Goal: Task Accomplishment & Management: Use online tool/utility

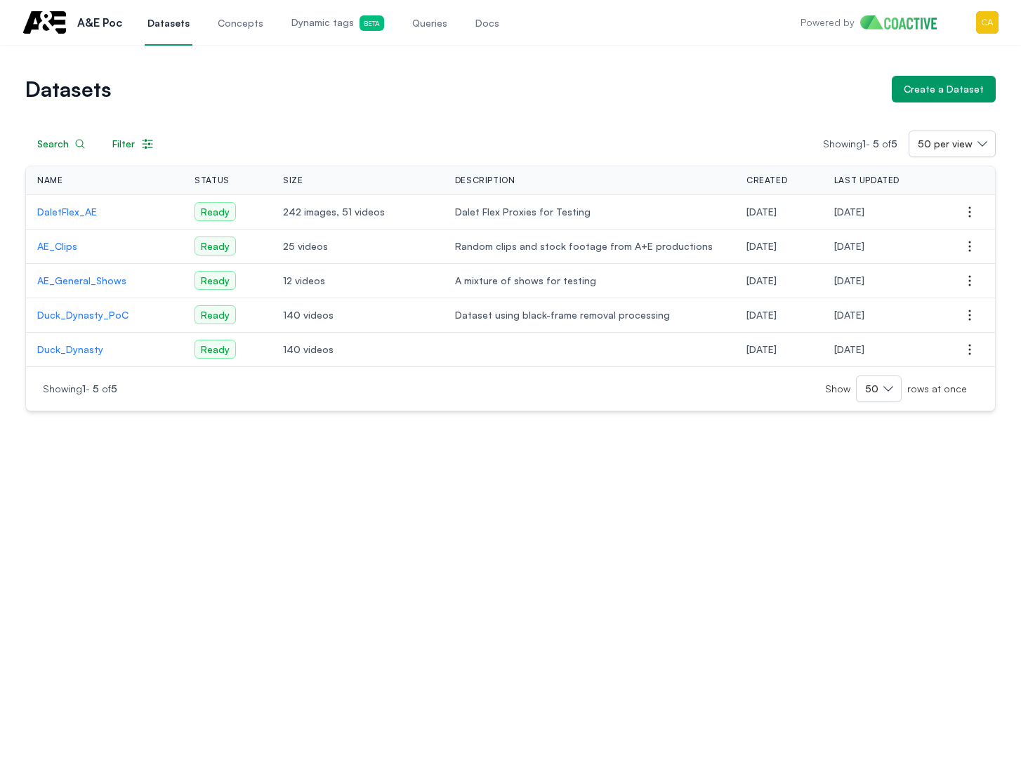
click at [417, 667] on div "Datasets Create a Dataset Search Filter Showing 1 - 5 of 5 50 per view Name Sta…" at bounding box center [510, 401] width 1021 height 713
click at [69, 247] on p "AE_Clips" at bounding box center [104, 246] width 135 height 14
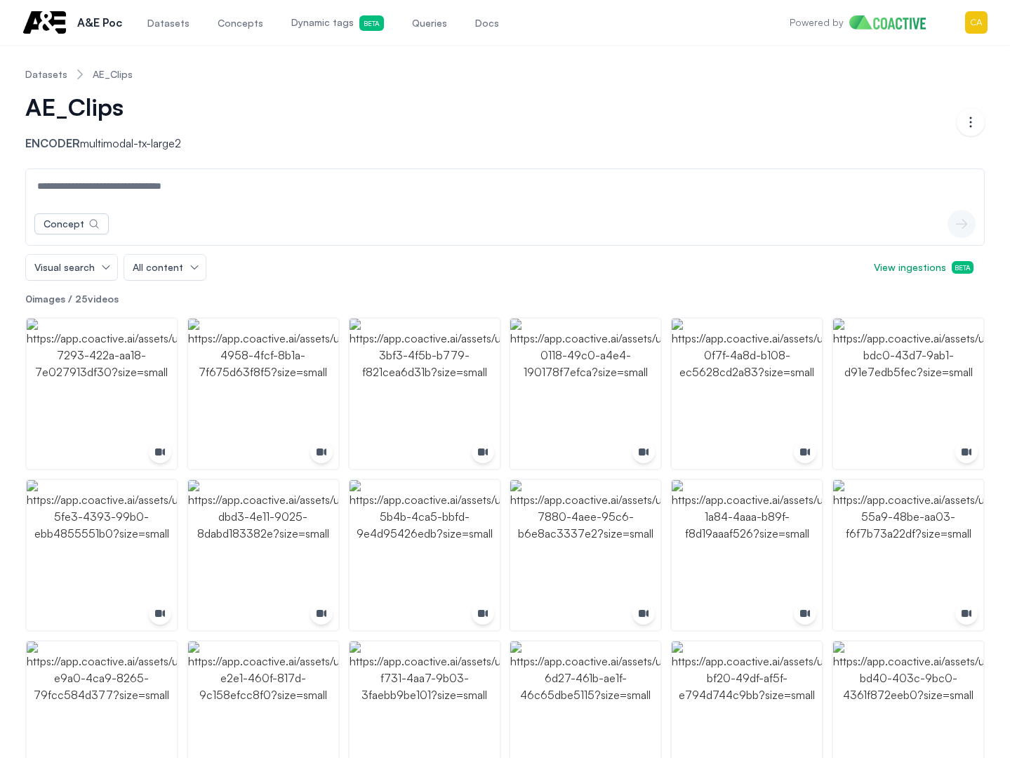
click at [330, 20] on span "Dynamic tags Beta" at bounding box center [337, 22] width 93 height 15
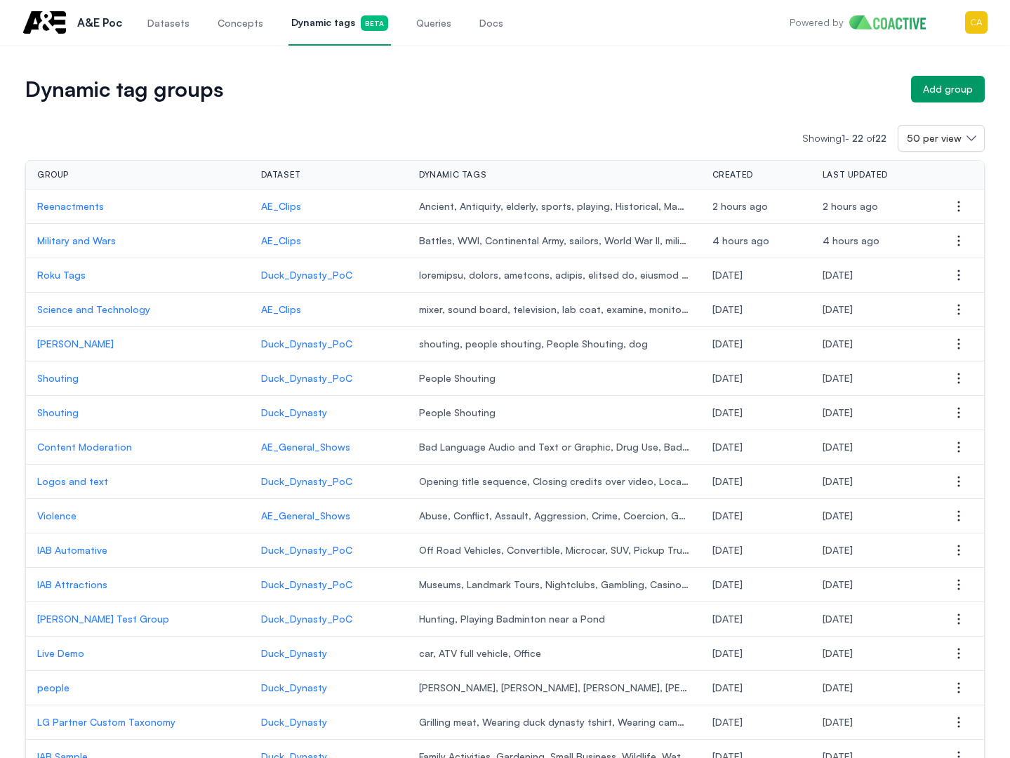
click at [72, 207] on p "Reenactments" at bounding box center [137, 206] width 201 height 14
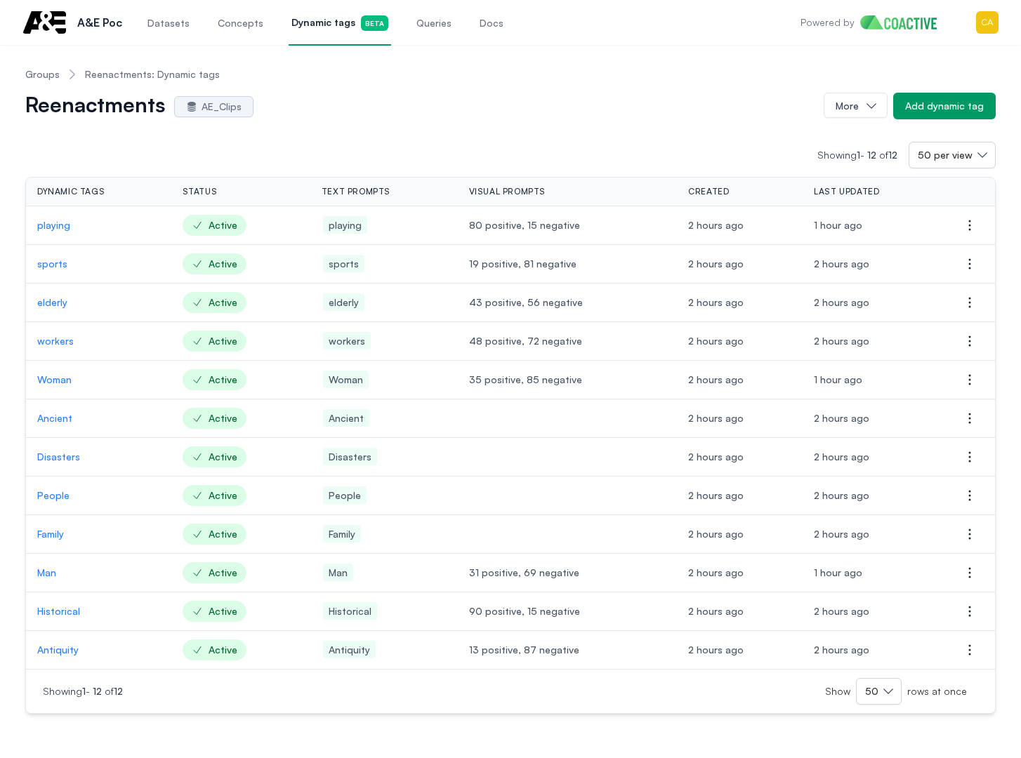
click at [53, 421] on p "Ancient" at bounding box center [98, 418] width 123 height 14
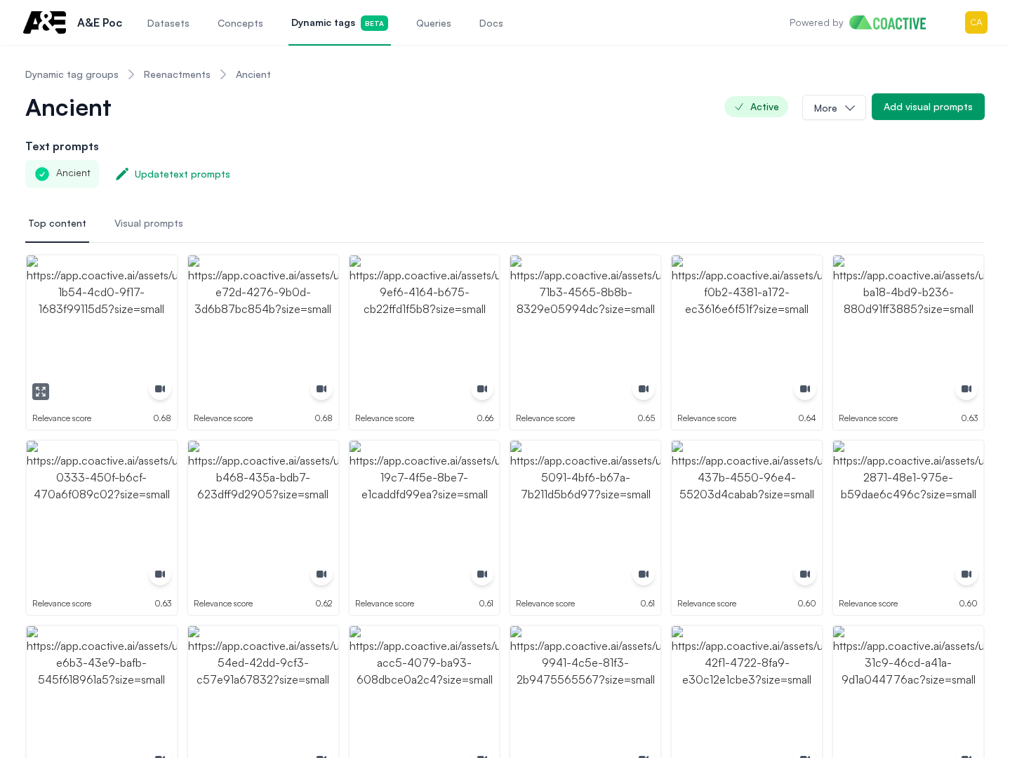
click at [107, 293] on img "button" at bounding box center [102, 331] width 150 height 150
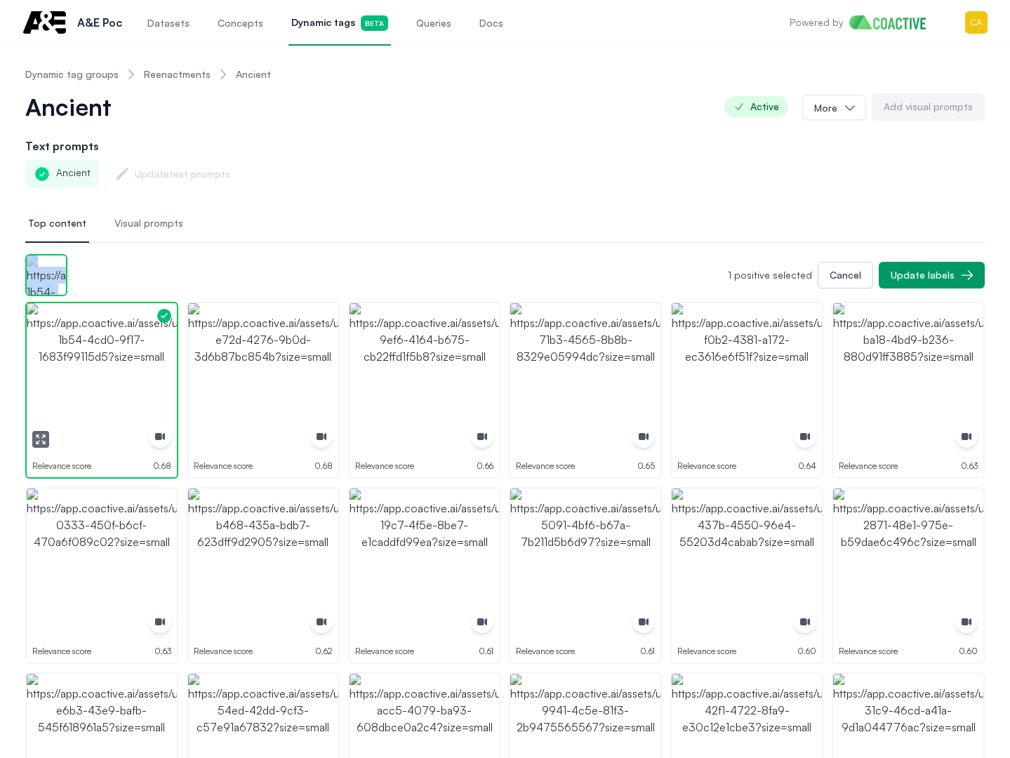
click at [109, 293] on div "1 positive selected Cancel Update labels" at bounding box center [505, 275] width 960 height 42
click at [102, 377] on img "button" at bounding box center [102, 378] width 150 height 150
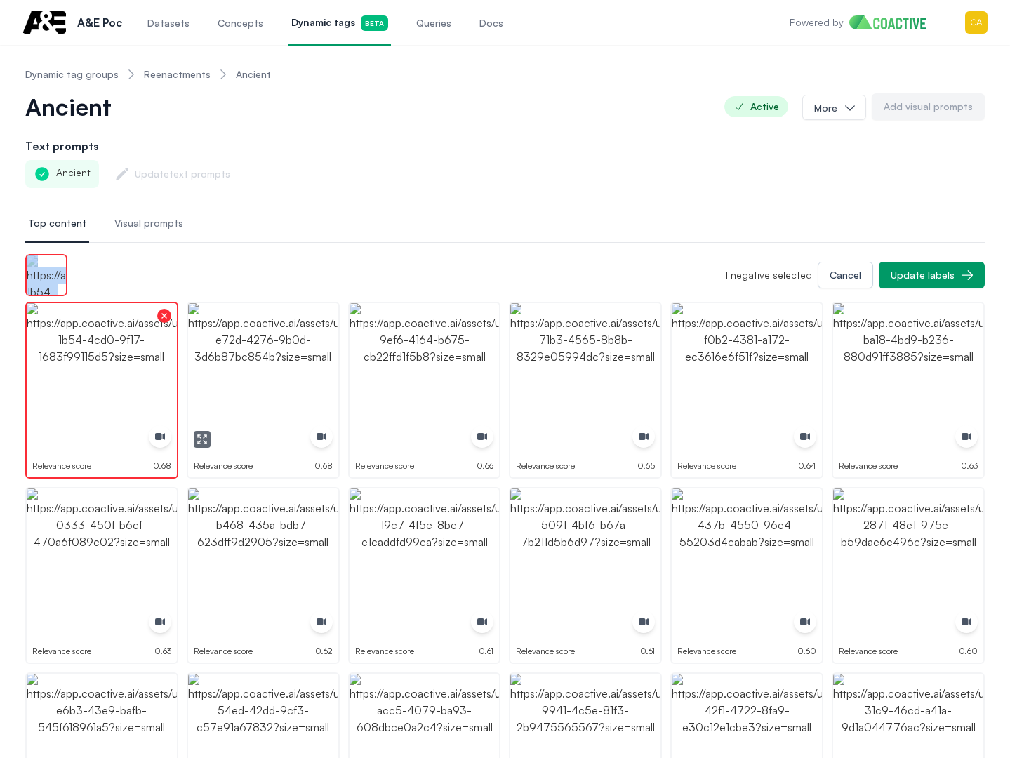
click at [270, 342] on img "button" at bounding box center [263, 378] width 150 height 150
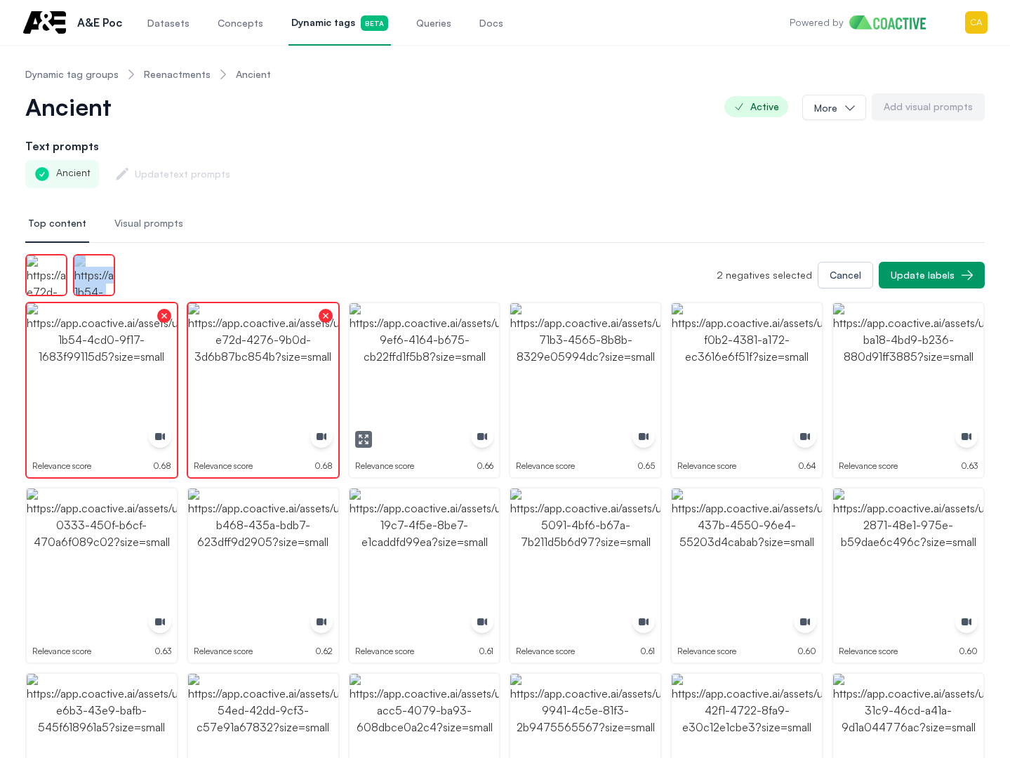
click at [393, 351] on img "button" at bounding box center [425, 378] width 150 height 150
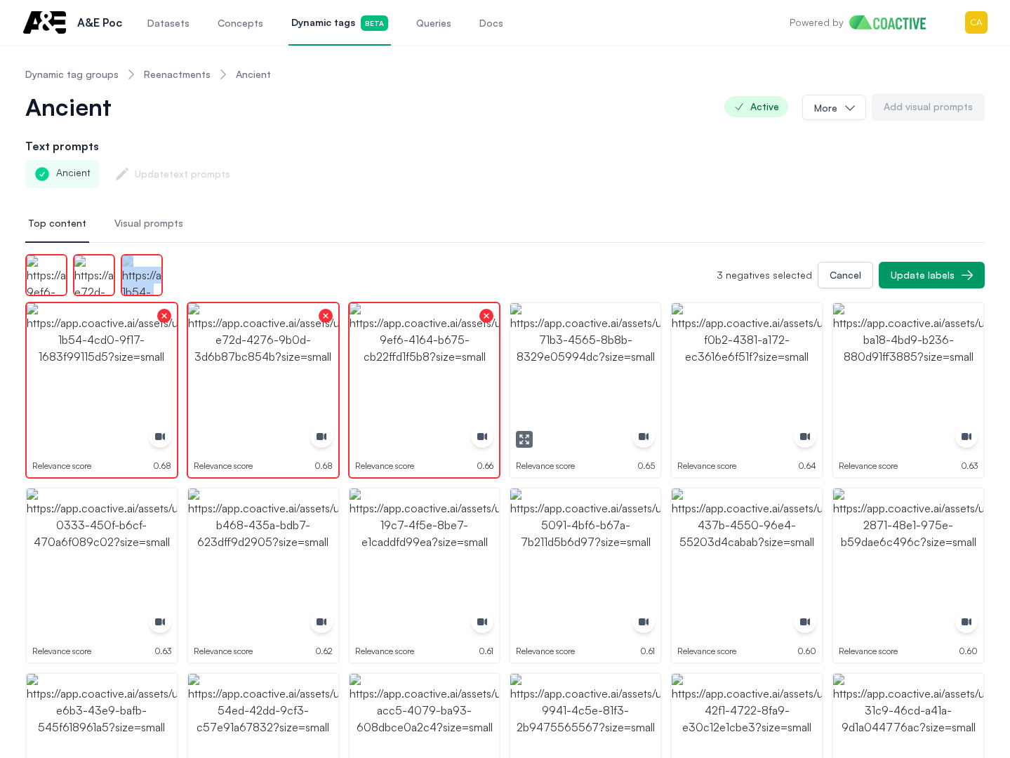
click at [642, 369] on img "button" at bounding box center [585, 378] width 150 height 150
drag, startPoint x: 642, startPoint y: 369, endPoint x: 651, endPoint y: 369, distance: 9.1
click at [642, 369] on img "button" at bounding box center [585, 378] width 150 height 150
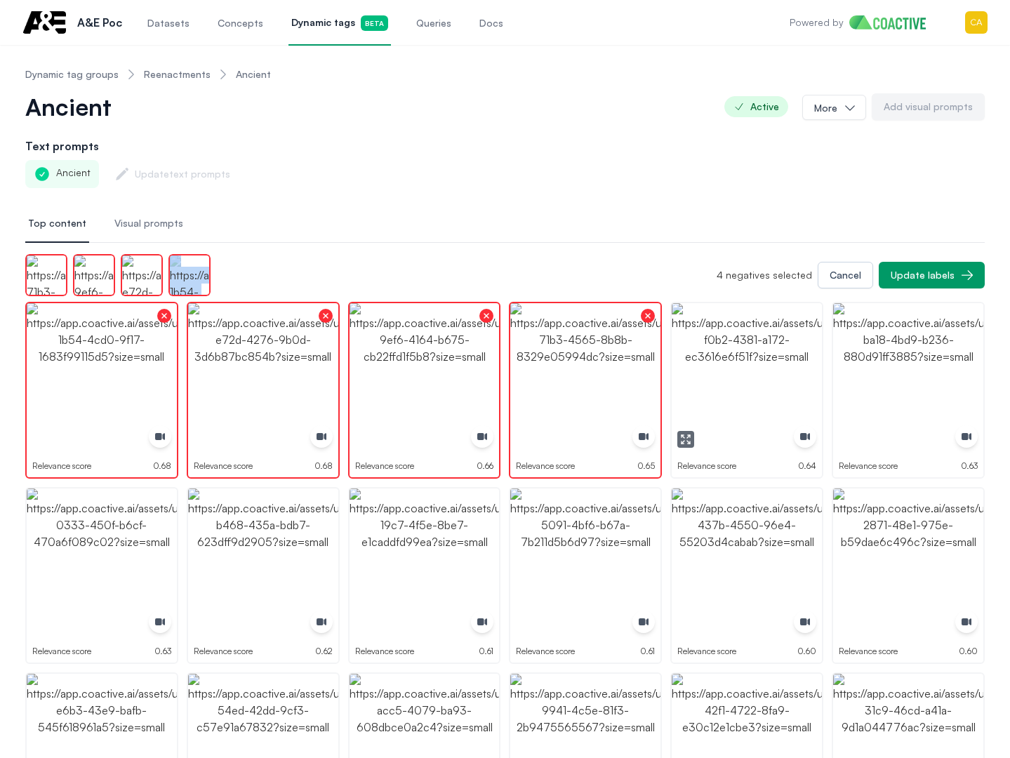
click at [748, 369] on img "button" at bounding box center [747, 378] width 150 height 150
drag, startPoint x: 748, startPoint y: 369, endPoint x: 898, endPoint y: 369, distance: 149.5
click at [753, 369] on img "button" at bounding box center [747, 378] width 150 height 150
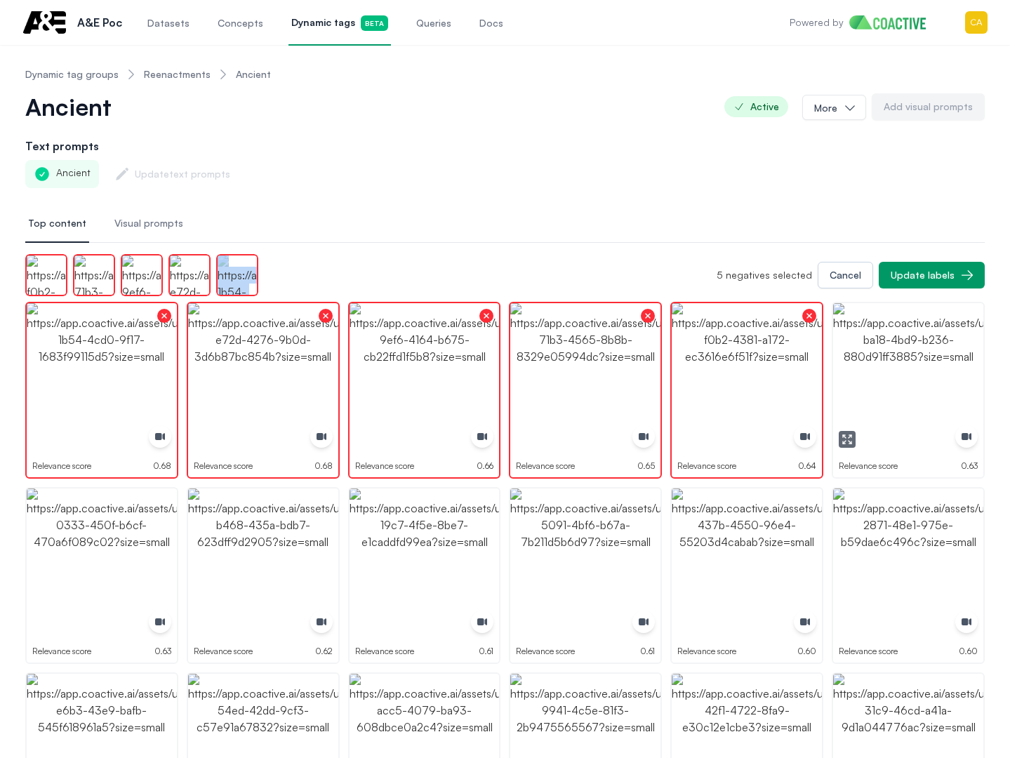
click at [914, 369] on img "button" at bounding box center [908, 378] width 150 height 150
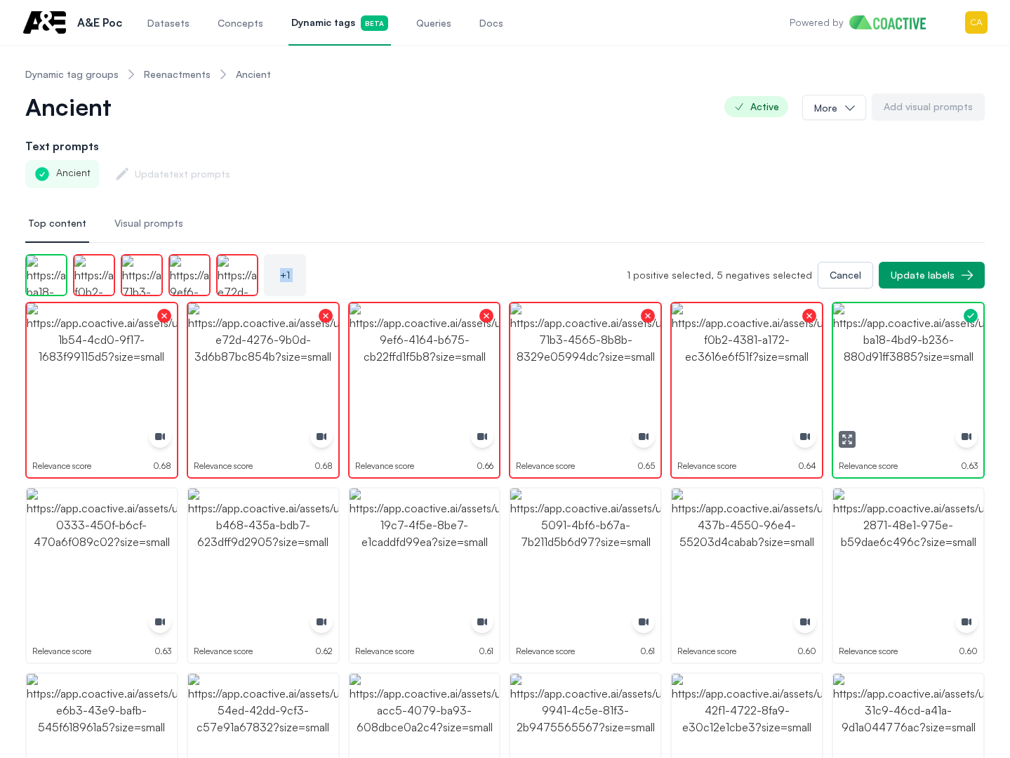
click at [914, 369] on img "button" at bounding box center [908, 378] width 150 height 150
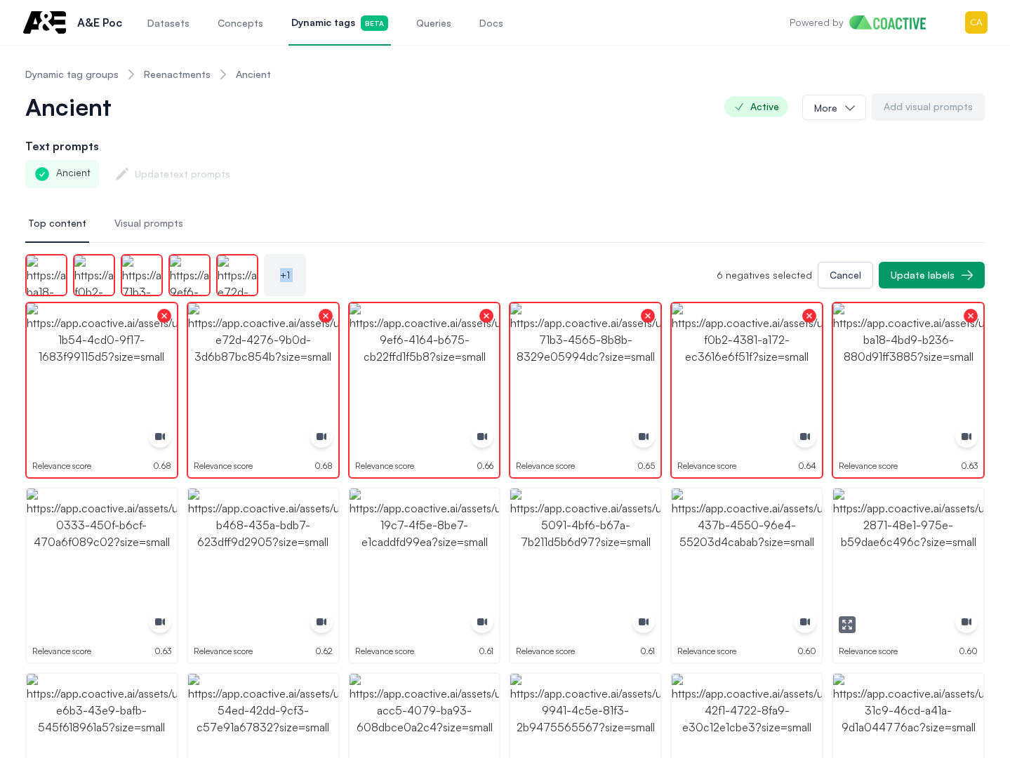
click at [907, 554] on img "button" at bounding box center [908, 564] width 150 height 150
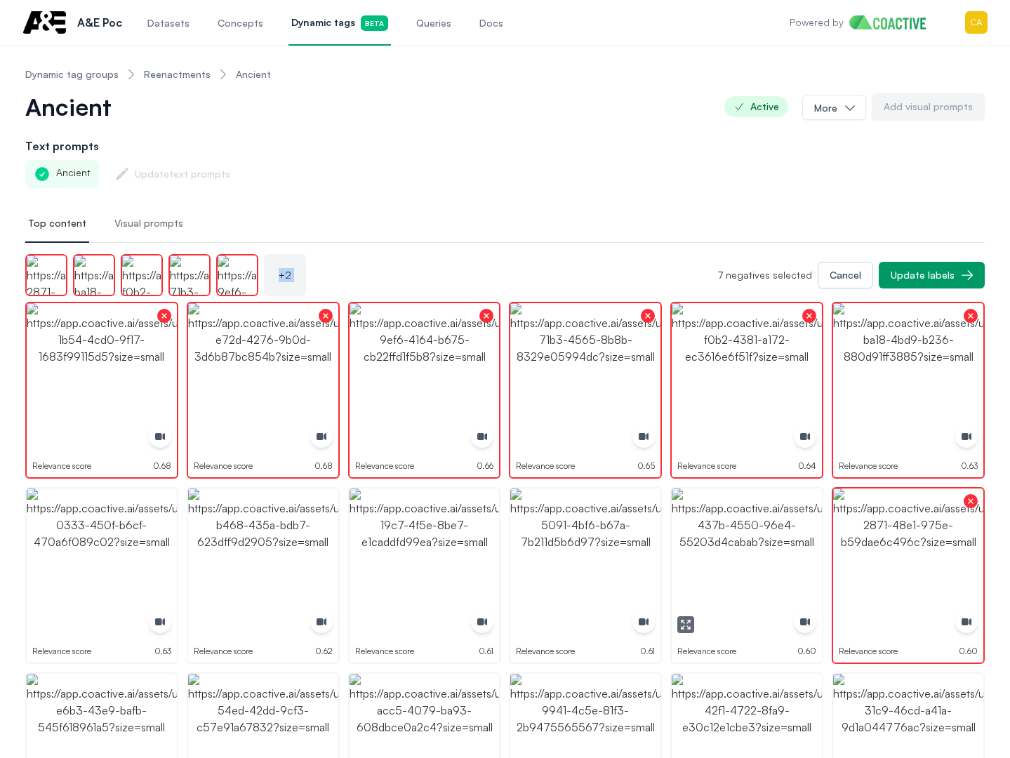
click at [734, 529] on img "button" at bounding box center [747, 564] width 150 height 150
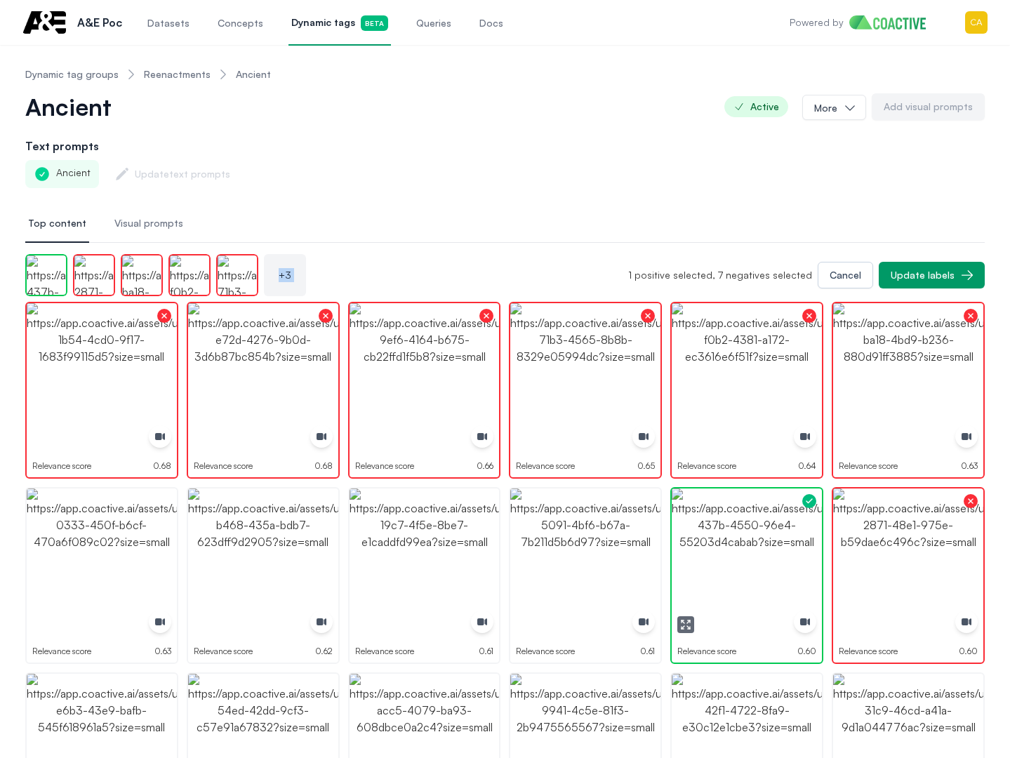
click at [734, 529] on img "button" at bounding box center [747, 564] width 150 height 150
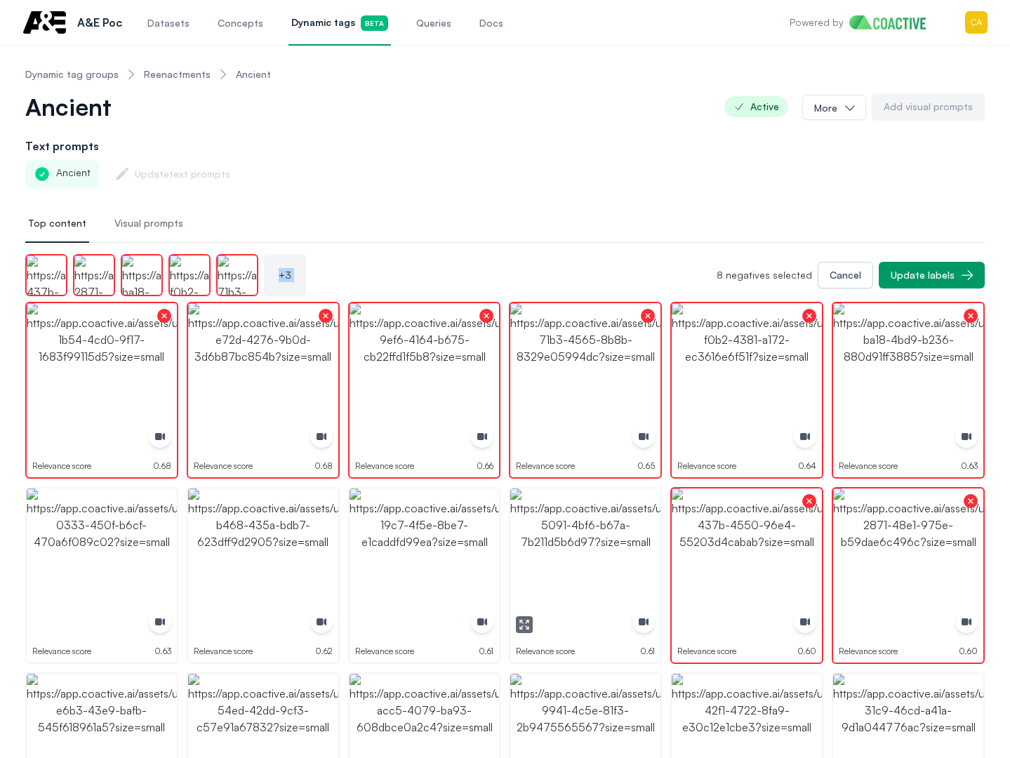
click at [587, 526] on img "button" at bounding box center [585, 564] width 150 height 150
click at [452, 517] on img "button" at bounding box center [425, 564] width 150 height 150
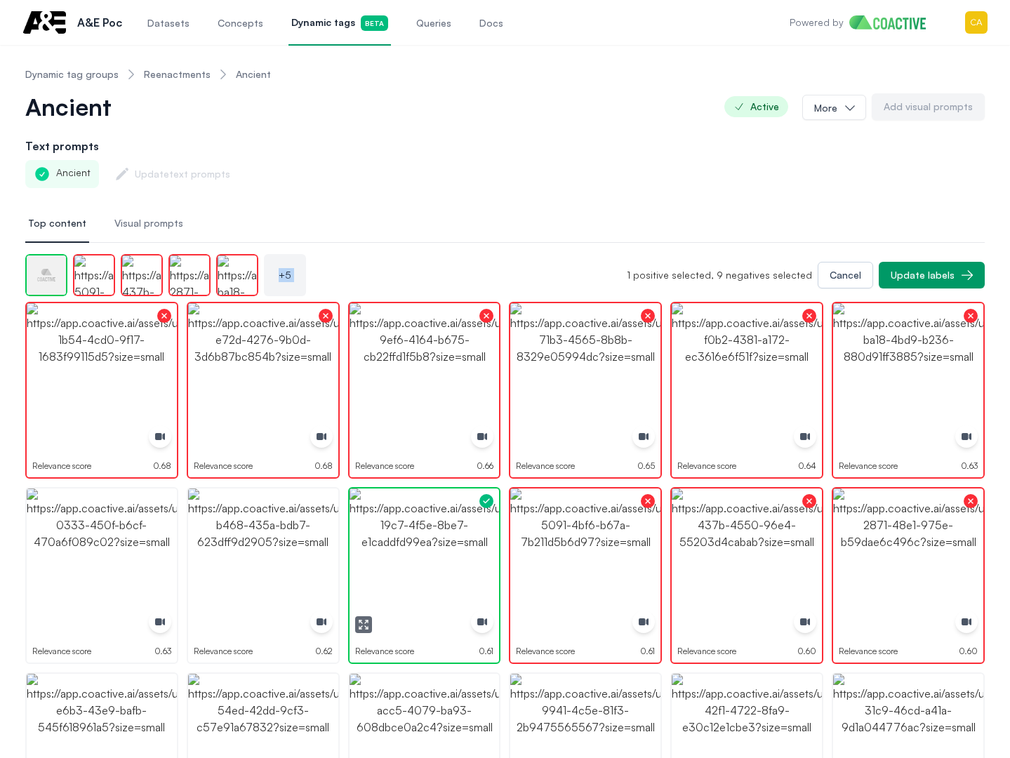
click at [452, 517] on img "button" at bounding box center [425, 564] width 150 height 150
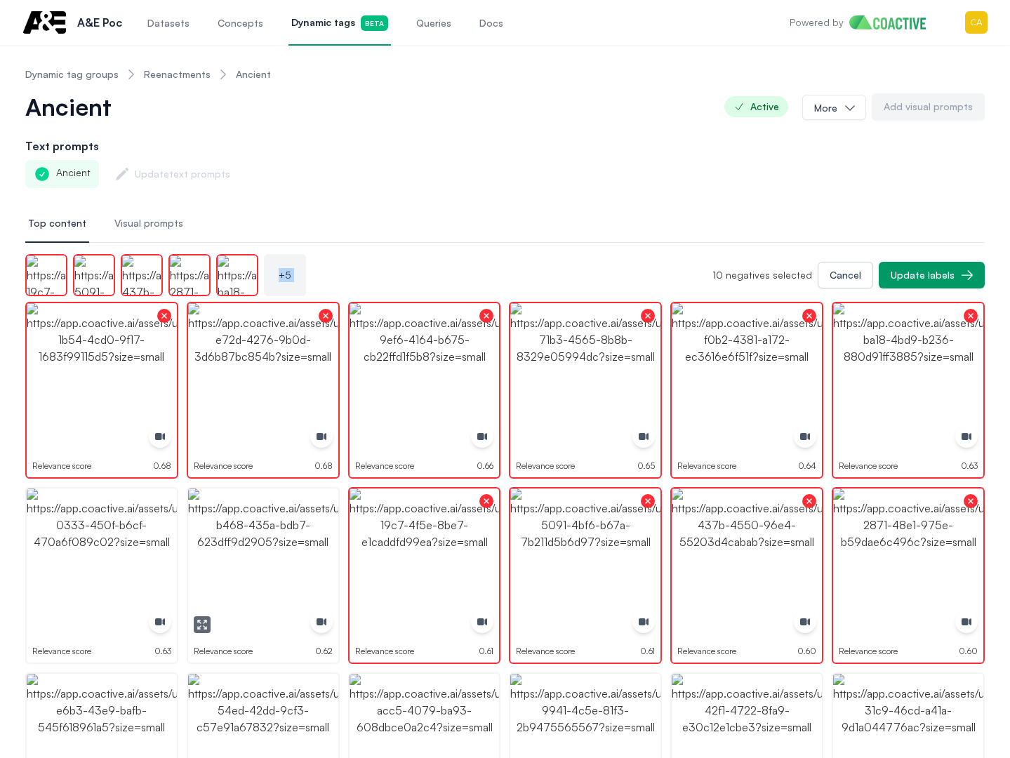
click at [227, 526] on img "button" at bounding box center [263, 564] width 150 height 150
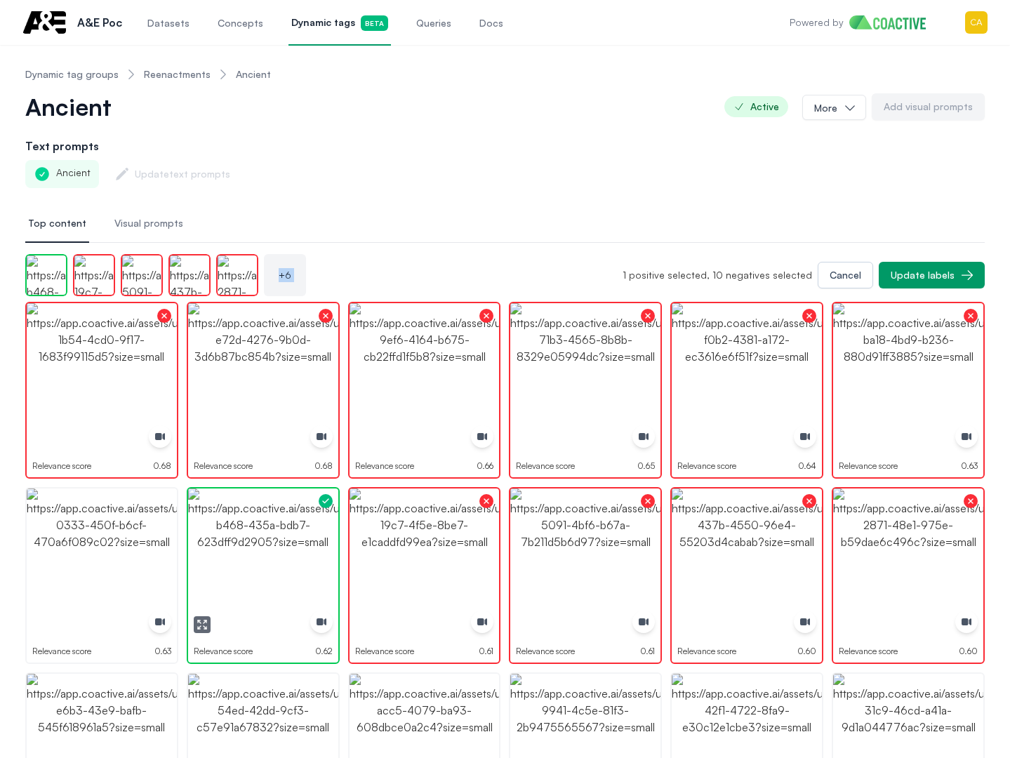
click at [227, 526] on img "button" at bounding box center [263, 564] width 150 height 150
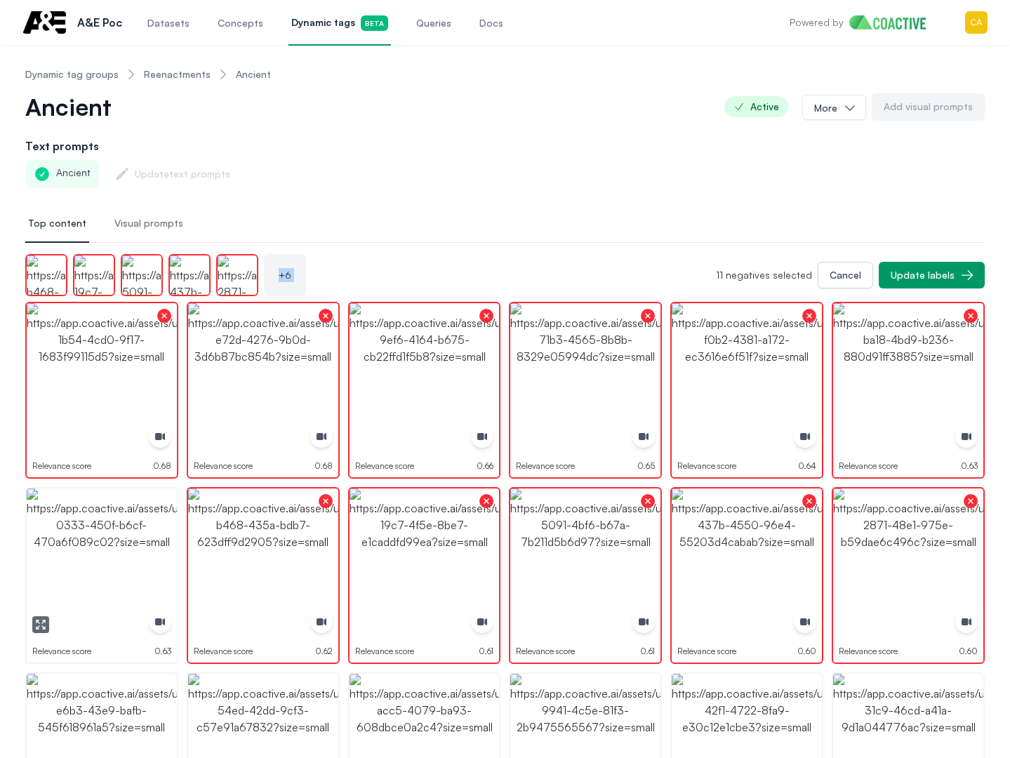
click at [106, 541] on img "button" at bounding box center [102, 564] width 150 height 150
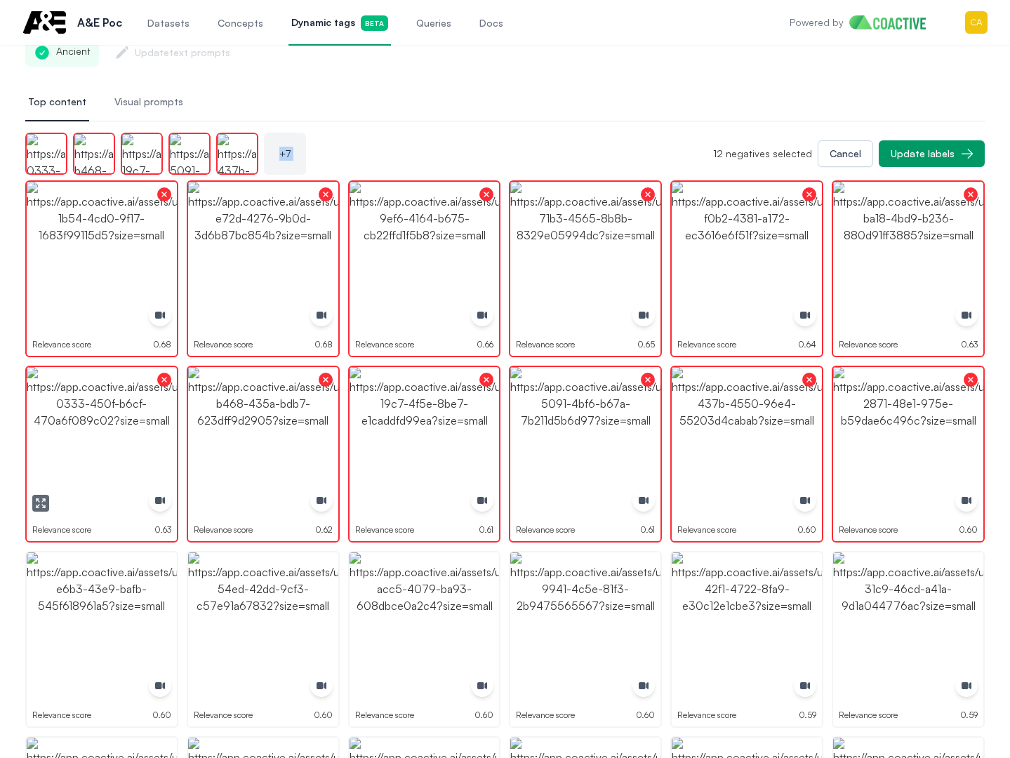
scroll to position [211, 0]
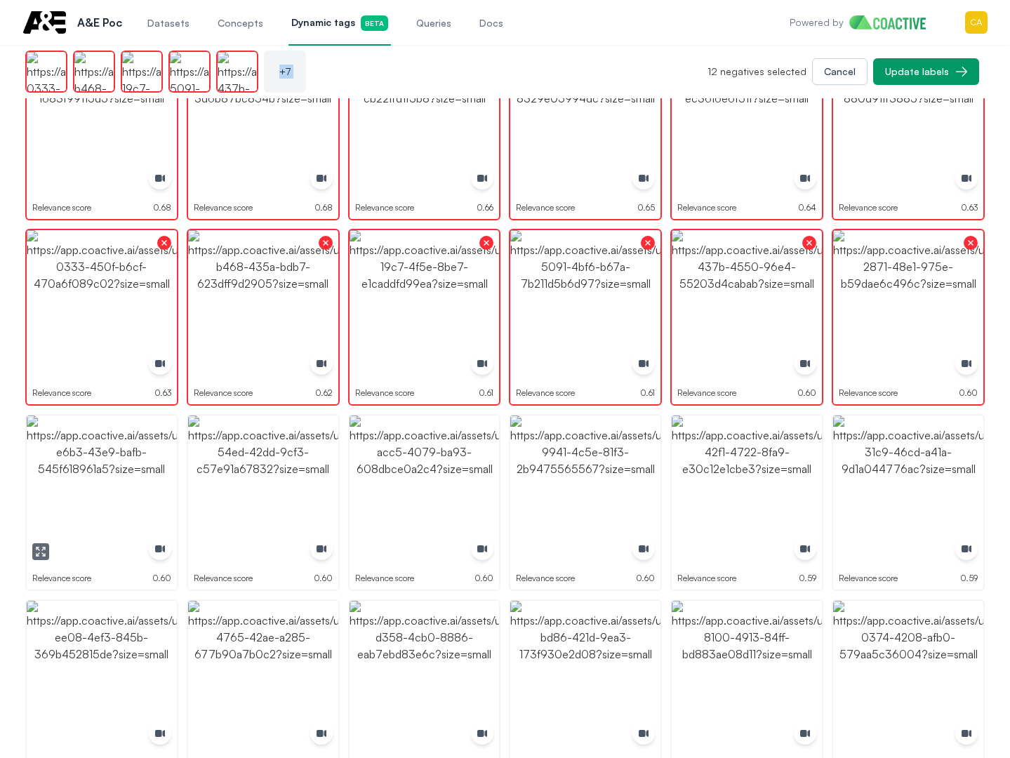
click at [72, 504] on img "button" at bounding box center [102, 491] width 150 height 150
click at [220, 486] on img "button" at bounding box center [263, 491] width 150 height 150
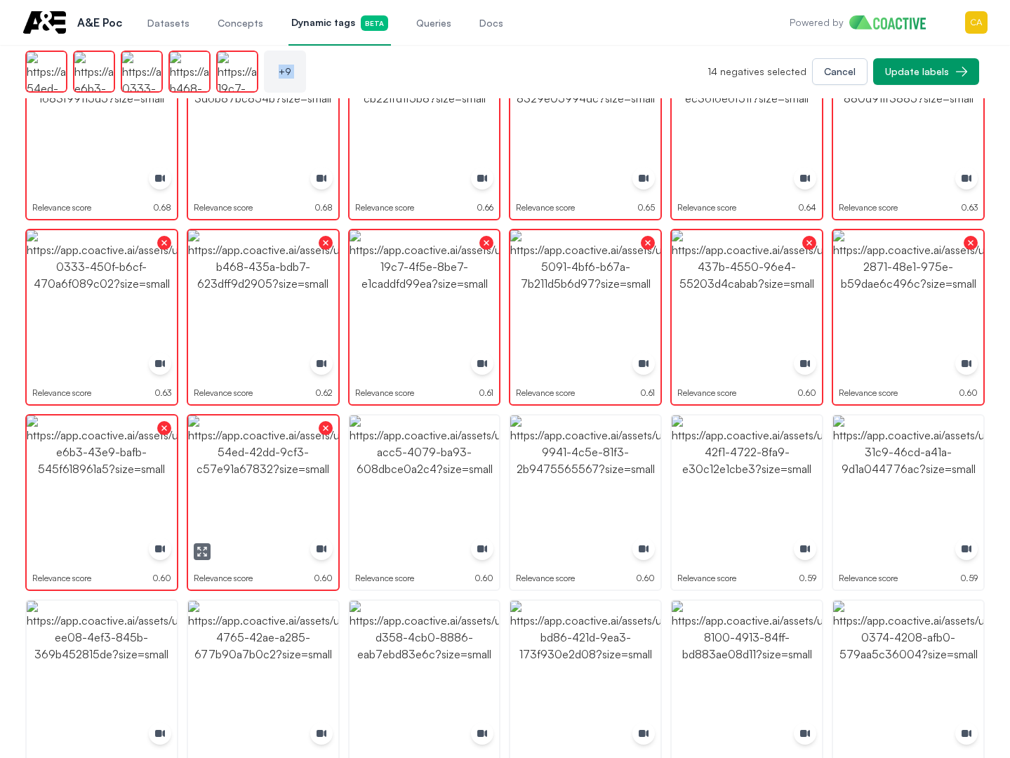
click at [378, 475] on img "button" at bounding box center [425, 491] width 150 height 150
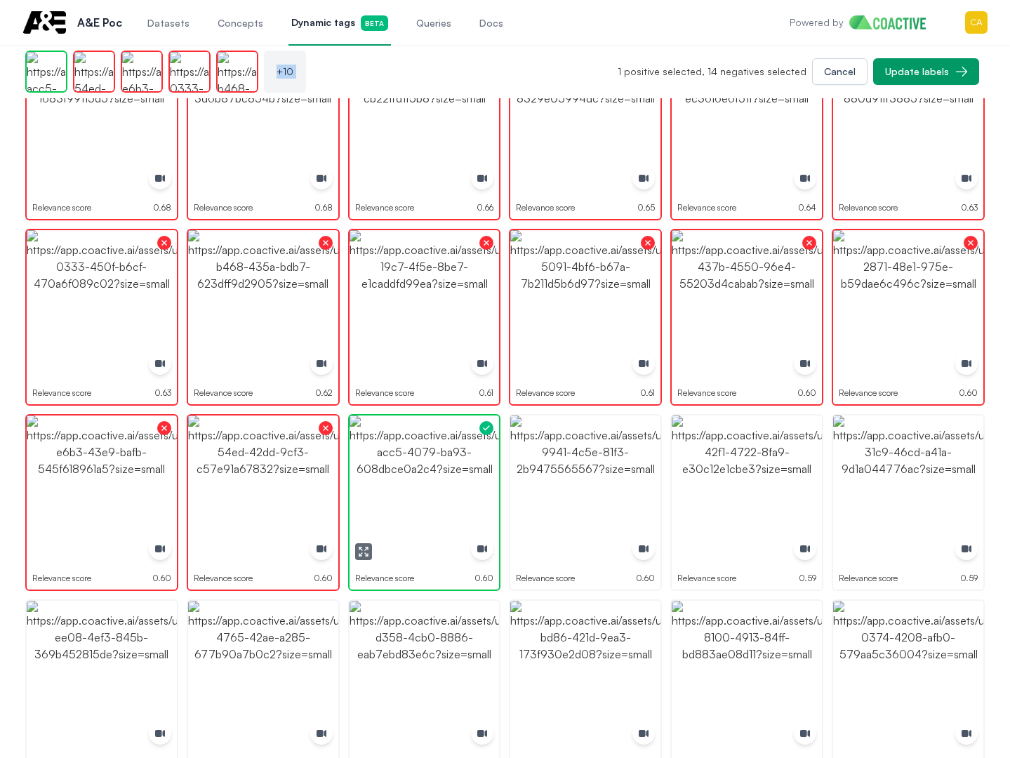
click at [378, 475] on img "button" at bounding box center [425, 491] width 150 height 150
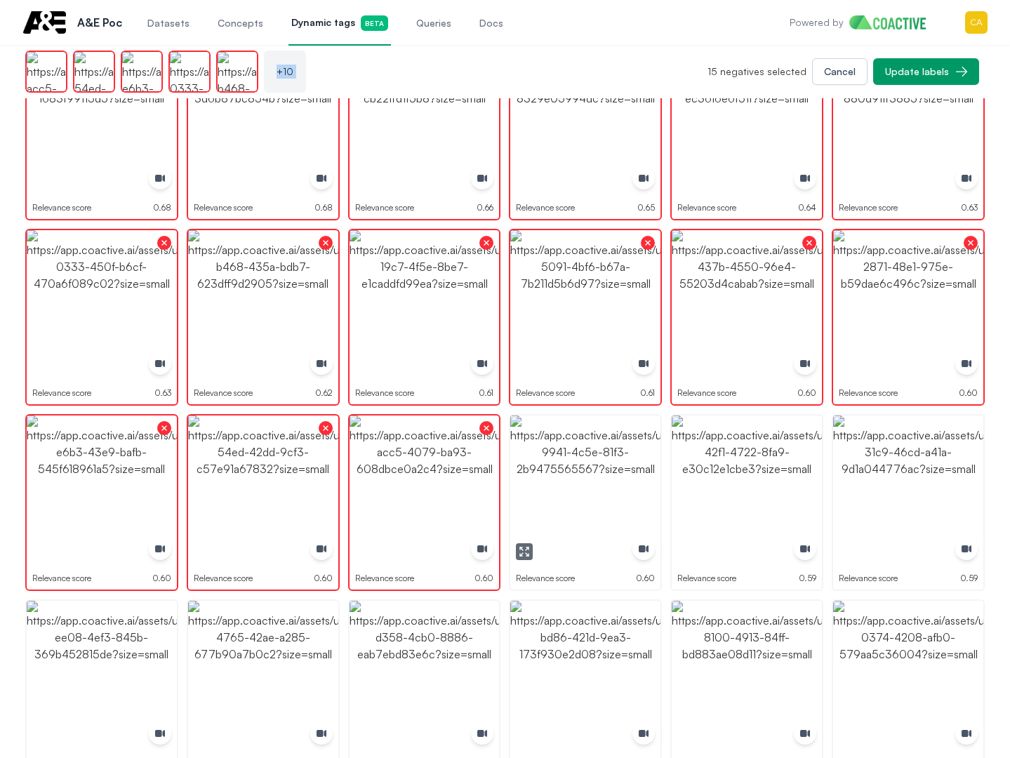
click at [621, 474] on img "button" at bounding box center [585, 491] width 150 height 150
click at [720, 471] on img "button" at bounding box center [747, 491] width 150 height 150
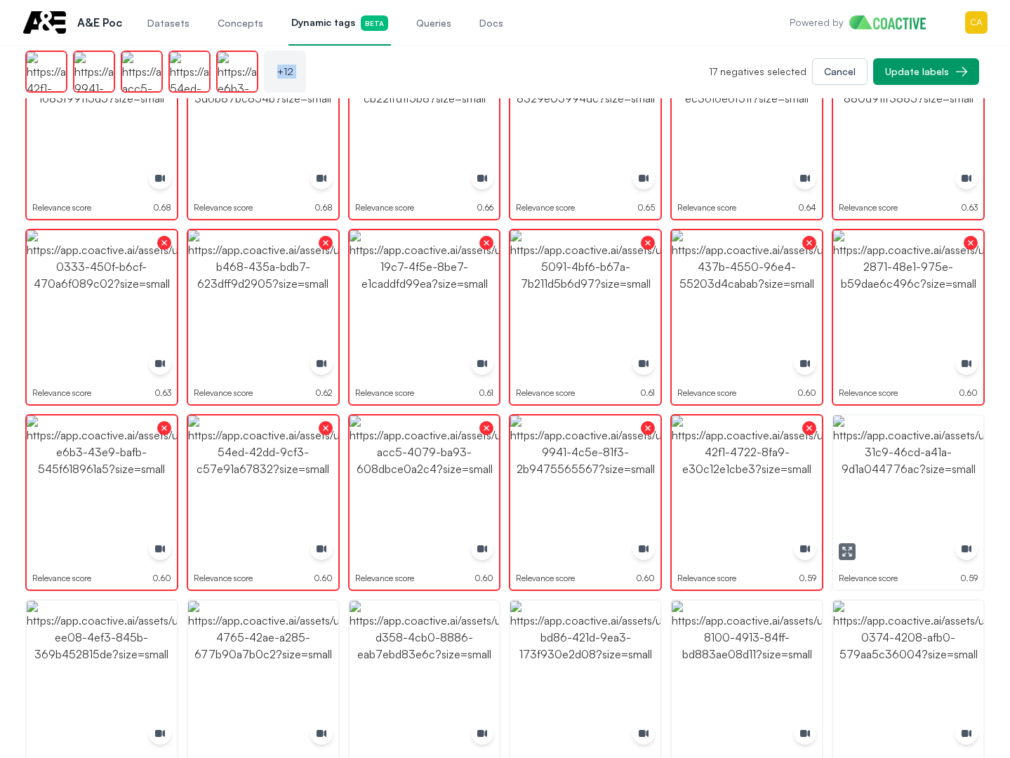
click at [906, 470] on img "button" at bounding box center [908, 491] width 150 height 150
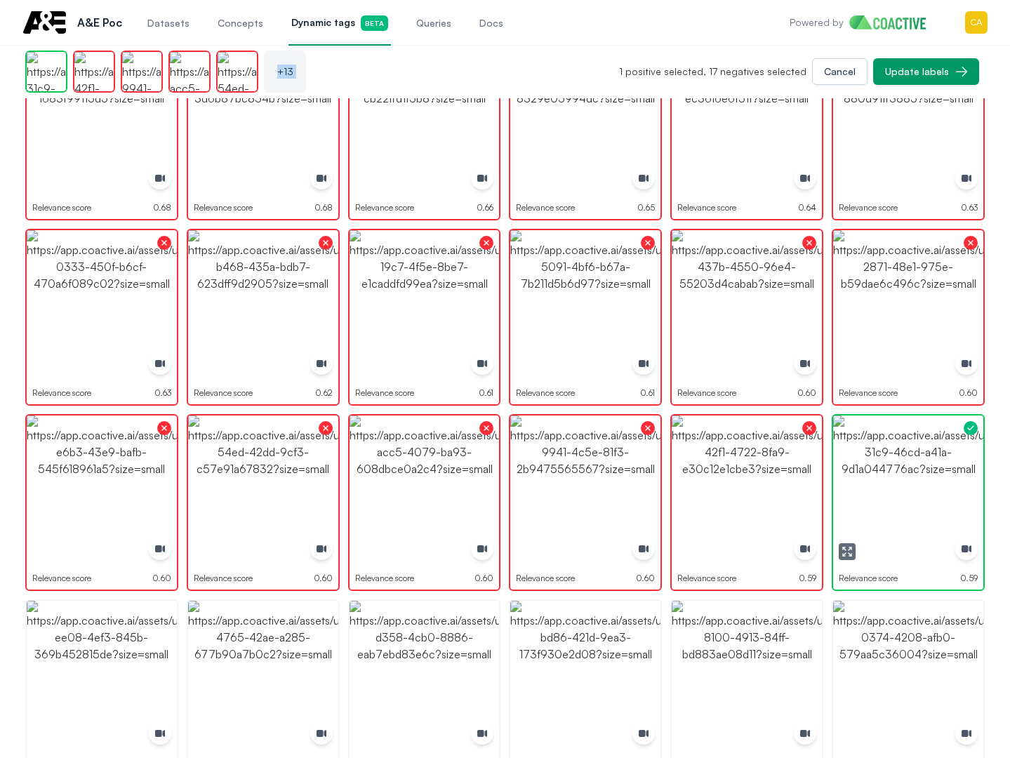
click at [906, 470] on img "button" at bounding box center [908, 491] width 150 height 150
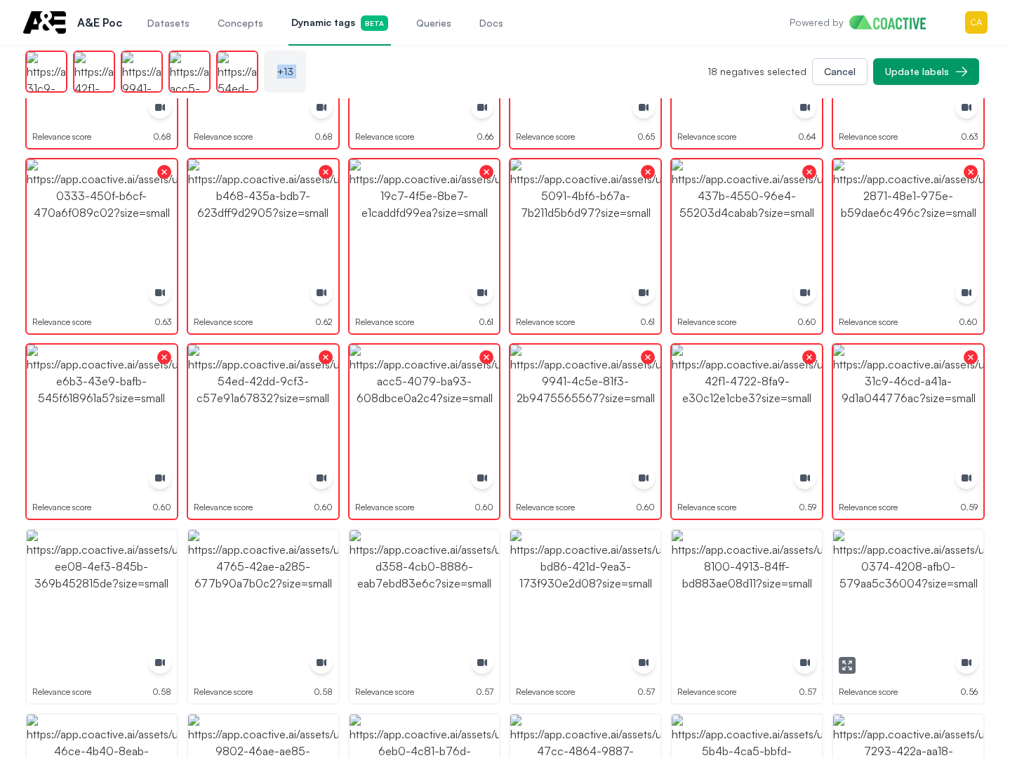
scroll to position [421, 0]
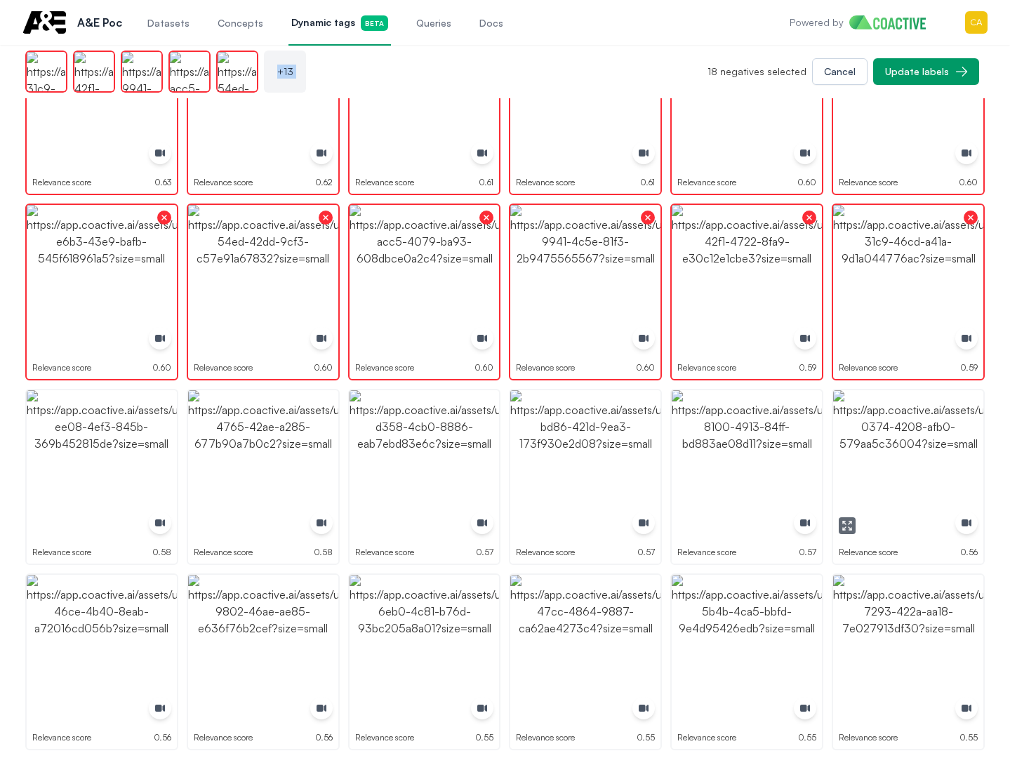
click at [909, 489] on img "button" at bounding box center [908, 465] width 150 height 150
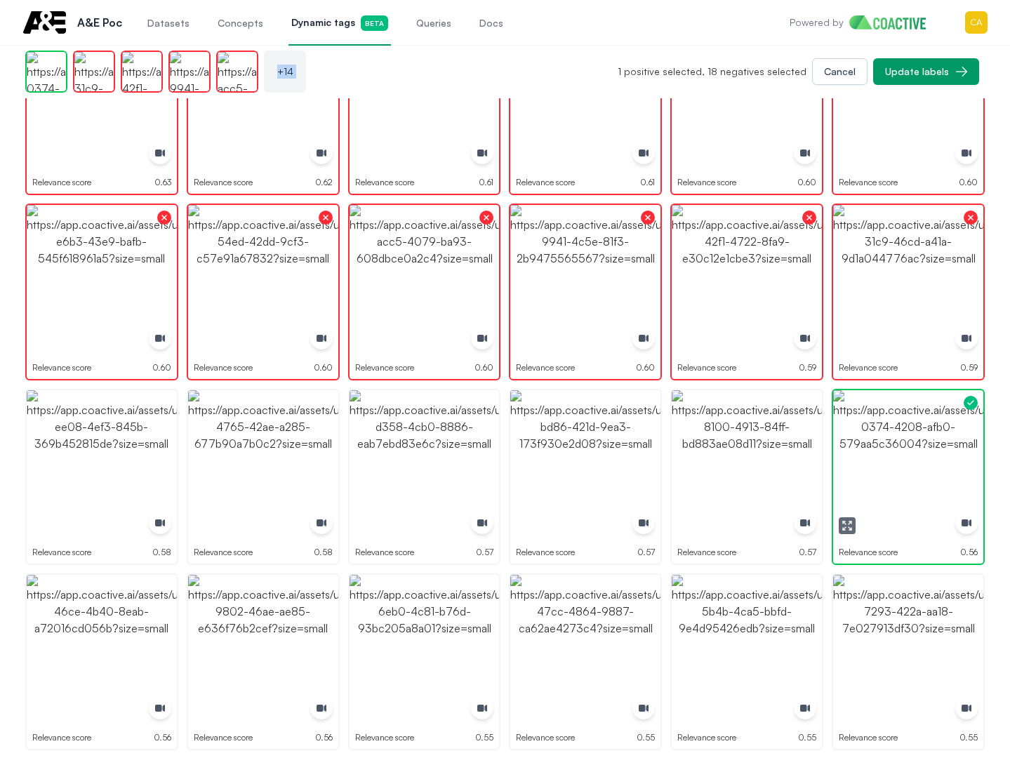
click at [913, 468] on img "button" at bounding box center [908, 465] width 150 height 150
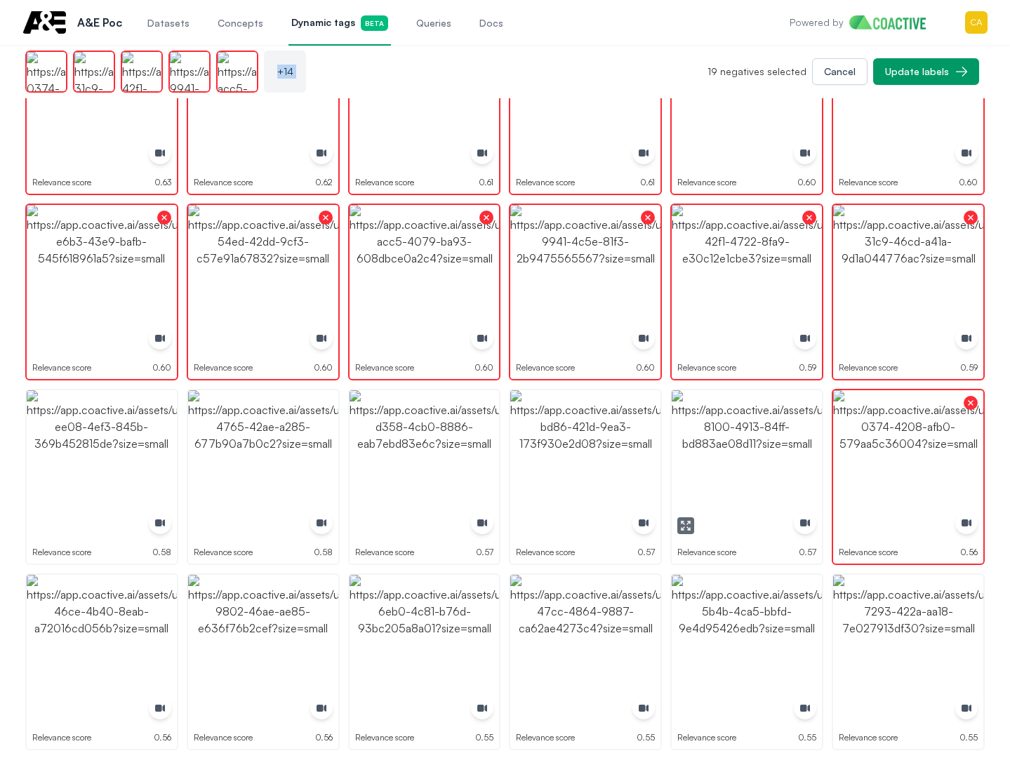
click at [797, 461] on img "button" at bounding box center [747, 465] width 150 height 150
click at [608, 453] on img "button" at bounding box center [585, 465] width 150 height 150
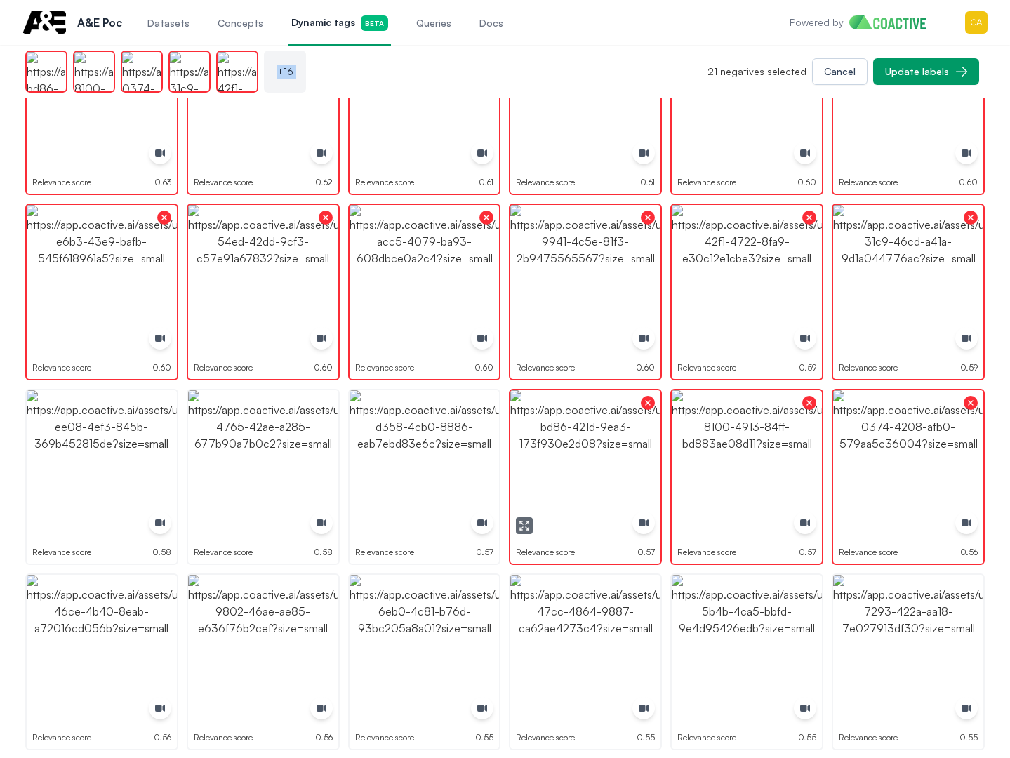
click at [431, 453] on img "button" at bounding box center [425, 465] width 150 height 150
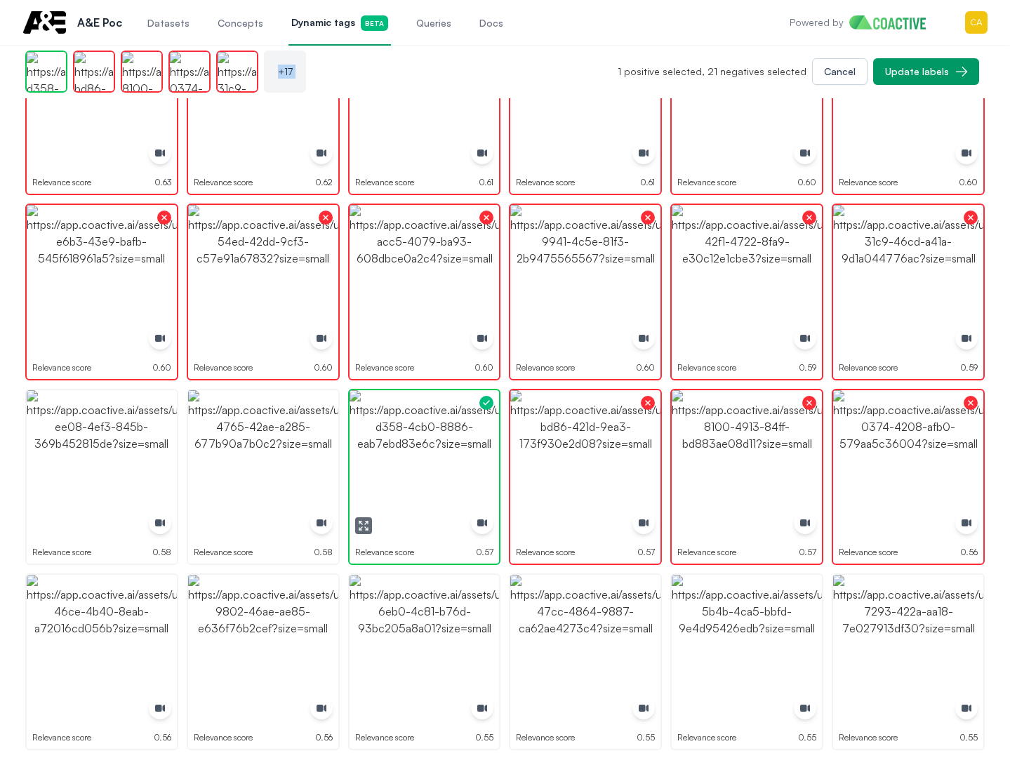
click at [431, 453] on img "button" at bounding box center [425, 465] width 150 height 150
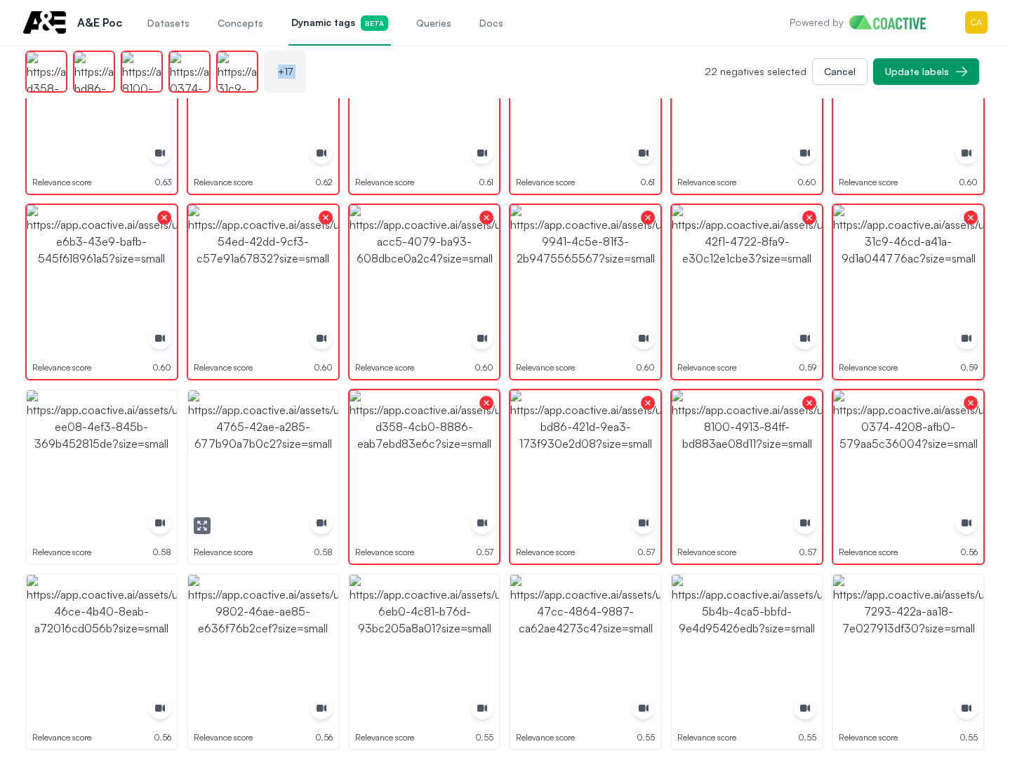
click at [273, 454] on img "button" at bounding box center [263, 465] width 150 height 150
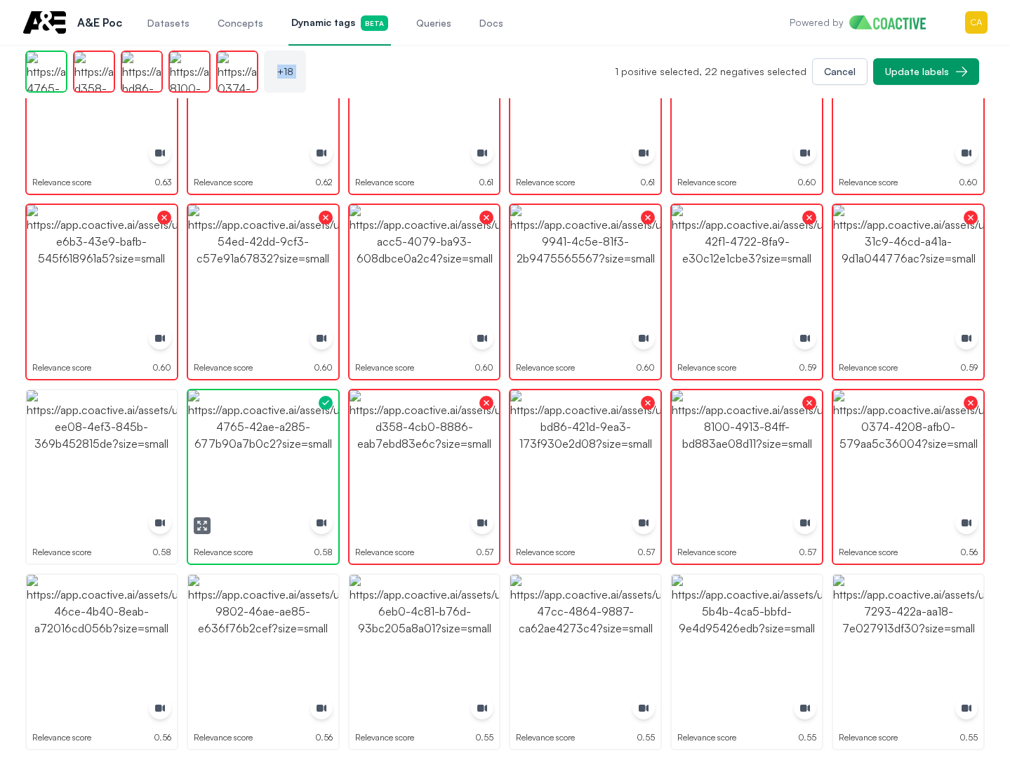
click at [273, 454] on img "button" at bounding box center [263, 465] width 150 height 150
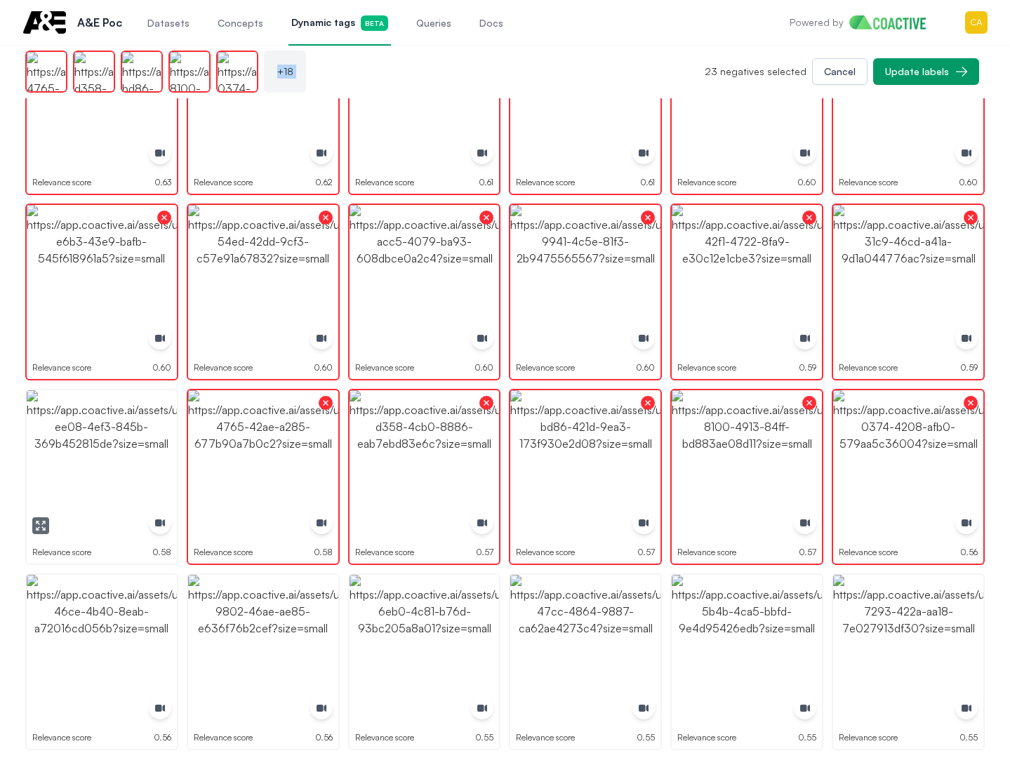
click at [102, 458] on img "button" at bounding box center [102, 465] width 150 height 150
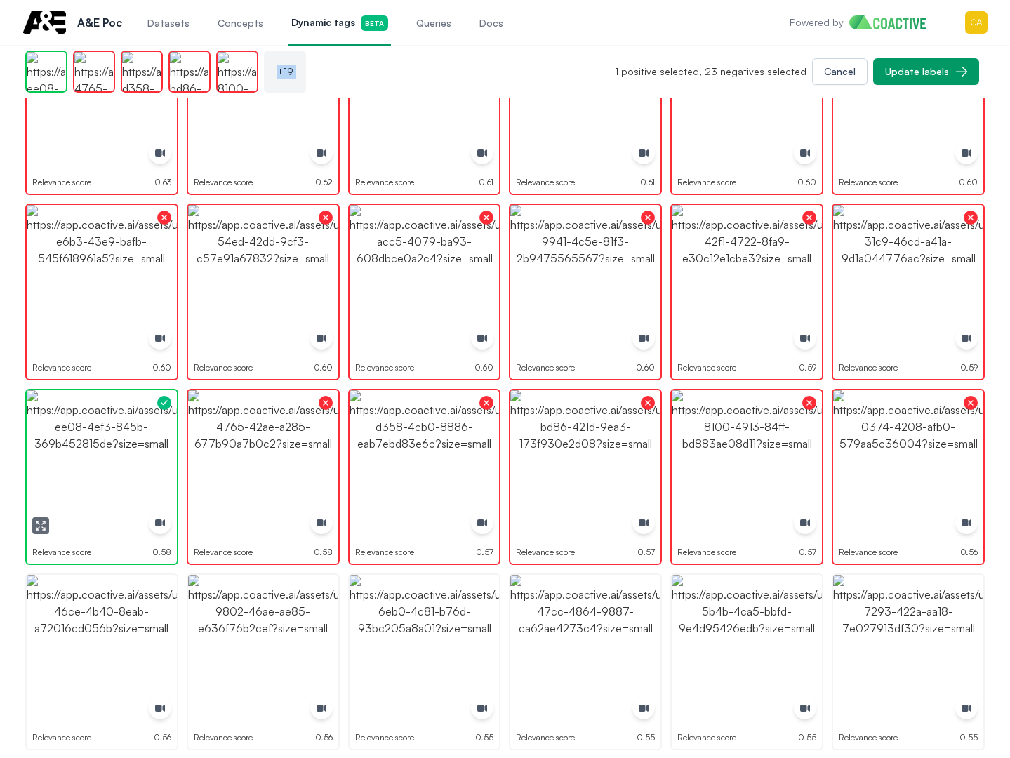
click at [102, 458] on img "button" at bounding box center [102, 465] width 150 height 150
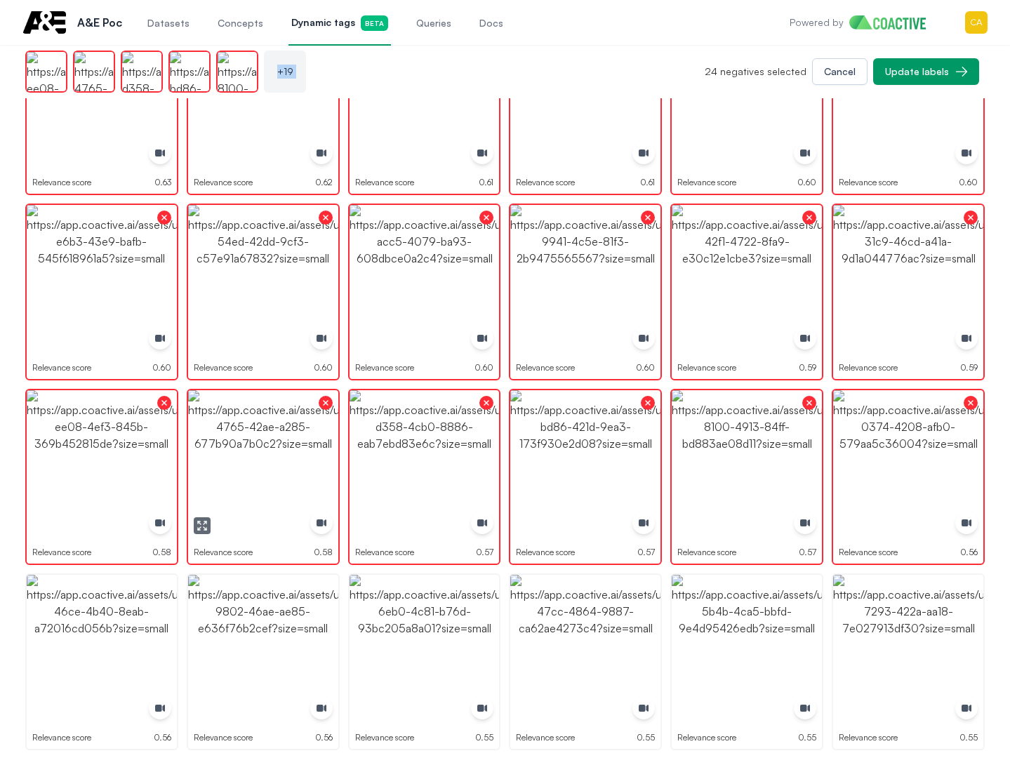
click at [199, 529] on icon "button" at bounding box center [202, 525] width 11 height 11
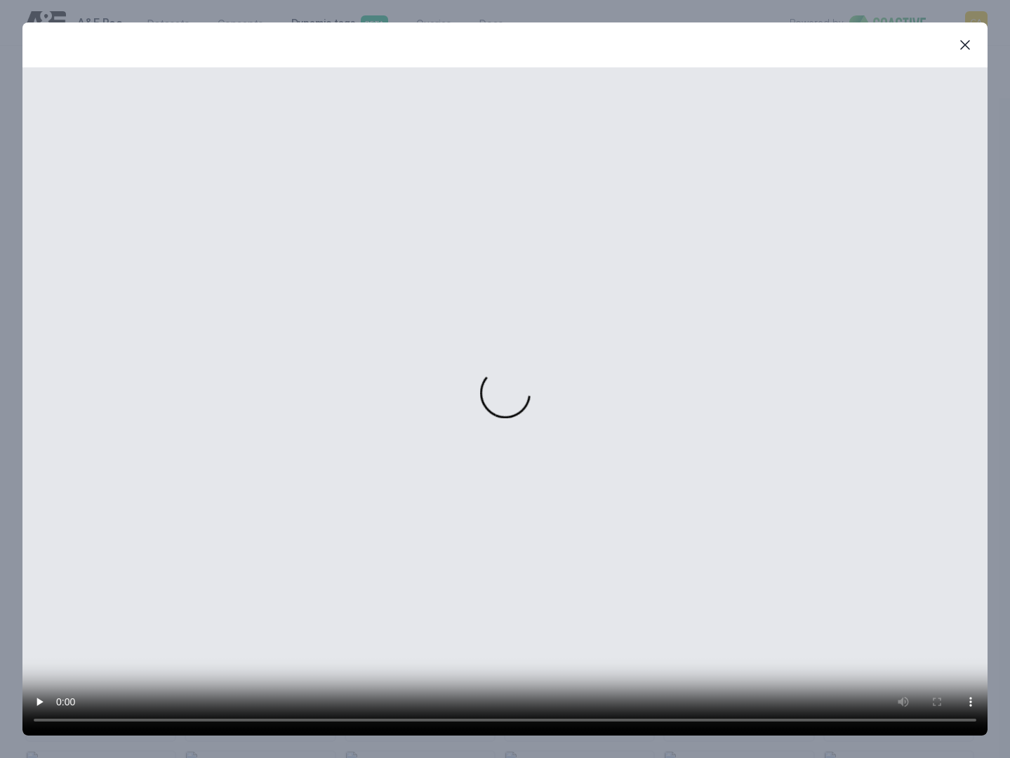
scroll to position [423, 0]
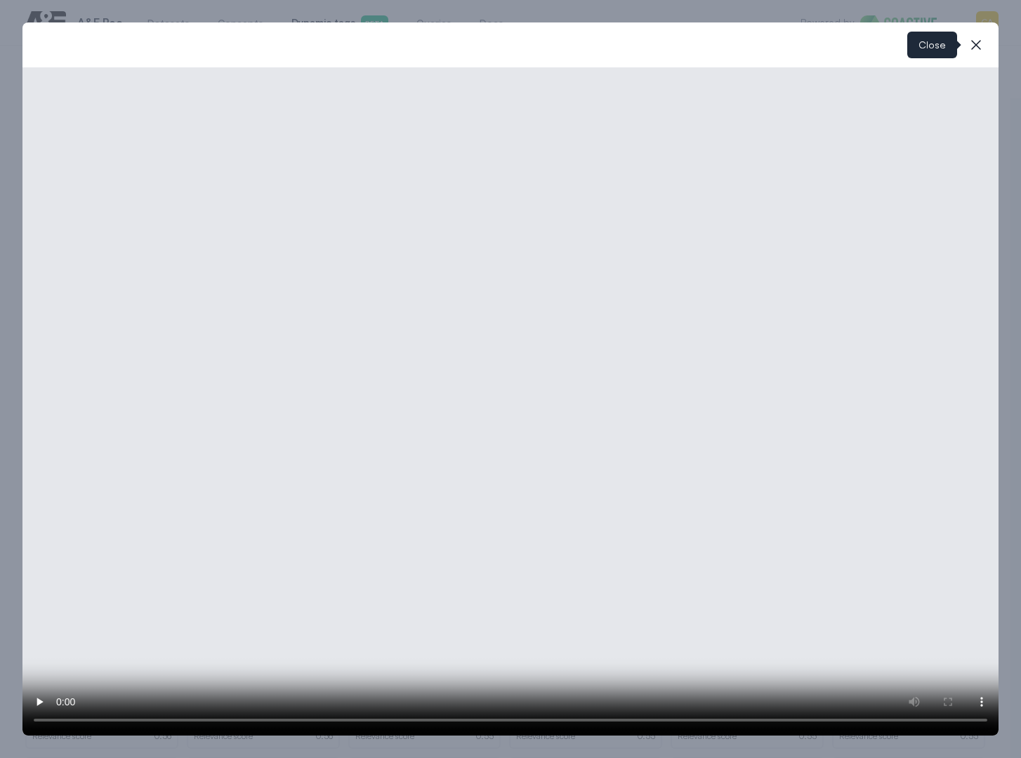
click at [983, 50] on icon "button" at bounding box center [975, 45] width 17 height 17
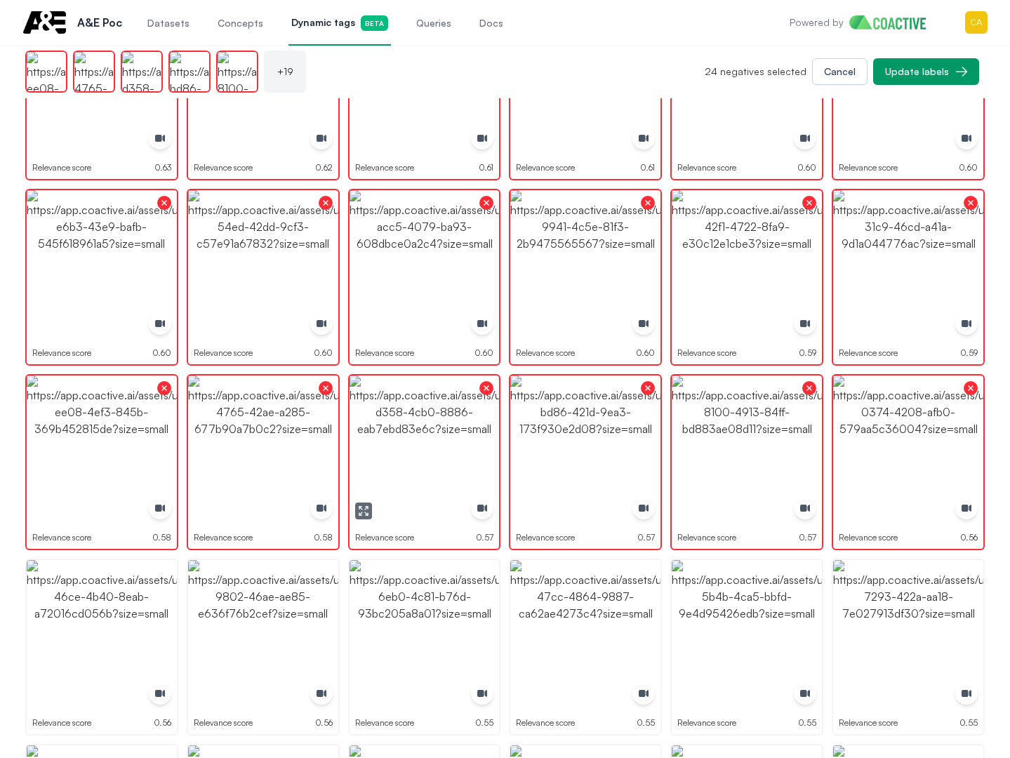
scroll to position [633, 0]
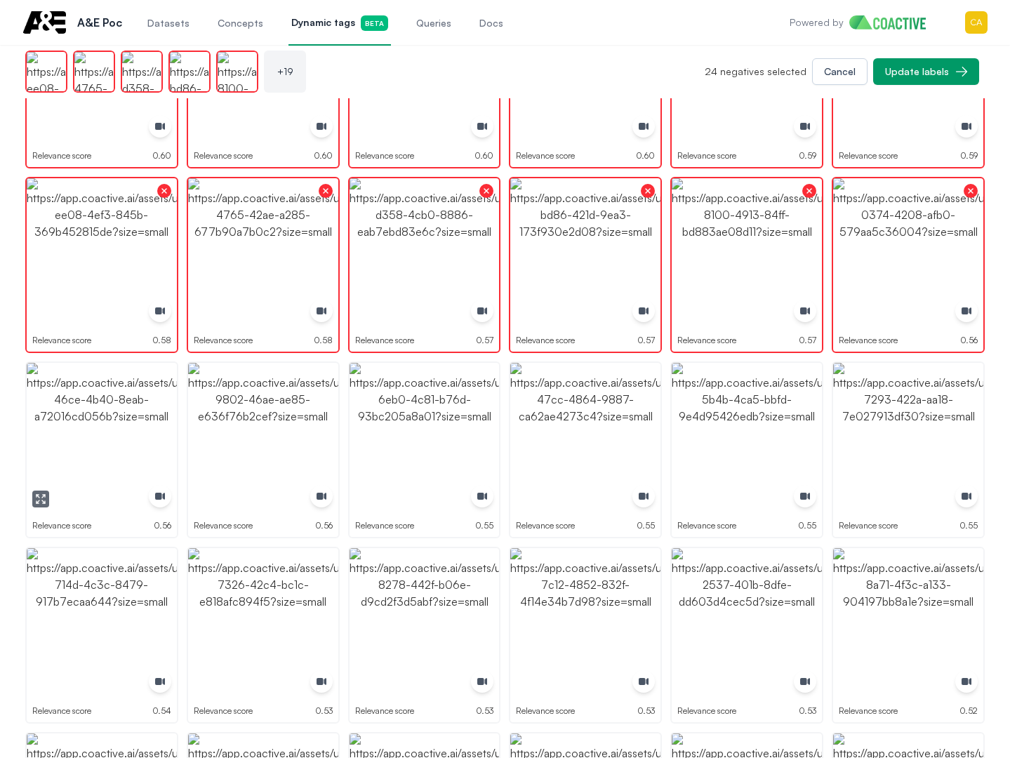
click at [122, 416] on img "button" at bounding box center [102, 438] width 150 height 150
click at [239, 415] on img "button" at bounding box center [263, 438] width 150 height 150
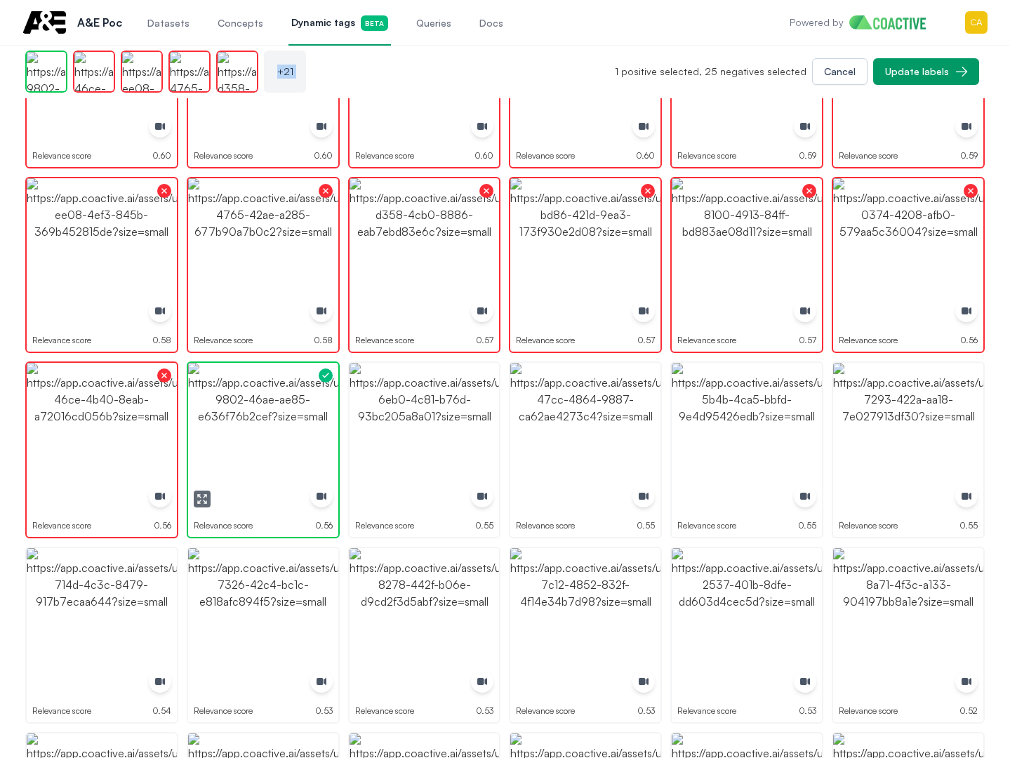
click at [239, 415] on img "button" at bounding box center [263, 438] width 150 height 150
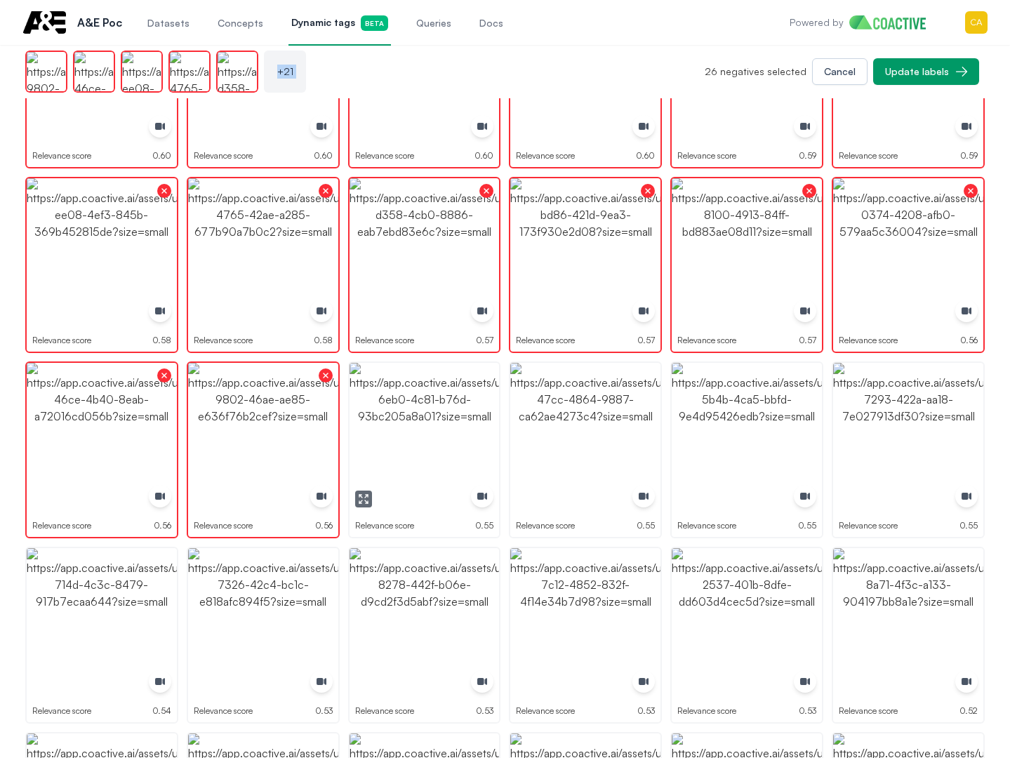
click at [405, 412] on img "button" at bounding box center [425, 438] width 150 height 150
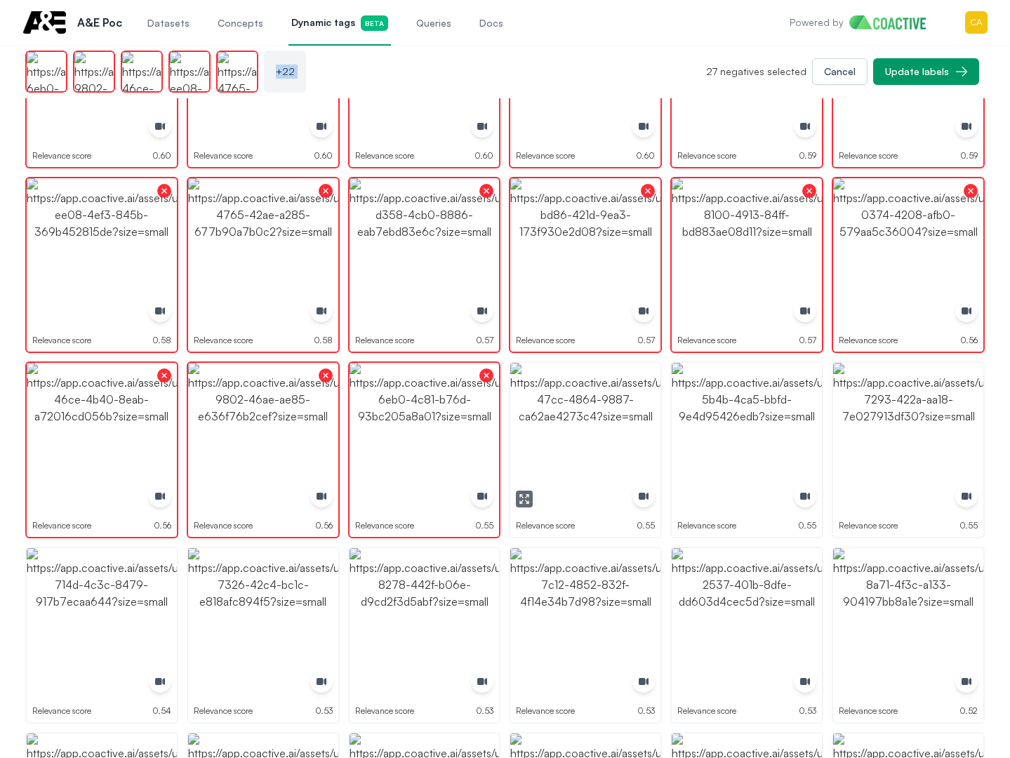
click at [633, 411] on img "button" at bounding box center [585, 438] width 150 height 150
click at [634, 411] on img "button" at bounding box center [585, 438] width 150 height 150
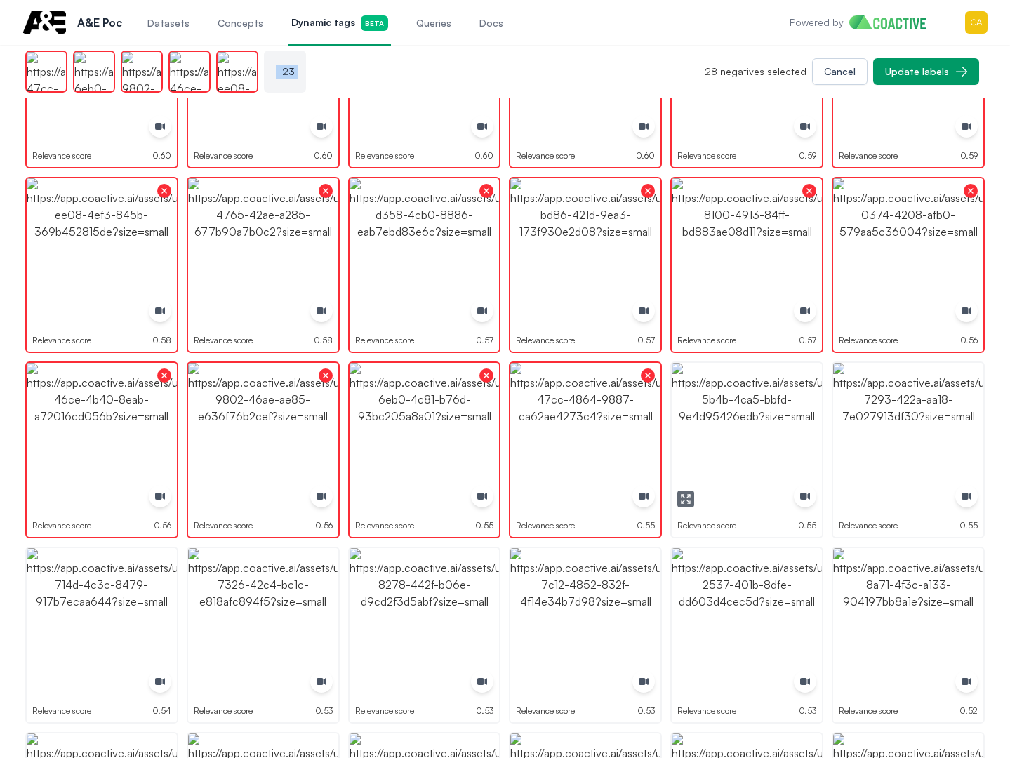
click at [777, 411] on img "button" at bounding box center [747, 438] width 150 height 150
click at [907, 409] on img "button" at bounding box center [908, 438] width 150 height 150
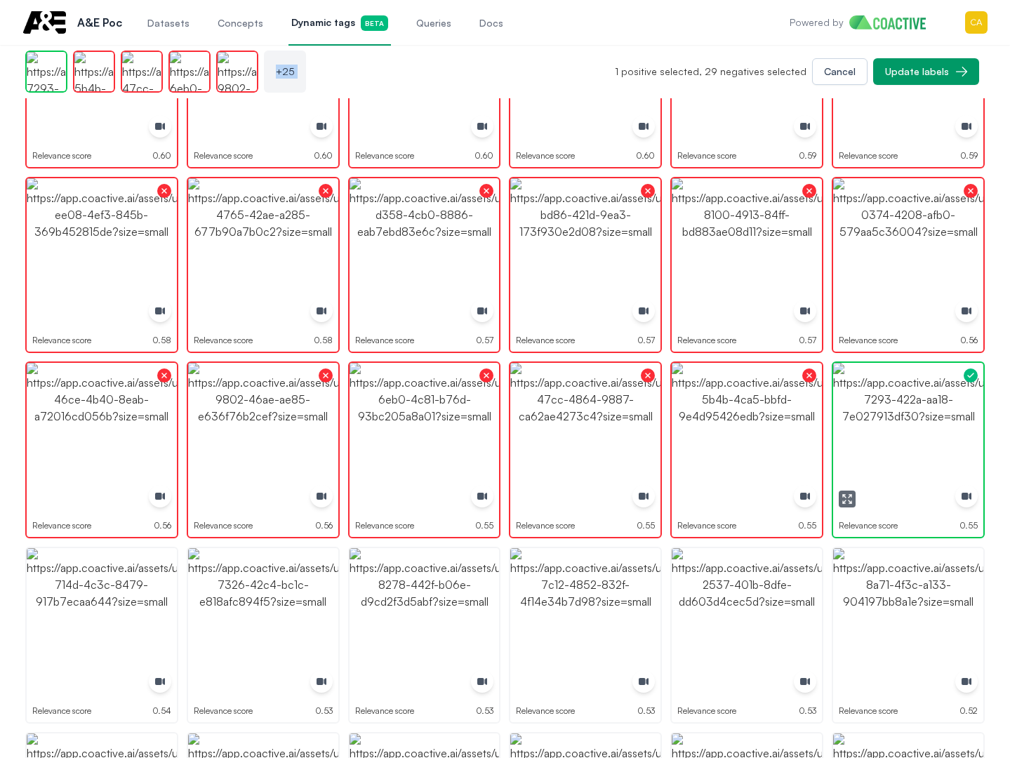
click at [907, 409] on img "button" at bounding box center [908, 438] width 150 height 150
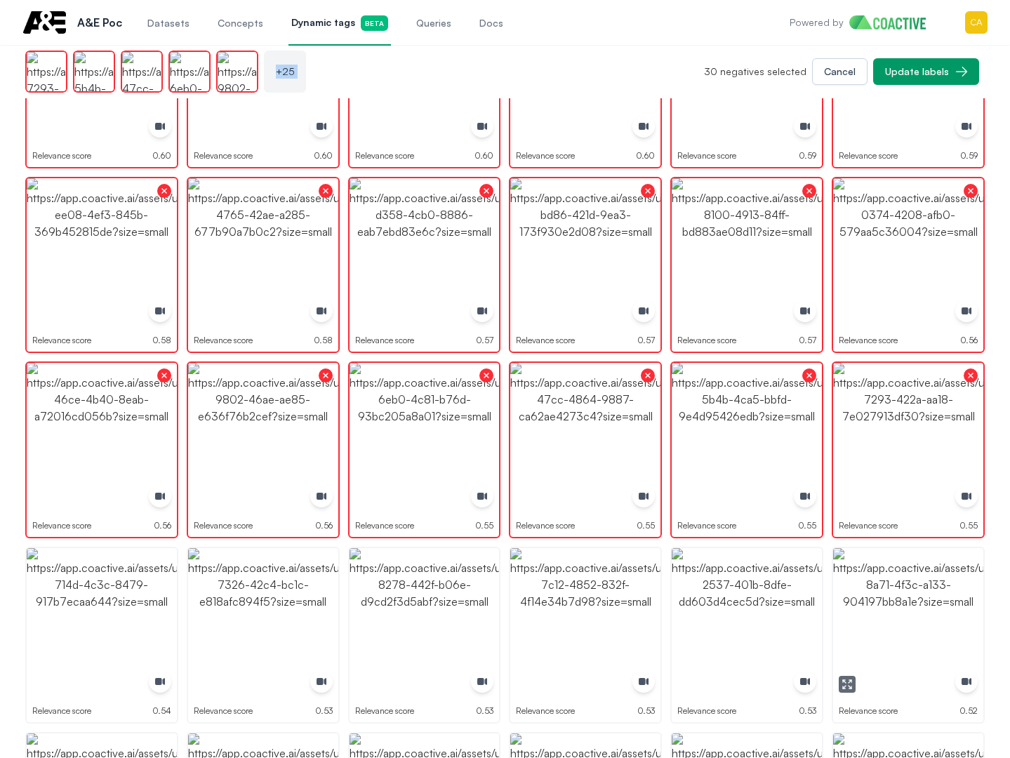
click at [893, 559] on img "button" at bounding box center [908, 623] width 150 height 150
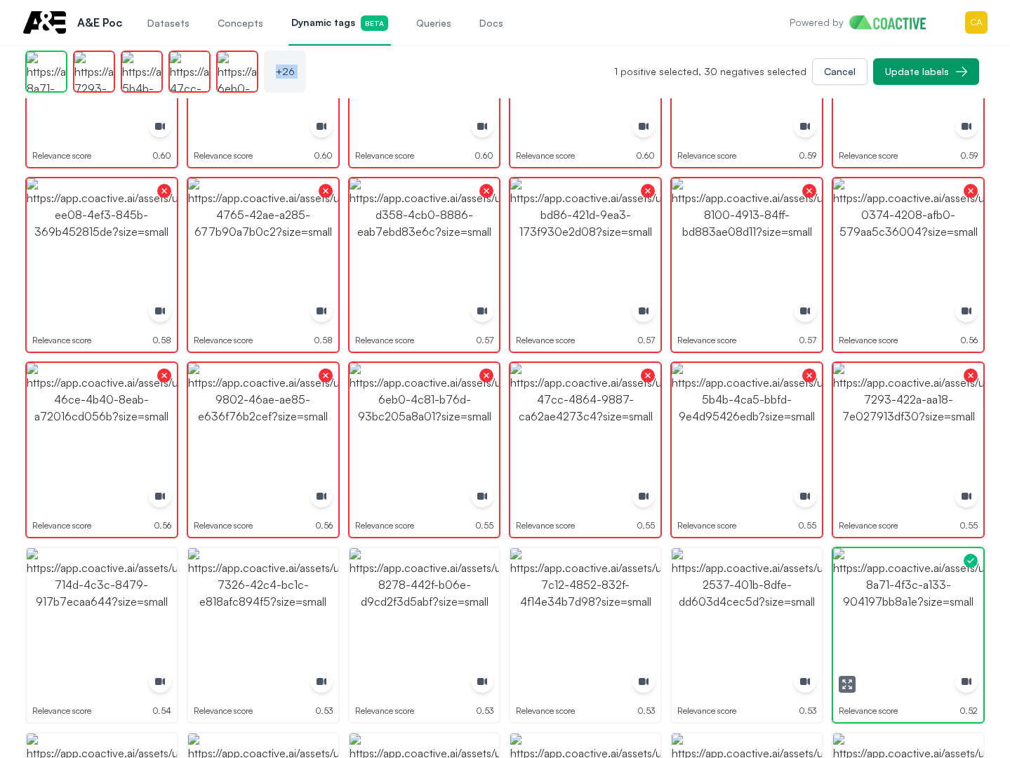
click at [893, 559] on img "button" at bounding box center [908, 623] width 150 height 150
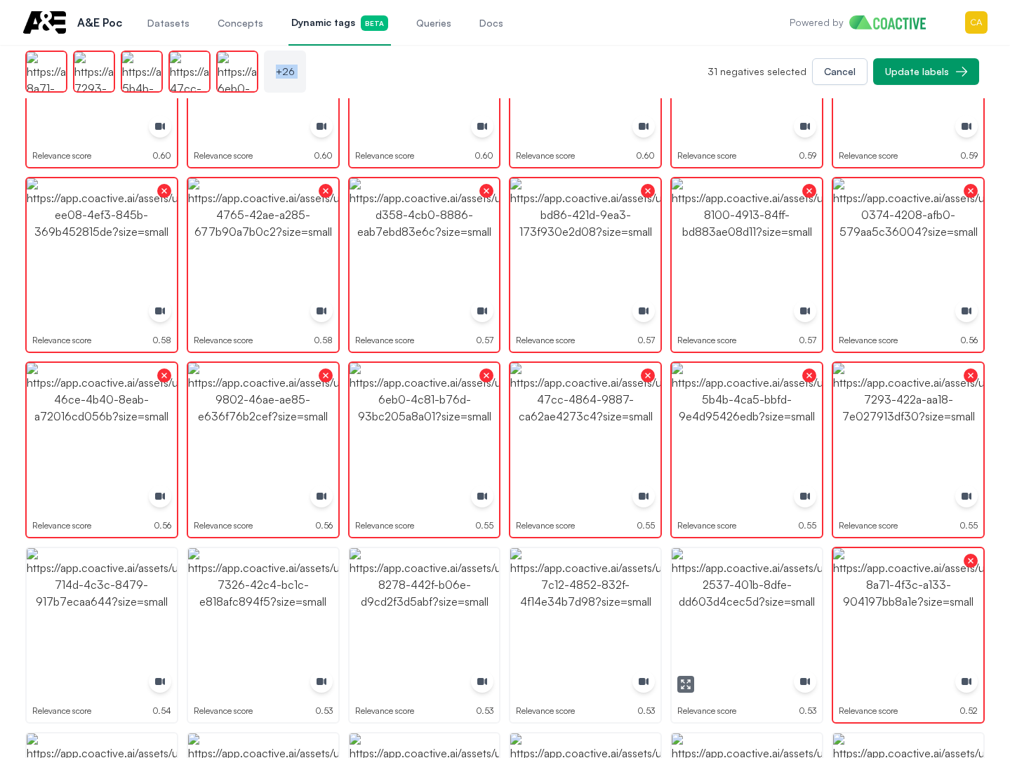
click at [747, 574] on img "button" at bounding box center [747, 623] width 150 height 150
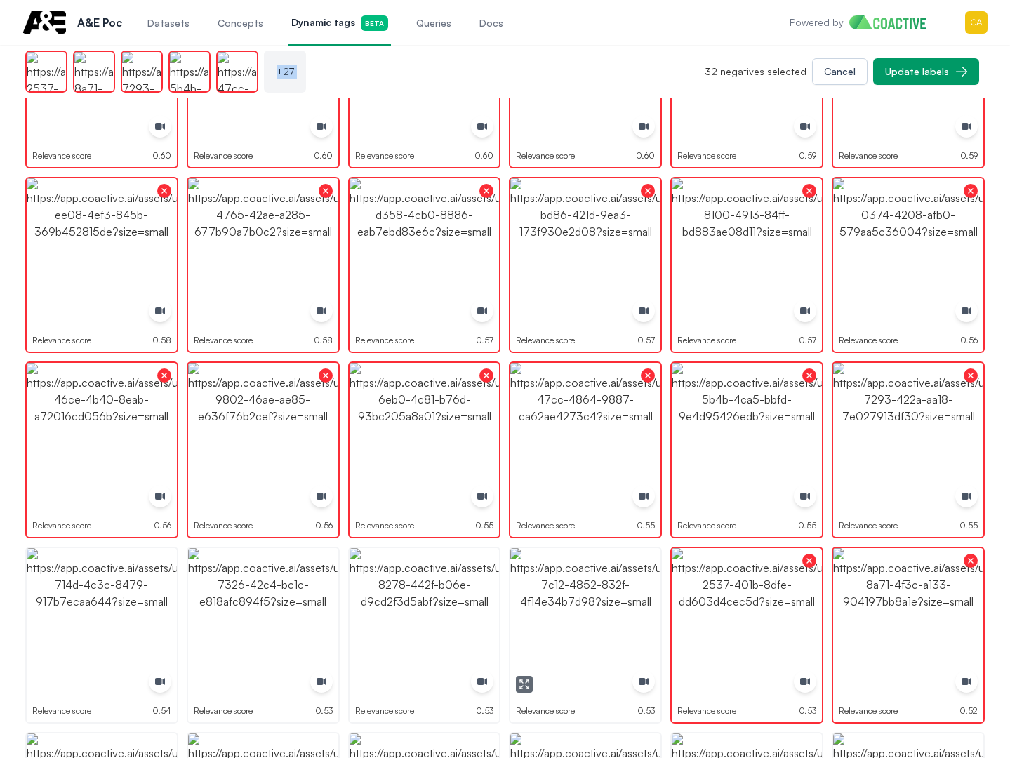
click at [607, 574] on img "button" at bounding box center [585, 623] width 150 height 150
click at [365, 577] on img "button" at bounding box center [425, 623] width 150 height 150
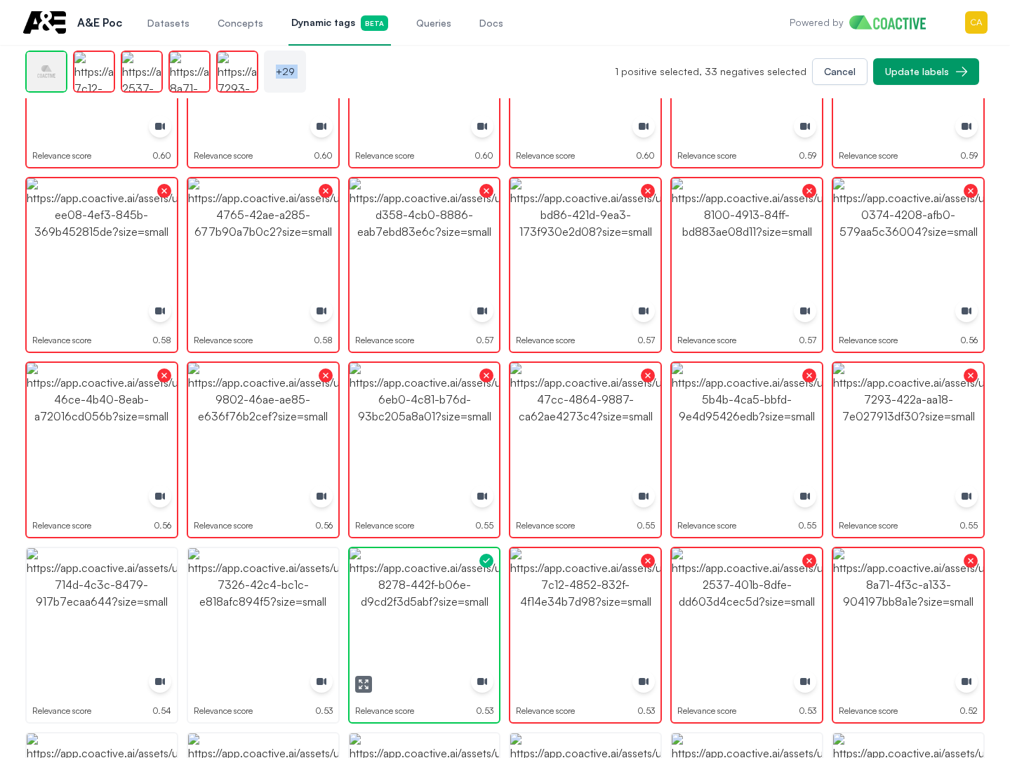
click at [363, 577] on img "button" at bounding box center [425, 623] width 150 height 150
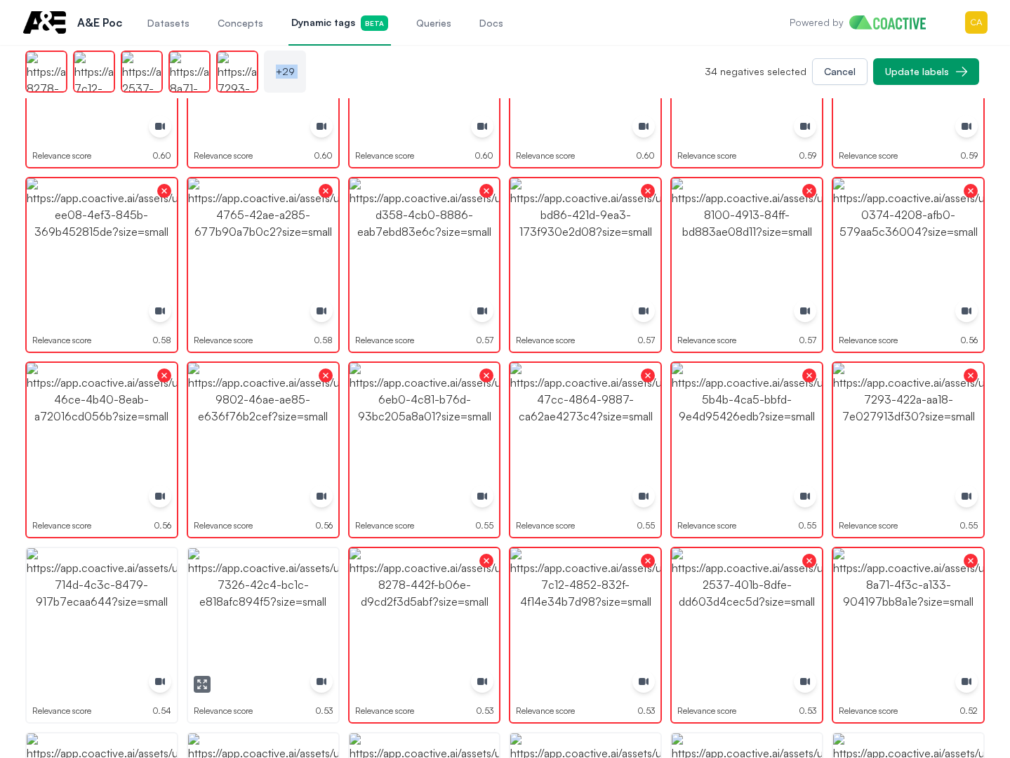
click at [217, 585] on img "button" at bounding box center [263, 623] width 150 height 150
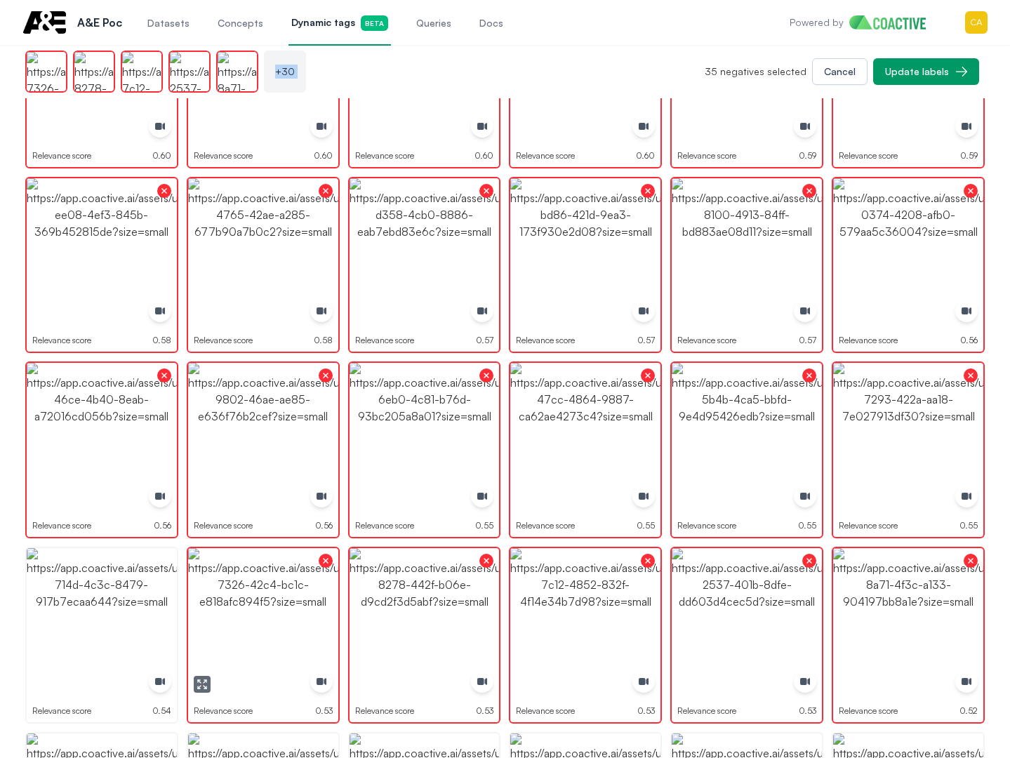
click at [108, 585] on img "button" at bounding box center [102, 623] width 150 height 150
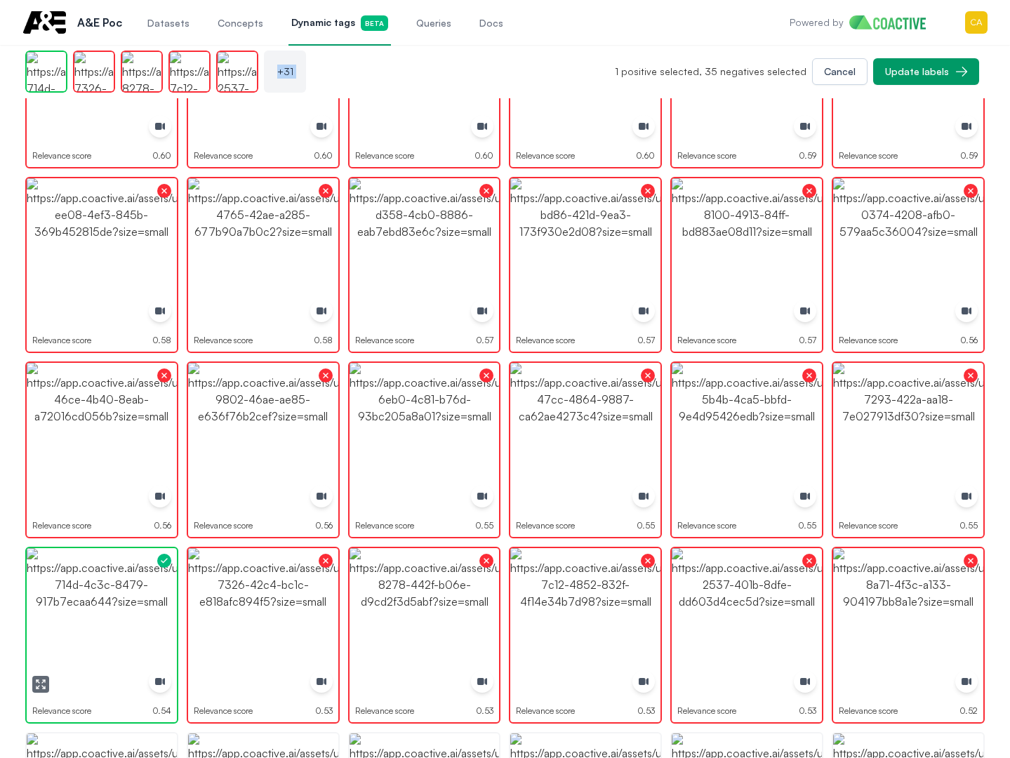
click at [108, 585] on img "button" at bounding box center [102, 623] width 150 height 150
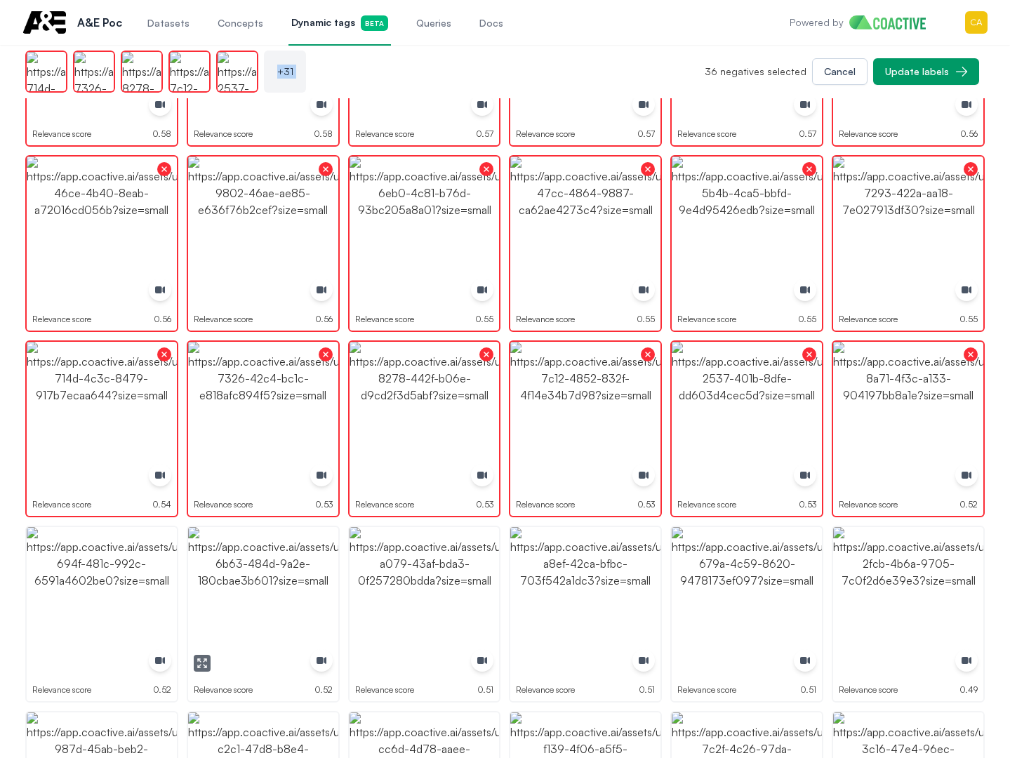
scroll to position [984, 0]
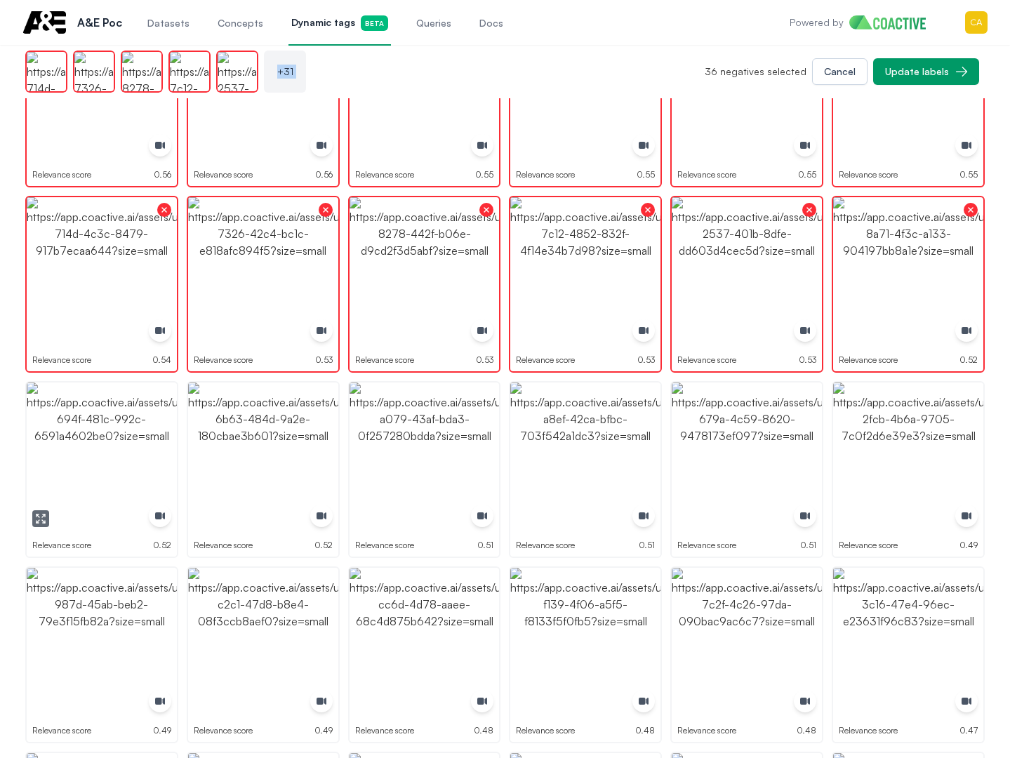
click at [114, 472] on img "button" at bounding box center [102, 458] width 150 height 150
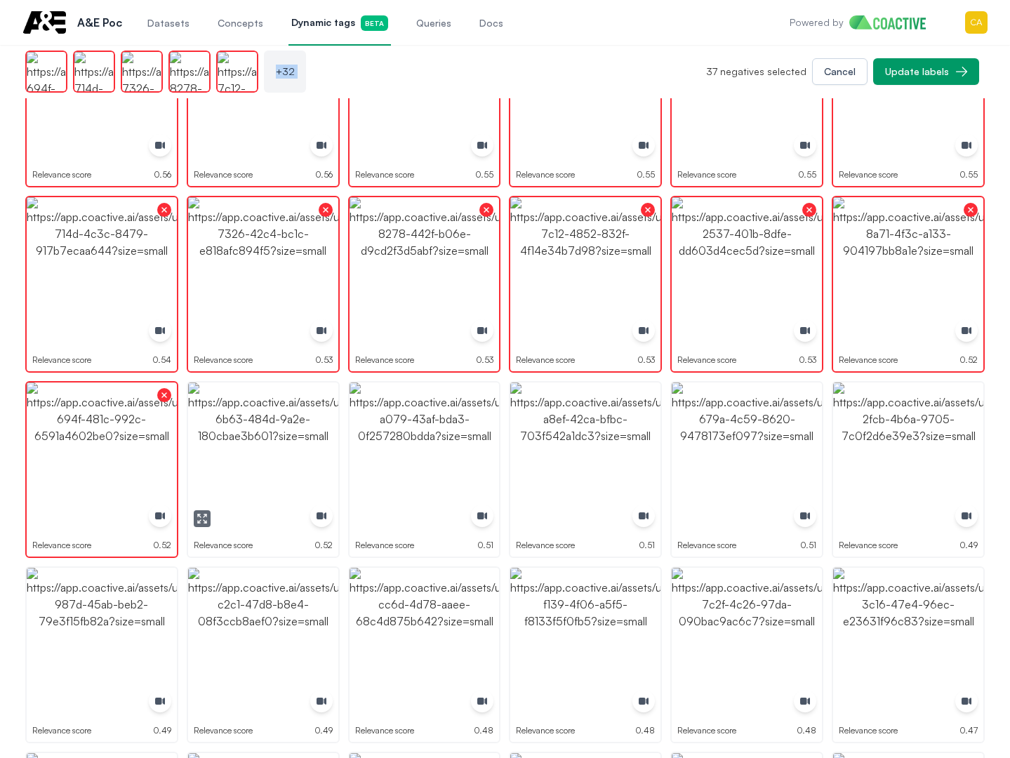
click at [271, 453] on img "button" at bounding box center [263, 458] width 150 height 150
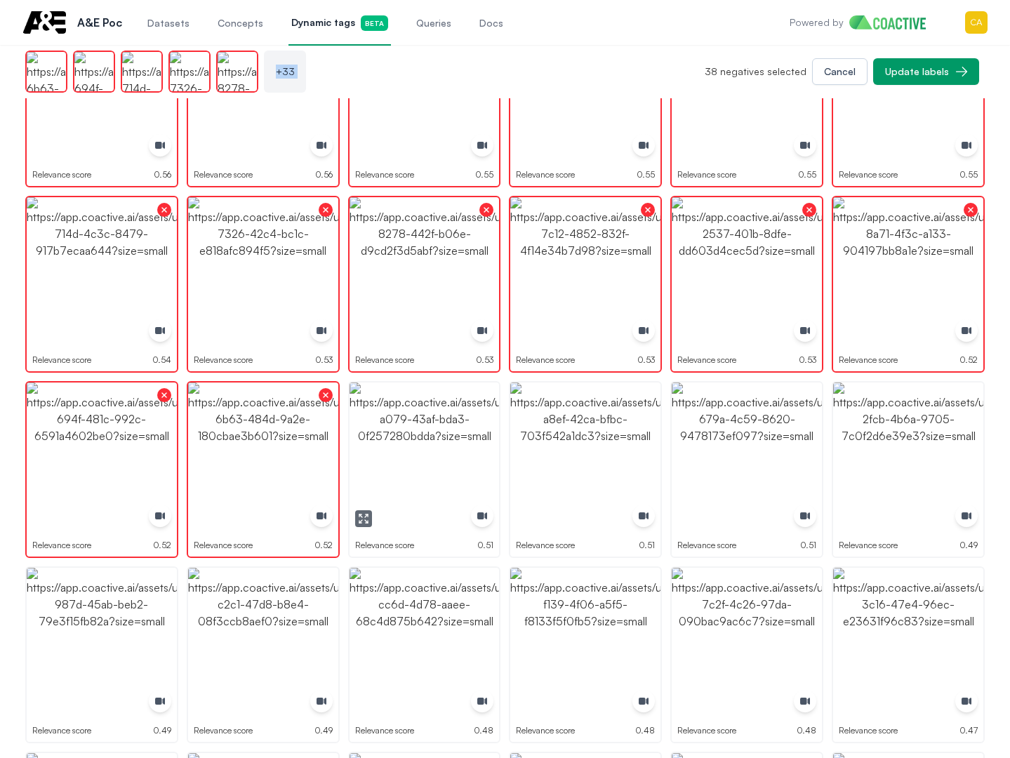
click at [440, 453] on img "button" at bounding box center [425, 458] width 150 height 150
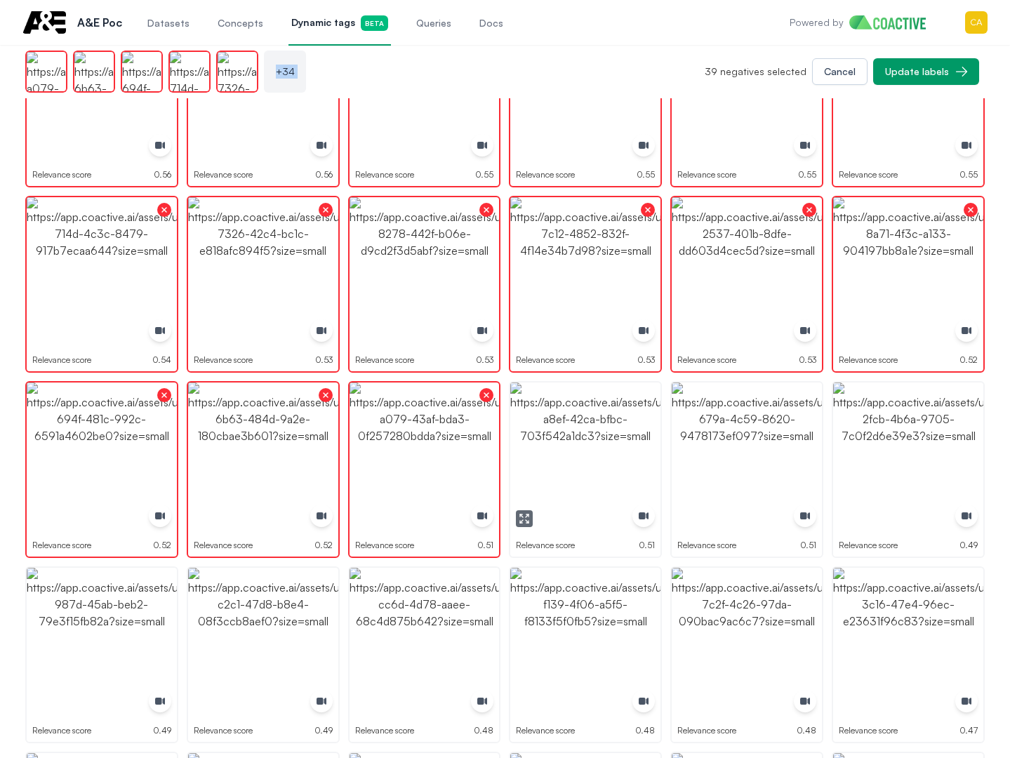
click at [606, 453] on img "button" at bounding box center [585, 458] width 150 height 150
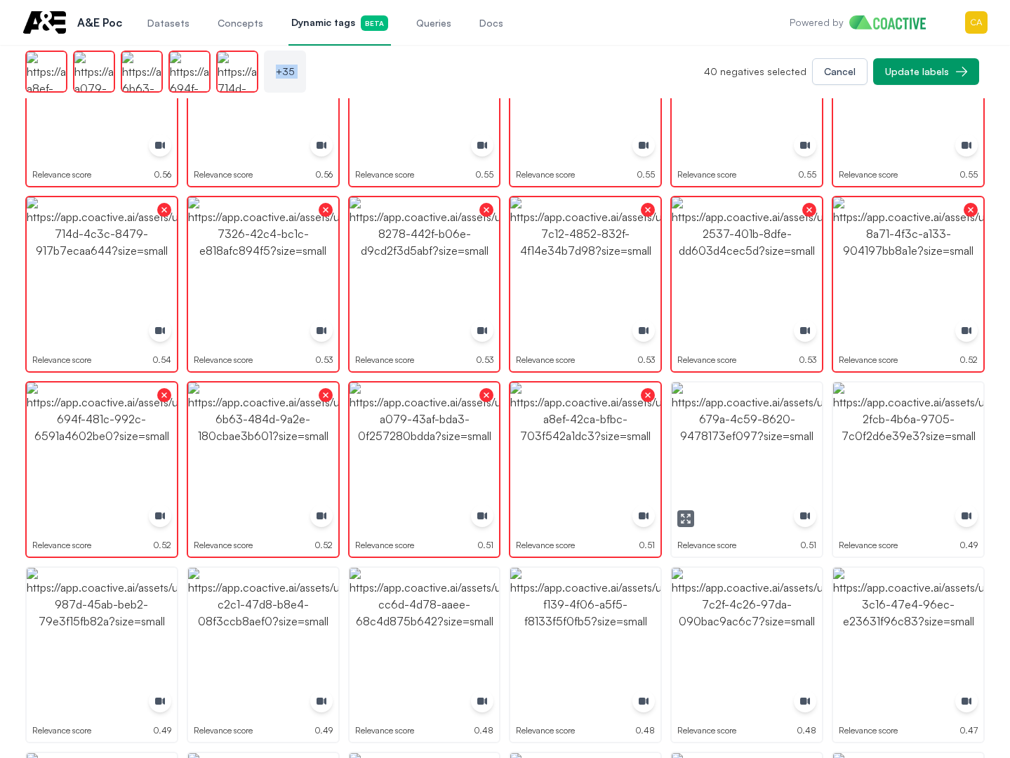
click at [714, 443] on img "button" at bounding box center [747, 458] width 150 height 150
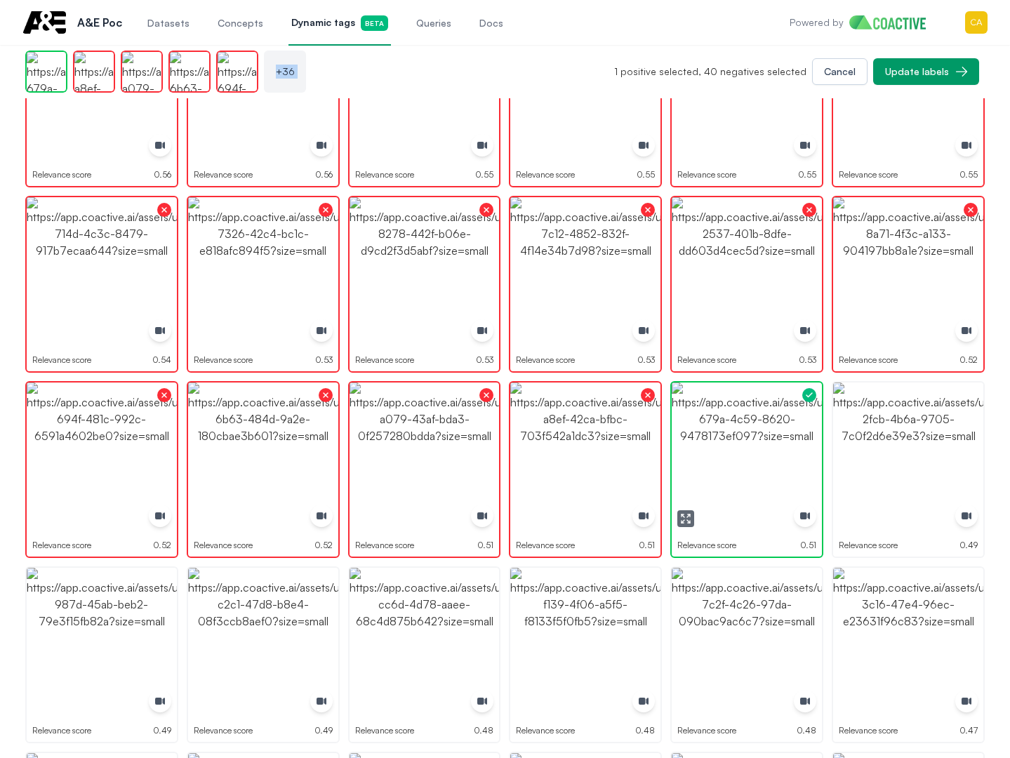
click at [714, 443] on img "button" at bounding box center [747, 458] width 150 height 150
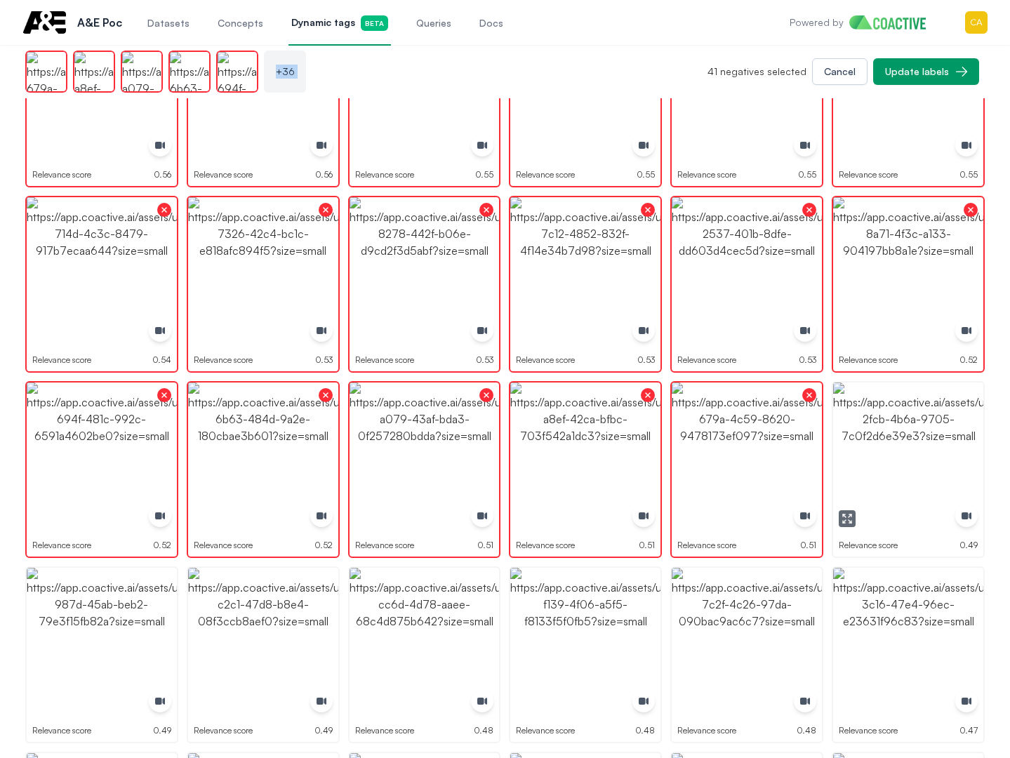
click at [872, 424] on img "button" at bounding box center [908, 458] width 150 height 150
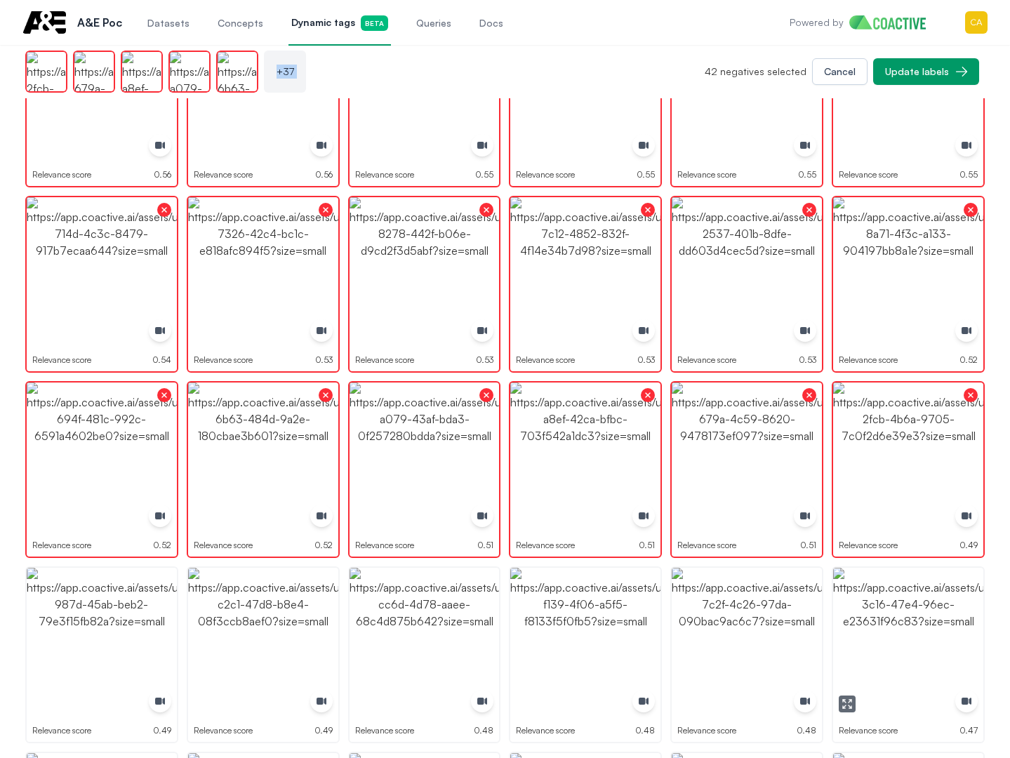
click at [910, 668] on img "button" at bounding box center [908, 643] width 150 height 150
click at [910, 667] on img "button" at bounding box center [908, 643] width 150 height 150
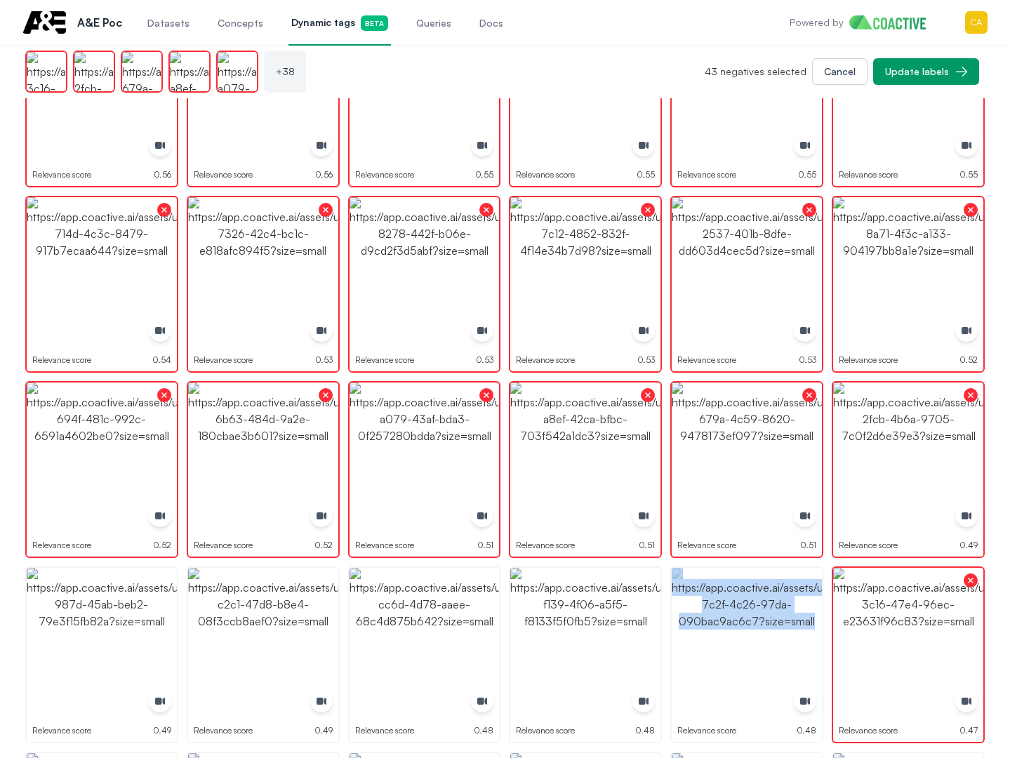
click at [712, 602] on img "button" at bounding box center [747, 643] width 150 height 150
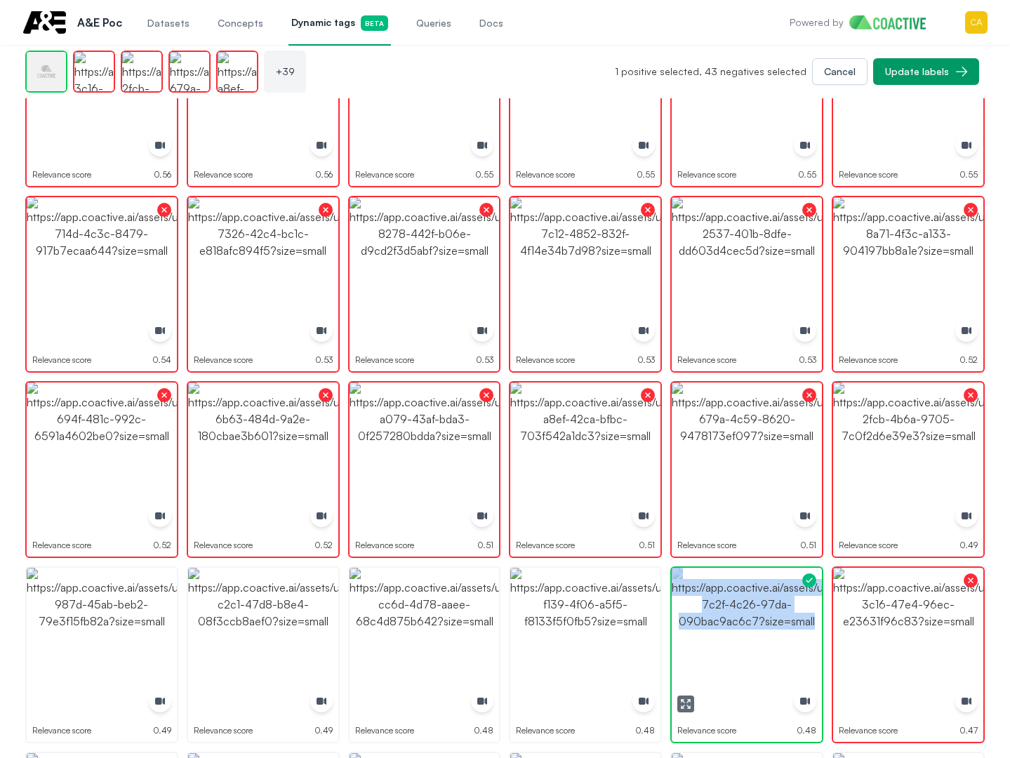
click at [712, 602] on img "button" at bounding box center [747, 643] width 150 height 150
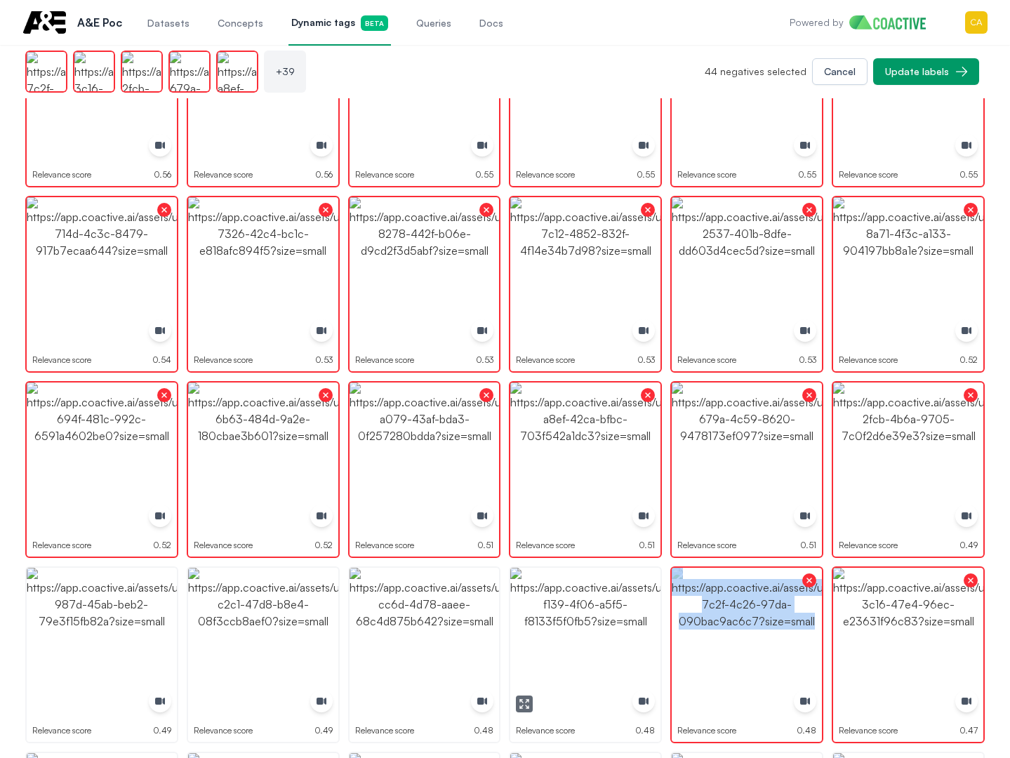
click at [565, 606] on img "button" at bounding box center [585, 643] width 150 height 150
click at [450, 606] on img "button" at bounding box center [425, 643] width 150 height 150
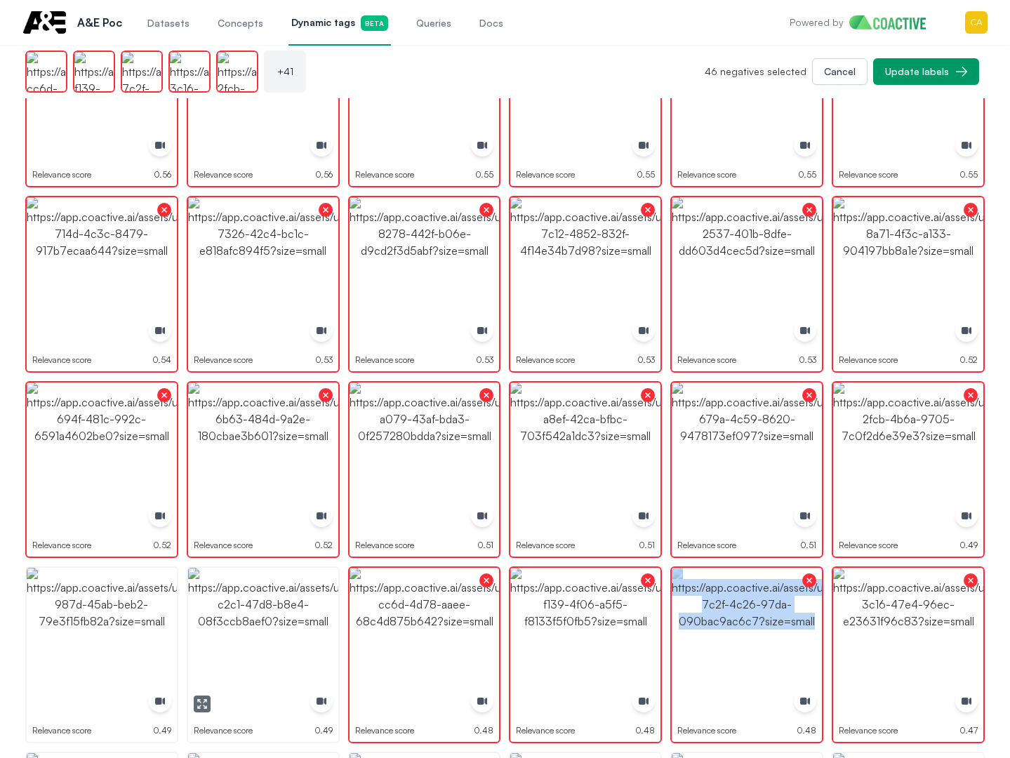
click at [292, 606] on img "button" at bounding box center [263, 643] width 150 height 150
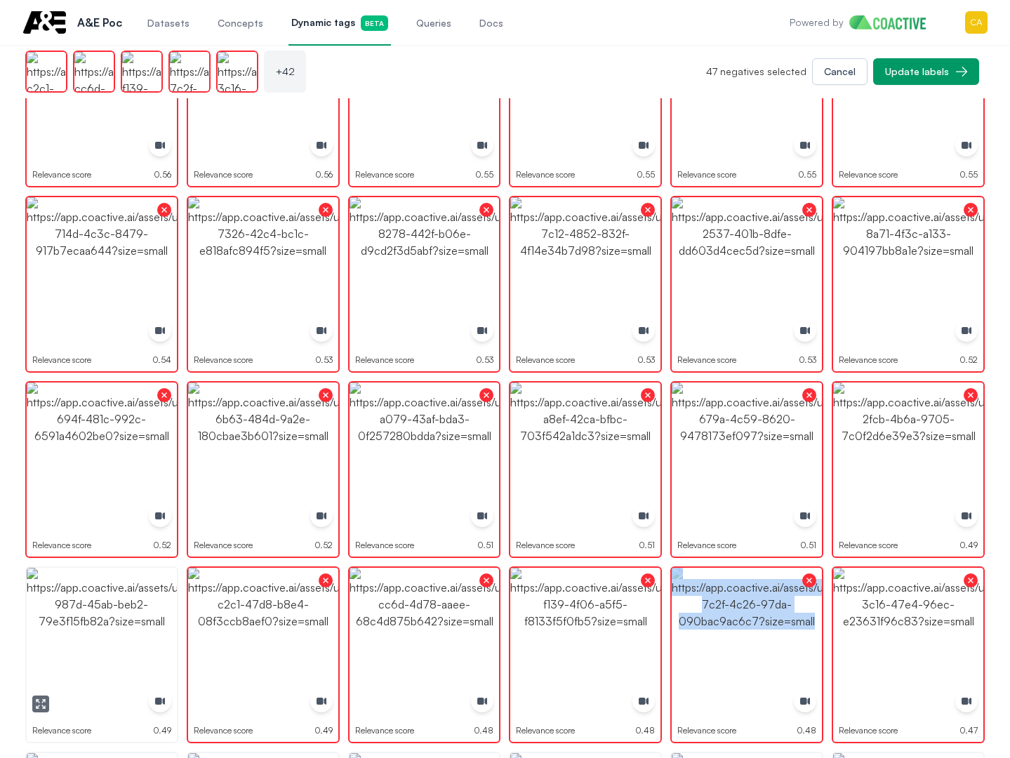
click at [131, 606] on img "button" at bounding box center [102, 643] width 150 height 150
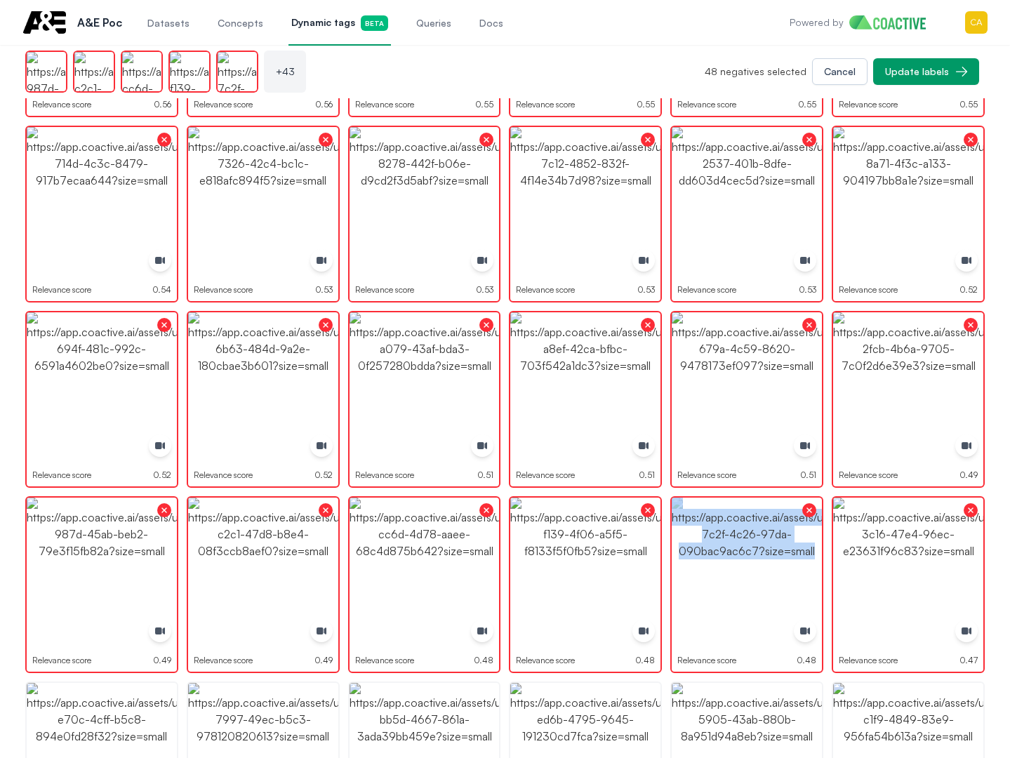
click at [105, 703] on img "button" at bounding box center [102, 758] width 150 height 150
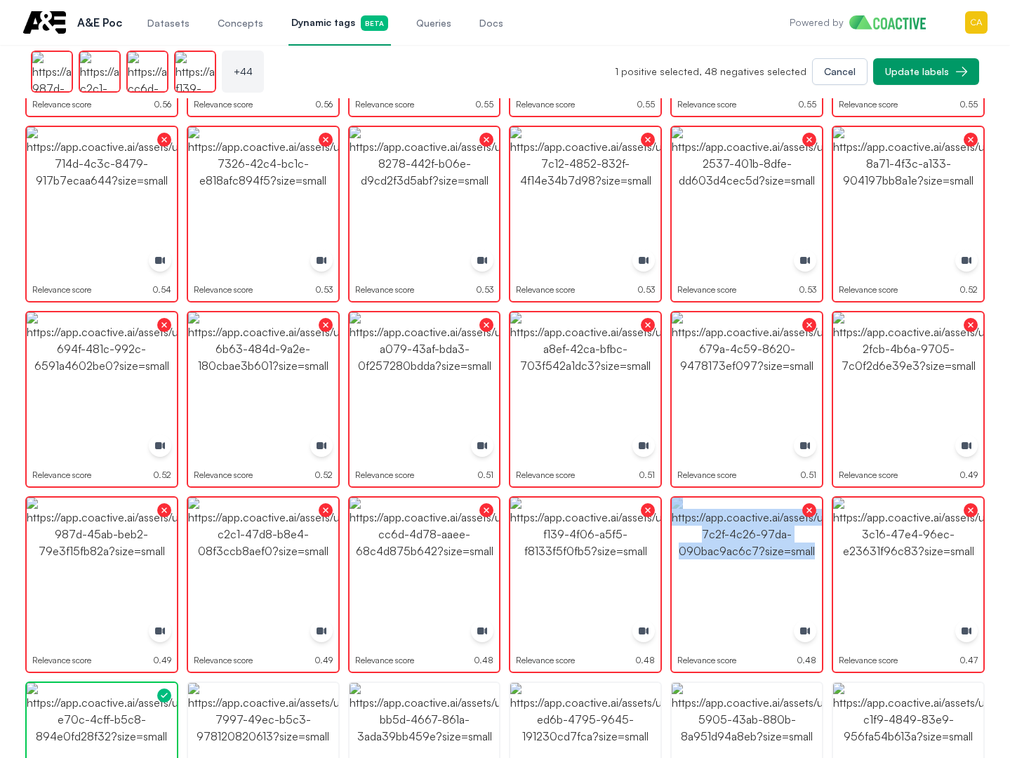
click at [105, 703] on img "button" at bounding box center [102, 758] width 150 height 150
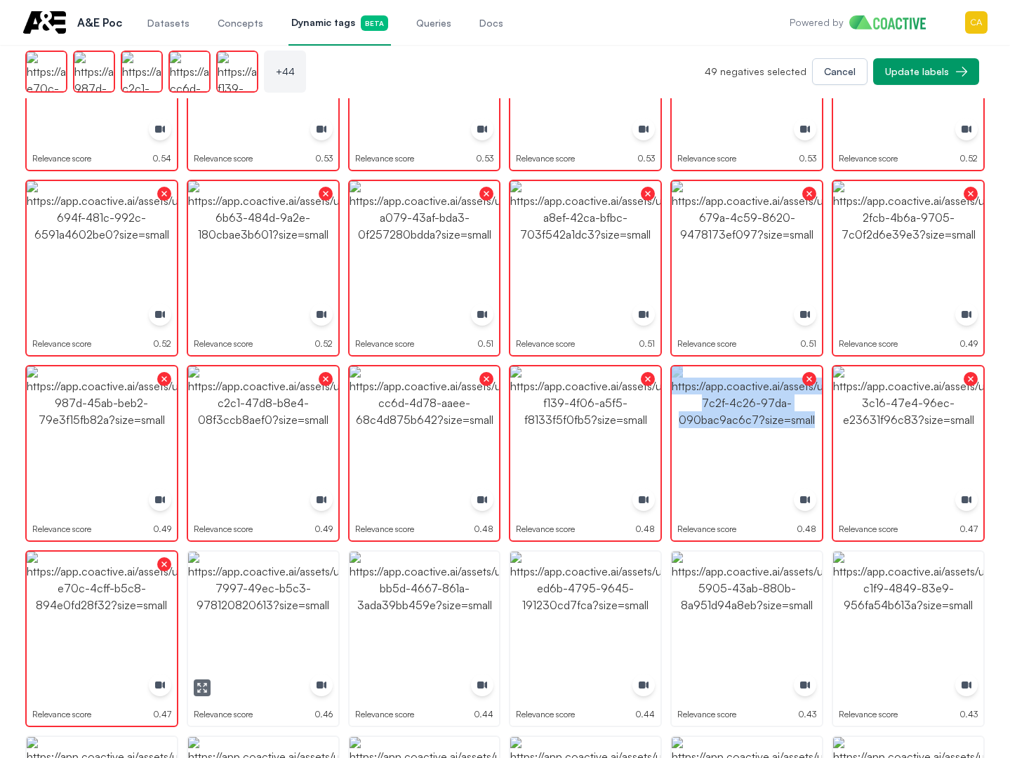
scroll to position [1335, 0]
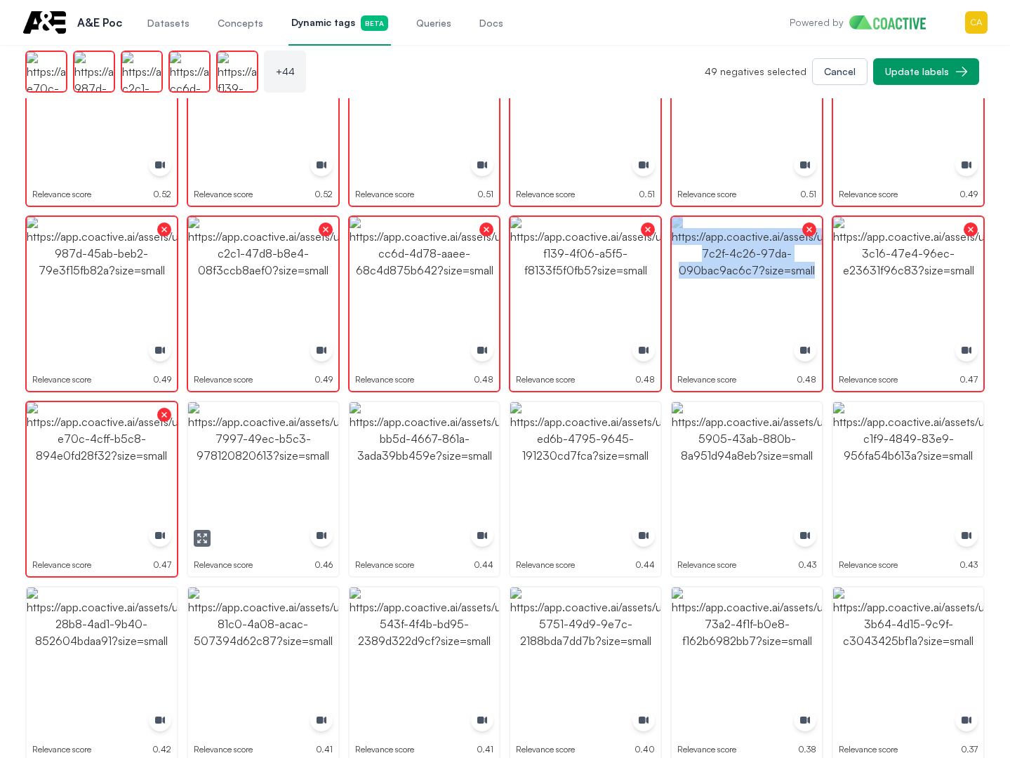
click at [284, 470] on img "button" at bounding box center [263, 477] width 150 height 150
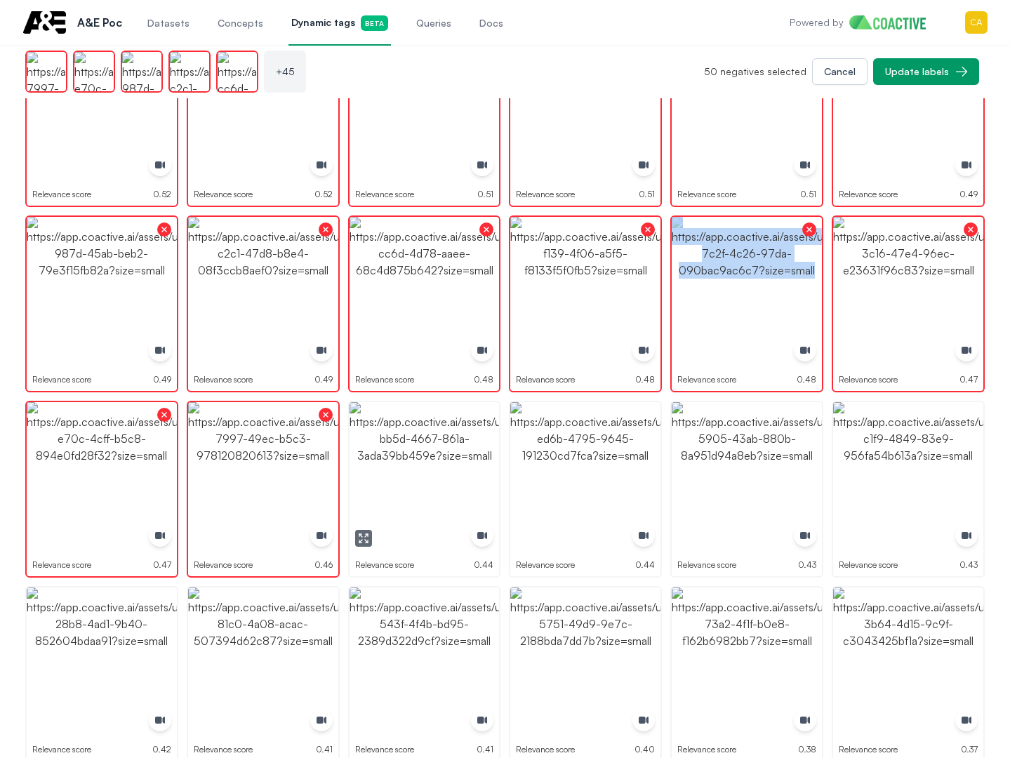
click at [551, 453] on img "button" at bounding box center [585, 477] width 150 height 150
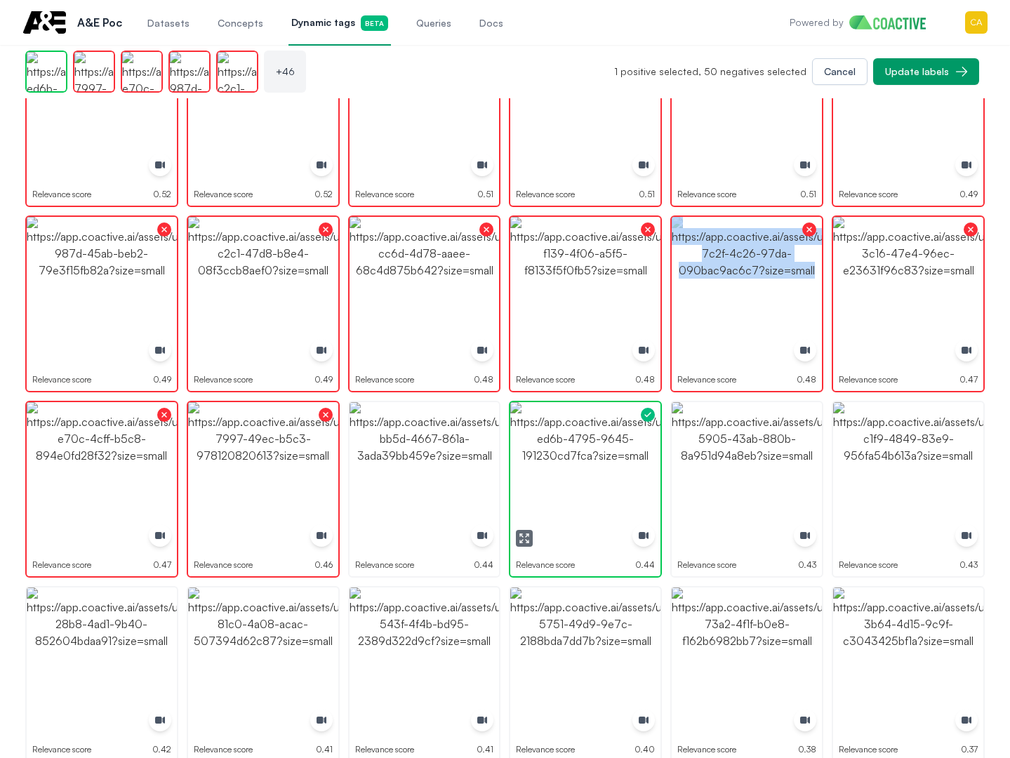
click at [527, 456] on img "button" at bounding box center [585, 477] width 150 height 150
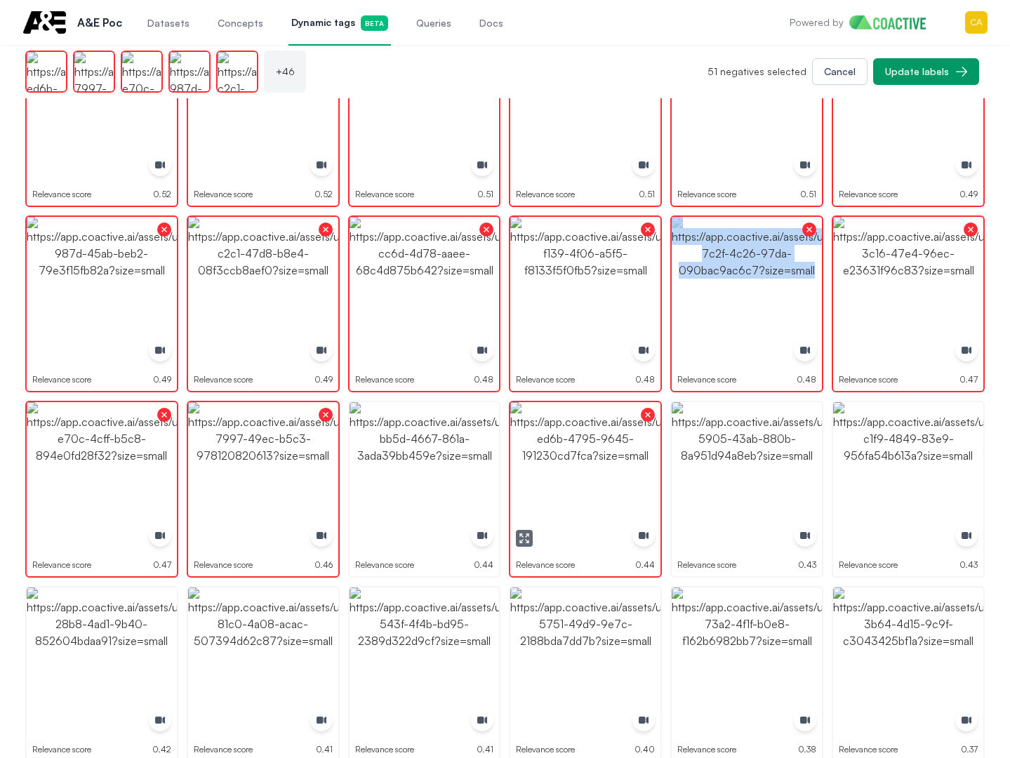
click at [457, 456] on img "button" at bounding box center [425, 477] width 150 height 150
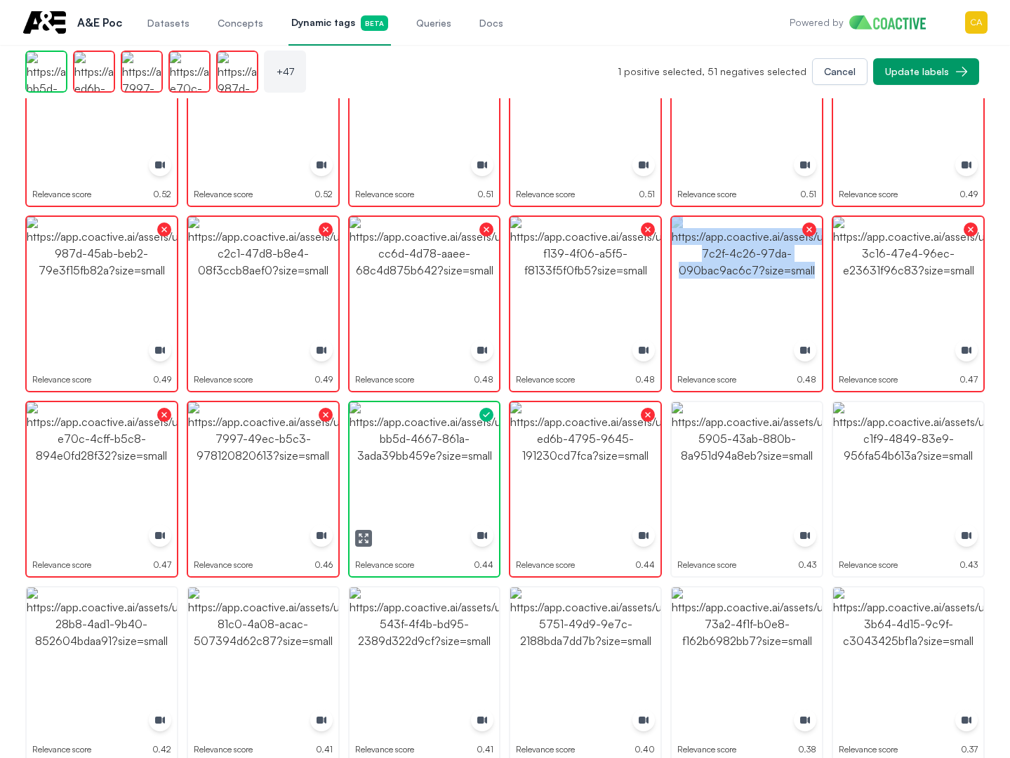
click at [457, 456] on img "button" at bounding box center [425, 477] width 150 height 150
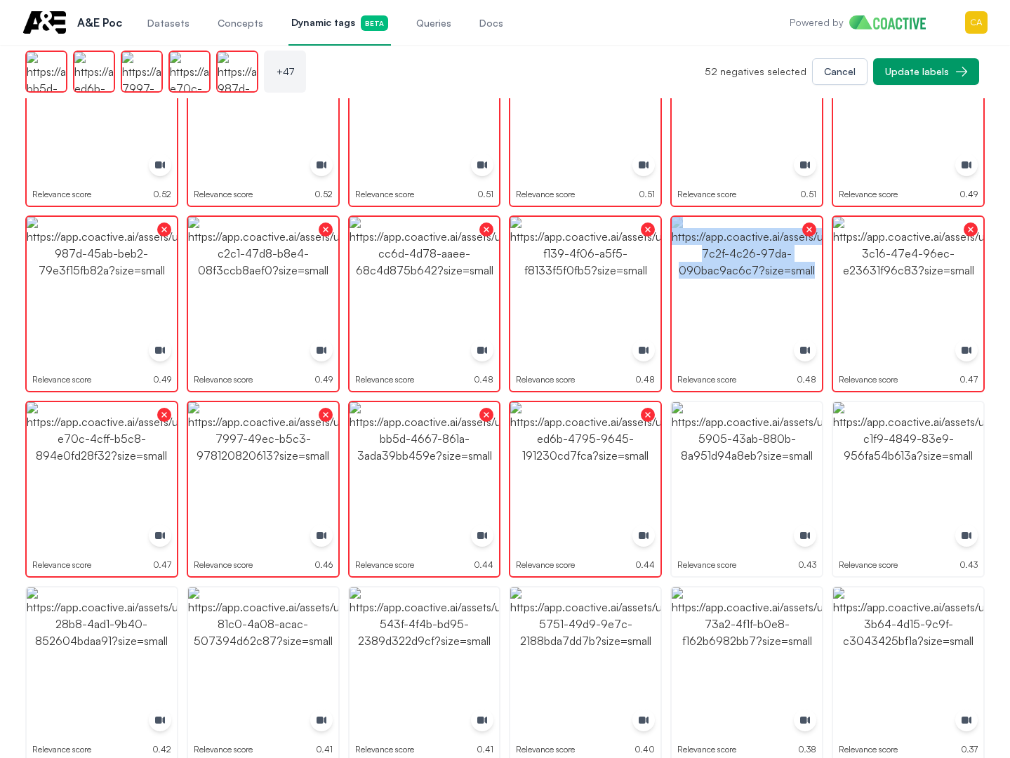
click at [685, 456] on img "button" at bounding box center [747, 477] width 150 height 150
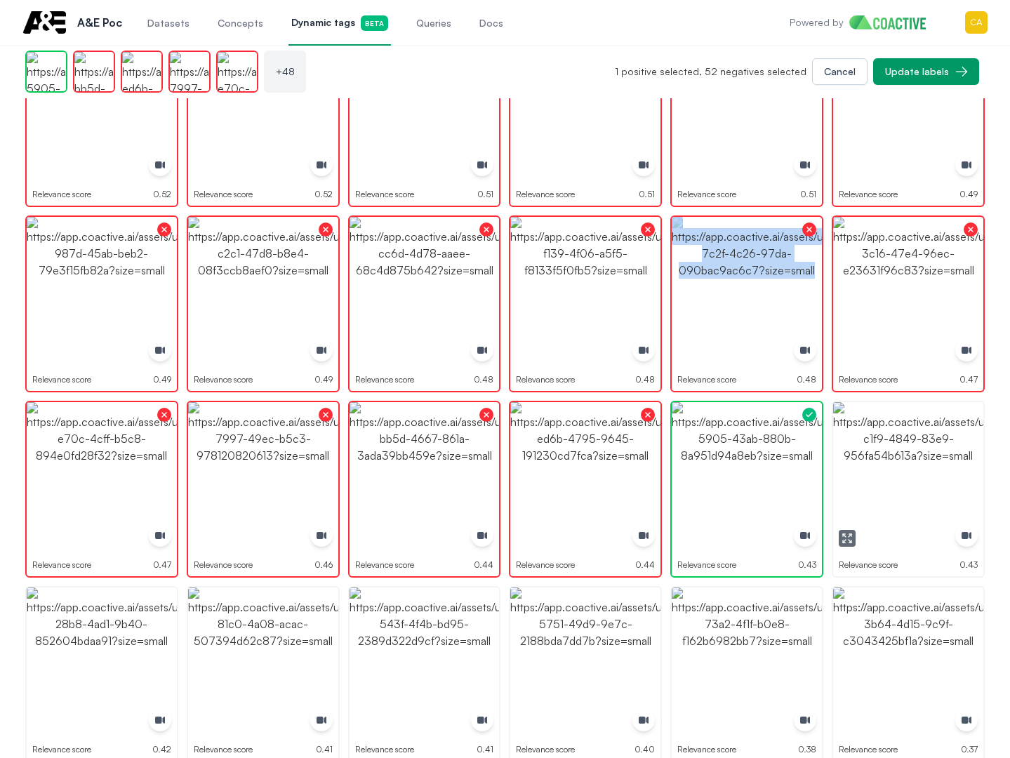
click at [891, 453] on img "button" at bounding box center [908, 477] width 150 height 150
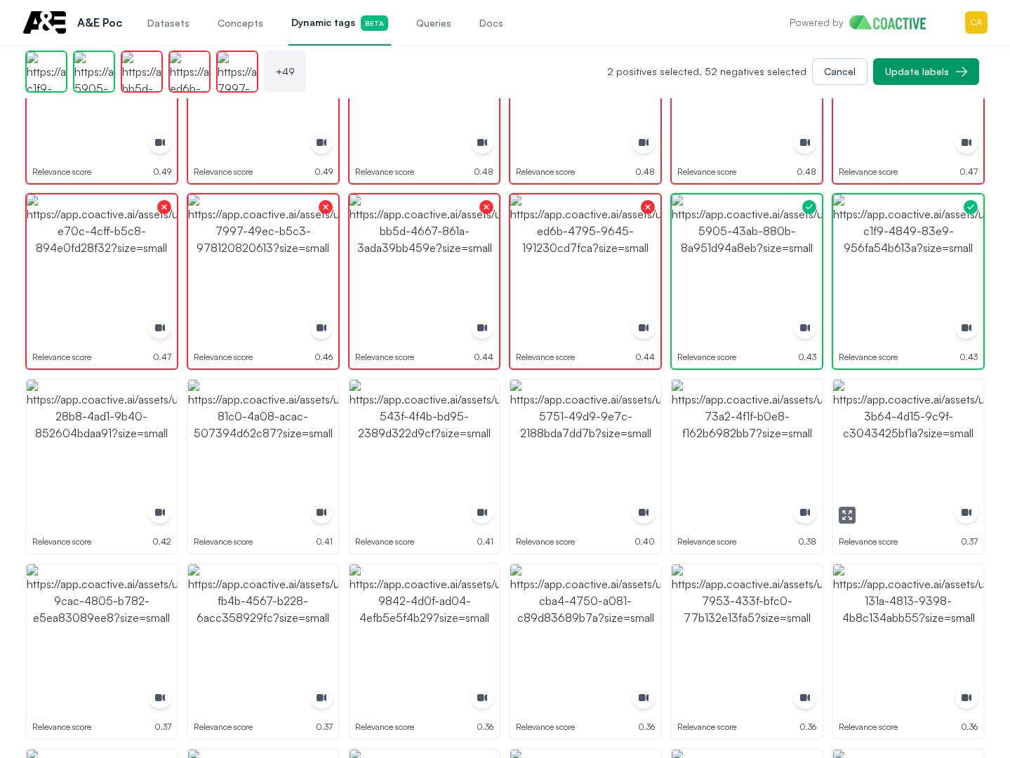
scroll to position [1546, 0]
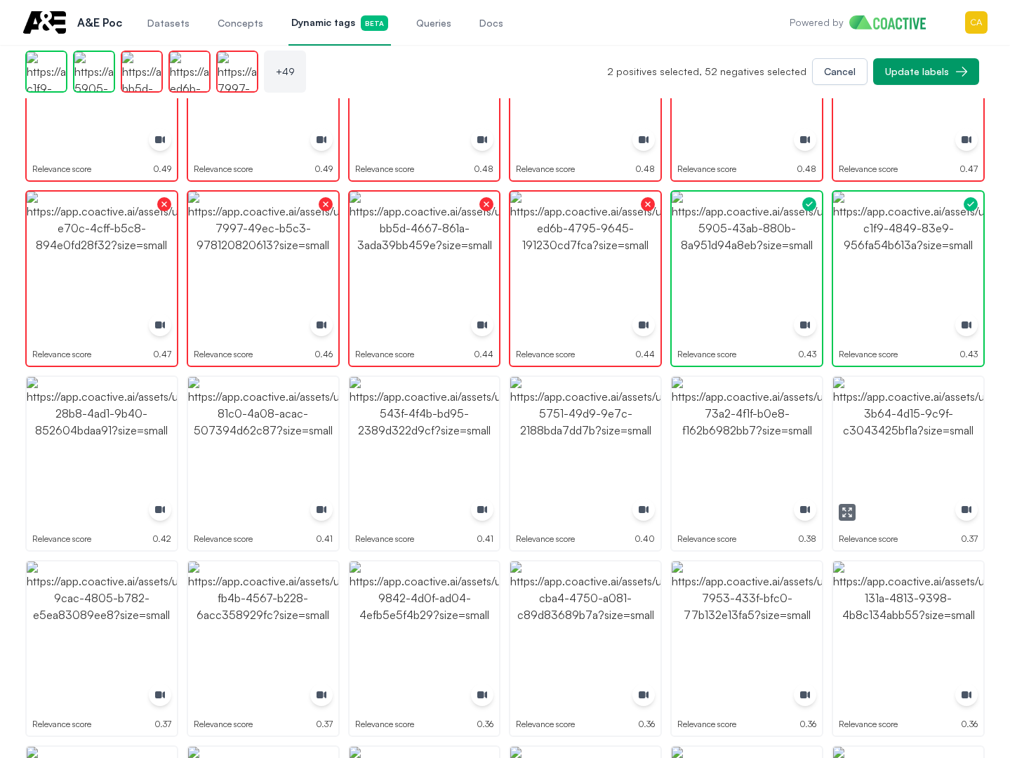
click at [931, 461] on img "button" at bounding box center [908, 452] width 150 height 150
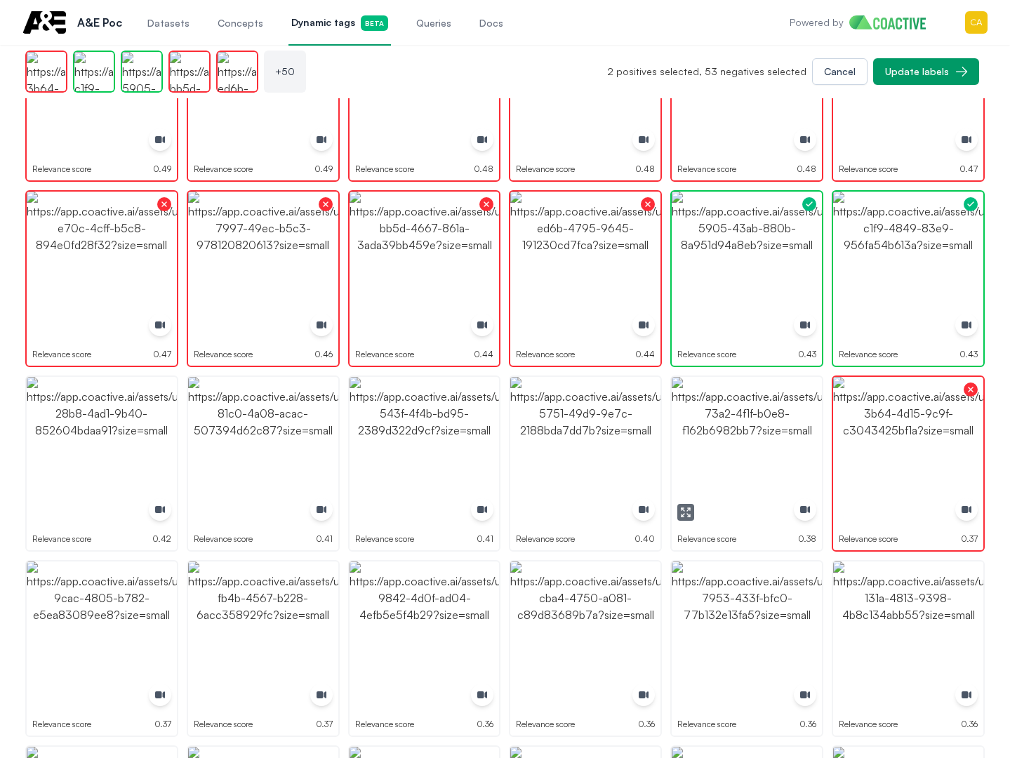
click at [718, 440] on img "button" at bounding box center [747, 452] width 150 height 150
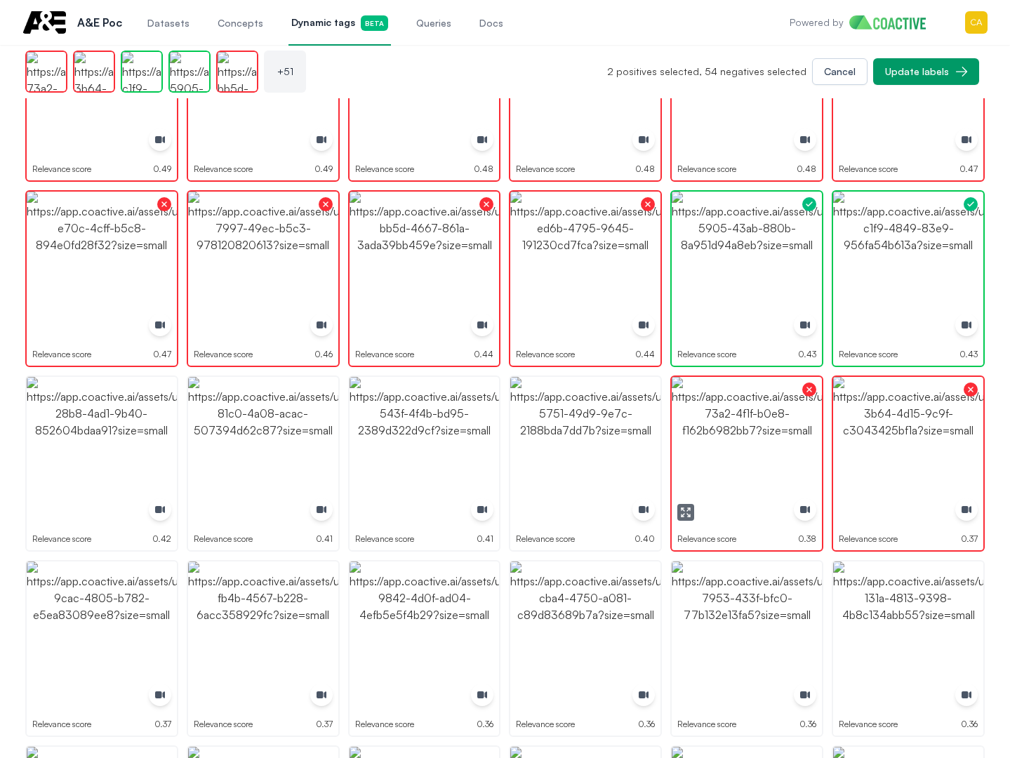
click at [601, 439] on img "button" at bounding box center [585, 452] width 150 height 150
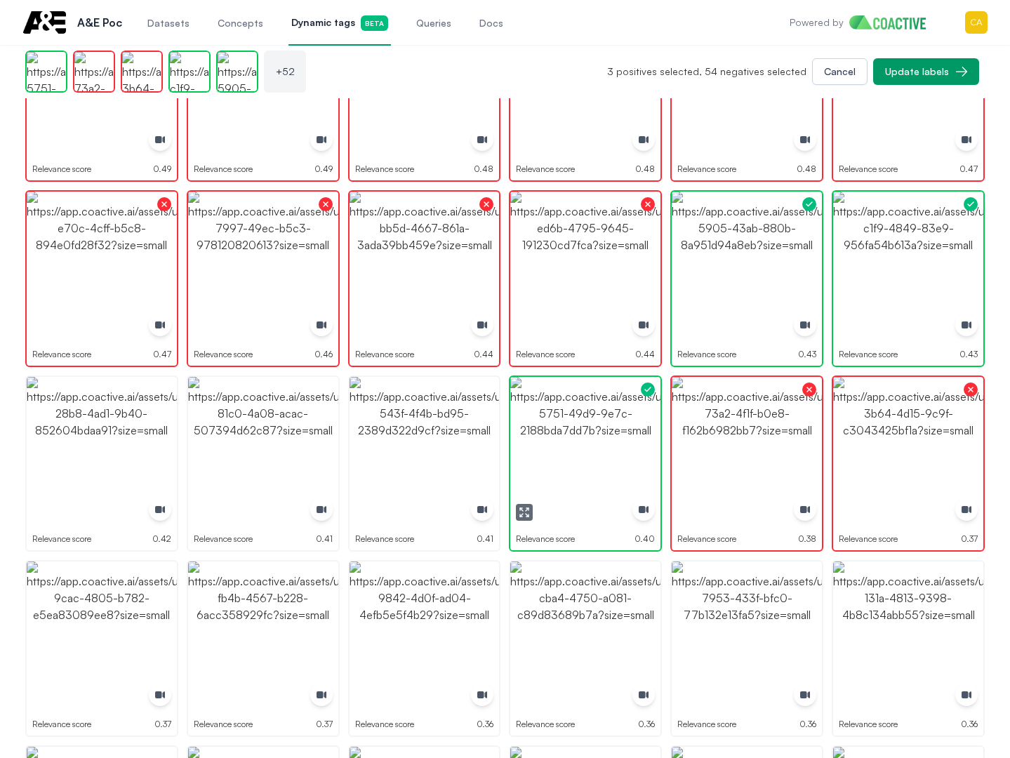
click at [601, 439] on img "button" at bounding box center [585, 452] width 150 height 150
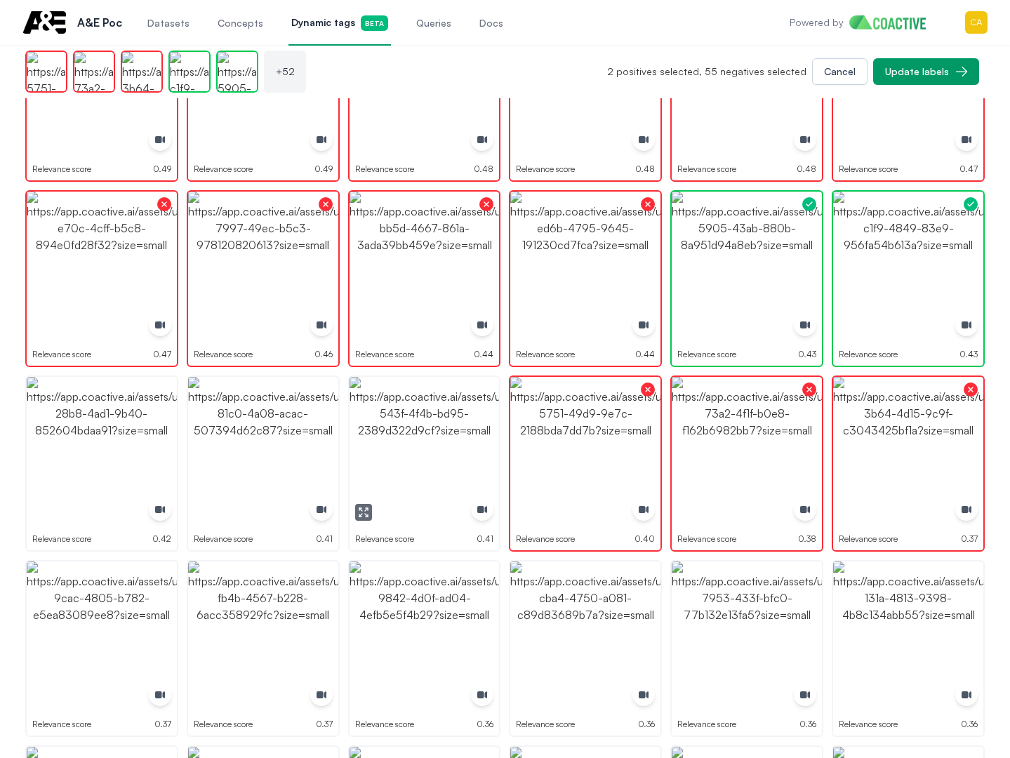
click at [466, 443] on img "button" at bounding box center [425, 452] width 150 height 150
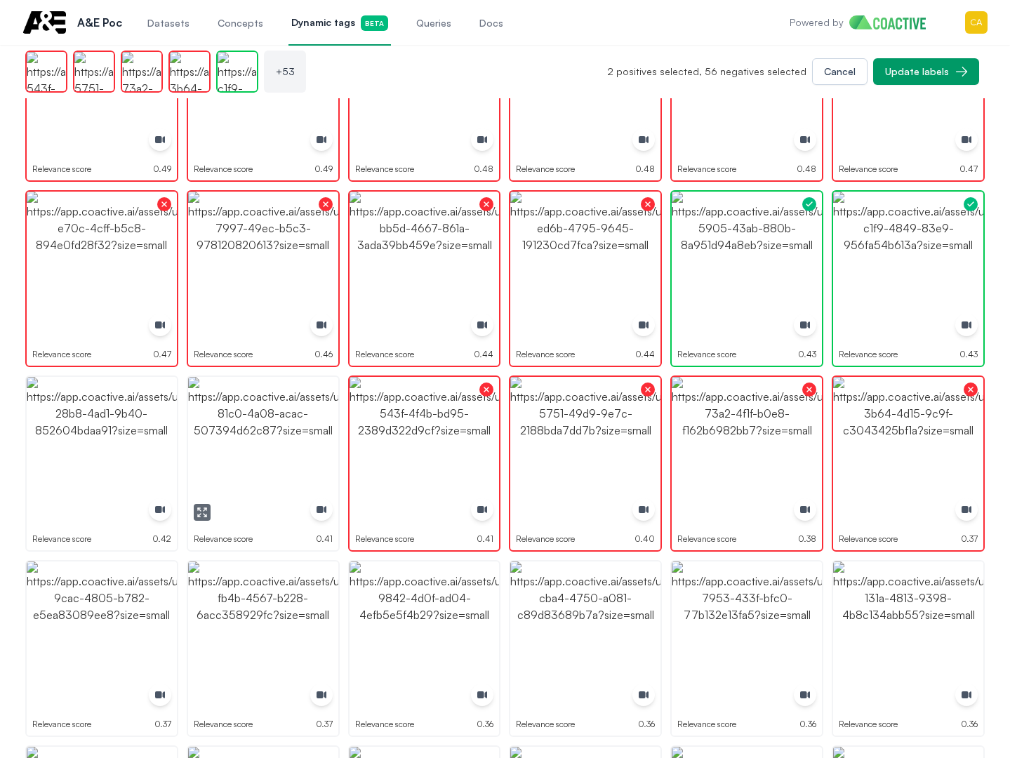
click at [267, 444] on img "button" at bounding box center [263, 452] width 150 height 150
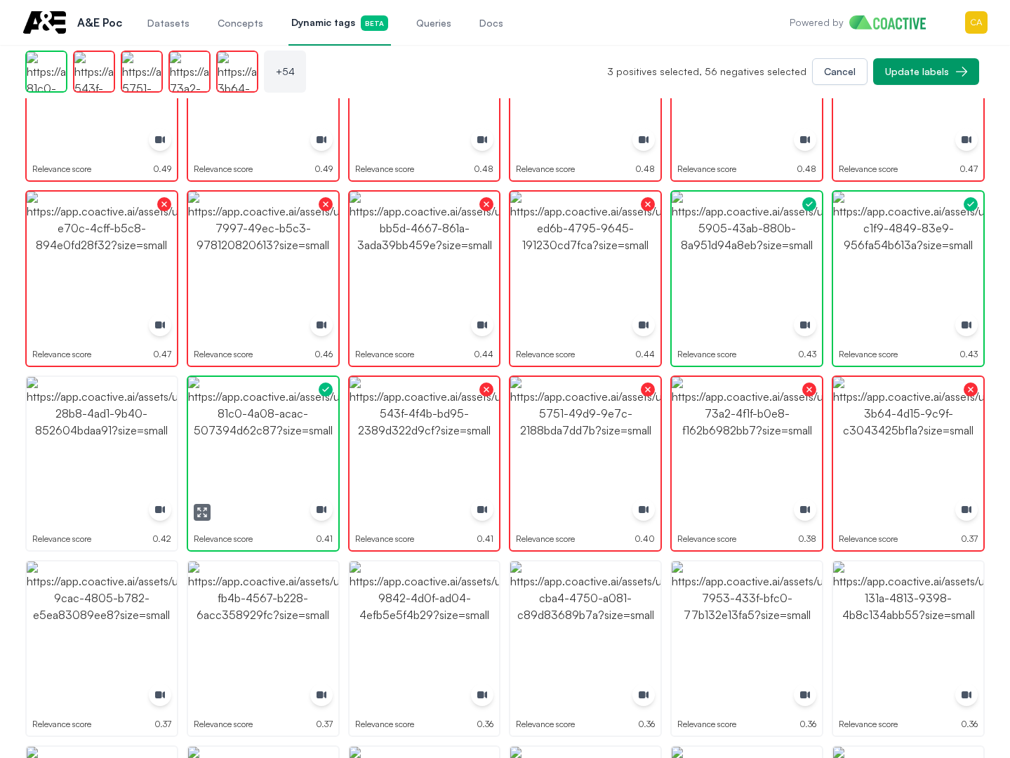
click at [267, 444] on img "button" at bounding box center [263, 452] width 150 height 150
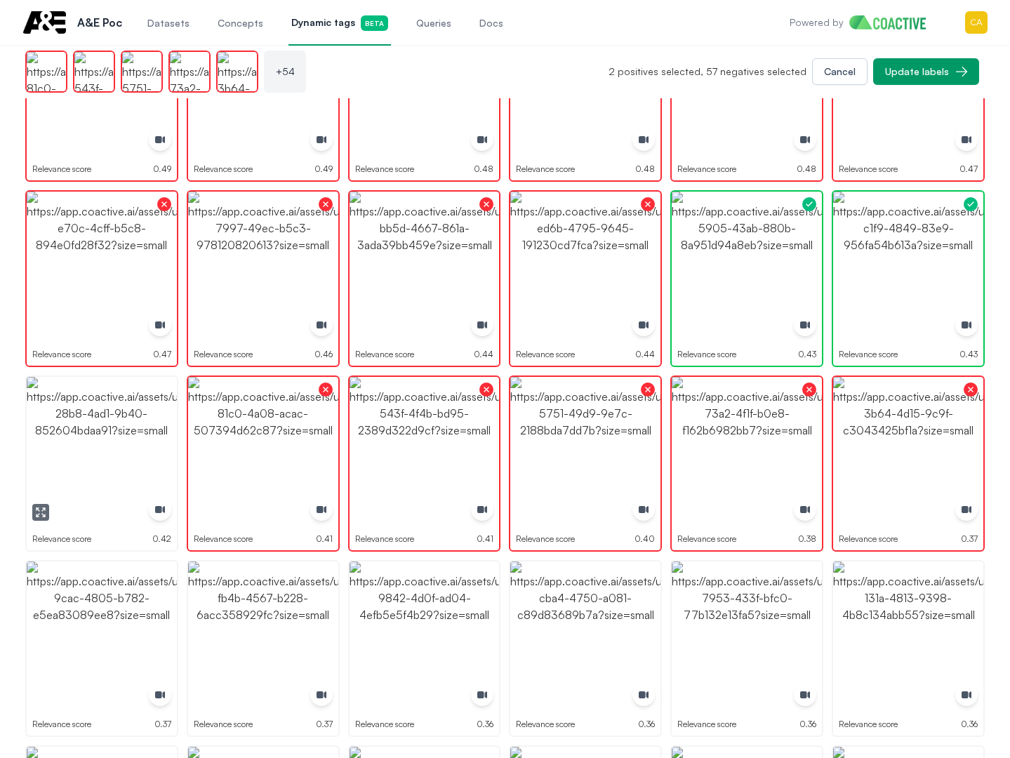
click at [117, 444] on img "button" at bounding box center [102, 452] width 150 height 150
click at [120, 633] on img "button" at bounding box center [102, 637] width 150 height 150
click at [120, 632] on img "button" at bounding box center [102, 637] width 150 height 150
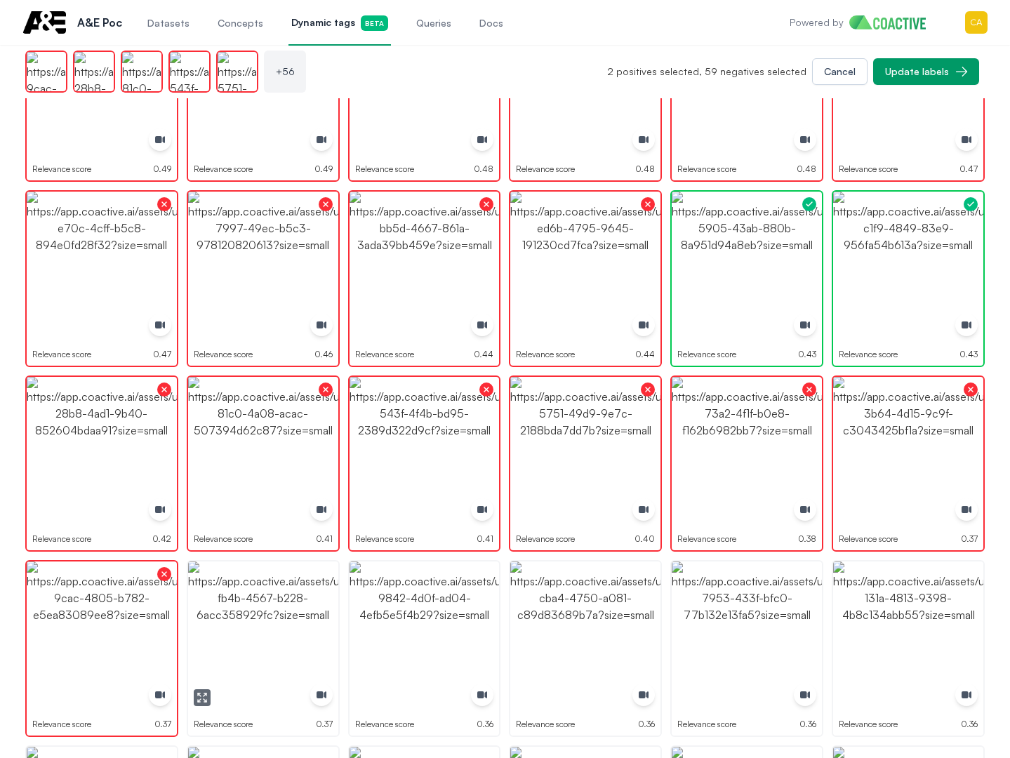
click at [252, 606] on img "button" at bounding box center [263, 637] width 150 height 150
click at [447, 613] on img "button" at bounding box center [425, 637] width 150 height 150
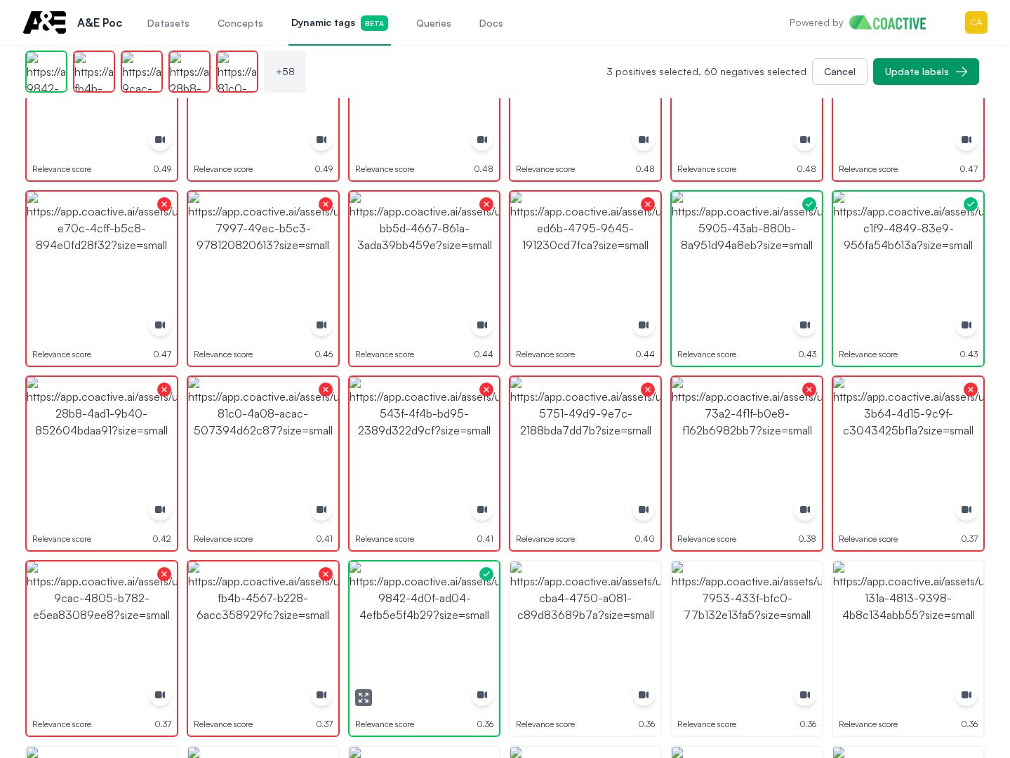
click at [447, 613] on img "button" at bounding box center [425, 637] width 150 height 150
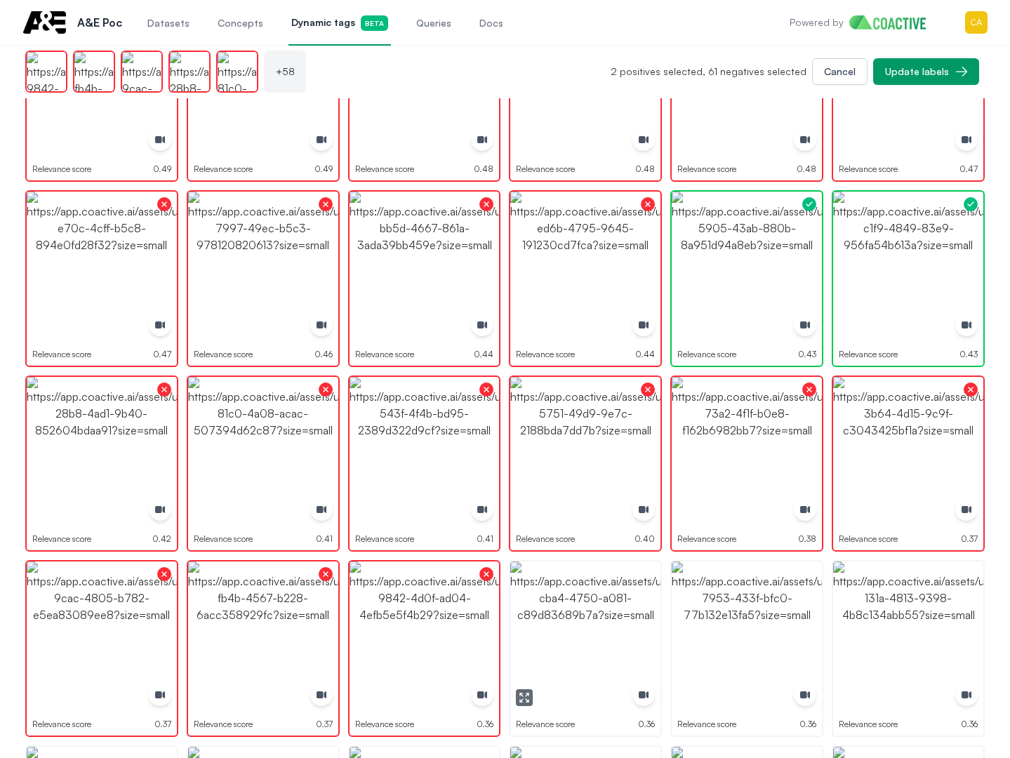
click at [587, 612] on img "button" at bounding box center [585, 637] width 150 height 150
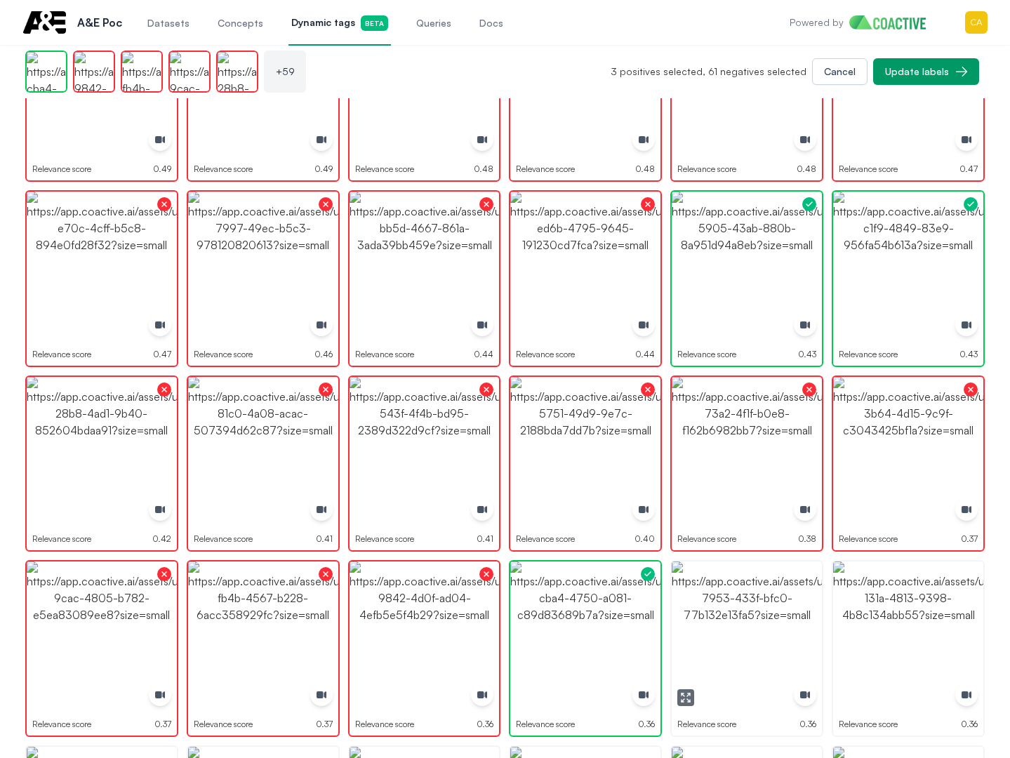
click at [747, 601] on img "button" at bounding box center [747, 637] width 150 height 150
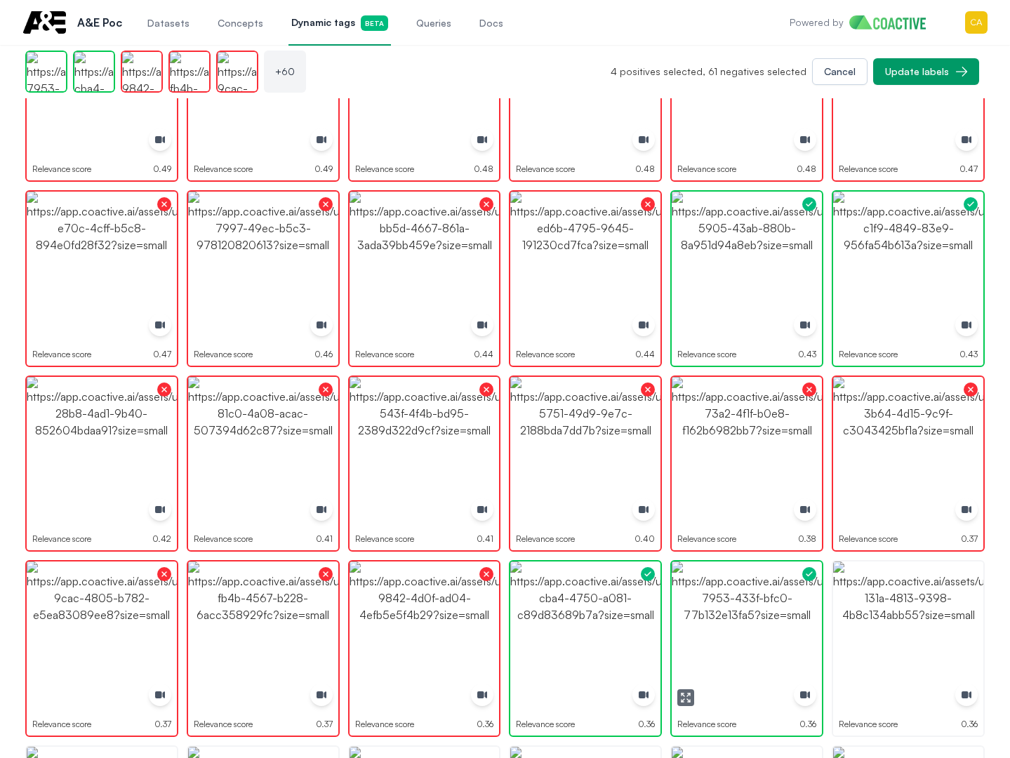
click at [747, 601] on img "button" at bounding box center [747, 637] width 150 height 150
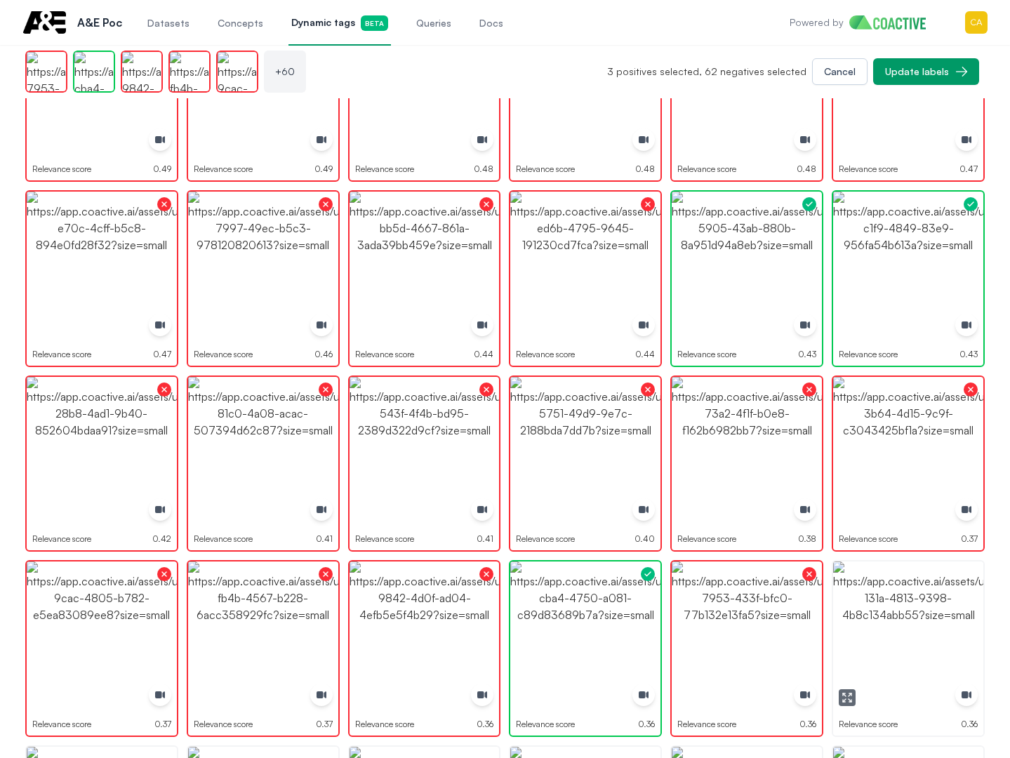
click at [973, 589] on img "button" at bounding box center [908, 637] width 150 height 150
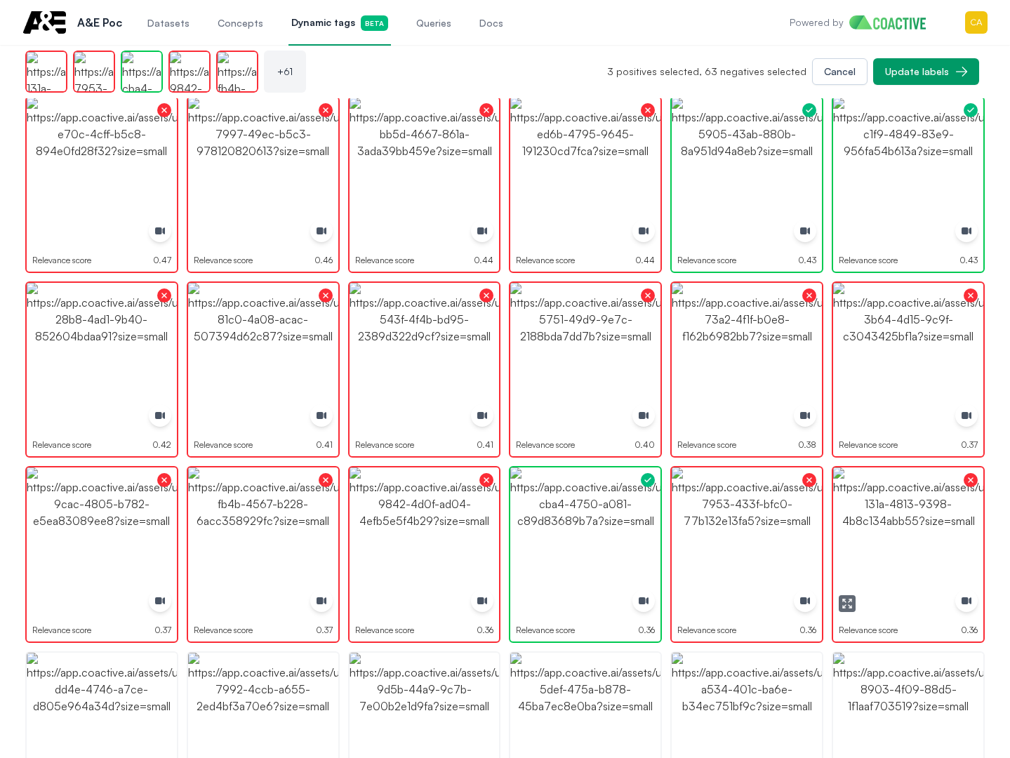
scroll to position [1827, 0]
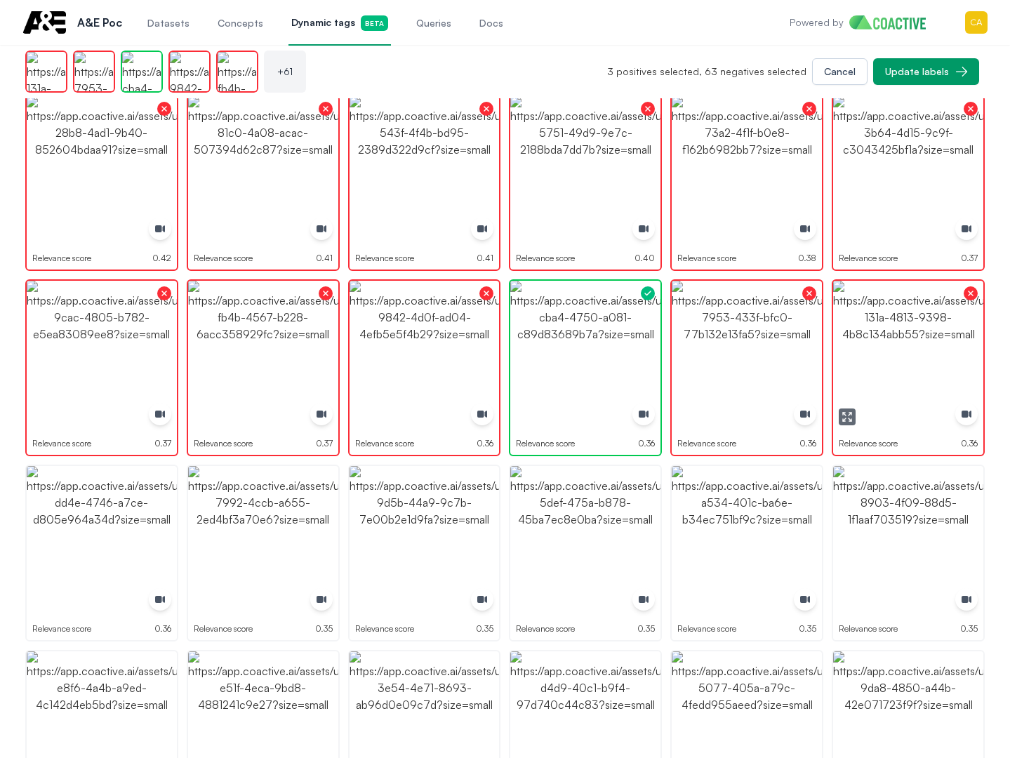
click at [941, 365] on img "button" at bounding box center [908, 356] width 150 height 150
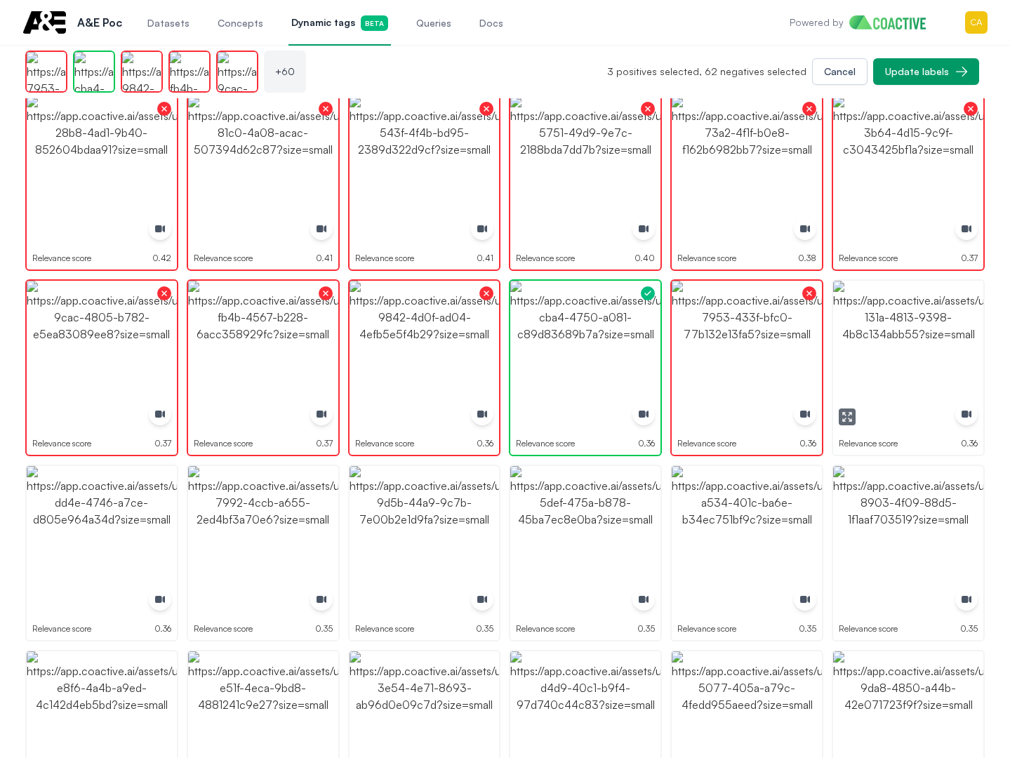
click at [941, 365] on img "button" at bounding box center [908, 356] width 150 height 150
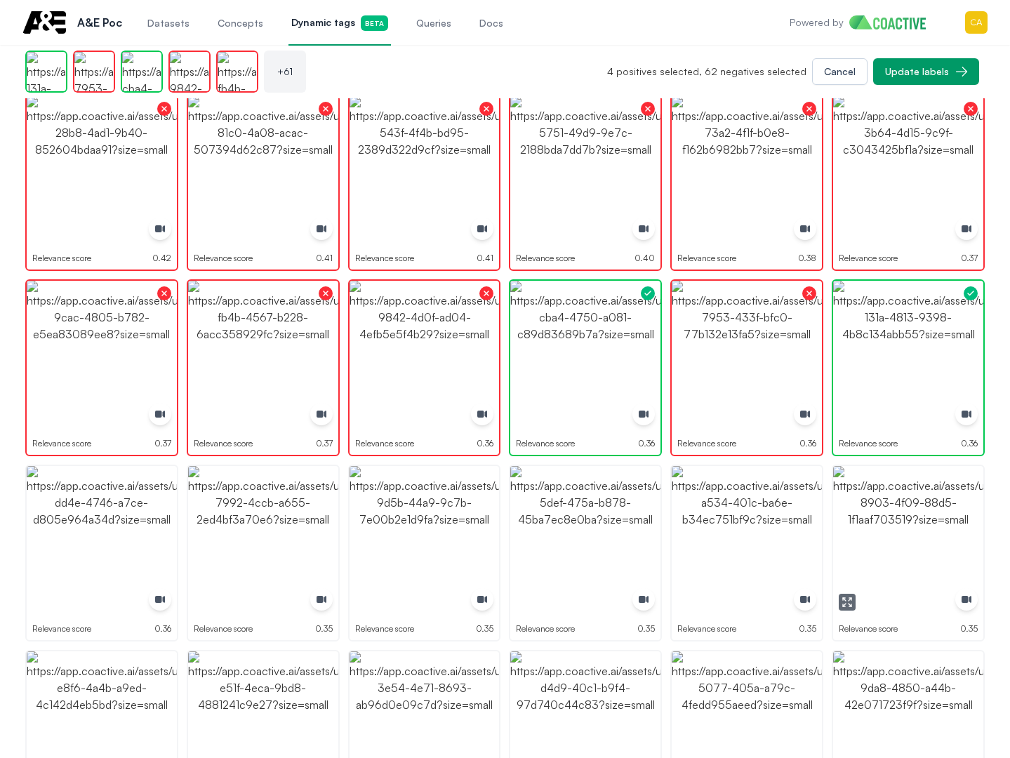
click at [934, 508] on img "button" at bounding box center [908, 541] width 150 height 150
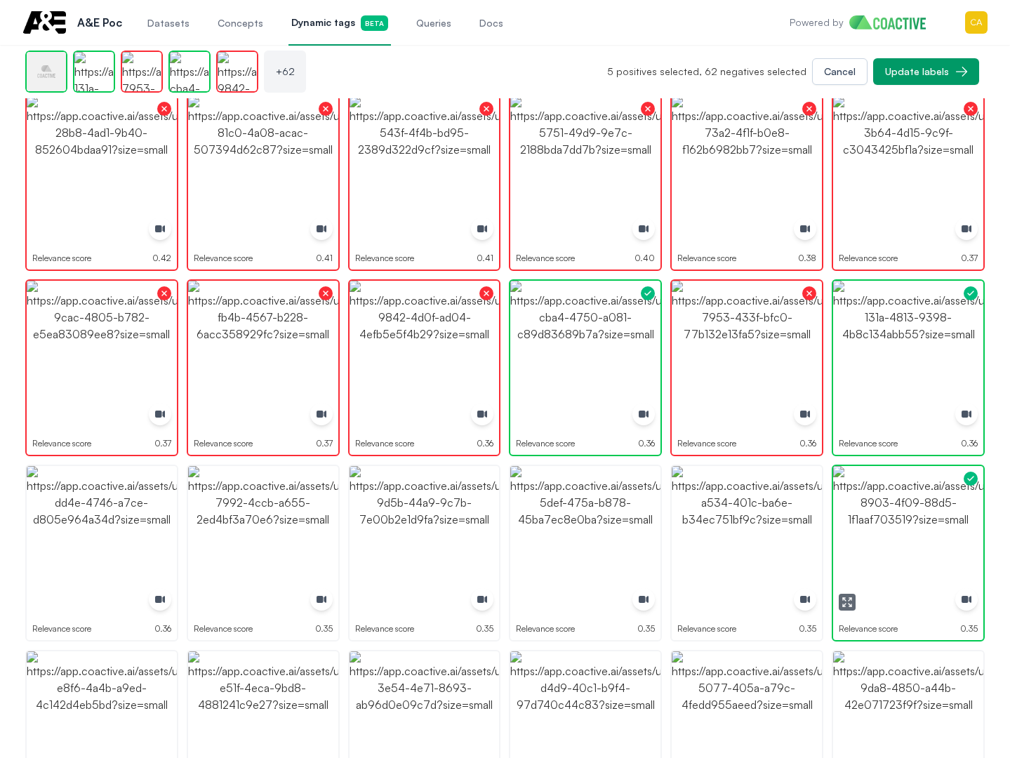
click at [934, 508] on img "button" at bounding box center [908, 541] width 150 height 150
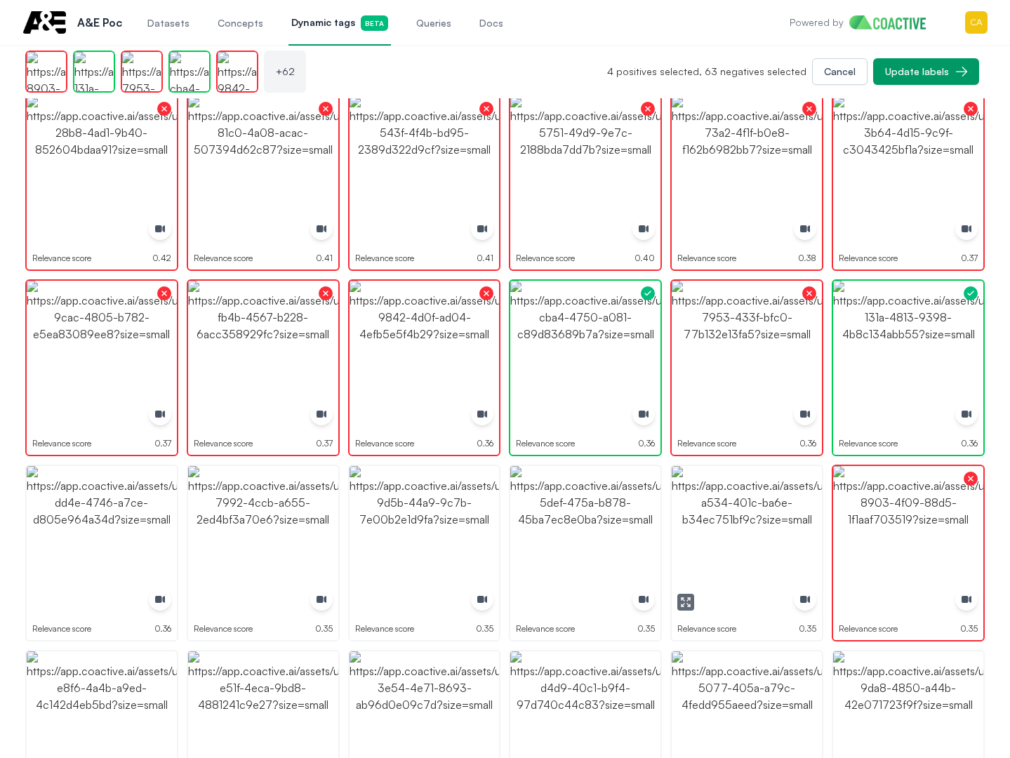
click at [710, 508] on img "button" at bounding box center [747, 541] width 150 height 150
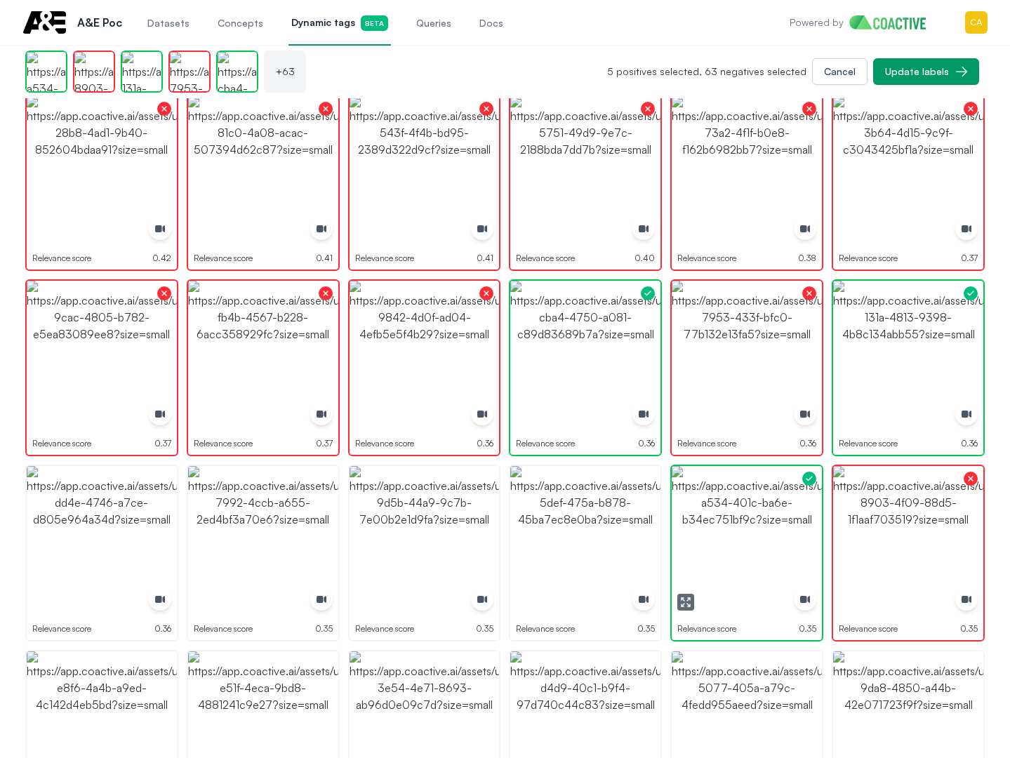
drag, startPoint x: 710, startPoint y: 508, endPoint x: 544, endPoint y: 501, distance: 165.8
click at [710, 508] on img "button" at bounding box center [747, 541] width 150 height 150
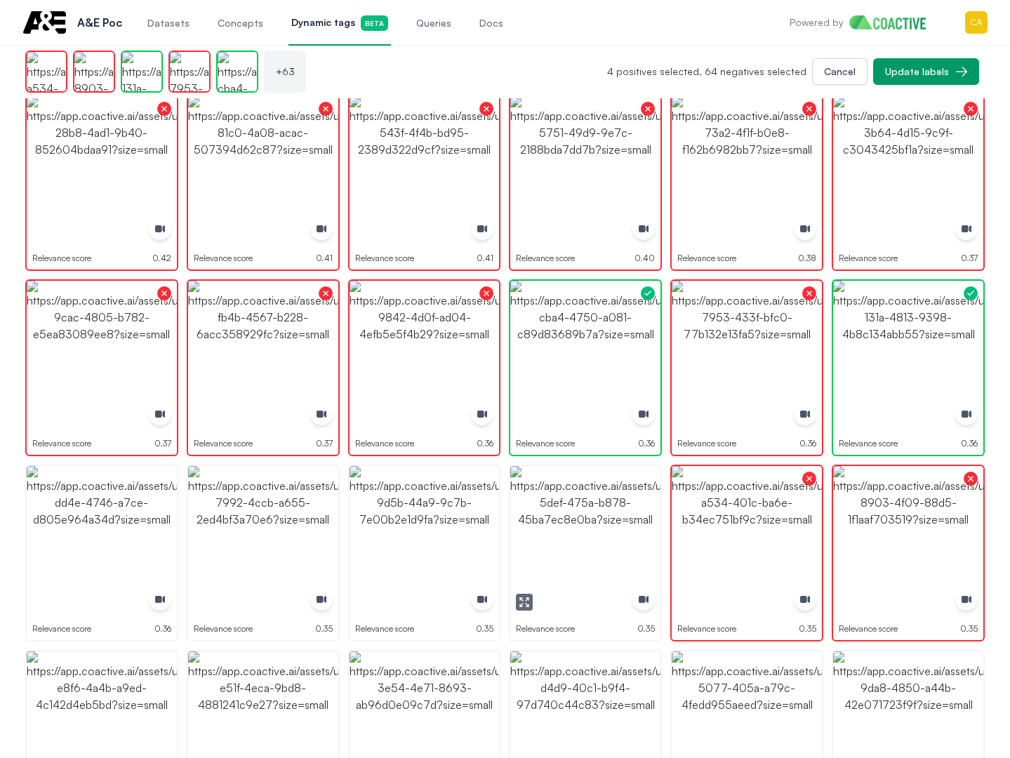
click at [604, 502] on img "button" at bounding box center [585, 541] width 150 height 150
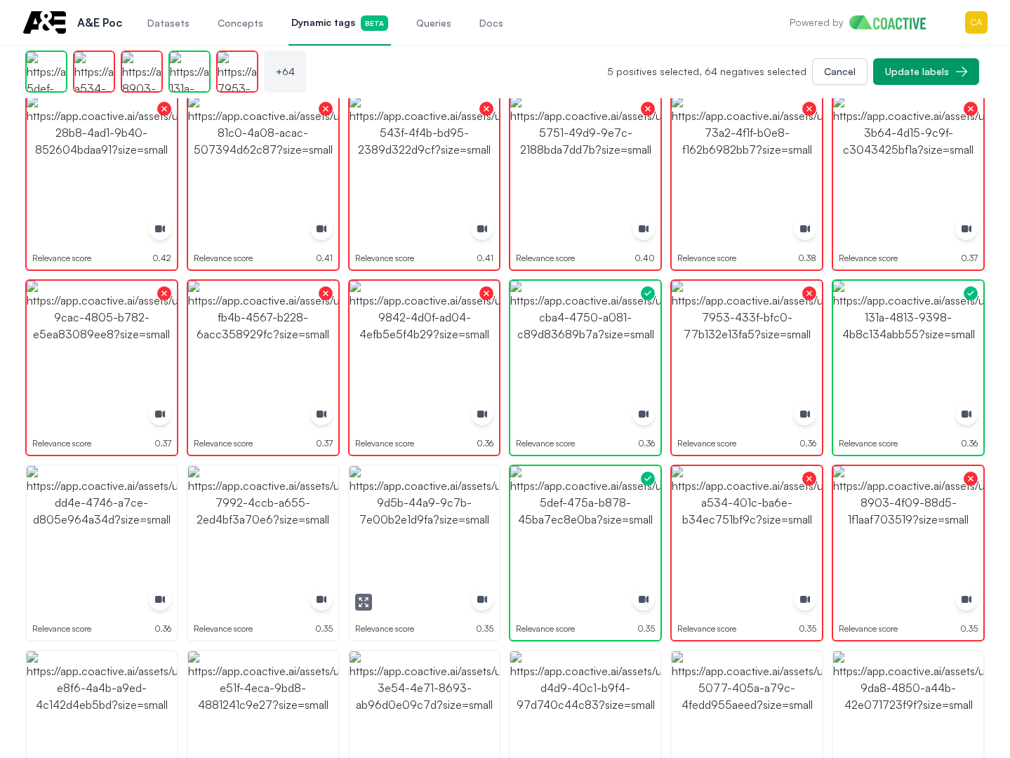
click at [399, 501] on img "button" at bounding box center [425, 541] width 150 height 150
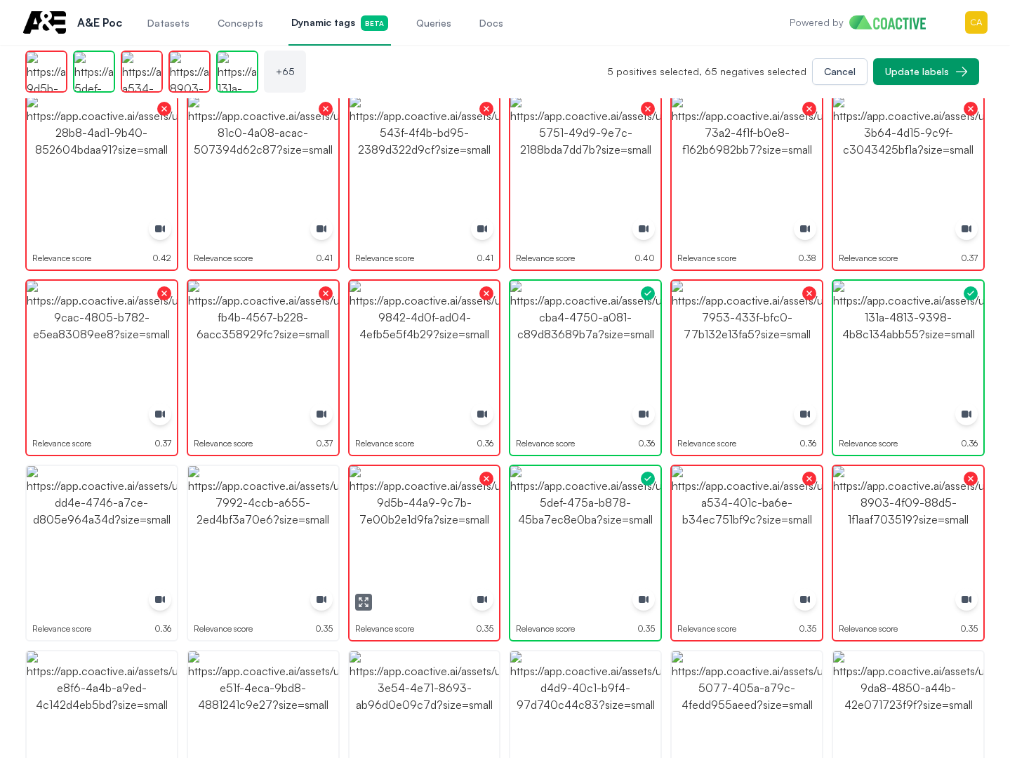
click at [292, 506] on img "button" at bounding box center [263, 541] width 150 height 150
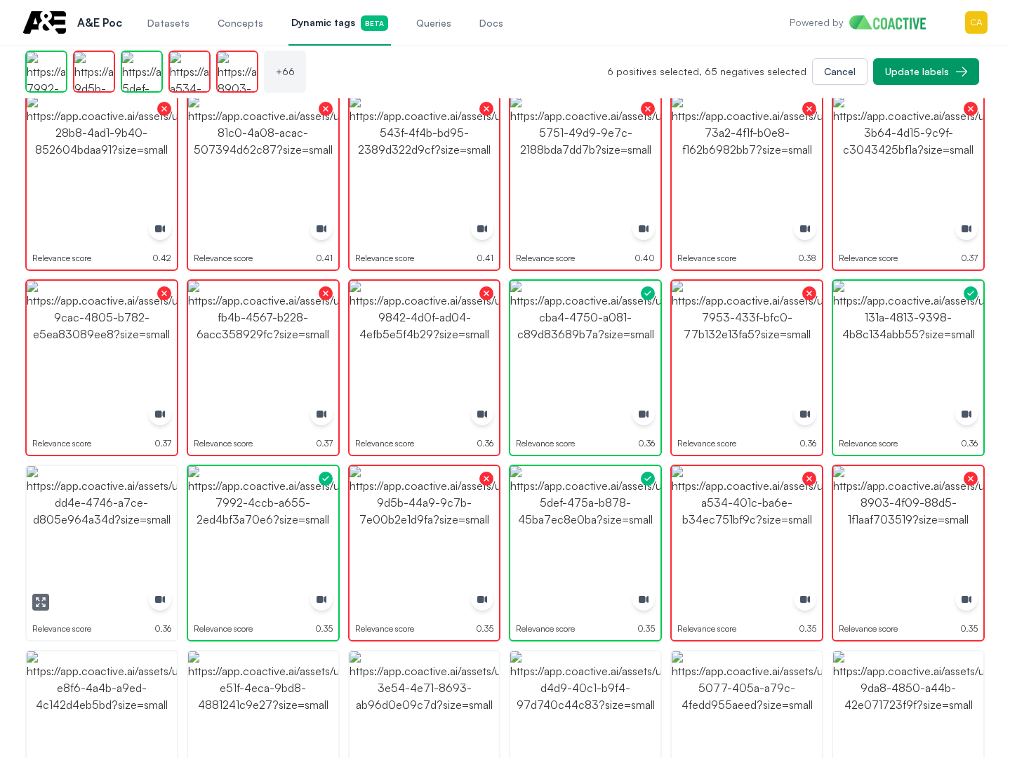
click at [46, 514] on img "button" at bounding box center [102, 541] width 150 height 150
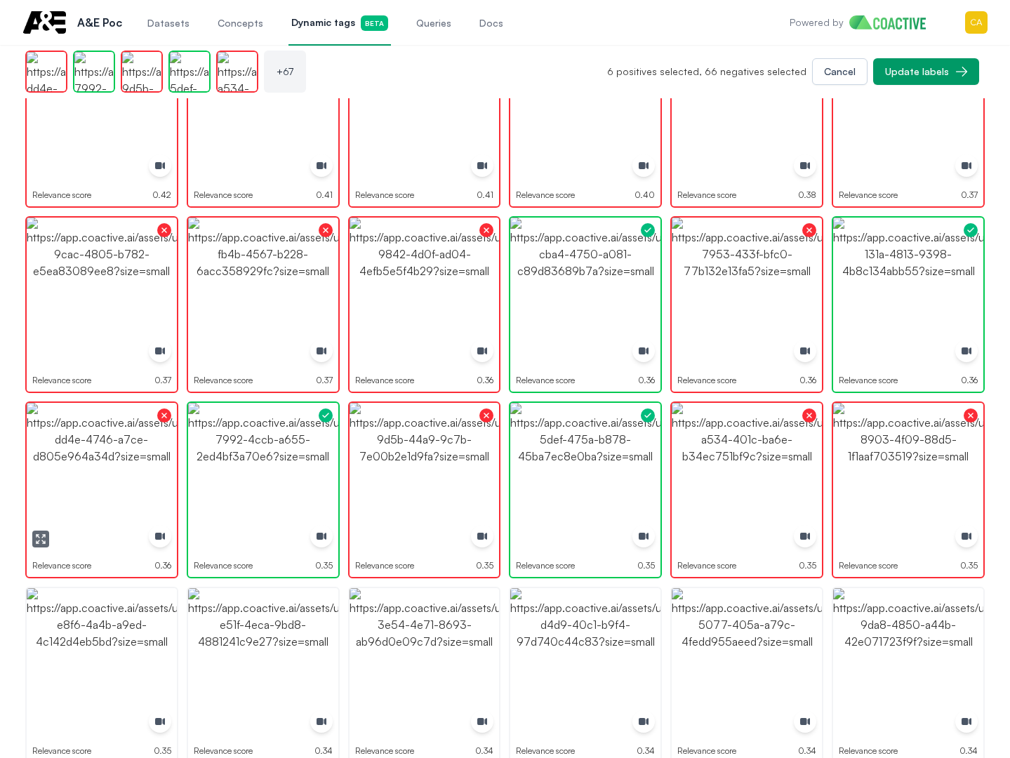
scroll to position [2107, 0]
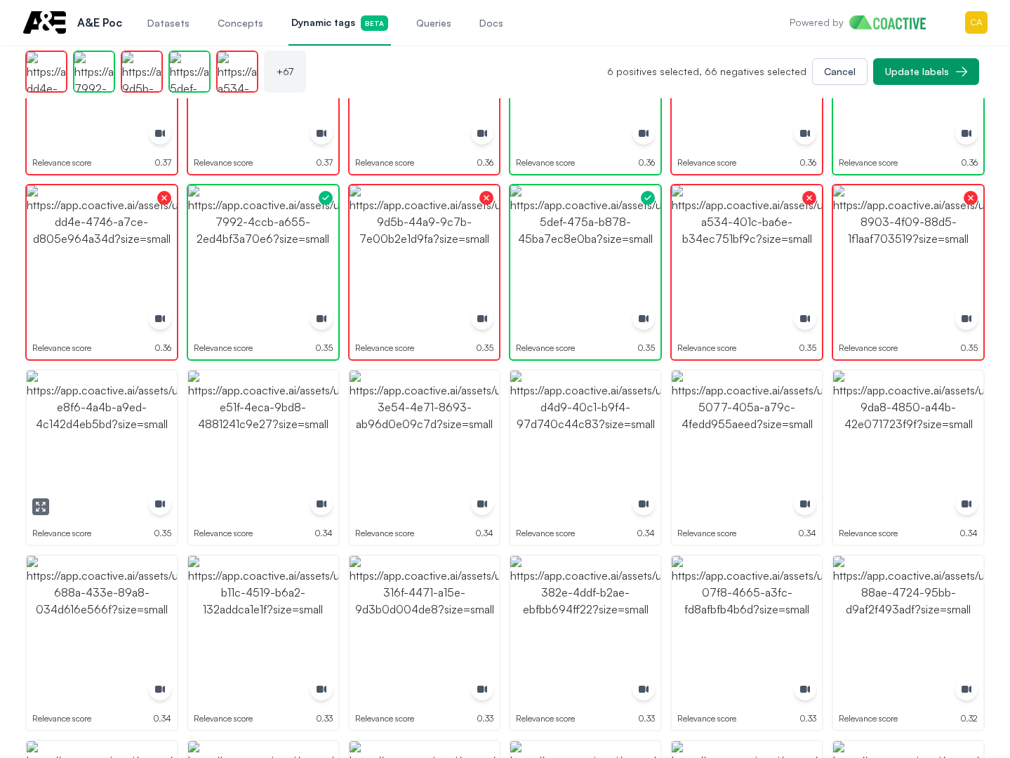
click at [98, 477] on img "button" at bounding box center [102, 446] width 150 height 150
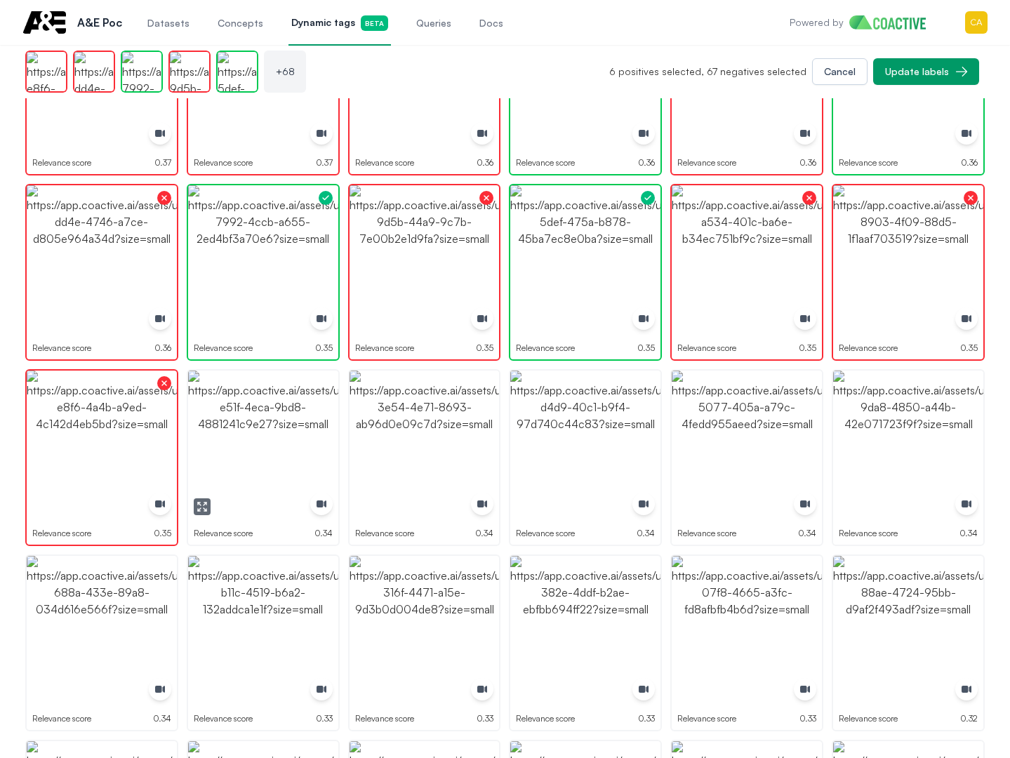
click at [249, 464] on img "button" at bounding box center [263, 446] width 150 height 150
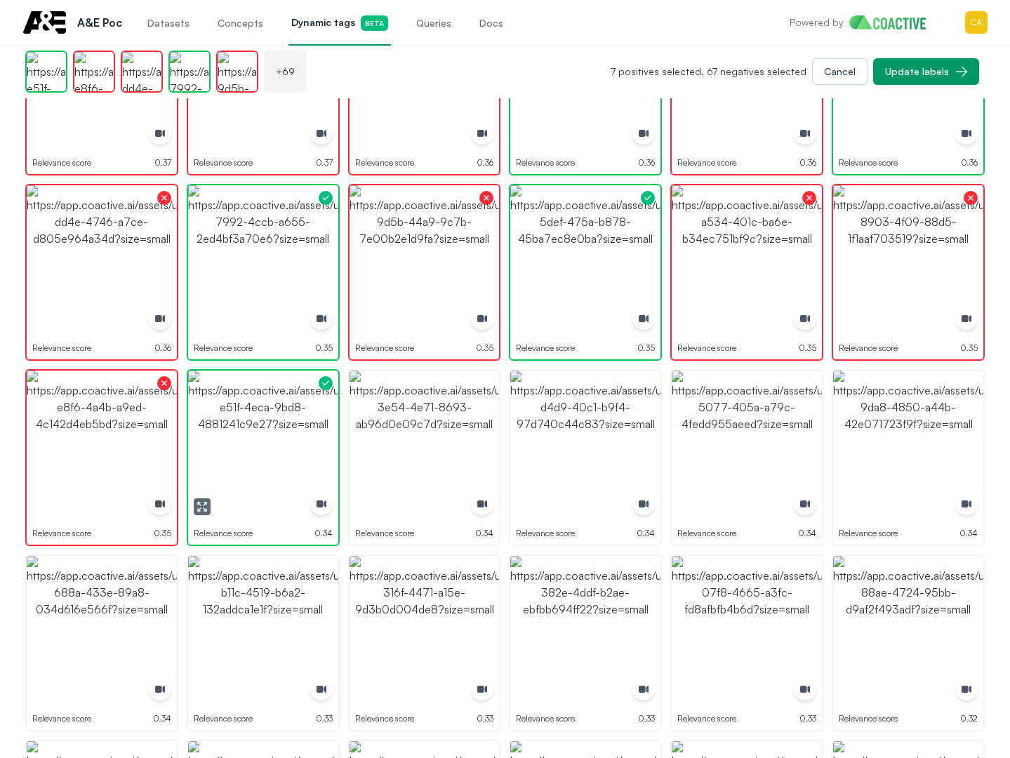
click at [423, 460] on img "button" at bounding box center [425, 446] width 150 height 150
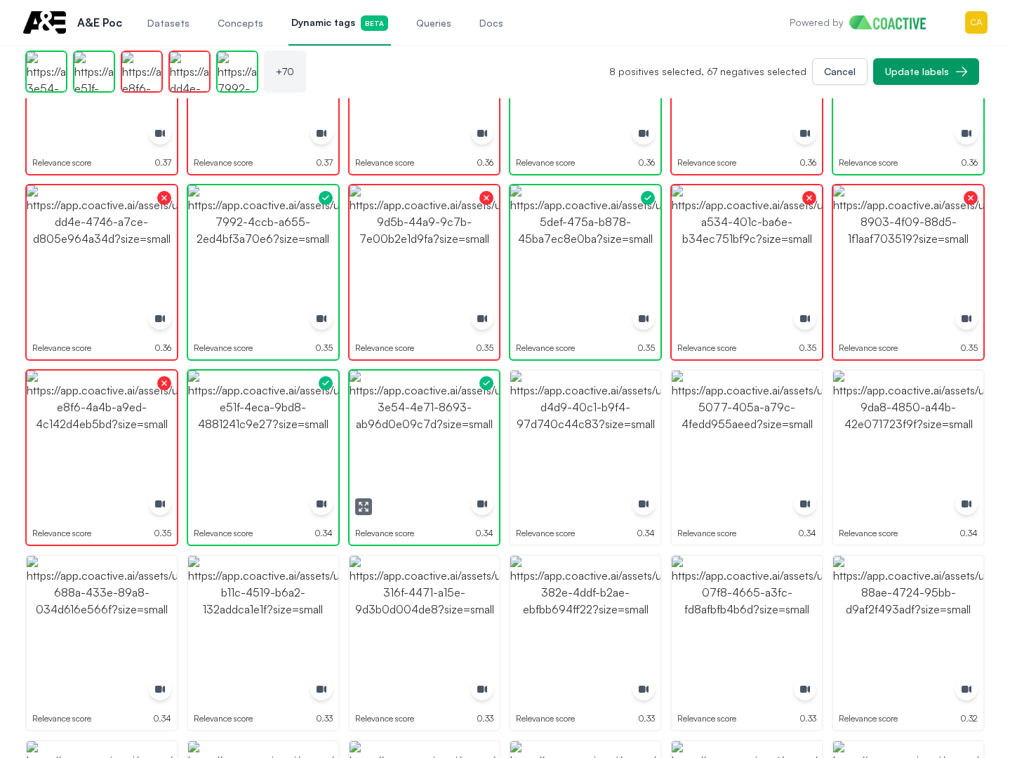
click at [423, 460] on img "button" at bounding box center [425, 446] width 150 height 150
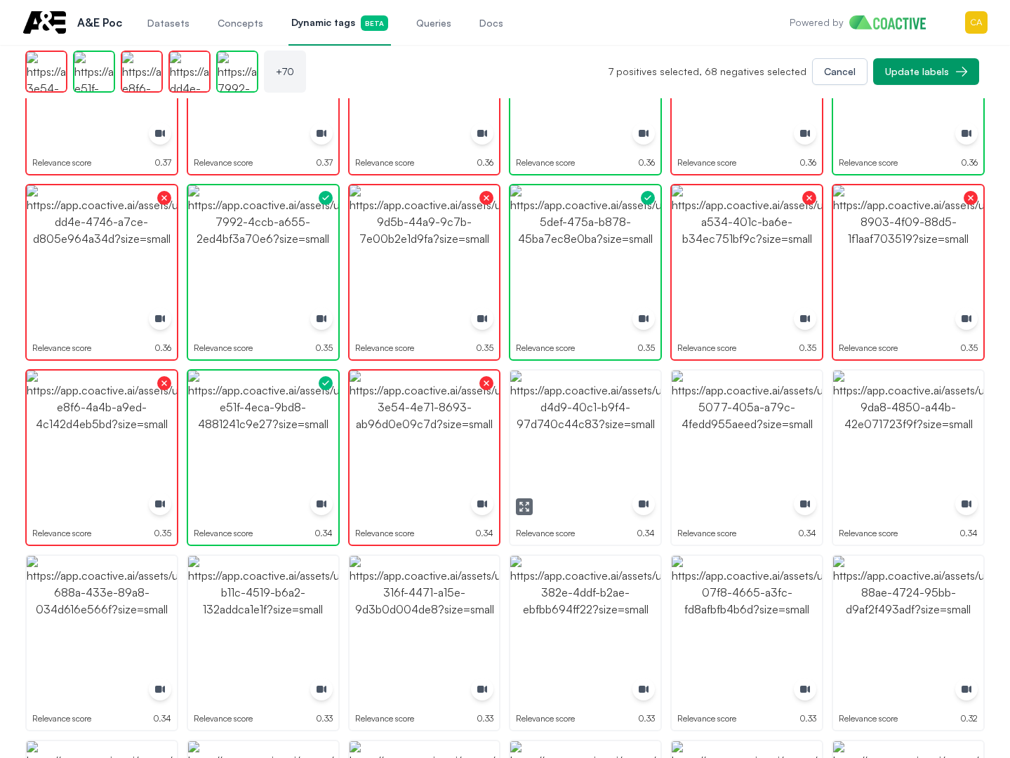
click at [625, 430] on img "button" at bounding box center [585, 446] width 150 height 150
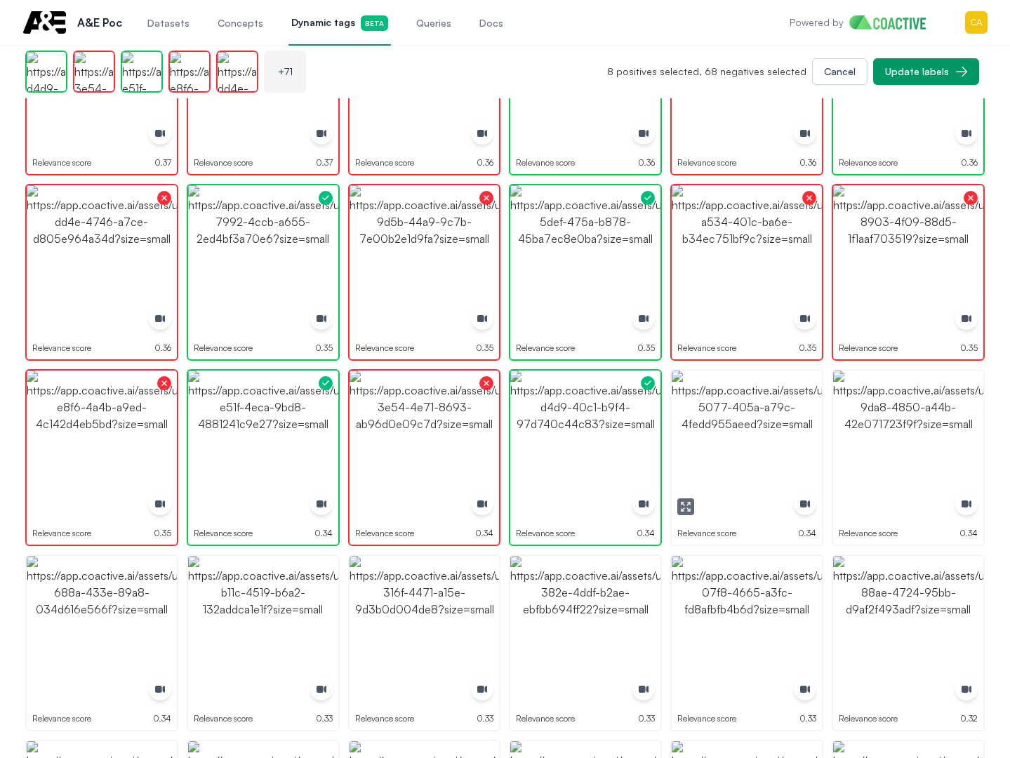
click at [725, 421] on img "button" at bounding box center [747, 446] width 150 height 150
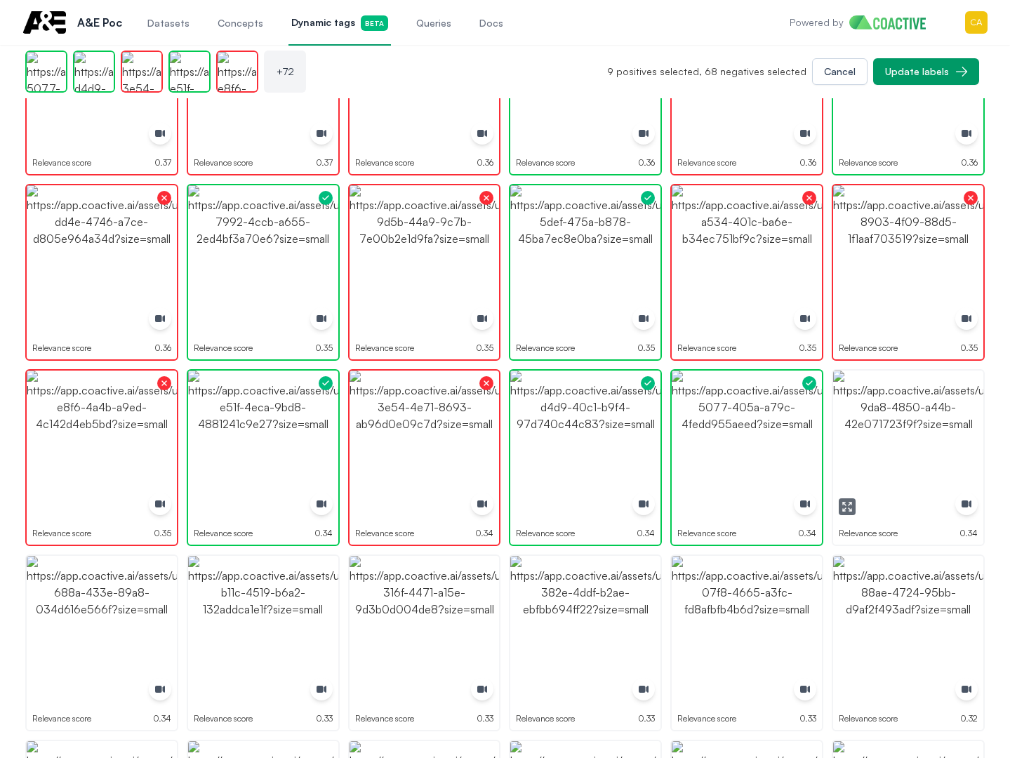
click at [882, 418] on img "button" at bounding box center [908, 446] width 150 height 150
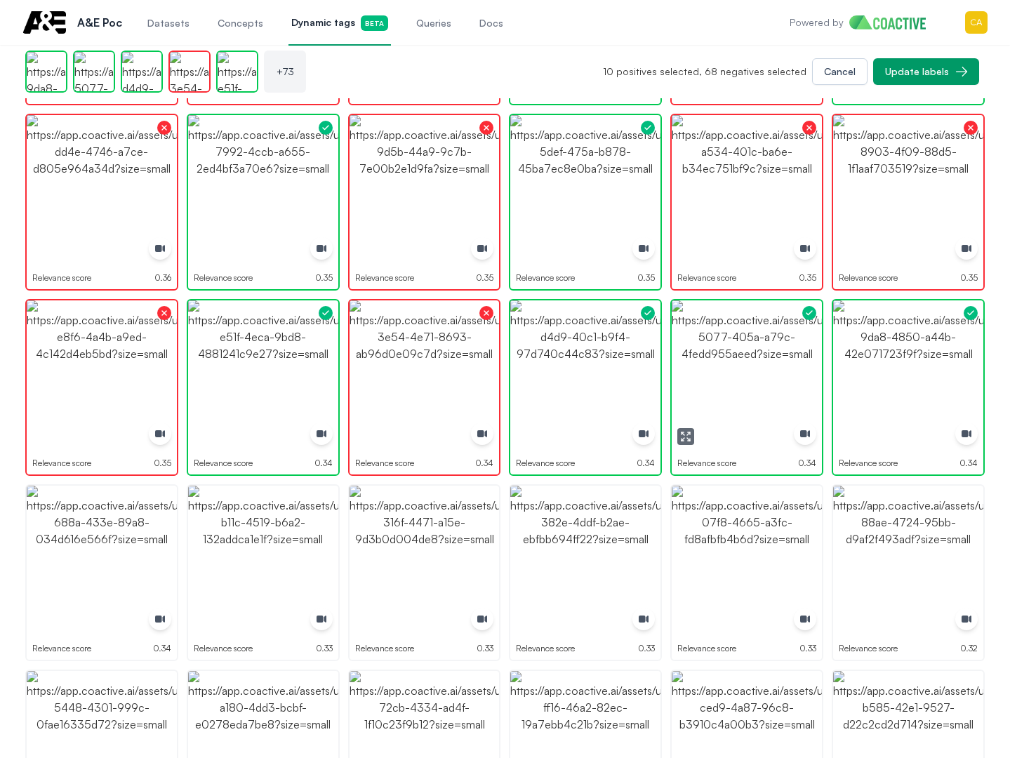
click at [685, 431] on icon "button" at bounding box center [685, 436] width 11 height 11
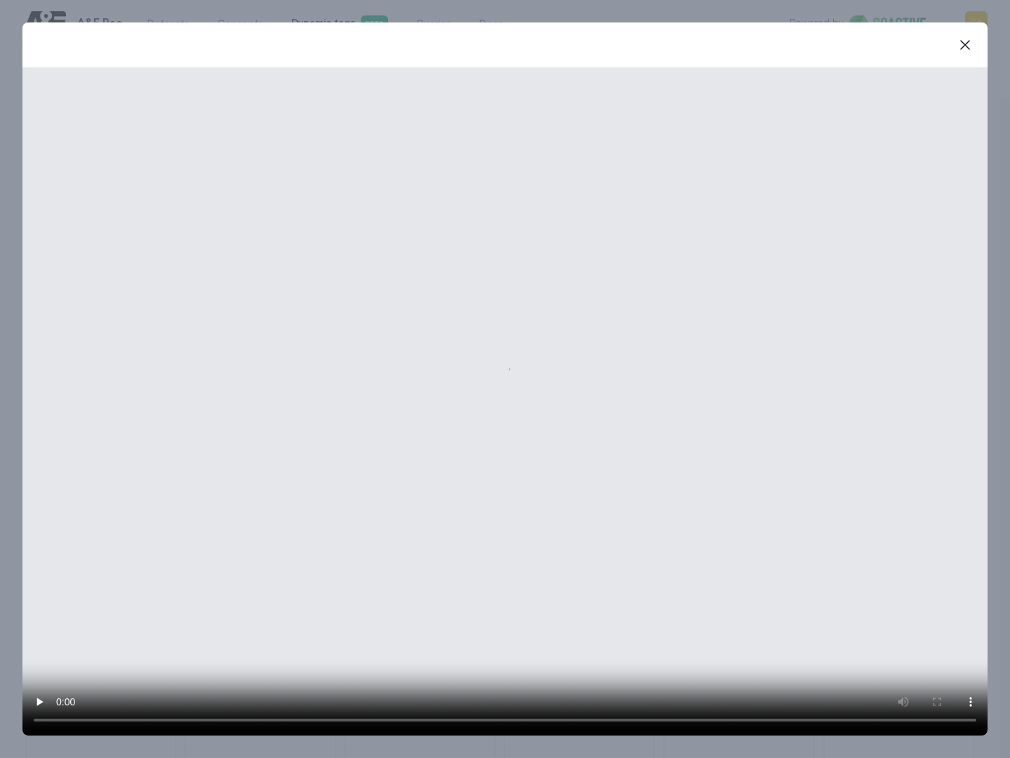
scroll to position [2195, 0]
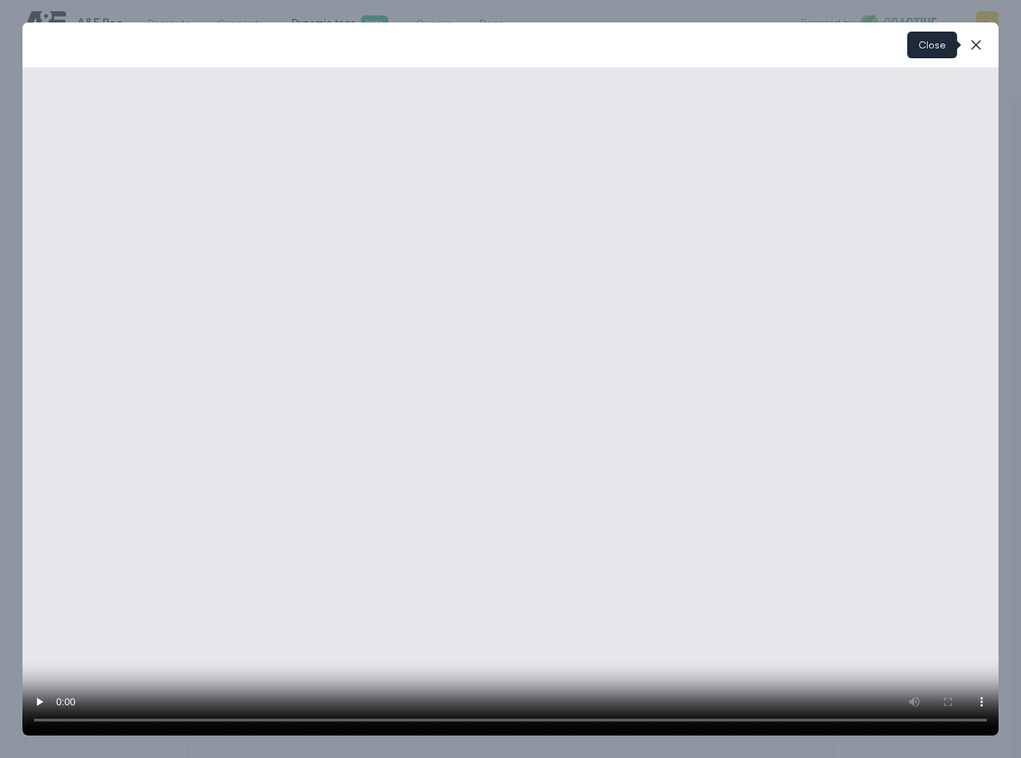
click at [978, 37] on icon "button" at bounding box center [975, 45] width 17 height 17
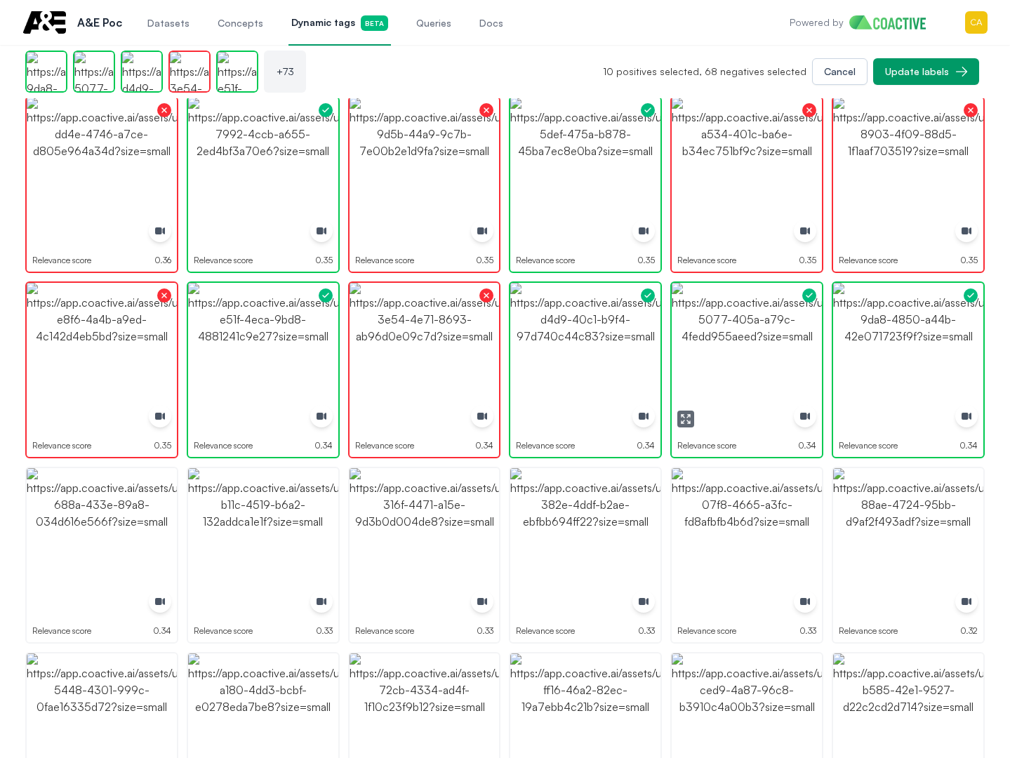
click at [738, 336] on img "button" at bounding box center [747, 358] width 150 height 150
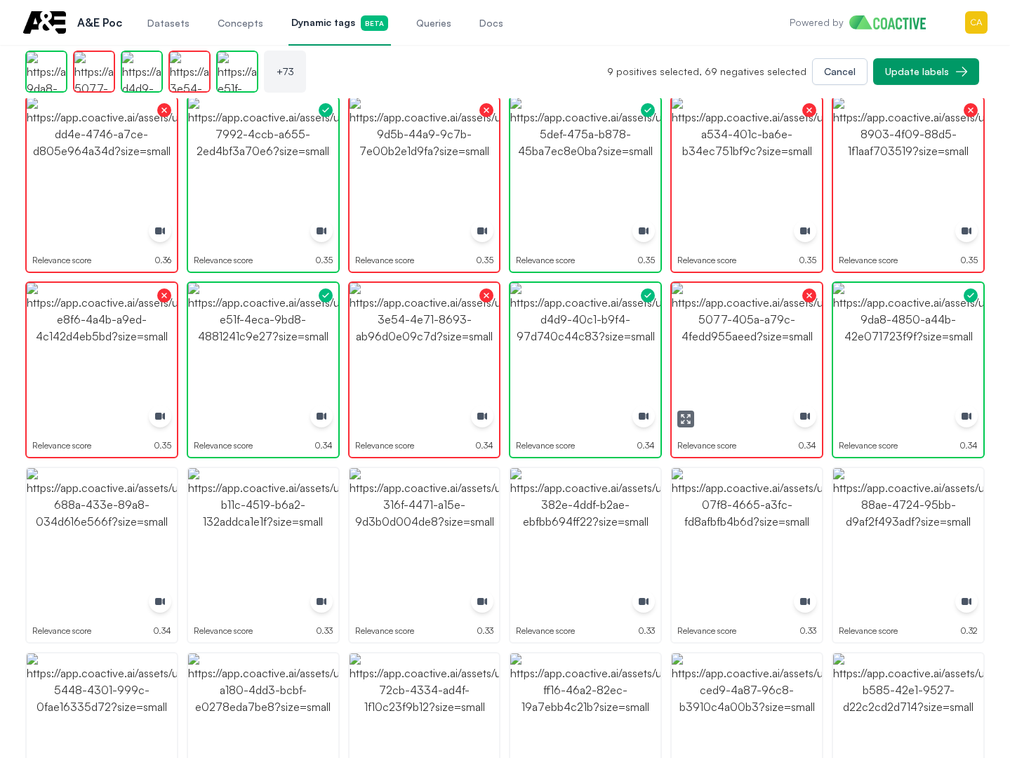
click at [745, 342] on img "button" at bounding box center [747, 358] width 150 height 150
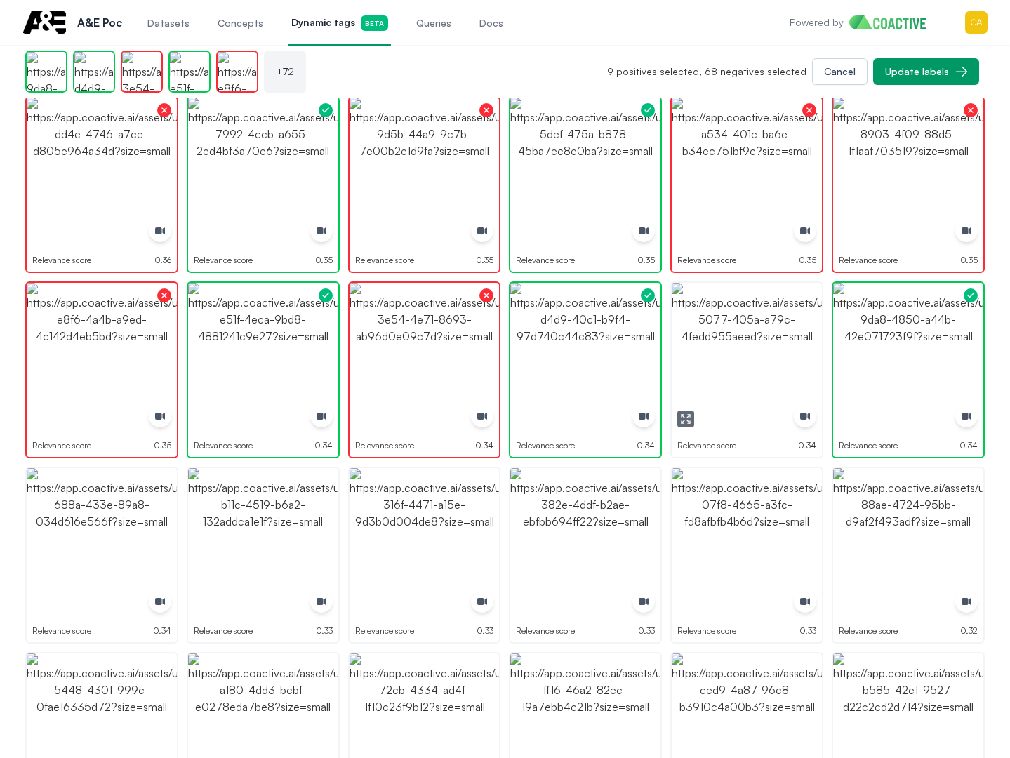
click at [745, 342] on img "button" at bounding box center [747, 358] width 150 height 150
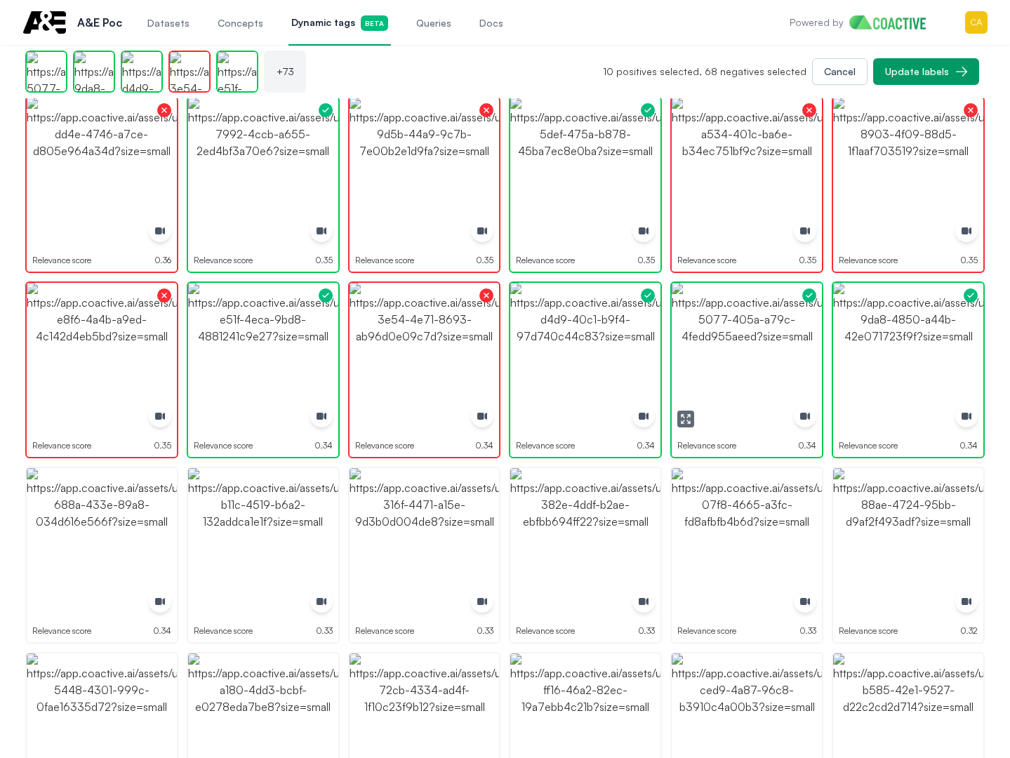
click at [746, 343] on img "button" at bounding box center [747, 358] width 150 height 150
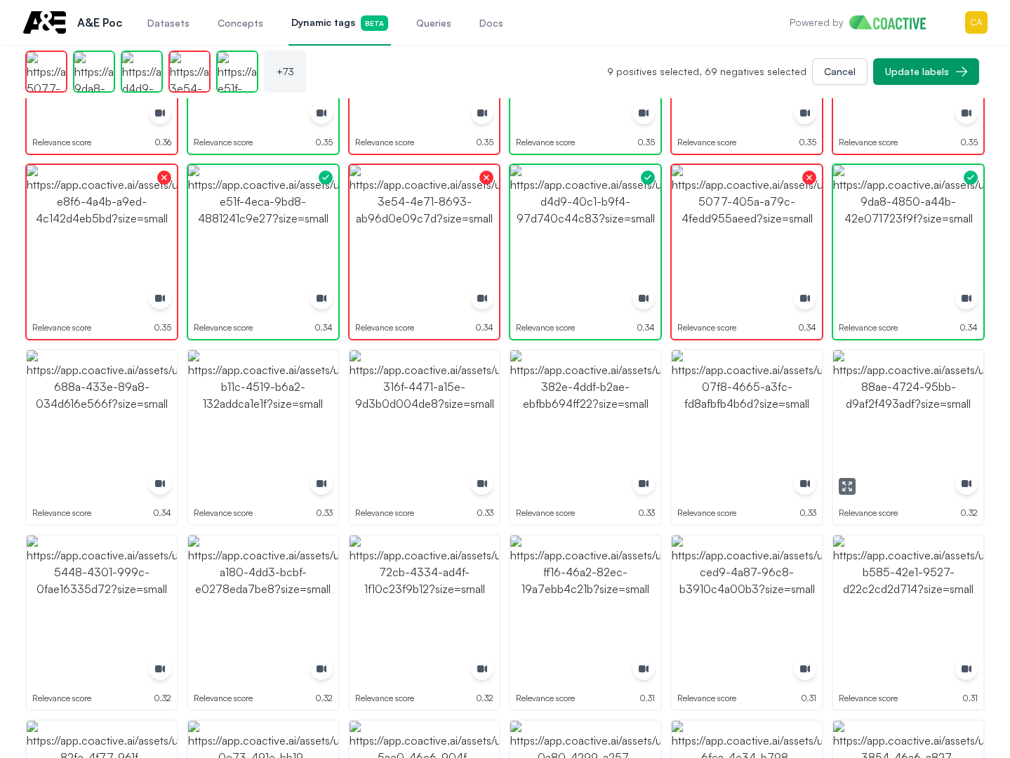
scroll to position [2336, 0]
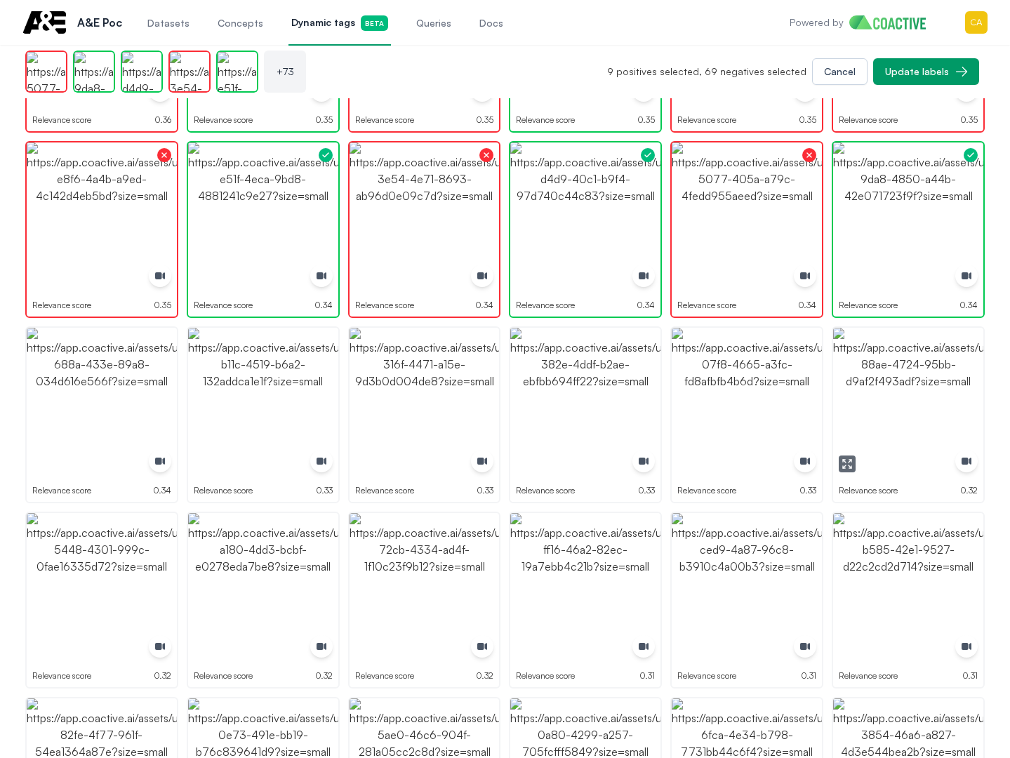
click at [894, 406] on img "button" at bounding box center [908, 403] width 150 height 150
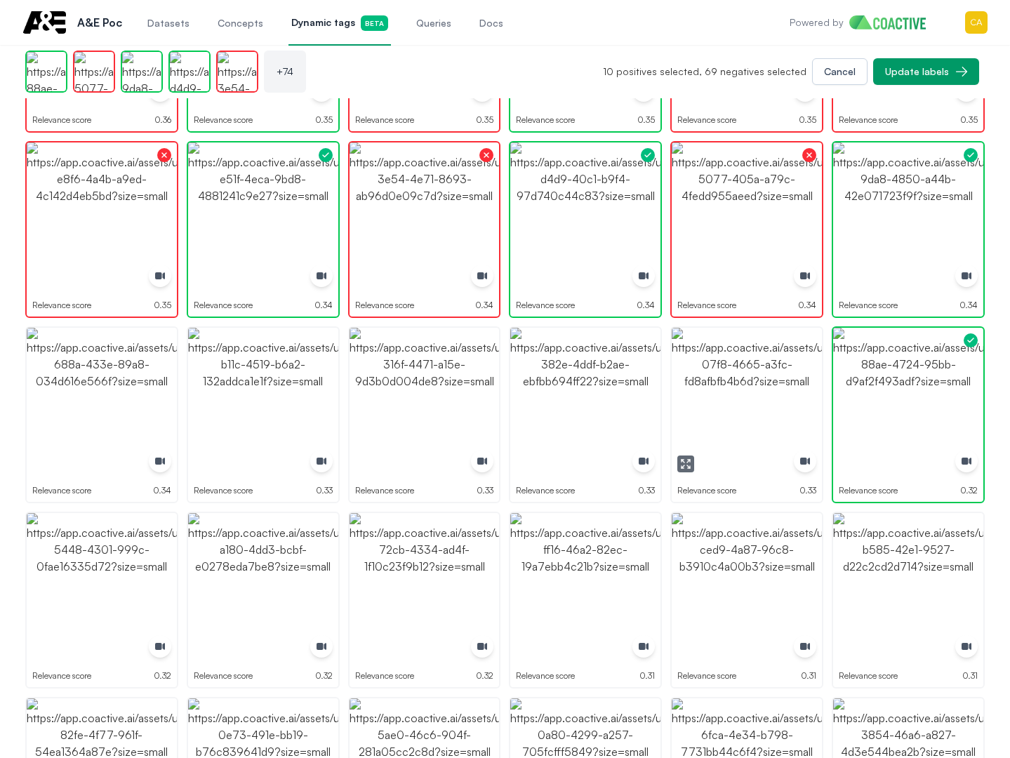
click at [751, 418] on img "button" at bounding box center [747, 403] width 150 height 150
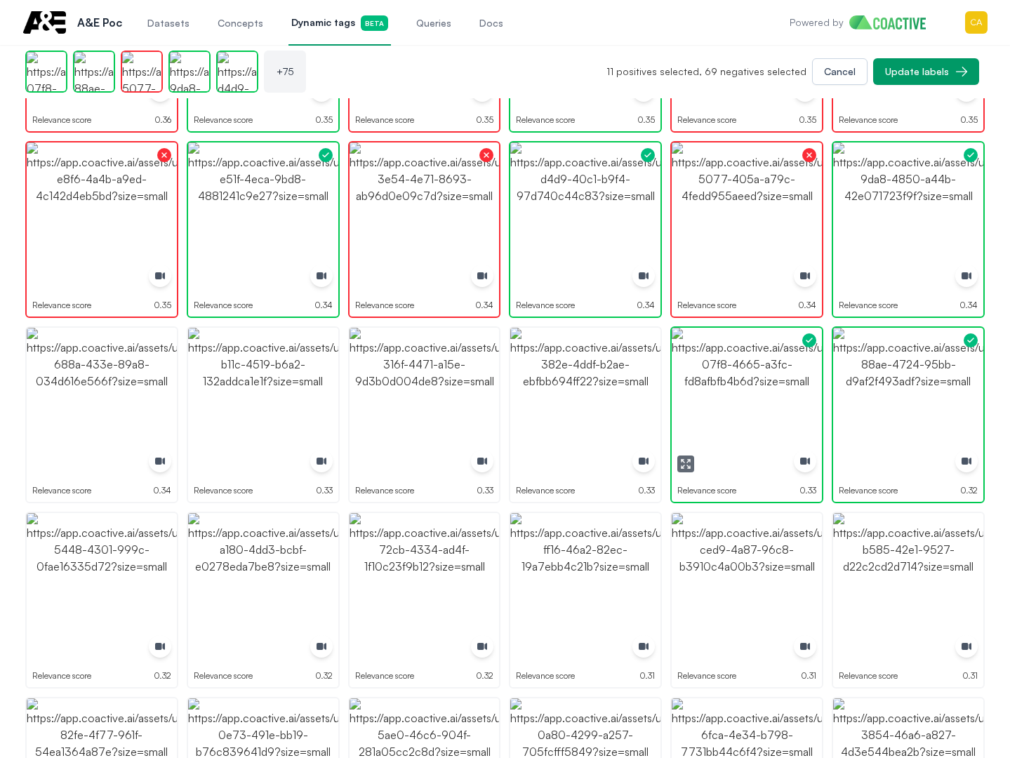
click at [751, 418] on img "button" at bounding box center [747, 403] width 150 height 150
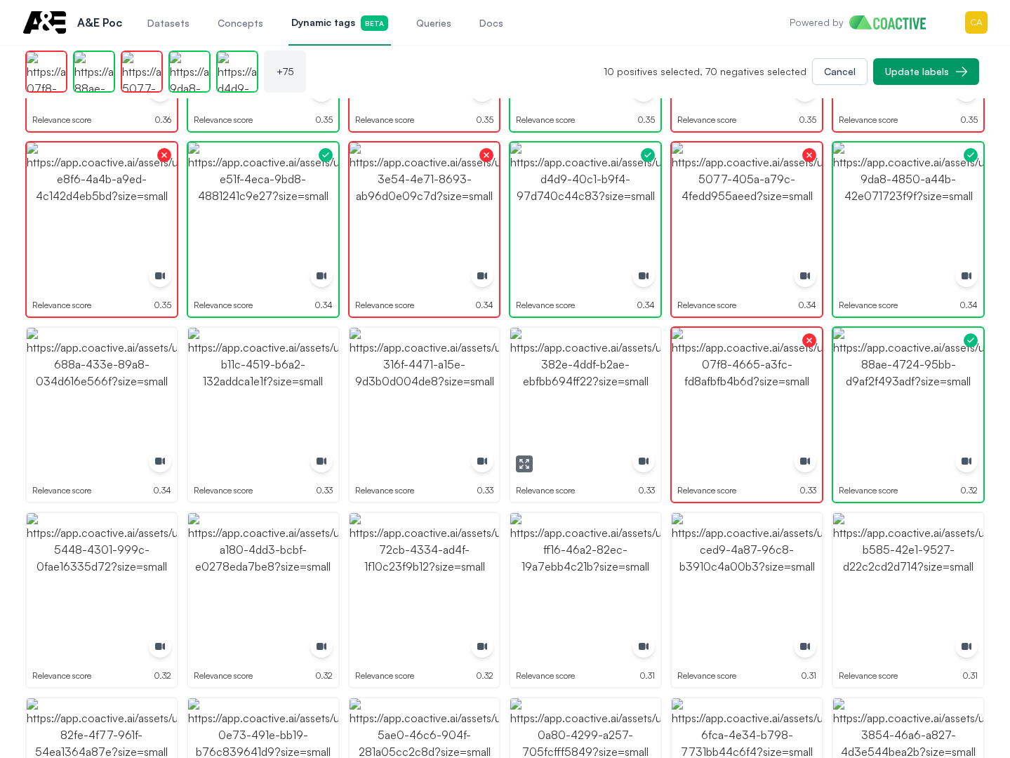
click at [599, 409] on img "button" at bounding box center [585, 403] width 150 height 150
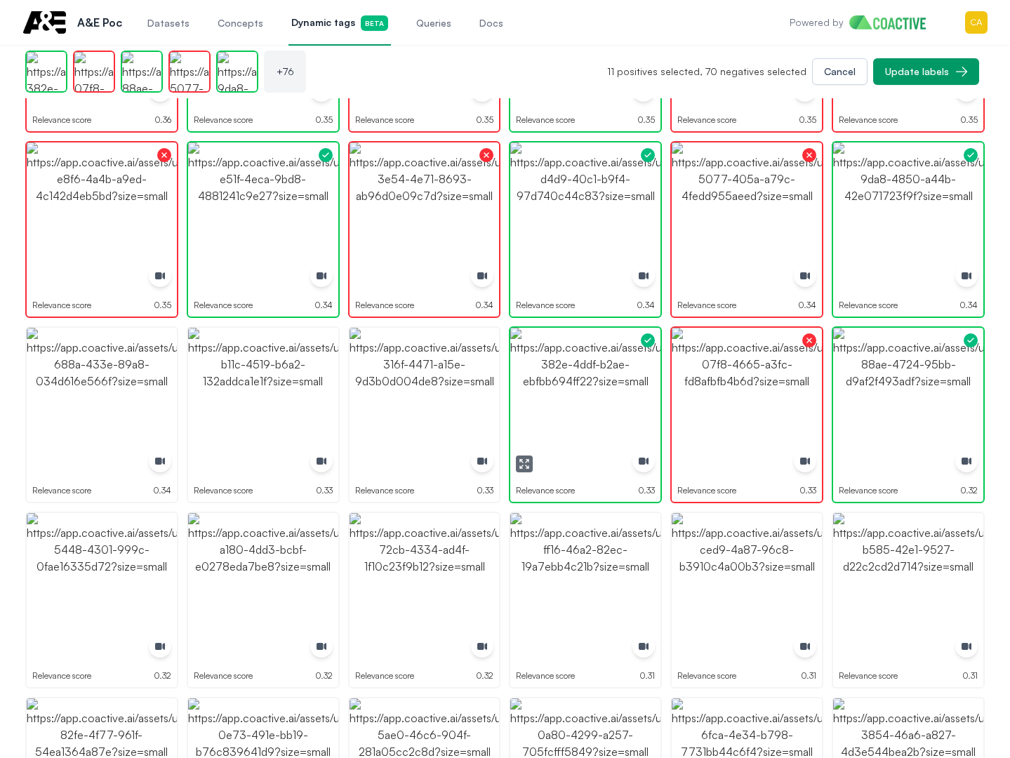
click at [599, 409] on img "button" at bounding box center [585, 403] width 150 height 150
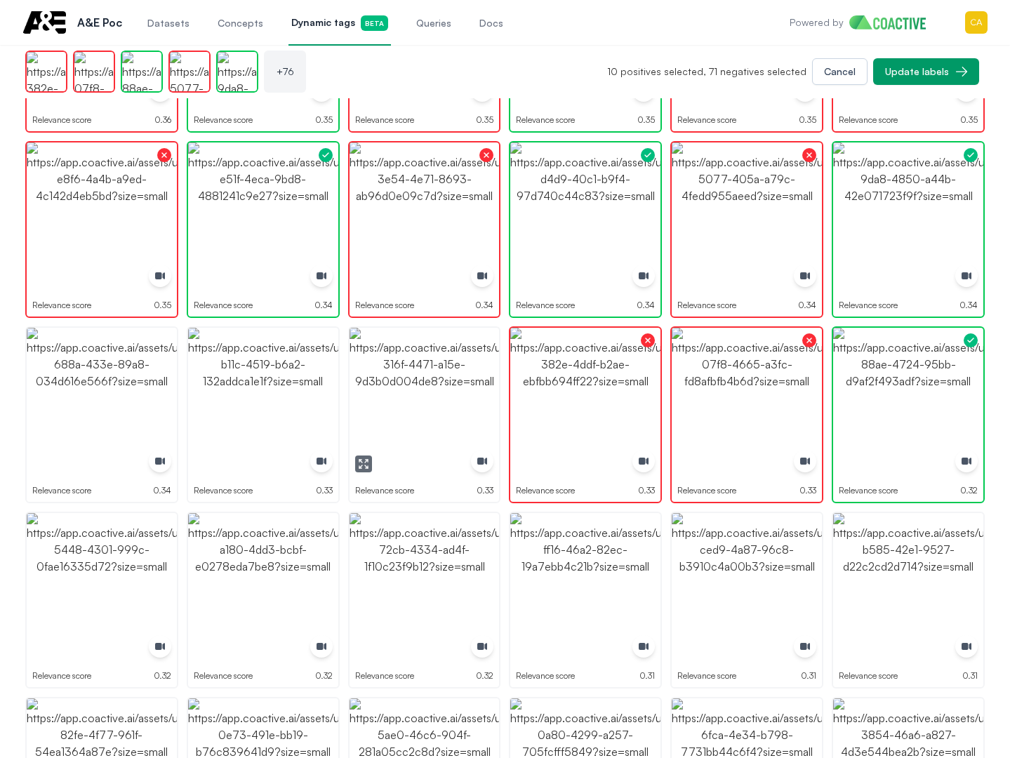
click at [362, 459] on icon "button" at bounding box center [363, 463] width 11 height 11
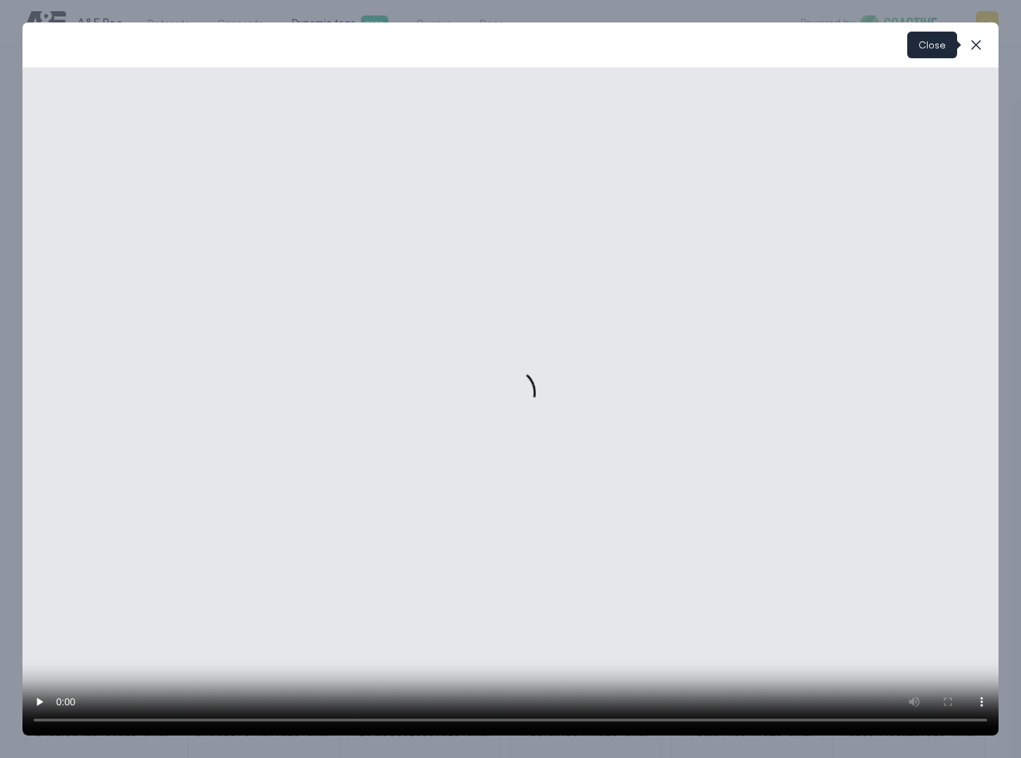
drag, startPoint x: 984, startPoint y: 40, endPoint x: 599, endPoint y: 256, distance: 440.9
click at [983, 40] on button "close-modal" at bounding box center [976, 45] width 28 height 28
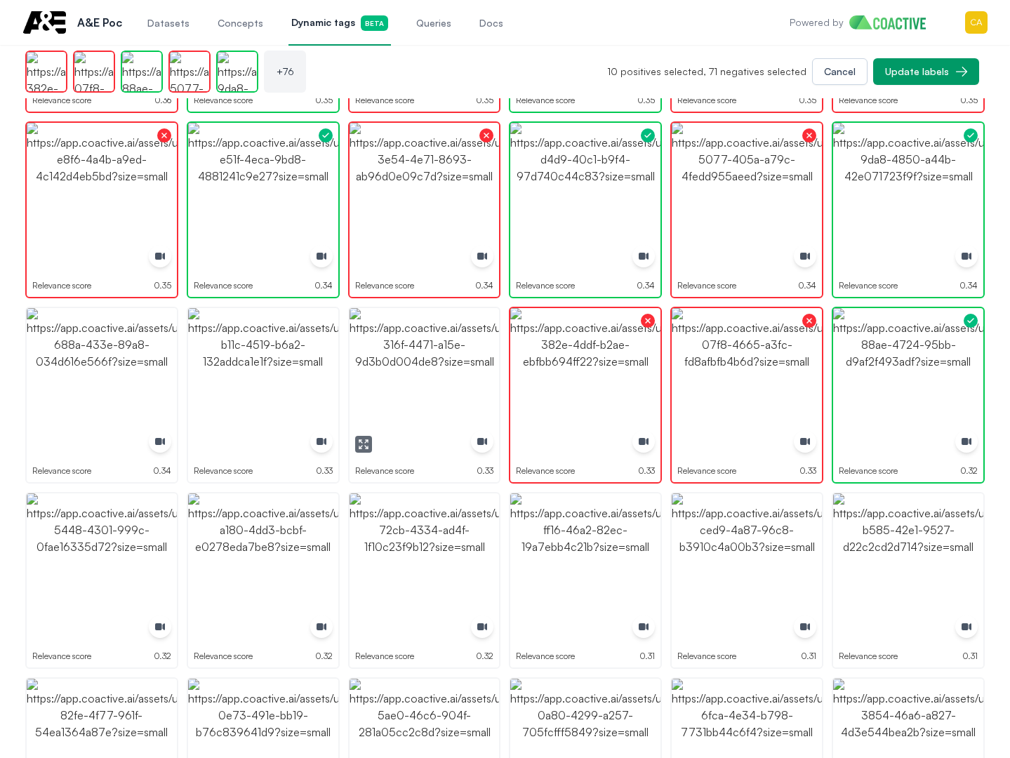
click at [463, 371] on img "button" at bounding box center [425, 383] width 150 height 150
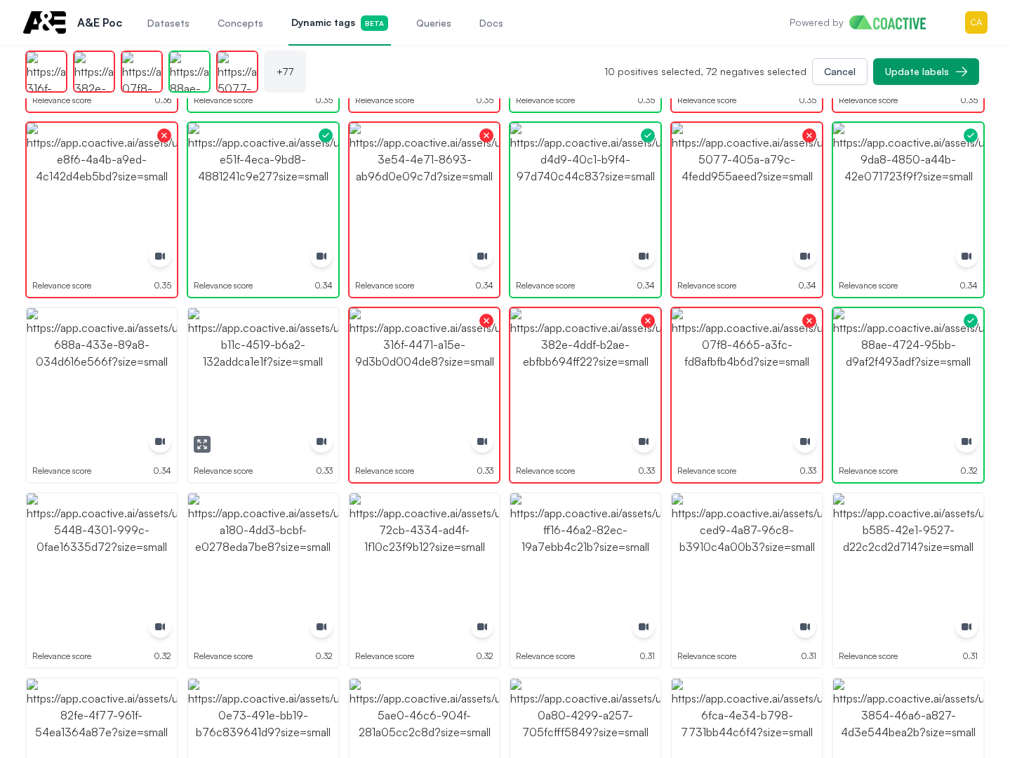
click at [261, 372] on img "button" at bounding box center [263, 383] width 150 height 150
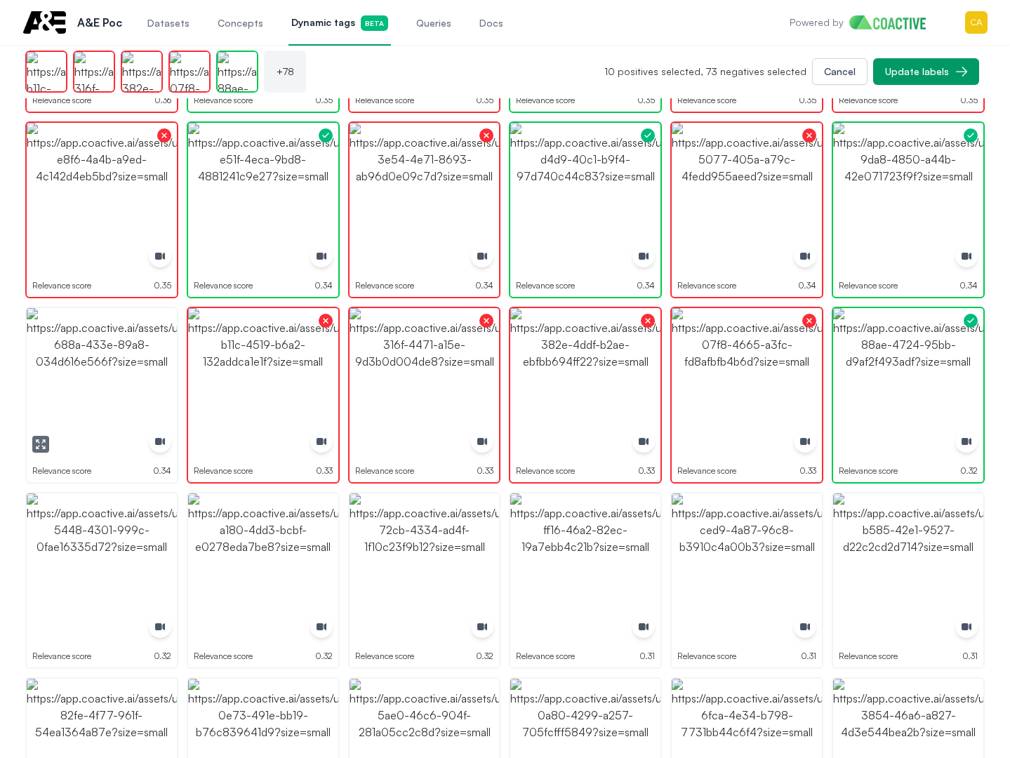
click at [106, 377] on img "button" at bounding box center [102, 383] width 150 height 150
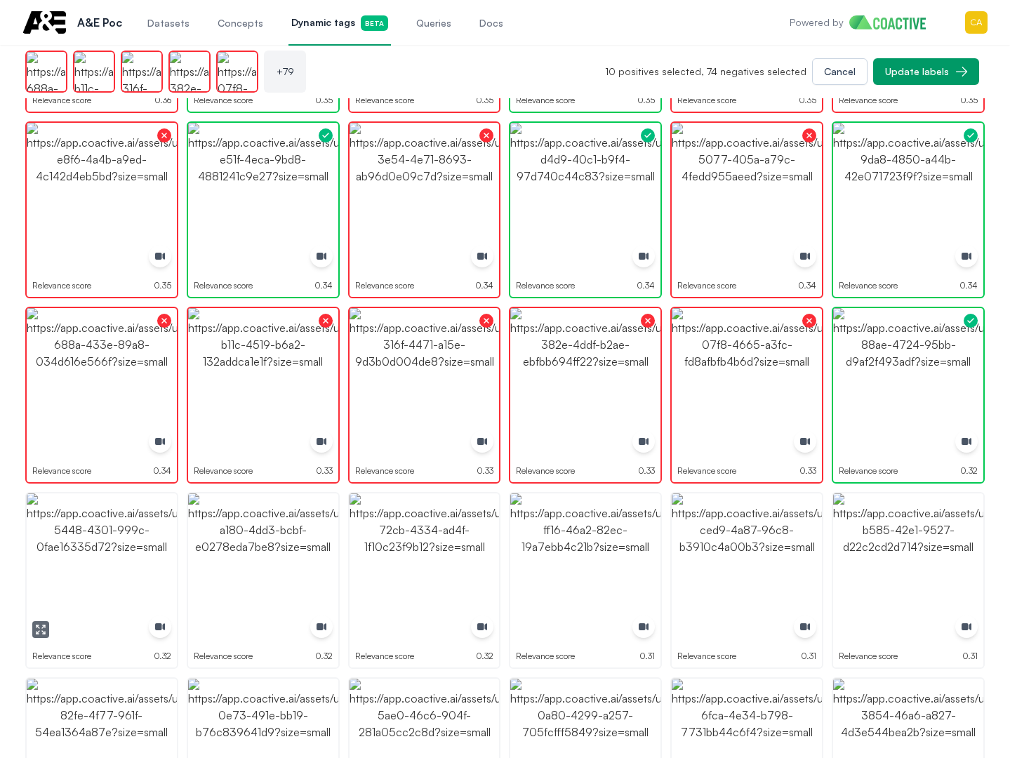
click at [96, 541] on img "button" at bounding box center [102, 568] width 150 height 150
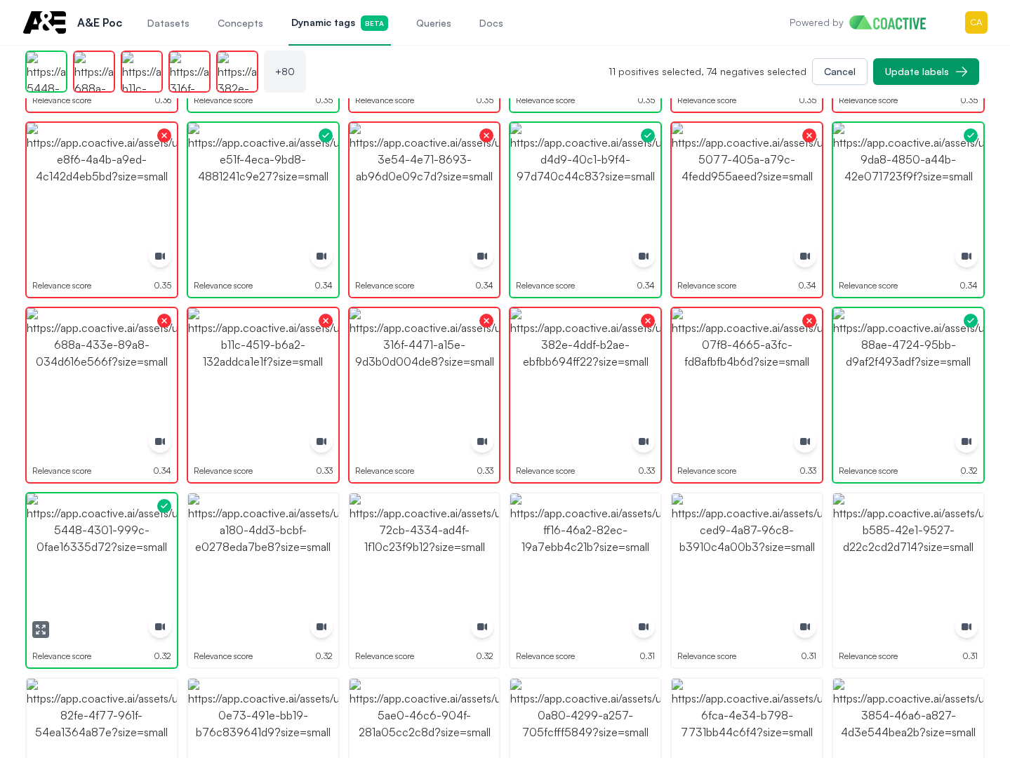
click at [266, 544] on img "button" at bounding box center [263, 568] width 150 height 150
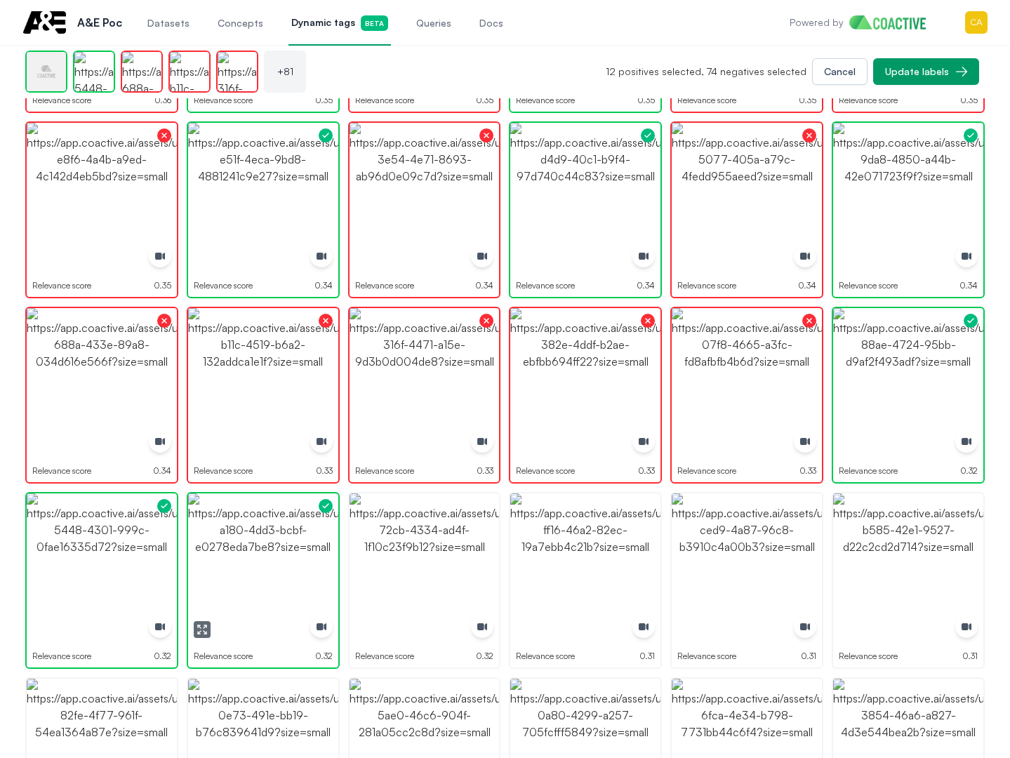
click at [266, 544] on img "button" at bounding box center [263, 568] width 150 height 150
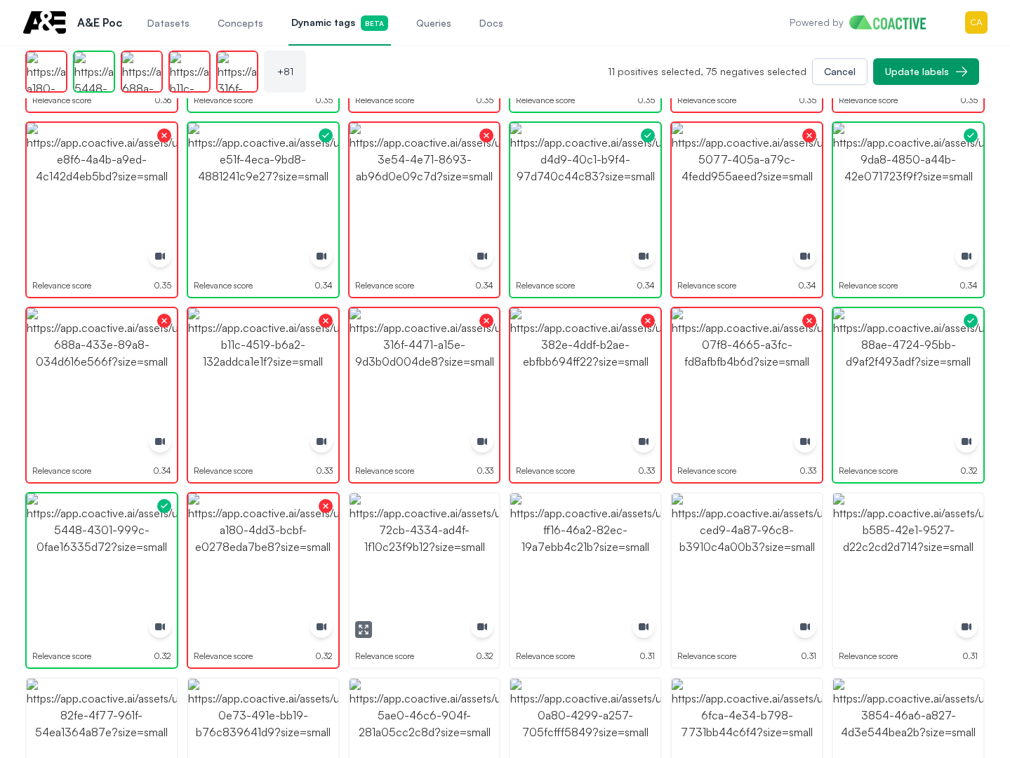
click at [378, 544] on img "button" at bounding box center [425, 568] width 150 height 150
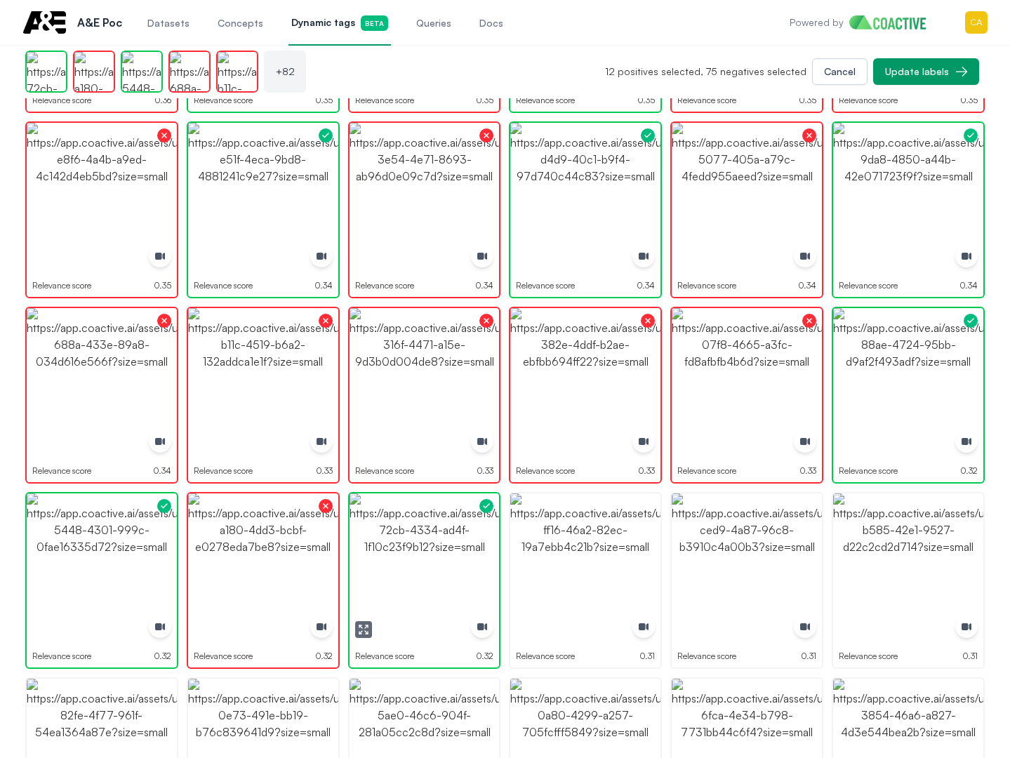
click at [378, 544] on img "button" at bounding box center [425, 568] width 150 height 150
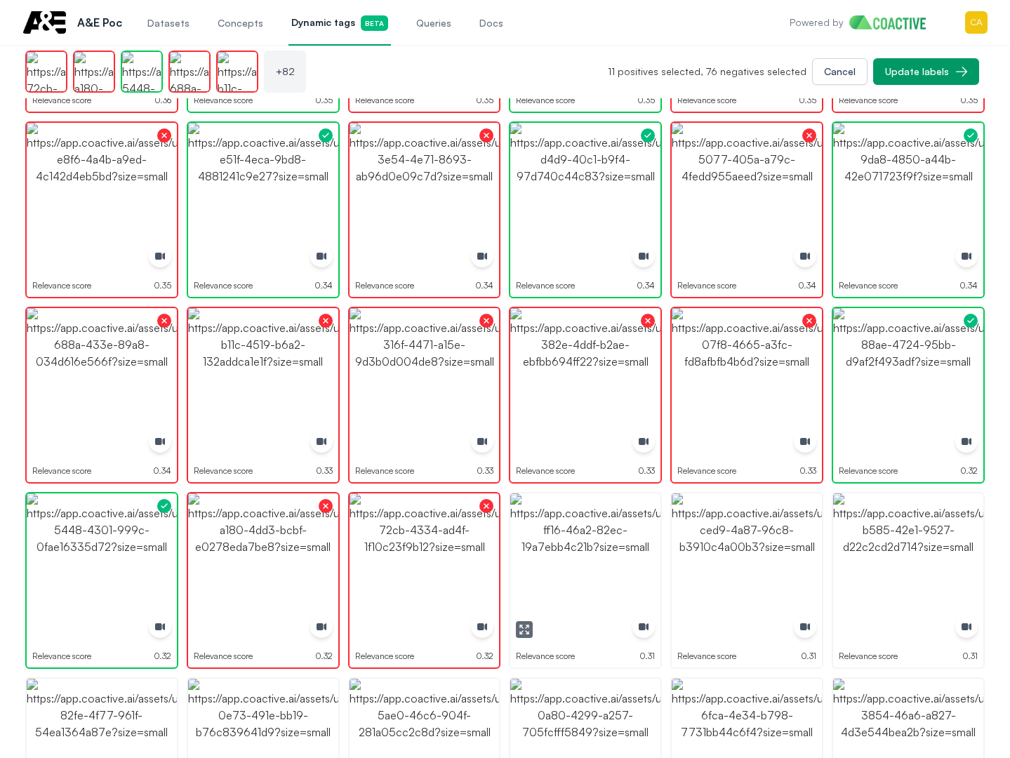
click at [607, 545] on img "button" at bounding box center [585, 568] width 150 height 150
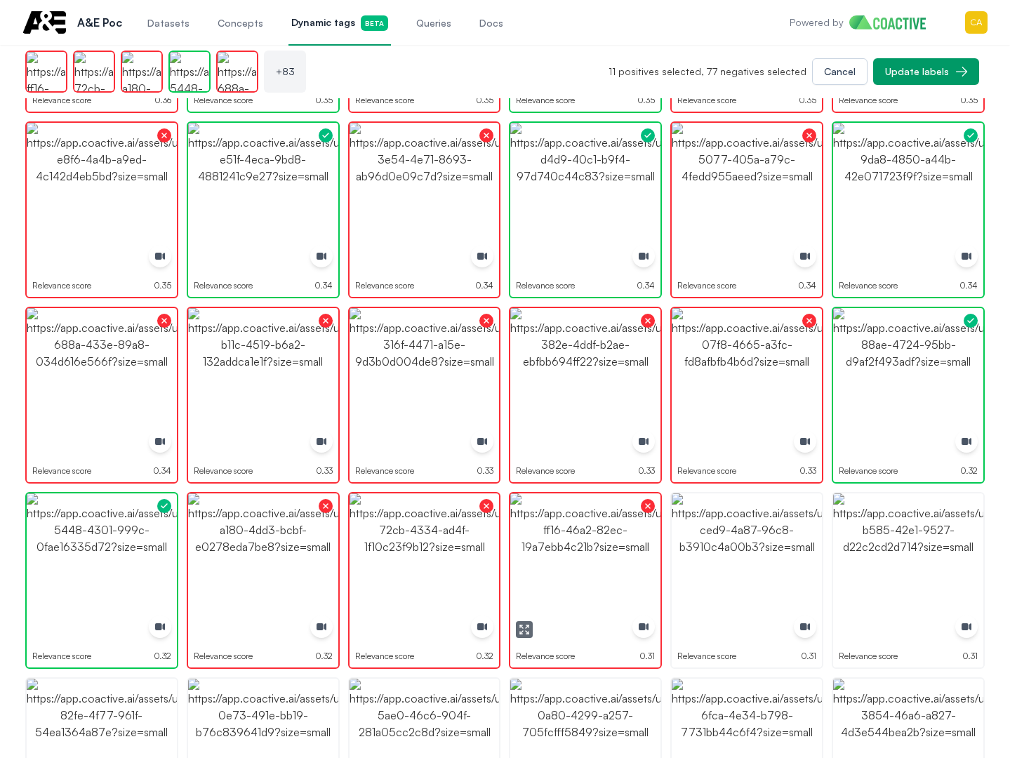
click at [724, 545] on img "button" at bounding box center [747, 568] width 150 height 150
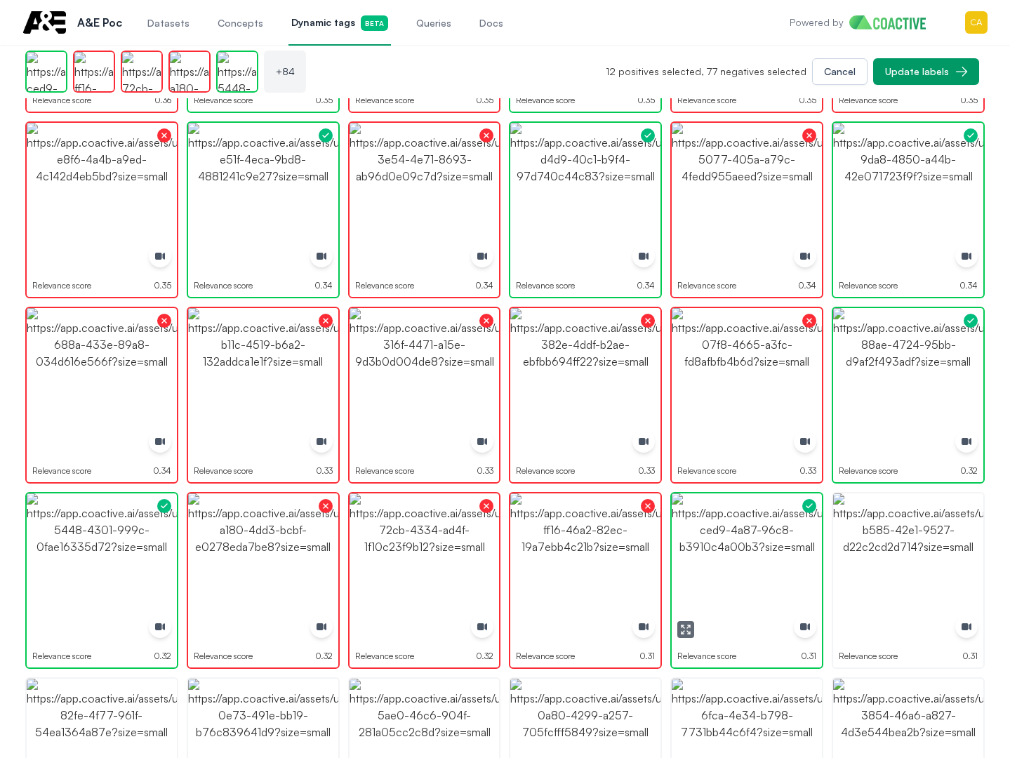
click at [724, 545] on img "button" at bounding box center [747, 568] width 150 height 150
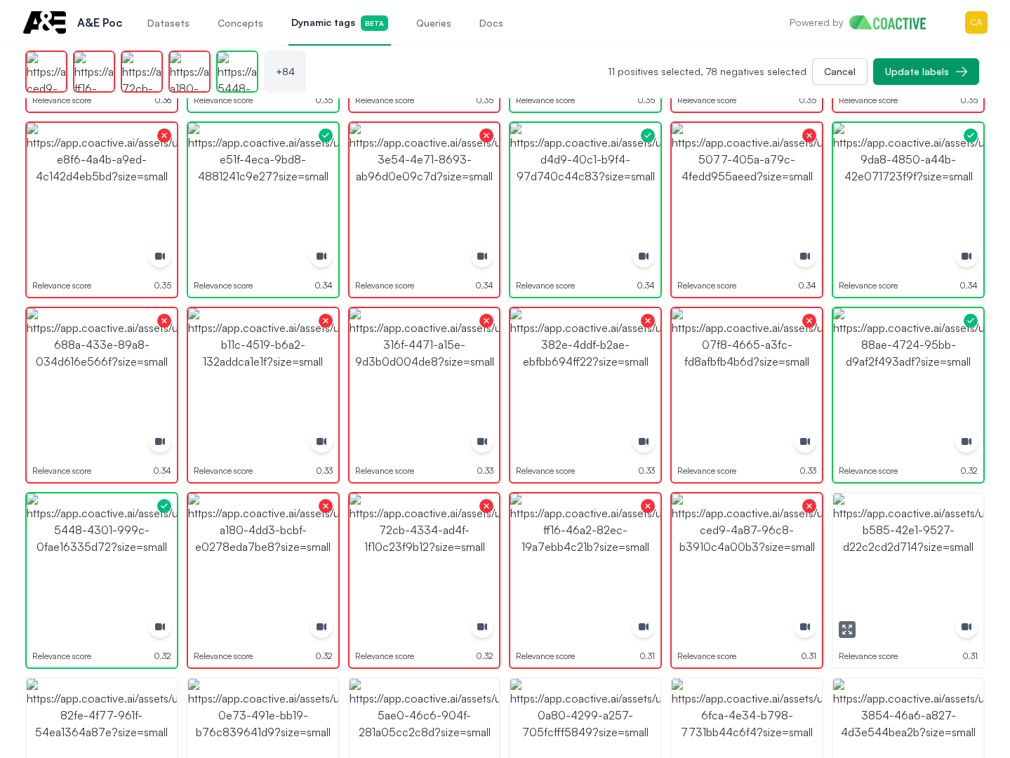
click at [922, 541] on img "button" at bounding box center [908, 568] width 150 height 150
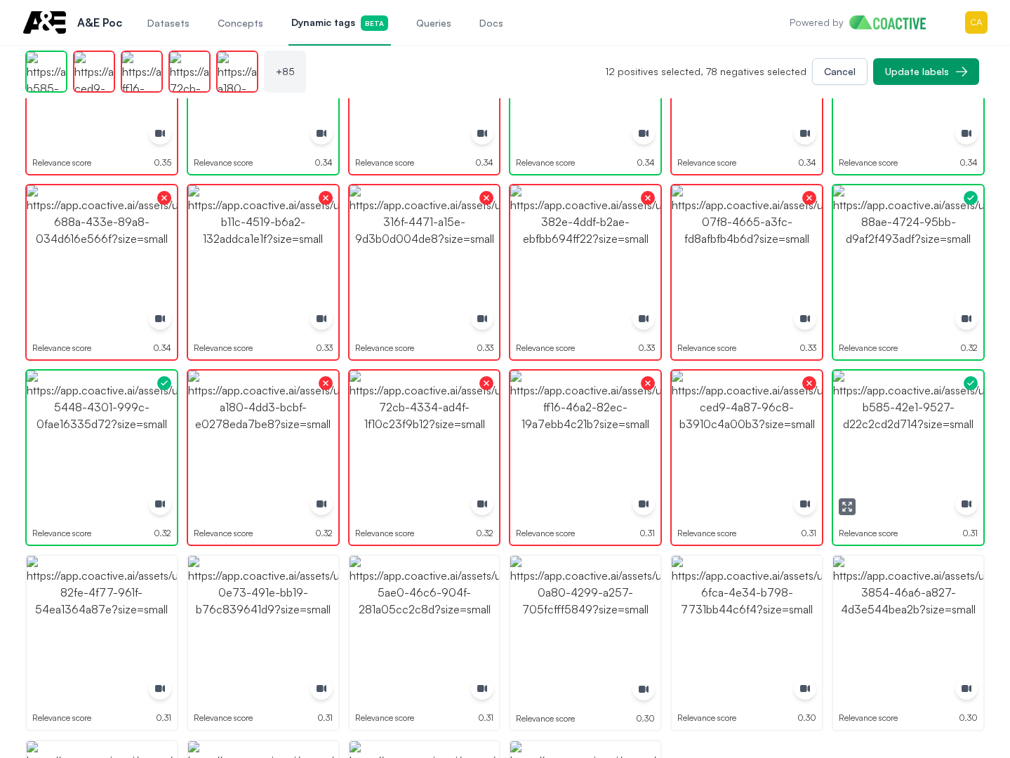
scroll to position [2636, 0]
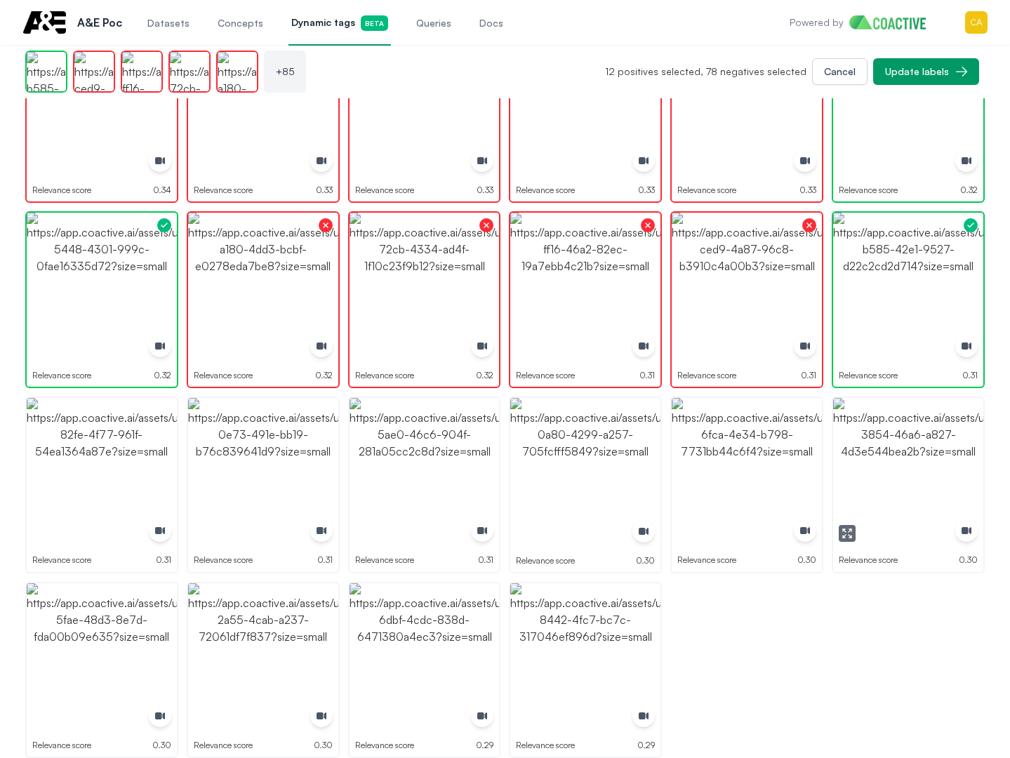
click at [936, 433] on img "button" at bounding box center [908, 473] width 150 height 150
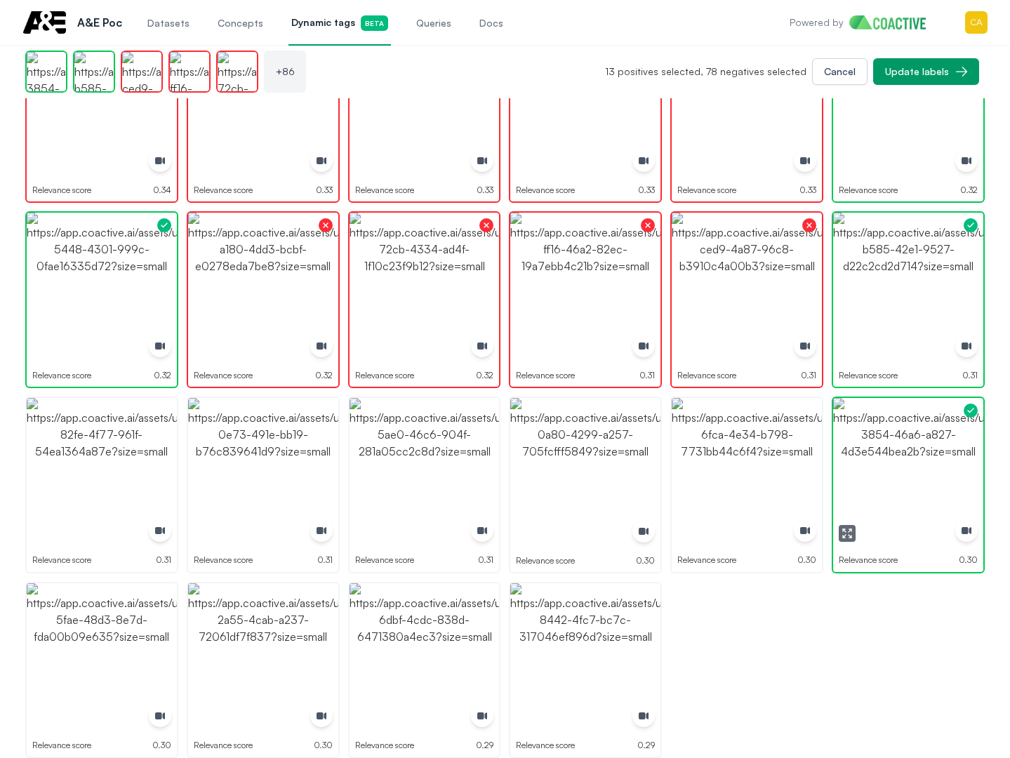
click at [965, 436] on img "button" at bounding box center [908, 473] width 150 height 150
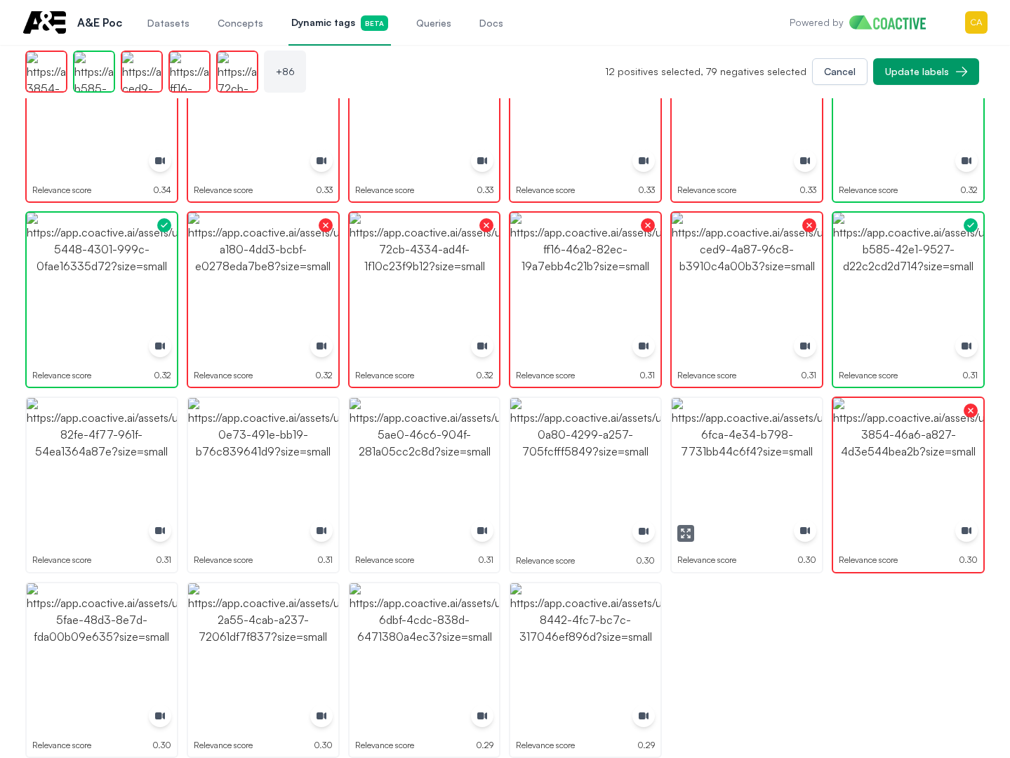
click at [820, 445] on img "button" at bounding box center [747, 473] width 150 height 150
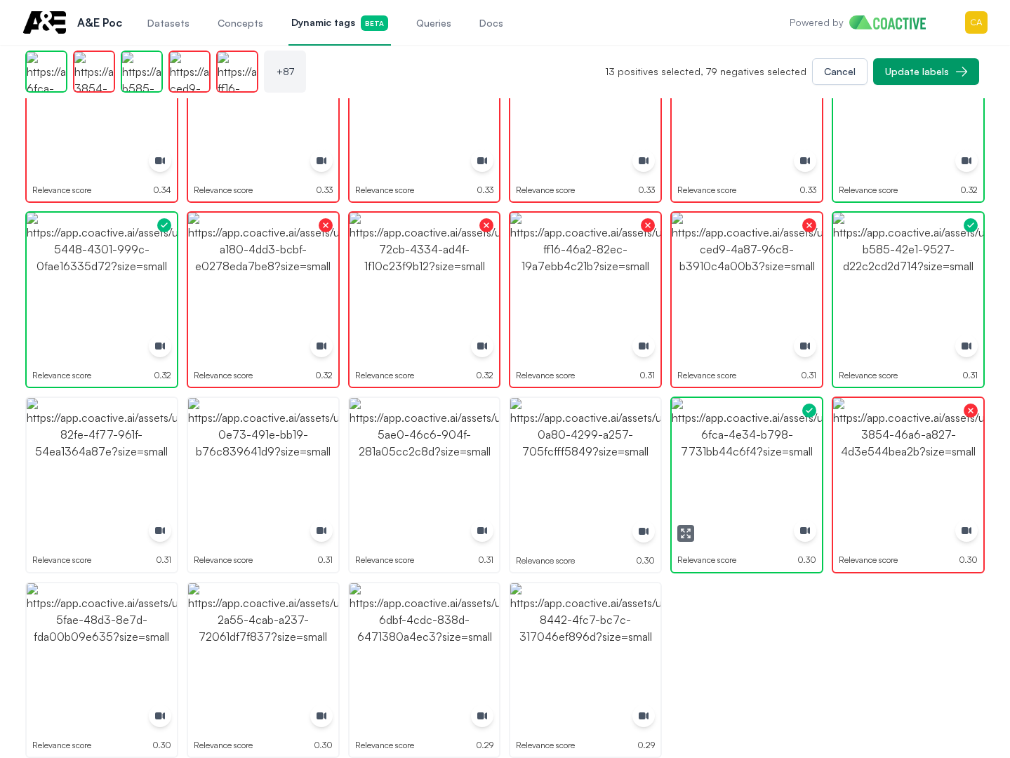
click at [760, 445] on img "button" at bounding box center [747, 473] width 150 height 150
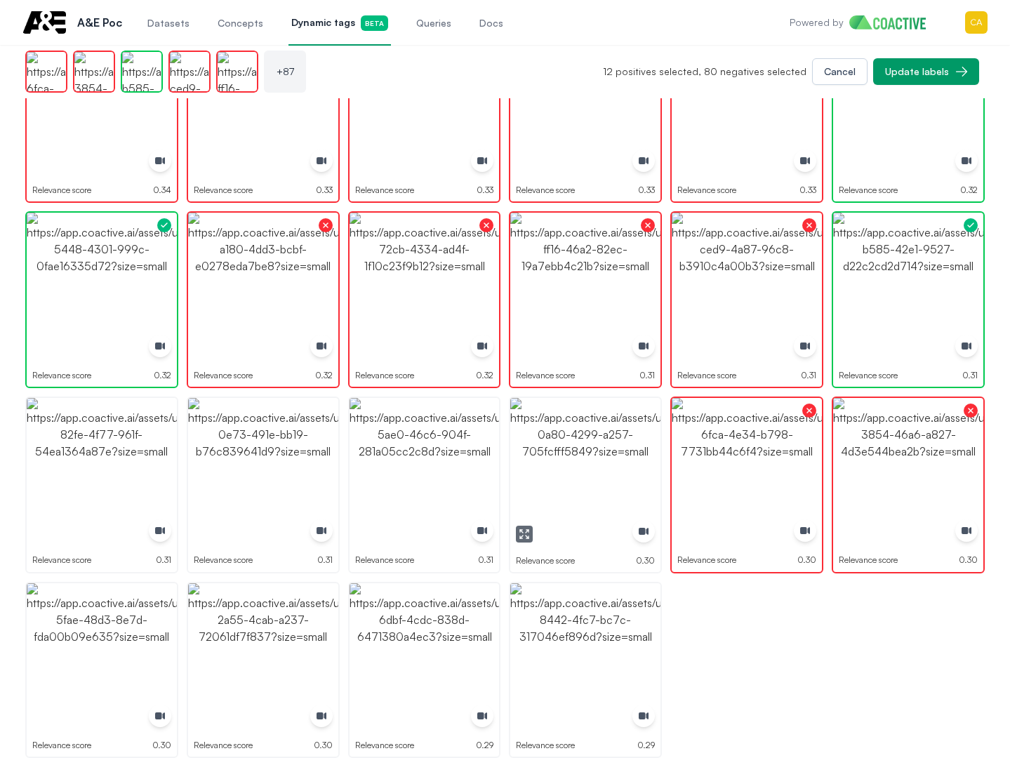
click at [594, 451] on img "button" at bounding box center [585, 473] width 150 height 150
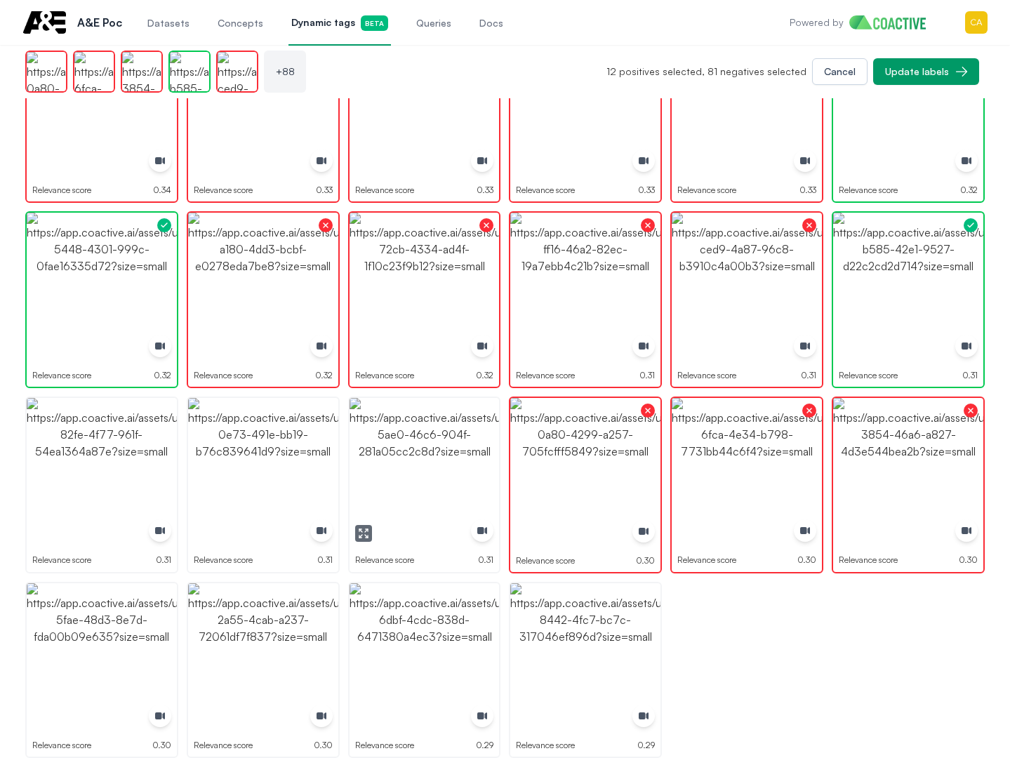
click at [412, 456] on img "button" at bounding box center [425, 473] width 150 height 150
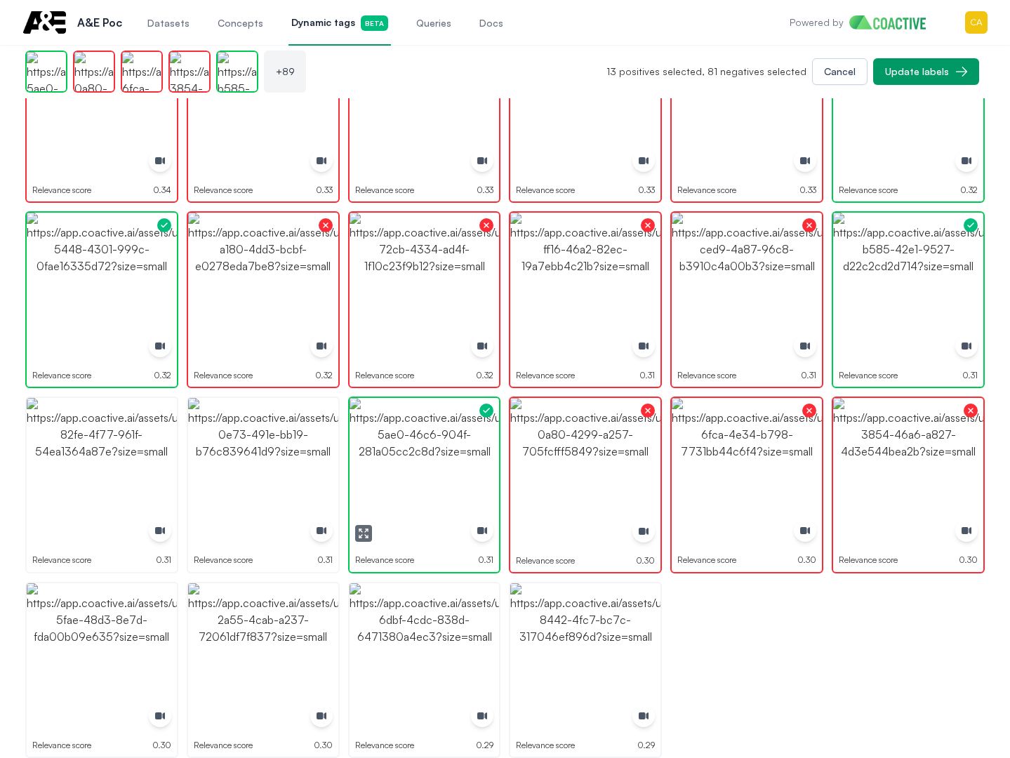
click at [412, 456] on img "button" at bounding box center [425, 473] width 150 height 150
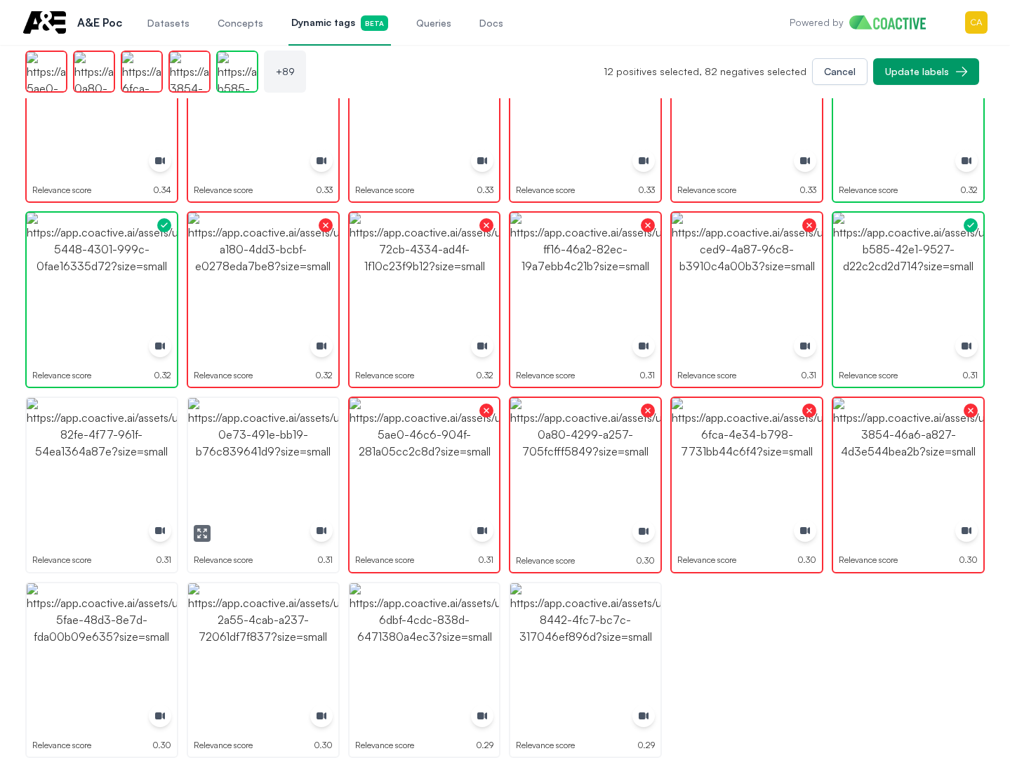
click at [278, 446] on img "button" at bounding box center [263, 473] width 150 height 150
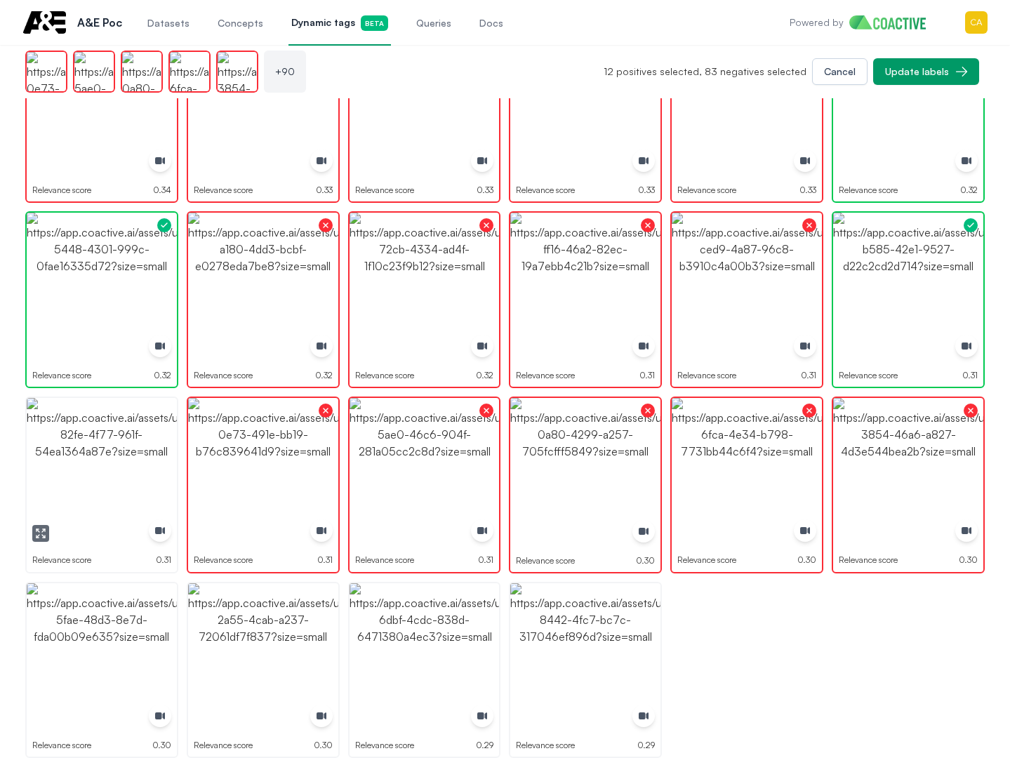
click at [130, 446] on img "button" at bounding box center [102, 473] width 150 height 150
click at [128, 667] on img "button" at bounding box center [102, 658] width 150 height 150
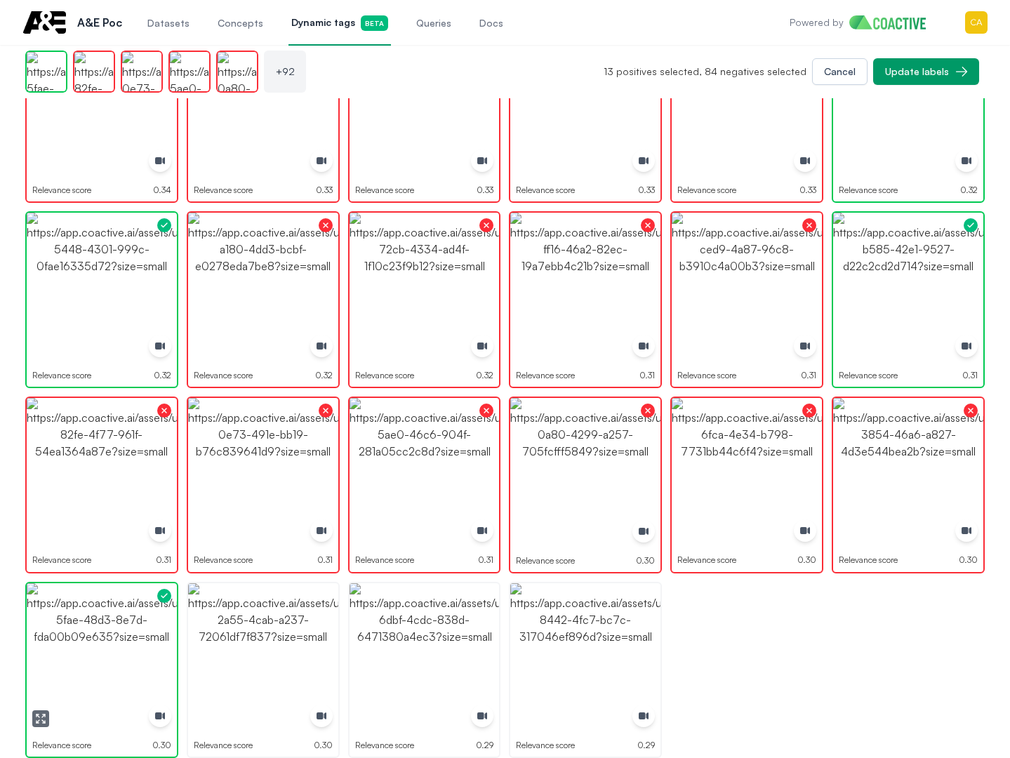
click at [271, 658] on img "button" at bounding box center [263, 658] width 150 height 150
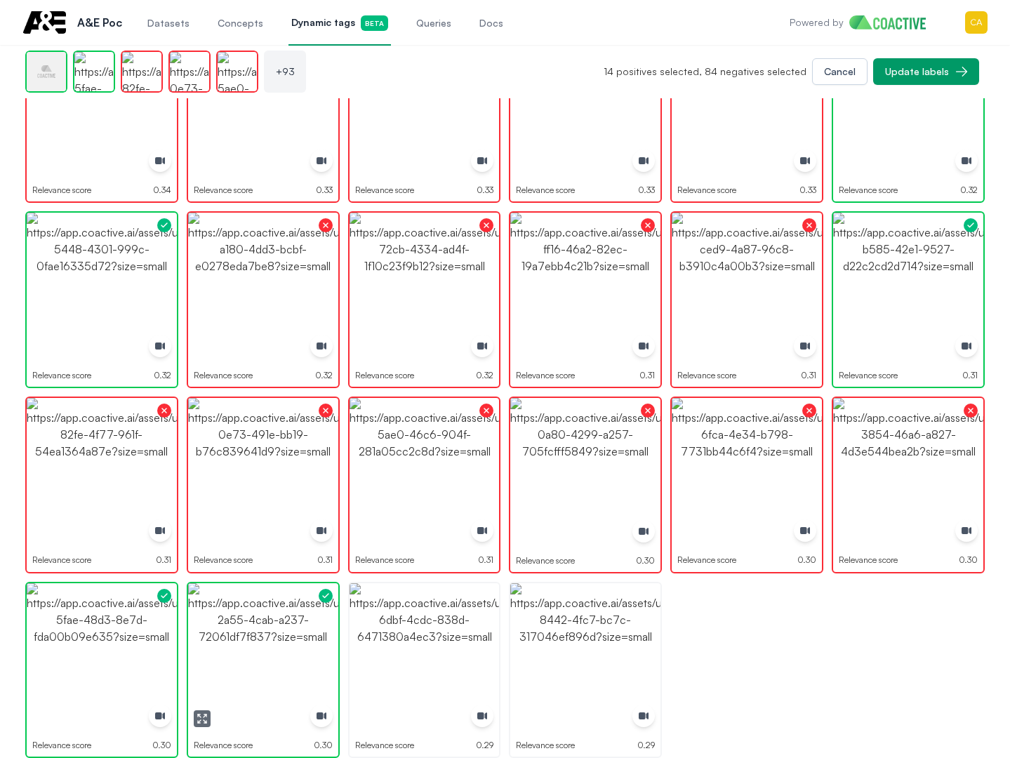
click at [271, 658] on img "button" at bounding box center [263, 658] width 150 height 150
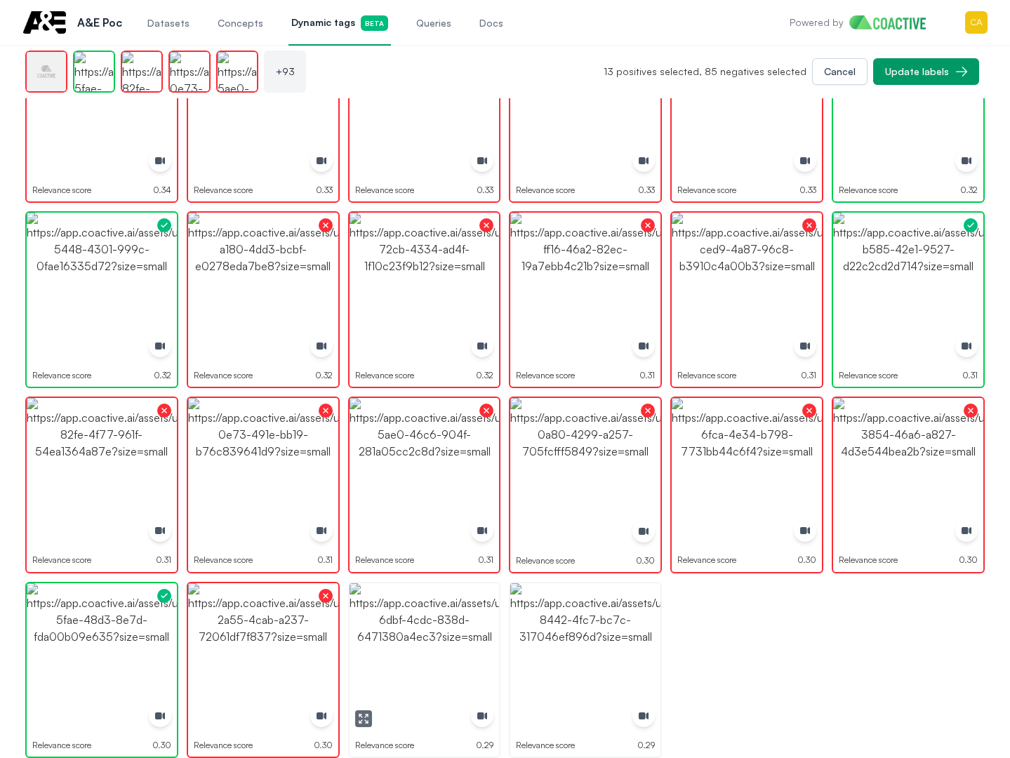
click at [410, 651] on img "button" at bounding box center [425, 658] width 150 height 150
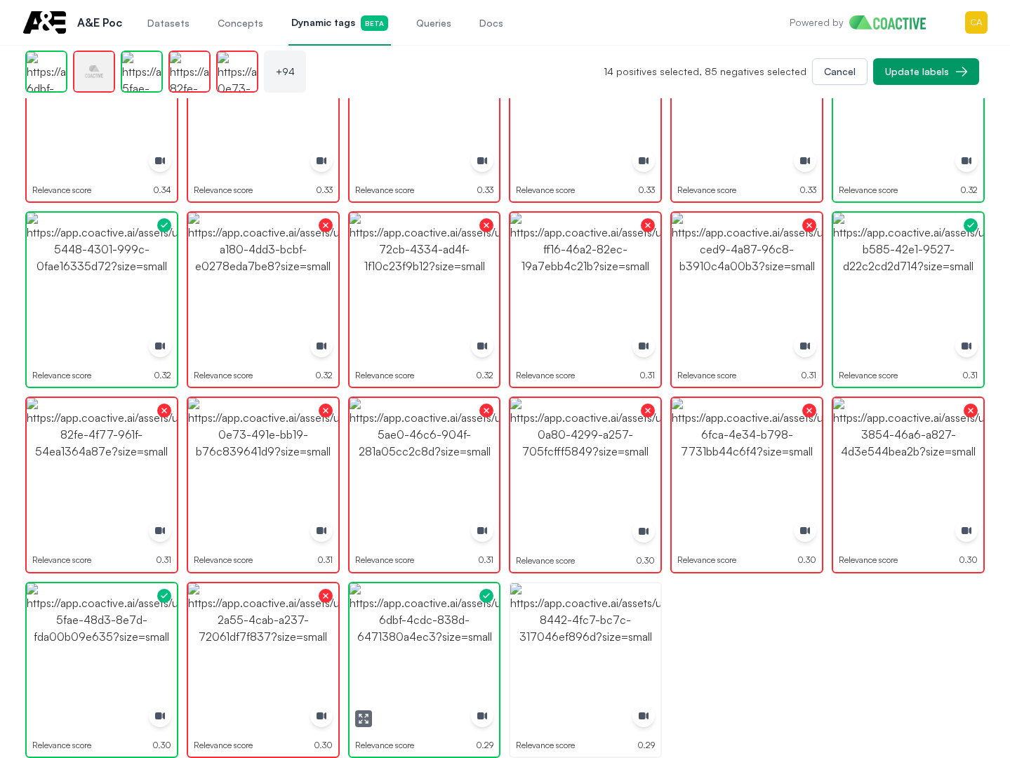
click at [410, 651] on img "button" at bounding box center [425, 658] width 150 height 150
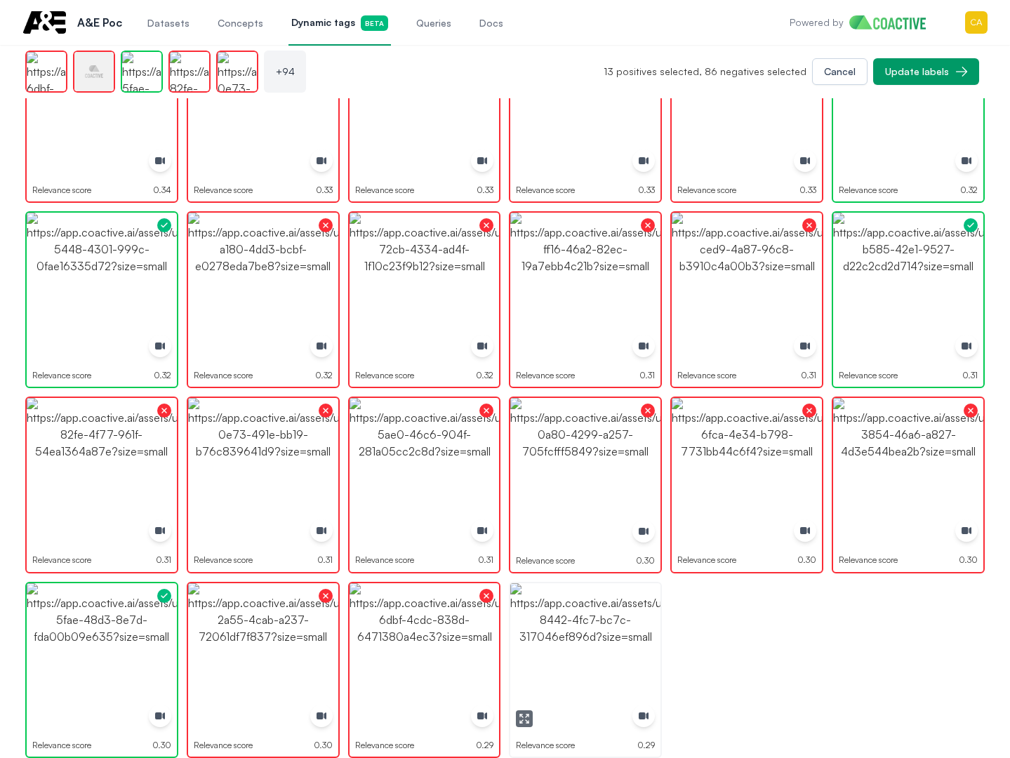
click at [569, 635] on img "button" at bounding box center [585, 658] width 150 height 150
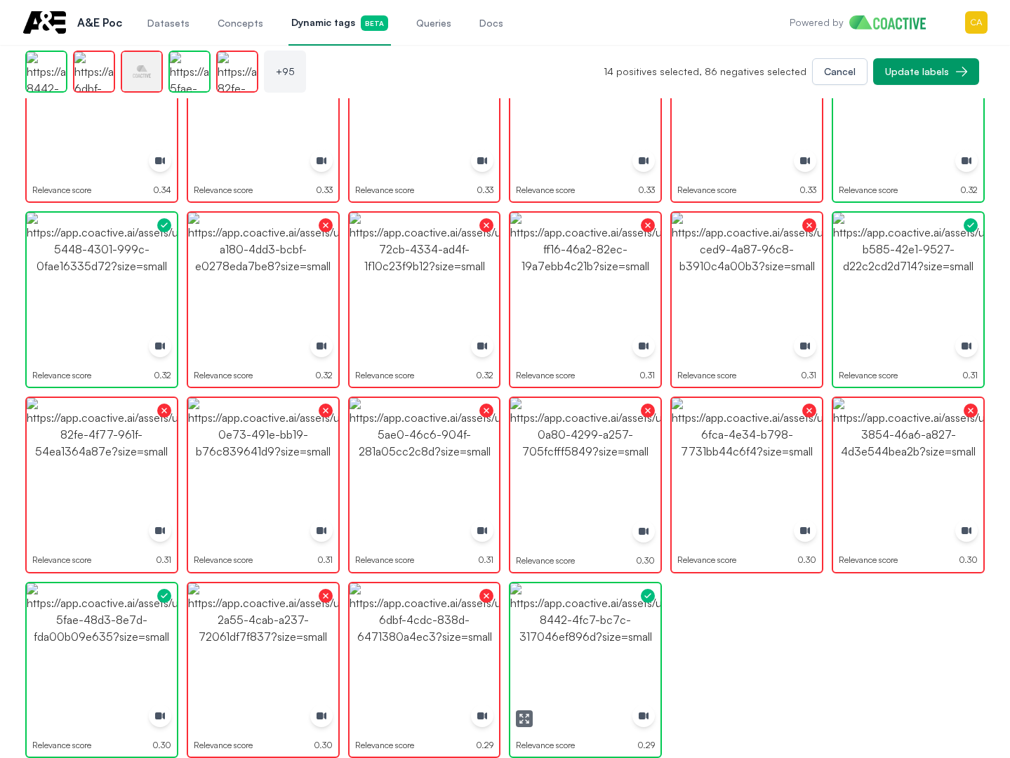
click at [569, 635] on img "button" at bounding box center [585, 658] width 150 height 150
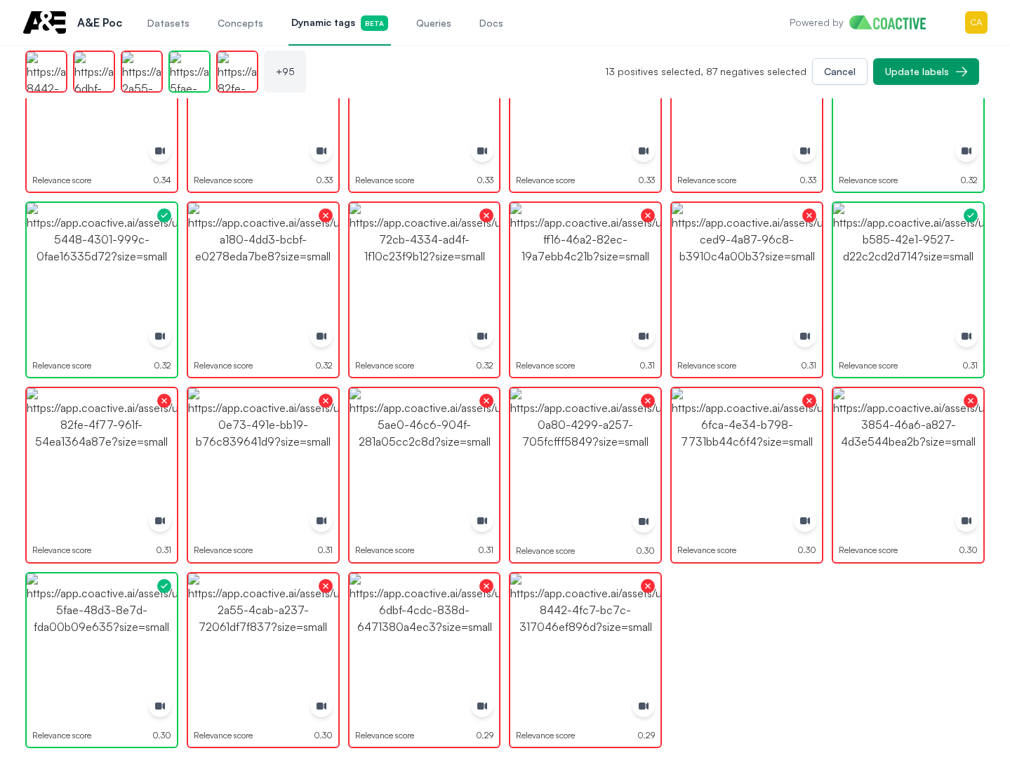
scroll to position [2647, 0]
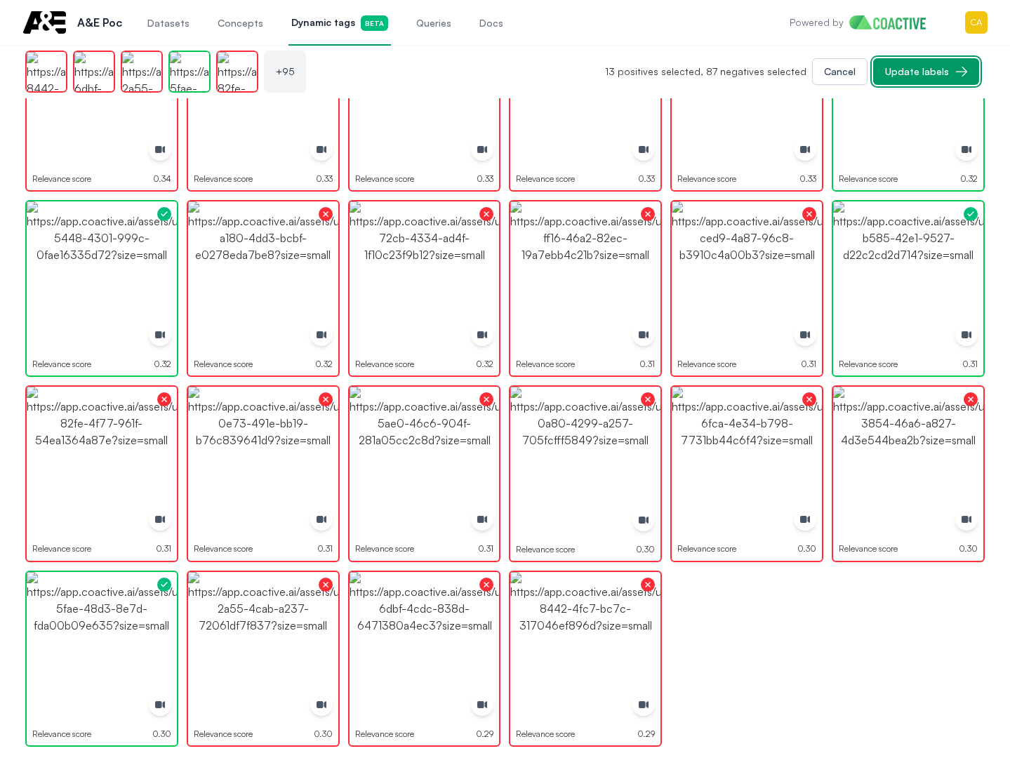
click at [929, 62] on button "Update labels" at bounding box center [926, 71] width 106 height 27
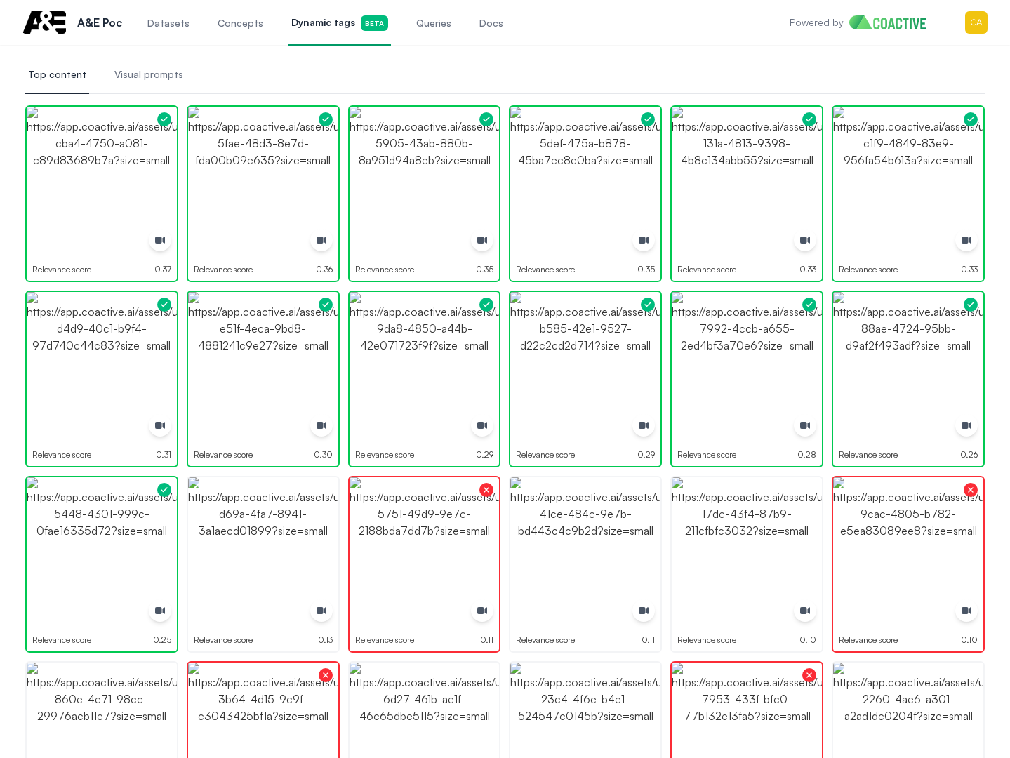
scroll to position [211, 0]
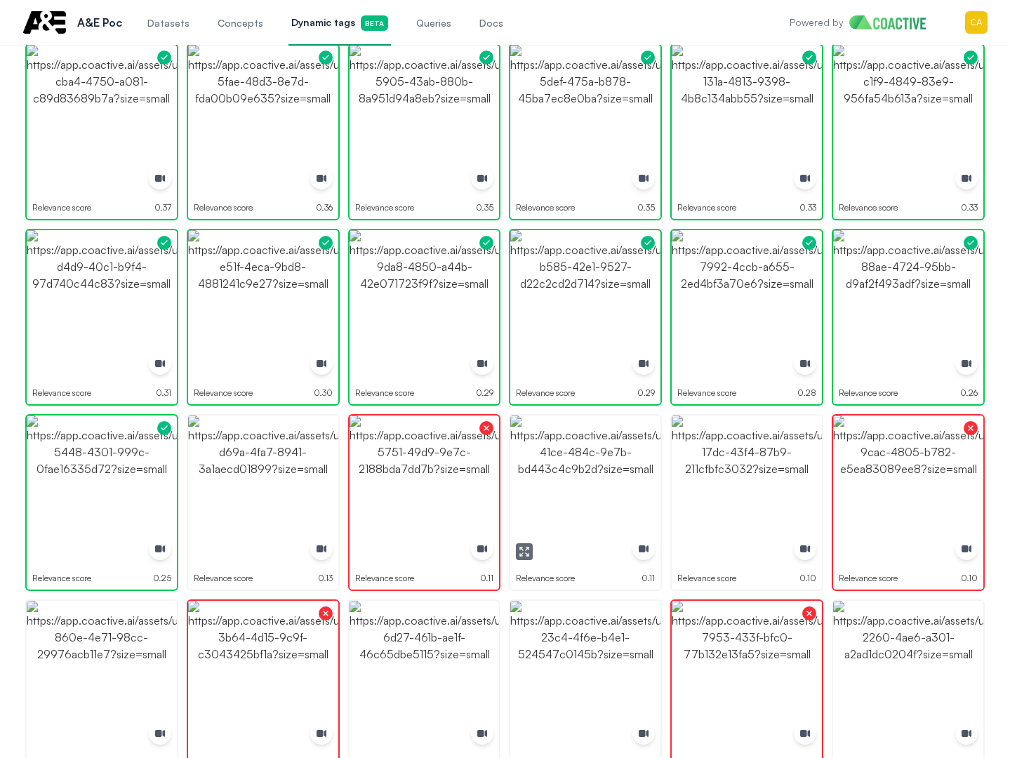
click at [615, 499] on img "button" at bounding box center [585, 491] width 150 height 150
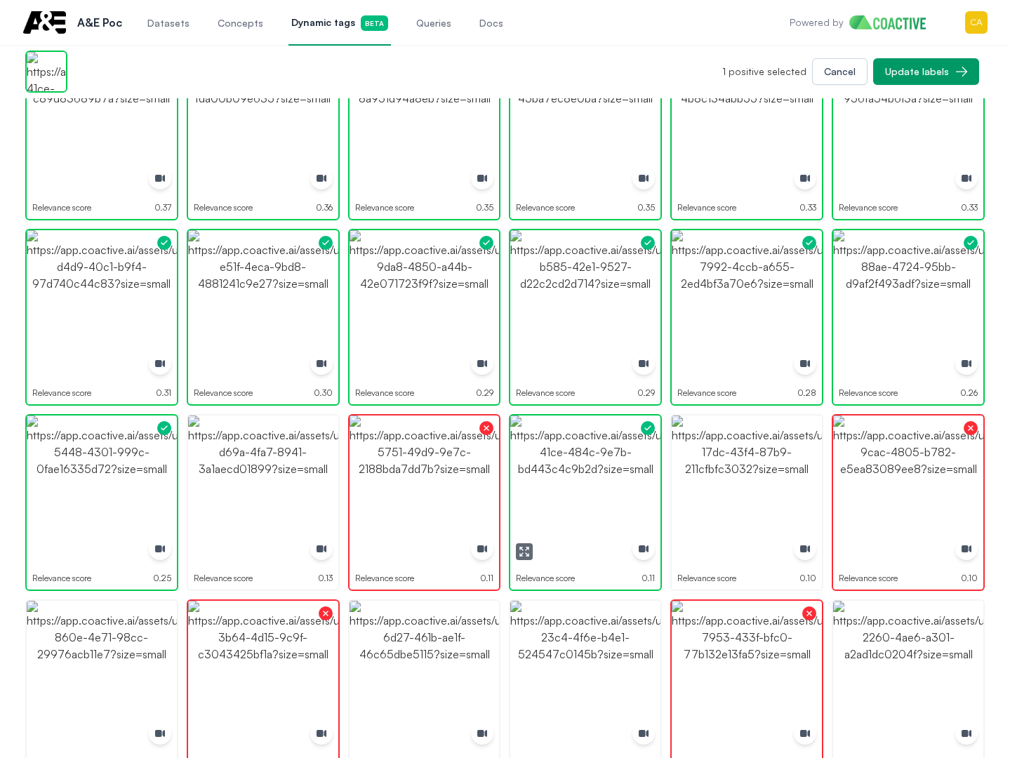
click at [563, 494] on img "button" at bounding box center [585, 491] width 150 height 150
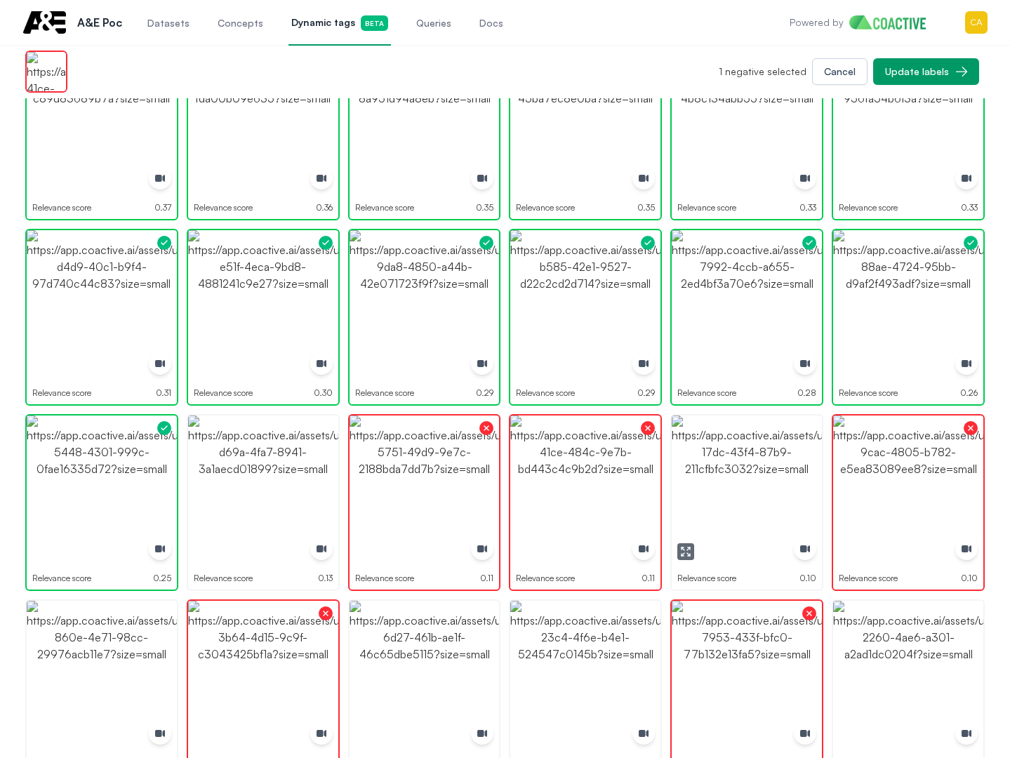
click at [766, 486] on img "button" at bounding box center [747, 491] width 150 height 150
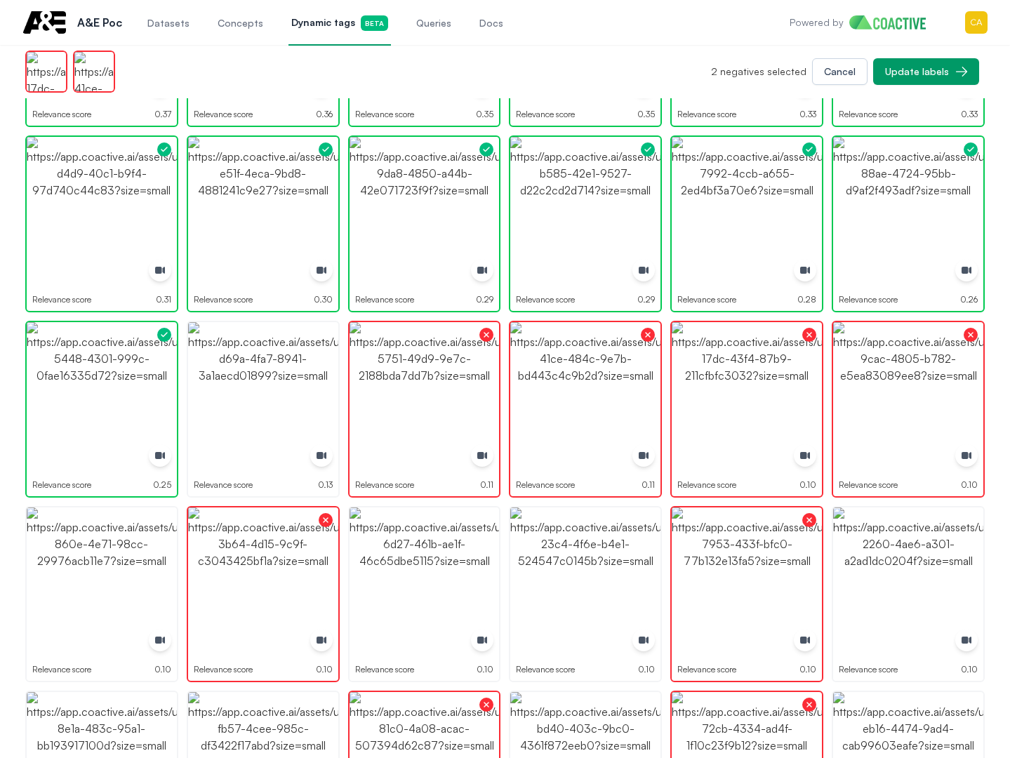
scroll to position [491, 0]
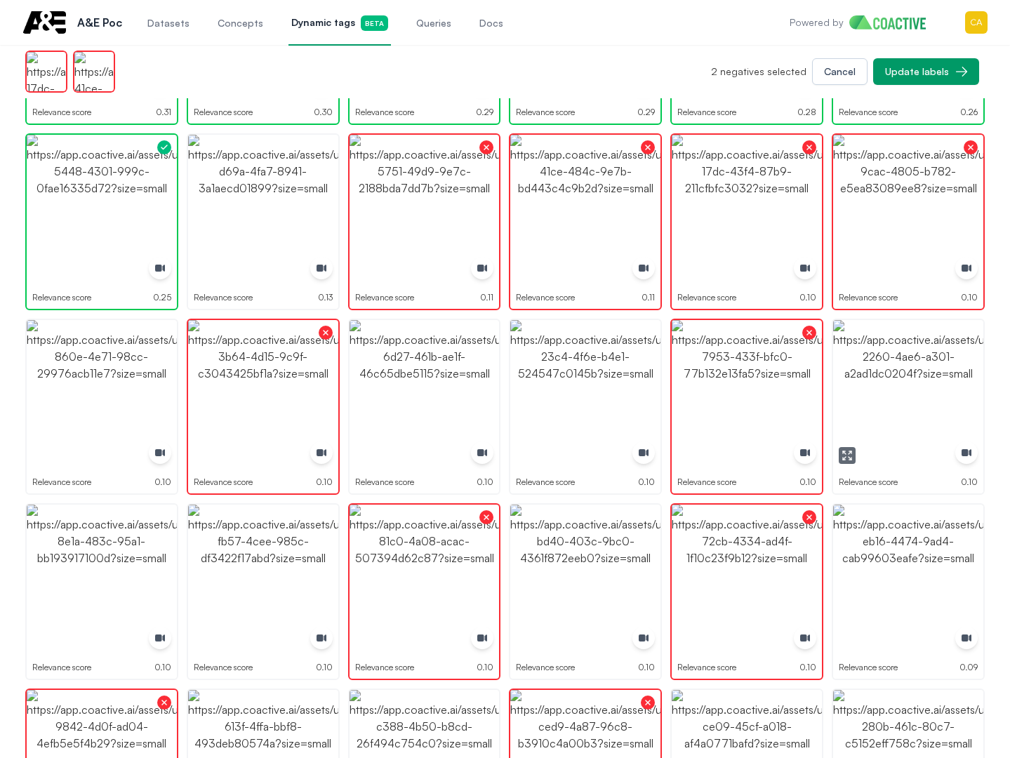
click at [901, 395] on img "button" at bounding box center [908, 395] width 150 height 150
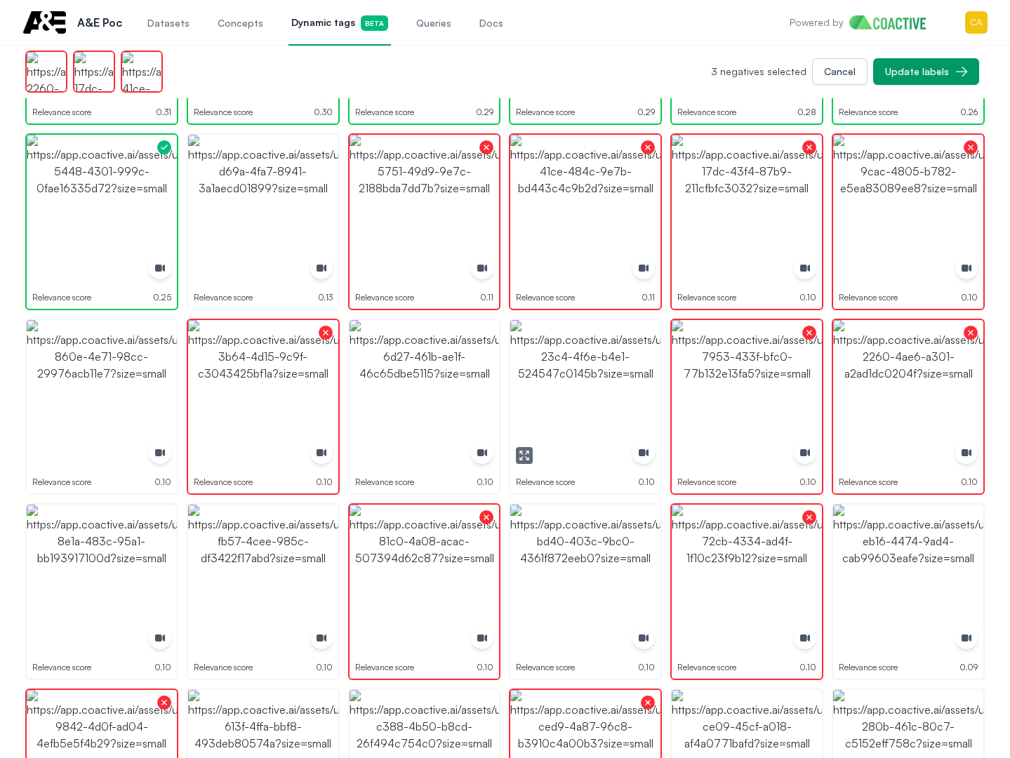
click at [569, 380] on img "button" at bounding box center [585, 395] width 150 height 150
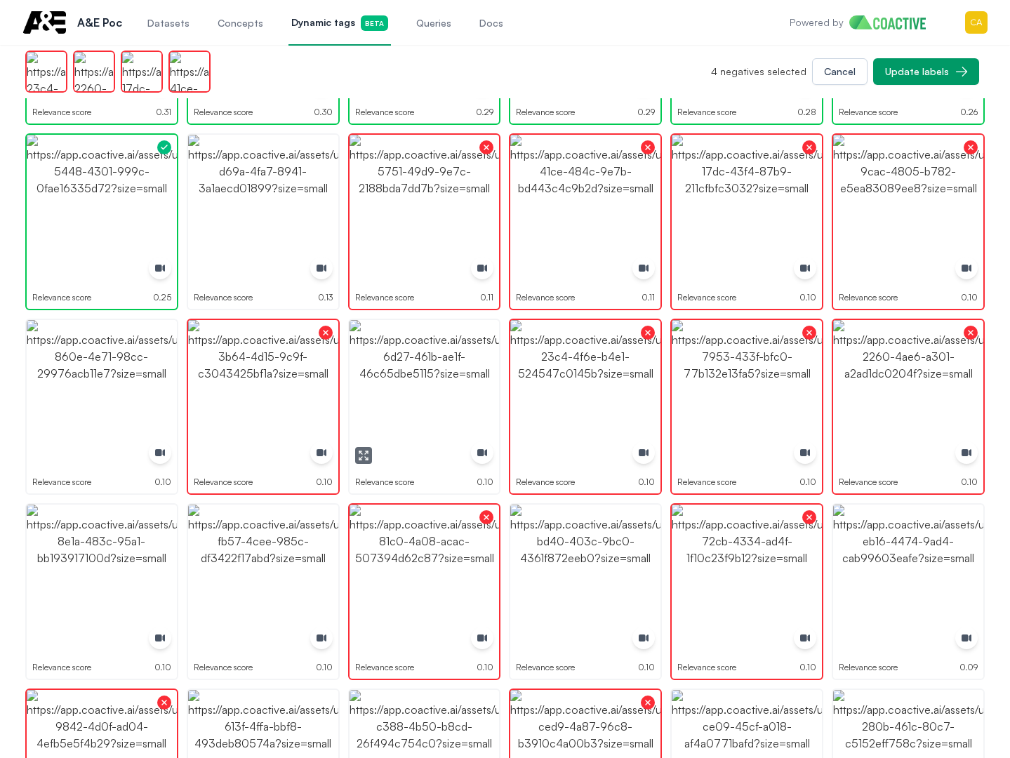
click at [427, 385] on img "button" at bounding box center [425, 395] width 150 height 150
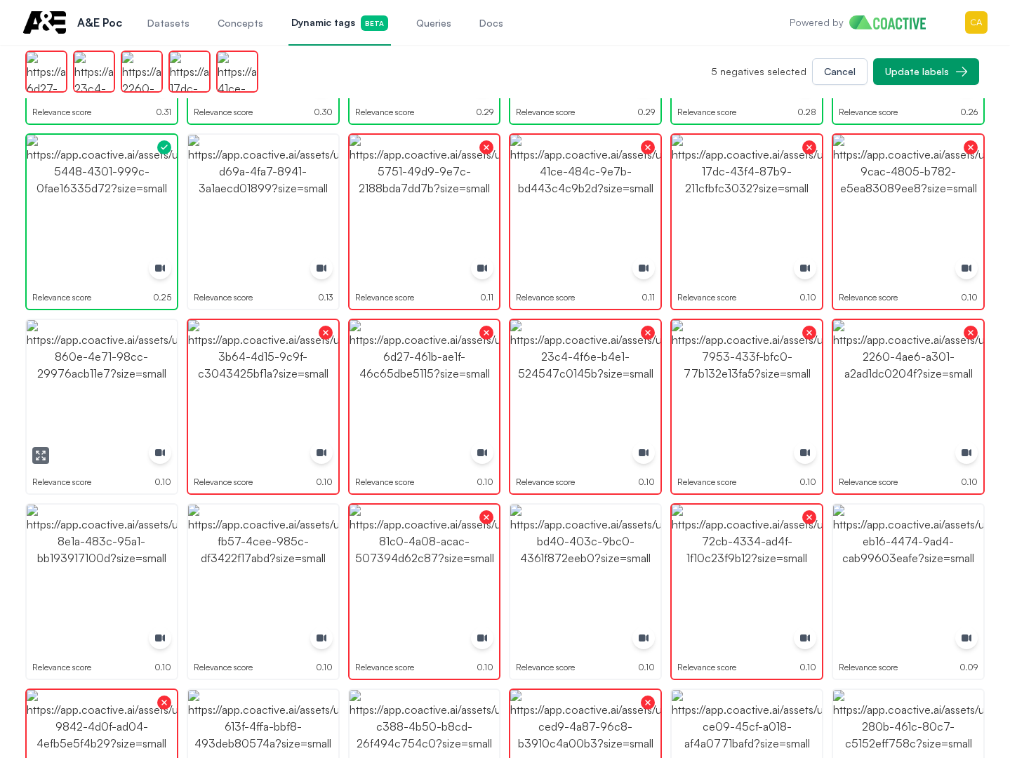
click at [130, 385] on img "button" at bounding box center [102, 395] width 150 height 150
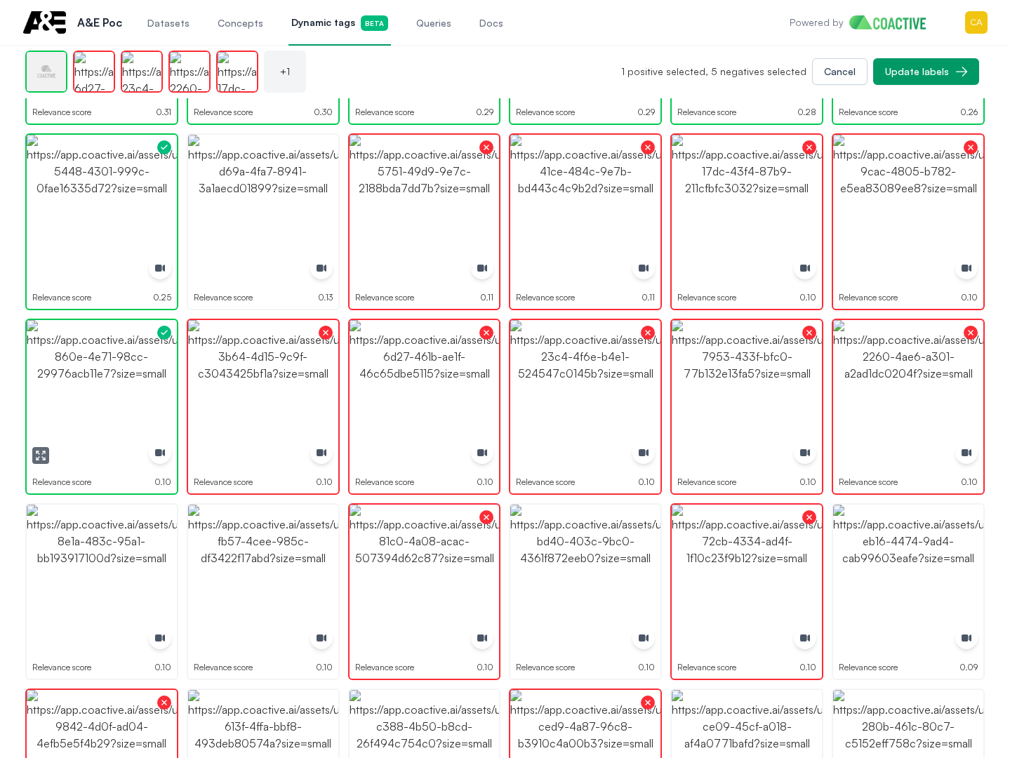
click at [130, 385] on img "button" at bounding box center [102, 395] width 150 height 150
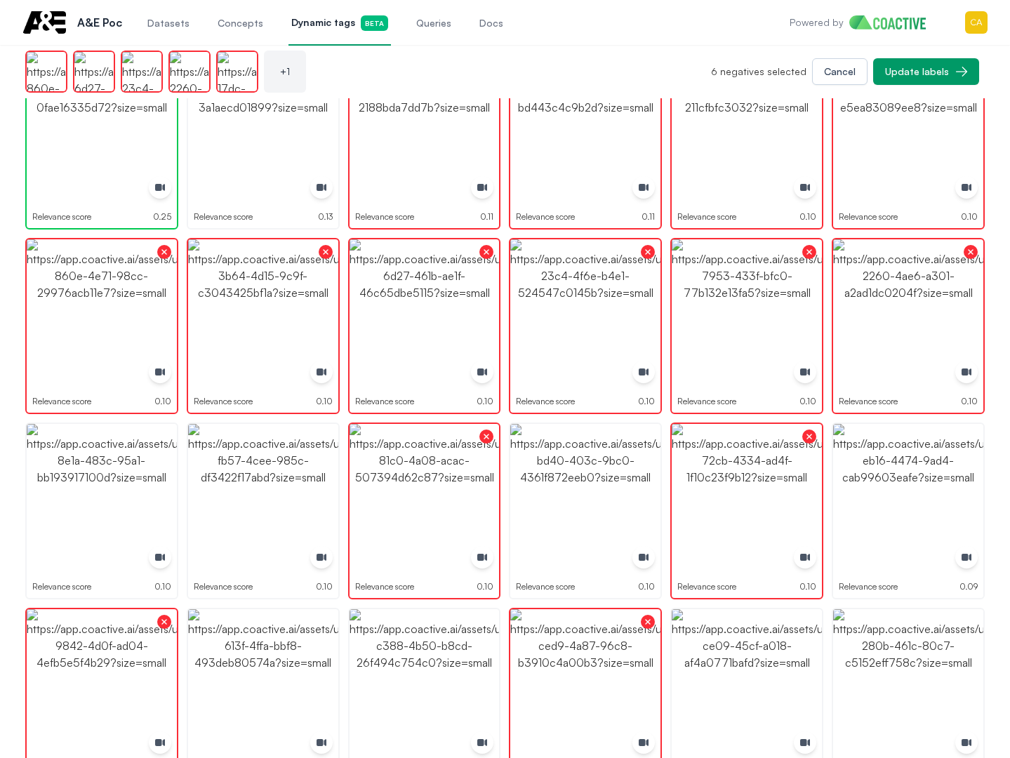
scroll to position [702, 0]
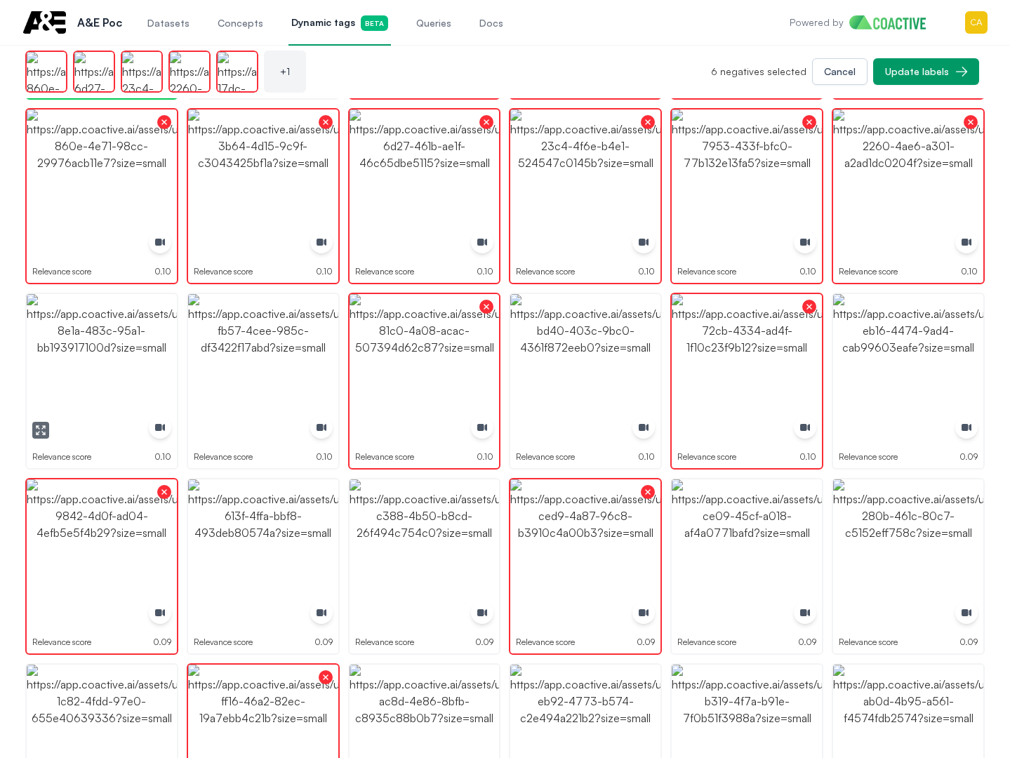
click at [127, 363] on img "button" at bounding box center [102, 369] width 150 height 150
click at [274, 363] on img "button" at bounding box center [263, 369] width 150 height 150
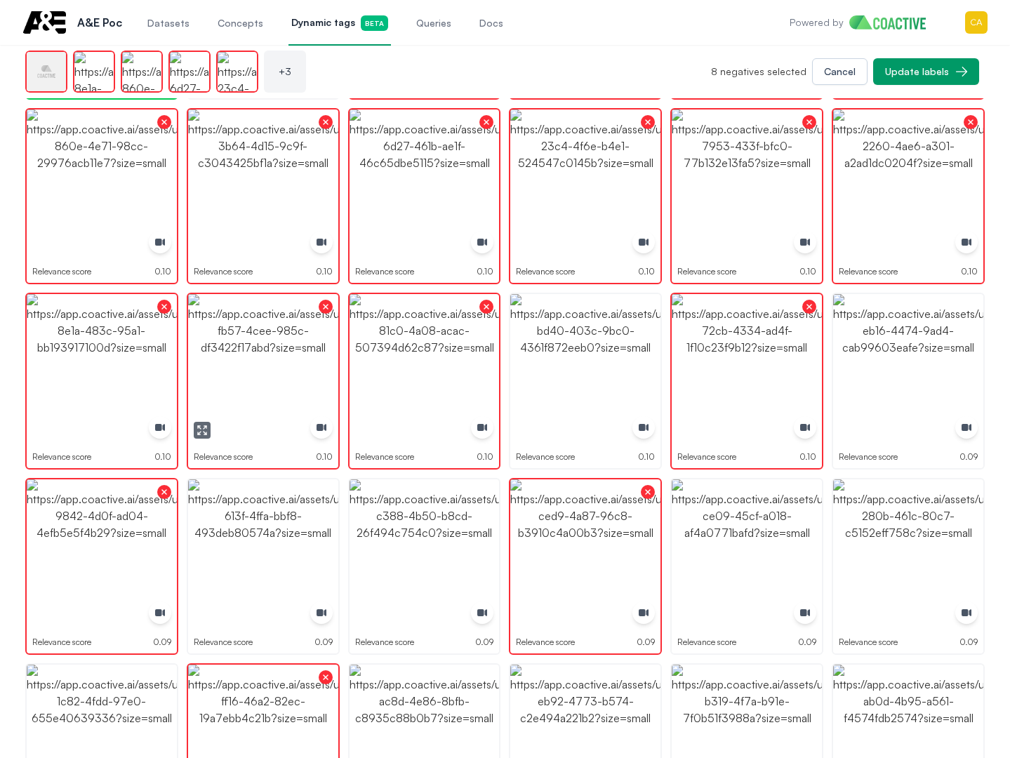
click at [390, 363] on img "button" at bounding box center [425, 369] width 150 height 150
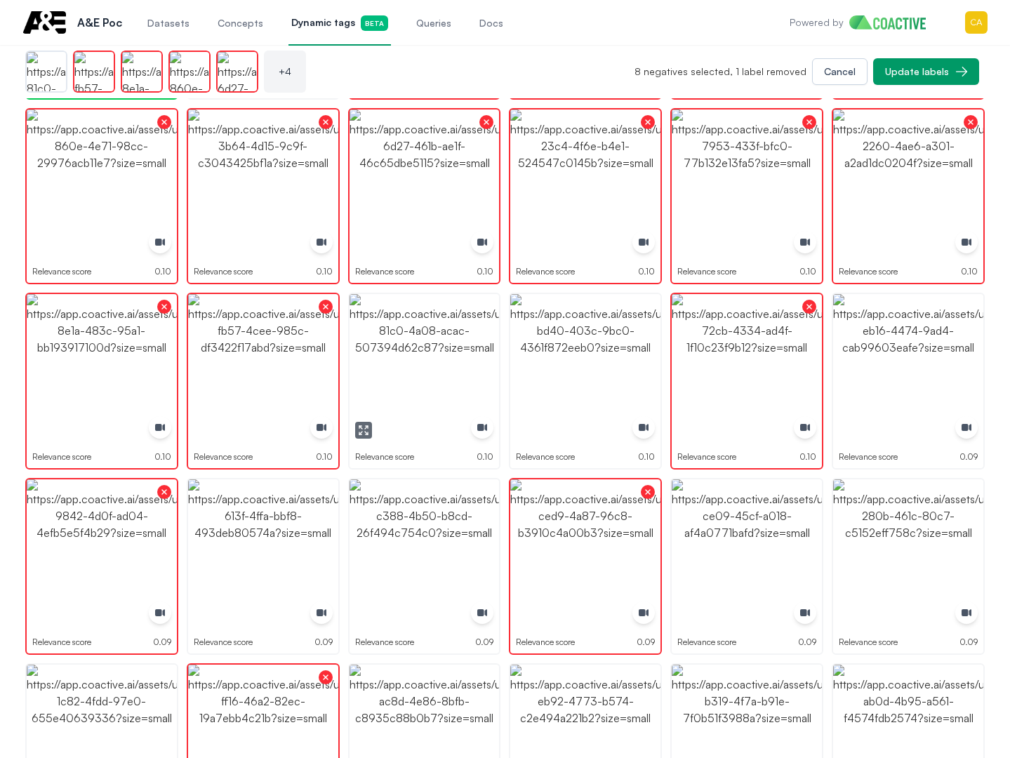
click at [390, 363] on img "button" at bounding box center [425, 369] width 150 height 150
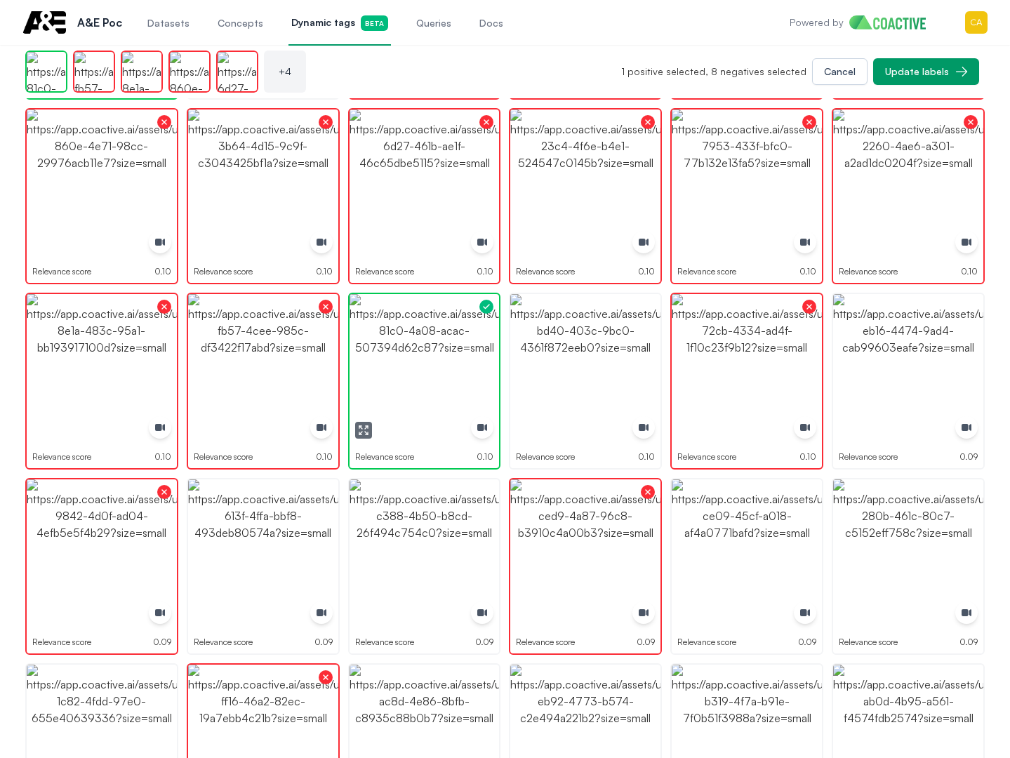
click at [390, 363] on img "button" at bounding box center [425, 369] width 150 height 150
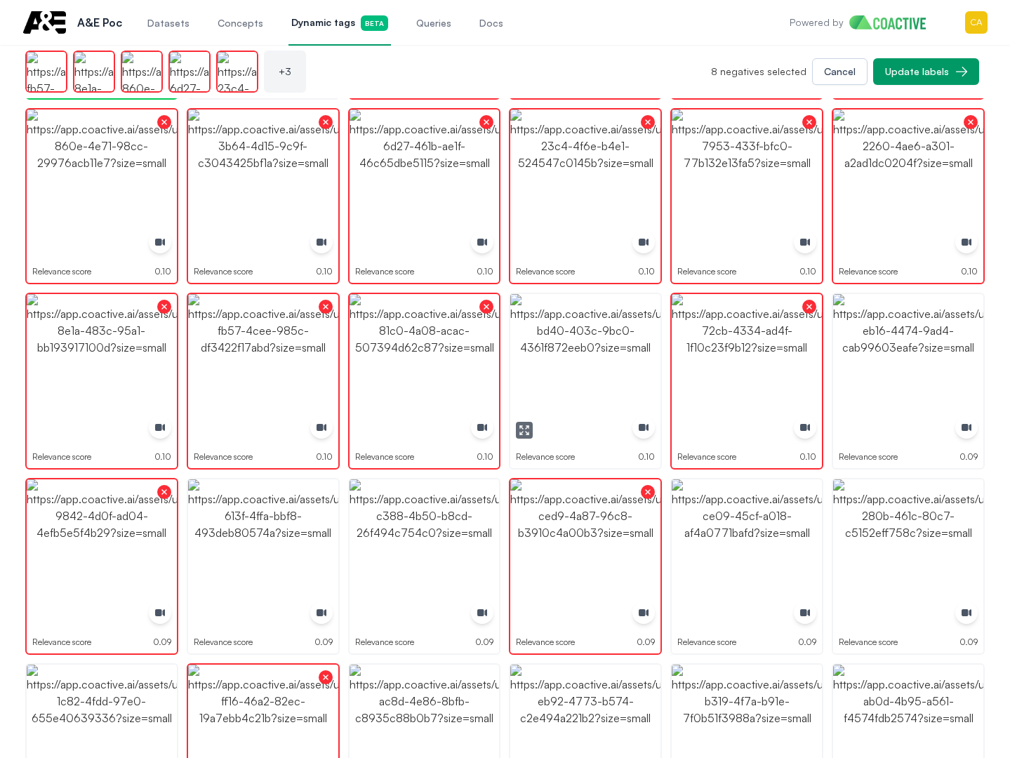
click at [539, 348] on img "button" at bounding box center [585, 369] width 150 height 150
click at [907, 343] on img "button" at bounding box center [908, 369] width 150 height 150
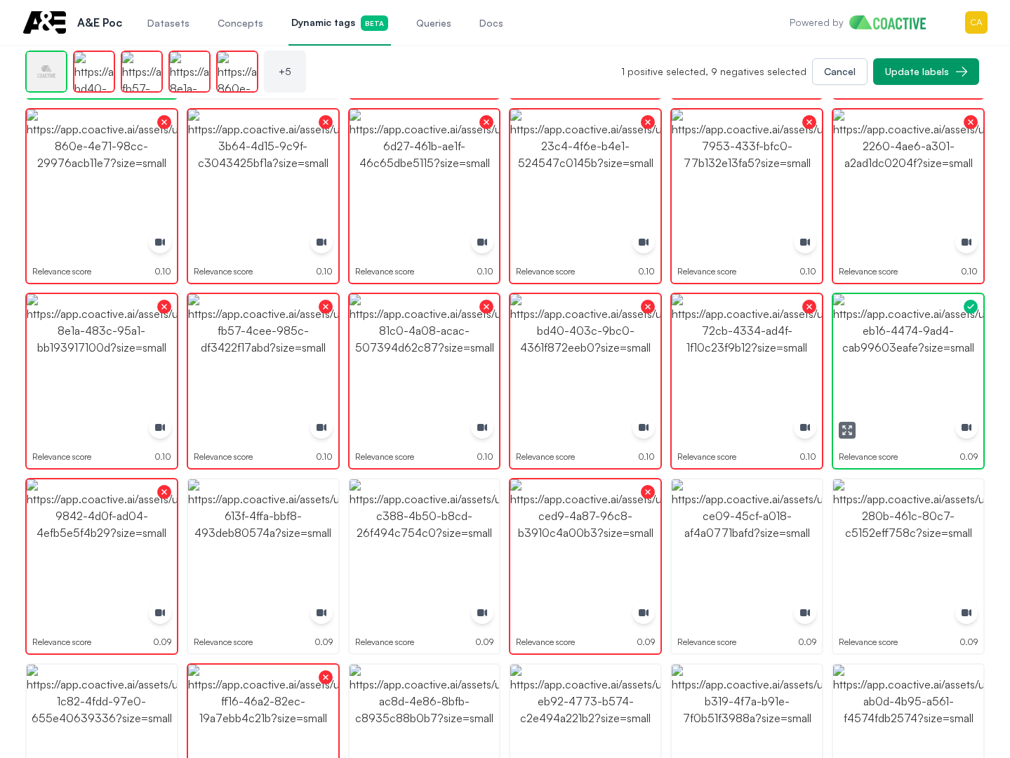
click at [907, 343] on img "button" at bounding box center [908, 369] width 150 height 150
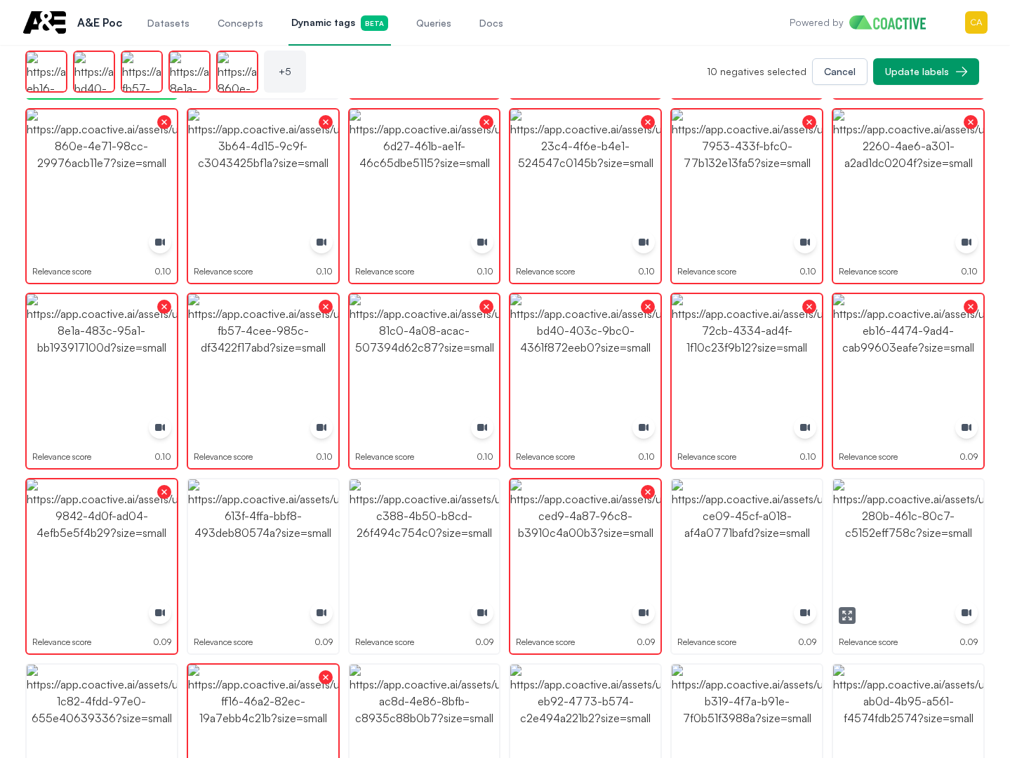
click at [908, 537] on img "button" at bounding box center [908, 554] width 150 height 150
click at [708, 522] on img "button" at bounding box center [747, 554] width 150 height 150
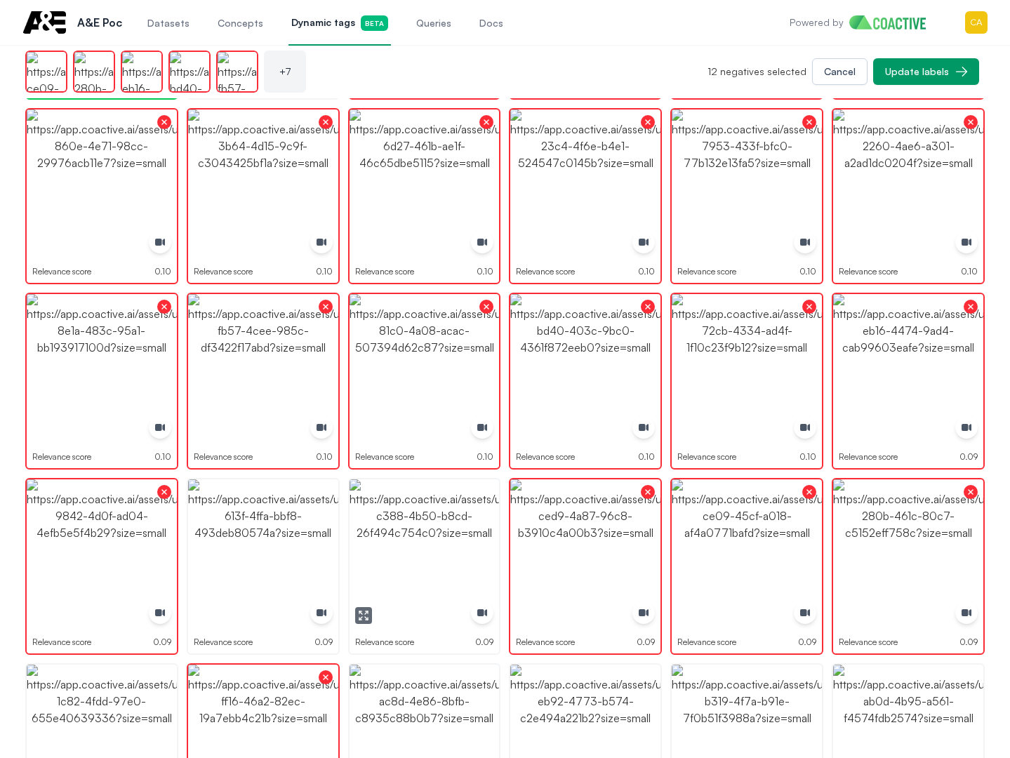
click at [378, 524] on img "button" at bounding box center [425, 554] width 150 height 150
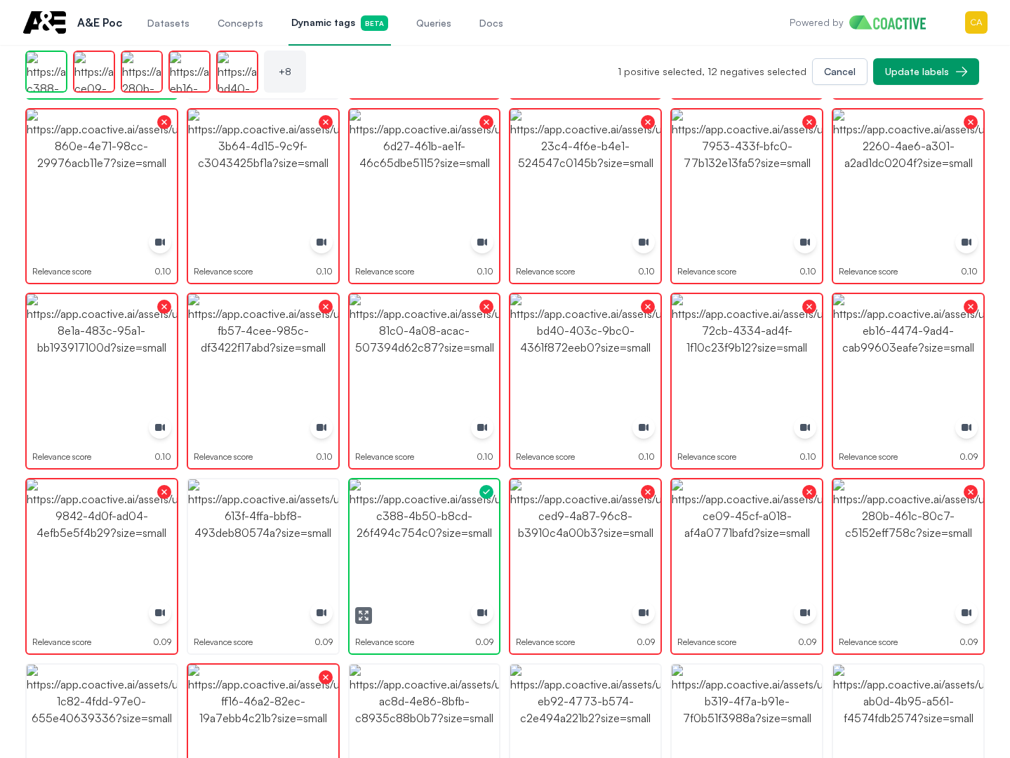
click at [378, 524] on img "button" at bounding box center [425, 554] width 150 height 150
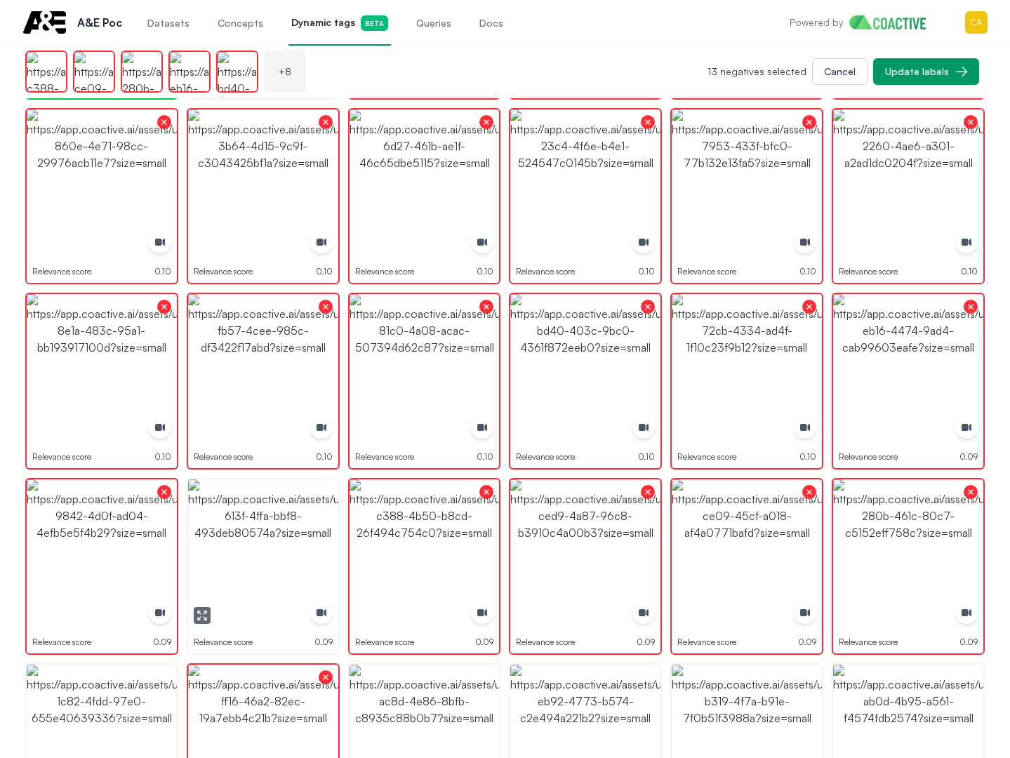
click at [279, 524] on img "button" at bounding box center [263, 554] width 150 height 150
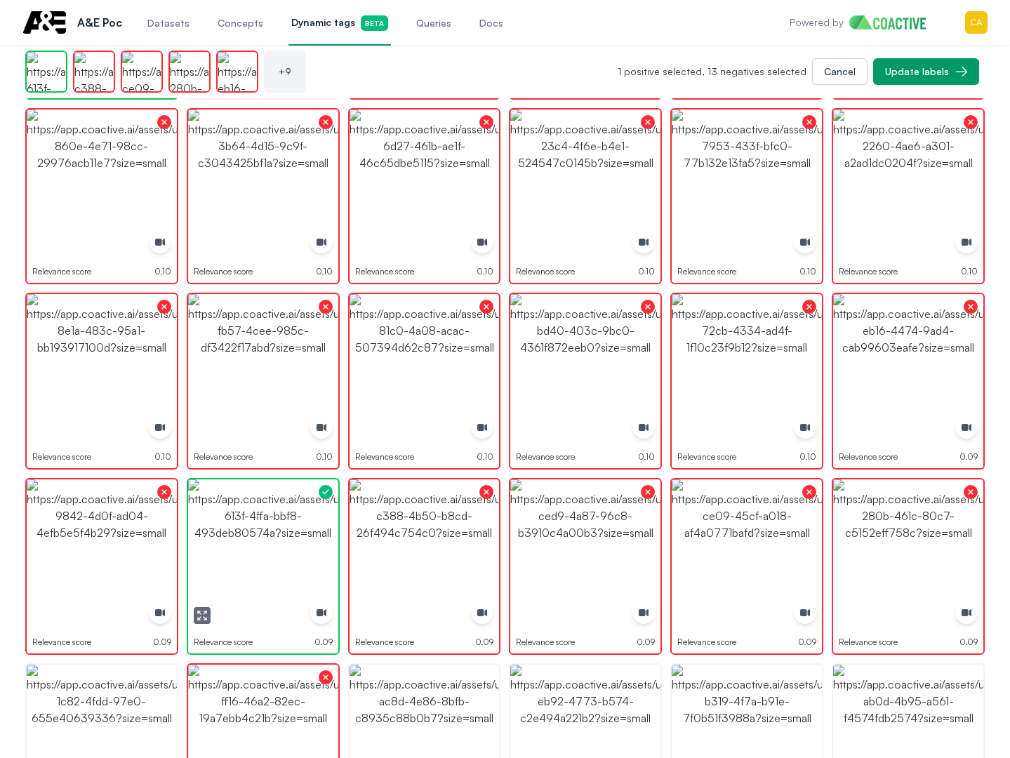
click at [279, 524] on img "button" at bounding box center [263, 554] width 150 height 150
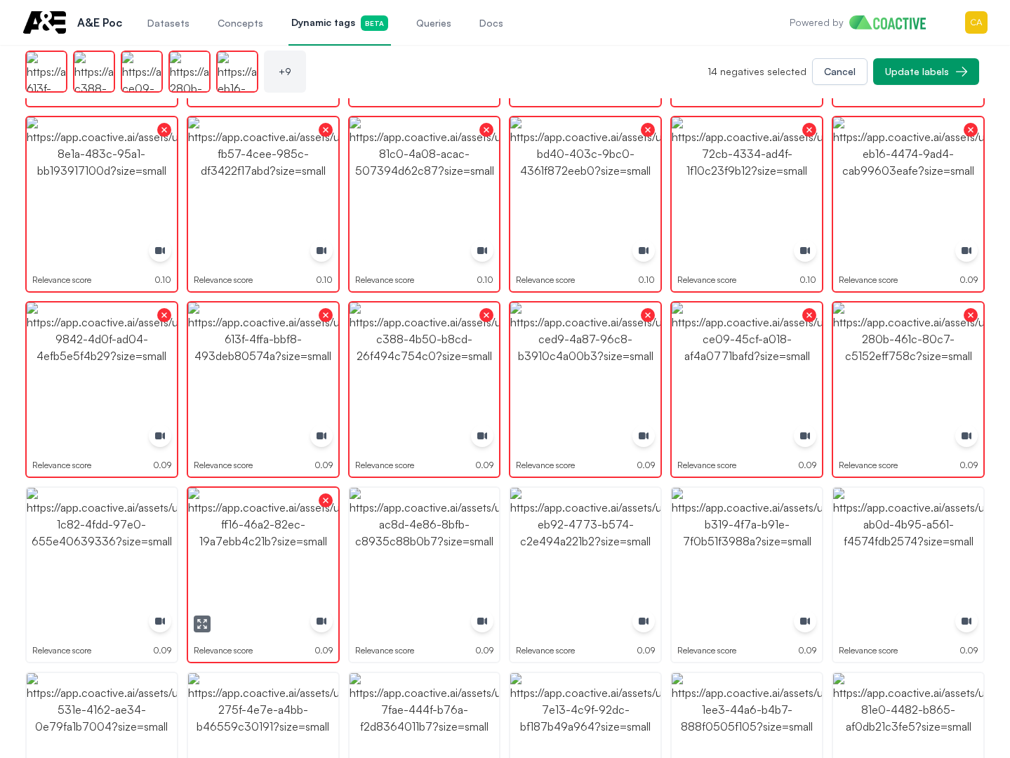
scroll to position [983, 0]
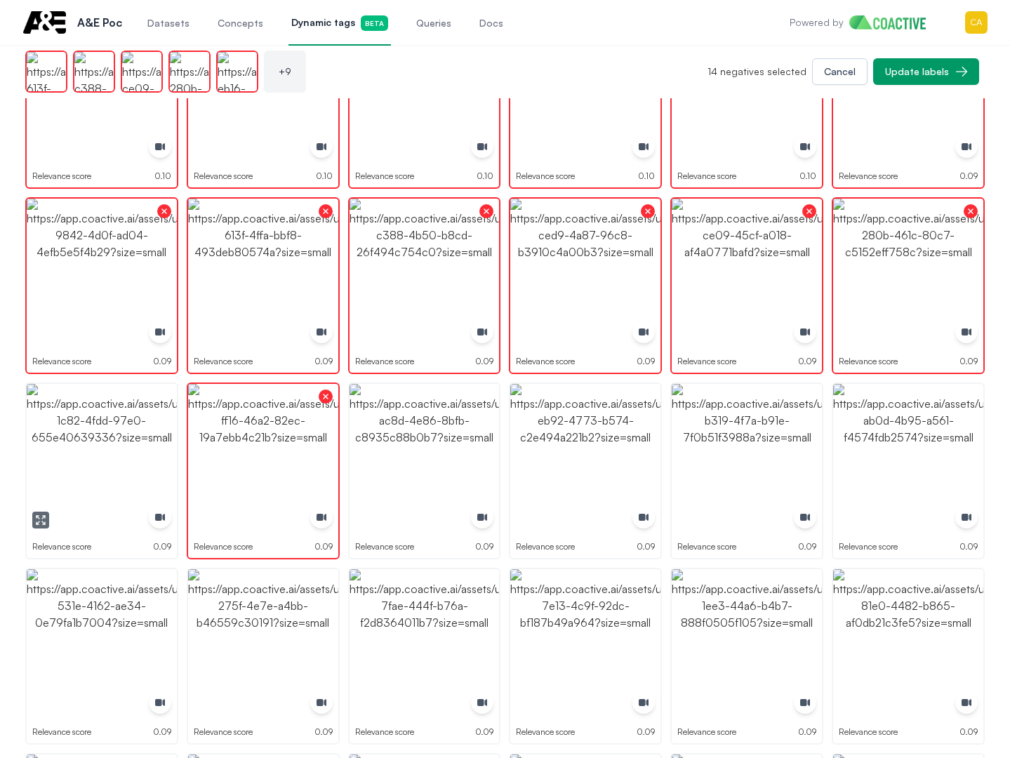
click at [86, 450] on img "button" at bounding box center [102, 459] width 150 height 150
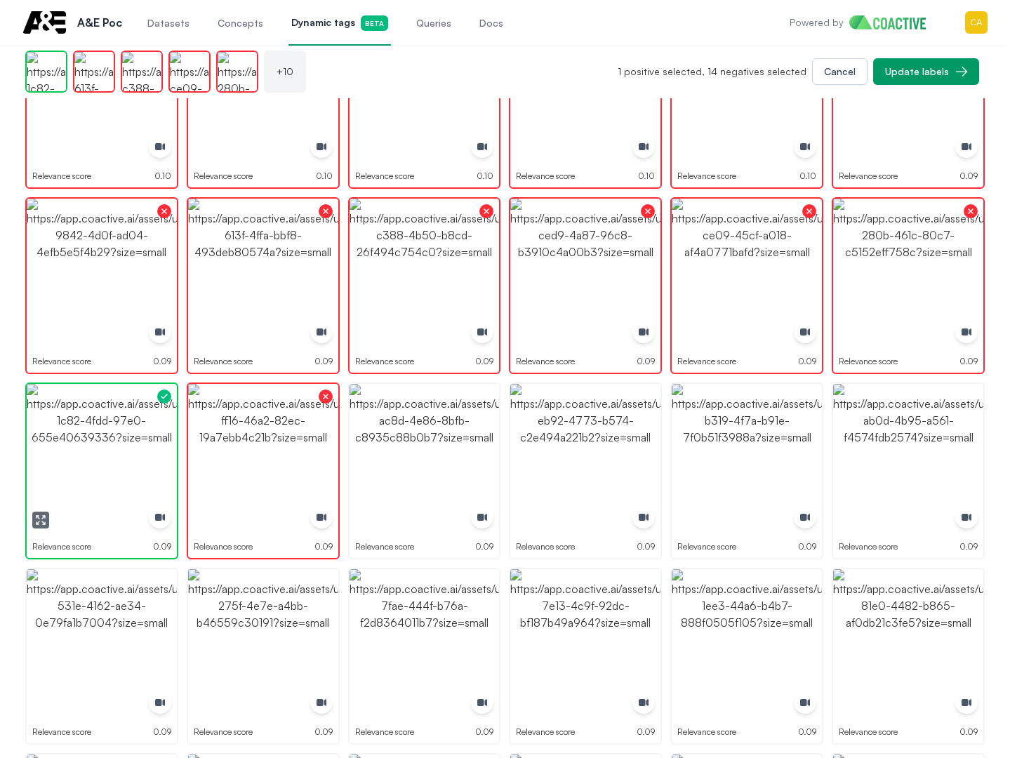
click at [86, 450] on img "button" at bounding box center [102, 459] width 150 height 150
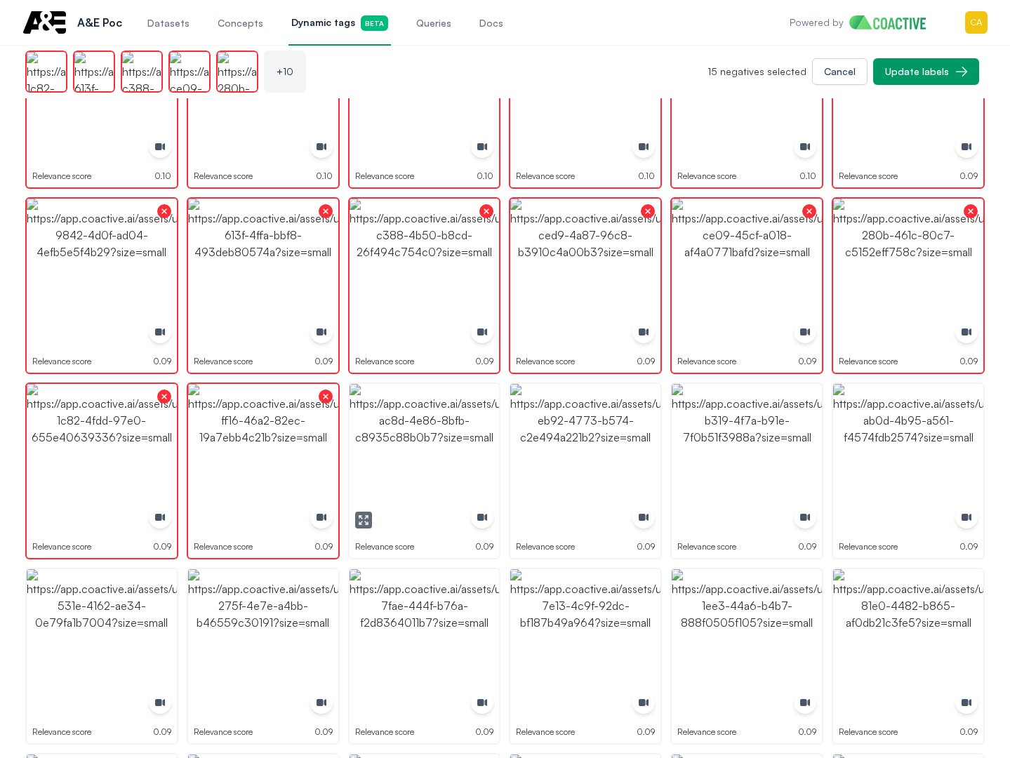
click at [425, 448] on img "button" at bounding box center [425, 459] width 150 height 150
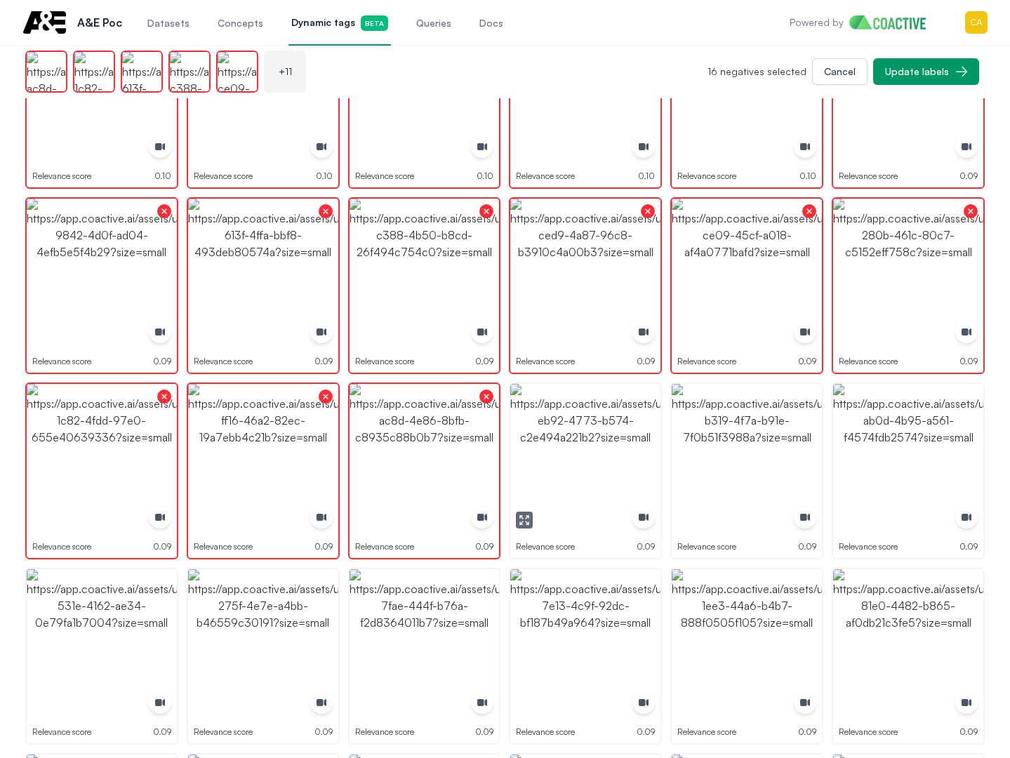
click at [590, 436] on img "button" at bounding box center [585, 459] width 150 height 150
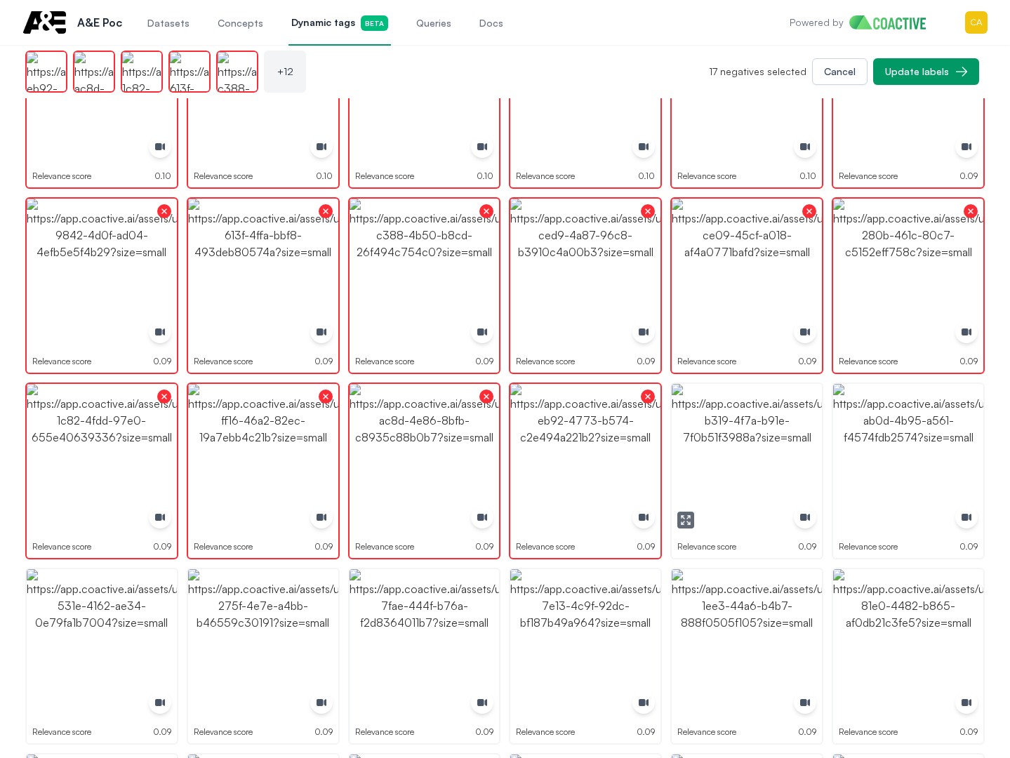
click at [782, 435] on img "button" at bounding box center [747, 459] width 150 height 150
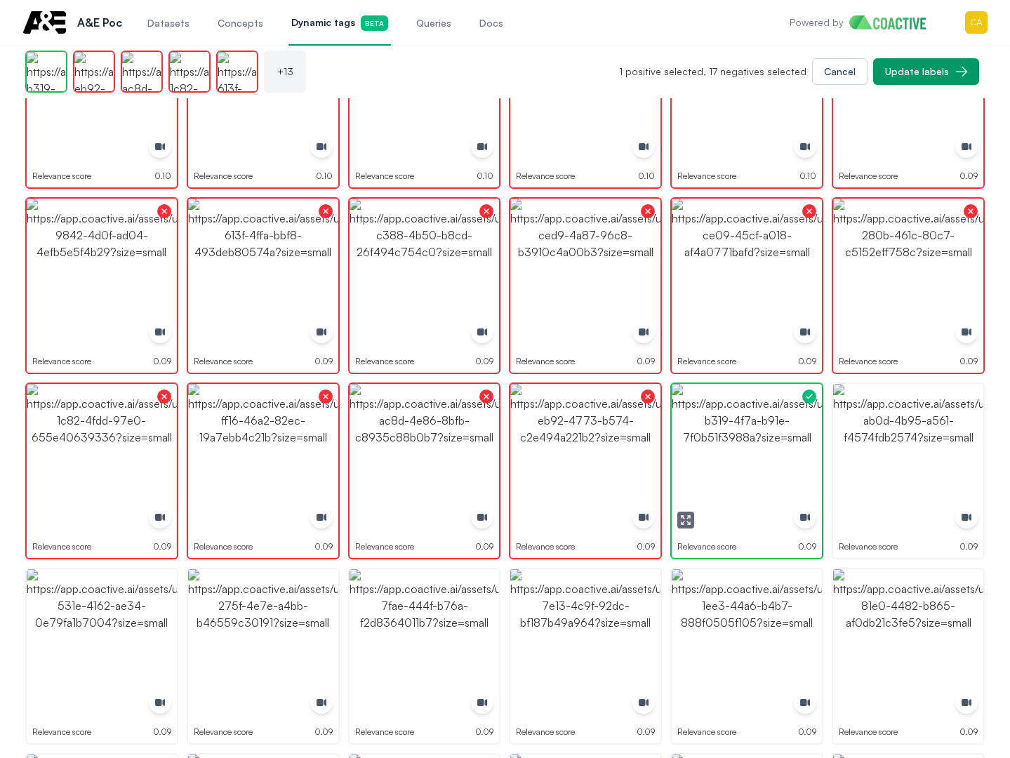
click at [782, 435] on img "button" at bounding box center [747, 459] width 150 height 150
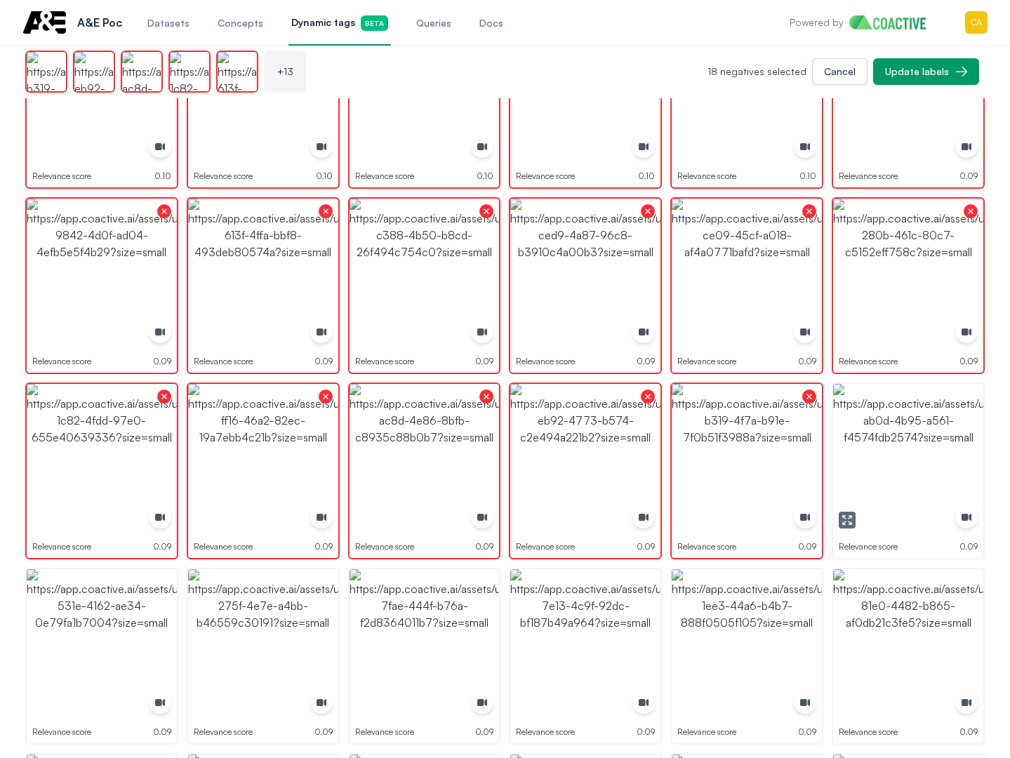
click at [936, 435] on img "button" at bounding box center [908, 459] width 150 height 150
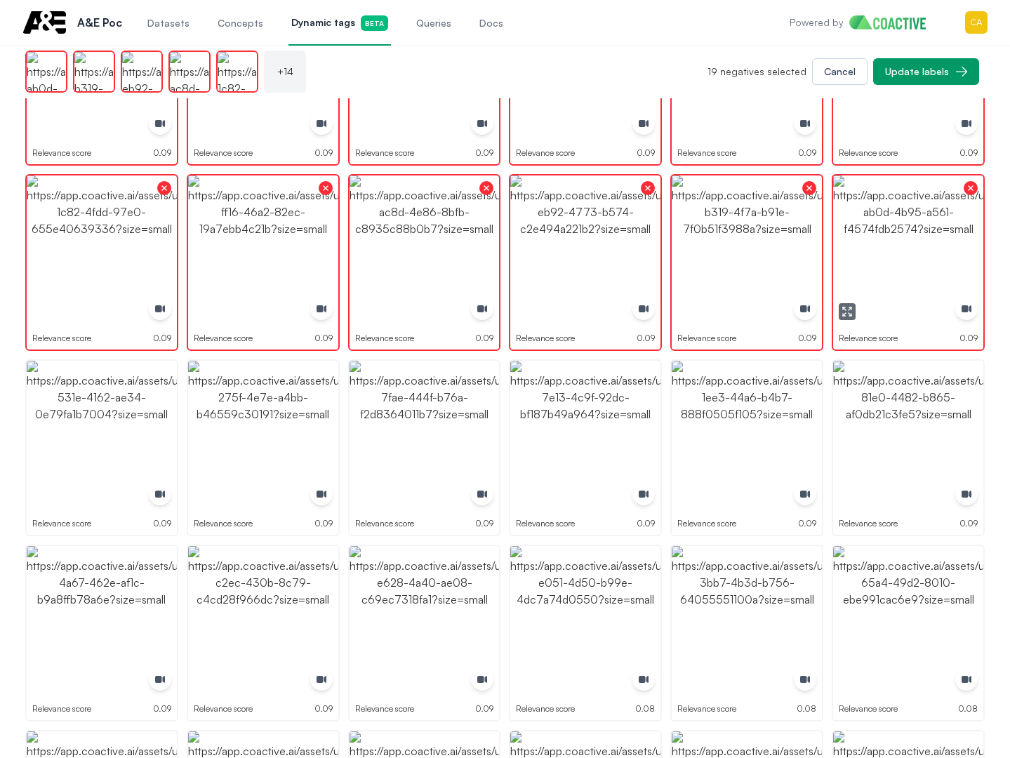
scroll to position [1193, 0]
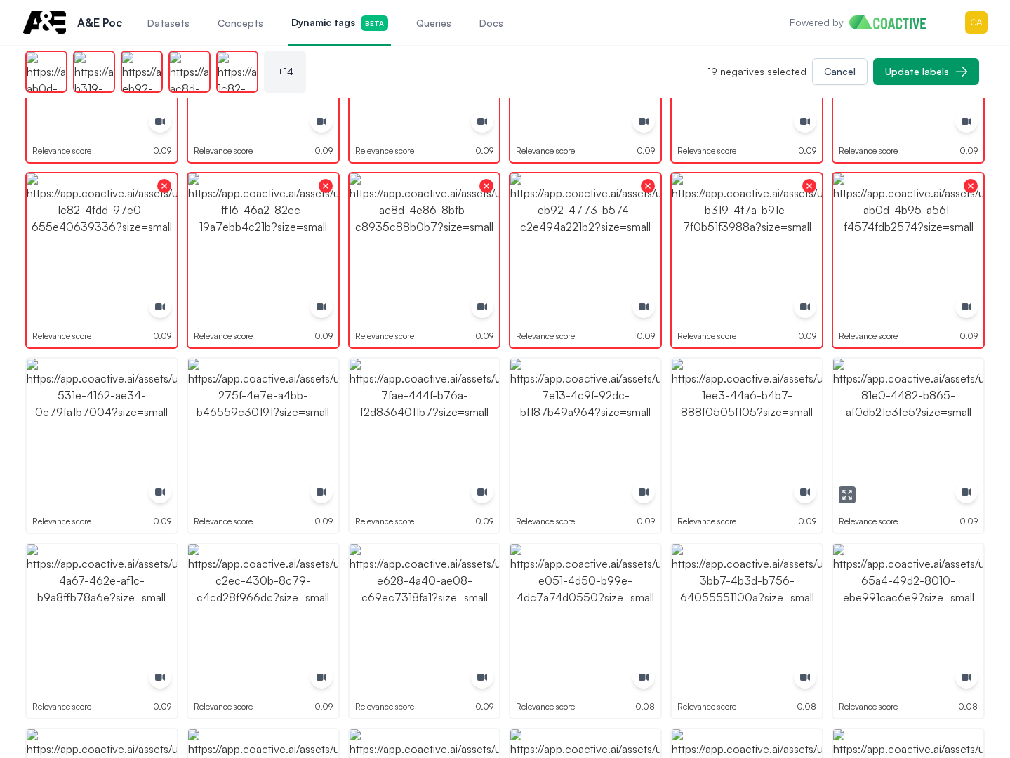
click at [920, 430] on img "button" at bounding box center [908, 434] width 150 height 150
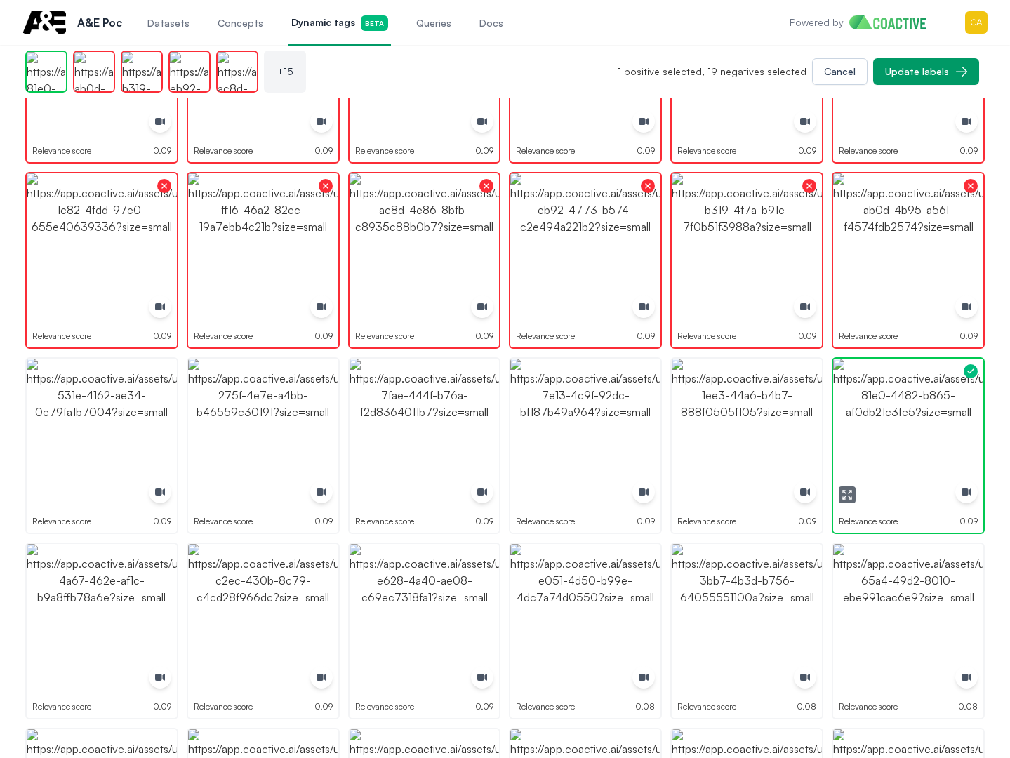
click at [920, 430] on img "button" at bounding box center [908, 434] width 150 height 150
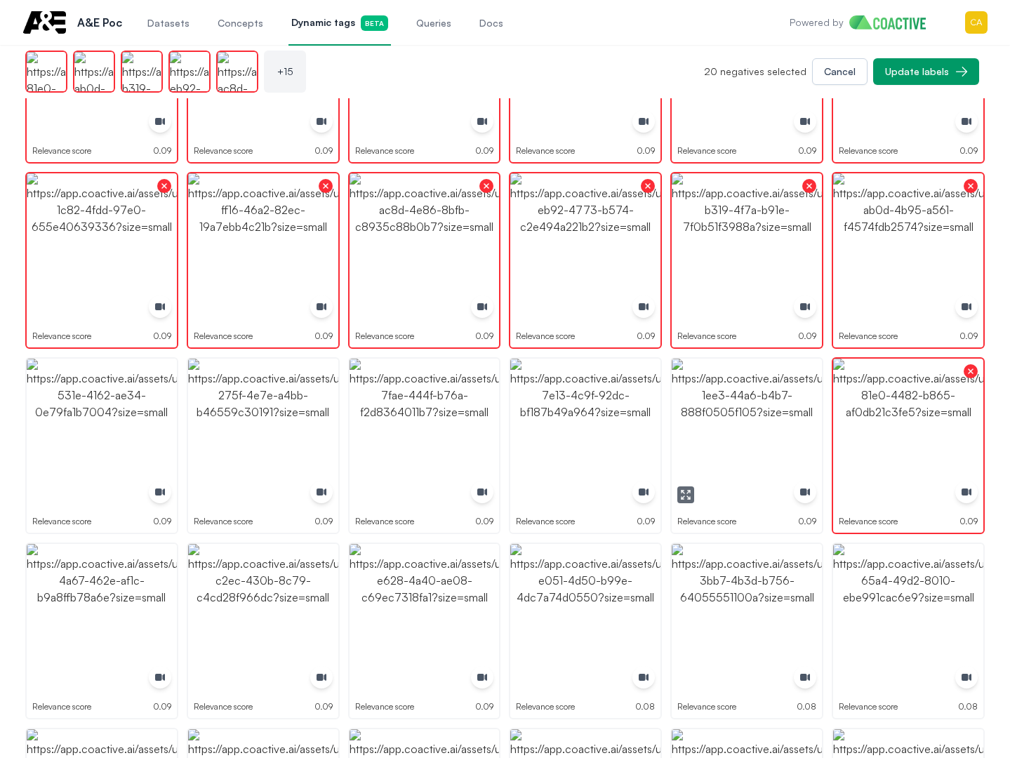
click at [762, 423] on img "button" at bounding box center [747, 434] width 150 height 150
click at [541, 420] on img "button" at bounding box center [585, 434] width 150 height 150
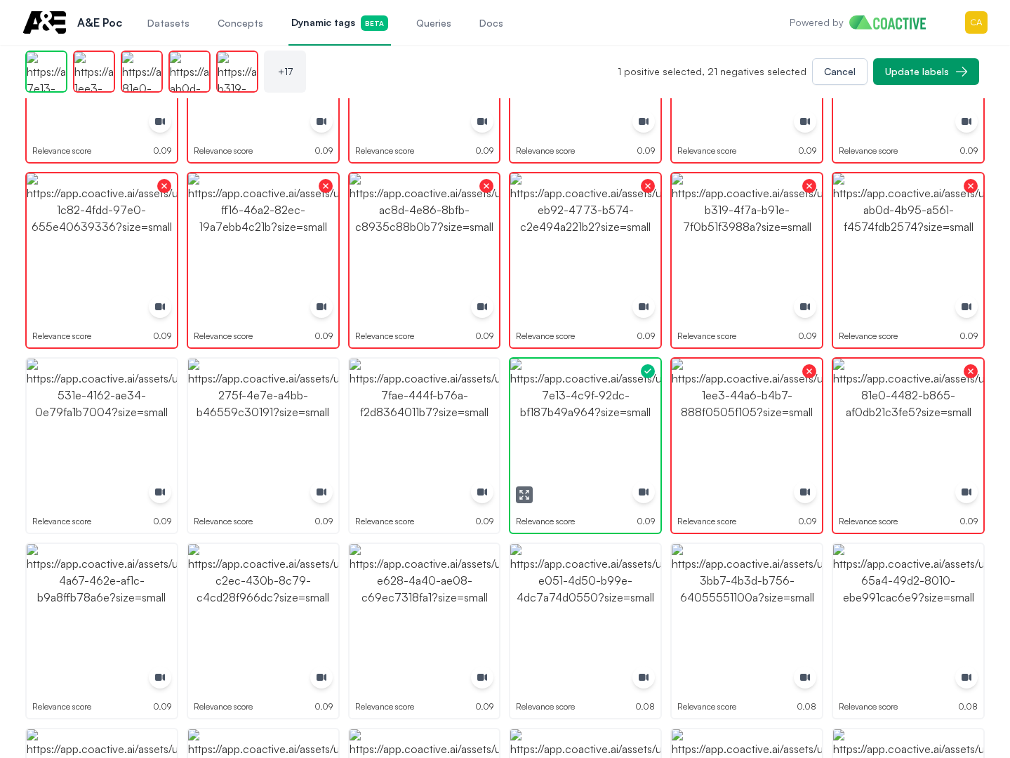
click at [541, 420] on img "button" at bounding box center [585, 434] width 150 height 150
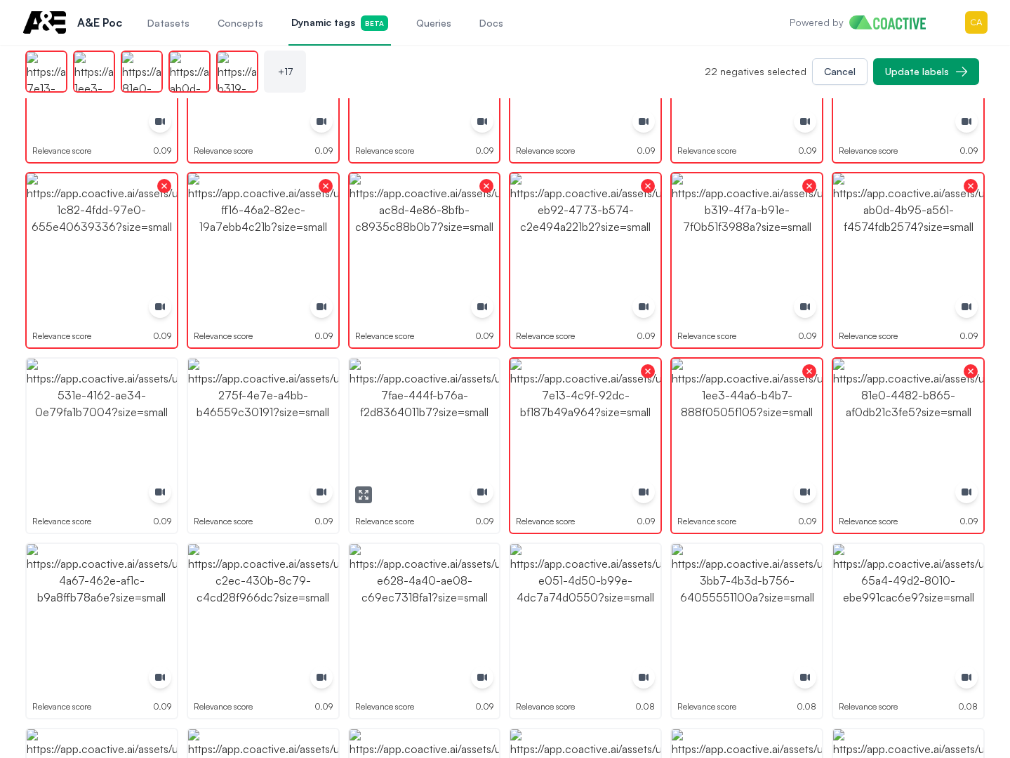
click at [392, 419] on img "button" at bounding box center [425, 434] width 150 height 150
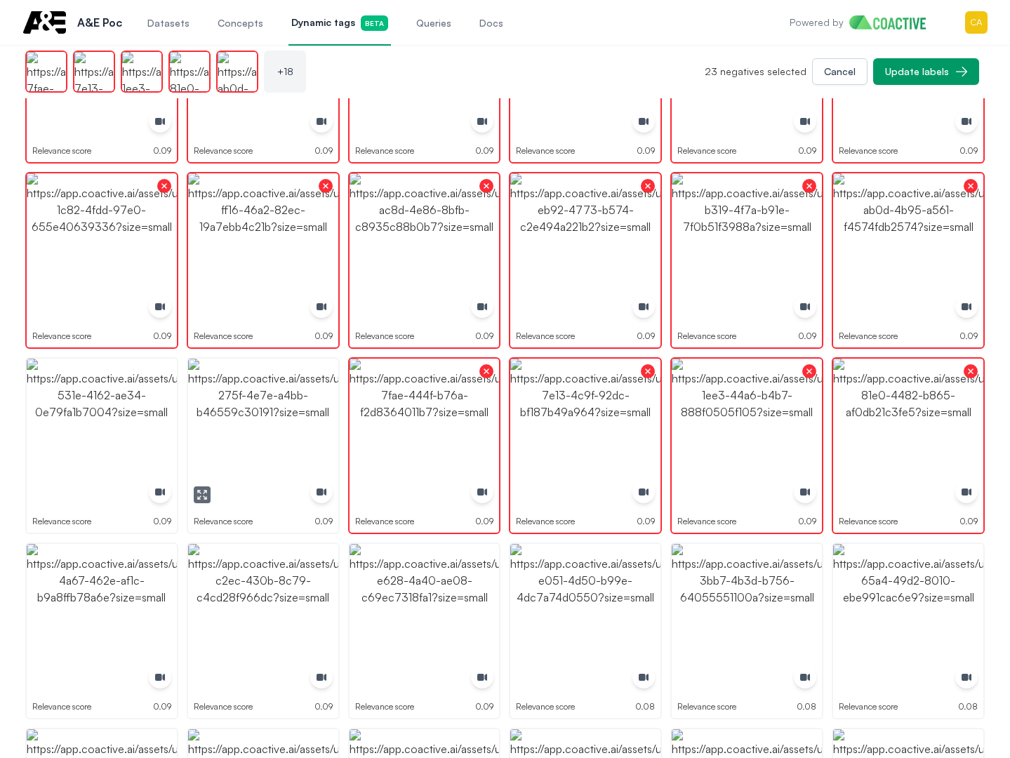
click at [268, 416] on img "button" at bounding box center [263, 434] width 150 height 150
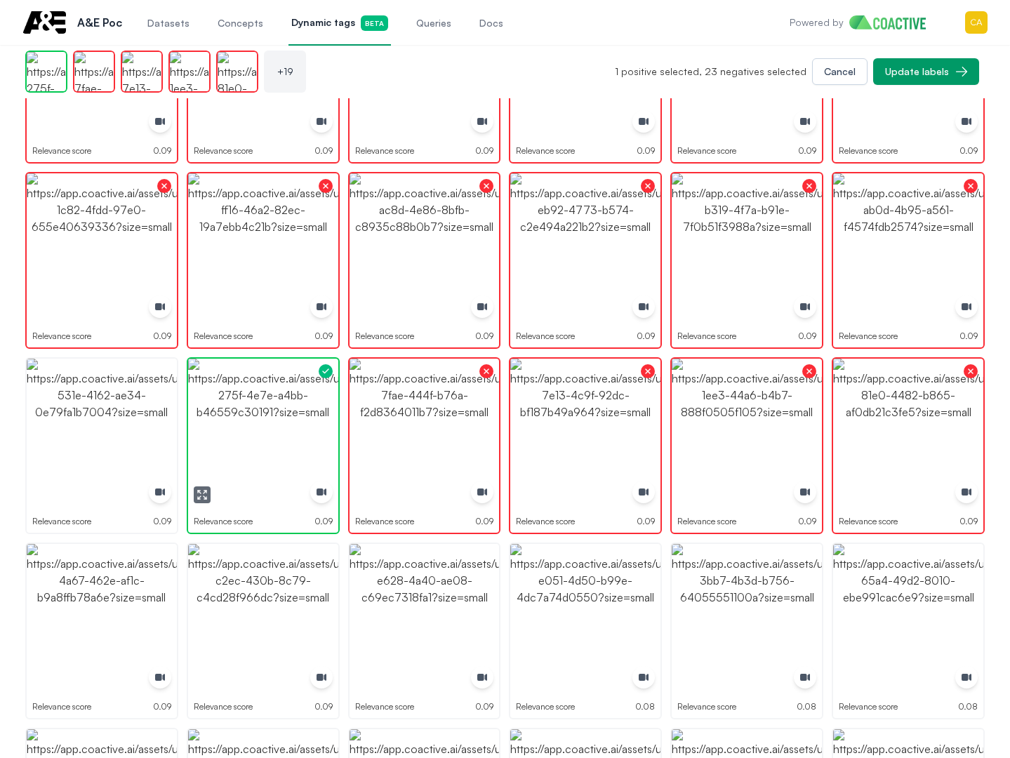
drag, startPoint x: 268, startPoint y: 416, endPoint x: 84, endPoint y: 416, distance: 184.6
click at [266, 416] on img "button" at bounding box center [263, 434] width 150 height 150
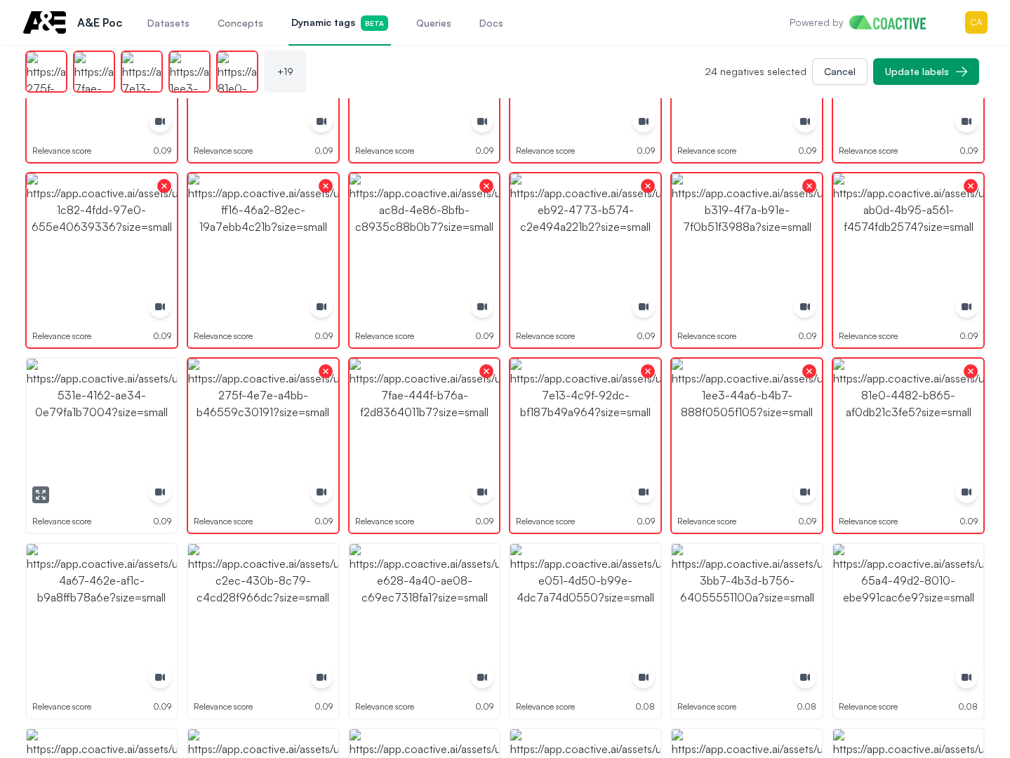
click at [84, 416] on img "button" at bounding box center [102, 434] width 150 height 150
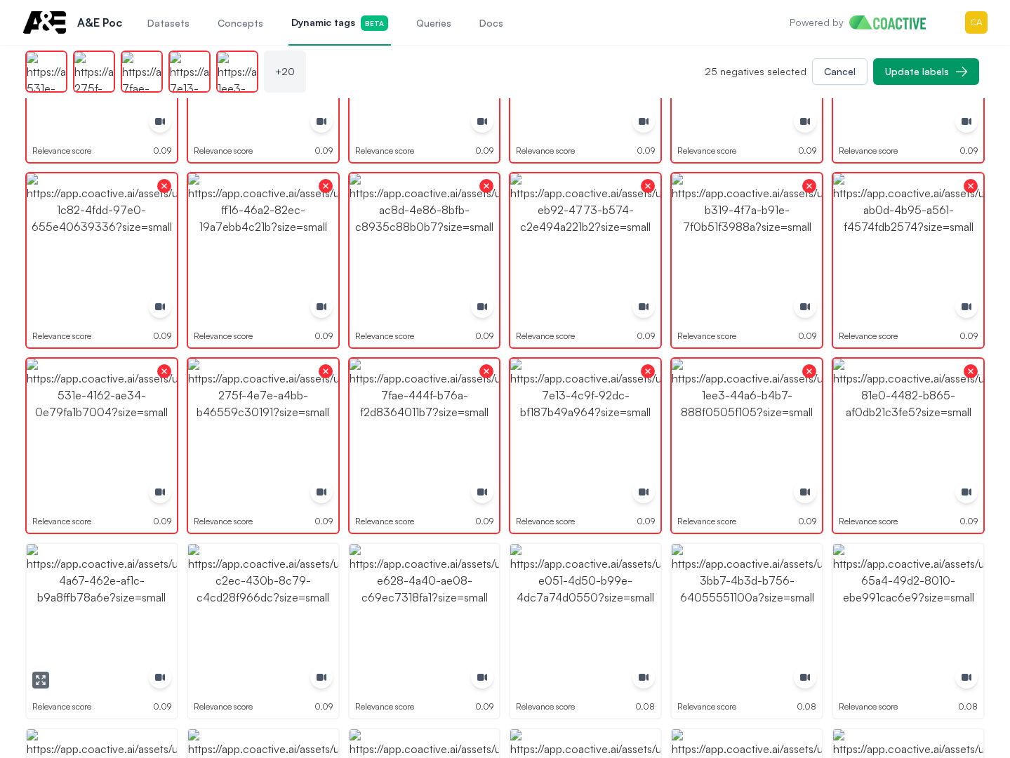
click at [107, 618] on img "button" at bounding box center [102, 619] width 150 height 150
click at [236, 612] on img "button" at bounding box center [263, 619] width 150 height 150
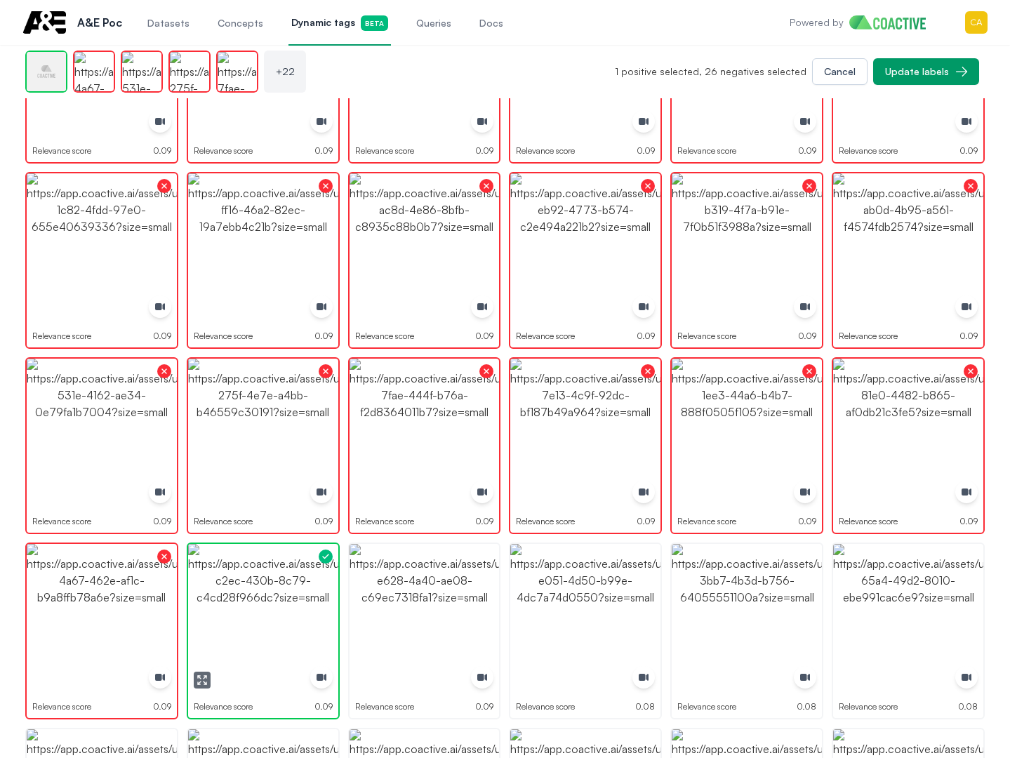
click at [236, 612] on img "button" at bounding box center [263, 619] width 150 height 150
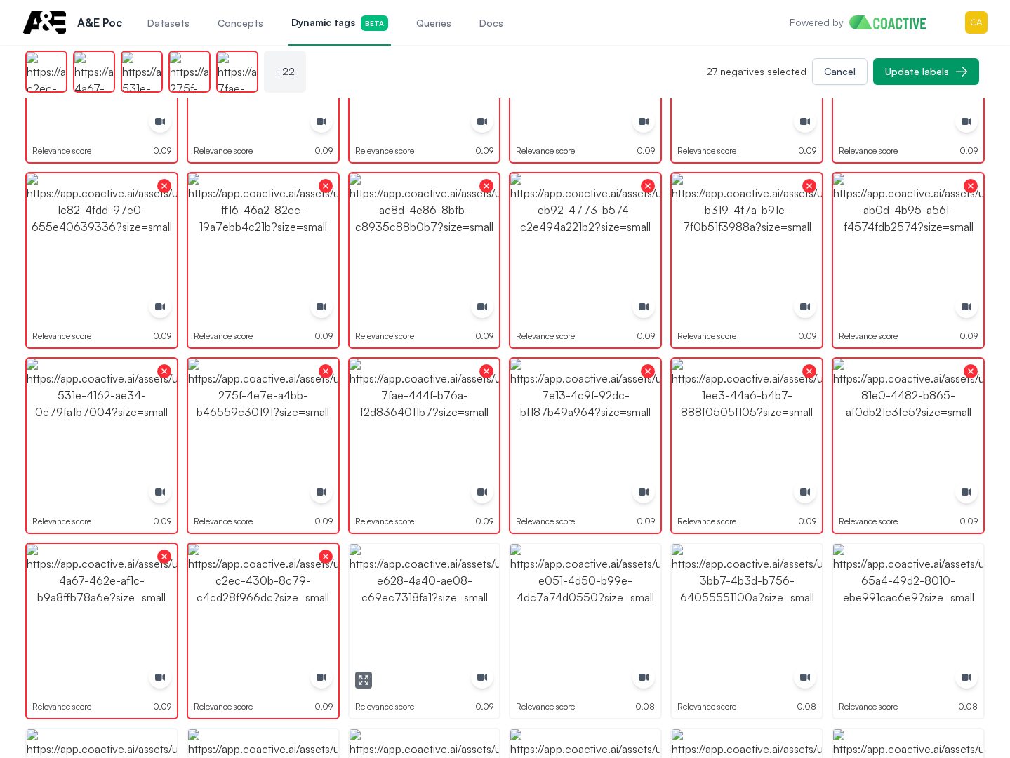
click at [361, 607] on img "button" at bounding box center [425, 619] width 150 height 150
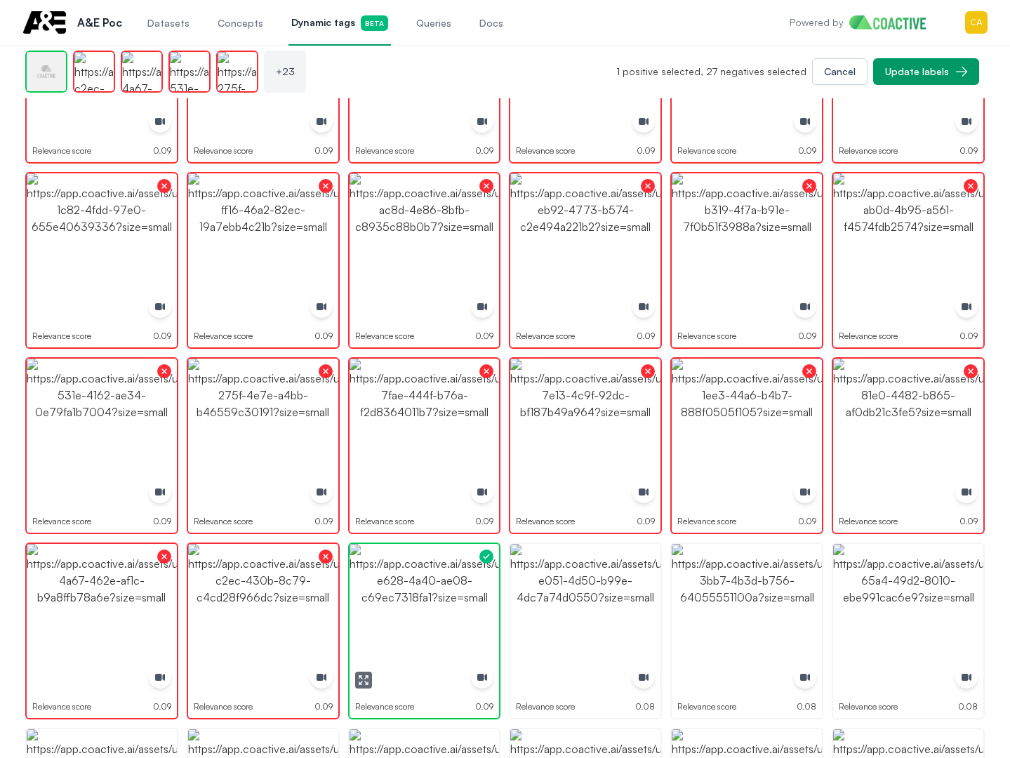
click at [361, 607] on img "button" at bounding box center [425, 619] width 150 height 150
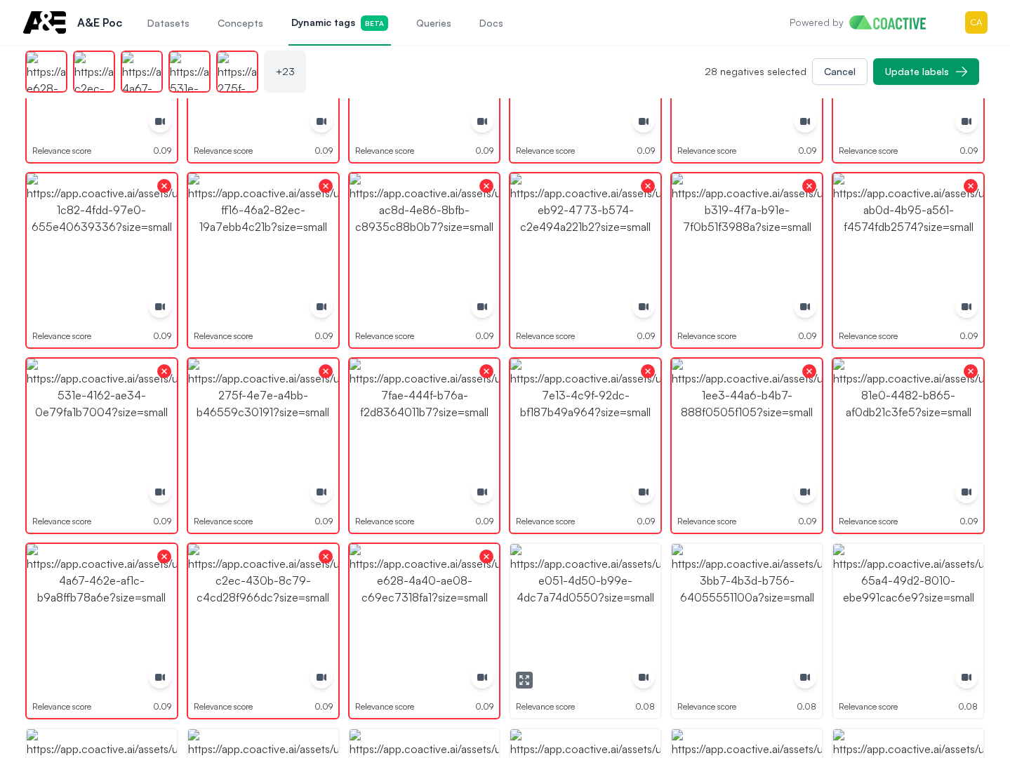
click at [576, 589] on img "button" at bounding box center [585, 619] width 150 height 150
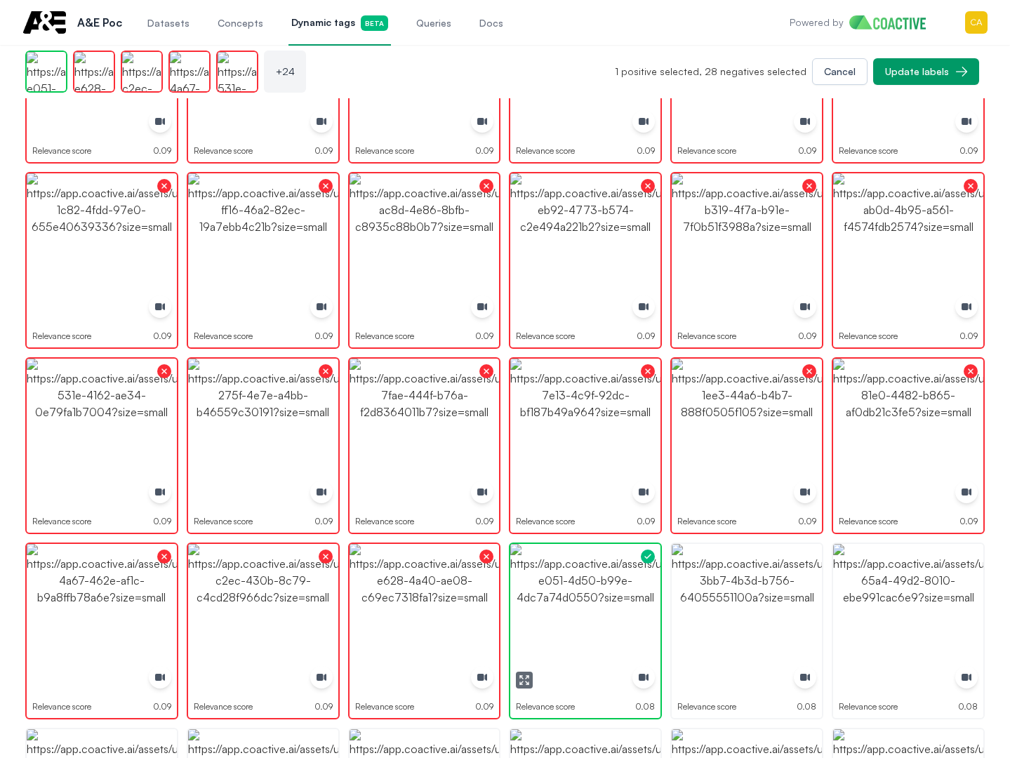
click at [576, 589] on img "button" at bounding box center [585, 619] width 150 height 150
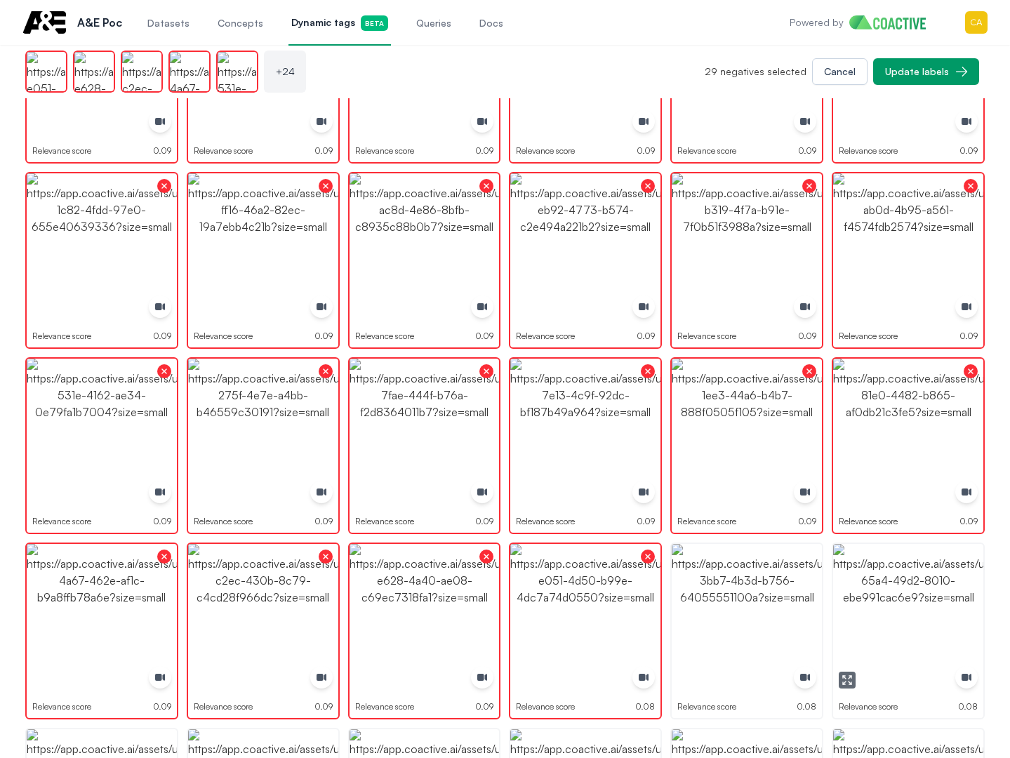
click at [861, 580] on img "button" at bounding box center [908, 619] width 150 height 150
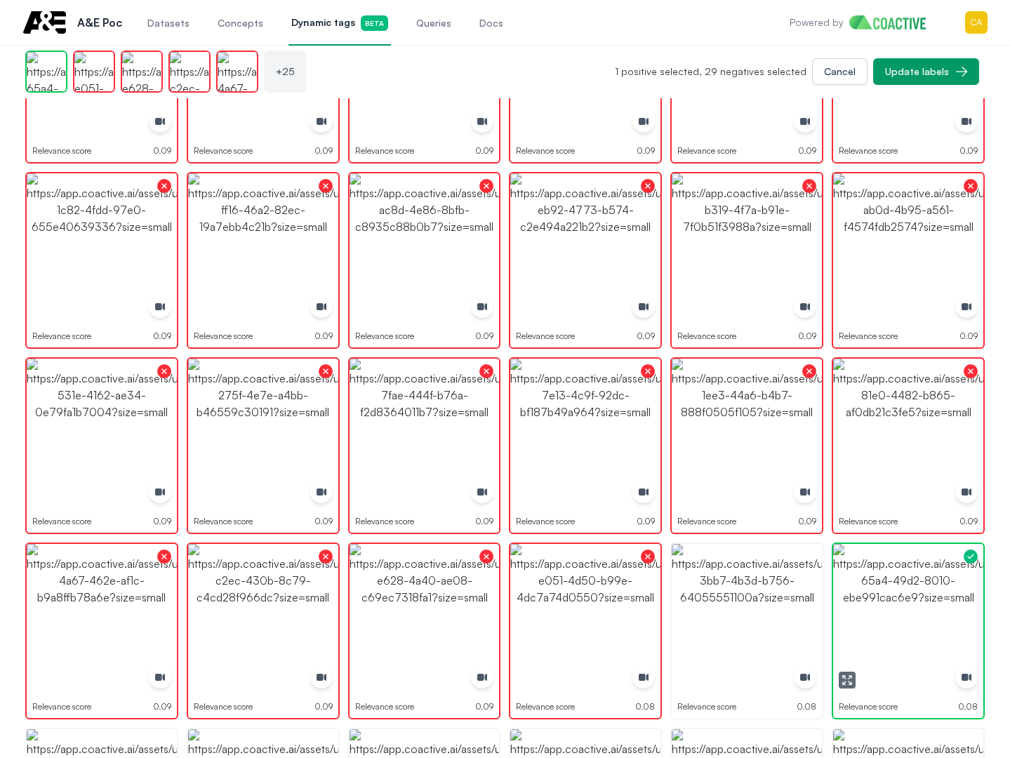
click at [859, 580] on img "button" at bounding box center [908, 619] width 150 height 150
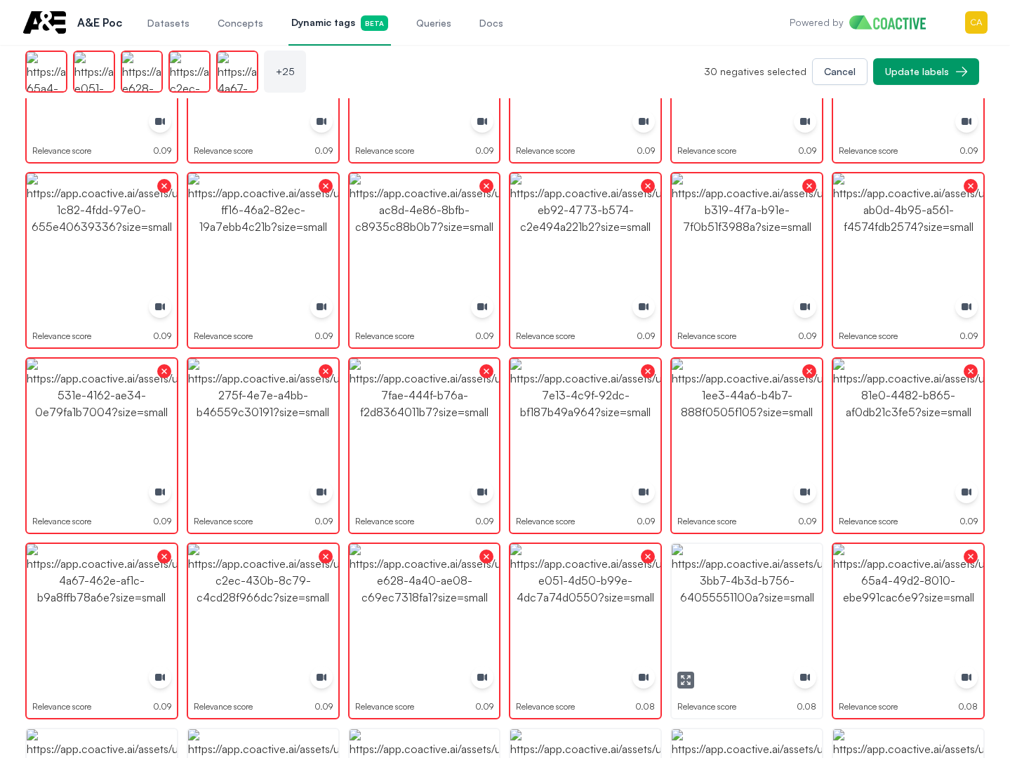
click at [731, 588] on img "button" at bounding box center [747, 619] width 150 height 150
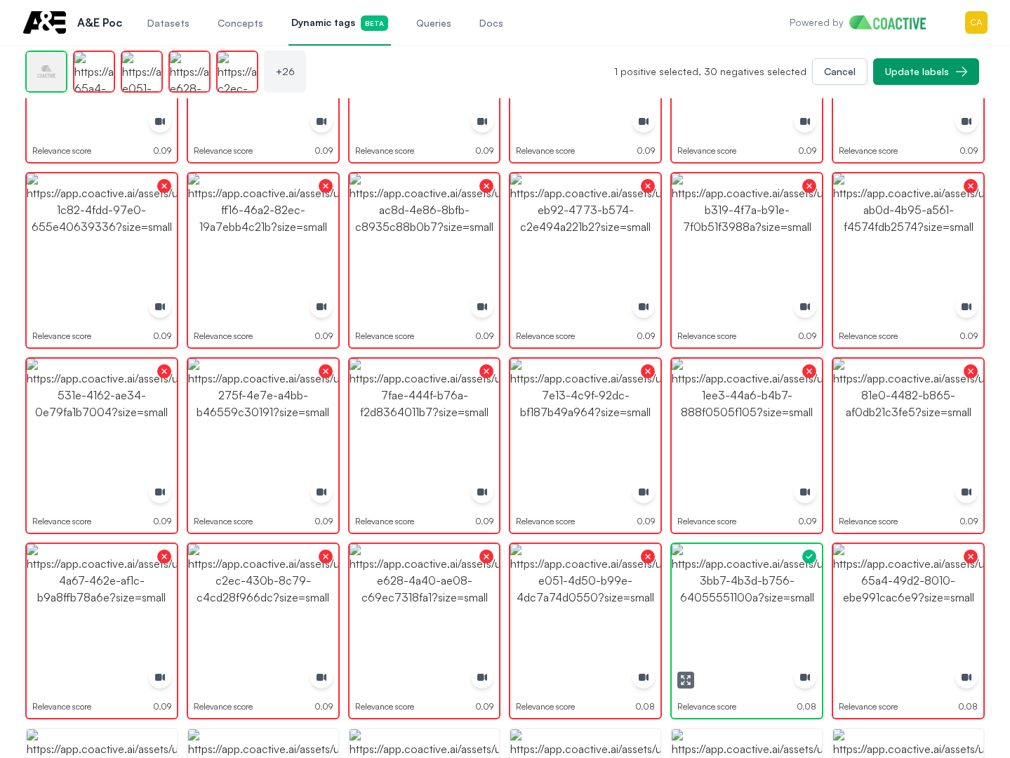
click at [731, 588] on img "button" at bounding box center [747, 619] width 150 height 150
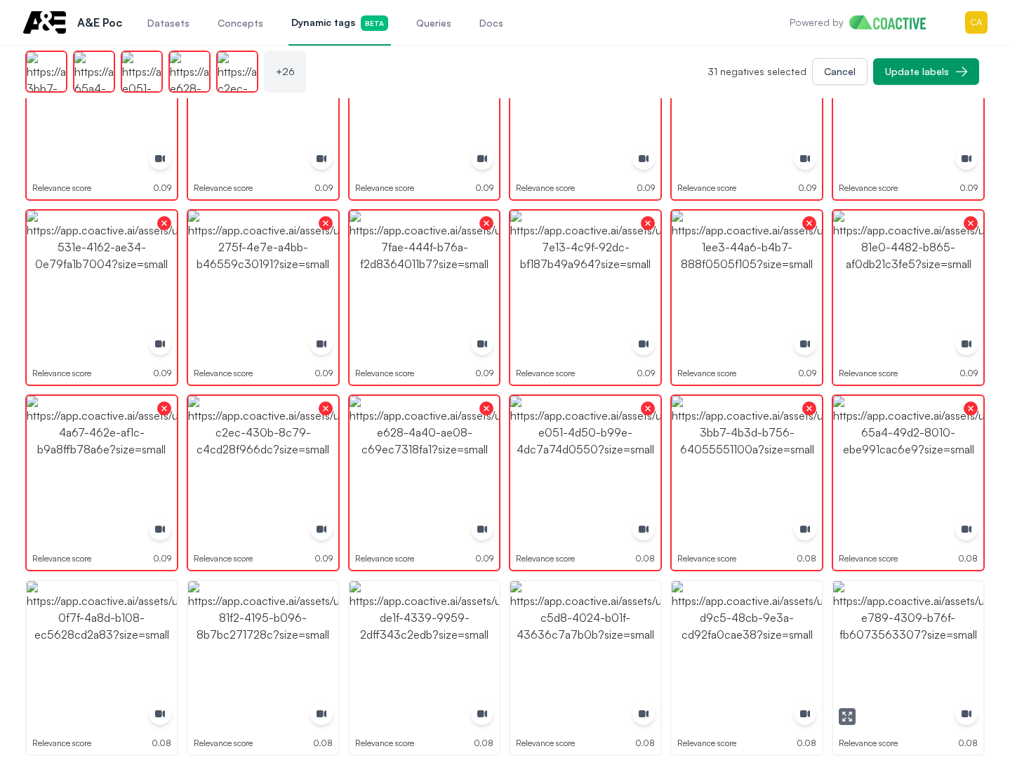
scroll to position [1544, 0]
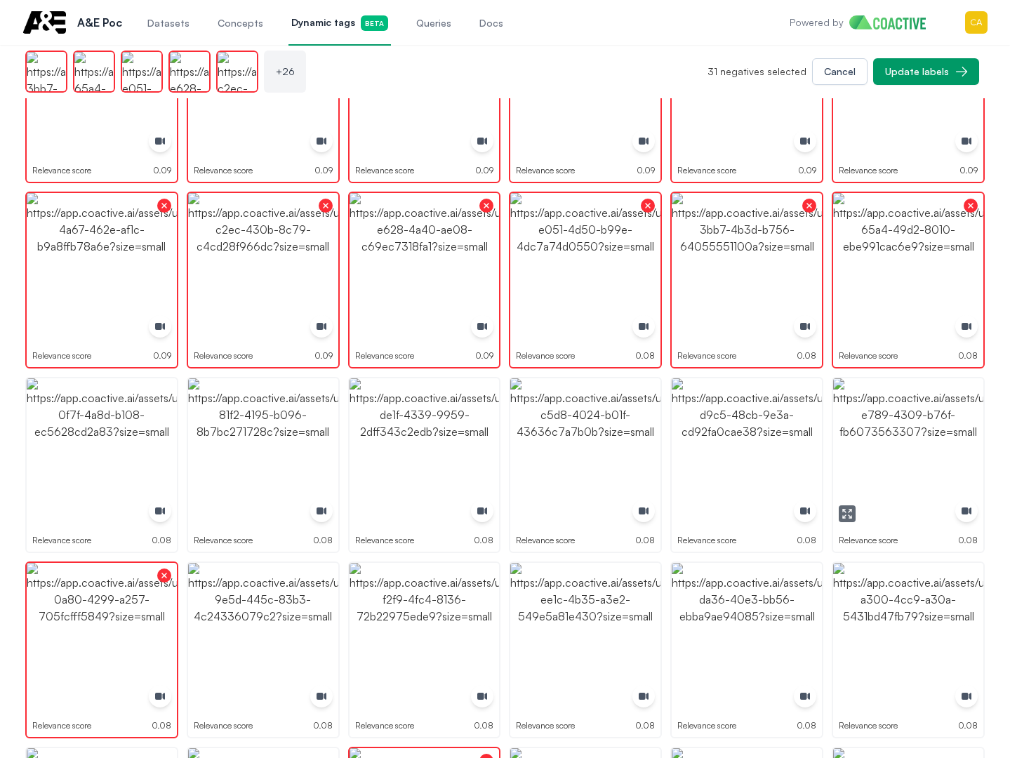
click at [894, 466] on img "button" at bounding box center [908, 453] width 150 height 150
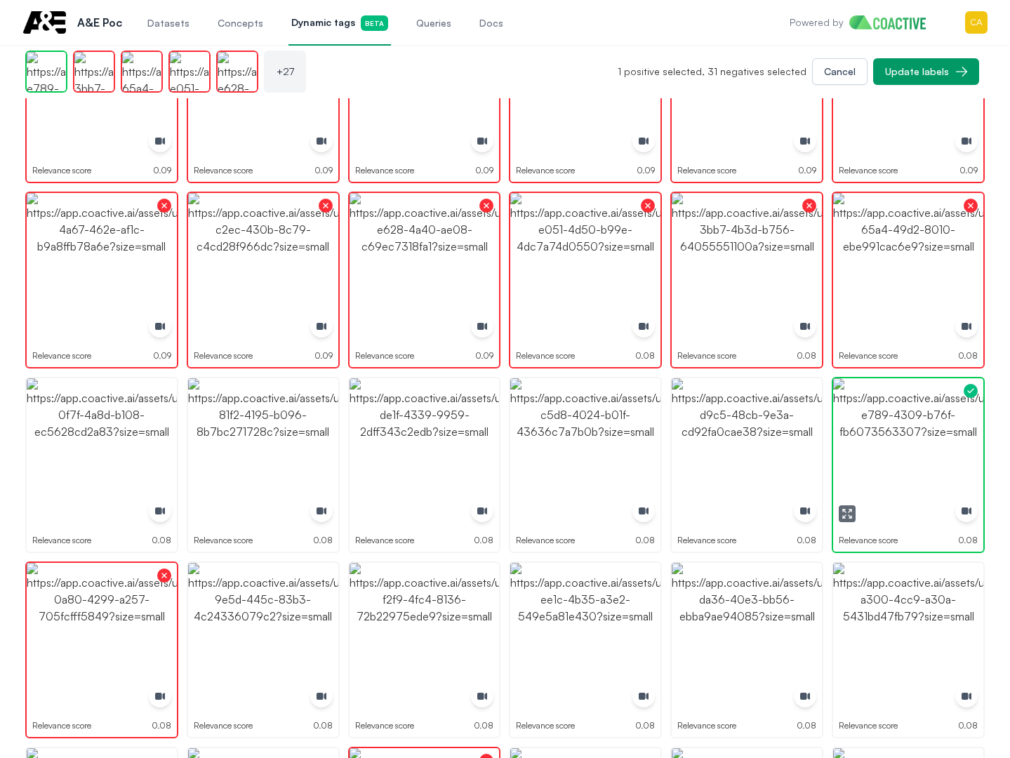
click at [894, 466] on img "button" at bounding box center [908, 453] width 150 height 150
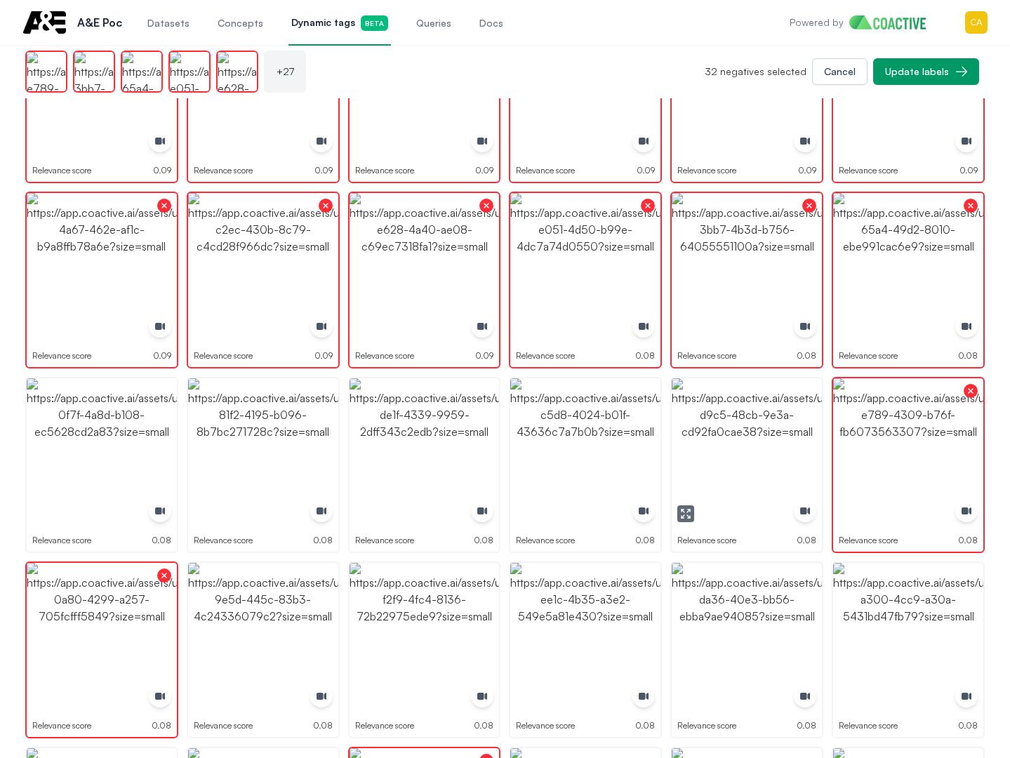
click at [701, 465] on img "button" at bounding box center [747, 453] width 150 height 150
click at [579, 459] on img "button" at bounding box center [585, 453] width 150 height 150
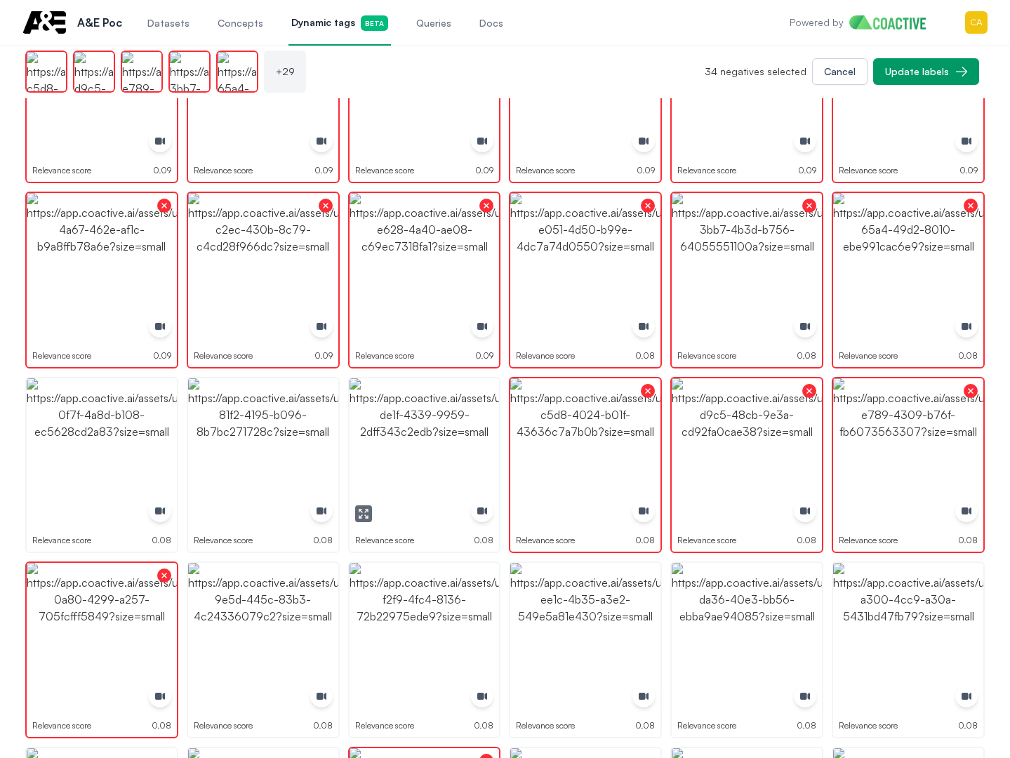
click at [396, 455] on img "button" at bounding box center [425, 453] width 150 height 150
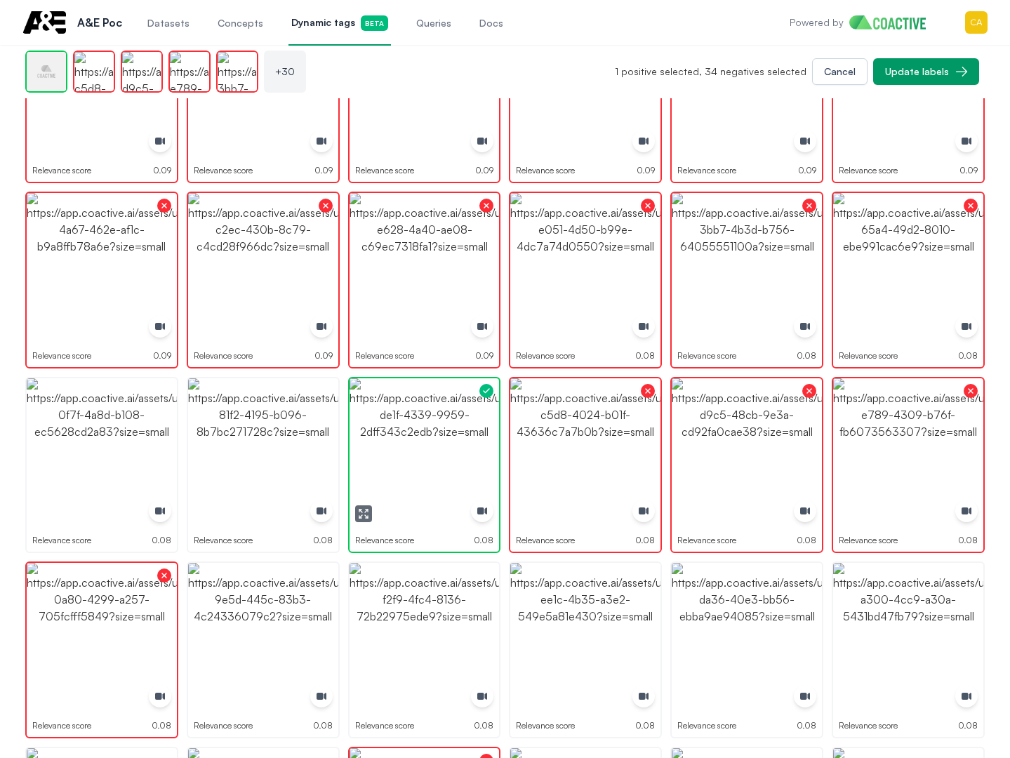
click at [396, 455] on img "button" at bounding box center [425, 453] width 150 height 150
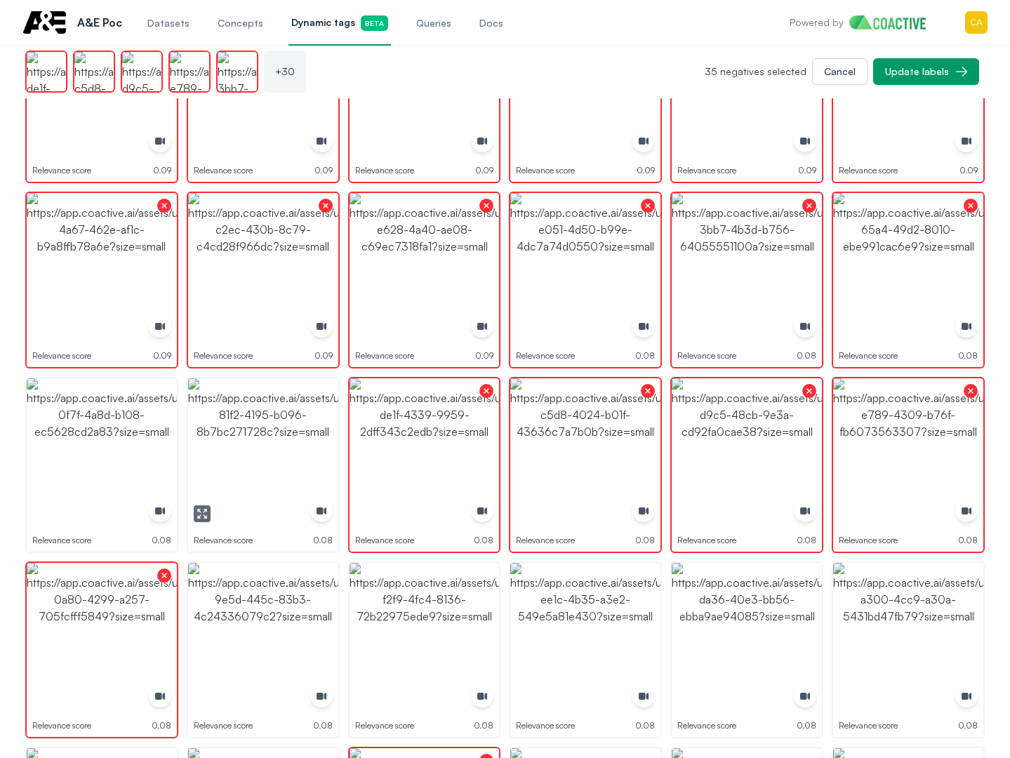
click at [283, 454] on img "button" at bounding box center [263, 453] width 150 height 150
click at [93, 450] on img "button" at bounding box center [102, 453] width 150 height 150
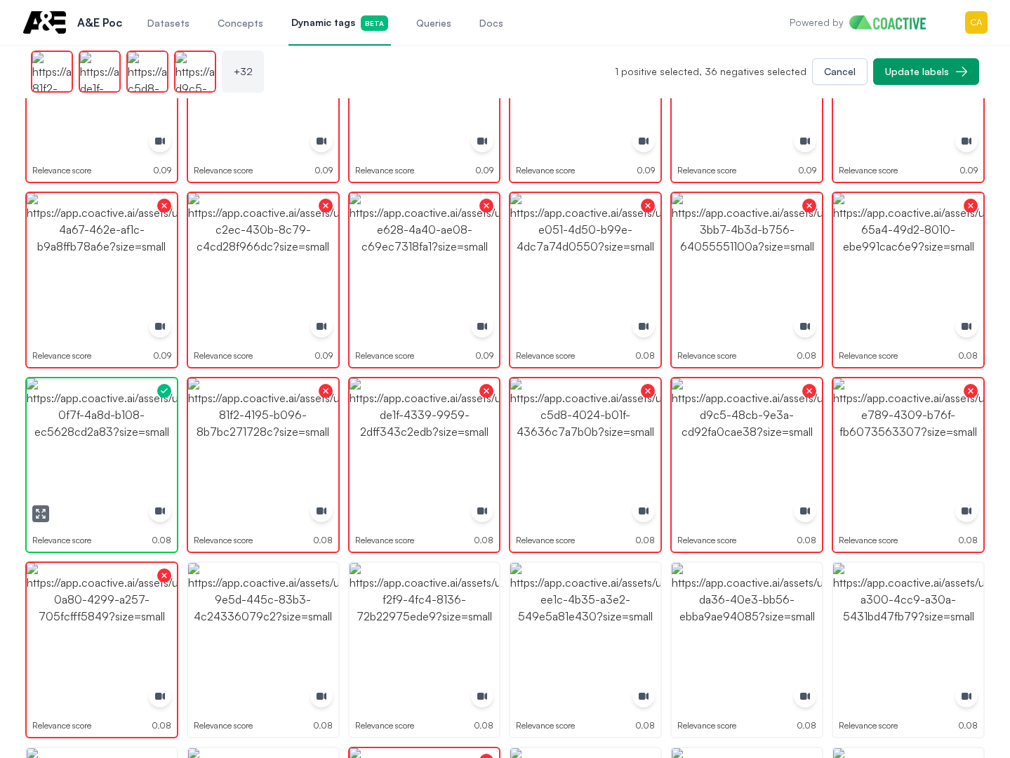
click at [93, 450] on img "button" at bounding box center [102, 453] width 150 height 150
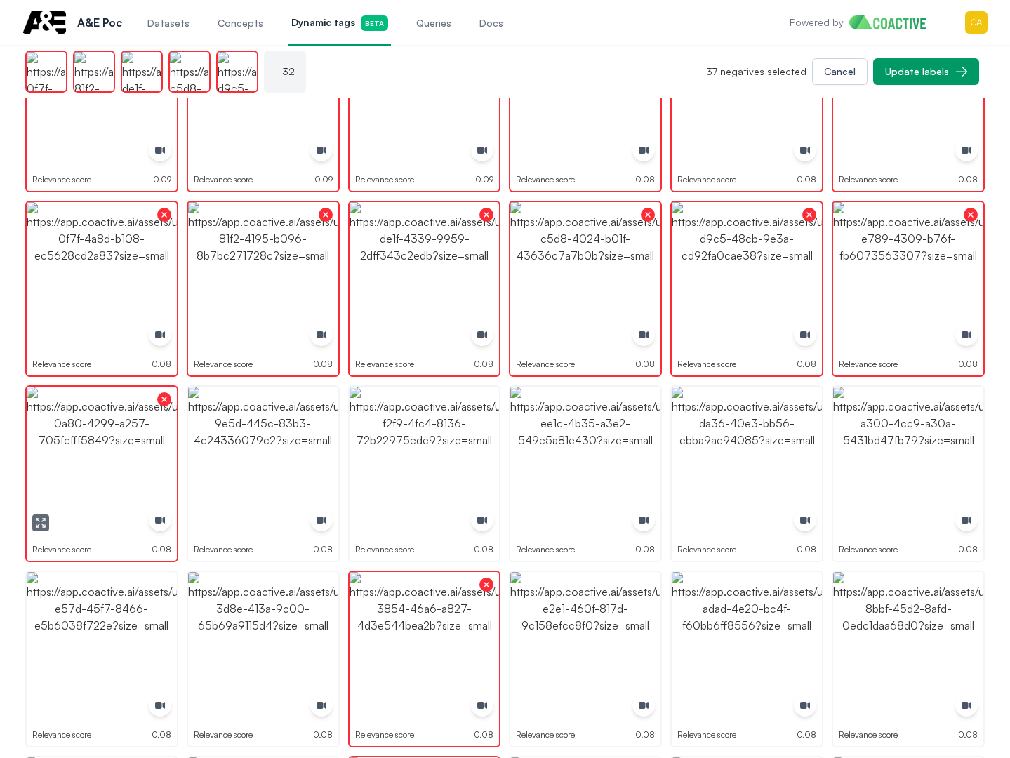
scroll to position [1825, 0]
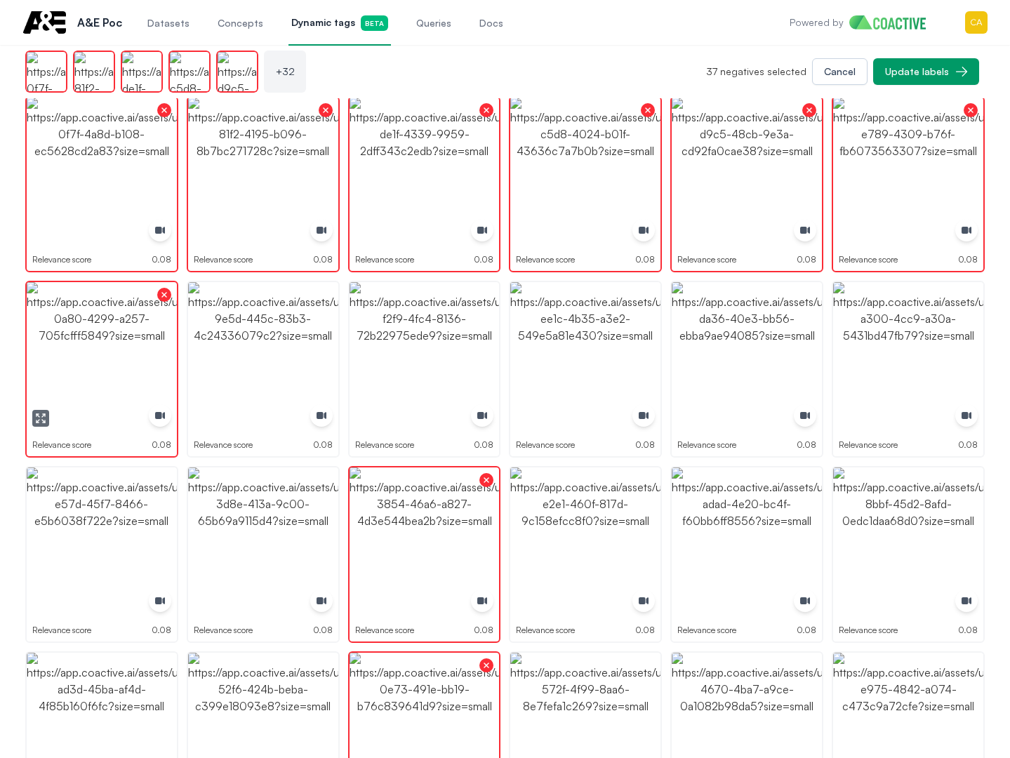
click at [69, 381] on img "button" at bounding box center [102, 357] width 150 height 150
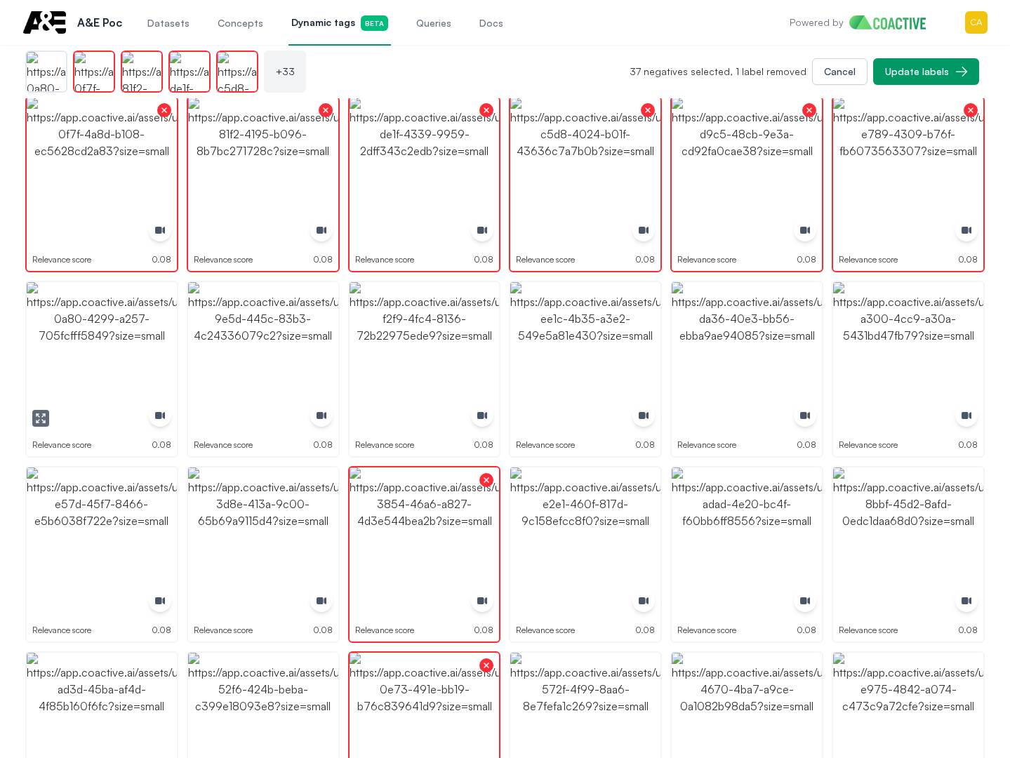
click at [69, 381] on img "button" at bounding box center [102, 357] width 150 height 150
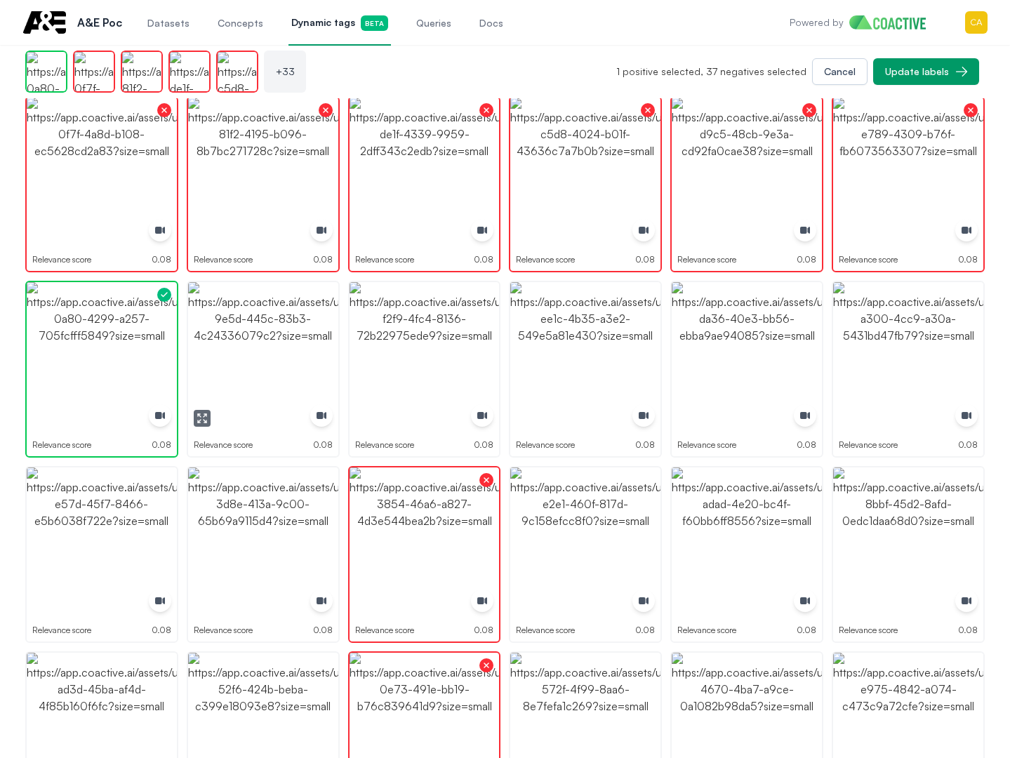
click at [240, 361] on img "button" at bounding box center [263, 357] width 150 height 150
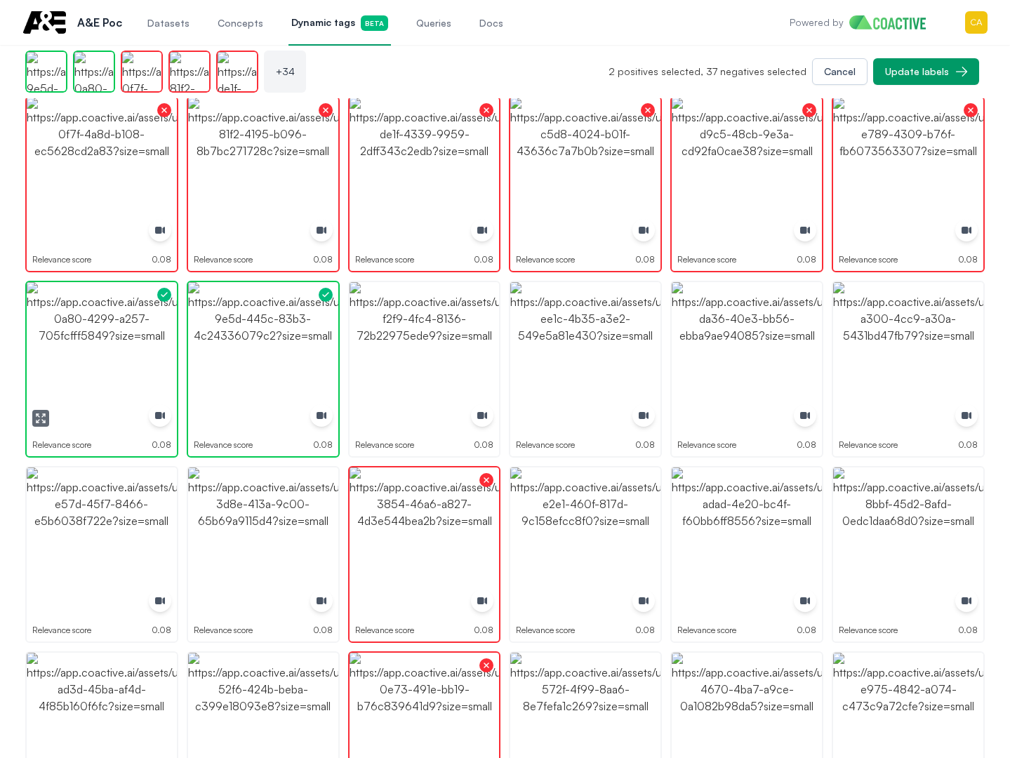
click at [110, 362] on img "button" at bounding box center [102, 357] width 150 height 150
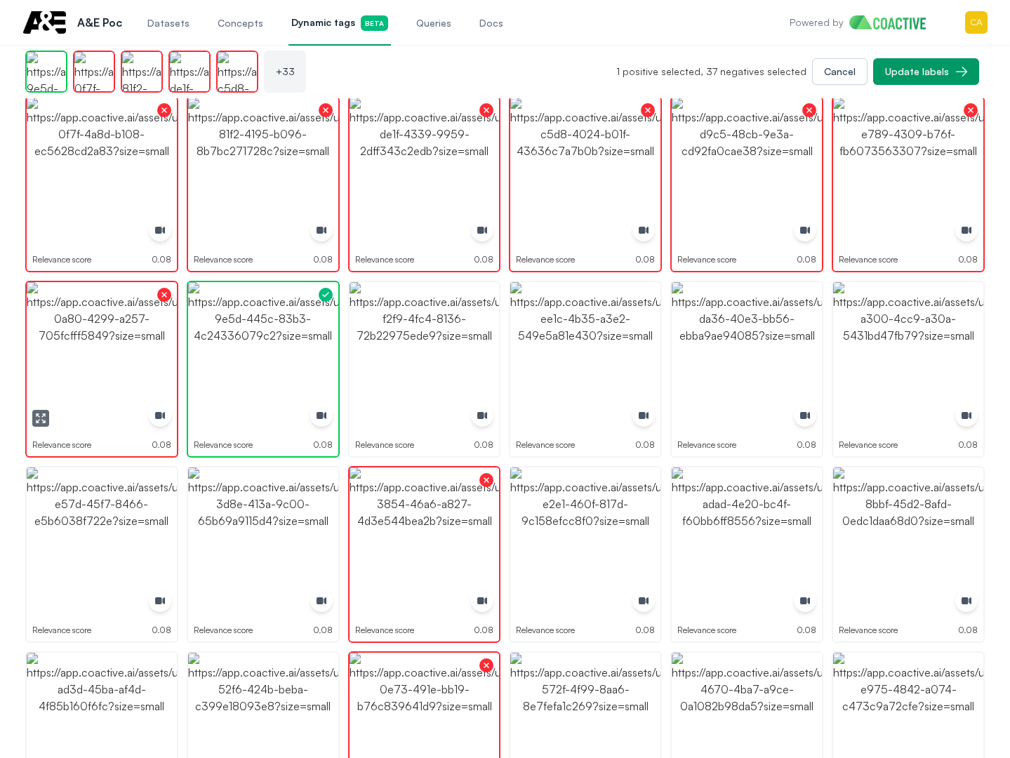
click at [110, 362] on img "button" at bounding box center [102, 357] width 150 height 150
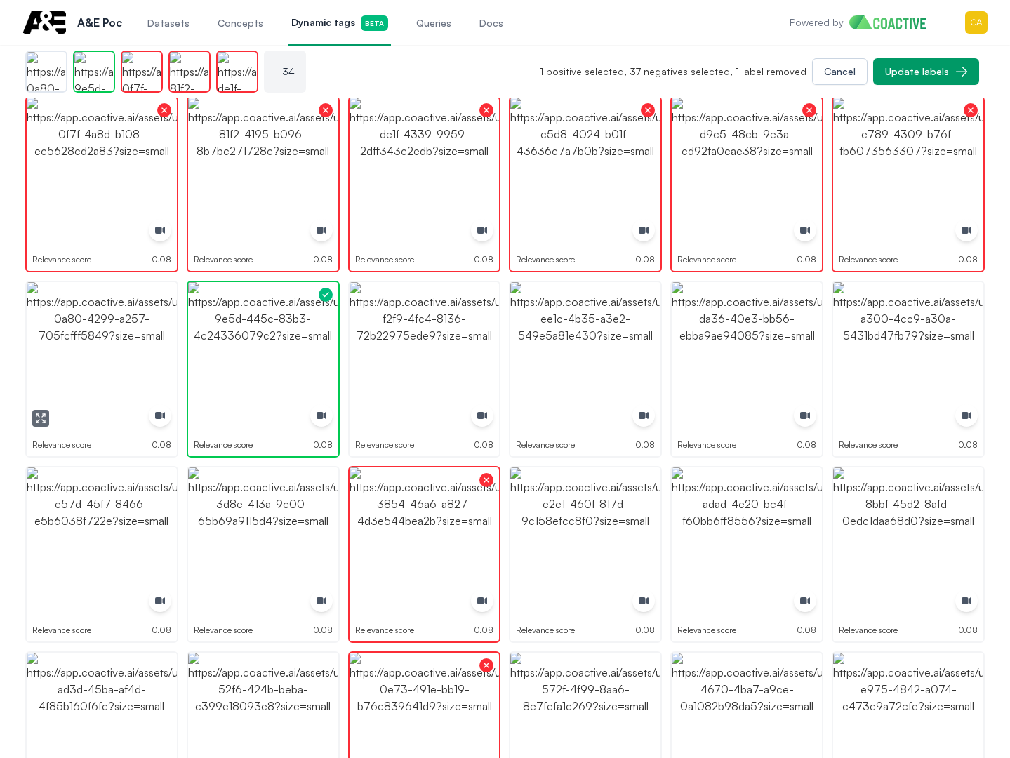
click at [151, 355] on img "button" at bounding box center [102, 357] width 150 height 150
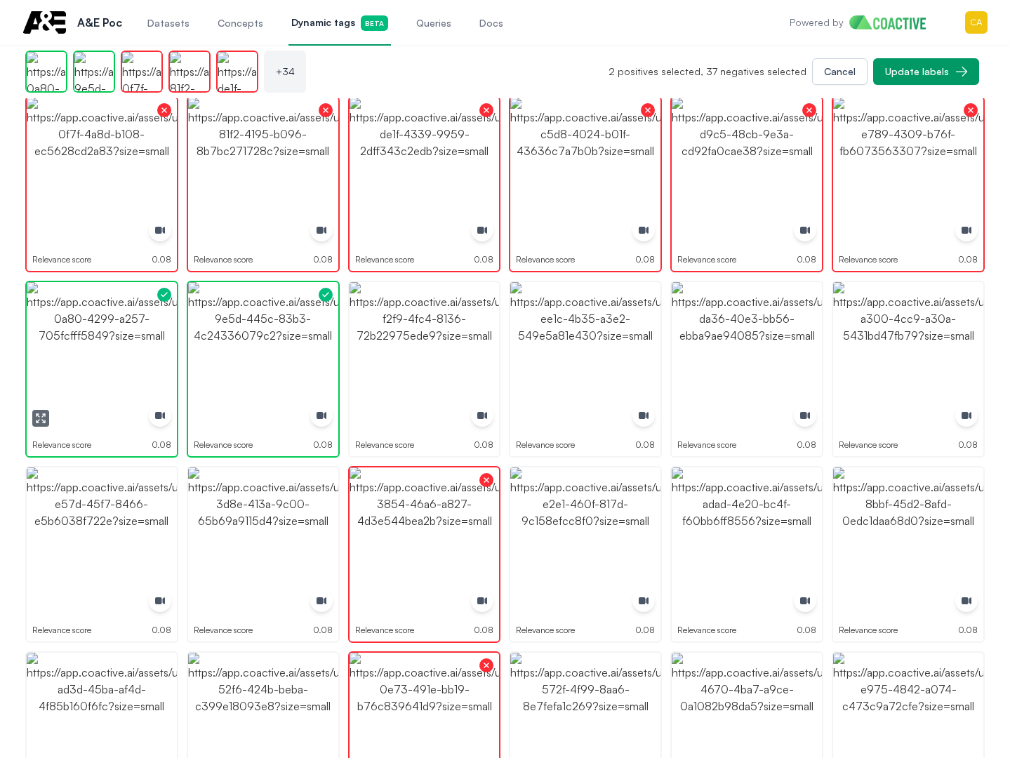
click at [151, 355] on img "button" at bounding box center [102, 357] width 150 height 150
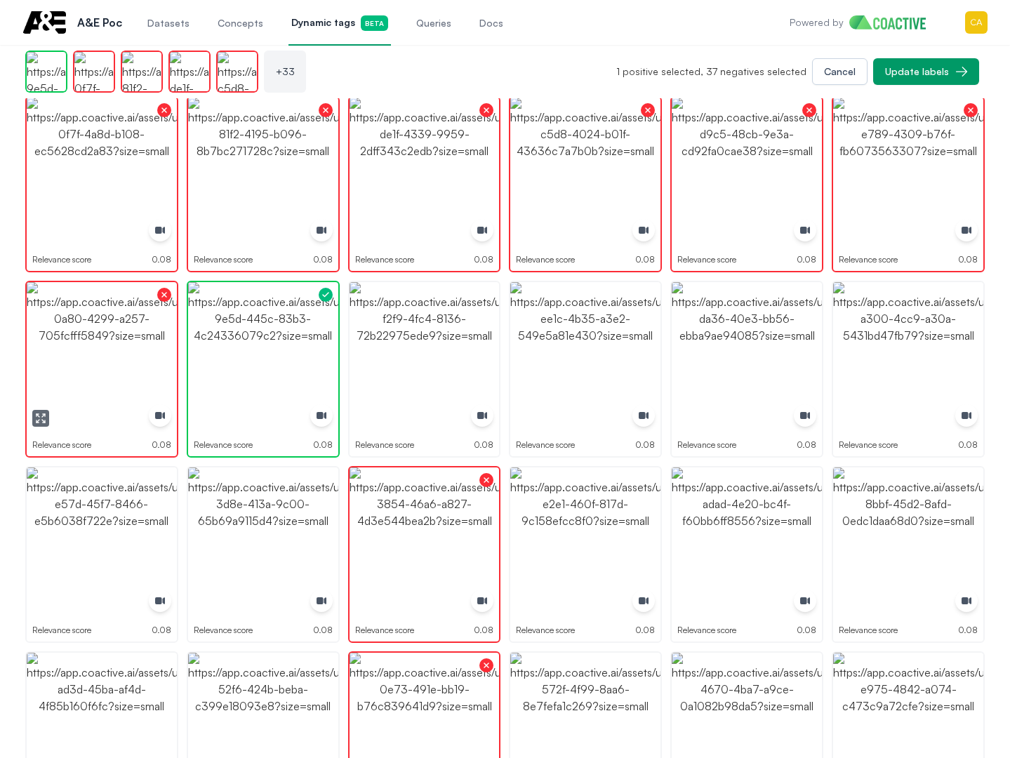
click at [102, 351] on img "button" at bounding box center [102, 357] width 150 height 150
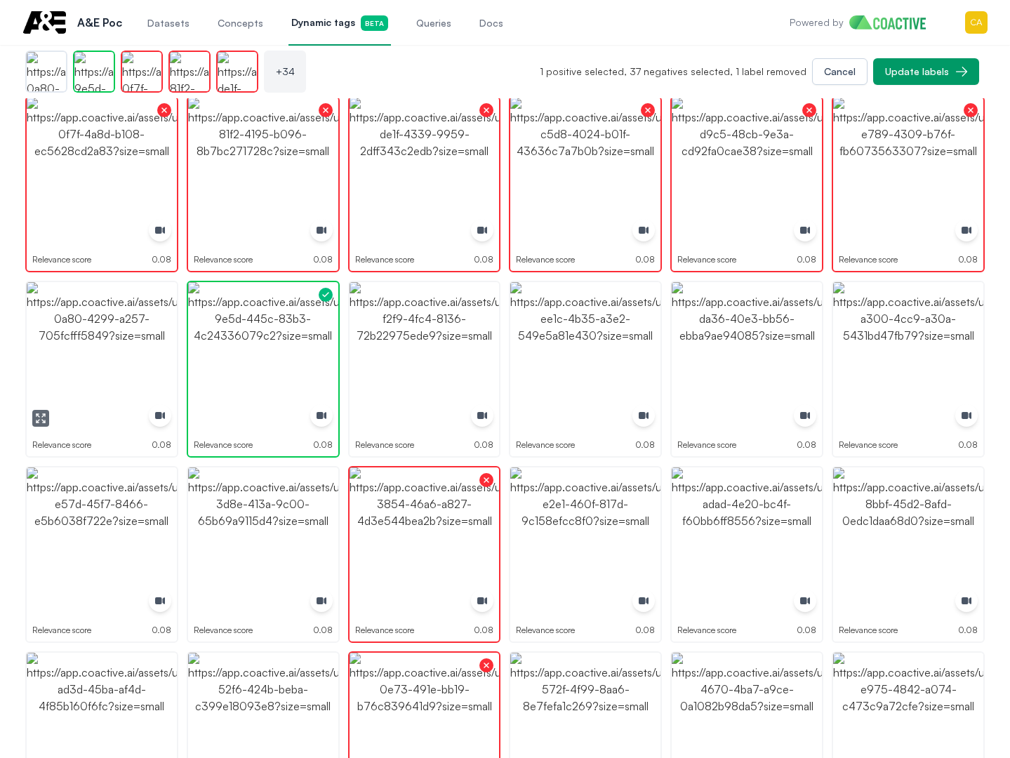
click at [100, 351] on img "button" at bounding box center [102, 357] width 150 height 150
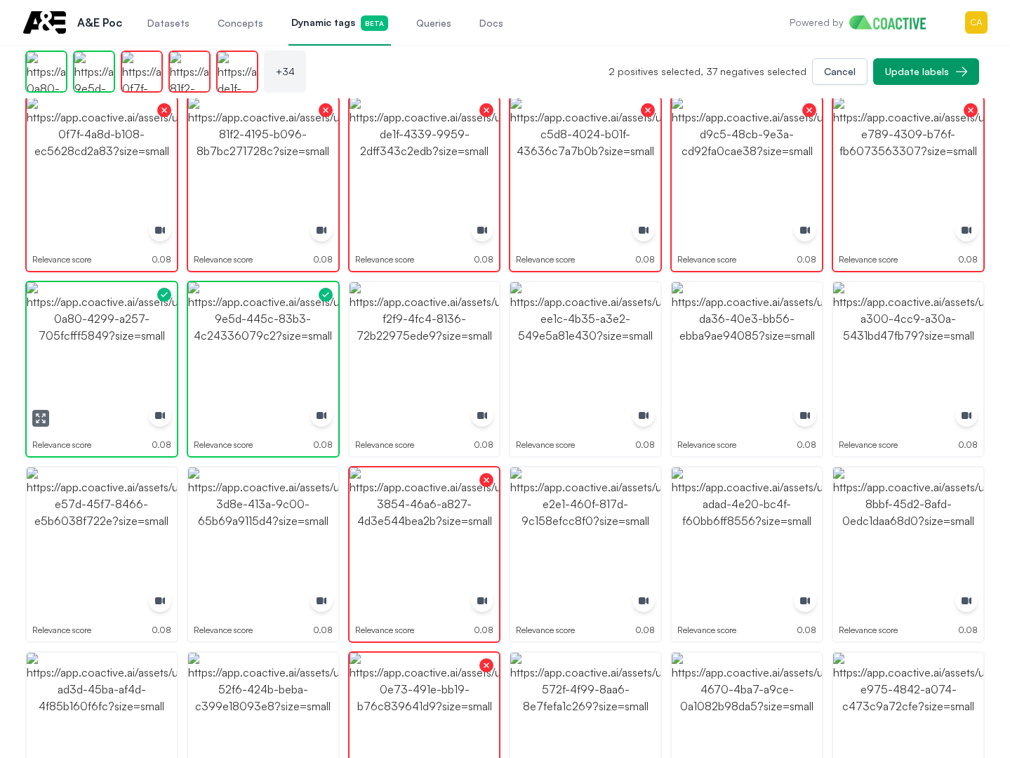
click at [100, 351] on img "button" at bounding box center [102, 357] width 150 height 150
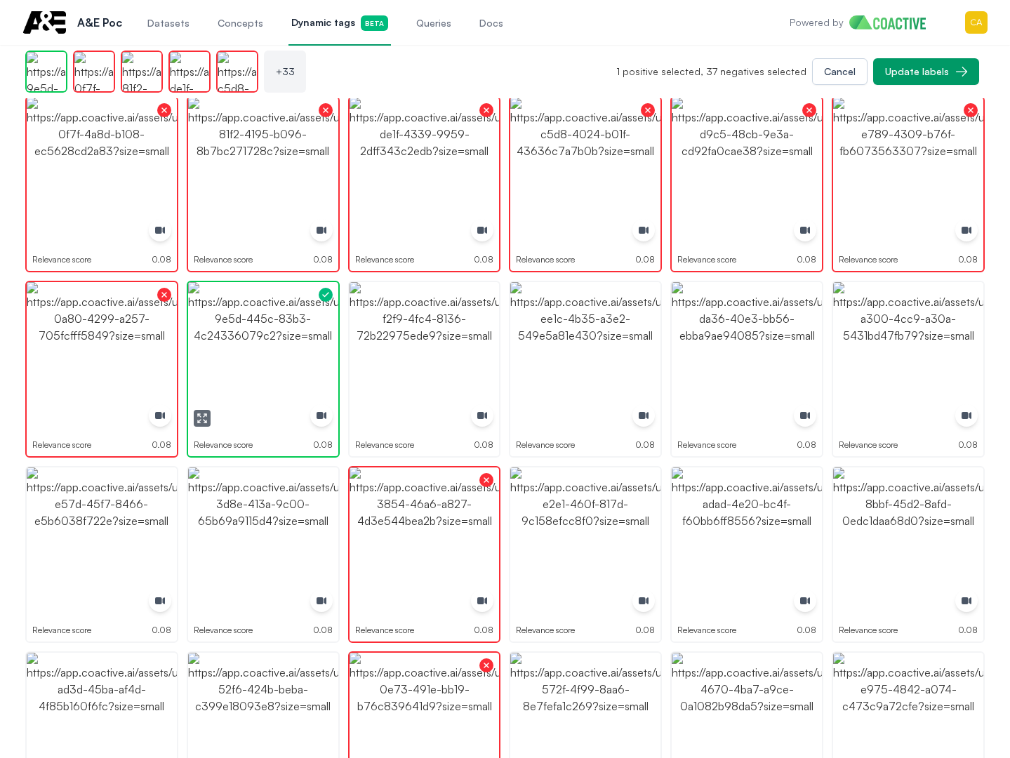
click at [284, 345] on img "button" at bounding box center [263, 357] width 150 height 150
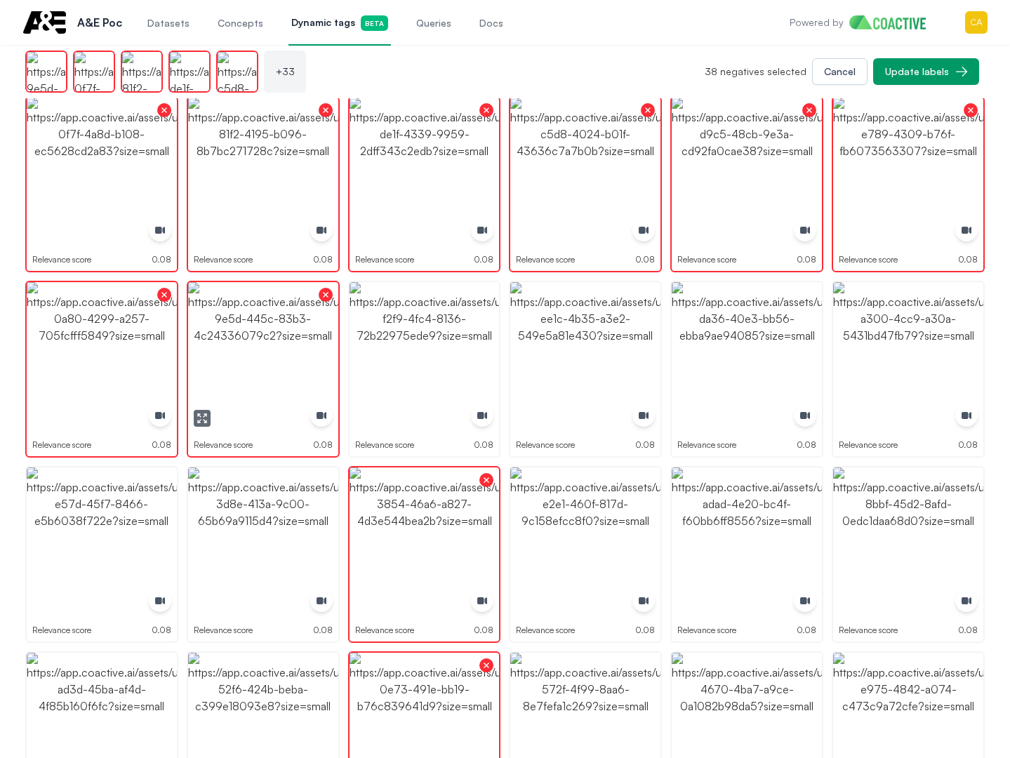
click at [284, 345] on img "button" at bounding box center [263, 357] width 150 height 150
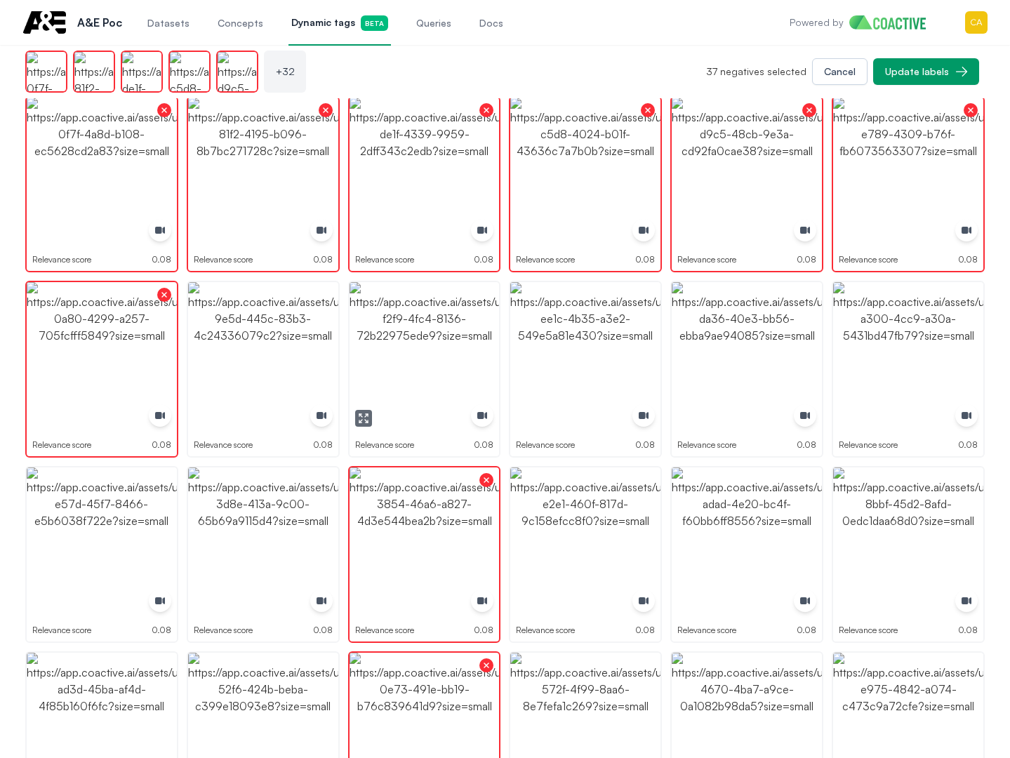
click at [439, 345] on img "button" at bounding box center [425, 357] width 150 height 150
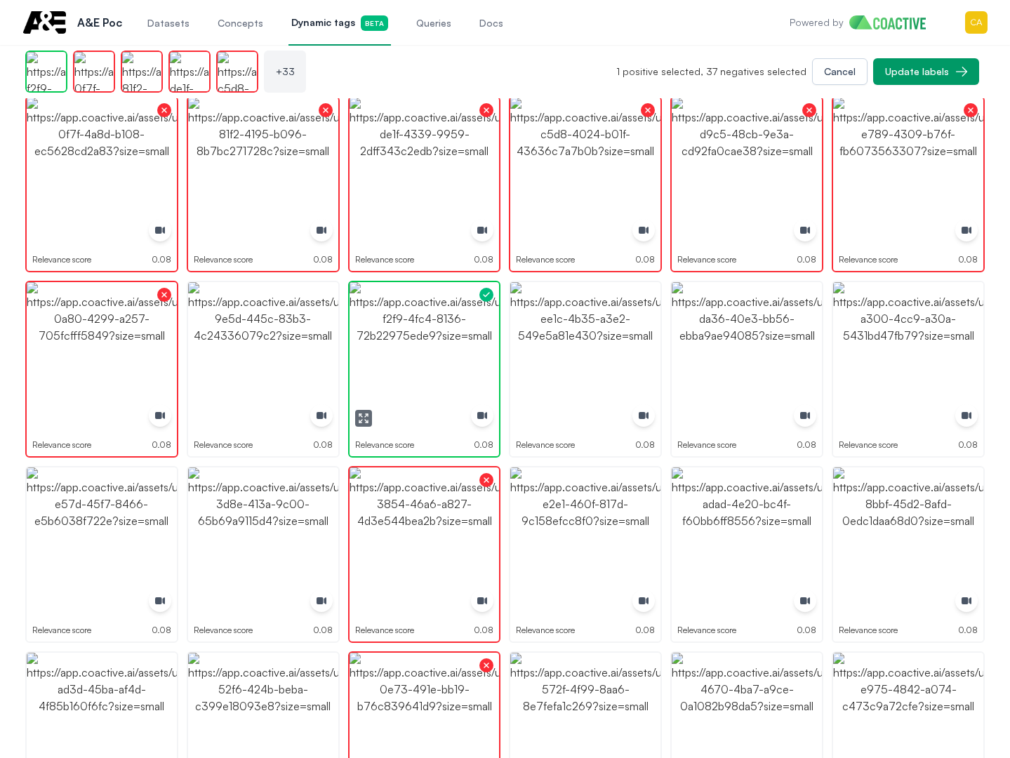
click at [439, 345] on img "button" at bounding box center [425, 357] width 150 height 150
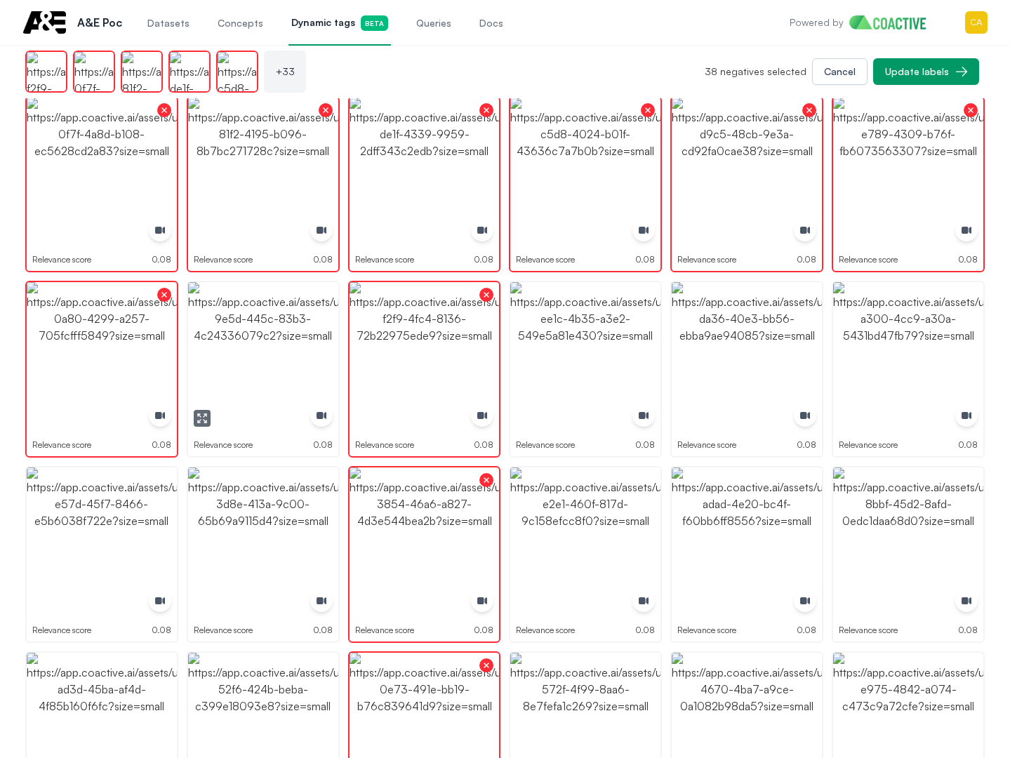
click at [300, 345] on img "button" at bounding box center [263, 357] width 150 height 150
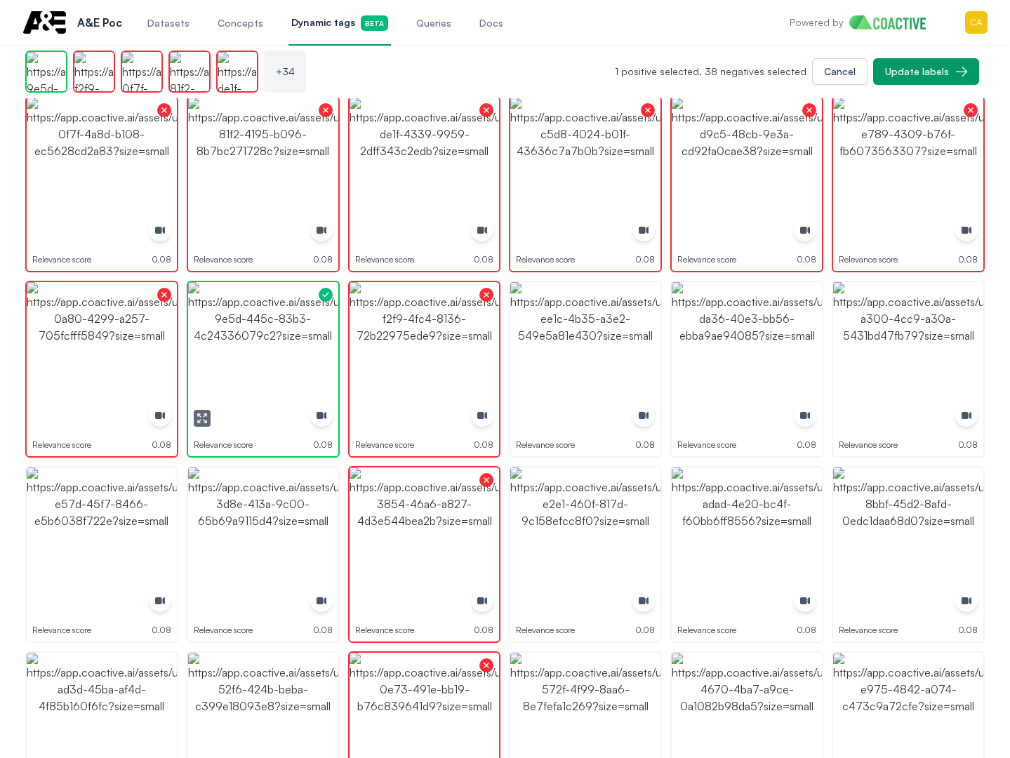
click at [303, 344] on img "button" at bounding box center [263, 357] width 150 height 150
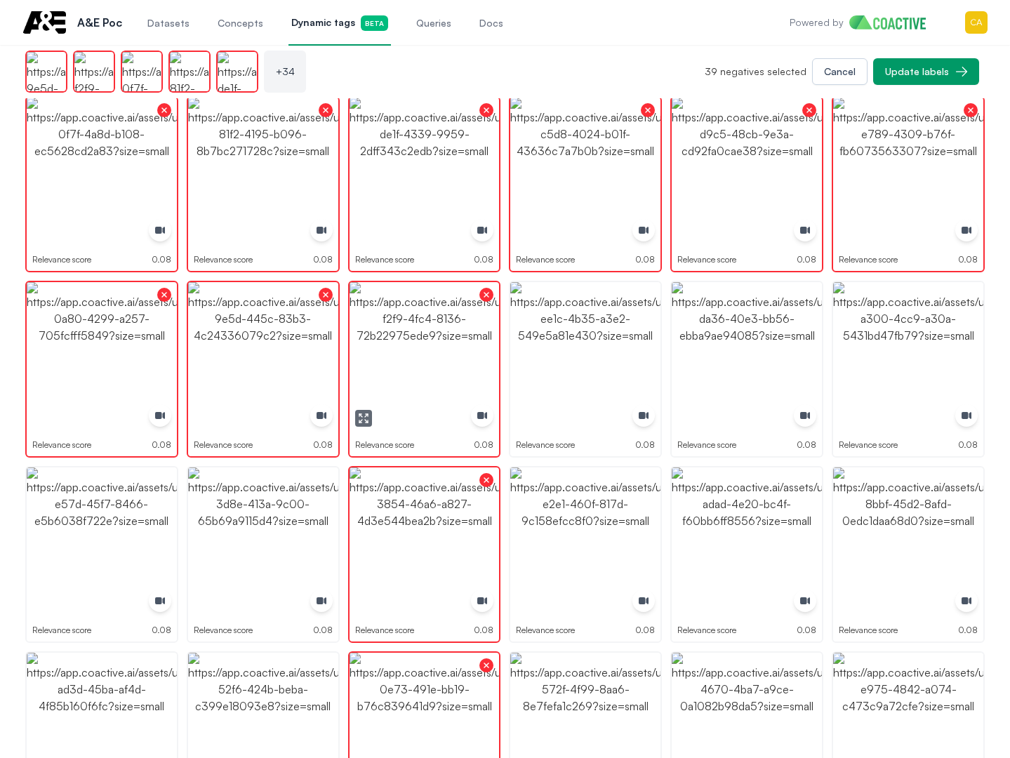
click at [474, 338] on img "button" at bounding box center [425, 357] width 150 height 150
click at [438, 337] on img "button" at bounding box center [425, 357] width 150 height 150
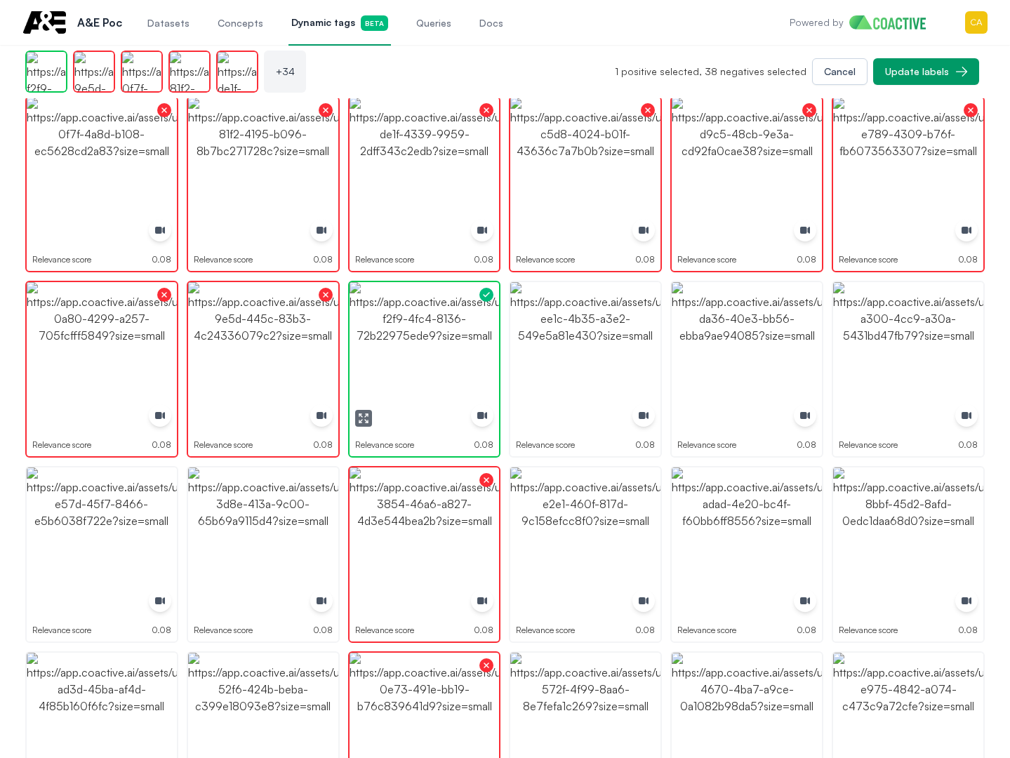
click at [472, 335] on img "button" at bounding box center [425, 357] width 150 height 150
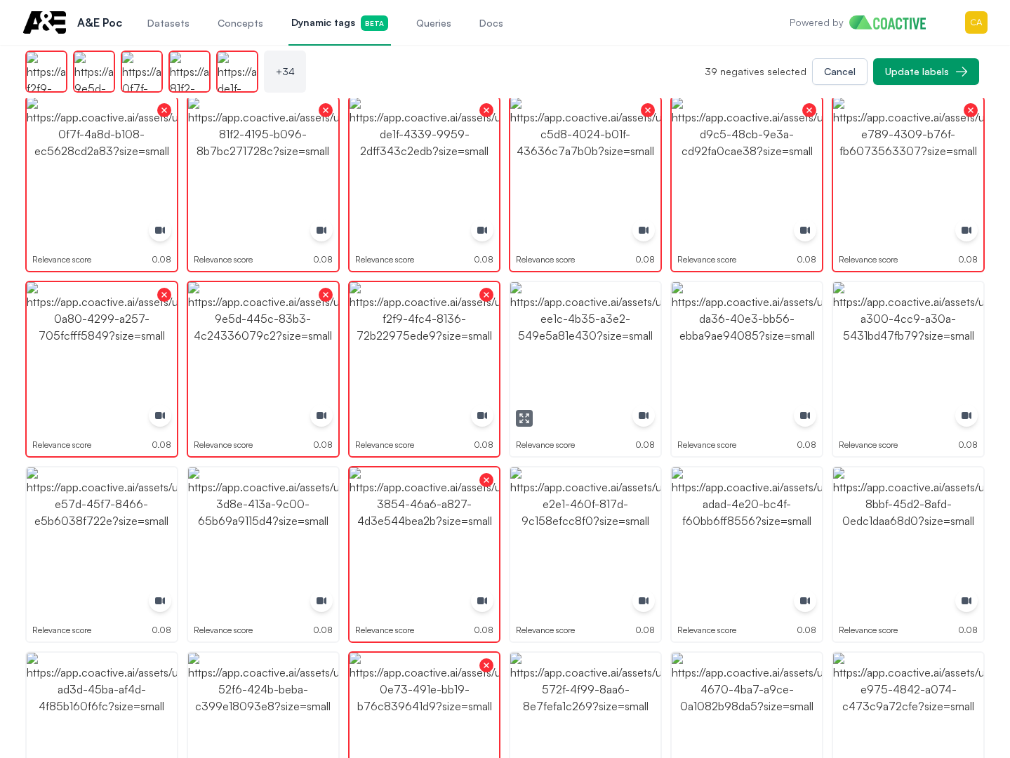
click at [592, 334] on img "button" at bounding box center [585, 357] width 150 height 150
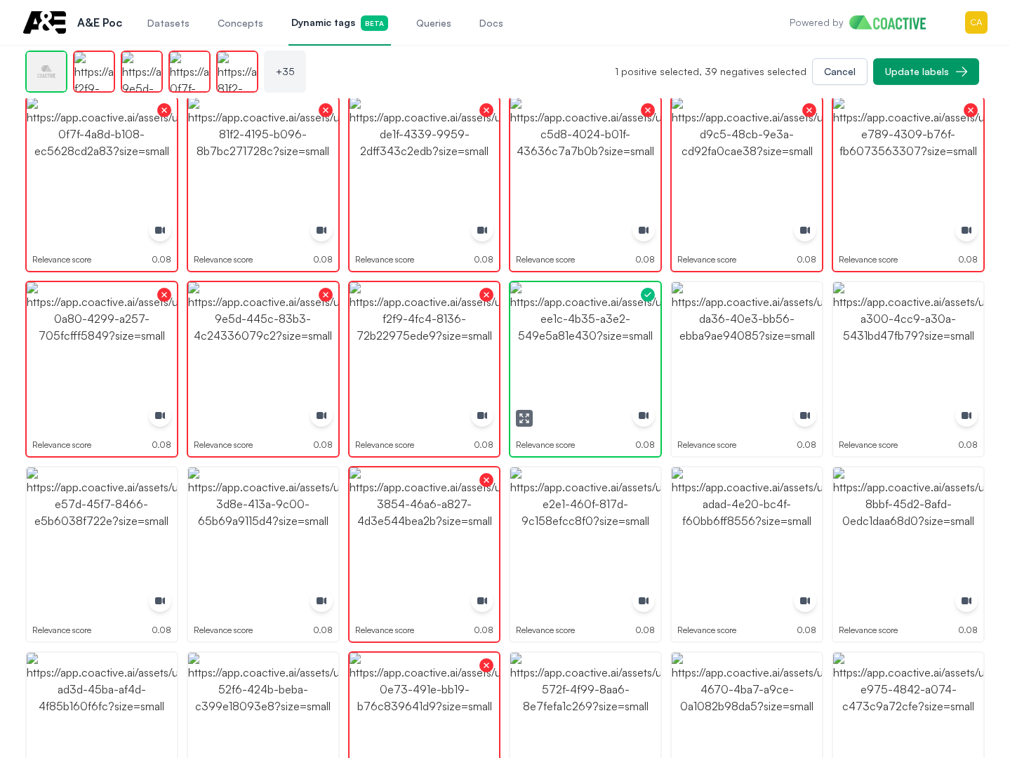
click at [592, 334] on img "button" at bounding box center [585, 357] width 150 height 150
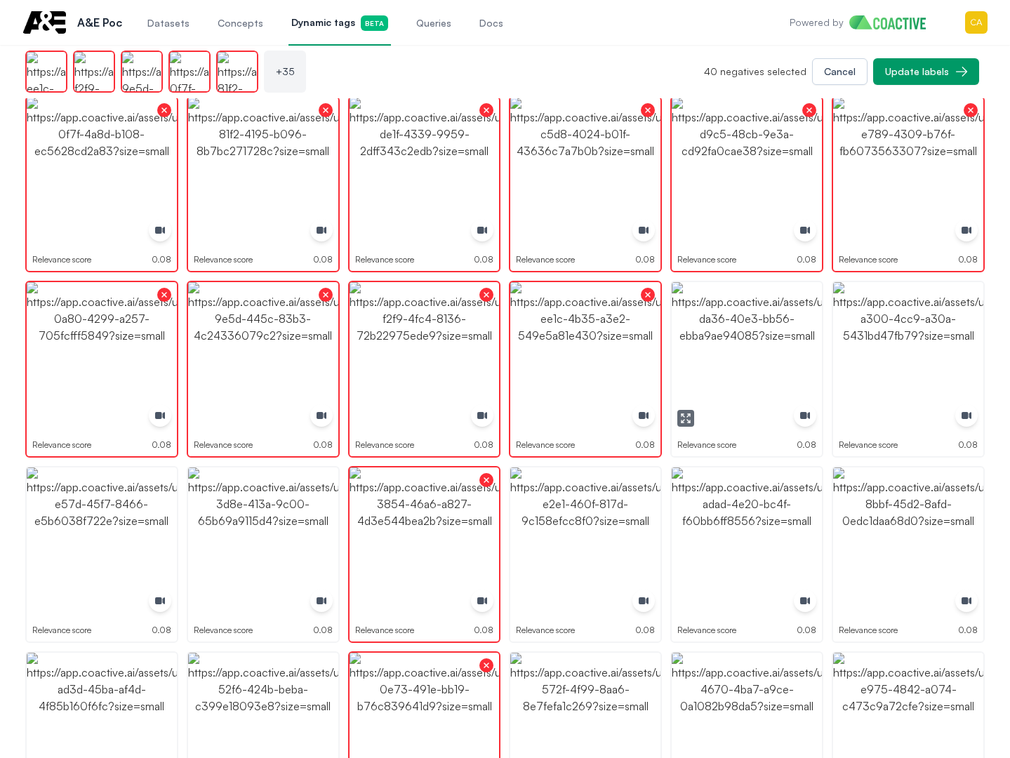
click at [762, 333] on img "button" at bounding box center [747, 357] width 150 height 150
click at [901, 333] on img "button" at bounding box center [908, 357] width 150 height 150
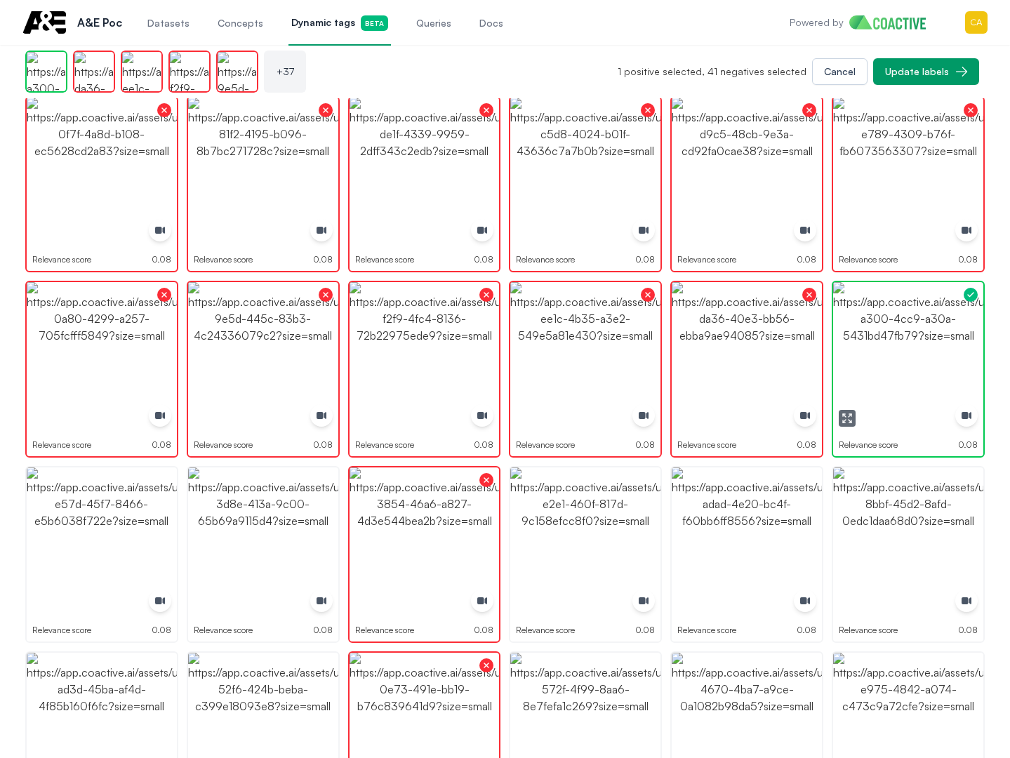
click at [901, 333] on img "button" at bounding box center [908, 357] width 150 height 150
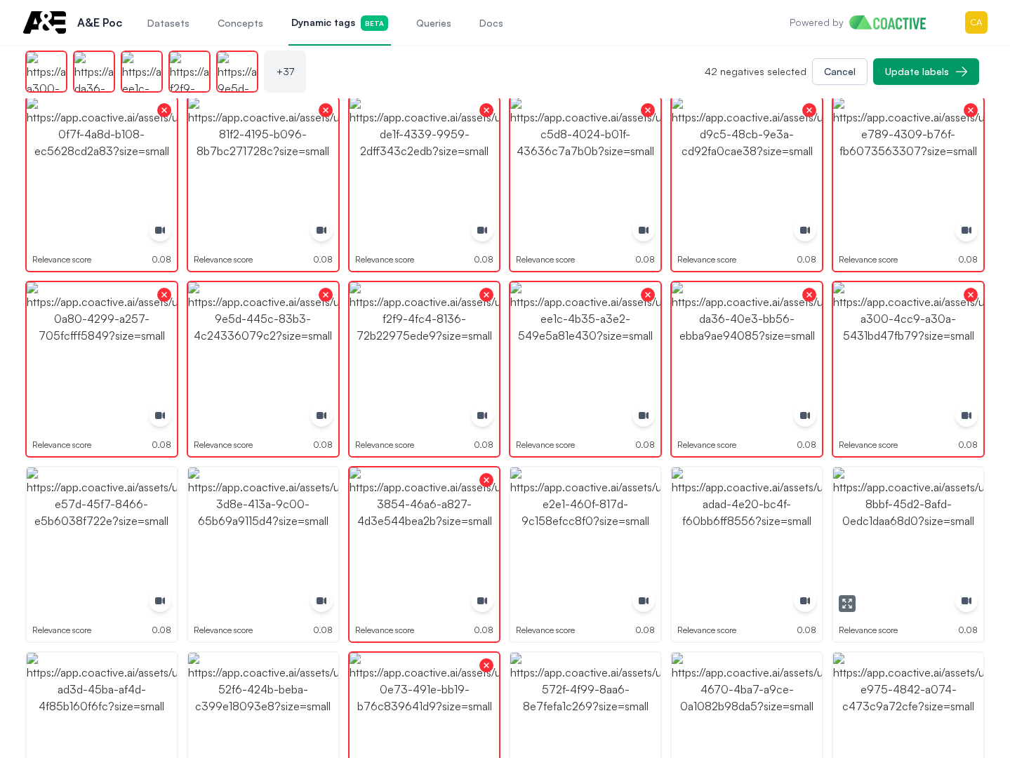
click at [882, 497] on img "button" at bounding box center [908, 543] width 150 height 150
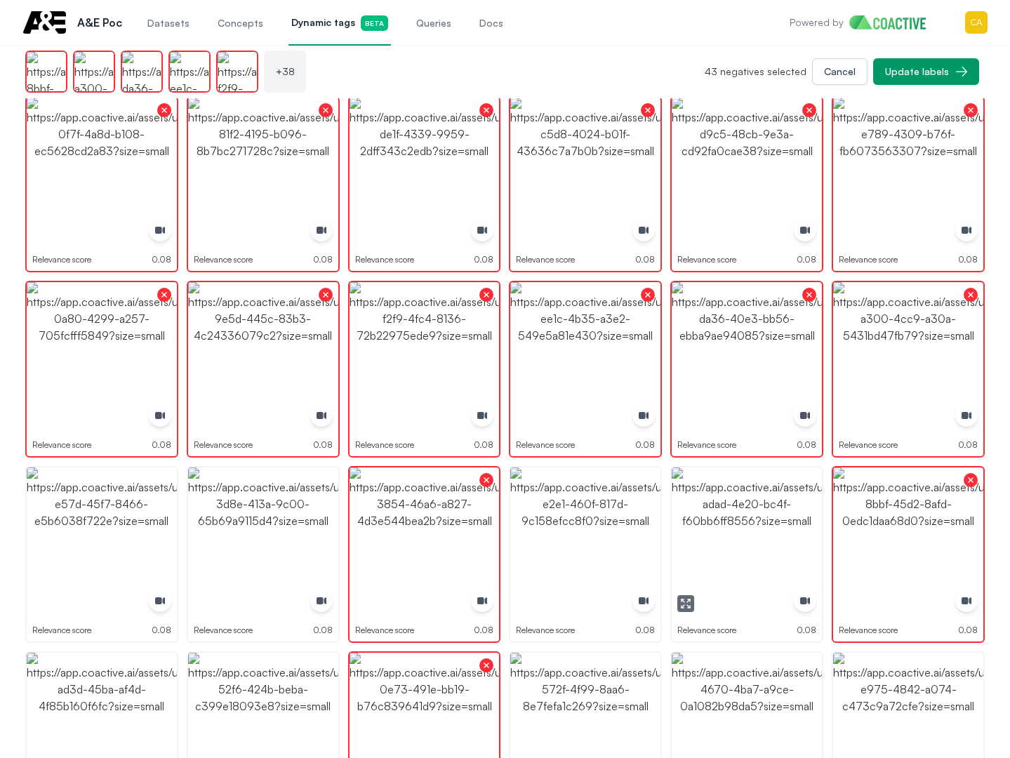
click at [727, 509] on img "button" at bounding box center [747, 543] width 150 height 150
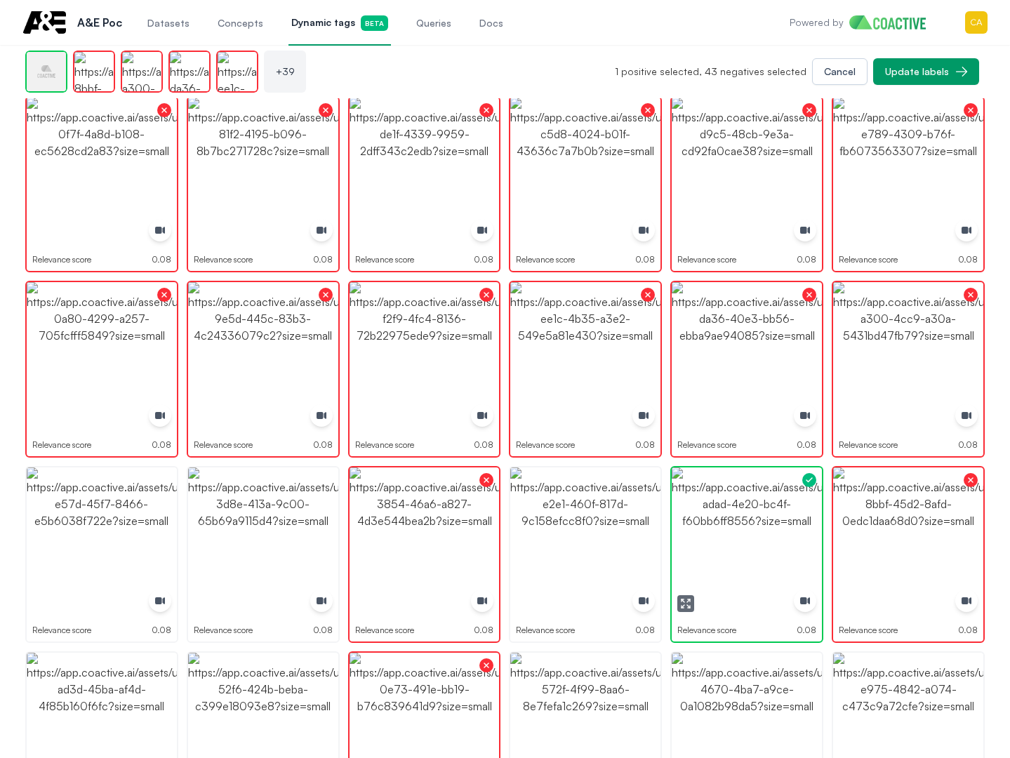
click at [727, 509] on img "button" at bounding box center [747, 543] width 150 height 150
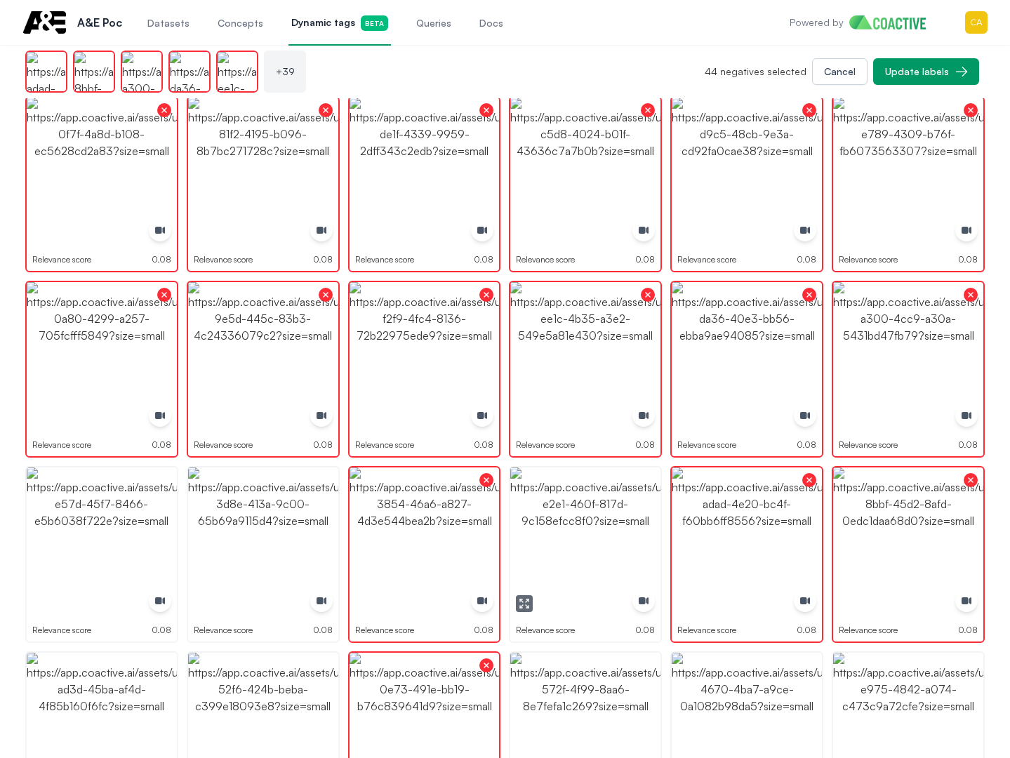
click at [584, 520] on img "button" at bounding box center [585, 543] width 150 height 150
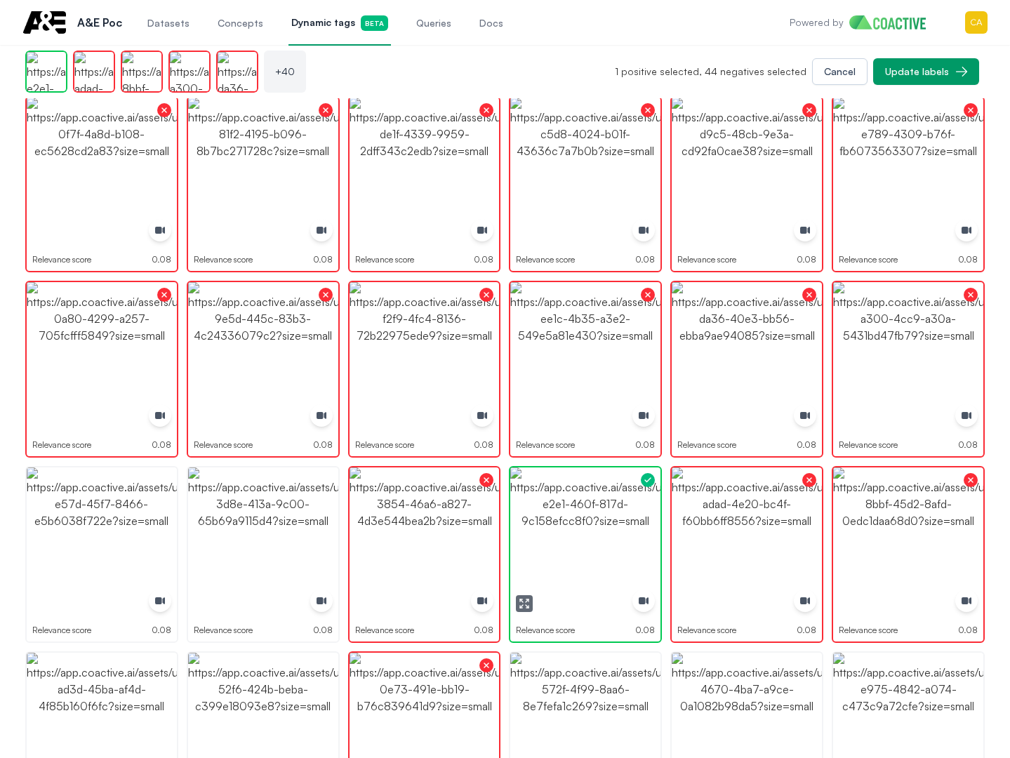
click at [584, 520] on img "button" at bounding box center [585, 543] width 150 height 150
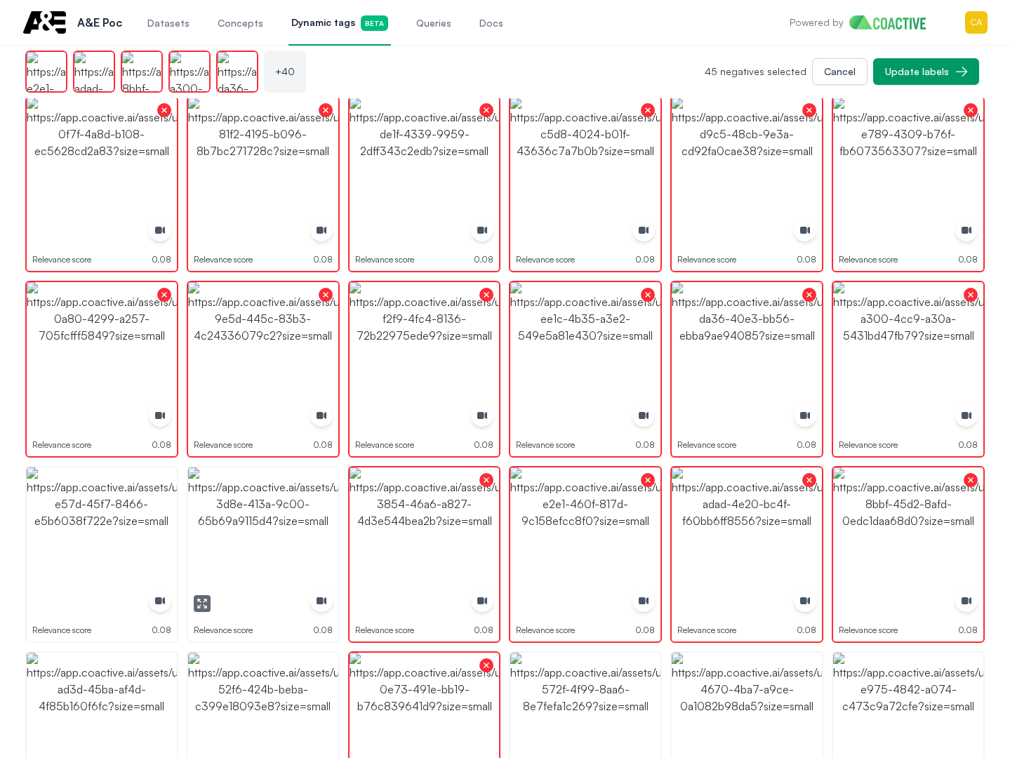
click at [324, 529] on img "button" at bounding box center [263, 543] width 150 height 150
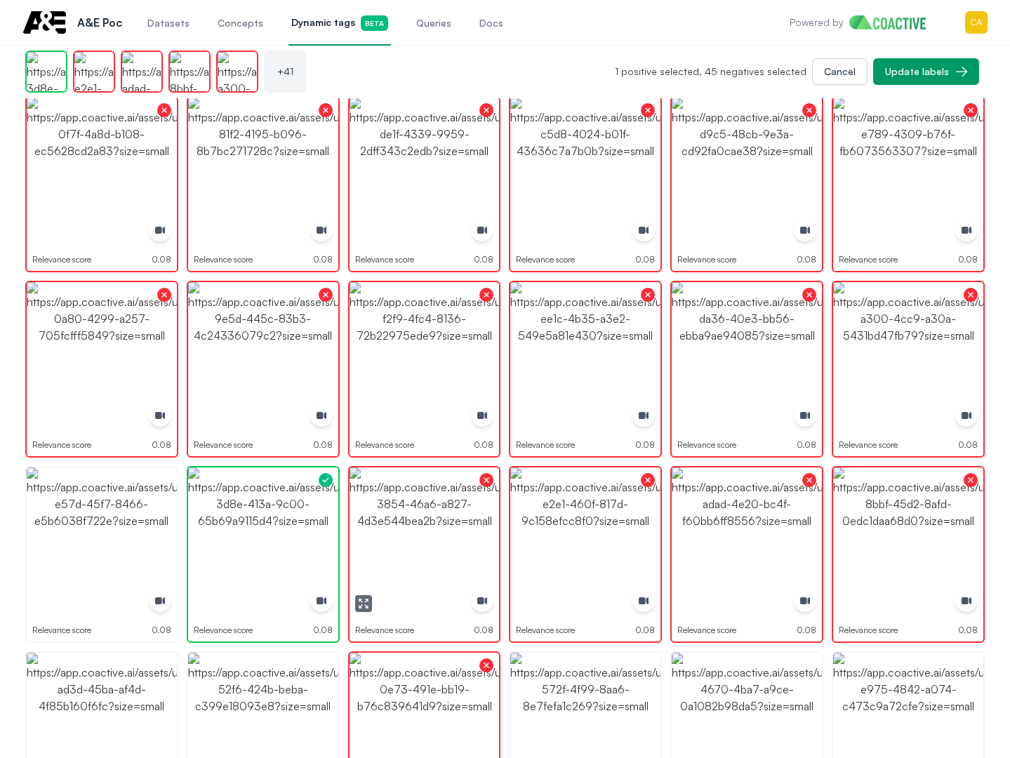
click at [432, 533] on img "button" at bounding box center [425, 543] width 150 height 150
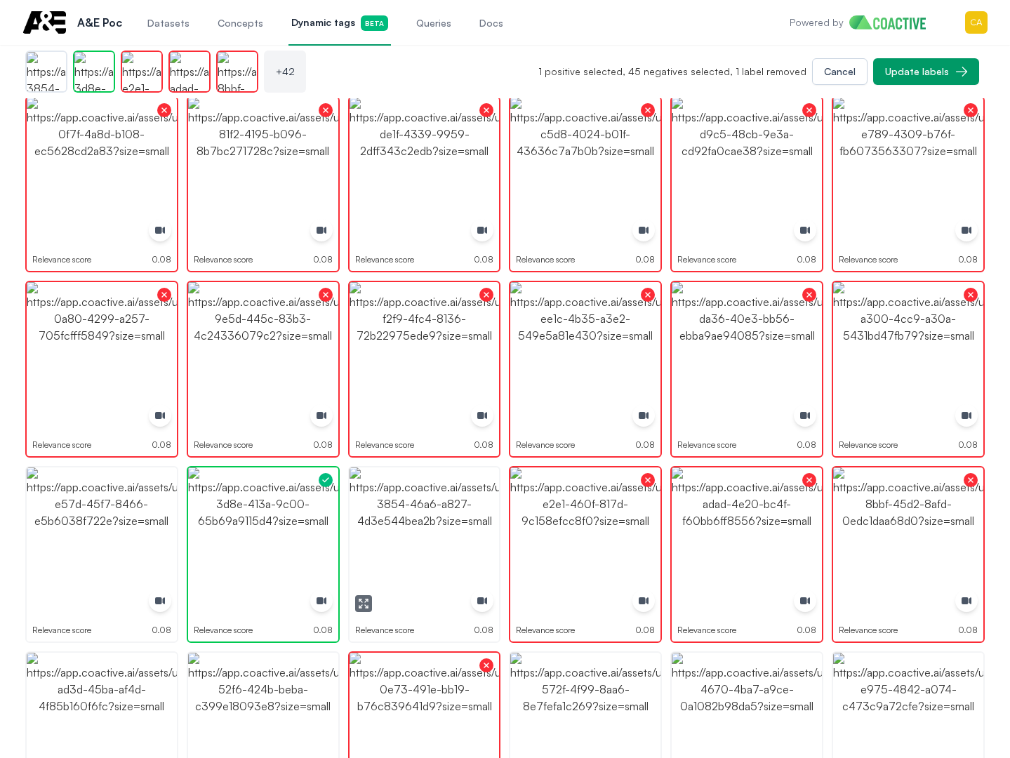
click at [397, 533] on img "button" at bounding box center [425, 543] width 150 height 150
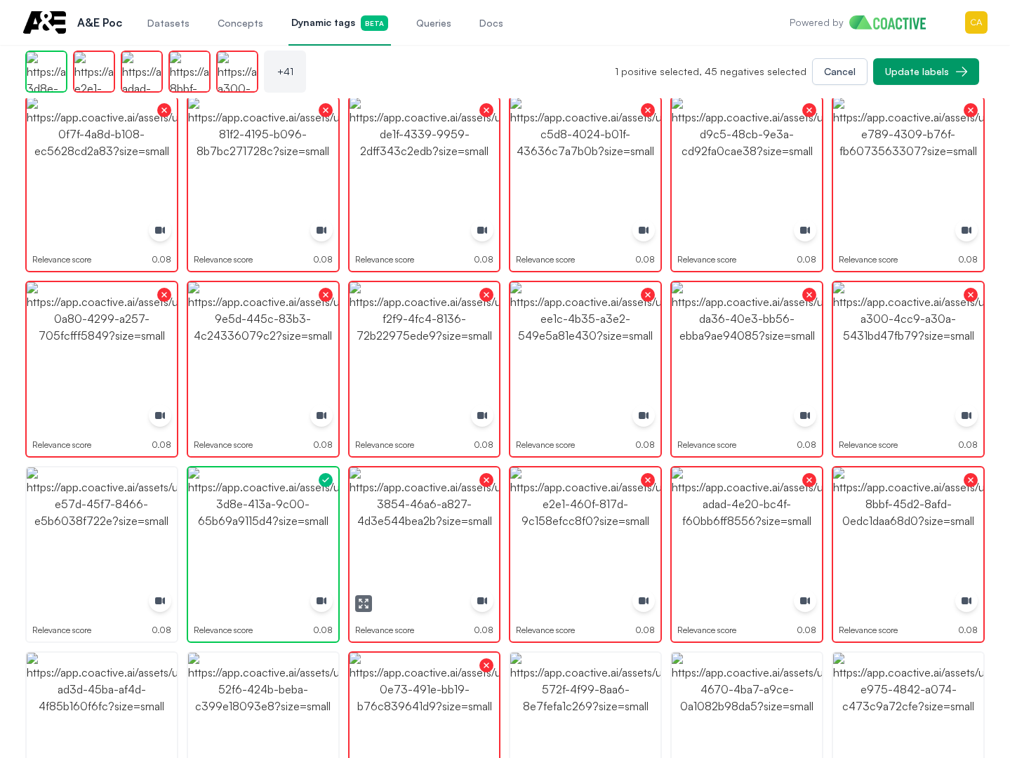
click at [258, 533] on img "button" at bounding box center [263, 543] width 150 height 150
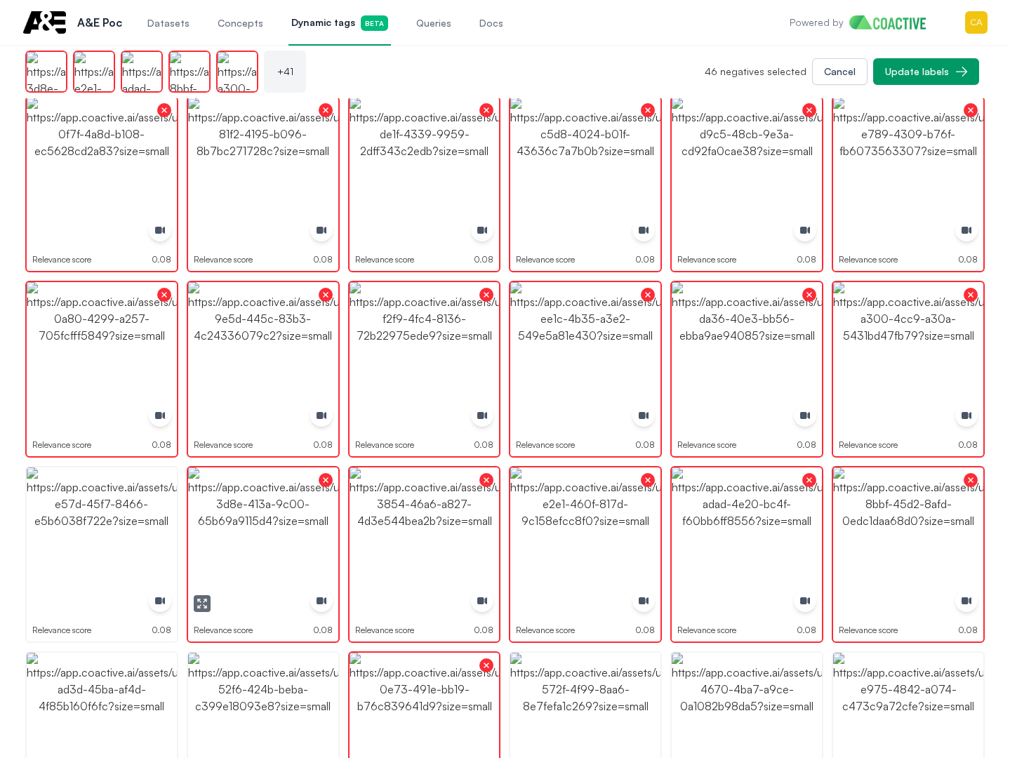
click at [258, 533] on img "button" at bounding box center [263, 543] width 150 height 150
click at [190, 533] on img "button" at bounding box center [263, 543] width 150 height 150
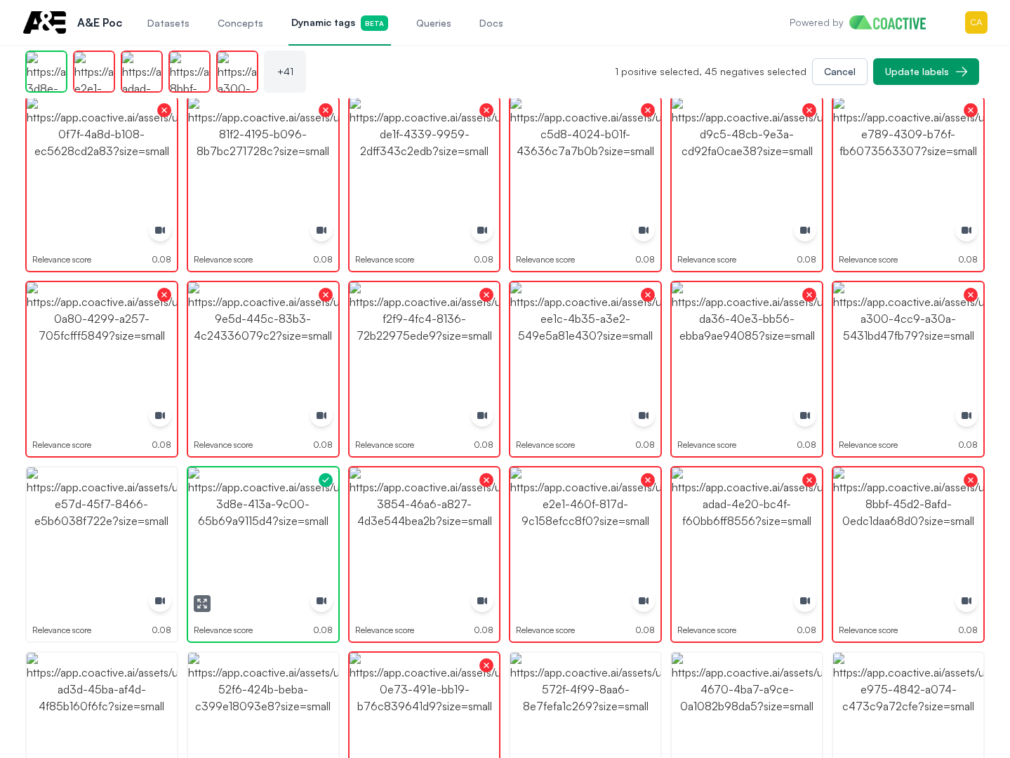
click at [243, 524] on img "button" at bounding box center [263, 543] width 150 height 150
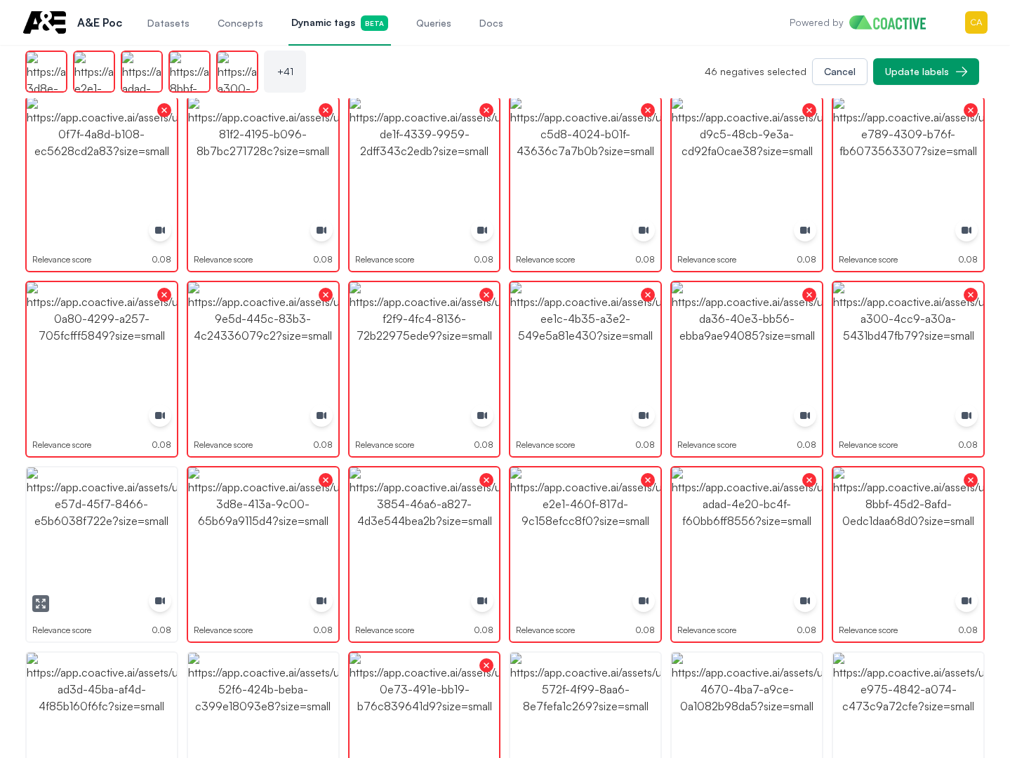
click at [88, 526] on img "button" at bounding box center [102, 543] width 150 height 150
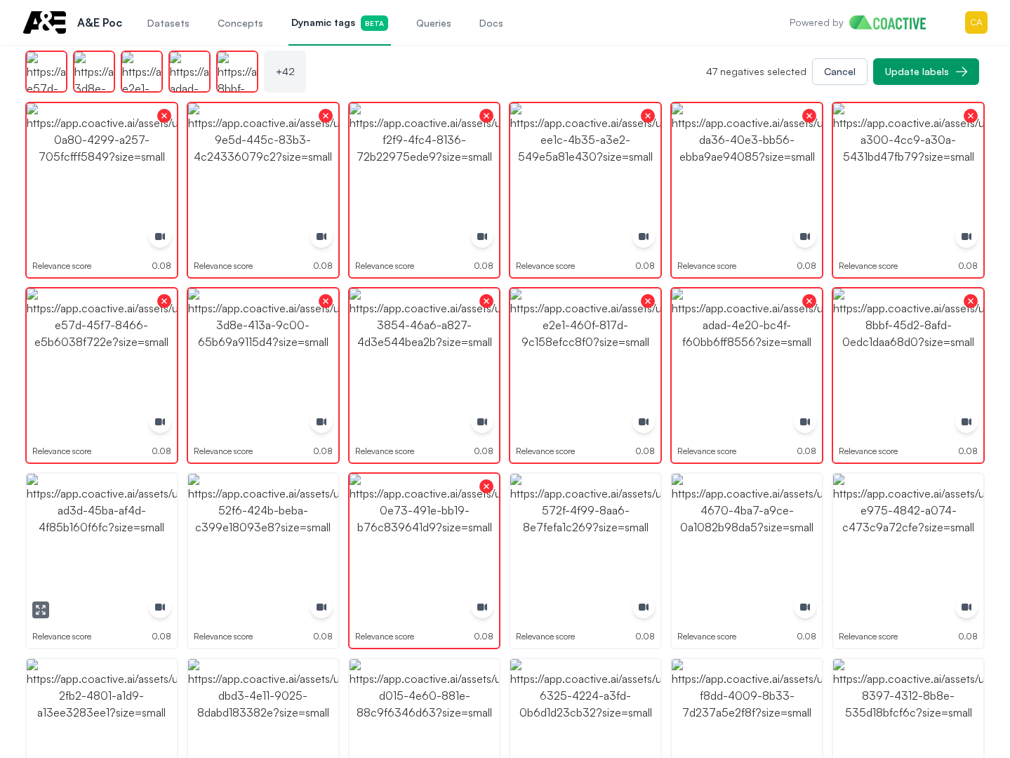
scroll to position [2106, 0]
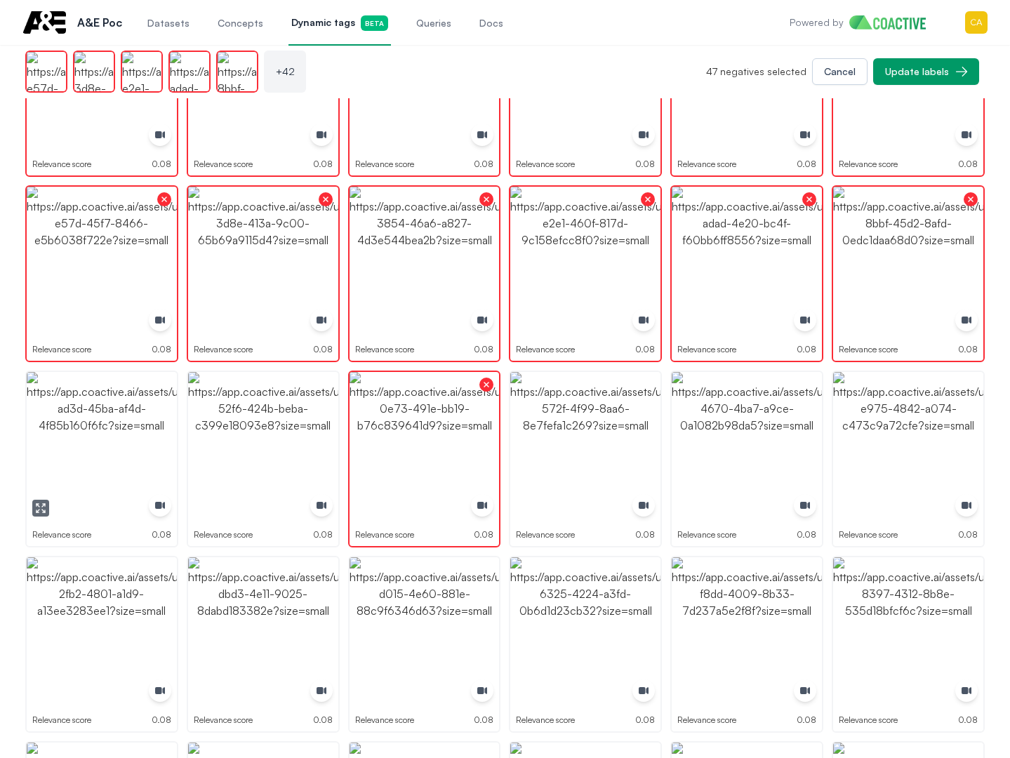
click at [100, 436] on img "button" at bounding box center [102, 447] width 150 height 150
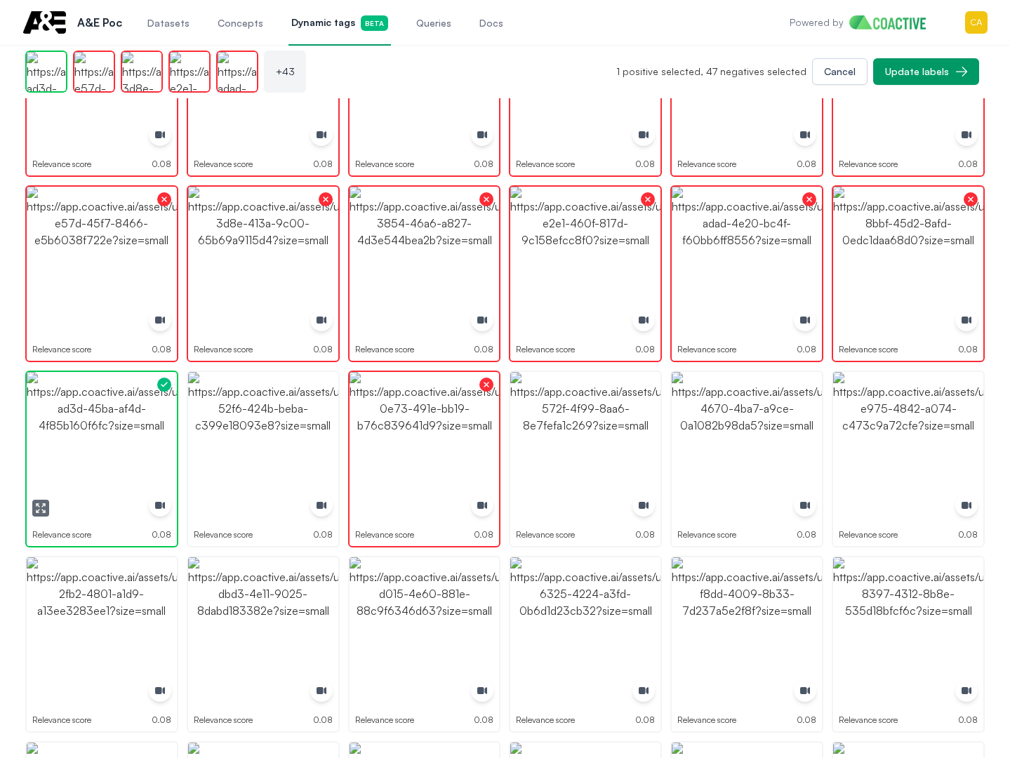
click at [100, 436] on img "button" at bounding box center [102, 447] width 150 height 150
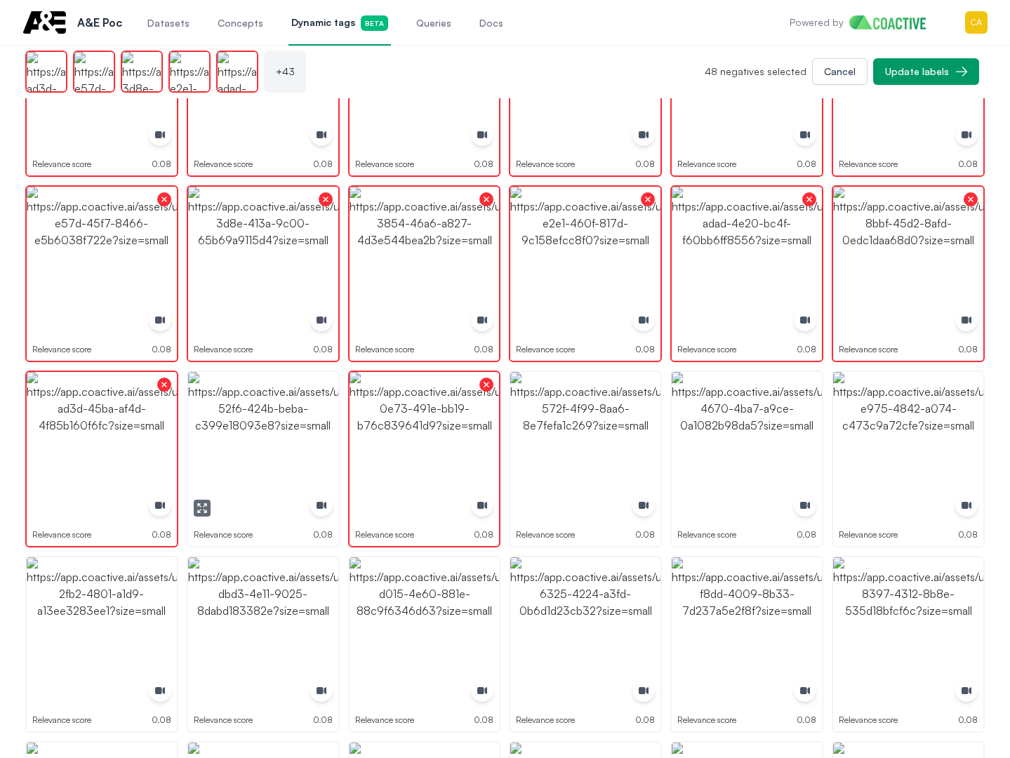
click at [293, 424] on img "button" at bounding box center [263, 447] width 150 height 150
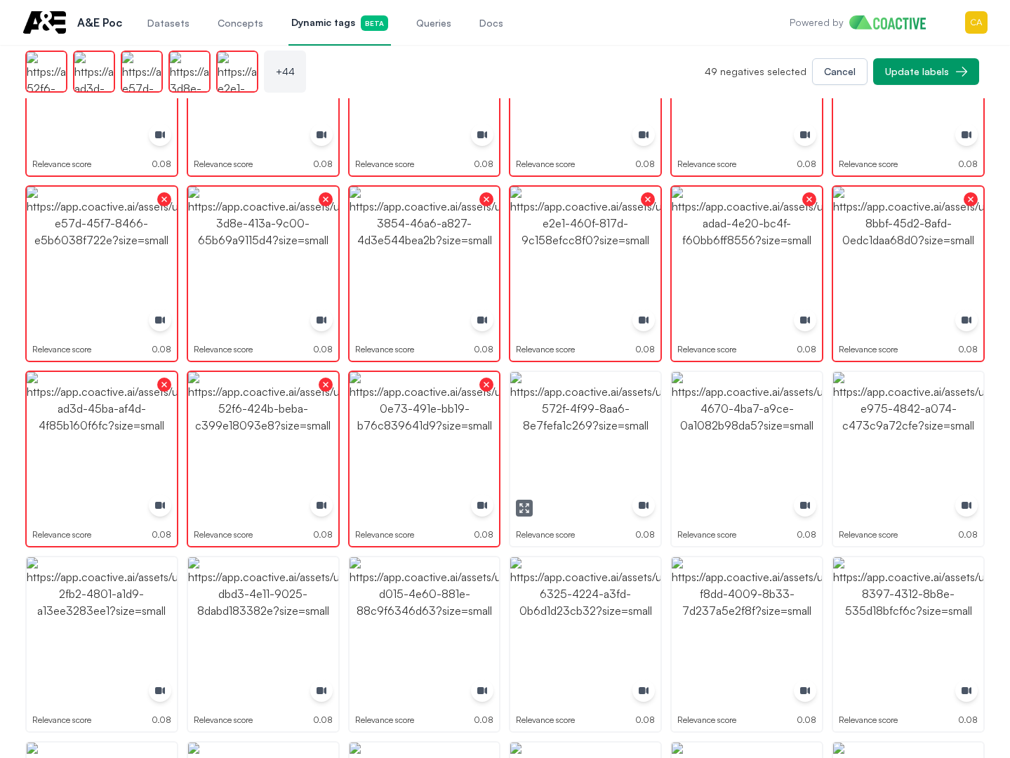
click at [564, 413] on img "button" at bounding box center [585, 447] width 150 height 150
click at [776, 413] on img "button" at bounding box center [747, 447] width 150 height 150
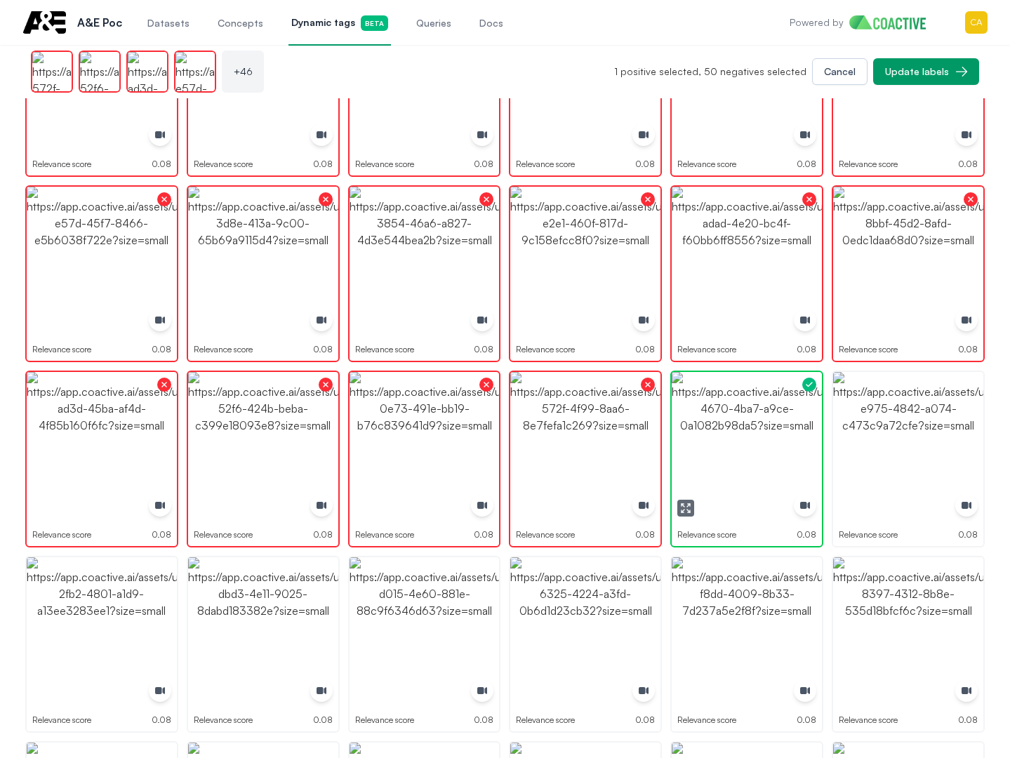
click at [776, 413] on img "button" at bounding box center [747, 447] width 150 height 150
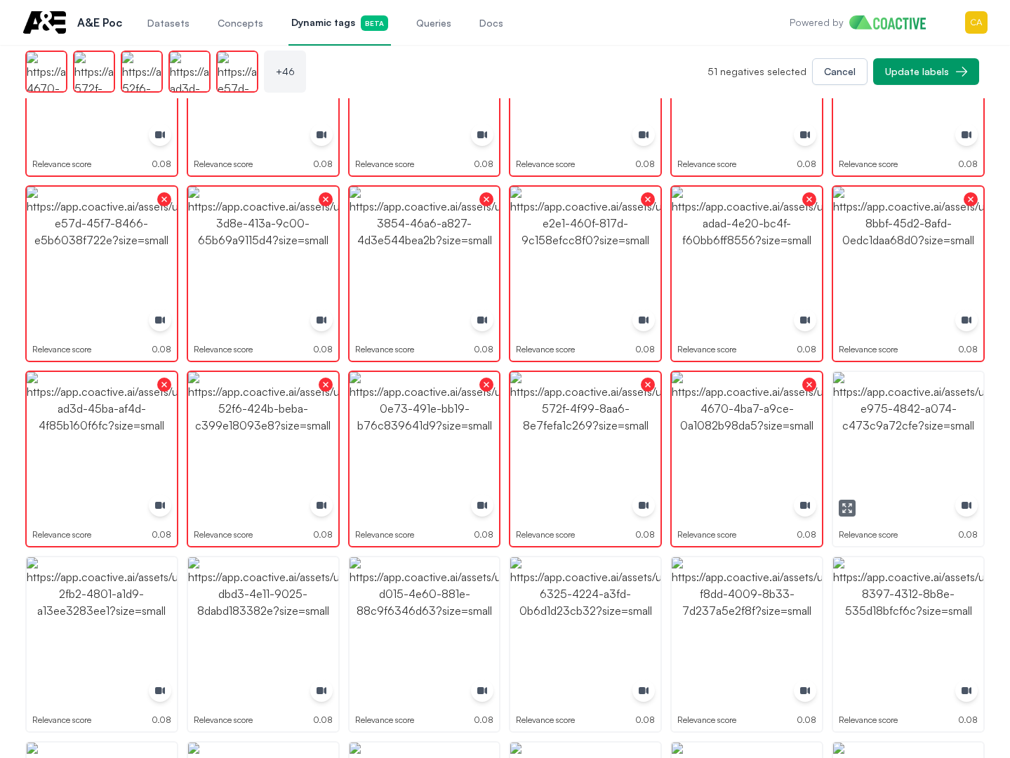
click at [921, 413] on img "button" at bounding box center [908, 447] width 150 height 150
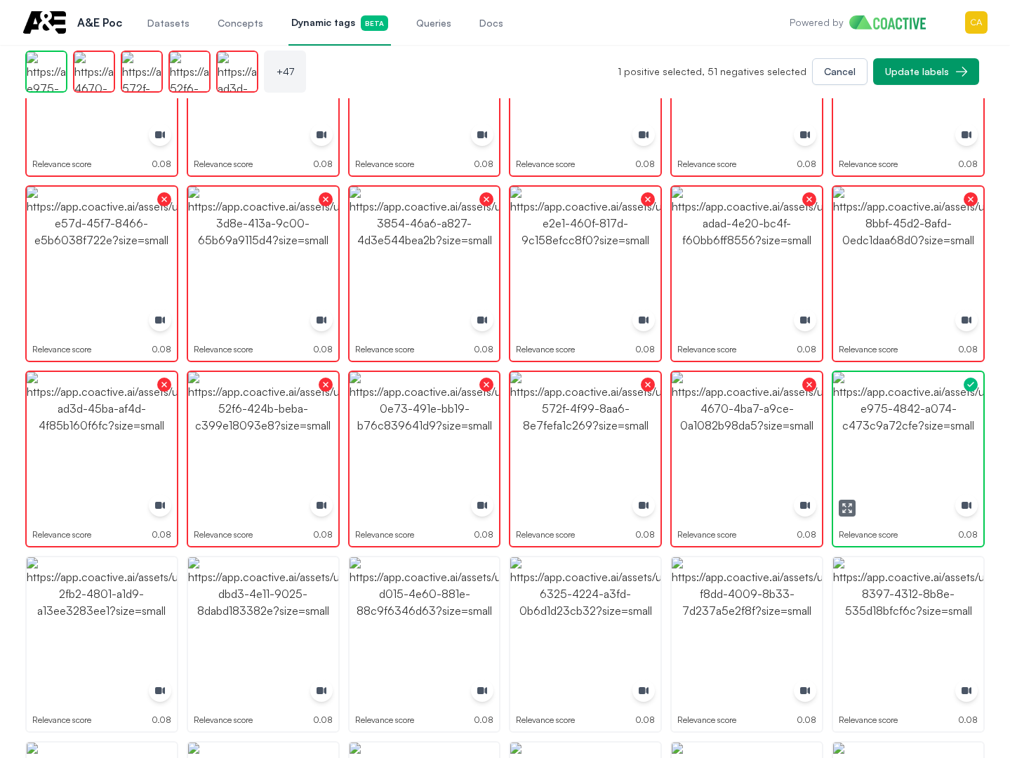
click at [922, 413] on img "button" at bounding box center [908, 447] width 150 height 150
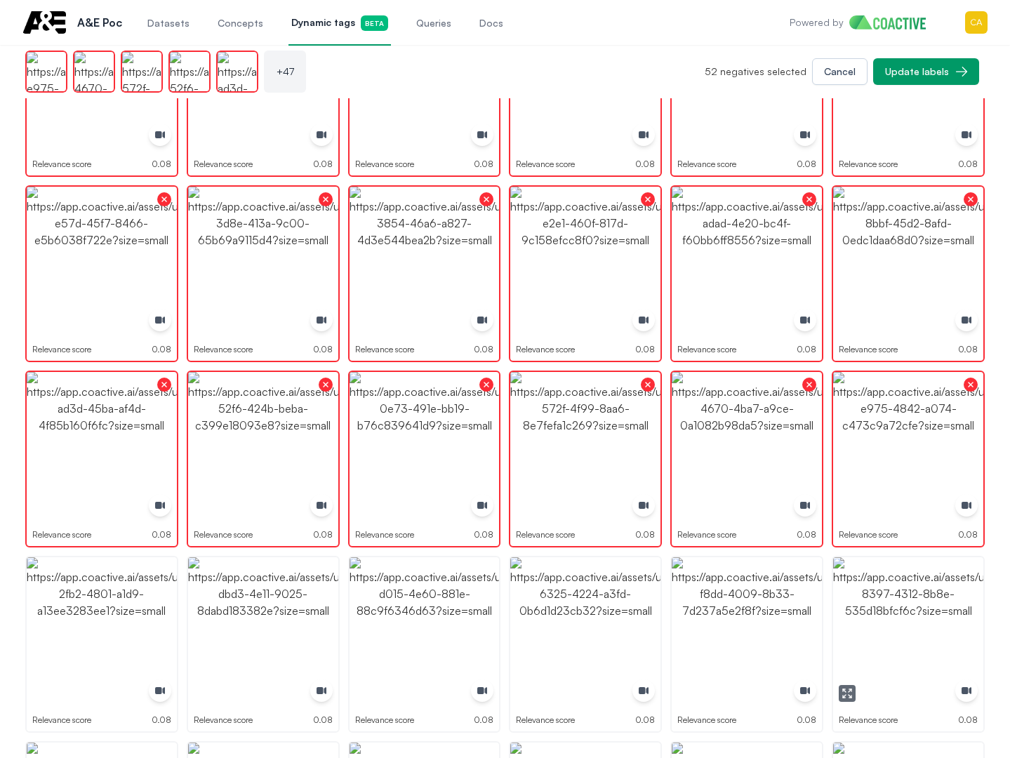
click at [863, 649] on img "button" at bounding box center [908, 632] width 150 height 150
click at [862, 649] on img "button" at bounding box center [908, 632] width 150 height 150
click at [733, 621] on img "button" at bounding box center [747, 632] width 150 height 150
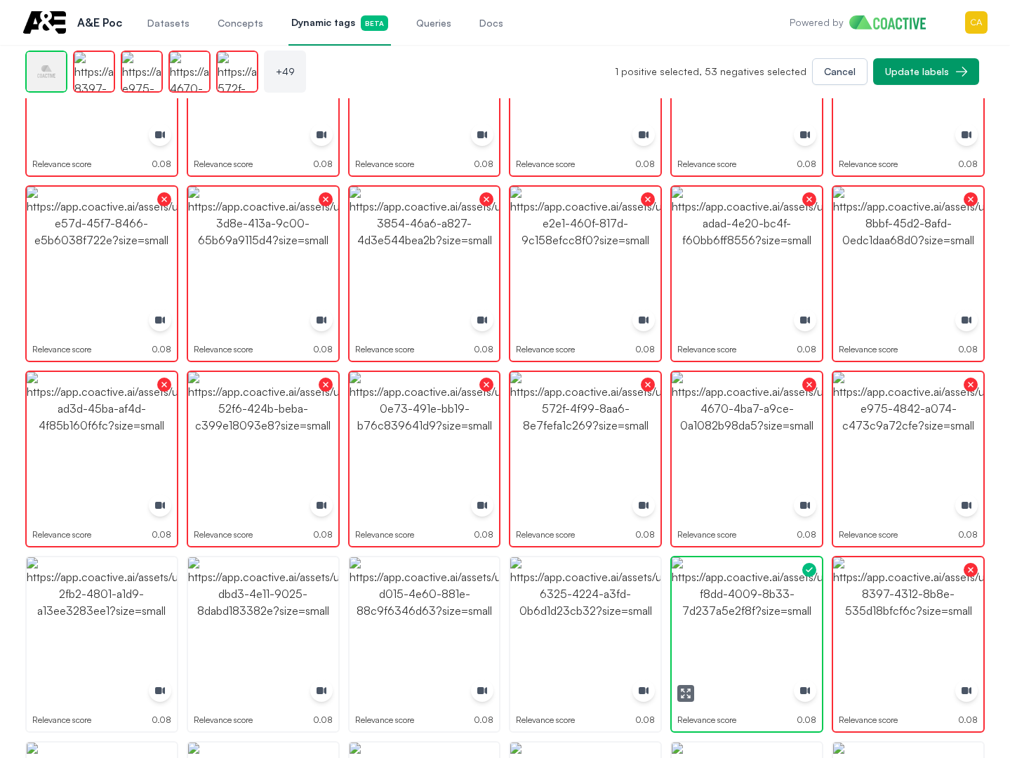
click at [733, 621] on img "button" at bounding box center [747, 632] width 150 height 150
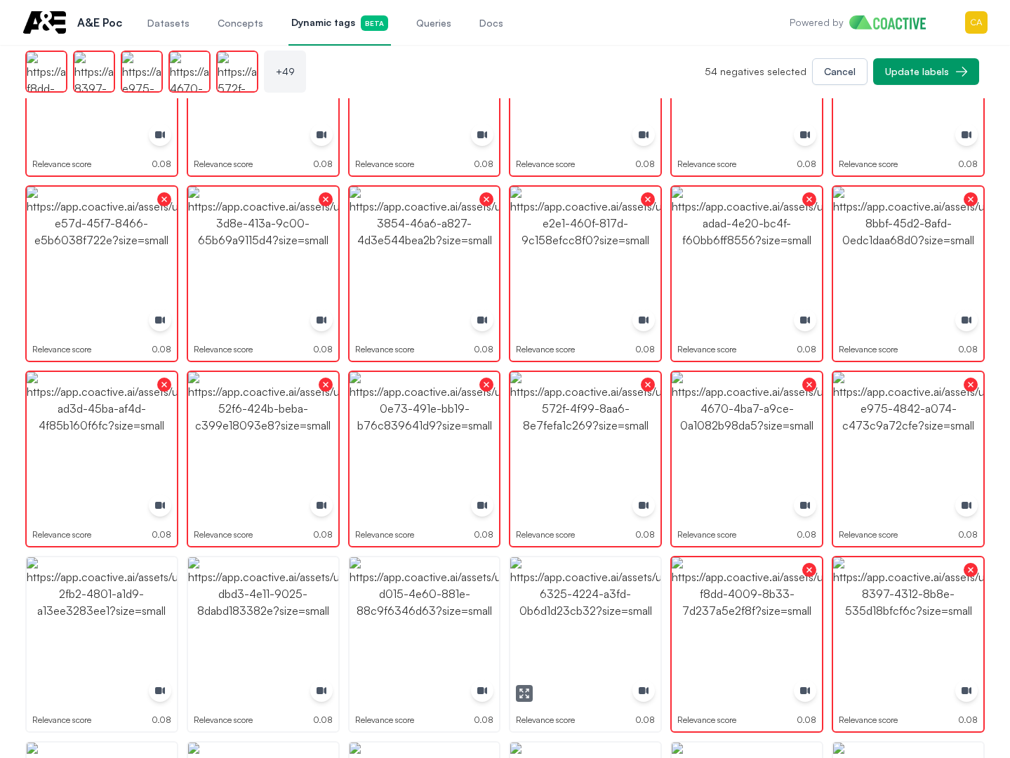
click at [570, 614] on img "button" at bounding box center [585, 632] width 150 height 150
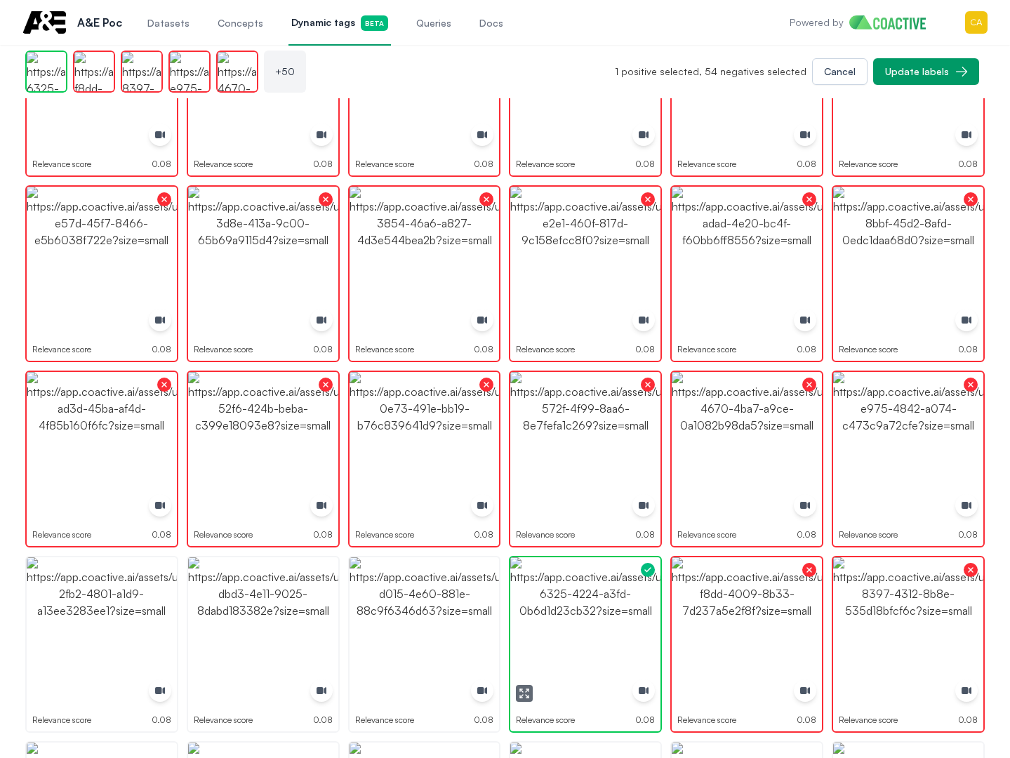
click at [570, 614] on img "button" at bounding box center [585, 632] width 150 height 150
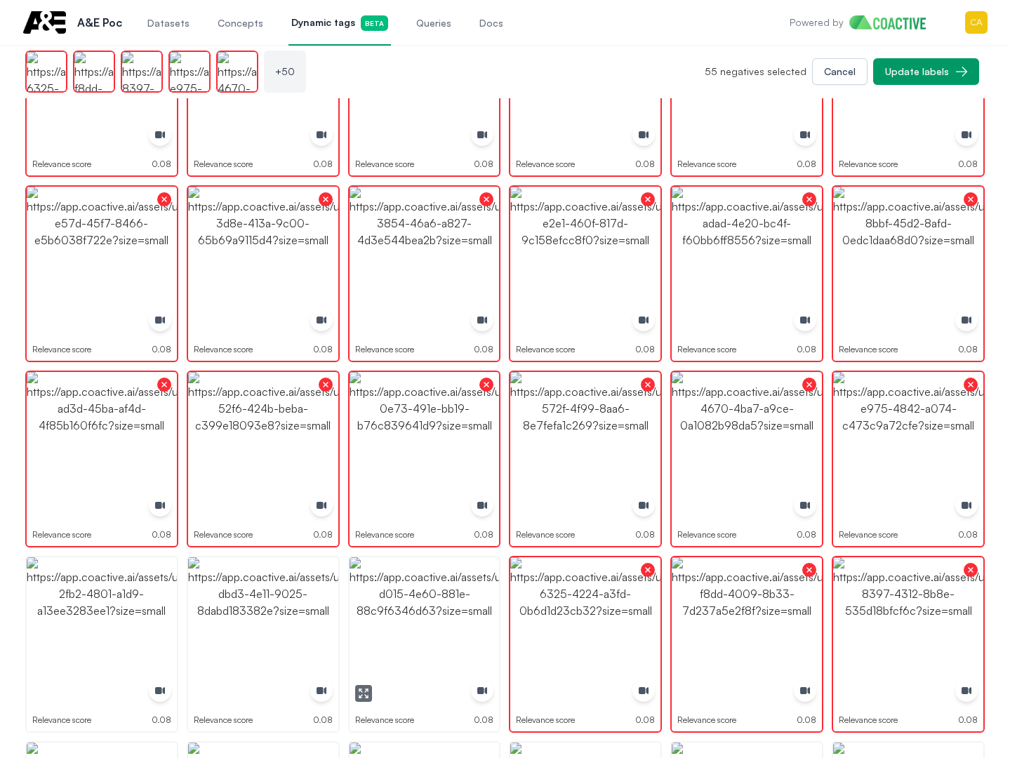
click at [406, 614] on img "button" at bounding box center [425, 632] width 150 height 150
click at [210, 621] on img "button" at bounding box center [263, 632] width 150 height 150
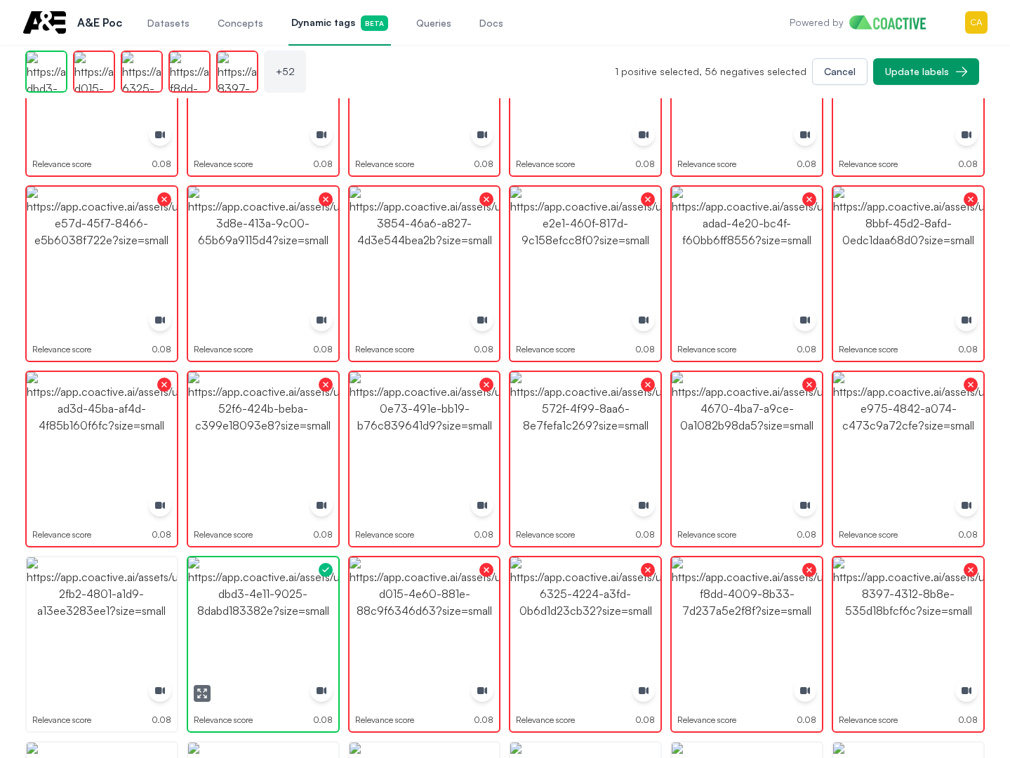
click at [210, 621] on img "button" at bounding box center [263, 632] width 150 height 150
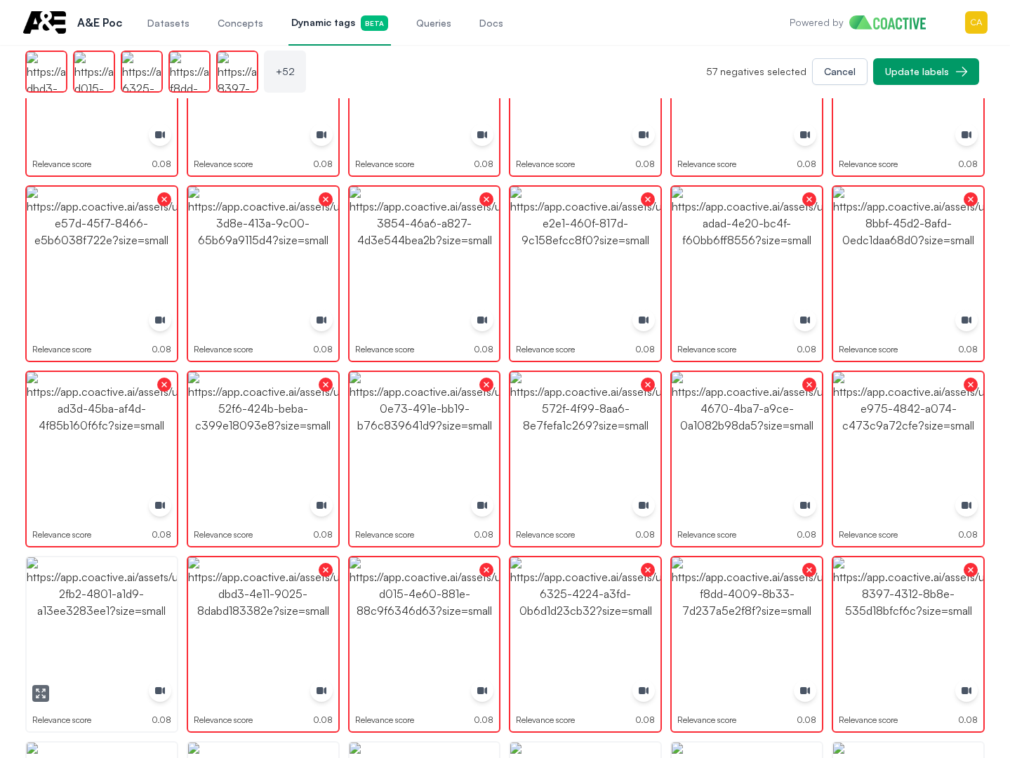
click at [110, 628] on img "button" at bounding box center [102, 632] width 150 height 150
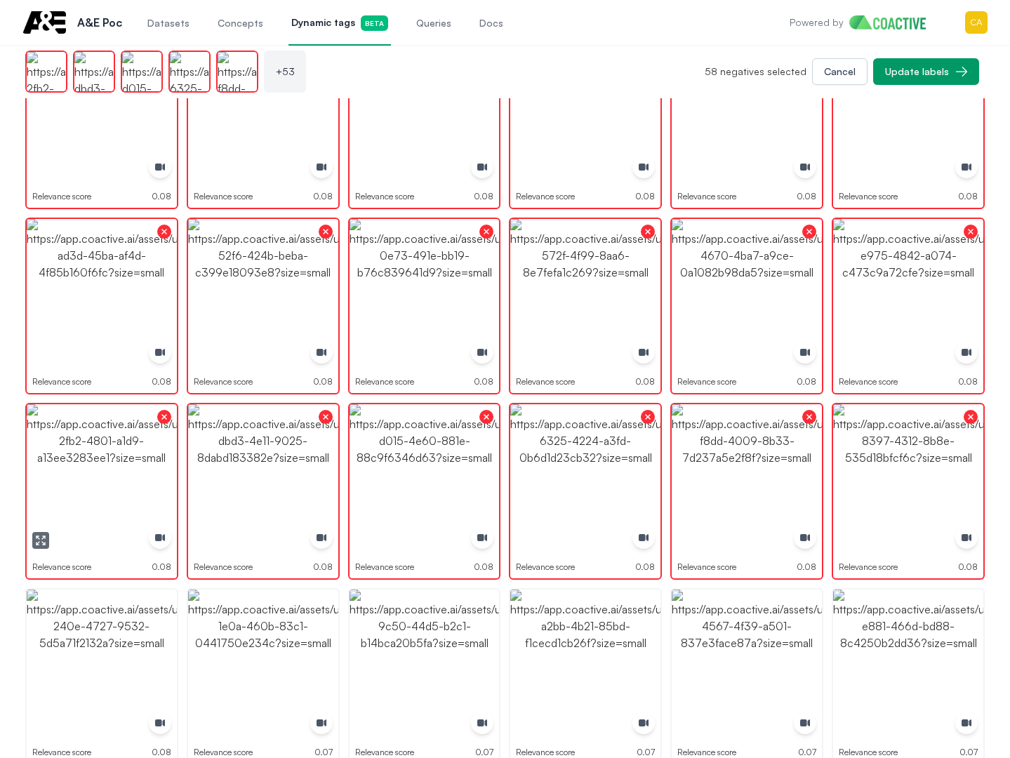
scroll to position [2387, 0]
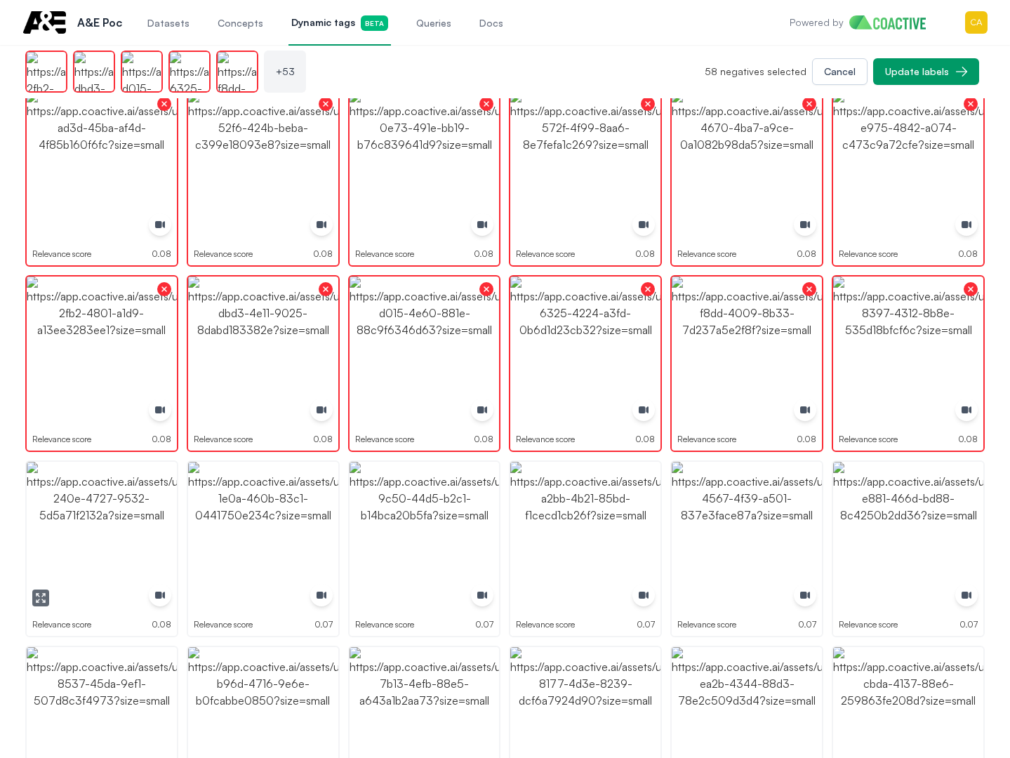
click at [134, 492] on img "button" at bounding box center [102, 537] width 150 height 150
drag, startPoint x: 134, startPoint y: 492, endPoint x: 282, endPoint y: 492, distance: 148.1
click at [133, 492] on img "button" at bounding box center [102, 537] width 150 height 150
click at [331, 497] on img "button" at bounding box center [263, 537] width 150 height 150
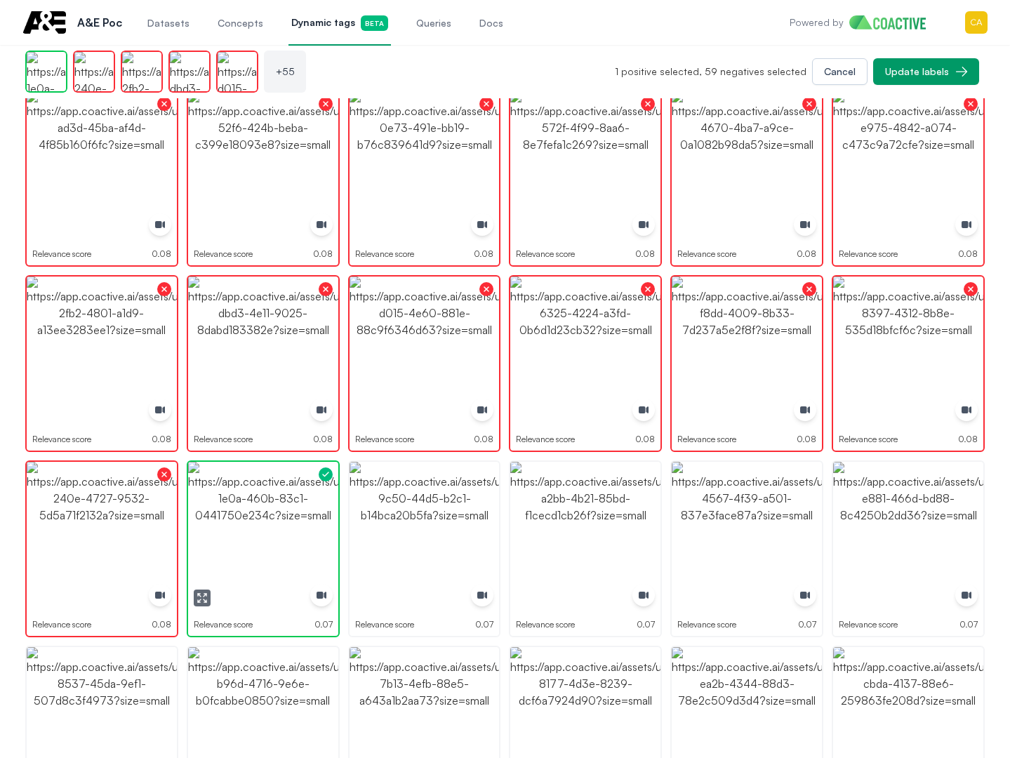
click at [331, 497] on img "button" at bounding box center [263, 537] width 150 height 150
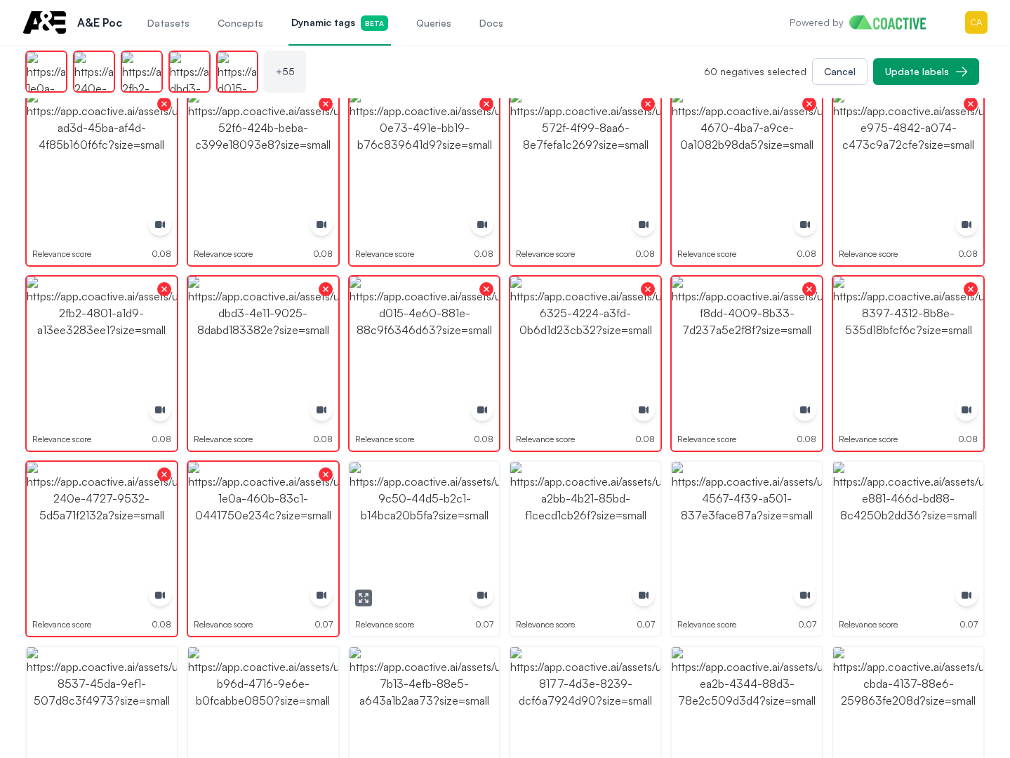
click at [385, 497] on img "button" at bounding box center [425, 537] width 150 height 150
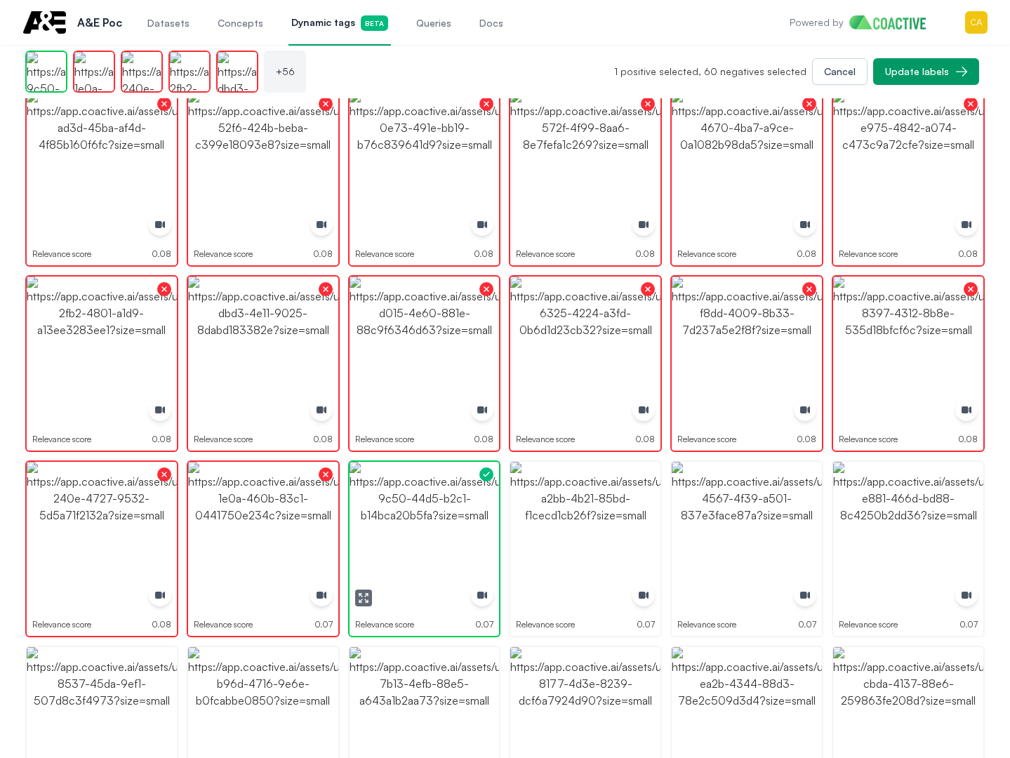
click at [385, 497] on img "button" at bounding box center [425, 537] width 150 height 150
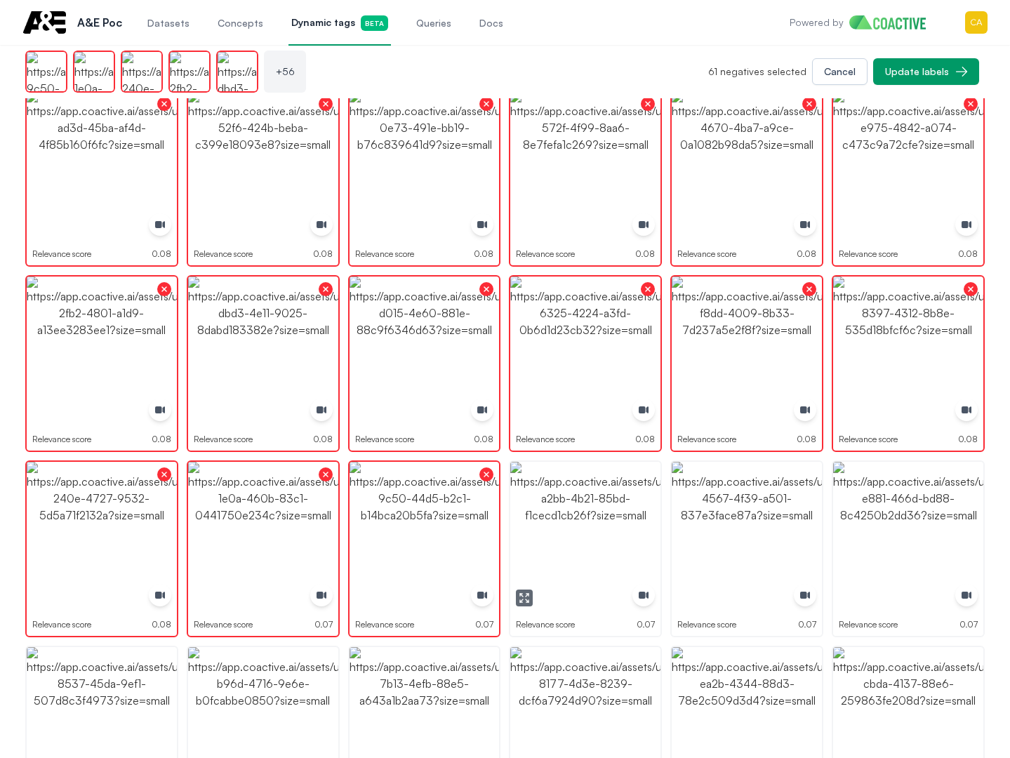
click at [592, 498] on img "button" at bounding box center [585, 537] width 150 height 150
click at [755, 498] on img "button" at bounding box center [747, 537] width 150 height 150
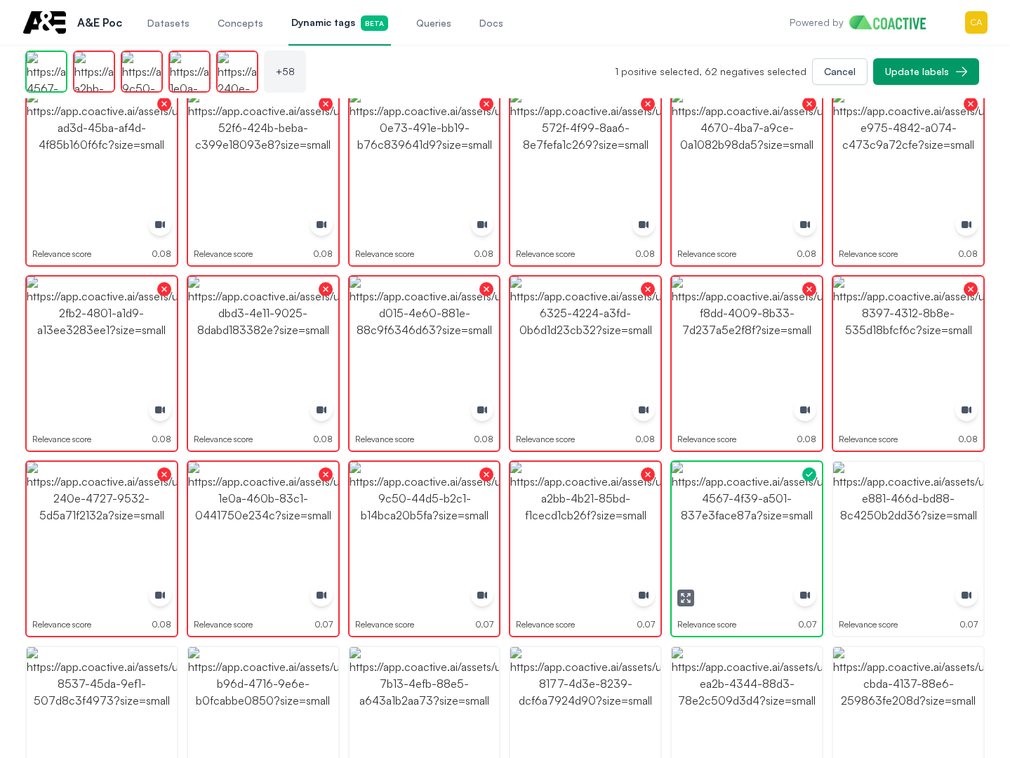
click at [755, 498] on img "button" at bounding box center [747, 537] width 150 height 150
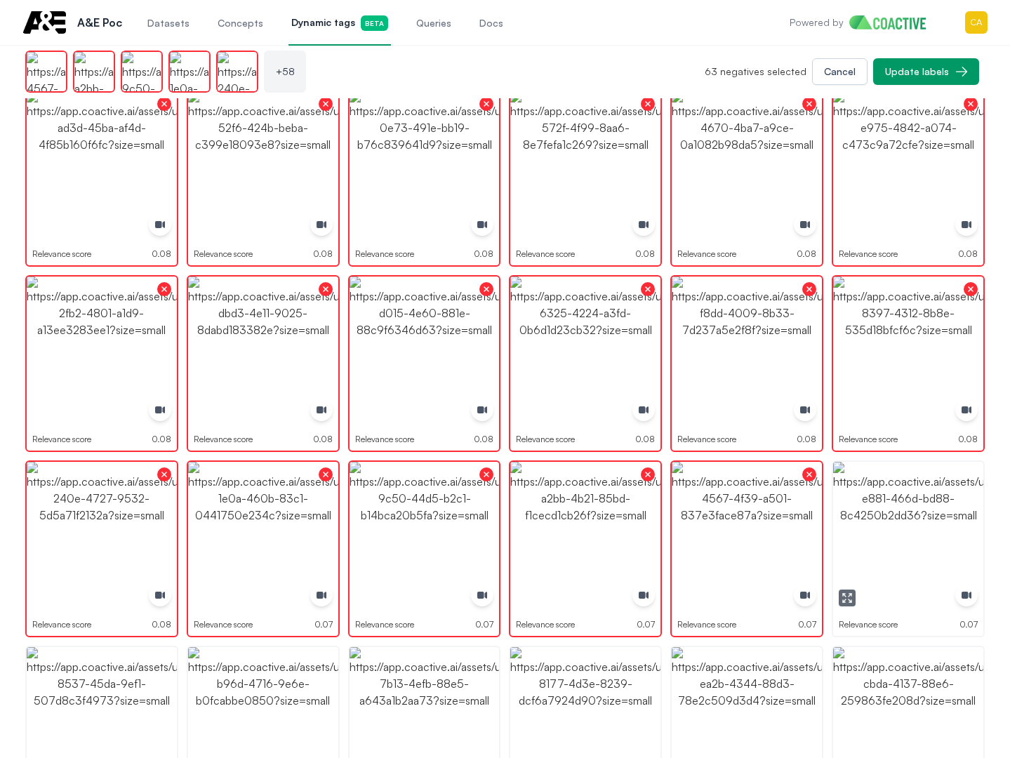
click at [884, 497] on img "button" at bounding box center [908, 537] width 150 height 150
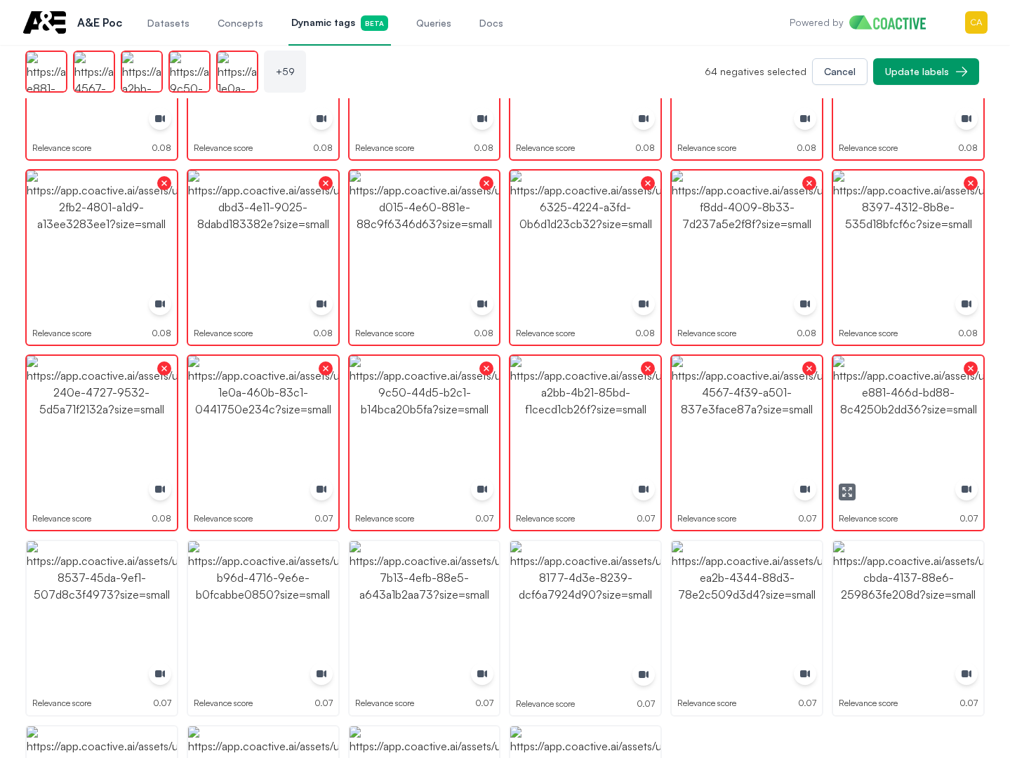
scroll to position [2647, 0]
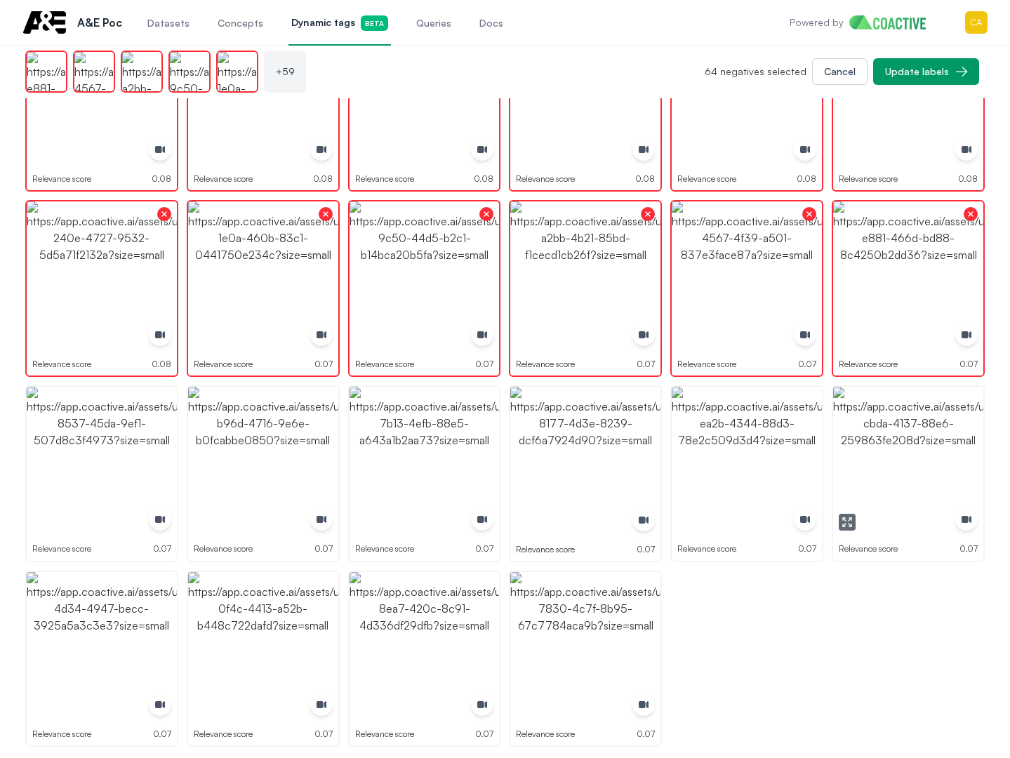
click at [936, 391] on img "button" at bounding box center [908, 462] width 150 height 150
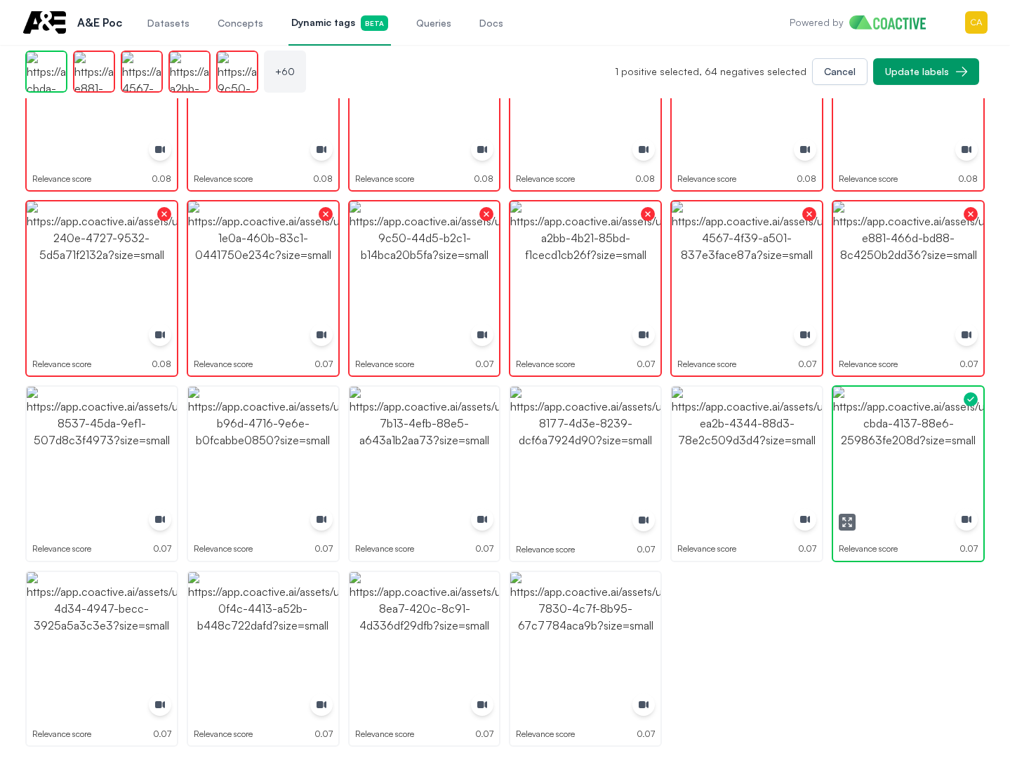
click at [936, 391] on img "button" at bounding box center [908, 462] width 150 height 150
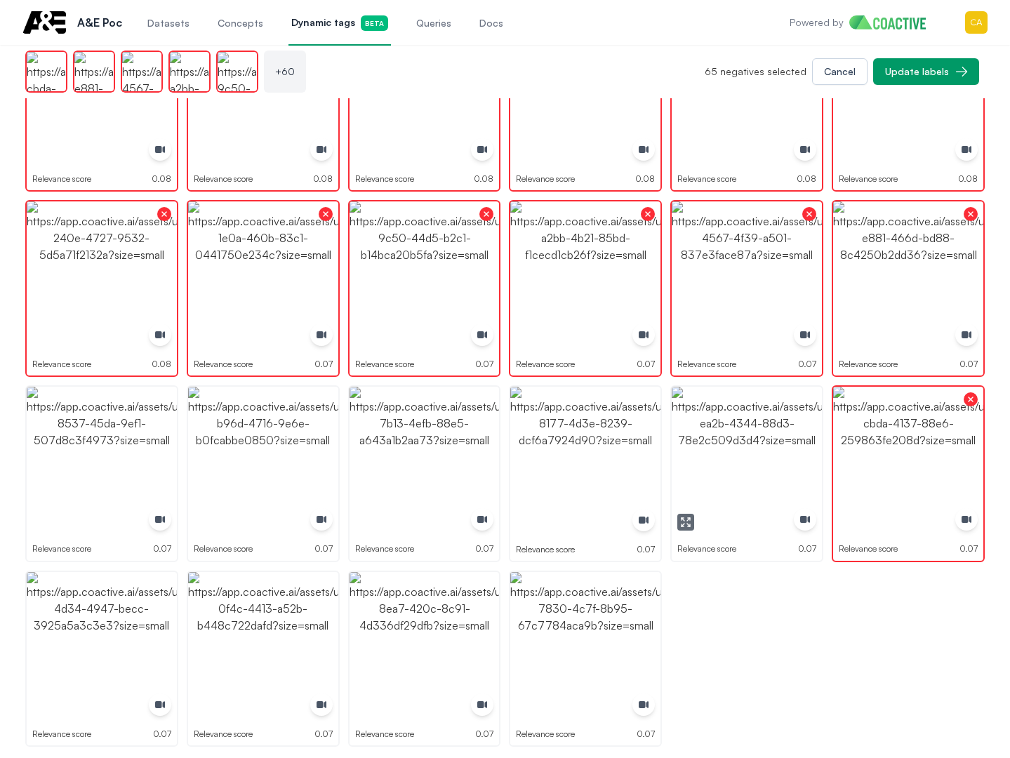
click at [776, 437] on img "button" at bounding box center [747, 462] width 150 height 150
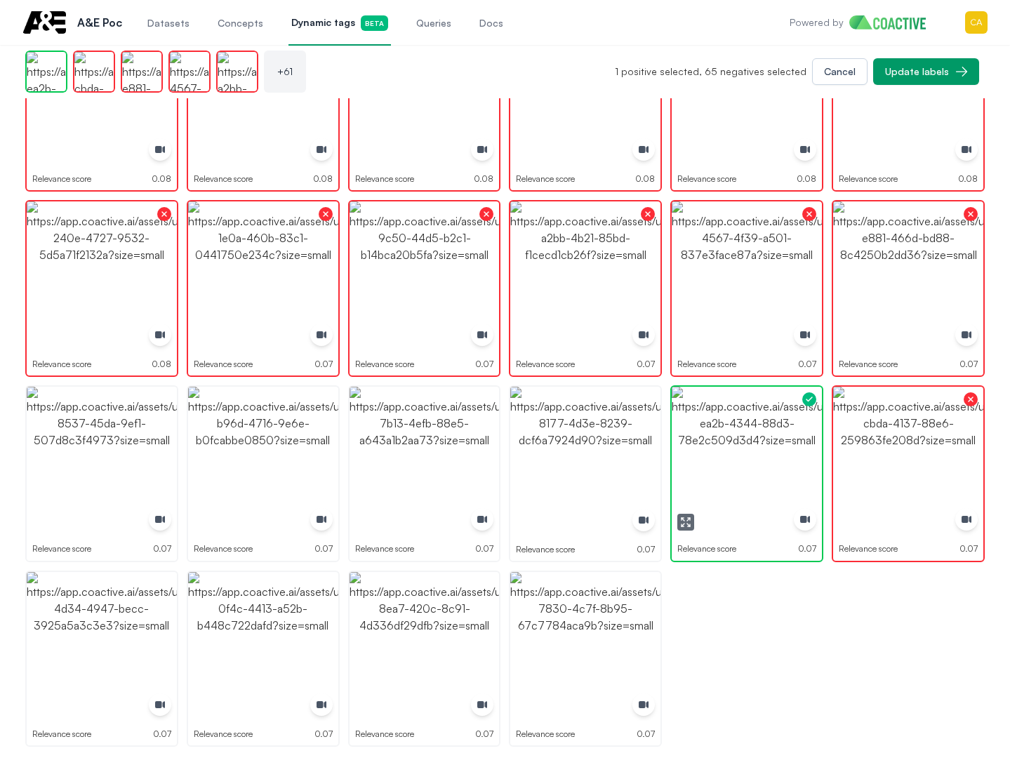
click at [776, 437] on img "button" at bounding box center [747, 462] width 150 height 150
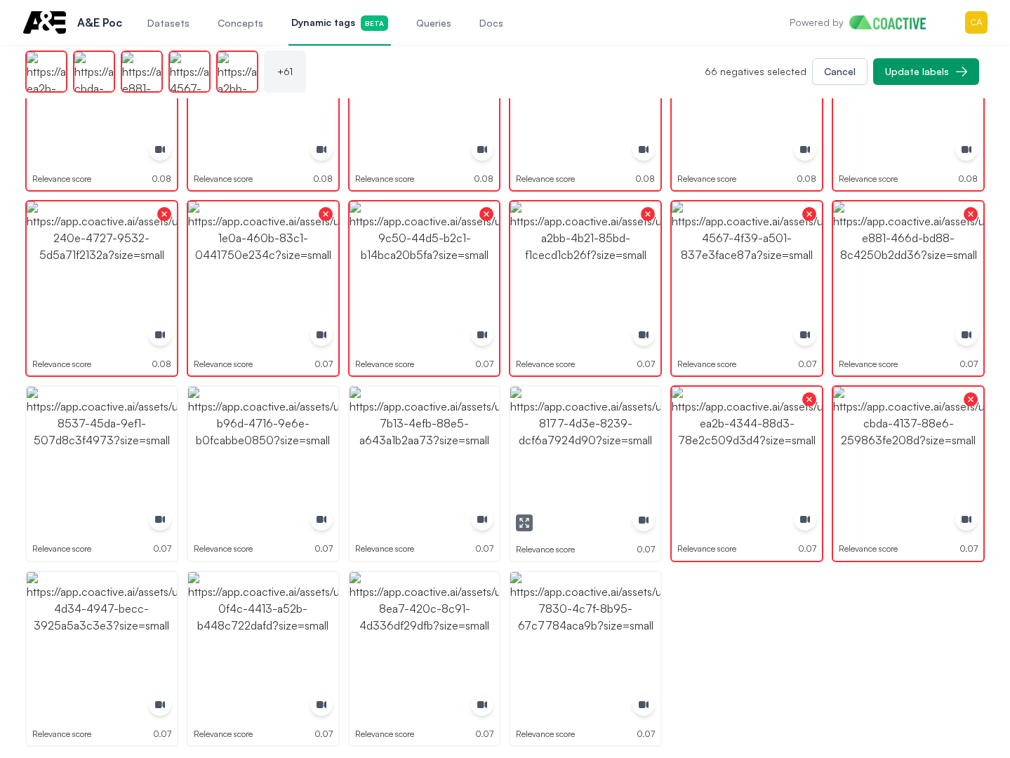
click at [585, 440] on img "button" at bounding box center [585, 462] width 150 height 150
click at [444, 457] on img "button" at bounding box center [425, 462] width 150 height 150
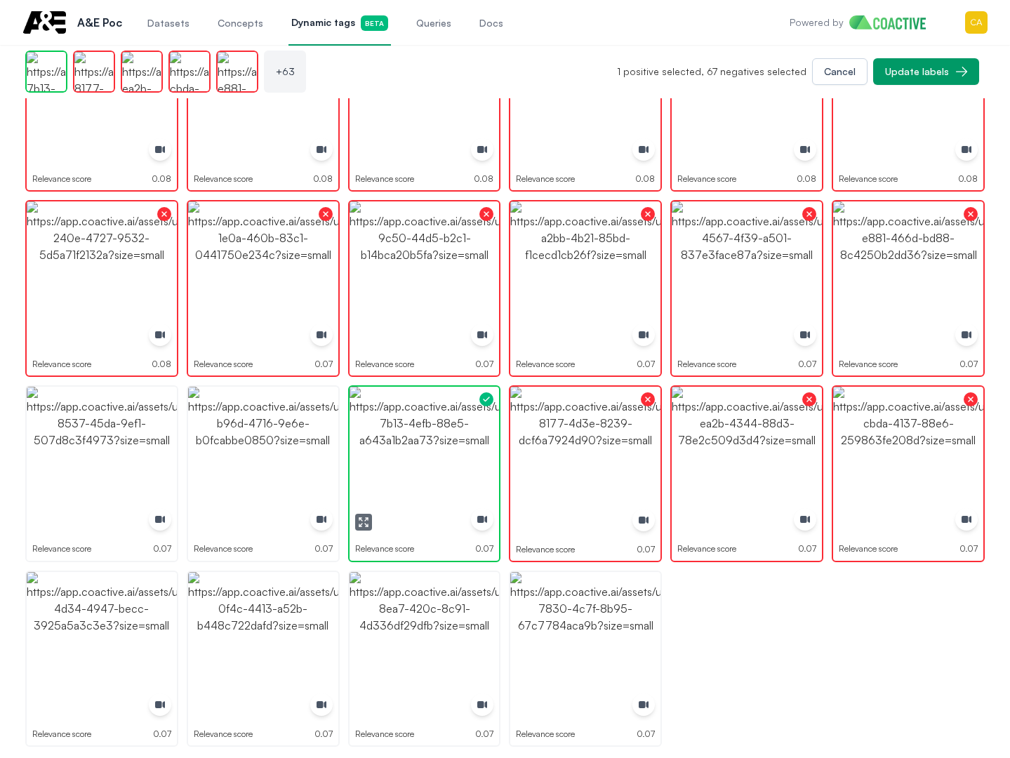
click at [444, 457] on img "button" at bounding box center [425, 462] width 150 height 150
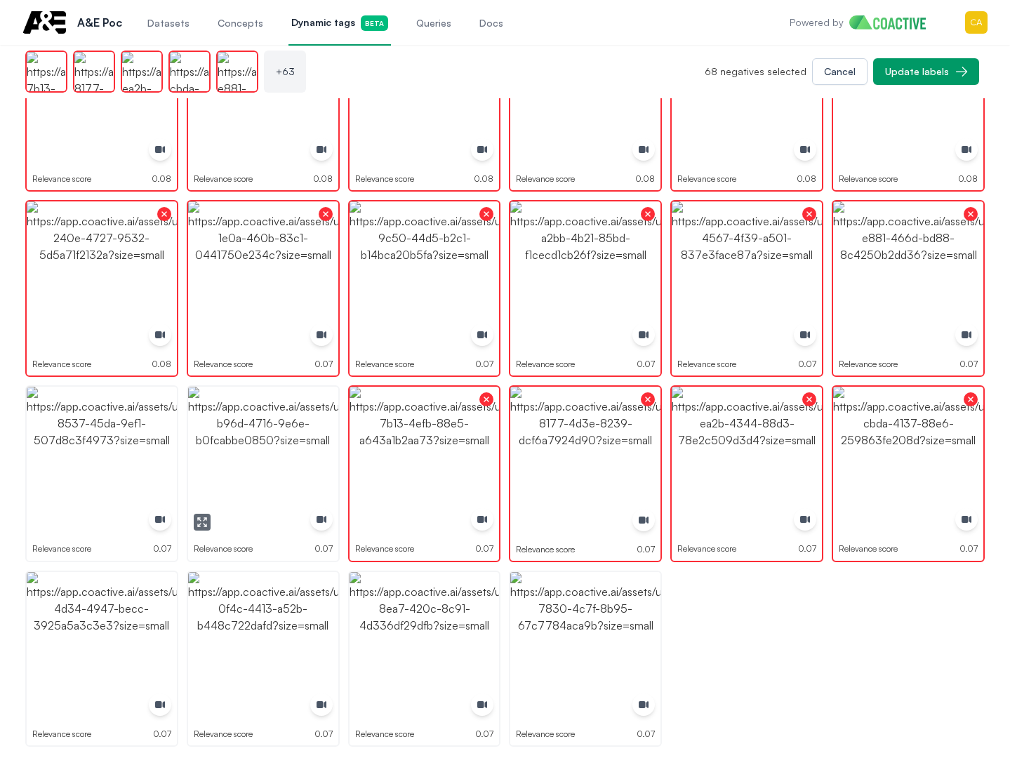
click at [292, 476] on img "button" at bounding box center [263, 462] width 150 height 150
click at [108, 482] on img "button" at bounding box center [102, 462] width 150 height 150
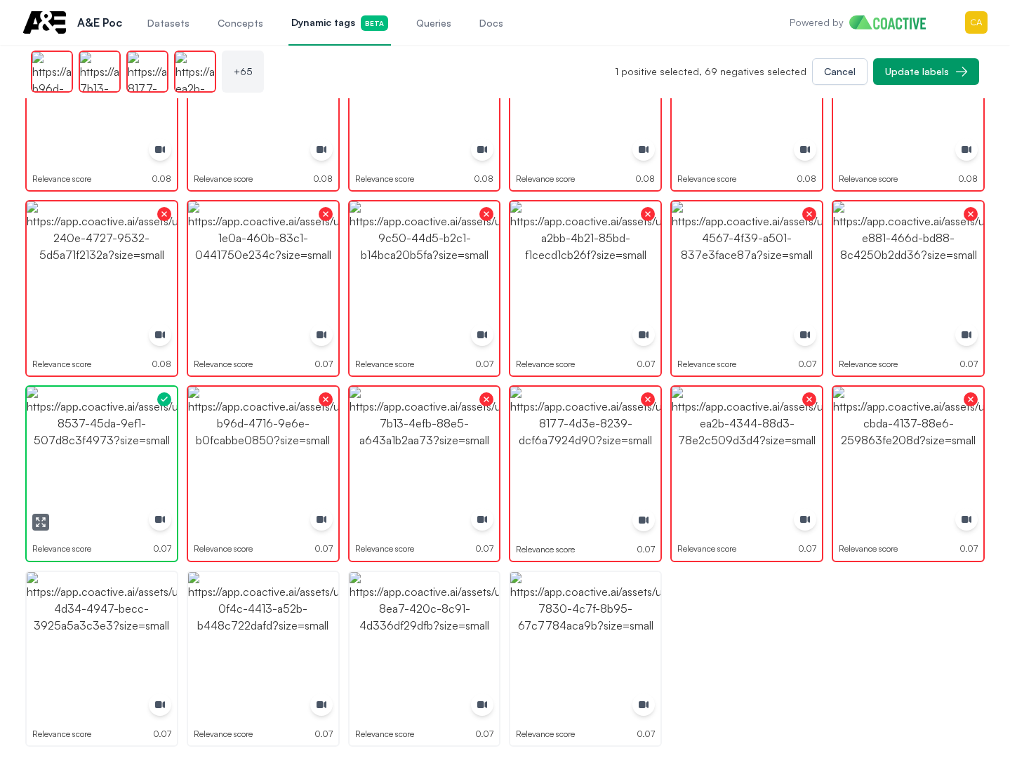
click at [108, 482] on img "button" at bounding box center [102, 462] width 150 height 150
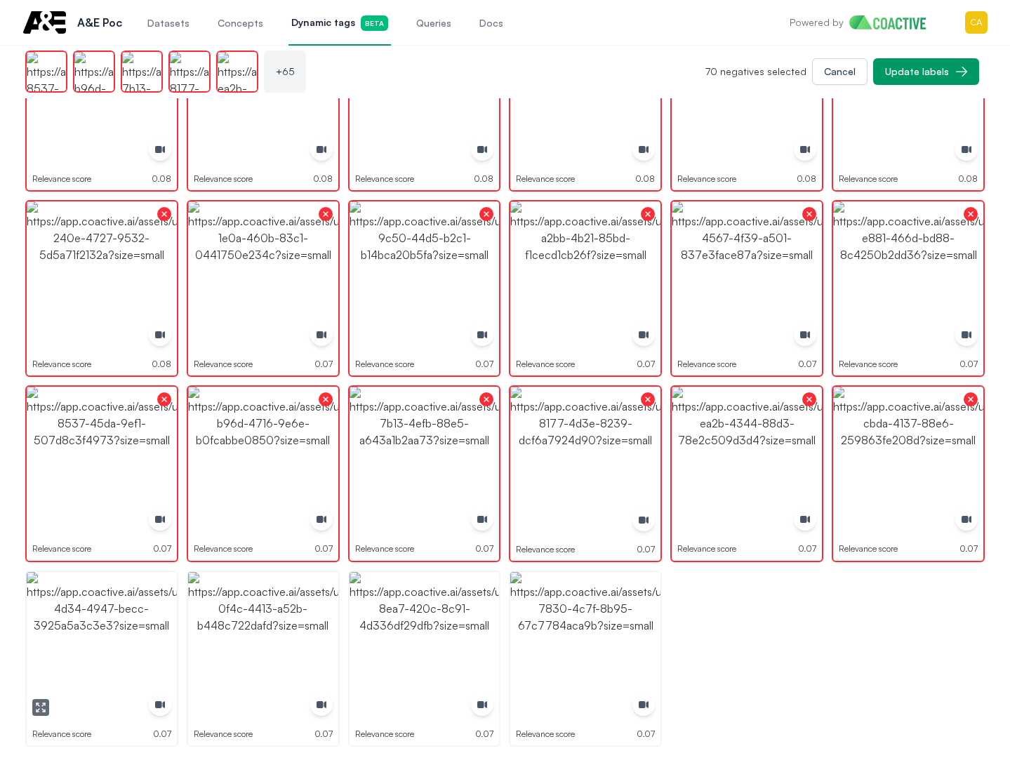
click at [110, 639] on img "button" at bounding box center [102, 647] width 150 height 150
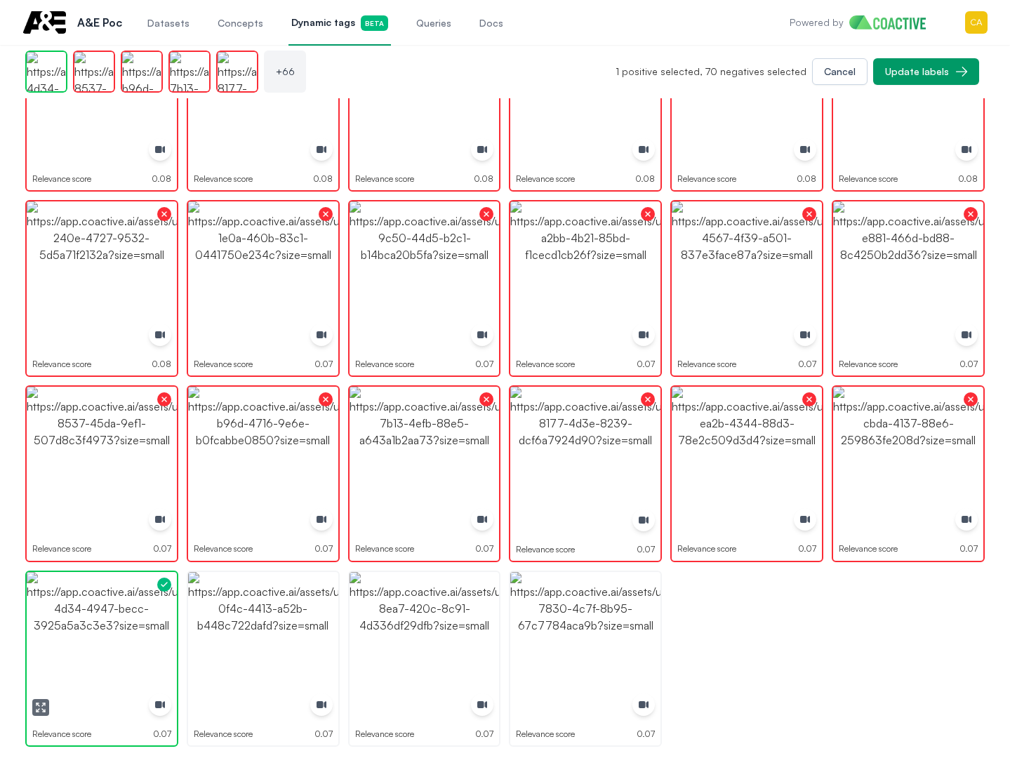
click at [108, 640] on img "button" at bounding box center [102, 647] width 150 height 150
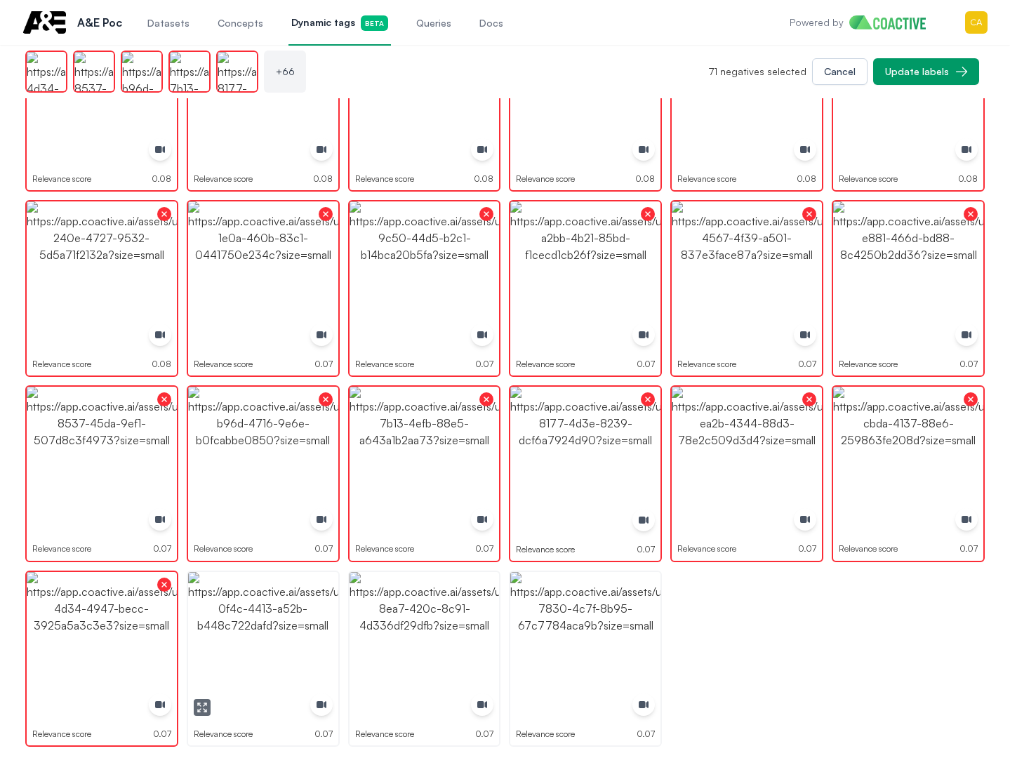
click at [259, 645] on img "button" at bounding box center [263, 647] width 150 height 150
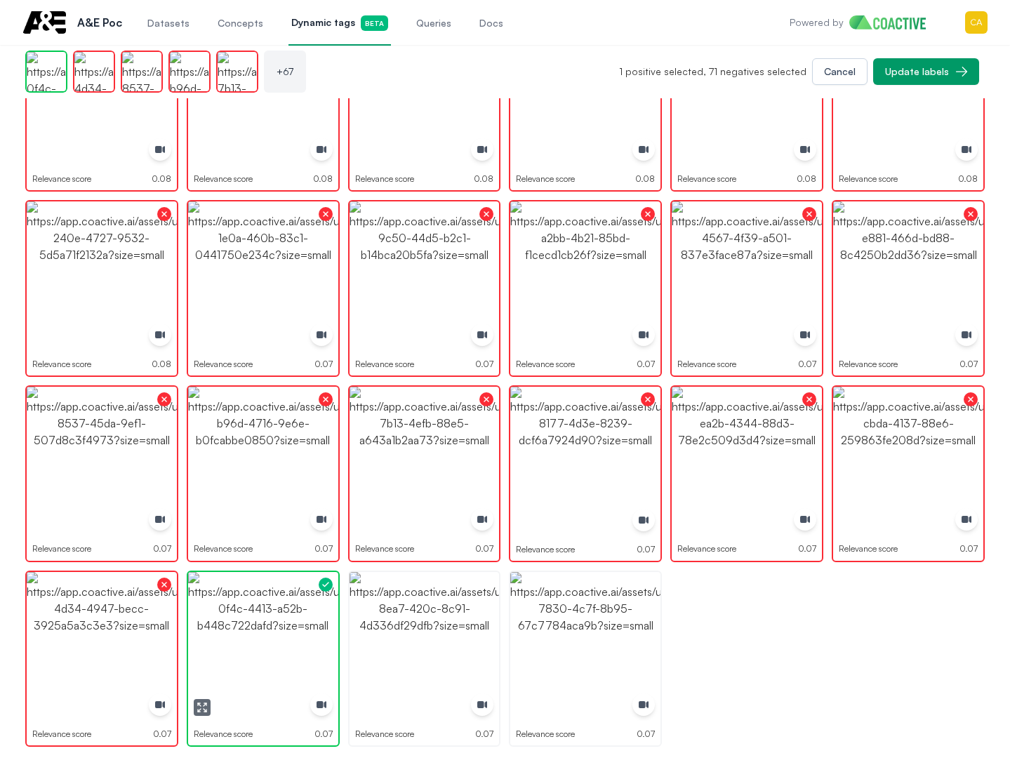
click at [259, 645] on img "button" at bounding box center [263, 647] width 150 height 150
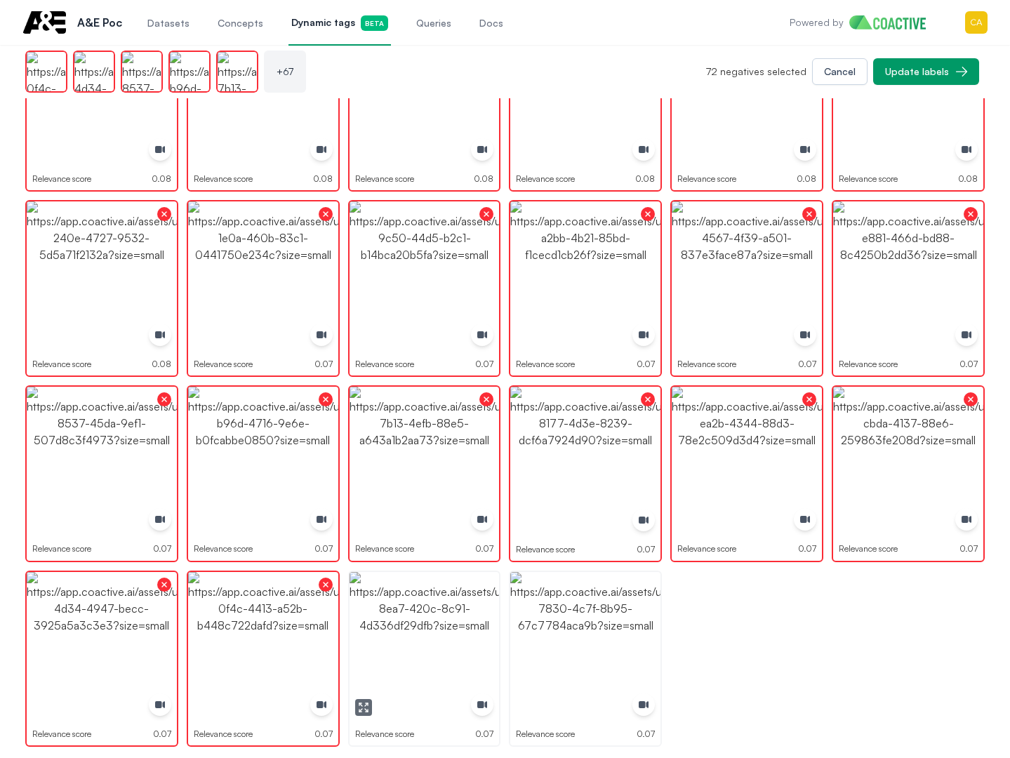
click at [475, 642] on img "button" at bounding box center [425, 647] width 150 height 150
click at [585, 636] on img "button" at bounding box center [585, 647] width 150 height 150
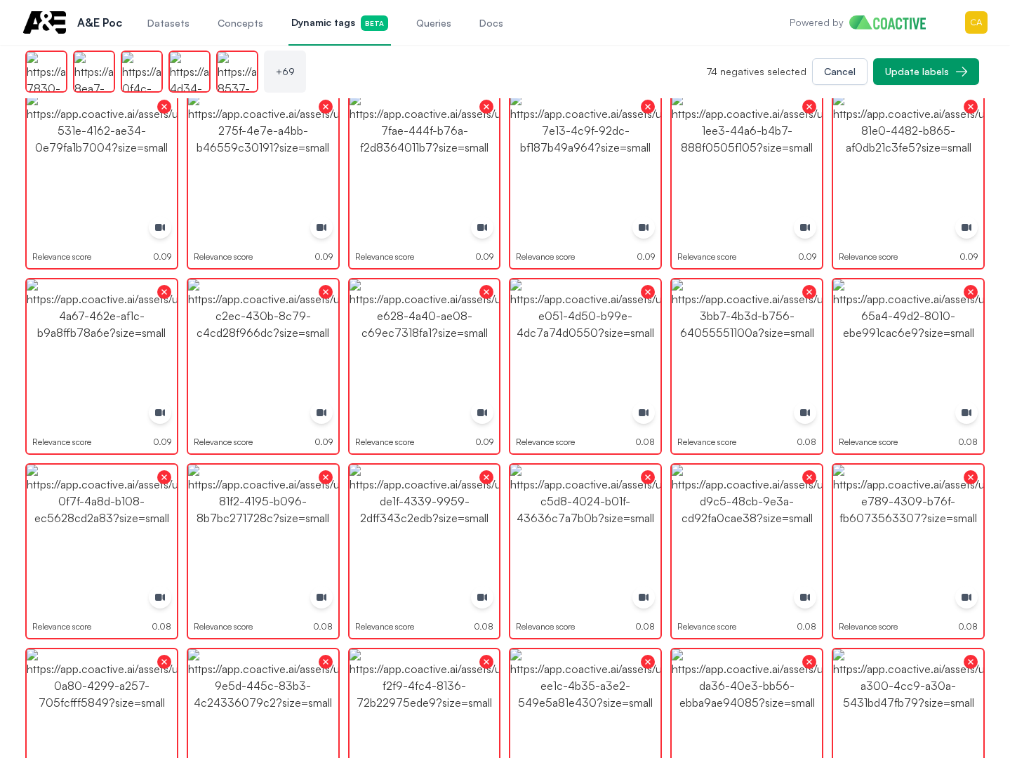
scroll to position [1384, 0]
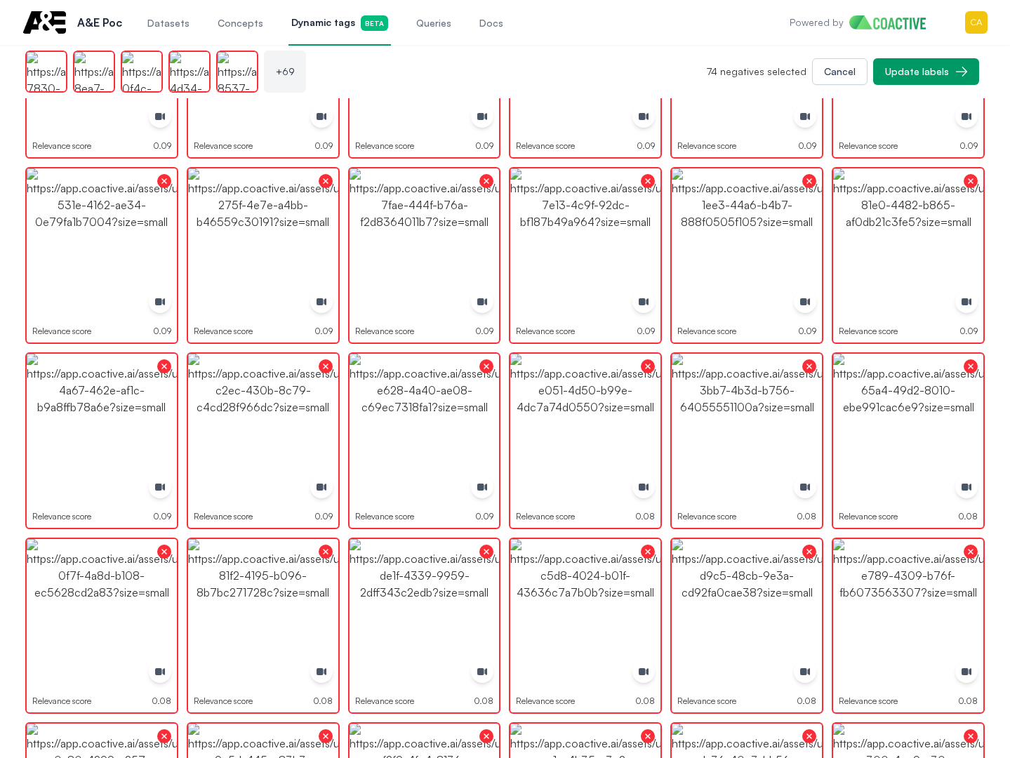
click at [923, 56] on div "+ 69 74 negatives selected Cancel Update labels" at bounding box center [530, 71] width 1010 height 53
click at [922, 62] on button "Update labels" at bounding box center [926, 71] width 106 height 27
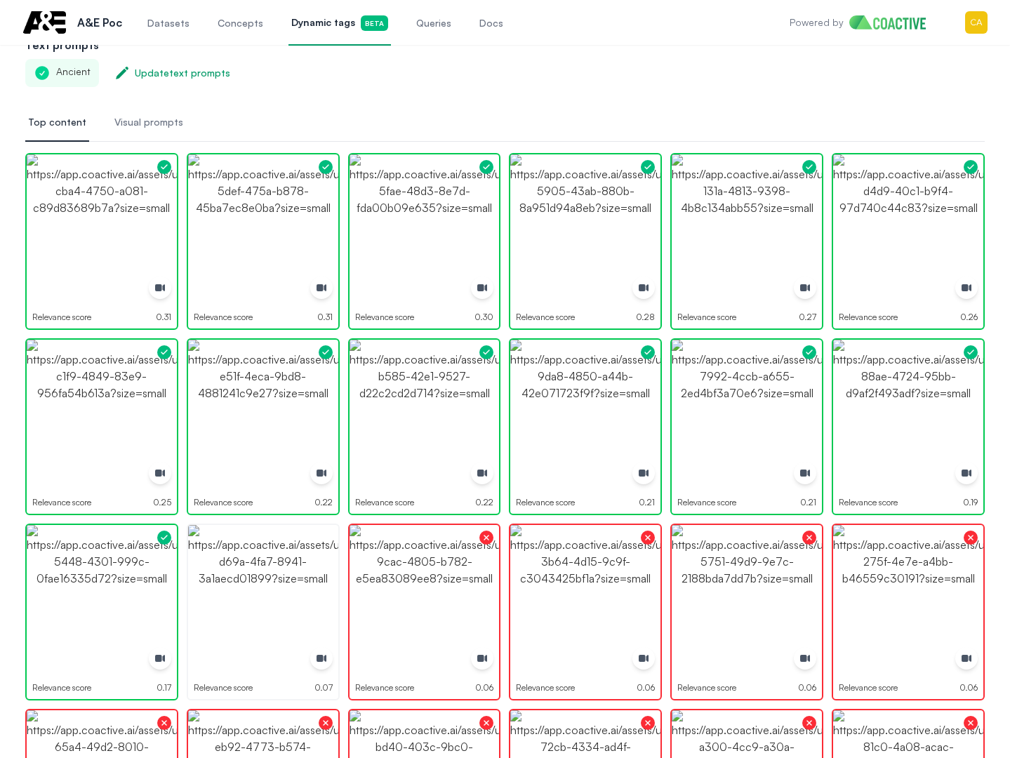
scroll to position [0, 0]
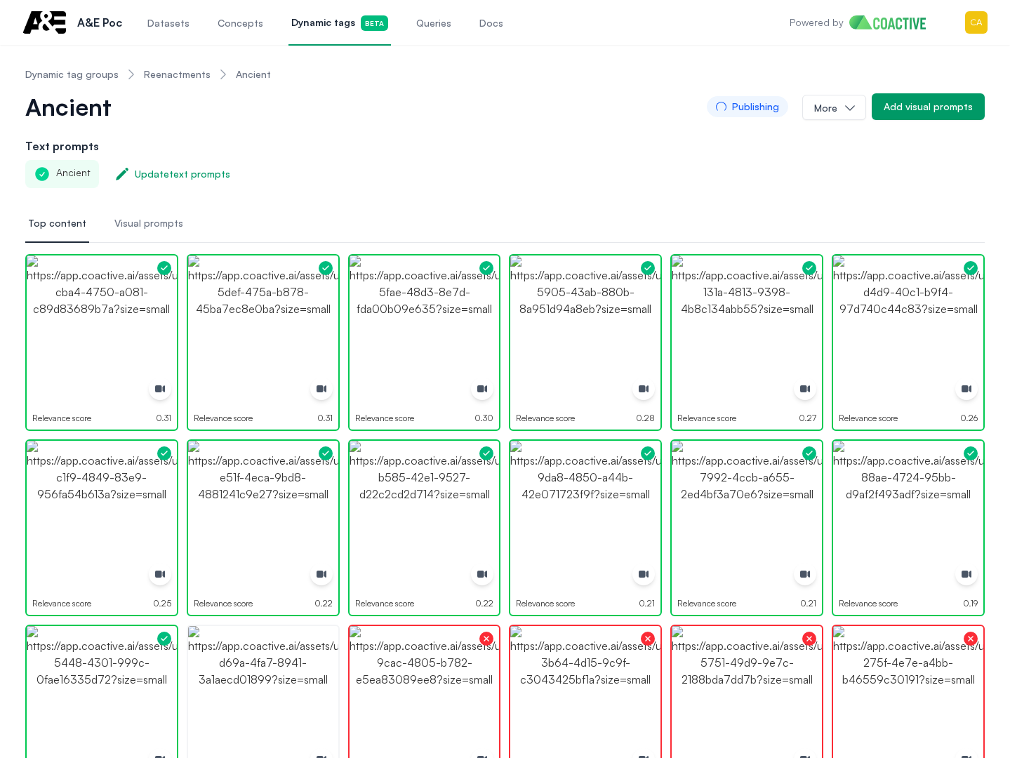
drag, startPoint x: 573, startPoint y: 188, endPoint x: 678, endPoint y: 152, distance: 111.2
drag, startPoint x: 613, startPoint y: 140, endPoint x: 579, endPoint y: 135, distance: 34.2
click at [614, 141] on h2 "Text prompts" at bounding box center [505, 146] width 960 height 17
drag, startPoint x: 800, startPoint y: 89, endPoint x: 599, endPoint y: 0, distance: 219.7
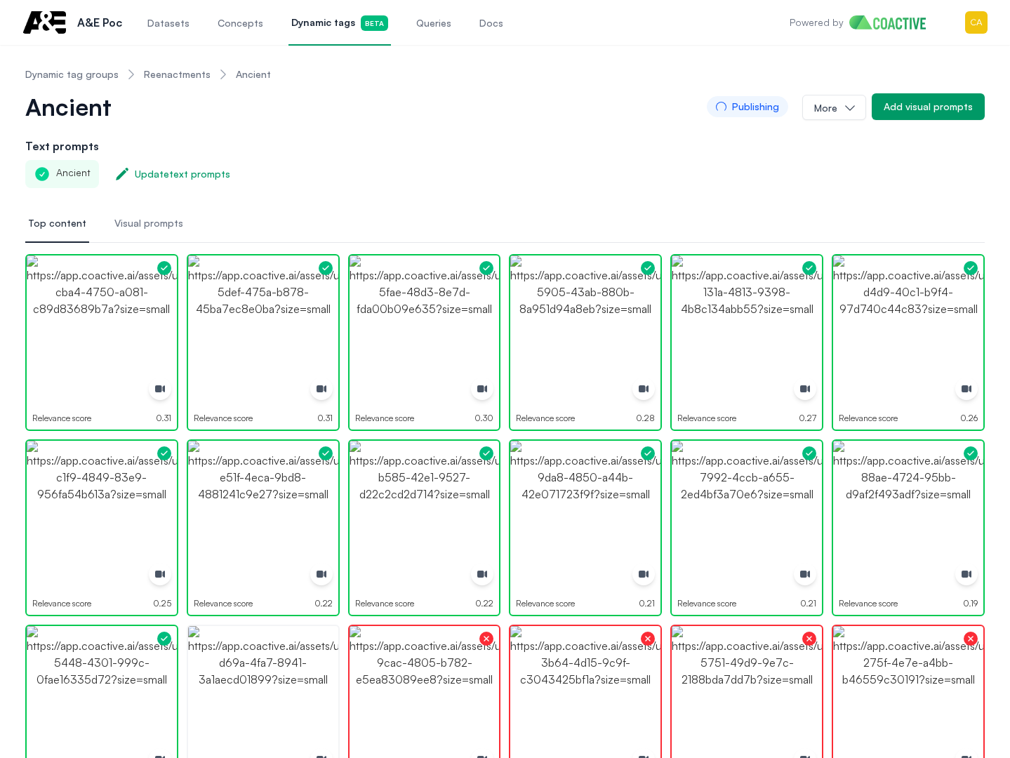
click at [800, 89] on nav "Dynamic tag groups Reenactments Ancient" at bounding box center [505, 74] width 960 height 37
click at [164, 73] on link "Reenactments" at bounding box center [177, 74] width 67 height 14
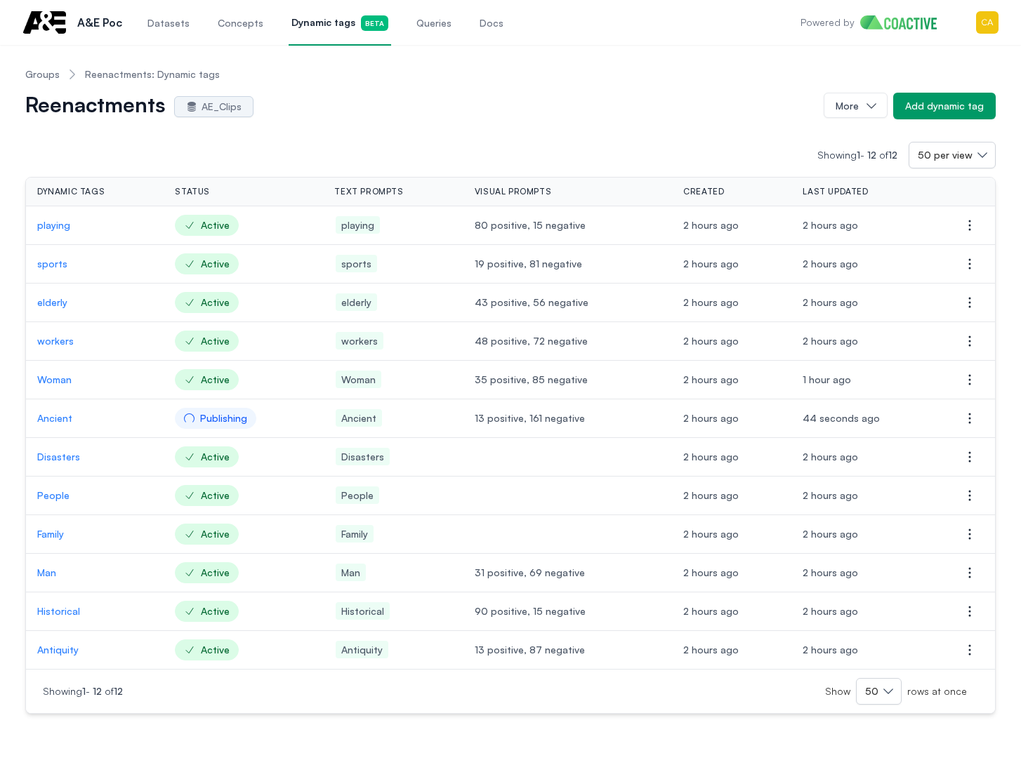
click at [61, 454] on p "Disasters" at bounding box center [94, 457] width 115 height 14
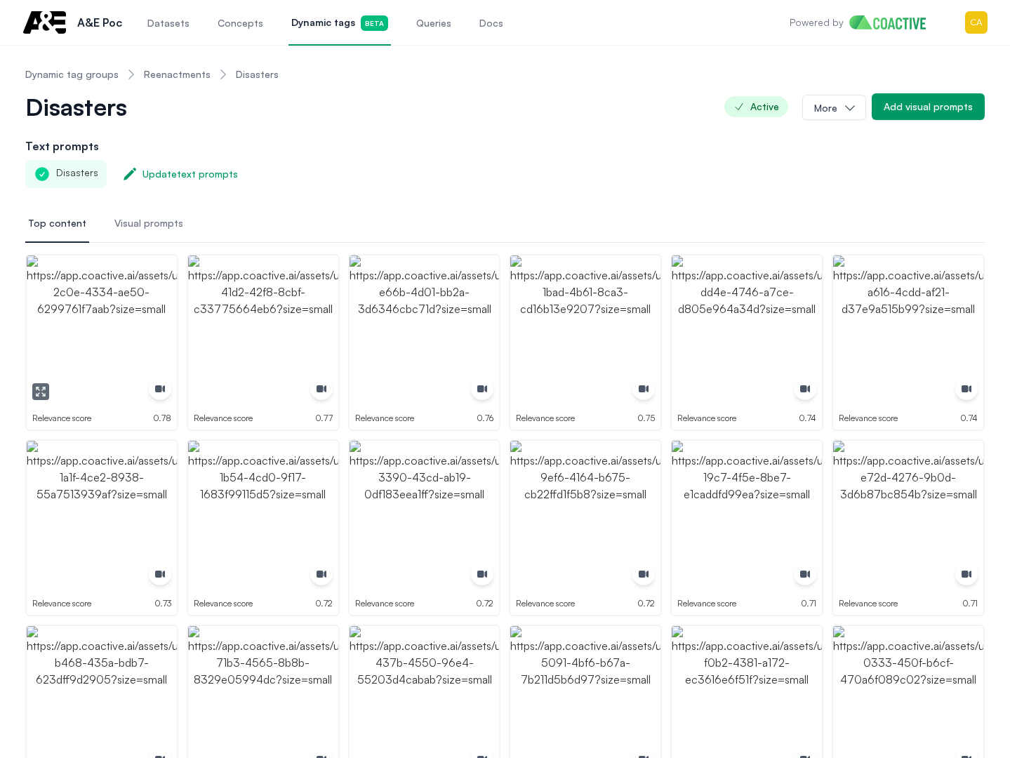
click at [152, 329] on img "button" at bounding box center [102, 331] width 150 height 150
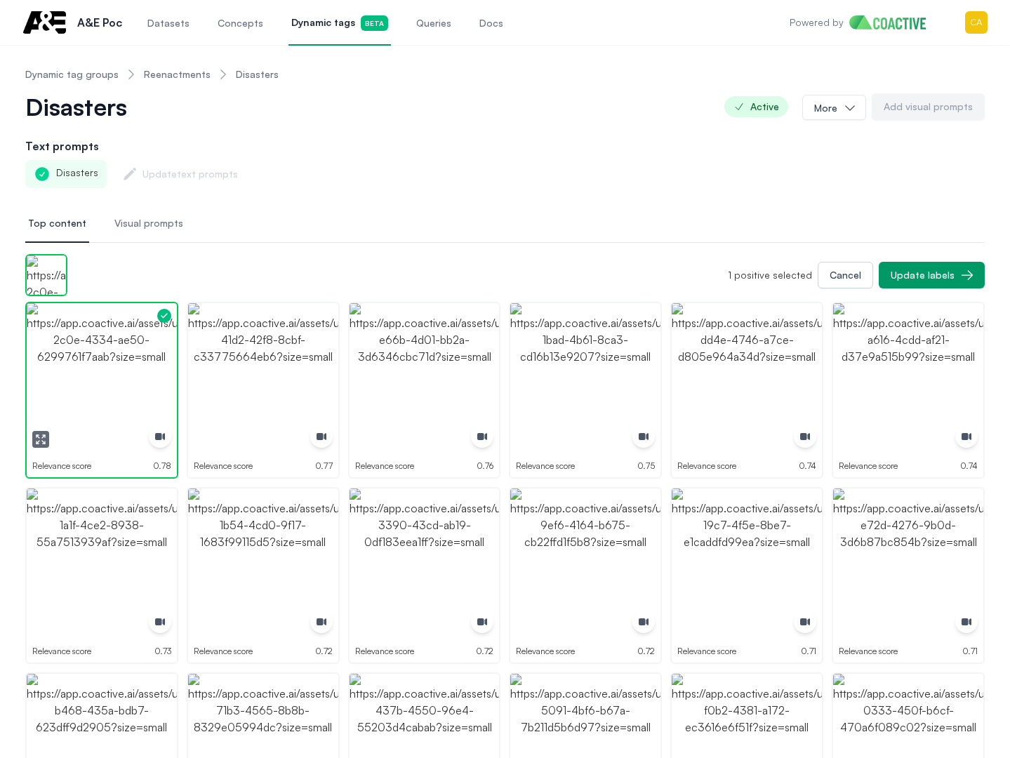
click at [152, 329] on img "button" at bounding box center [102, 378] width 150 height 150
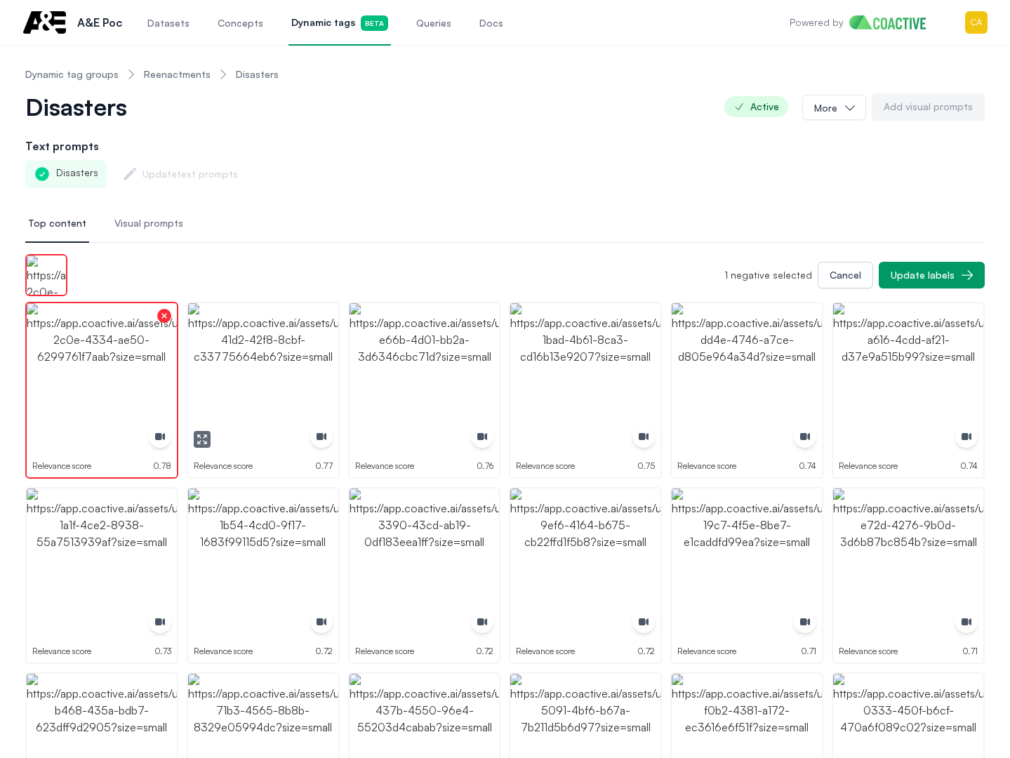
click at [261, 359] on img "button" at bounding box center [263, 378] width 150 height 150
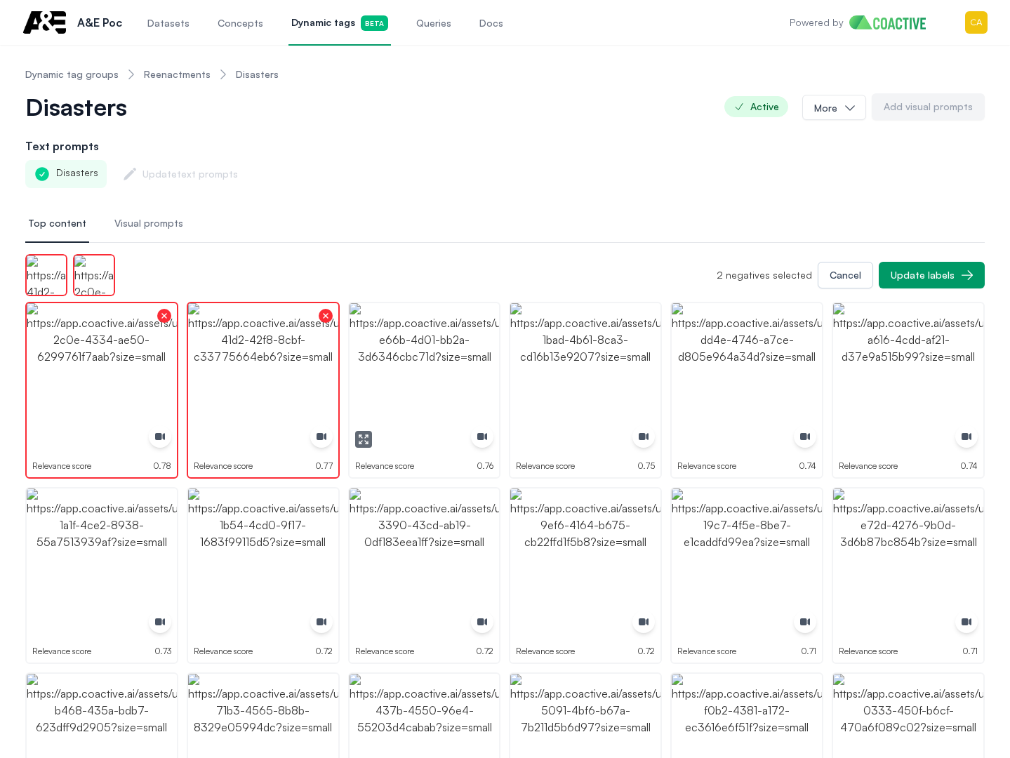
click at [422, 351] on img "button" at bounding box center [425, 378] width 150 height 150
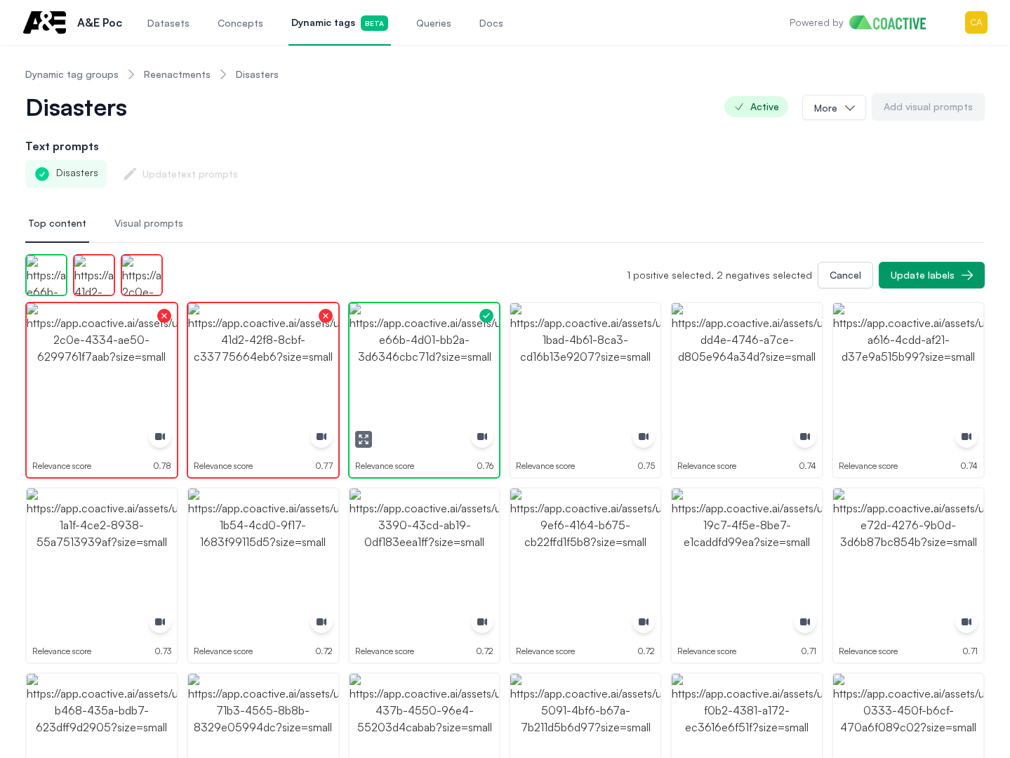
click at [422, 351] on img "button" at bounding box center [425, 378] width 150 height 150
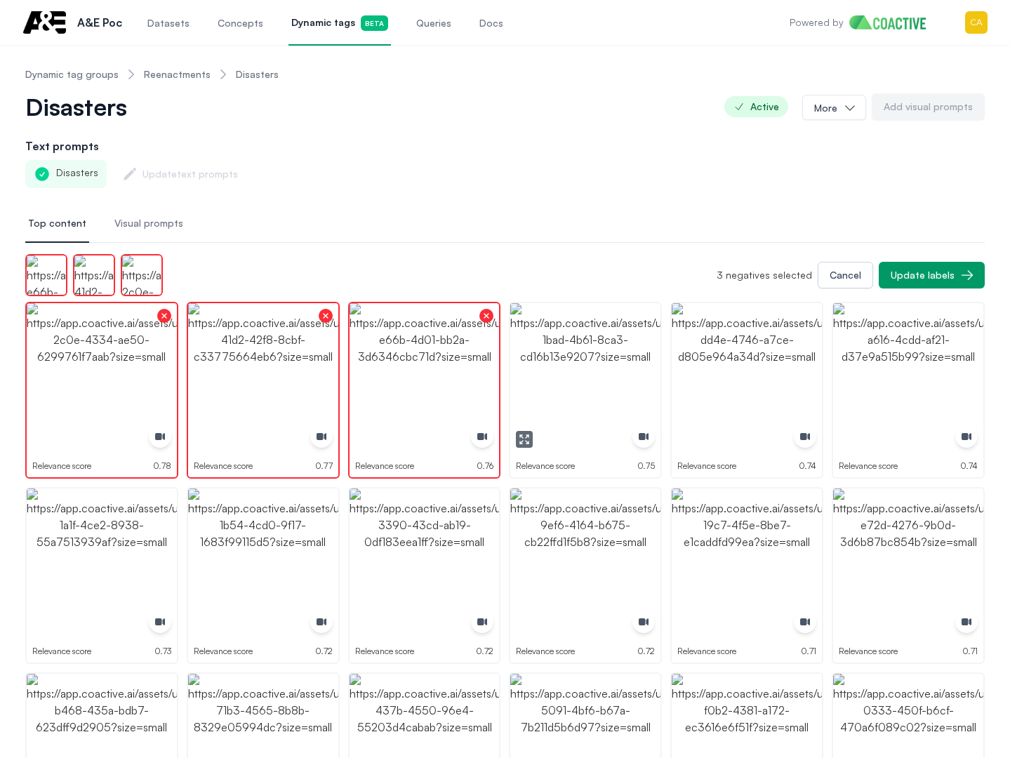
click at [559, 344] on img "button" at bounding box center [585, 378] width 150 height 150
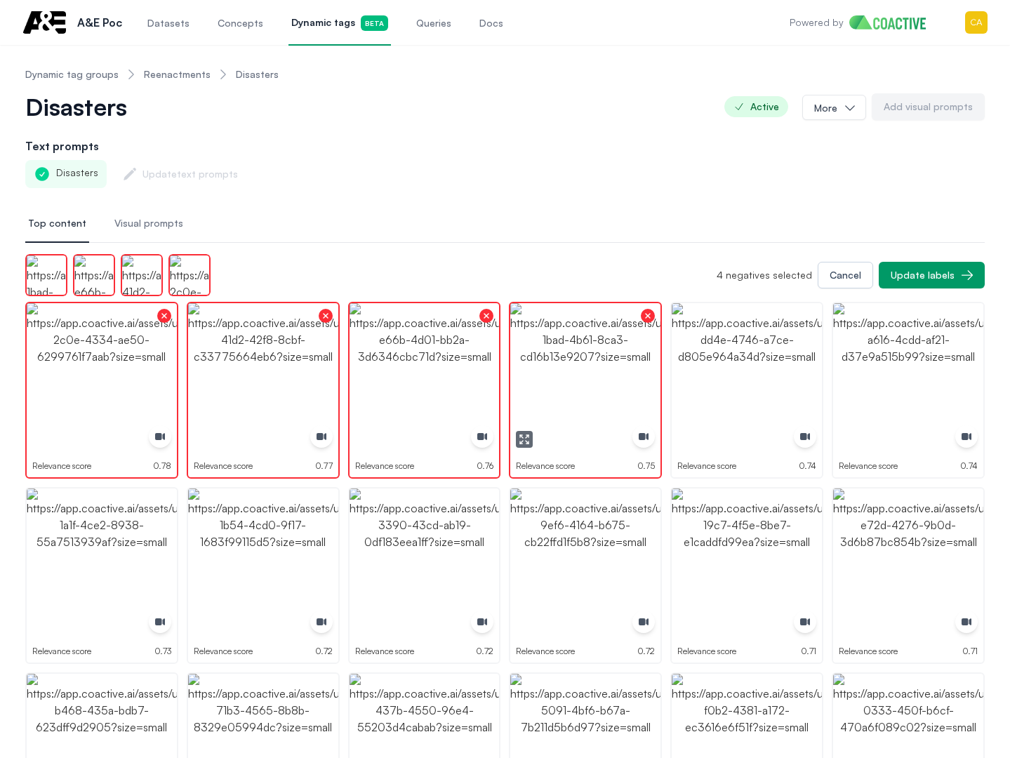
click at [741, 341] on img "button" at bounding box center [747, 378] width 150 height 150
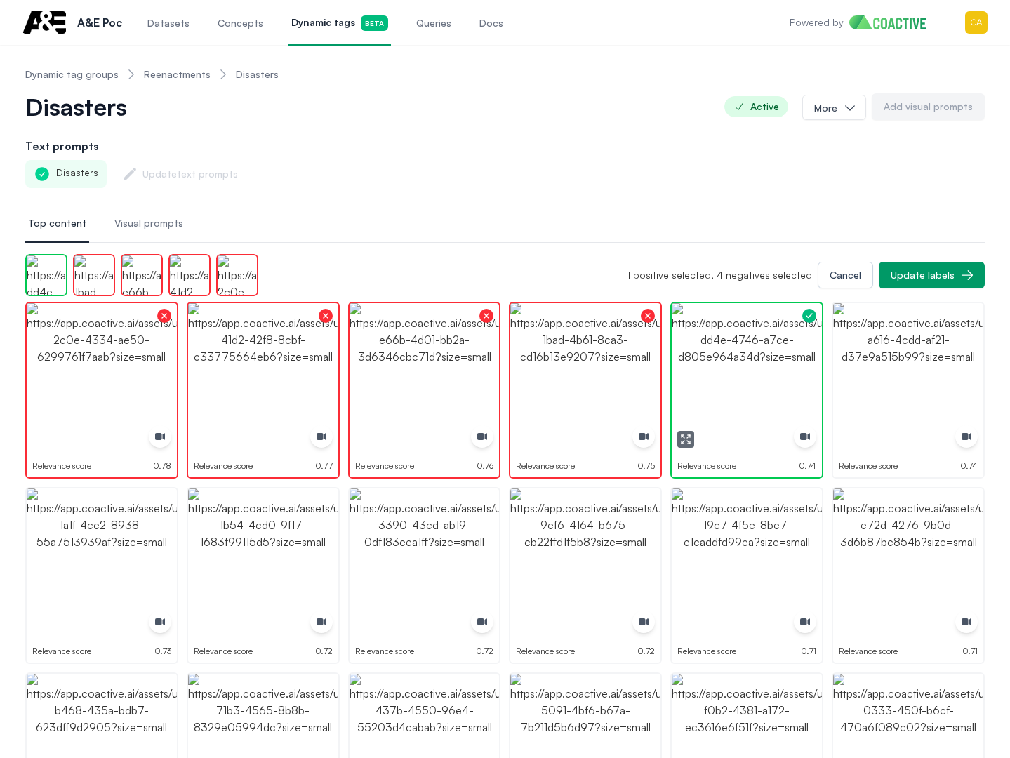
click at [741, 341] on img "button" at bounding box center [747, 378] width 150 height 150
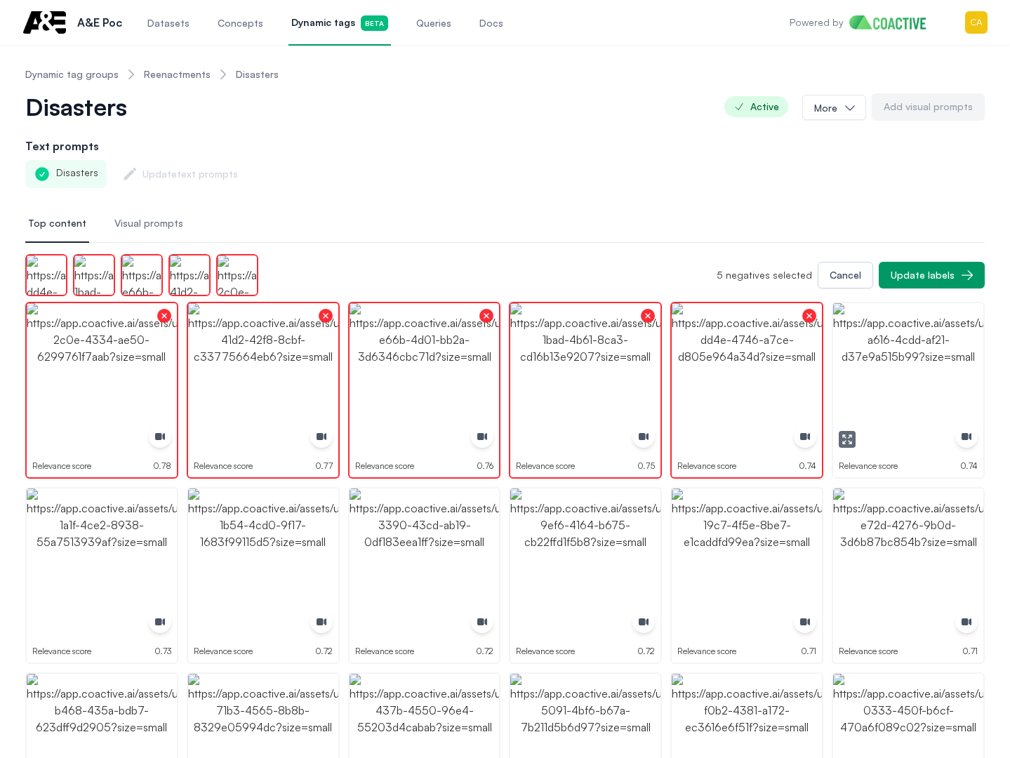
click at [866, 339] on img "button" at bounding box center [908, 378] width 150 height 150
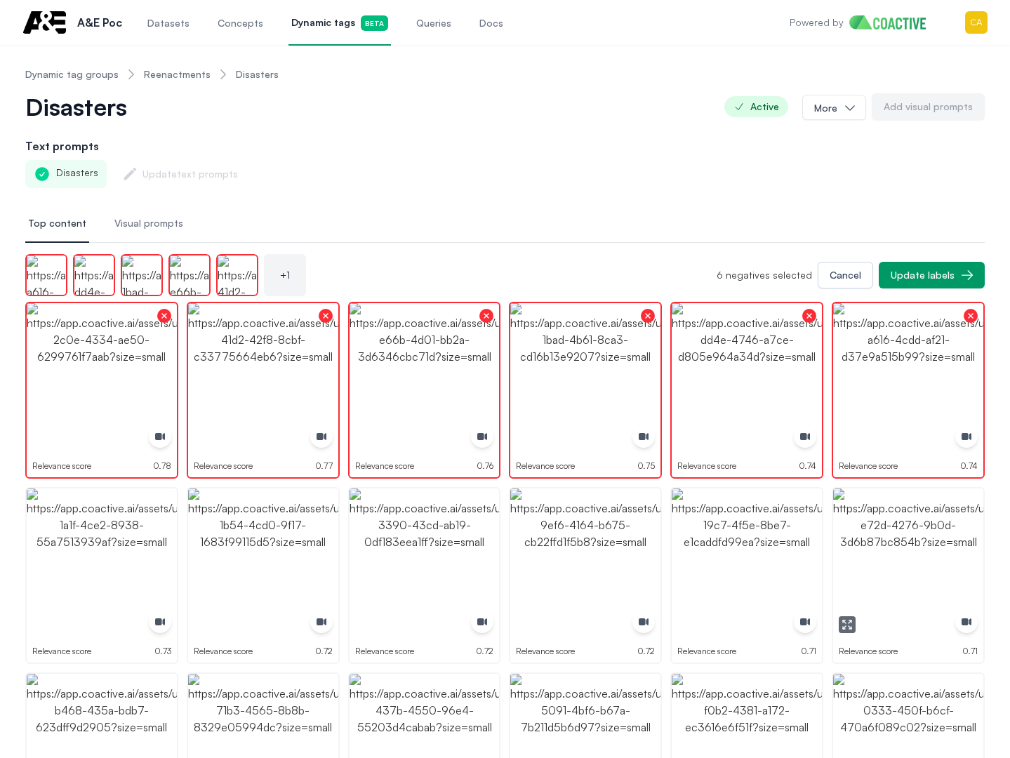
click at [867, 550] on img "button" at bounding box center [908, 564] width 150 height 150
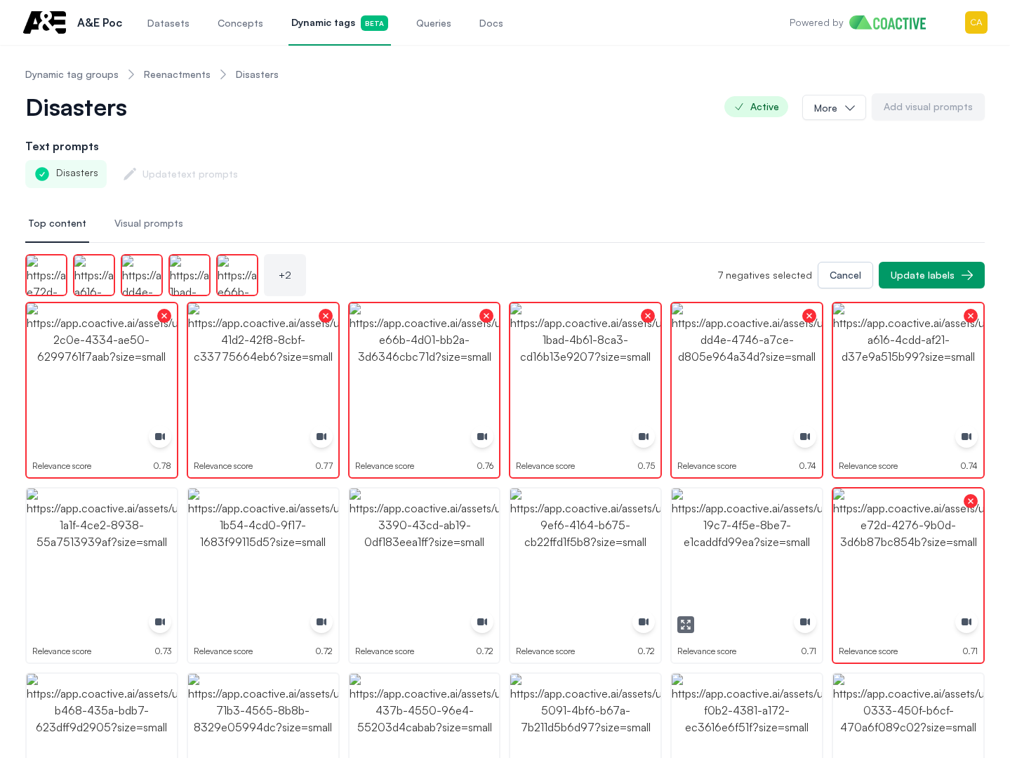
click at [686, 558] on img "button" at bounding box center [747, 564] width 150 height 150
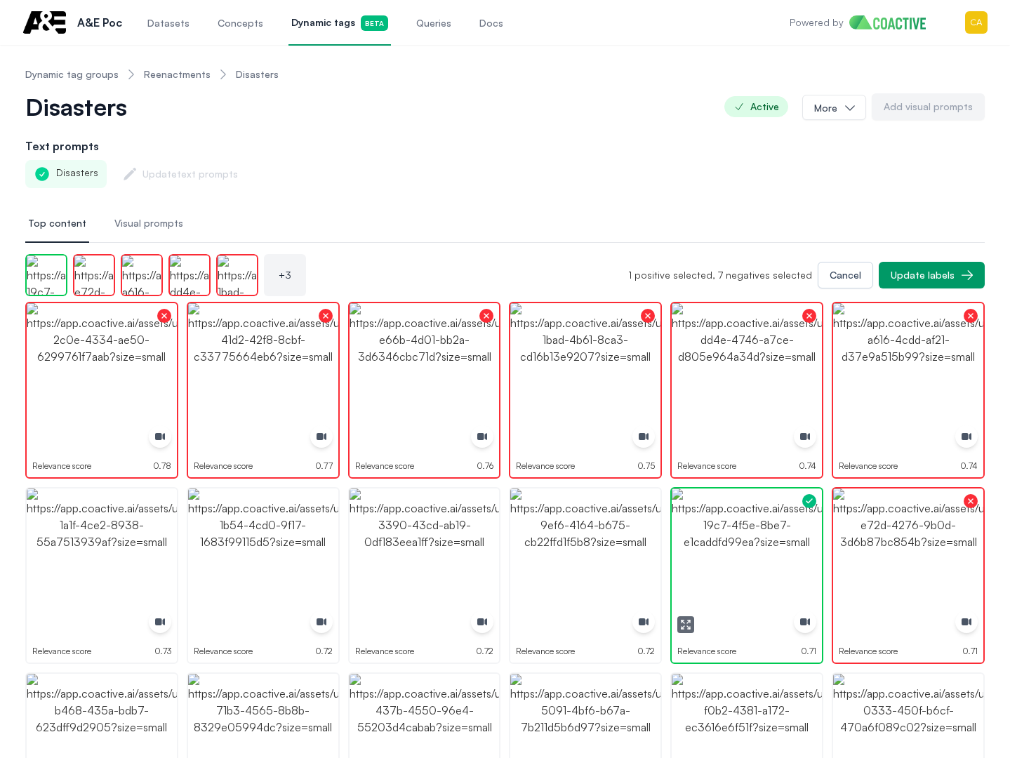
drag, startPoint x: 684, startPoint y: 559, endPoint x: 621, endPoint y: 564, distance: 64.1
click at [684, 560] on img "button" at bounding box center [747, 564] width 150 height 150
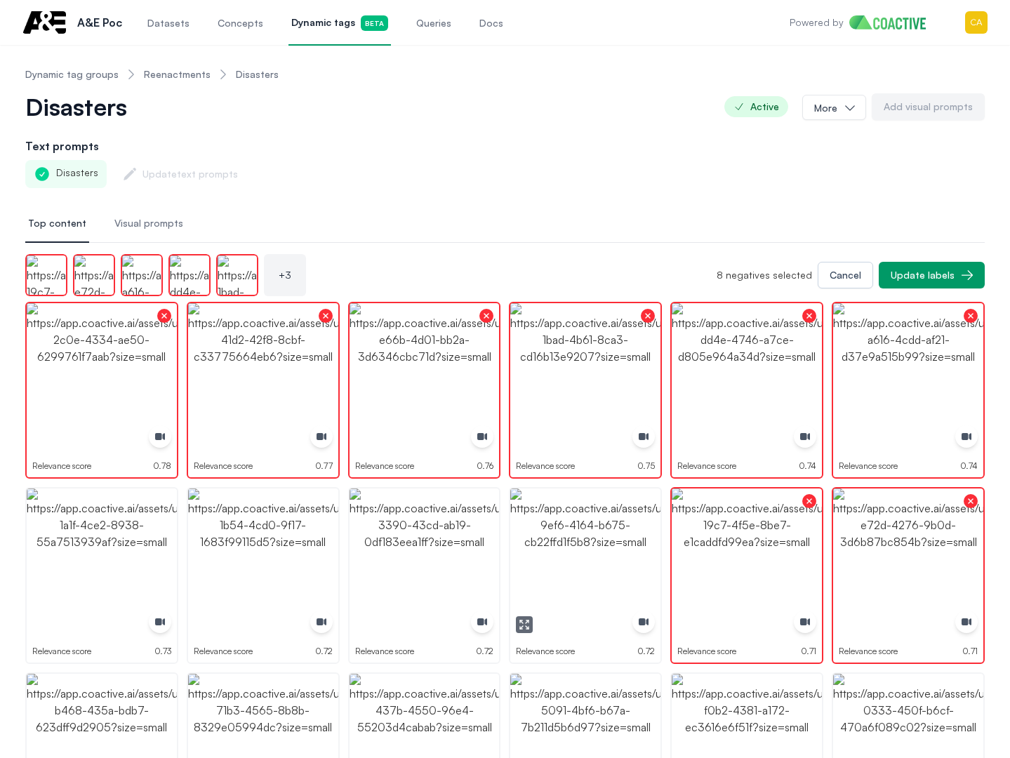
click at [541, 561] on img "button" at bounding box center [585, 564] width 150 height 150
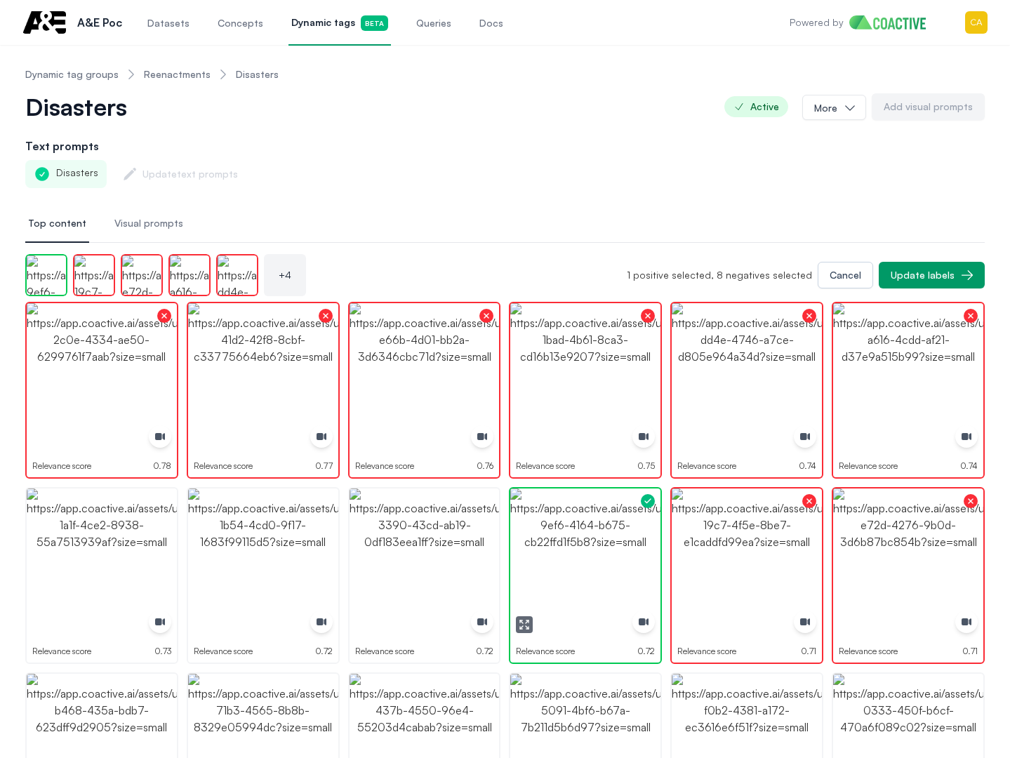
click at [541, 561] on img "button" at bounding box center [585, 564] width 150 height 150
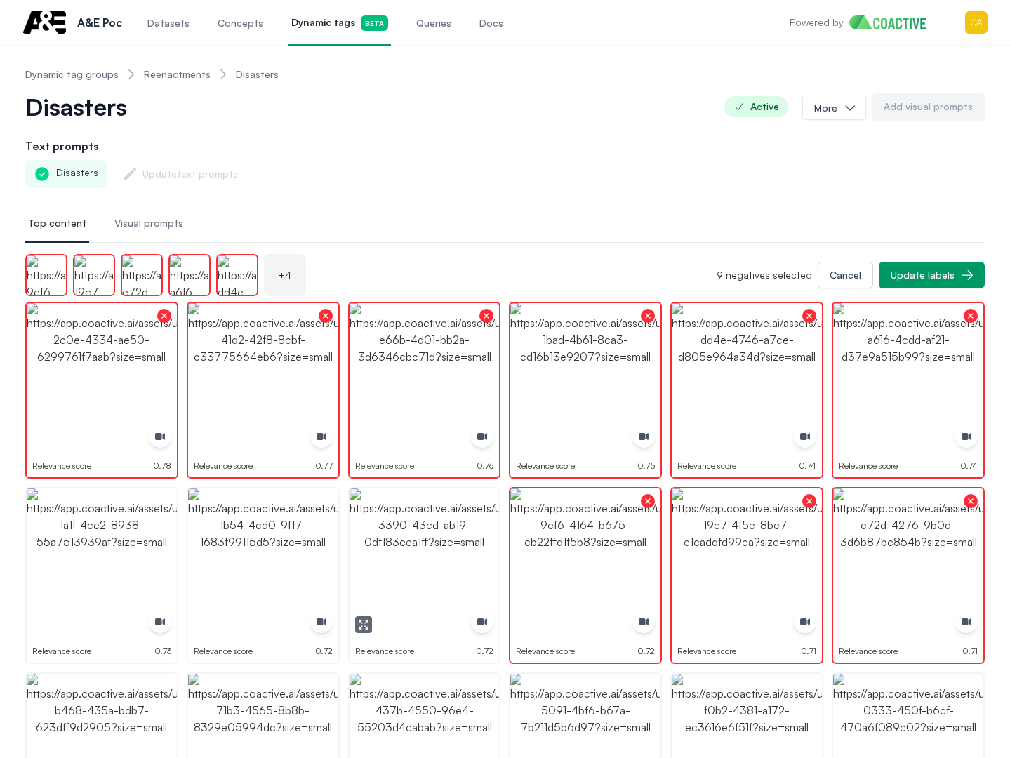
click at [399, 552] on img "button" at bounding box center [425, 564] width 150 height 150
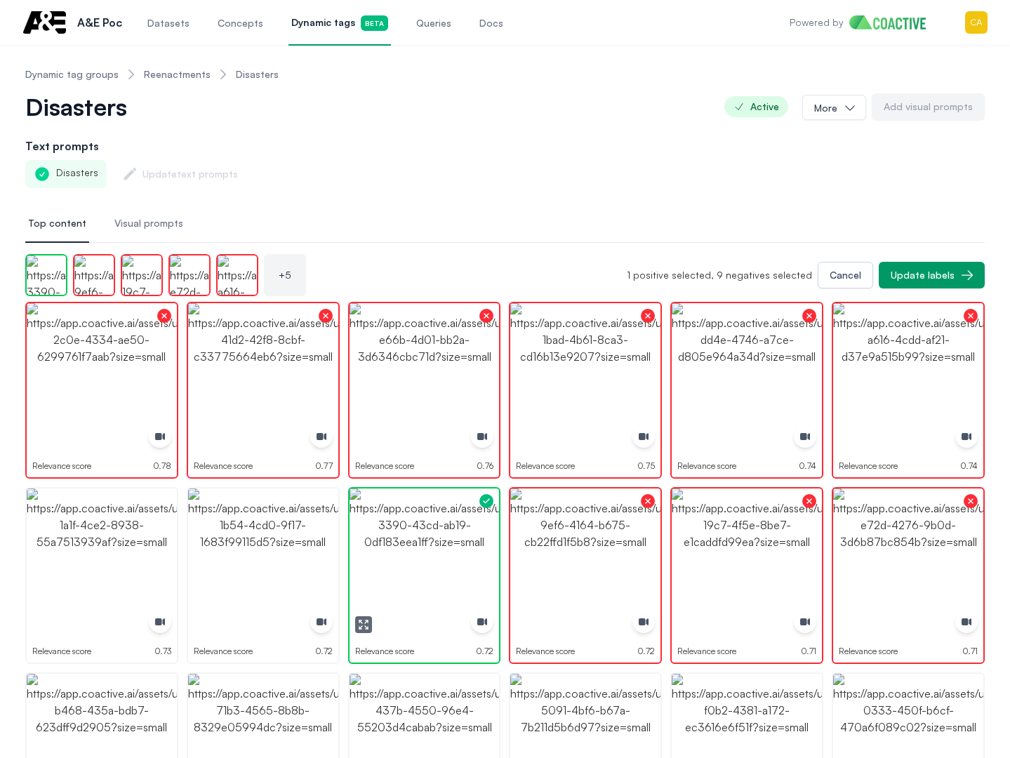
click at [399, 552] on img "button" at bounding box center [425, 564] width 150 height 150
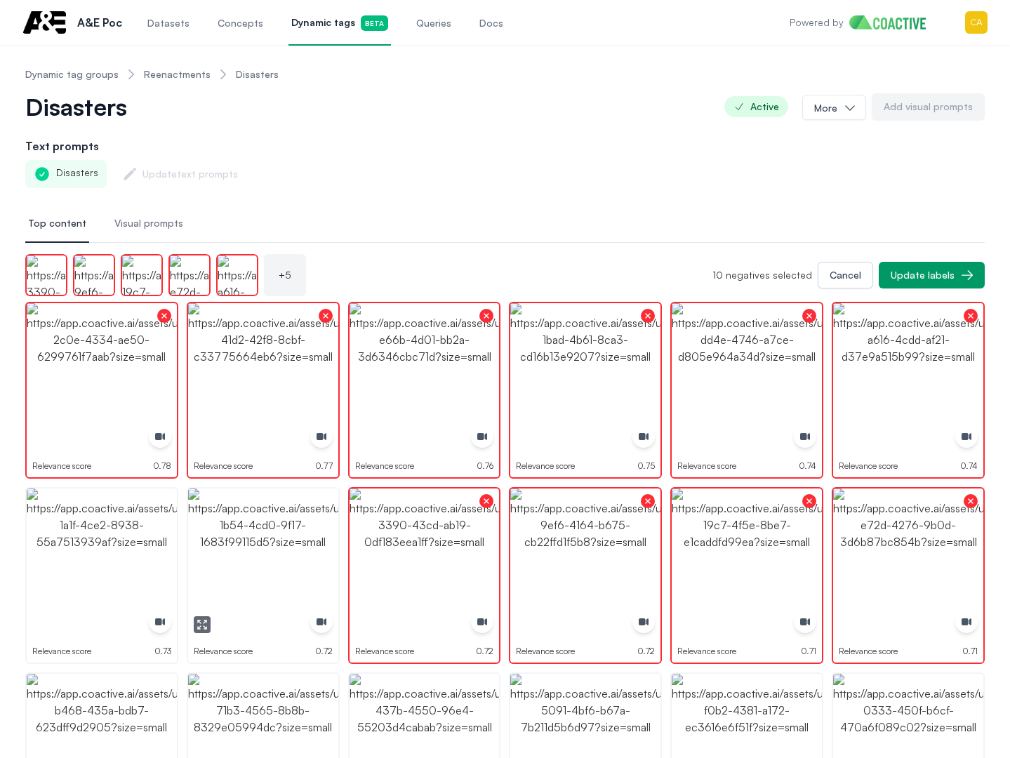
click at [291, 543] on img "button" at bounding box center [263, 564] width 150 height 150
click at [131, 543] on img "button" at bounding box center [102, 564] width 150 height 150
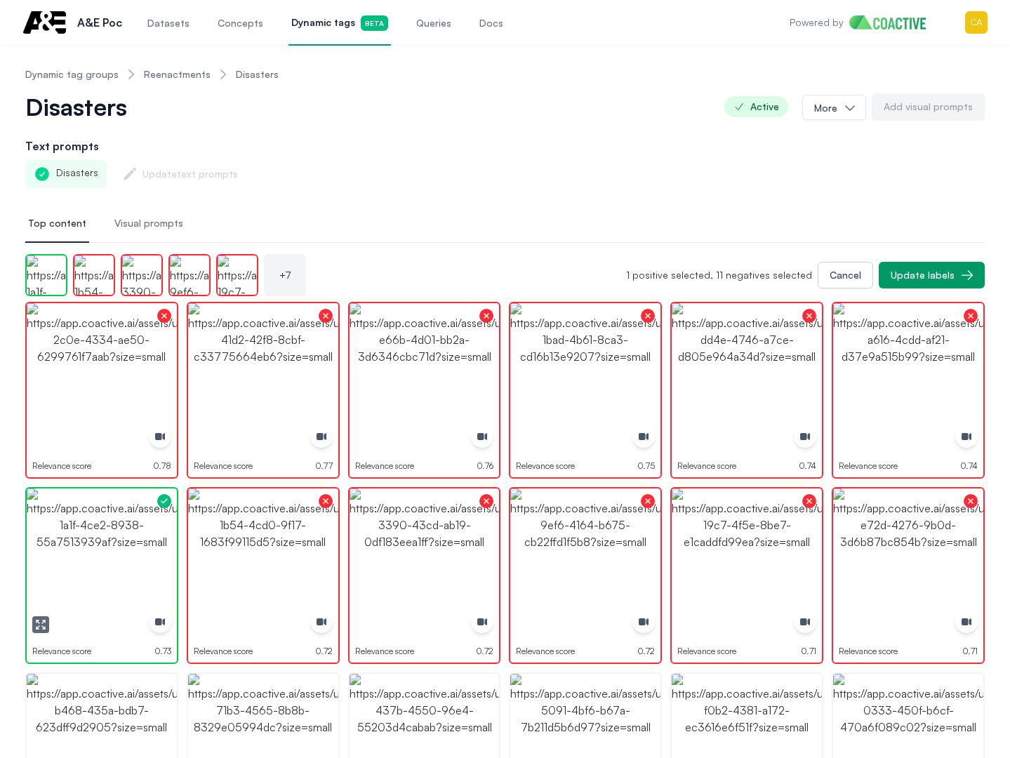
click at [131, 543] on img "button" at bounding box center [102, 564] width 150 height 150
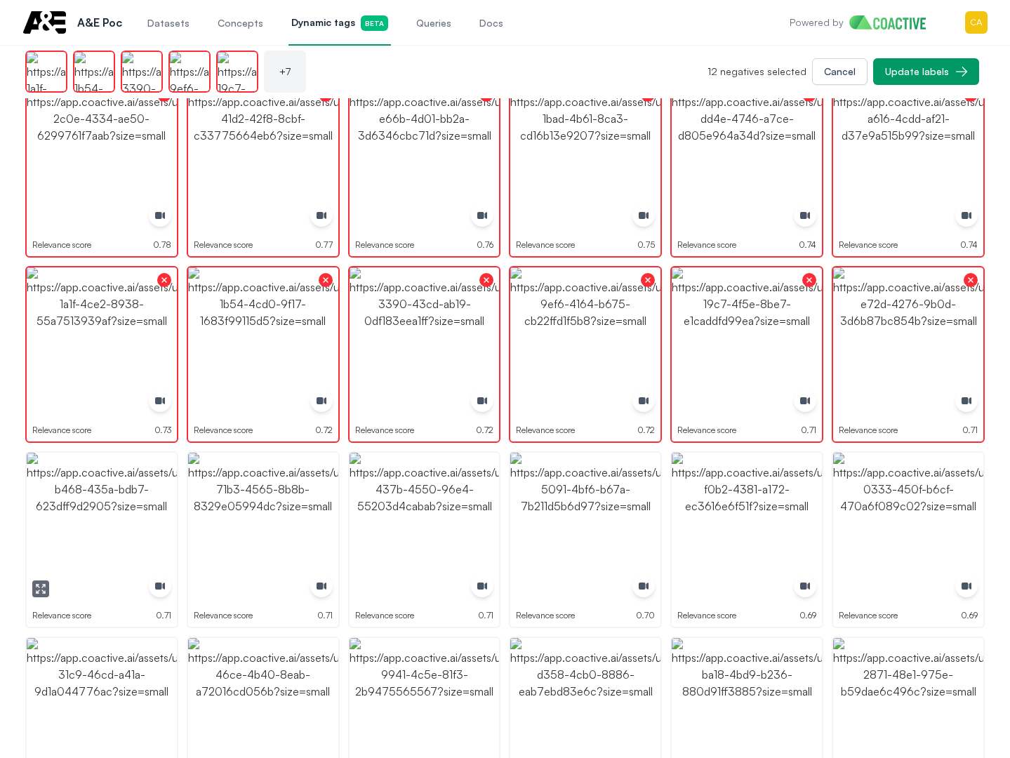
scroll to position [281, 0]
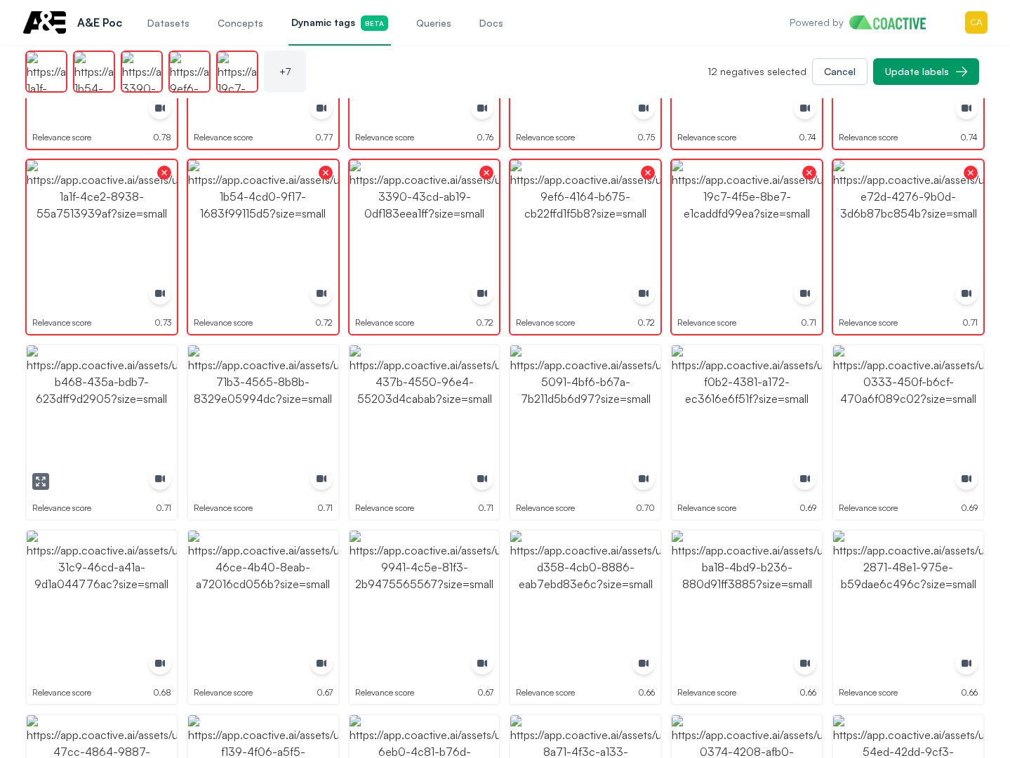
click at [95, 401] on img "button" at bounding box center [102, 420] width 150 height 150
click at [267, 392] on img "button" at bounding box center [263, 420] width 150 height 150
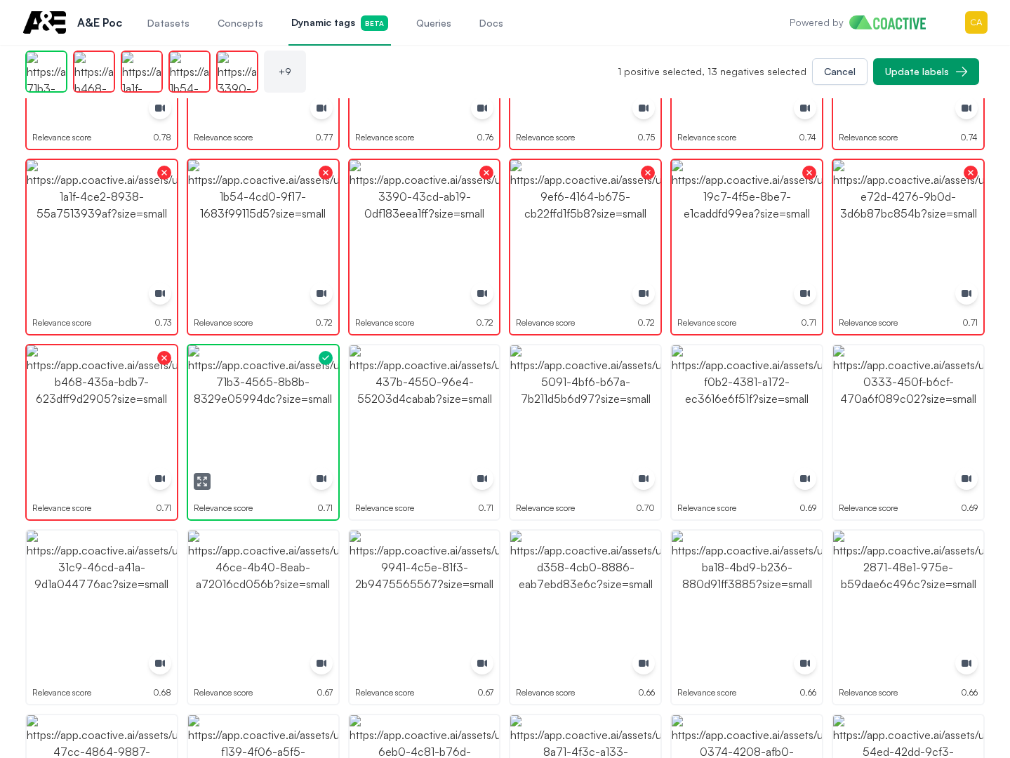
click at [267, 392] on img "button" at bounding box center [263, 420] width 150 height 150
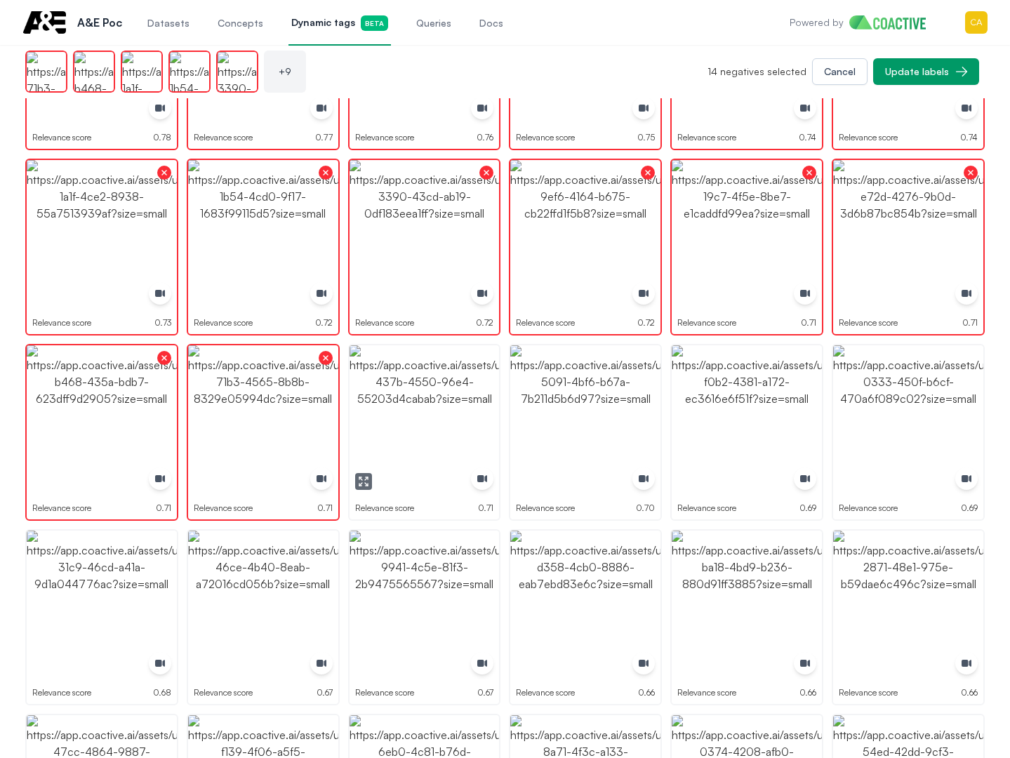
click at [352, 400] on img "button" at bounding box center [425, 420] width 150 height 150
click at [534, 410] on img "button" at bounding box center [585, 420] width 150 height 150
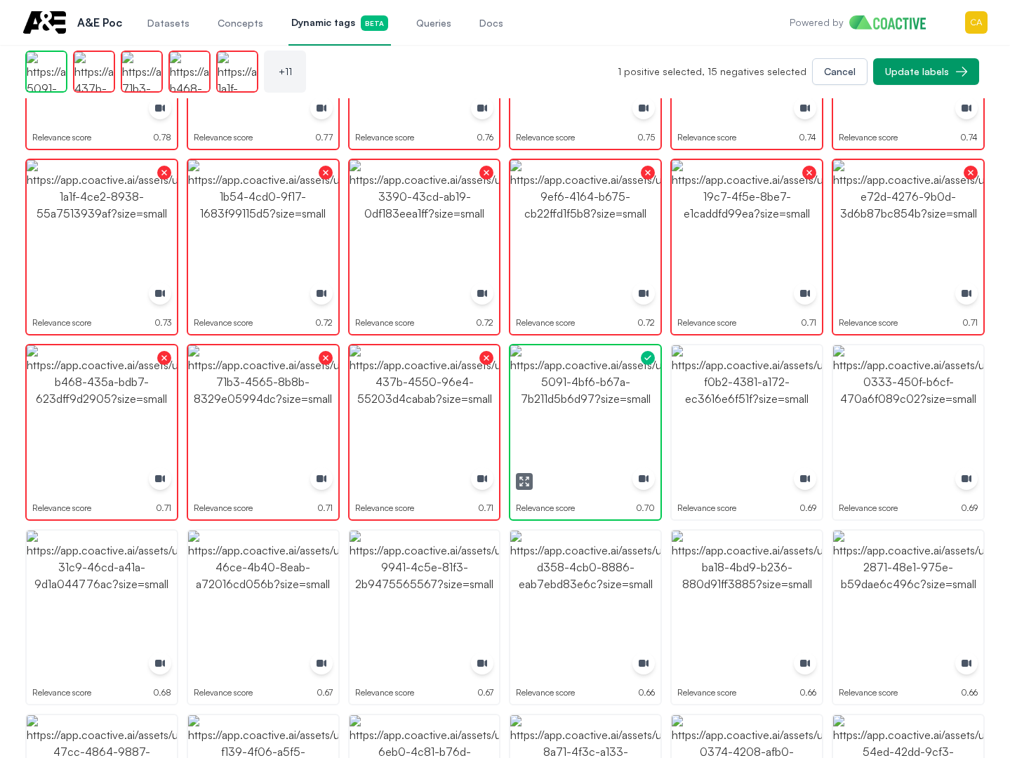
click at [534, 410] on img "button" at bounding box center [585, 420] width 150 height 150
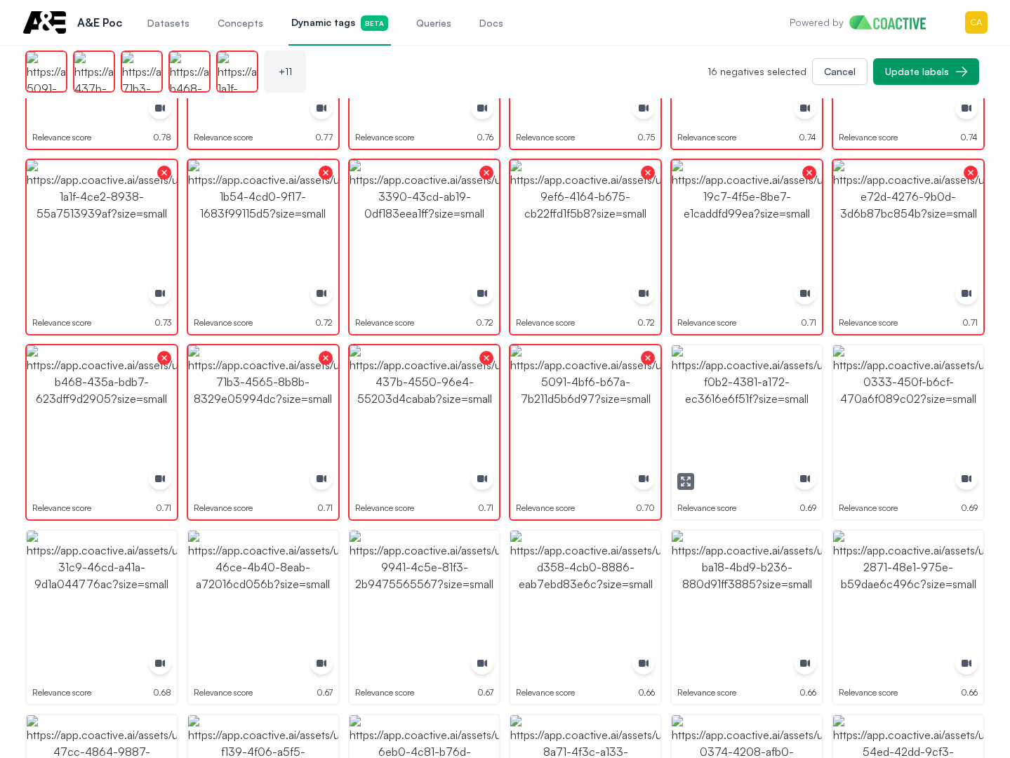
click at [731, 424] on img "button" at bounding box center [747, 420] width 150 height 150
click at [901, 450] on img "button" at bounding box center [908, 420] width 150 height 150
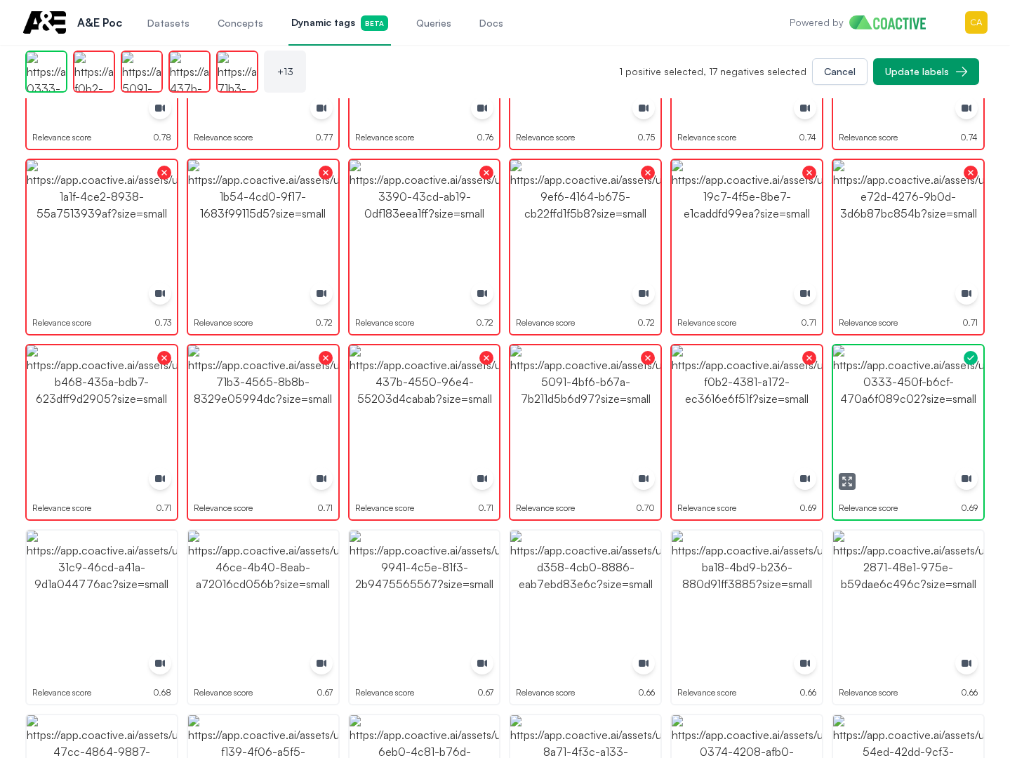
click at [901, 450] on img "button" at bounding box center [908, 420] width 150 height 150
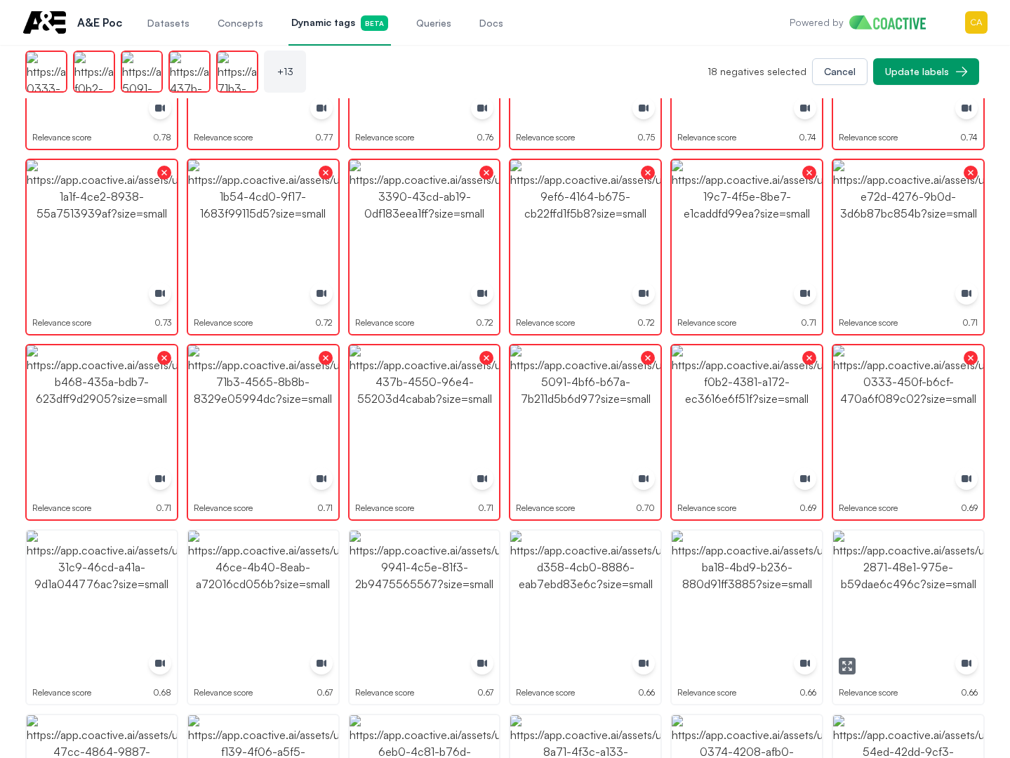
click at [888, 567] on img "button" at bounding box center [908, 606] width 150 height 150
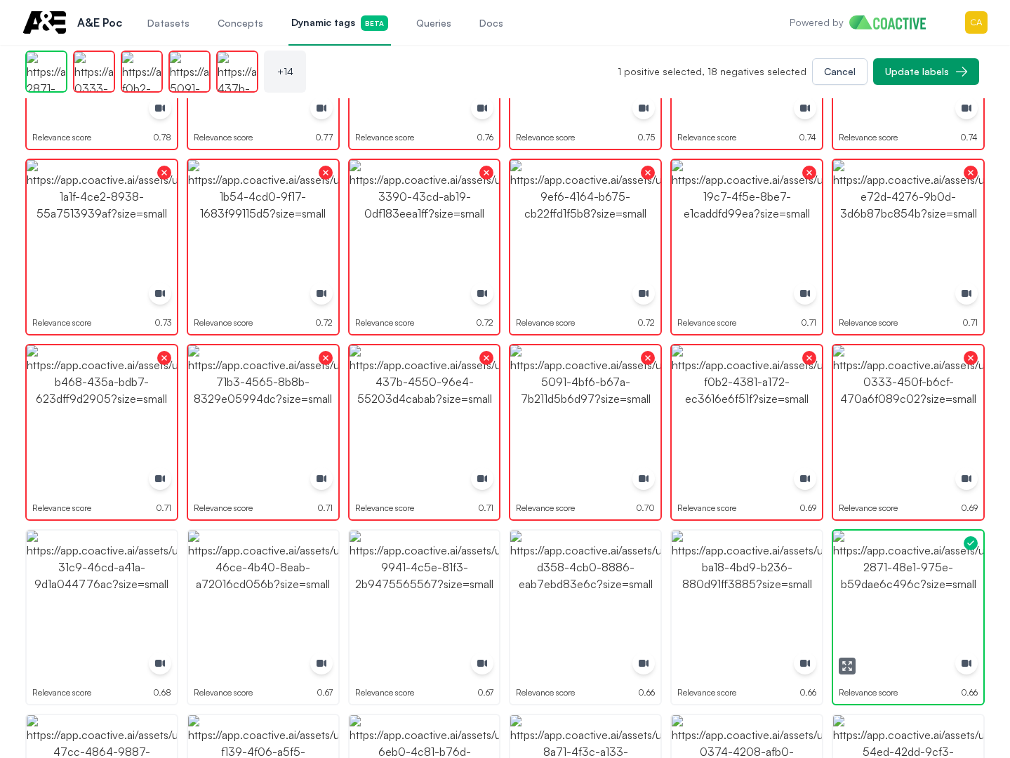
click at [888, 567] on img "button" at bounding box center [908, 606] width 150 height 150
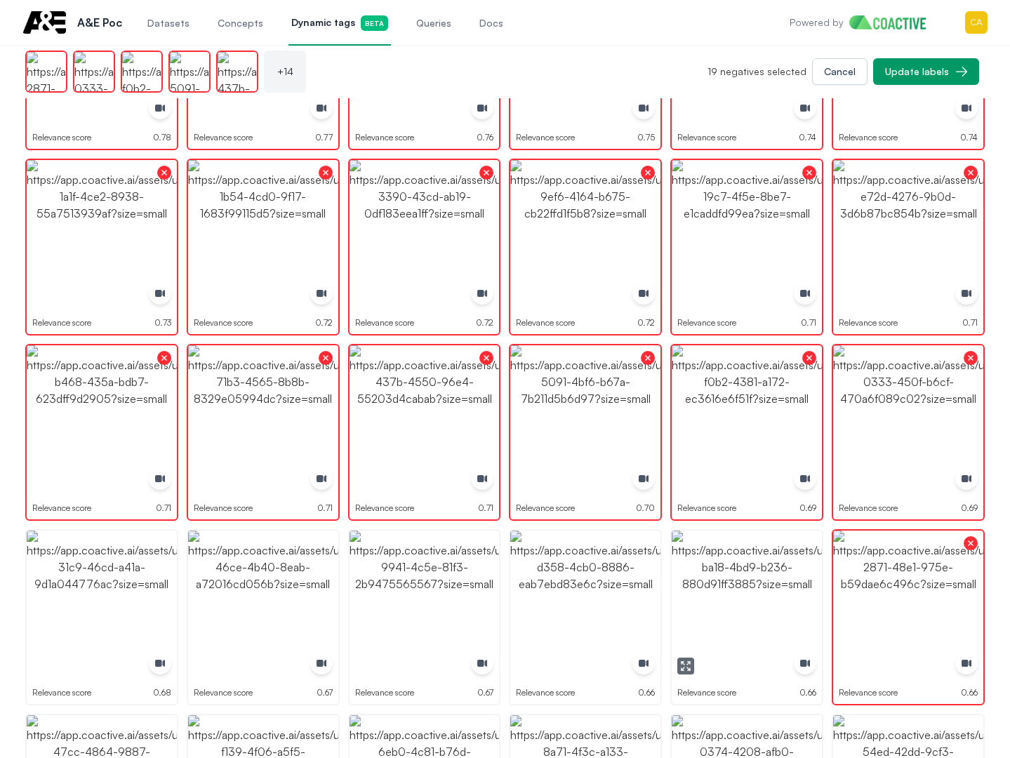
click at [729, 576] on img "button" at bounding box center [747, 606] width 150 height 150
click at [604, 576] on img "button" at bounding box center [585, 606] width 150 height 150
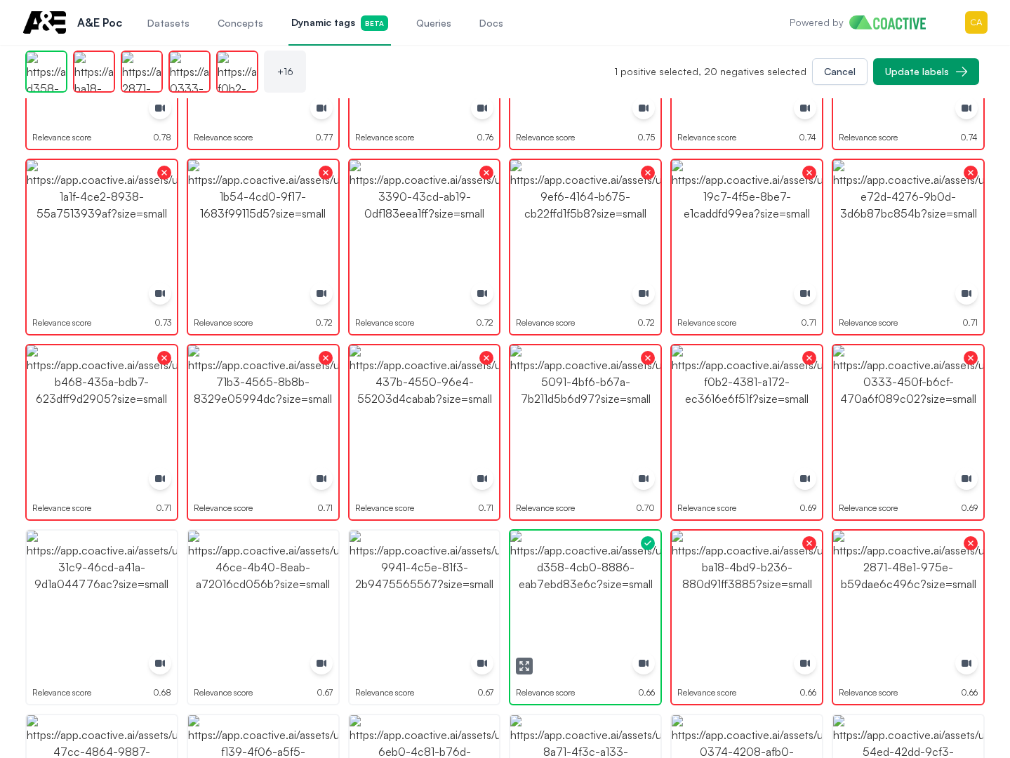
click at [604, 576] on img "button" at bounding box center [585, 606] width 150 height 150
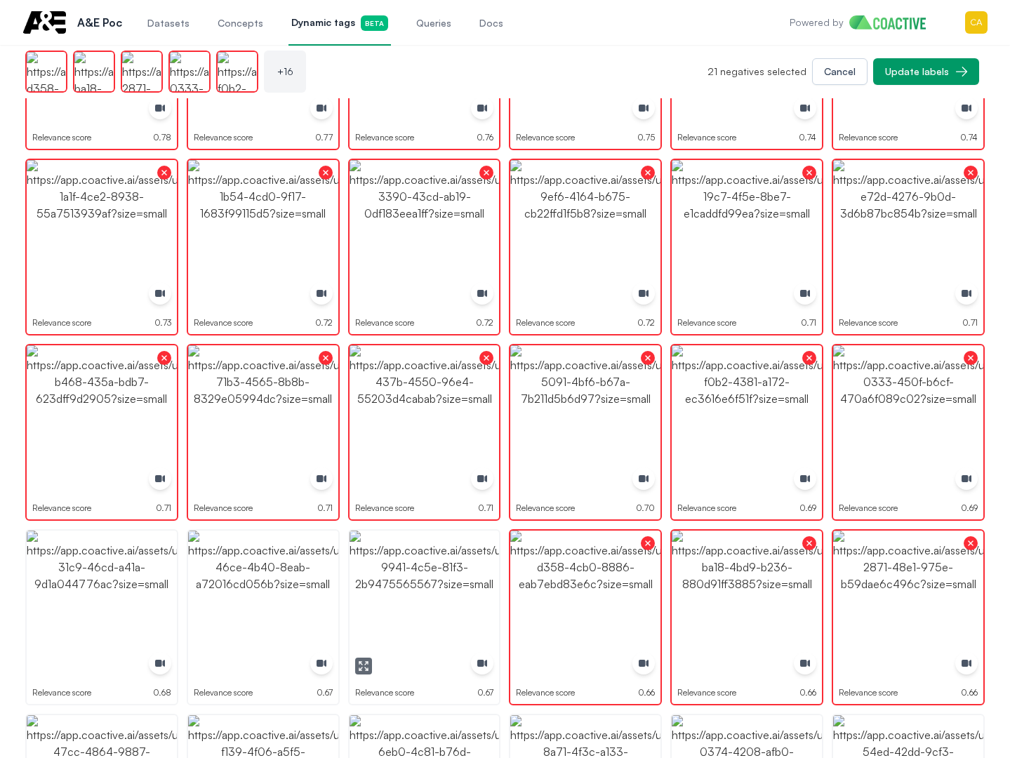
click at [405, 571] on img "button" at bounding box center [425, 606] width 150 height 150
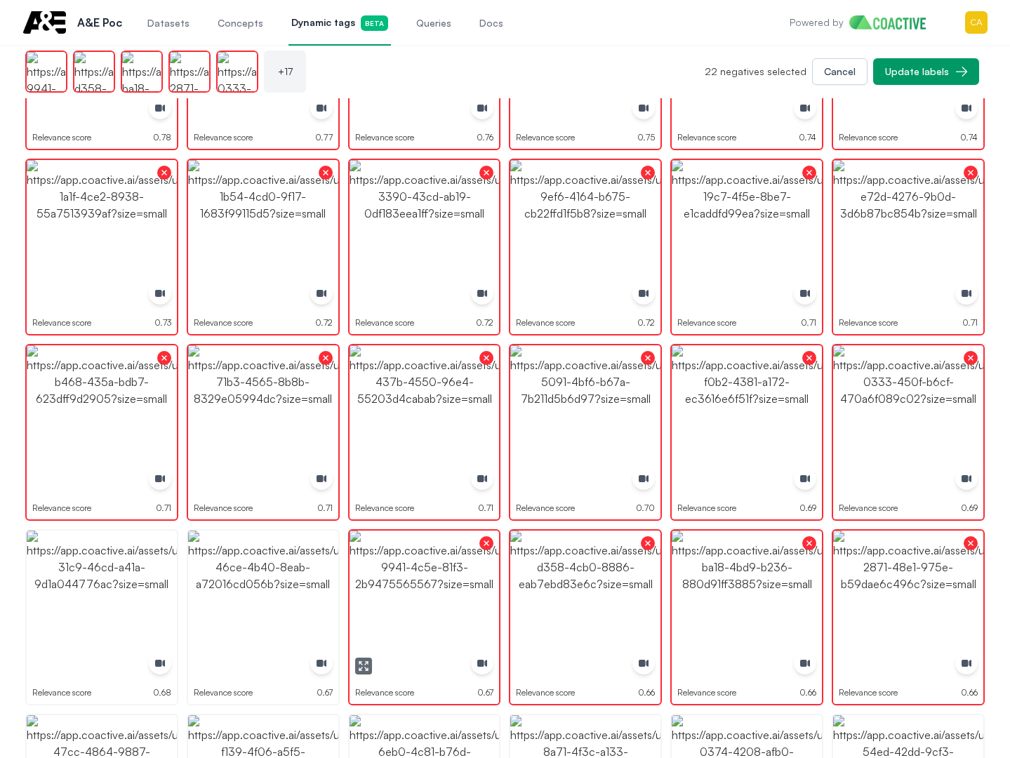
click at [289, 574] on img "button" at bounding box center [263, 606] width 150 height 150
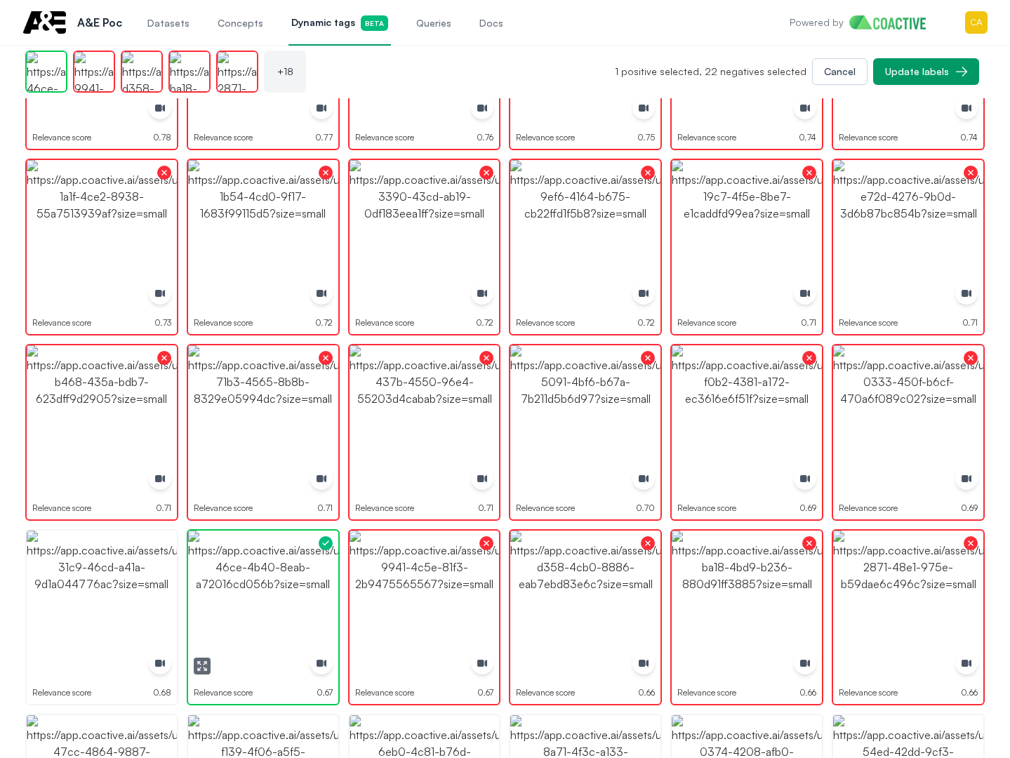
click at [289, 574] on img "button" at bounding box center [263, 606] width 150 height 150
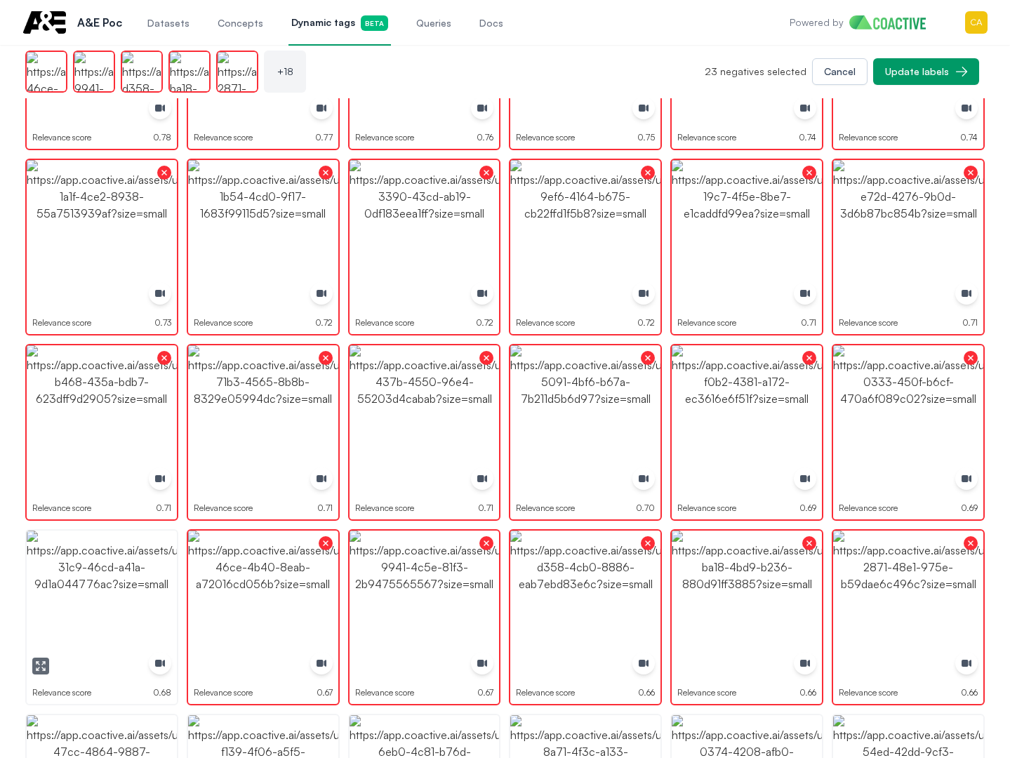
click at [116, 574] on img "button" at bounding box center [102, 606] width 150 height 150
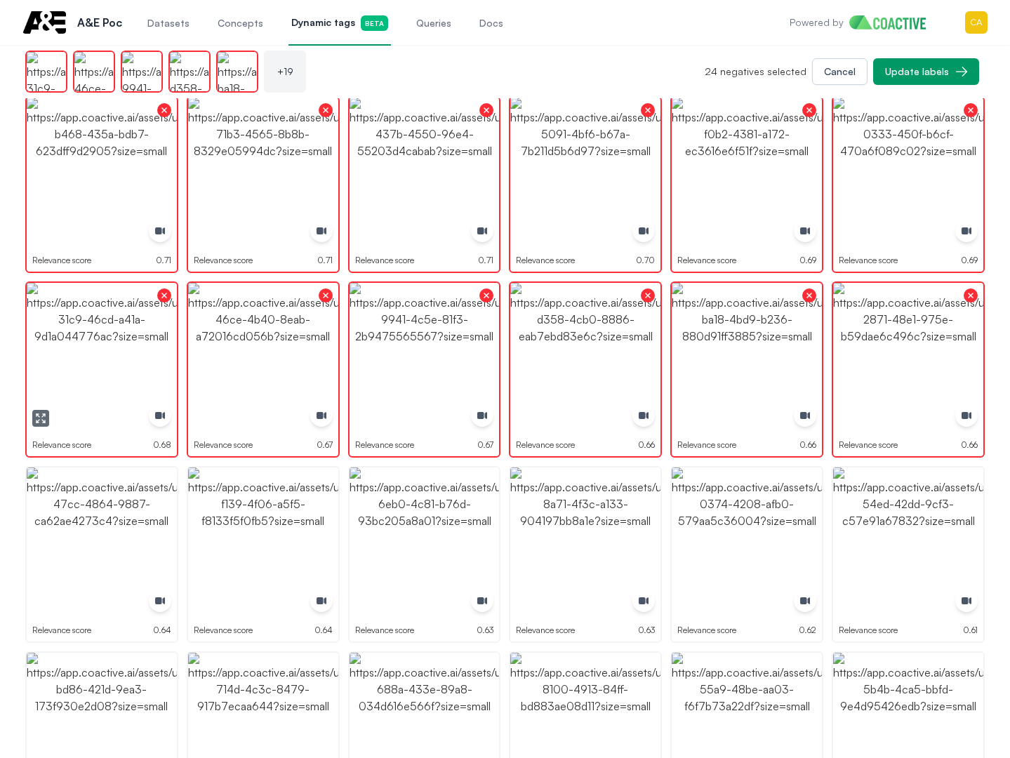
scroll to position [562, 0]
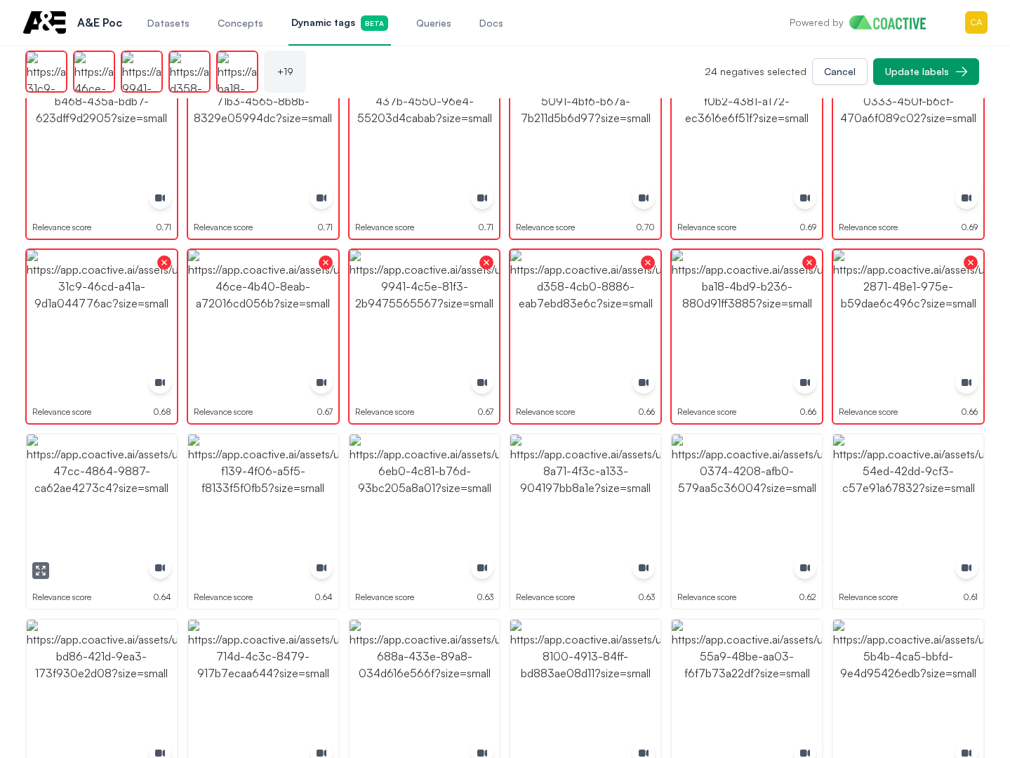
click at [100, 472] on img "button" at bounding box center [102, 510] width 150 height 150
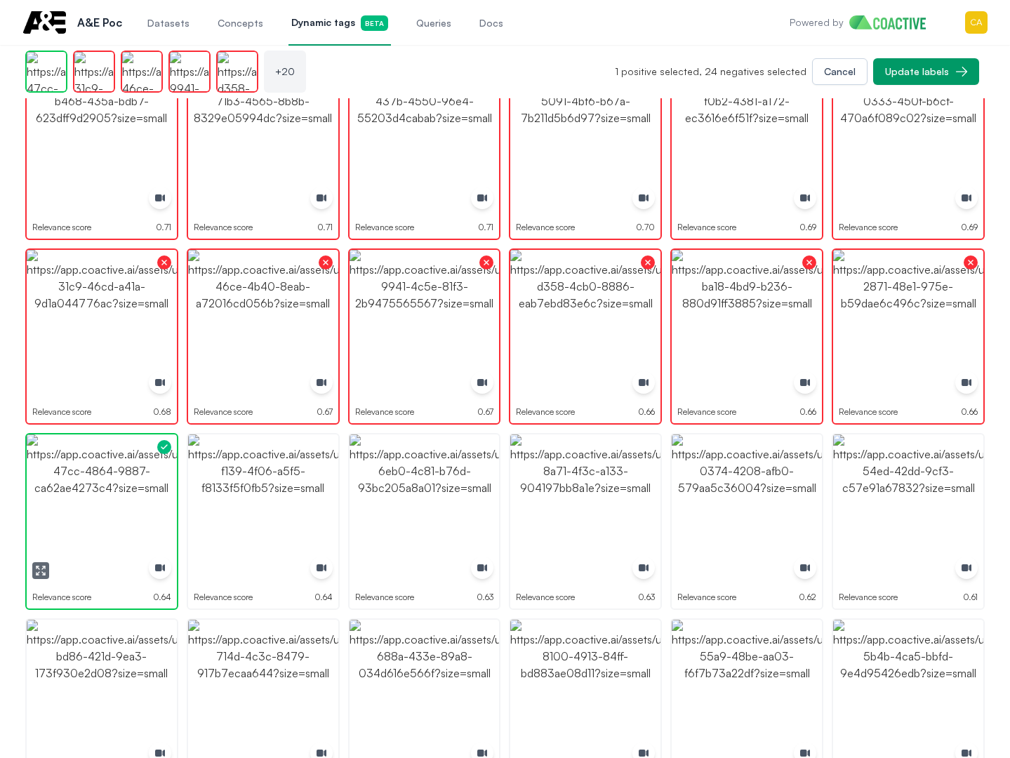
click at [75, 482] on img "button" at bounding box center [102, 510] width 150 height 150
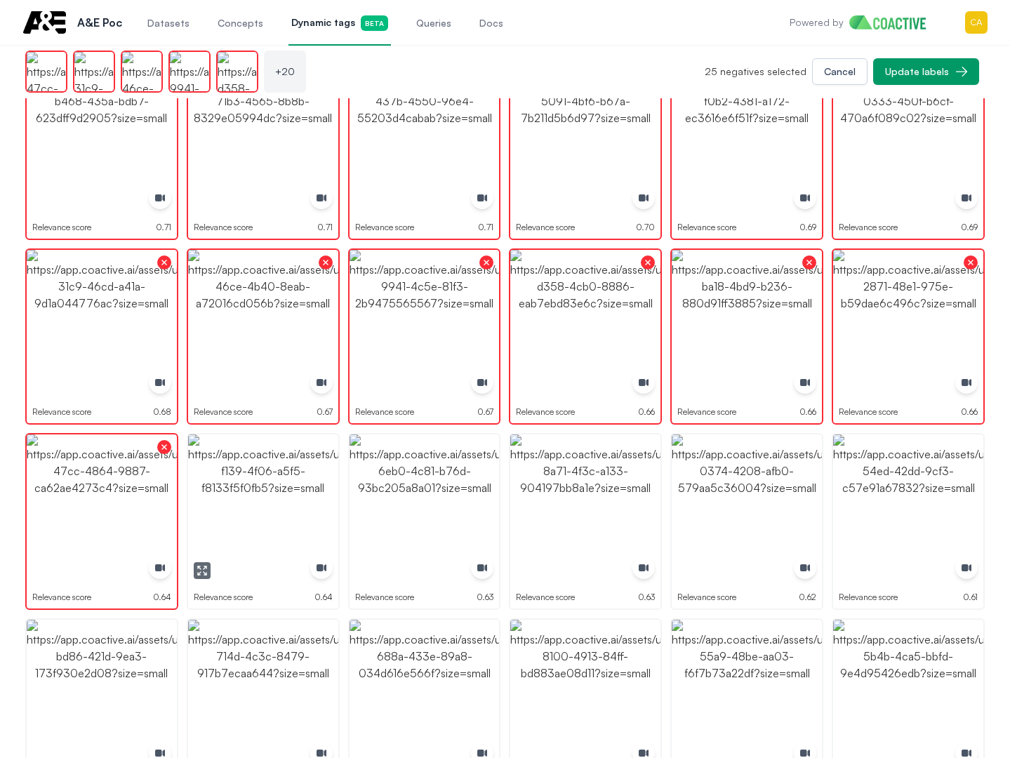
click at [259, 481] on img "button" at bounding box center [263, 510] width 150 height 150
click at [390, 489] on img "button" at bounding box center [425, 510] width 150 height 150
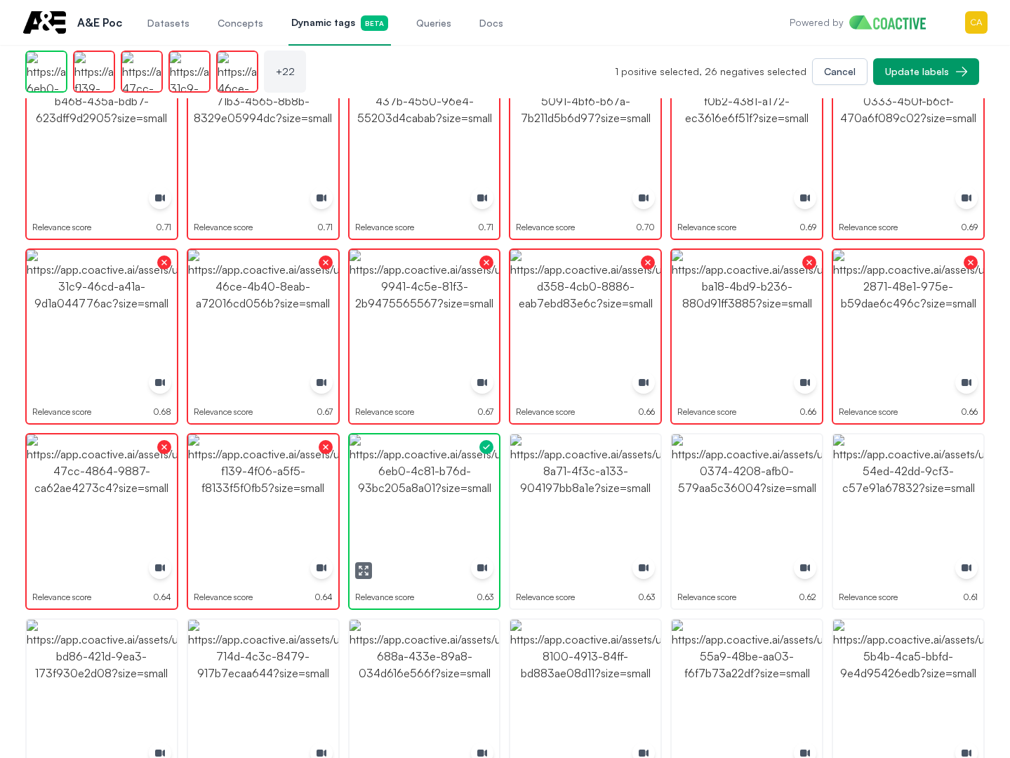
click at [390, 489] on img "button" at bounding box center [425, 510] width 150 height 150
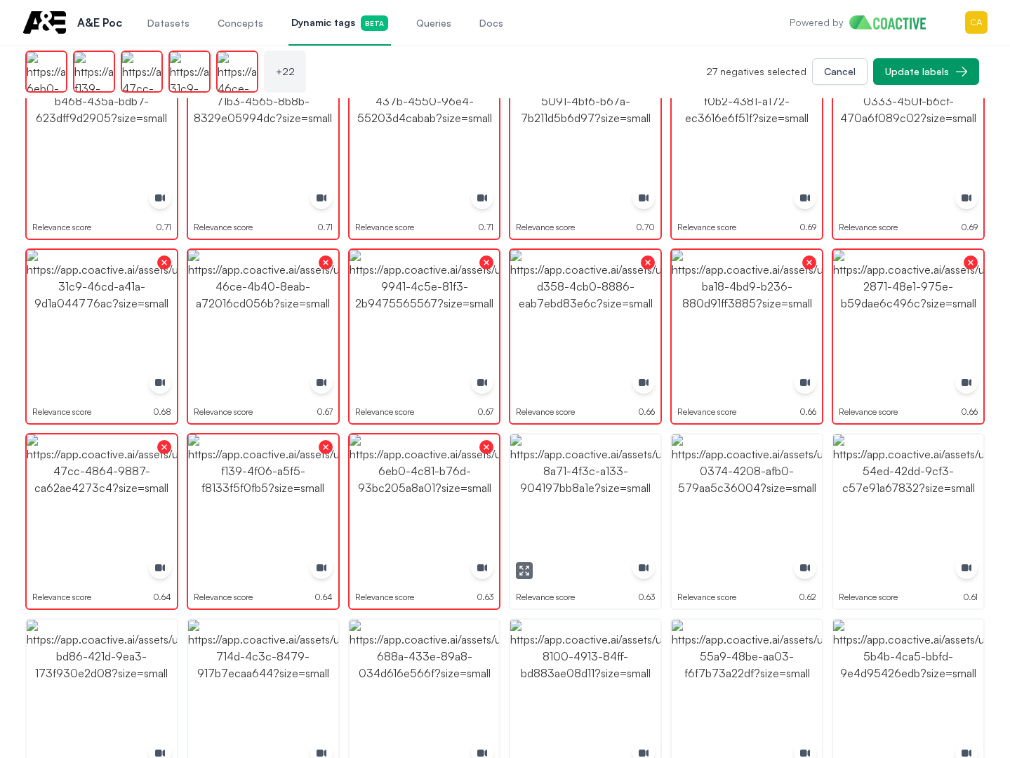
click at [577, 489] on img "button" at bounding box center [585, 510] width 150 height 150
click at [735, 484] on img "button" at bounding box center [747, 510] width 150 height 150
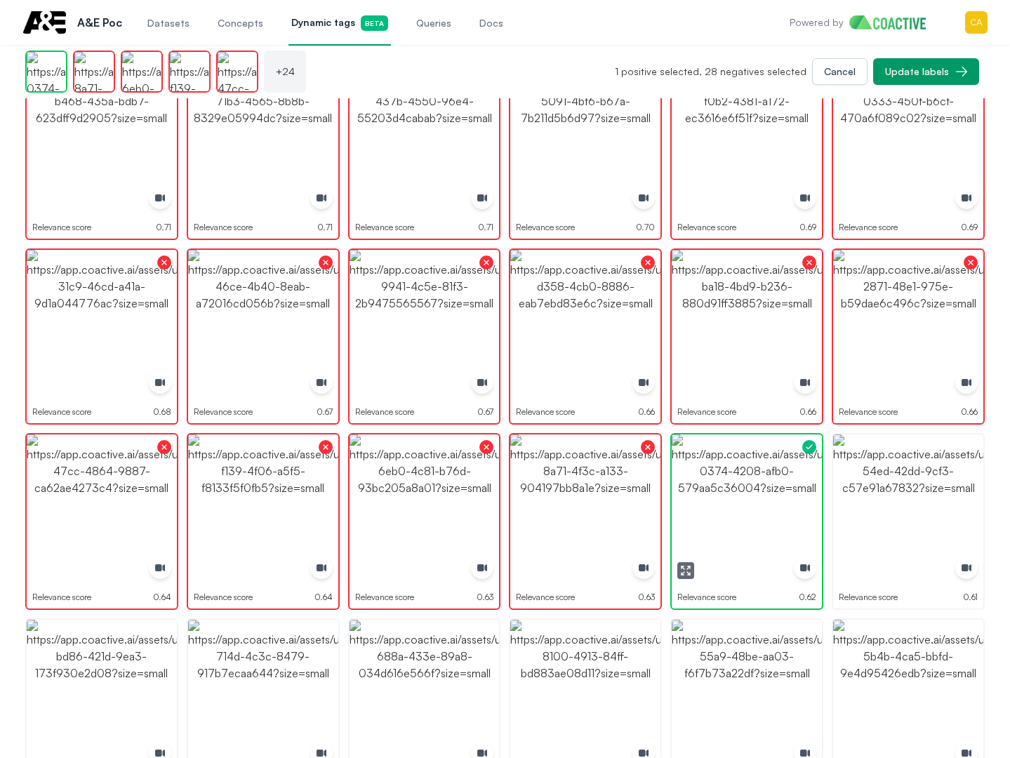
click at [735, 484] on img "button" at bounding box center [747, 510] width 150 height 150
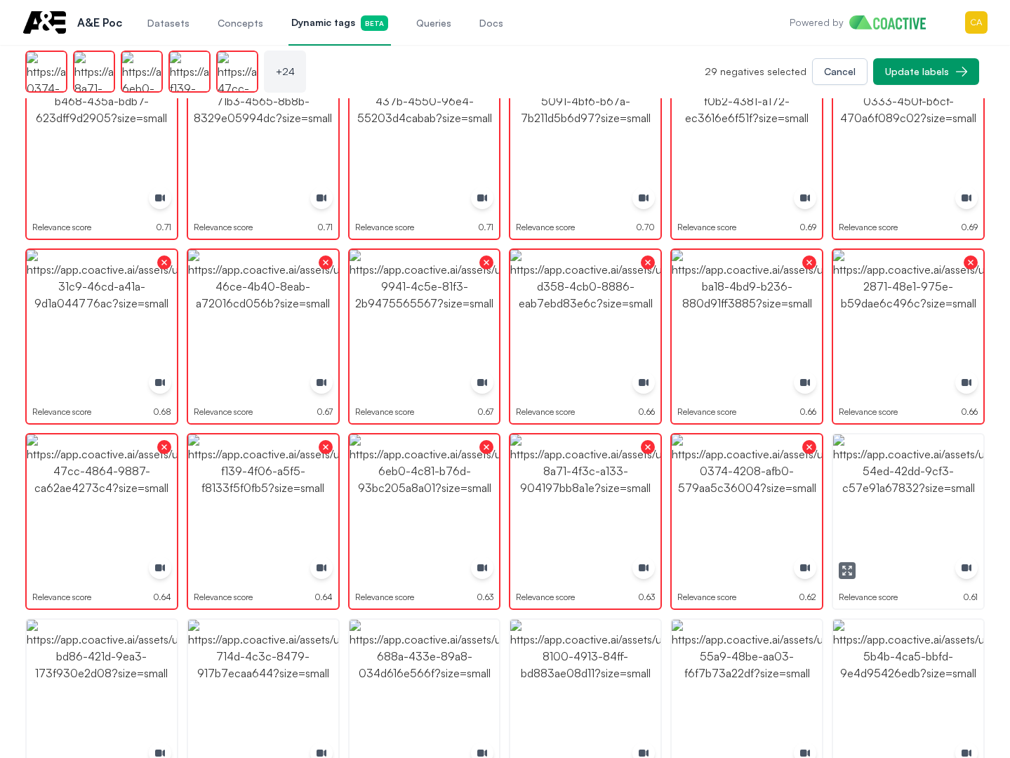
click at [861, 482] on img "button" at bounding box center [908, 510] width 150 height 150
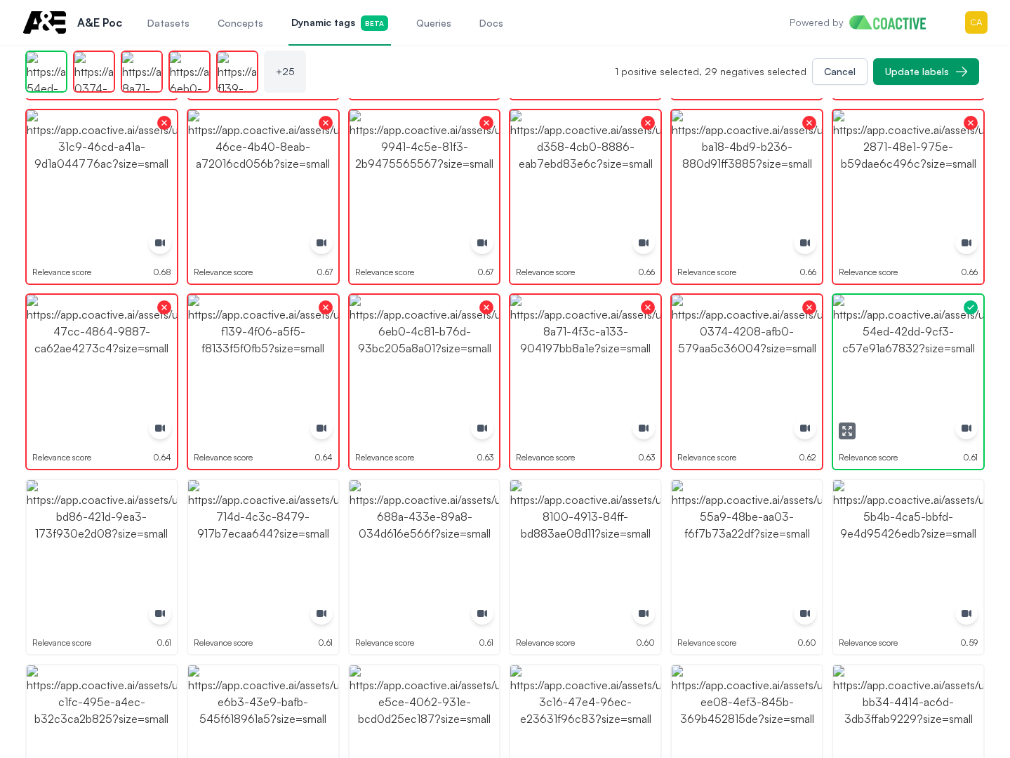
scroll to position [772, 0]
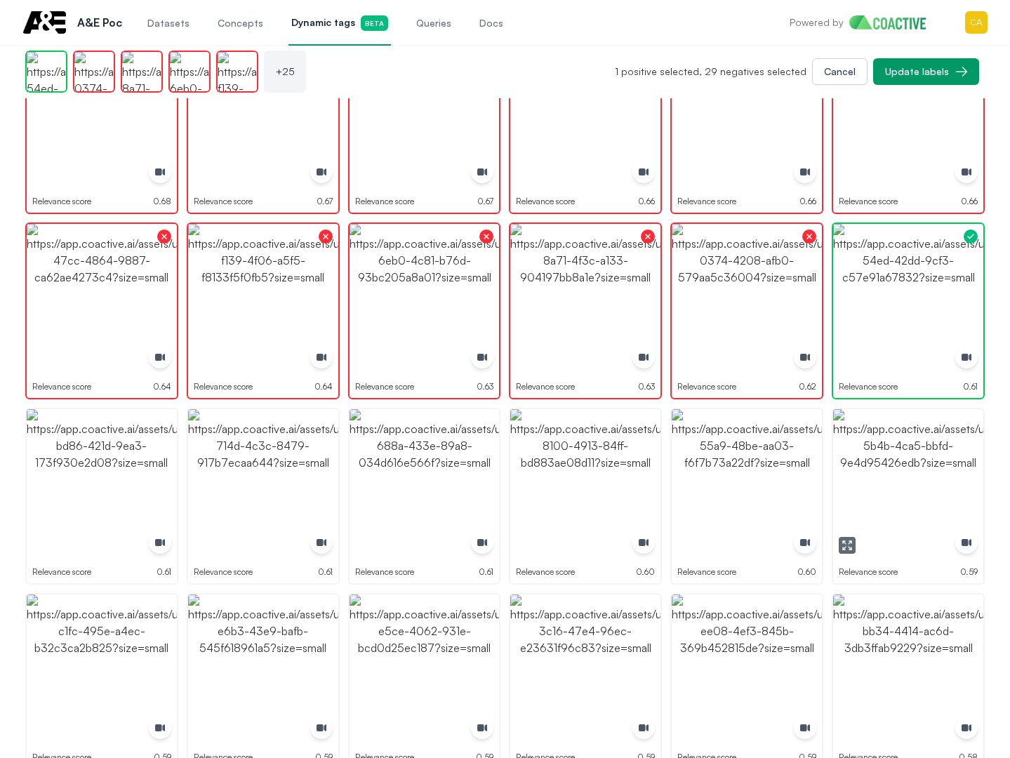
click at [908, 474] on img "button" at bounding box center [908, 484] width 150 height 150
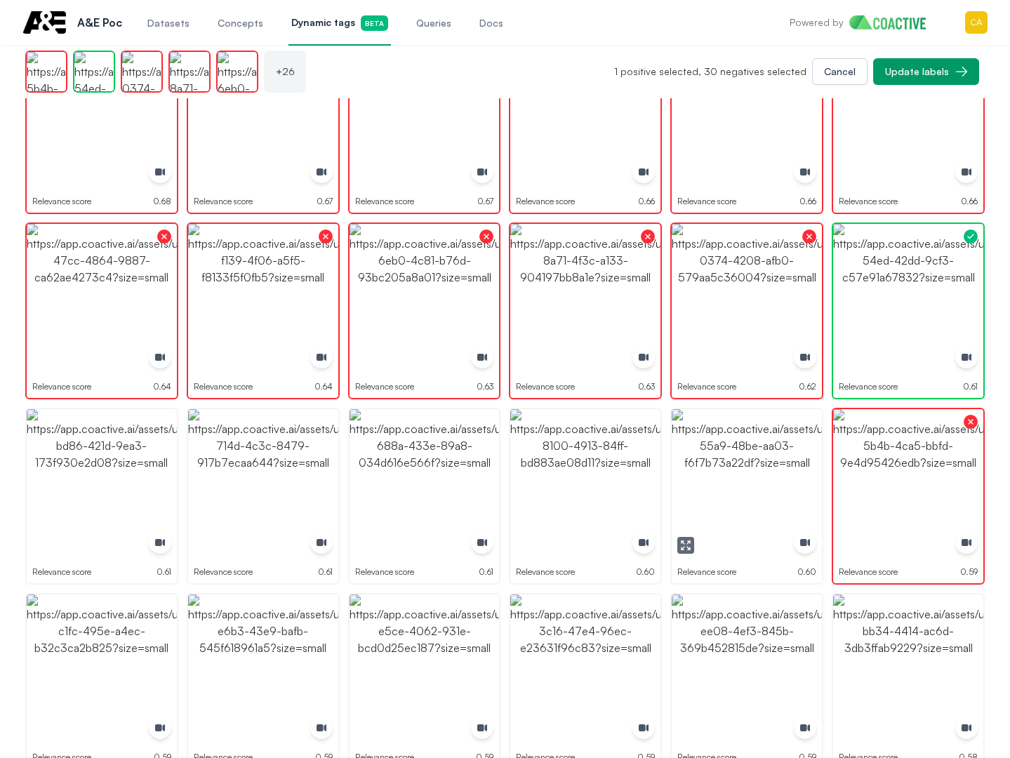
click at [766, 468] on img "button" at bounding box center [747, 484] width 150 height 150
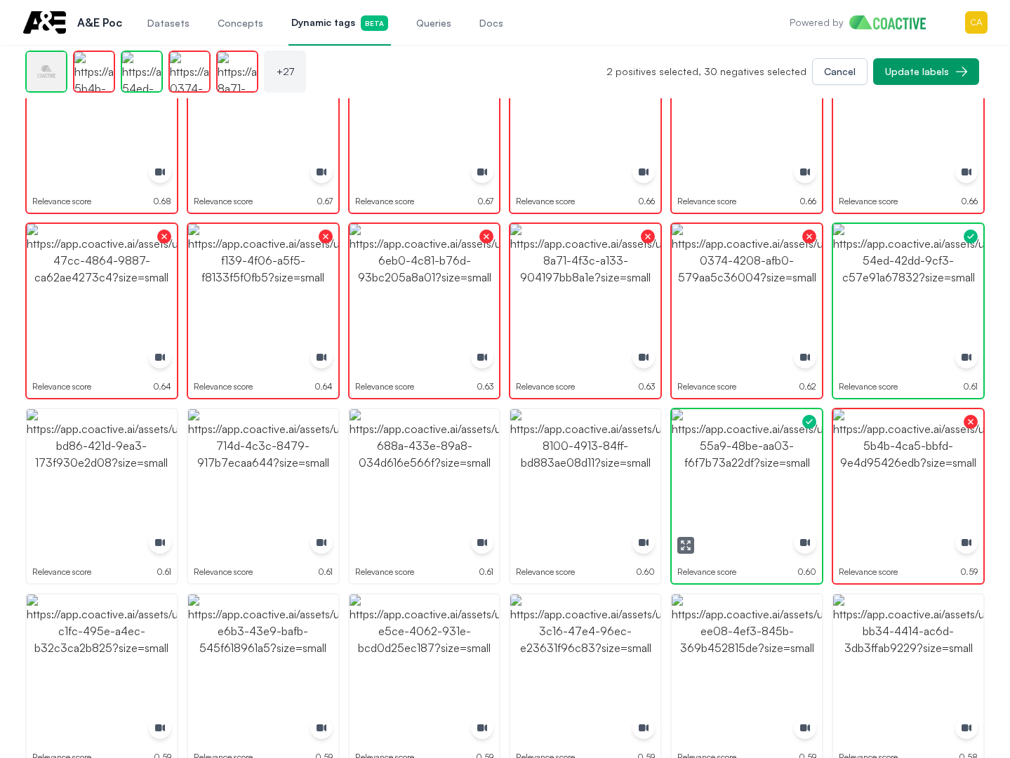
click at [766, 468] on img "button" at bounding box center [747, 484] width 150 height 150
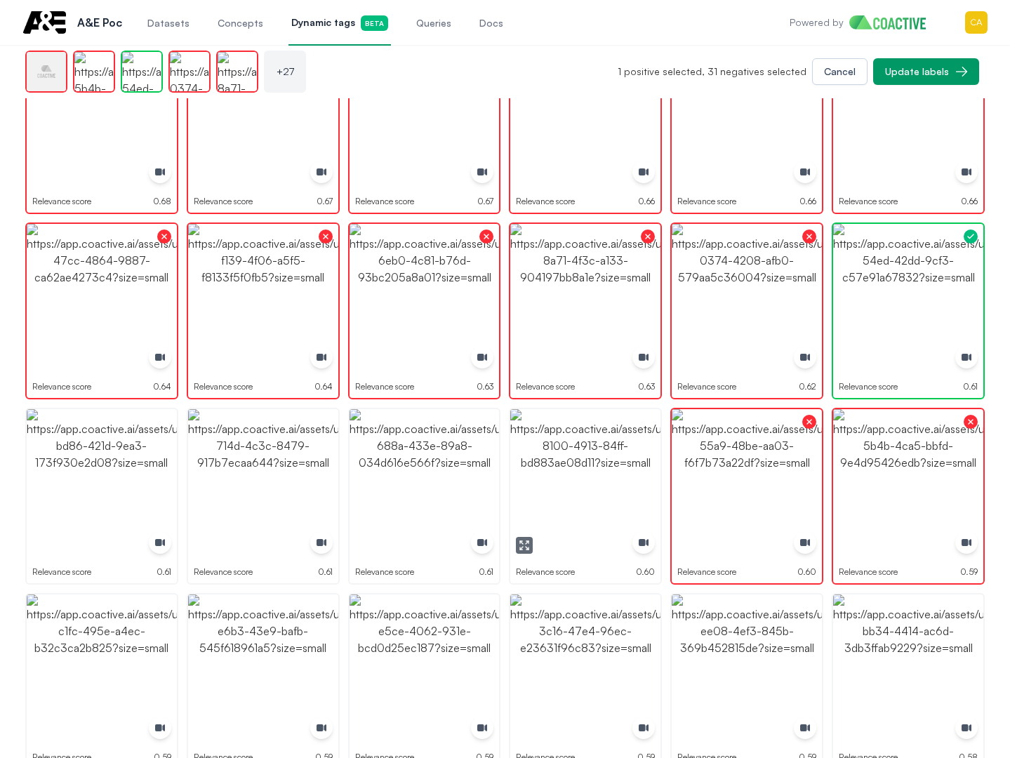
click at [602, 464] on img "button" at bounding box center [585, 484] width 150 height 150
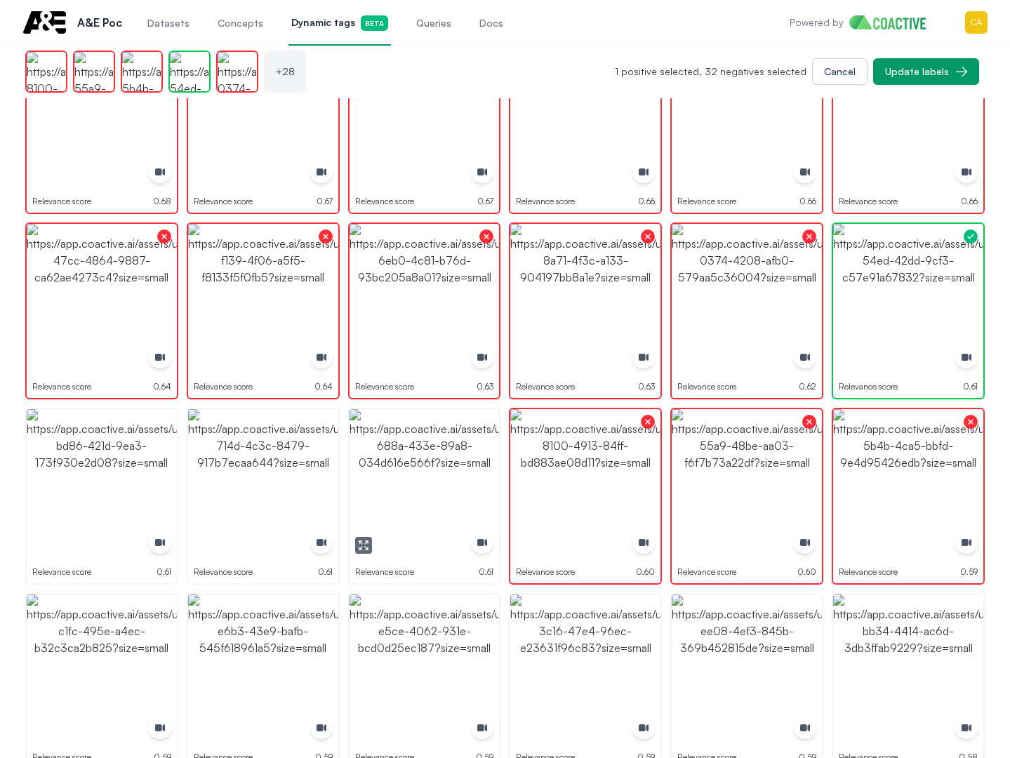
click at [425, 464] on img "button" at bounding box center [425, 484] width 150 height 150
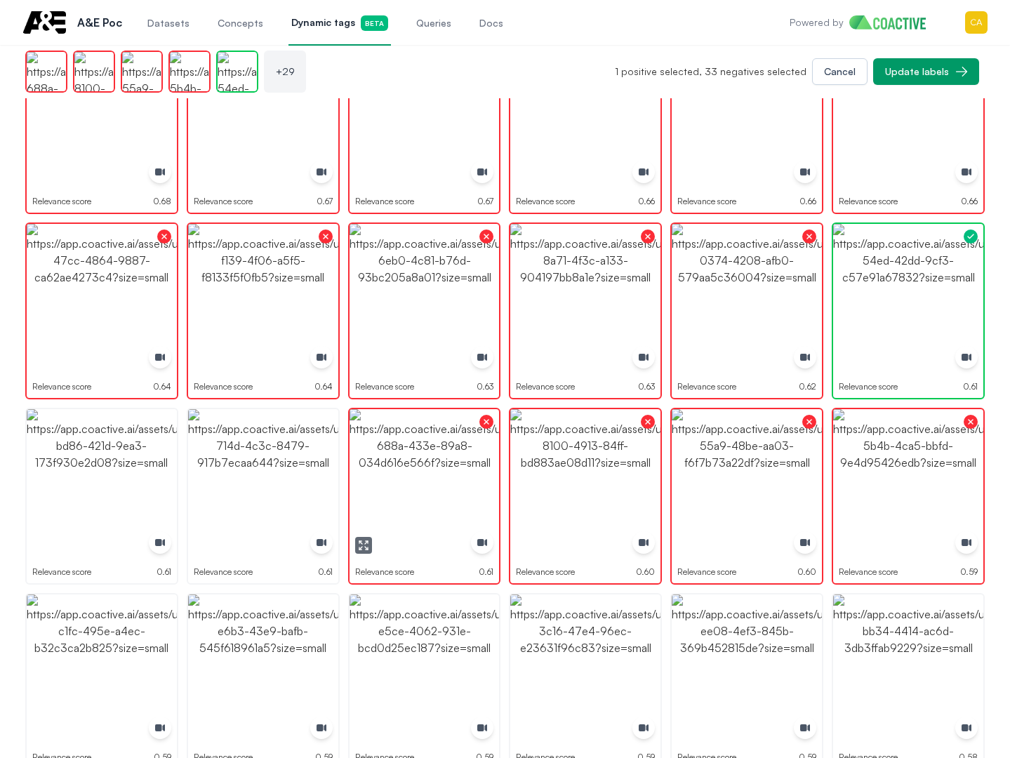
click at [305, 462] on img "button" at bounding box center [263, 484] width 150 height 150
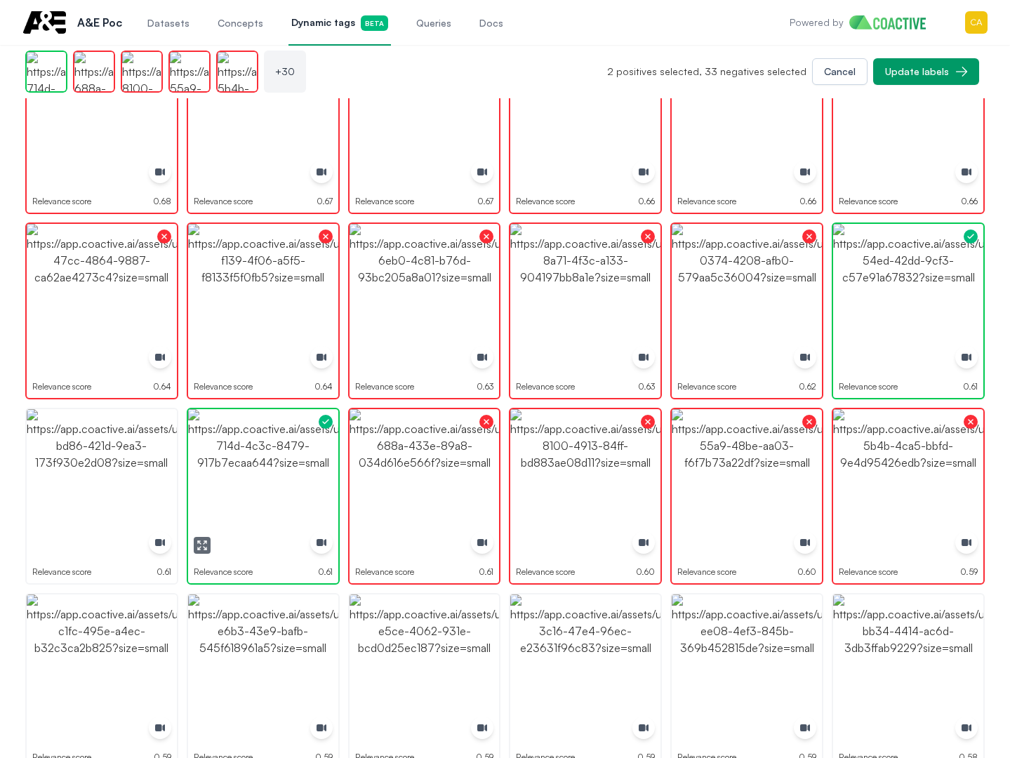
click at [305, 462] on img "button" at bounding box center [263, 484] width 150 height 150
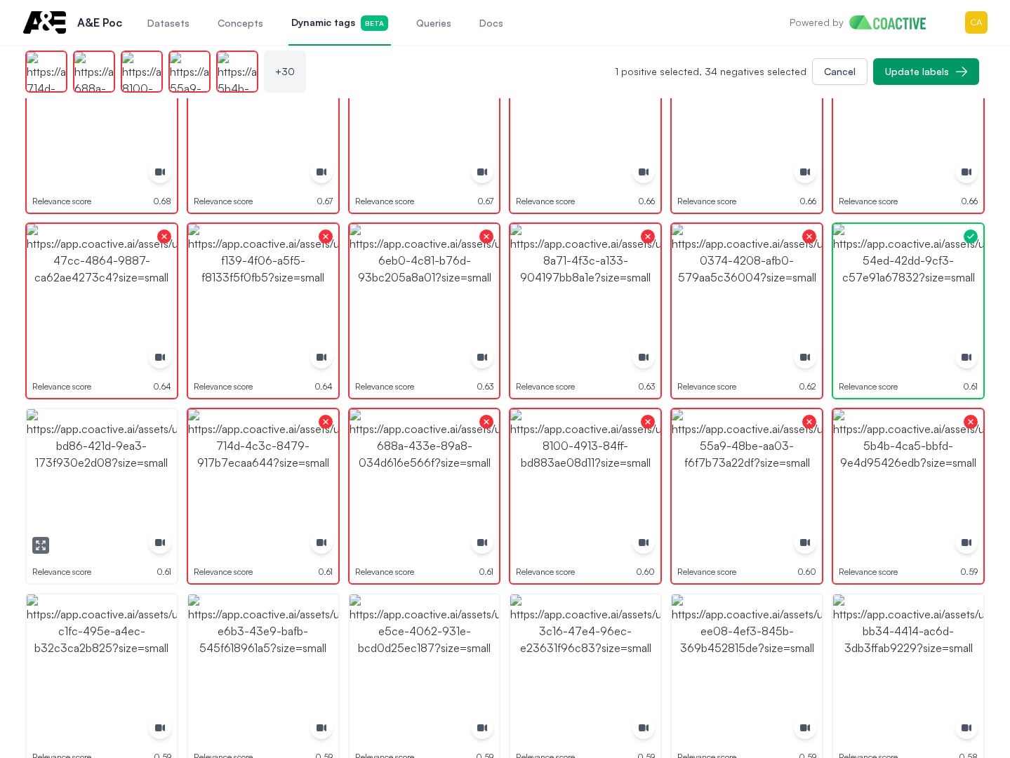
click at [86, 460] on img "button" at bounding box center [102, 484] width 150 height 150
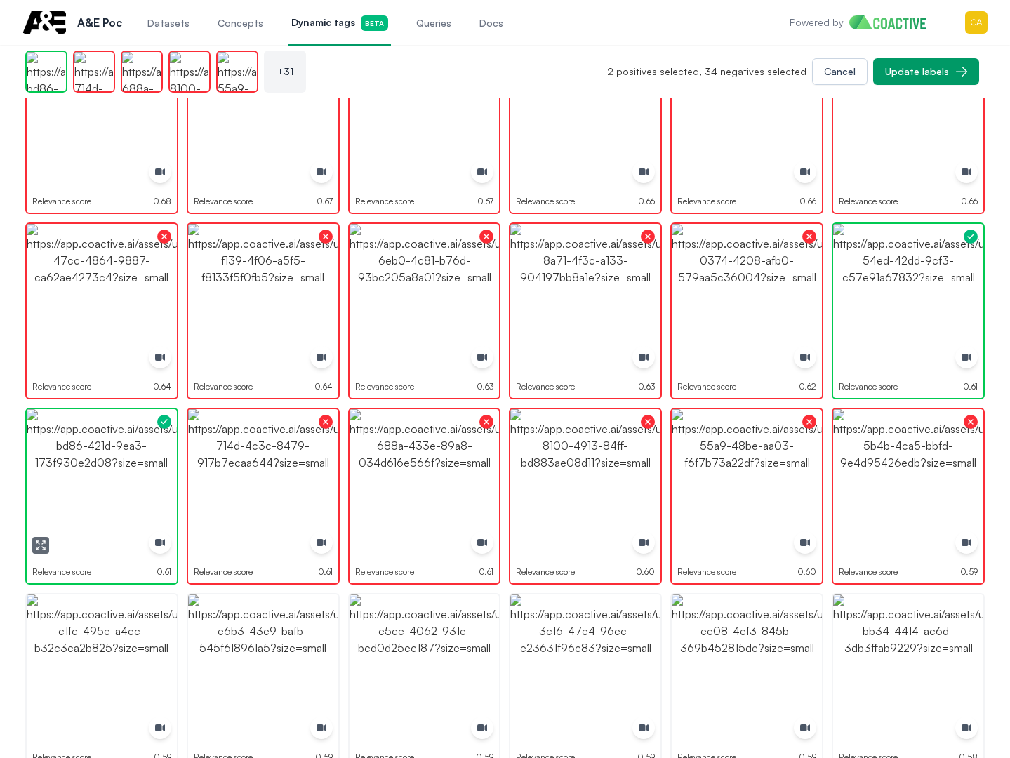
click at [86, 460] on img "button" at bounding box center [102, 484] width 150 height 150
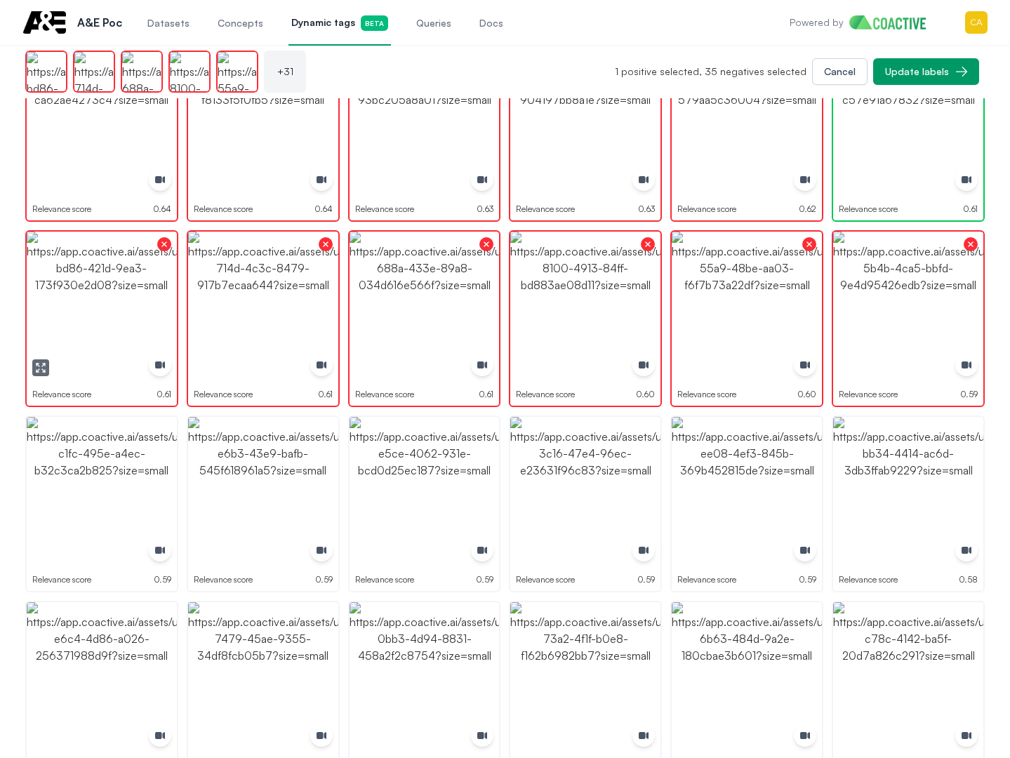
scroll to position [1053, 0]
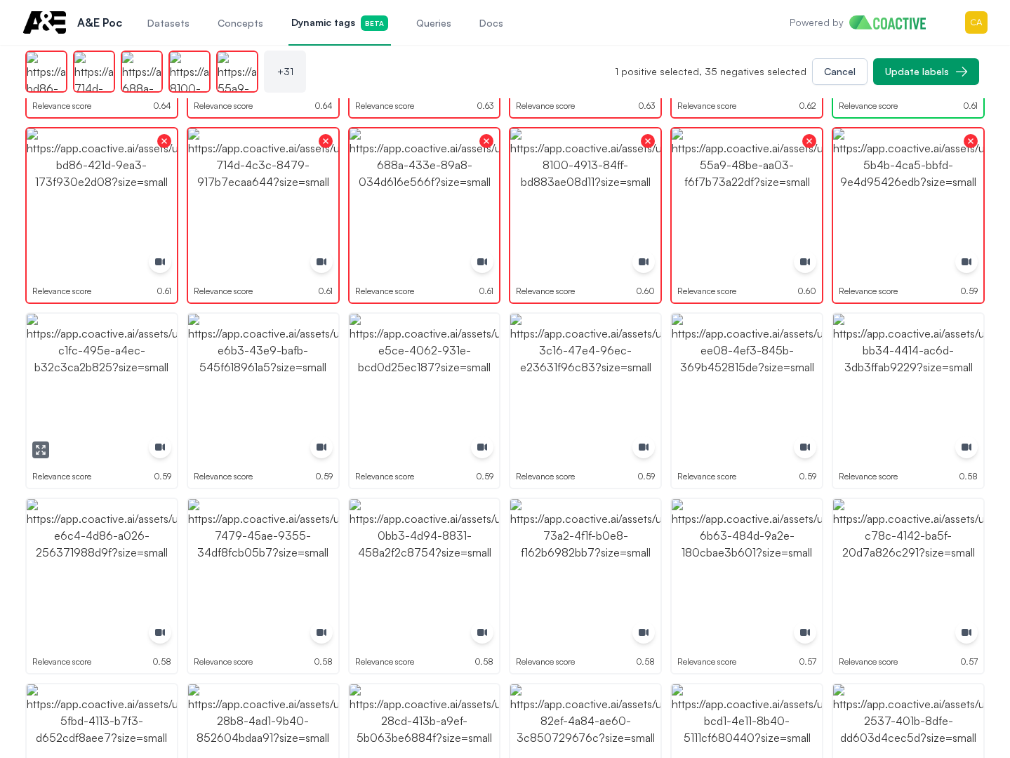
click at [120, 399] on img "button" at bounding box center [102, 389] width 150 height 150
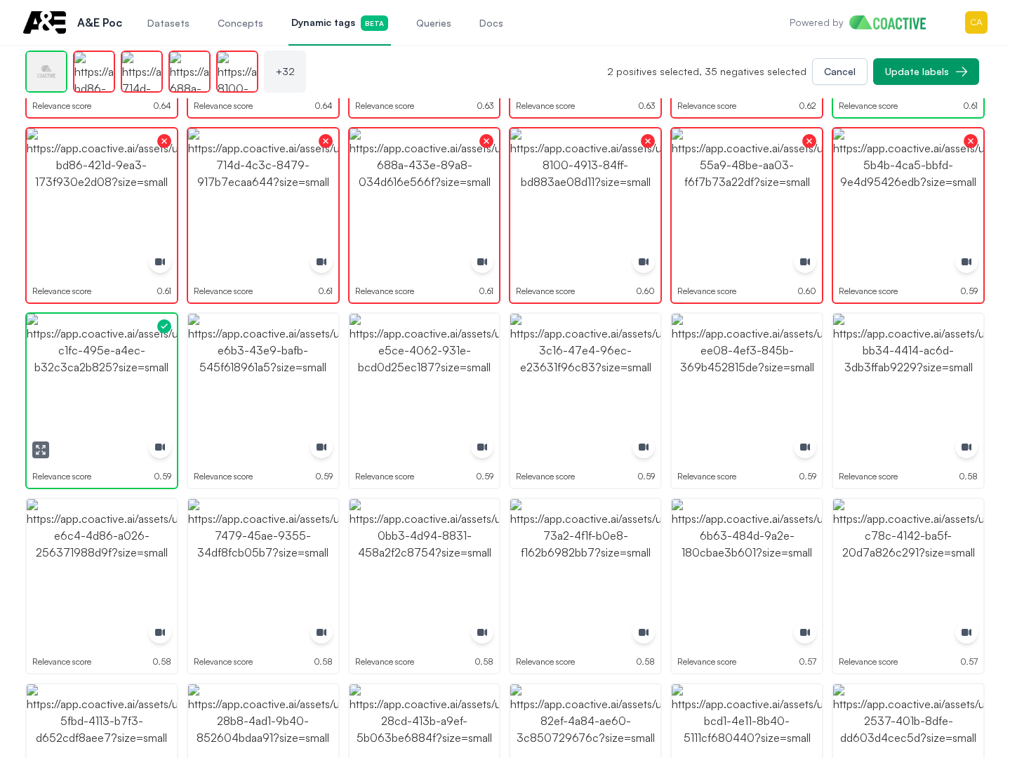
click at [120, 399] on img "button" at bounding box center [102, 389] width 150 height 150
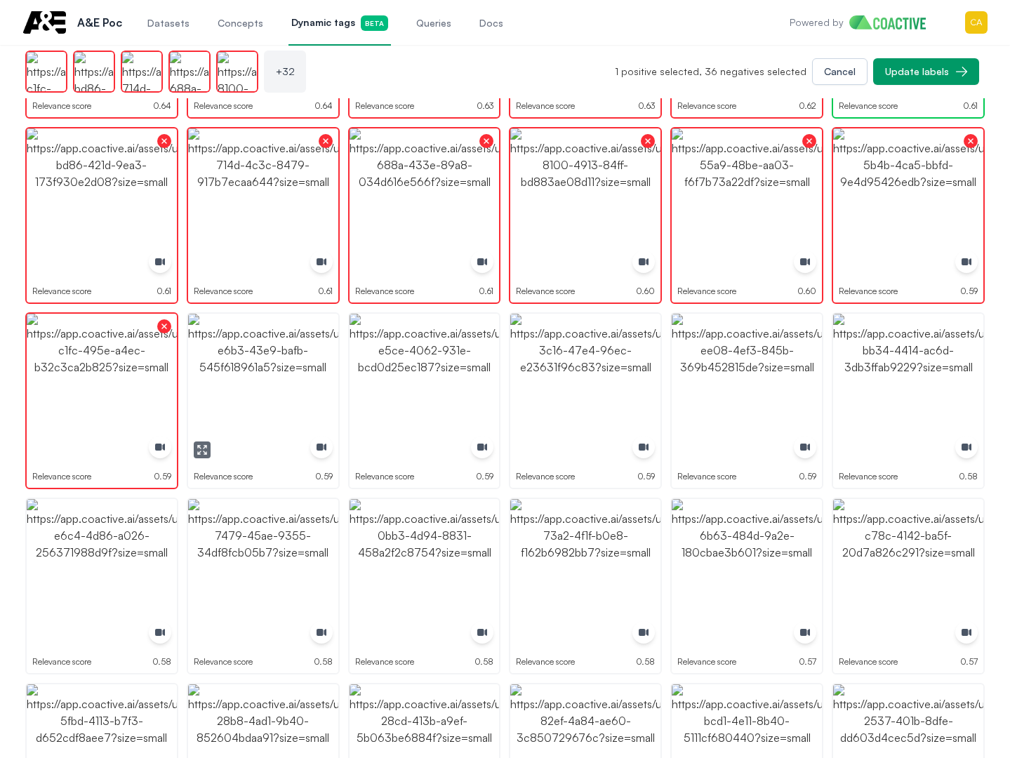
click at [259, 393] on img "button" at bounding box center [263, 389] width 150 height 150
click at [367, 392] on img "button" at bounding box center [425, 389] width 150 height 150
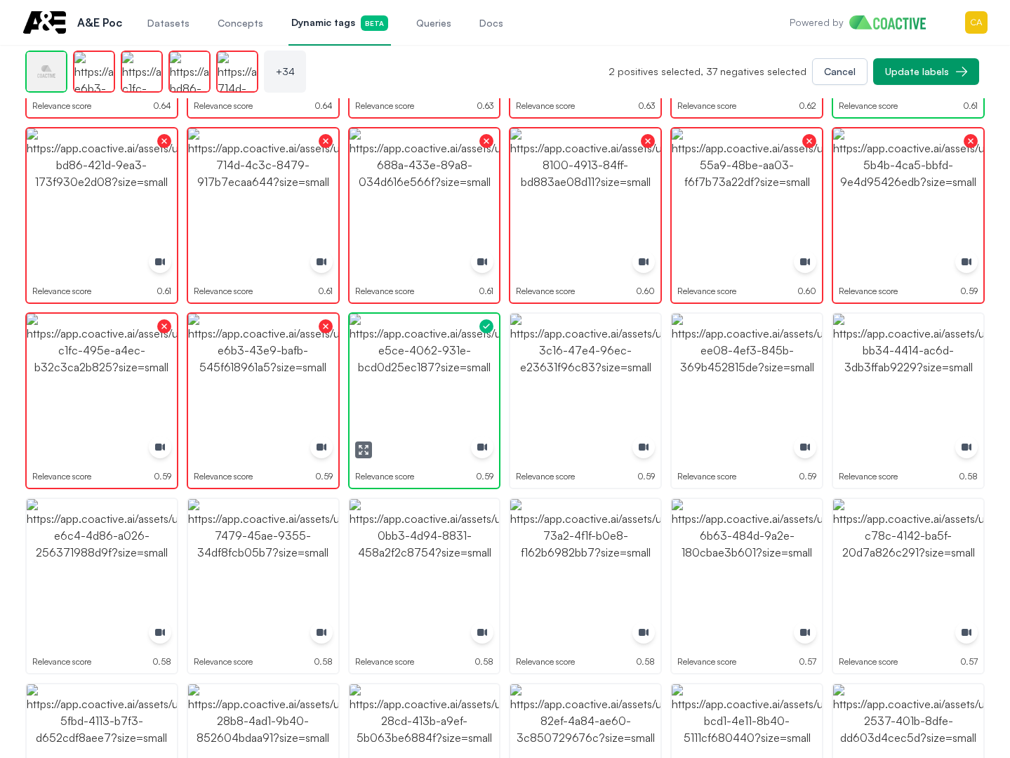
click at [367, 392] on img "button" at bounding box center [425, 389] width 150 height 150
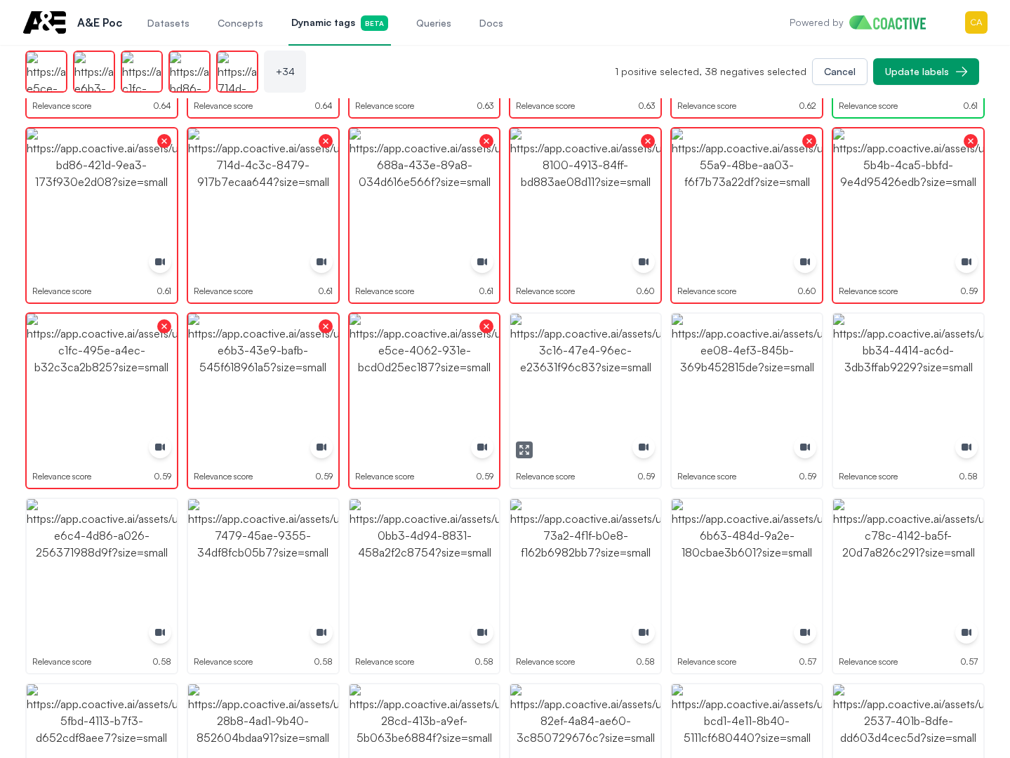
click at [562, 380] on img "button" at bounding box center [585, 389] width 150 height 150
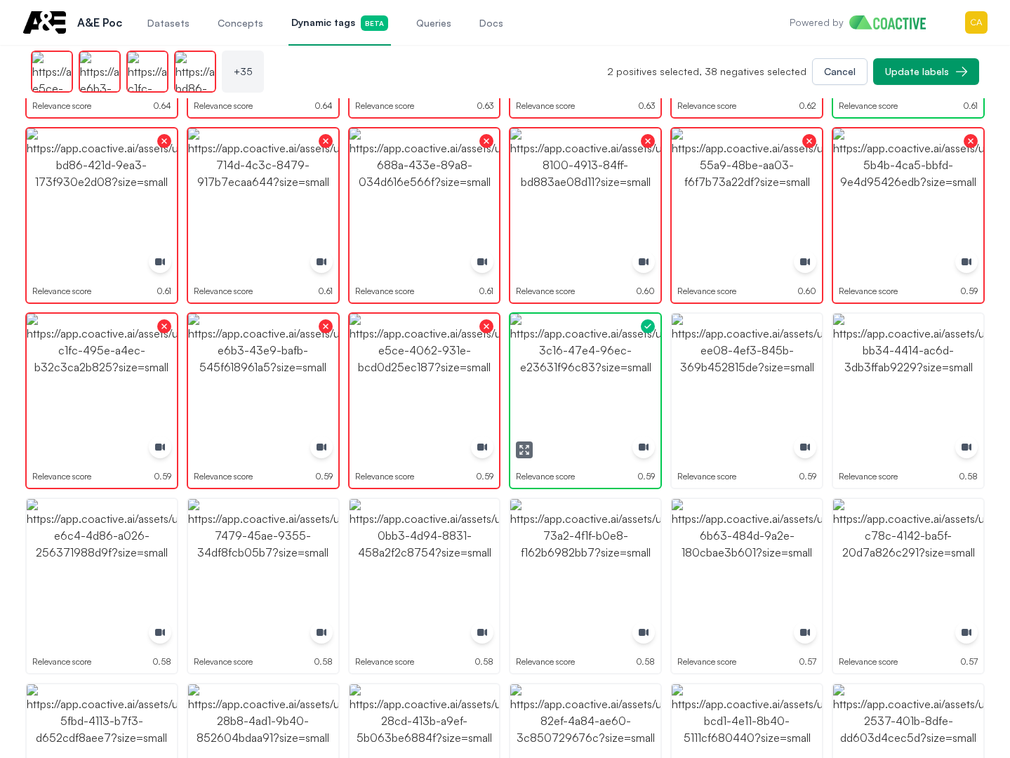
click at [562, 380] on img "button" at bounding box center [585, 389] width 150 height 150
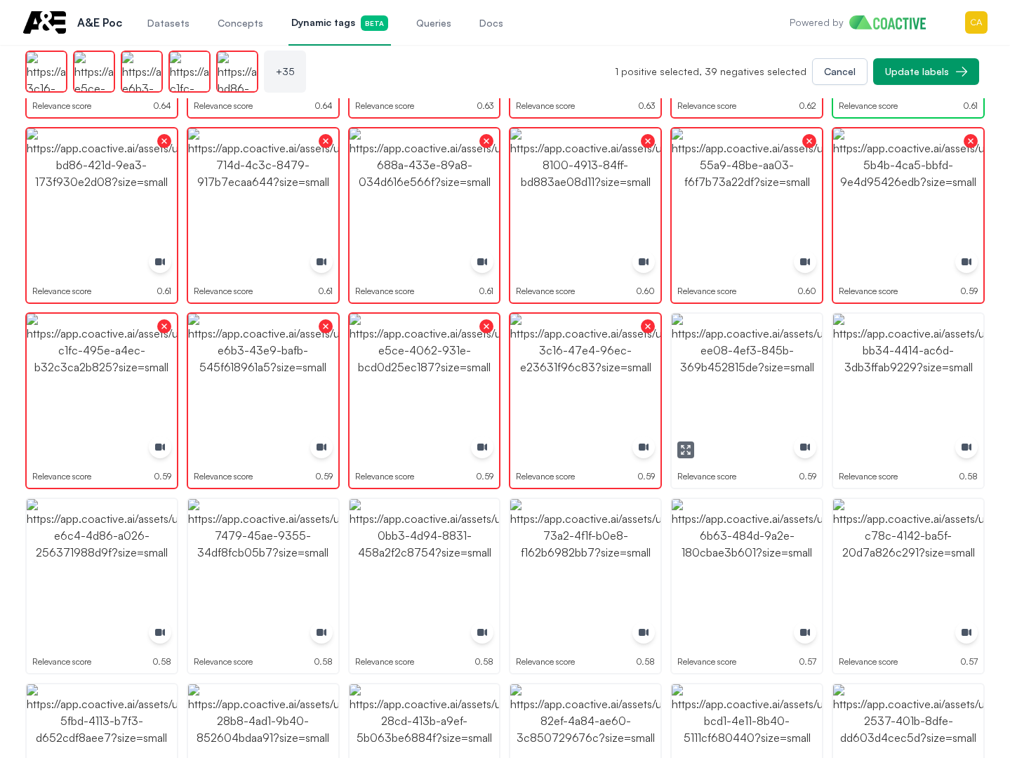
click at [724, 379] on img "button" at bounding box center [747, 389] width 150 height 150
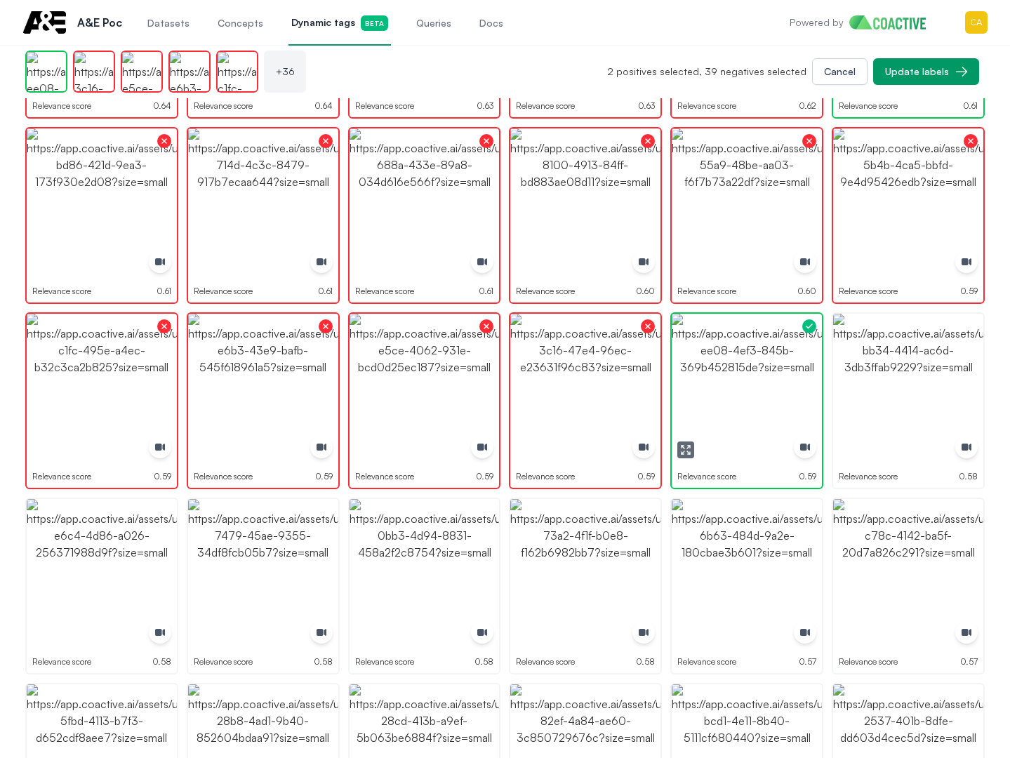
click at [724, 379] on img "button" at bounding box center [747, 389] width 150 height 150
click at [910, 379] on img "button" at bounding box center [908, 389] width 150 height 150
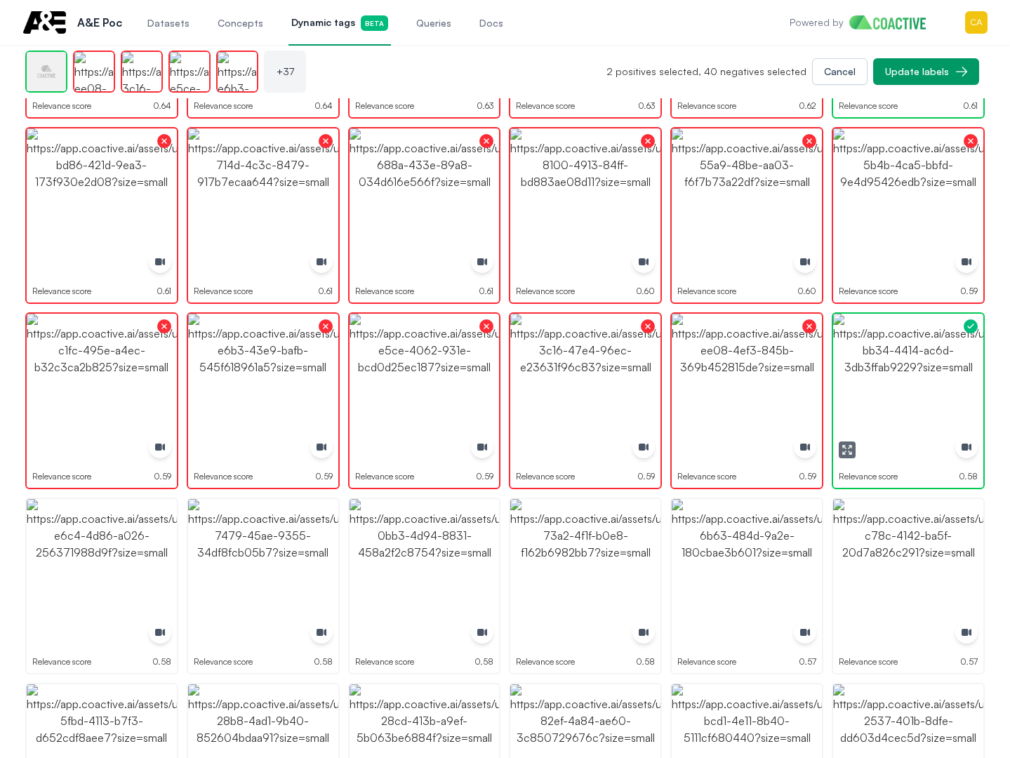
click at [910, 379] on img "button" at bounding box center [908, 389] width 150 height 150
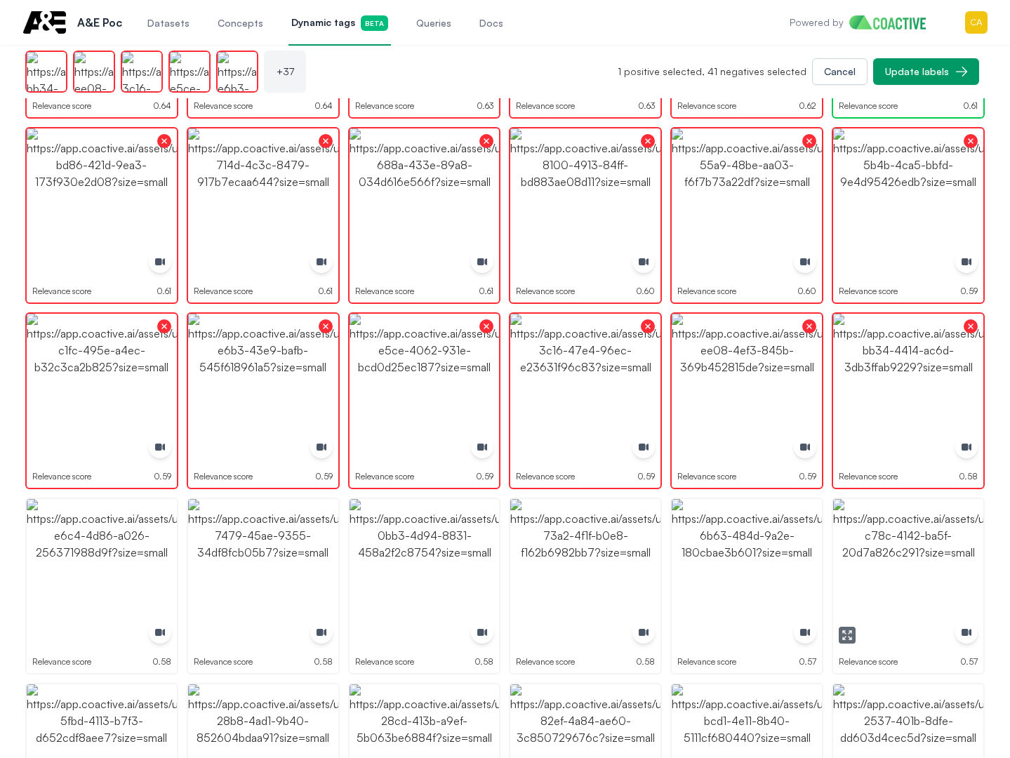
click at [901, 585] on img "button" at bounding box center [908, 574] width 150 height 150
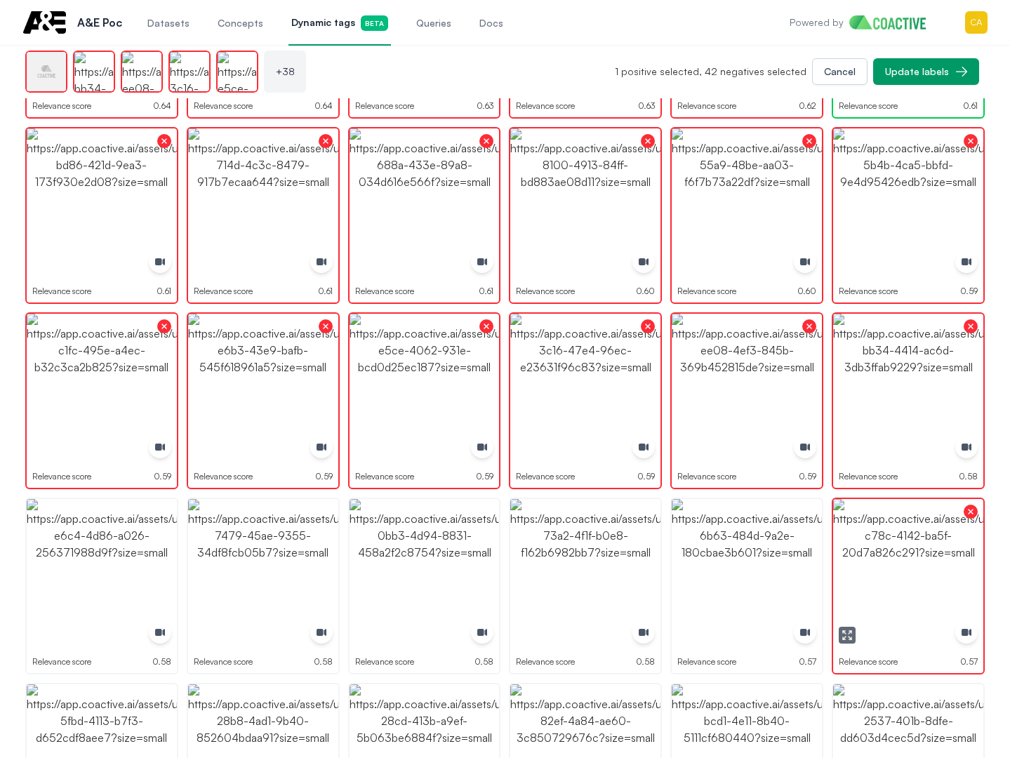
click at [751, 568] on img "button" at bounding box center [747, 574] width 150 height 150
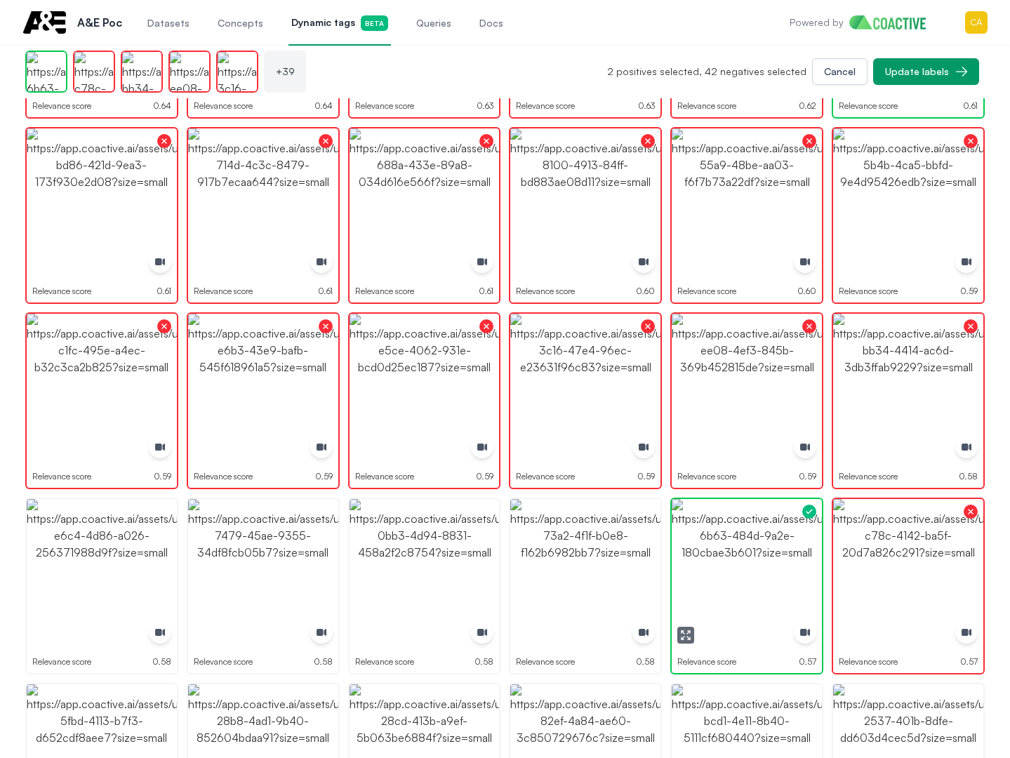
click at [751, 568] on img "button" at bounding box center [747, 574] width 150 height 150
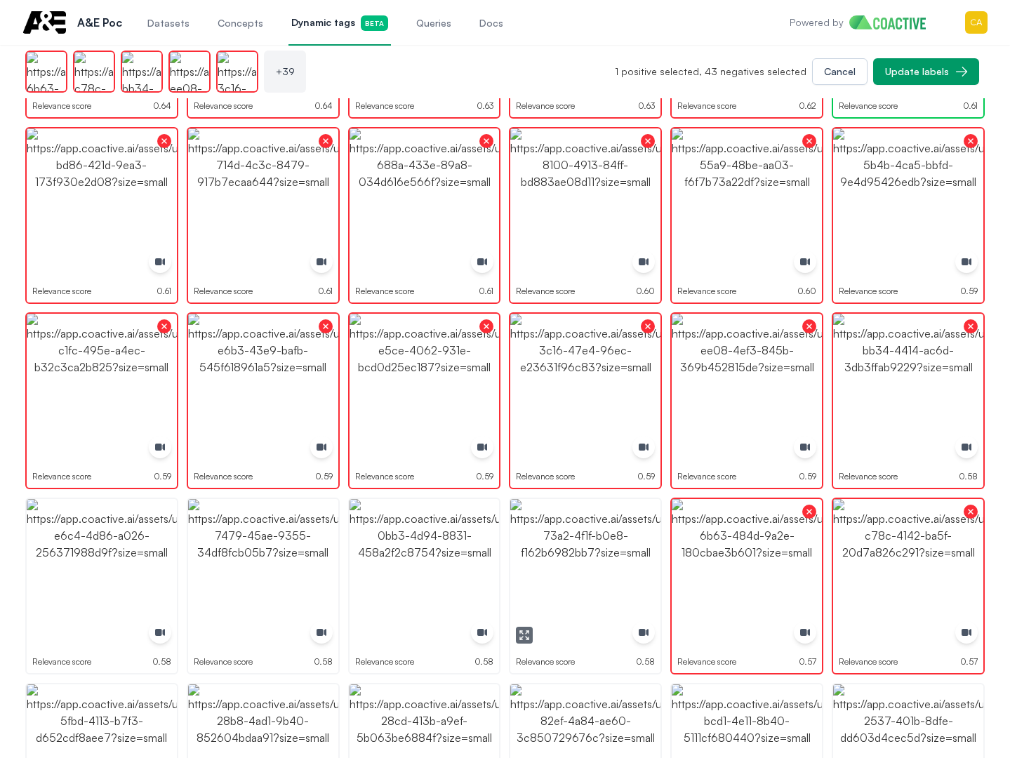
click at [594, 564] on img "button" at bounding box center [585, 574] width 150 height 150
click at [361, 563] on img "button" at bounding box center [425, 574] width 150 height 150
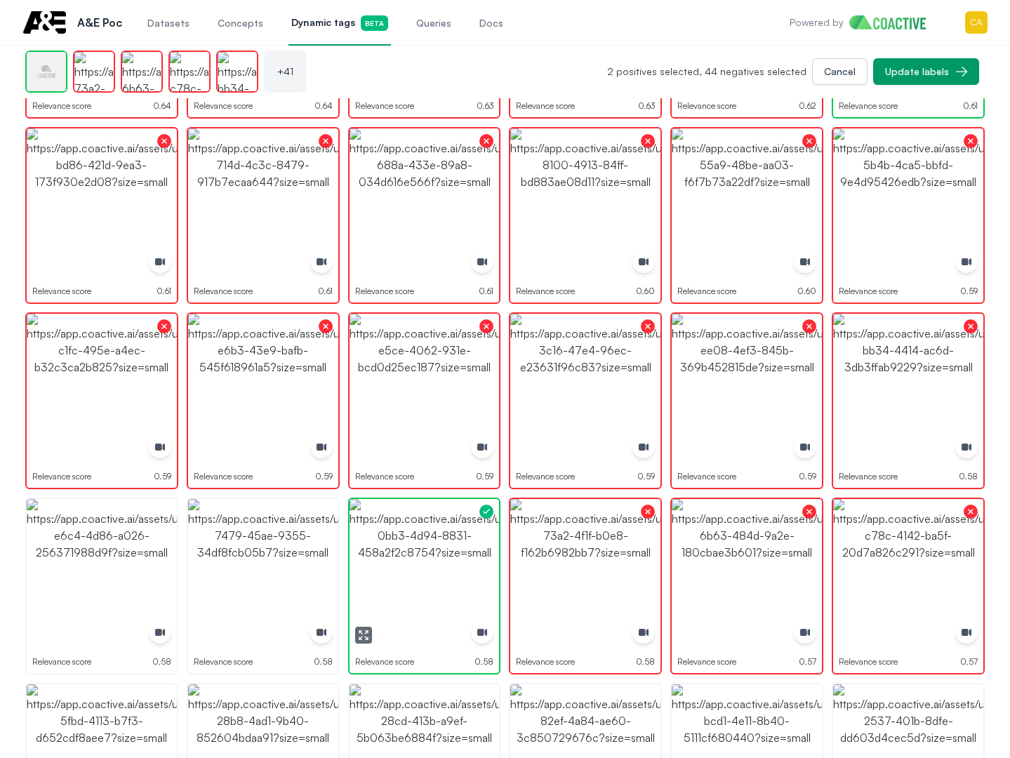
click at [361, 563] on img "button" at bounding box center [425, 574] width 150 height 150
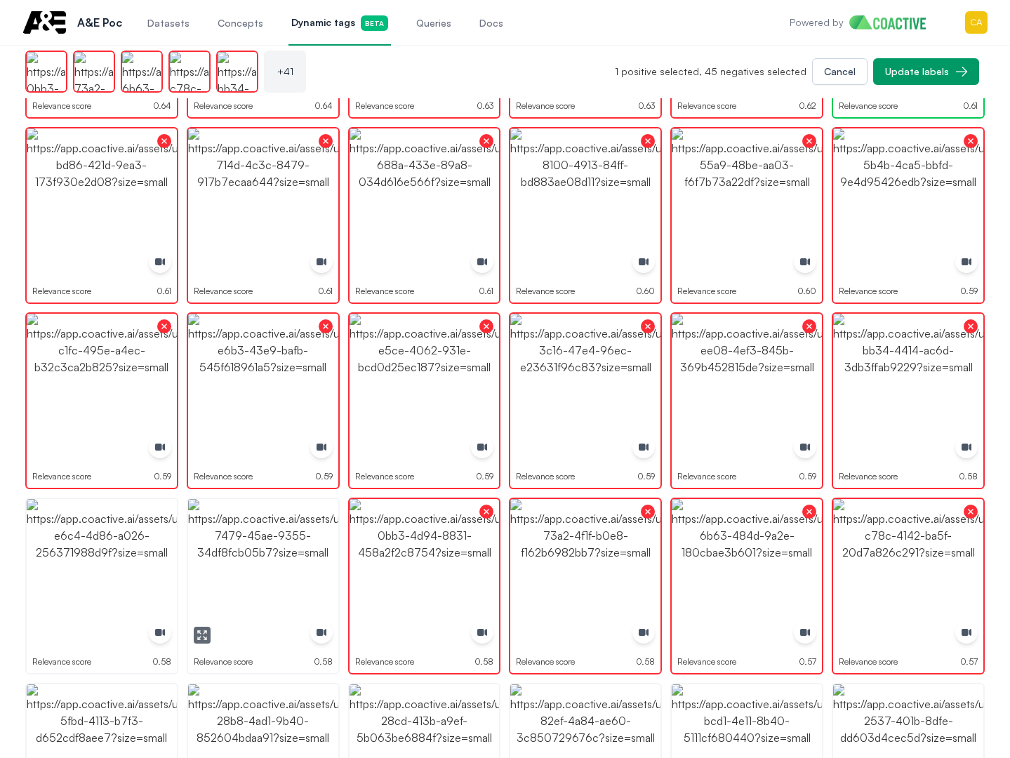
click at [234, 562] on img "button" at bounding box center [263, 574] width 150 height 150
click at [86, 555] on img "button" at bounding box center [102, 574] width 150 height 150
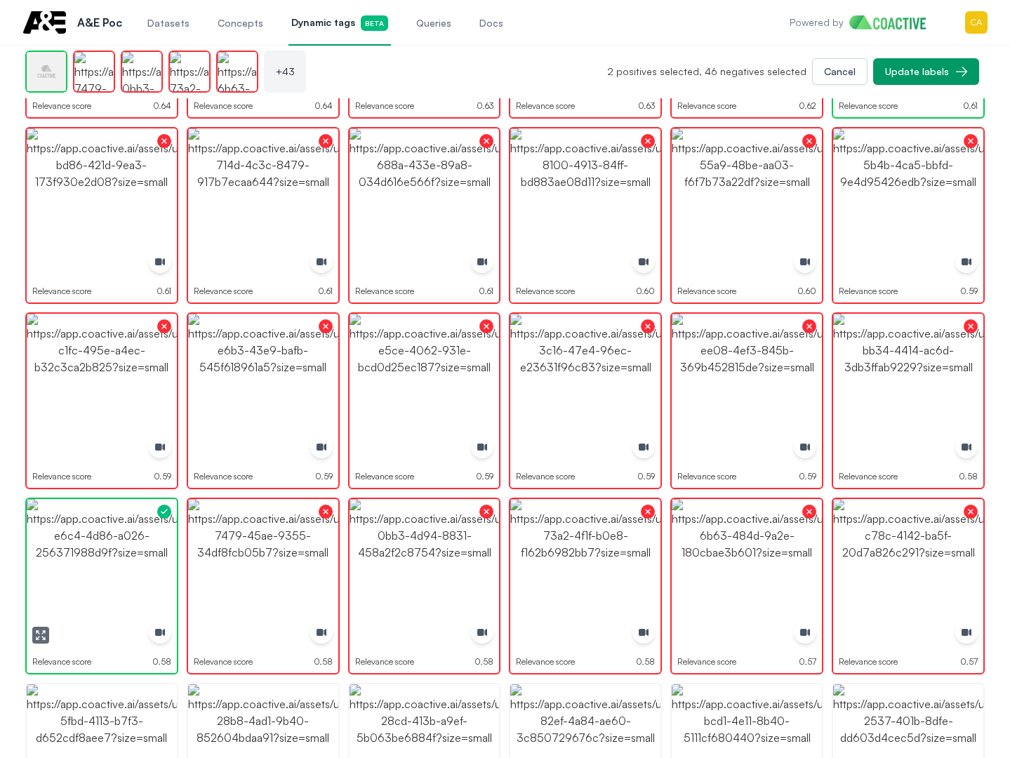
click at [86, 555] on img "button" at bounding box center [102, 574] width 150 height 150
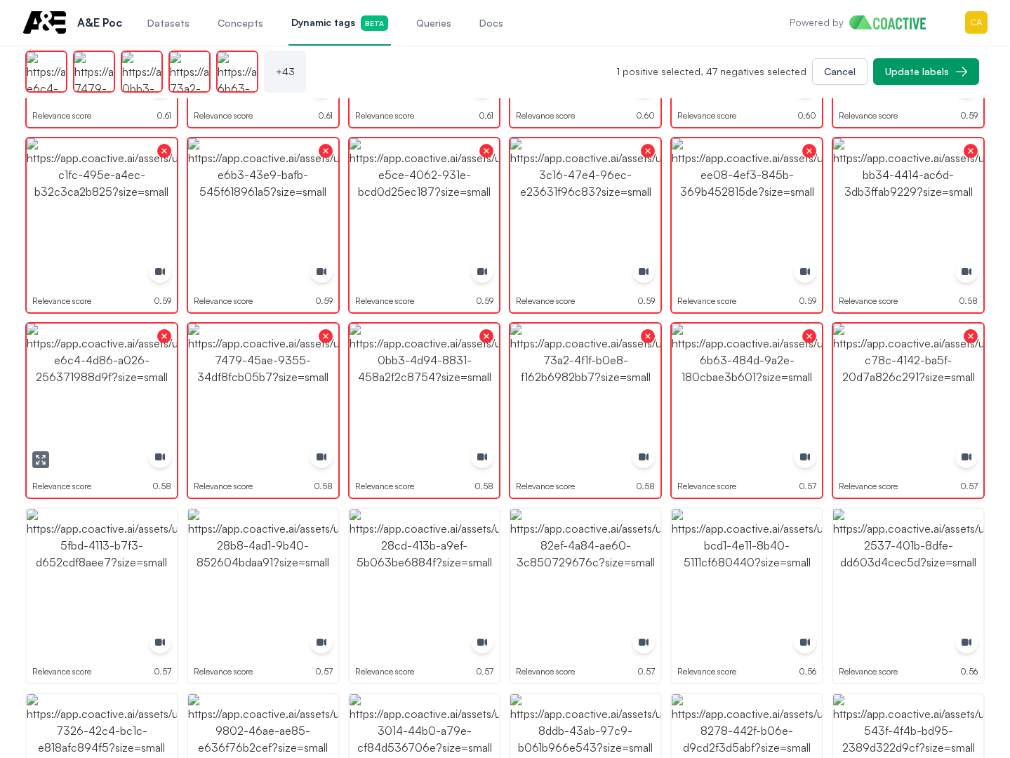
scroll to position [1334, 0]
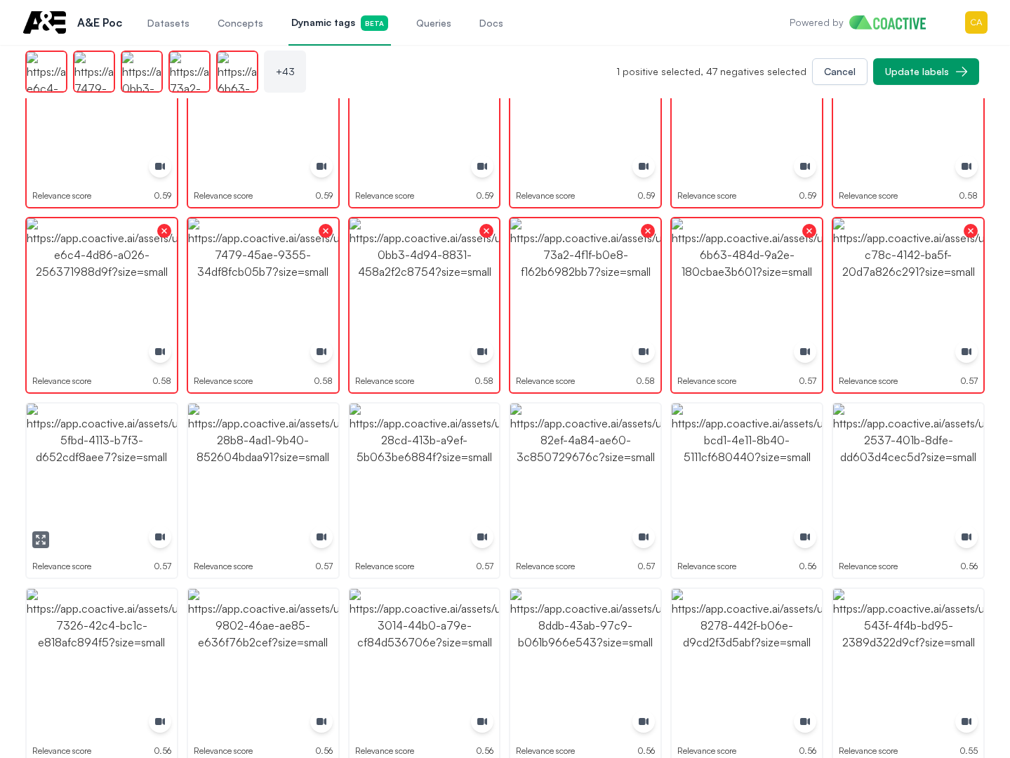
click at [93, 491] on img "button" at bounding box center [102, 479] width 150 height 150
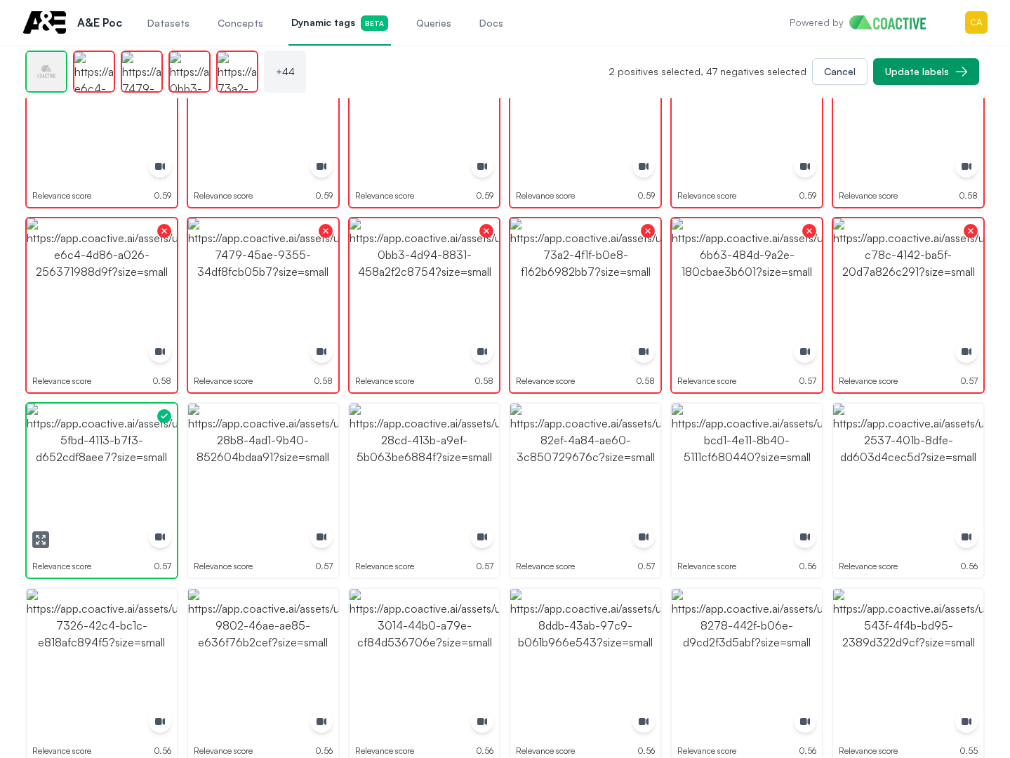
click at [93, 491] on img "button" at bounding box center [102, 479] width 150 height 150
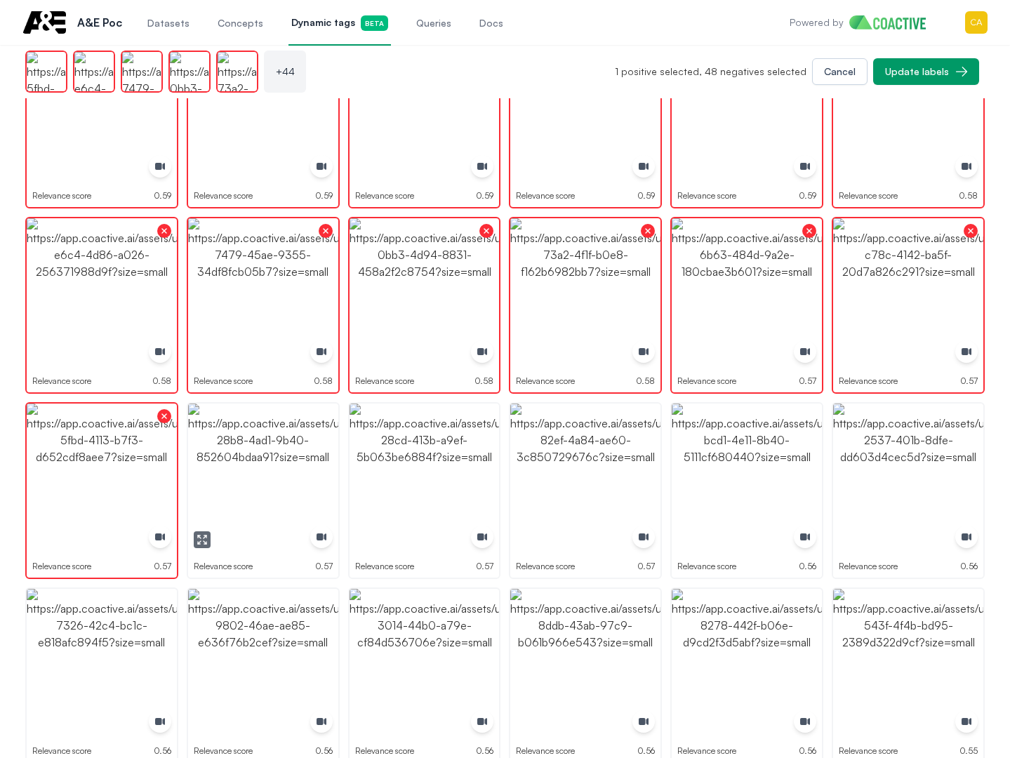
click at [252, 481] on img "button" at bounding box center [263, 479] width 150 height 150
click at [422, 476] on img "button" at bounding box center [425, 479] width 150 height 150
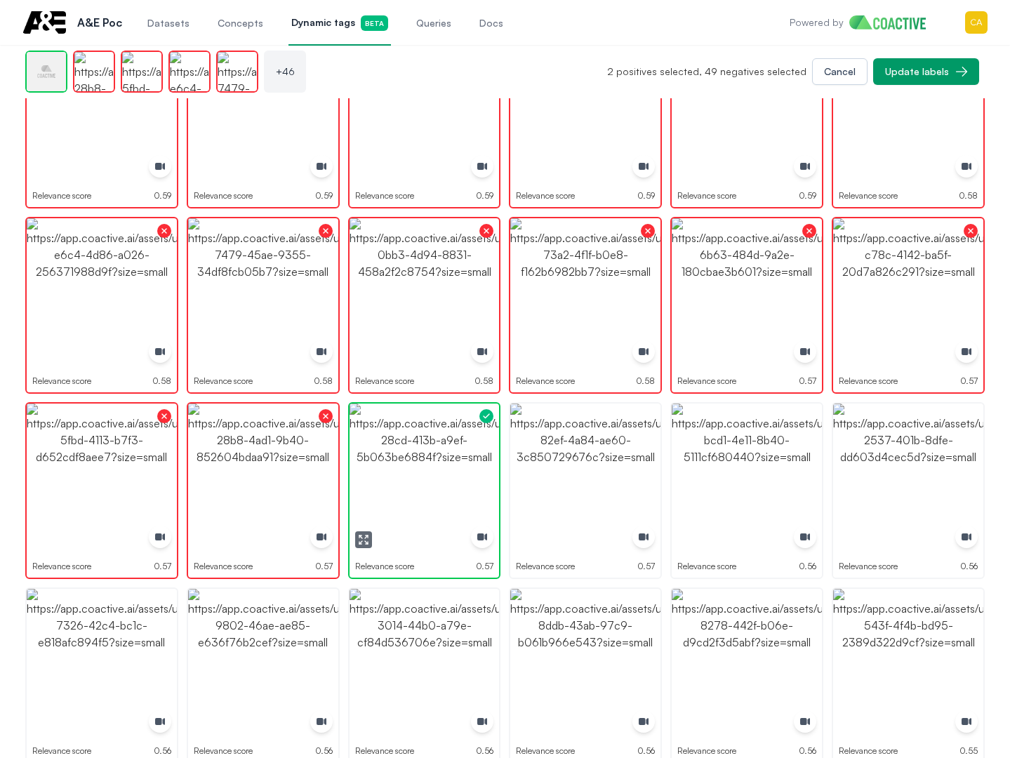
click at [422, 476] on img "button" at bounding box center [425, 479] width 150 height 150
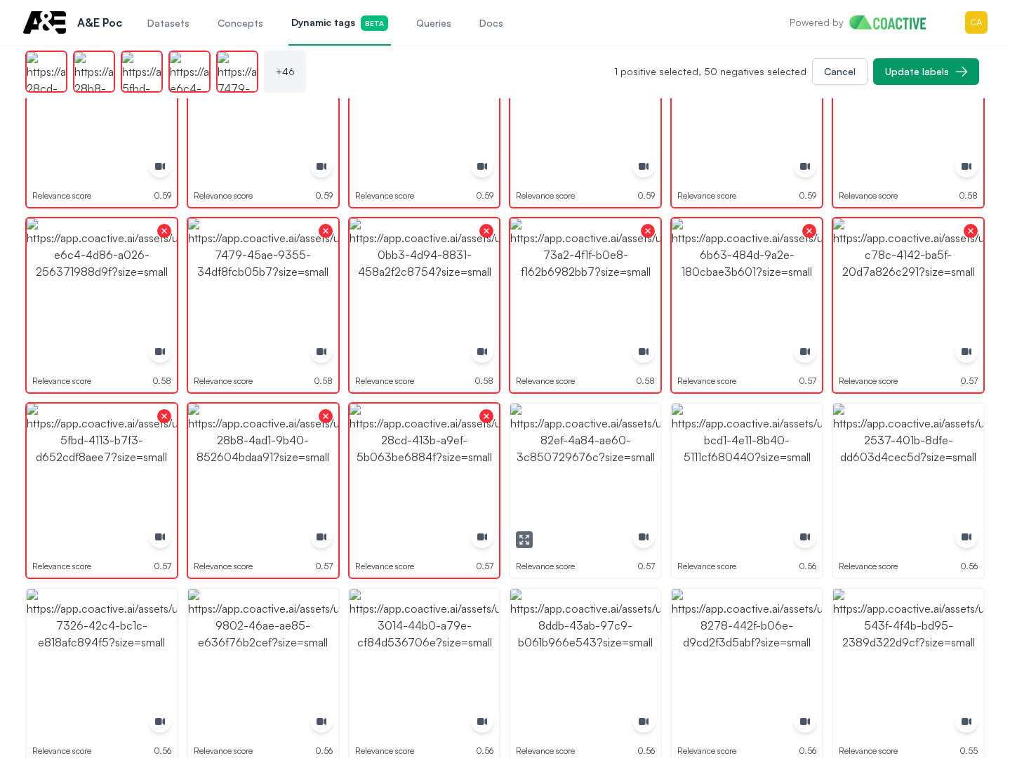
click at [623, 475] on img "button" at bounding box center [585, 479] width 150 height 150
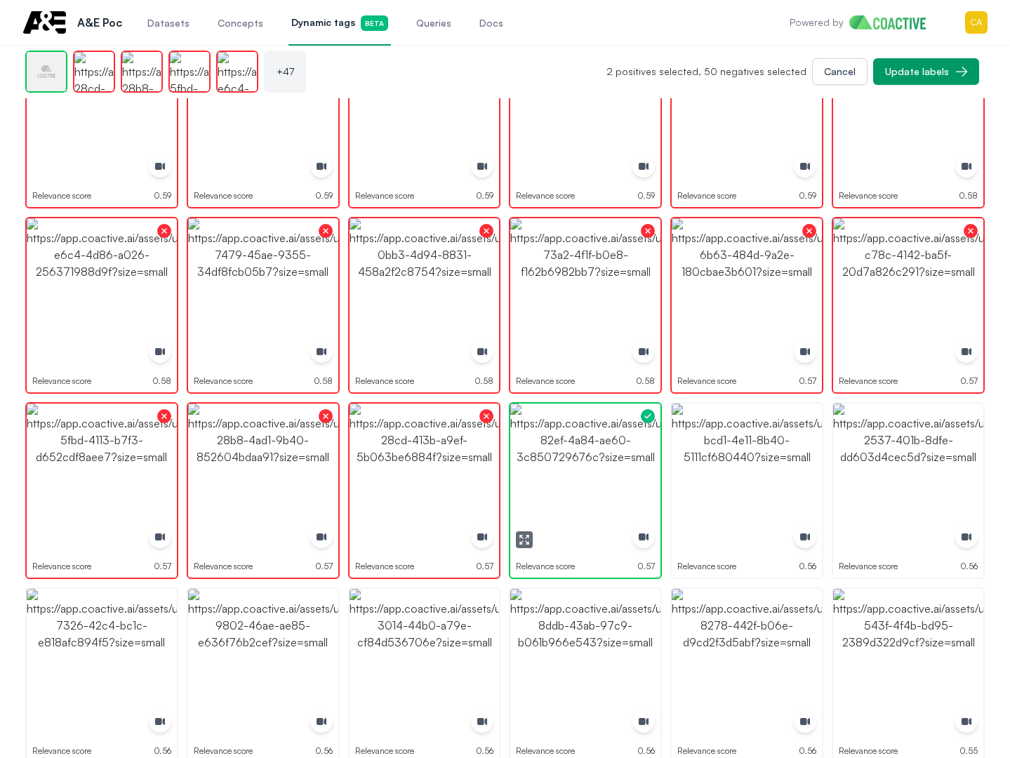
click at [623, 475] on img "button" at bounding box center [585, 479] width 150 height 150
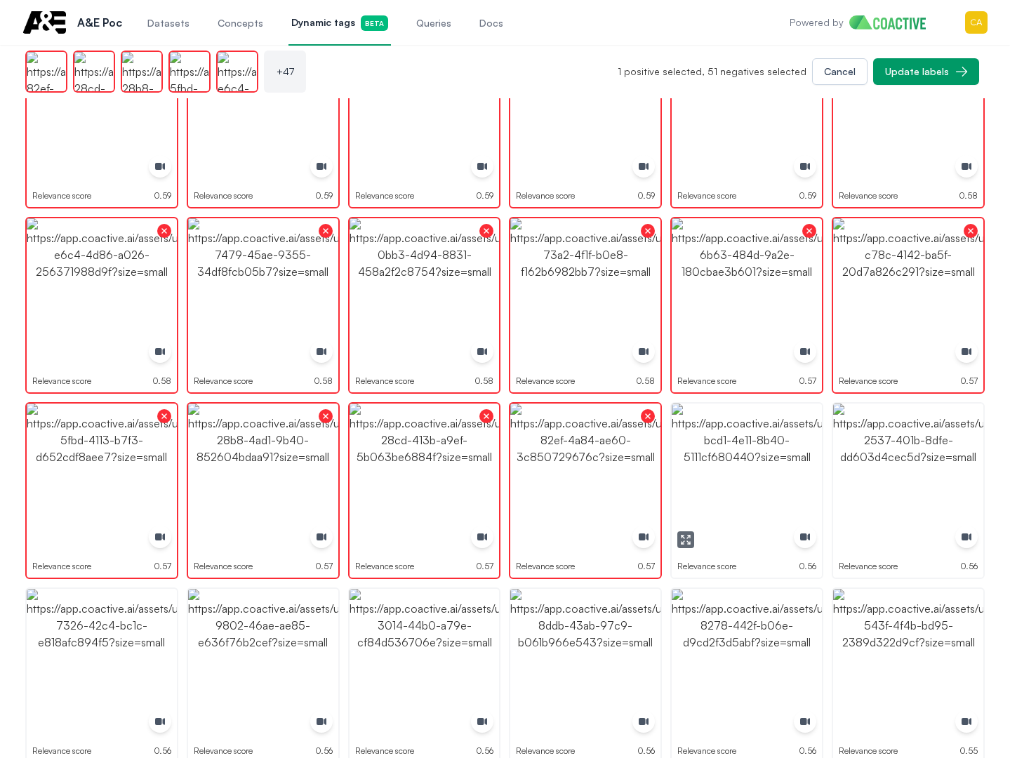
click at [710, 475] on img "button" at bounding box center [747, 479] width 150 height 150
click at [937, 468] on img "button" at bounding box center [908, 479] width 150 height 150
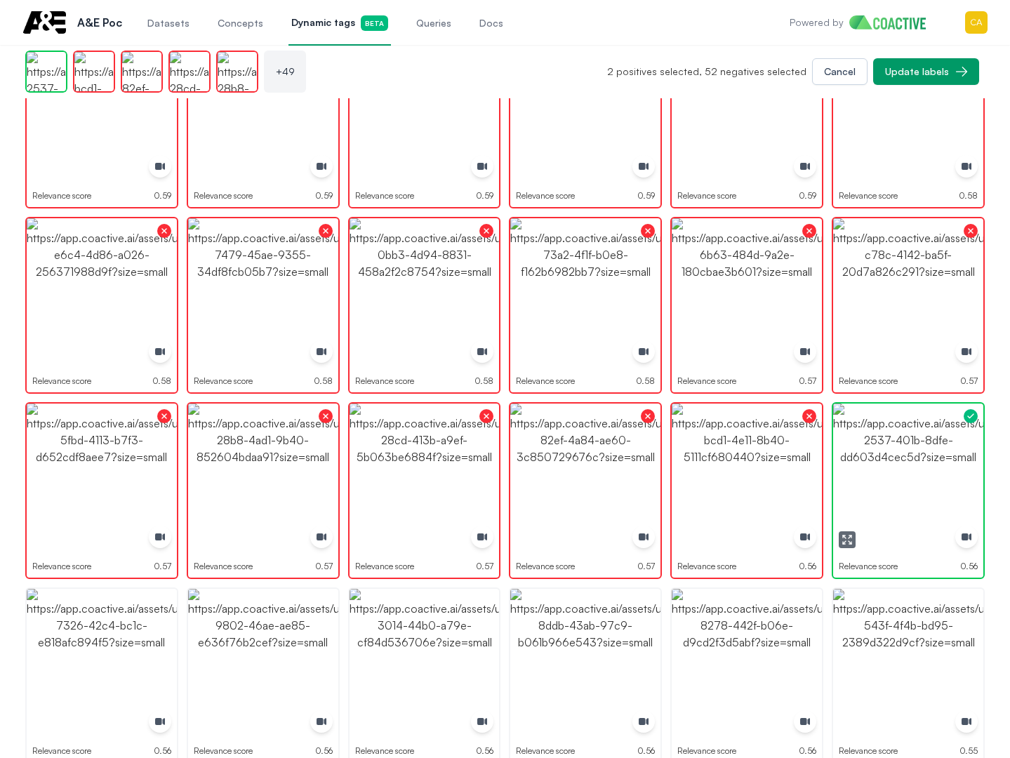
drag, startPoint x: 937, startPoint y: 468, endPoint x: 856, endPoint y: 607, distance: 160.7
click at [936, 468] on img "button" at bounding box center [908, 479] width 150 height 150
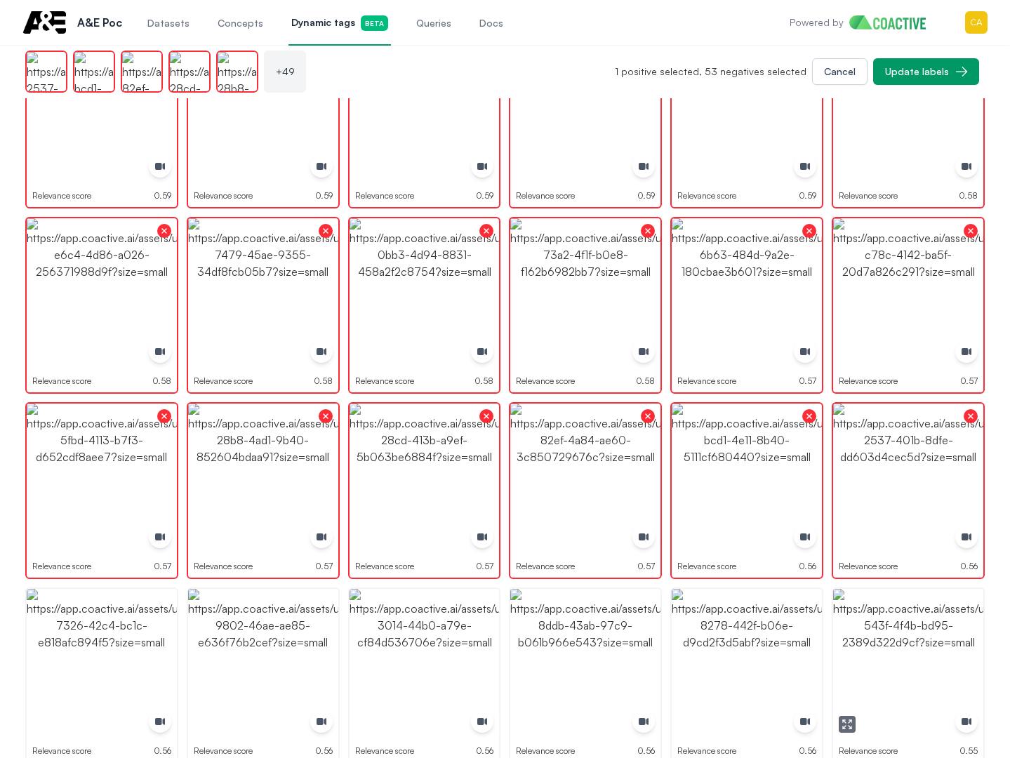
click at [854, 623] on img "button" at bounding box center [908, 664] width 150 height 150
click at [732, 642] on img "button" at bounding box center [747, 664] width 150 height 150
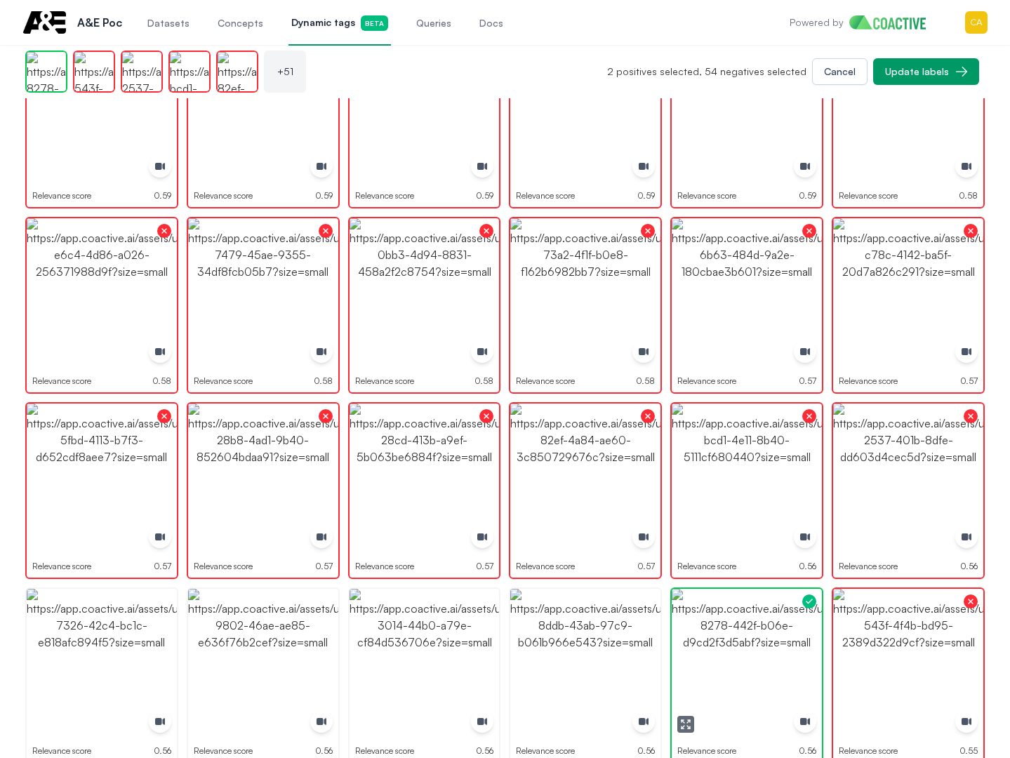
click at [732, 642] on img "button" at bounding box center [747, 664] width 150 height 150
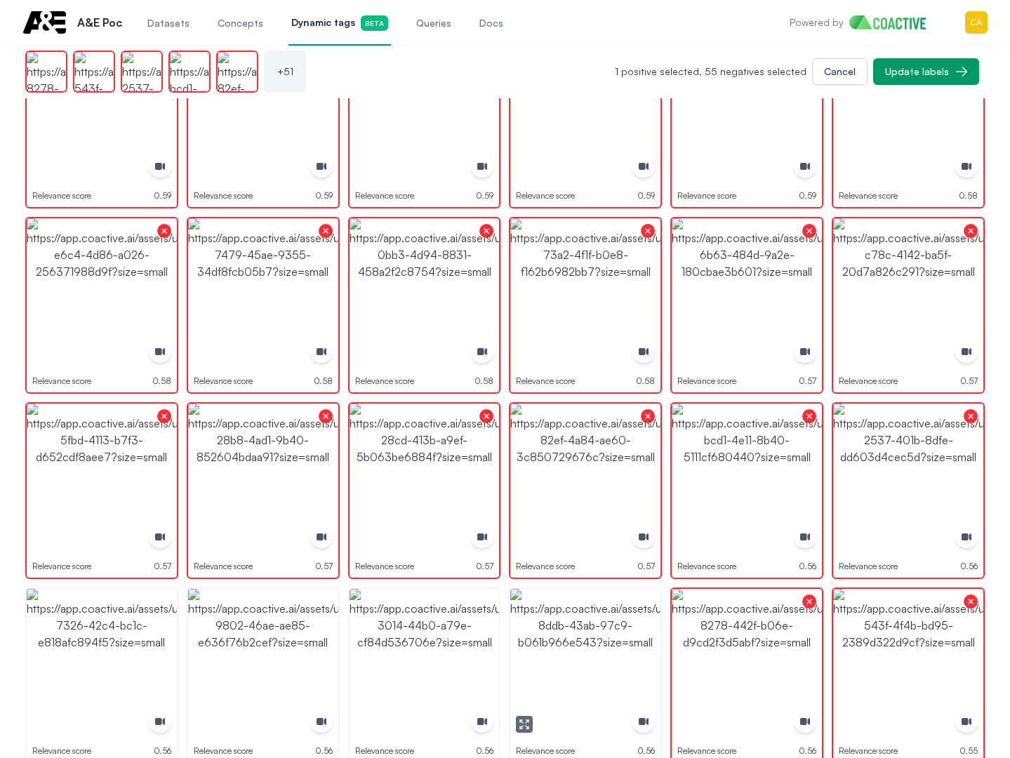
click at [526, 642] on img "button" at bounding box center [585, 664] width 150 height 150
click at [373, 636] on img "button" at bounding box center [425, 664] width 150 height 150
click at [373, 635] on img "button" at bounding box center [425, 664] width 150 height 150
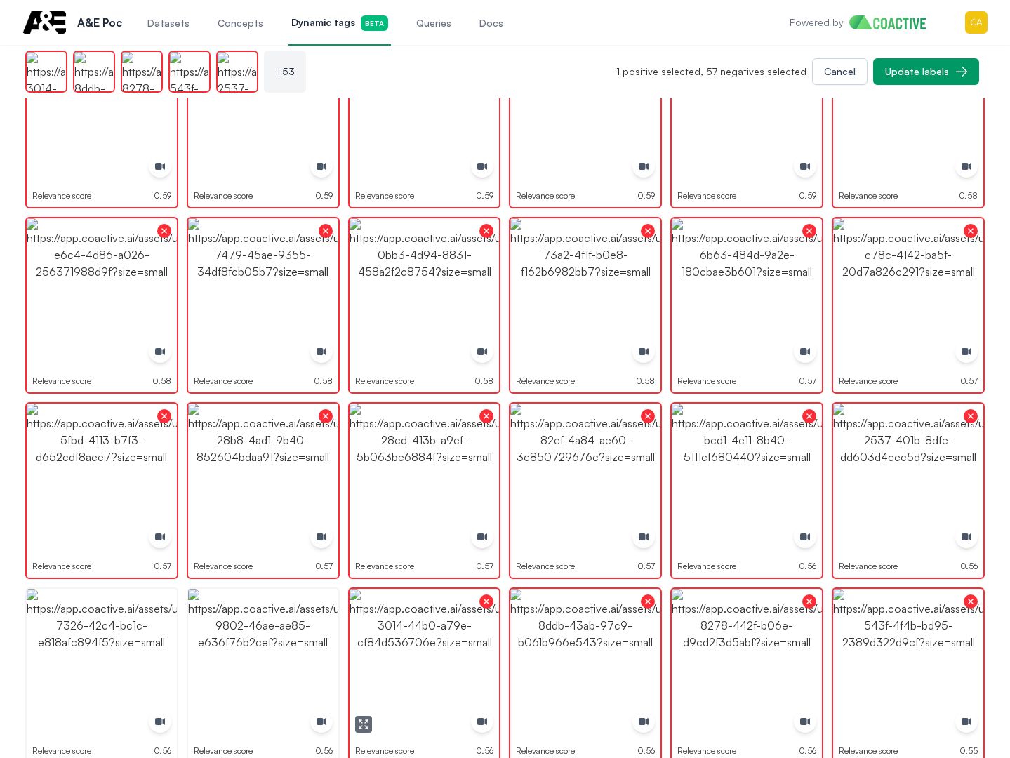
click at [212, 614] on img "button" at bounding box center [263, 664] width 150 height 150
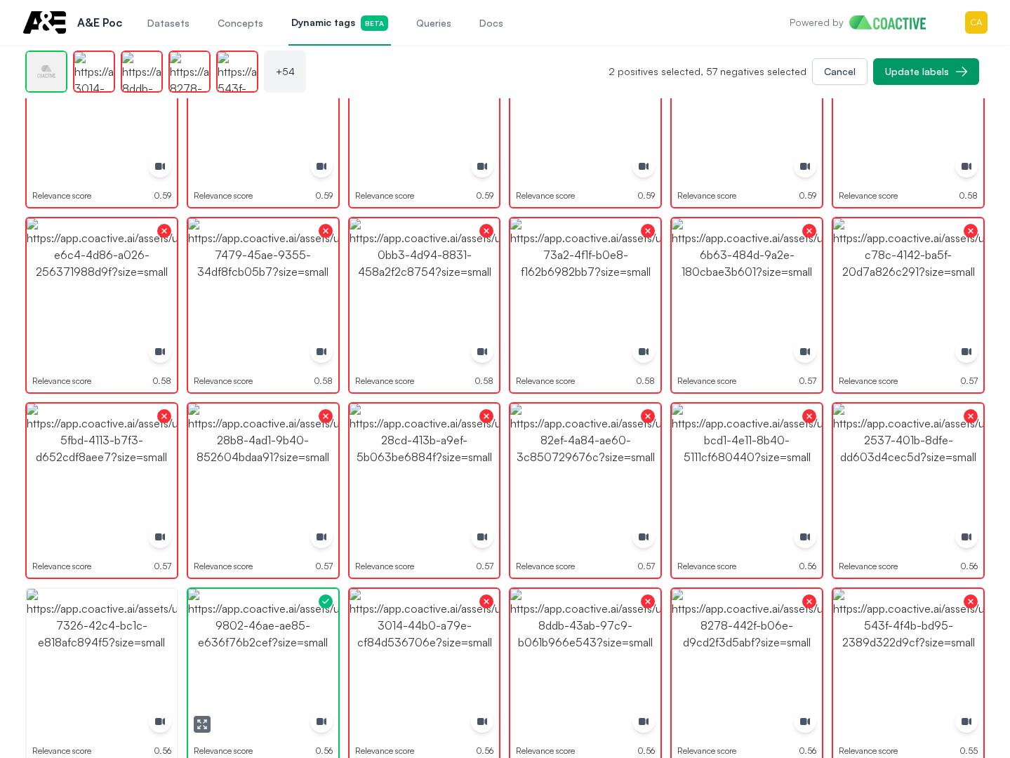
click at [212, 614] on img "button" at bounding box center [263, 664] width 150 height 150
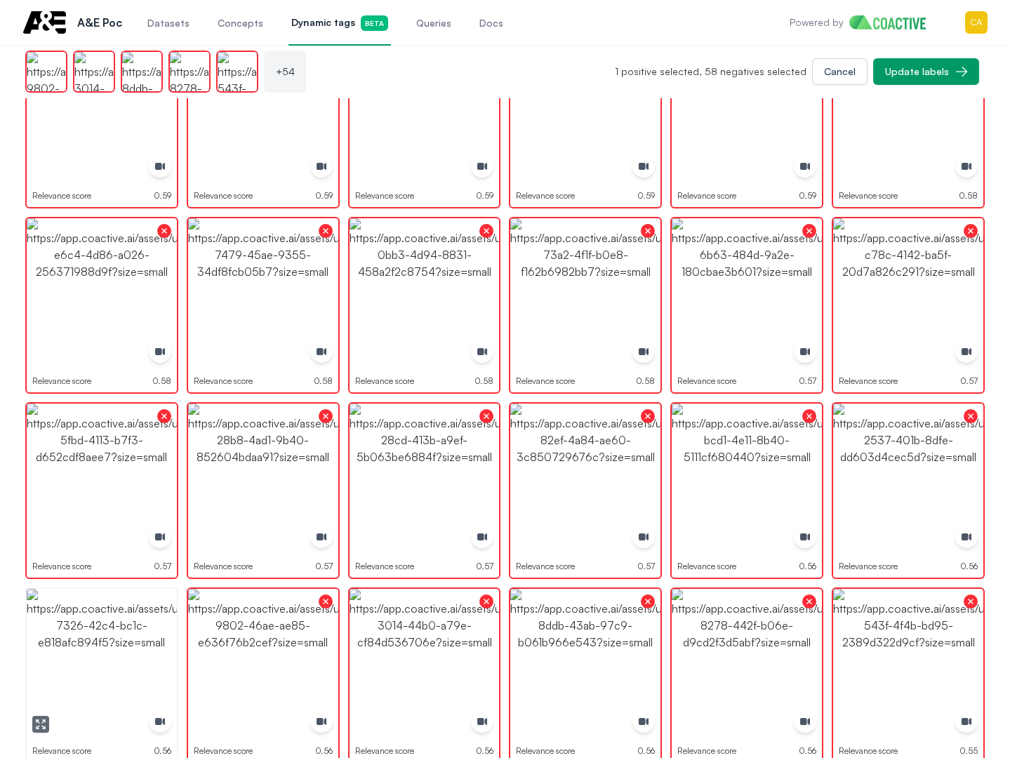
click at [77, 614] on img "button" at bounding box center [102, 664] width 150 height 150
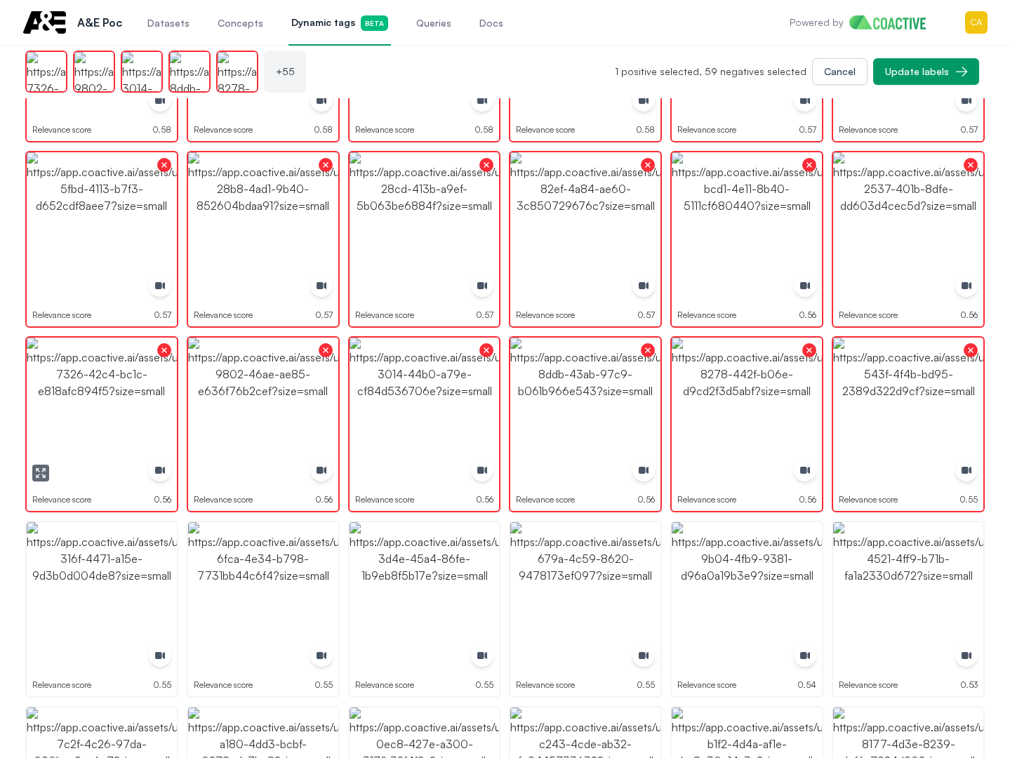
scroll to position [1755, 0]
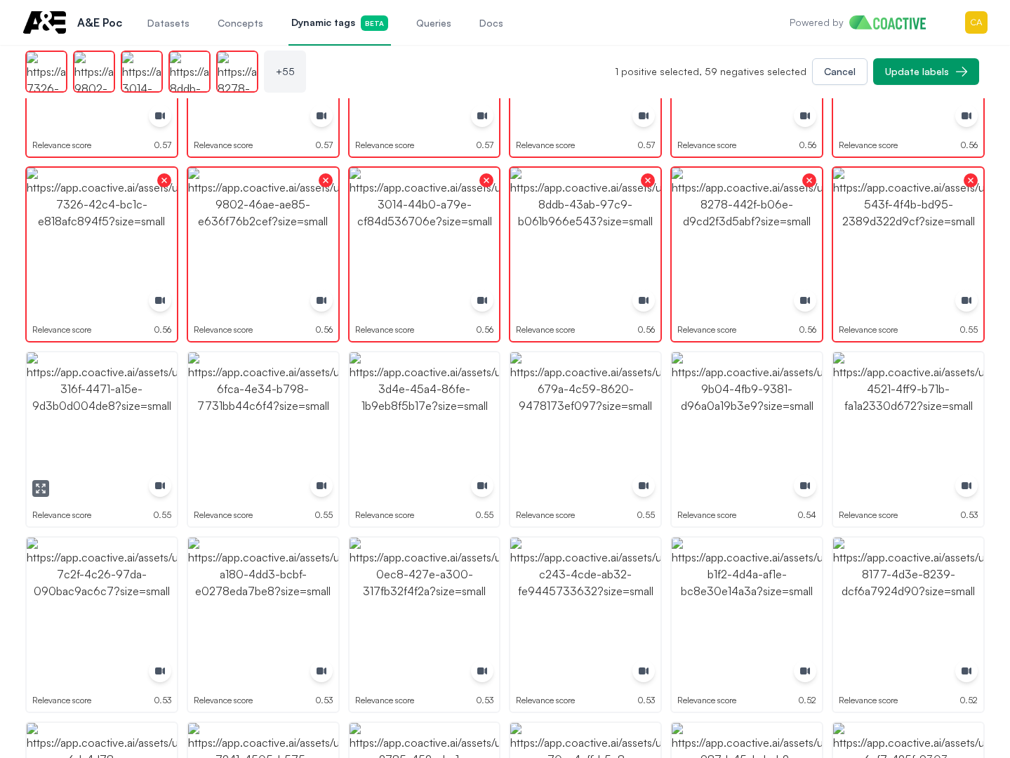
click at [105, 473] on img "button" at bounding box center [102, 427] width 150 height 150
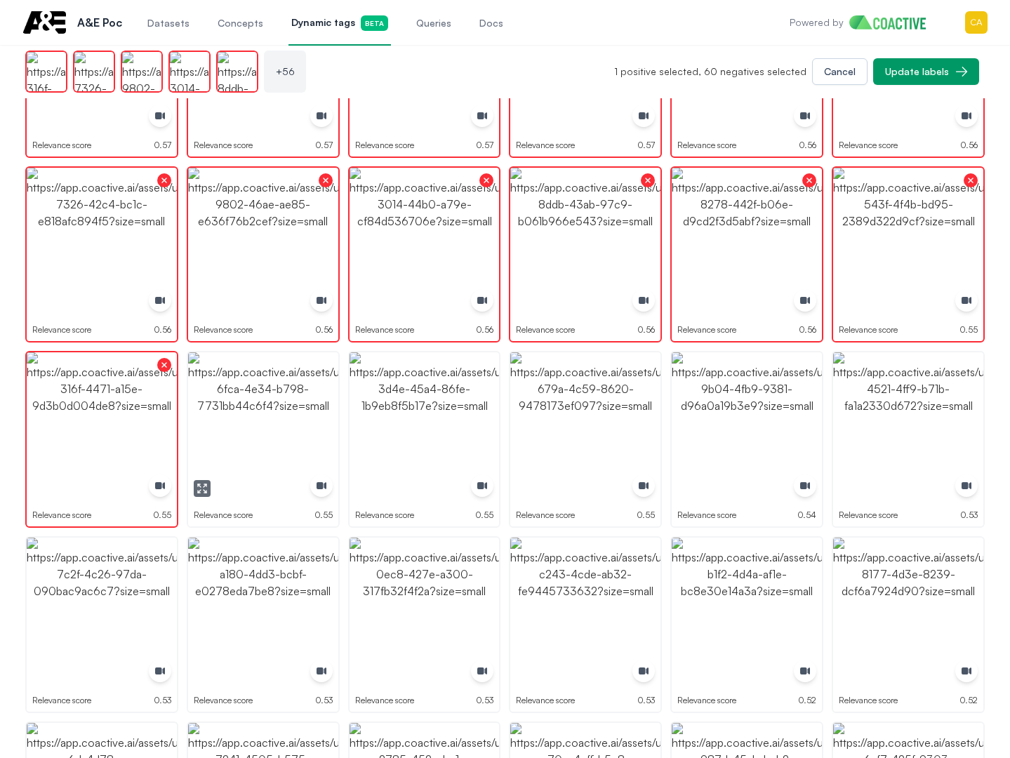
click at [253, 458] on img "button" at bounding box center [263, 427] width 150 height 150
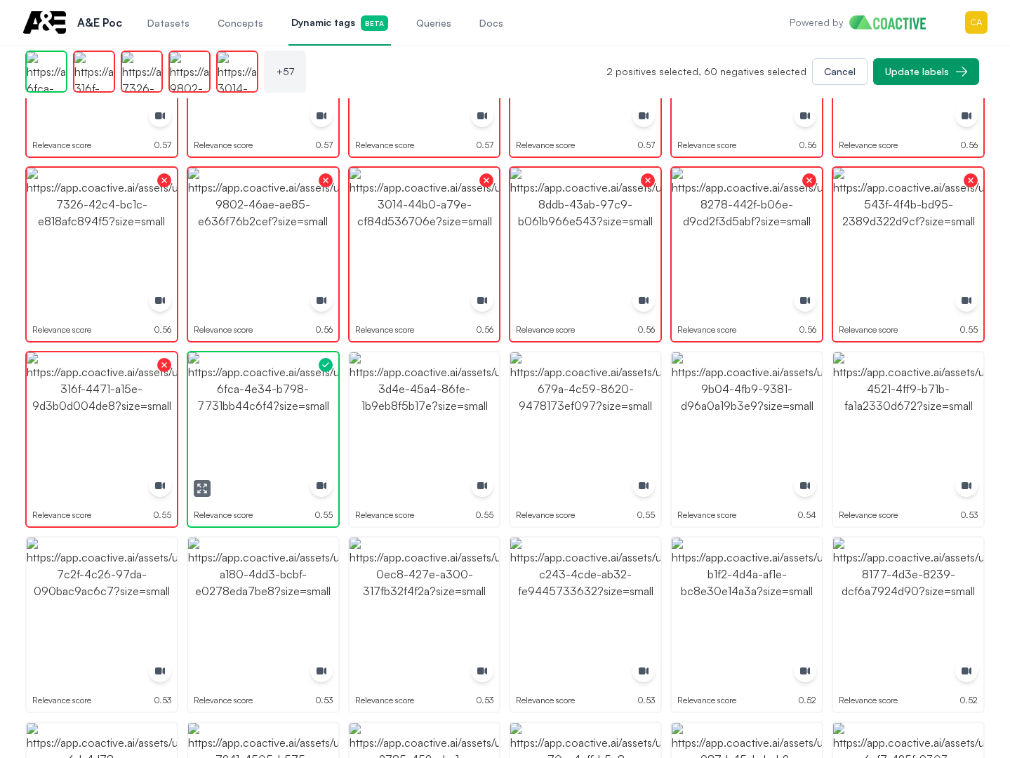
click at [253, 458] on img "button" at bounding box center [263, 427] width 150 height 150
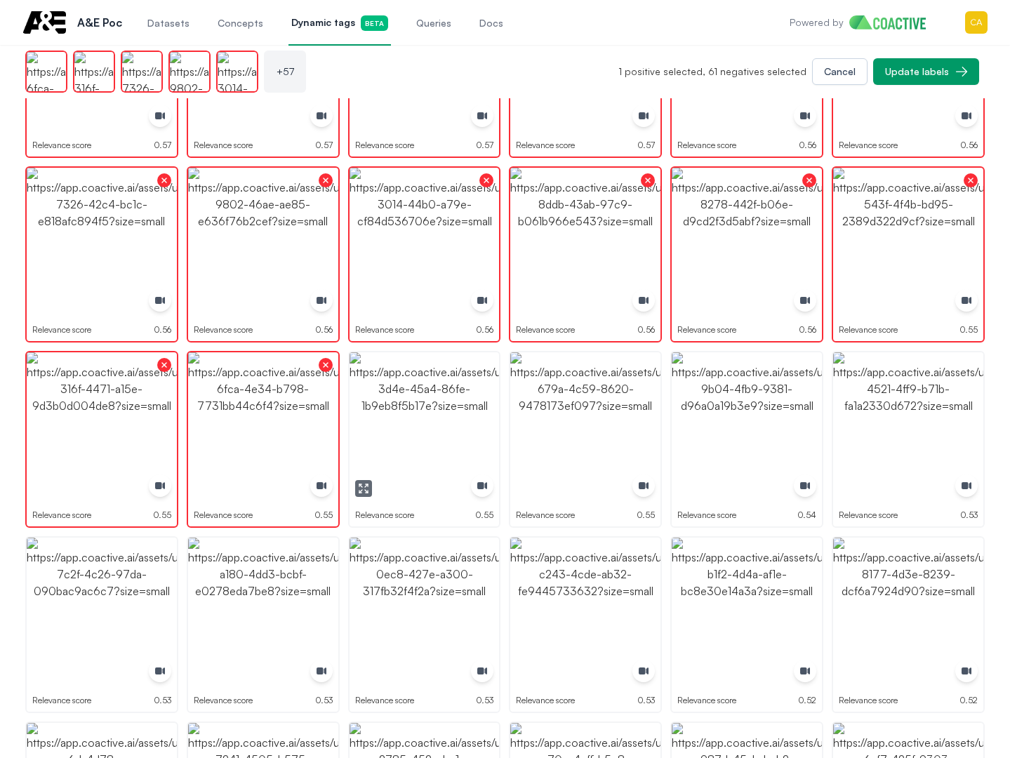
click at [419, 449] on img "button" at bounding box center [425, 427] width 150 height 150
click at [576, 438] on img "button" at bounding box center [585, 427] width 150 height 150
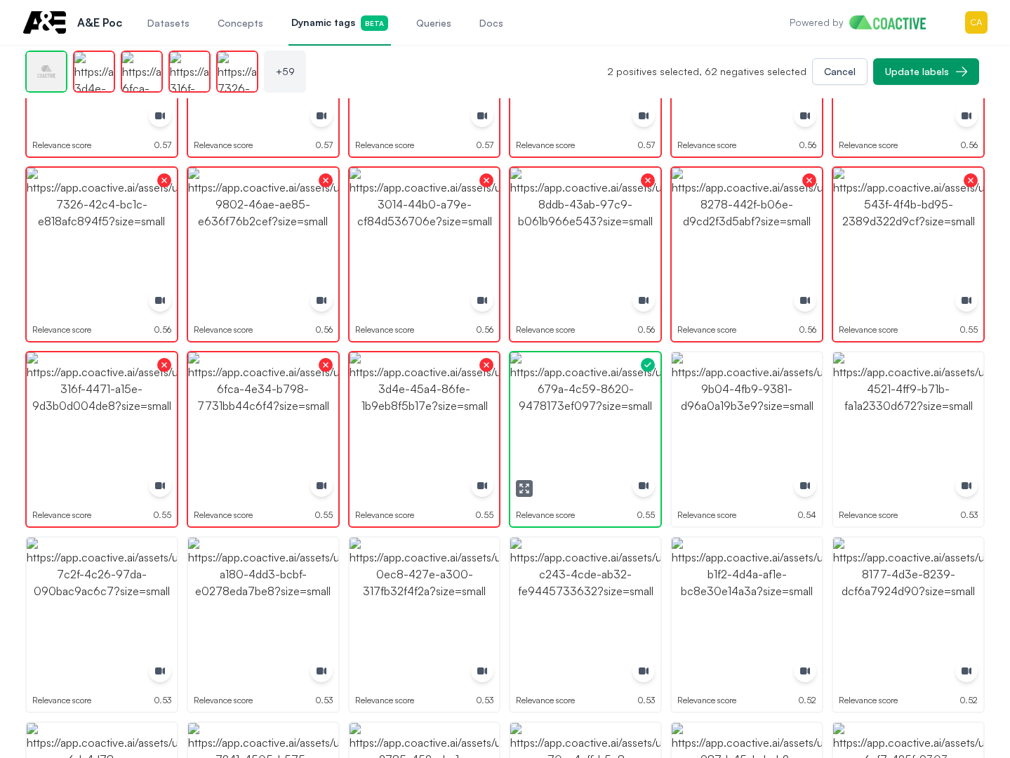
click at [576, 438] on img "button" at bounding box center [585, 427] width 150 height 150
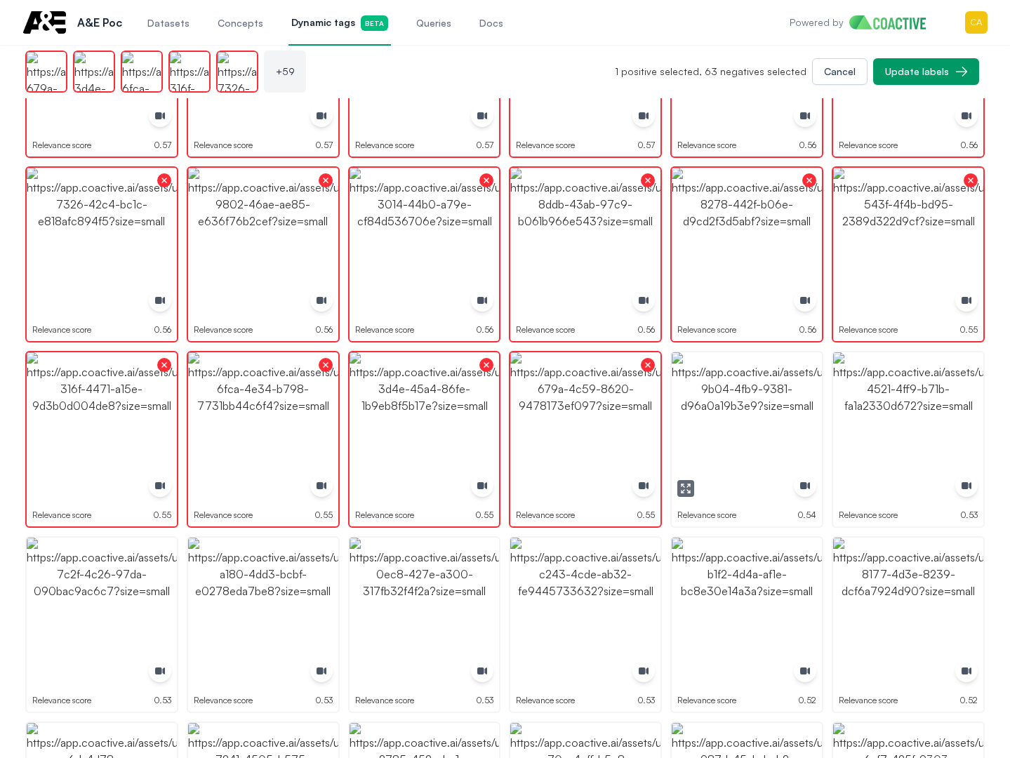
click at [757, 431] on img "button" at bounding box center [747, 427] width 150 height 150
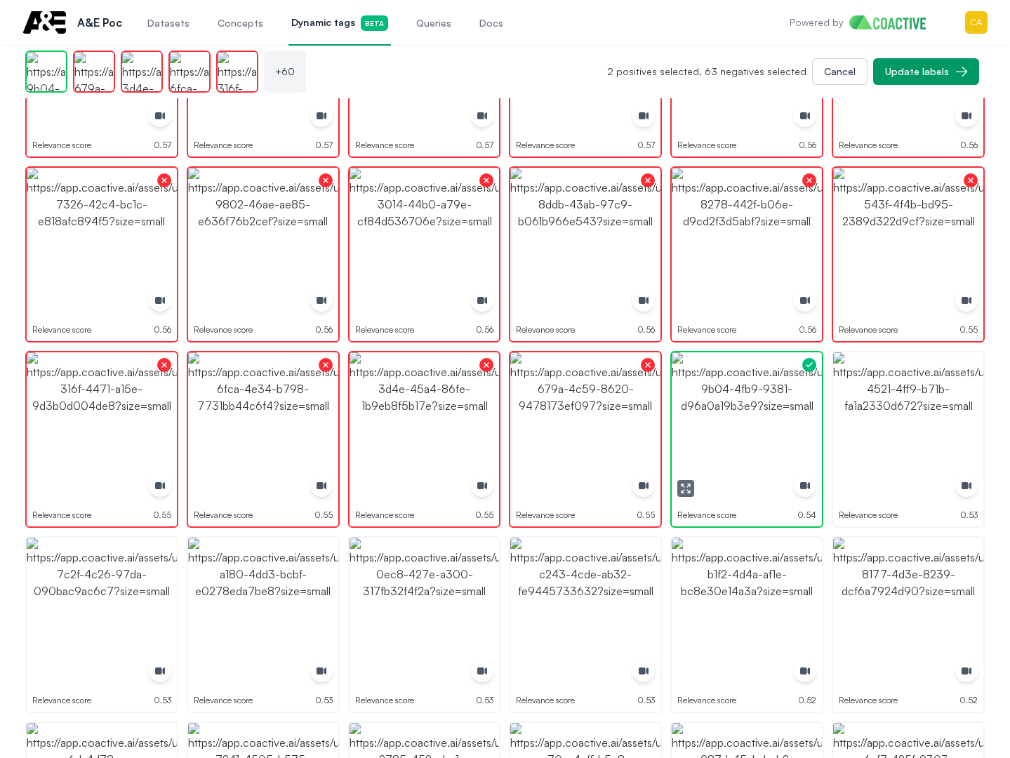
click at [757, 431] on img "button" at bounding box center [747, 427] width 150 height 150
click at [932, 428] on img "button" at bounding box center [908, 427] width 150 height 150
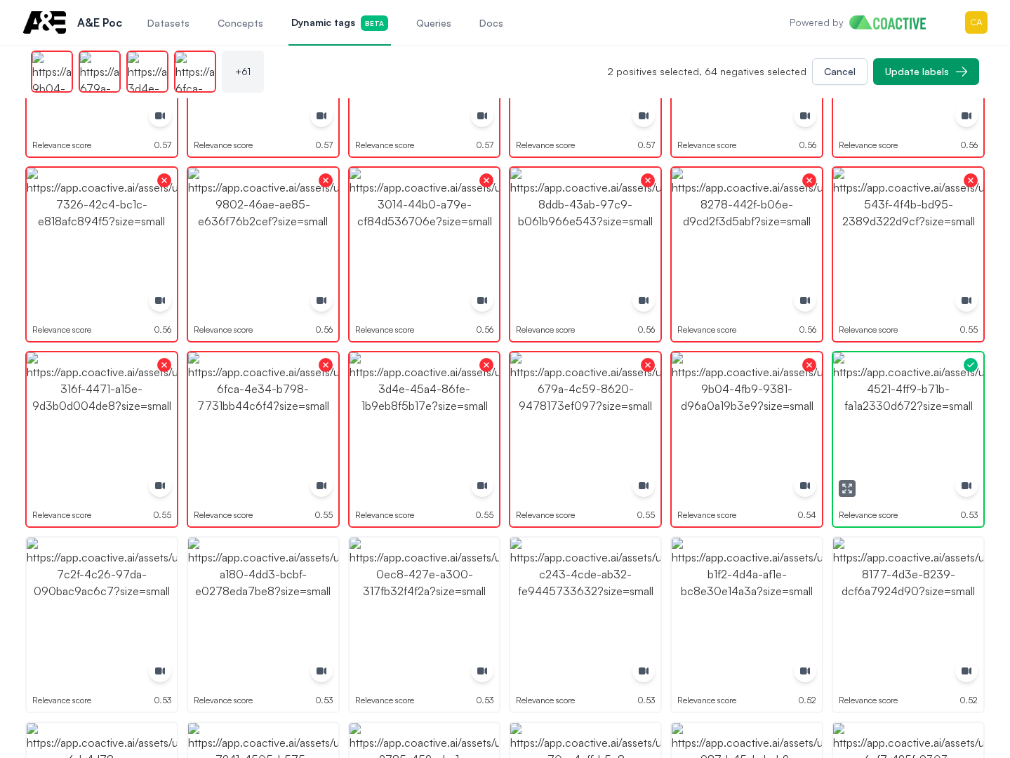
click at [932, 428] on img "button" at bounding box center [908, 427] width 150 height 150
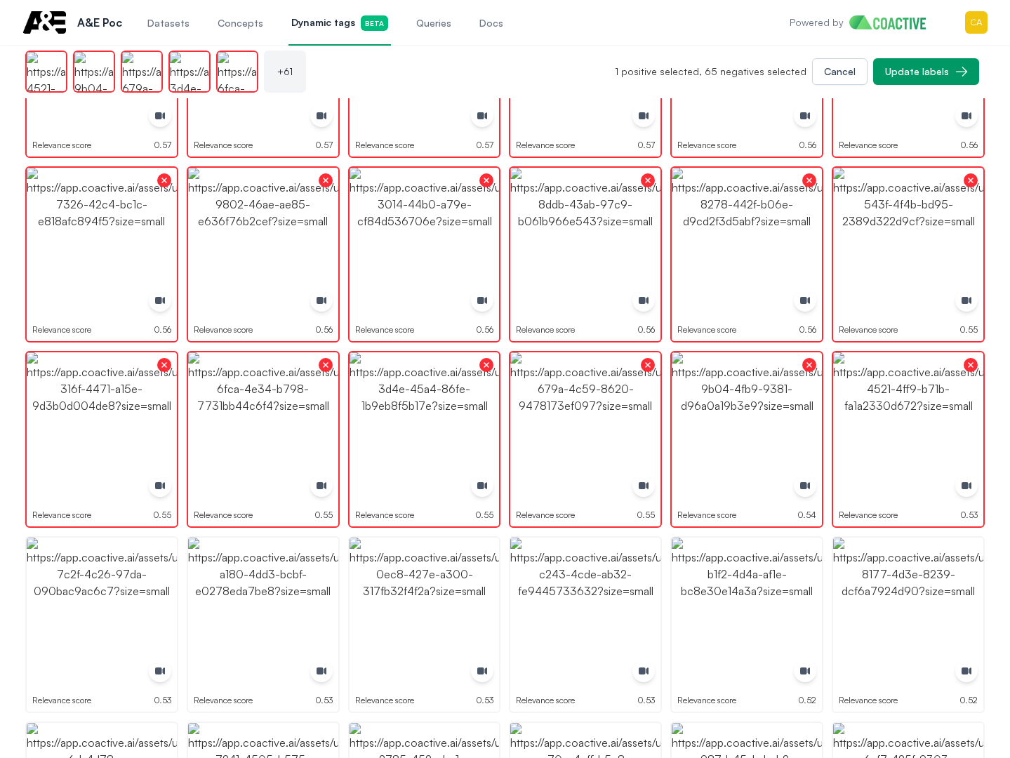
click at [910, 539] on img "button" at bounding box center [908, 613] width 150 height 150
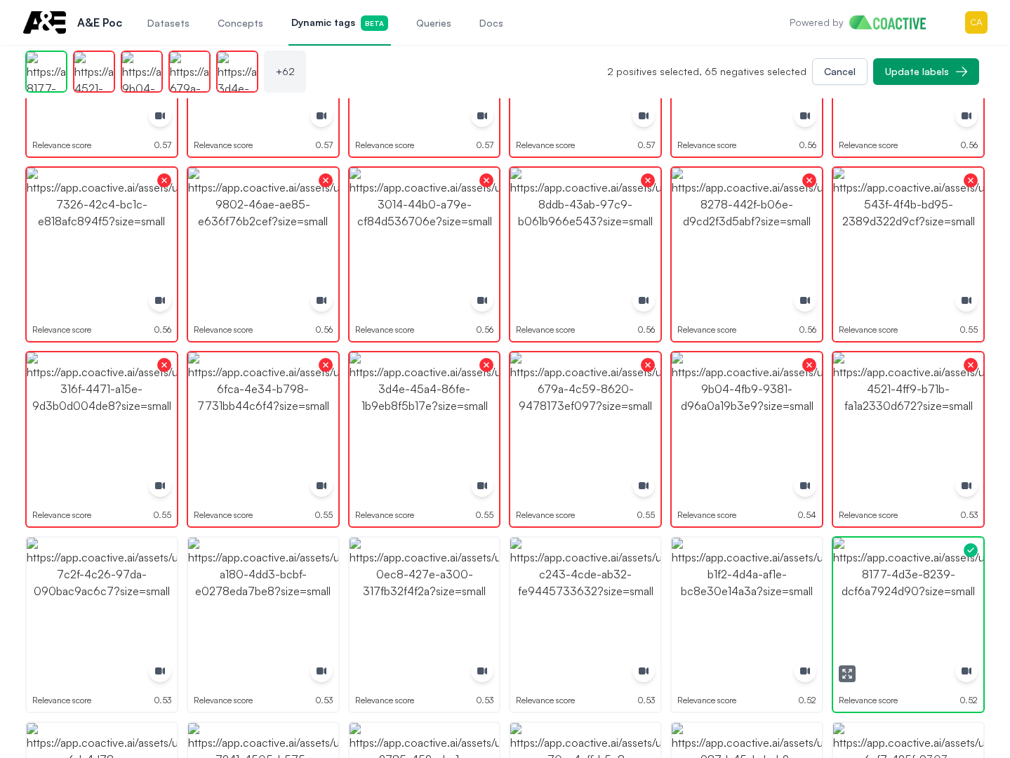
click at [910, 539] on img "button" at bounding box center [908, 613] width 150 height 150
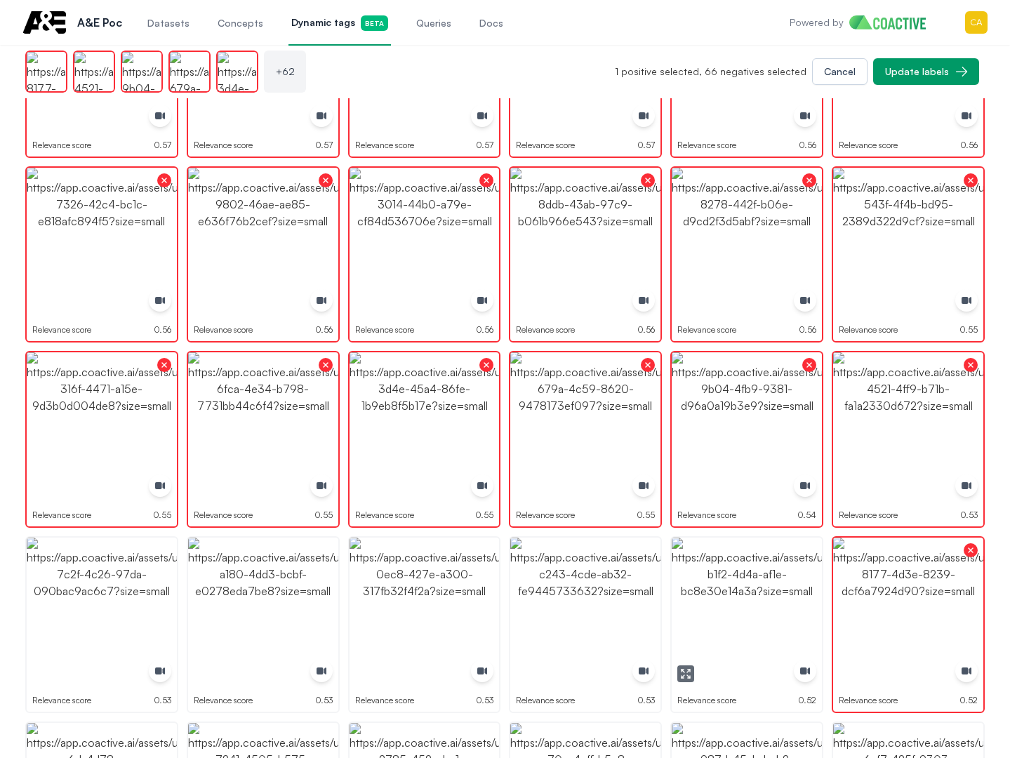
click at [773, 567] on img "button" at bounding box center [747, 613] width 150 height 150
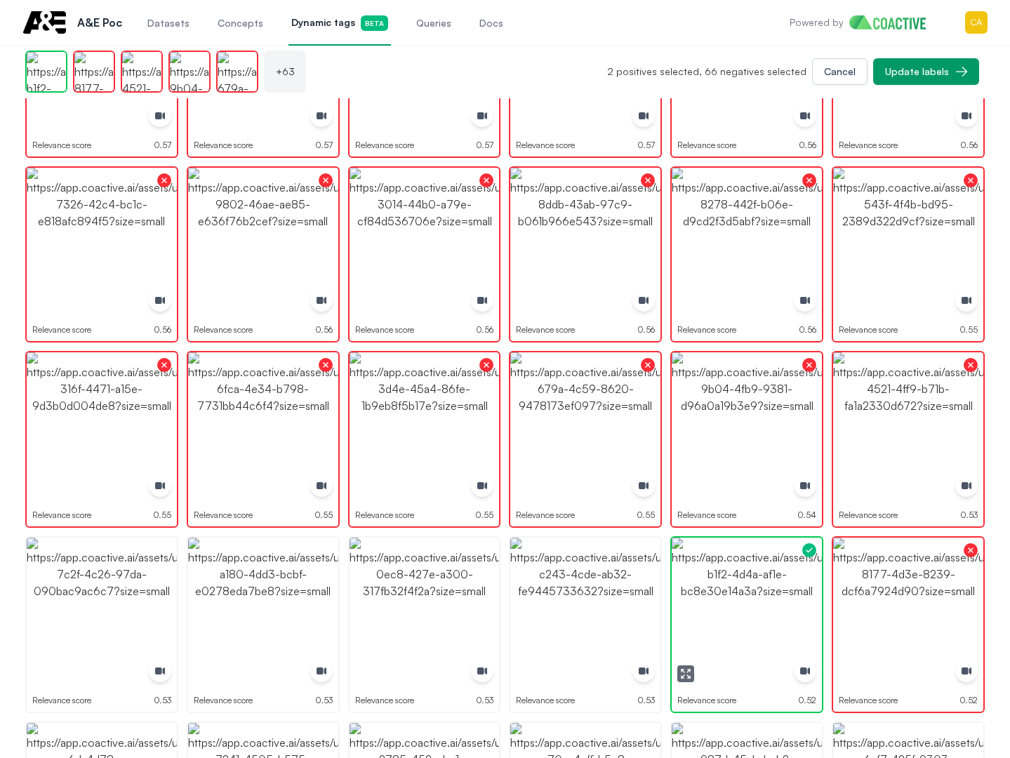
click at [773, 567] on img "button" at bounding box center [747, 613] width 150 height 150
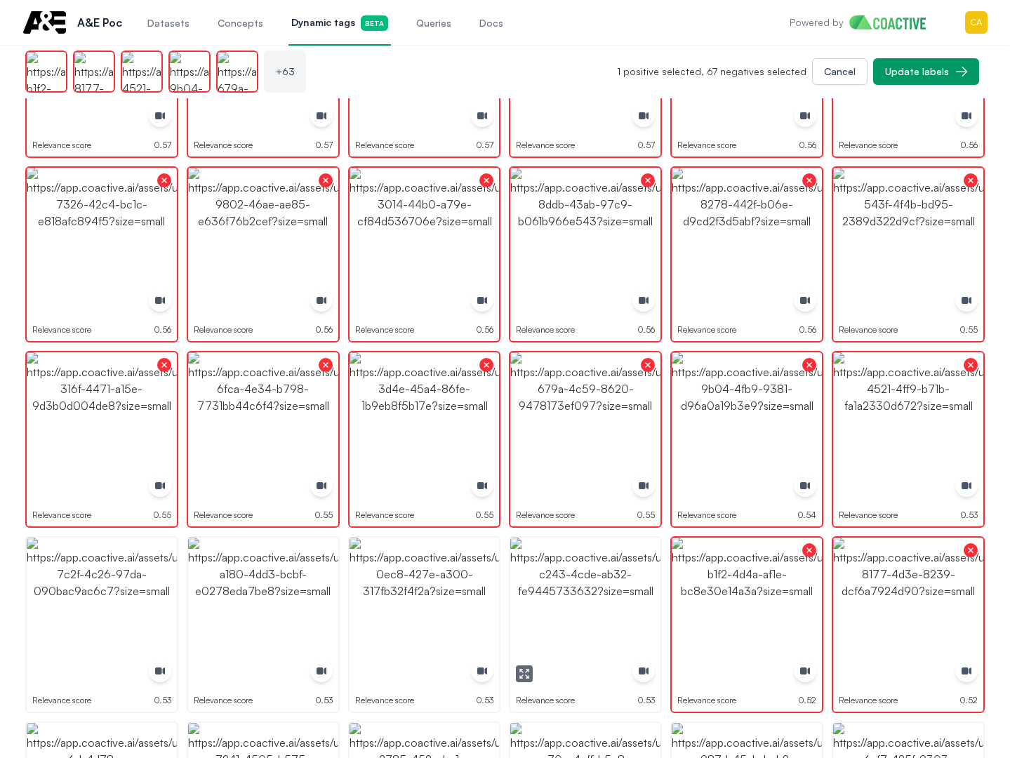
click at [591, 579] on img "button" at bounding box center [585, 613] width 150 height 150
click at [364, 579] on img "button" at bounding box center [425, 613] width 150 height 150
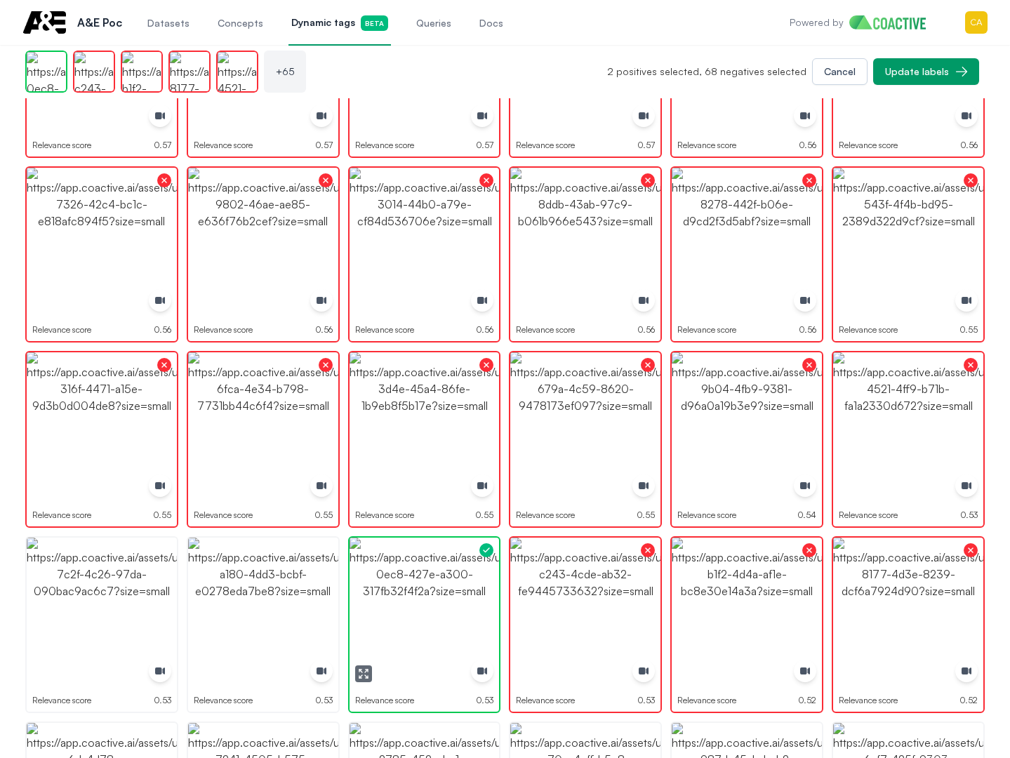
click at [364, 579] on img "button" at bounding box center [425, 613] width 150 height 150
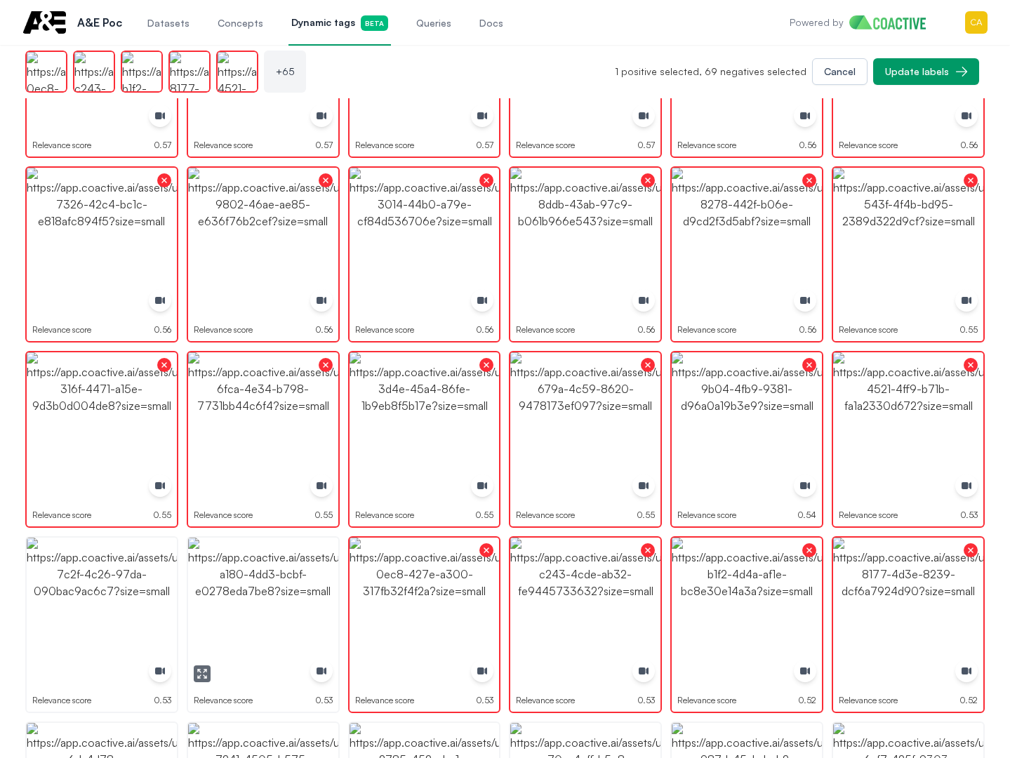
click at [254, 582] on img "button" at bounding box center [263, 613] width 150 height 150
drag, startPoint x: 254, startPoint y: 582, endPoint x: 46, endPoint y: 558, distance: 209.2
click at [253, 582] on img "button" at bounding box center [263, 613] width 150 height 150
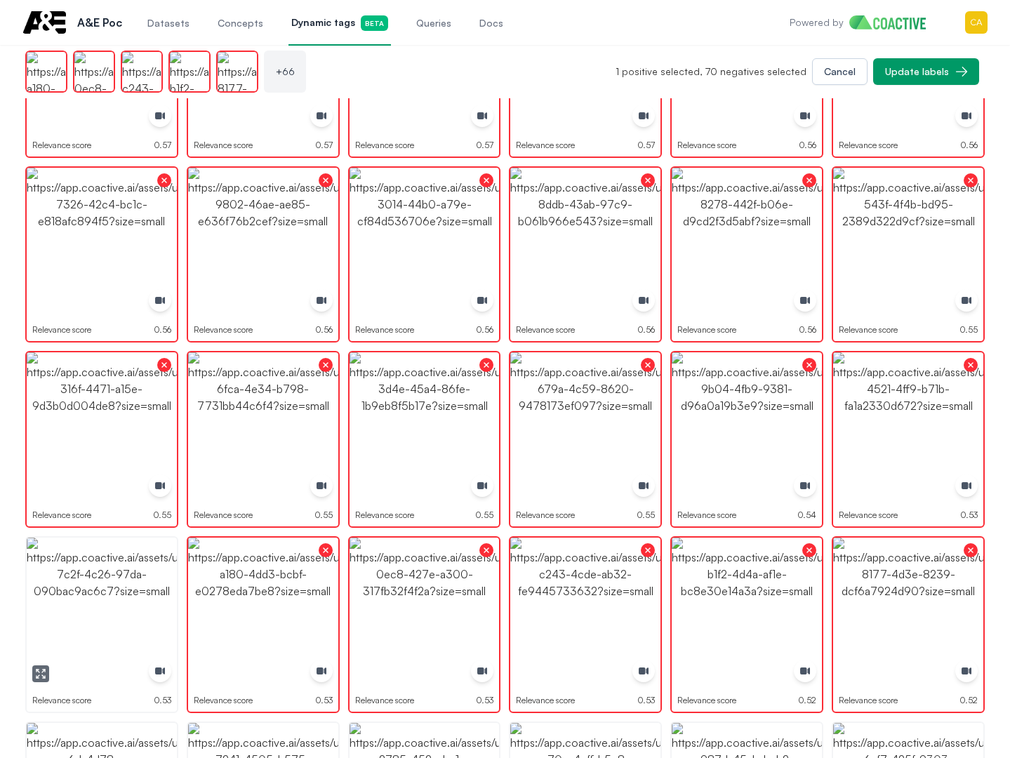
click at [43, 557] on img "button" at bounding box center [102, 613] width 150 height 150
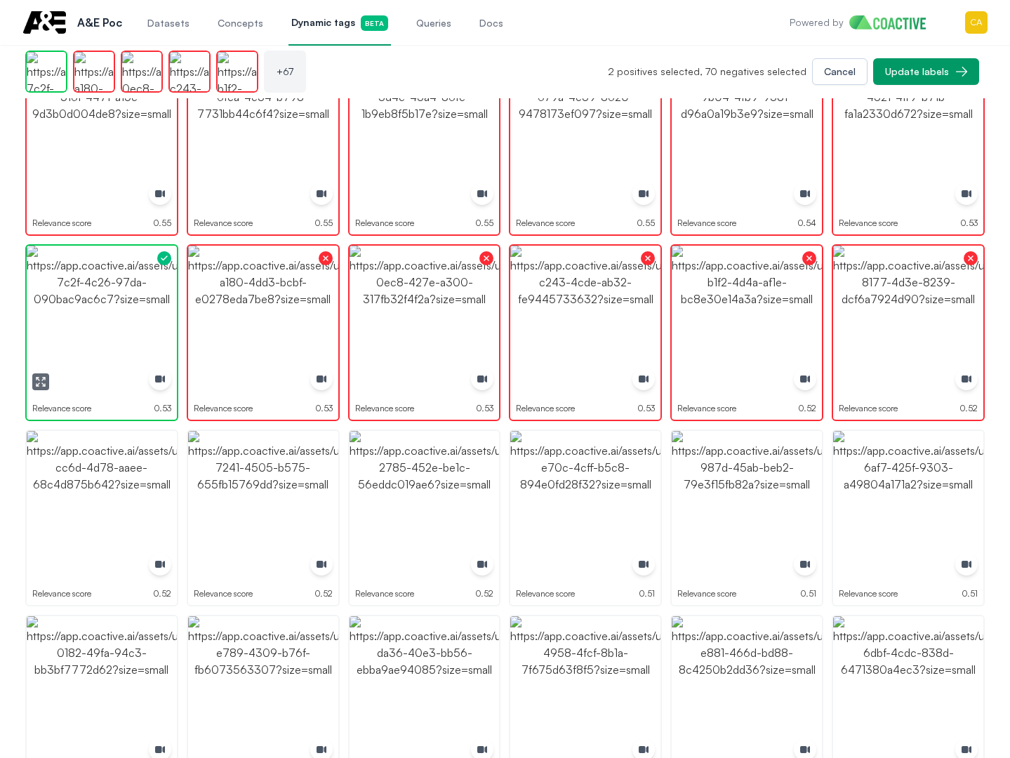
scroll to position [2176, 0]
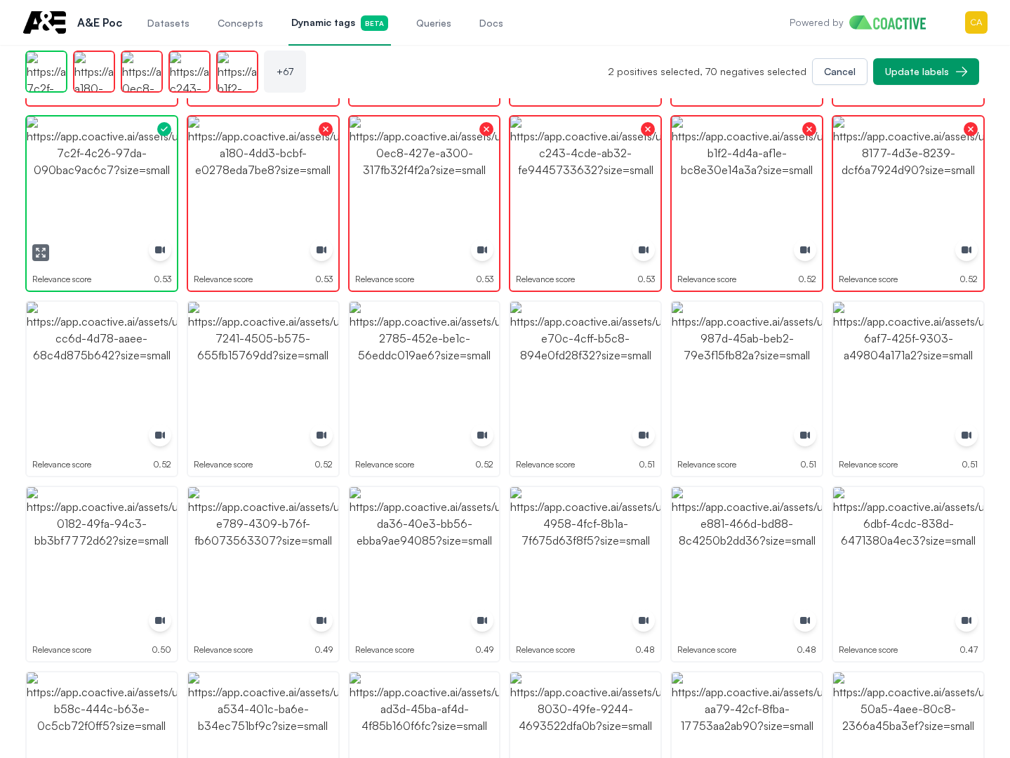
click at [99, 195] on img "button" at bounding box center [102, 192] width 150 height 150
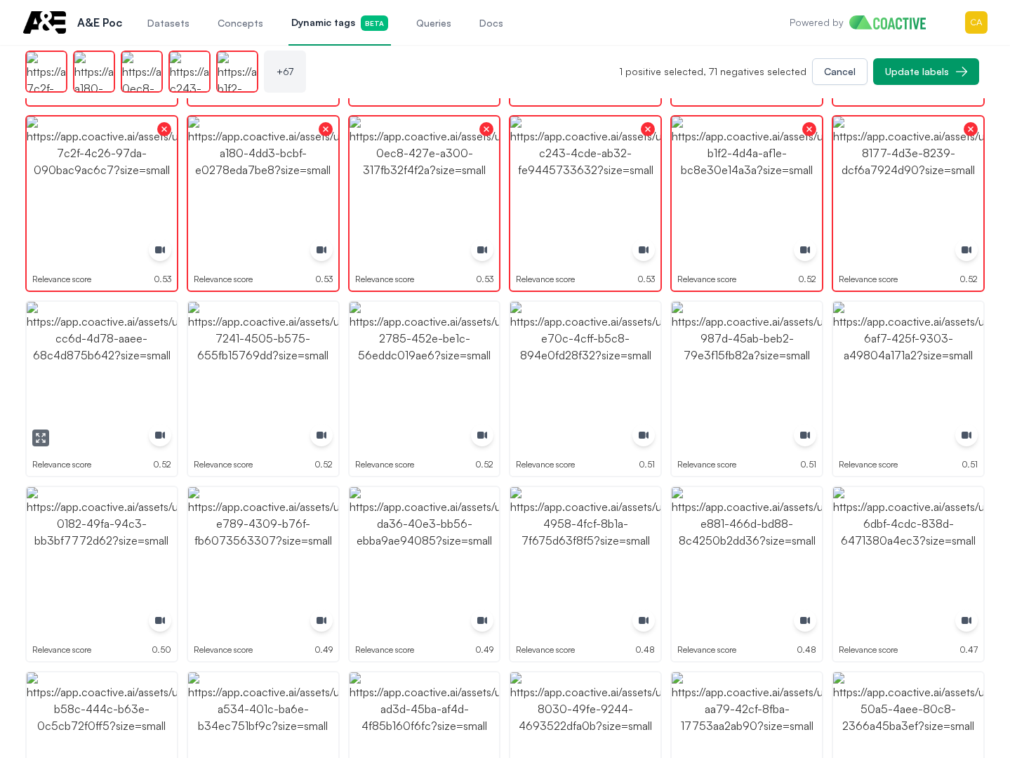
click at [73, 366] on img "button" at bounding box center [102, 377] width 150 height 150
click at [218, 359] on img "button" at bounding box center [263, 377] width 150 height 150
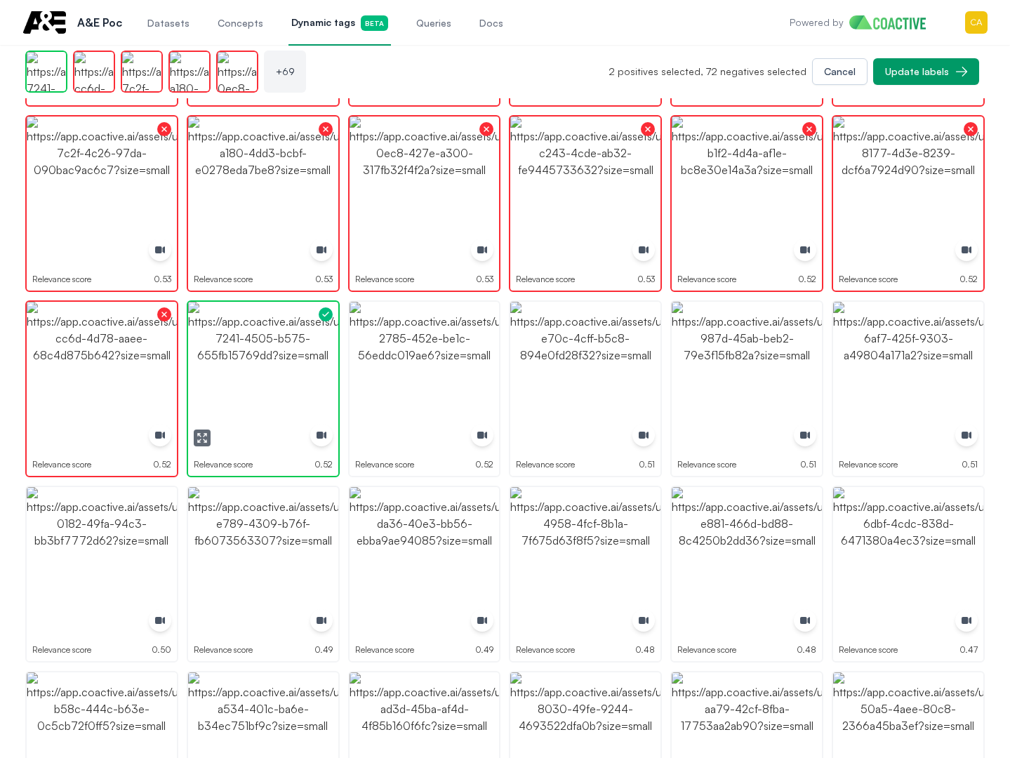
click at [218, 359] on img "button" at bounding box center [263, 377] width 150 height 150
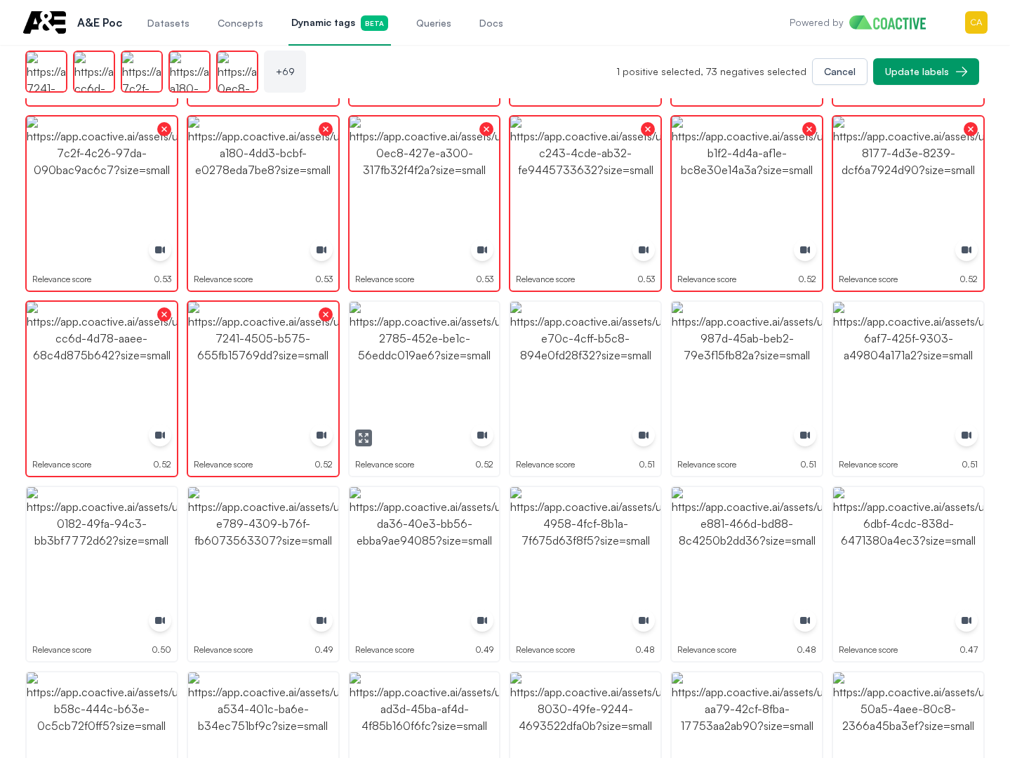
click at [423, 347] on img "button" at bounding box center [425, 377] width 150 height 150
click at [526, 347] on img "button" at bounding box center [585, 377] width 150 height 150
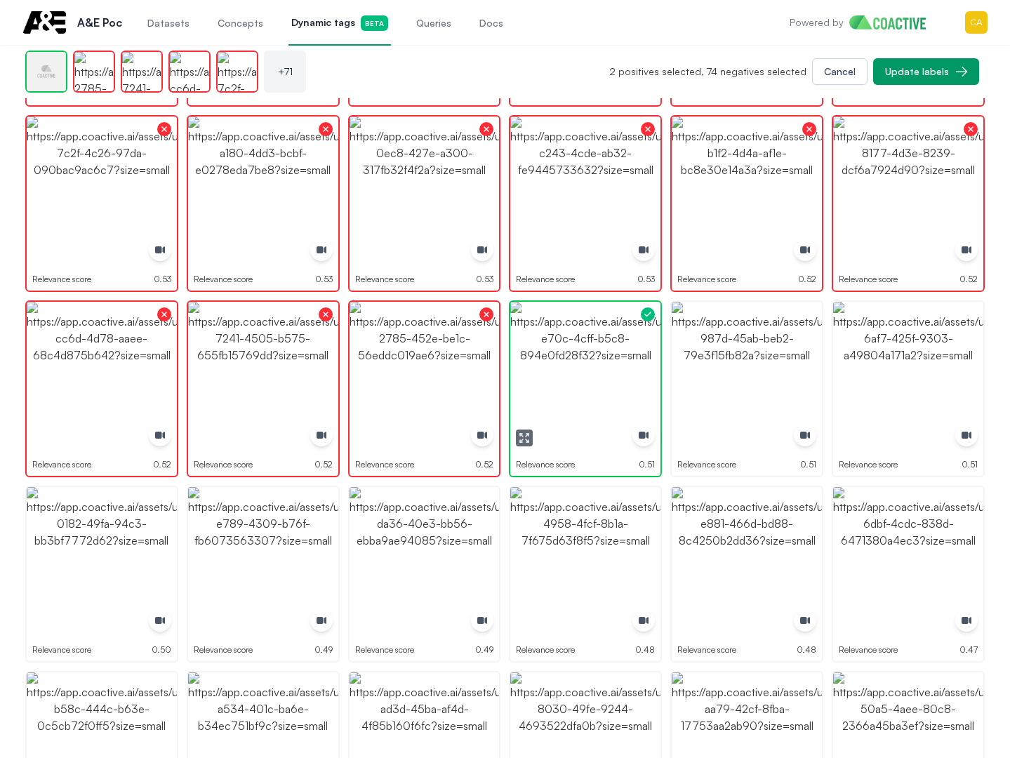
click at [526, 347] on img "button" at bounding box center [585, 377] width 150 height 150
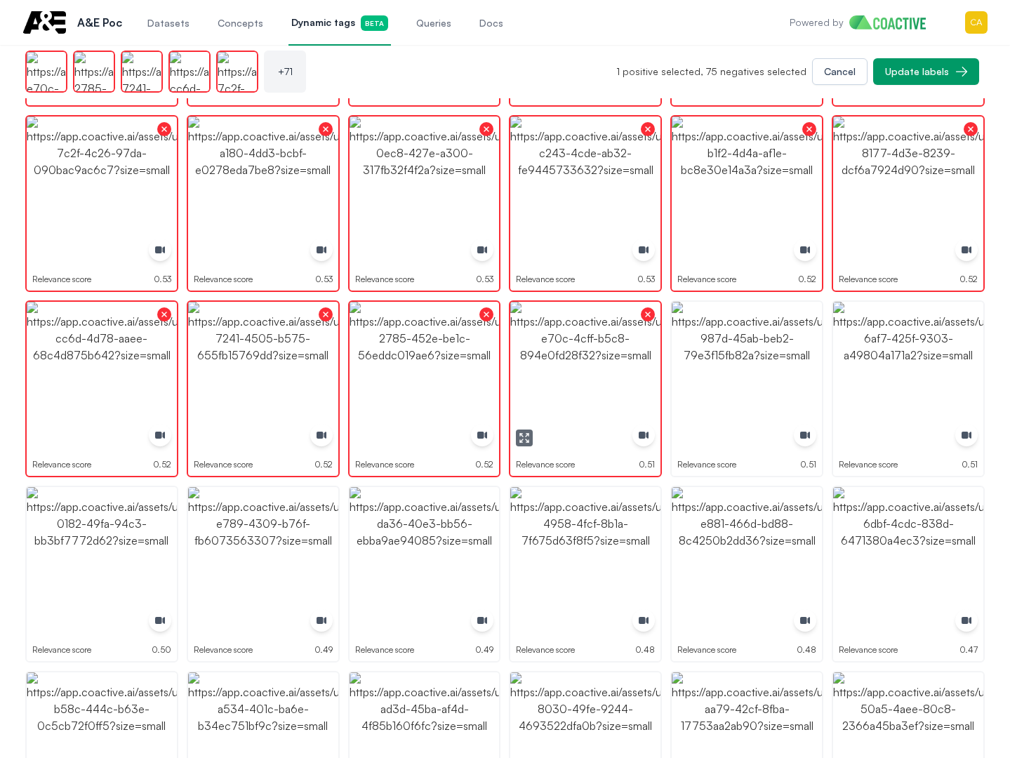
click at [700, 346] on img "button" at bounding box center [747, 377] width 150 height 150
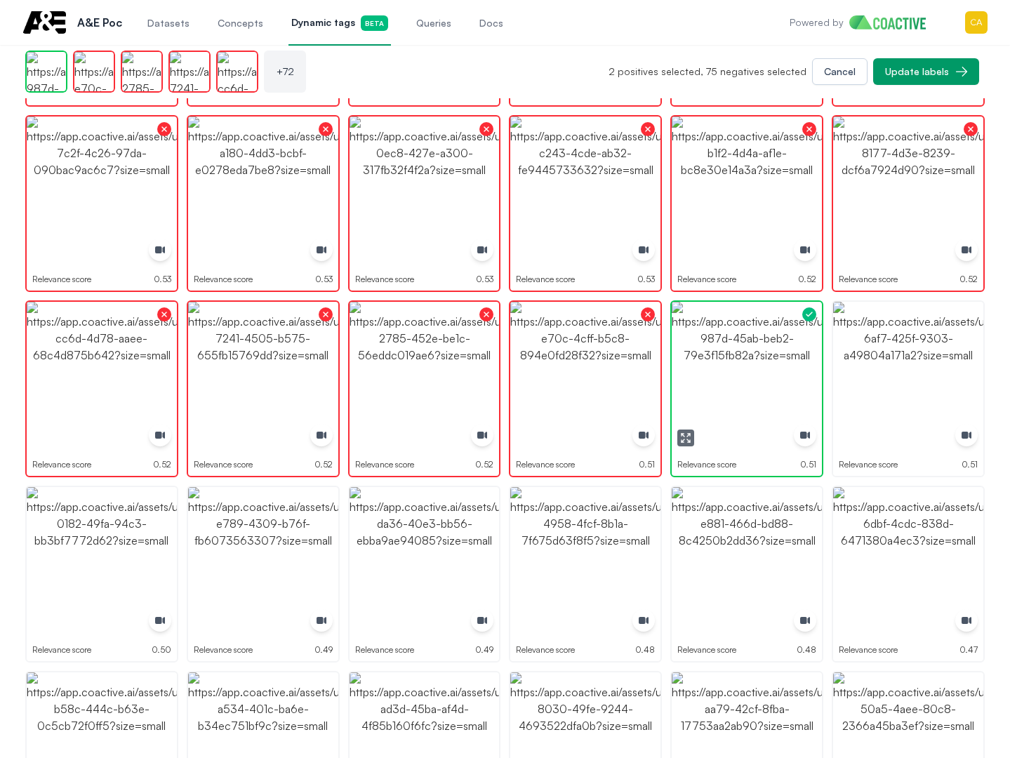
click at [700, 346] on img "button" at bounding box center [747, 377] width 150 height 150
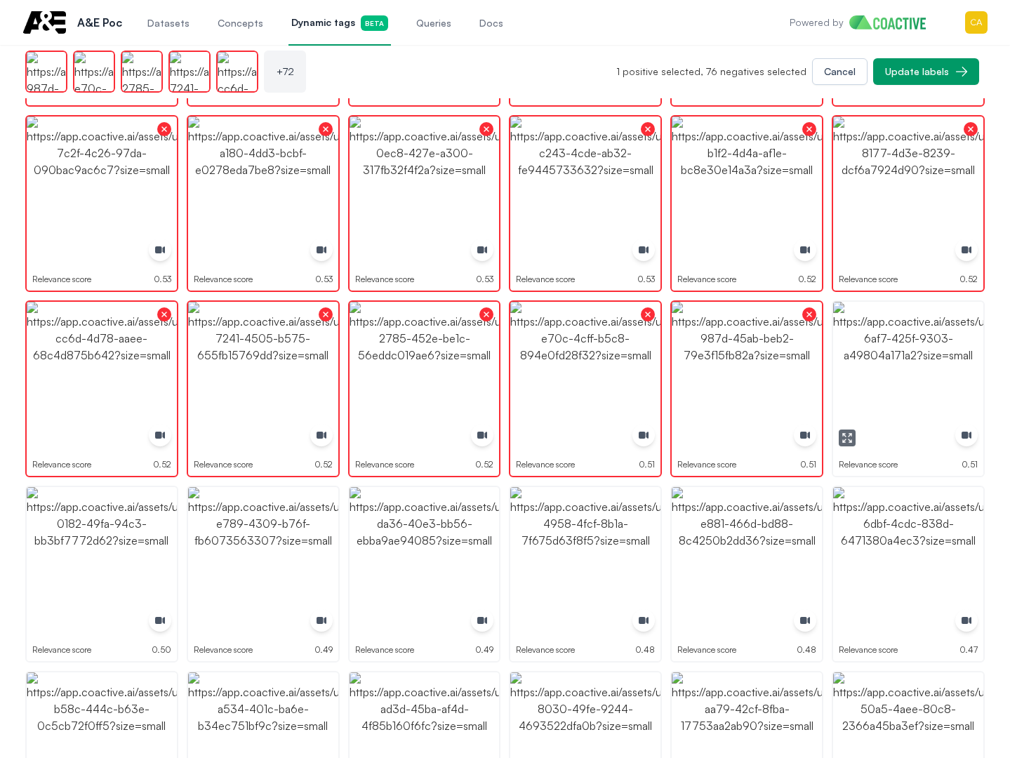
click at [877, 340] on img "button" at bounding box center [908, 377] width 150 height 150
click at [908, 576] on img "button" at bounding box center [908, 562] width 150 height 150
click at [908, 574] on img "button" at bounding box center [908, 562] width 150 height 150
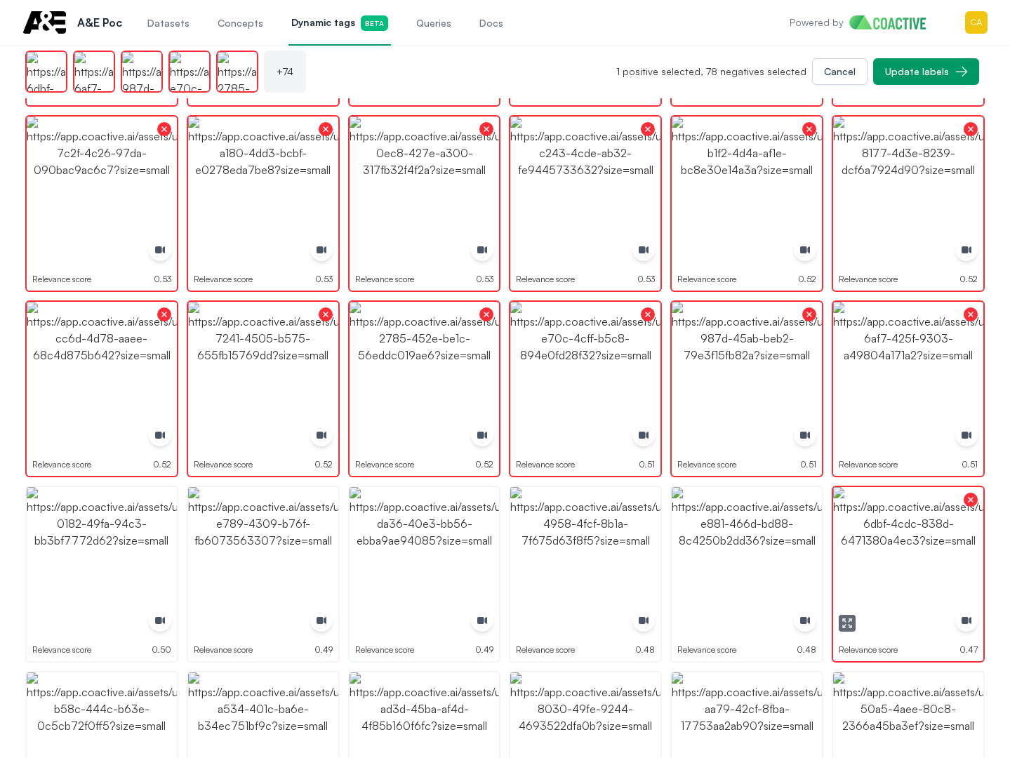
click at [729, 565] on img "button" at bounding box center [747, 562] width 150 height 150
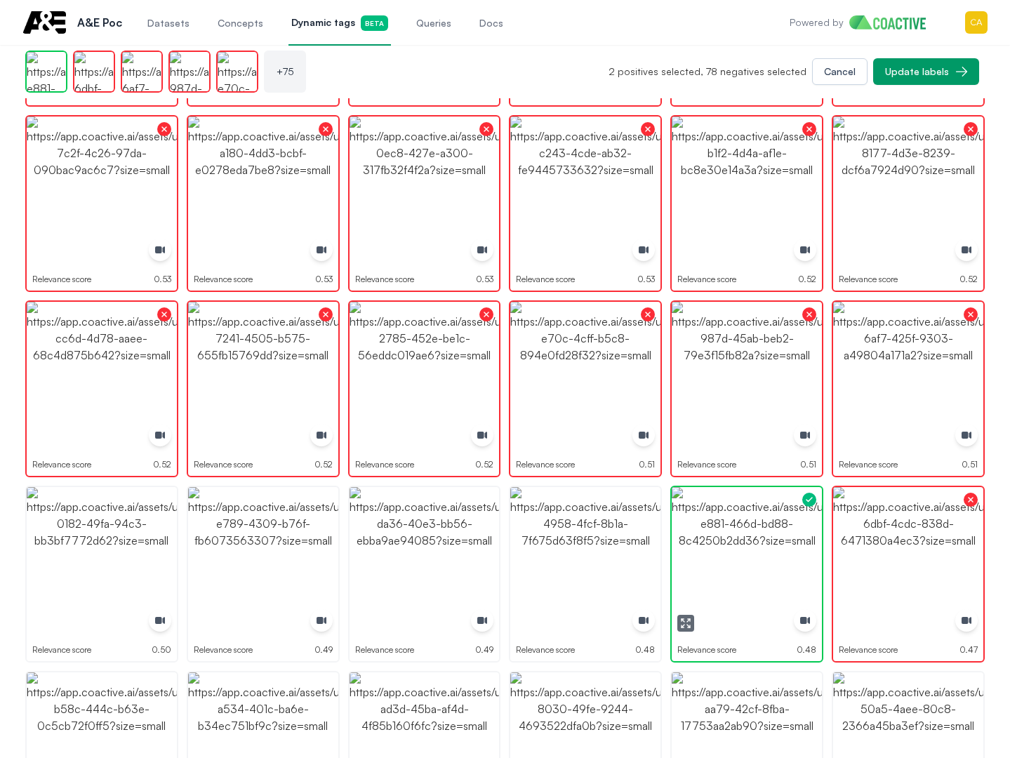
click at [729, 565] on img "button" at bounding box center [747, 562] width 150 height 150
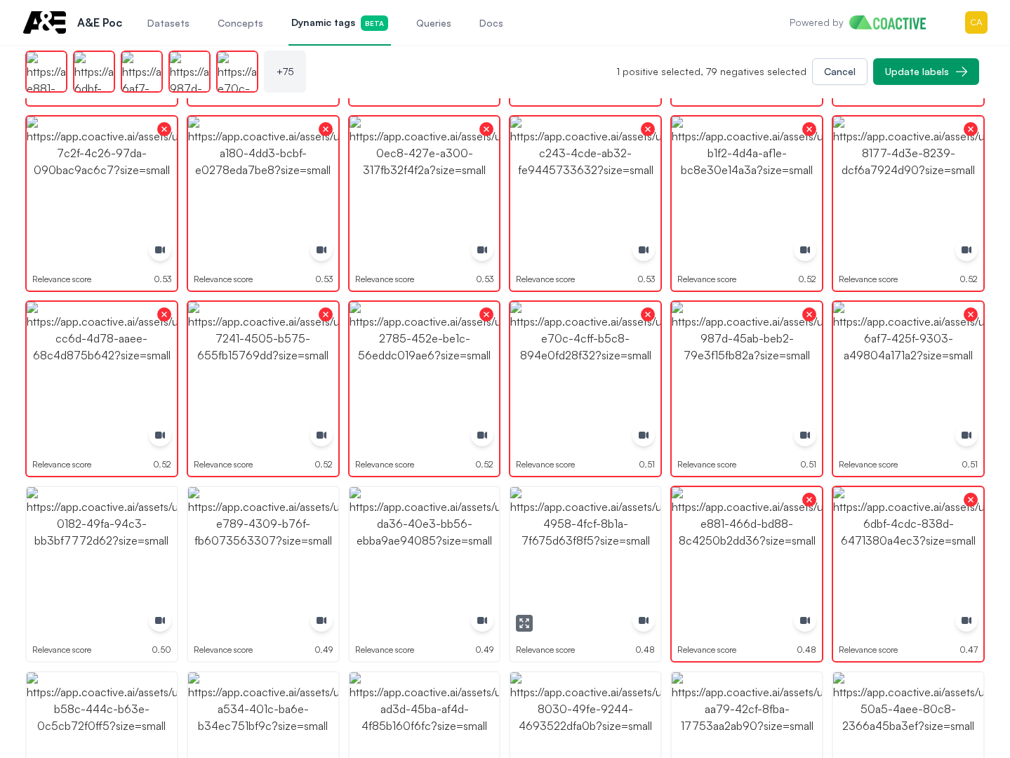
click at [592, 563] on img "button" at bounding box center [585, 562] width 150 height 150
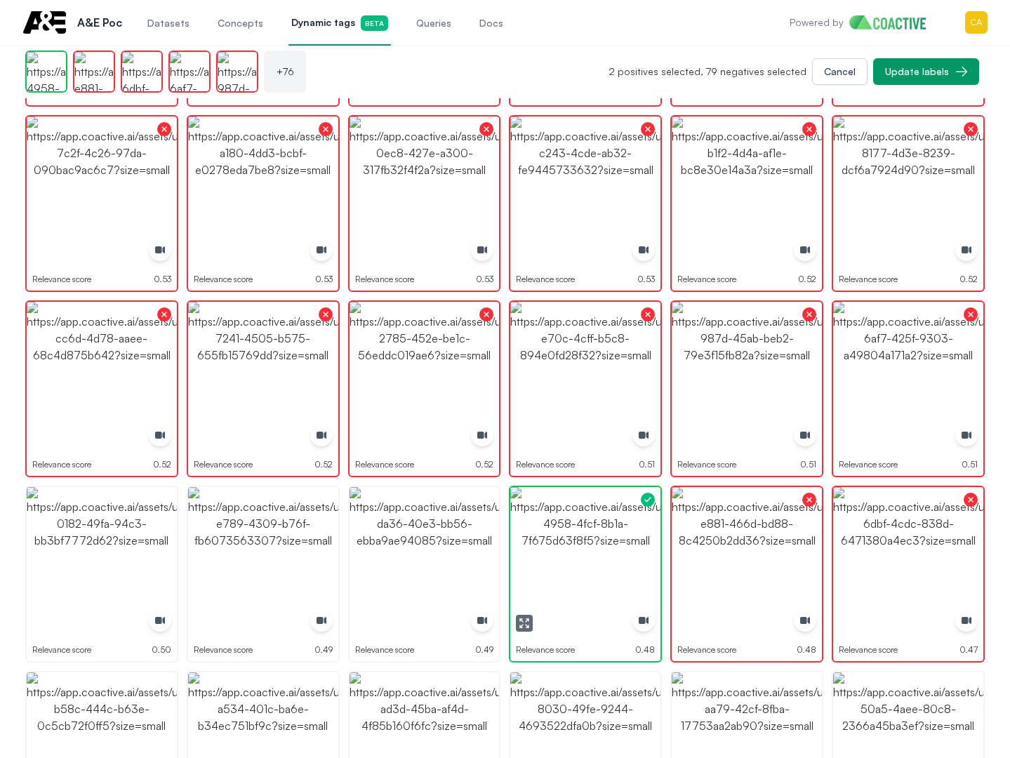
click at [592, 563] on img "button" at bounding box center [585, 562] width 150 height 150
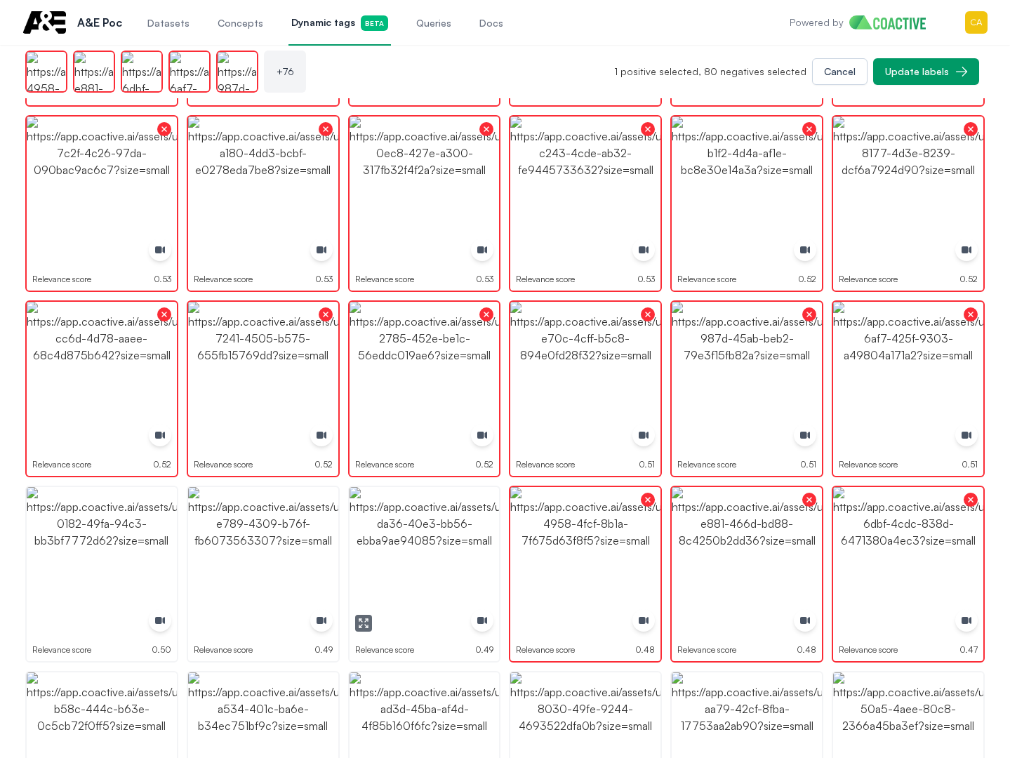
click at [440, 559] on img "button" at bounding box center [425, 562] width 150 height 150
click at [278, 557] on img "button" at bounding box center [263, 562] width 150 height 150
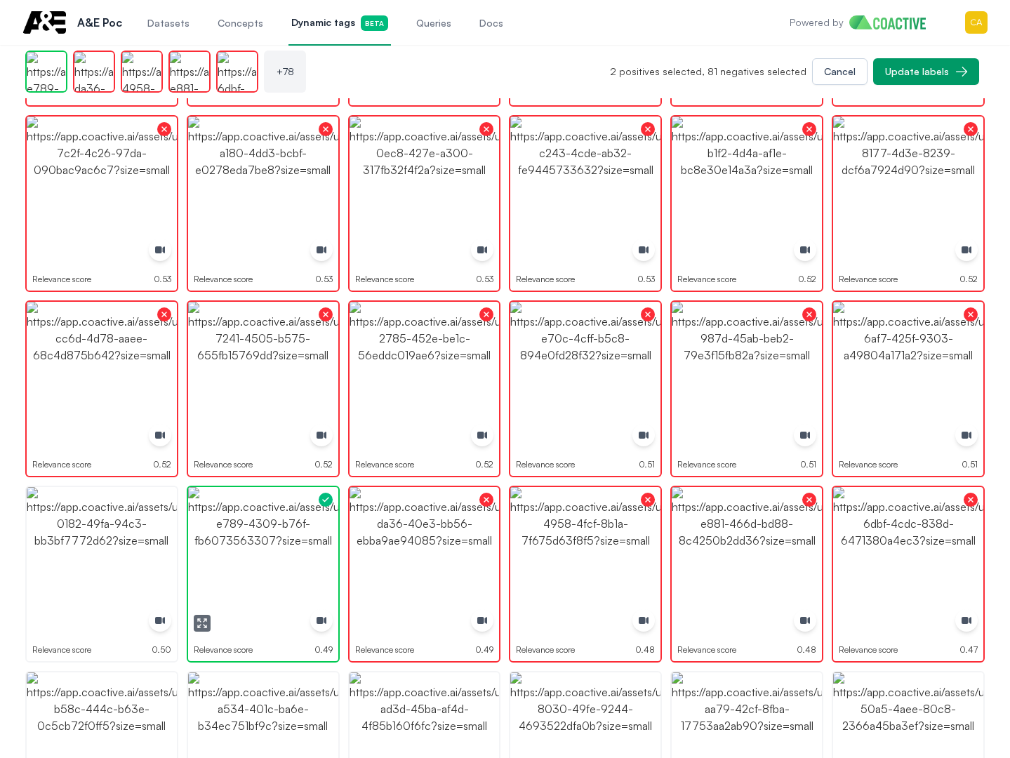
click at [278, 557] on img "button" at bounding box center [263, 562] width 150 height 150
click at [132, 557] on img "button" at bounding box center [102, 562] width 150 height 150
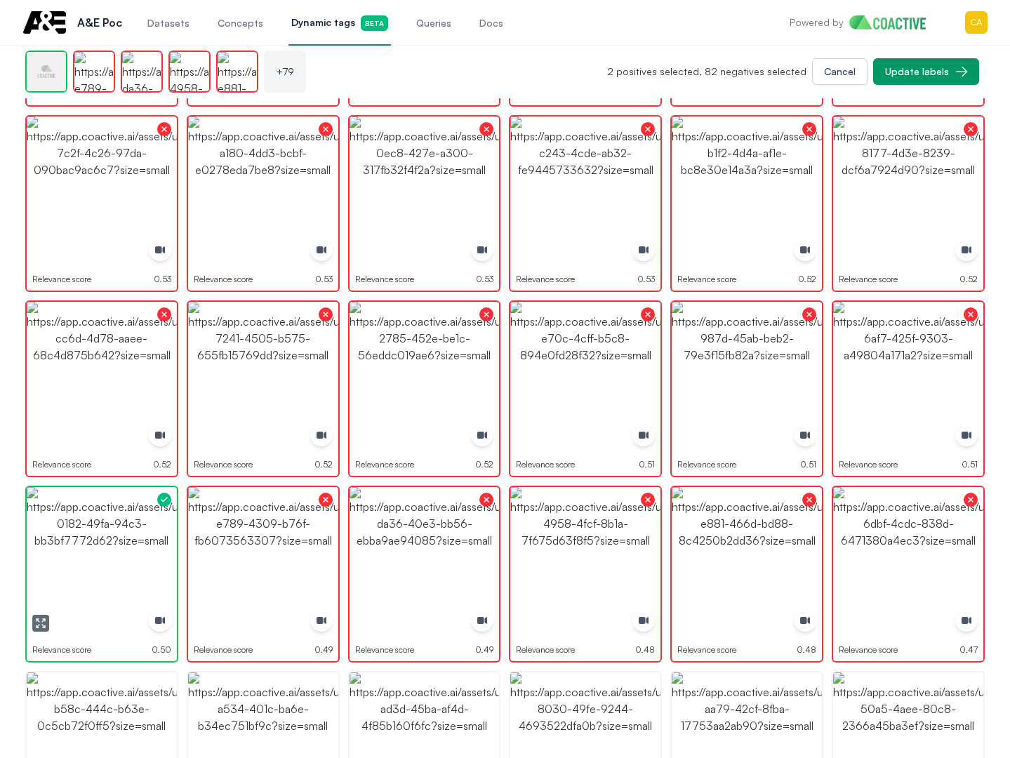
click at [132, 557] on img "button" at bounding box center [102, 562] width 150 height 150
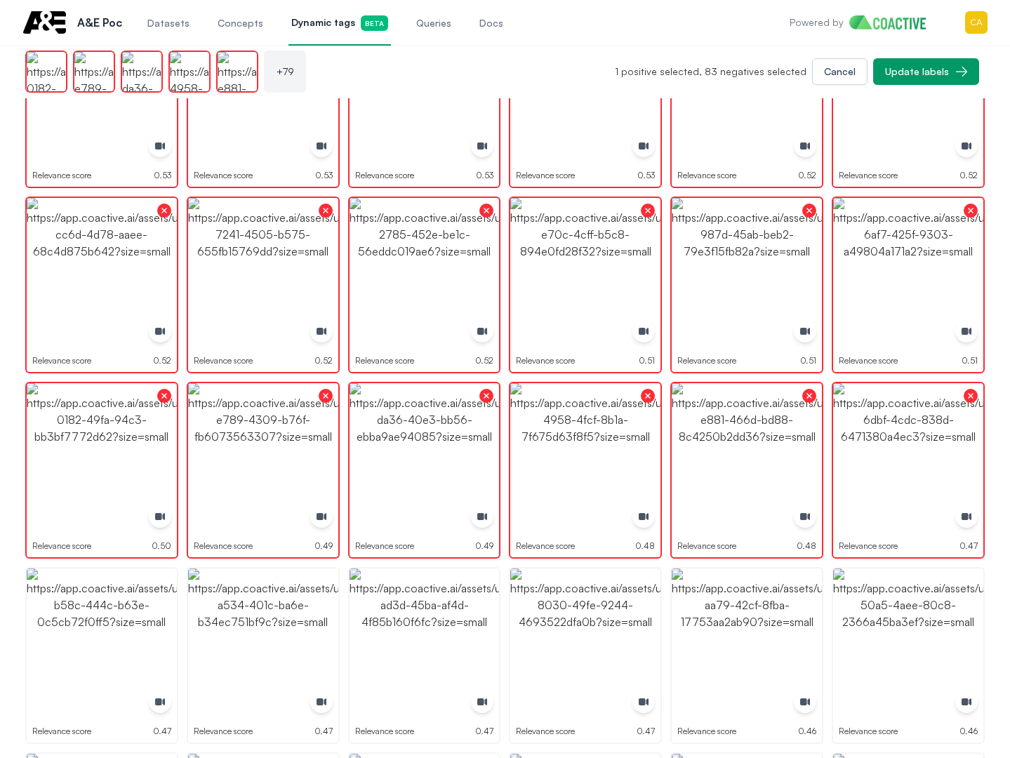
scroll to position [2387, 0]
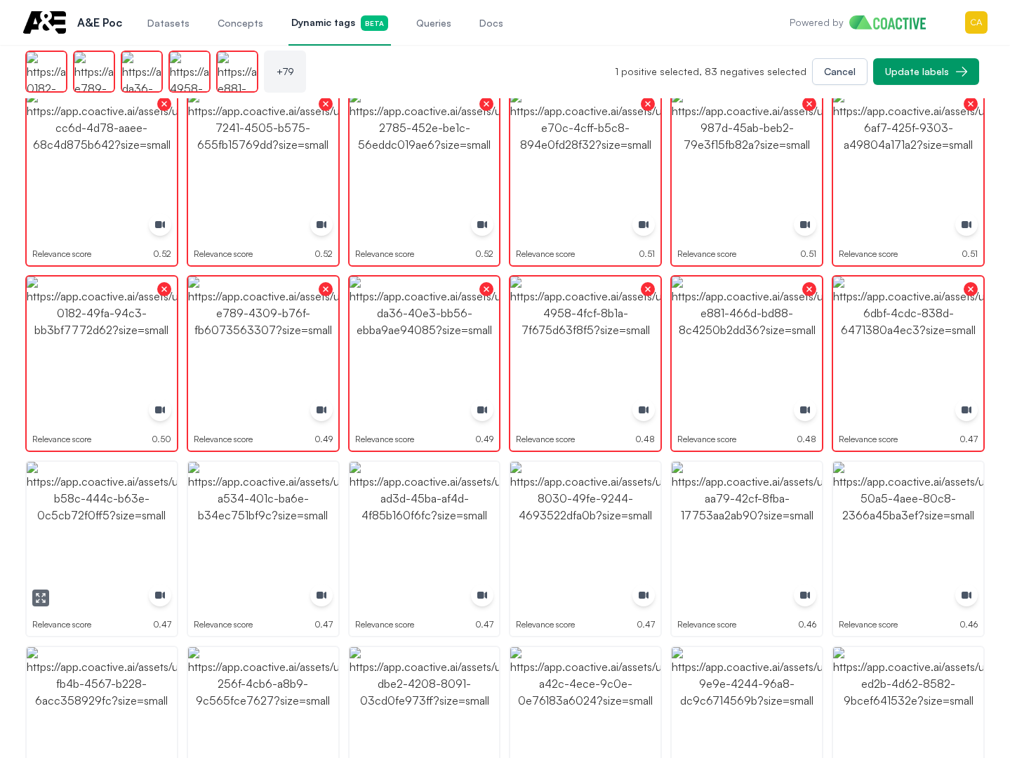
click at [119, 508] on img "button" at bounding box center [102, 537] width 150 height 150
click at [285, 506] on img "button" at bounding box center [263, 537] width 150 height 150
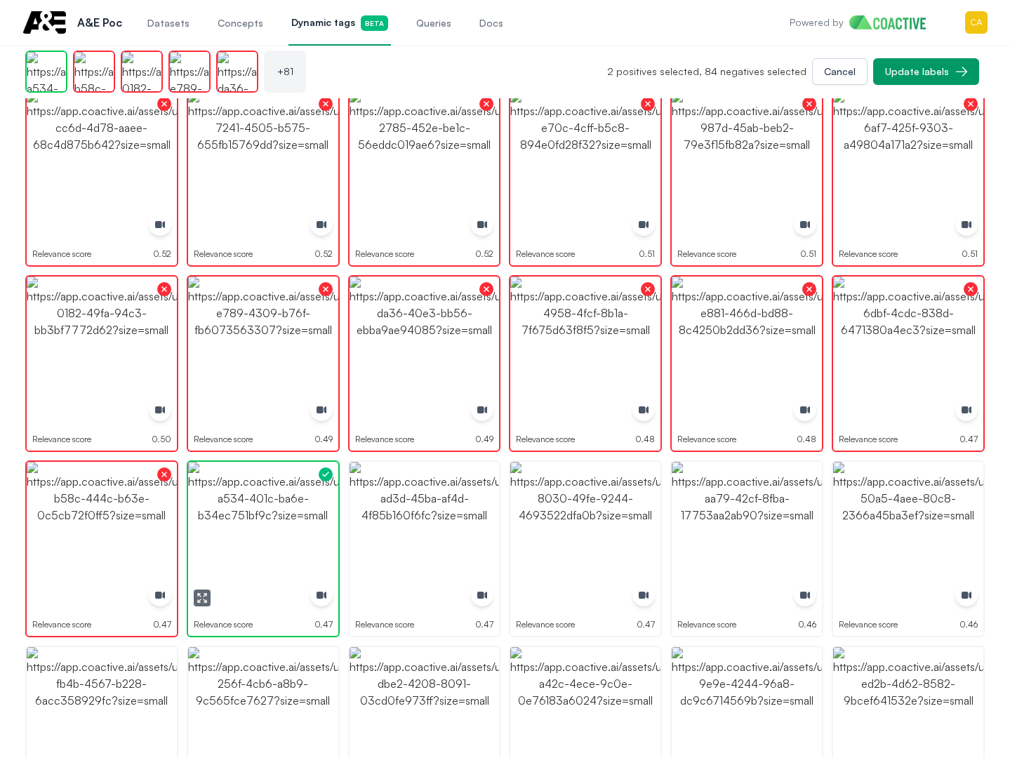
click at [285, 506] on img "button" at bounding box center [263, 537] width 150 height 150
click at [385, 506] on img "button" at bounding box center [425, 537] width 150 height 150
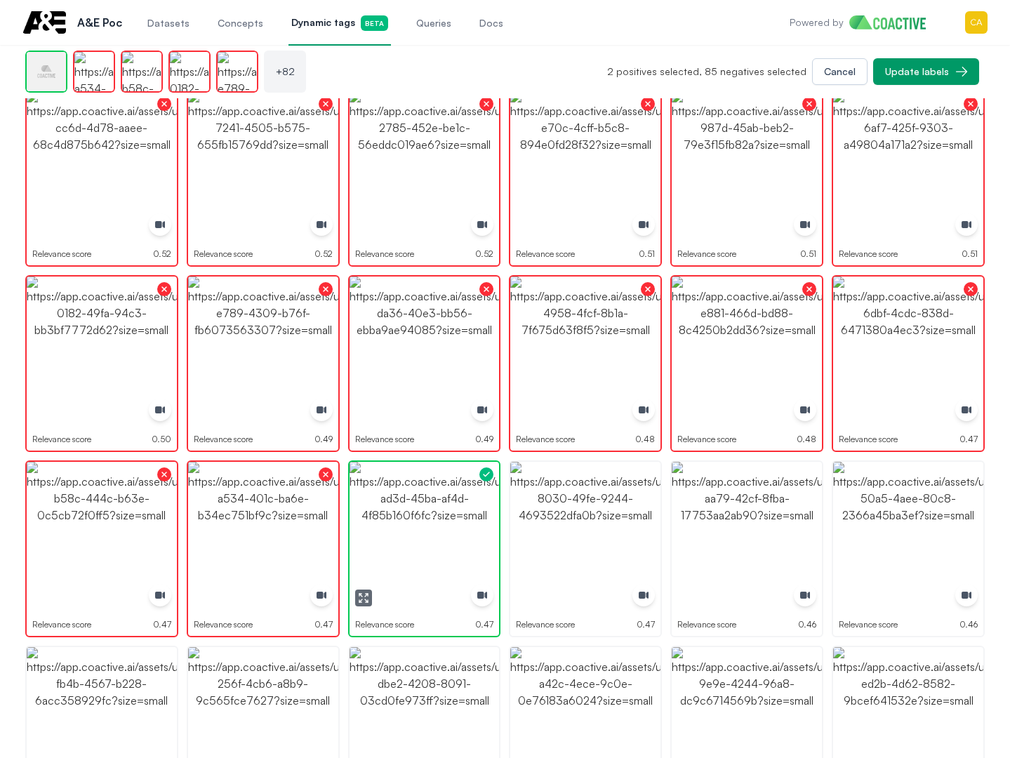
click at [385, 506] on img "button" at bounding box center [425, 537] width 150 height 150
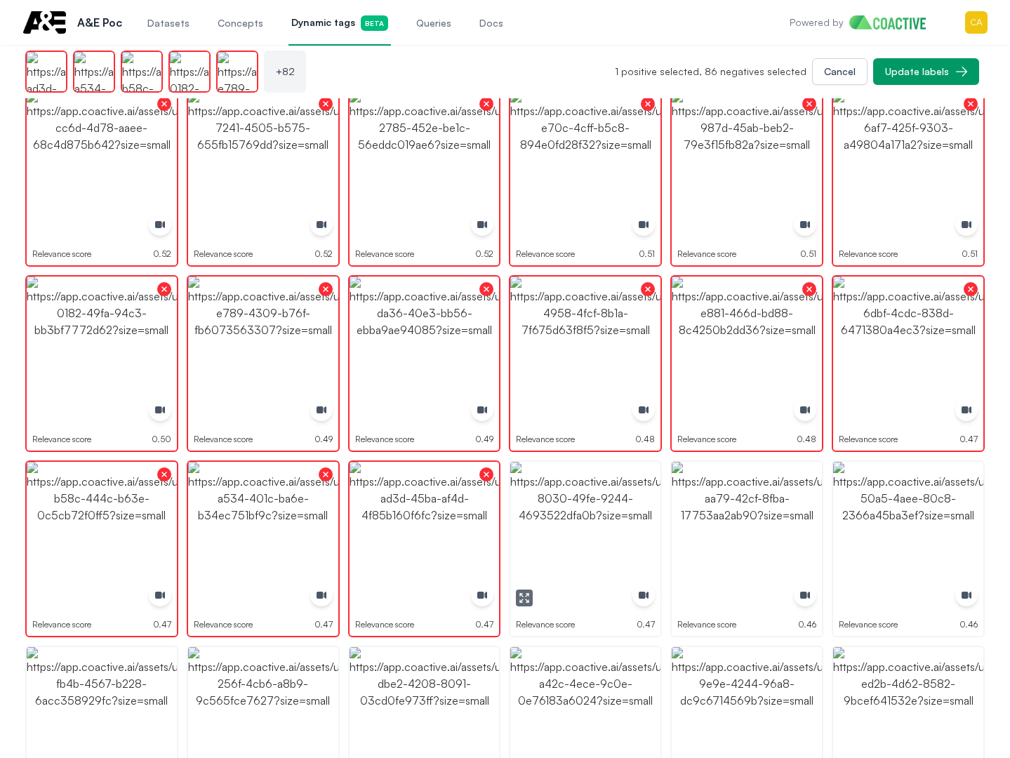
click at [550, 509] on img "button" at bounding box center [585, 537] width 150 height 150
click at [753, 519] on img "button" at bounding box center [747, 537] width 150 height 150
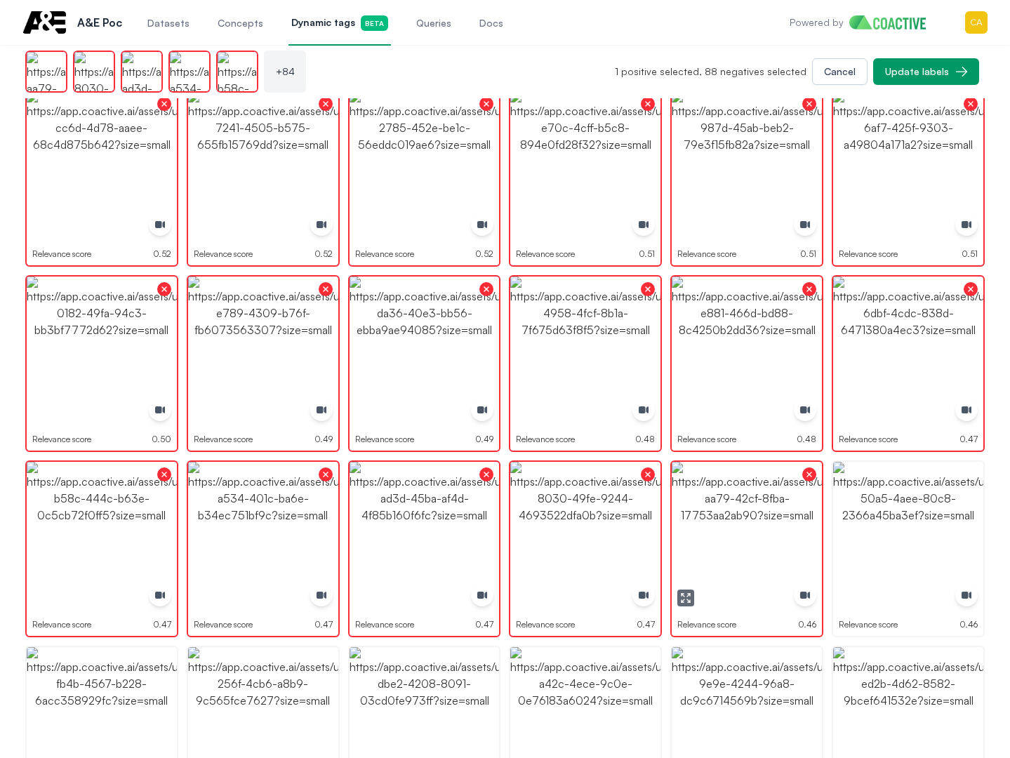
click at [897, 513] on img "button" at bounding box center [908, 537] width 150 height 150
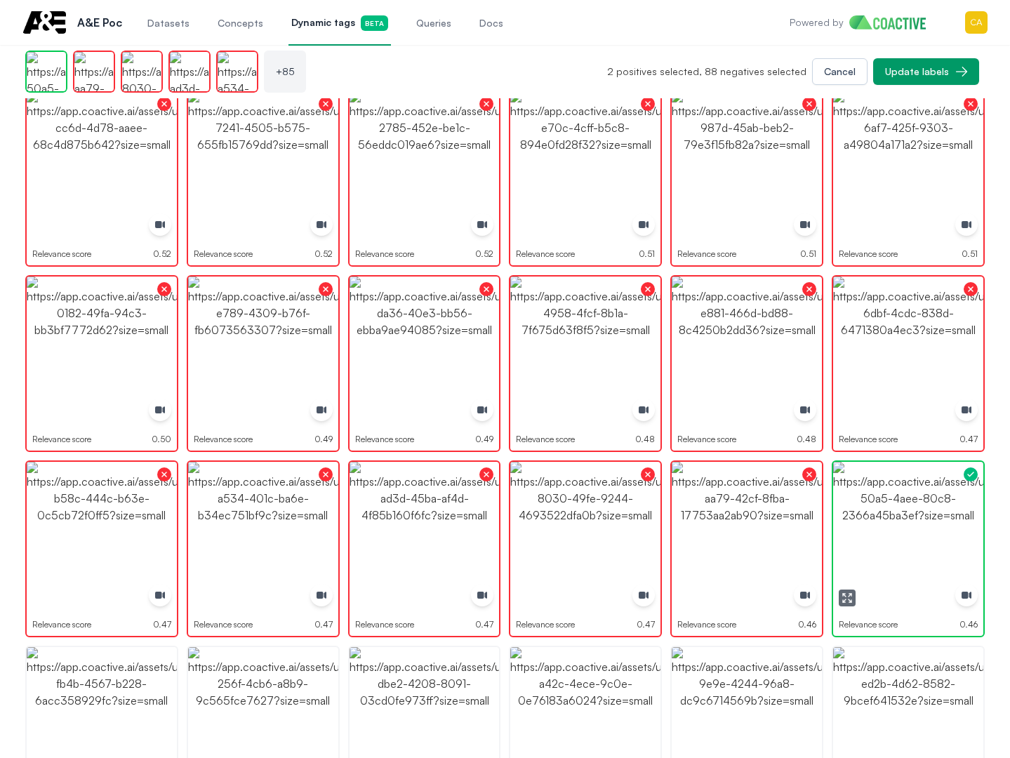
click at [897, 513] on img "button" at bounding box center [908, 537] width 150 height 150
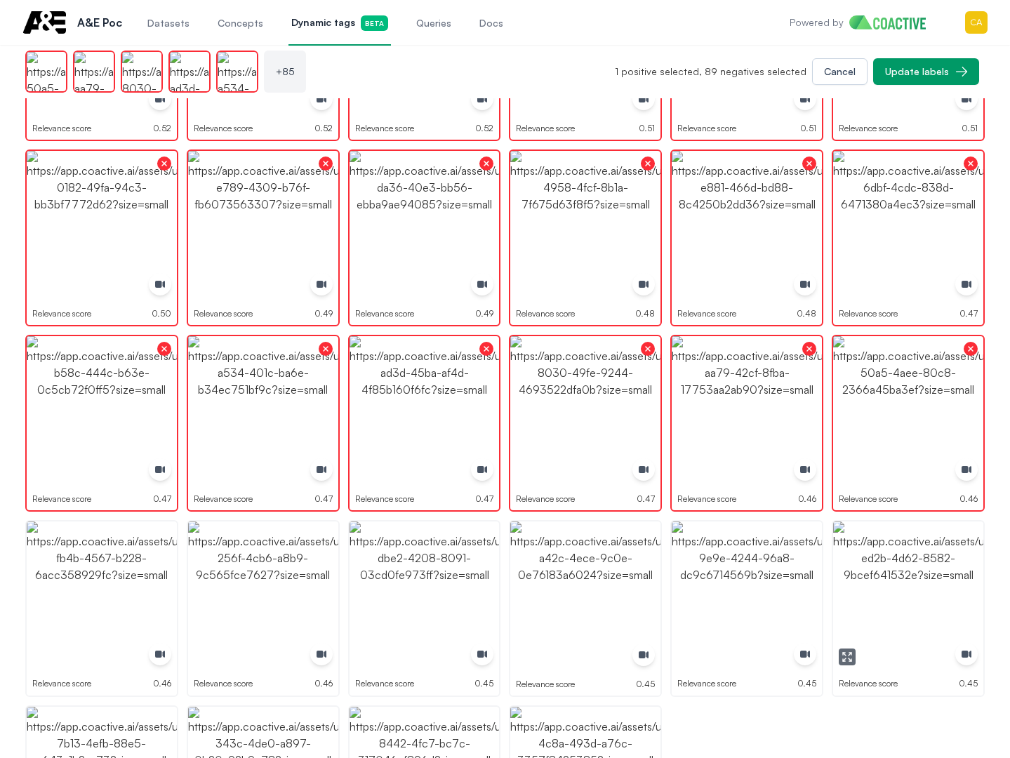
scroll to position [2647, 0]
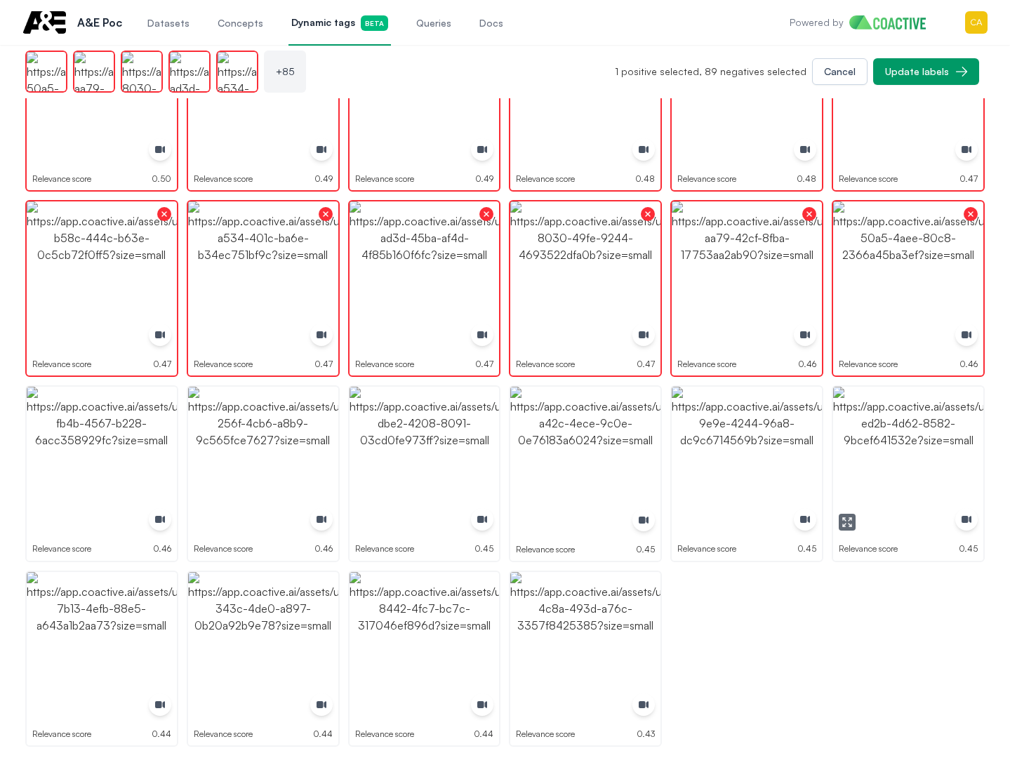
click at [895, 471] on img "button" at bounding box center [908, 462] width 150 height 150
click at [748, 472] on img "button" at bounding box center [747, 462] width 150 height 150
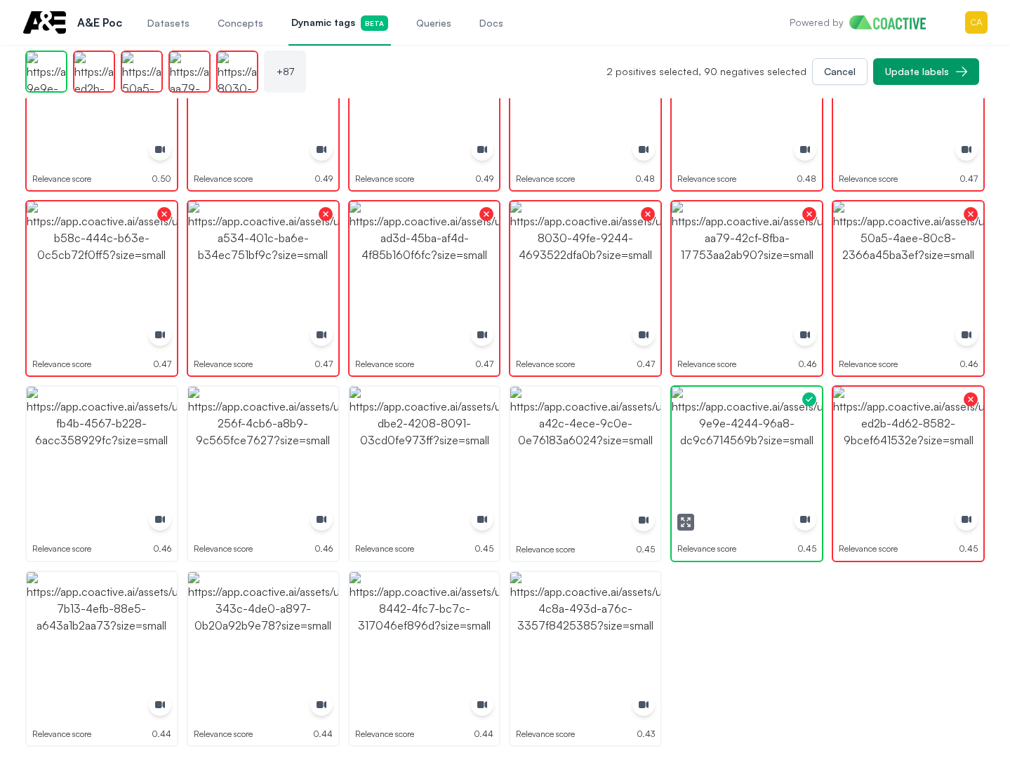
click at [746, 472] on img "button" at bounding box center [747, 462] width 150 height 150
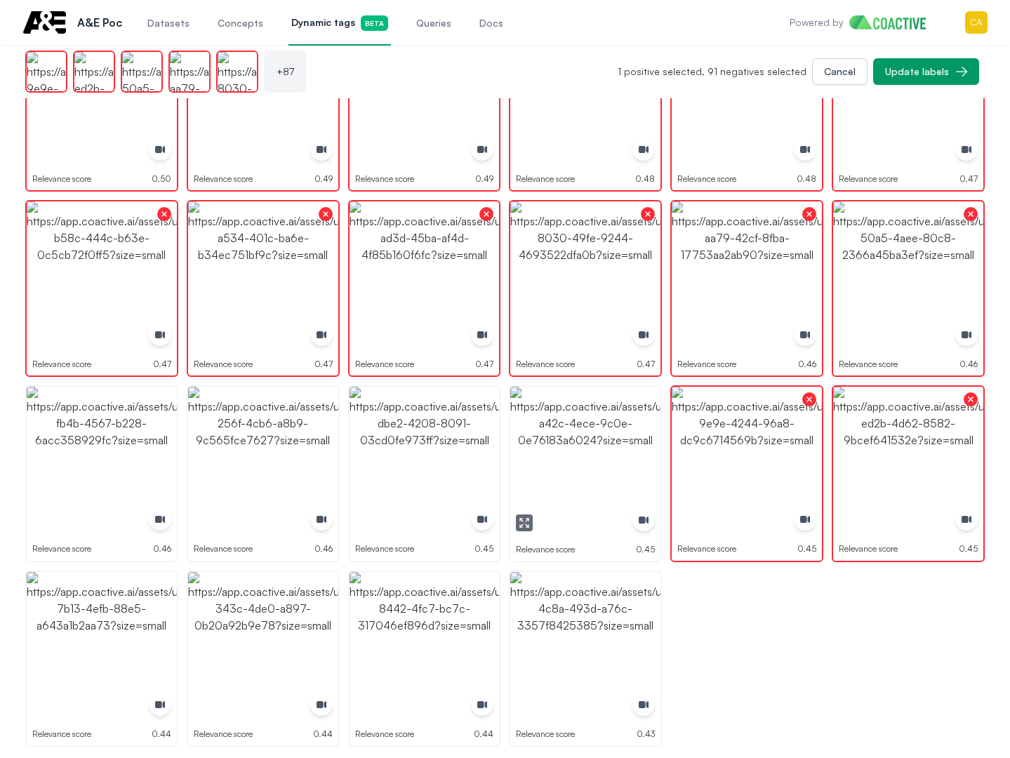
click at [555, 479] on img "button" at bounding box center [585, 462] width 150 height 150
click at [376, 480] on img "button" at bounding box center [425, 462] width 150 height 150
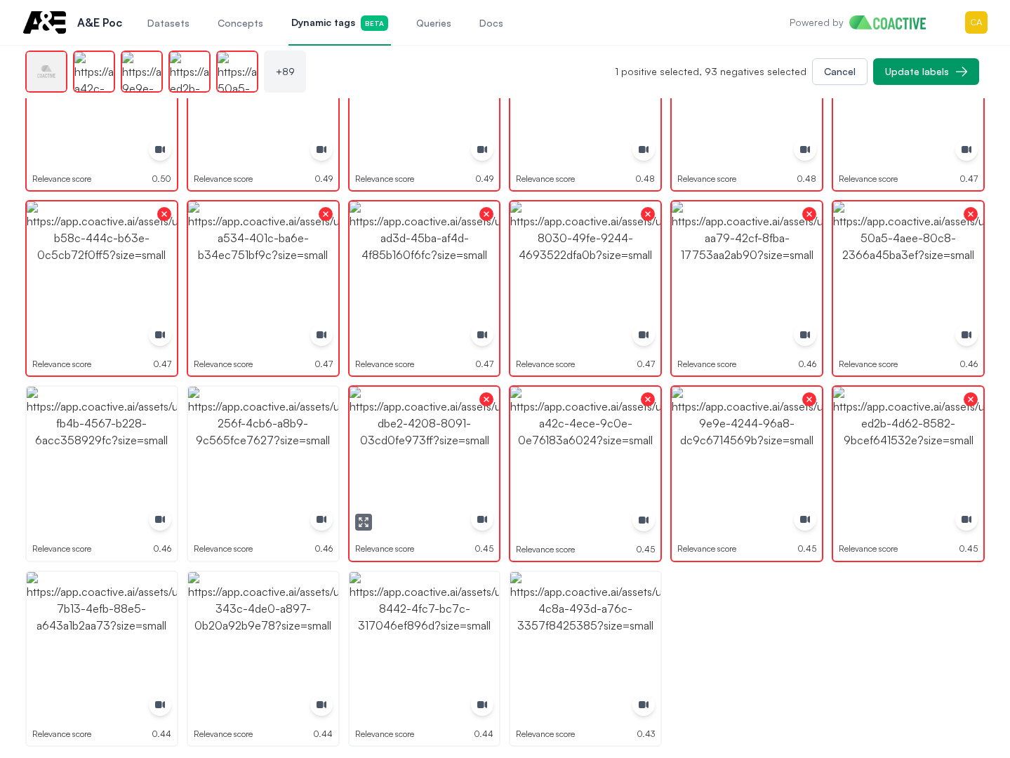
click at [173, 478] on img "button" at bounding box center [102, 462] width 150 height 150
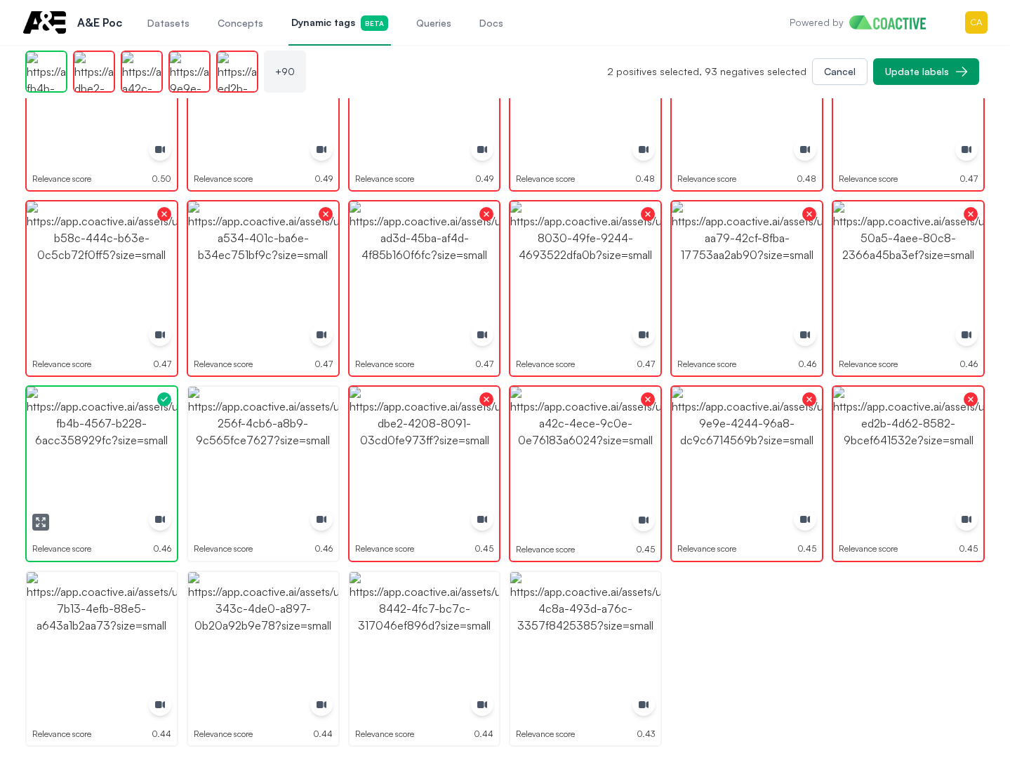
drag, startPoint x: 75, startPoint y: 475, endPoint x: 85, endPoint y: 474, distance: 9.9
click at [74, 474] on img "button" at bounding box center [102, 462] width 150 height 150
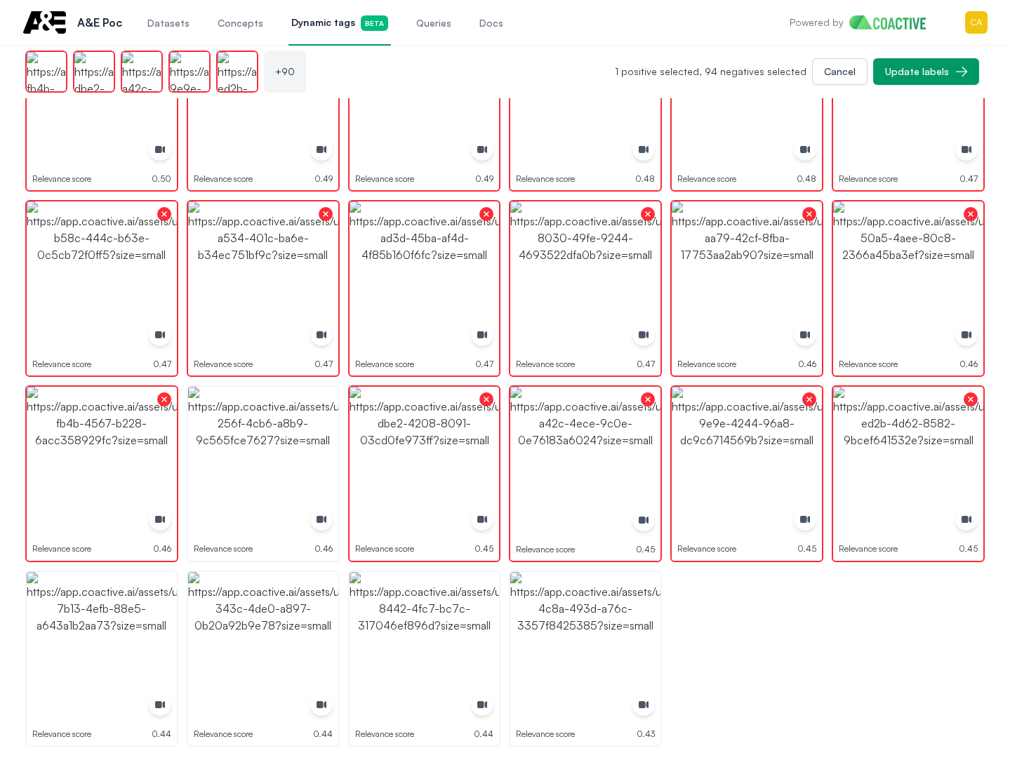
click at [246, 471] on img "button" at bounding box center [263, 462] width 150 height 150
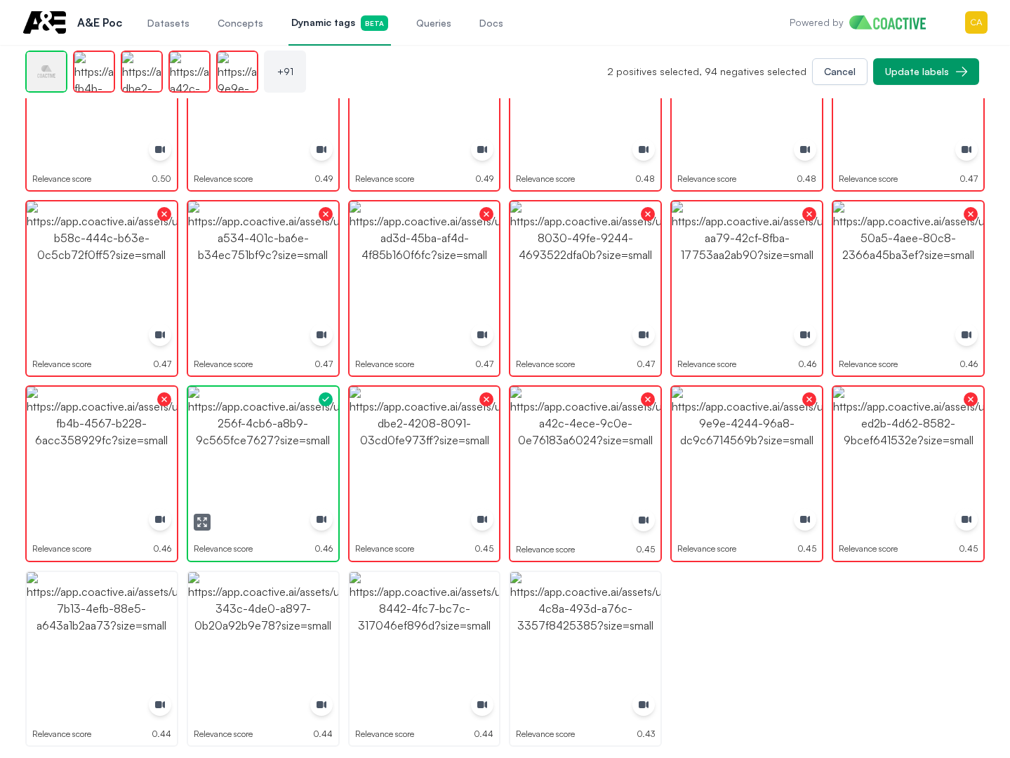
click at [246, 471] on img "button" at bounding box center [263, 462] width 150 height 150
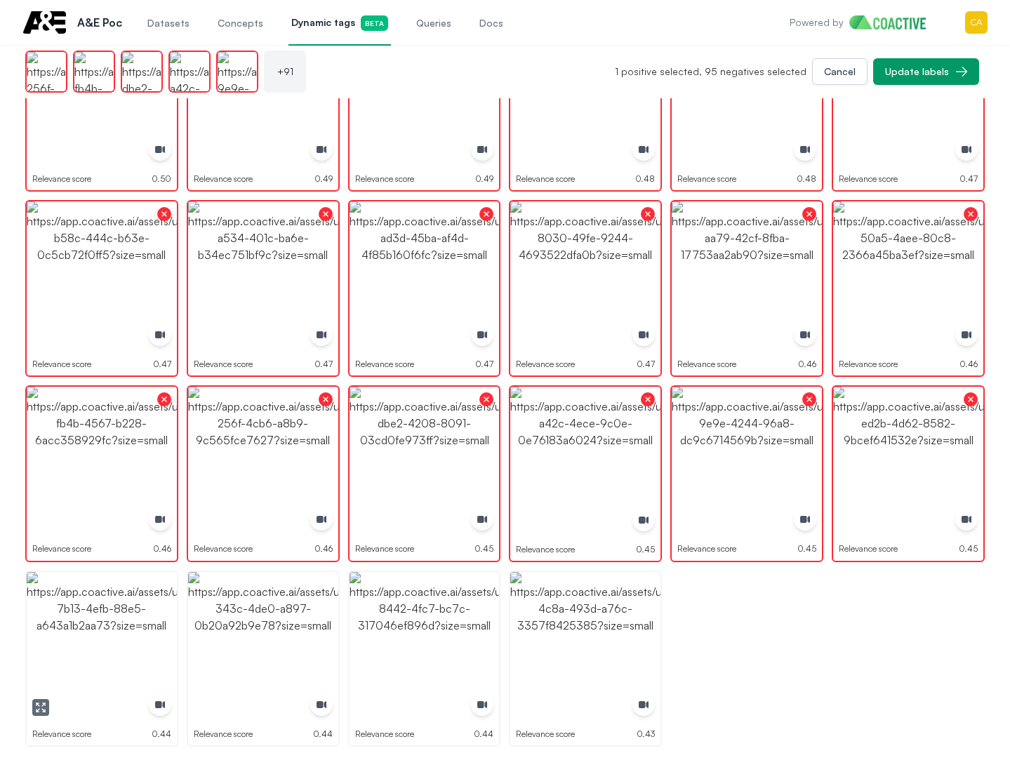
click at [118, 594] on img "button" at bounding box center [102, 647] width 150 height 150
click at [267, 595] on img "button" at bounding box center [263, 647] width 150 height 150
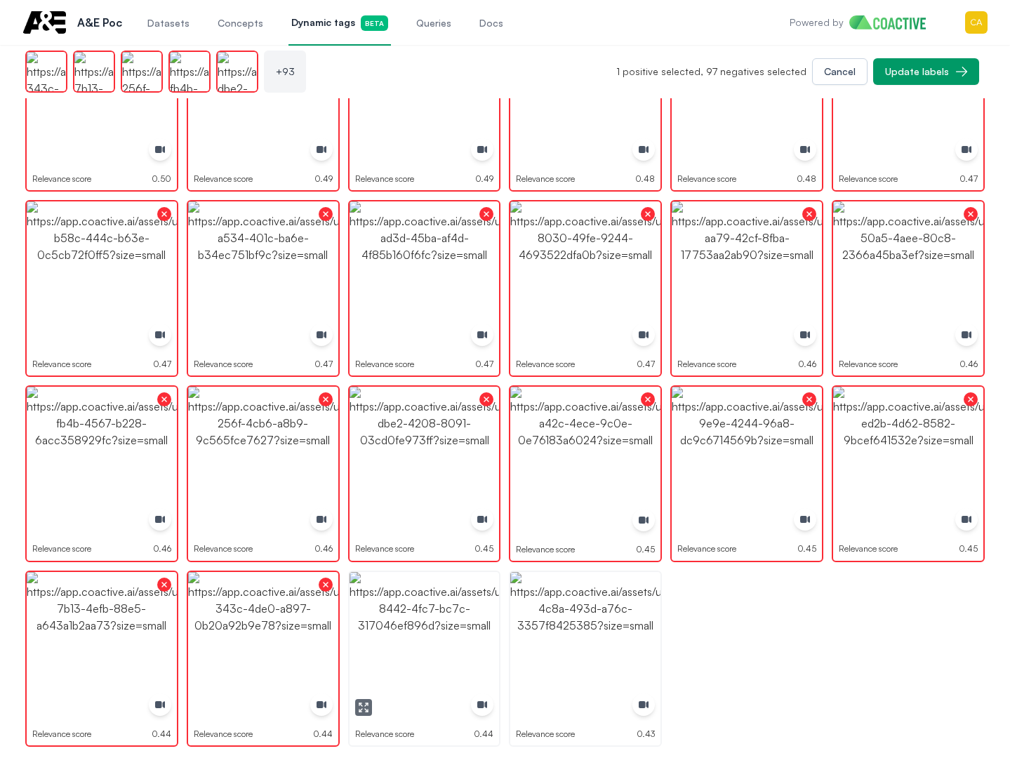
click at [423, 649] on img "button" at bounding box center [425, 647] width 150 height 150
drag, startPoint x: 423, startPoint y: 649, endPoint x: 431, endPoint y: 646, distance: 8.9
click at [421, 649] on img "button" at bounding box center [425, 647] width 150 height 150
click at [554, 644] on img "button" at bounding box center [585, 647] width 150 height 150
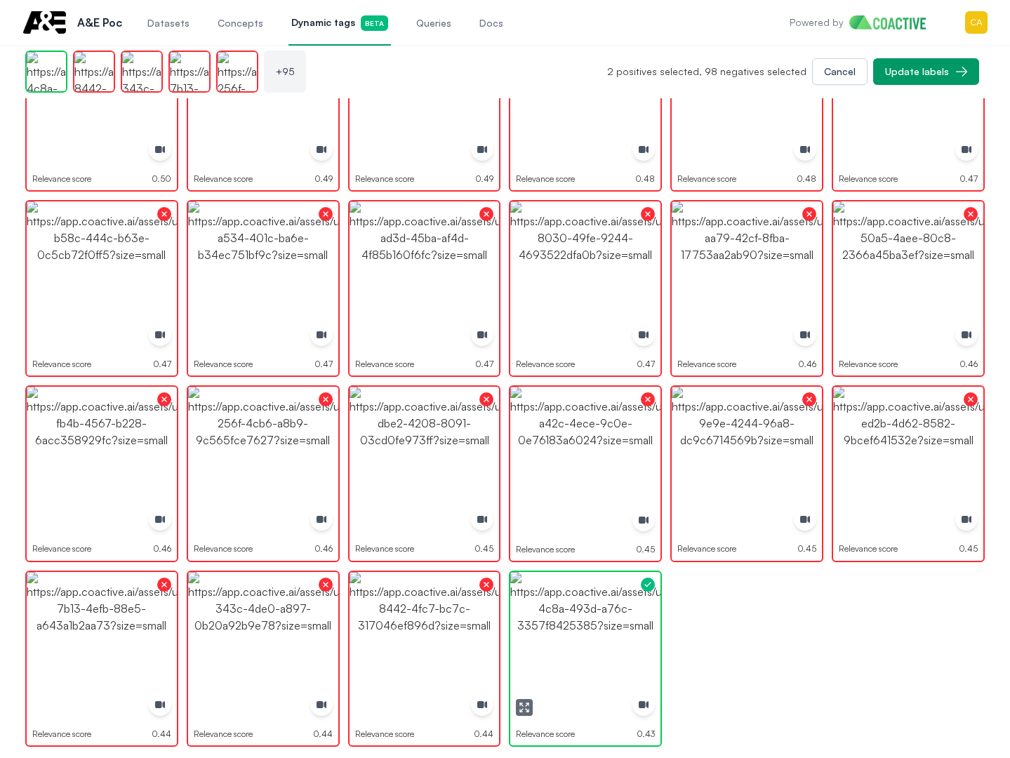
click at [554, 644] on img "button" at bounding box center [585, 647] width 150 height 150
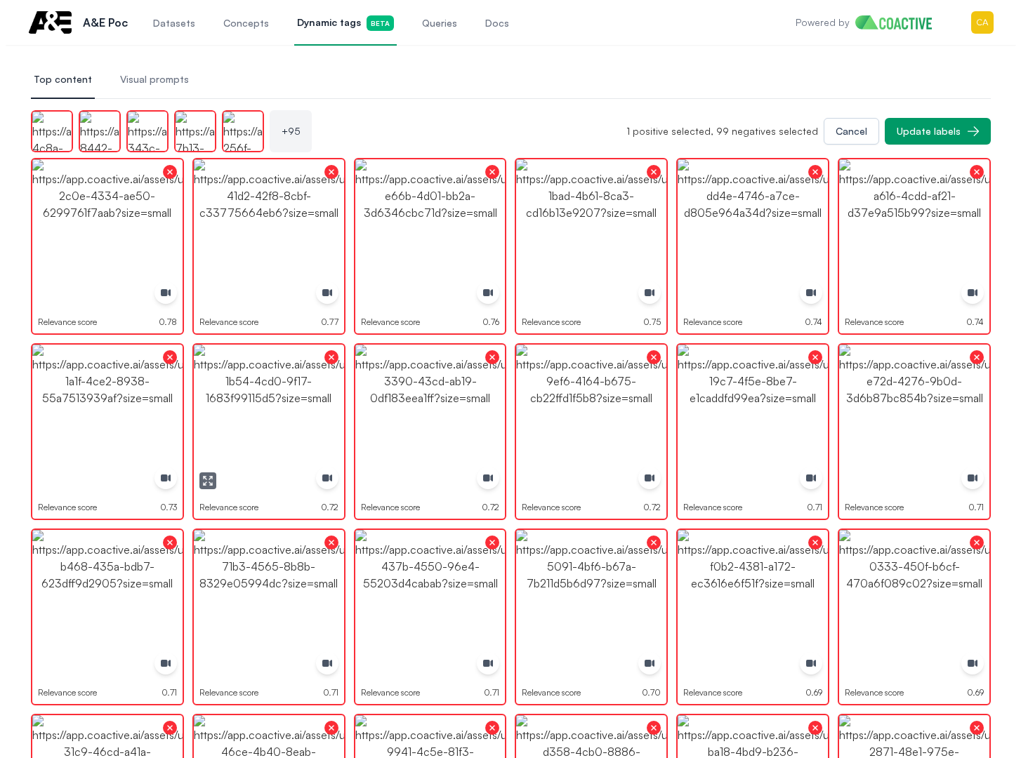
scroll to position [0, 0]
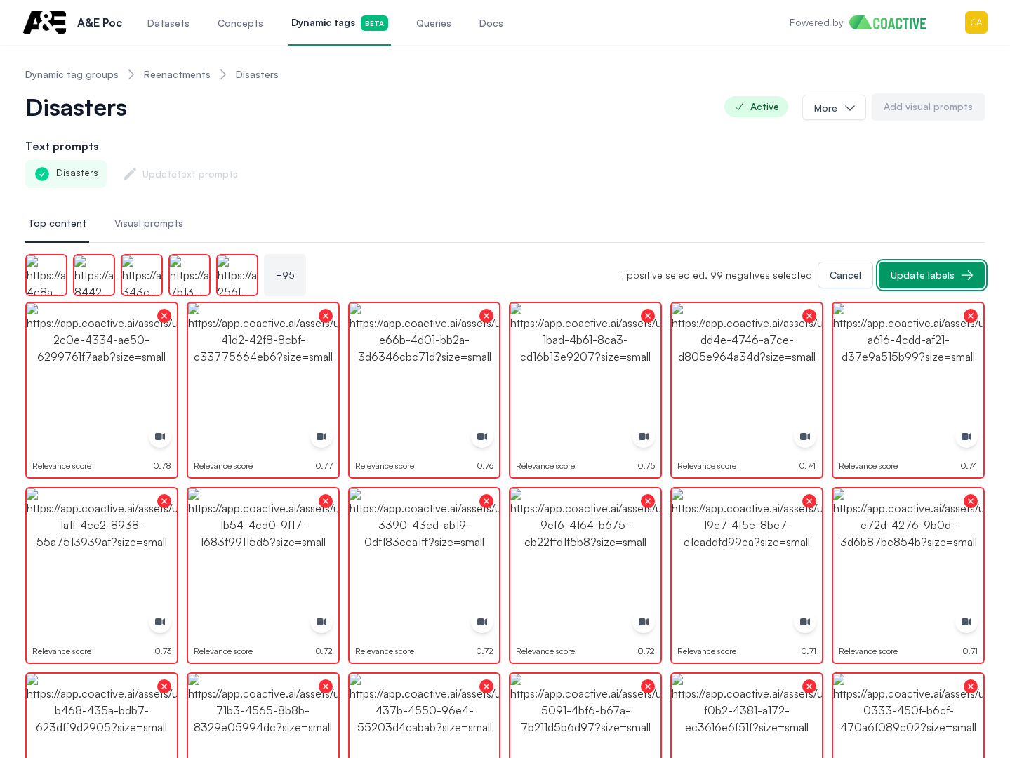
click at [929, 275] on div "Update labels" at bounding box center [923, 275] width 64 height 14
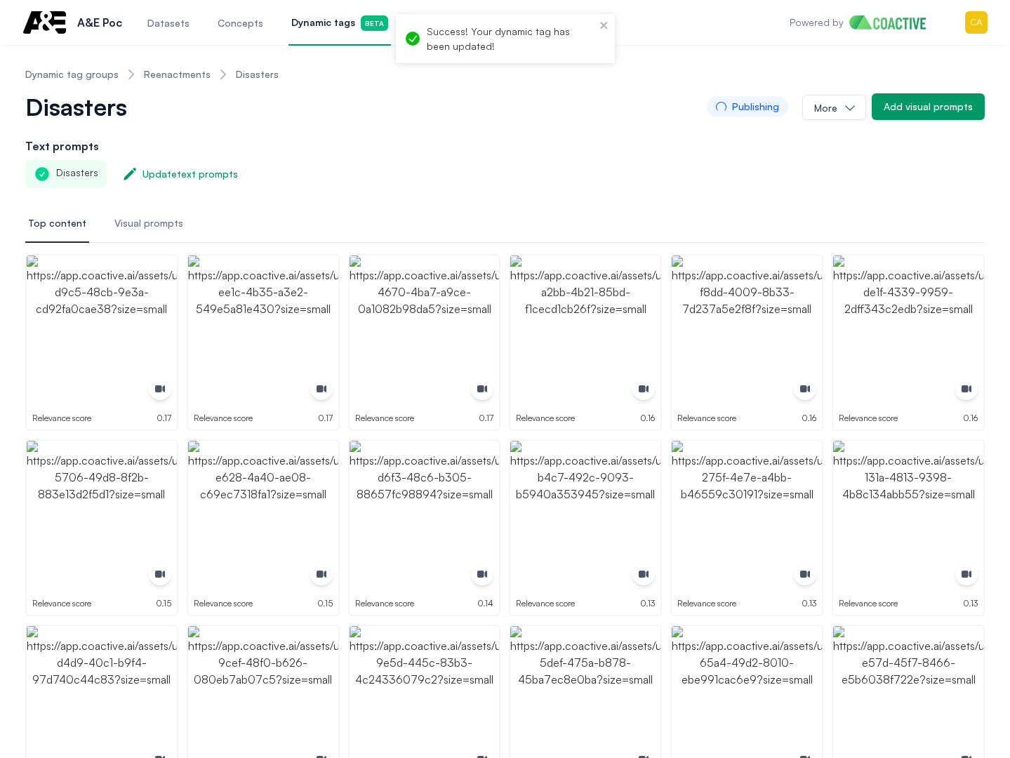
click at [579, 187] on div "Disasters Update text prompts" at bounding box center [505, 174] width 960 height 28
click at [930, 102] on div "Add visual prompts" at bounding box center [928, 107] width 89 height 14
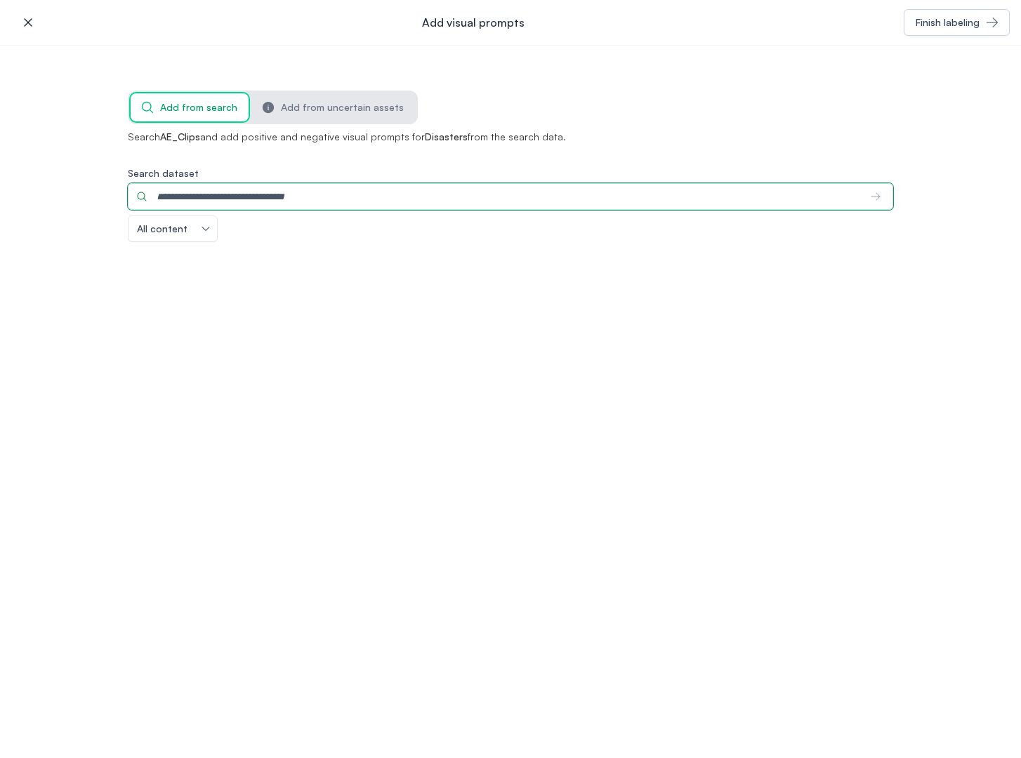
click at [256, 202] on input "Search dataset" at bounding box center [494, 196] width 732 height 27
type input "*******"
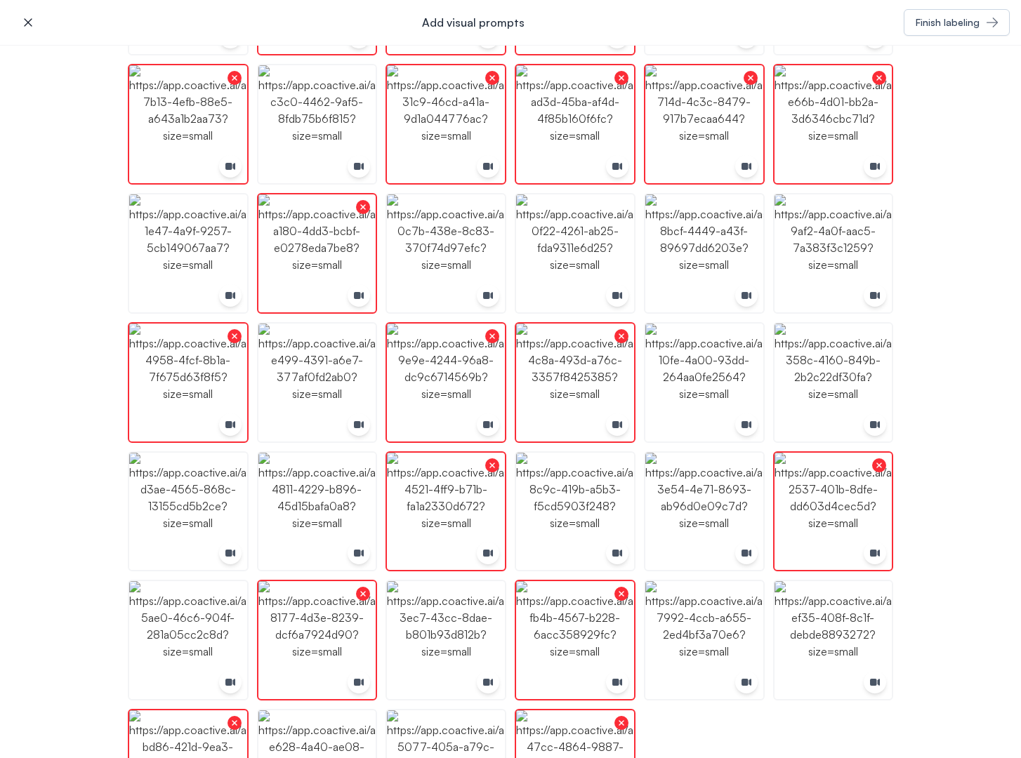
scroll to position [1708, 0]
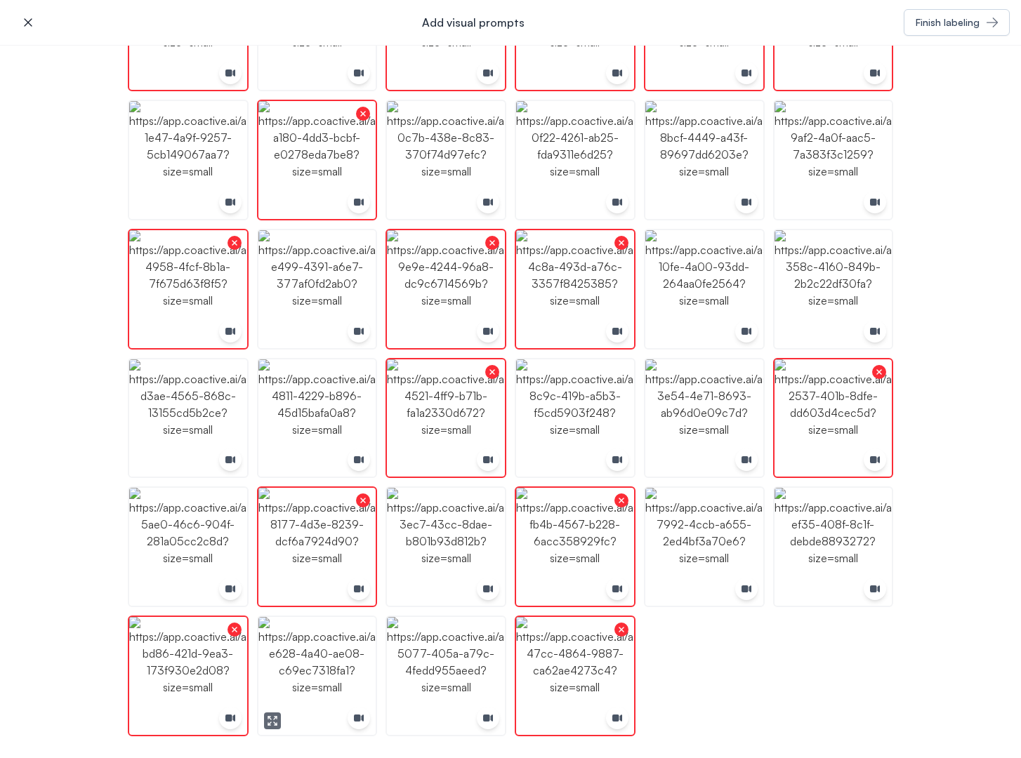
click at [316, 658] on img "button" at bounding box center [317, 676] width 118 height 118
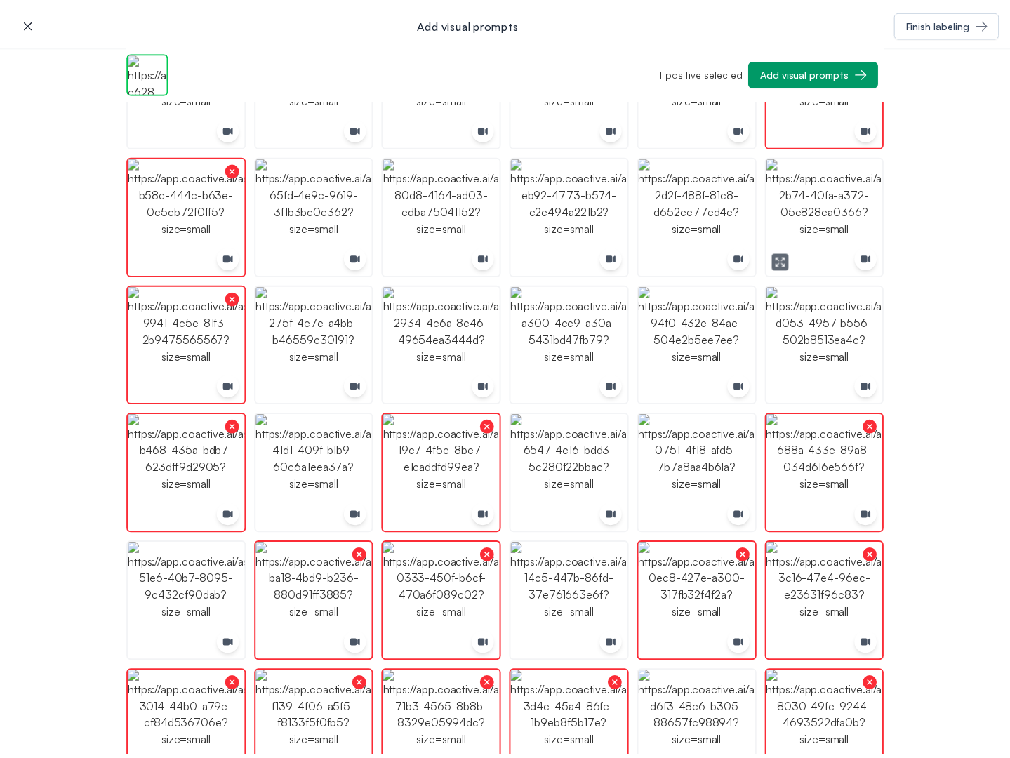
scroll to position [0, 0]
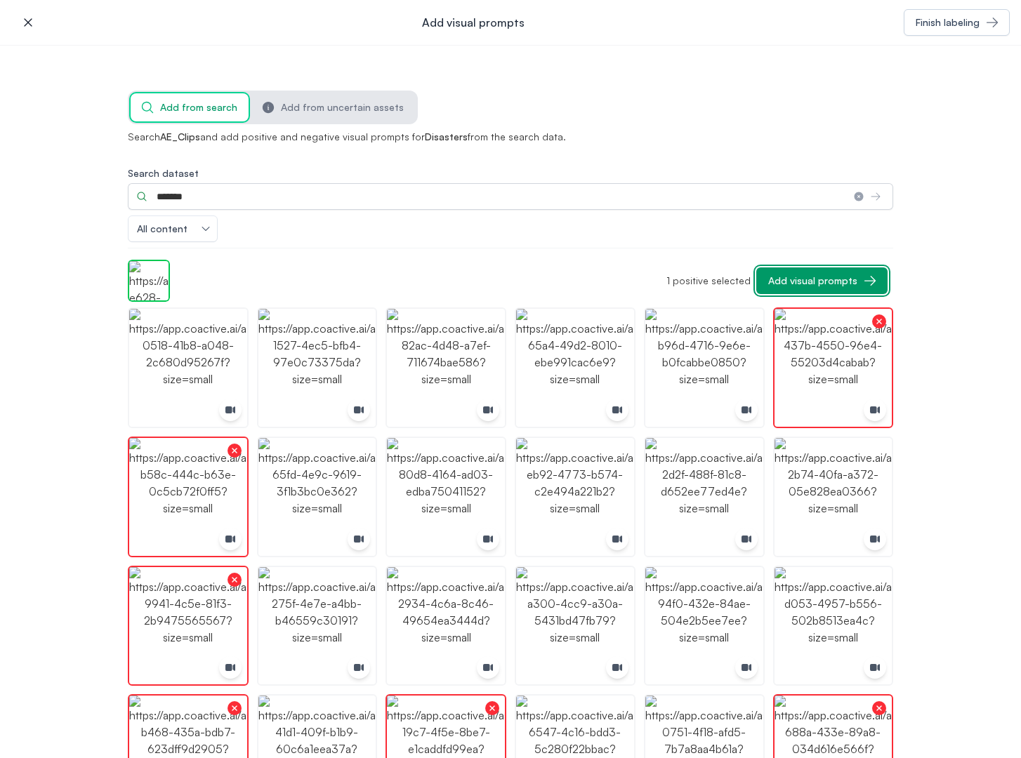
click at [814, 290] on button "Add visual prompts" at bounding box center [821, 280] width 131 height 27
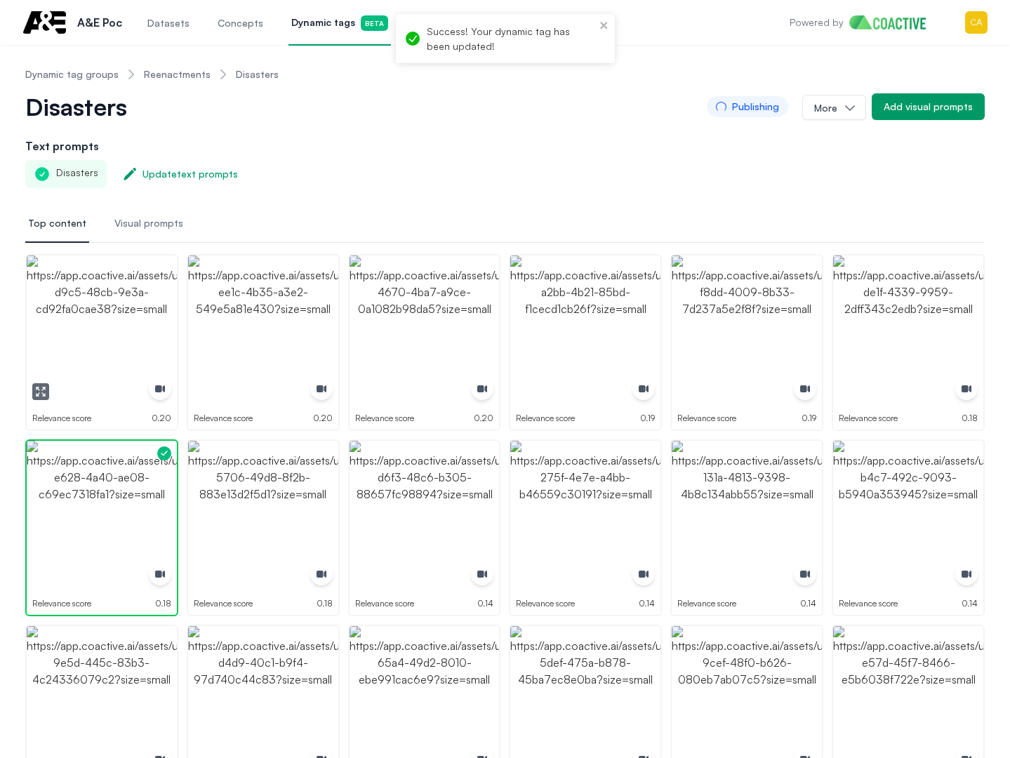
click at [151, 286] on img "button" at bounding box center [102, 331] width 150 height 150
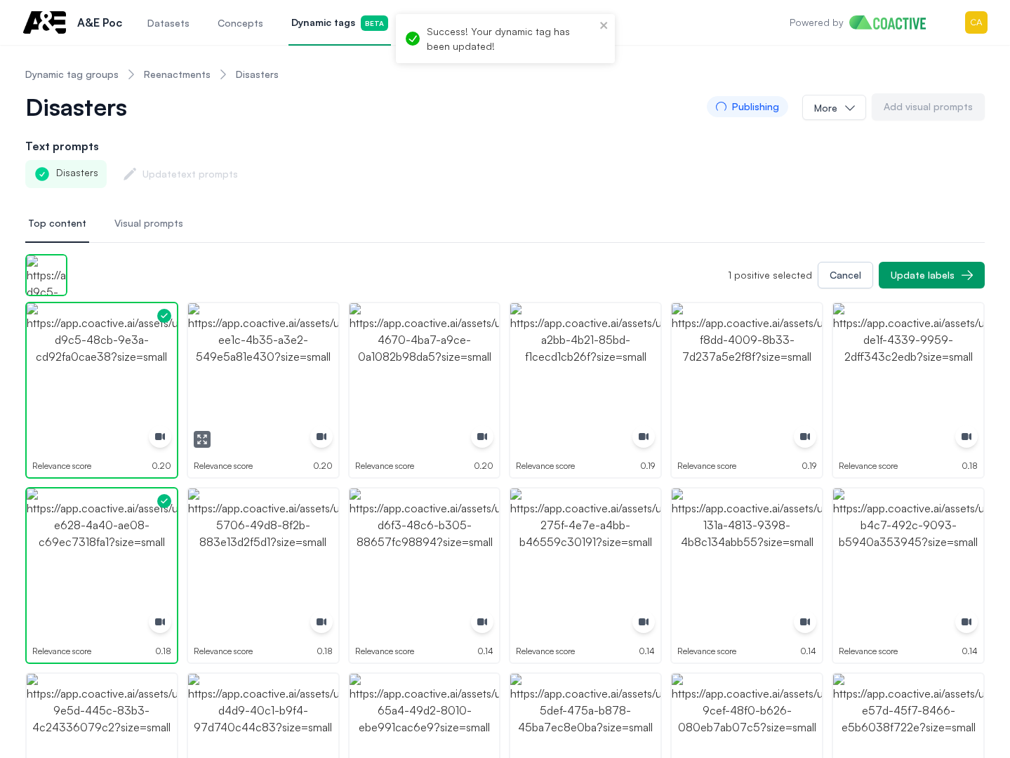
click at [251, 364] on img "button" at bounding box center [263, 378] width 150 height 150
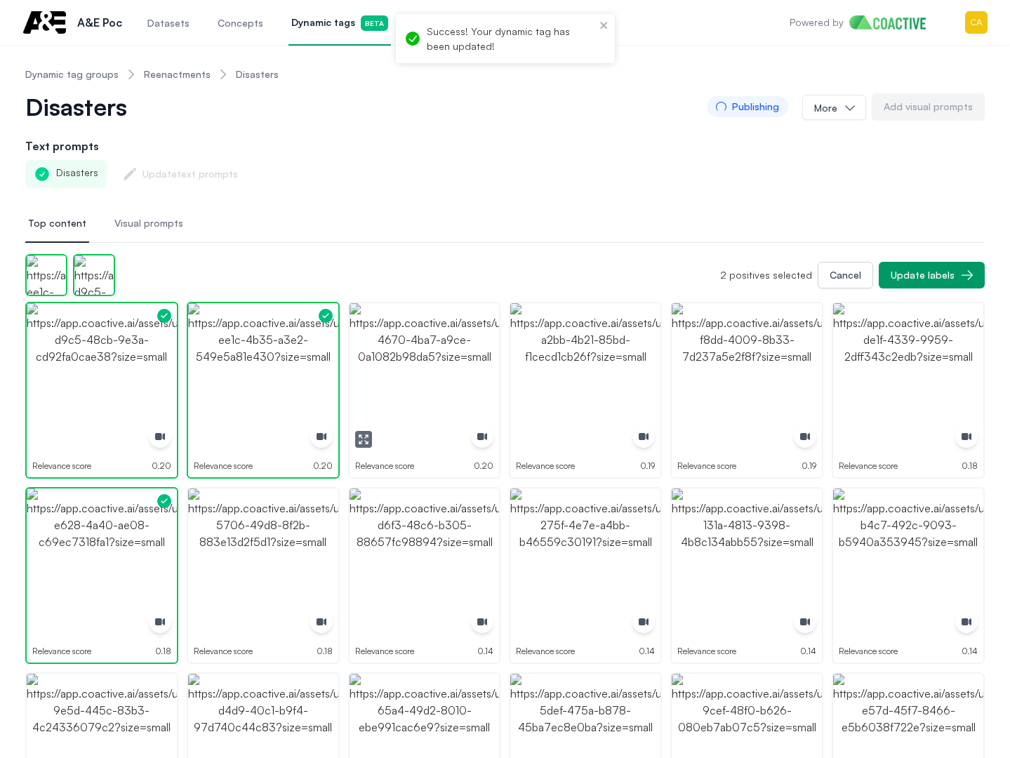
click at [451, 356] on img "button" at bounding box center [425, 378] width 150 height 150
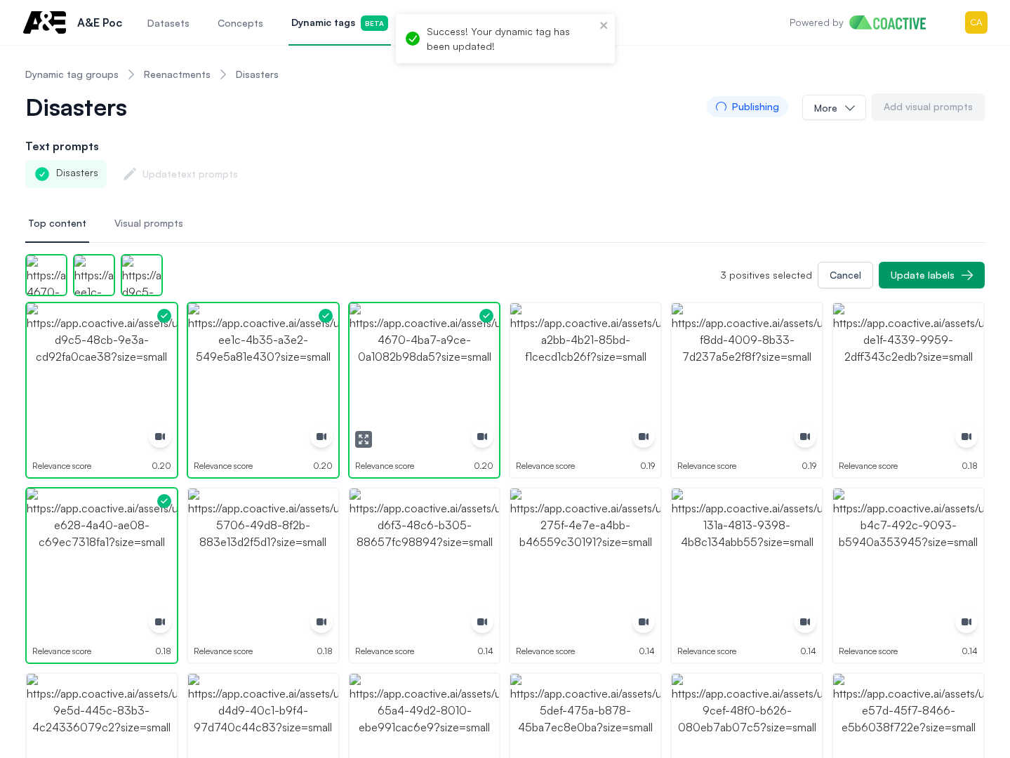
click at [575, 355] on img "button" at bounding box center [585, 378] width 150 height 150
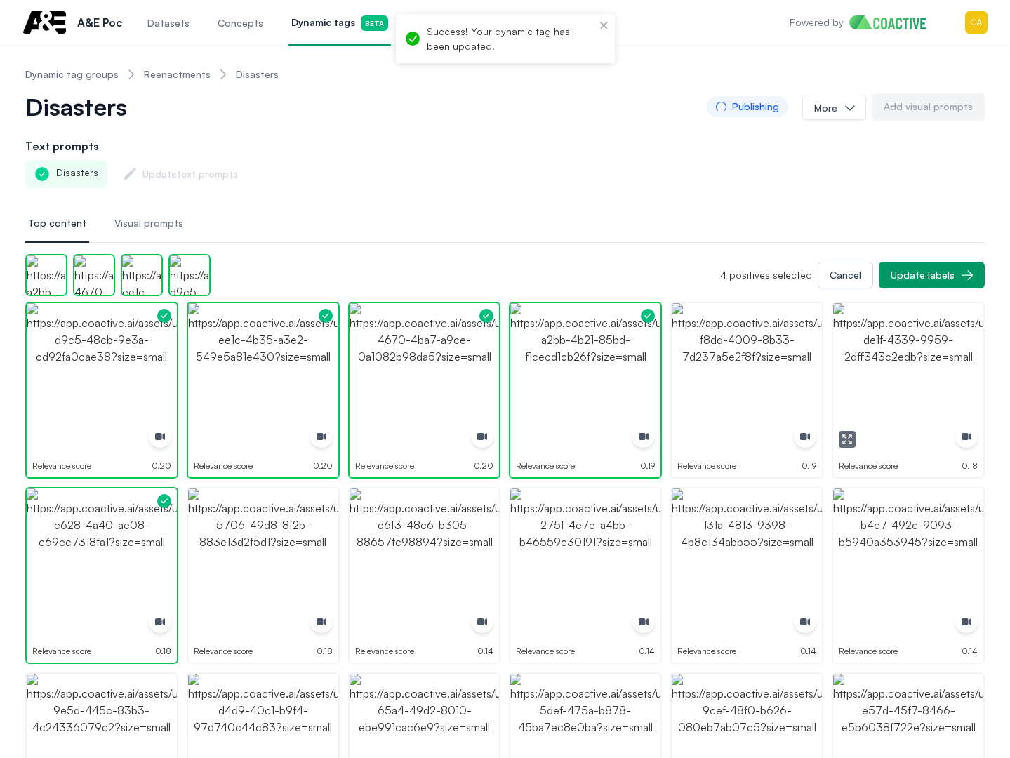
click at [928, 361] on img "button" at bounding box center [908, 378] width 150 height 150
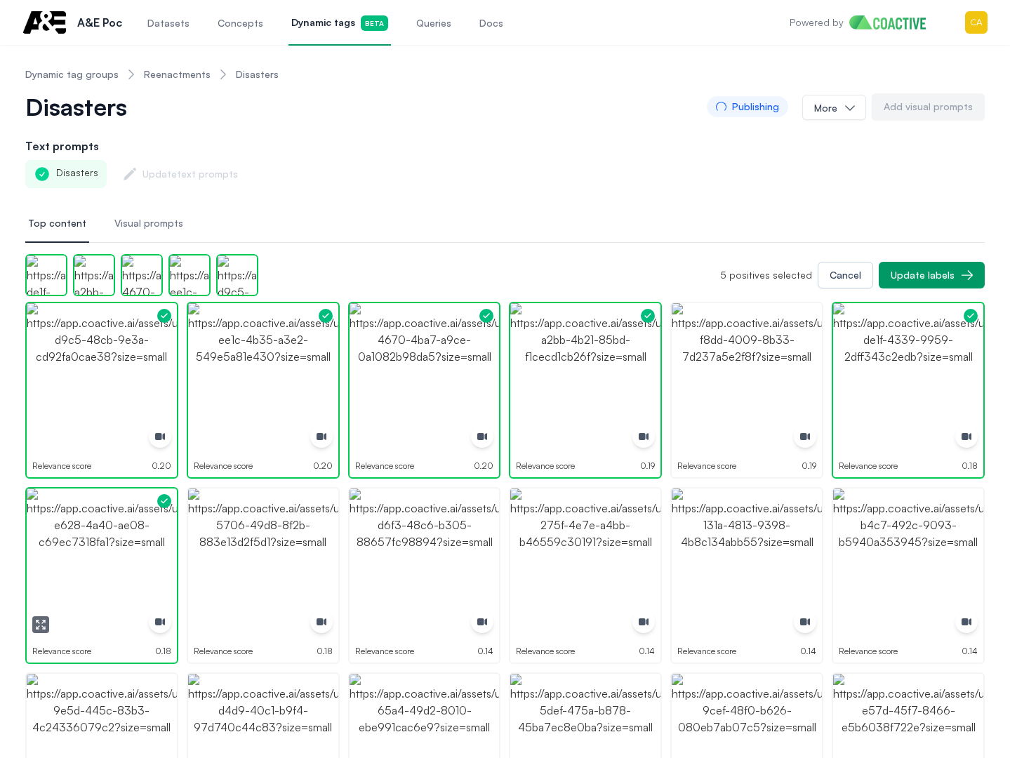
click at [87, 557] on img "button" at bounding box center [102, 564] width 150 height 150
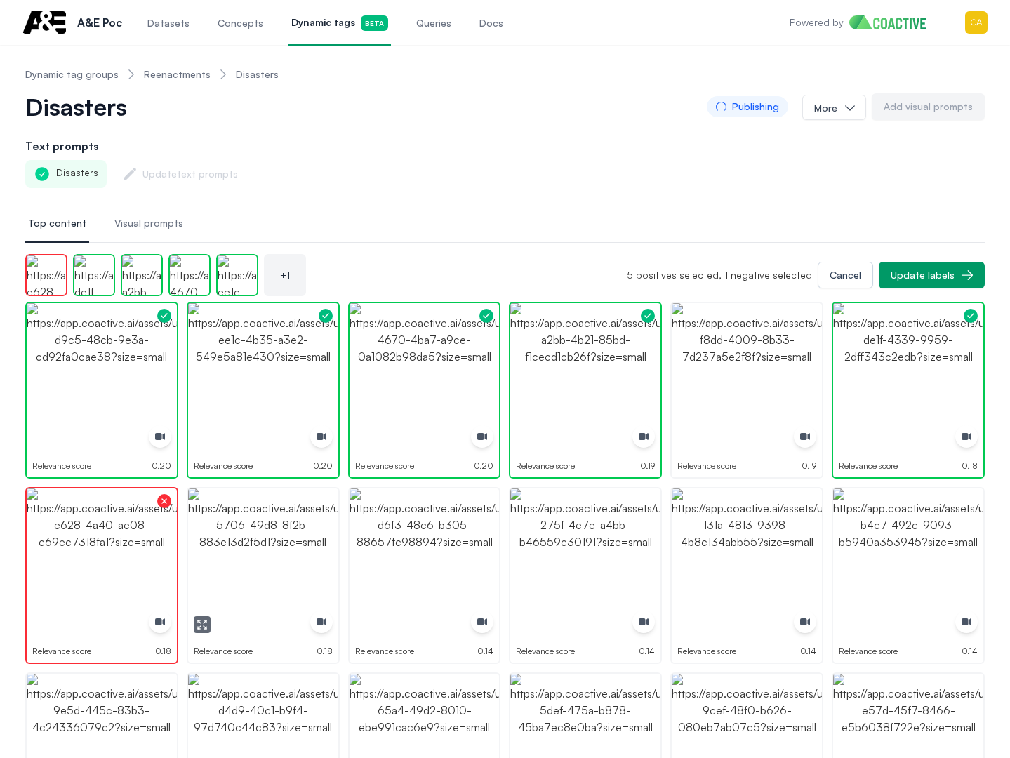
click at [265, 553] on img "button" at bounding box center [263, 564] width 150 height 150
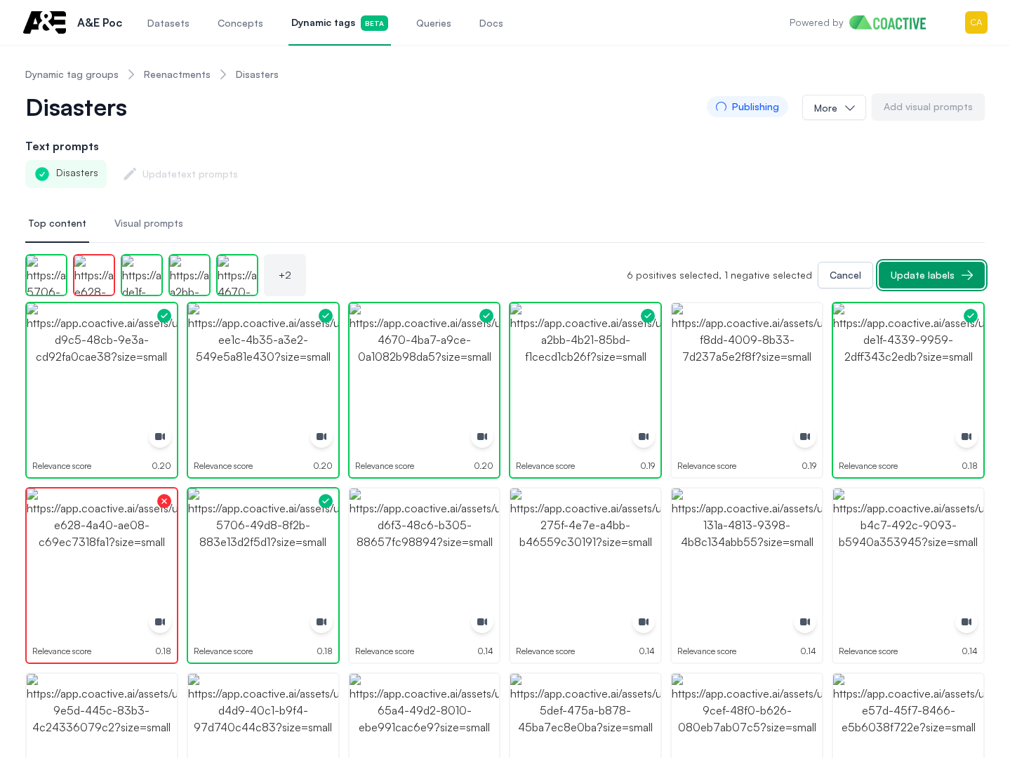
click at [932, 266] on button "Update labels" at bounding box center [932, 275] width 106 height 27
click at [146, 572] on img "button" at bounding box center [102, 564] width 150 height 150
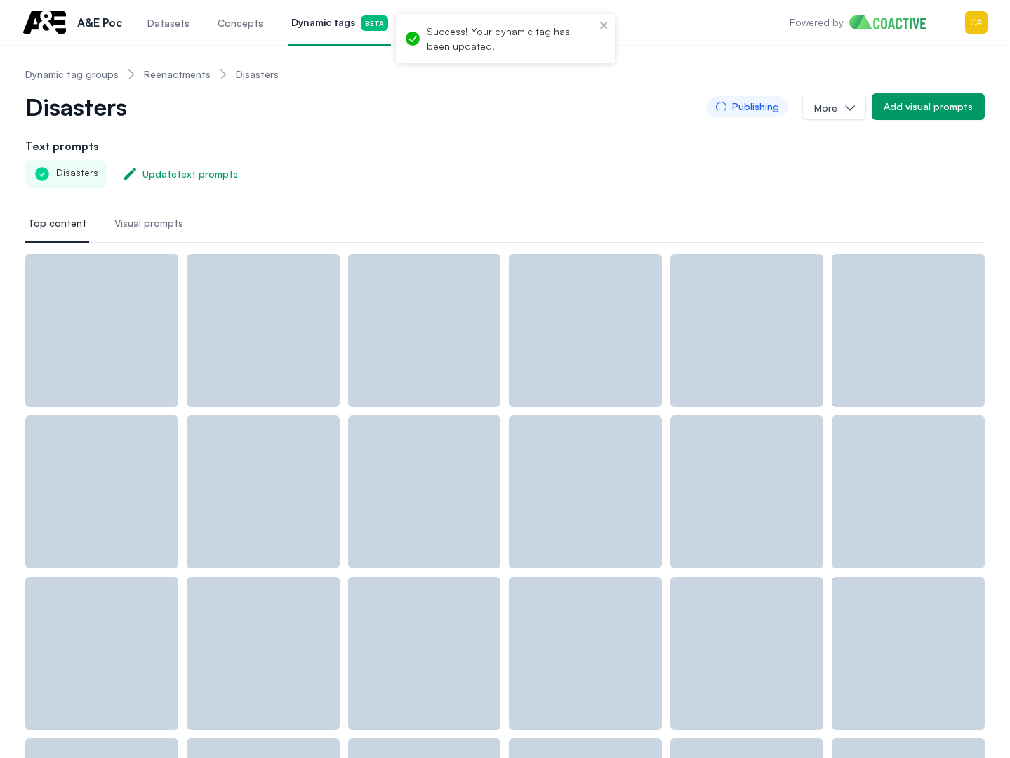
click at [120, 563] on div at bounding box center [101, 492] width 153 height 153
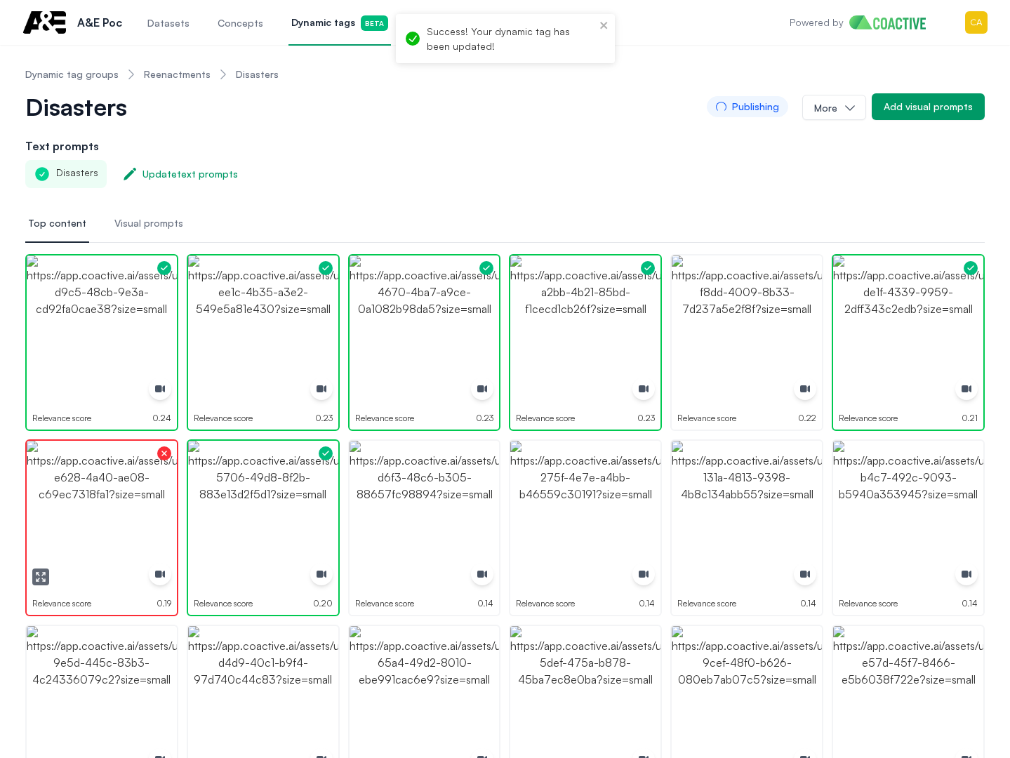
click at [111, 539] on img "button" at bounding box center [102, 516] width 150 height 150
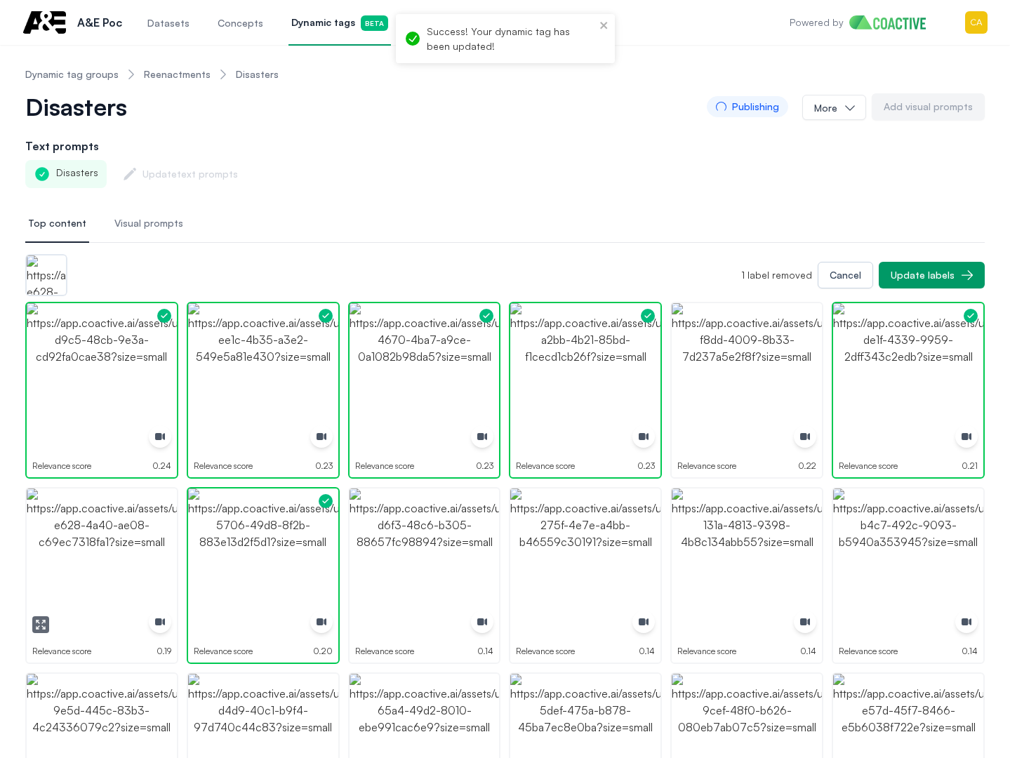
click at [119, 559] on img "button" at bounding box center [102, 564] width 150 height 150
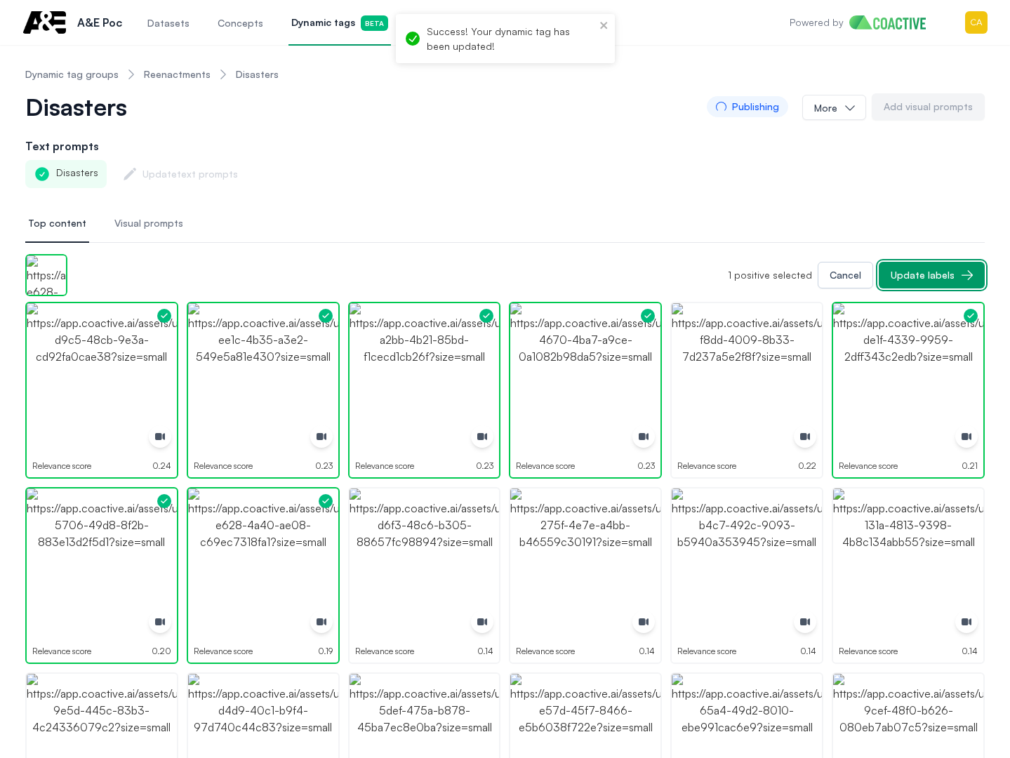
click at [911, 274] on div "Update labels" at bounding box center [923, 275] width 64 height 14
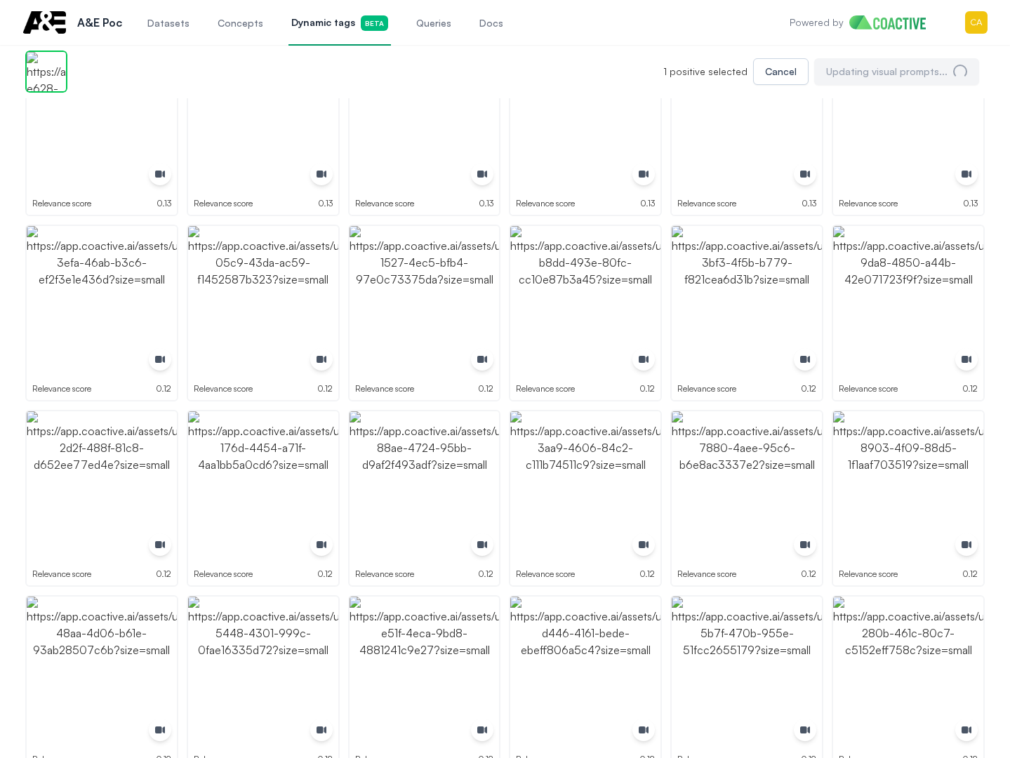
scroll to position [1193, 0]
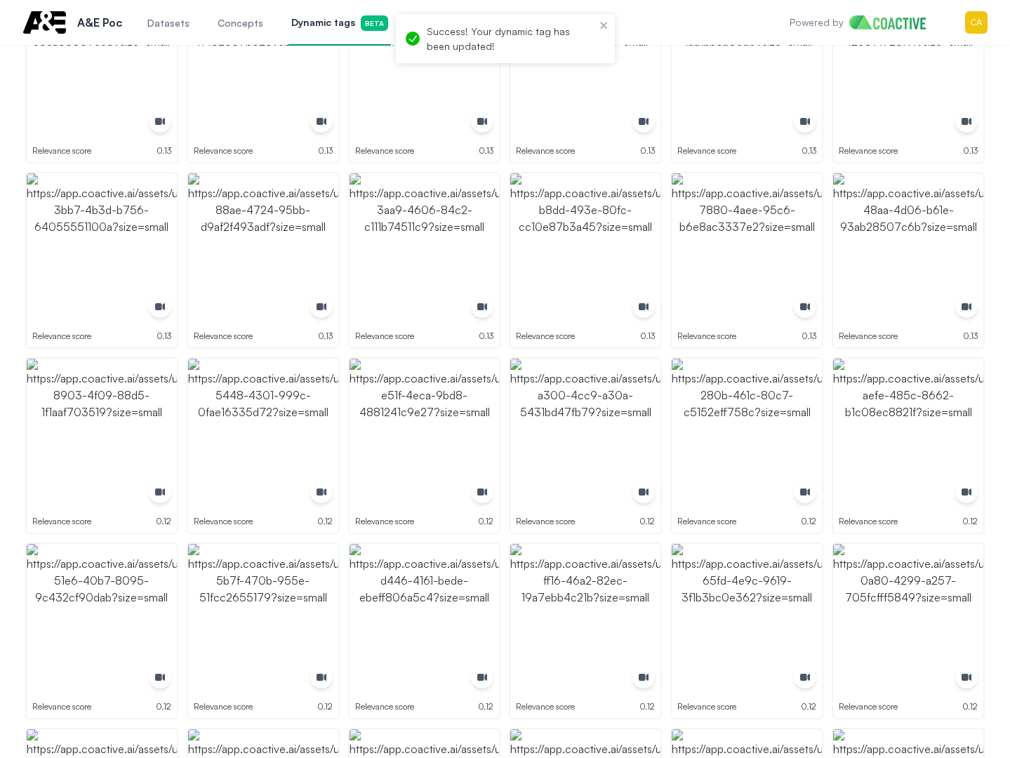
drag, startPoint x: 701, startPoint y: 27, endPoint x: 695, endPoint y: 19, distance: 10.5
click at [701, 22] on div "Open main menu A&E Poc Datasets Concepts Dynamic tags Beta Queries Docs Powered…" at bounding box center [504, 22] width 965 height 45
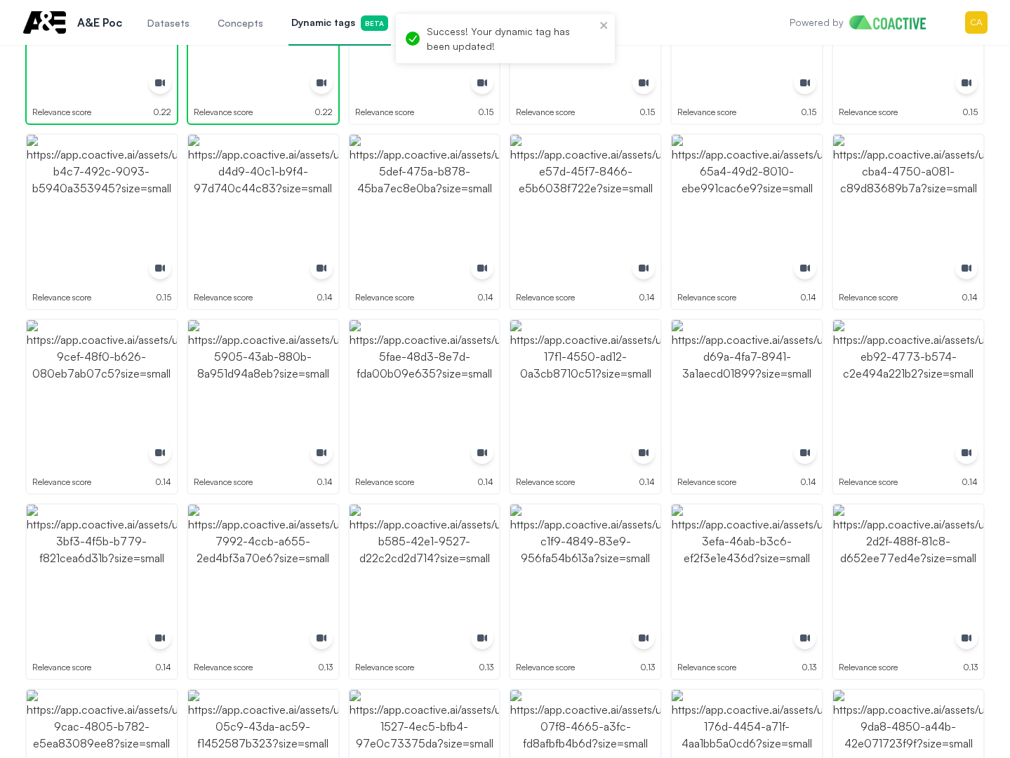
click at [599, 22] on div "Success! Your dynamic tag has been updated!" at bounding box center [501, 39] width 198 height 38
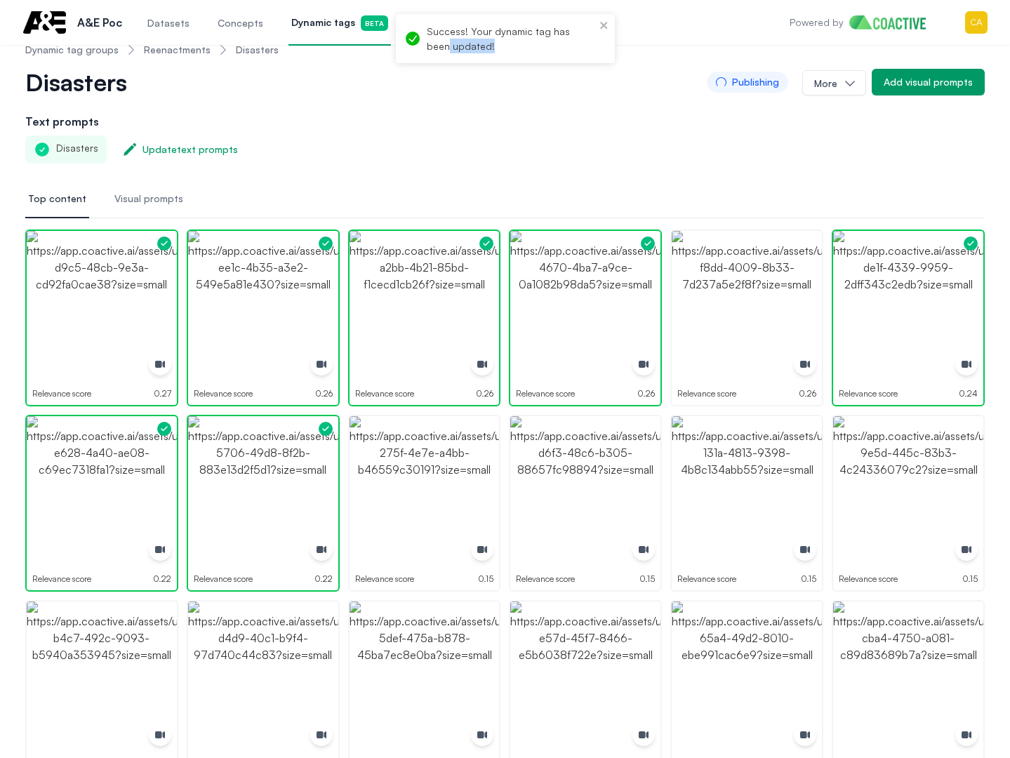
scroll to position [0, 0]
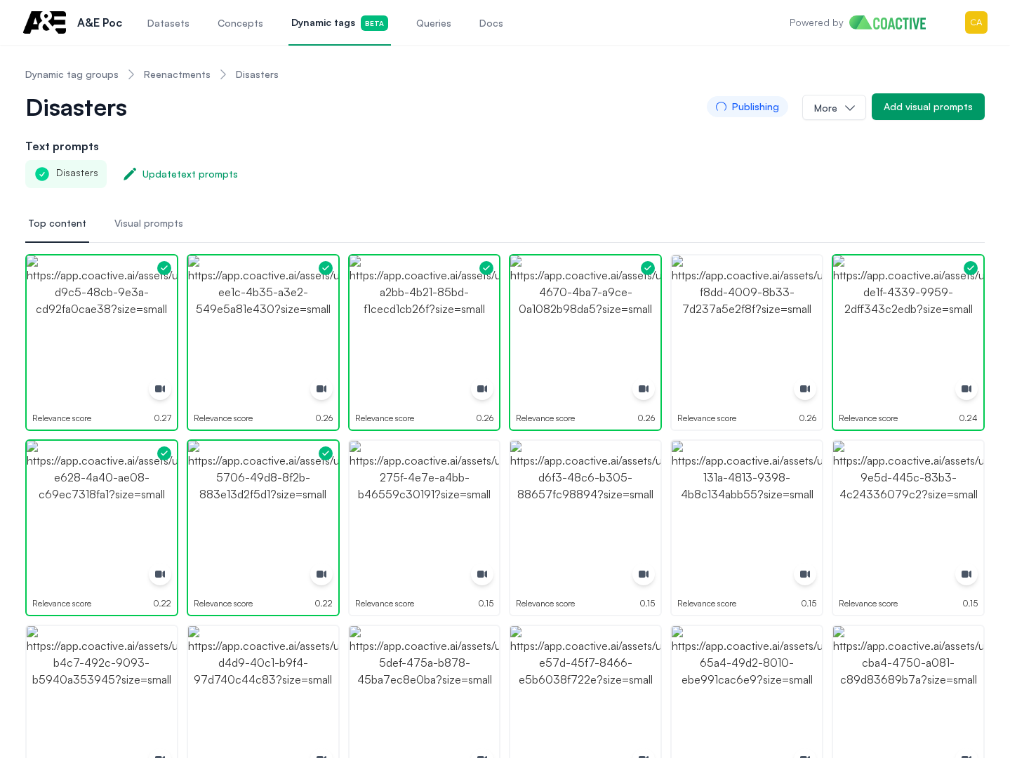
click at [160, 77] on link "Reenactments" at bounding box center [177, 74] width 67 height 14
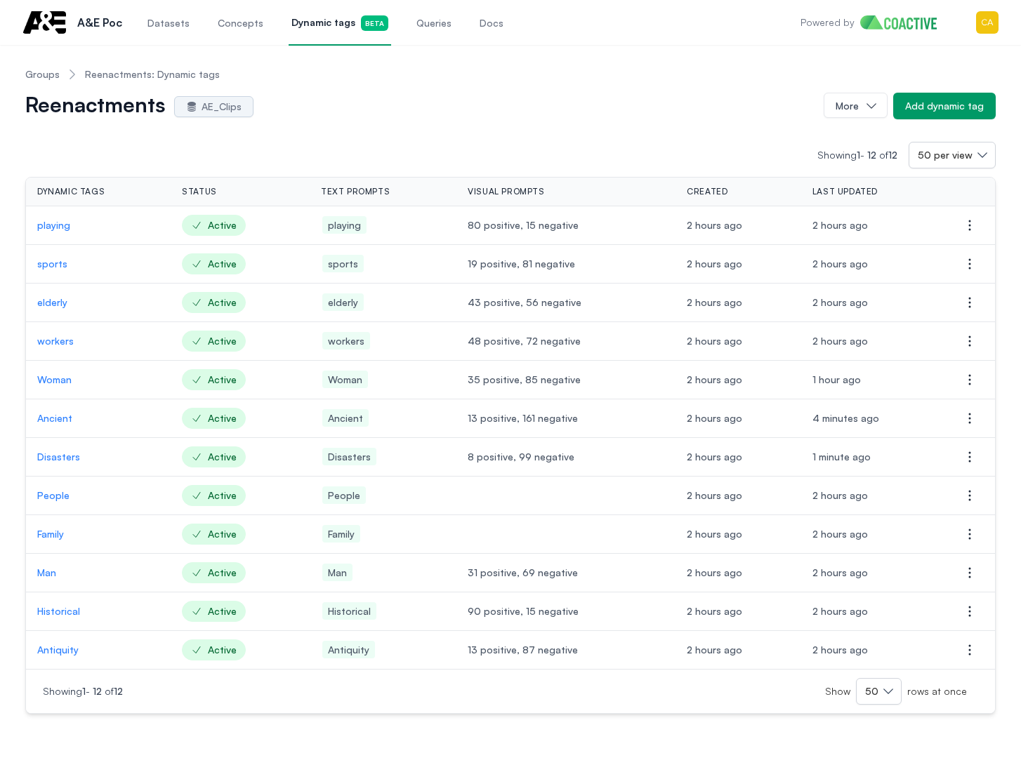
click at [41, 494] on p "People" at bounding box center [98, 496] width 122 height 14
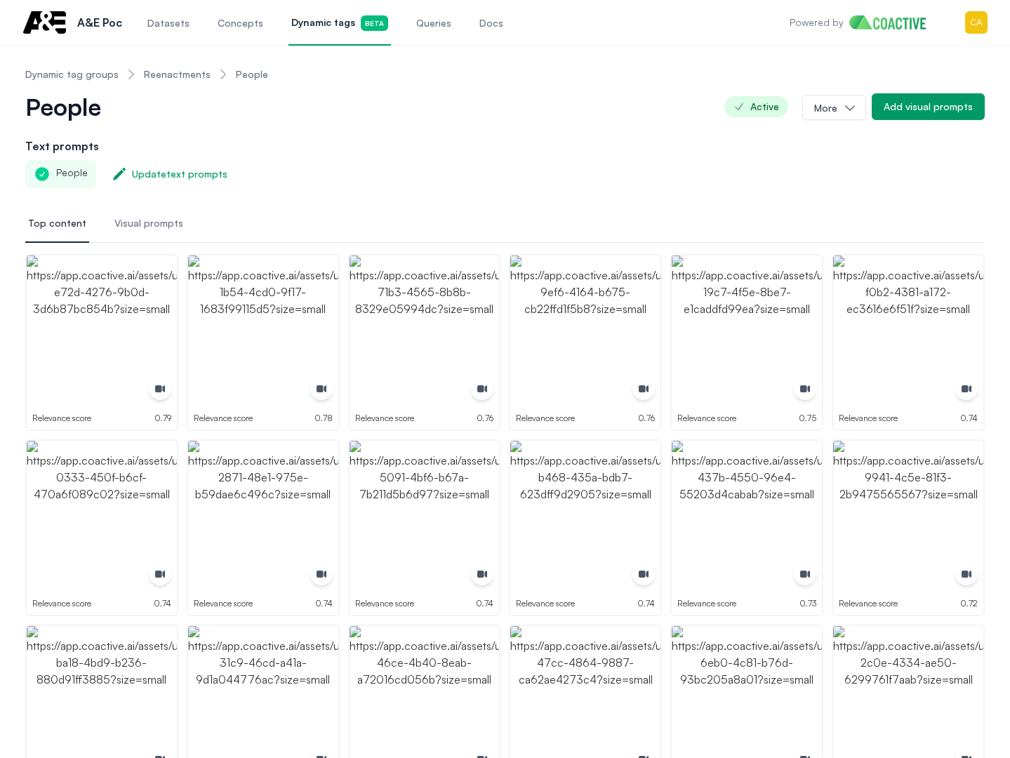
drag, startPoint x: 785, startPoint y: 161, endPoint x: 738, endPoint y: 181, distance: 51.2
click at [786, 161] on div "People Update text prompts" at bounding box center [505, 174] width 960 height 28
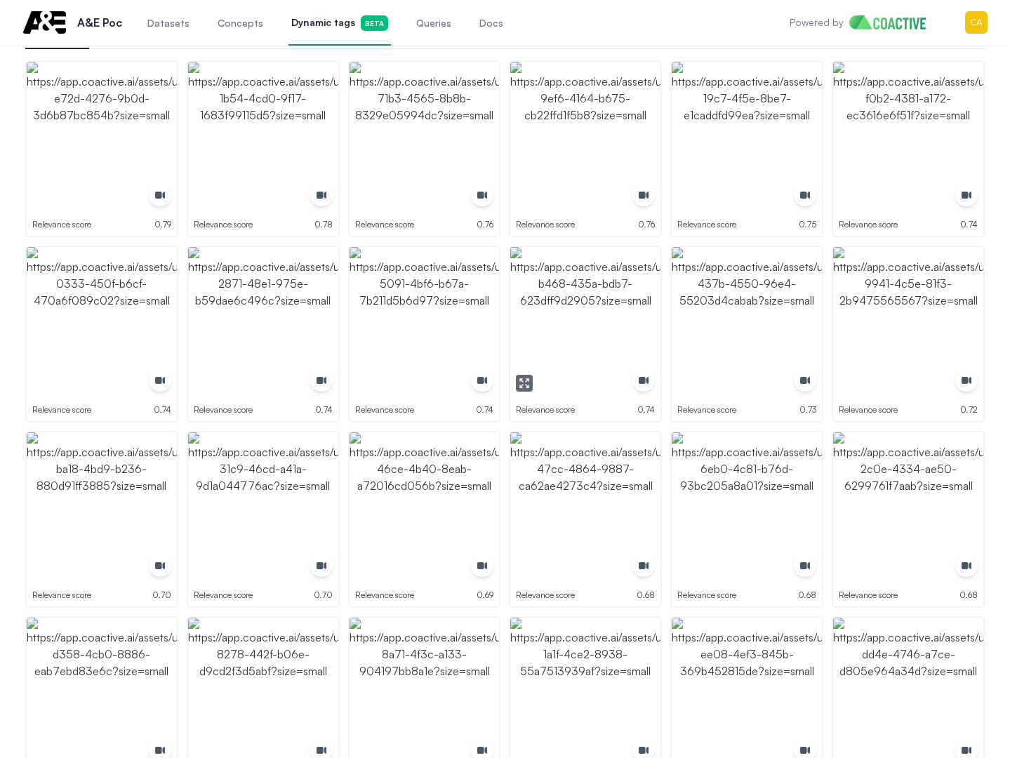
scroll to position [70, 0]
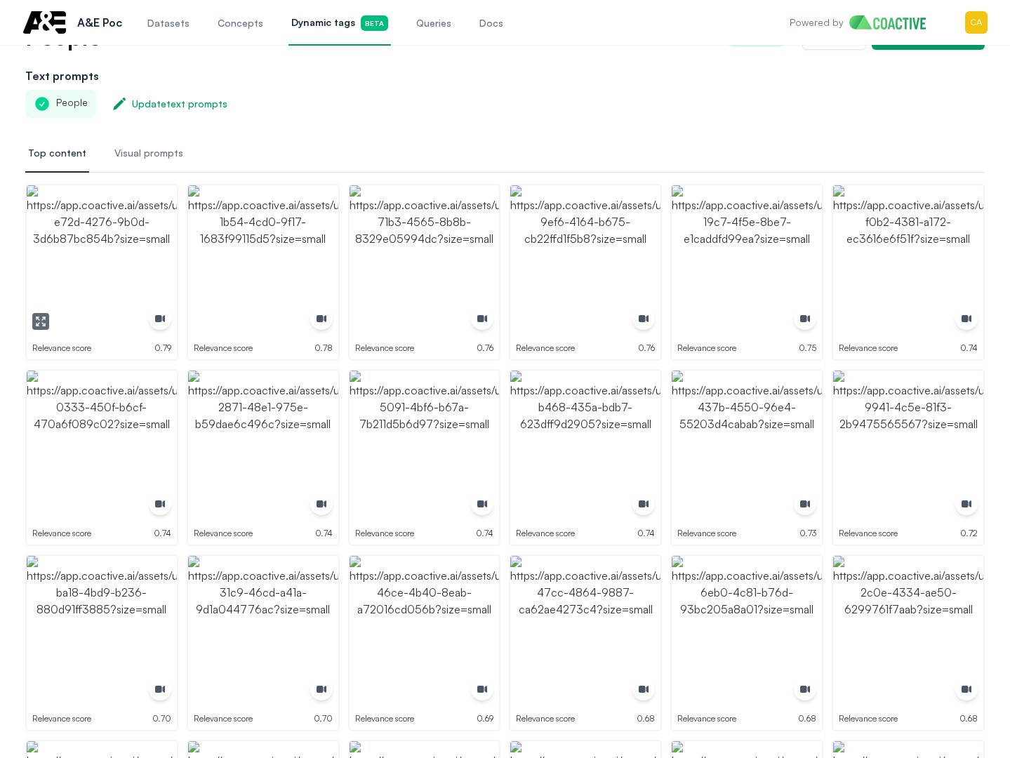
click at [100, 244] on img "button" at bounding box center [102, 260] width 150 height 150
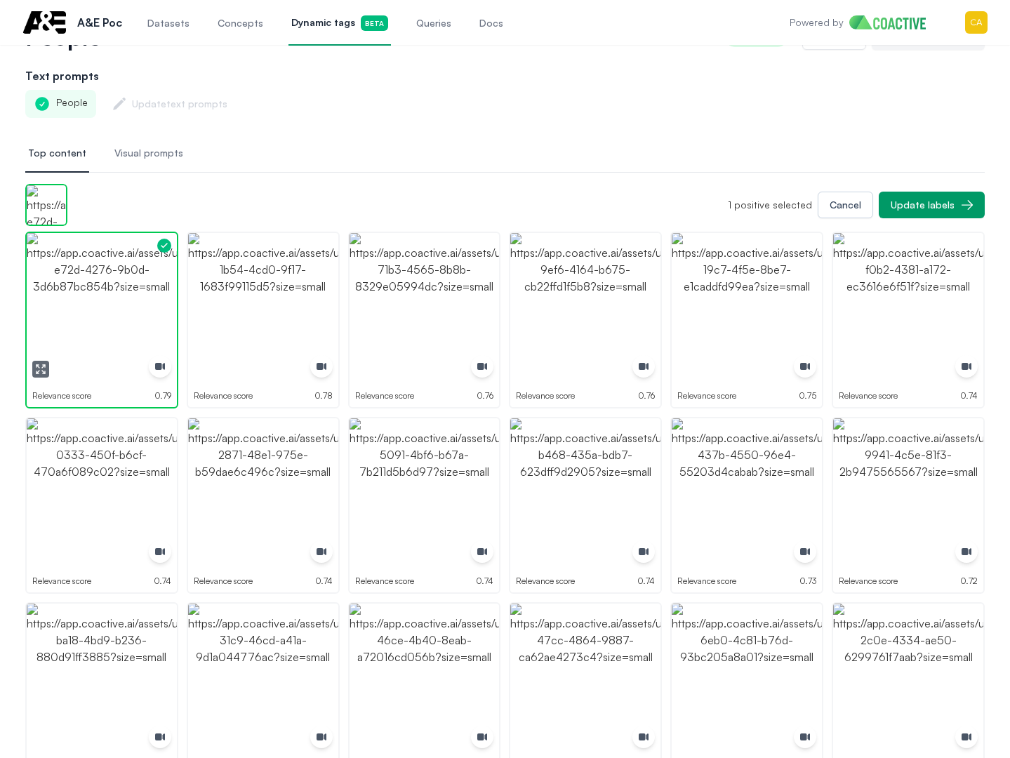
click at [100, 244] on img "button" at bounding box center [102, 308] width 150 height 150
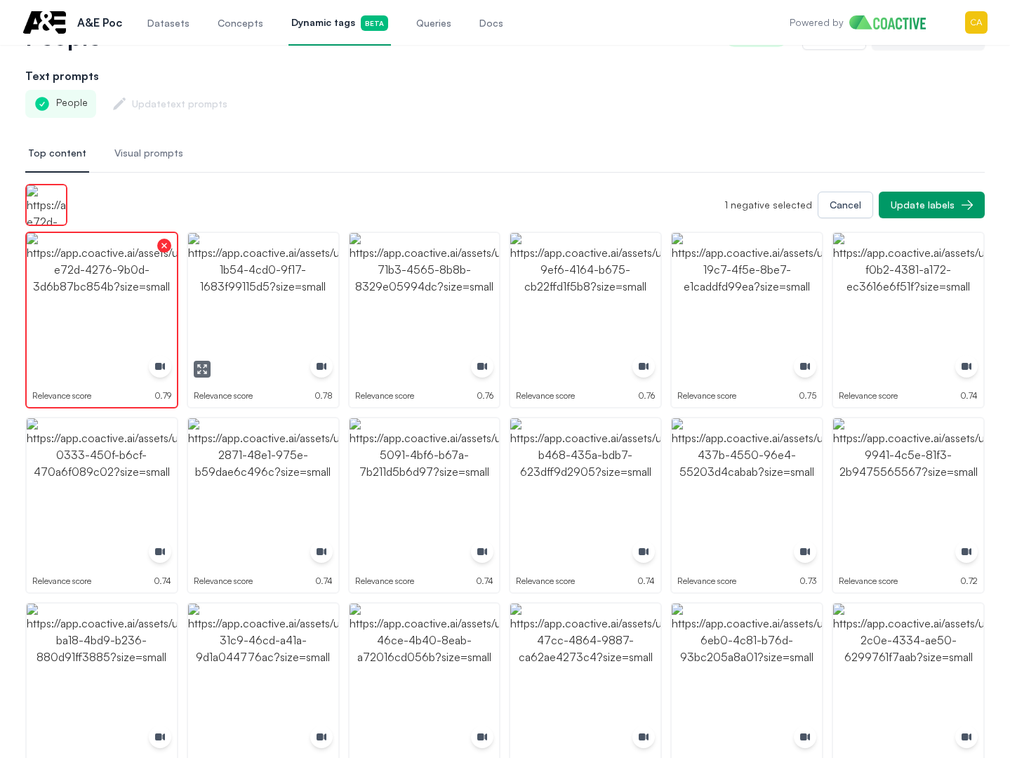
click at [270, 286] on img "button" at bounding box center [263, 308] width 150 height 150
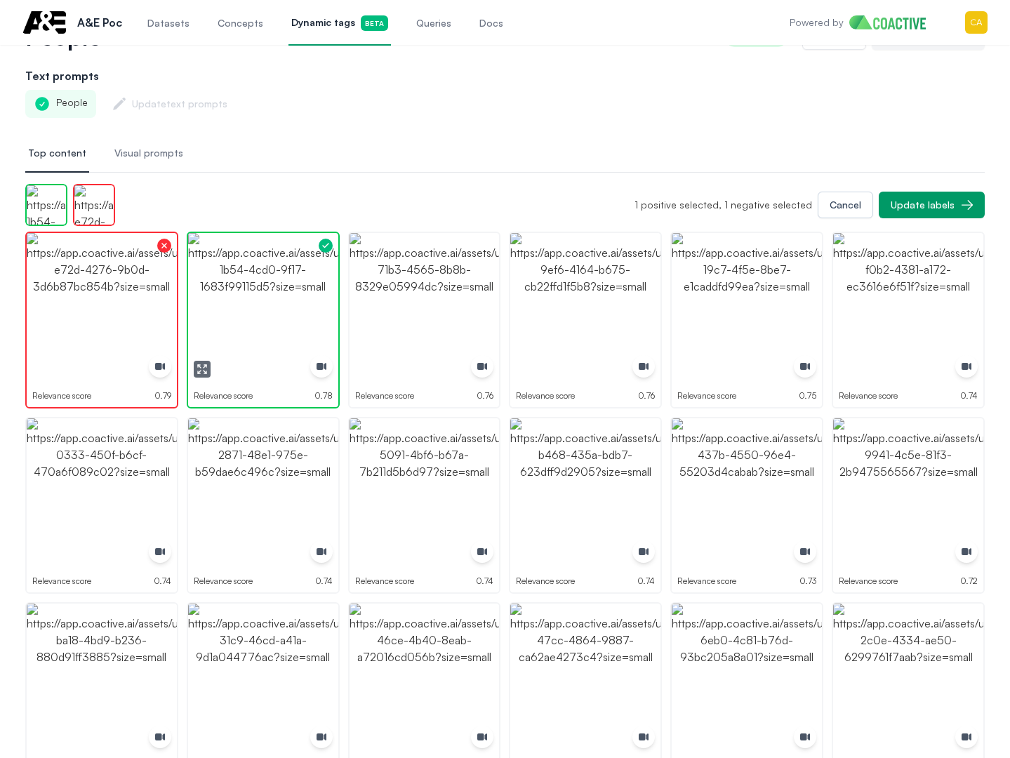
click at [270, 286] on img "button" at bounding box center [263, 308] width 150 height 150
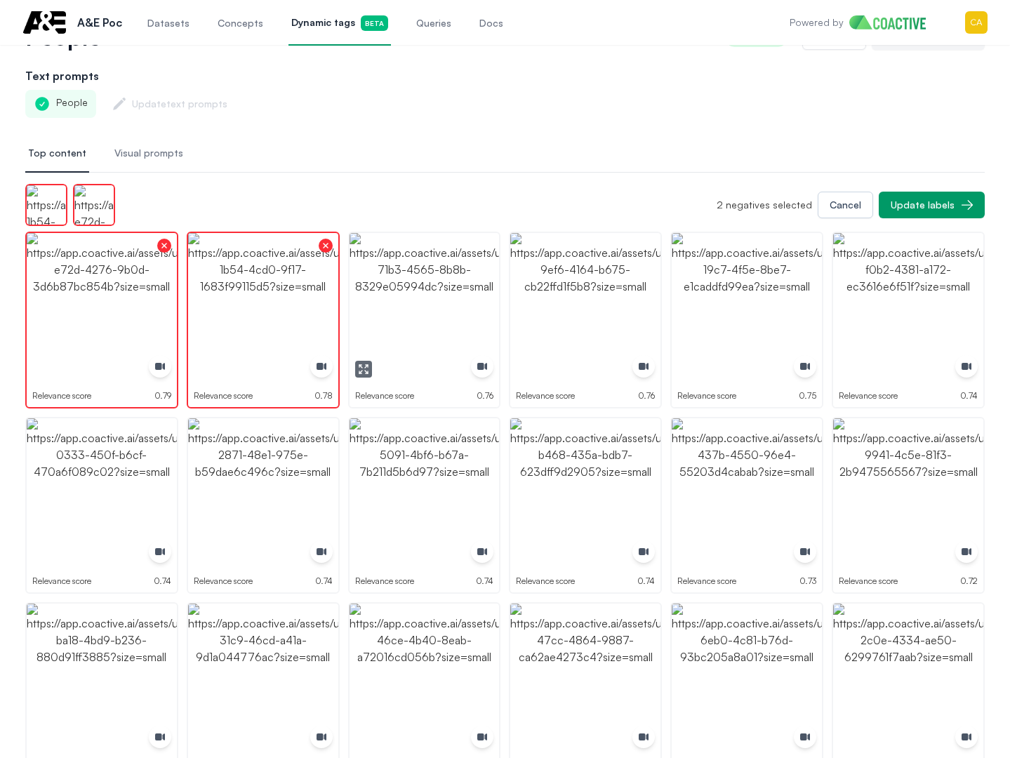
click at [433, 281] on img "button" at bounding box center [425, 308] width 150 height 150
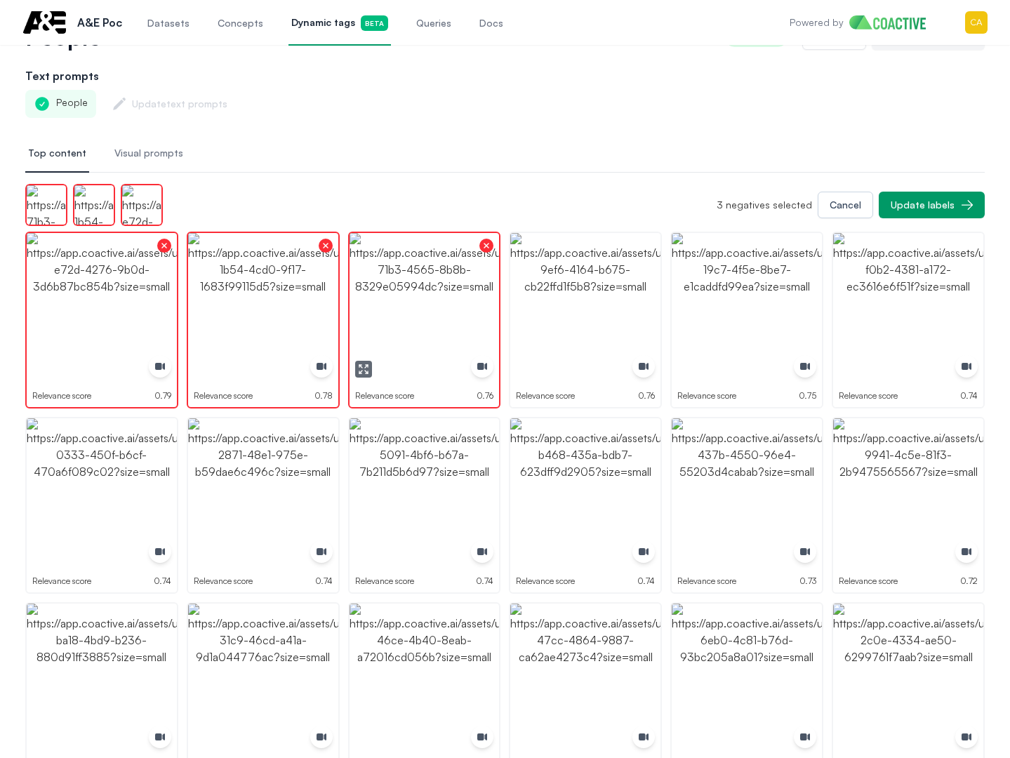
click at [576, 281] on img "button" at bounding box center [585, 308] width 150 height 150
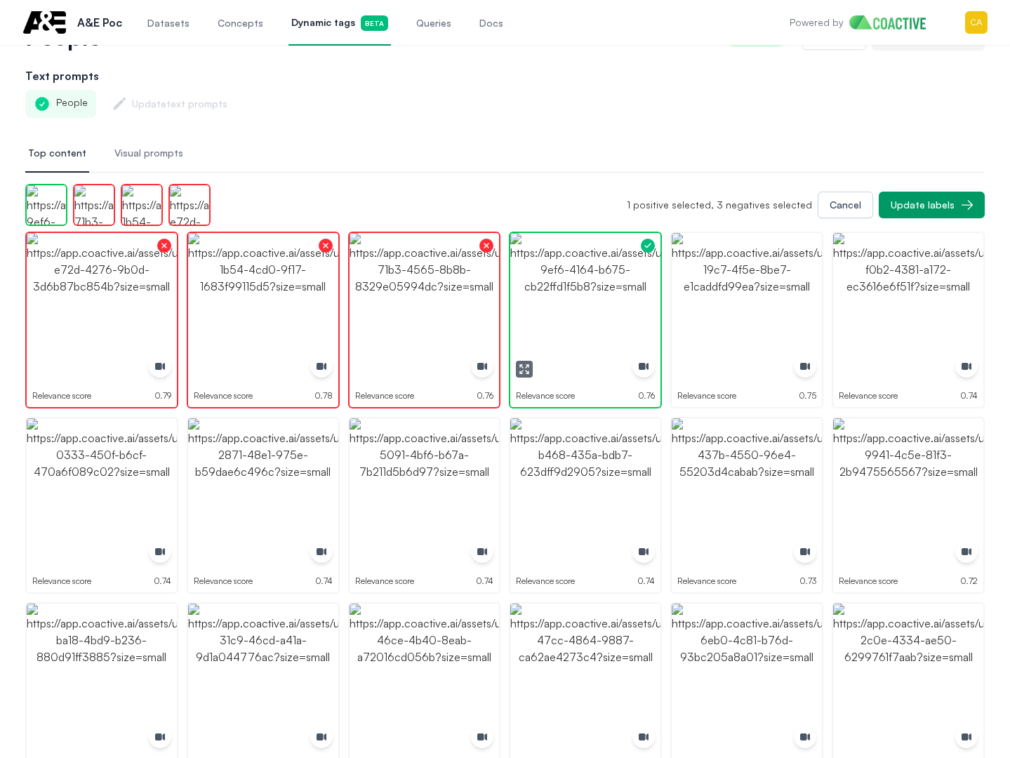
click at [576, 281] on img "button" at bounding box center [585, 308] width 150 height 150
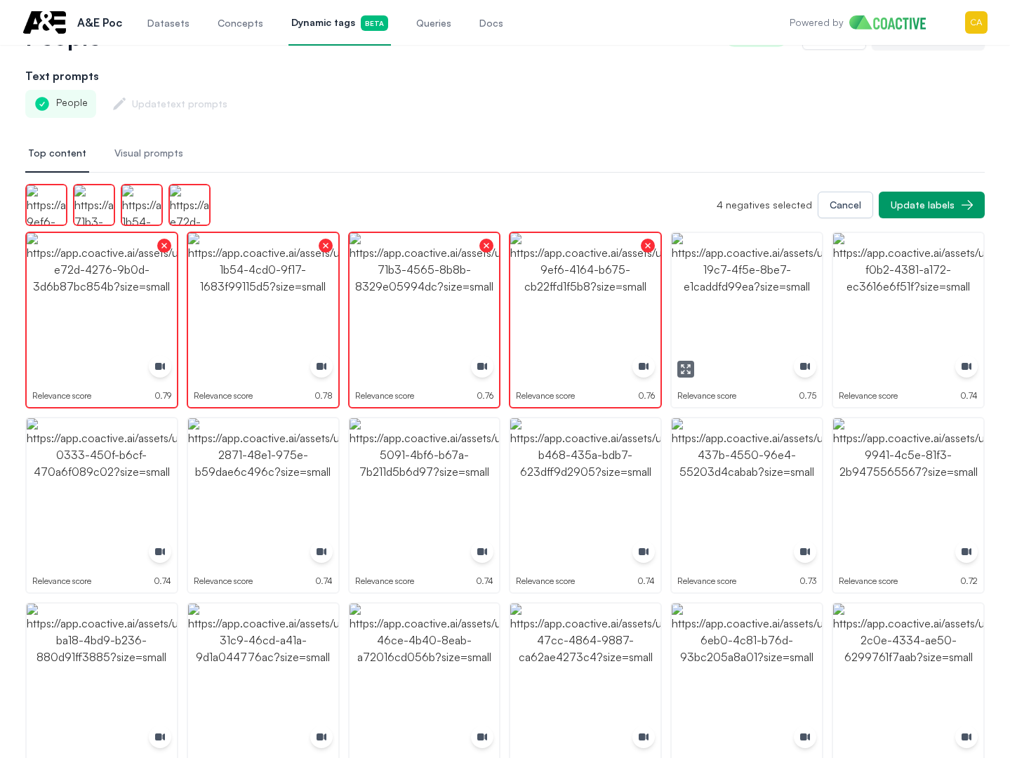
click at [757, 274] on img "button" at bounding box center [747, 308] width 150 height 150
click at [919, 267] on img "button" at bounding box center [908, 308] width 150 height 150
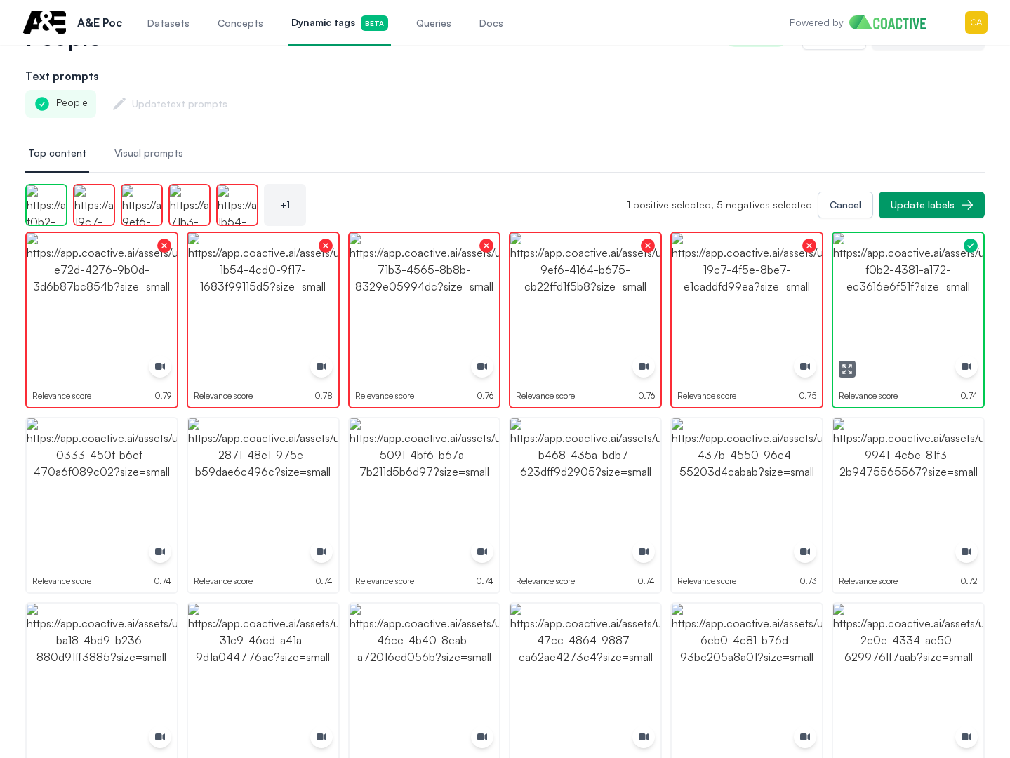
drag, startPoint x: 919, startPoint y: 267, endPoint x: 897, endPoint y: 510, distance: 243.2
click at [920, 267] on img "button" at bounding box center [908, 308] width 150 height 150
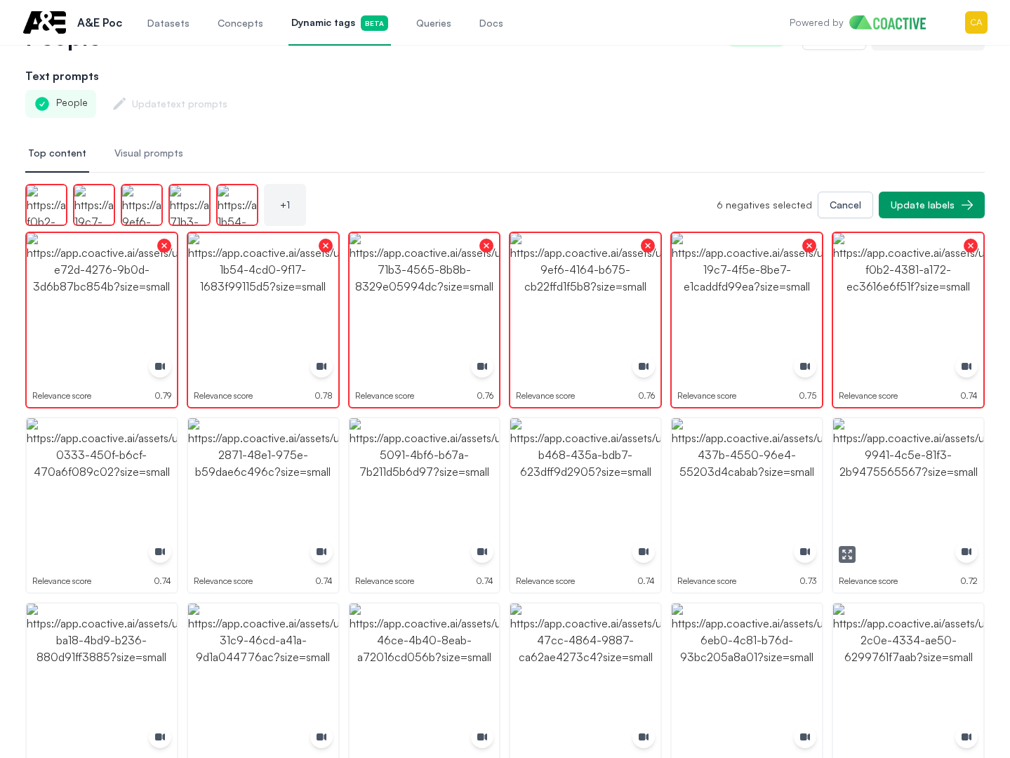
click at [899, 513] on img "button" at bounding box center [908, 493] width 150 height 150
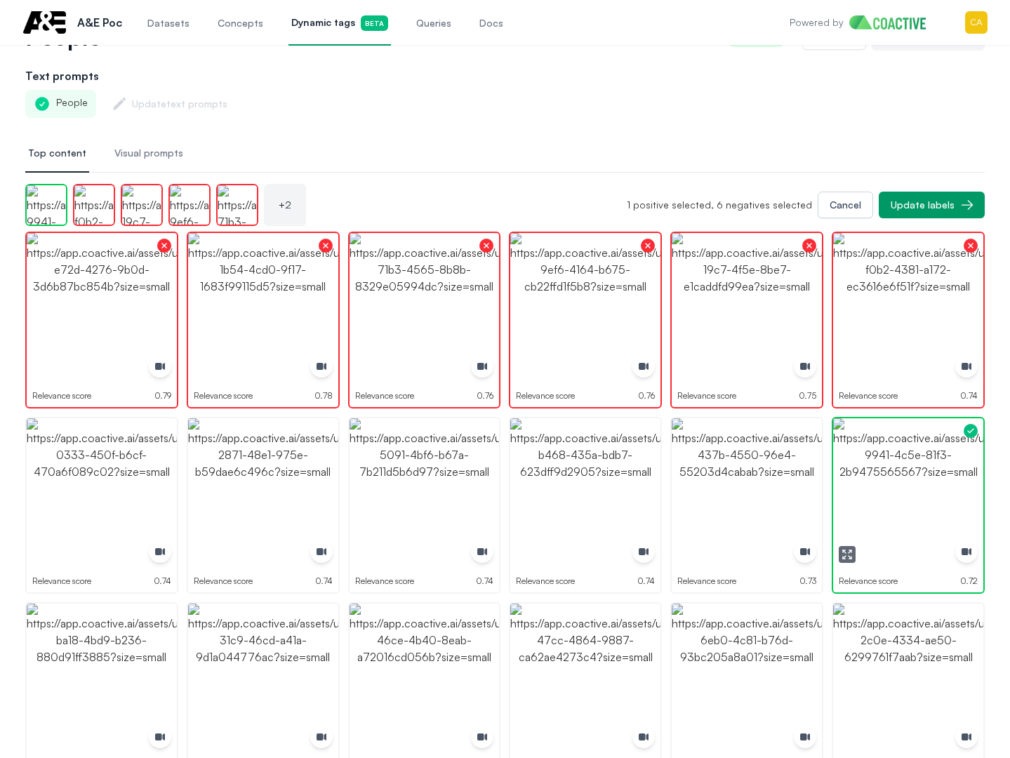
click at [899, 513] on img "button" at bounding box center [908, 493] width 150 height 150
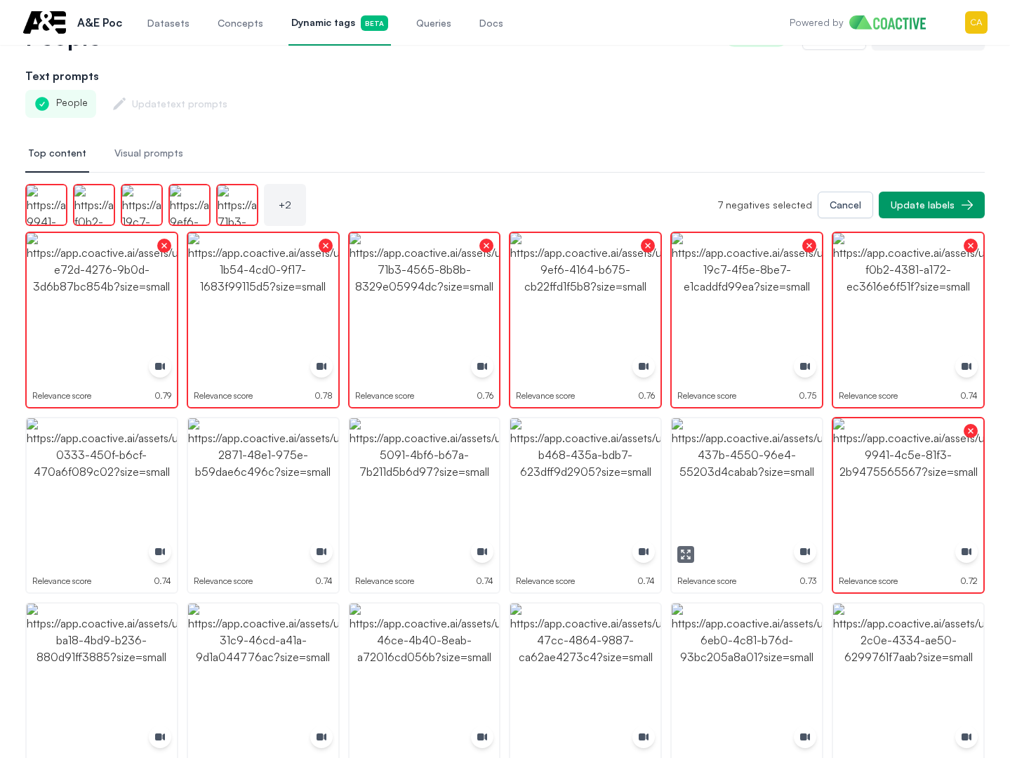
click at [731, 493] on img "button" at bounding box center [747, 493] width 150 height 150
click at [596, 493] on img "button" at bounding box center [585, 493] width 150 height 150
drag, startPoint x: 596, startPoint y: 493, endPoint x: 410, endPoint y: 493, distance: 186.0
click at [595, 493] on img "button" at bounding box center [585, 493] width 150 height 150
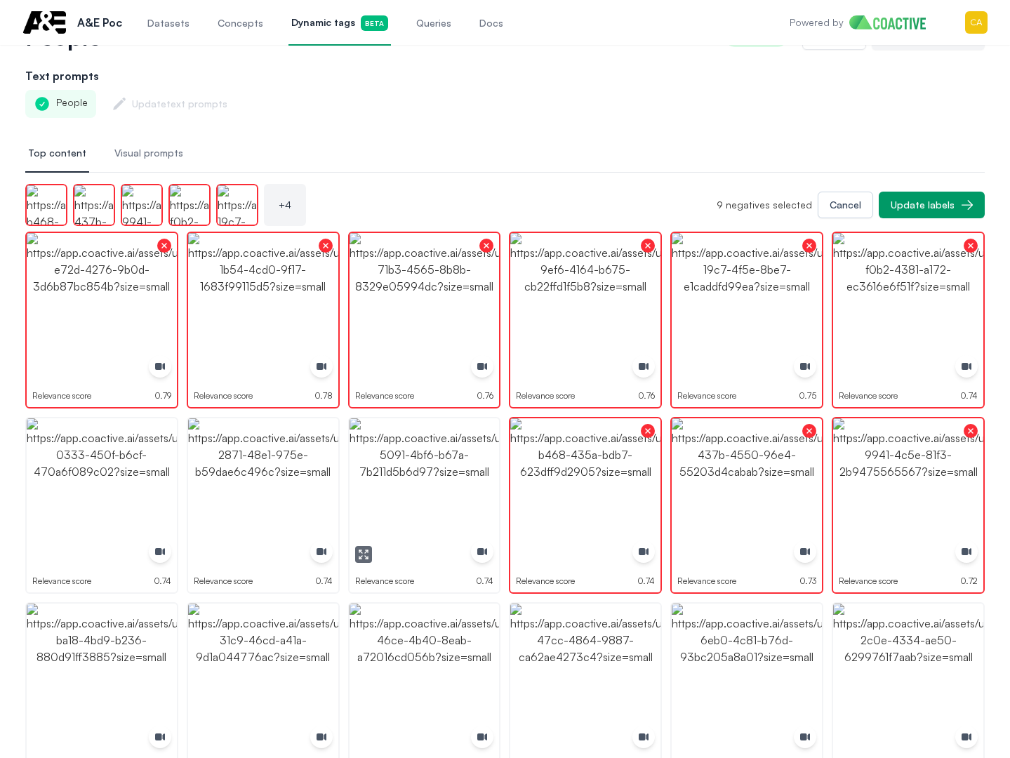
click at [410, 493] on img "button" at bounding box center [425, 493] width 150 height 150
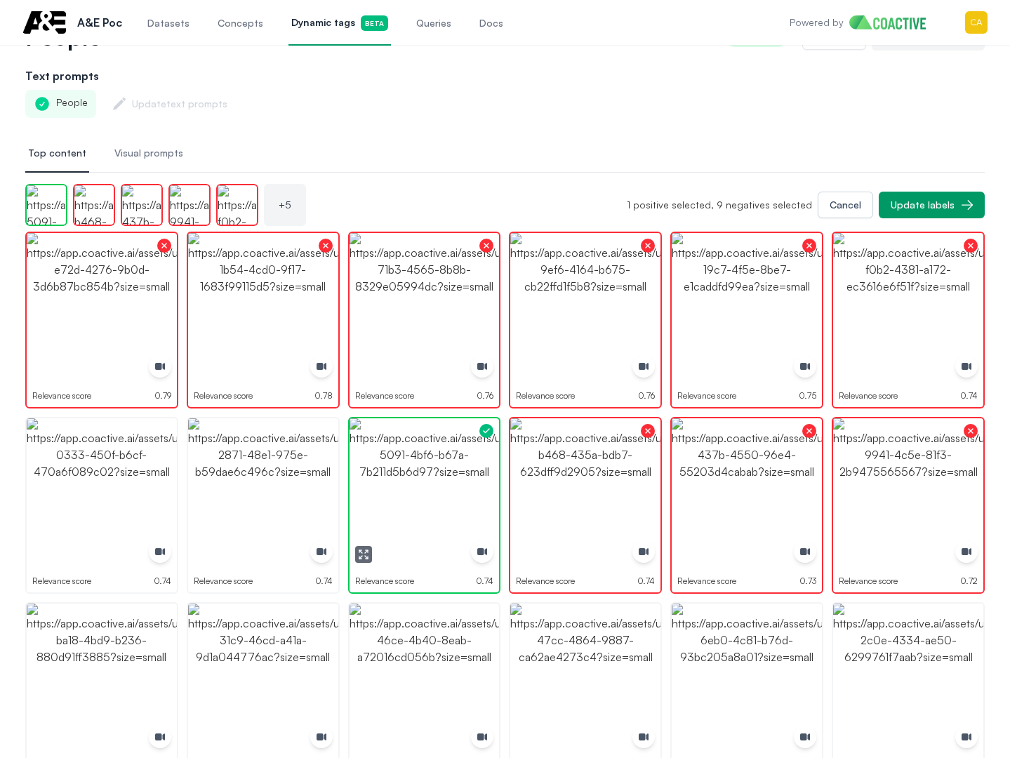
drag, startPoint x: 410, startPoint y: 493, endPoint x: 242, endPoint y: 493, distance: 167.8
click at [409, 493] on img "button" at bounding box center [425, 493] width 150 height 150
click at [242, 493] on img "button" at bounding box center [263, 493] width 150 height 150
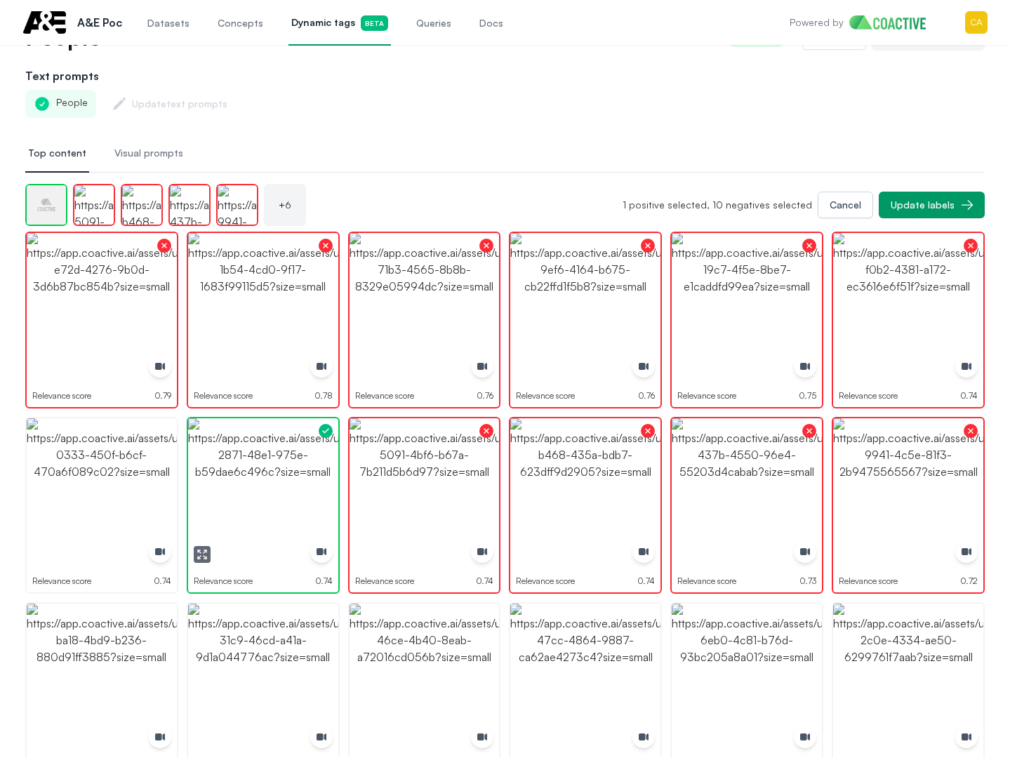
click at [242, 493] on img "button" at bounding box center [263, 493] width 150 height 150
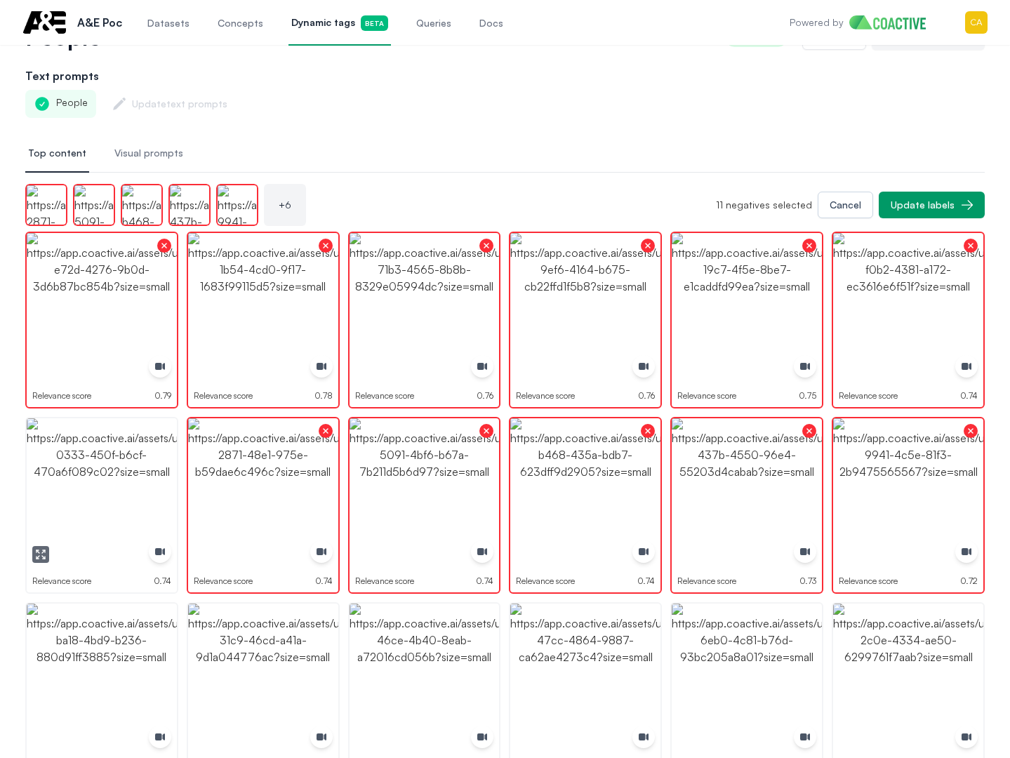
click at [72, 493] on img "button" at bounding box center [102, 493] width 150 height 150
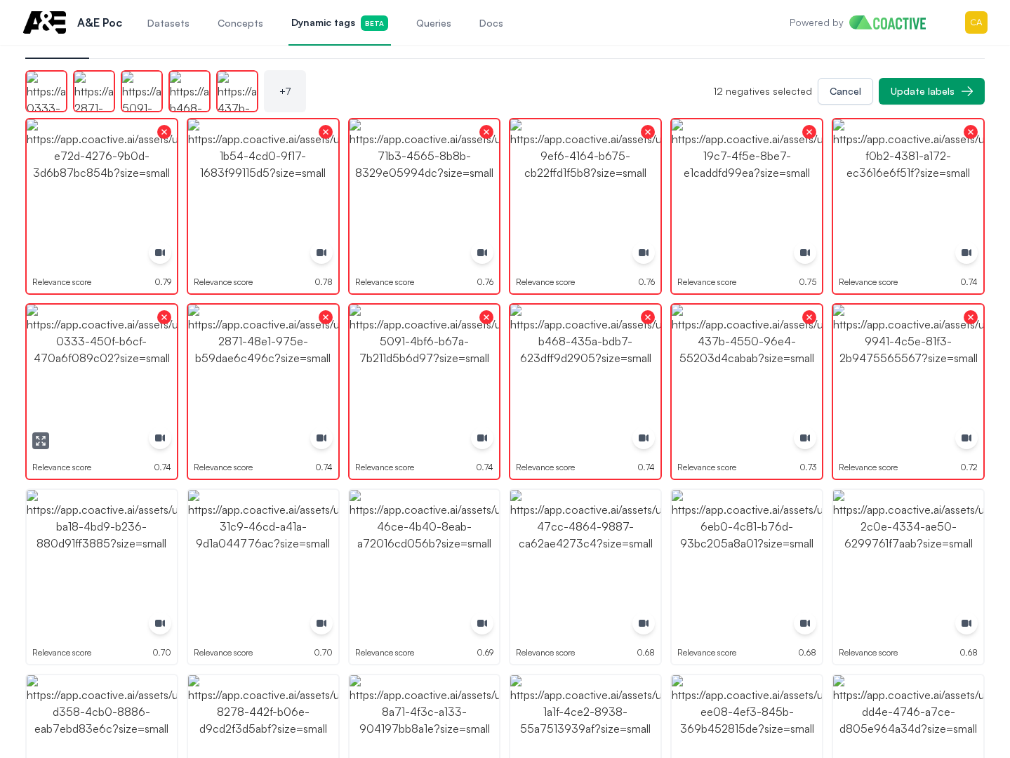
scroll to position [281, 0]
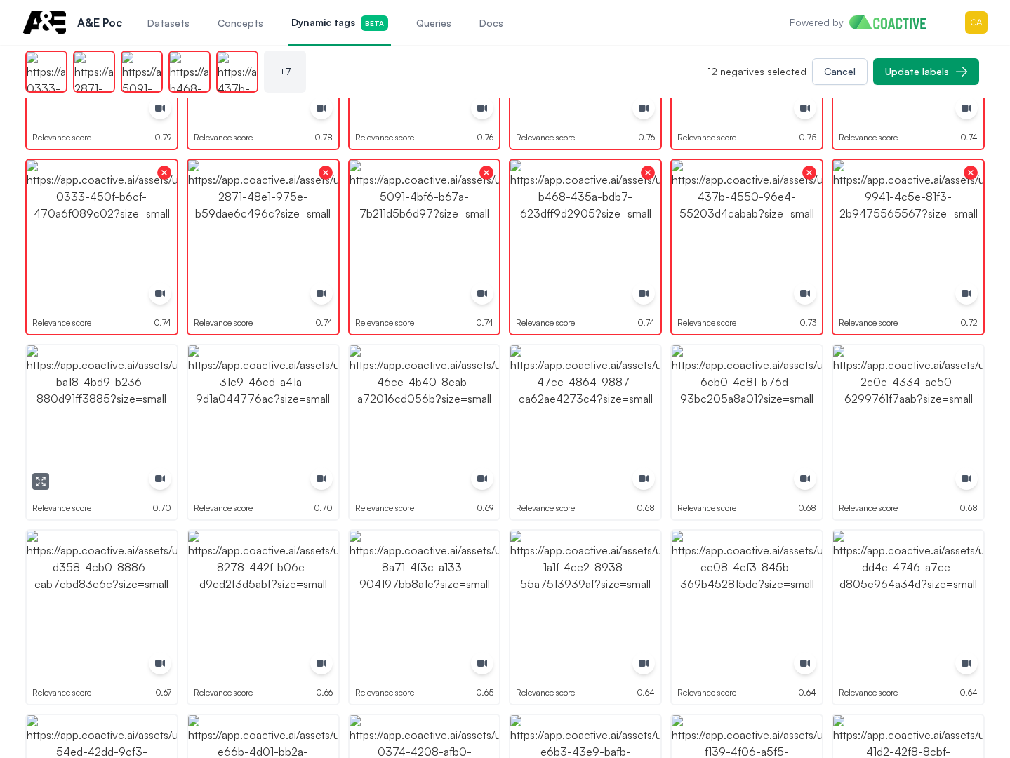
click at [81, 442] on img "button" at bounding box center [102, 420] width 150 height 150
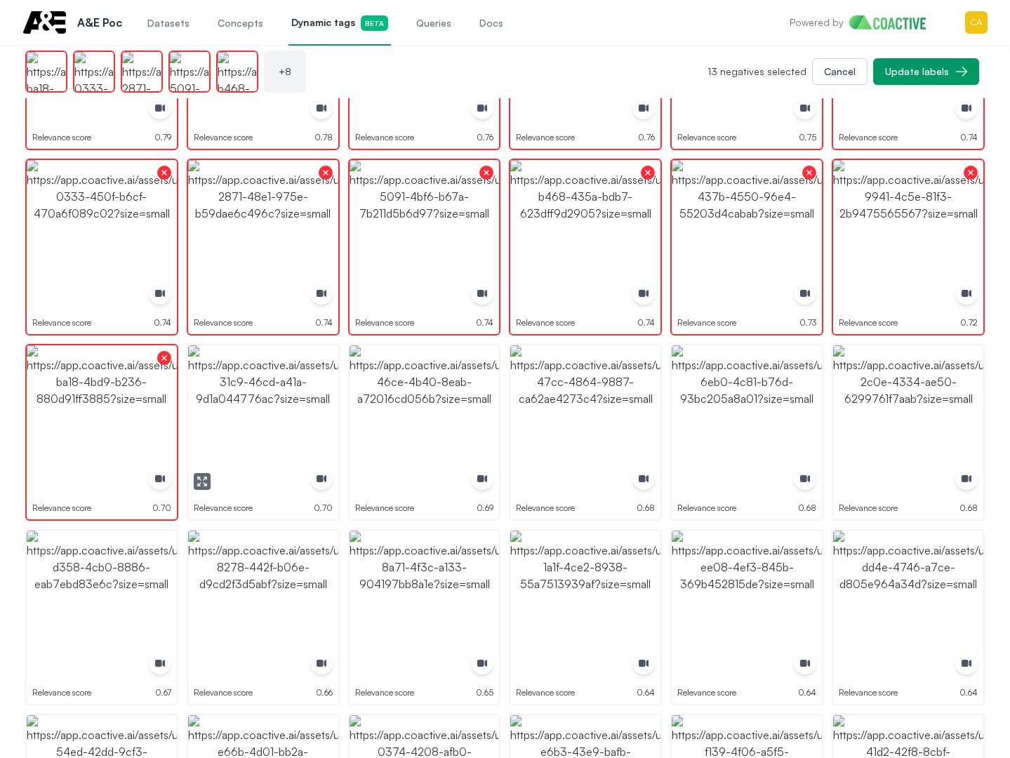
click at [221, 430] on img "button" at bounding box center [263, 420] width 150 height 150
click at [337, 425] on img "button" at bounding box center [263, 420] width 150 height 150
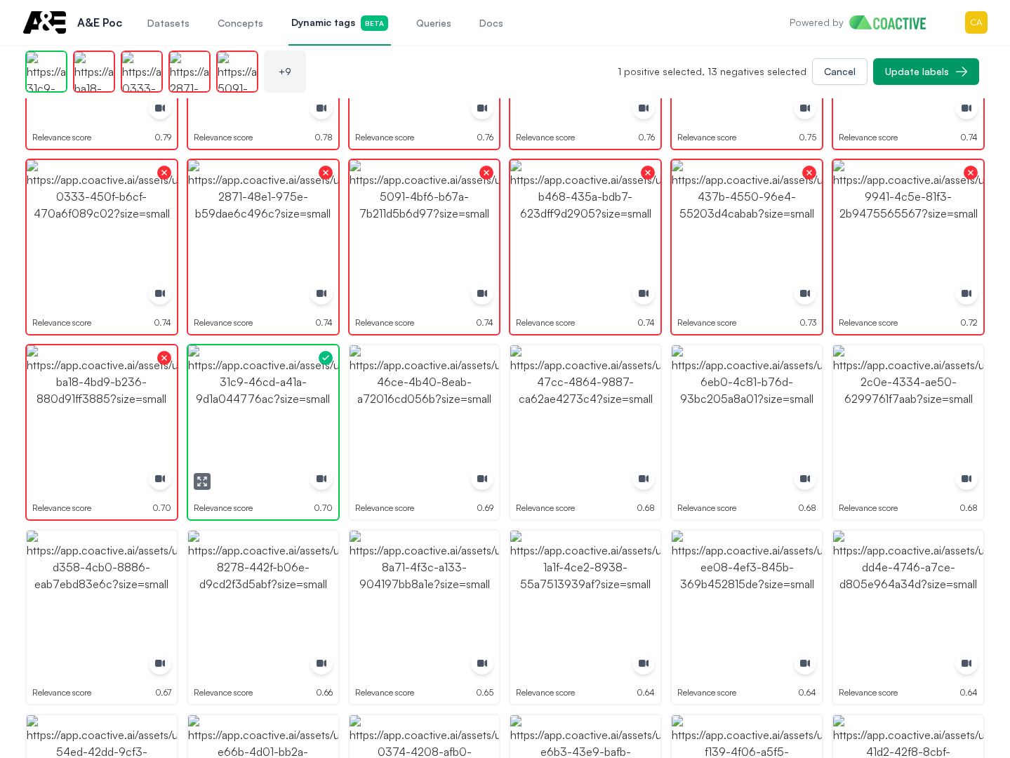
click at [262, 414] on img "button" at bounding box center [263, 420] width 150 height 150
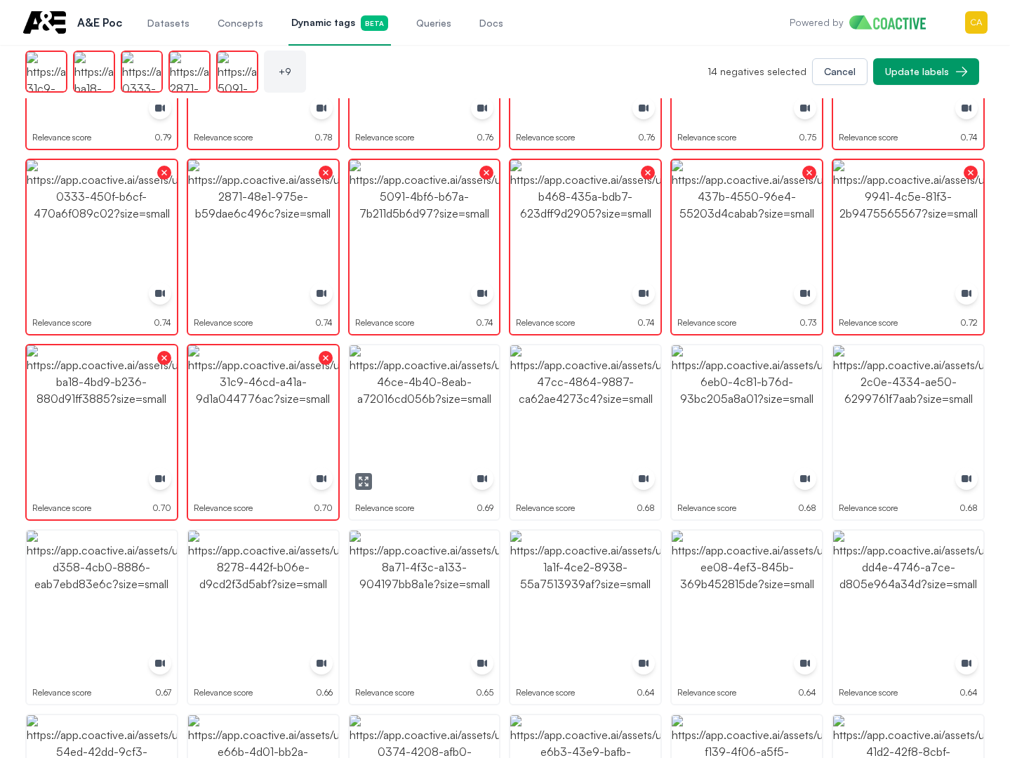
click at [411, 420] on img "button" at bounding box center [425, 420] width 150 height 150
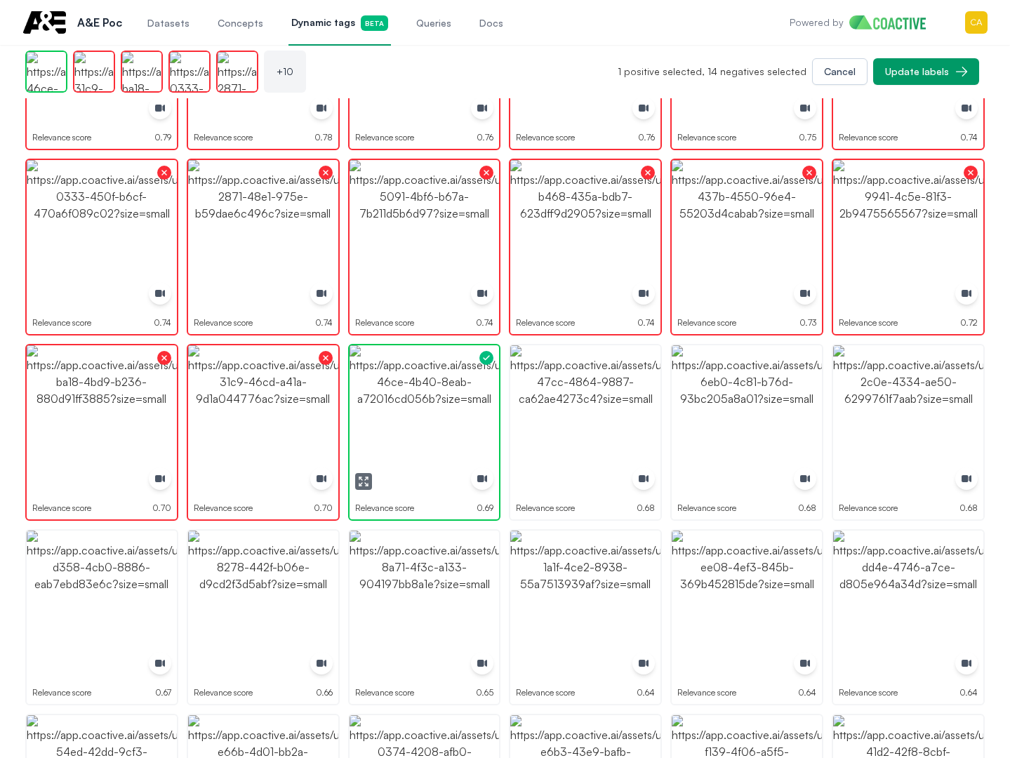
click at [411, 420] on img "button" at bounding box center [425, 420] width 150 height 150
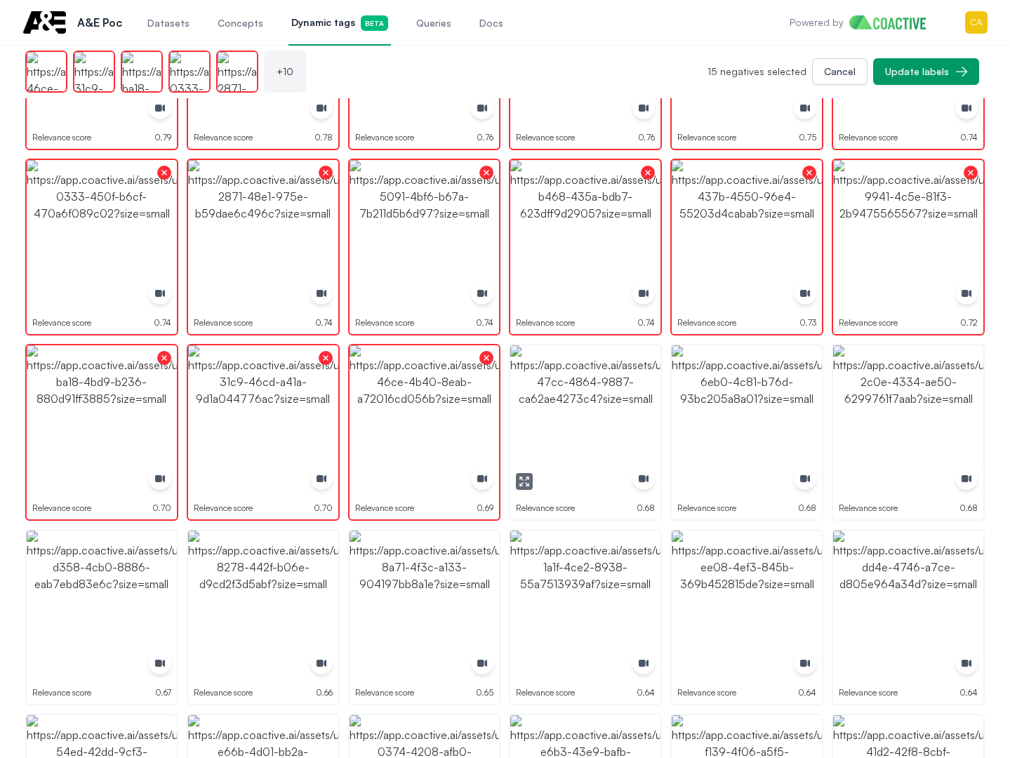
click at [580, 409] on img "button" at bounding box center [585, 420] width 150 height 150
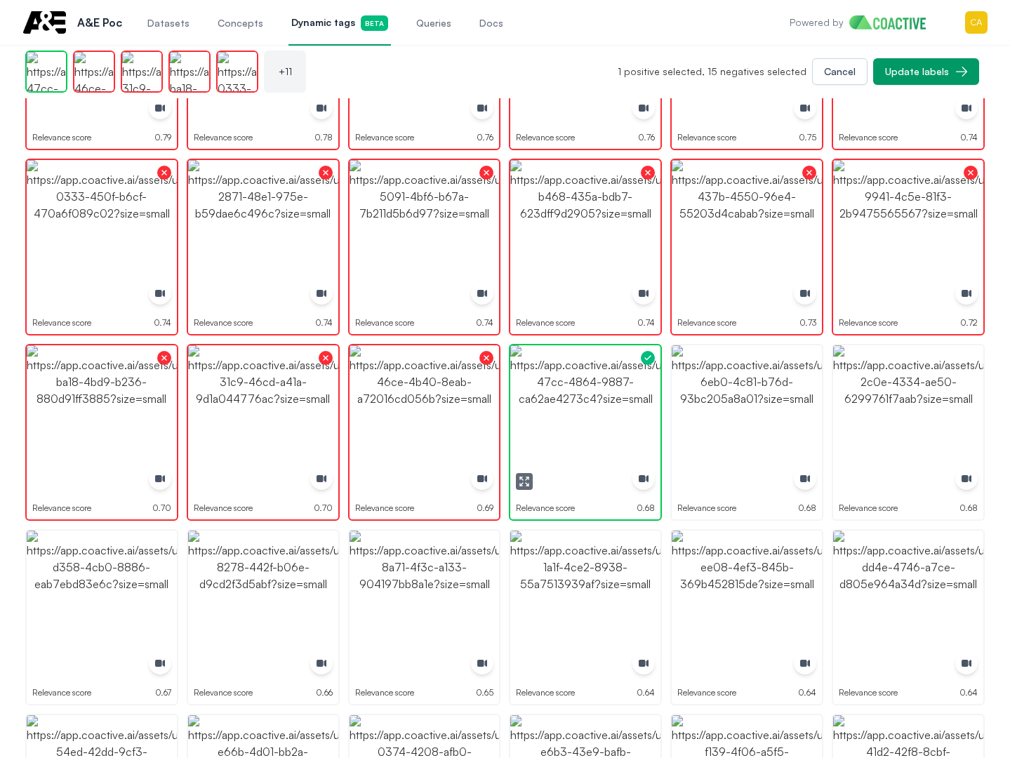
click at [580, 409] on img "button" at bounding box center [585, 420] width 150 height 150
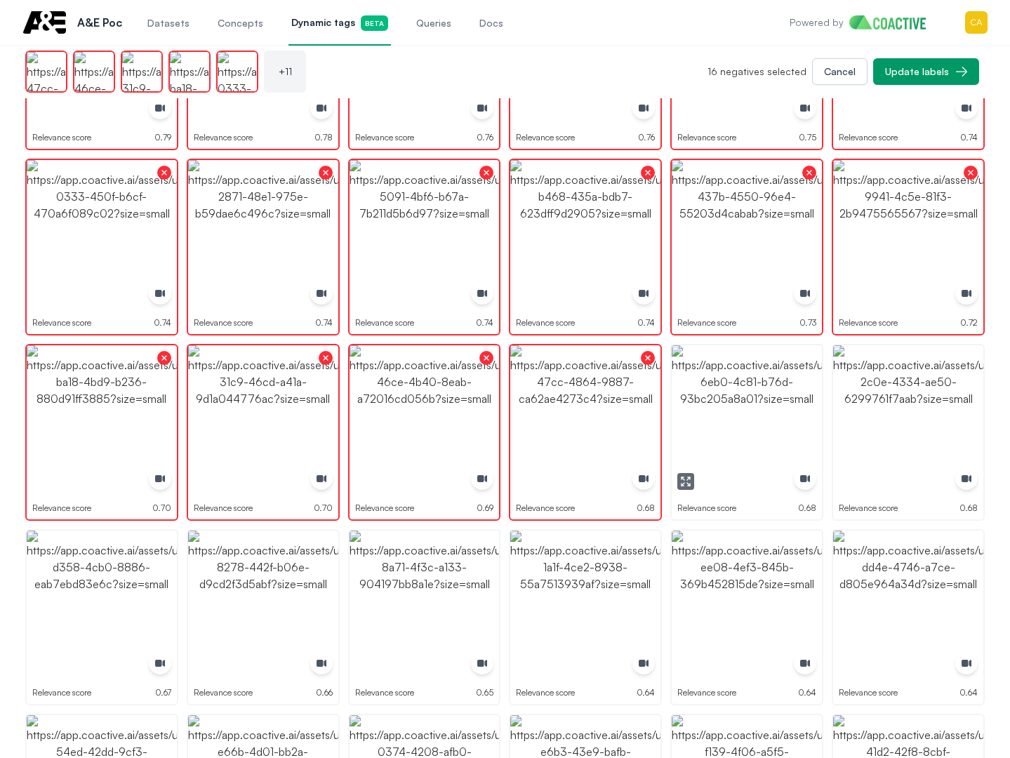
click at [677, 402] on img "button" at bounding box center [747, 420] width 150 height 150
click at [983, 405] on div "Relevance score 0.68" at bounding box center [908, 432] width 153 height 177
click at [916, 408] on img "button" at bounding box center [908, 420] width 150 height 150
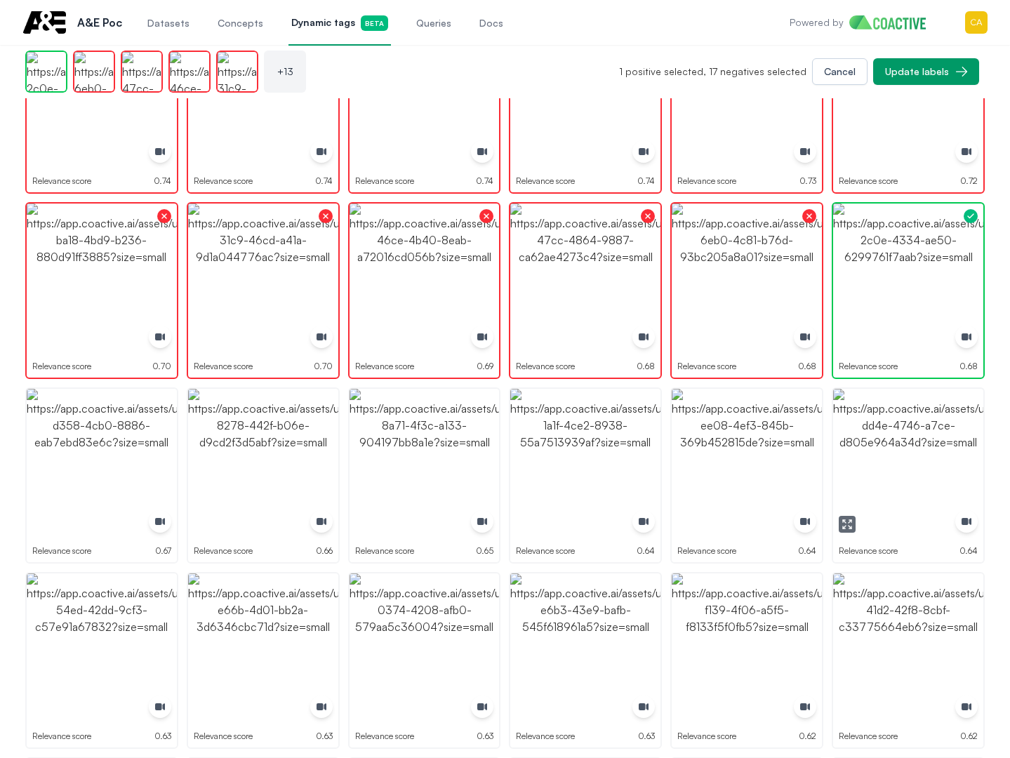
scroll to position [562, 0]
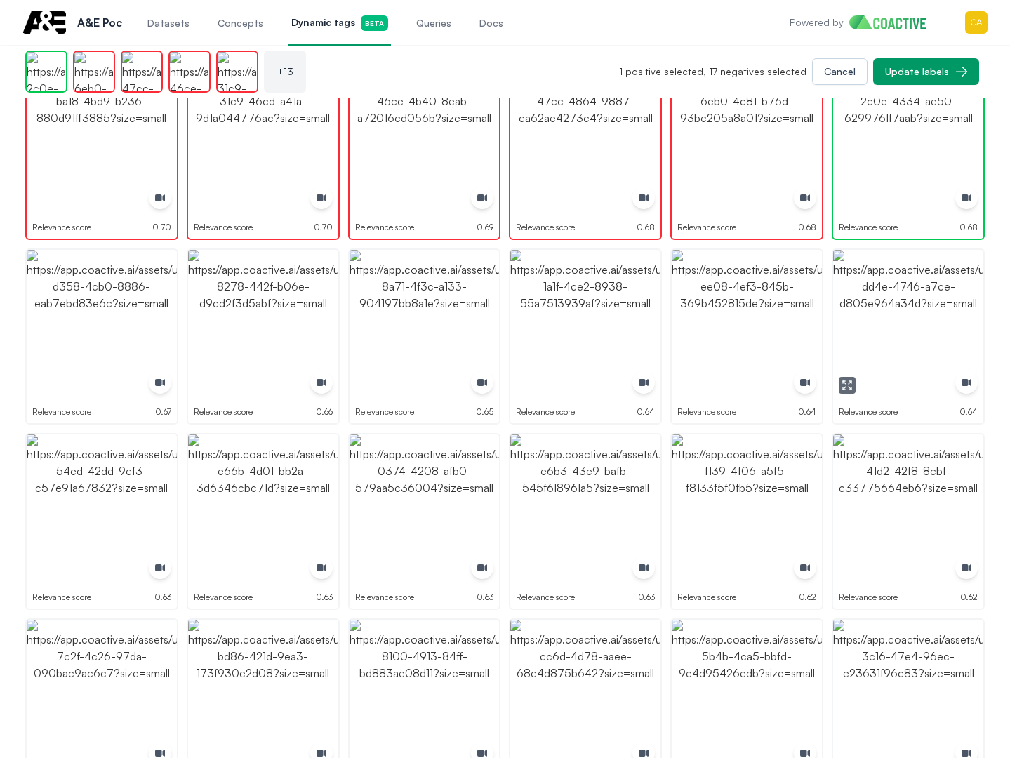
click at [894, 352] on img "button" at bounding box center [908, 325] width 150 height 150
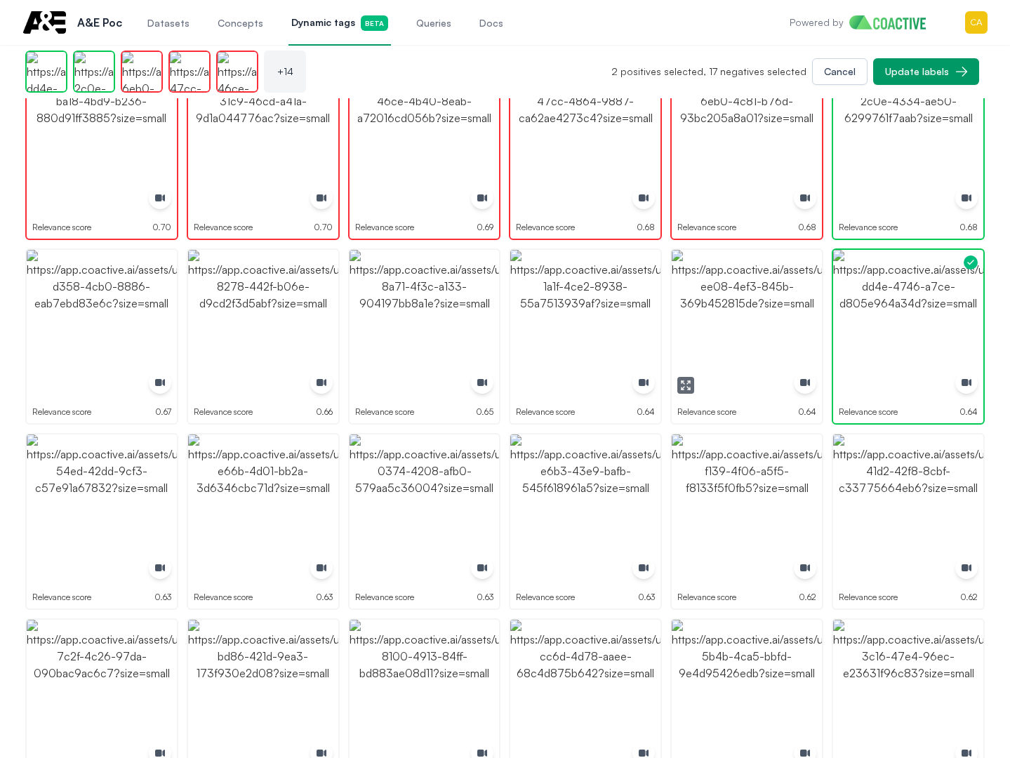
click at [758, 339] on img "button" at bounding box center [747, 325] width 150 height 150
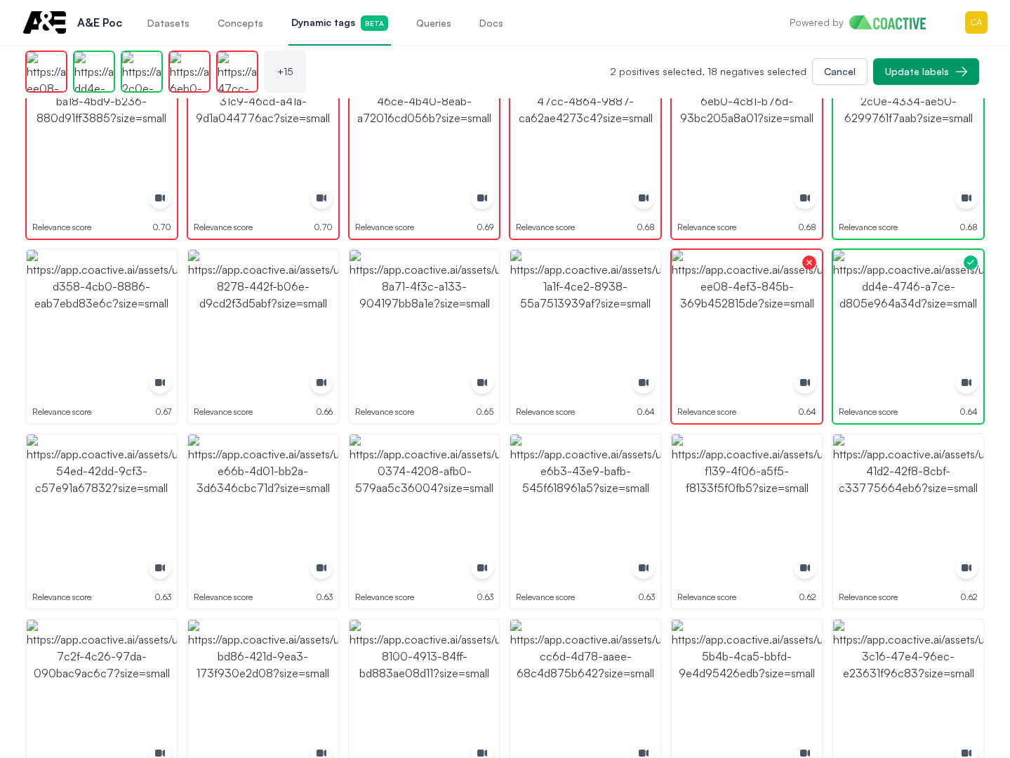
click at [528, 326] on img "button" at bounding box center [585, 325] width 150 height 150
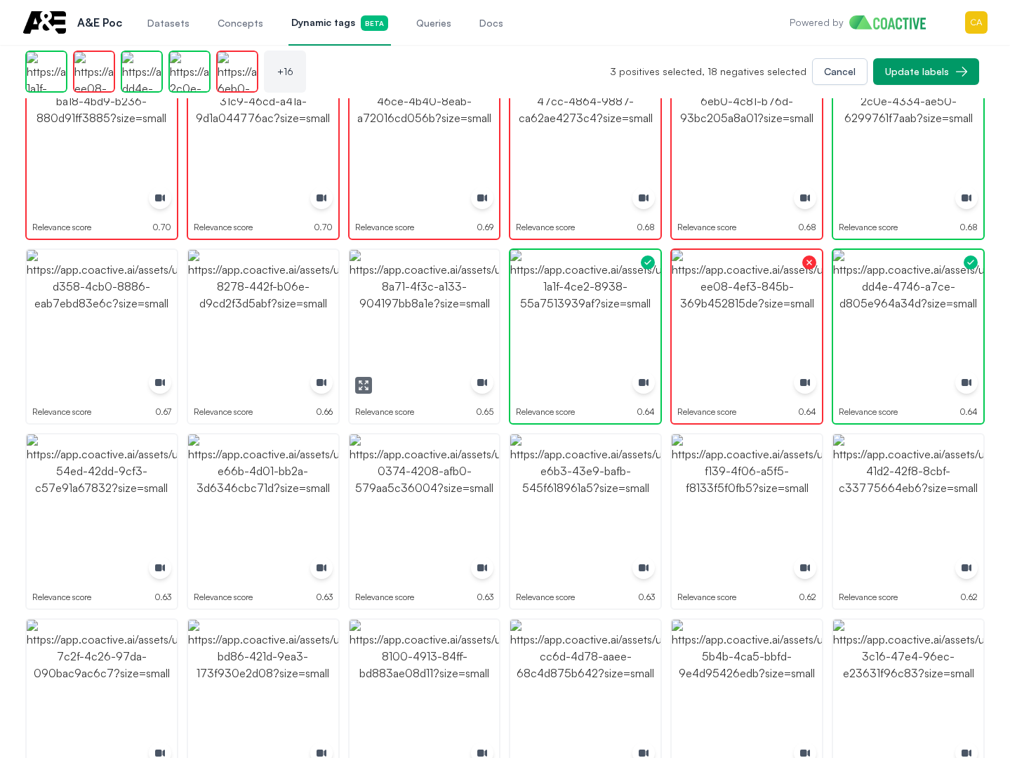
click at [380, 332] on img "button" at bounding box center [425, 325] width 150 height 150
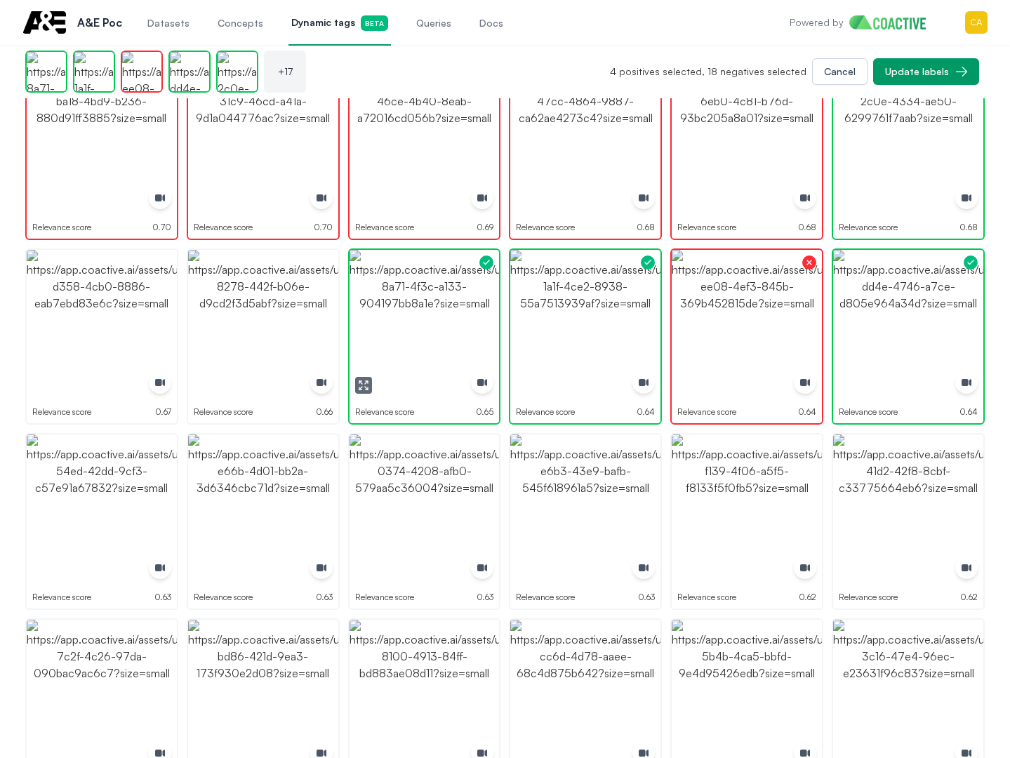
click at [359, 391] on icon "button" at bounding box center [363, 385] width 11 height 11
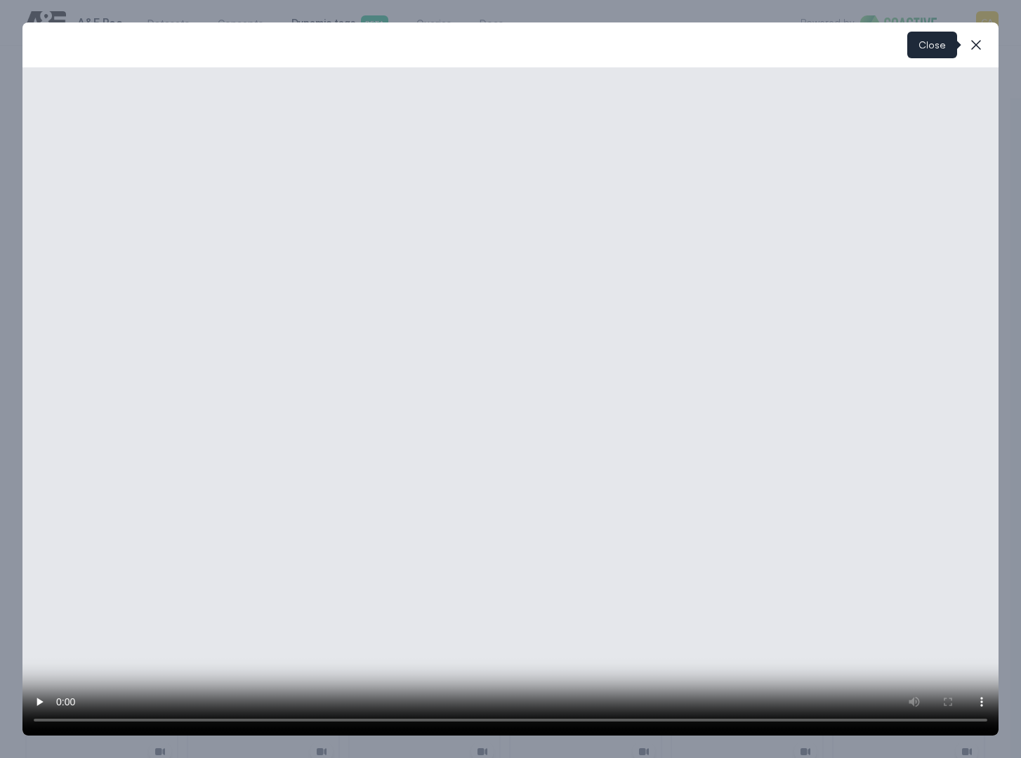
click at [974, 47] on icon "button" at bounding box center [976, 45] width 10 height 10
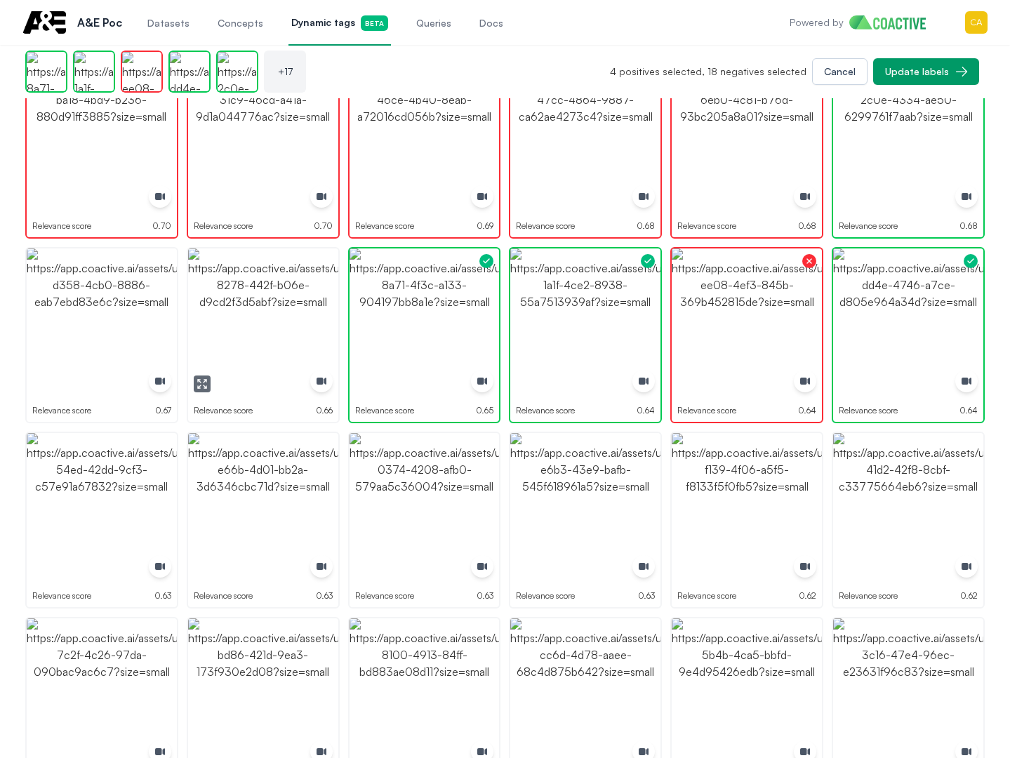
click at [241, 326] on img "button" at bounding box center [263, 324] width 150 height 150
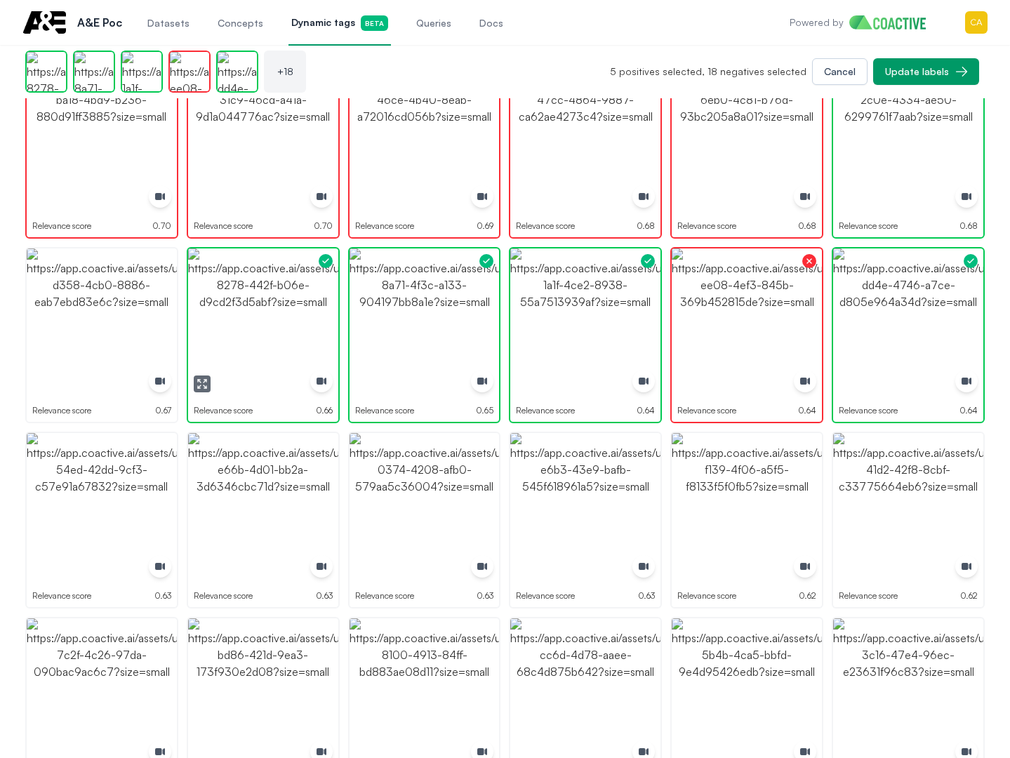
click at [274, 324] on img "button" at bounding box center [263, 324] width 150 height 150
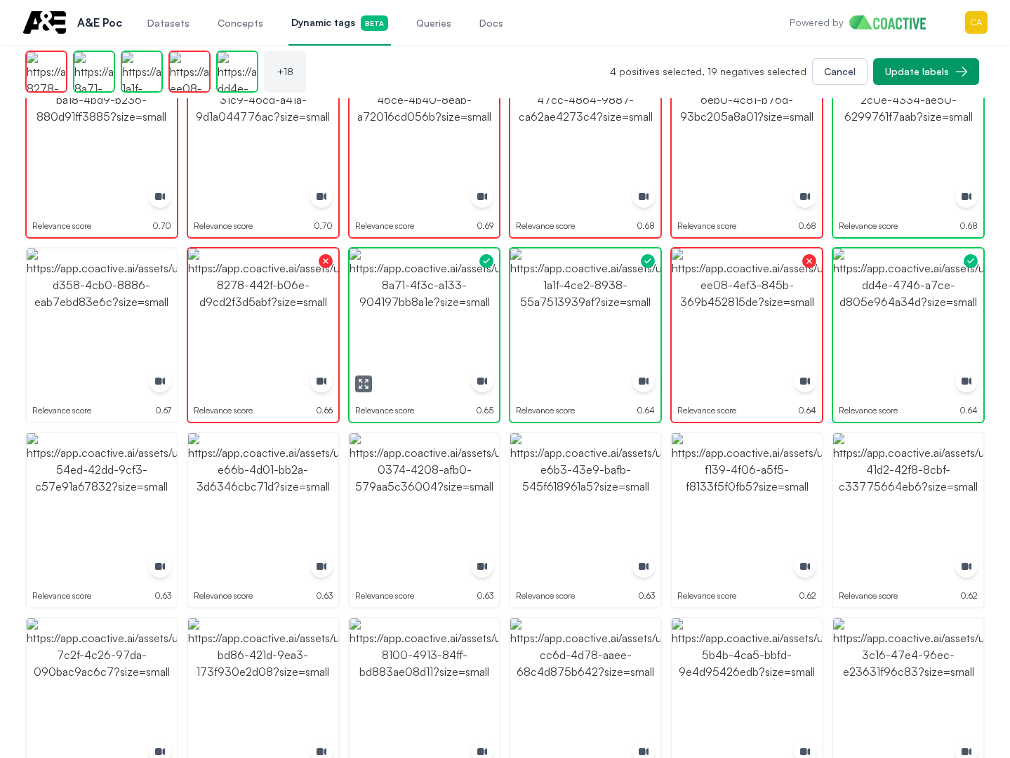
click at [451, 316] on img "button" at bounding box center [425, 324] width 150 height 150
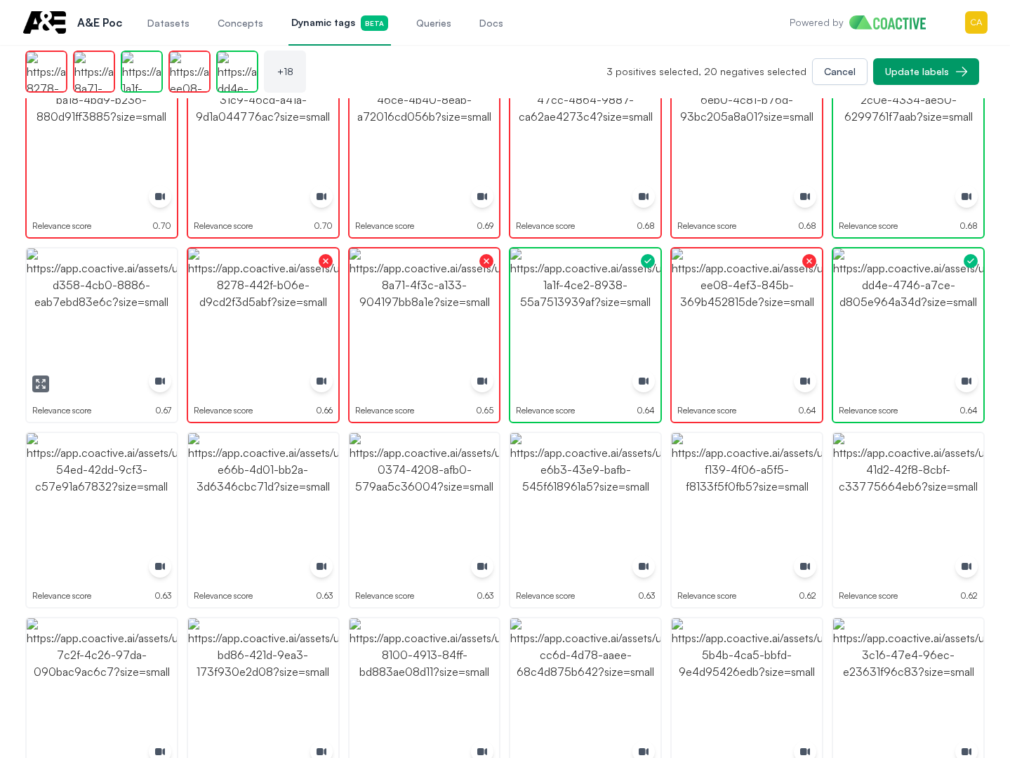
click at [132, 326] on img "button" at bounding box center [102, 324] width 150 height 150
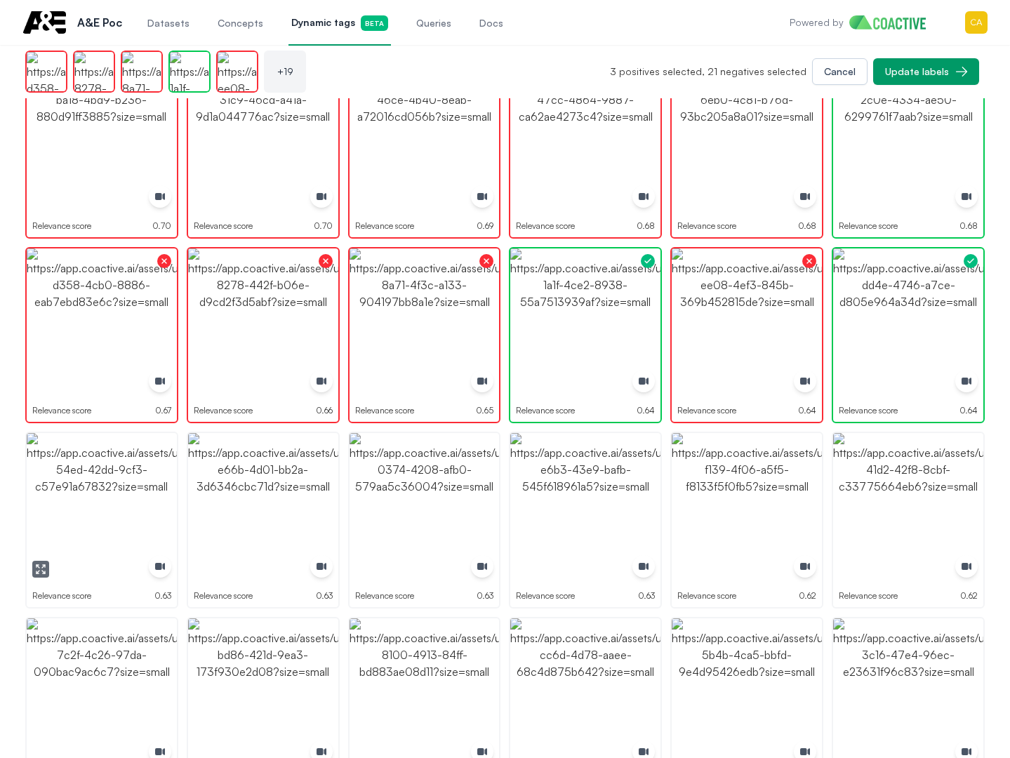
click at [81, 522] on img "button" at bounding box center [102, 508] width 150 height 150
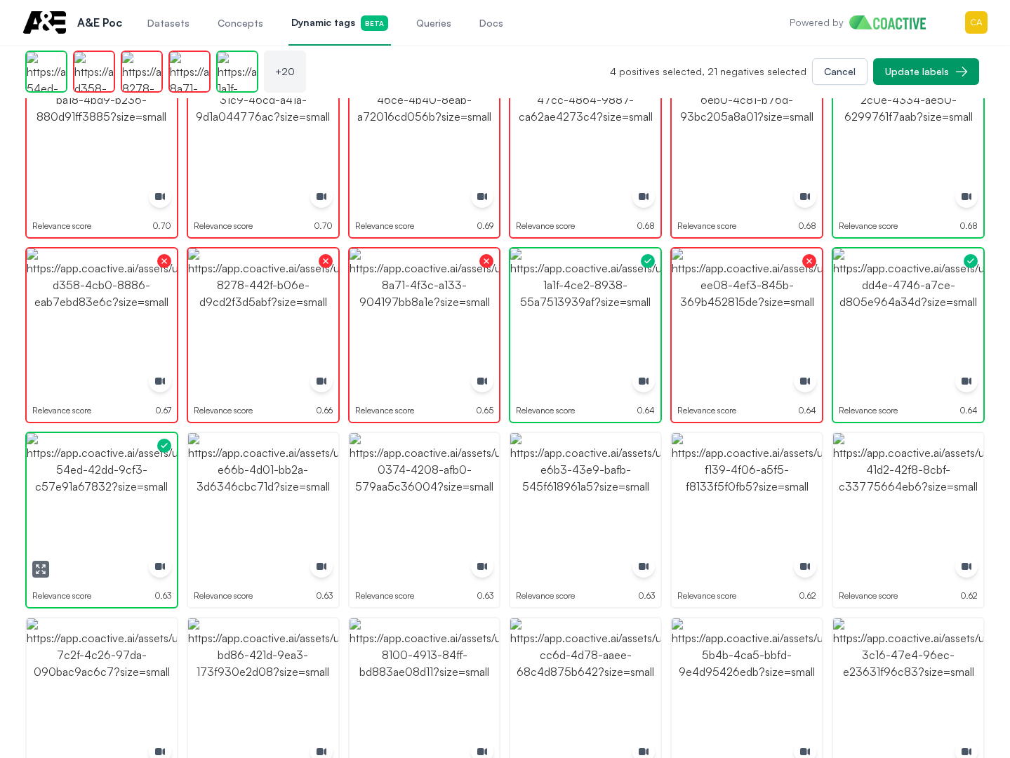
click at [81, 522] on img "button" at bounding box center [102, 508] width 150 height 150
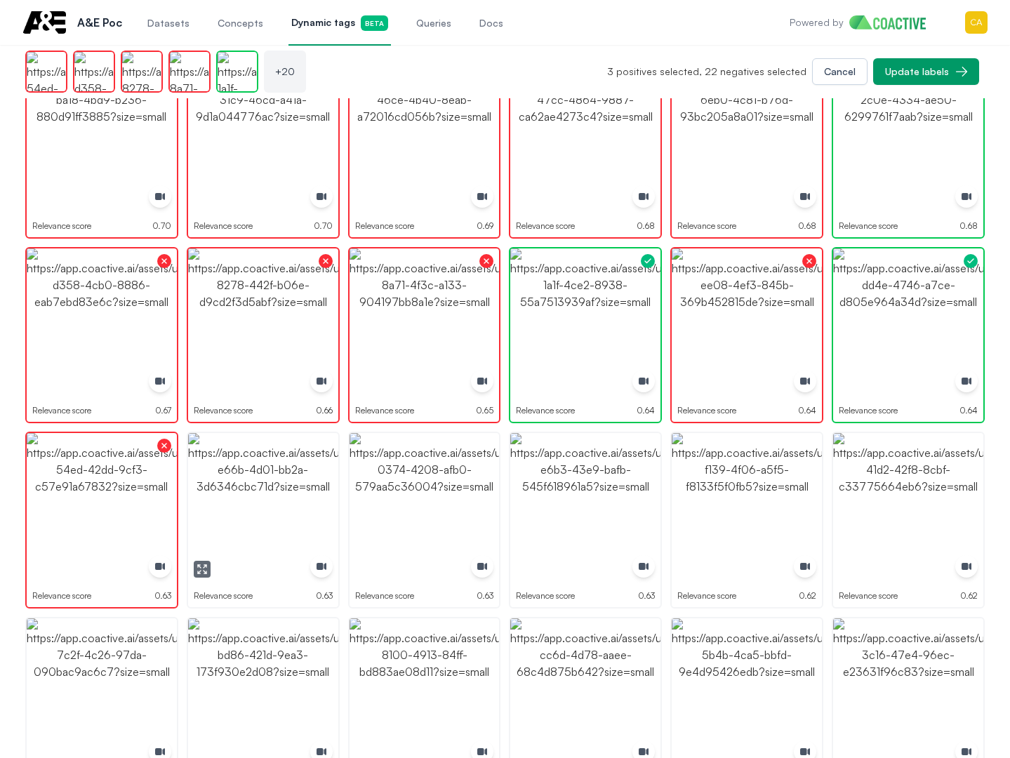
click at [293, 496] on img "button" at bounding box center [263, 508] width 150 height 150
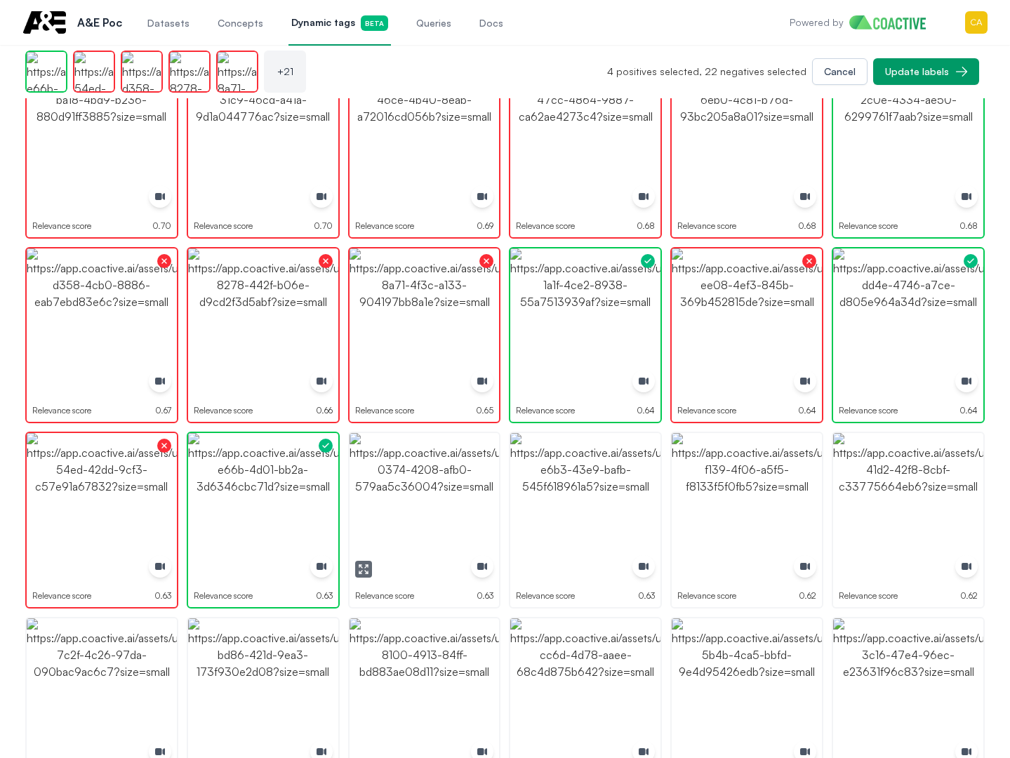
click at [393, 494] on img "button" at bounding box center [425, 508] width 150 height 150
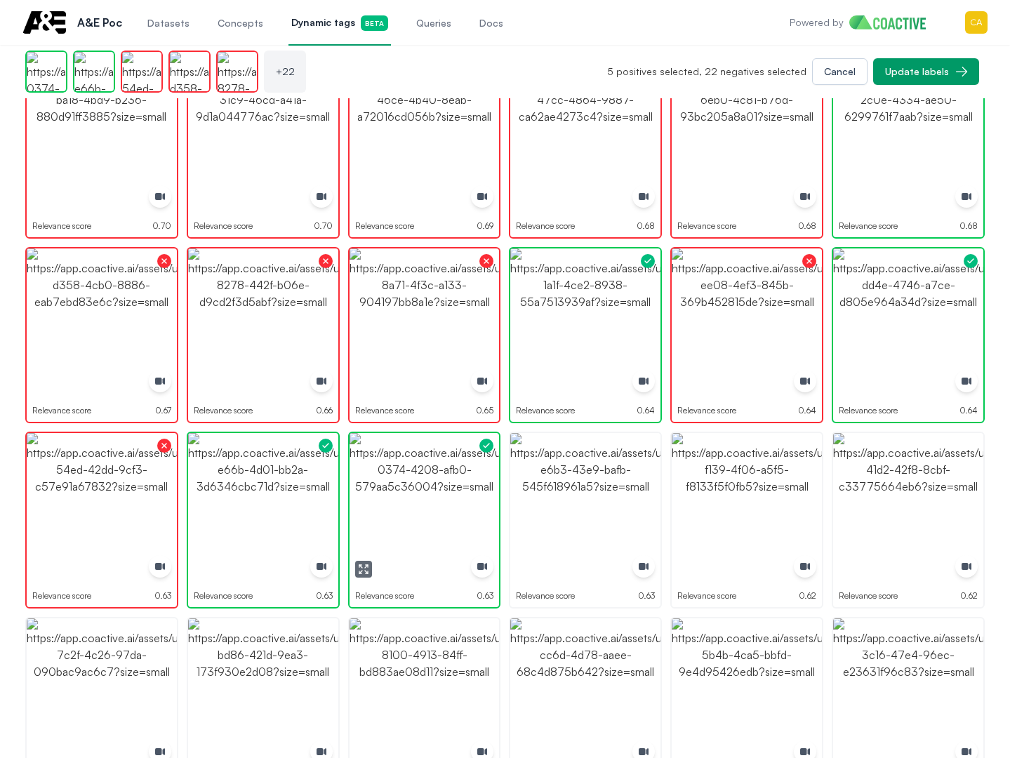
click at [393, 494] on img "button" at bounding box center [425, 508] width 150 height 150
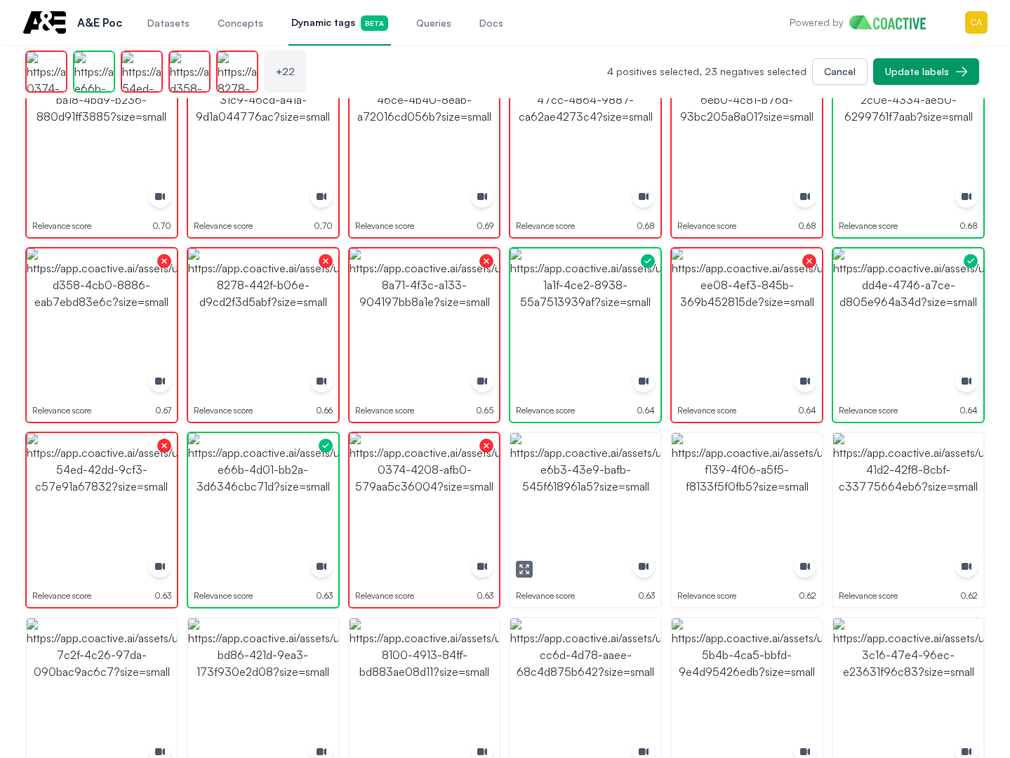
click at [614, 488] on img "button" at bounding box center [585, 508] width 150 height 150
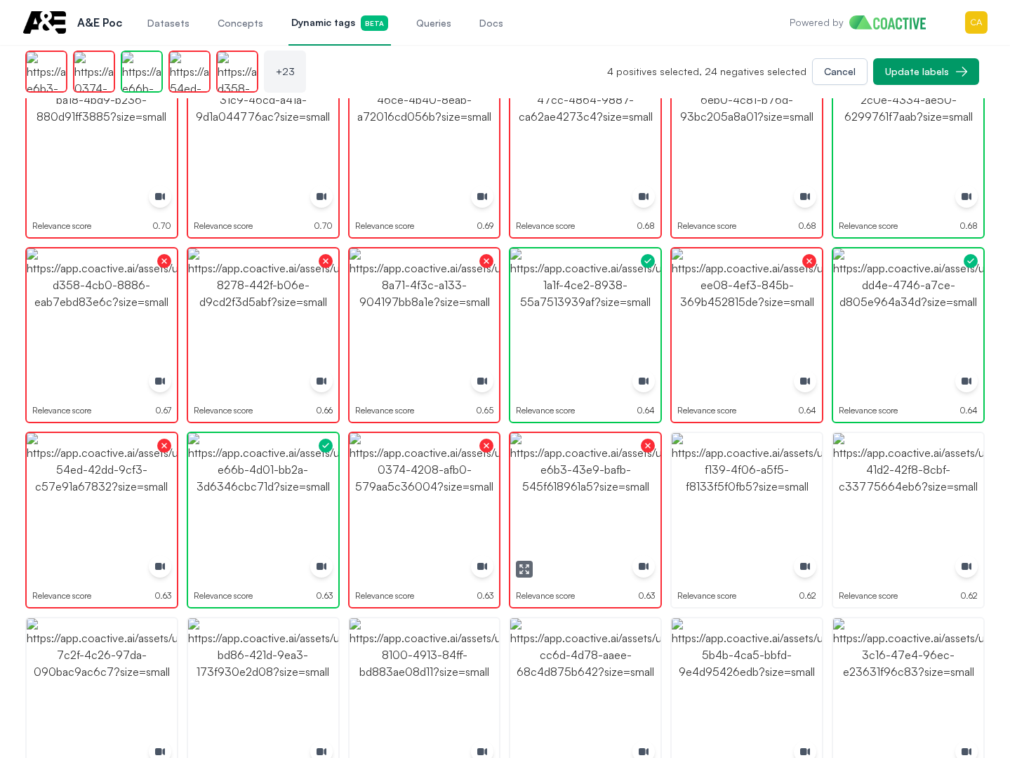
click at [709, 487] on img "button" at bounding box center [747, 508] width 150 height 150
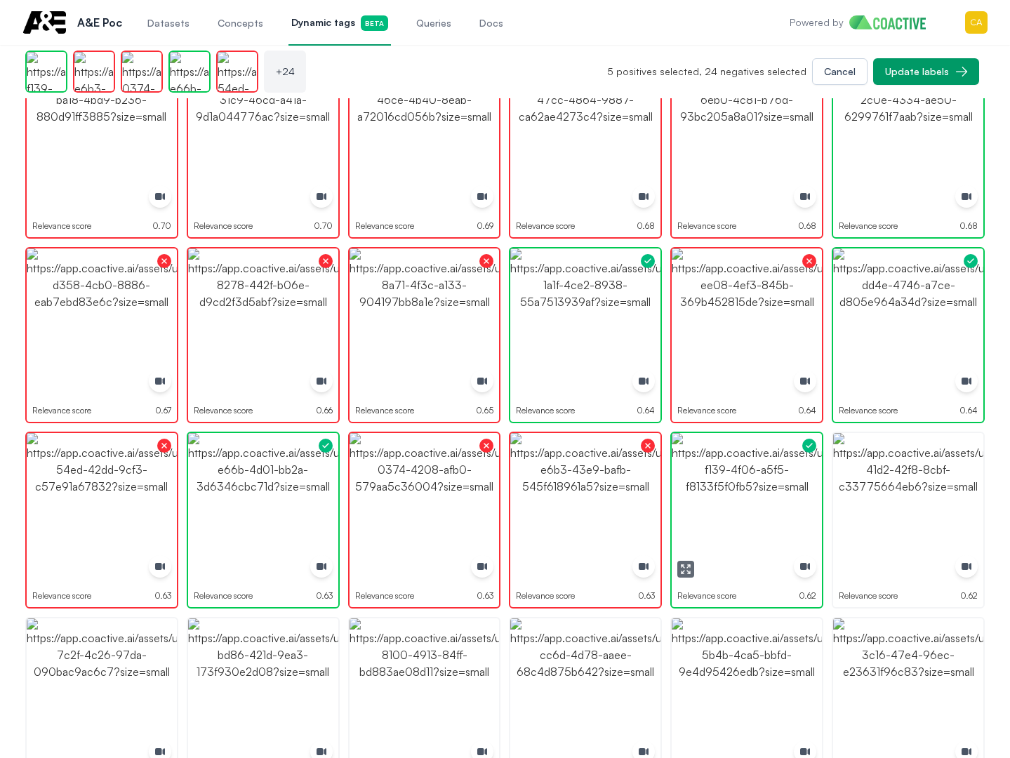
click at [709, 487] on img "button" at bounding box center [747, 508] width 150 height 150
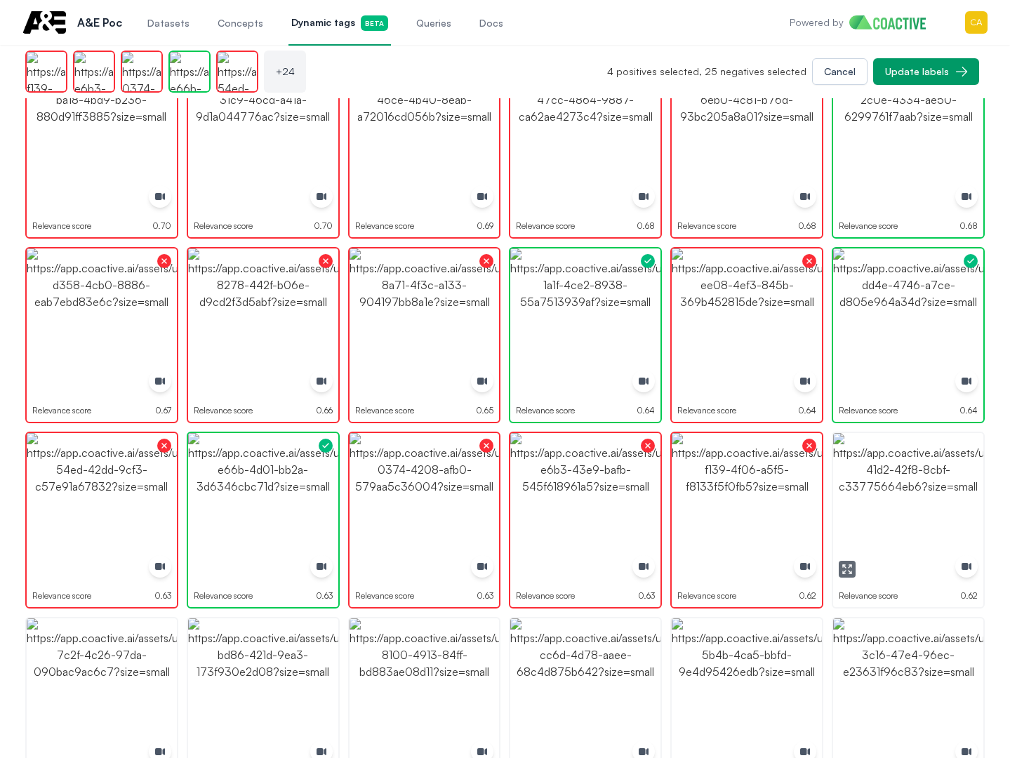
click at [958, 496] on img "button" at bounding box center [908, 508] width 150 height 150
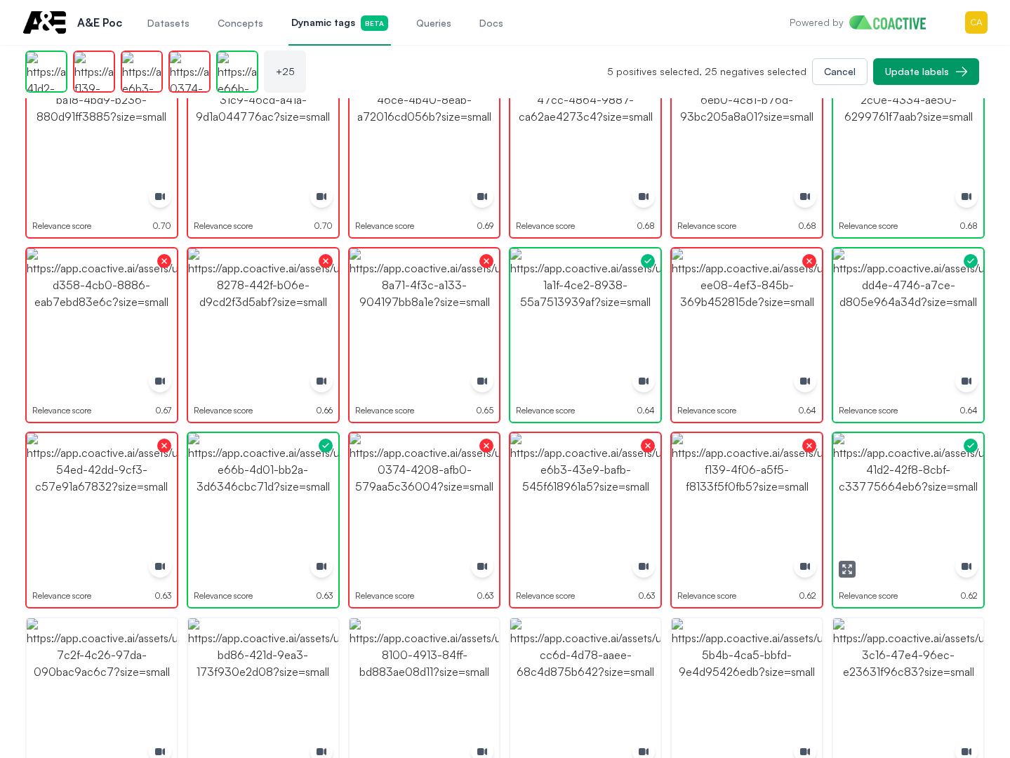
scroll to position [844, 0]
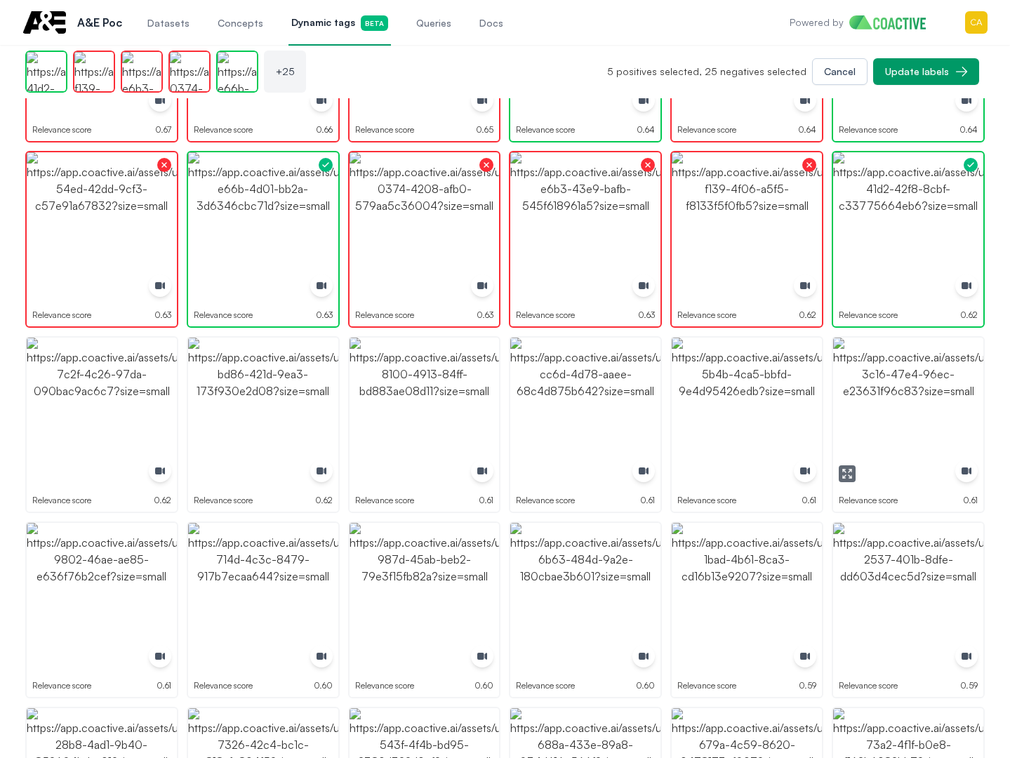
click at [900, 385] on img "button" at bounding box center [908, 413] width 150 height 150
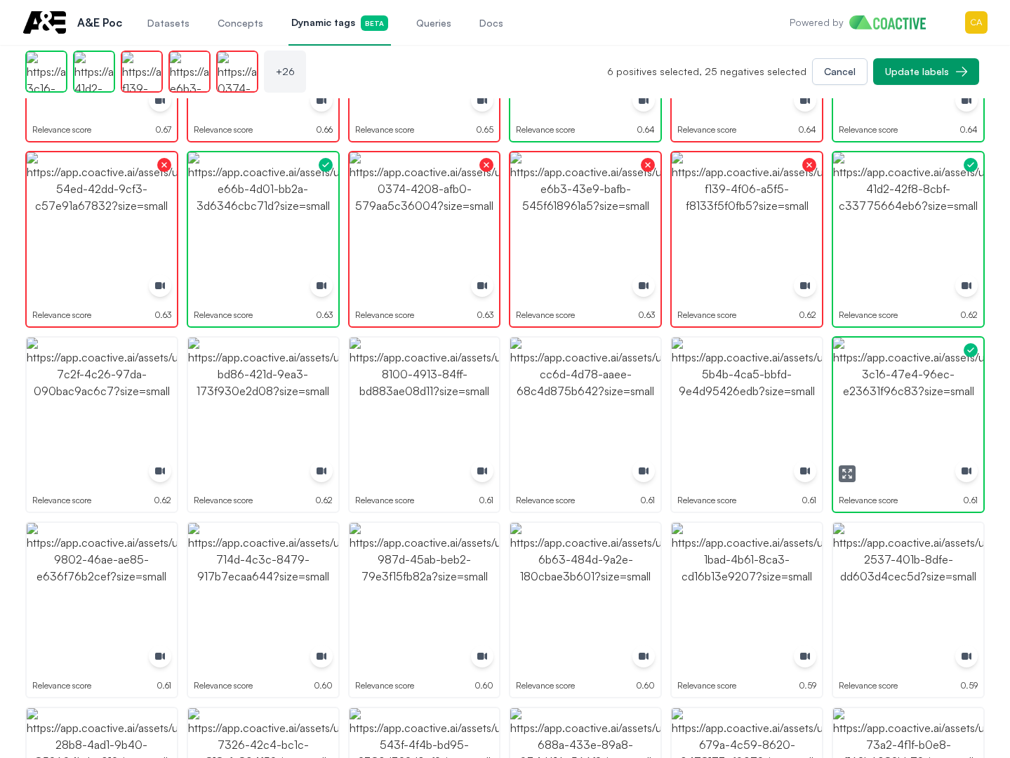
click at [900, 385] on img "button" at bounding box center [908, 413] width 150 height 150
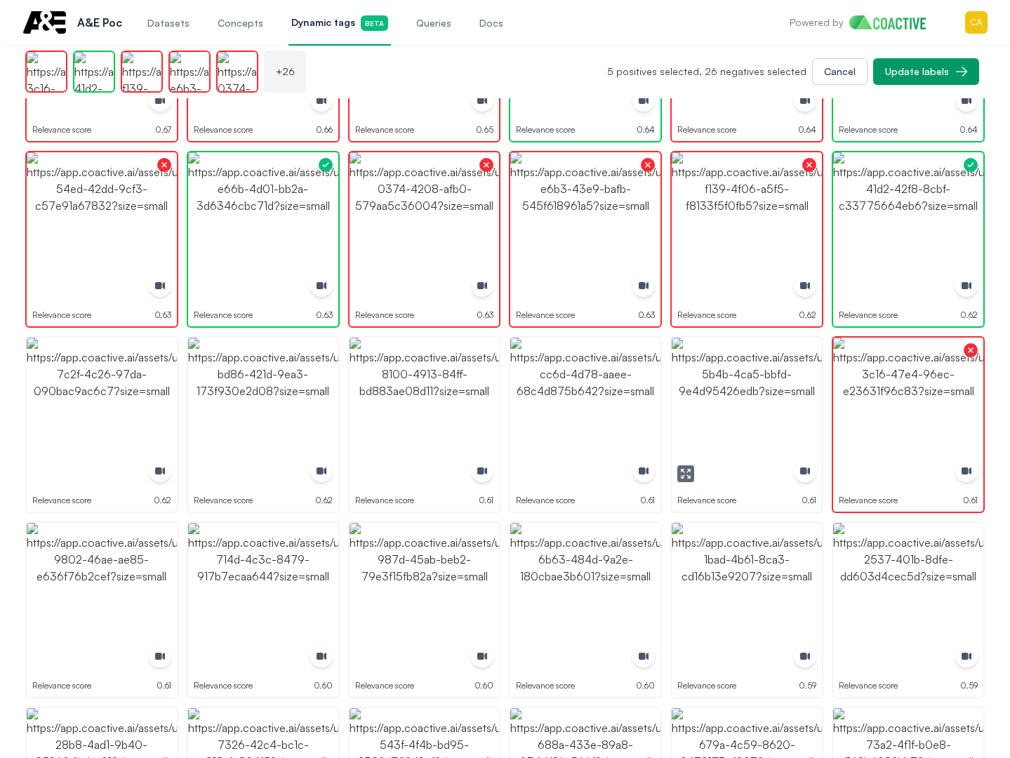
click at [719, 381] on img "button" at bounding box center [747, 413] width 150 height 150
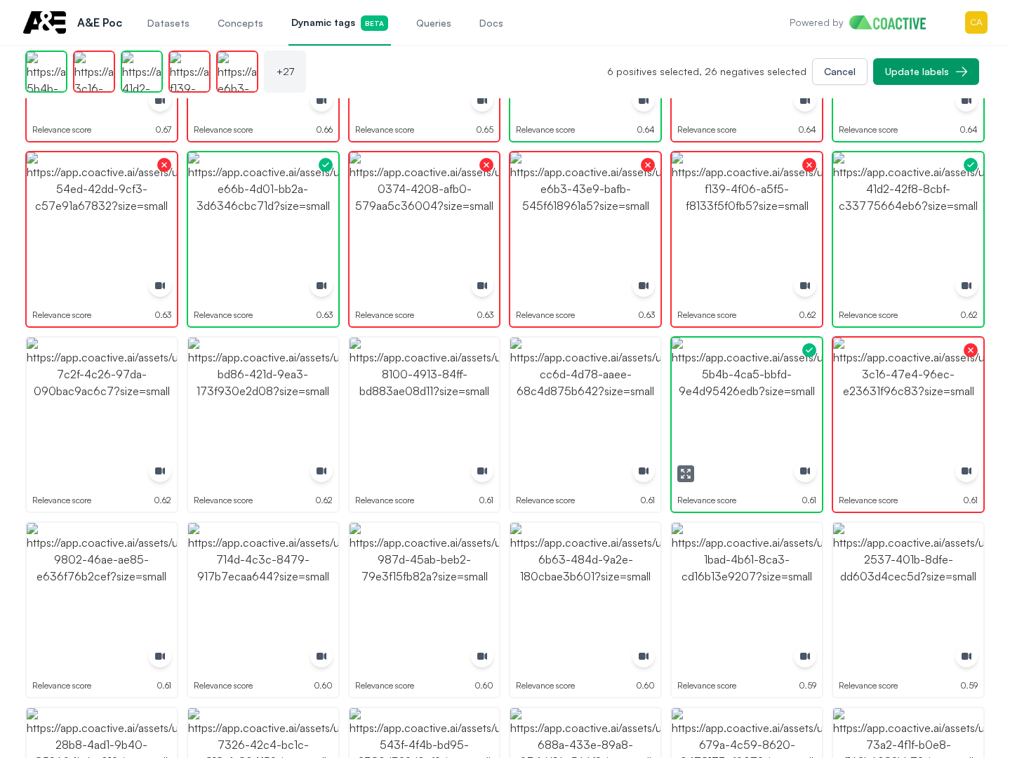
click at [677, 479] on button "button" at bounding box center [685, 473] width 17 height 17
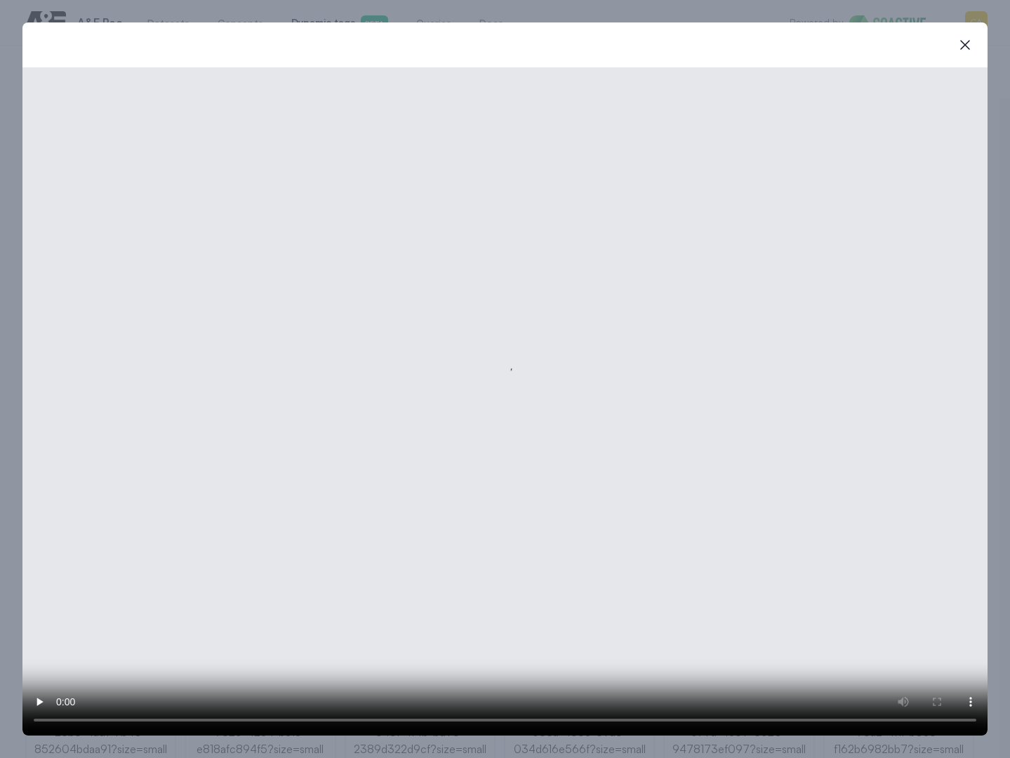
scroll to position [849, 0]
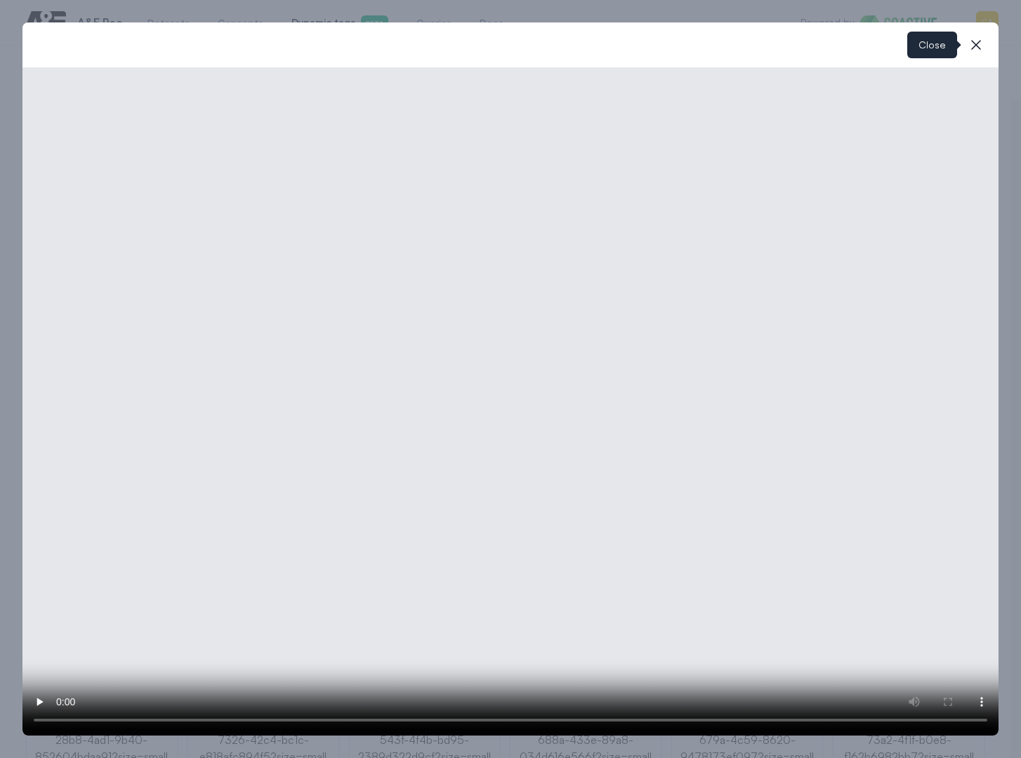
click at [981, 41] on icon "button" at bounding box center [975, 45] width 17 height 17
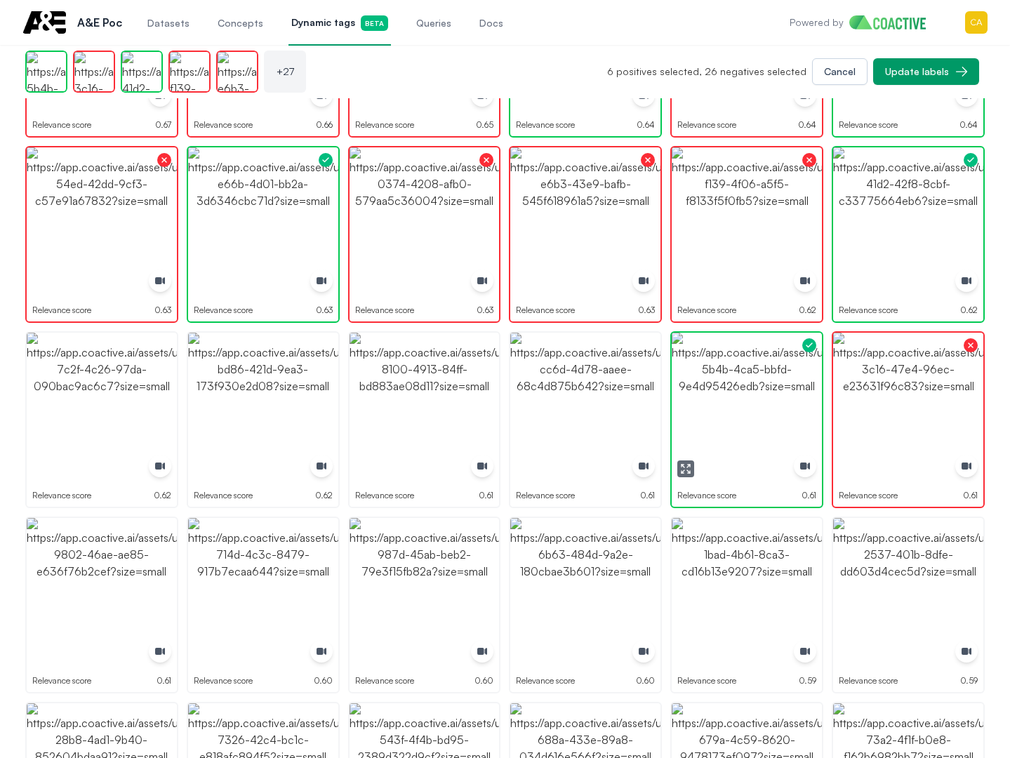
click at [758, 368] on img "button" at bounding box center [747, 408] width 150 height 150
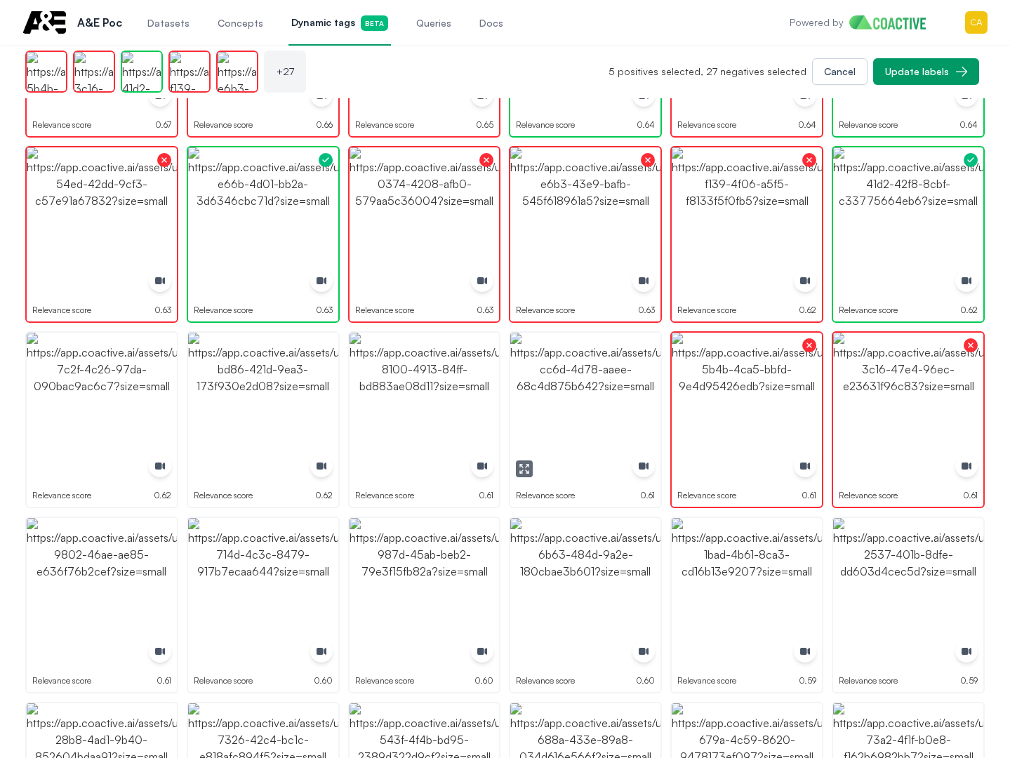
click at [562, 391] on img "button" at bounding box center [585, 408] width 150 height 150
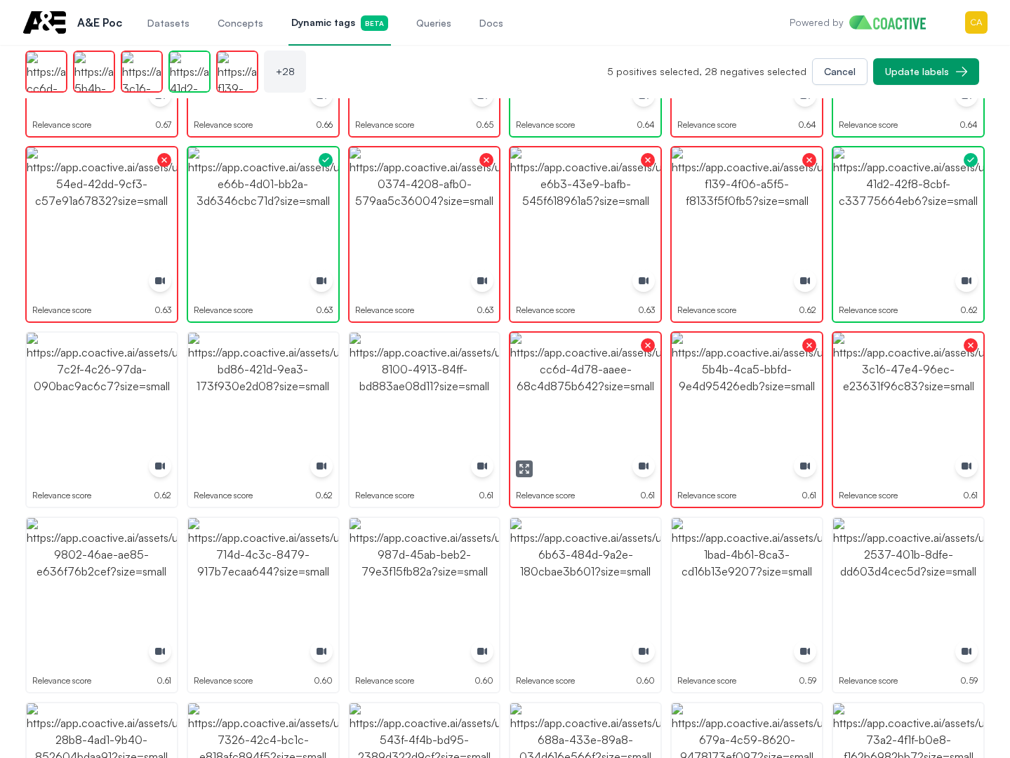
click at [408, 384] on img "button" at bounding box center [425, 408] width 150 height 150
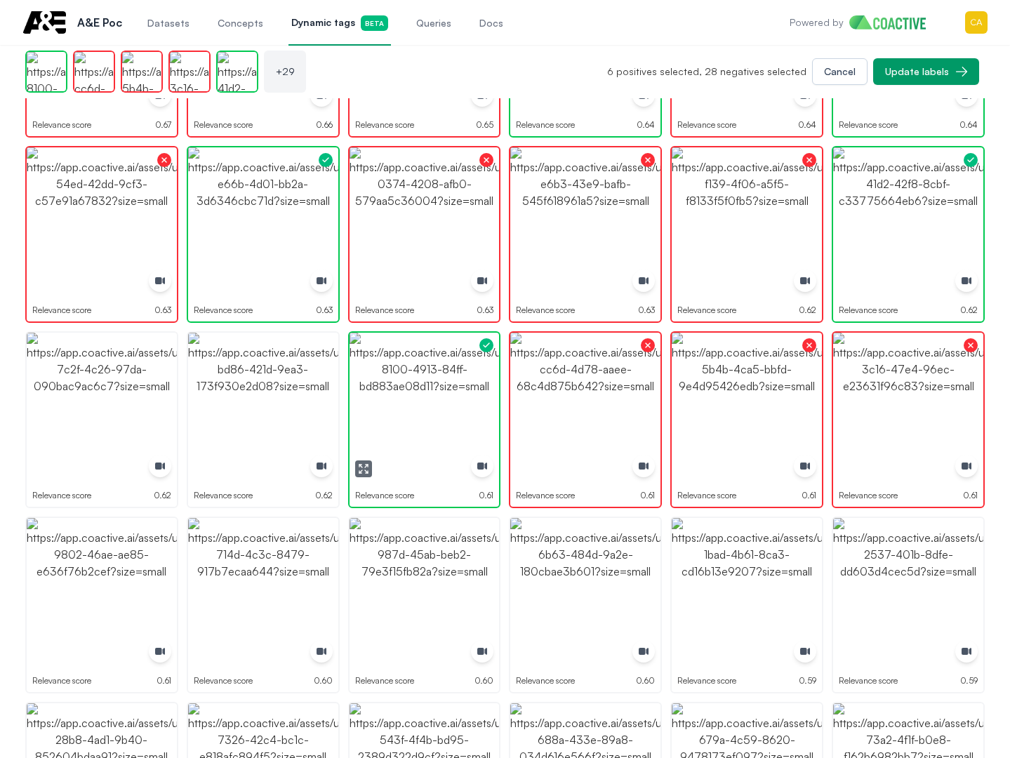
click at [408, 384] on img "button" at bounding box center [425, 408] width 150 height 150
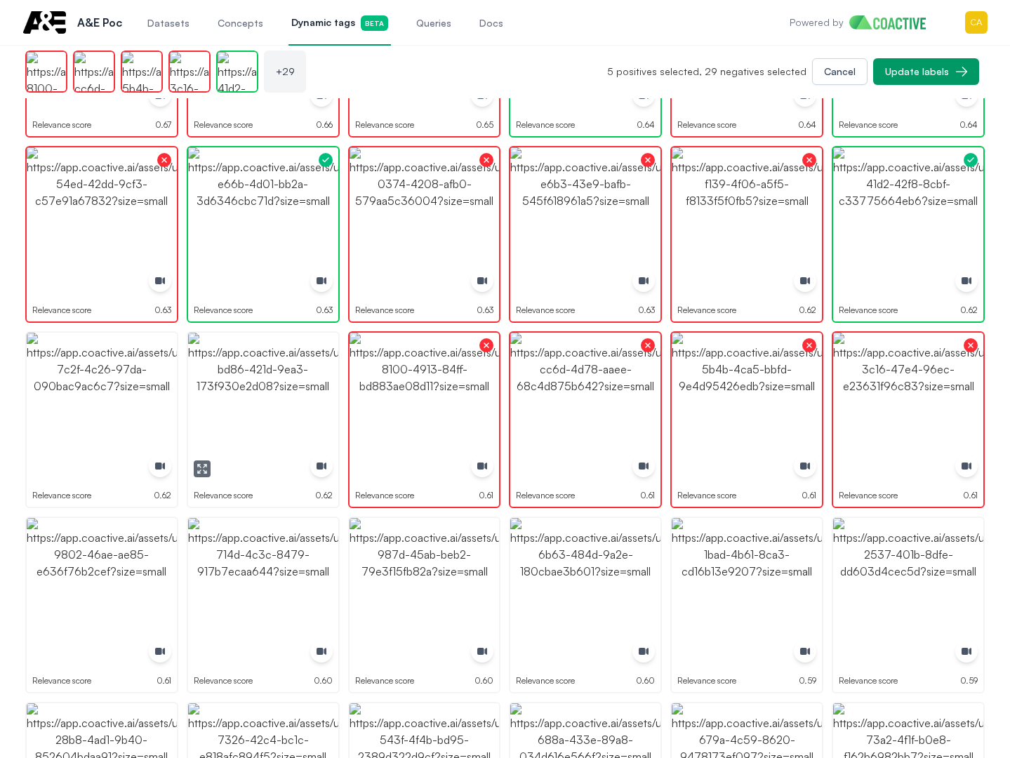
click at [267, 387] on img "button" at bounding box center [263, 408] width 150 height 150
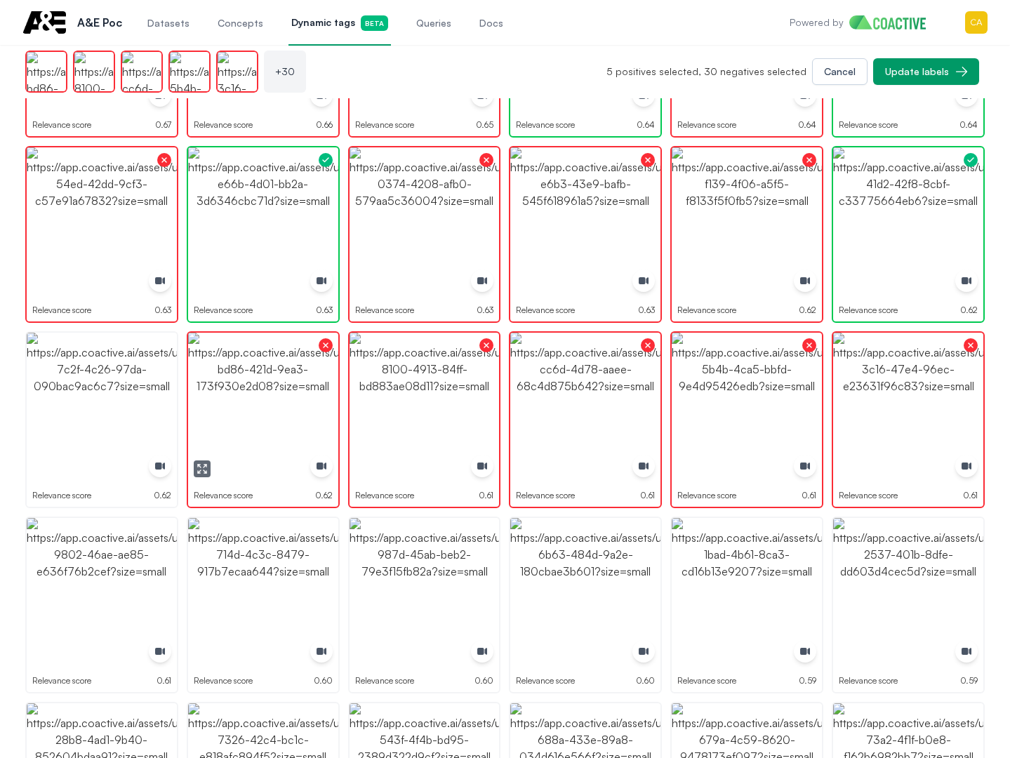
click at [128, 387] on img "button" at bounding box center [102, 408] width 150 height 150
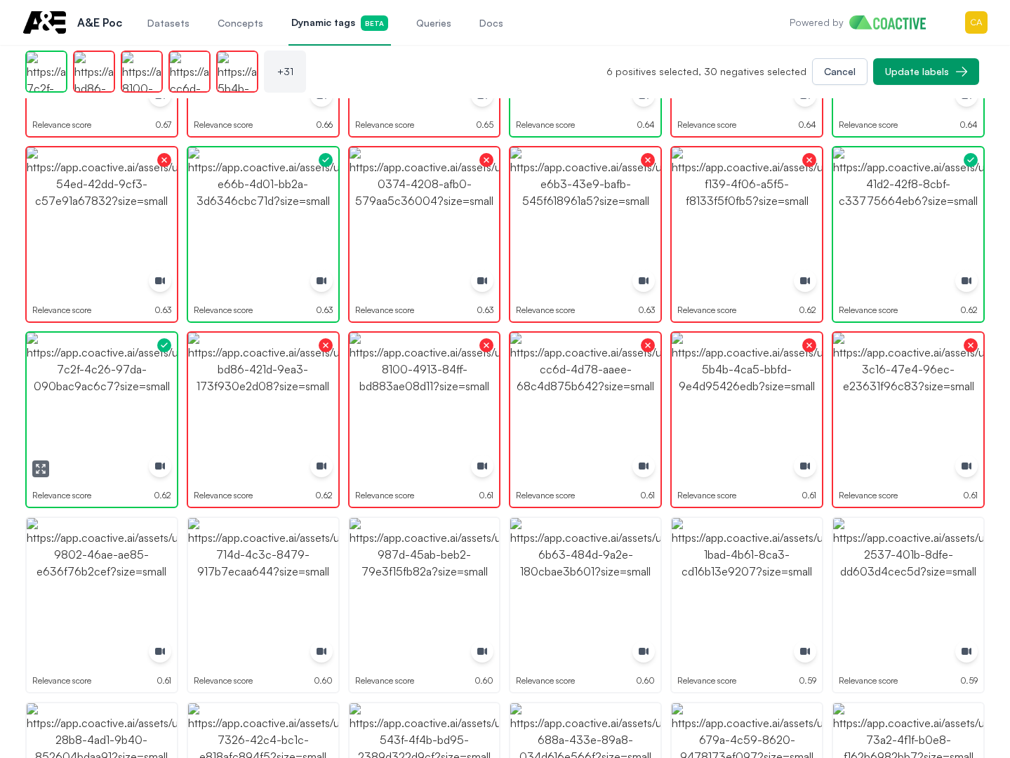
click at [128, 387] on img "button" at bounding box center [102, 408] width 150 height 150
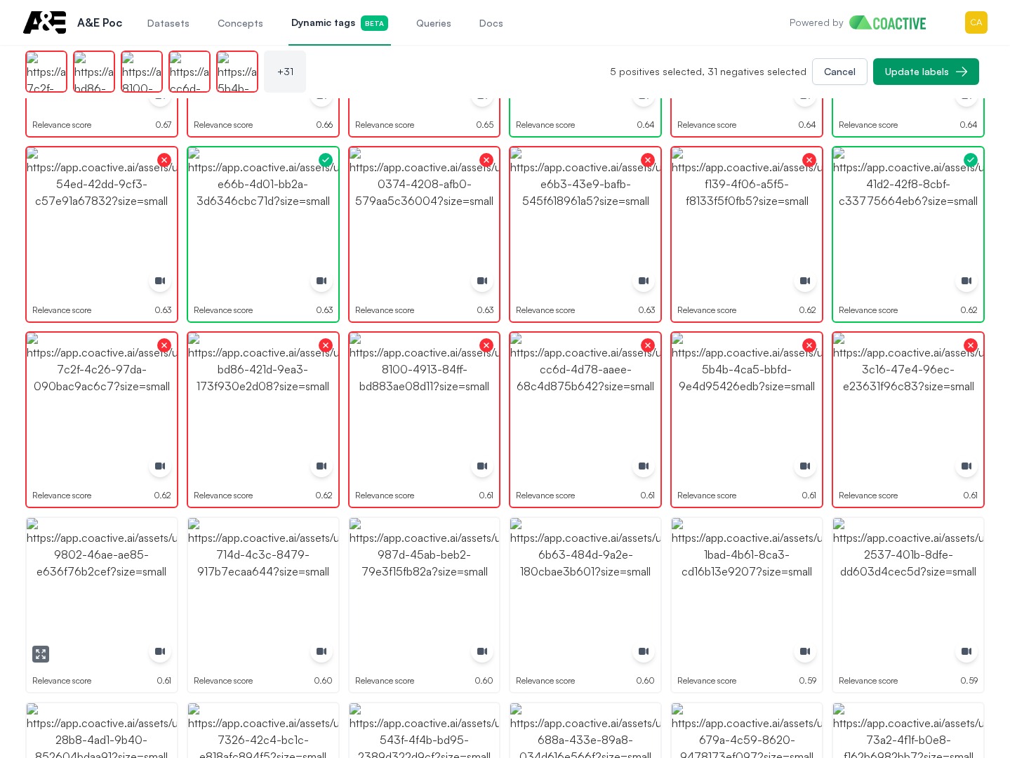
click at [103, 580] on img "button" at bounding box center [102, 593] width 150 height 150
click at [253, 570] on img "button" at bounding box center [263, 593] width 150 height 150
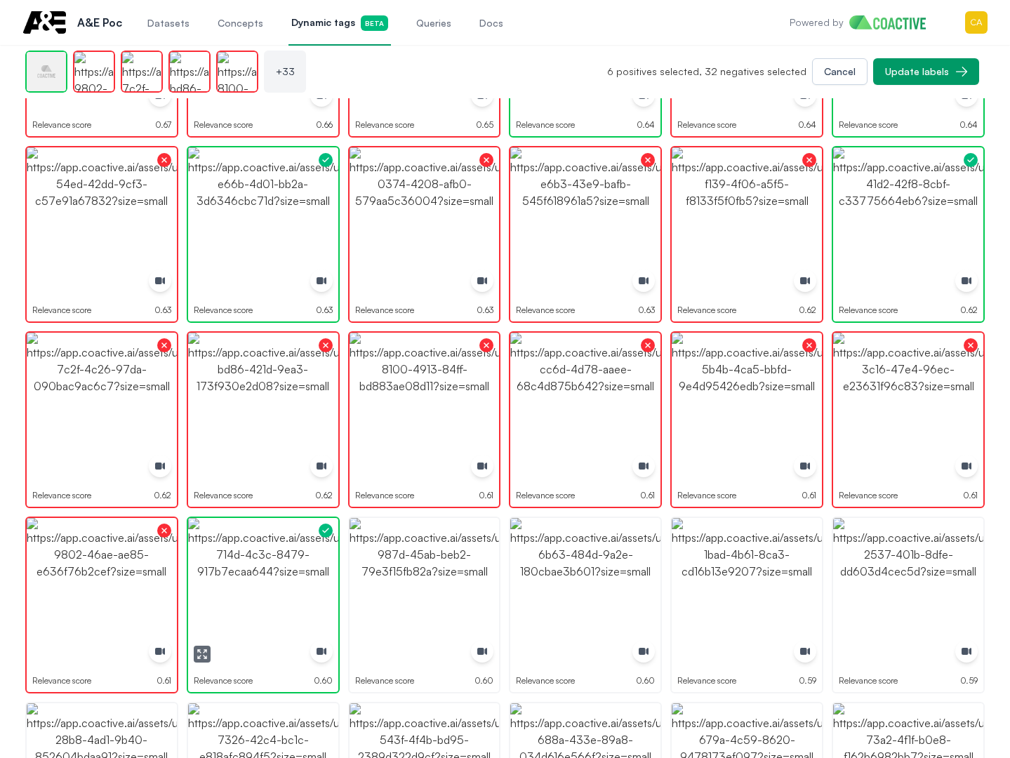
click at [253, 570] on img "button" at bounding box center [263, 593] width 150 height 150
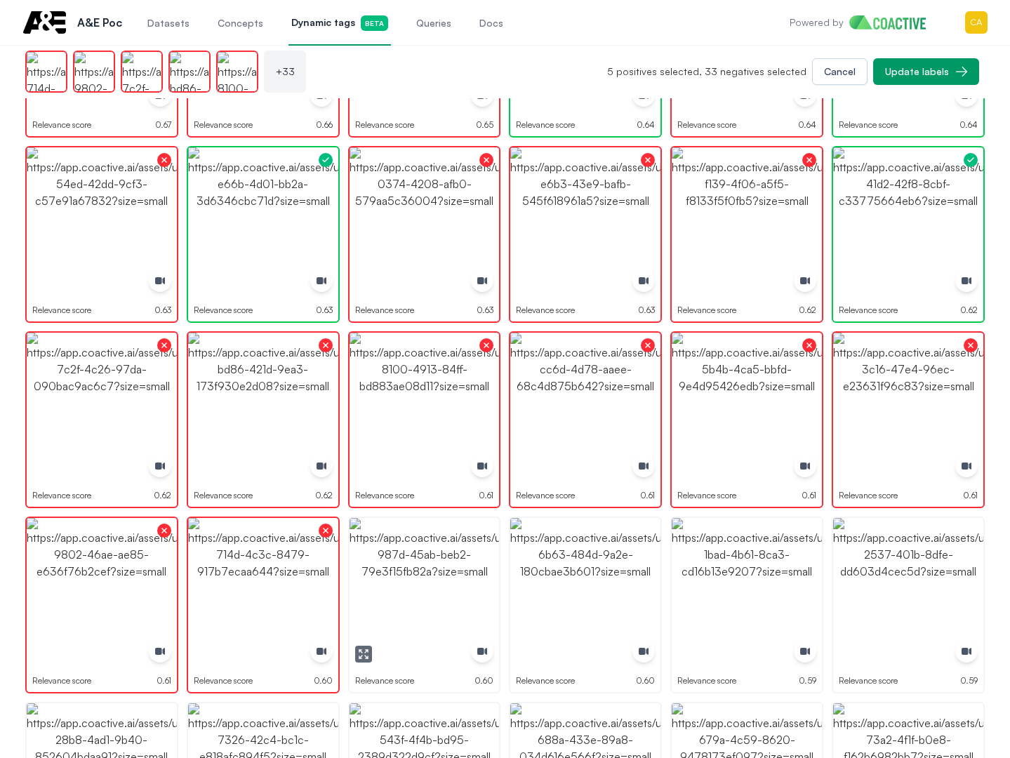
click at [420, 568] on img "button" at bounding box center [425, 593] width 150 height 150
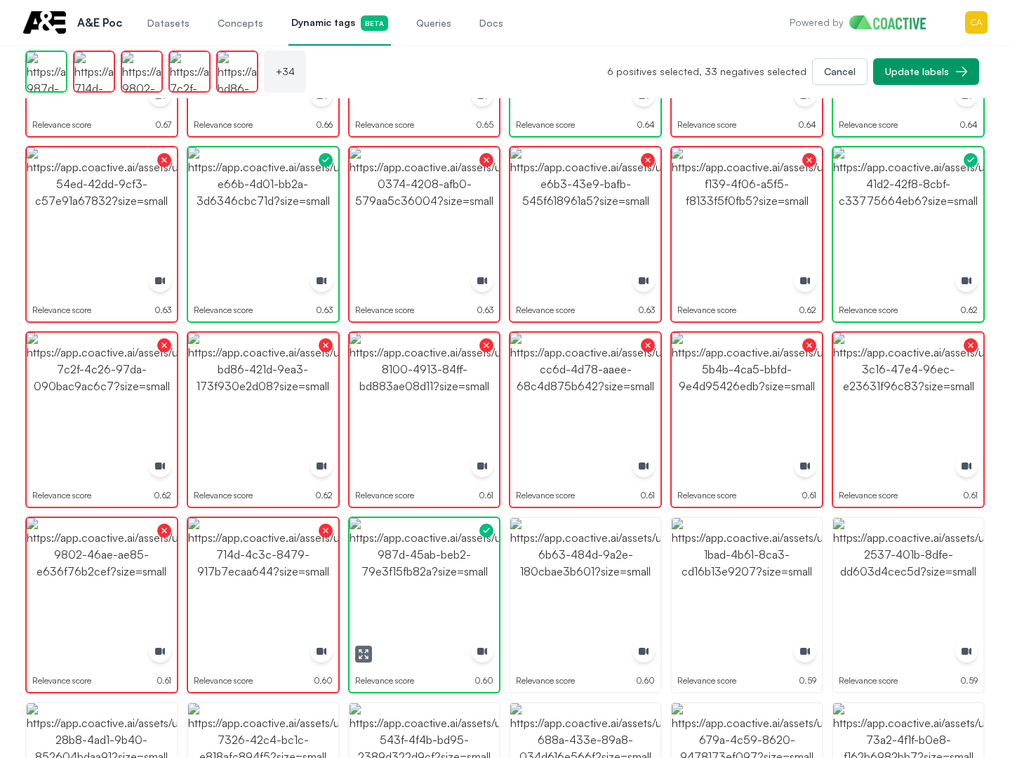
click at [420, 568] on img "button" at bounding box center [425, 593] width 150 height 150
click at [630, 561] on img "button" at bounding box center [585, 593] width 150 height 150
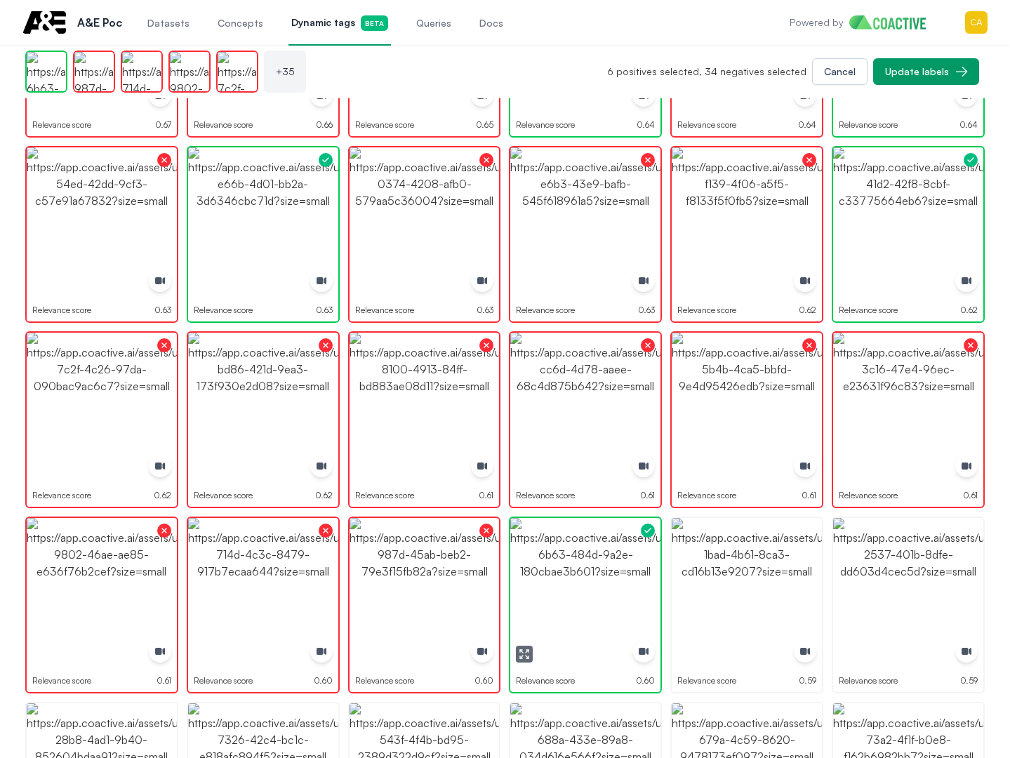
click at [630, 561] on img "button" at bounding box center [585, 593] width 150 height 150
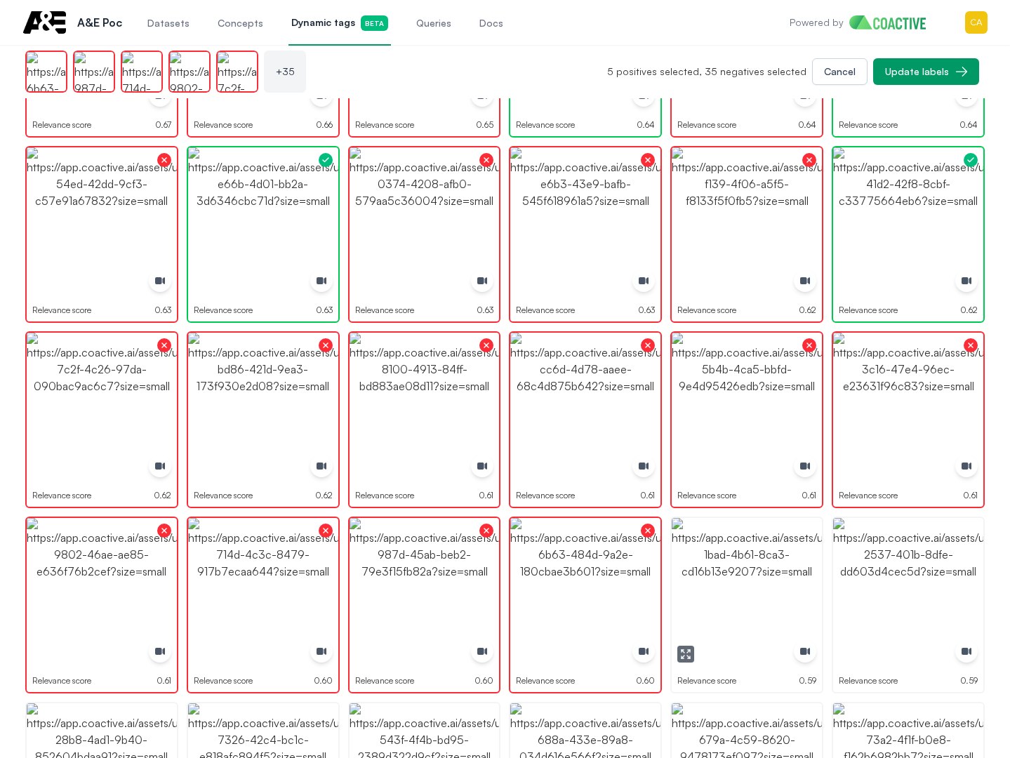
click at [777, 561] on img "button" at bounding box center [747, 593] width 150 height 150
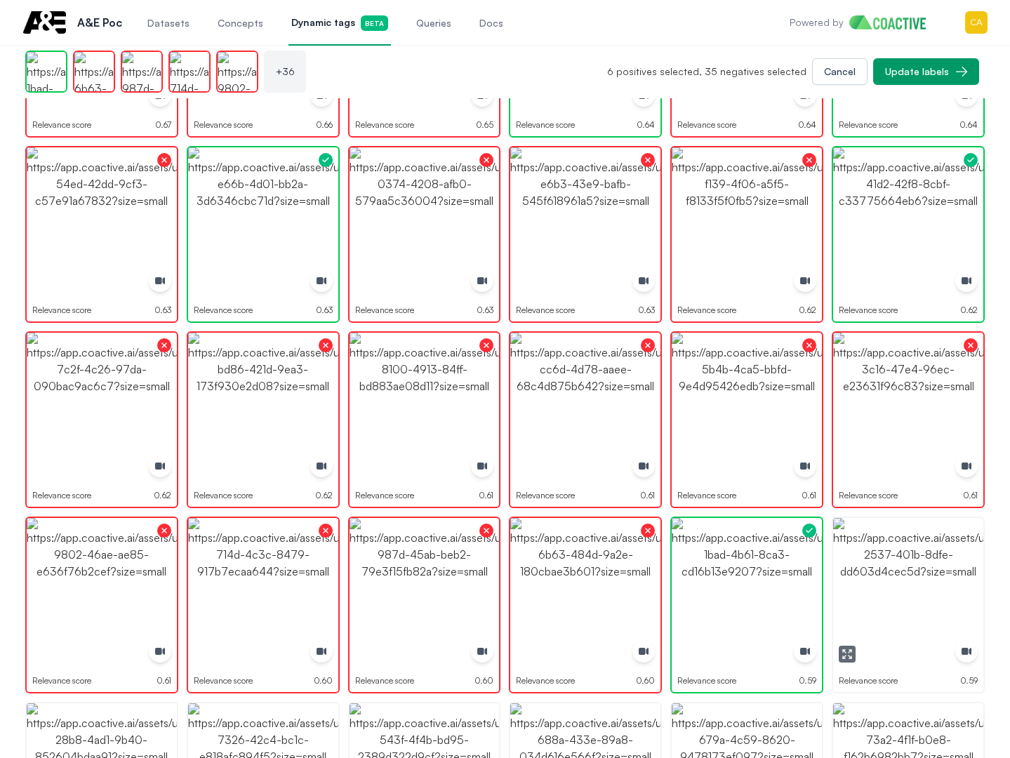
click at [964, 570] on img "button" at bounding box center [908, 593] width 150 height 150
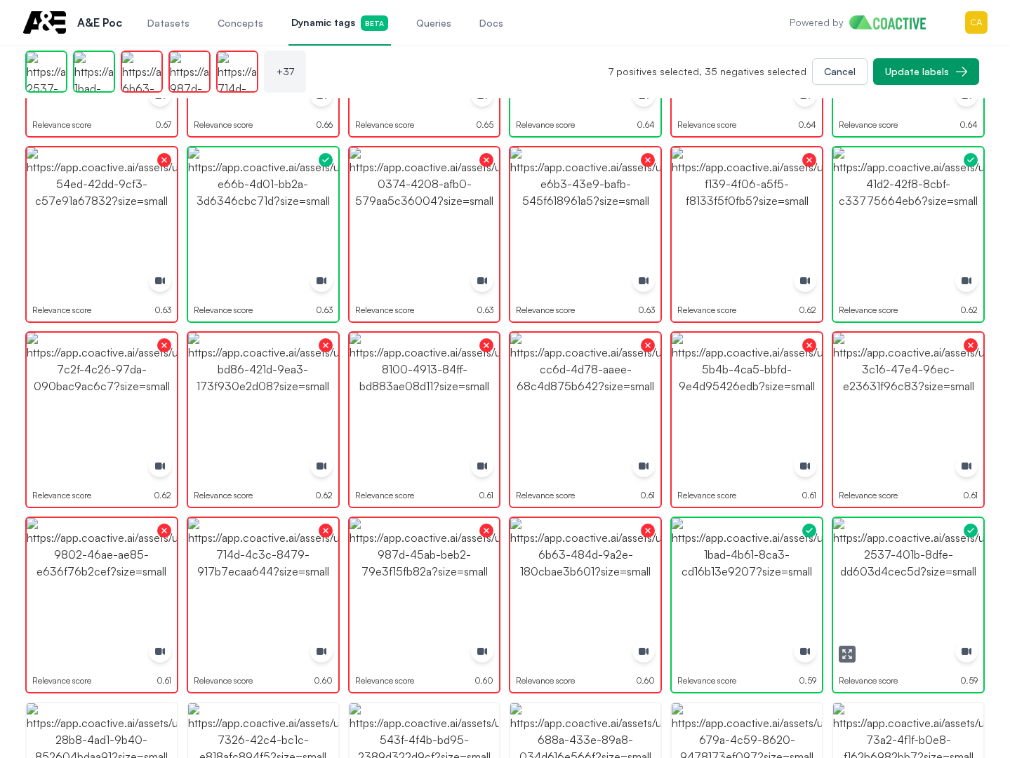
click at [964, 570] on img "button" at bounding box center [908, 593] width 150 height 150
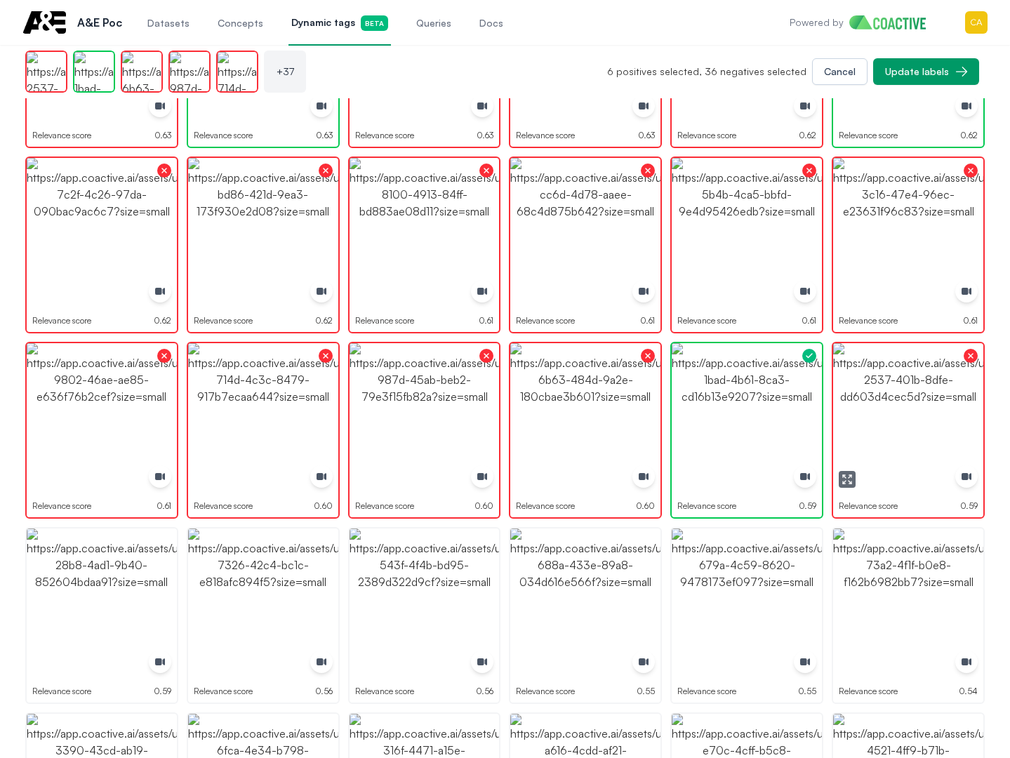
scroll to position [1200, 0]
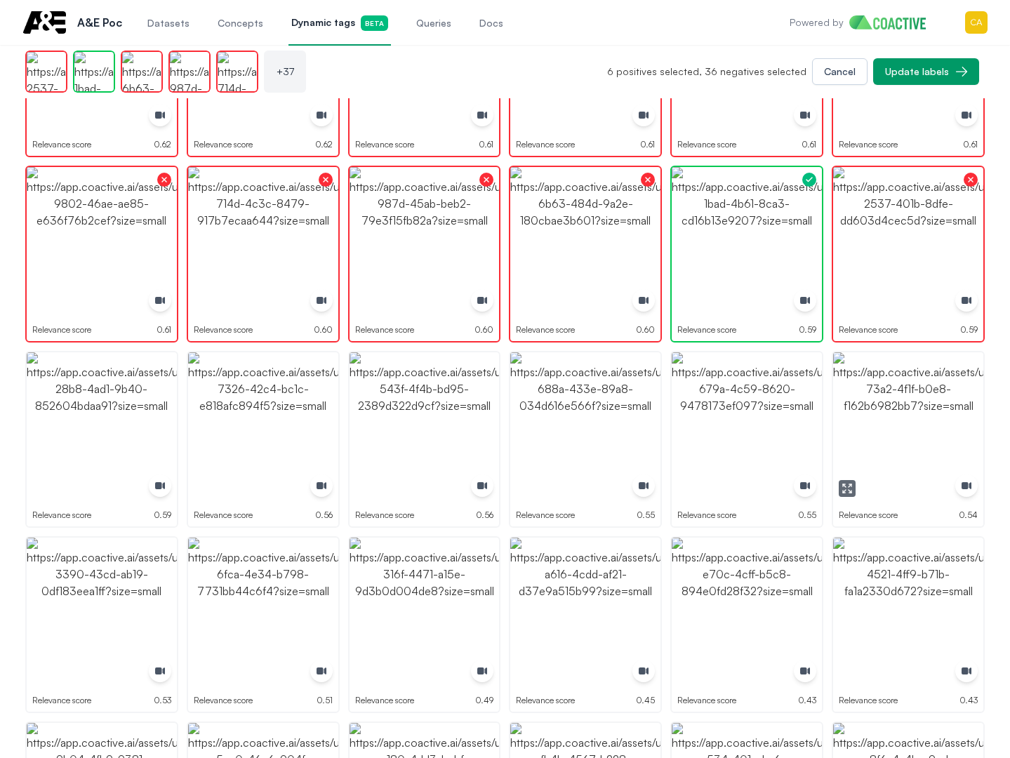
click at [890, 439] on img "button" at bounding box center [908, 427] width 150 height 150
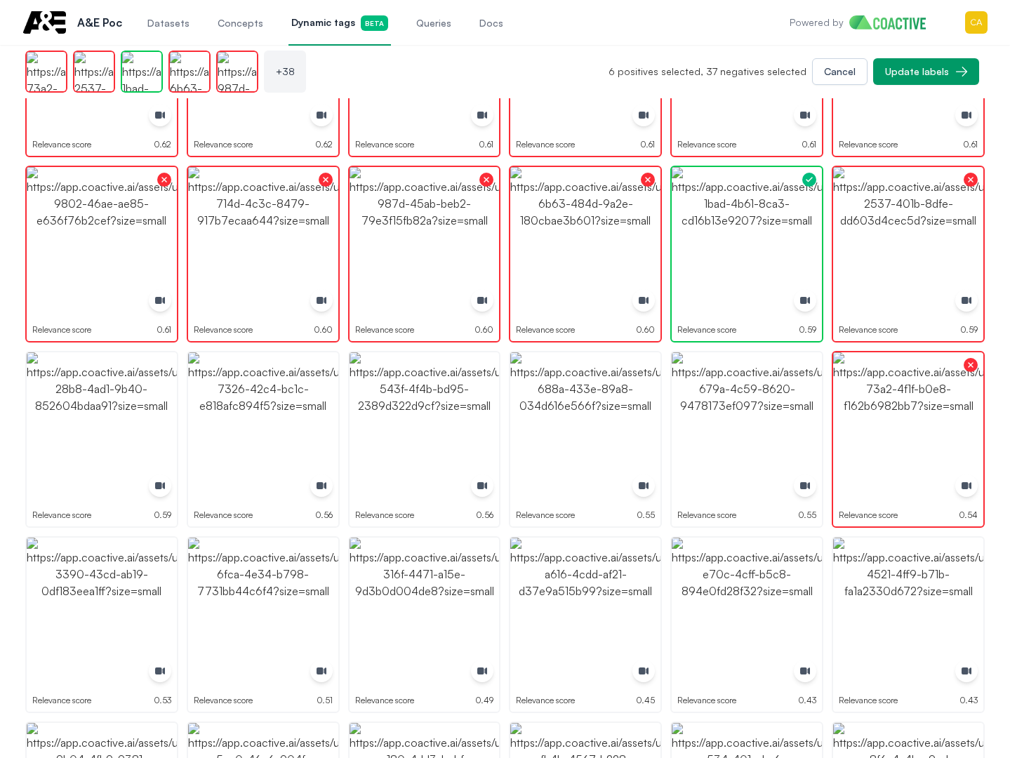
click at [726, 432] on img "button" at bounding box center [747, 427] width 150 height 150
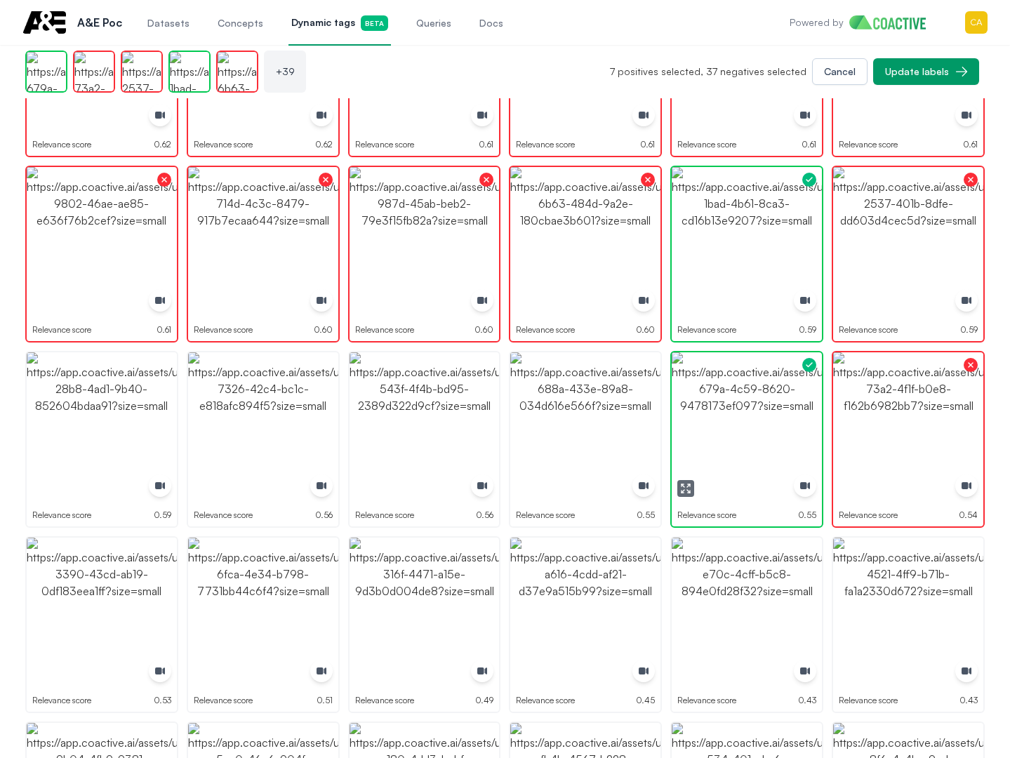
click at [726, 432] on img "button" at bounding box center [747, 427] width 150 height 150
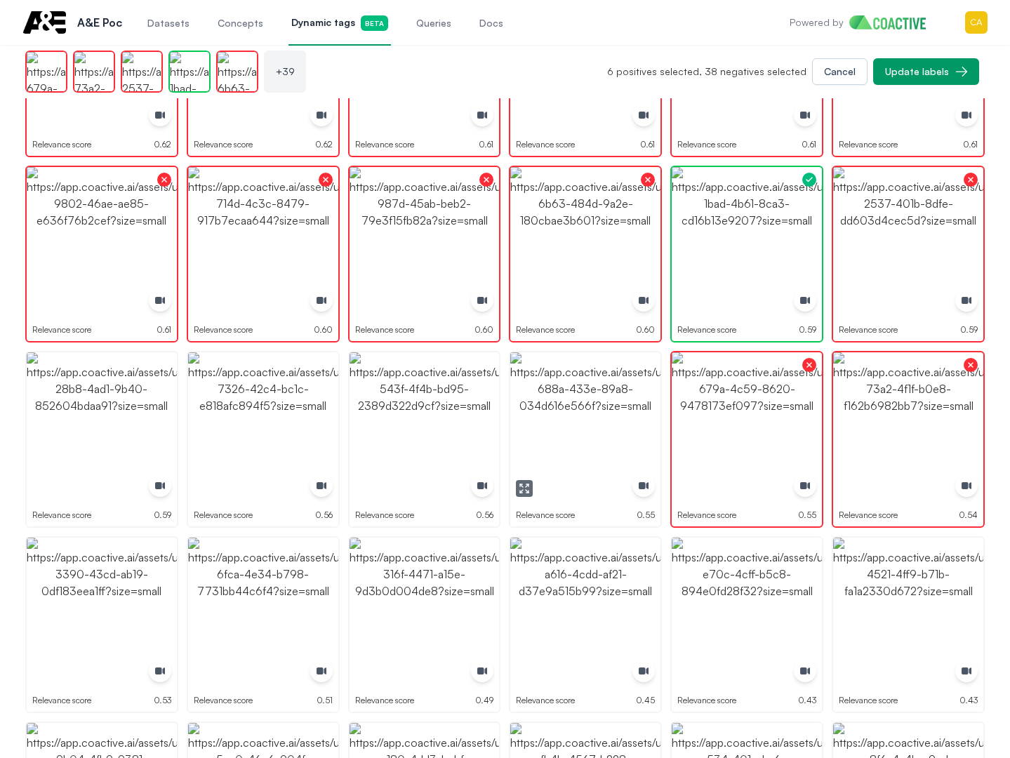
click at [611, 419] on img "button" at bounding box center [585, 427] width 150 height 150
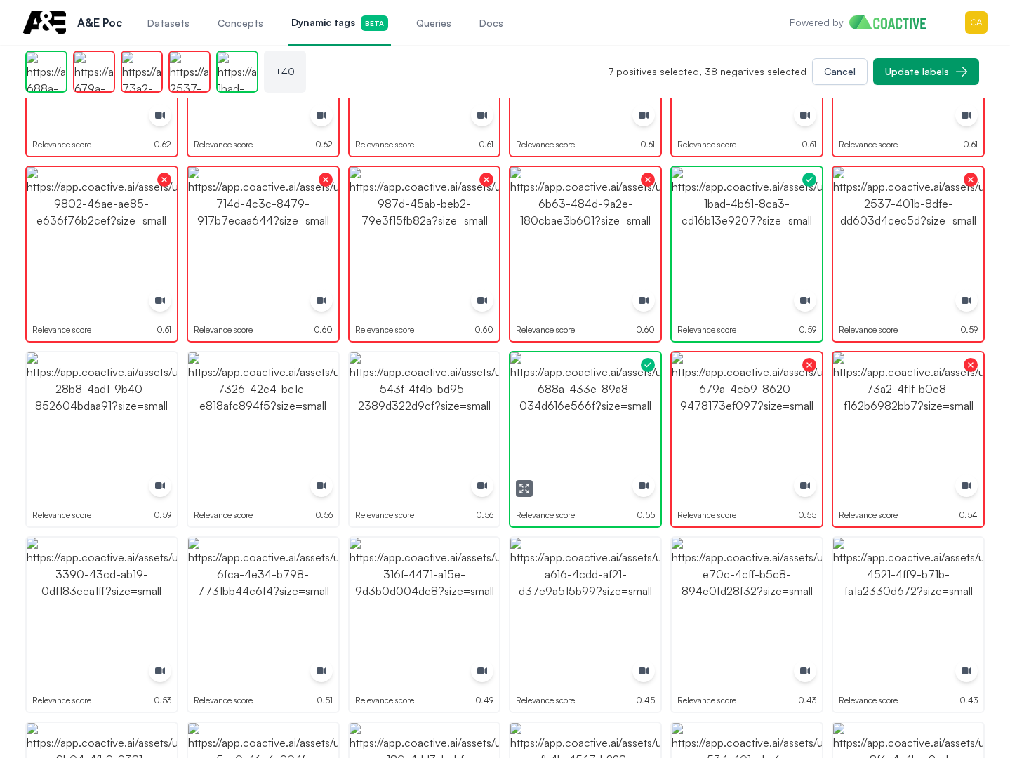
click at [611, 419] on img "button" at bounding box center [585, 427] width 150 height 150
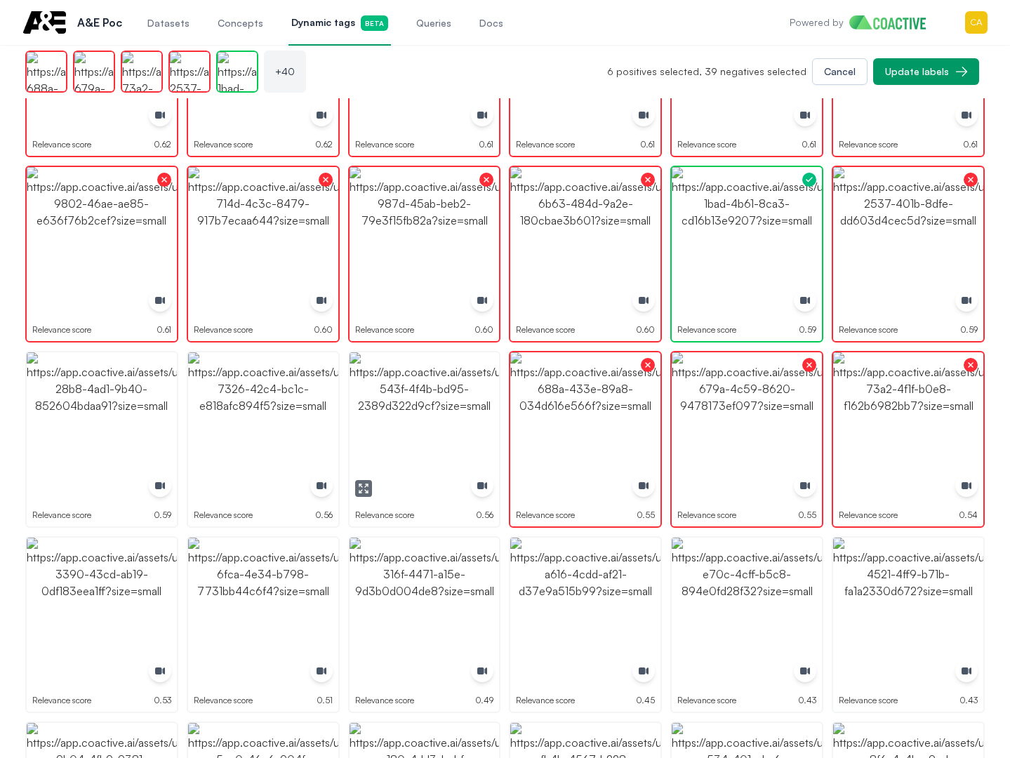
click at [437, 415] on img "button" at bounding box center [425, 427] width 150 height 150
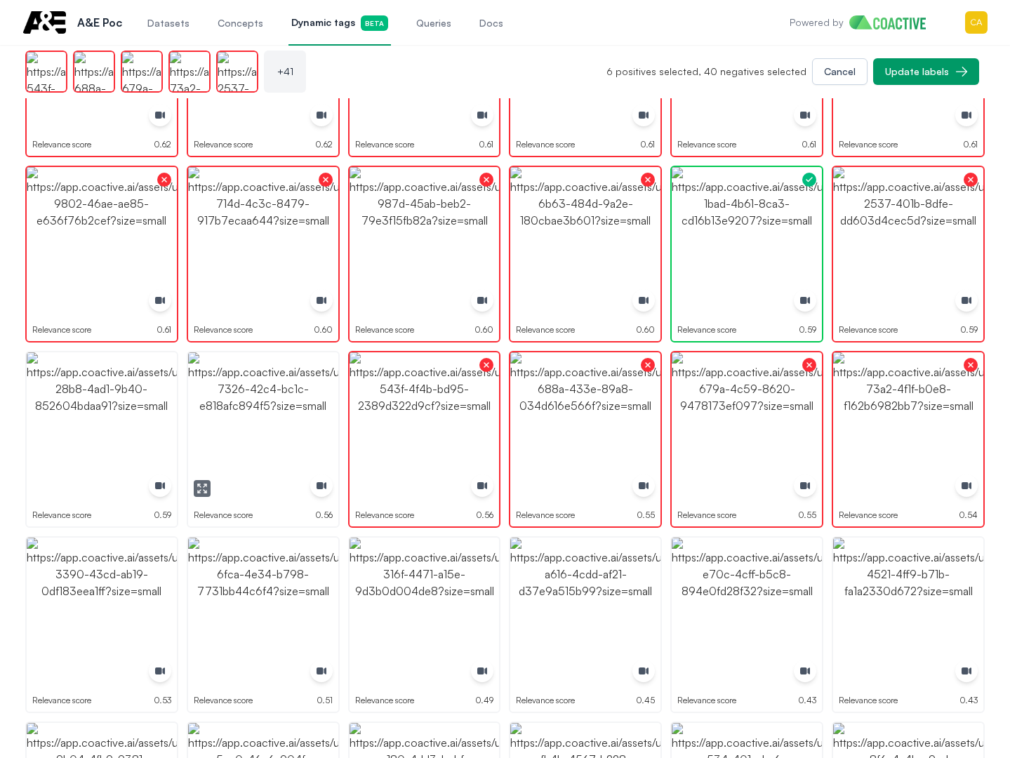
click at [258, 412] on img "button" at bounding box center [263, 427] width 150 height 150
click at [69, 414] on img "button" at bounding box center [102, 427] width 150 height 150
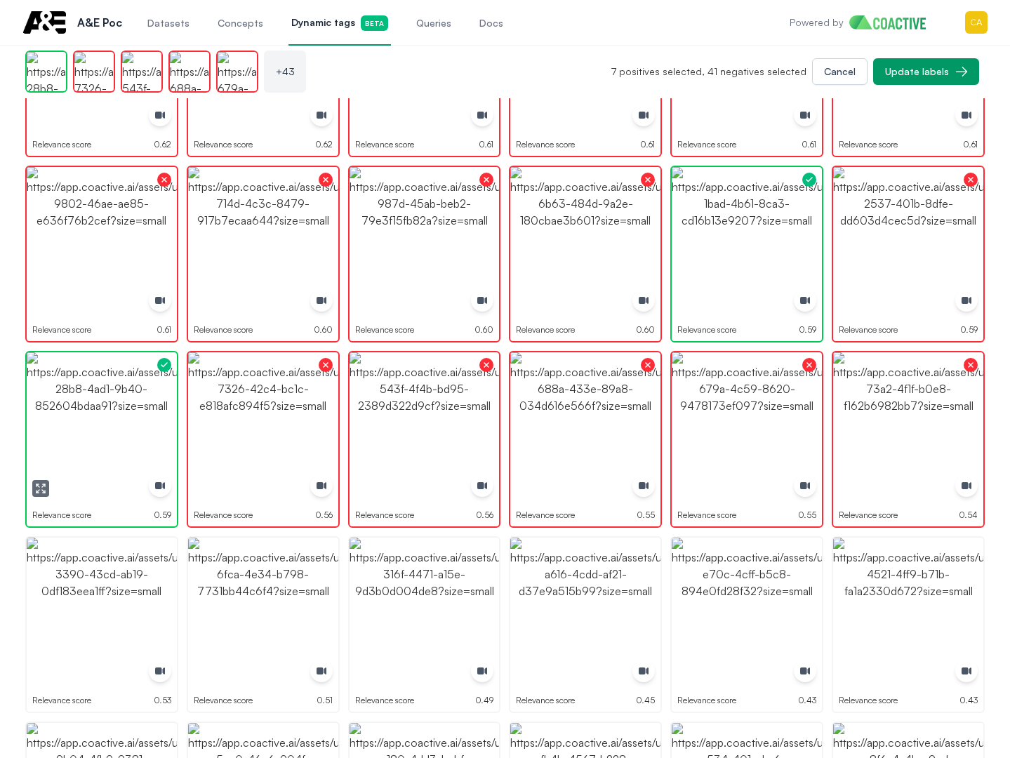
click at [69, 414] on img "button" at bounding box center [102, 427] width 150 height 150
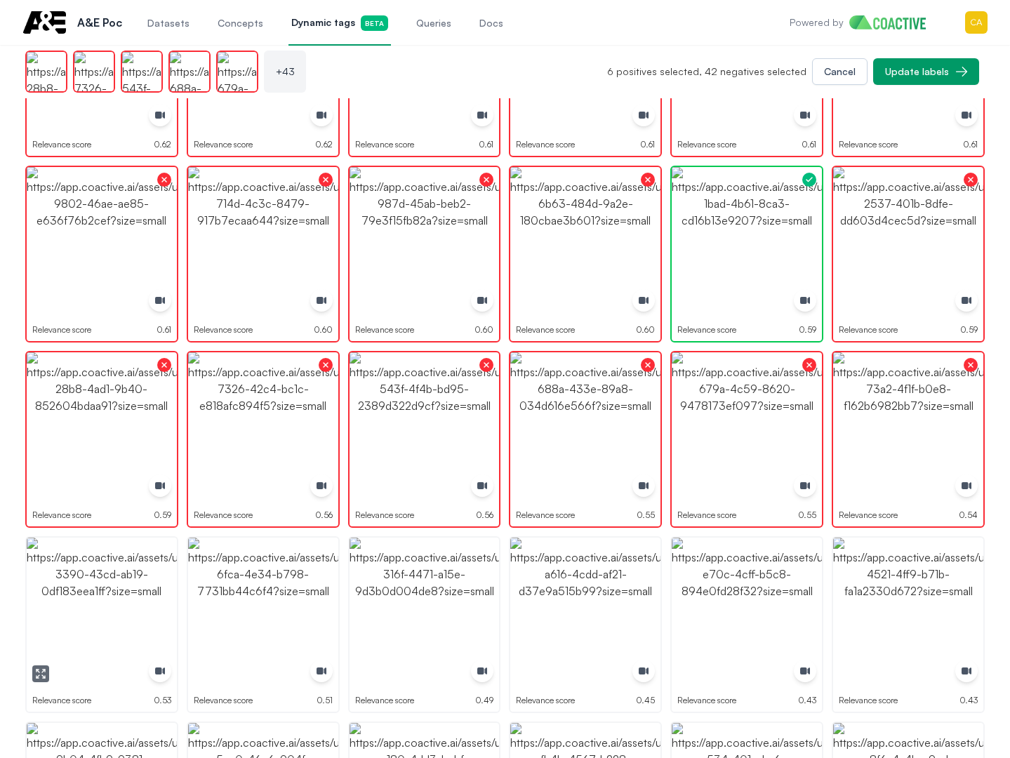
click at [93, 568] on img "button" at bounding box center [102, 613] width 150 height 150
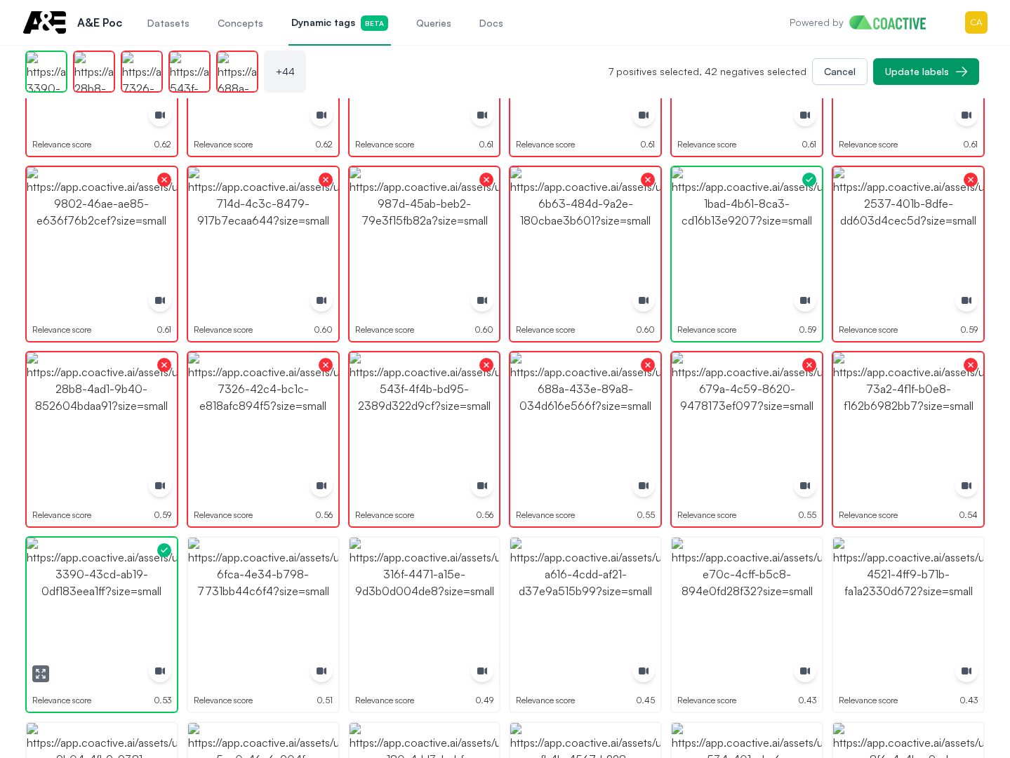
click at [93, 568] on img "button" at bounding box center [102, 613] width 150 height 150
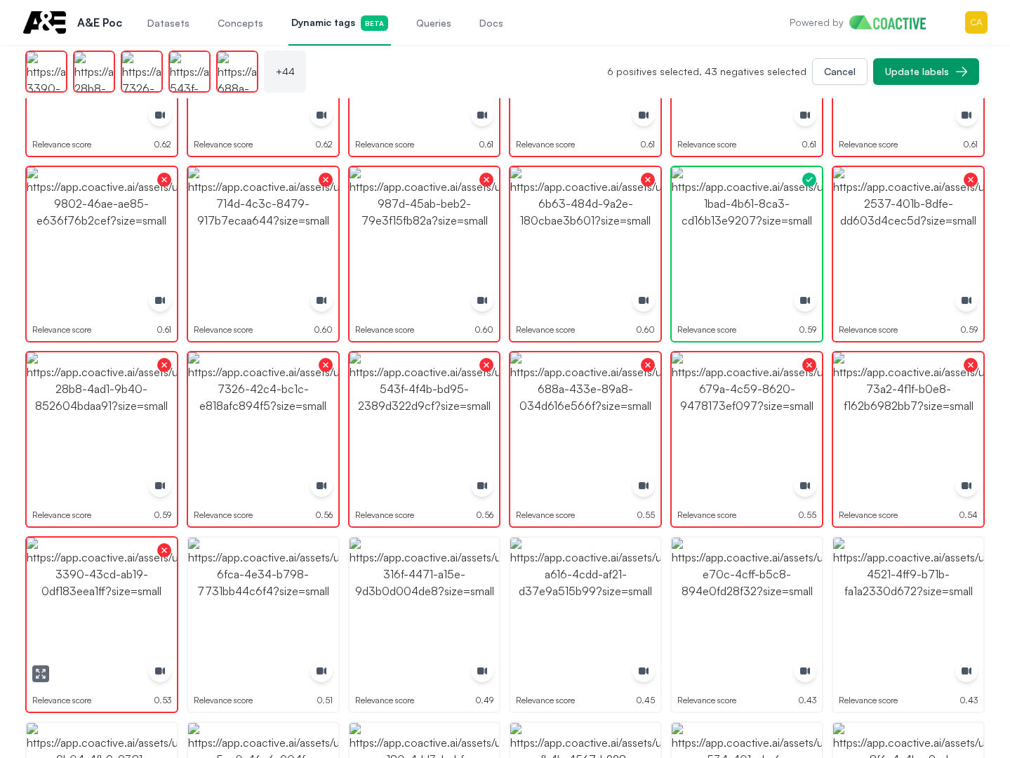
click at [107, 575] on img "button" at bounding box center [102, 613] width 150 height 150
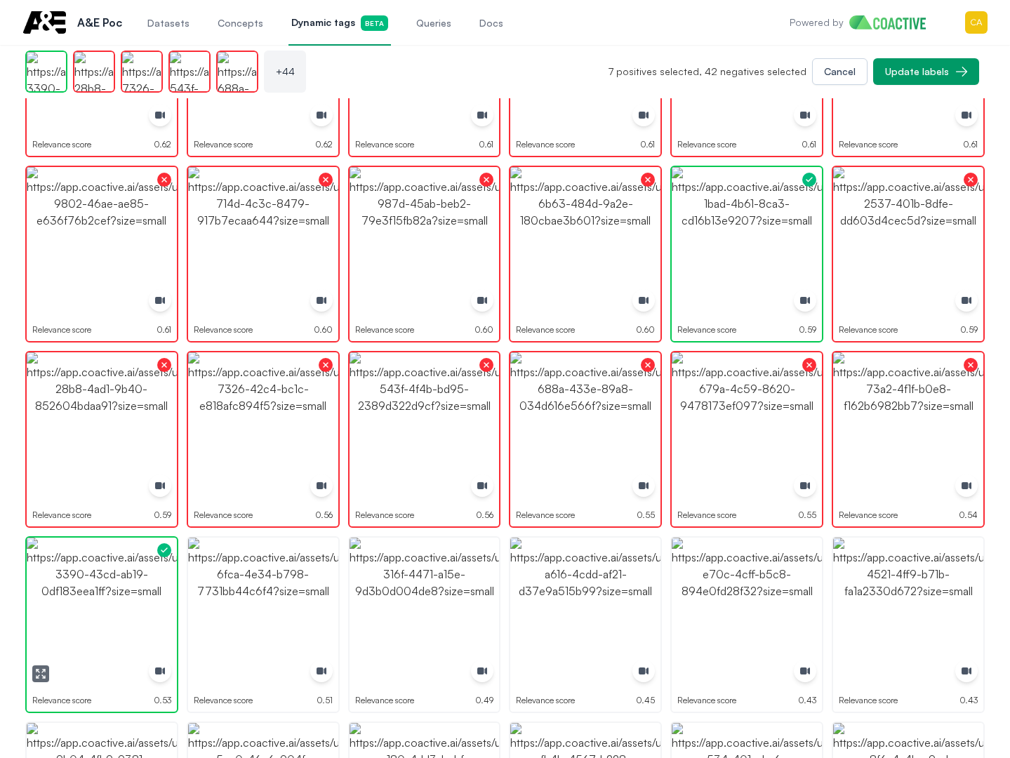
click at [224, 575] on img "button" at bounding box center [263, 613] width 150 height 150
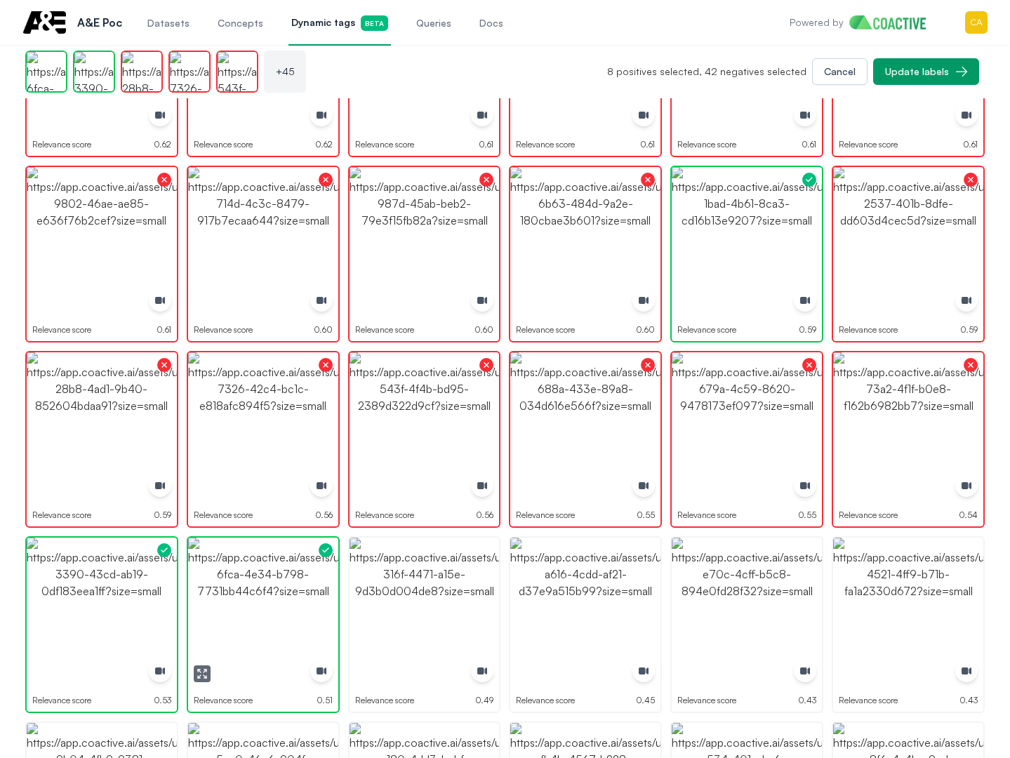
click at [224, 575] on img "button" at bounding box center [263, 613] width 150 height 150
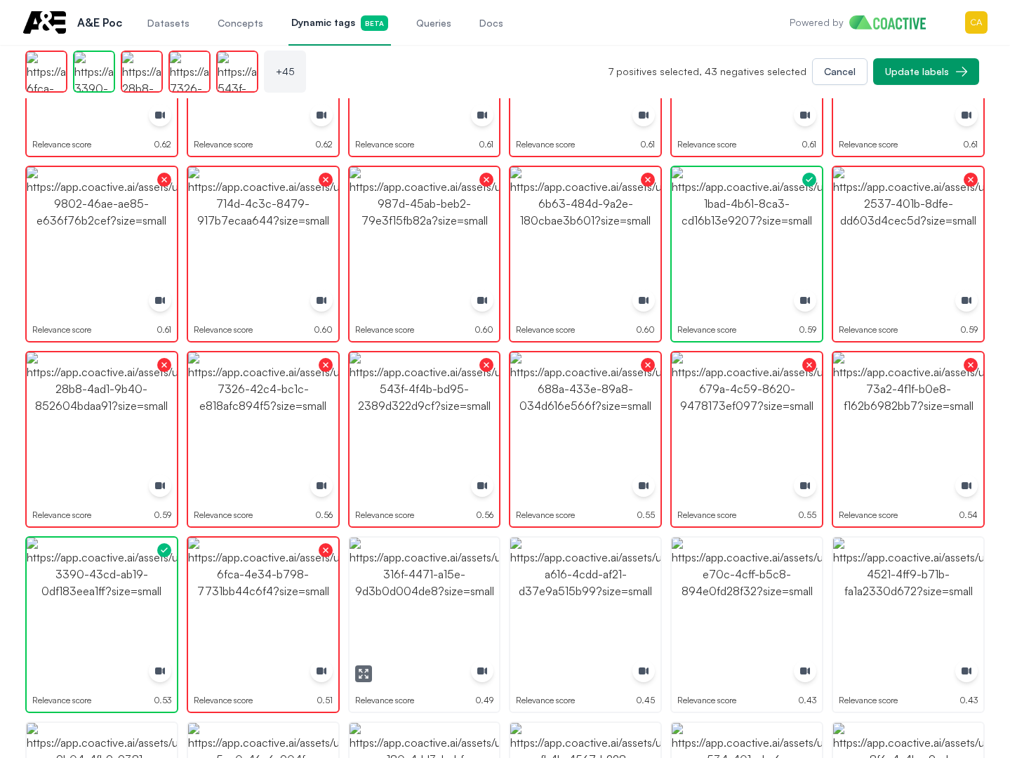
click at [378, 571] on img "button" at bounding box center [425, 613] width 150 height 150
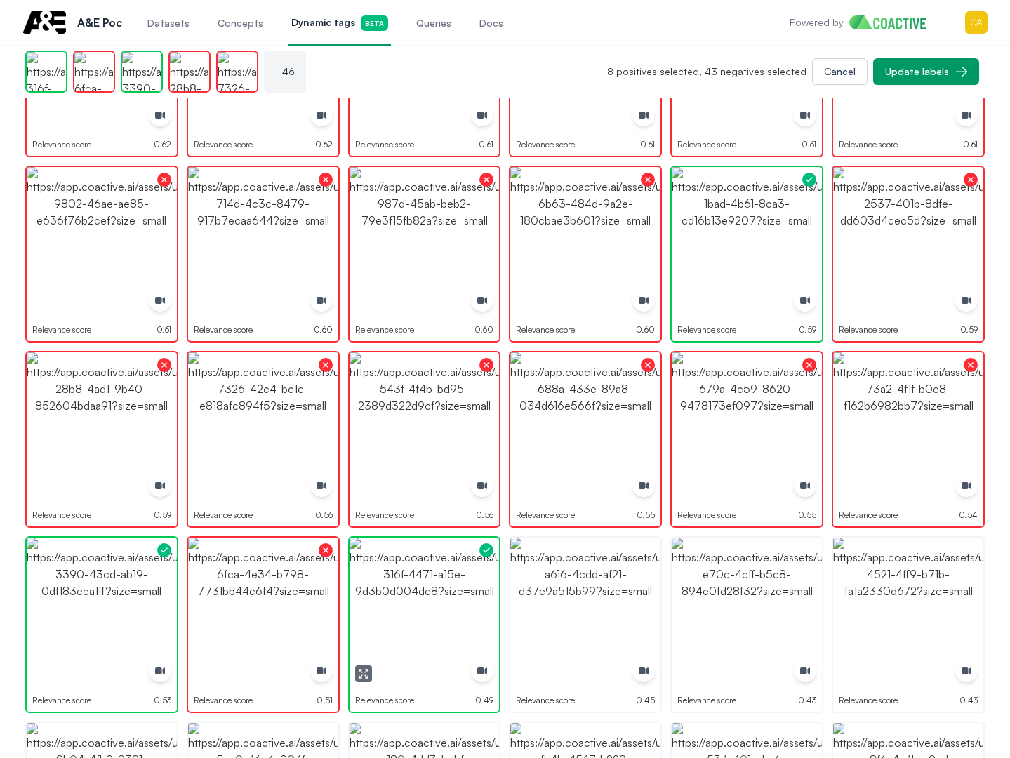
click at [379, 571] on img "button" at bounding box center [425, 613] width 150 height 150
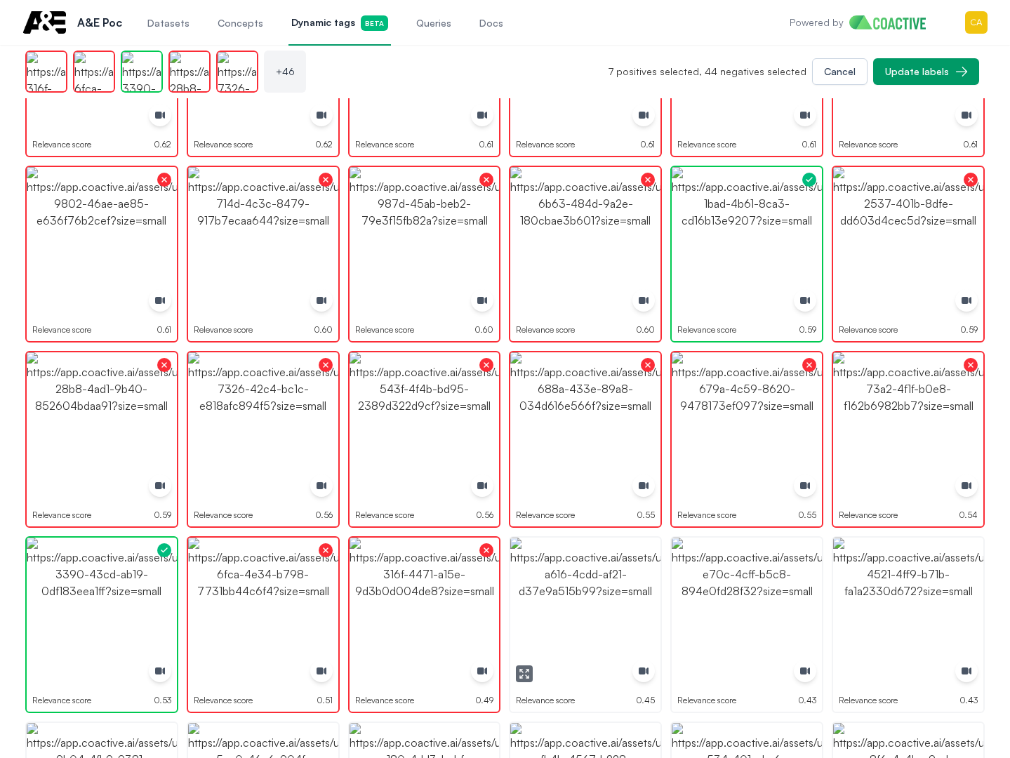
click at [595, 571] on img "button" at bounding box center [585, 613] width 150 height 150
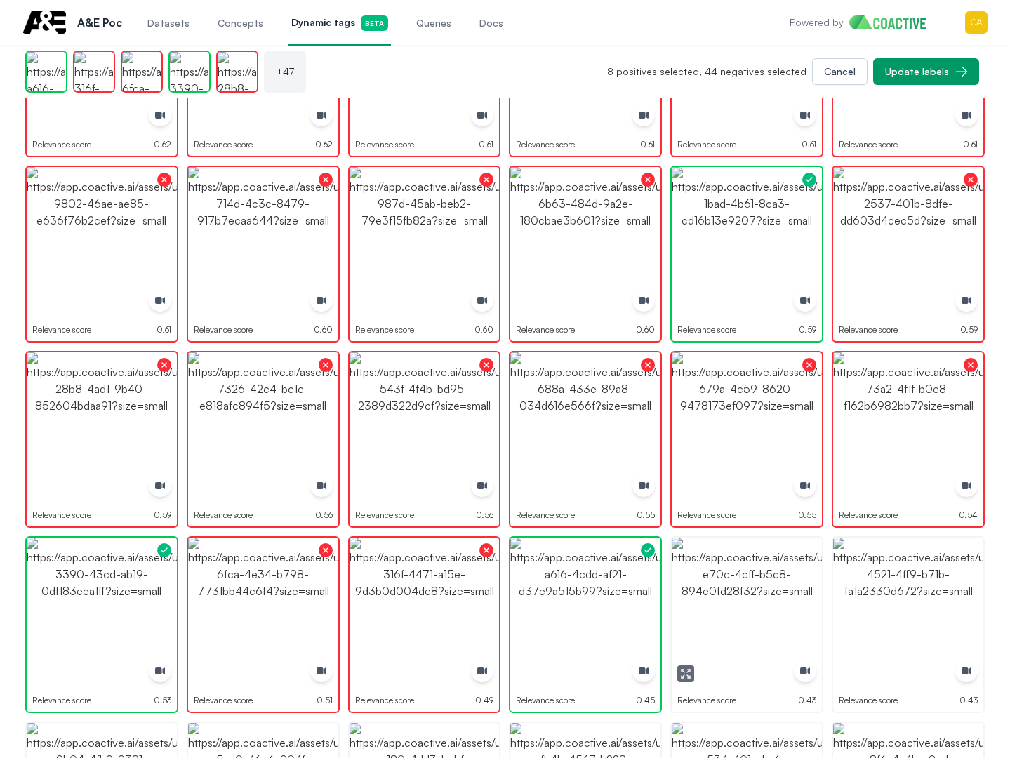
click at [686, 675] on icon "button" at bounding box center [685, 673] width 11 height 11
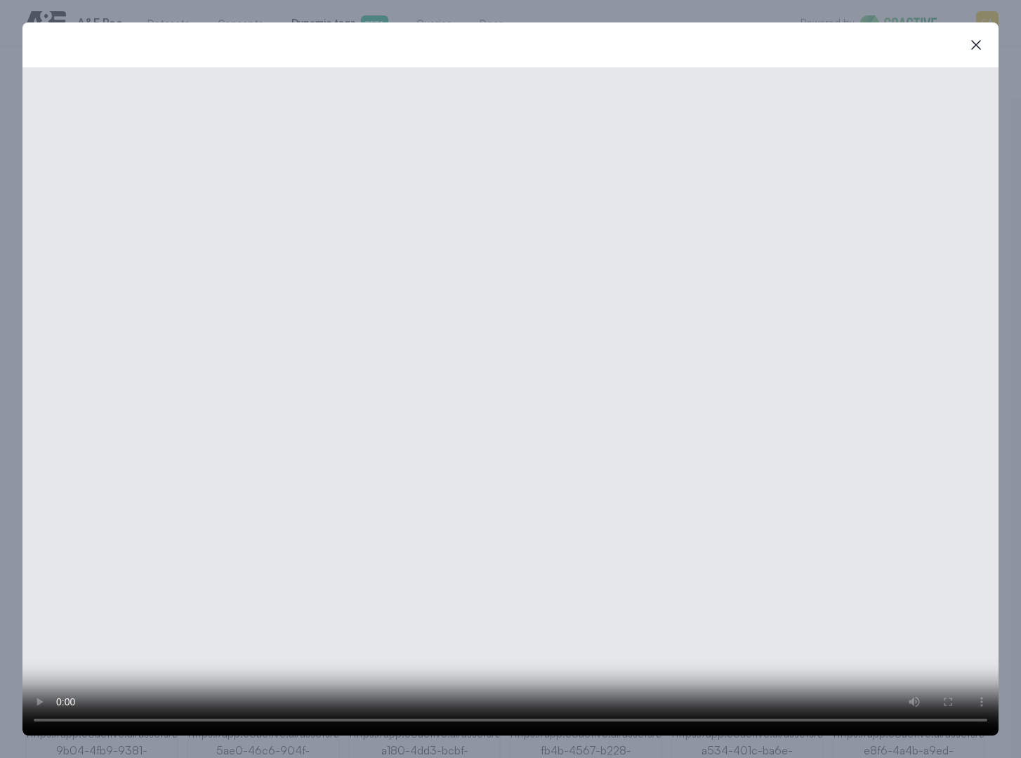
click at [680, 337] on video at bounding box center [510, 401] width 976 height 668
click at [972, 44] on button "close-modal" at bounding box center [976, 45] width 28 height 28
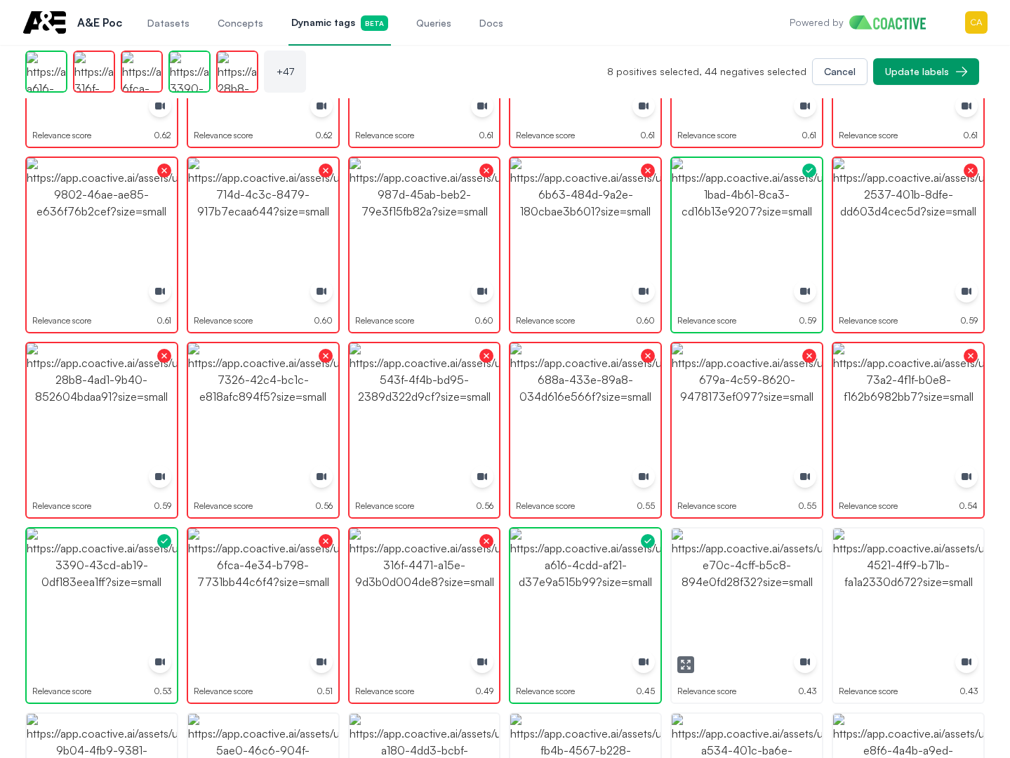
click at [762, 606] on img "button" at bounding box center [747, 604] width 150 height 150
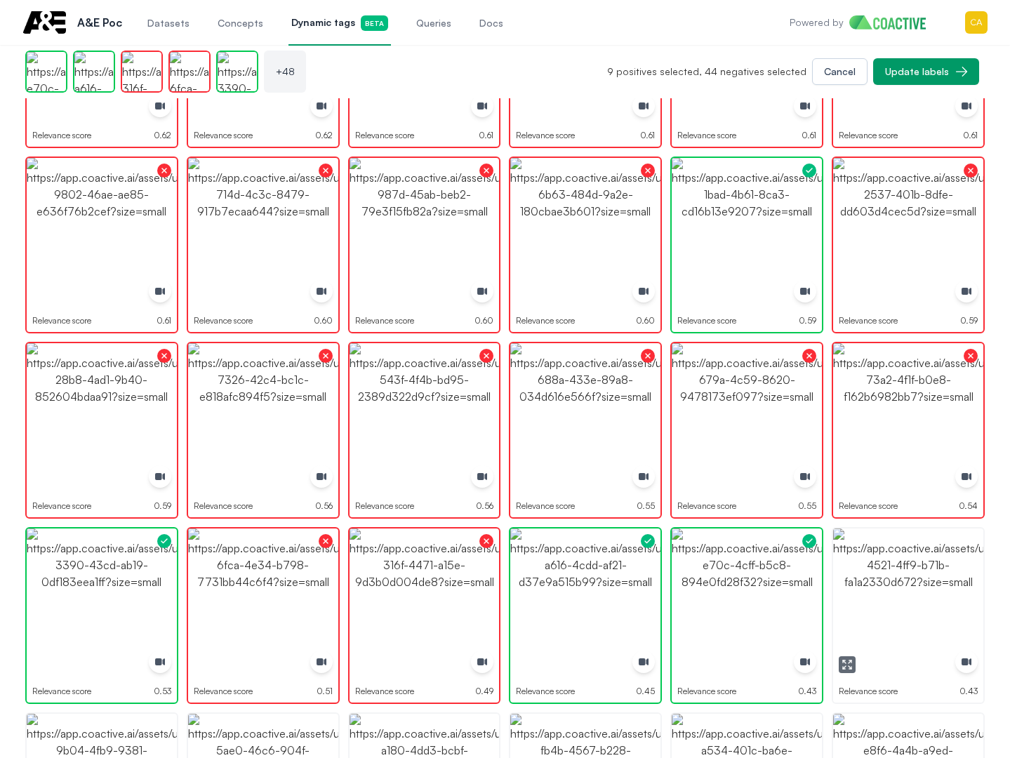
click at [896, 609] on img "button" at bounding box center [908, 604] width 150 height 150
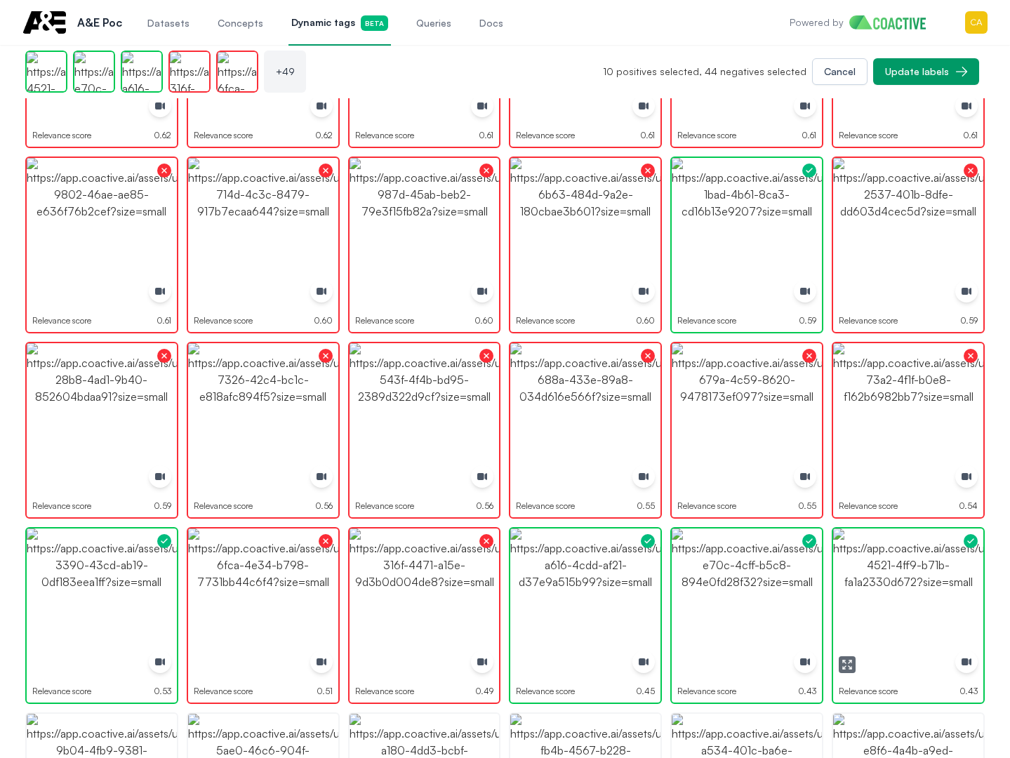
click at [840, 664] on button "button" at bounding box center [847, 664] width 17 height 17
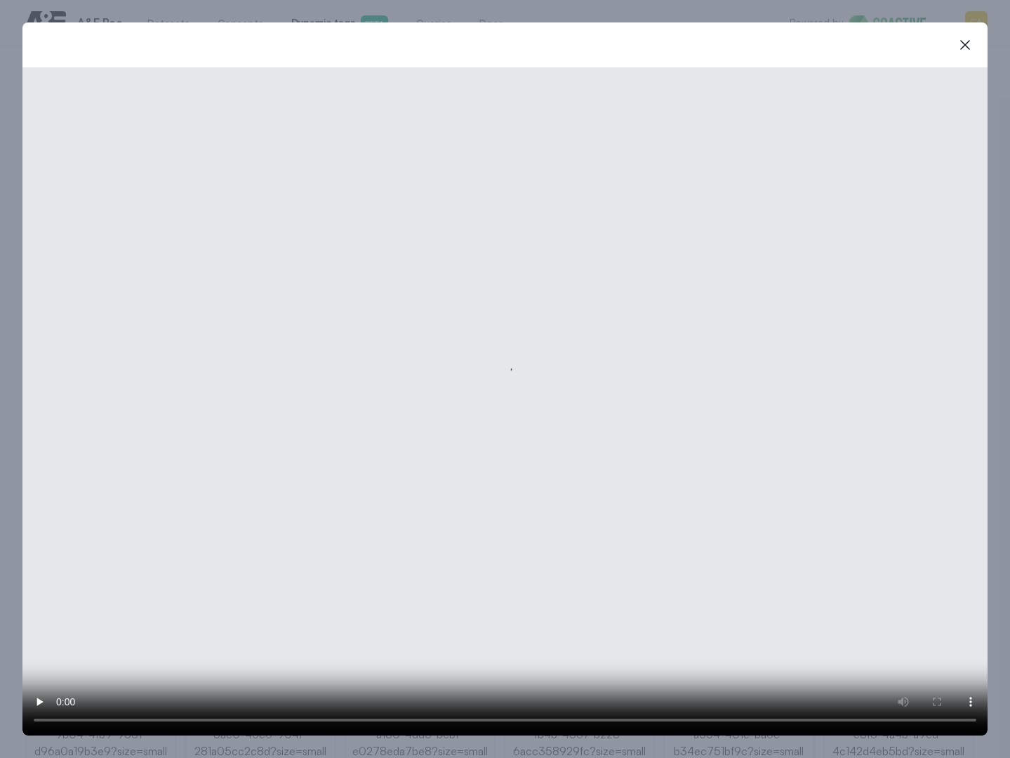
scroll to position [1218, 0]
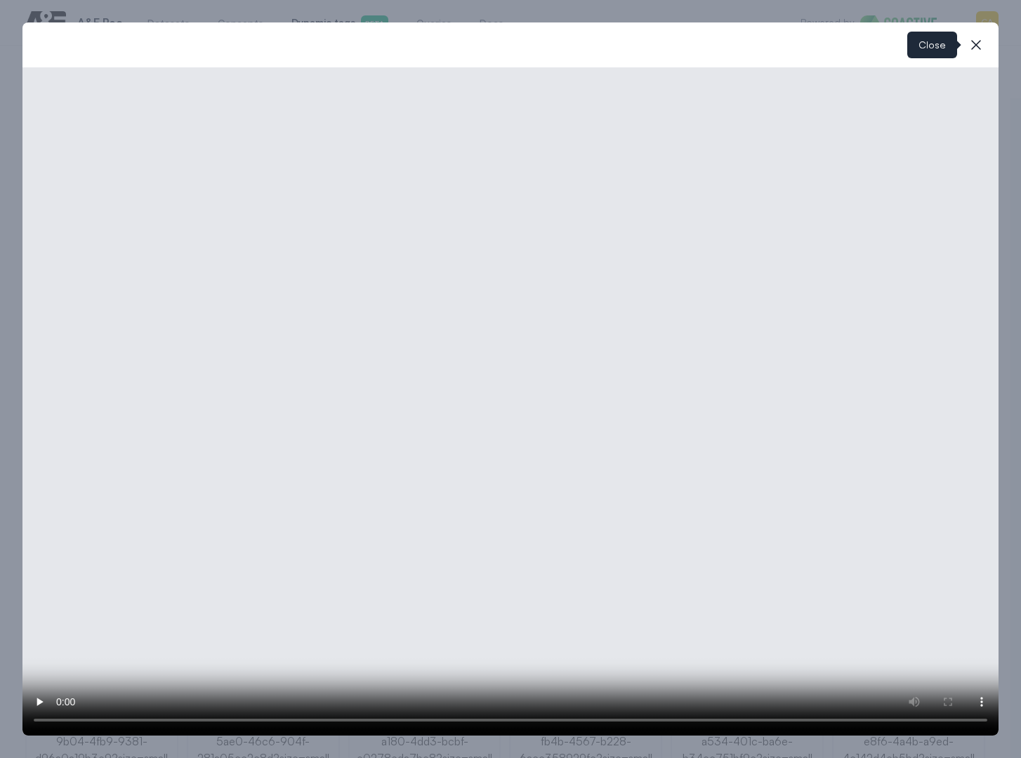
drag, startPoint x: 976, startPoint y: 37, endPoint x: 983, endPoint y: 57, distance: 21.3
click at [976, 39] on icon "button" at bounding box center [975, 45] width 17 height 17
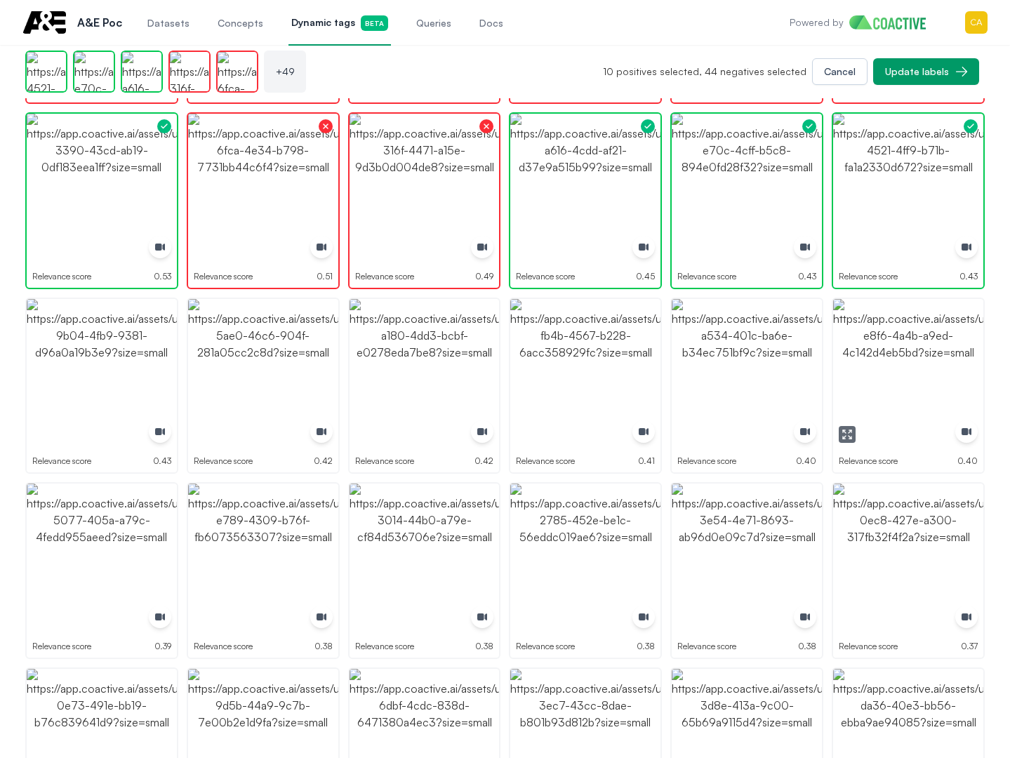
scroll to position [1639, 0]
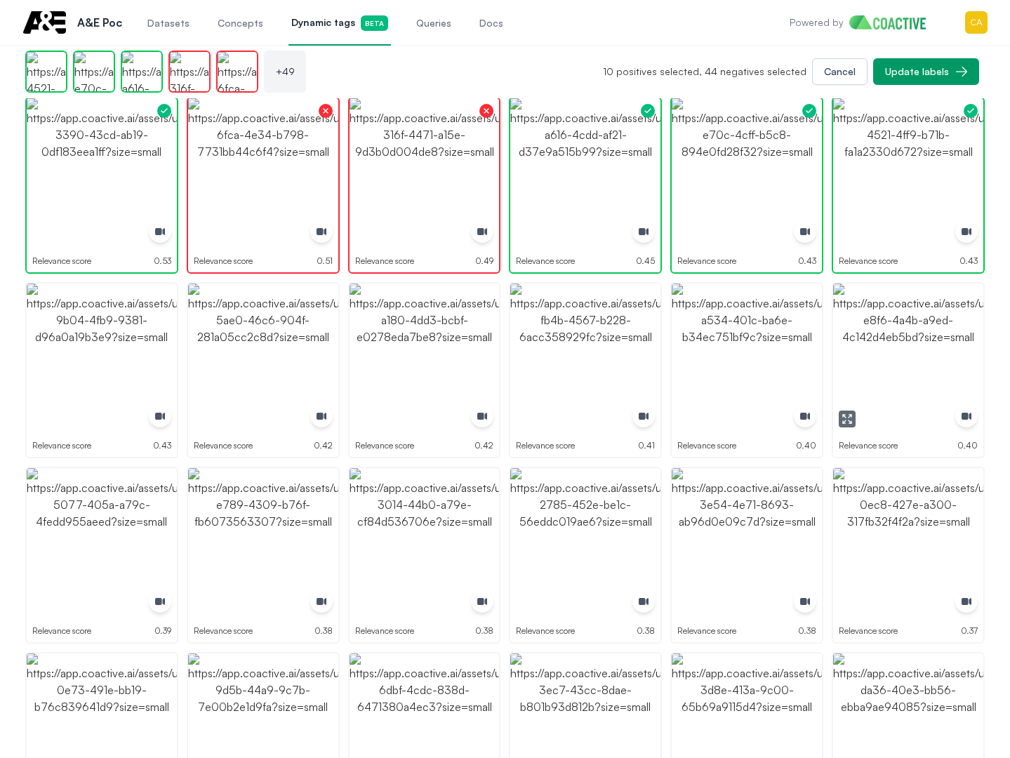
click at [927, 352] on img "button" at bounding box center [908, 359] width 150 height 150
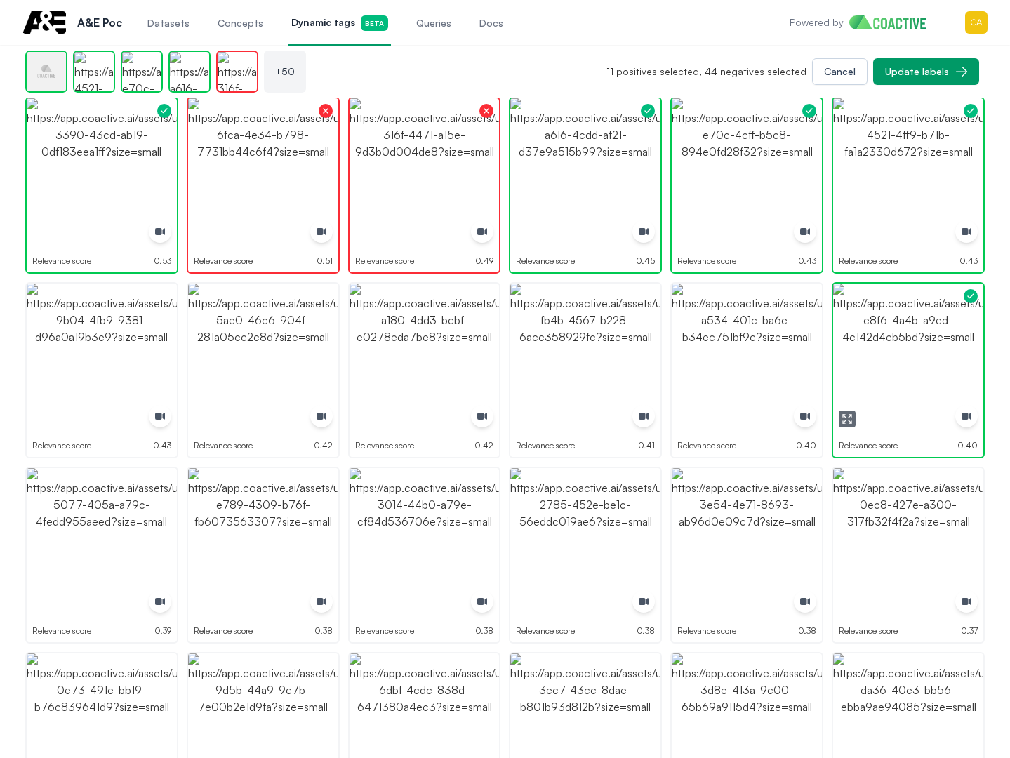
click at [927, 352] on img "button" at bounding box center [908, 359] width 150 height 150
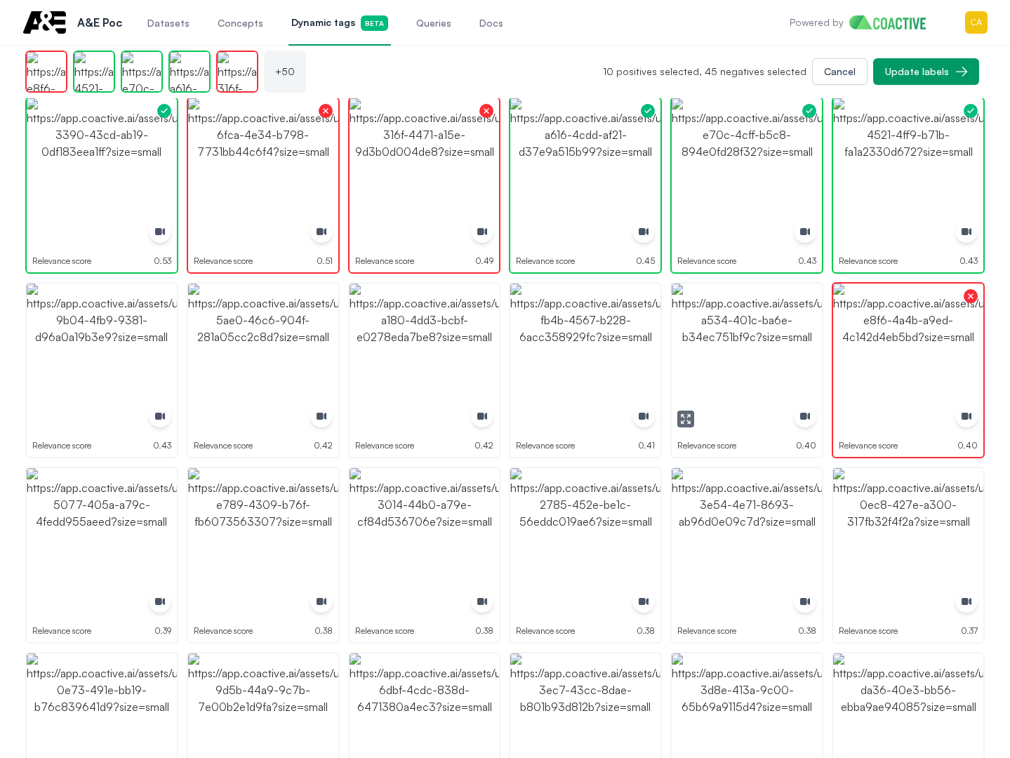
click at [755, 352] on img "button" at bounding box center [747, 359] width 150 height 150
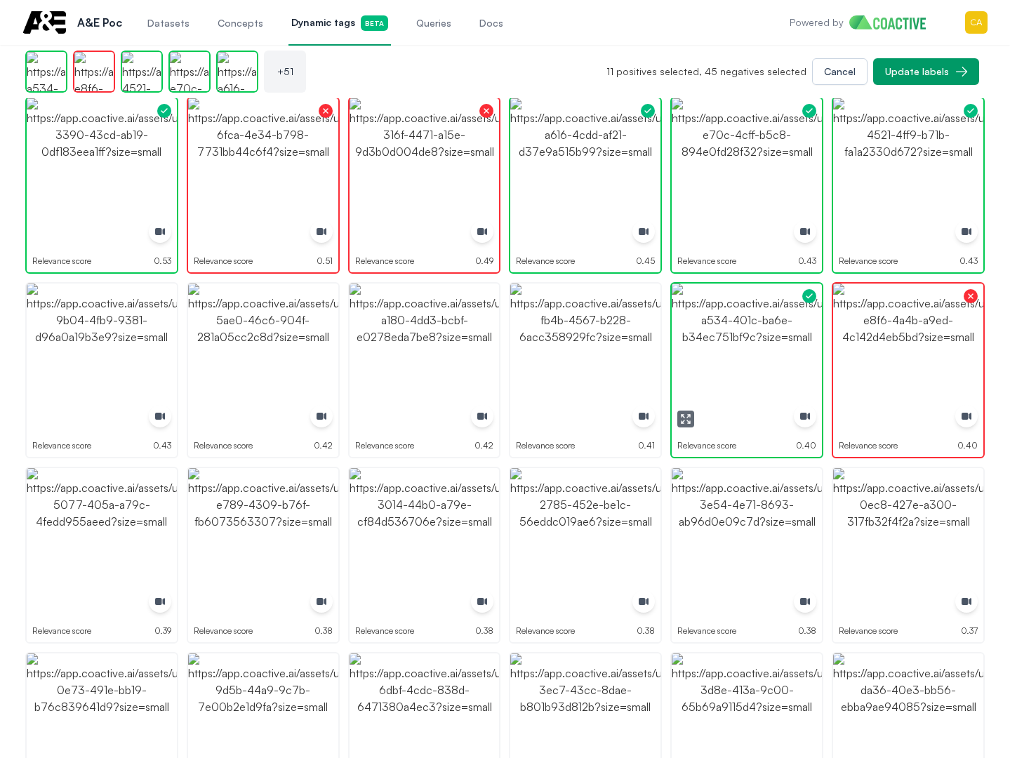
click at [755, 352] on img "button" at bounding box center [747, 359] width 150 height 150
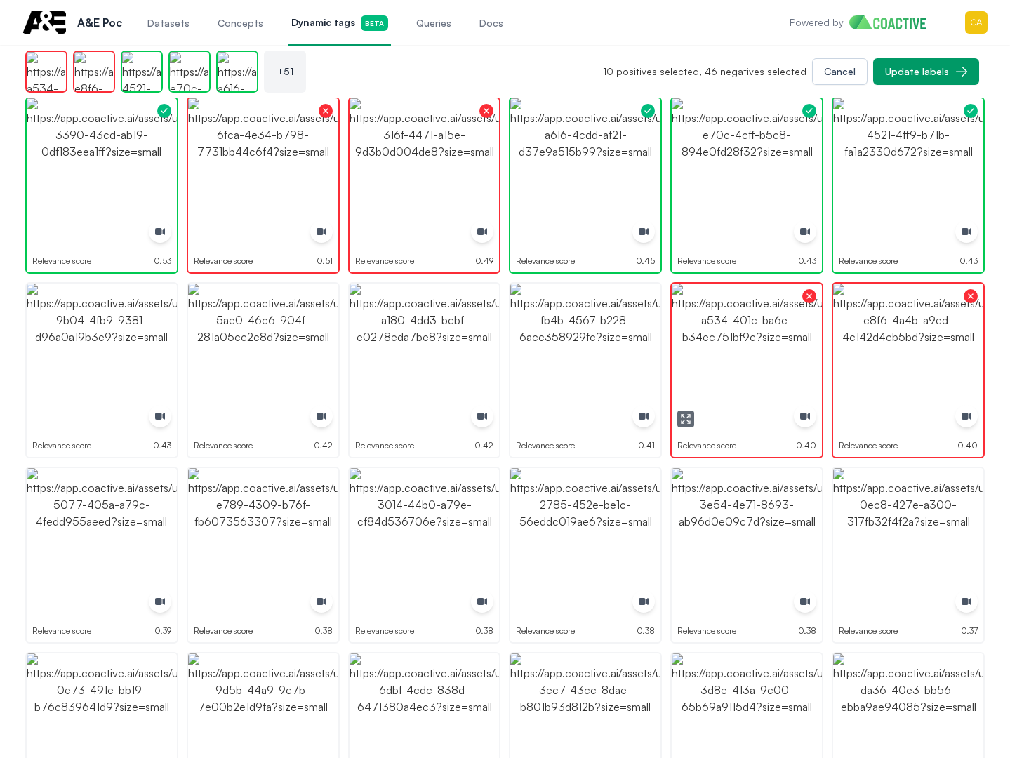
click at [592, 360] on img "button" at bounding box center [585, 359] width 150 height 150
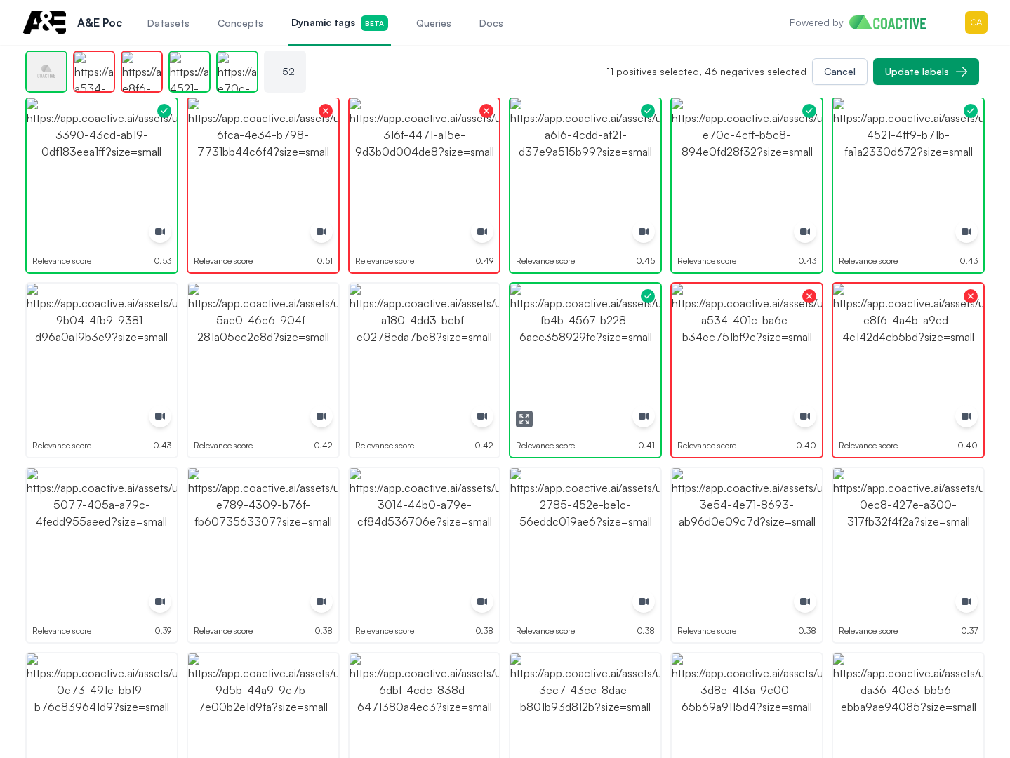
click at [592, 360] on img "button" at bounding box center [585, 359] width 150 height 150
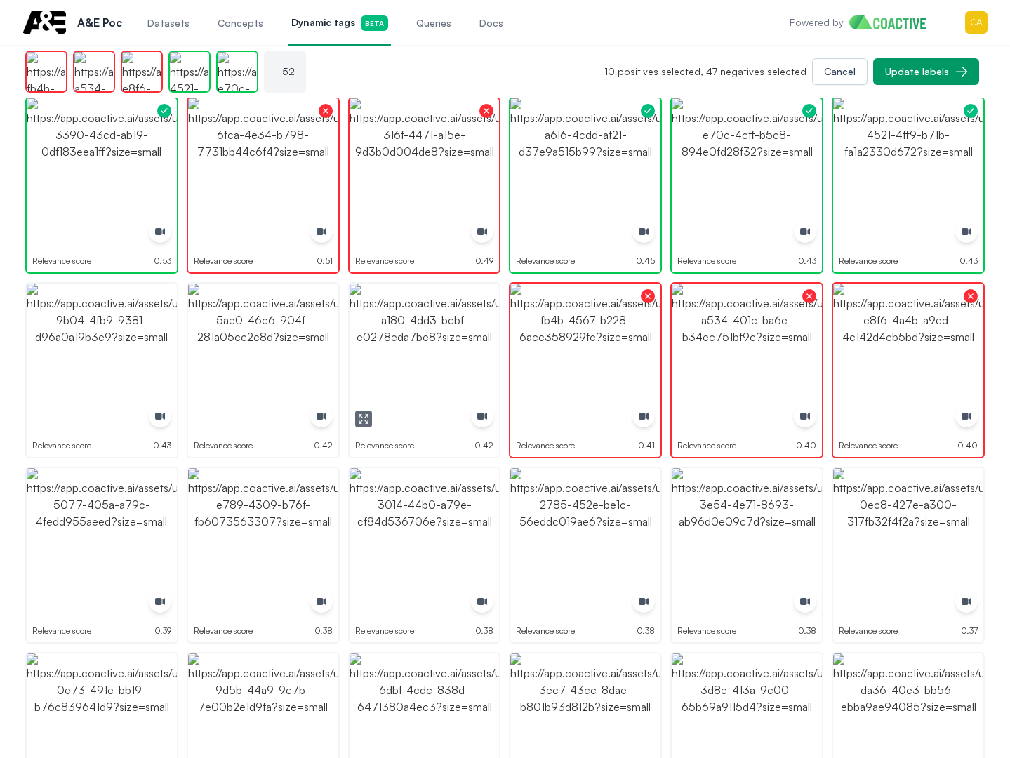
click at [436, 362] on img "button" at bounding box center [425, 359] width 150 height 150
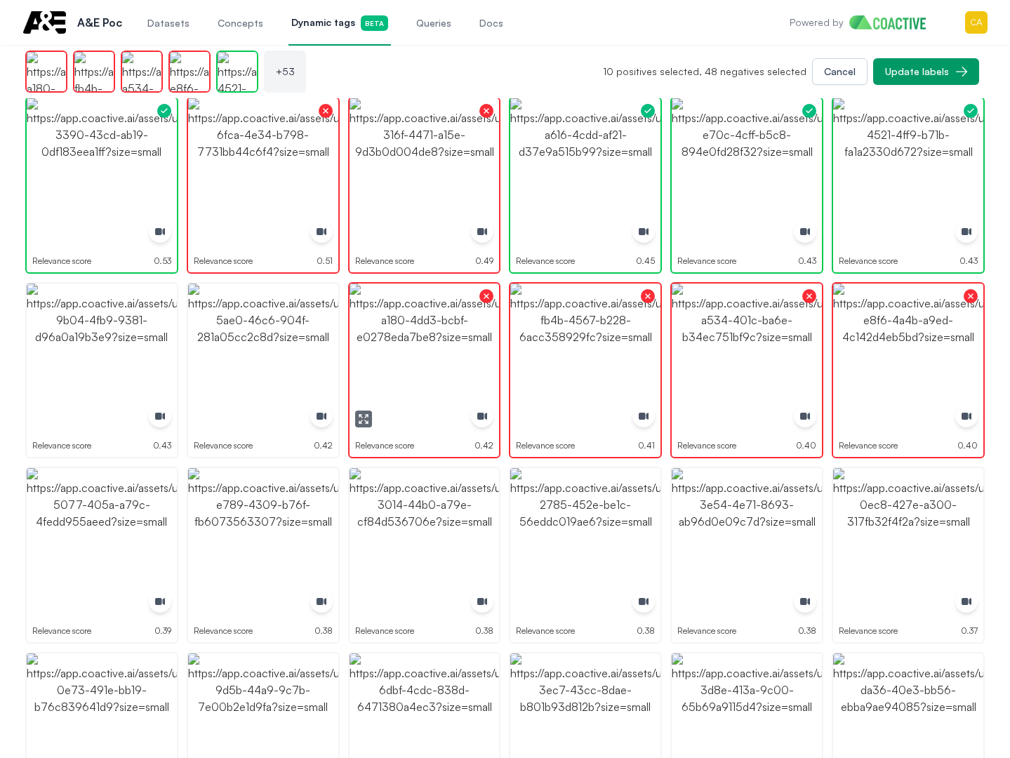
click at [331, 362] on img "button" at bounding box center [263, 359] width 150 height 150
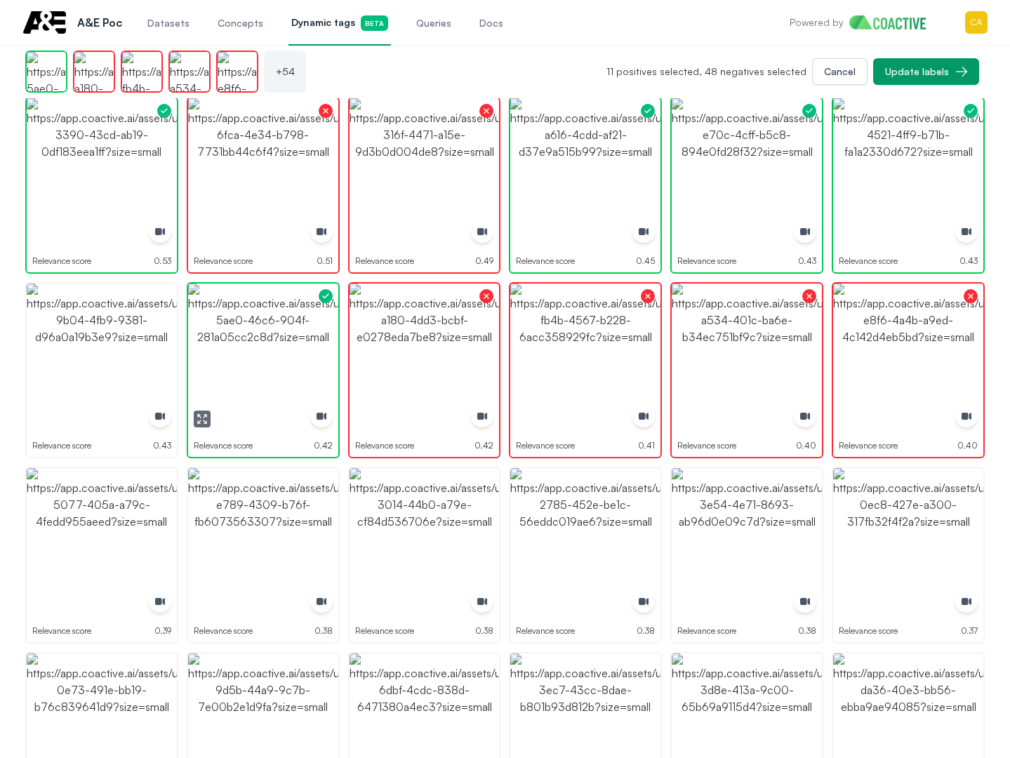
click at [331, 362] on img "button" at bounding box center [263, 359] width 150 height 150
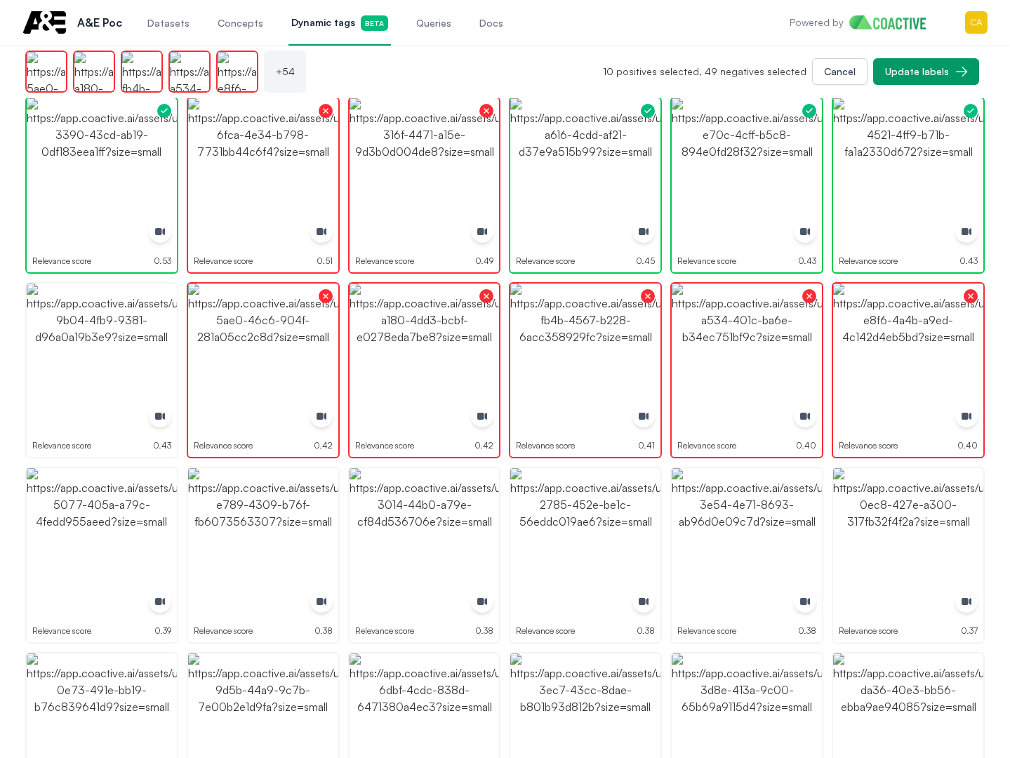
click at [180, 369] on ul "Relevance score 0.79 Relevance score 0.78 Relevance score 0.76 Relevance score …" at bounding box center [505, 185] width 960 height 3140
click at [113, 372] on img "button" at bounding box center [102, 359] width 150 height 150
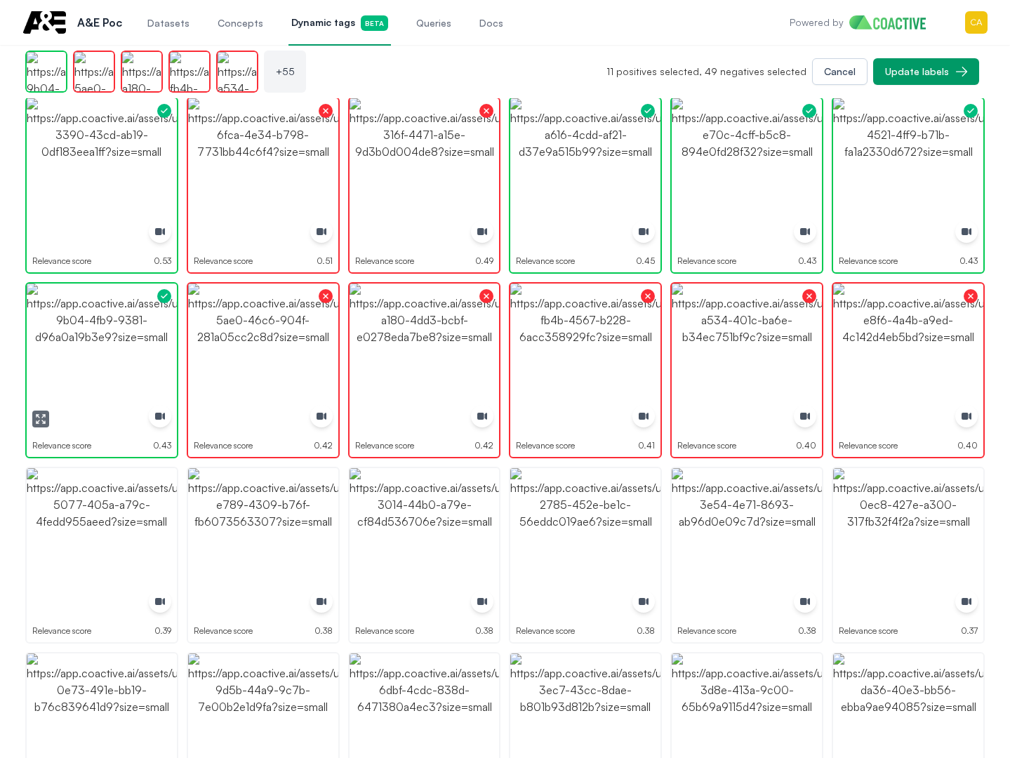
click at [110, 379] on img "button" at bounding box center [102, 359] width 150 height 150
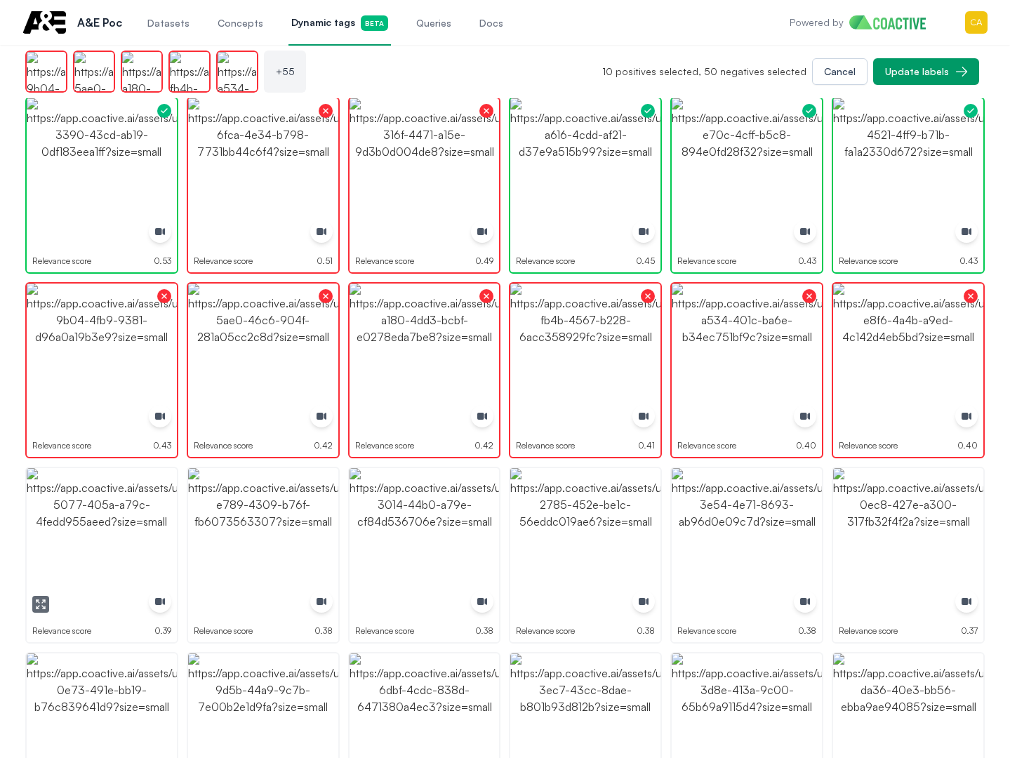
click at [93, 516] on img "button" at bounding box center [102, 543] width 150 height 150
click at [267, 515] on img "button" at bounding box center [263, 543] width 150 height 150
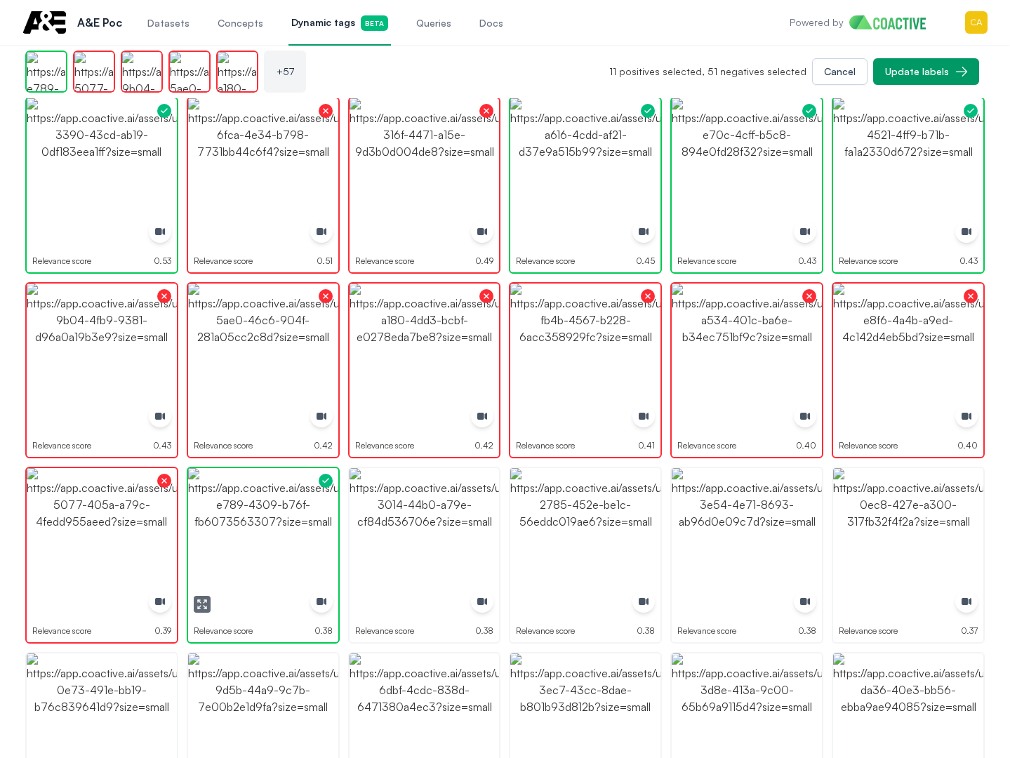
click at [267, 515] on img "button" at bounding box center [263, 543] width 150 height 150
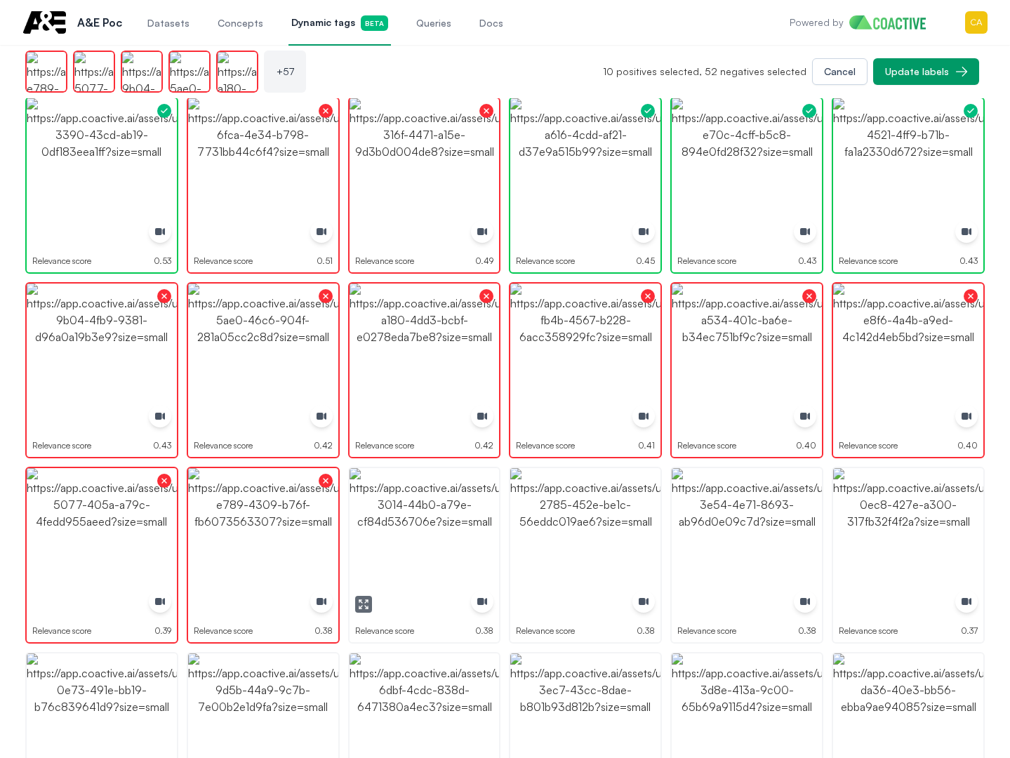
click at [392, 515] on img "button" at bounding box center [425, 543] width 150 height 150
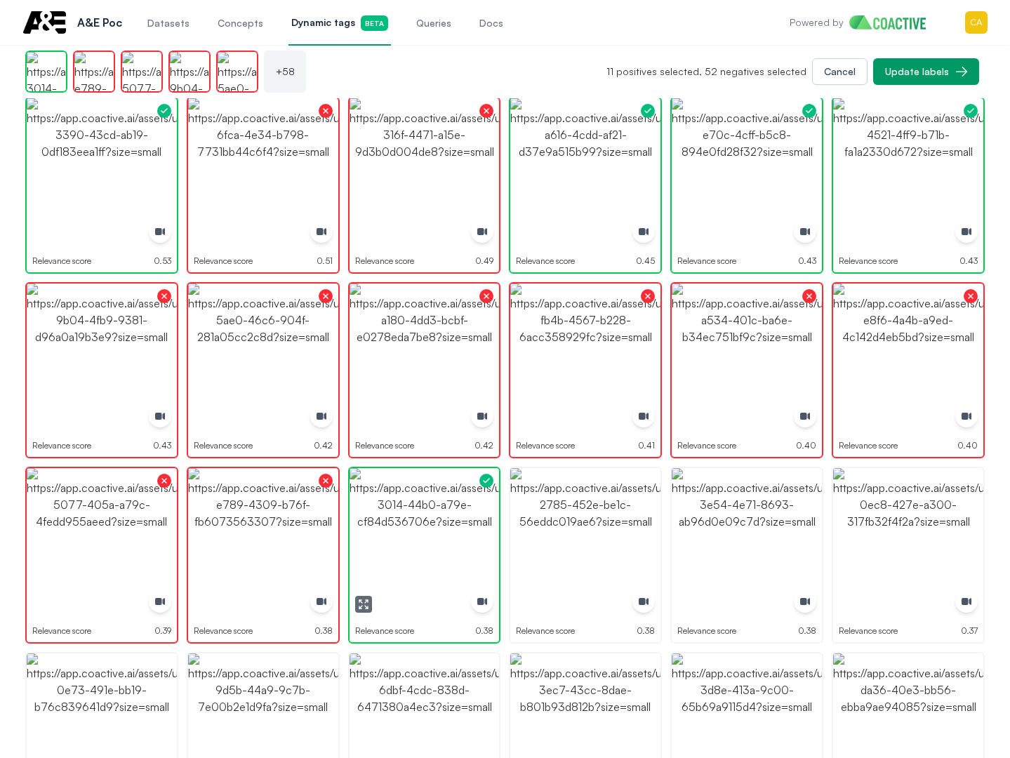
click at [392, 515] on img "button" at bounding box center [425, 543] width 150 height 150
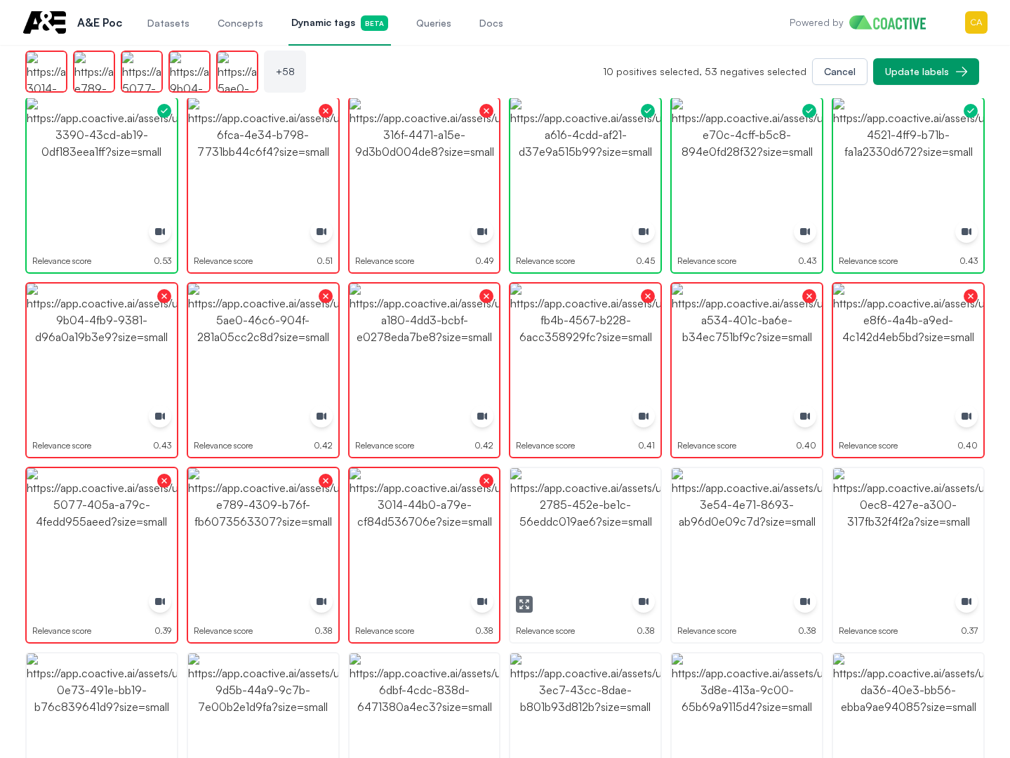
click at [607, 498] on img "button" at bounding box center [585, 543] width 150 height 150
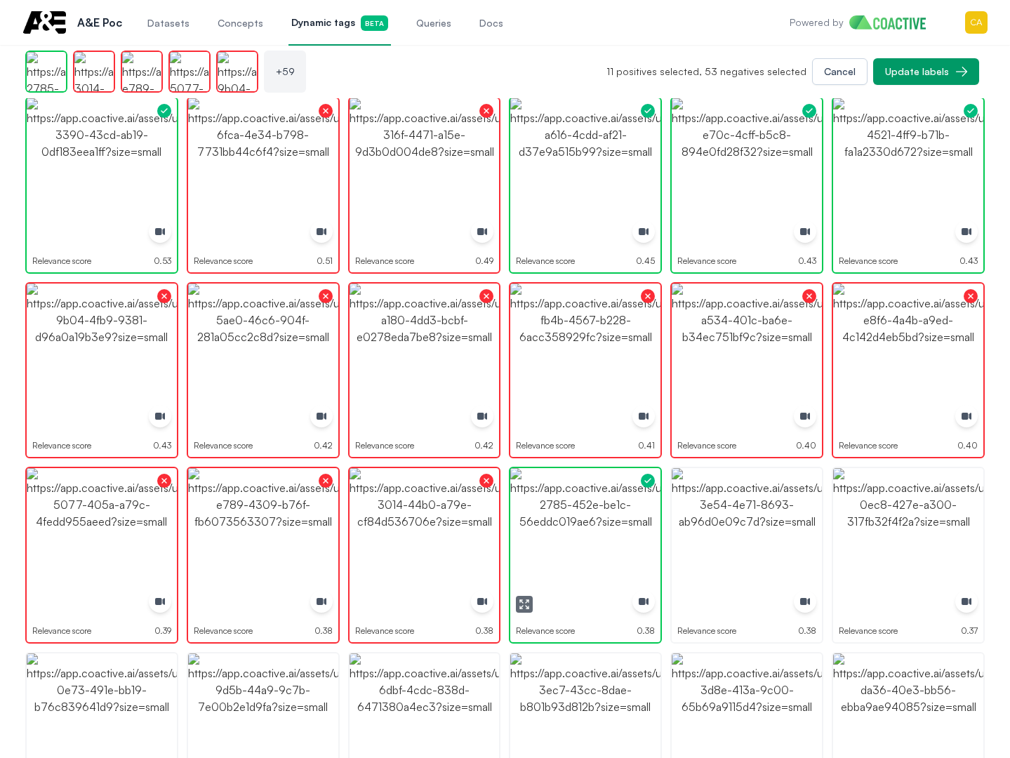
click at [607, 498] on img "button" at bounding box center [585, 543] width 150 height 150
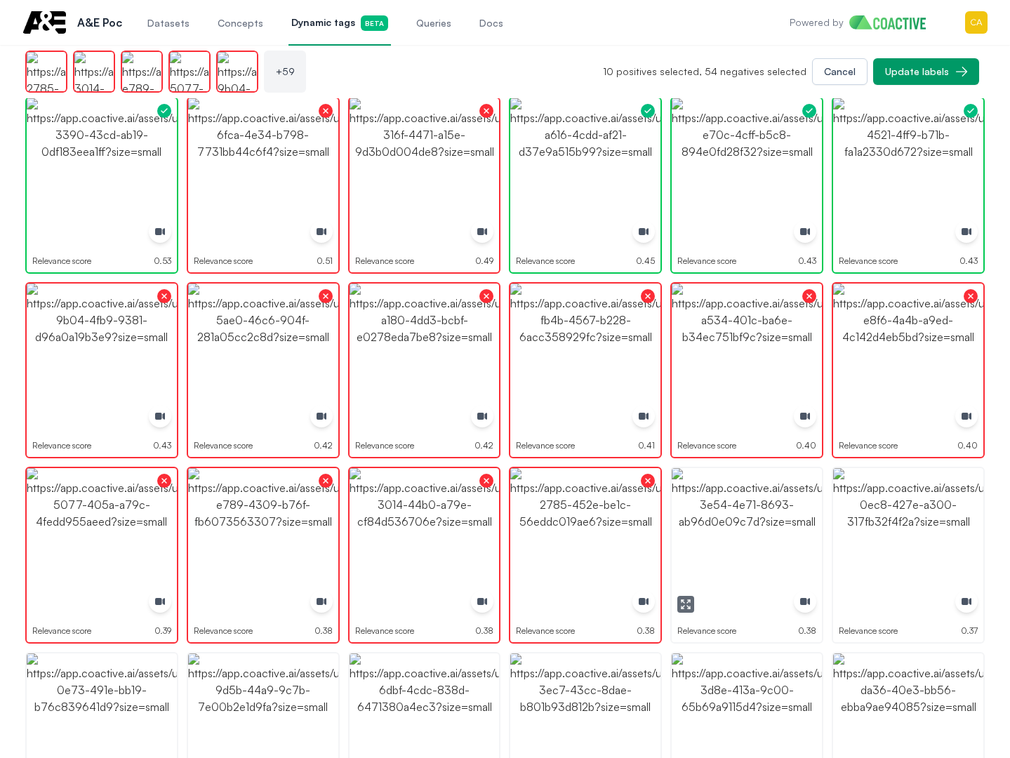
click at [748, 498] on img "button" at bounding box center [747, 543] width 150 height 150
click
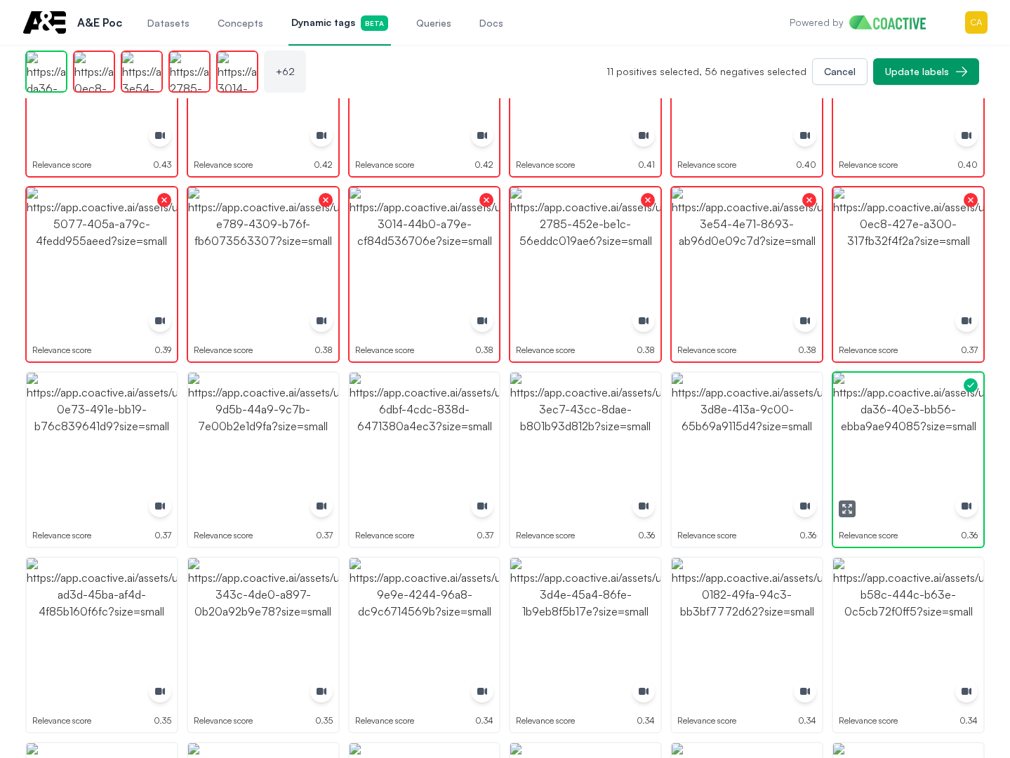
scroll to position [1935, 0]
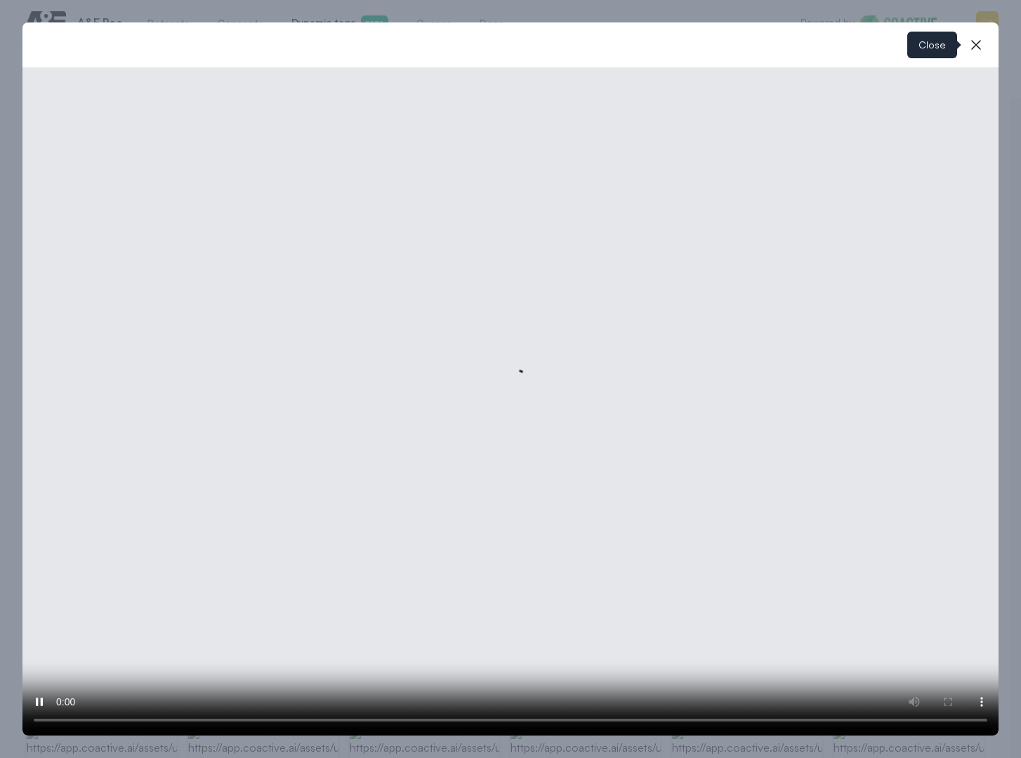
drag, startPoint x: 975, startPoint y: 43, endPoint x: 815, endPoint y: 387, distance: 379.4
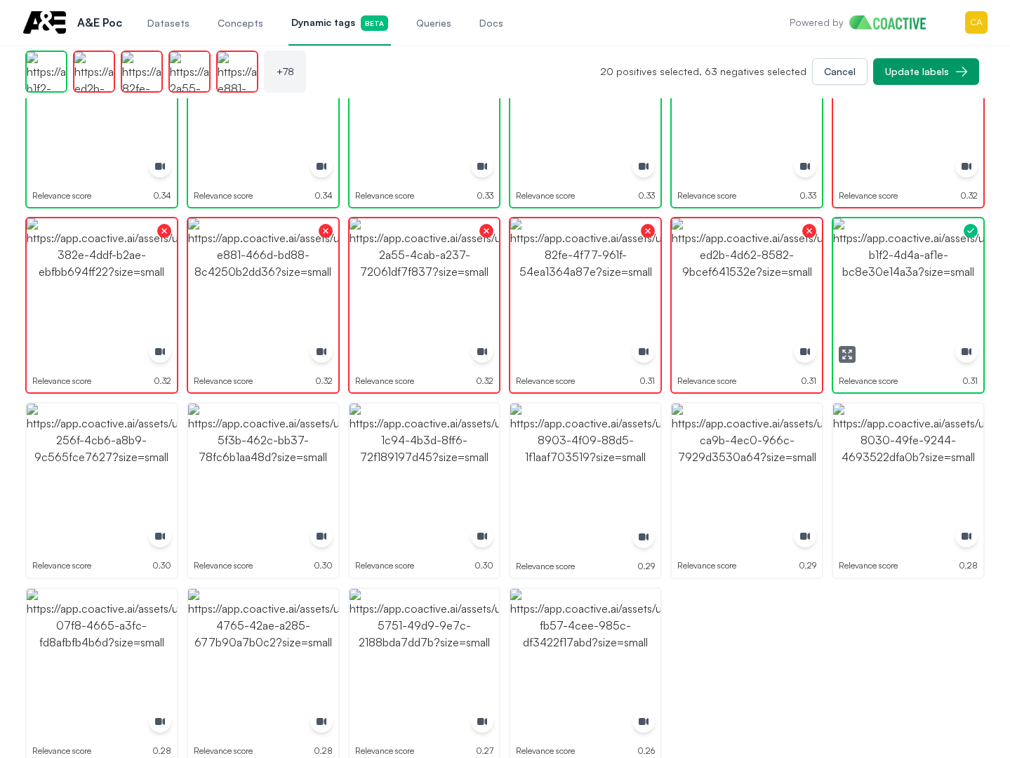
scroll to position [2647, 0]
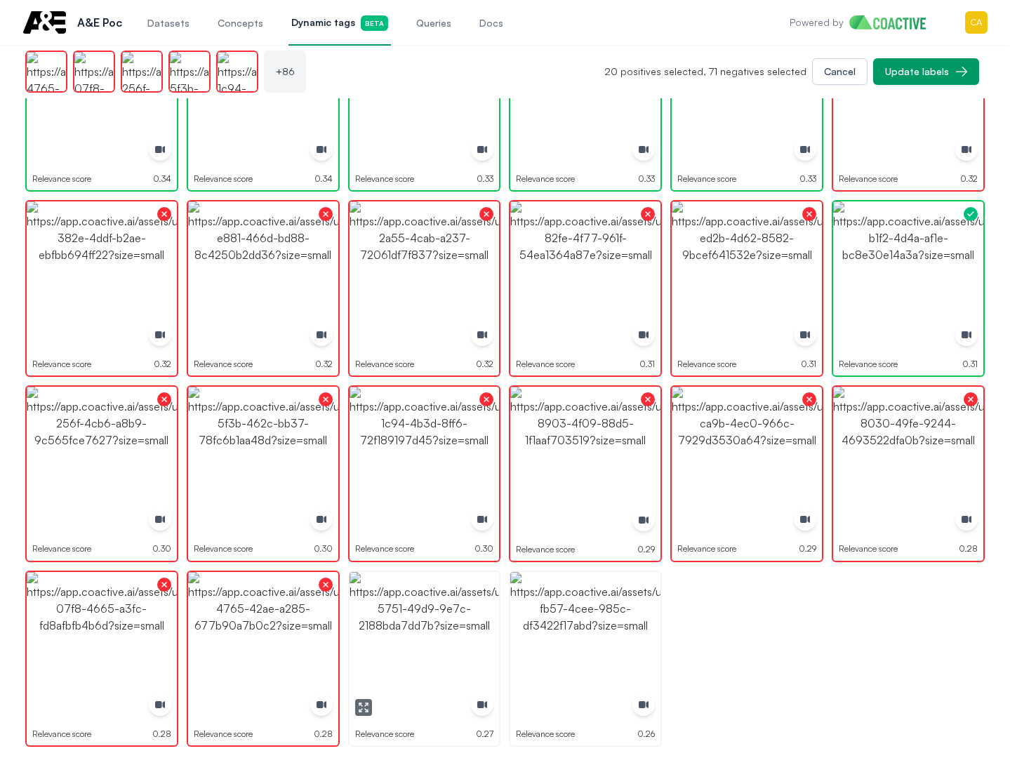
drag, startPoint x: 443, startPoint y: 649, endPoint x: 623, endPoint y: 647, distance: 179.7
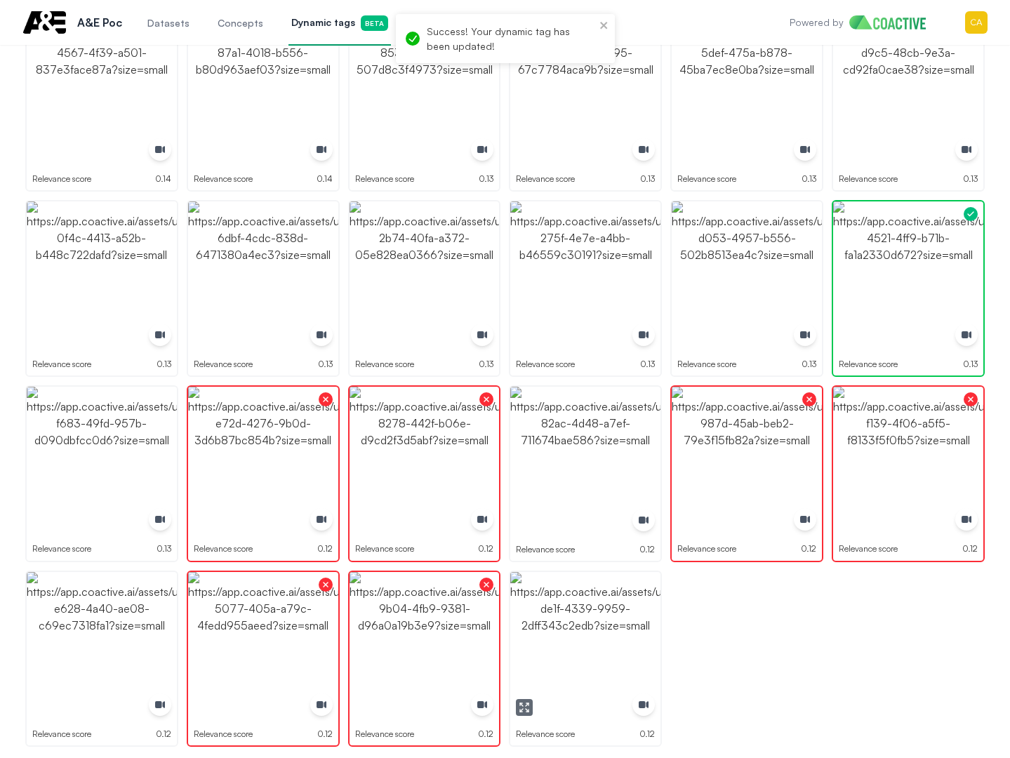
drag, startPoint x: 577, startPoint y: 636, endPoint x: 644, endPoint y: 661, distance: 71.1
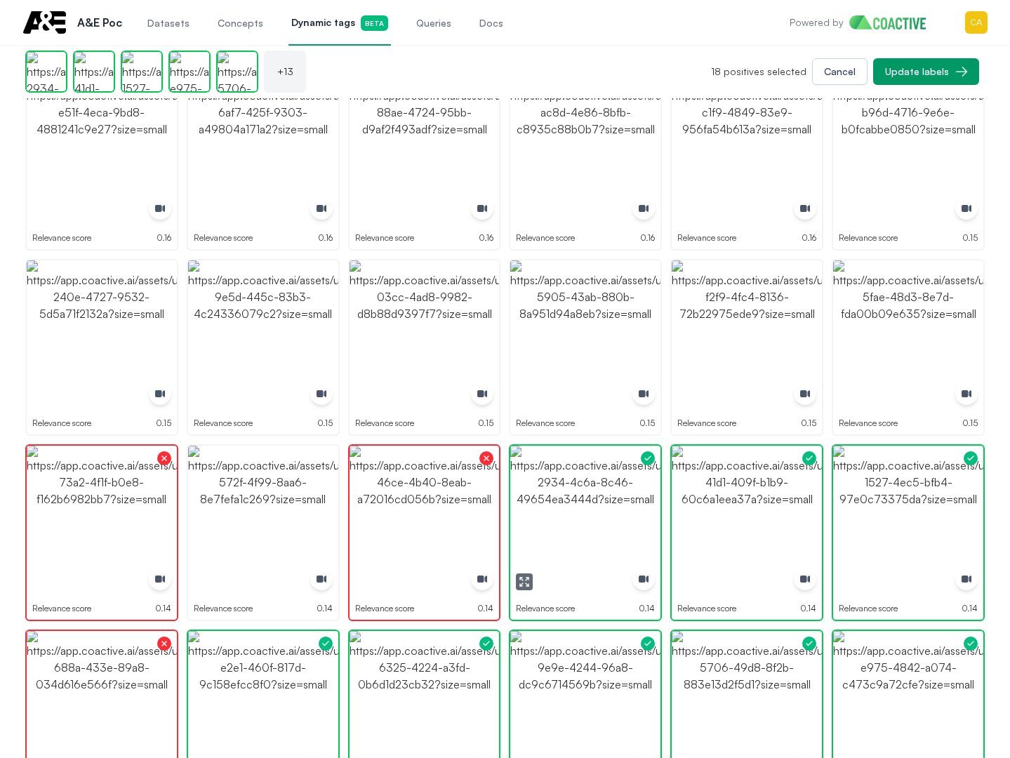
scroll to position [1735, 0]
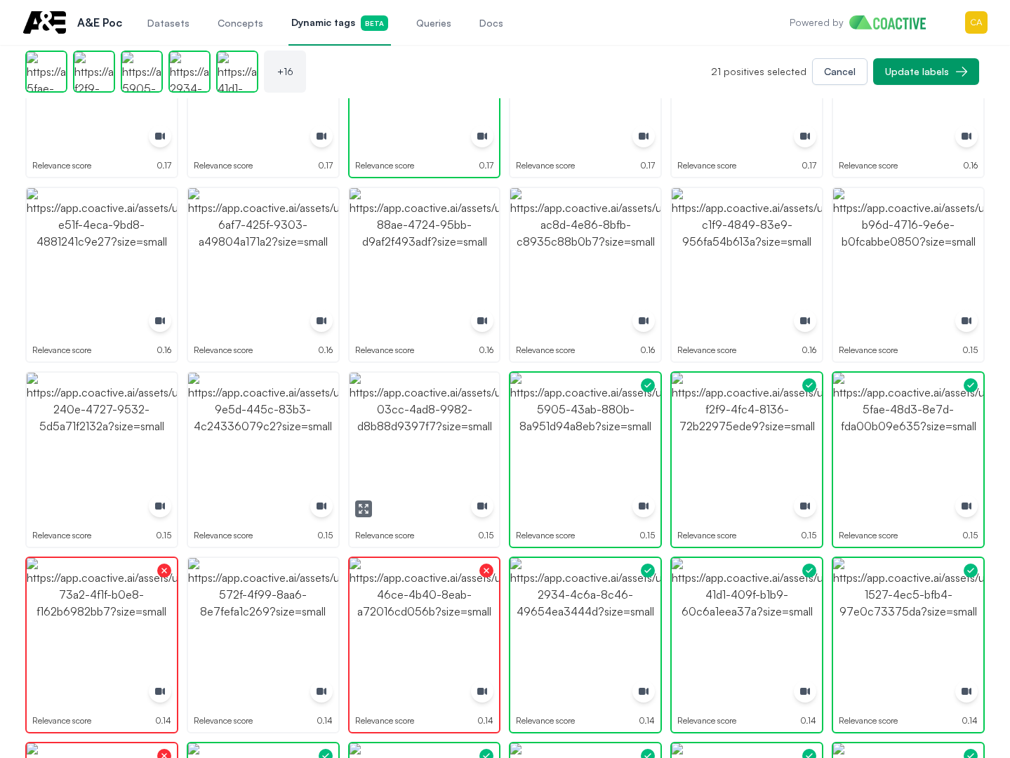
drag, startPoint x: 446, startPoint y: 449, endPoint x: 410, endPoint y: 448, distance: 36.5
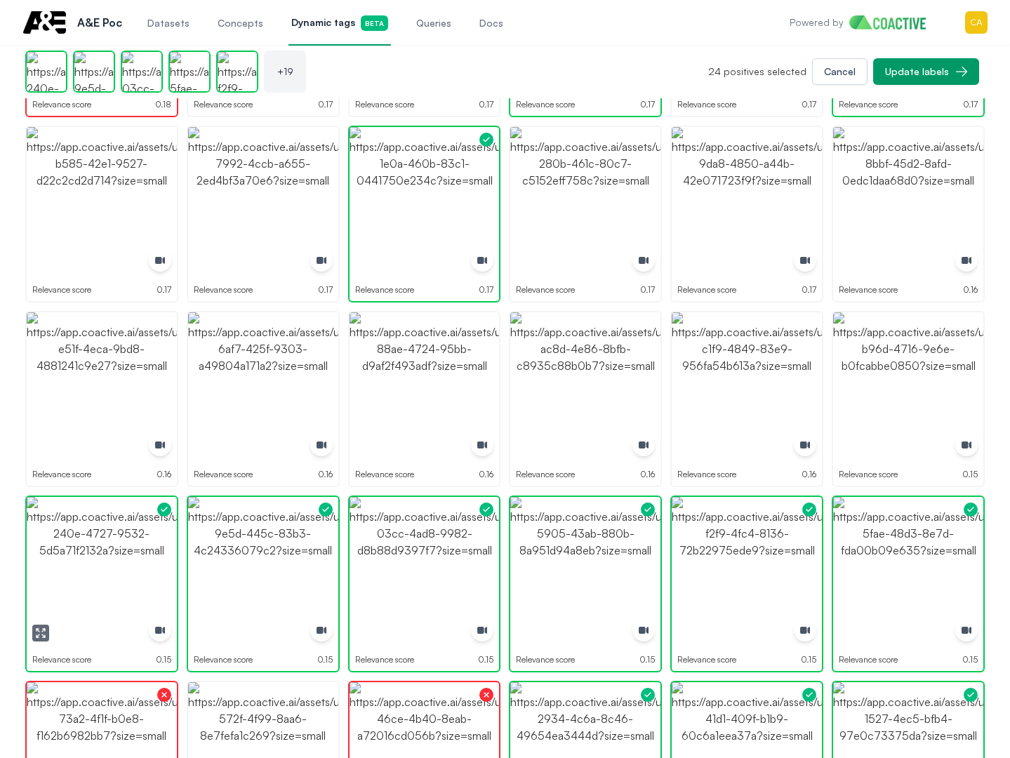
scroll to position [1594, 0]
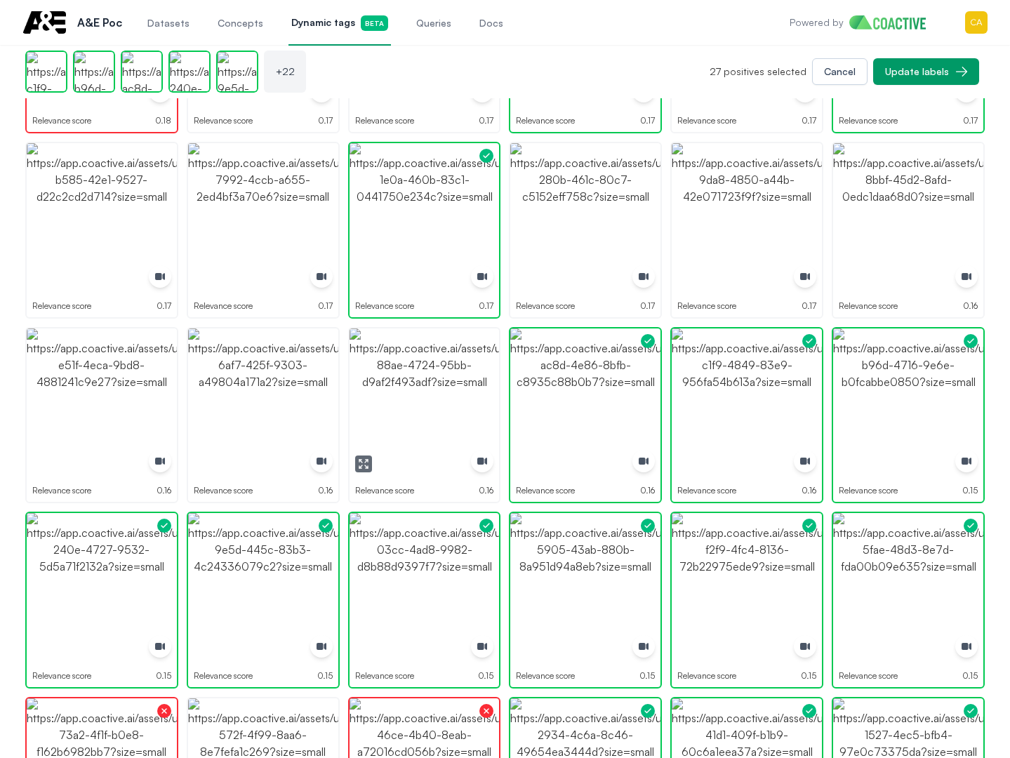
drag, startPoint x: 383, startPoint y: 425, endPoint x: 306, endPoint y: 425, distance: 76.5
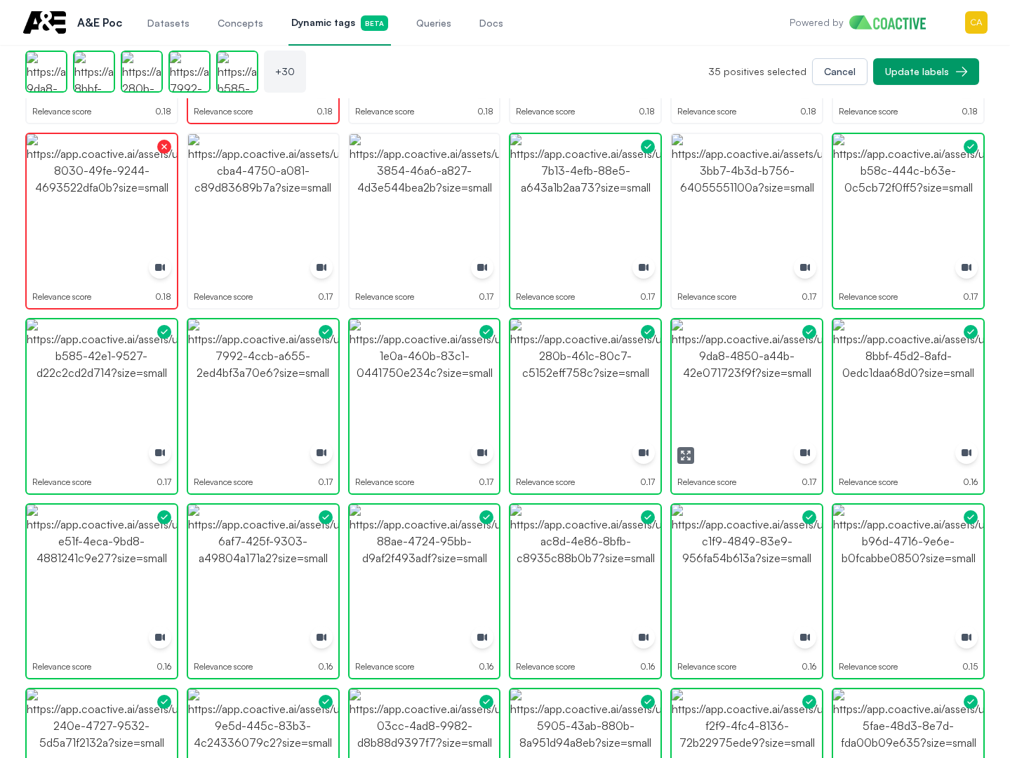
scroll to position [1313, 0]
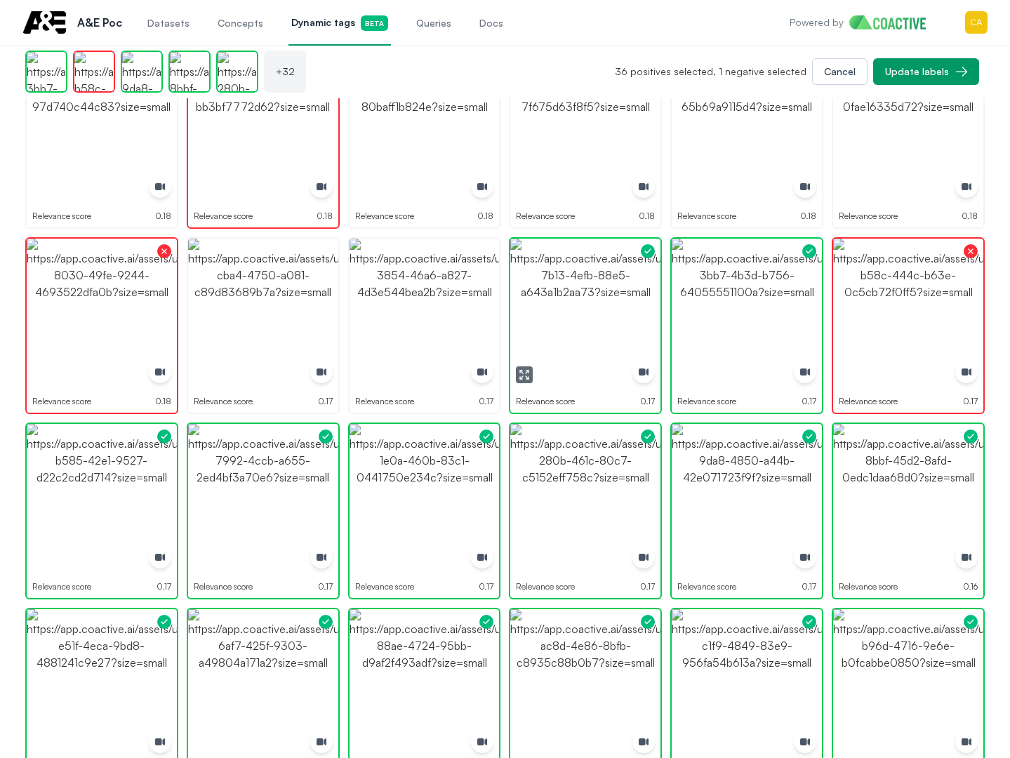
drag, startPoint x: 550, startPoint y: 323, endPoint x: 362, endPoint y: 334, distance: 189.2
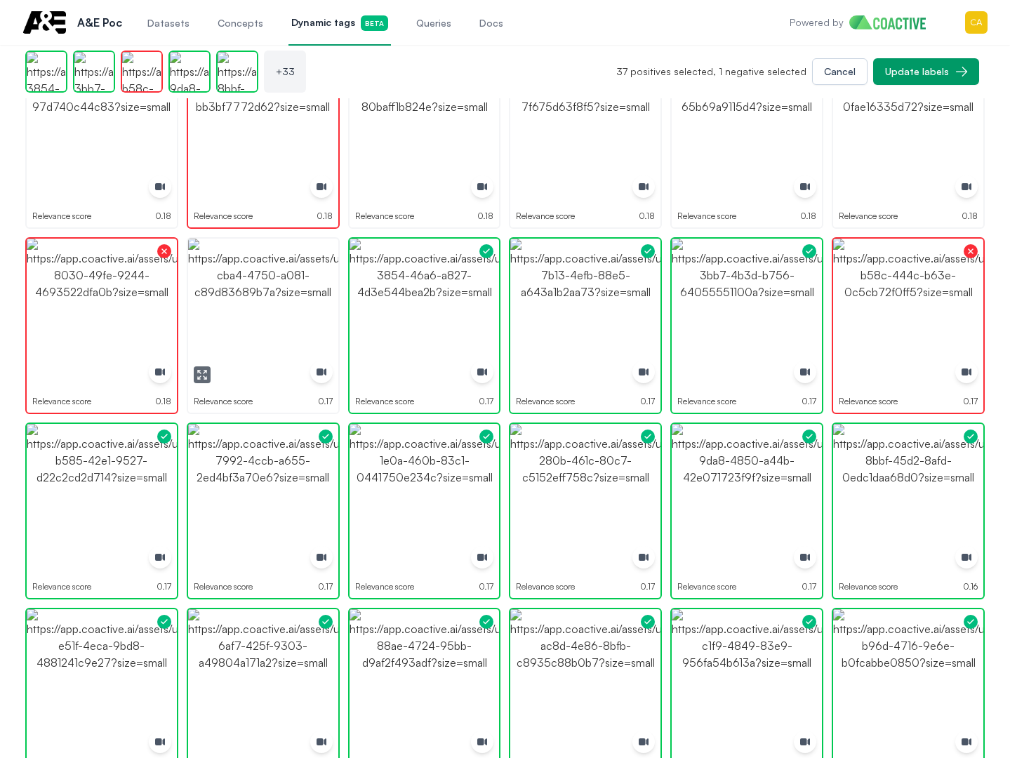
drag, startPoint x: 272, startPoint y: 322, endPoint x: 262, endPoint y: 322, distance: 10.6
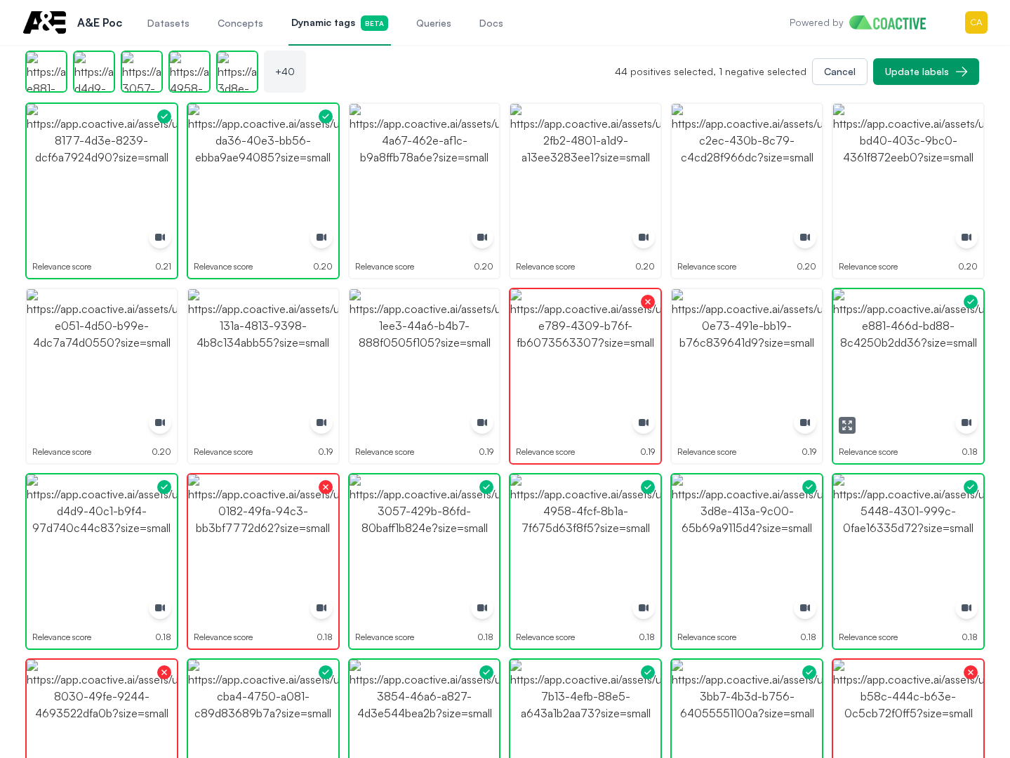
scroll to position [897, 0]
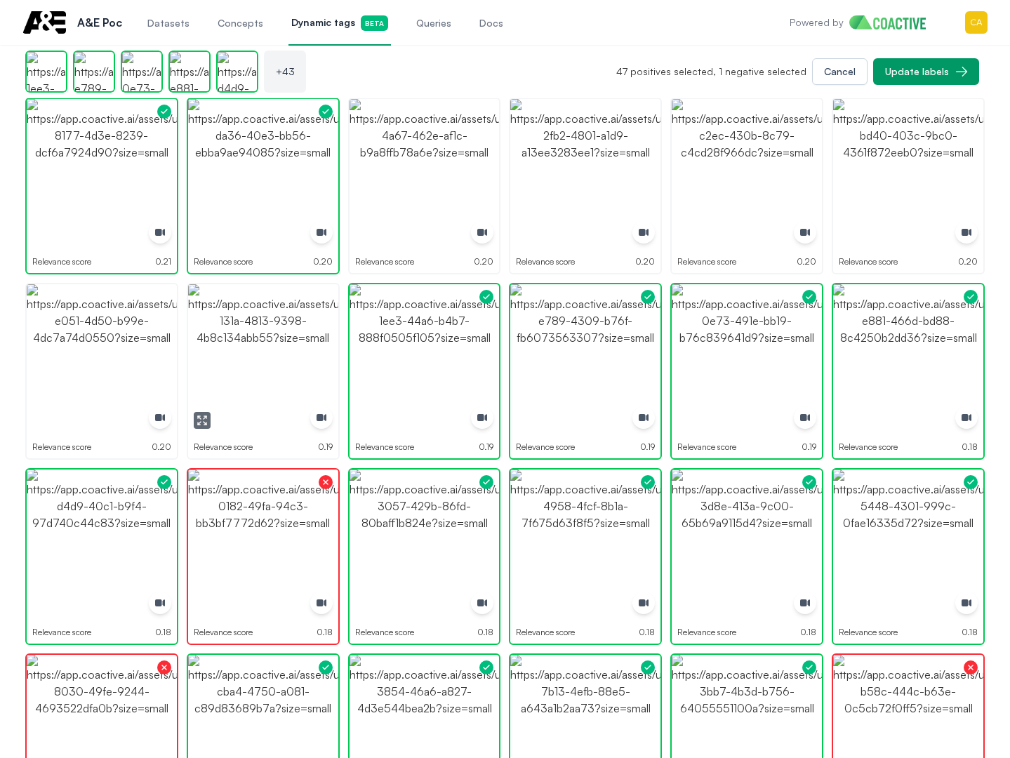
drag, startPoint x: 246, startPoint y: 369, endPoint x: 126, endPoint y: 367, distance: 120.8
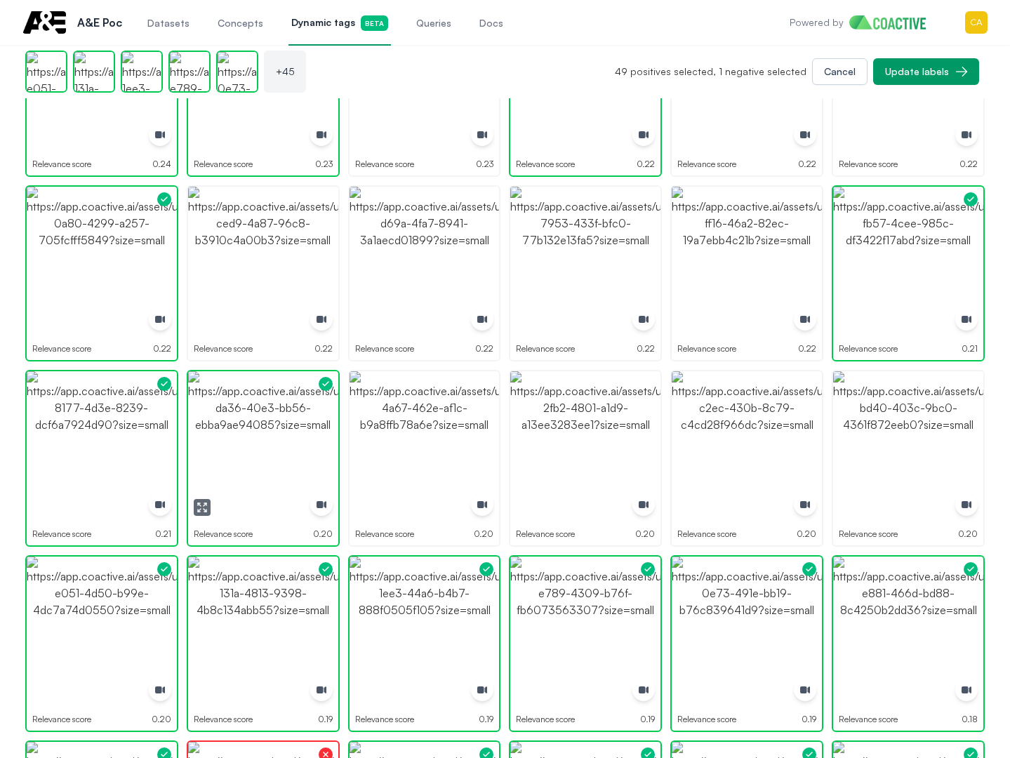
scroll to position [616, 0]
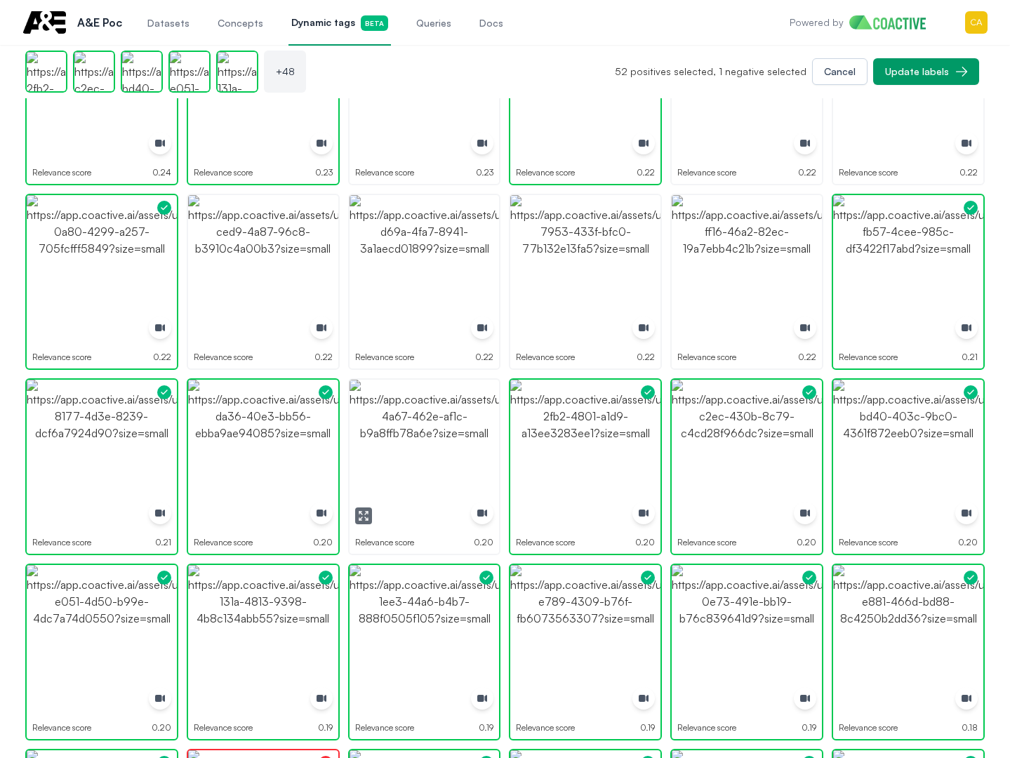
drag, startPoint x: 420, startPoint y: 446, endPoint x: 306, endPoint y: 454, distance: 114.0
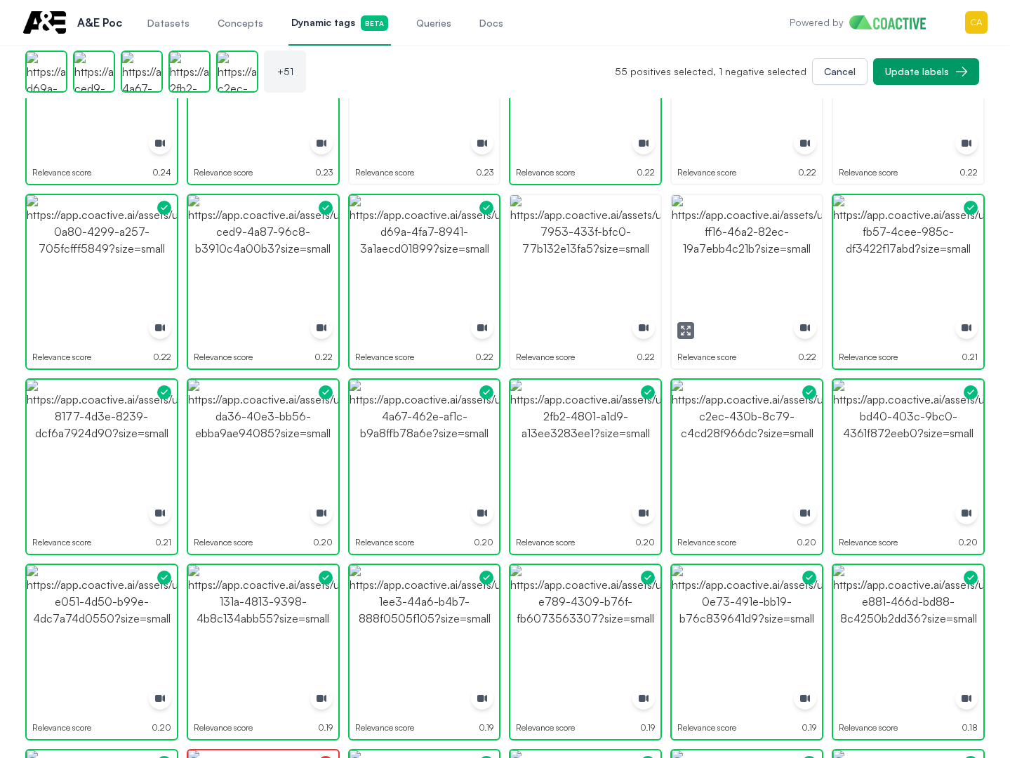
drag, startPoint x: 724, startPoint y: 254, endPoint x: 856, endPoint y: 252, distance: 132.0
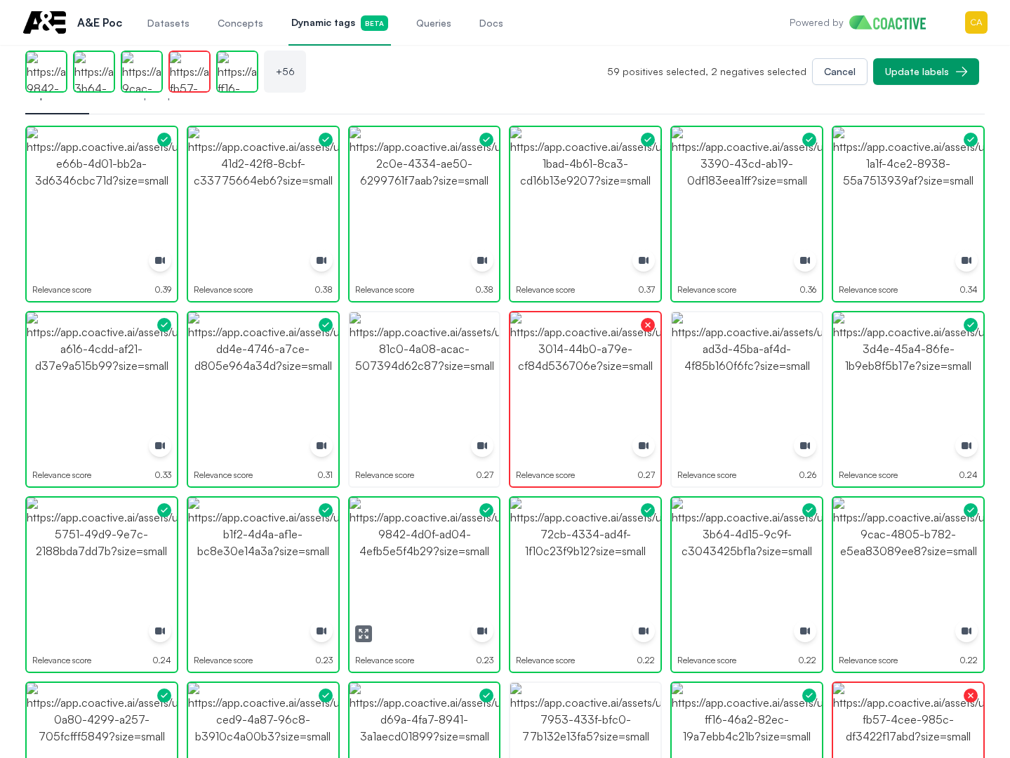
scroll to position [125, 0]
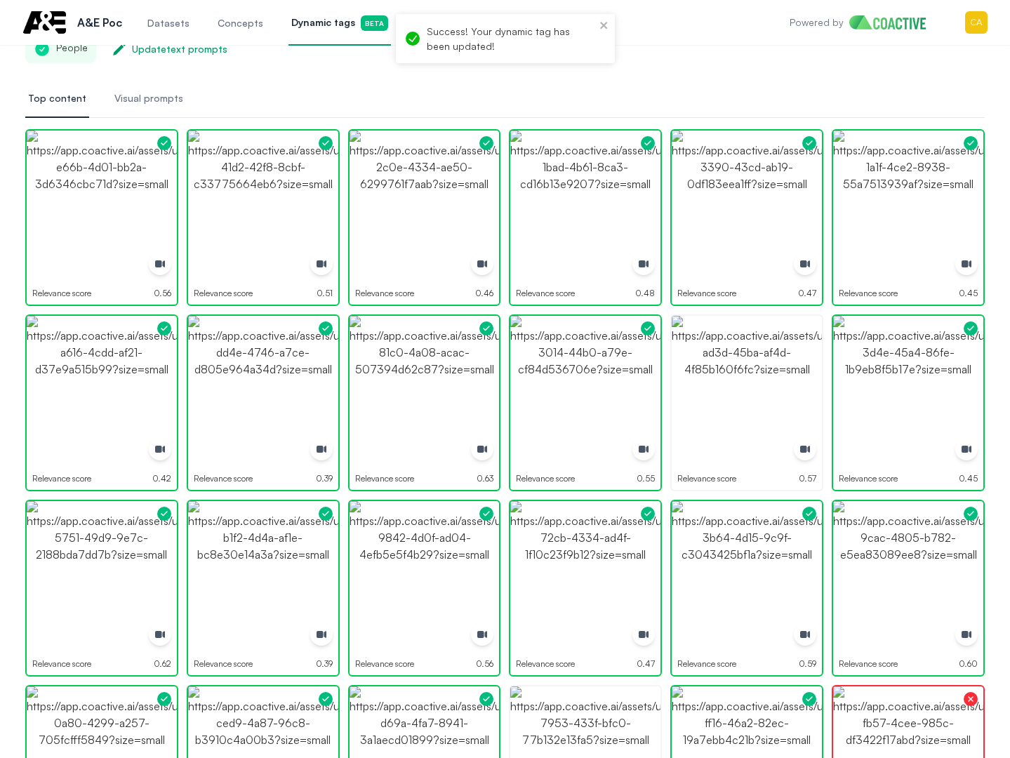
drag, startPoint x: 647, startPoint y: 91, endPoint x: 526, endPoint y: 11, distance: 144.5
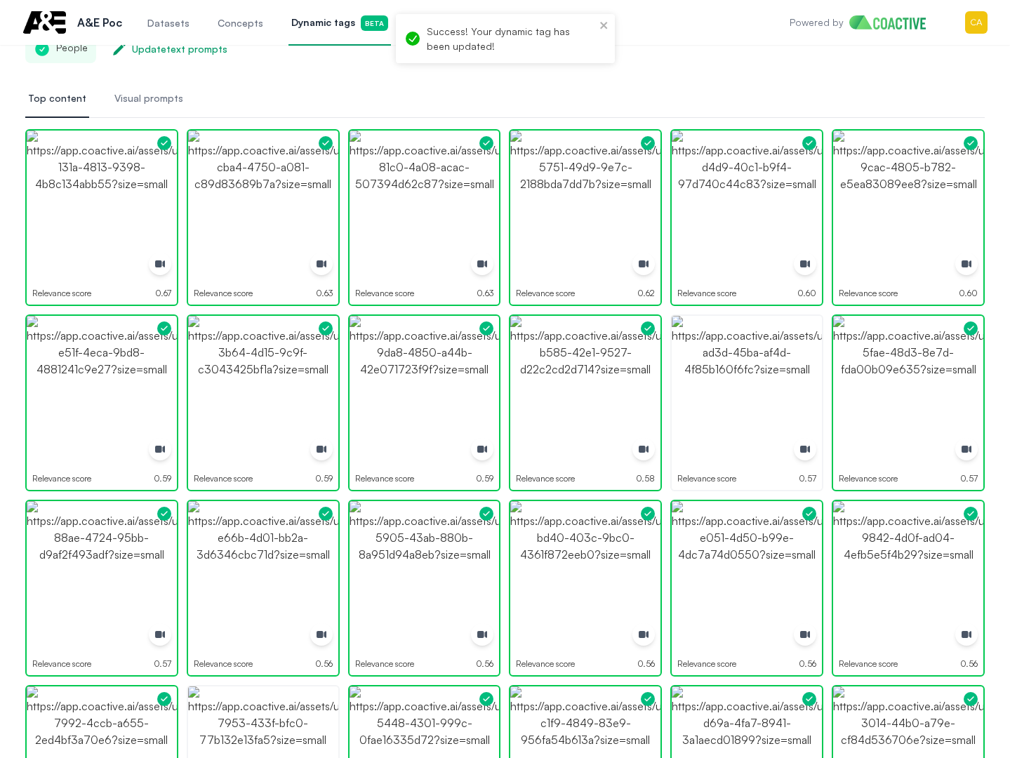
drag, startPoint x: 239, startPoint y: 105, endPoint x: 157, endPoint y: 152, distance: 95.3
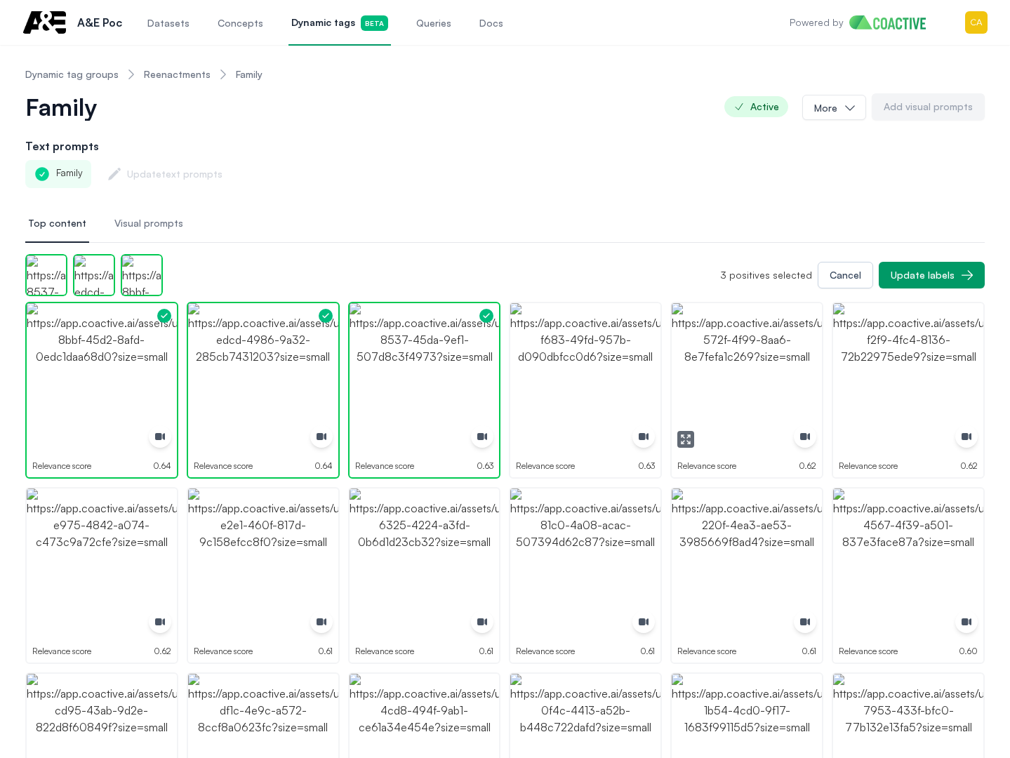
drag, startPoint x: 848, startPoint y: 383, endPoint x: 860, endPoint y: 386, distance: 12.4
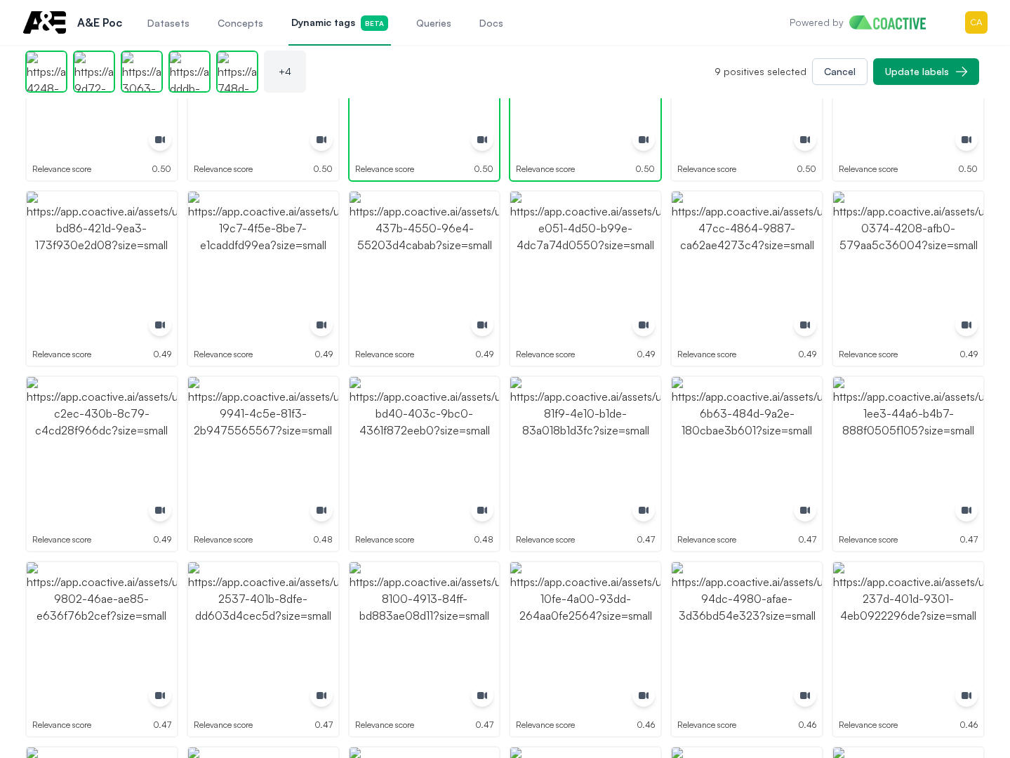
scroll to position [2036, 0]
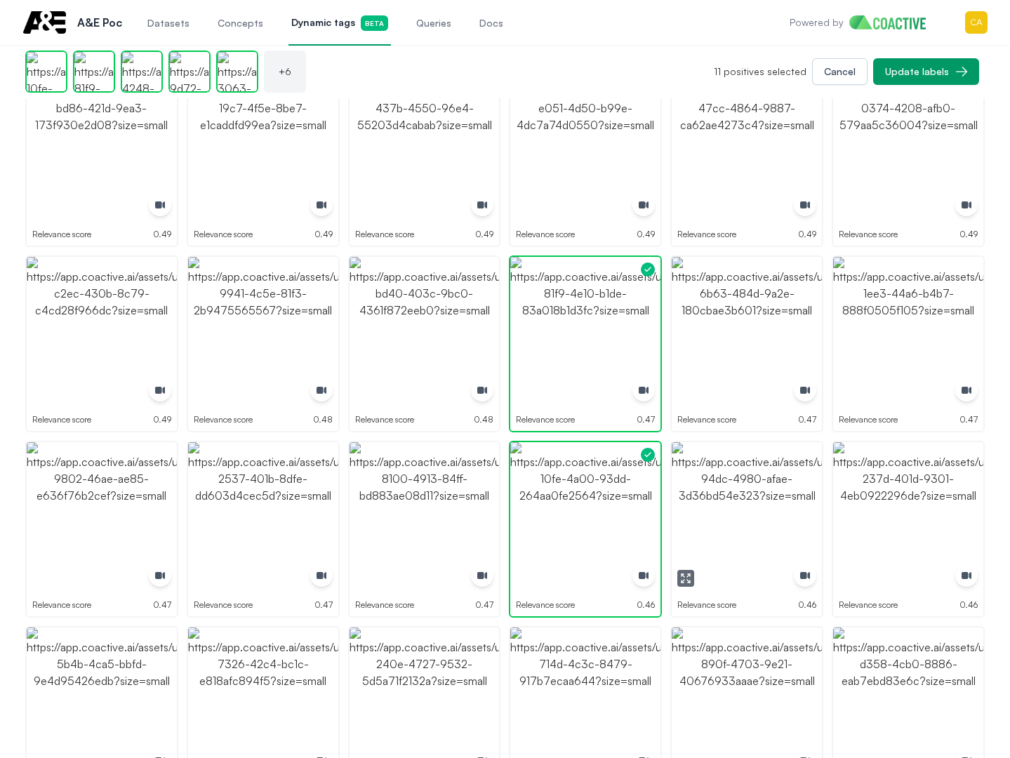
drag, startPoint x: 762, startPoint y: 501, endPoint x: 918, endPoint y: 493, distance: 156.7
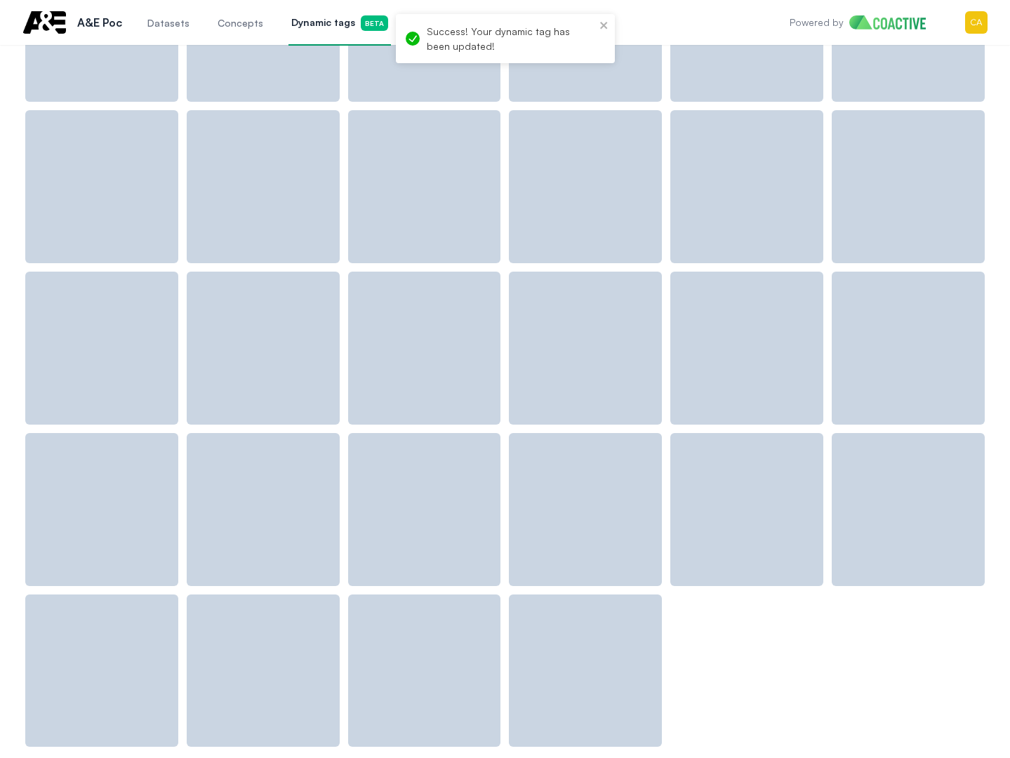
scroll to position [2647, 0]
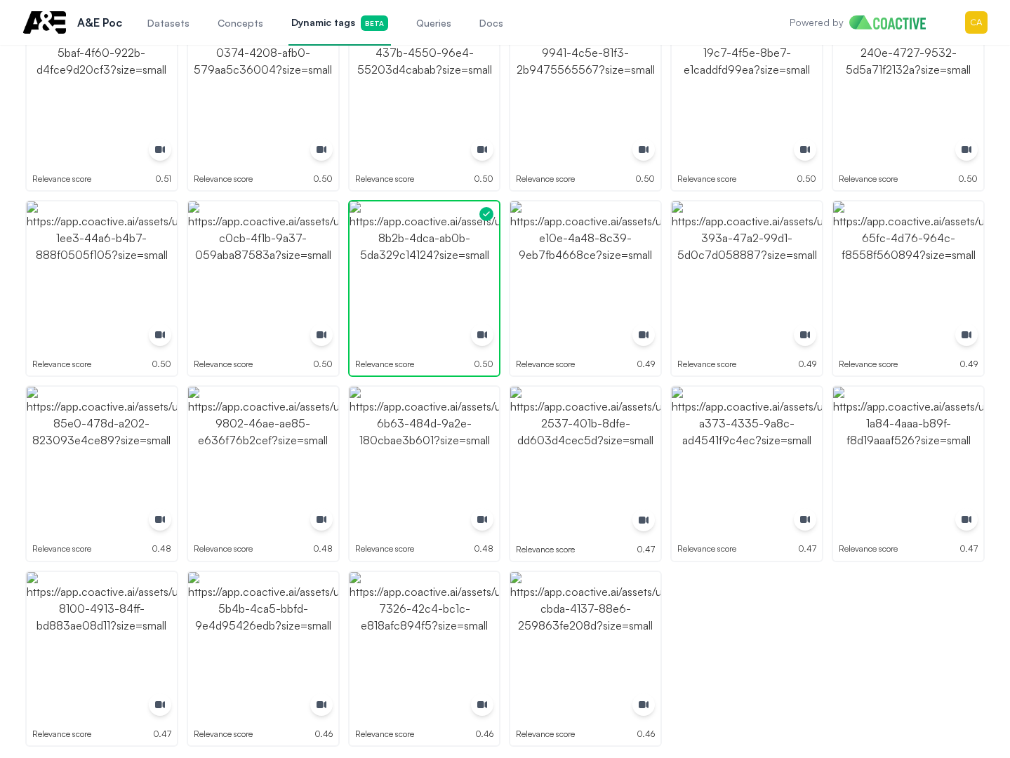
drag, startPoint x: 760, startPoint y: 696, endPoint x: 835, endPoint y: 477, distance: 232.2
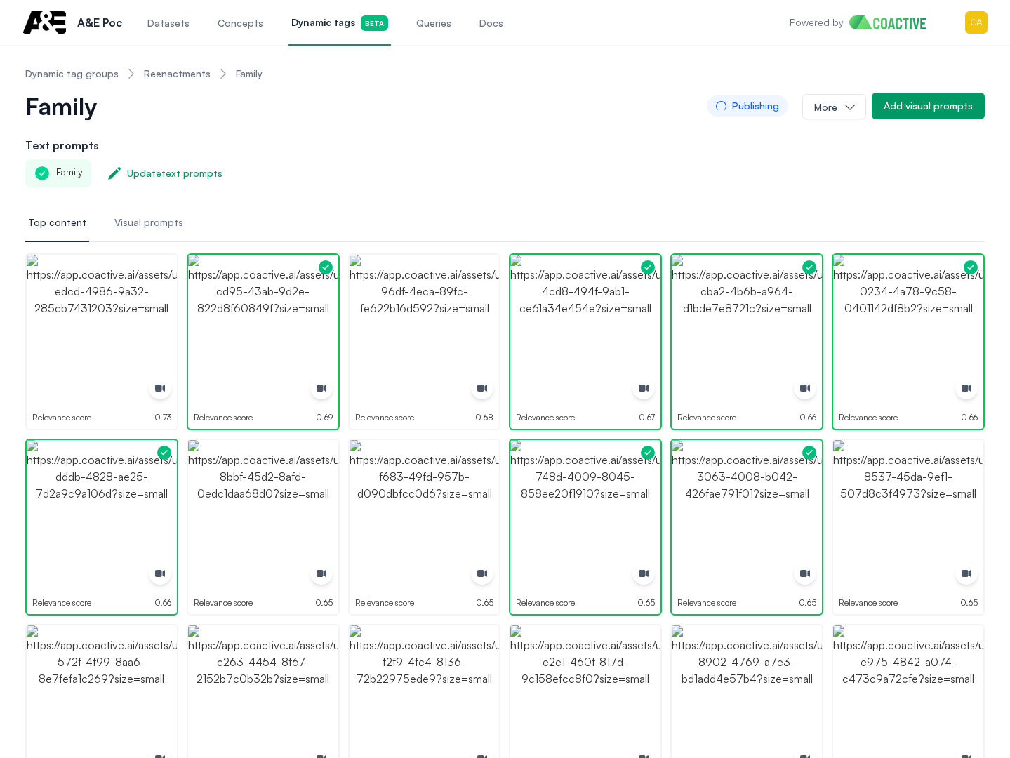
scroll to position [0, 0]
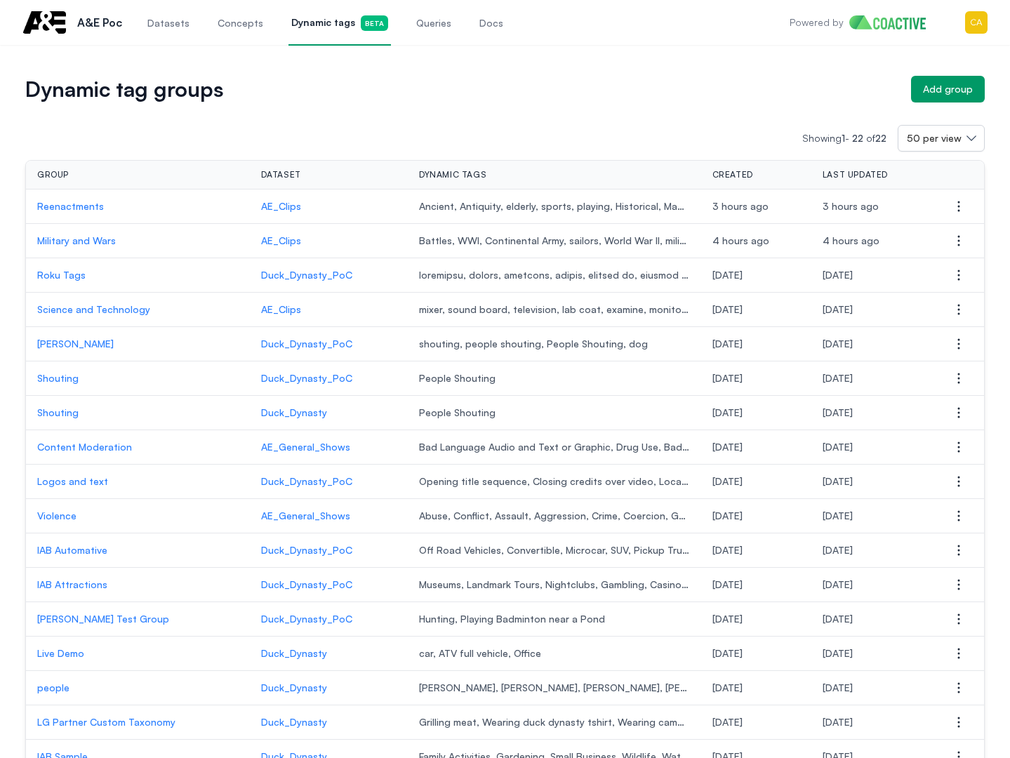
click at [81, 201] on p "Reenactments" at bounding box center [137, 206] width 201 height 14
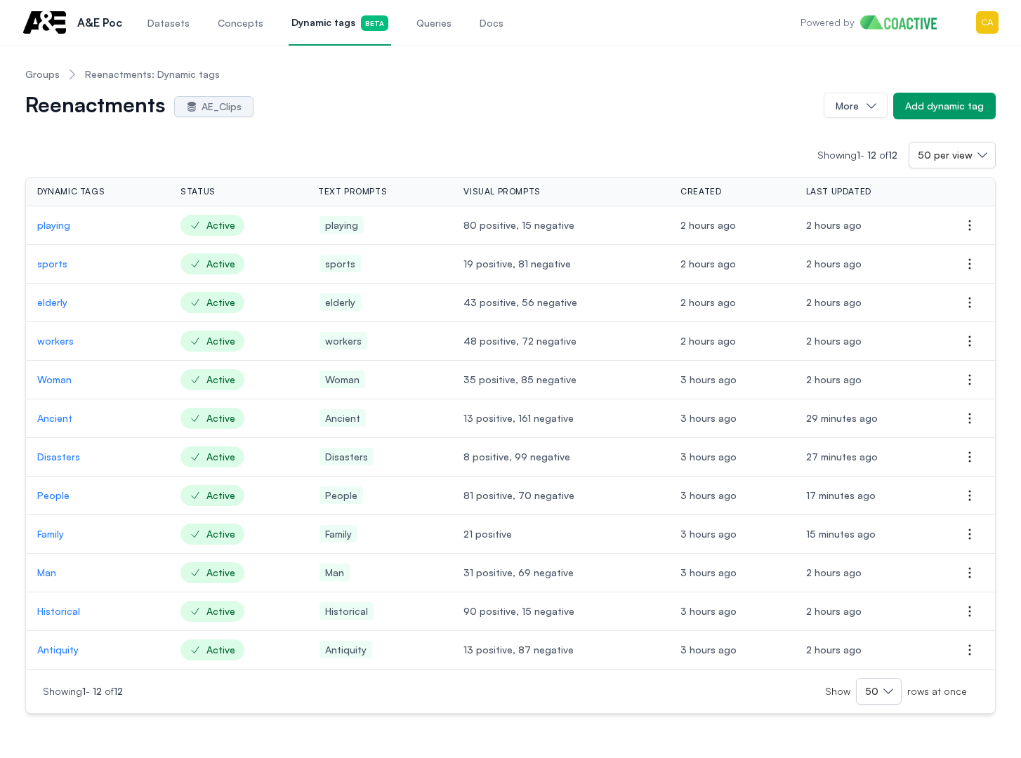
click at [44, 79] on link "Groups" at bounding box center [42, 74] width 34 height 14
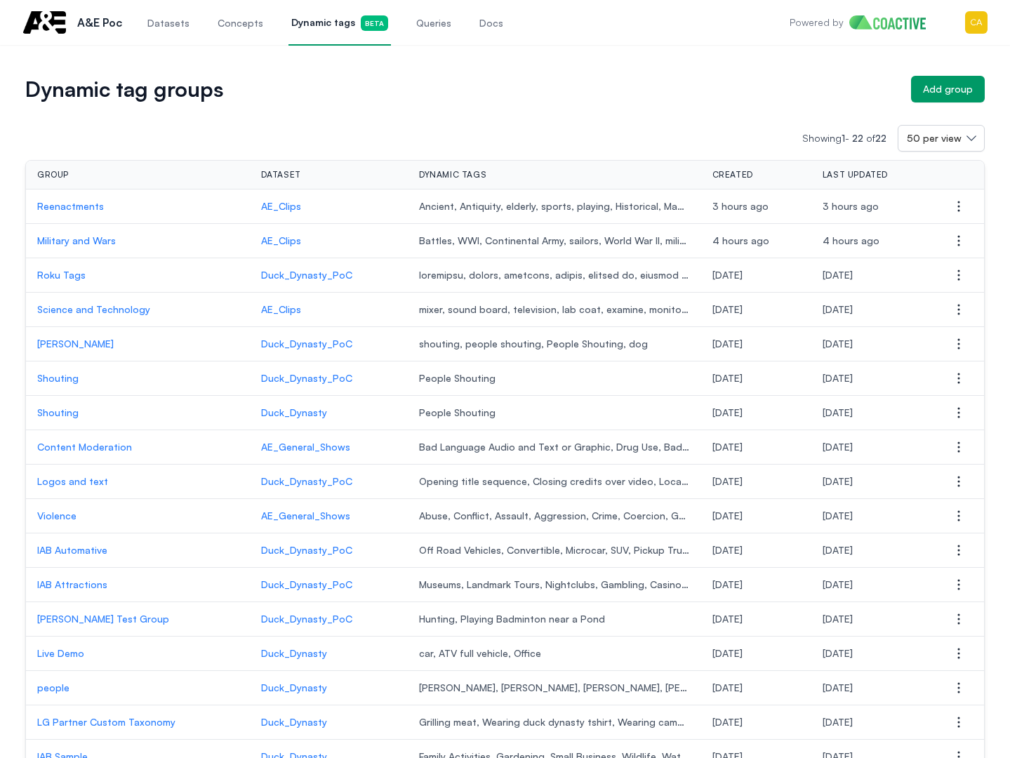
click at [78, 241] on p "Military and Wars" at bounding box center [137, 241] width 201 height 14
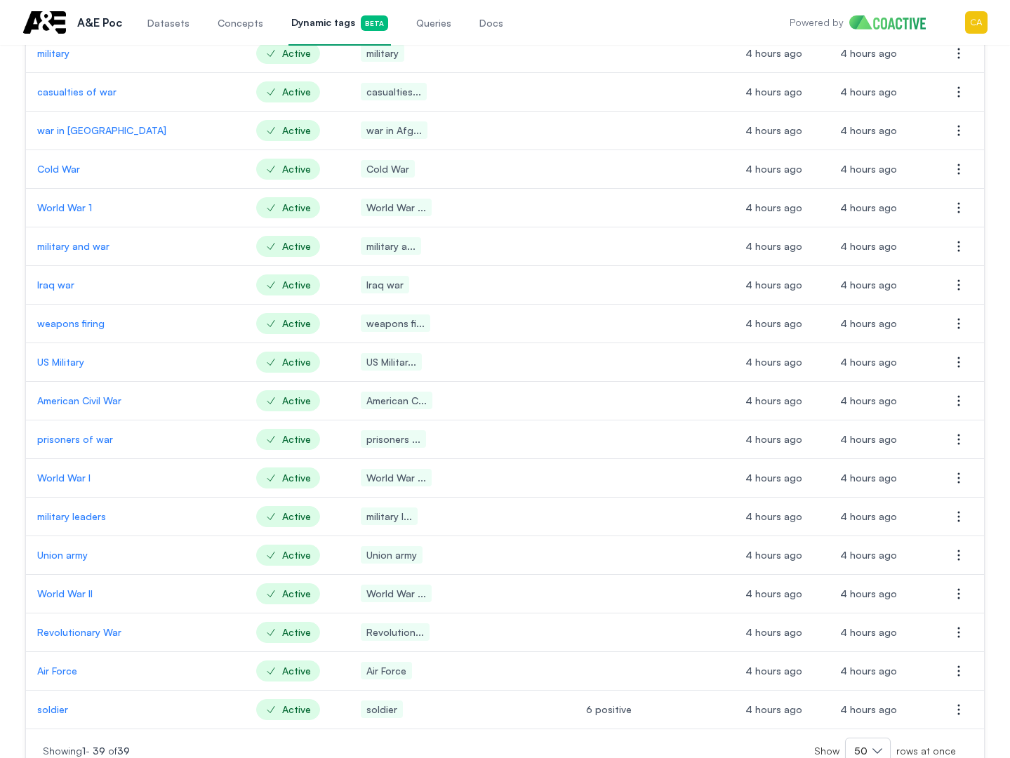
scroll to position [1009, 0]
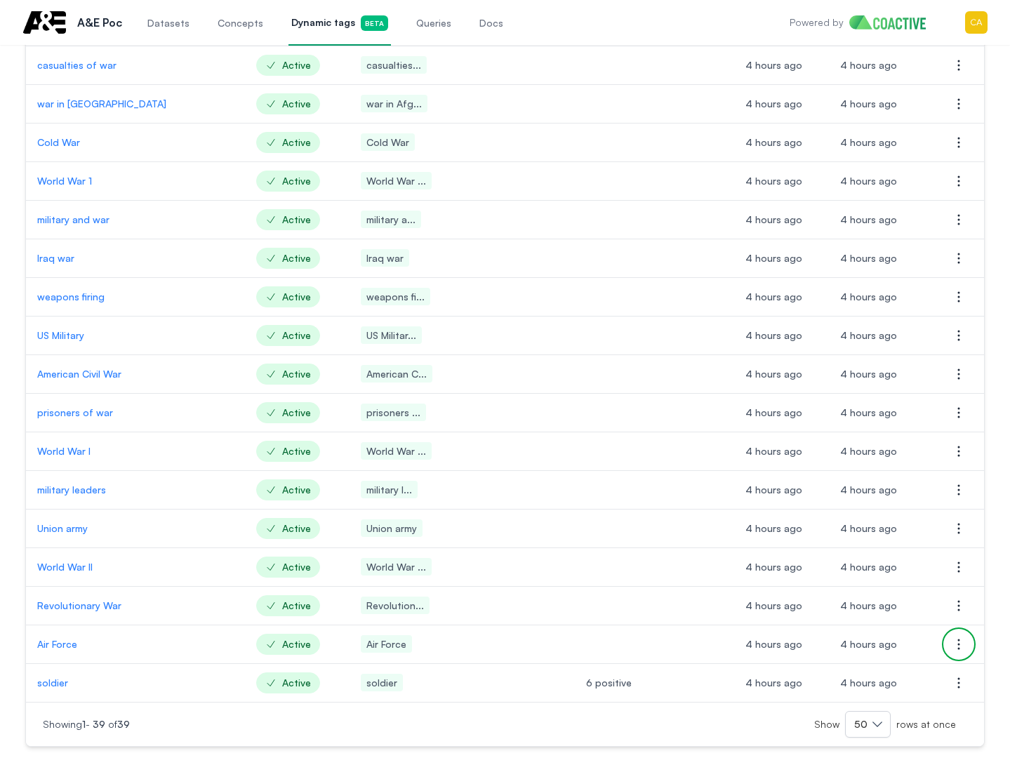
click at [957, 647] on icon "button" at bounding box center [958, 644] width 17 height 17
click at [862, 678] on span "Delete dynamic tag" at bounding box center [866, 672] width 90 height 14
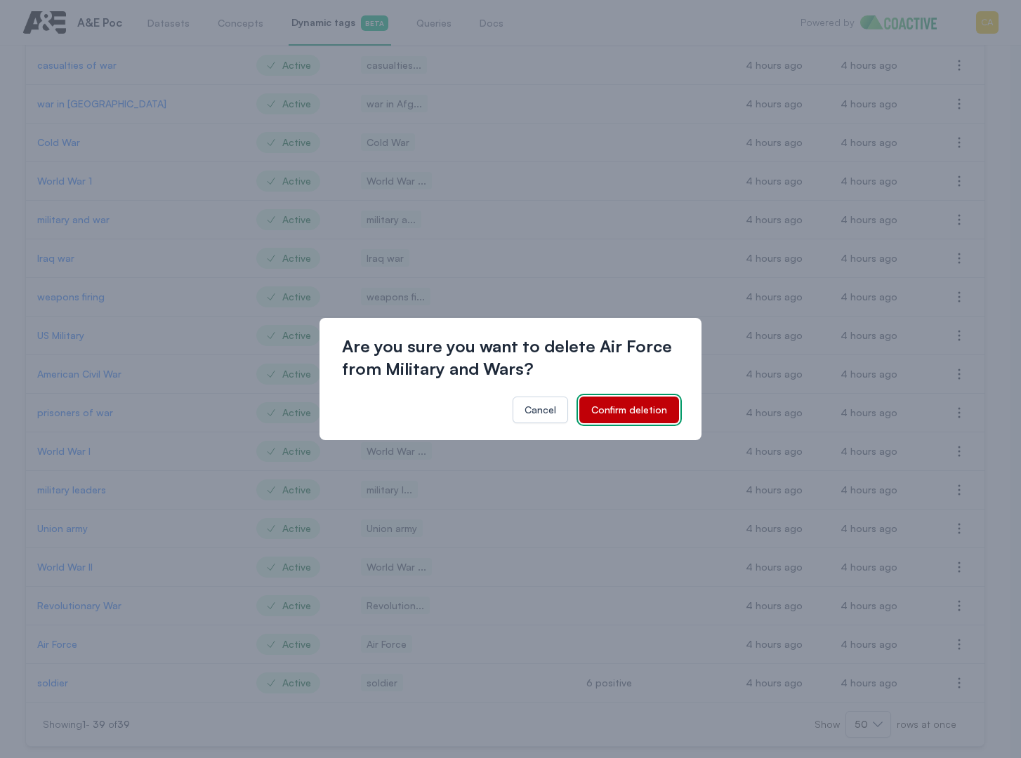
click at [645, 406] on div "Confirm deletion" at bounding box center [629, 410] width 76 height 14
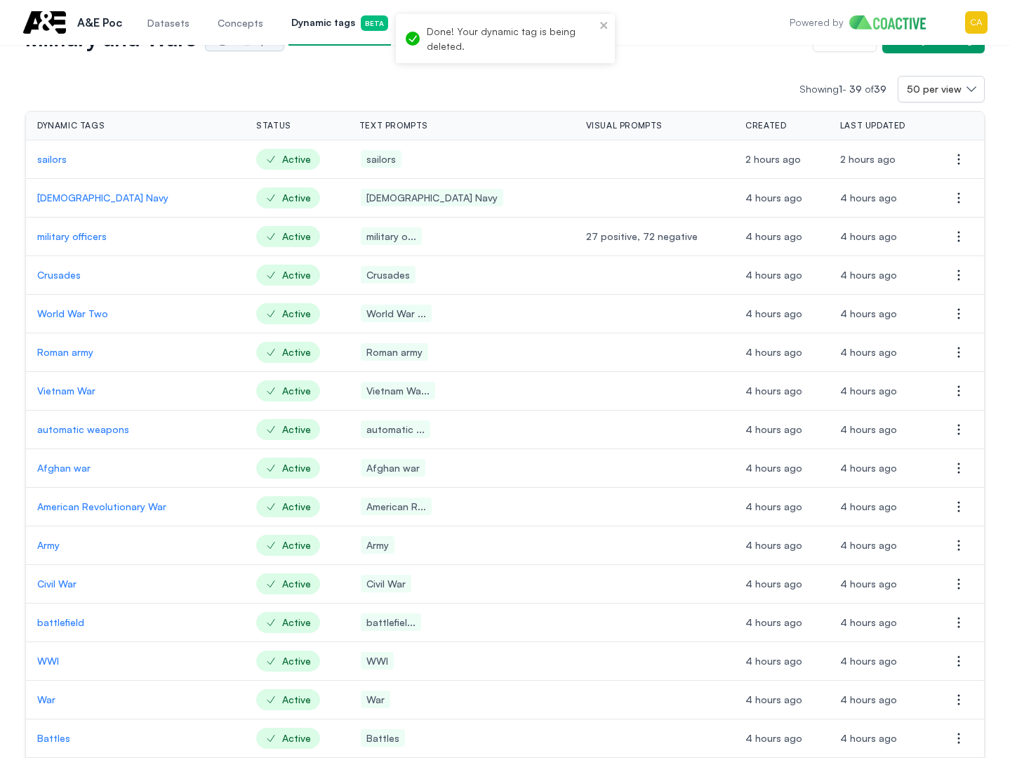
scroll to position [0, 0]
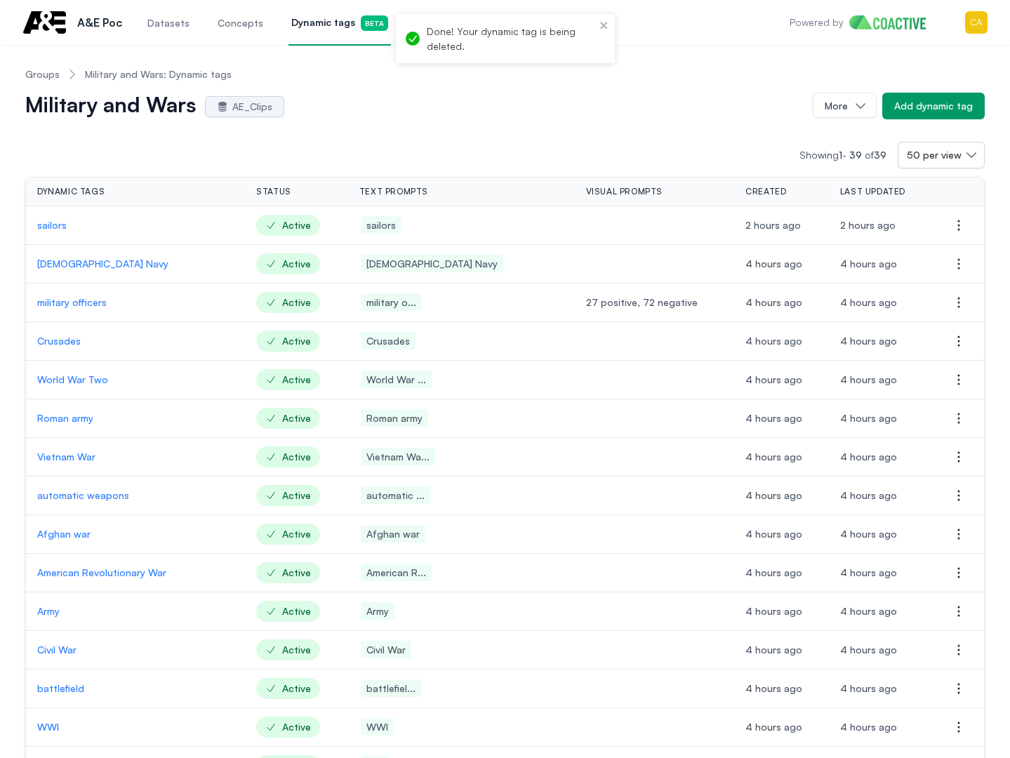
drag, startPoint x: 104, startPoint y: 185, endPoint x: 98, endPoint y: 190, distance: 7.6
click at [104, 185] on th "Dynamic tags" at bounding box center [135, 192] width 219 height 29
click at [58, 267] on p "US Navy" at bounding box center [135, 264] width 197 height 14
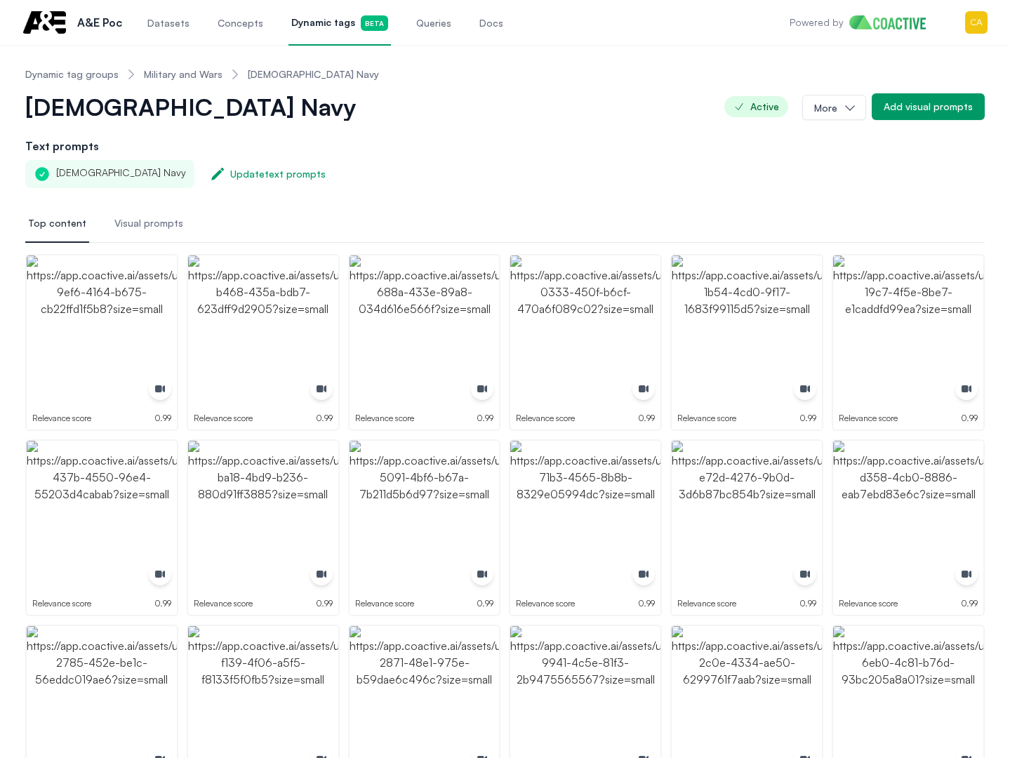
drag, startPoint x: 628, startPoint y: 210, endPoint x: 606, endPoint y: 206, distance: 22.0
click at [628, 210] on nav "Top content Visual prompts" at bounding box center [505, 224] width 960 height 38
drag, startPoint x: 590, startPoint y: 140, endPoint x: 602, endPoint y: 143, distance: 12.9
click at [590, 140] on h2 "Text prompts" at bounding box center [505, 146] width 960 height 17
click at [412, 338] on img "button" at bounding box center [425, 331] width 150 height 150
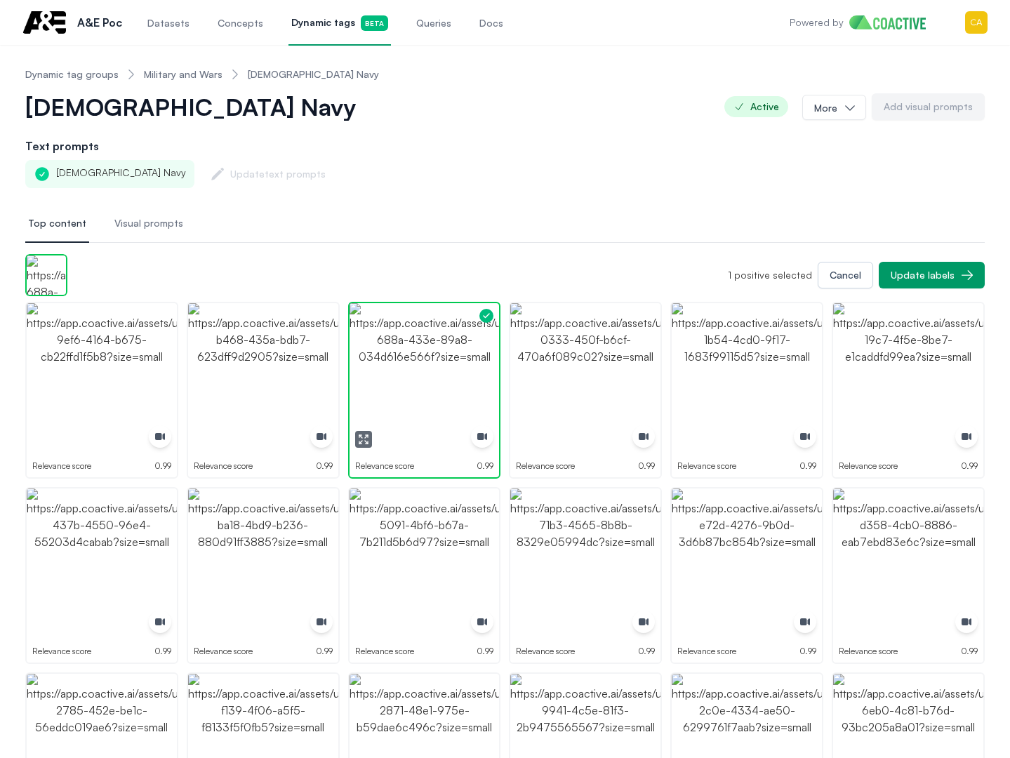
click at [365, 431] on button "button" at bounding box center [363, 439] width 17 height 17
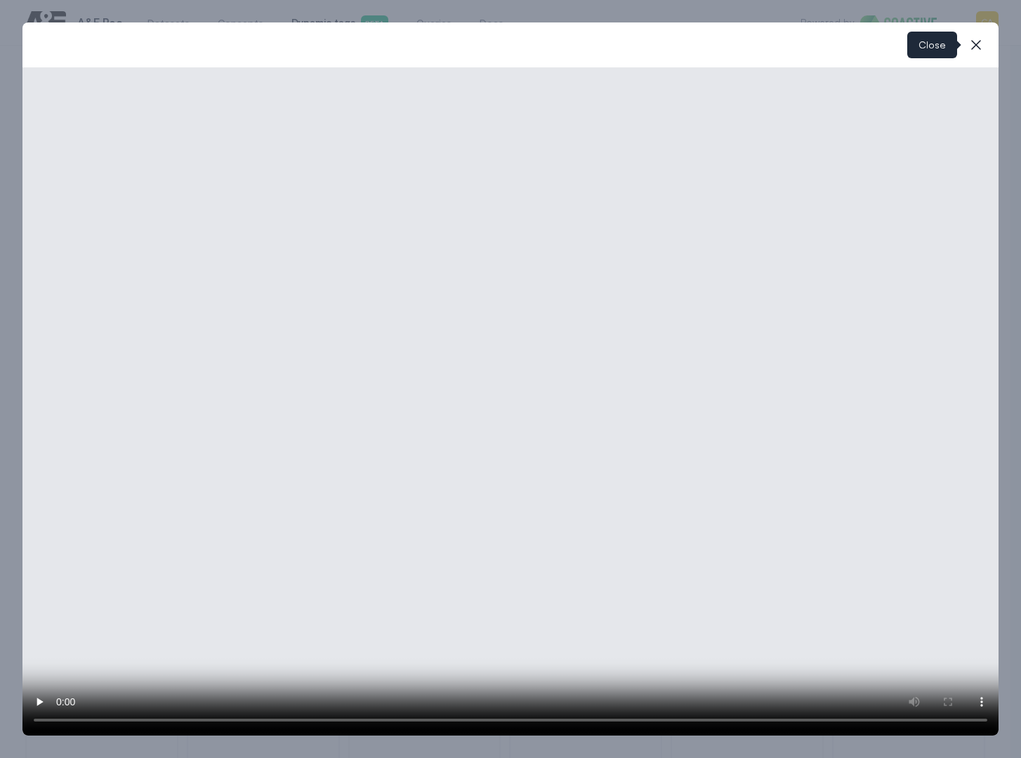
click at [973, 42] on icon "button" at bounding box center [976, 45] width 10 height 10
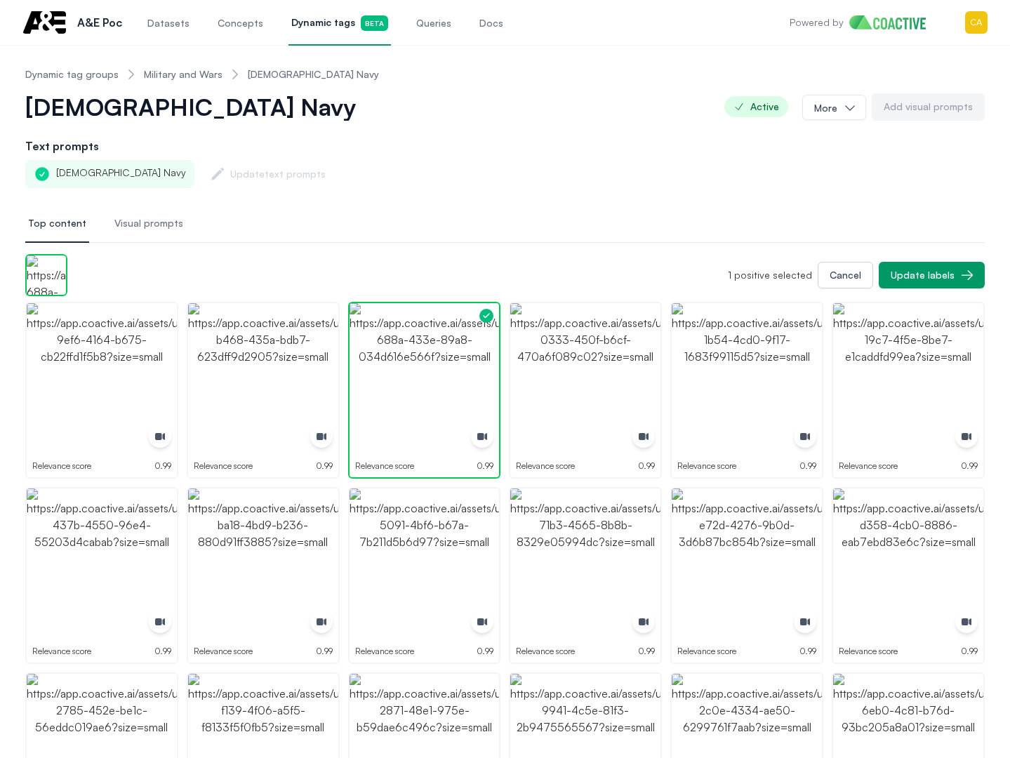
click at [135, 100] on button "US Navy" at bounding box center [200, 107] width 350 height 28
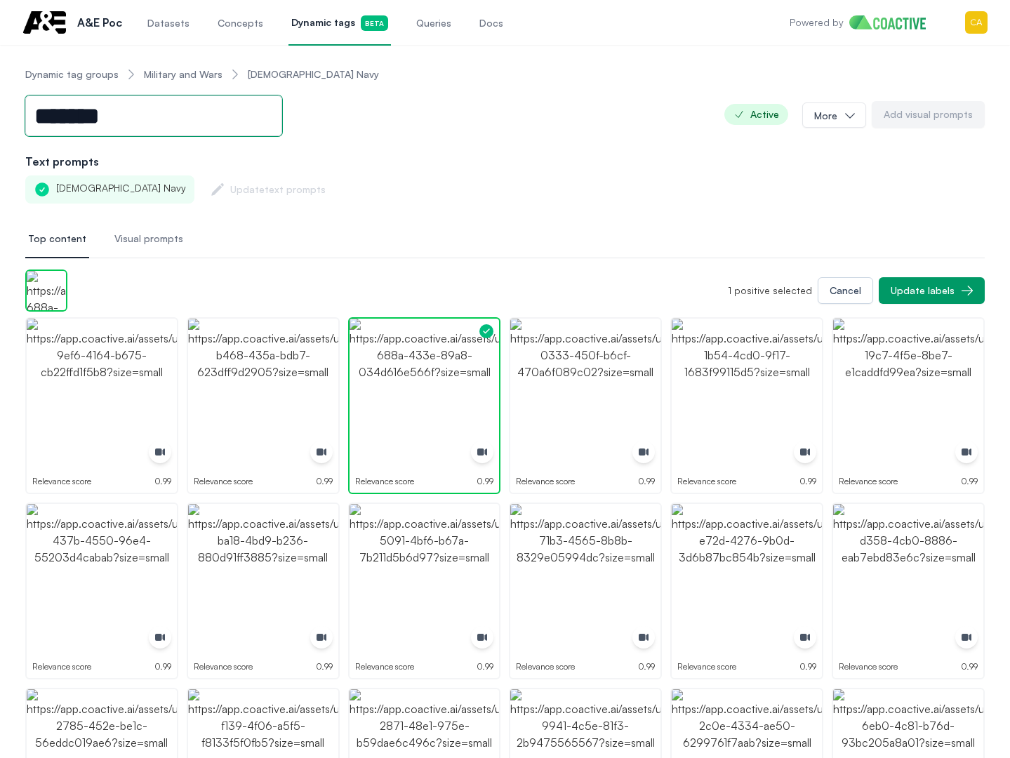
click at [81, 115] on input "*******" at bounding box center [153, 115] width 257 height 41
drag, startPoint x: 75, startPoint y: 116, endPoint x: -69, endPoint y: 105, distance: 144.3
click at [0, 105] on html "Open main menu A&E Poc Datasets Concepts Dynamic tags Beta Queries Docs Powered…" at bounding box center [505, 379] width 1010 height 758
type input "****"
click at [465, 175] on div "US Navy Update text prompts" at bounding box center [505, 189] width 960 height 28
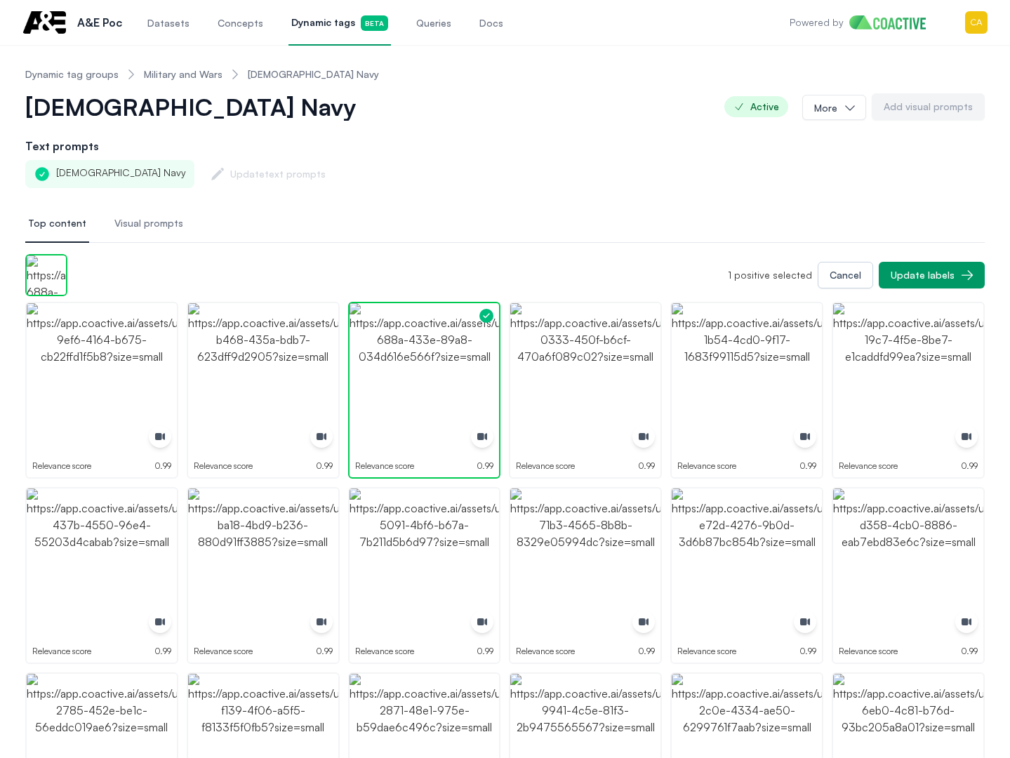
click at [133, 107] on button "US Navy" at bounding box center [200, 107] width 350 height 28
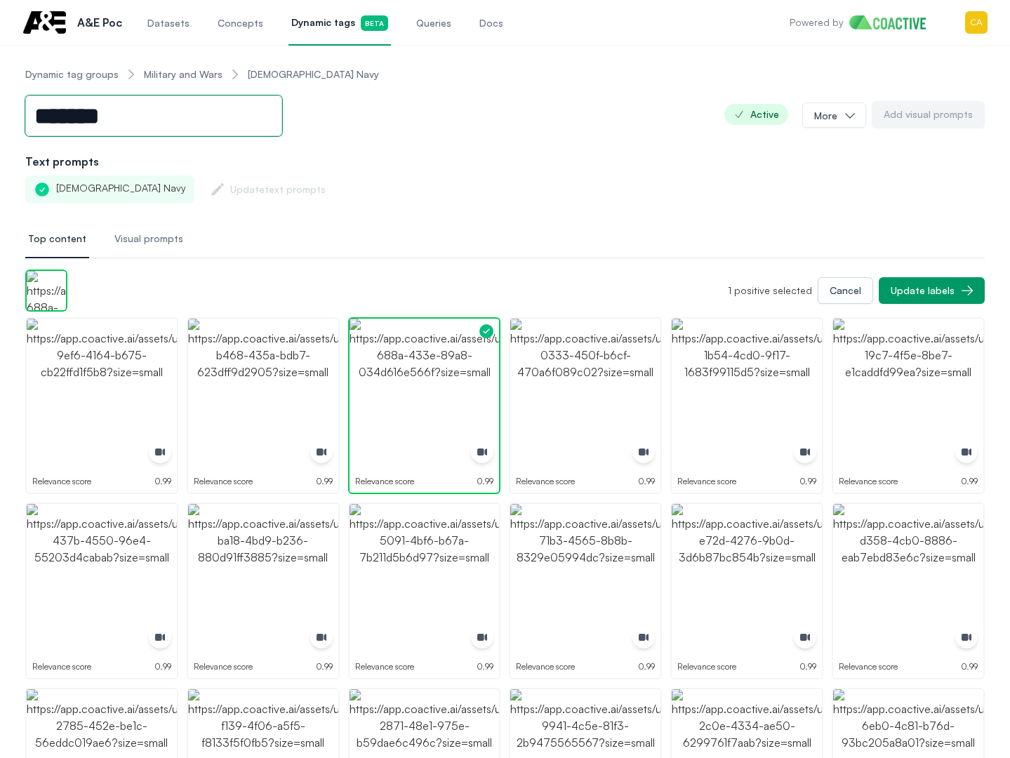
click at [112, 121] on input "*******" at bounding box center [153, 115] width 257 height 41
drag, startPoint x: 67, startPoint y: 110, endPoint x: -99, endPoint y: 108, distance: 165.7
click at [0, 108] on html "Open main menu A&E Poc Datasets Concepts Dynamic tags Beta Queries Docs Powered…" at bounding box center [505, 379] width 1010 height 758
type input "****"
click at [439, 120] on div "**** Active More Add visual prompts" at bounding box center [505, 115] width 960 height 44
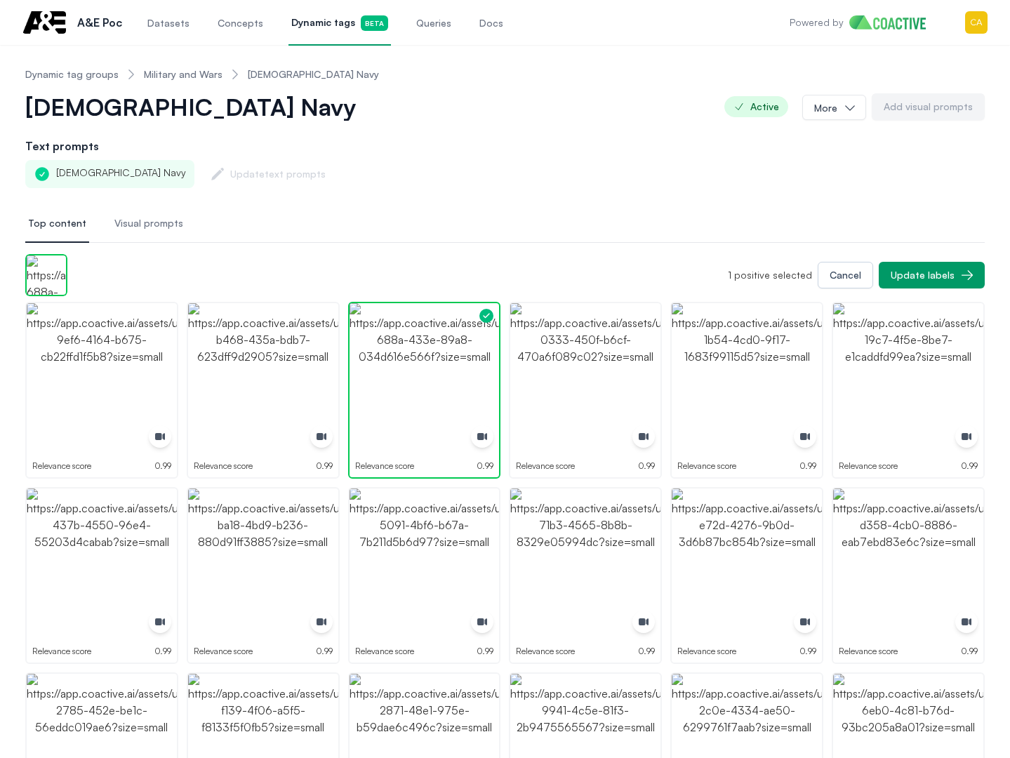
click at [754, 102] on span "Active" at bounding box center [756, 106] width 64 height 21
click at [837, 102] on button "More" at bounding box center [834, 107] width 64 height 25
click at [458, 185] on div "US Navy Update text prompts" at bounding box center [505, 174] width 960 height 28
click at [322, 27] on span "Dynamic tags Beta" at bounding box center [339, 22] width 97 height 15
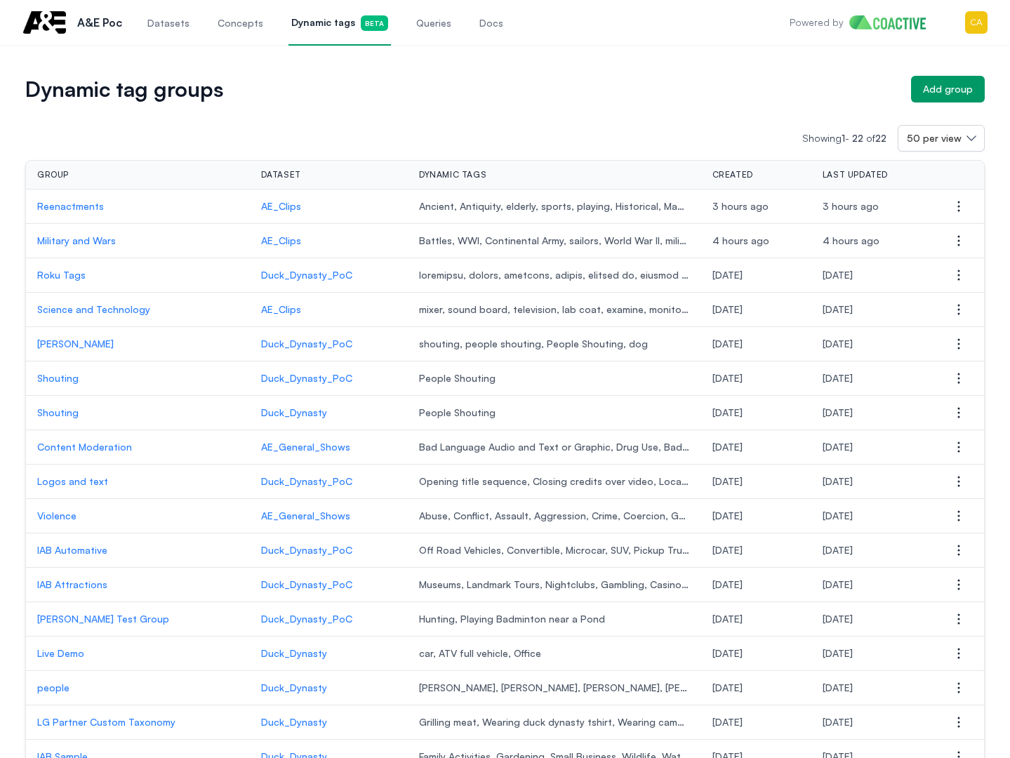
click at [85, 246] on p "Military and Wars" at bounding box center [137, 241] width 201 height 14
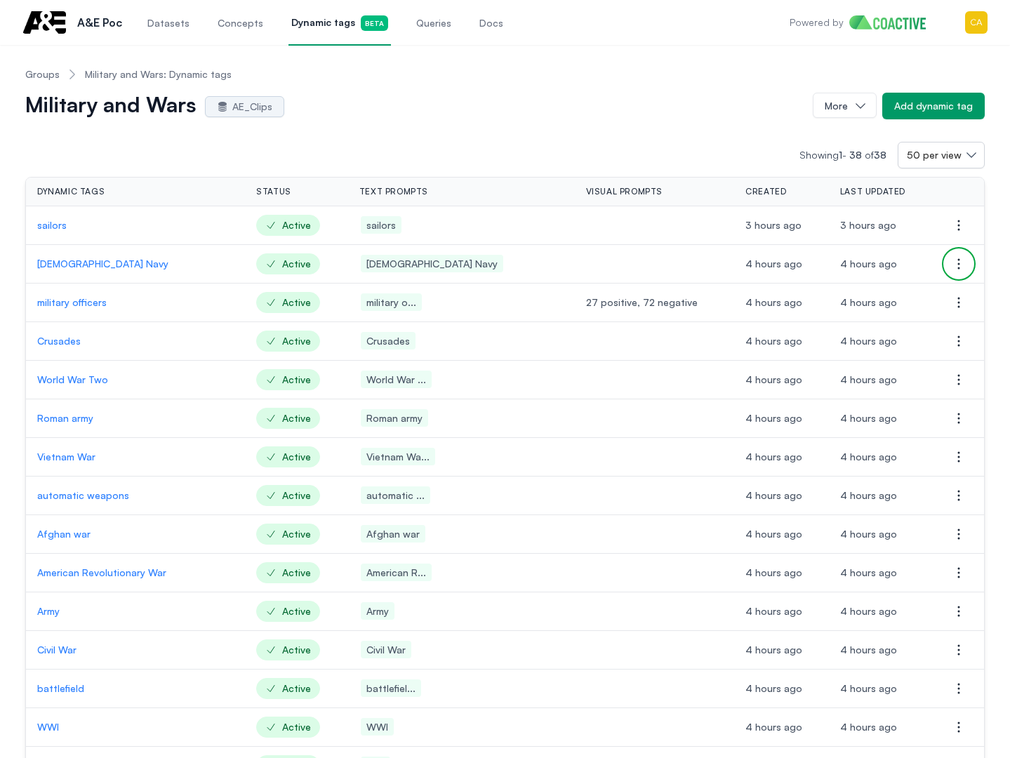
click at [950, 263] on button "Open options" at bounding box center [959, 264] width 28 height 28
click at [859, 293] on span "Delete dynamic tag" at bounding box center [866, 292] width 90 height 12
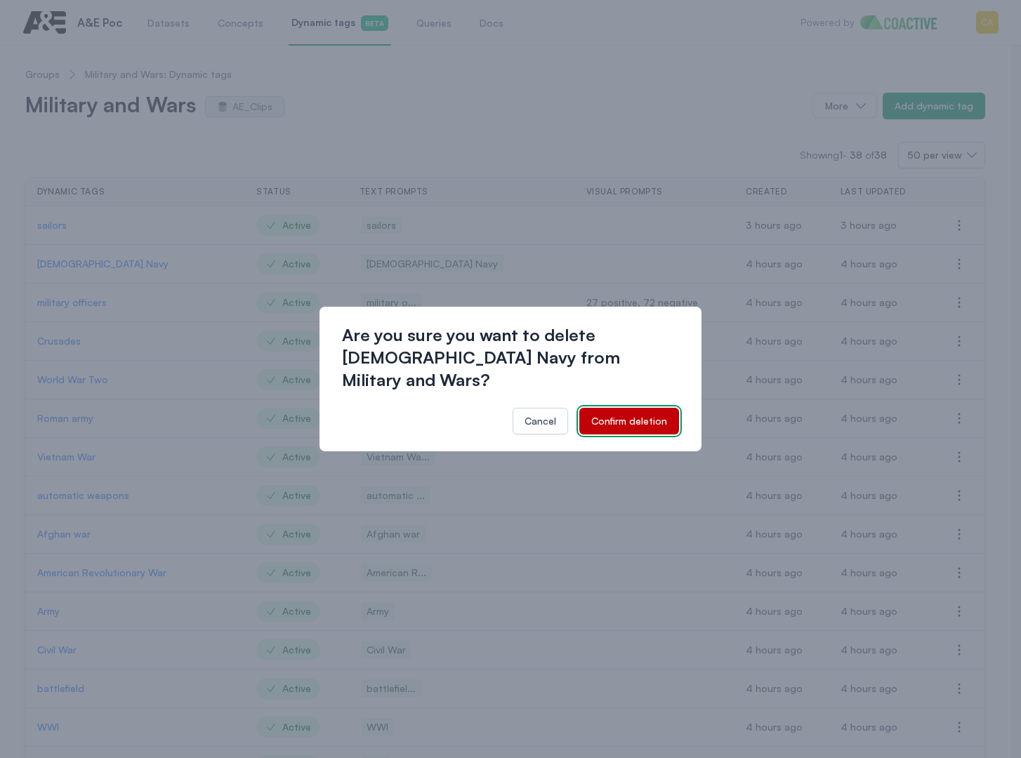
click at [626, 408] on button "Confirm deletion" at bounding box center [629, 421] width 100 height 27
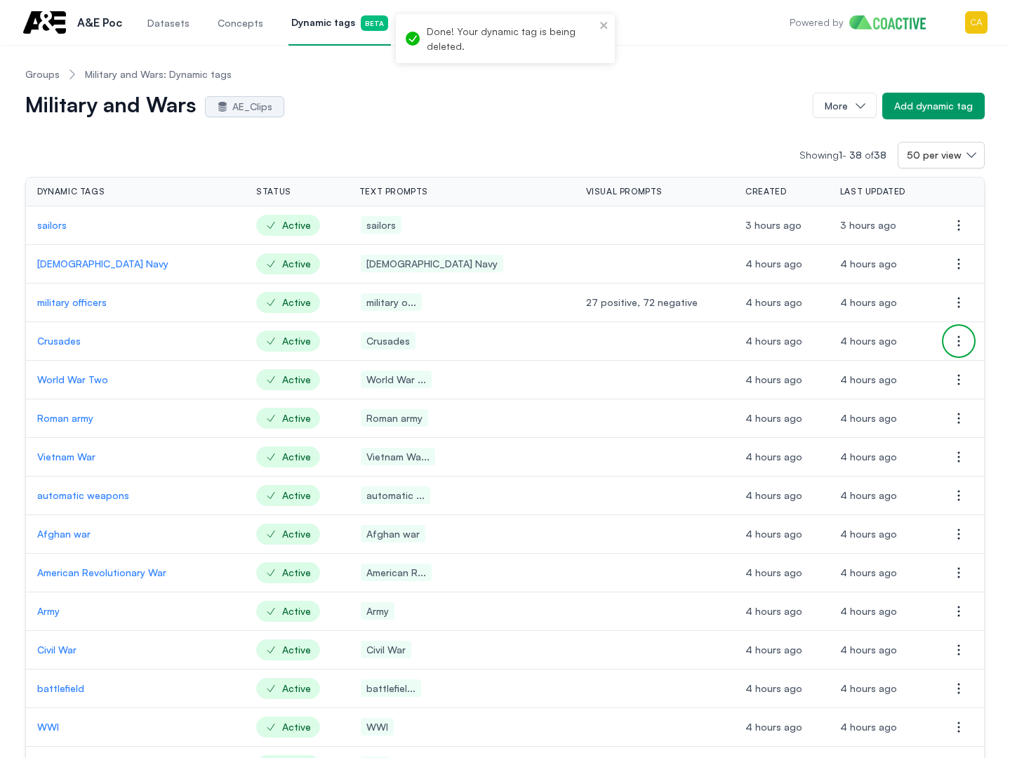
click at [950, 338] on button "Open options" at bounding box center [959, 341] width 28 height 28
click at [882, 375] on span "Delete dynamic tag" at bounding box center [866, 369] width 90 height 14
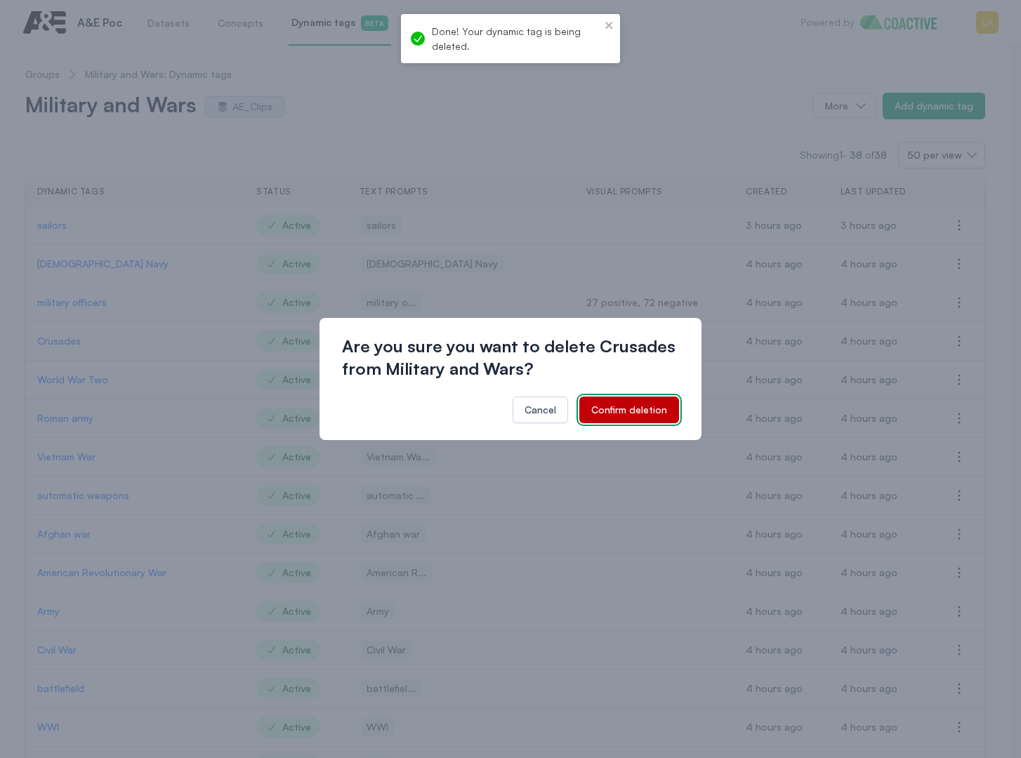
drag, startPoint x: 600, startPoint y: 405, endPoint x: 619, endPoint y: 402, distance: 19.3
click at [600, 404] on div "Confirm deletion" at bounding box center [629, 410] width 76 height 14
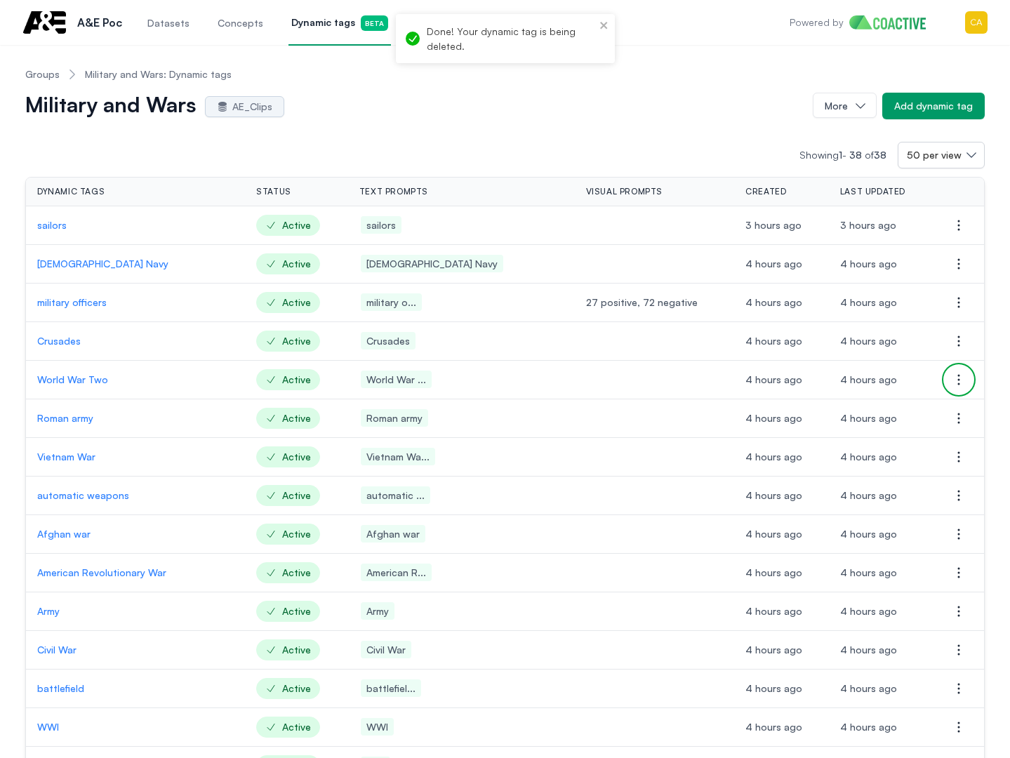
click at [961, 382] on icon "button" at bounding box center [958, 379] width 17 height 17
click at [881, 416] on button "Delete dynamic tag" at bounding box center [888, 407] width 157 height 25
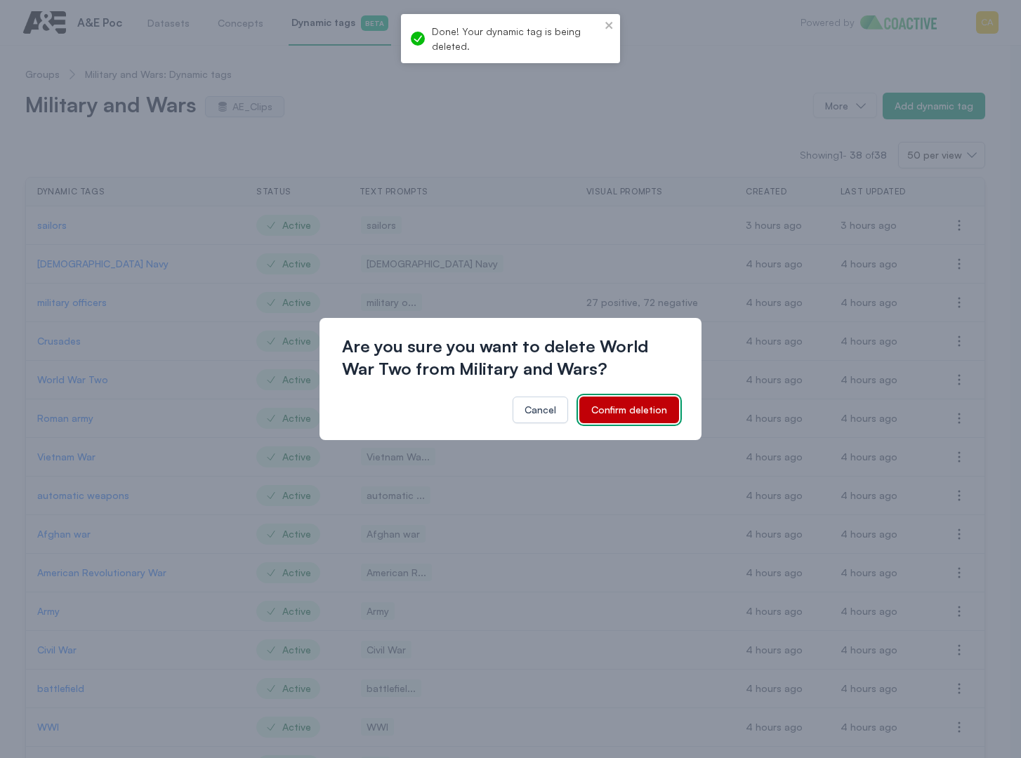
click at [636, 410] on div "Confirm deletion" at bounding box center [629, 410] width 76 height 14
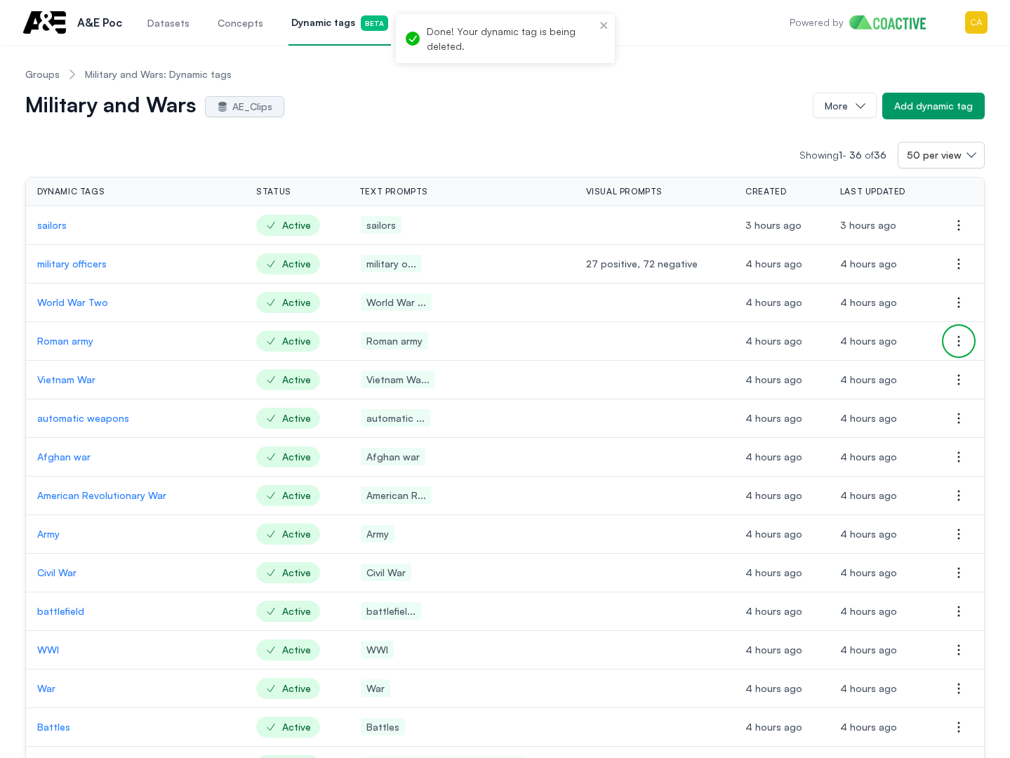
click at [959, 340] on icon "button" at bounding box center [958, 341] width 17 height 17
click at [885, 372] on span "Delete dynamic tag" at bounding box center [866, 369] width 90 height 12
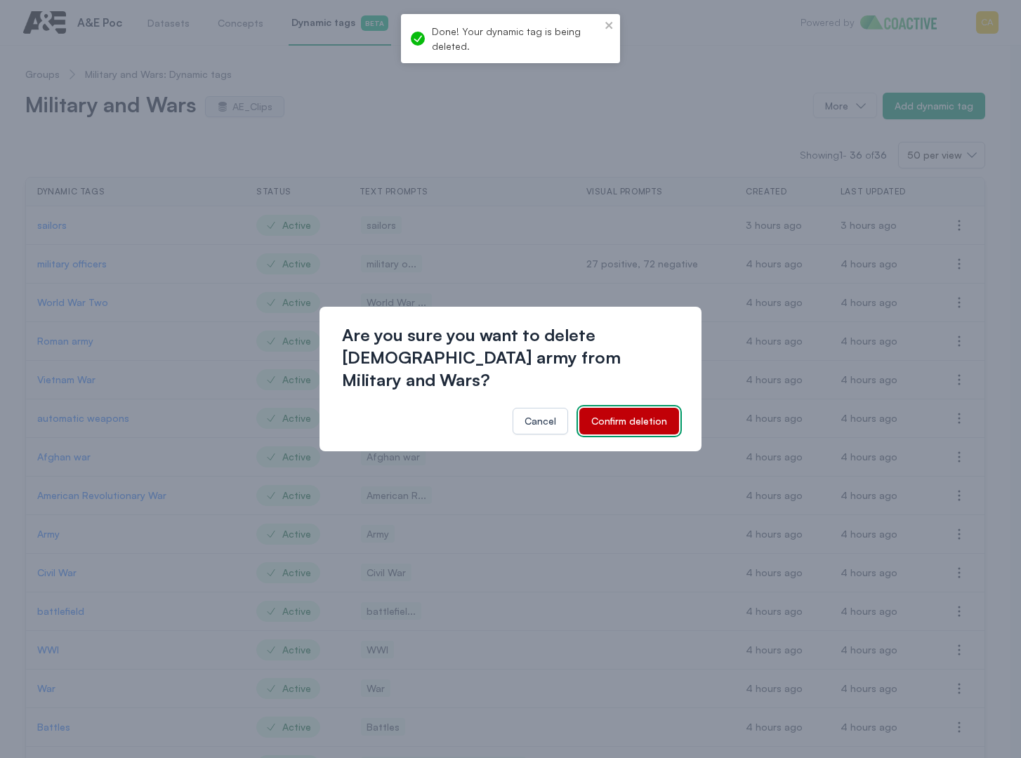
click at [649, 414] on div "Confirm deletion" at bounding box center [629, 421] width 76 height 14
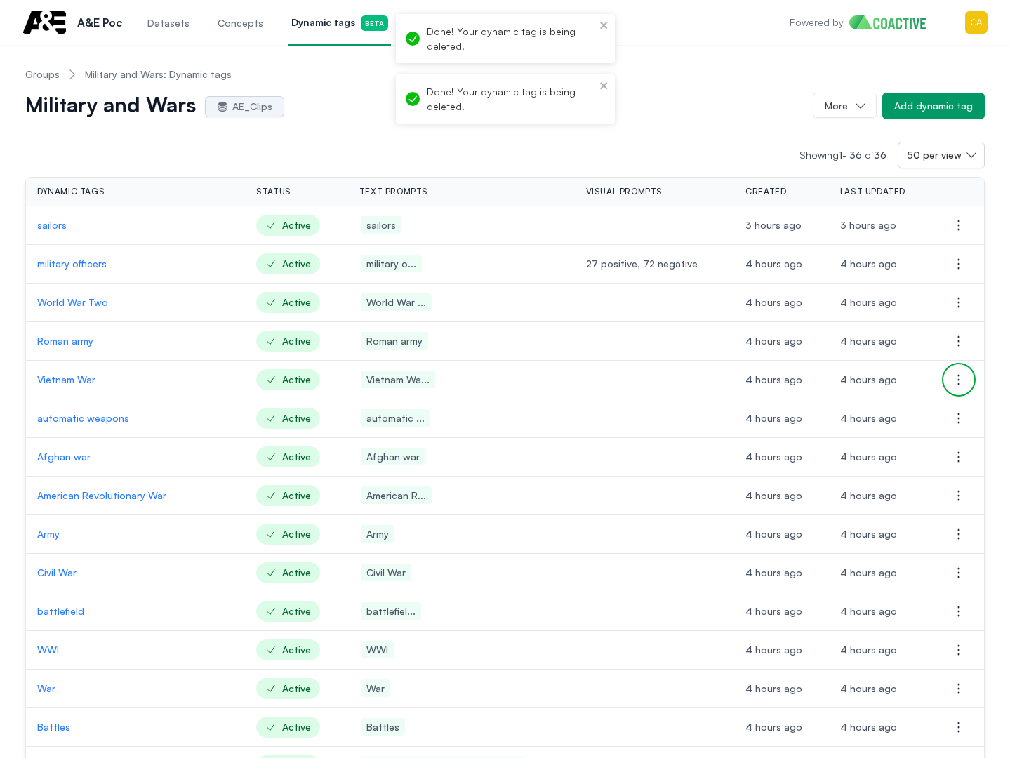
click at [958, 380] on icon "button" at bounding box center [958, 380] width 1 height 10
click at [879, 411] on span "Delete dynamic tag" at bounding box center [866, 408] width 90 height 12
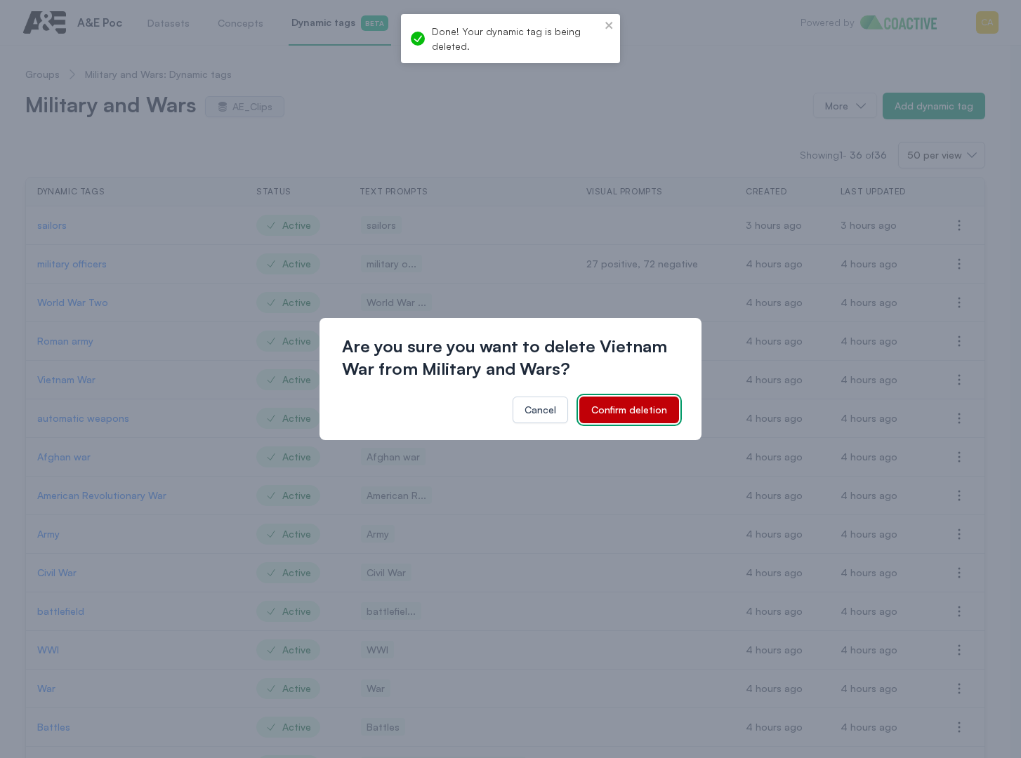
click at [642, 409] on div "Confirm deletion" at bounding box center [629, 410] width 76 height 14
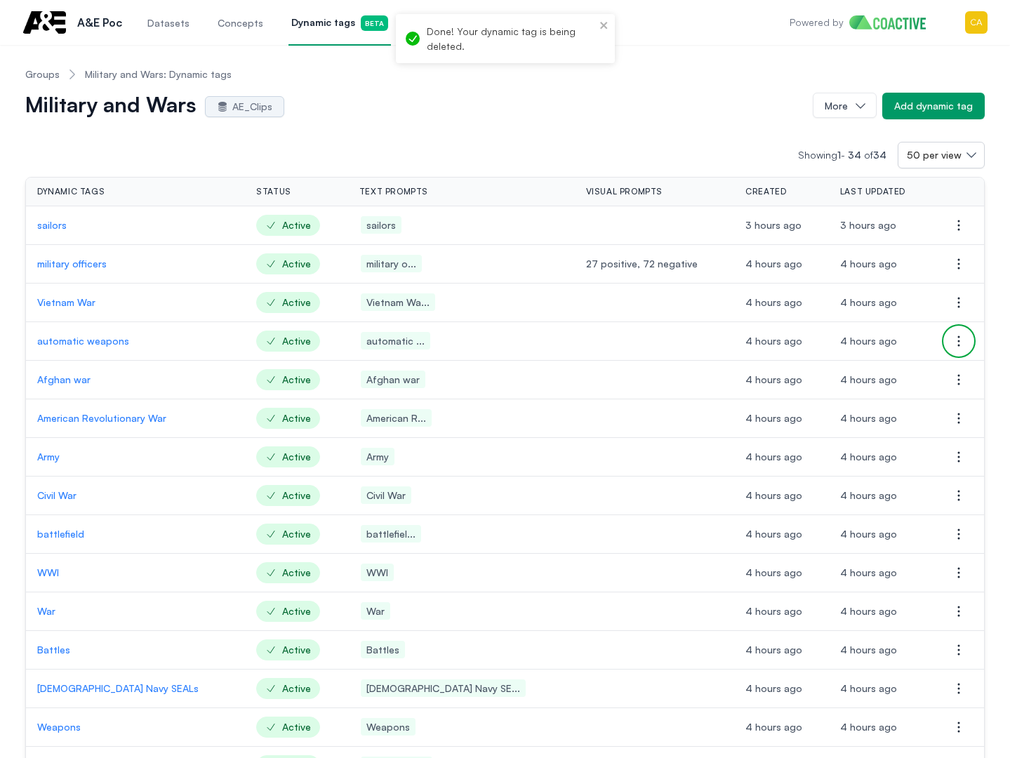
click at [967, 344] on button "Open options" at bounding box center [959, 341] width 28 height 28
click at [886, 373] on span "Delete dynamic tag" at bounding box center [866, 369] width 90 height 12
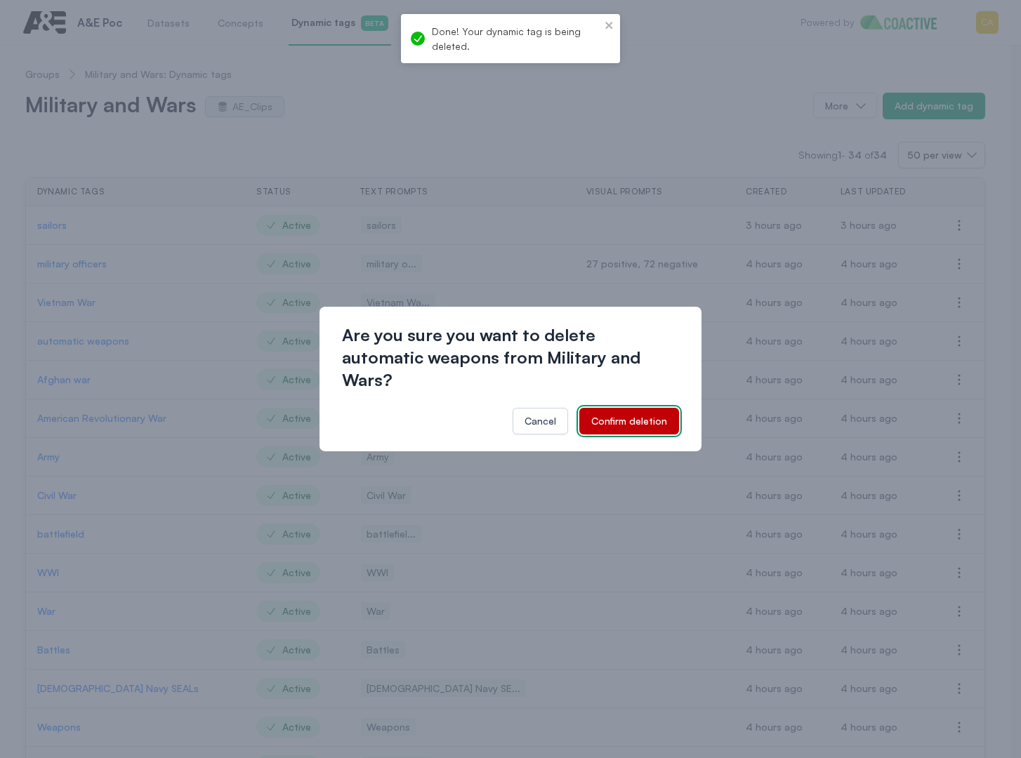
click at [632, 414] on div "Confirm deletion" at bounding box center [629, 421] width 76 height 14
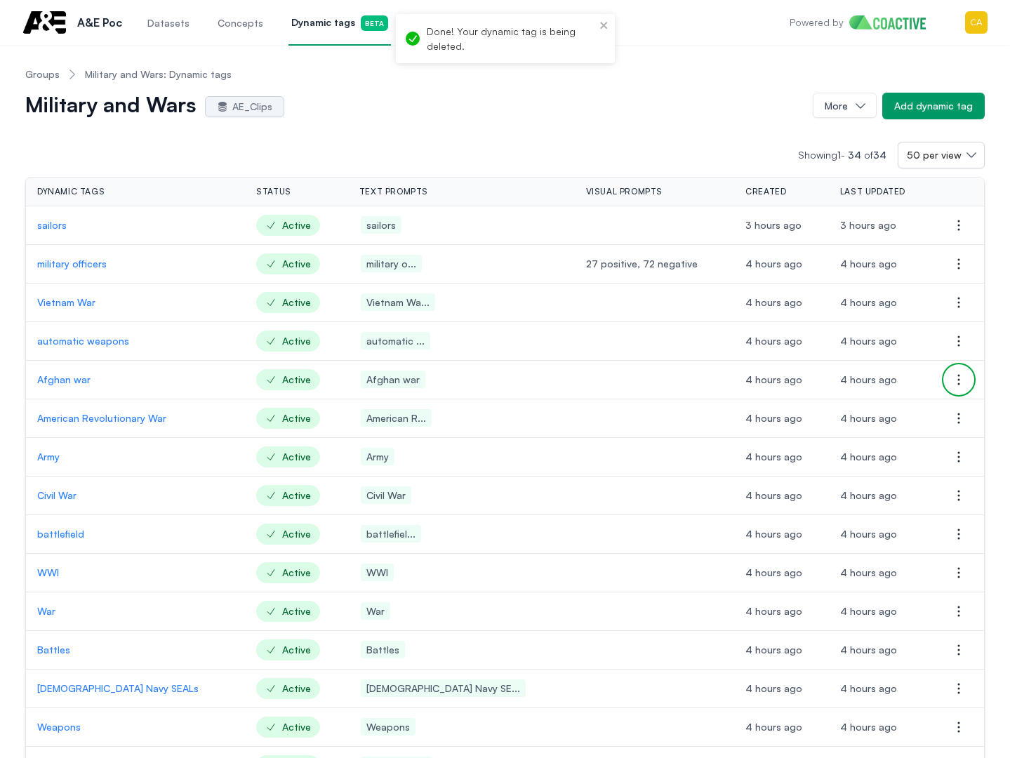
click at [964, 370] on button "Open options" at bounding box center [959, 380] width 28 height 28
click at [866, 416] on button "Delete dynamic tag" at bounding box center [888, 407] width 157 height 25
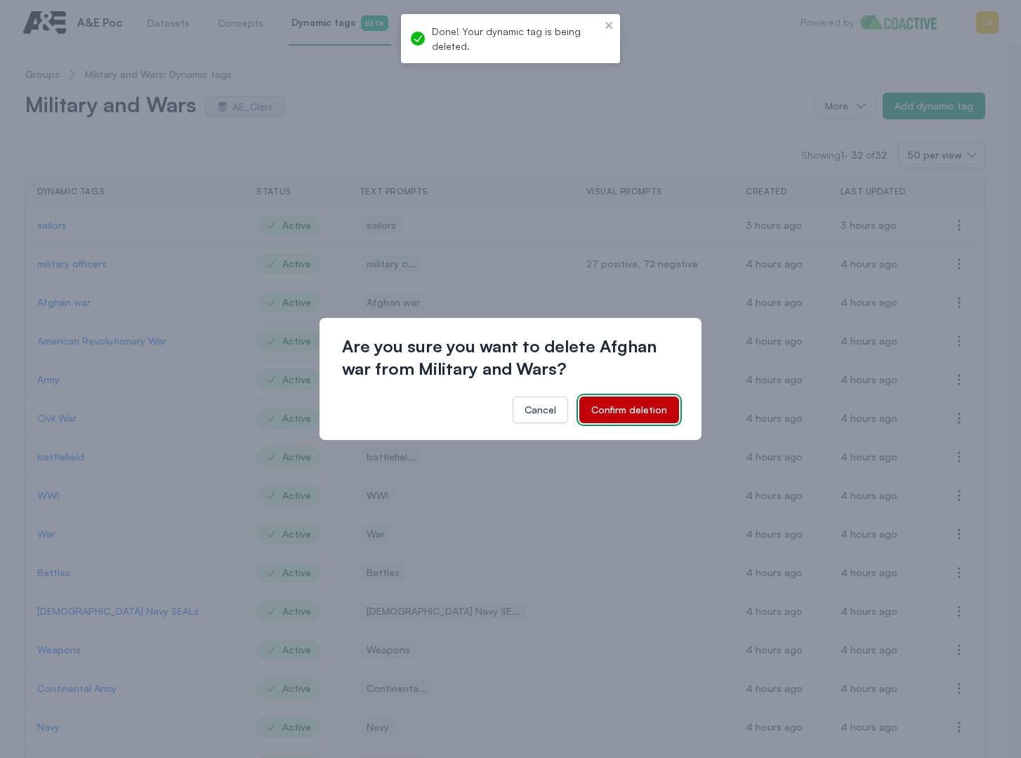
click at [636, 409] on div "Confirm deletion" at bounding box center [629, 410] width 76 height 14
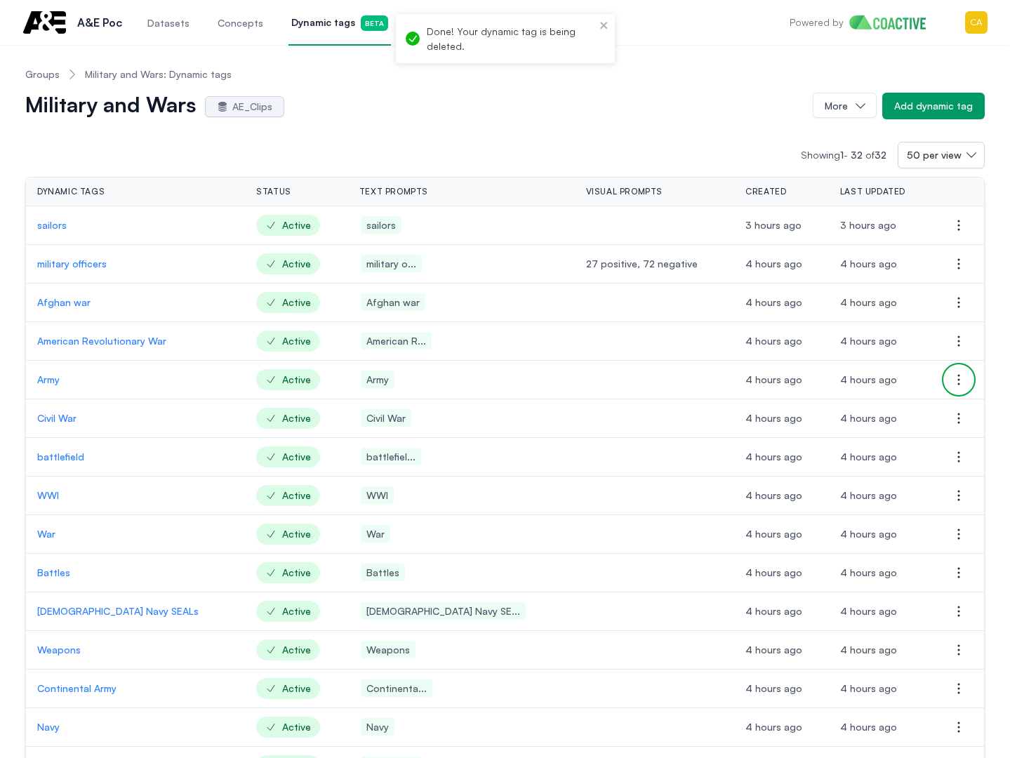
click at [953, 375] on icon "button" at bounding box center [958, 379] width 17 height 17
click at [870, 412] on span "Delete dynamic tag" at bounding box center [866, 408] width 90 height 12
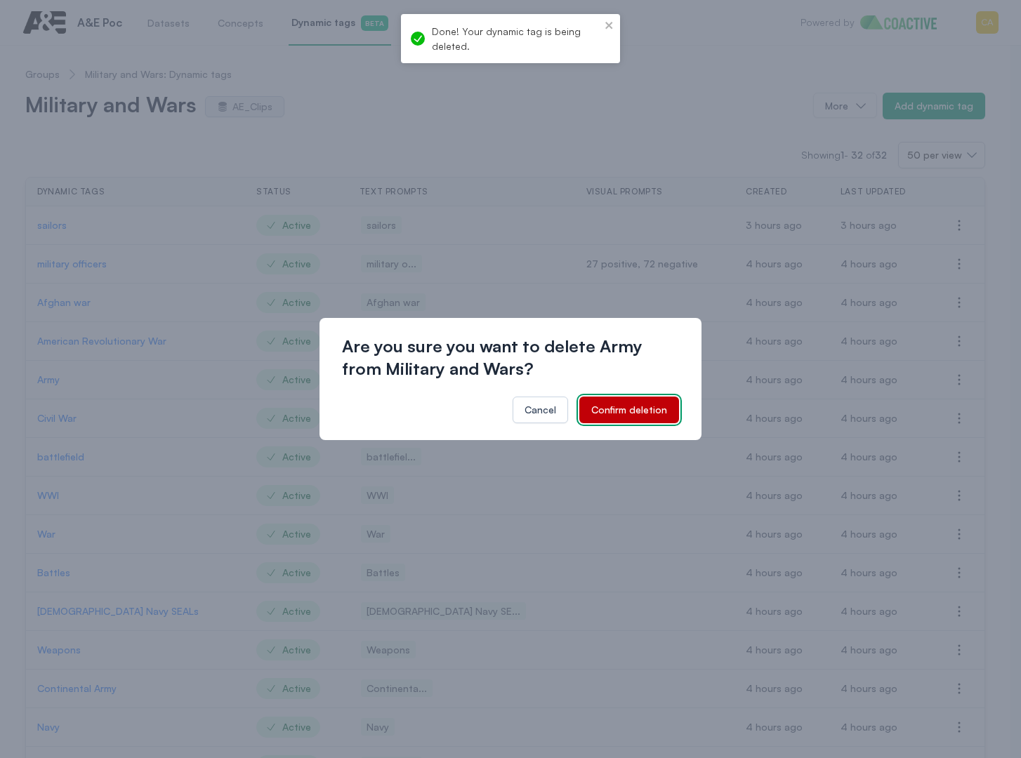
drag, startPoint x: 622, startPoint y: 413, endPoint x: 701, endPoint y: 386, distance: 83.0
click at [622, 412] on div "Confirm deletion" at bounding box center [629, 410] width 76 height 14
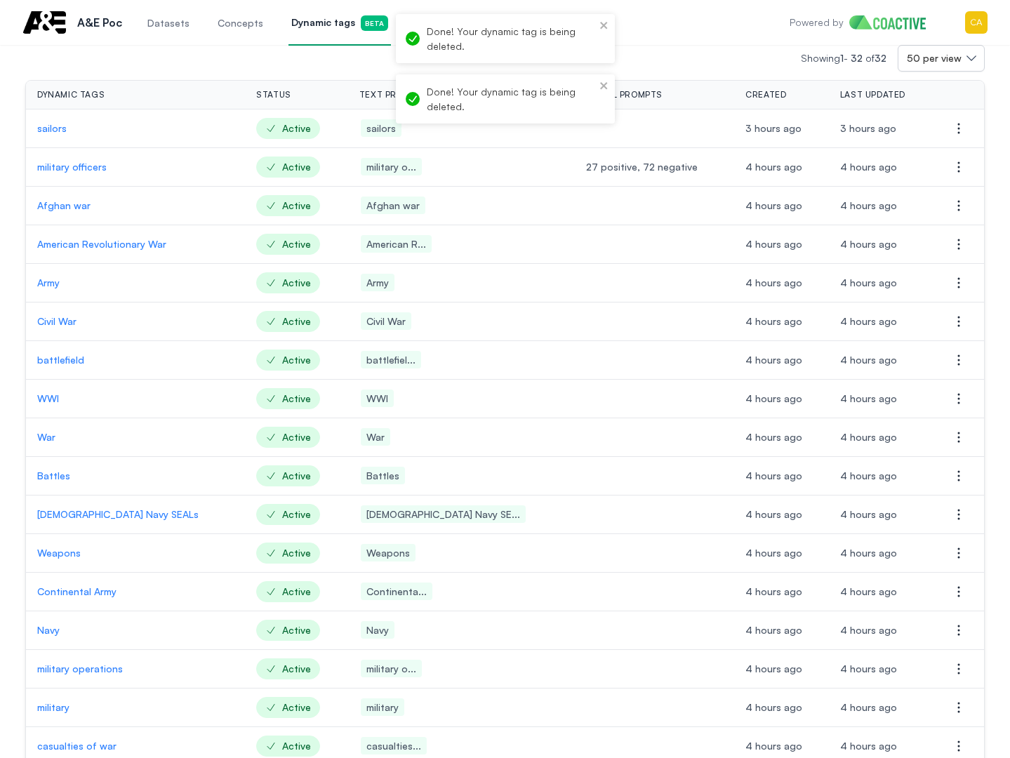
scroll to position [211, 0]
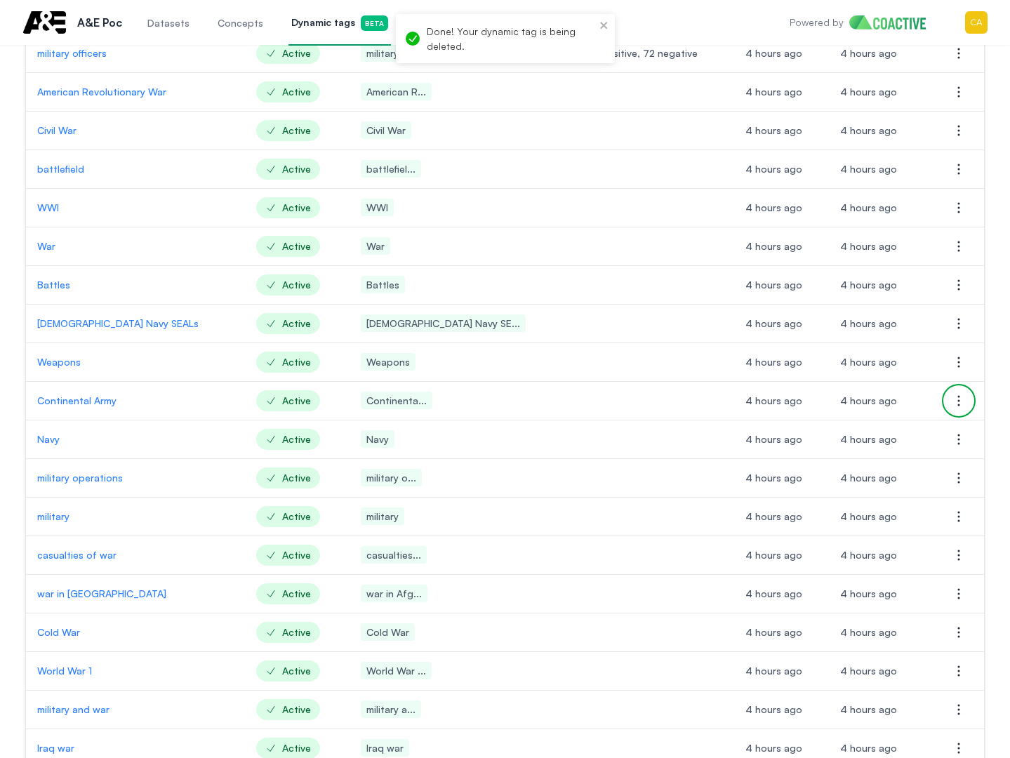
click at [964, 401] on icon "button" at bounding box center [958, 400] width 17 height 17
click at [865, 437] on button "Delete dynamic tag" at bounding box center [888, 428] width 157 height 25
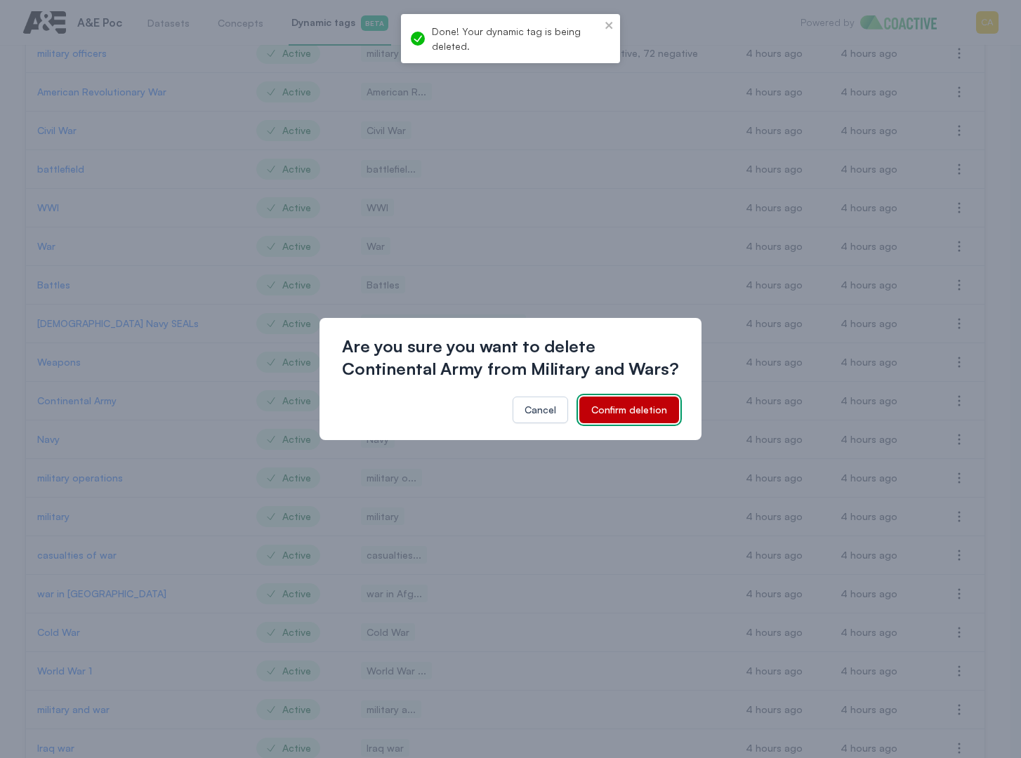
drag, startPoint x: 625, startPoint y: 408, endPoint x: 654, endPoint y: 406, distance: 28.2
click at [627, 408] on div "Confirm deletion" at bounding box center [629, 410] width 76 height 14
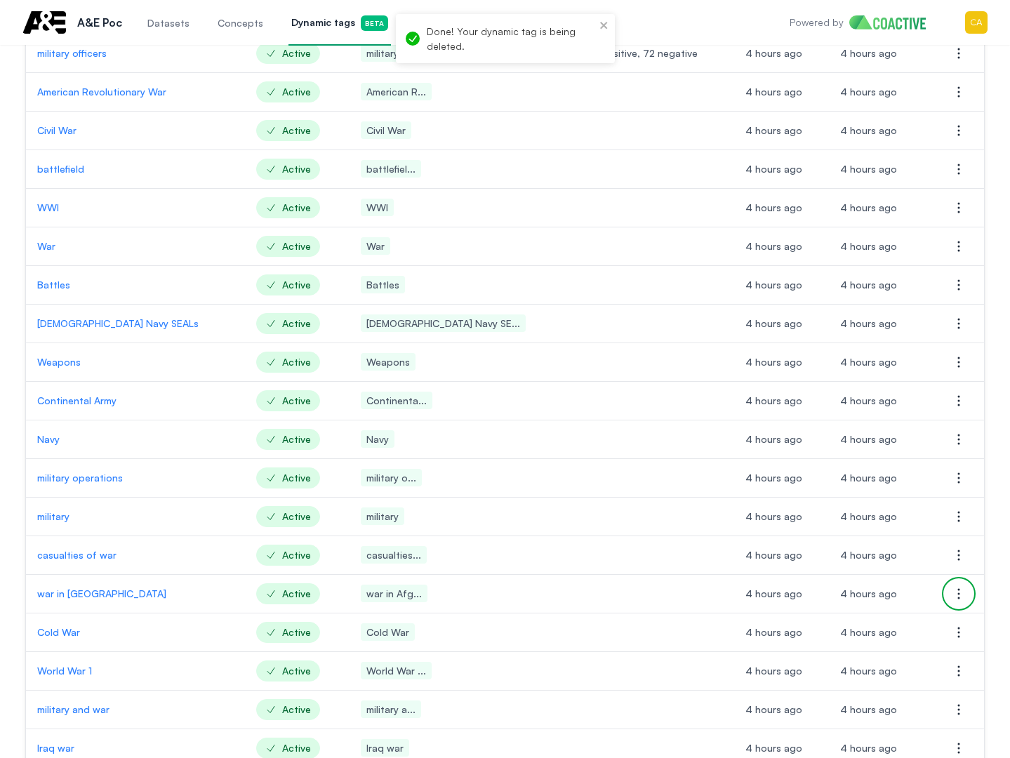
click at [960, 591] on icon "button" at bounding box center [958, 593] width 17 height 17
click at [864, 615] on span "Delete dynamic tag" at bounding box center [866, 622] width 90 height 14
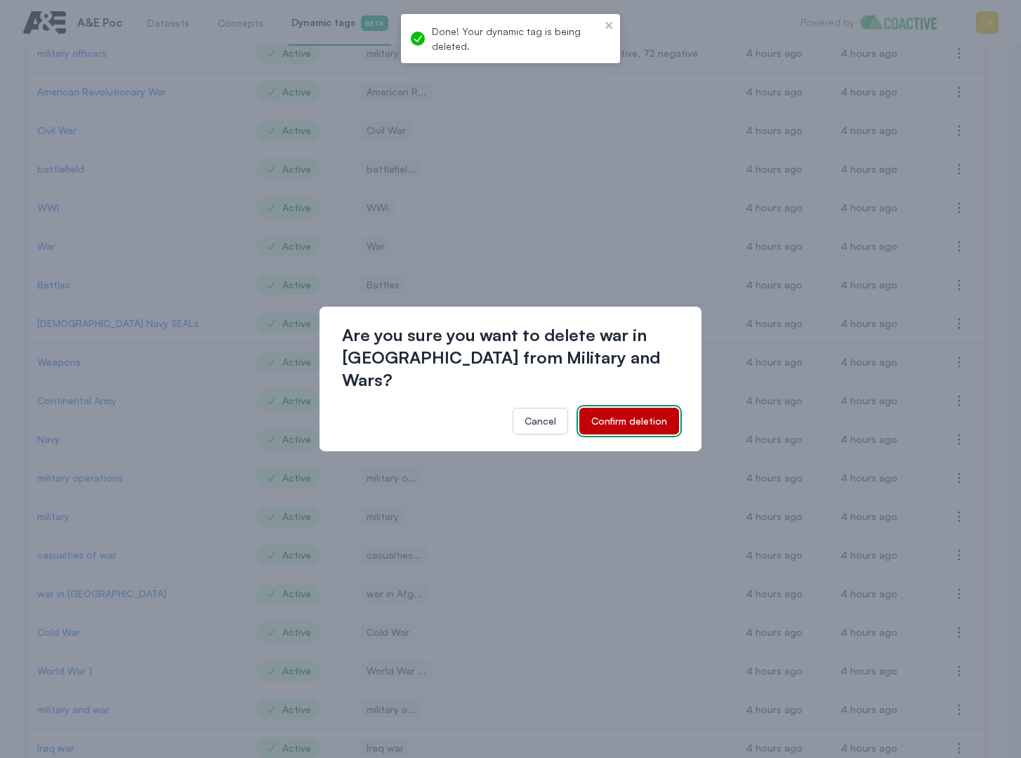
click at [634, 414] on div "Confirm deletion" at bounding box center [629, 421] width 76 height 14
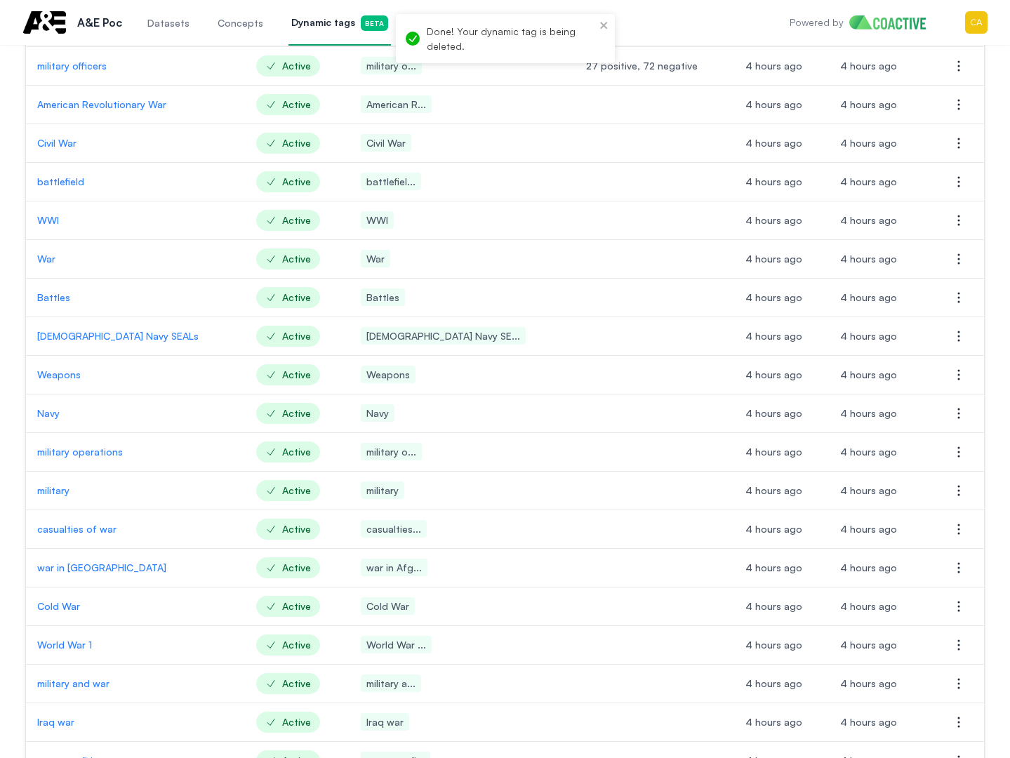
scroll to position [0, 0]
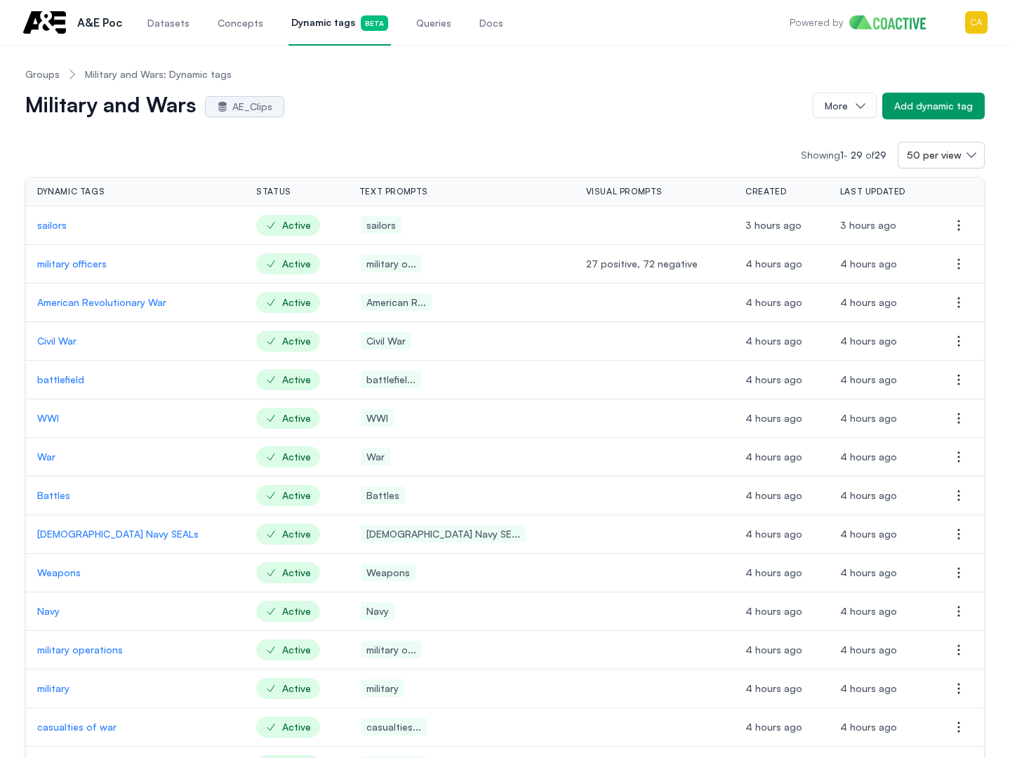
click at [566, 147] on div "Showing 1 - 29 of 29 50 per view" at bounding box center [505, 155] width 960 height 27
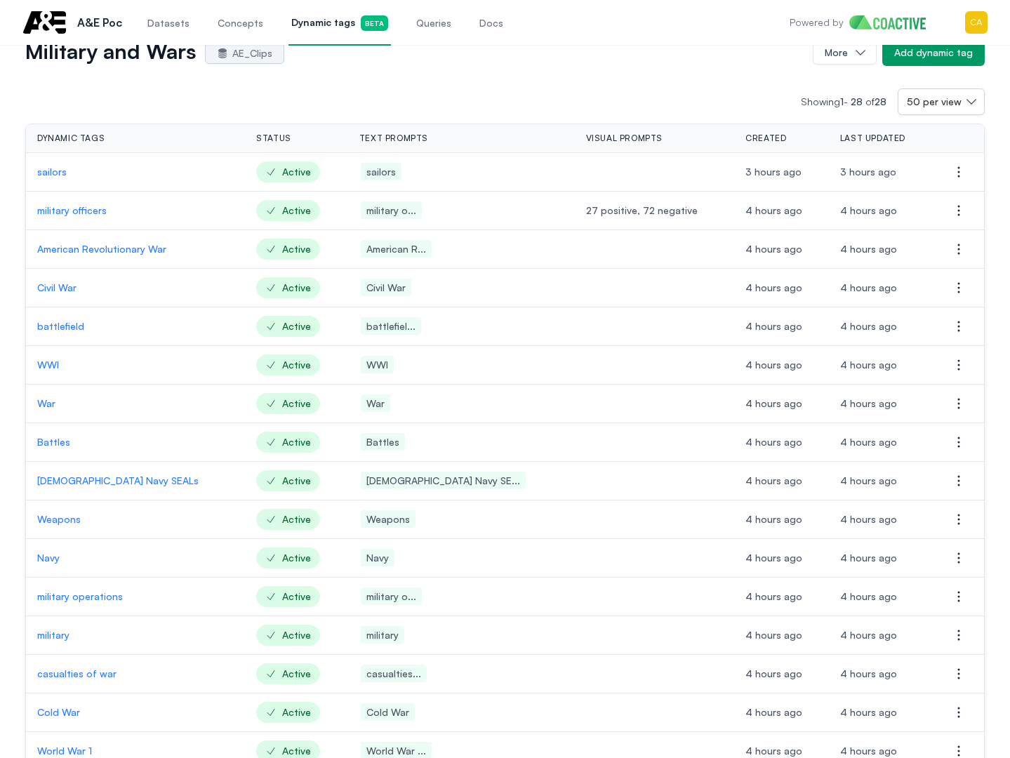
scroll to position [140, 0]
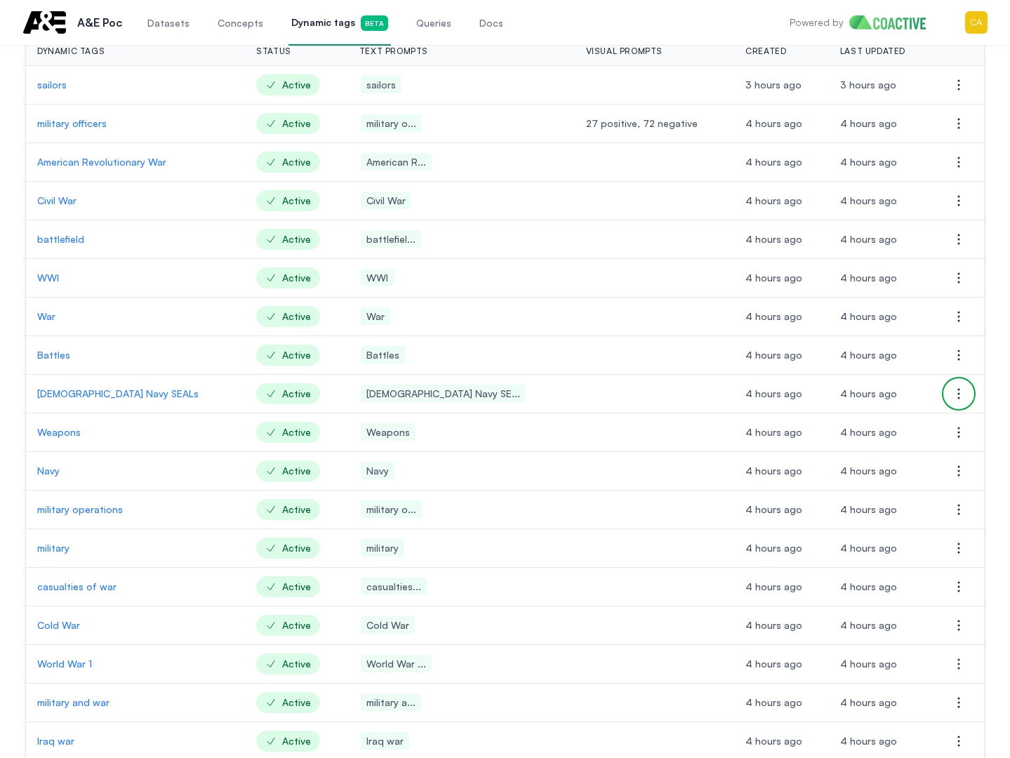
click at [961, 395] on icon "button" at bounding box center [958, 393] width 17 height 17
click at [864, 425] on span "Delete dynamic tag" at bounding box center [866, 422] width 90 height 12
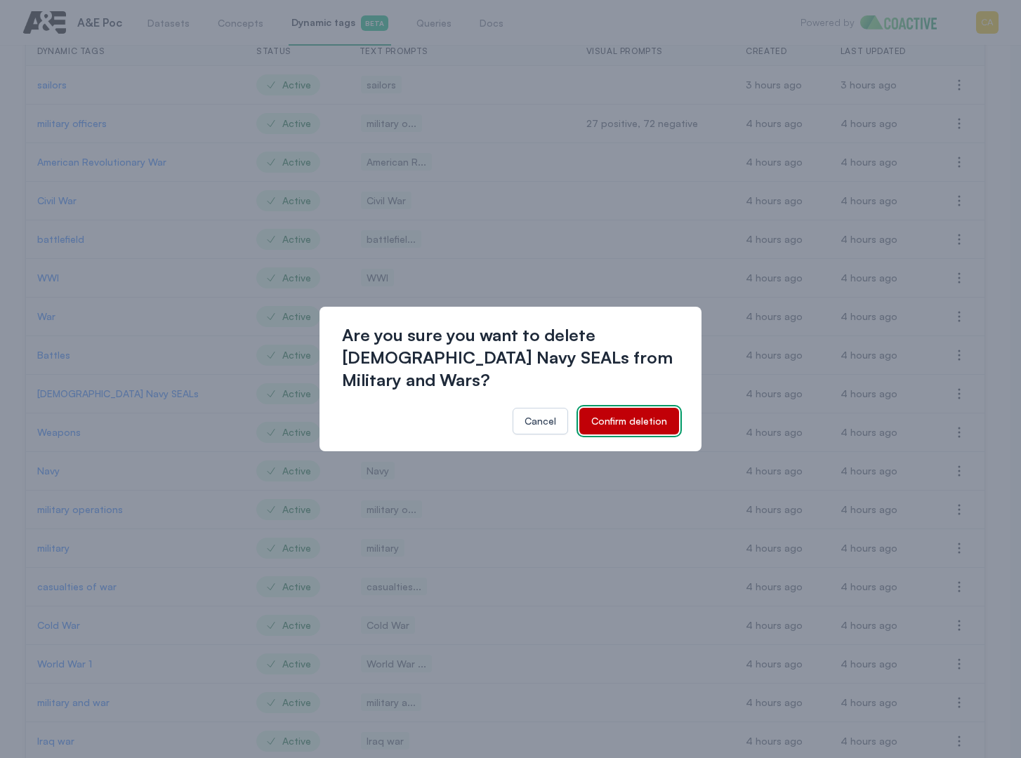
click at [621, 414] on div "Confirm deletion" at bounding box center [629, 421] width 76 height 14
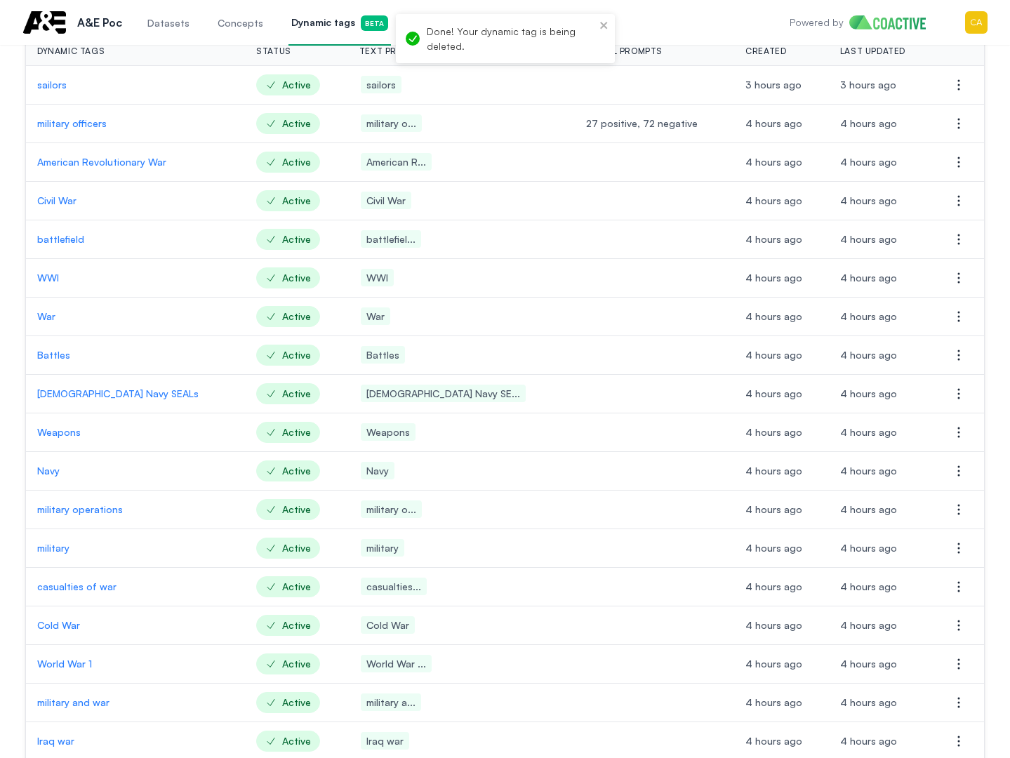
click at [50, 472] on p "Navy" at bounding box center [135, 471] width 197 height 14
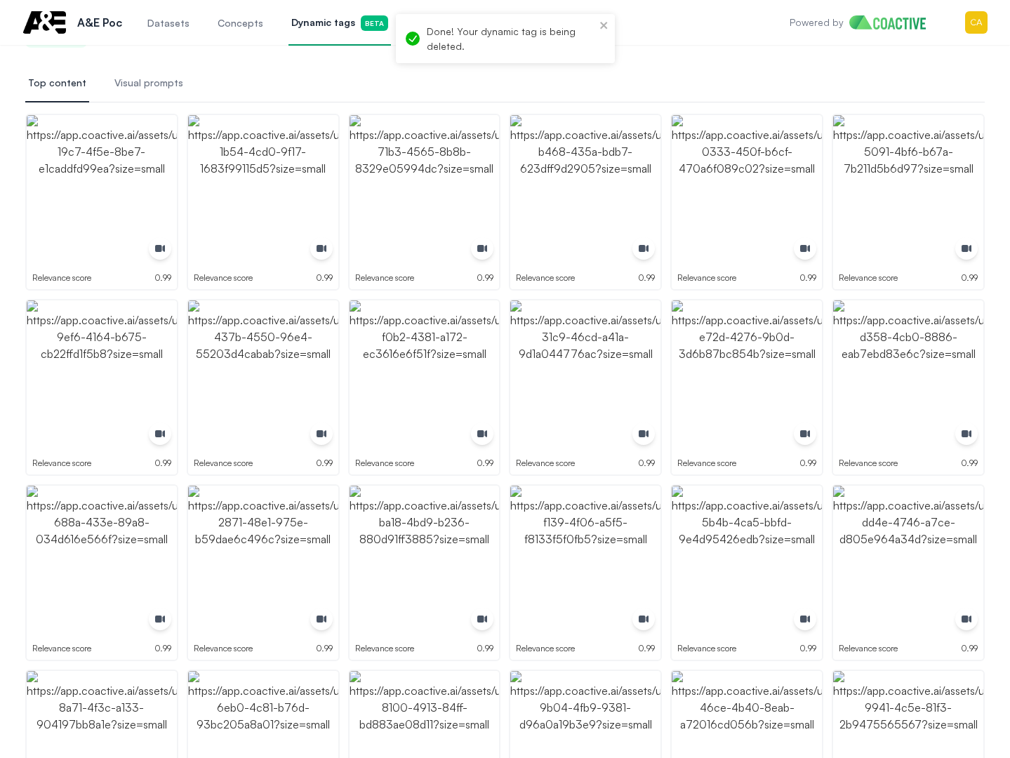
click at [604, 22] on icon "close" at bounding box center [604, 25] width 10 height 11
click at [83, 168] on img "button" at bounding box center [102, 190] width 150 height 150
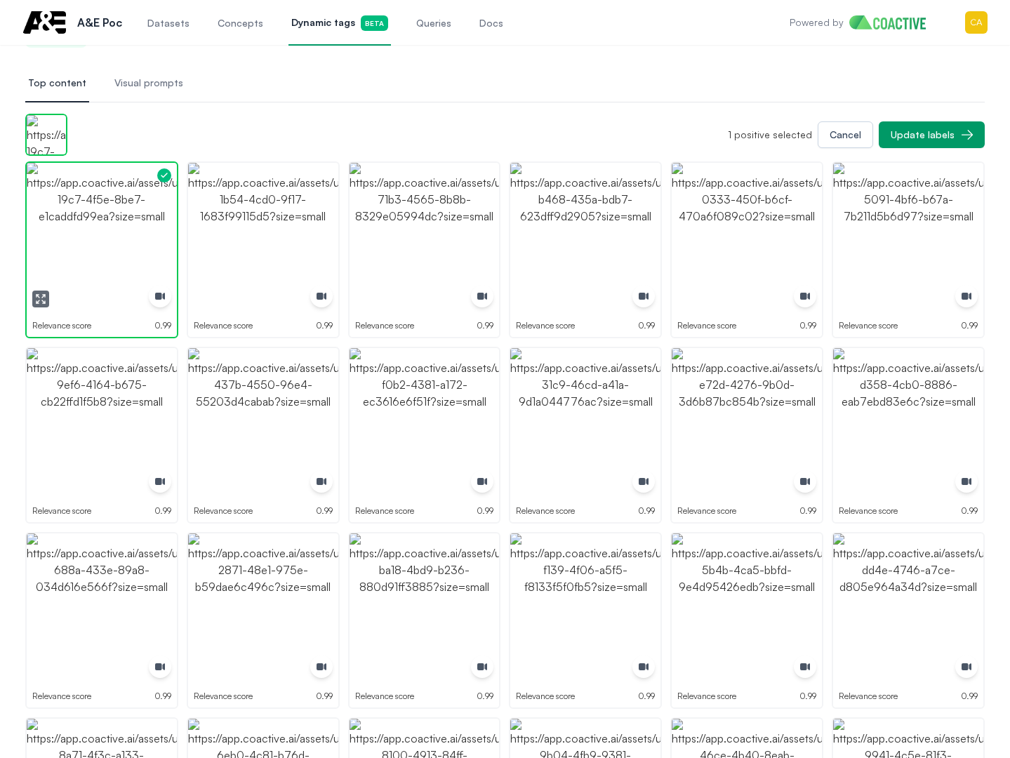
click at [91, 201] on img "button" at bounding box center [102, 238] width 150 height 150
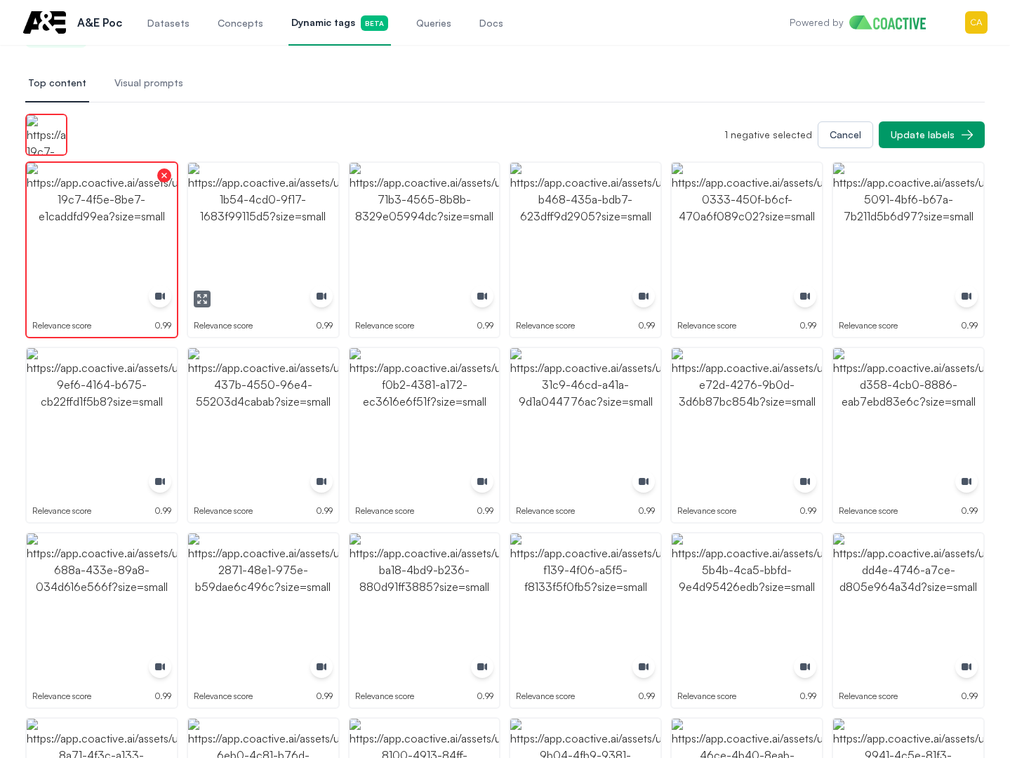
click at [277, 199] on img "button" at bounding box center [263, 238] width 150 height 150
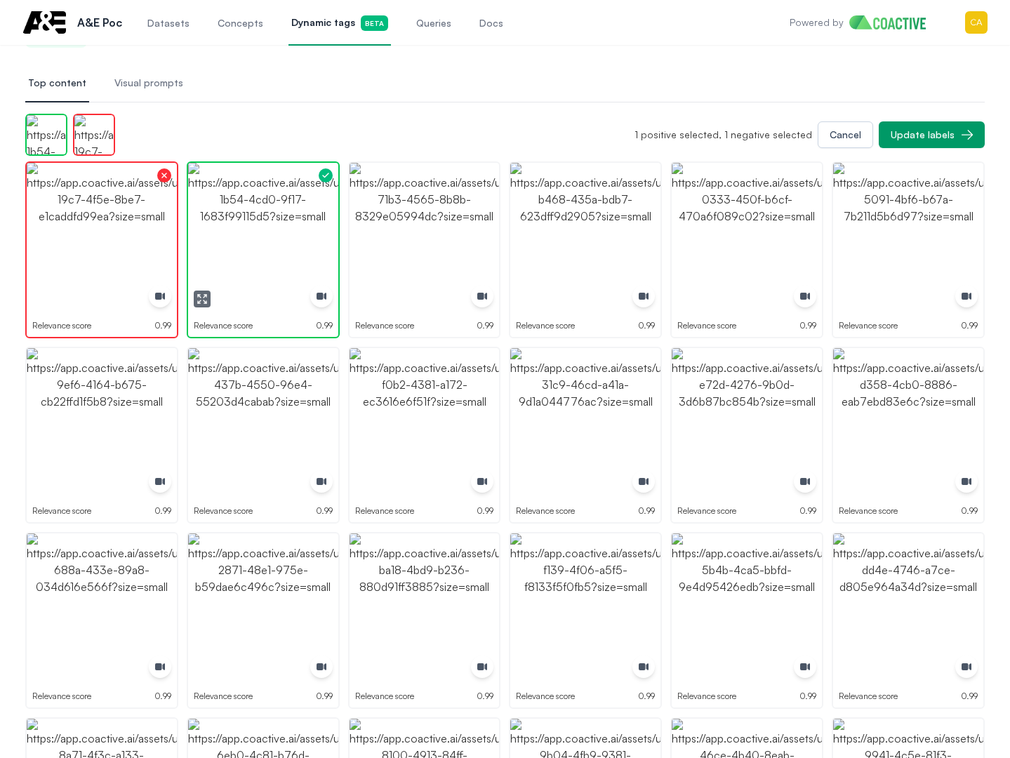
click at [277, 199] on img "button" at bounding box center [263, 238] width 150 height 150
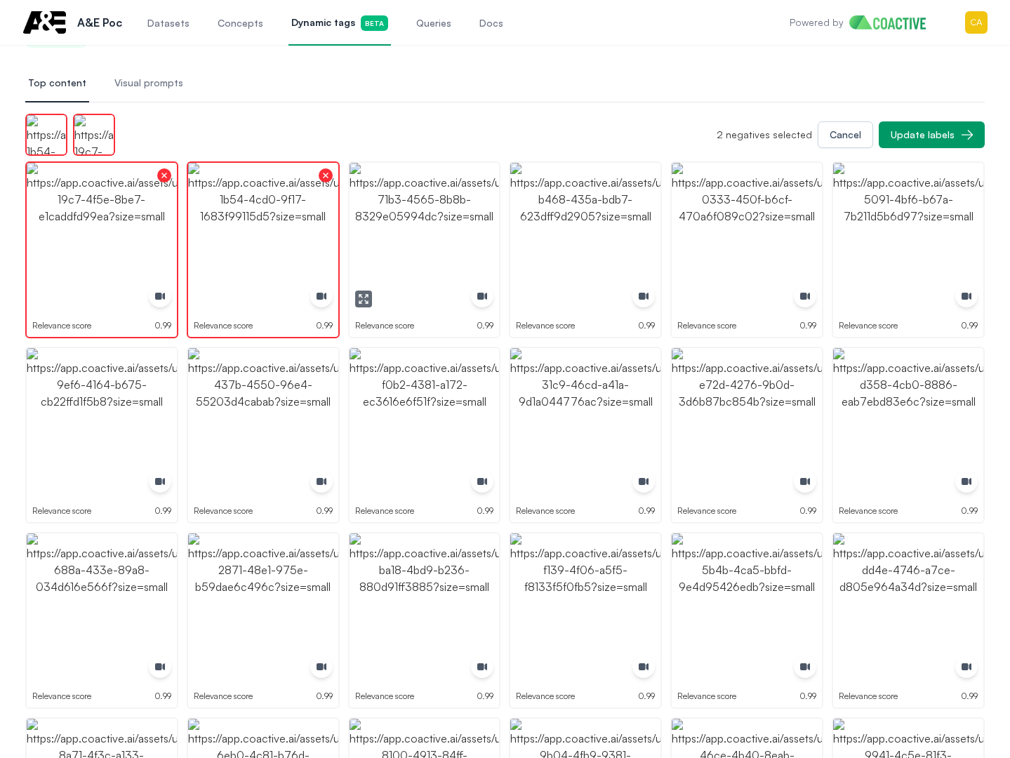
click at [430, 204] on img "button" at bounding box center [425, 238] width 150 height 150
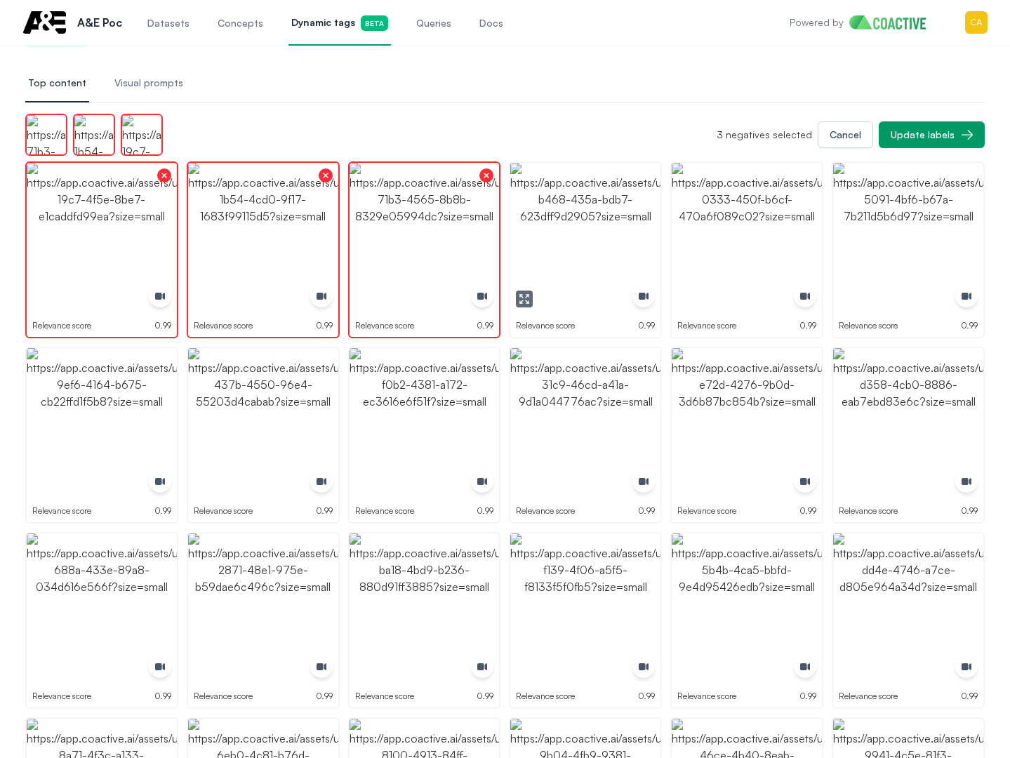
click at [564, 204] on img "button" at bounding box center [585, 238] width 150 height 150
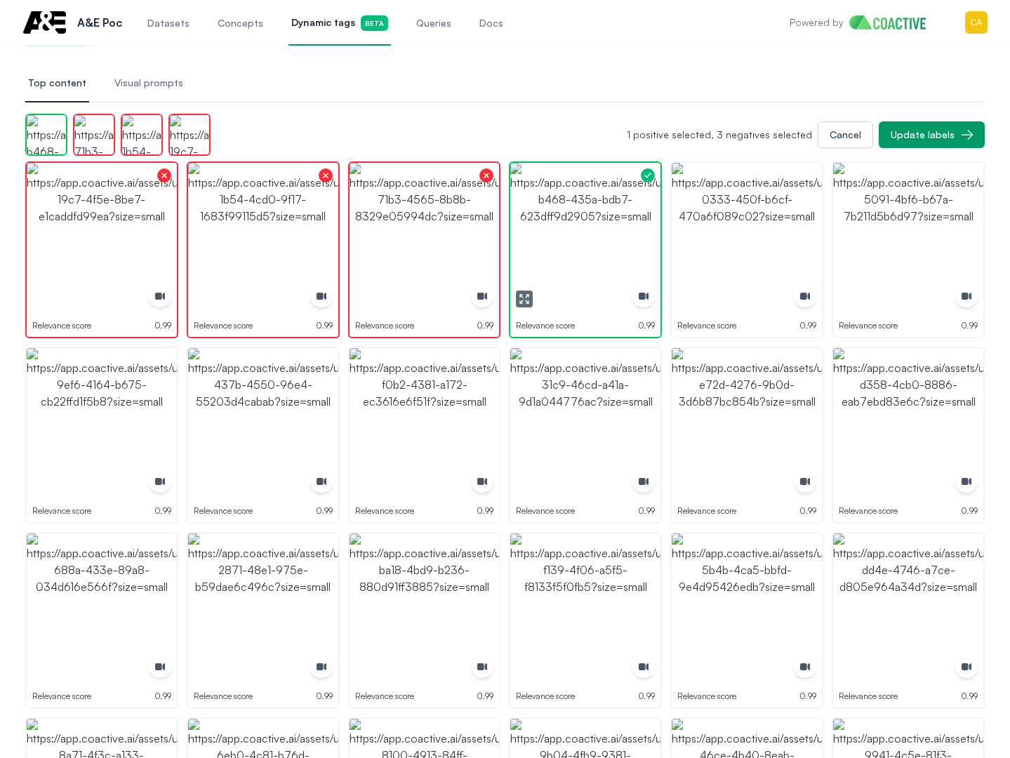
click at [564, 204] on img "button" at bounding box center [585, 238] width 150 height 150
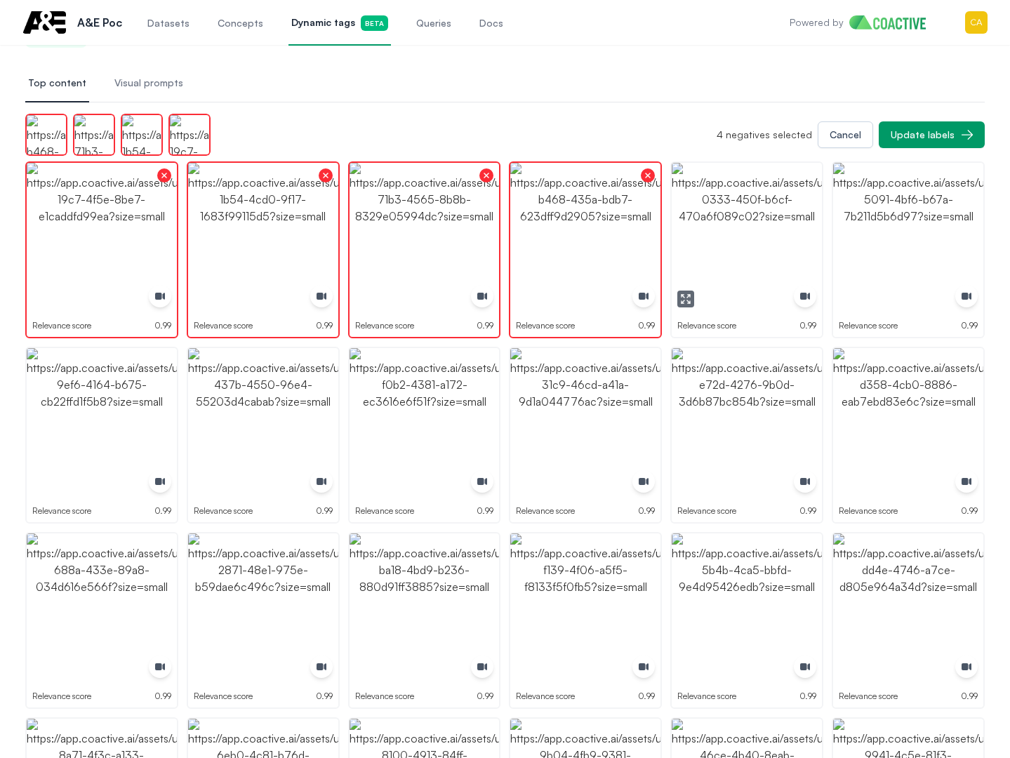
click at [727, 218] on img "button" at bounding box center [747, 238] width 150 height 150
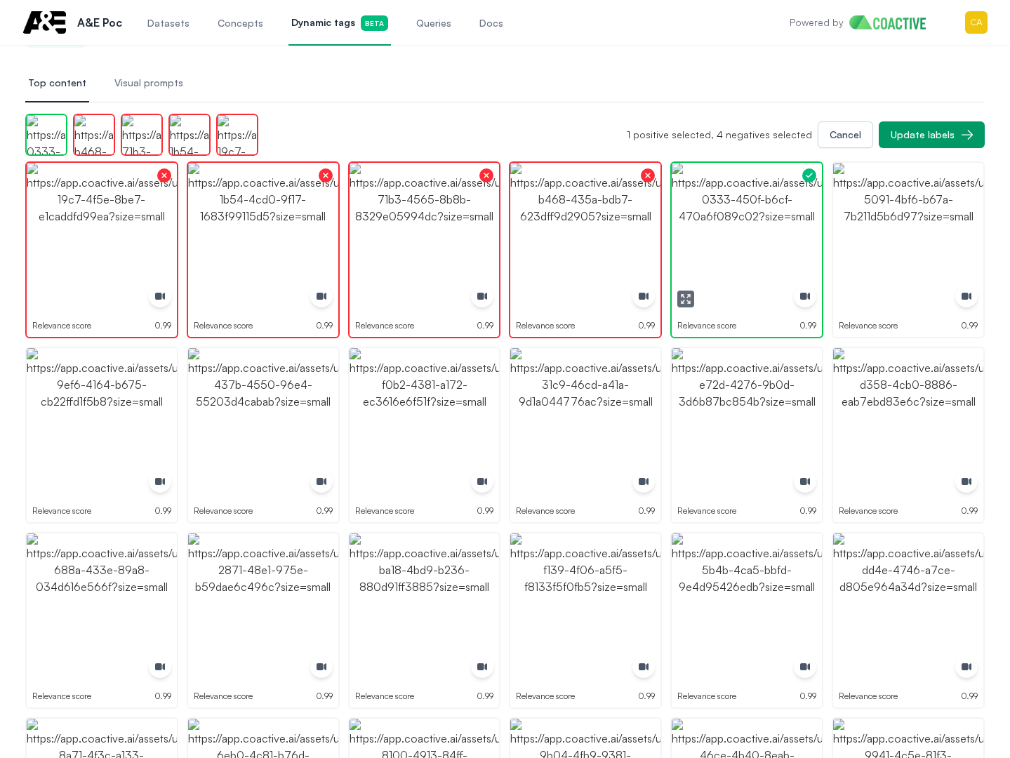
click at [729, 218] on img "button" at bounding box center [747, 238] width 150 height 150
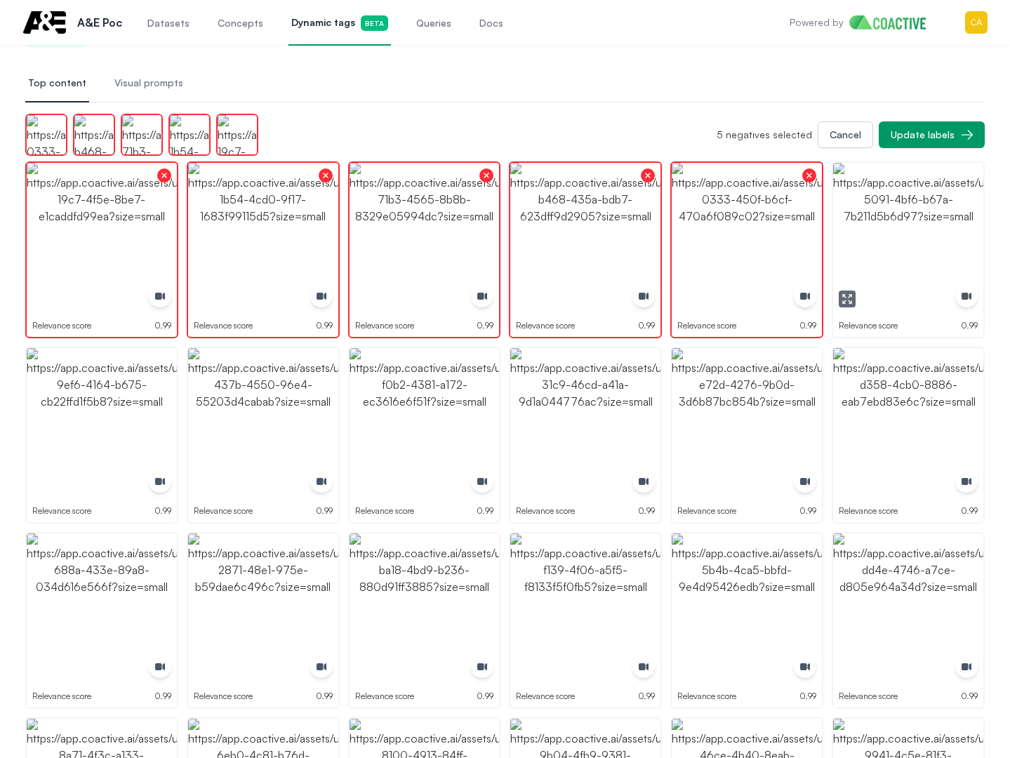
click at [868, 218] on img "button" at bounding box center [908, 238] width 150 height 150
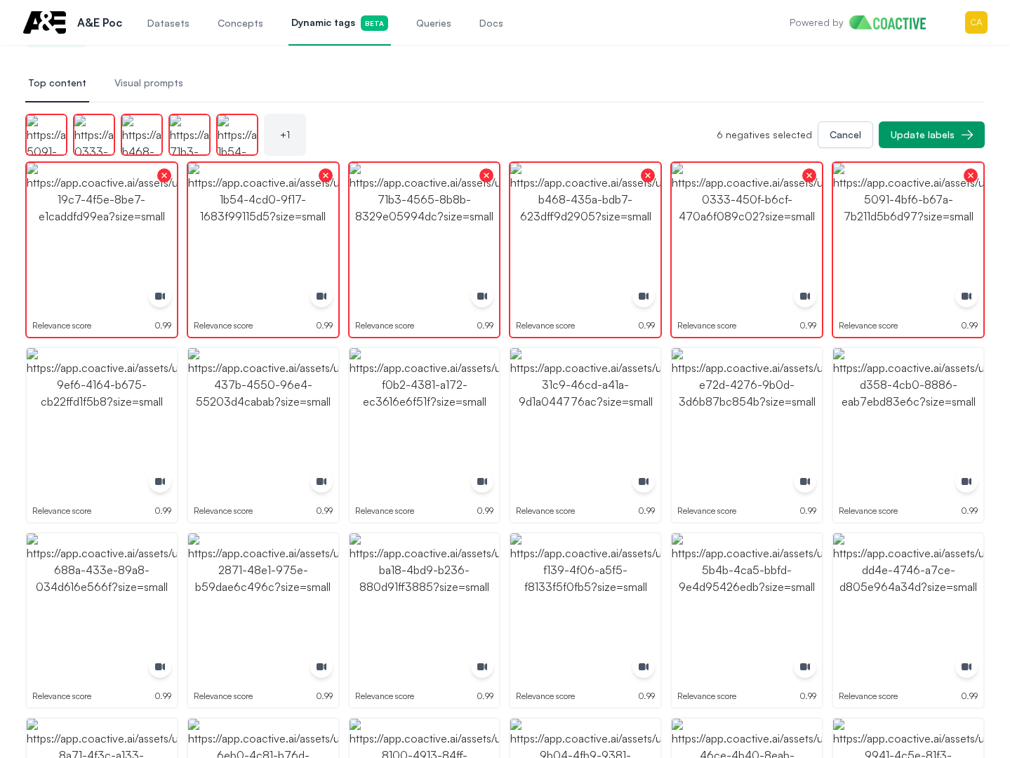
click at [912, 369] on img "button" at bounding box center [908, 423] width 150 height 150
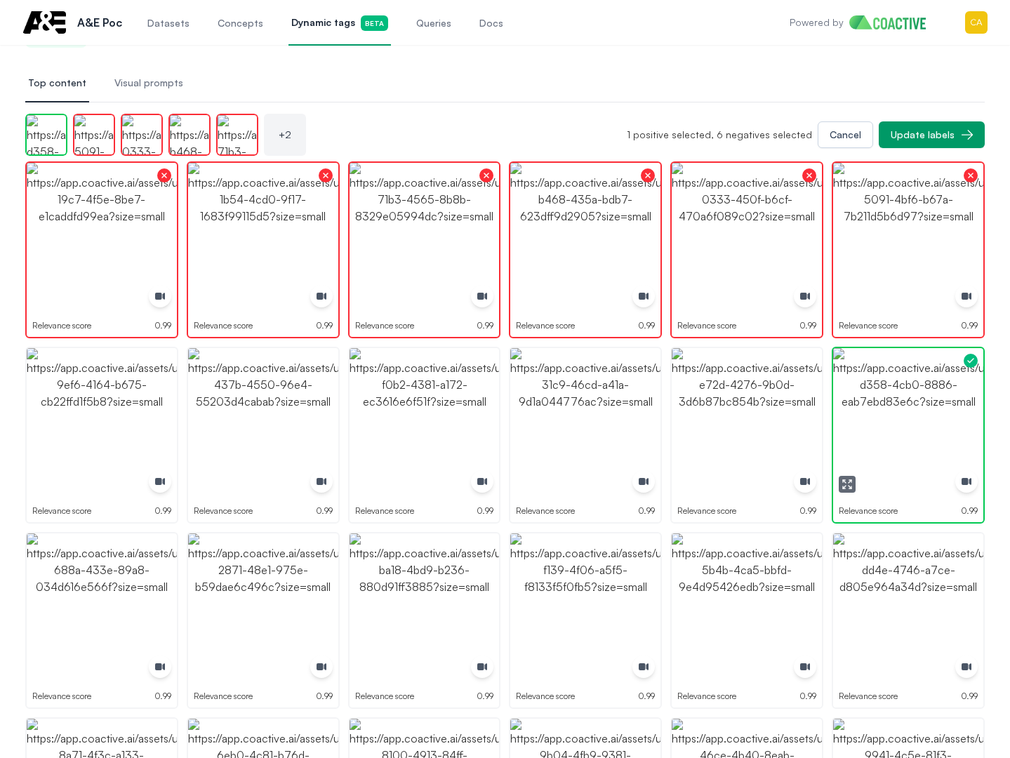
click at [912, 369] on img "button" at bounding box center [908, 423] width 150 height 150
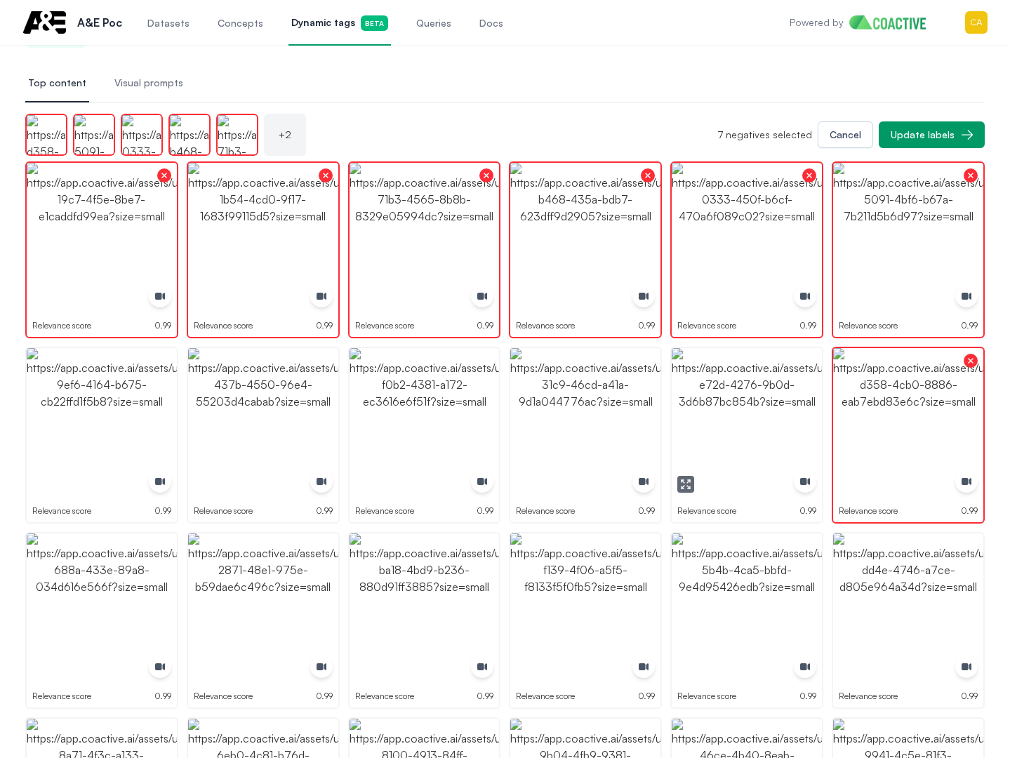
click at [747, 375] on img "button" at bounding box center [747, 423] width 150 height 150
click at [624, 382] on img "button" at bounding box center [585, 423] width 150 height 150
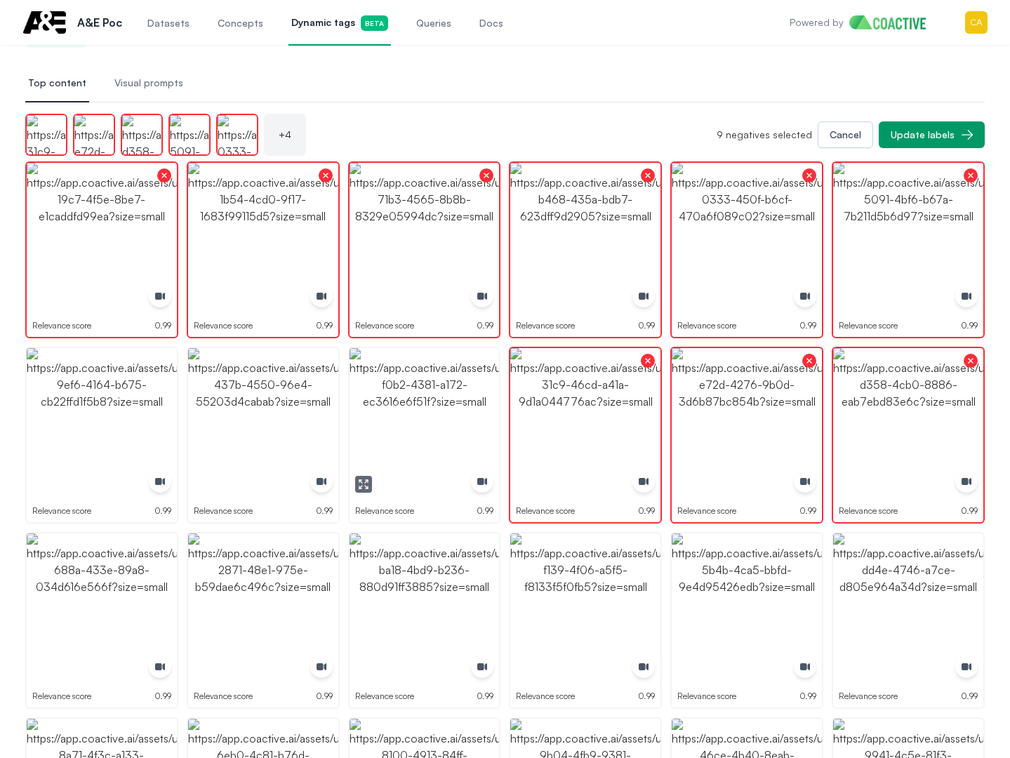
click at [456, 387] on img "button" at bounding box center [425, 423] width 150 height 150
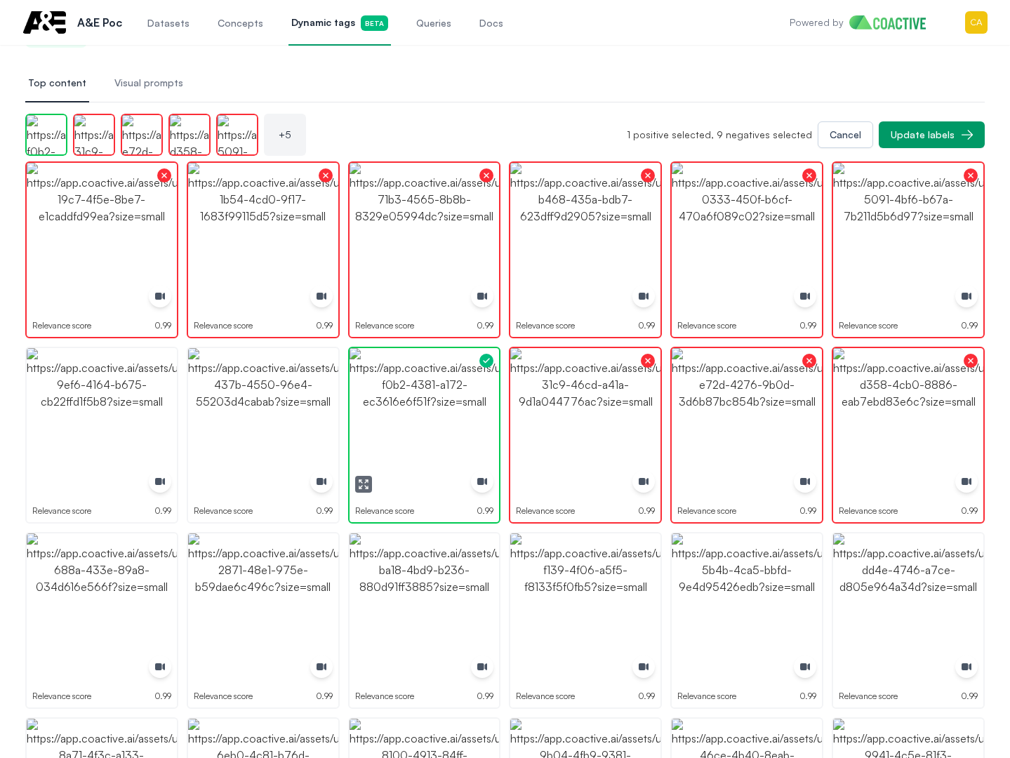
click at [456, 387] on img "button" at bounding box center [425, 423] width 150 height 150
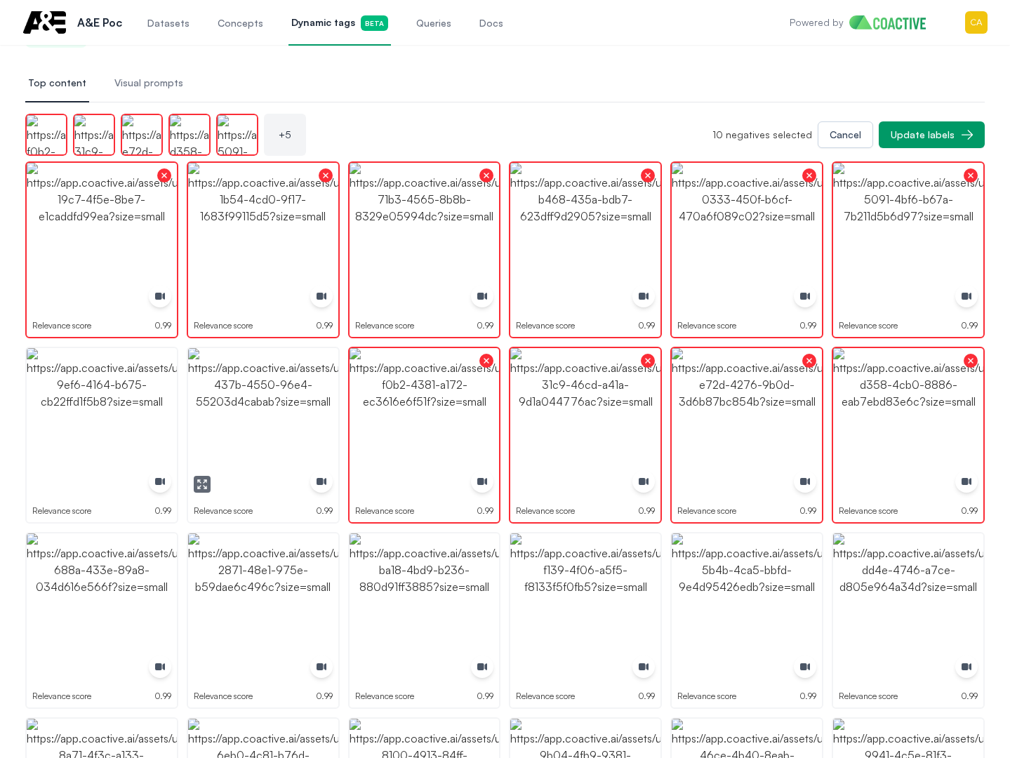
click at [290, 389] on img "button" at bounding box center [263, 423] width 150 height 150
click at [141, 392] on img "button" at bounding box center [102, 423] width 150 height 150
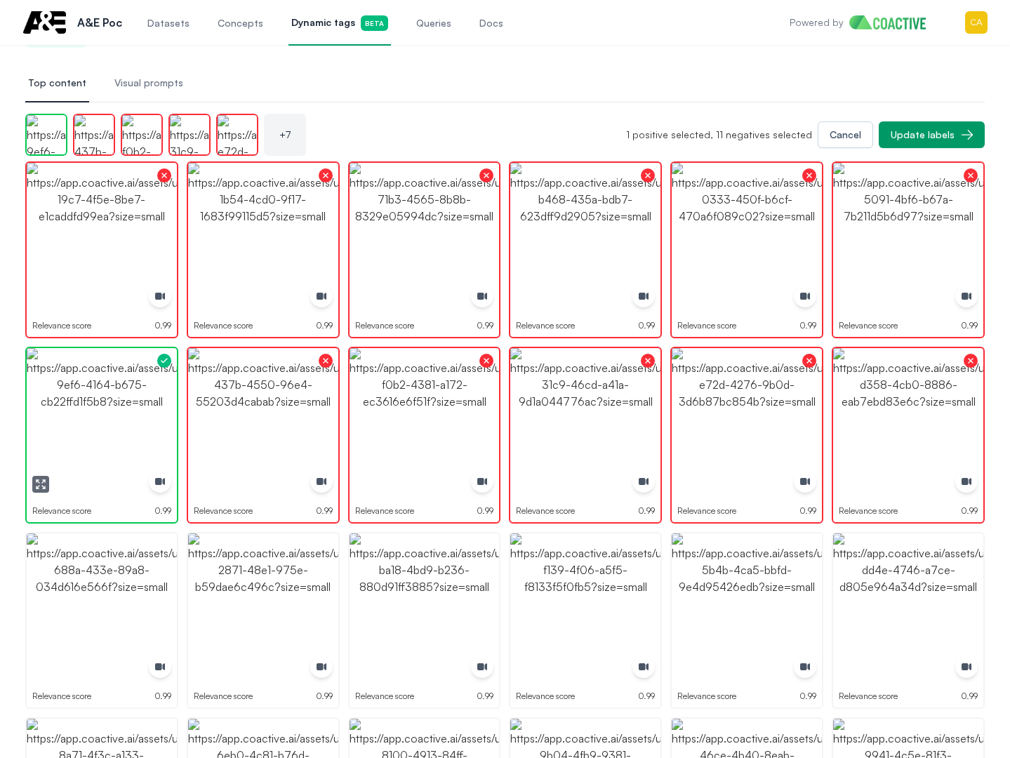
click at [141, 392] on img "button" at bounding box center [102, 423] width 150 height 150
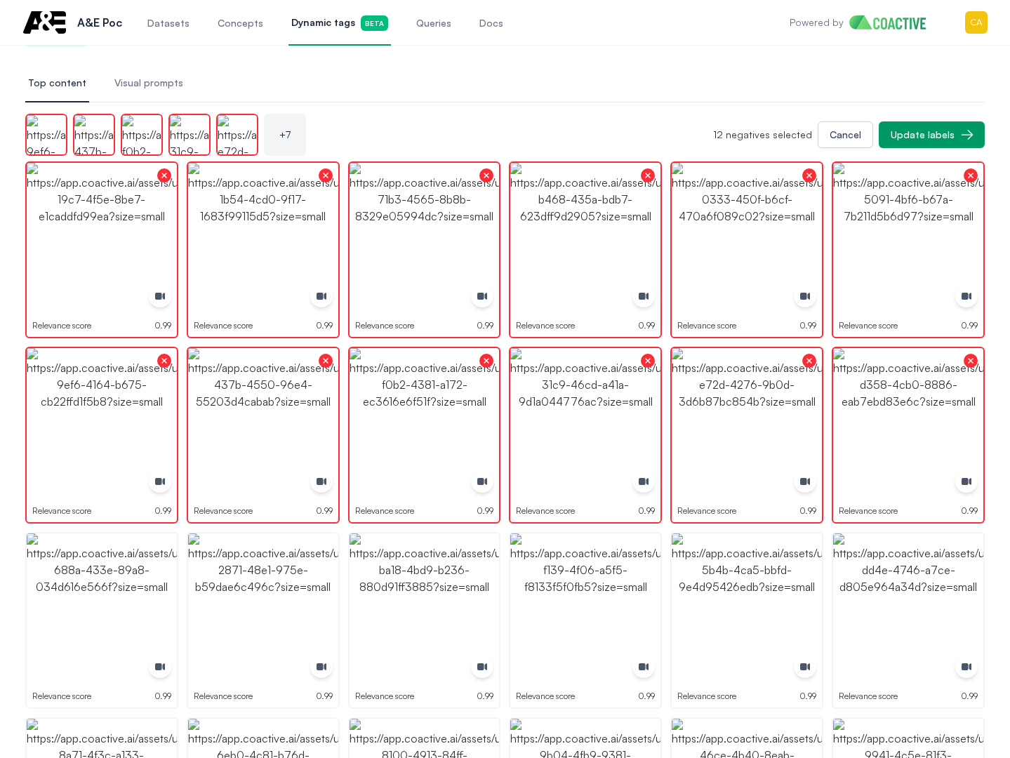
click at [25, 665] on div "Relevance score 0.99" at bounding box center [101, 620] width 153 height 177
click at [41, 670] on icon "button" at bounding box center [40, 669] width 11 height 11
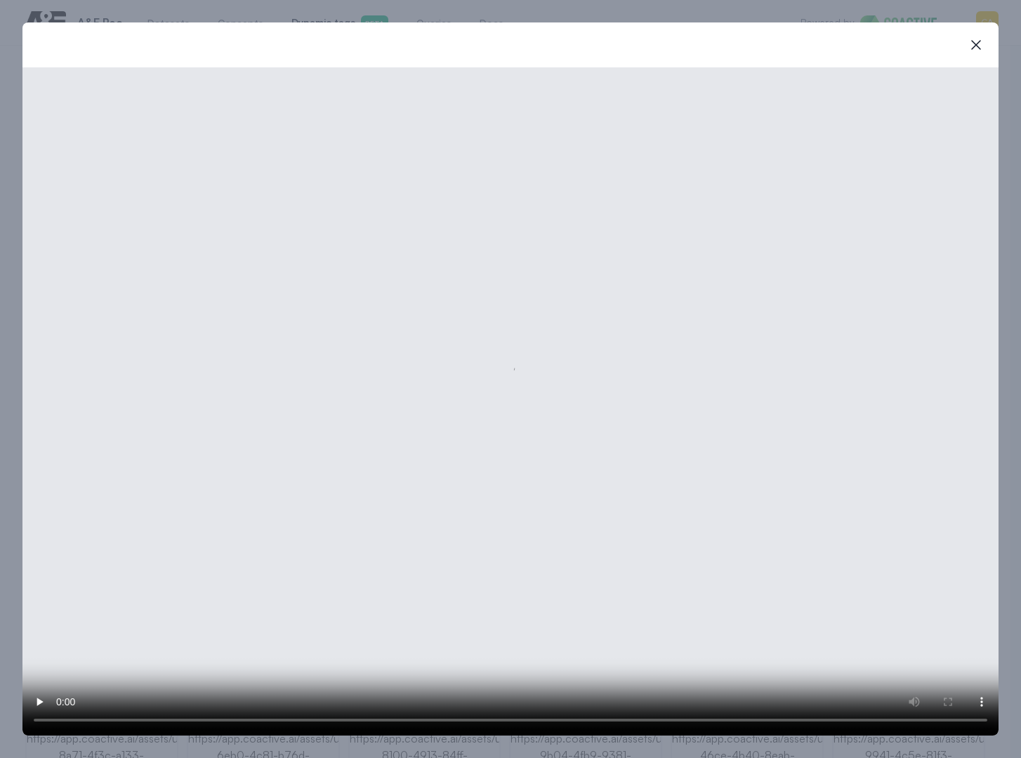
click at [990, 38] on div "close-modal" at bounding box center [510, 44] width 976 height 45
drag, startPoint x: 986, startPoint y: 44, endPoint x: 807, endPoint y: 110, distance: 190.8
click at [986, 44] on button "close-modal" at bounding box center [976, 45] width 28 height 28
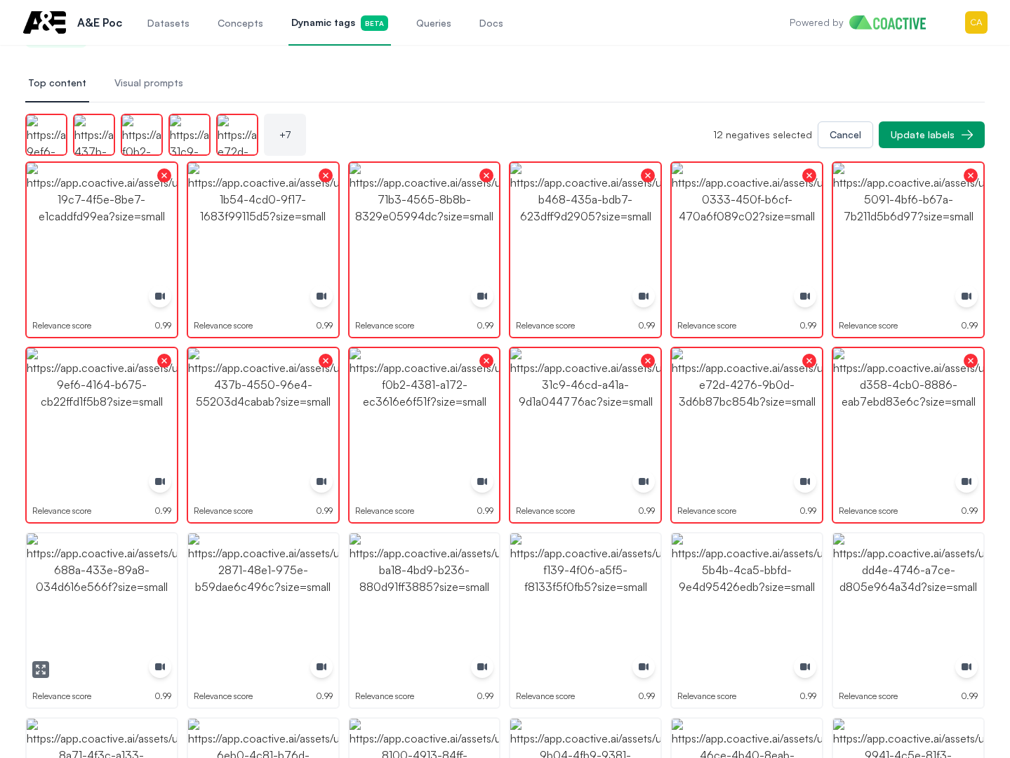
click at [109, 611] on img "button" at bounding box center [102, 609] width 150 height 150
click at [271, 600] on img "button" at bounding box center [263, 609] width 150 height 150
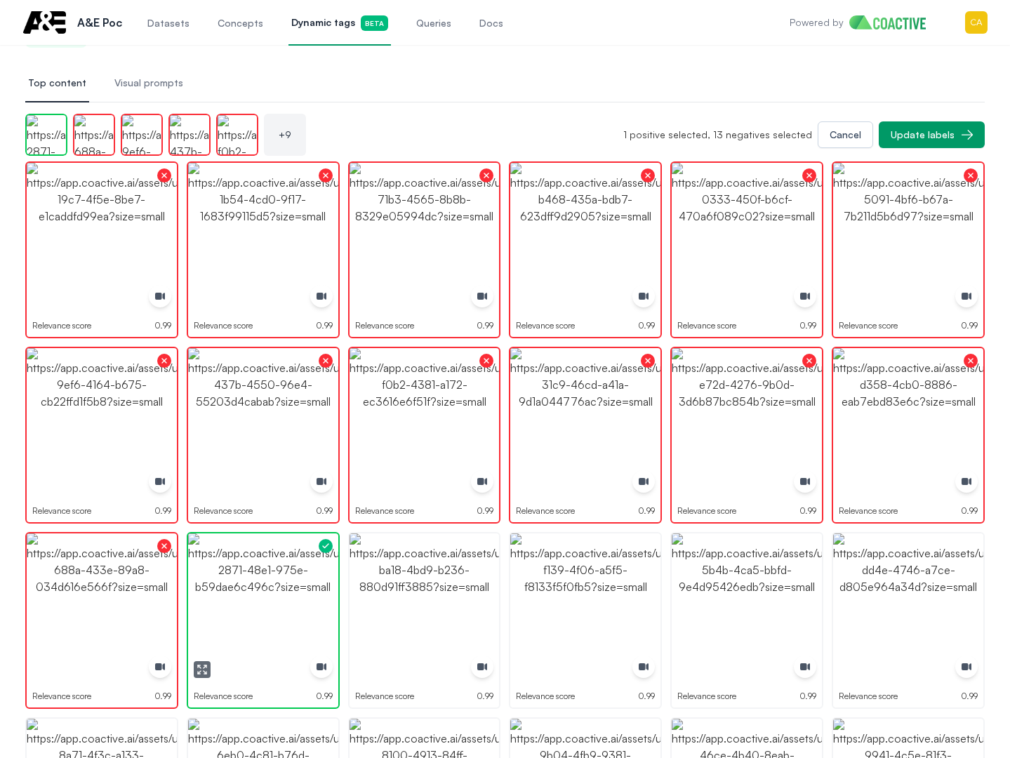
click at [271, 600] on img "button" at bounding box center [263, 609] width 150 height 150
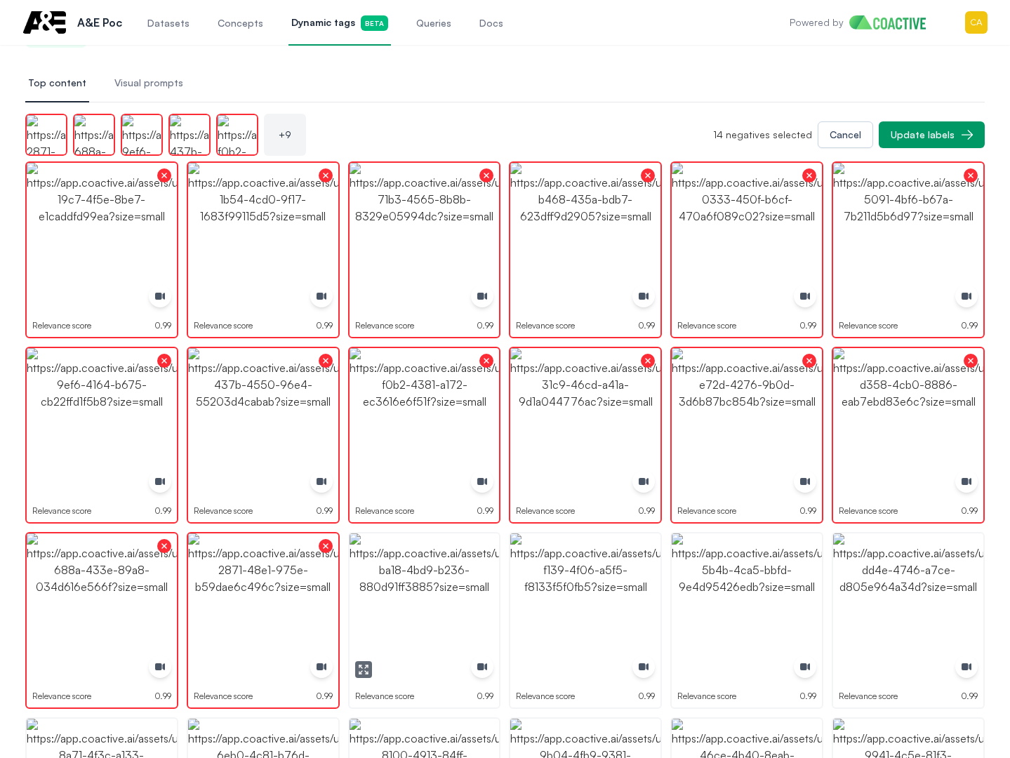
click at [441, 599] on img "button" at bounding box center [425, 609] width 150 height 150
click at [441, 598] on img "button" at bounding box center [425, 609] width 150 height 150
click at [597, 596] on img "button" at bounding box center [585, 609] width 150 height 150
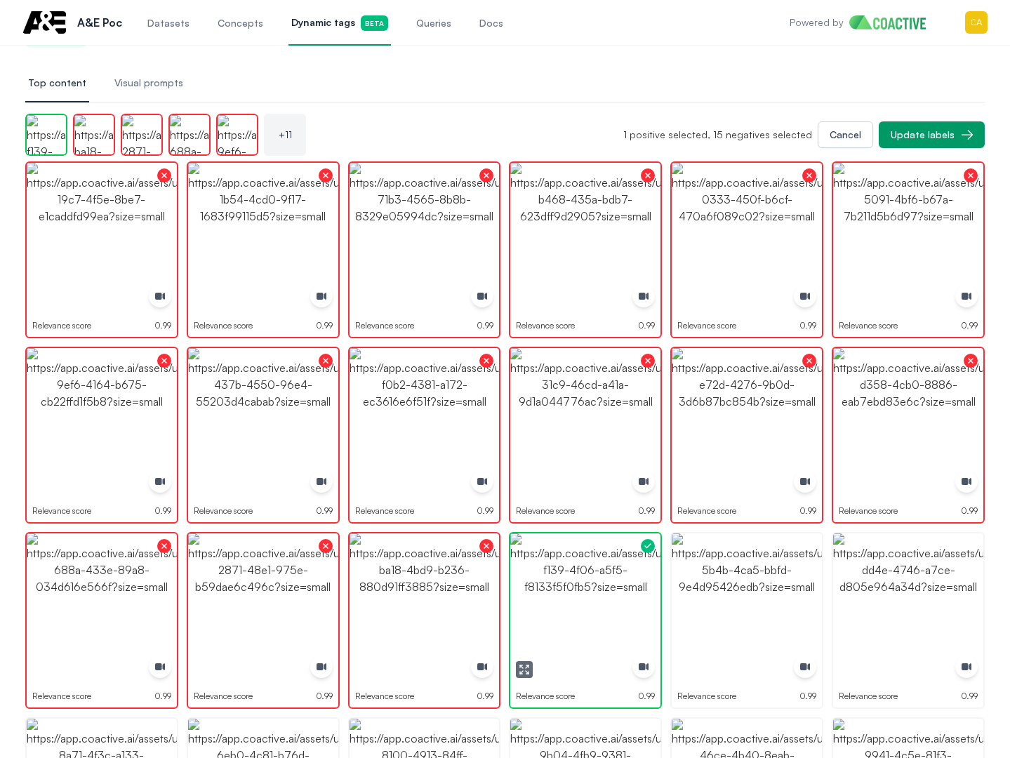
click at [597, 596] on img "button" at bounding box center [585, 609] width 150 height 150
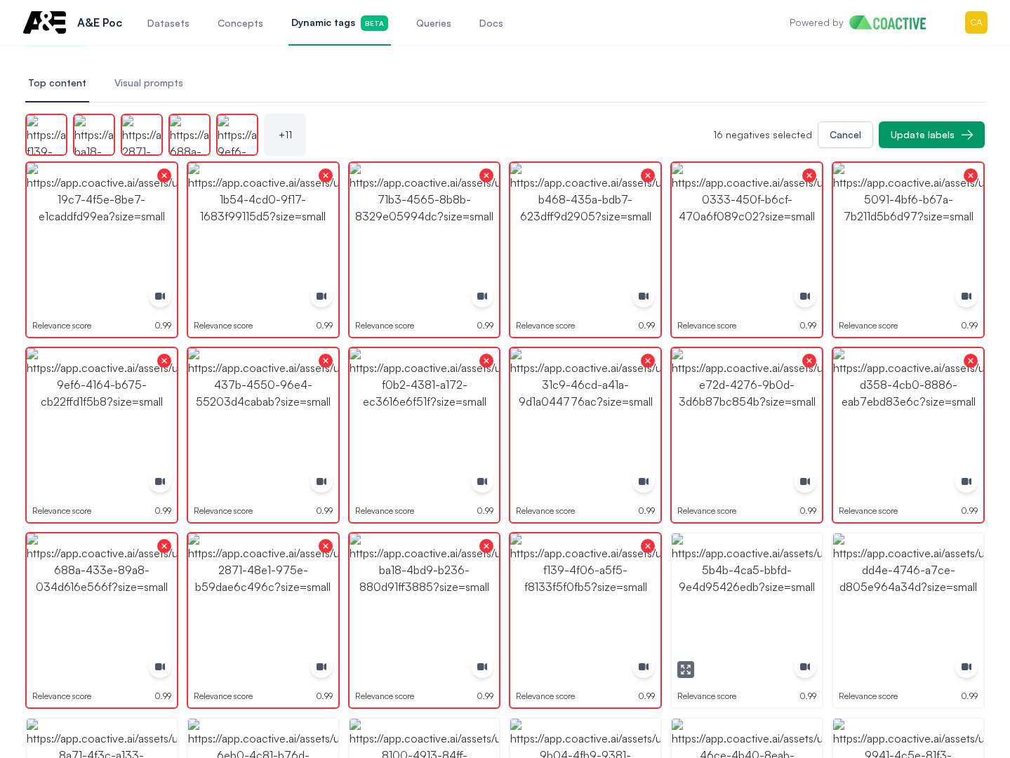
click at [741, 591] on img "button" at bounding box center [747, 609] width 150 height 150
click at [876, 590] on img "button" at bounding box center [908, 609] width 150 height 150
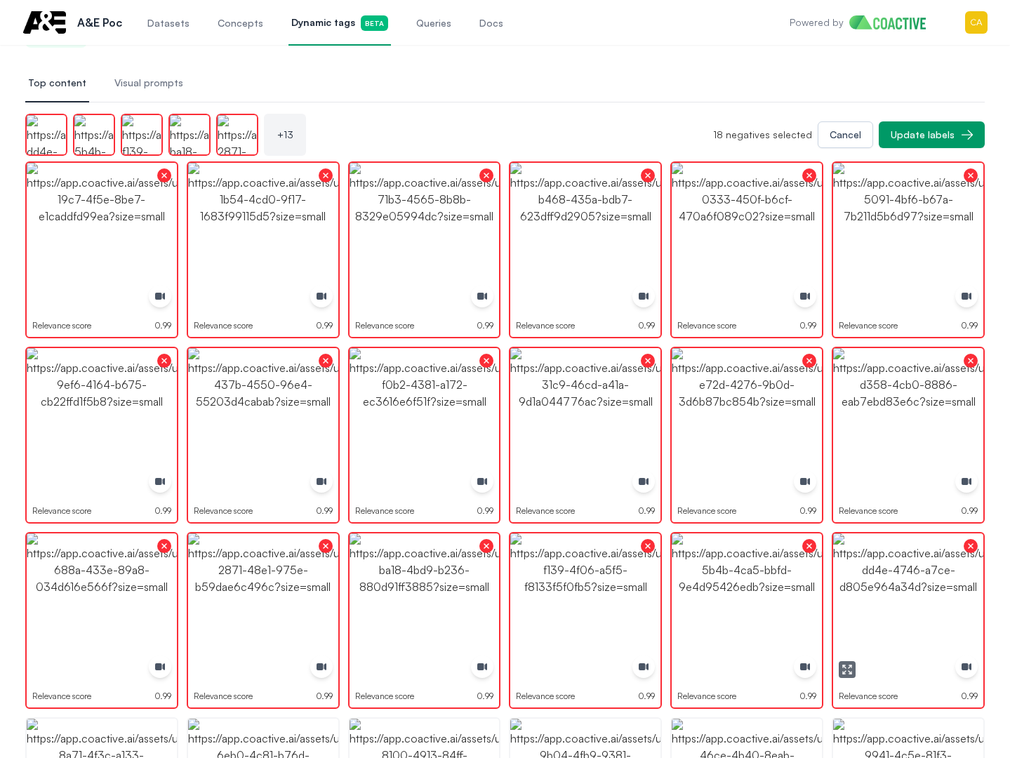
scroll to position [491, 0]
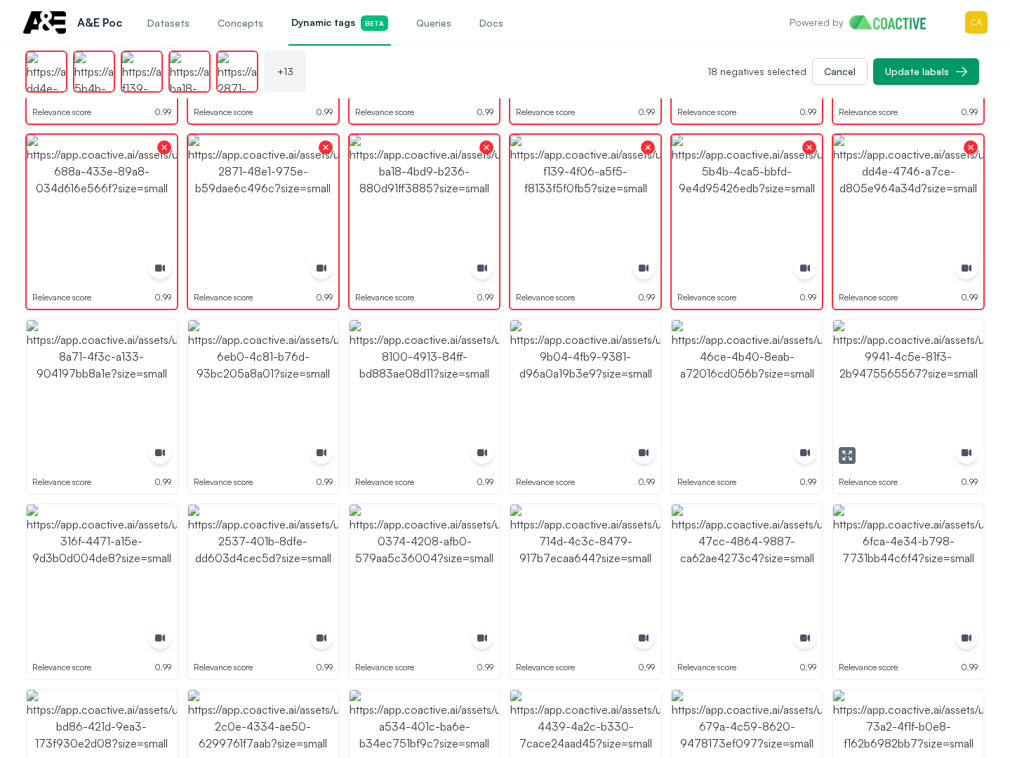
click at [860, 408] on img "button" at bounding box center [908, 395] width 150 height 150
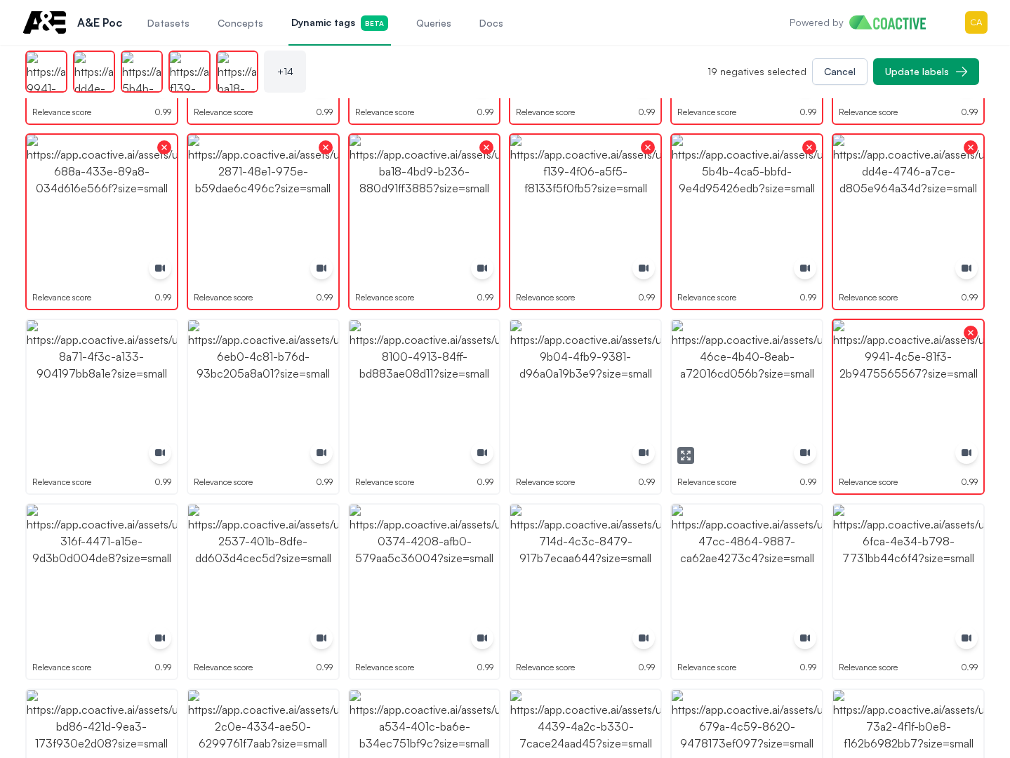
click at [717, 387] on img "button" at bounding box center [747, 395] width 150 height 150
click at [577, 387] on img "button" at bounding box center [585, 395] width 150 height 150
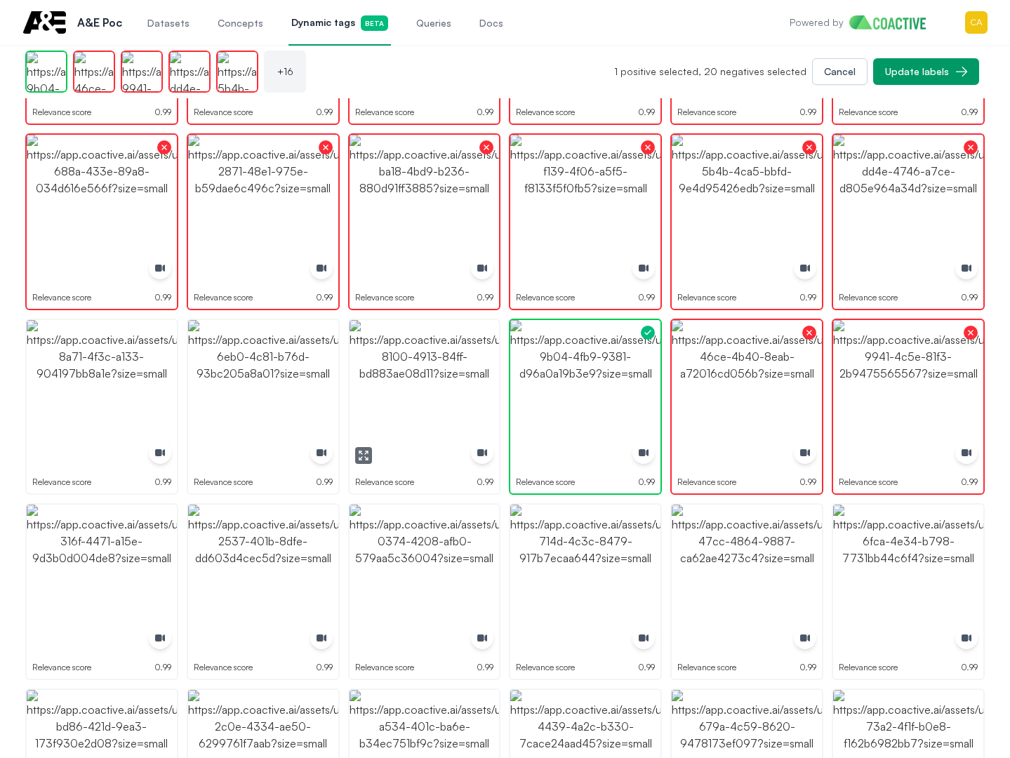
click at [415, 390] on img "button" at bounding box center [425, 395] width 150 height 150
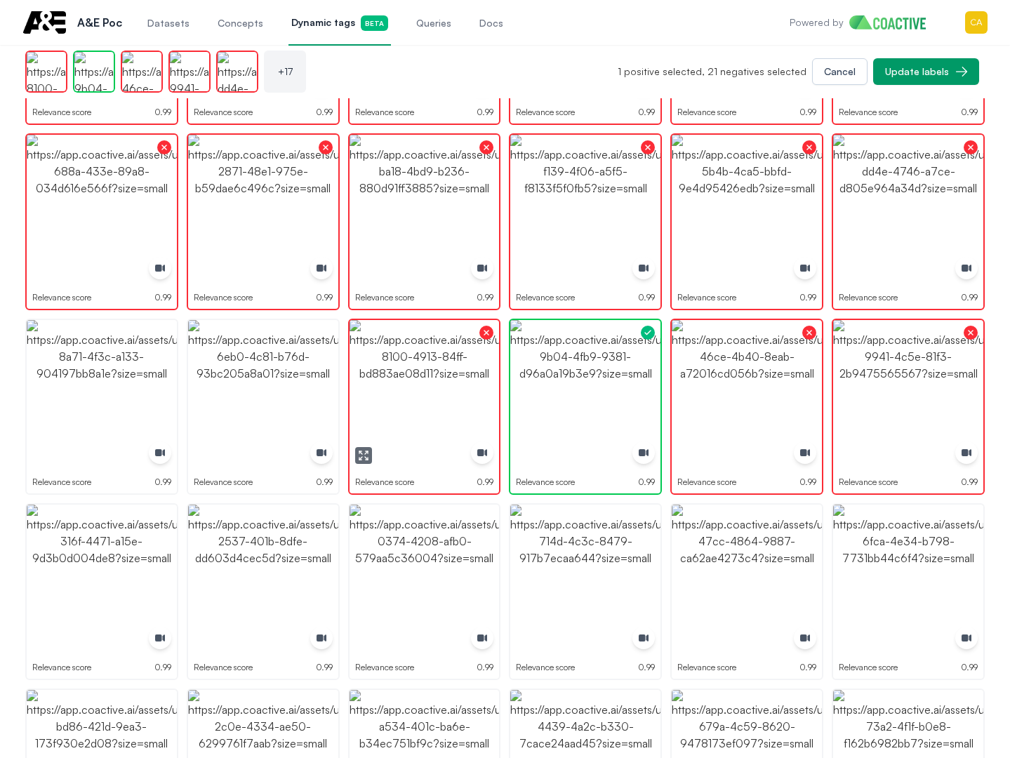
click at [286, 391] on img "button" at bounding box center [263, 395] width 150 height 150
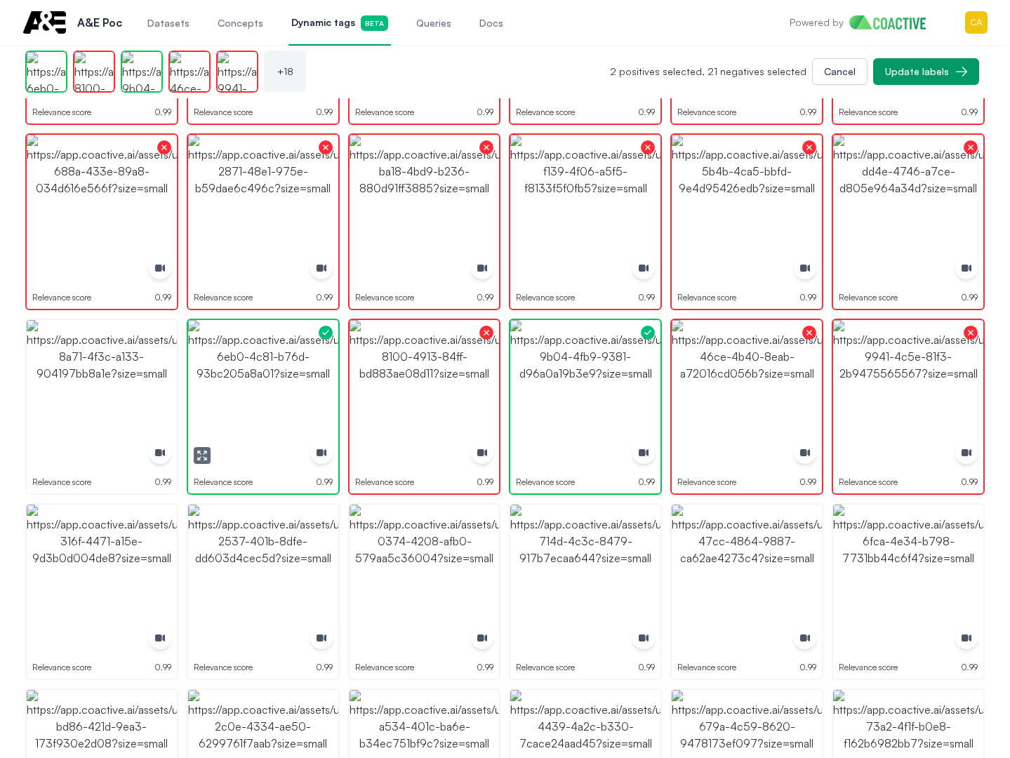
click at [286, 391] on img "button" at bounding box center [263, 395] width 150 height 150
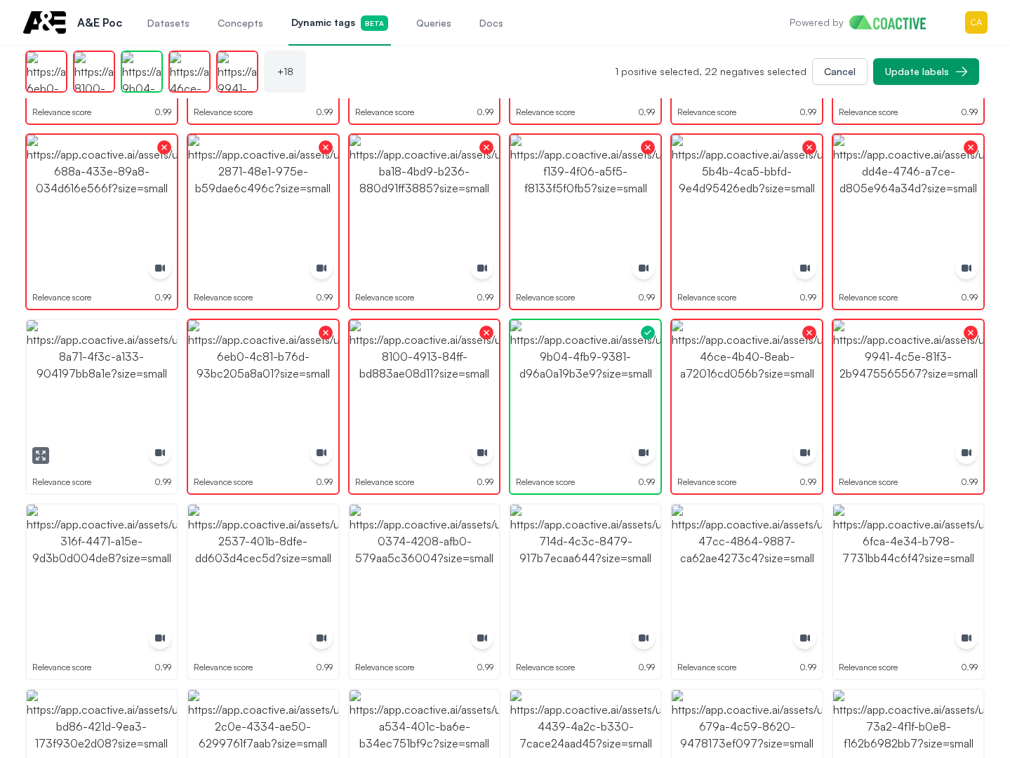
click at [149, 393] on img "button" at bounding box center [102, 395] width 150 height 150
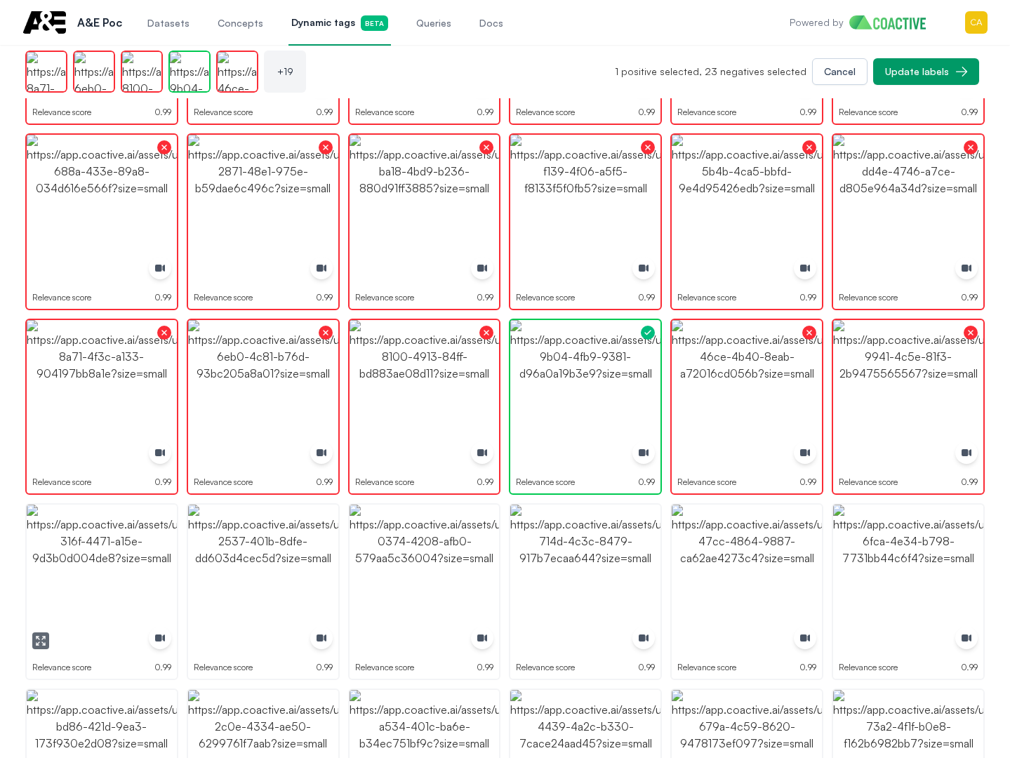
click at [89, 629] on img "button" at bounding box center [102, 580] width 150 height 150
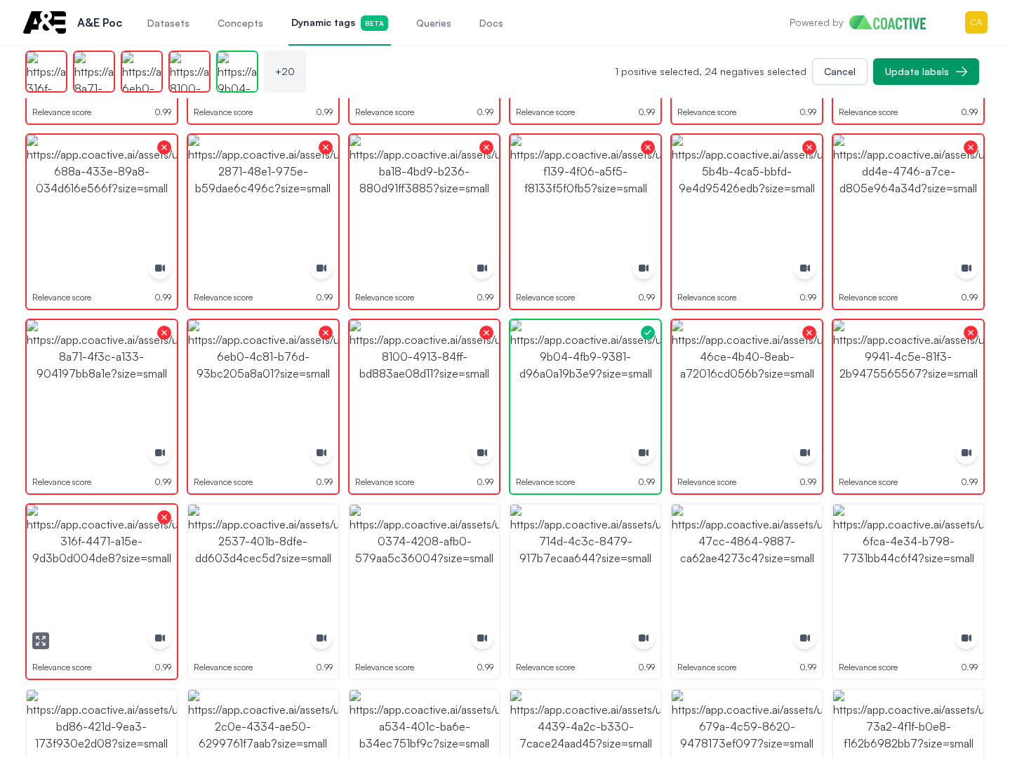
click at [291, 588] on img "button" at bounding box center [263, 580] width 150 height 150
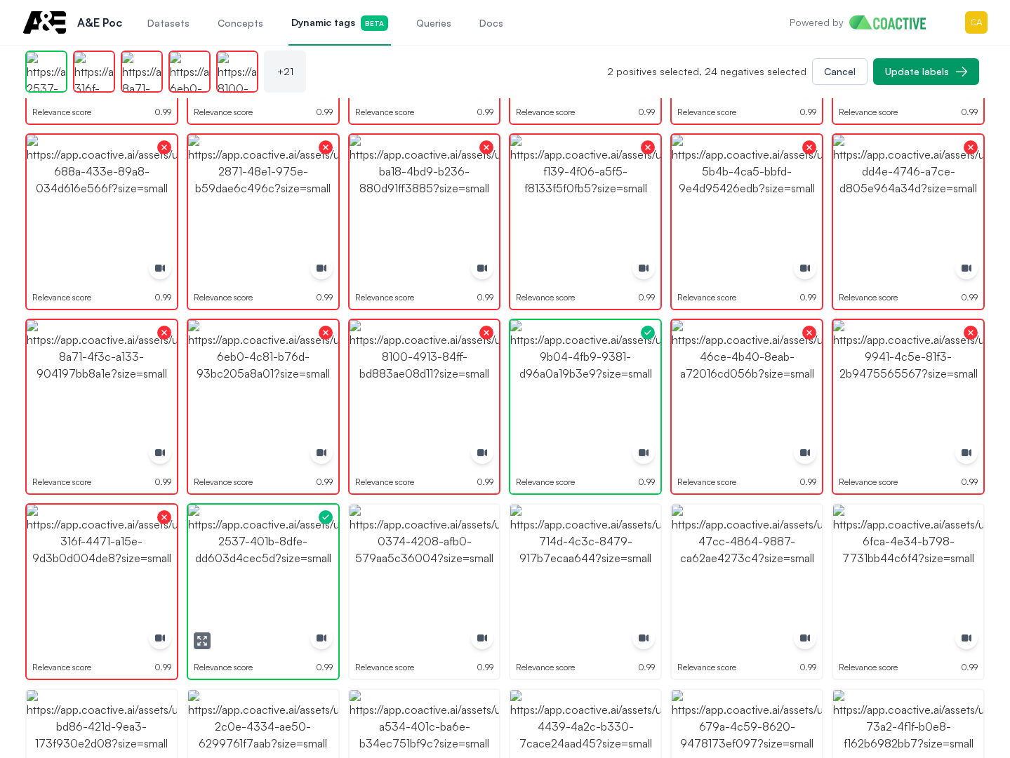
click at [291, 588] on img "button" at bounding box center [263, 580] width 150 height 150
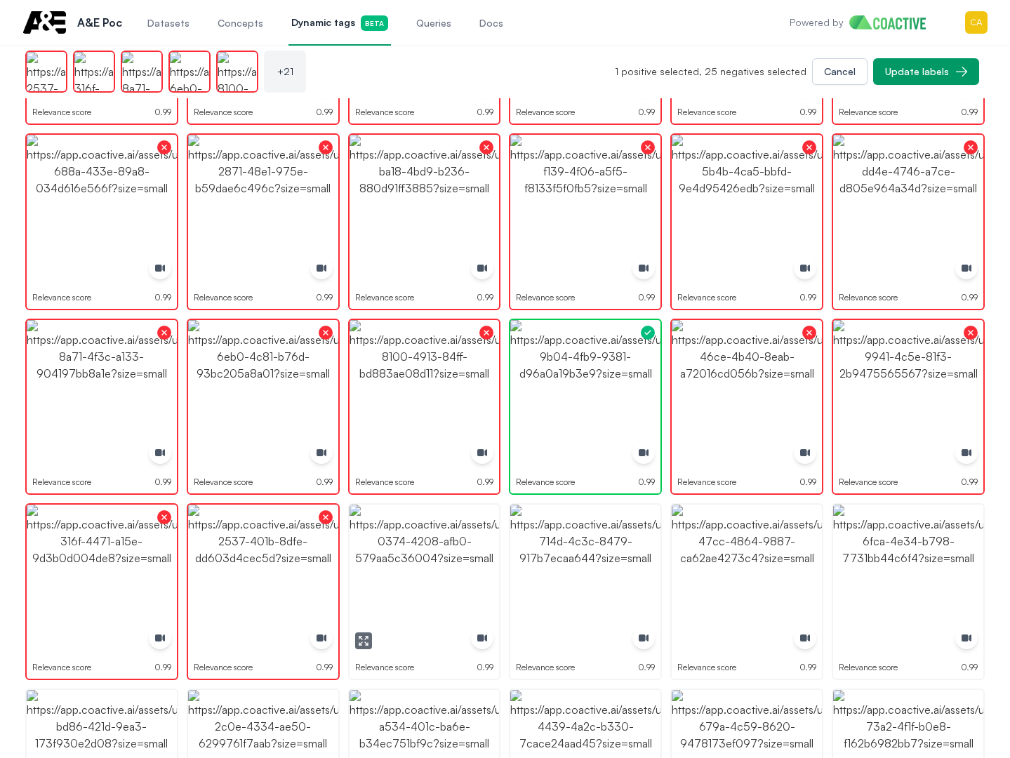
click at [386, 580] on img "button" at bounding box center [425, 580] width 150 height 150
click at [589, 571] on img "button" at bounding box center [585, 580] width 150 height 150
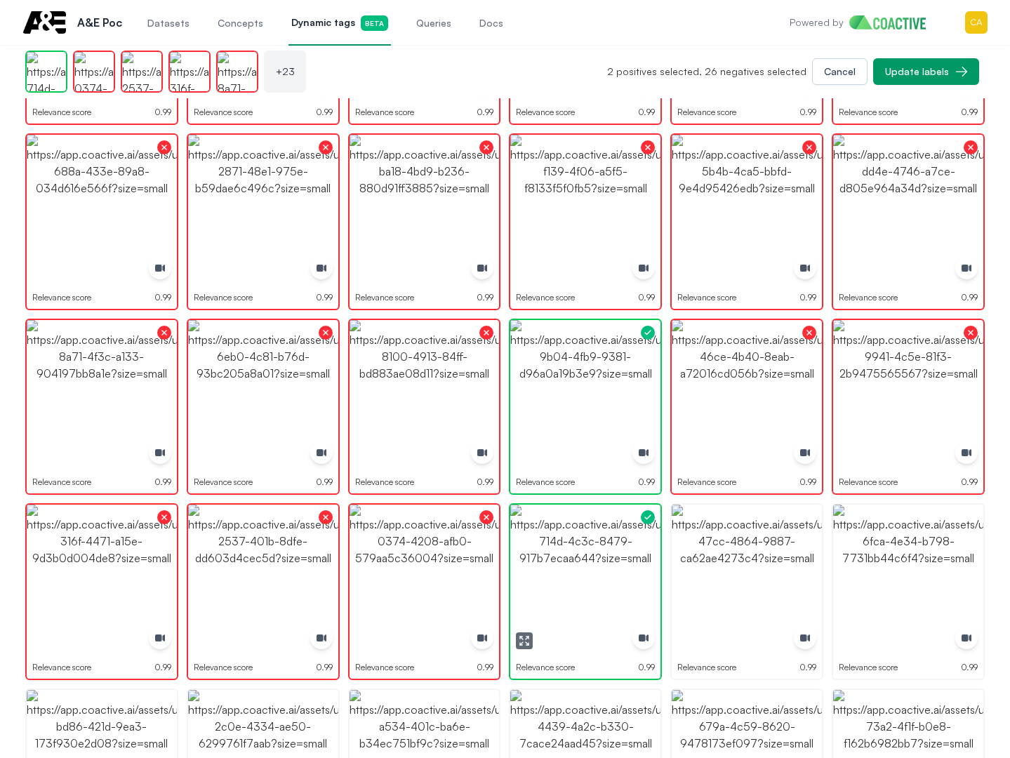
click at [589, 571] on img "button" at bounding box center [585, 580] width 150 height 150
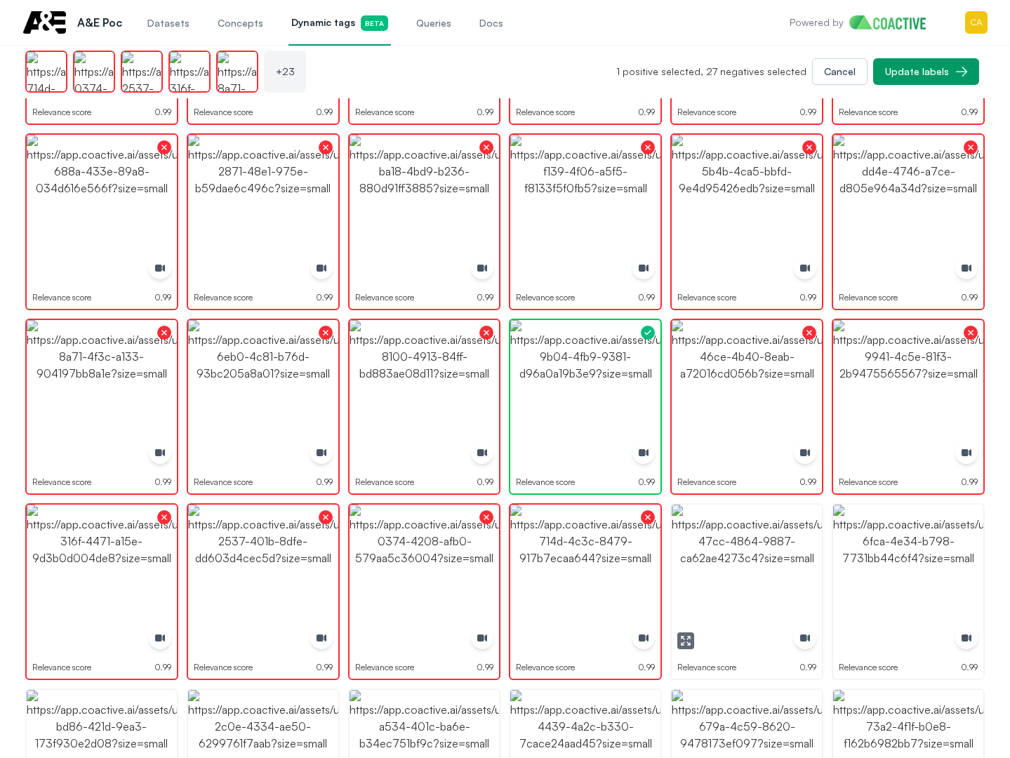
click at [801, 551] on img "button" at bounding box center [747, 580] width 150 height 150
click at [947, 550] on img "button" at bounding box center [908, 580] width 150 height 150
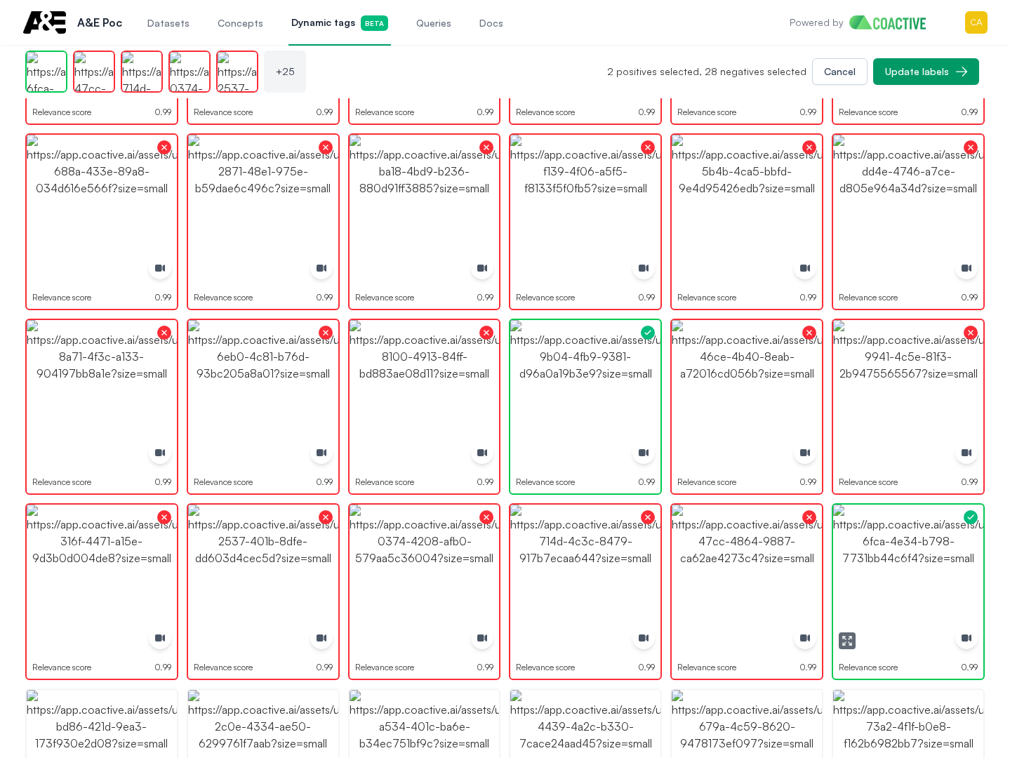
click at [947, 550] on img "button" at bounding box center [908, 580] width 150 height 150
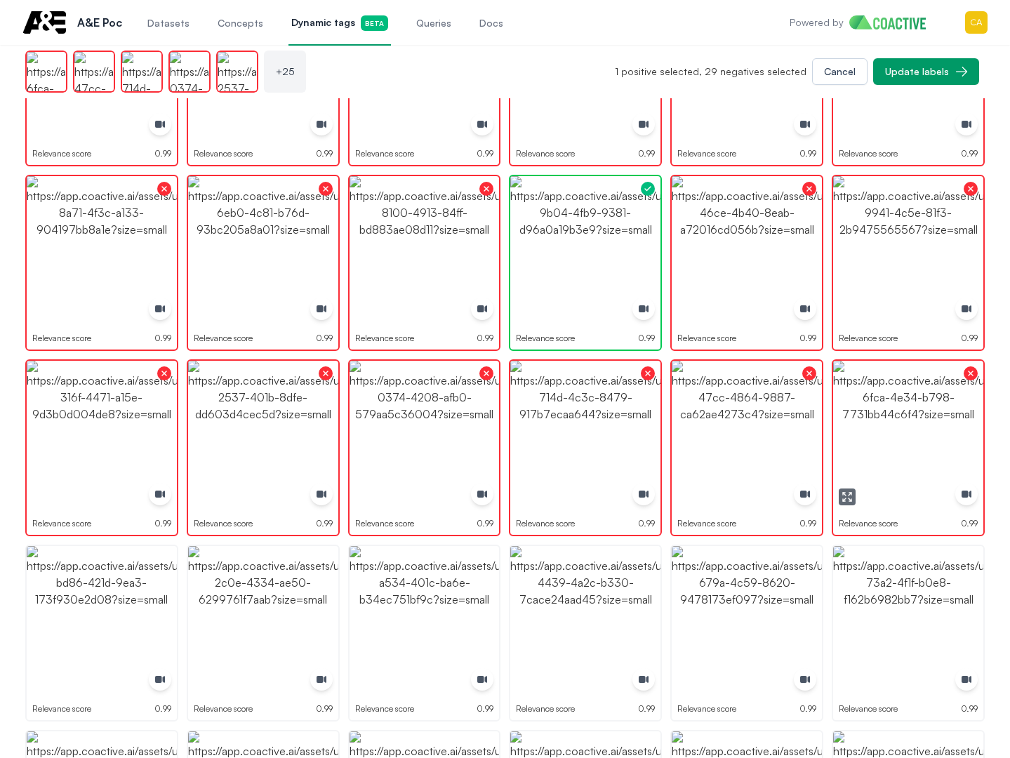
scroll to position [772, 0]
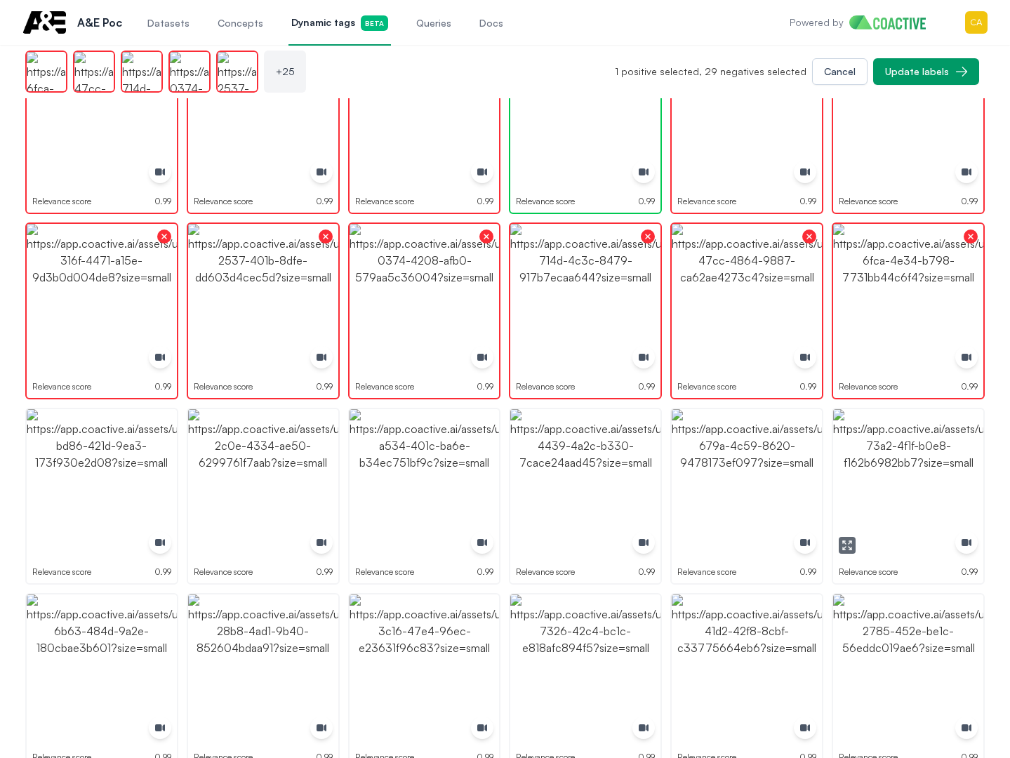
click at [938, 475] on img "button" at bounding box center [908, 484] width 150 height 150
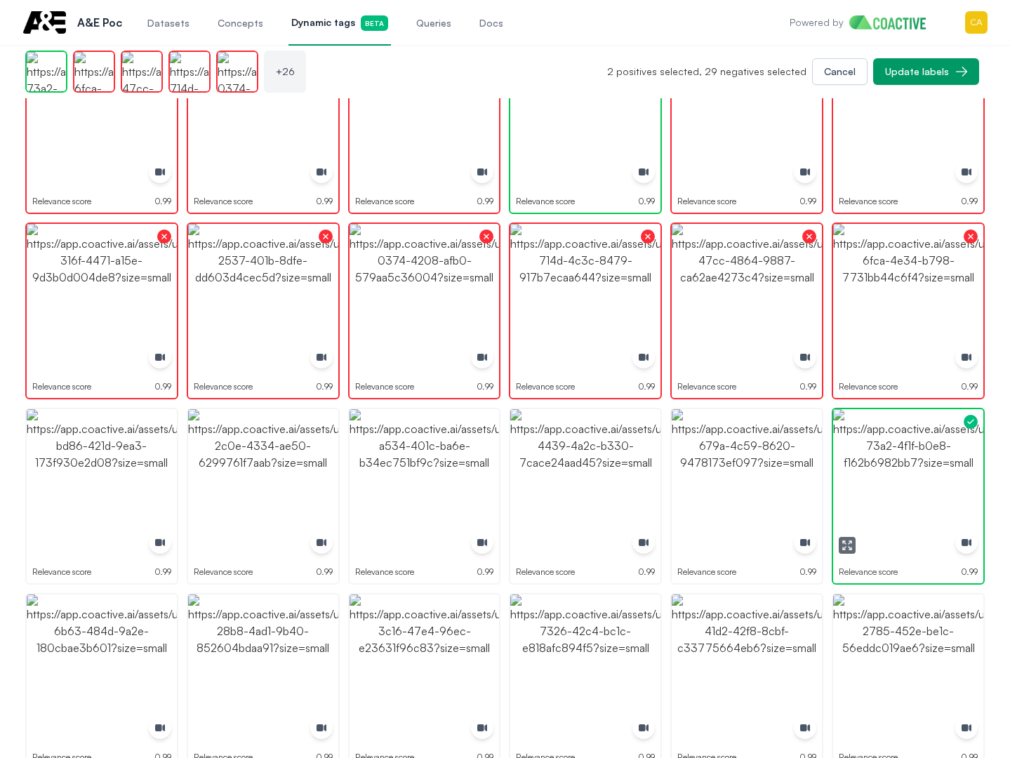
click at [938, 474] on img "button" at bounding box center [908, 484] width 150 height 150
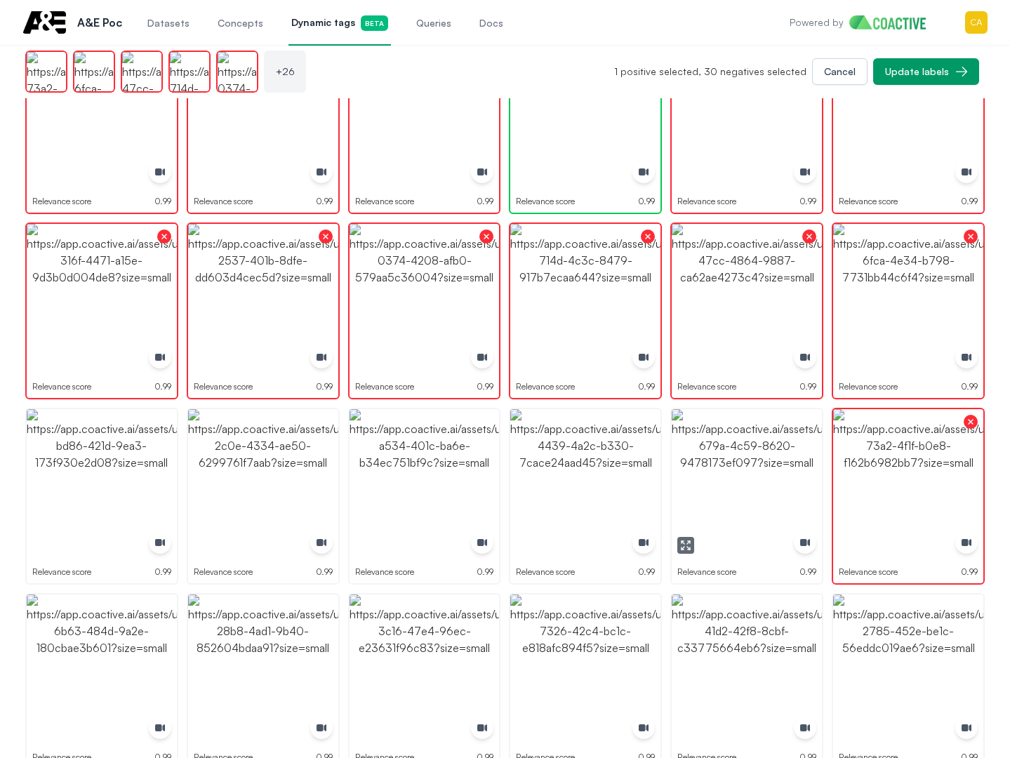
click at [726, 472] on img "button" at bounding box center [747, 484] width 150 height 150
click at [727, 472] on img "button" at bounding box center [747, 484] width 150 height 150
click at [555, 472] on img "button" at bounding box center [585, 484] width 150 height 150
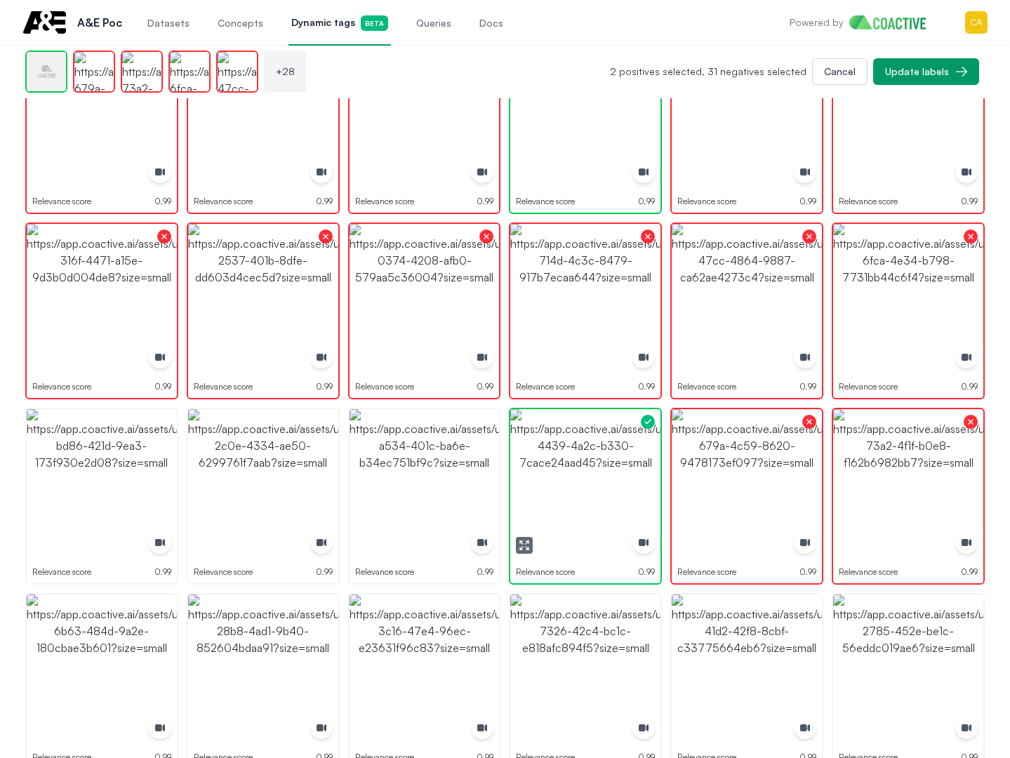
click at [553, 472] on img "button" at bounding box center [585, 484] width 150 height 150
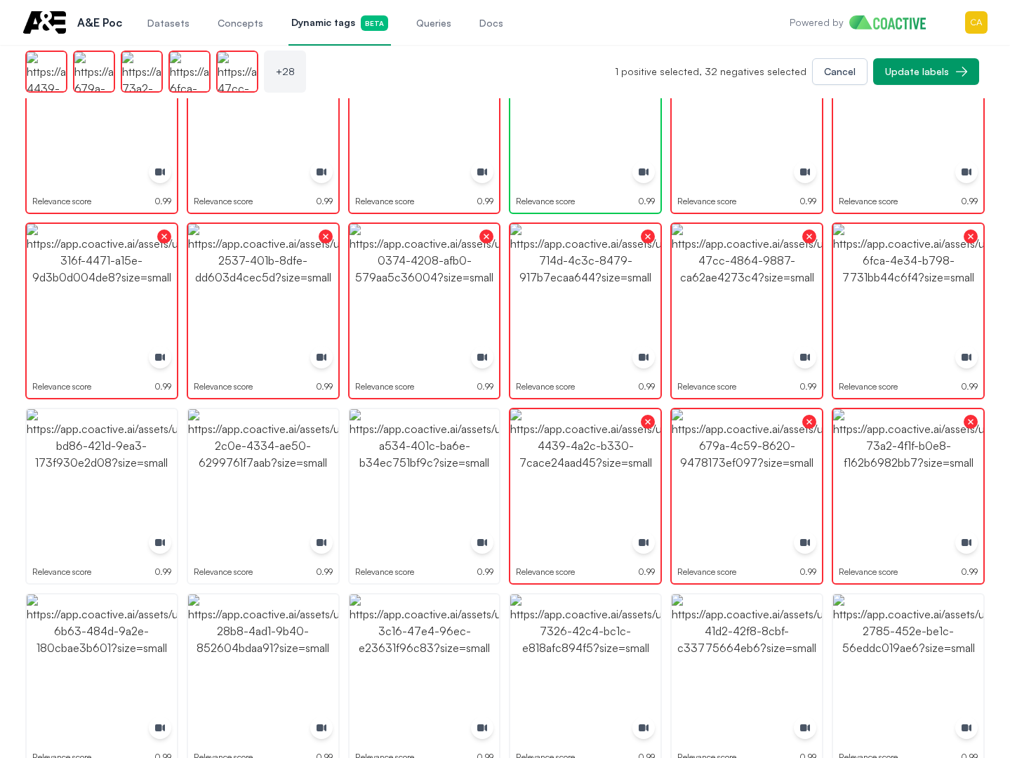
click at [421, 478] on img "button" at bounding box center [425, 484] width 150 height 150
click at [296, 472] on img "button" at bounding box center [263, 484] width 150 height 150
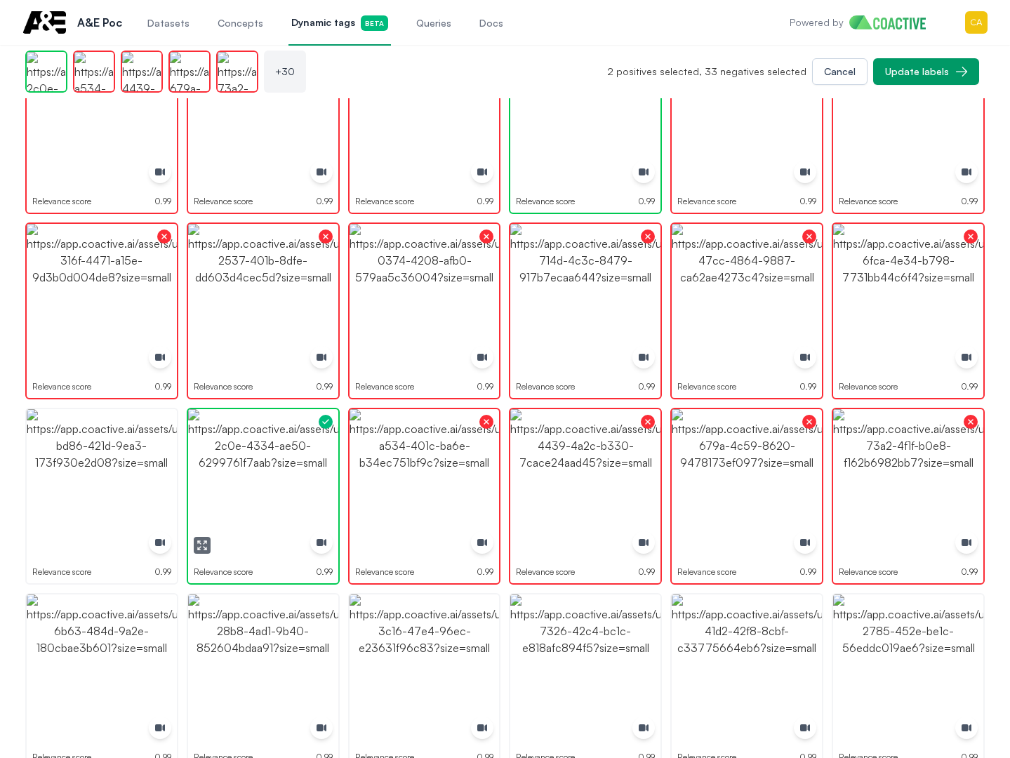
click at [296, 472] on img "button" at bounding box center [263, 484] width 150 height 150
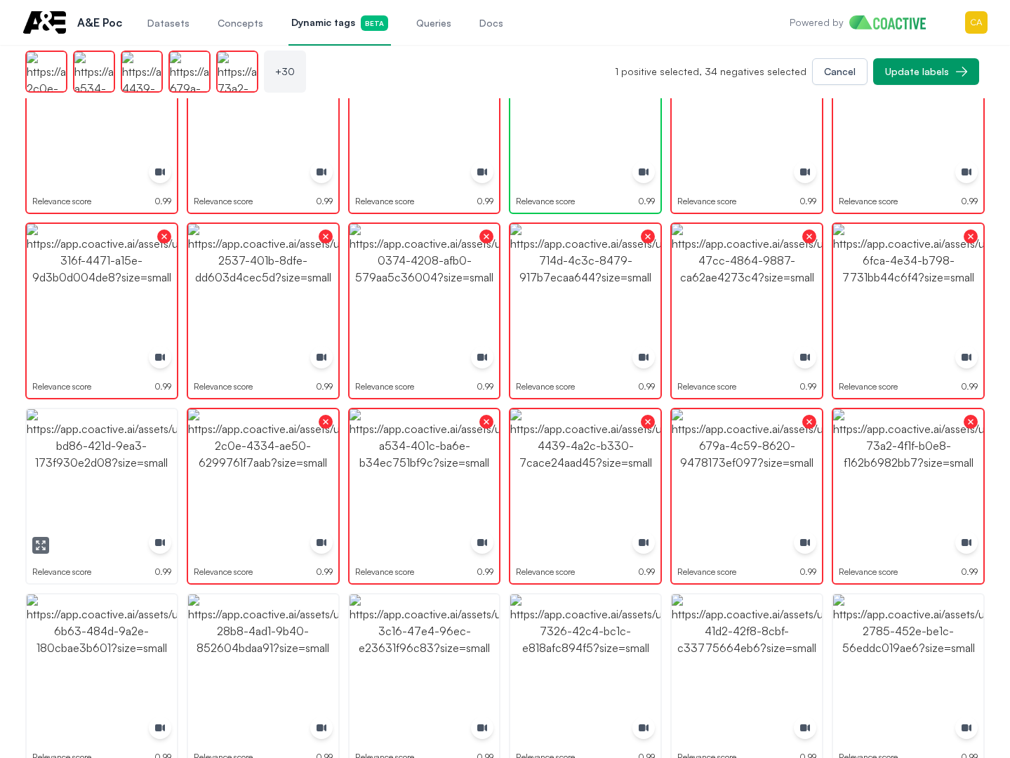
click at [81, 470] on img "button" at bounding box center [102, 484] width 150 height 150
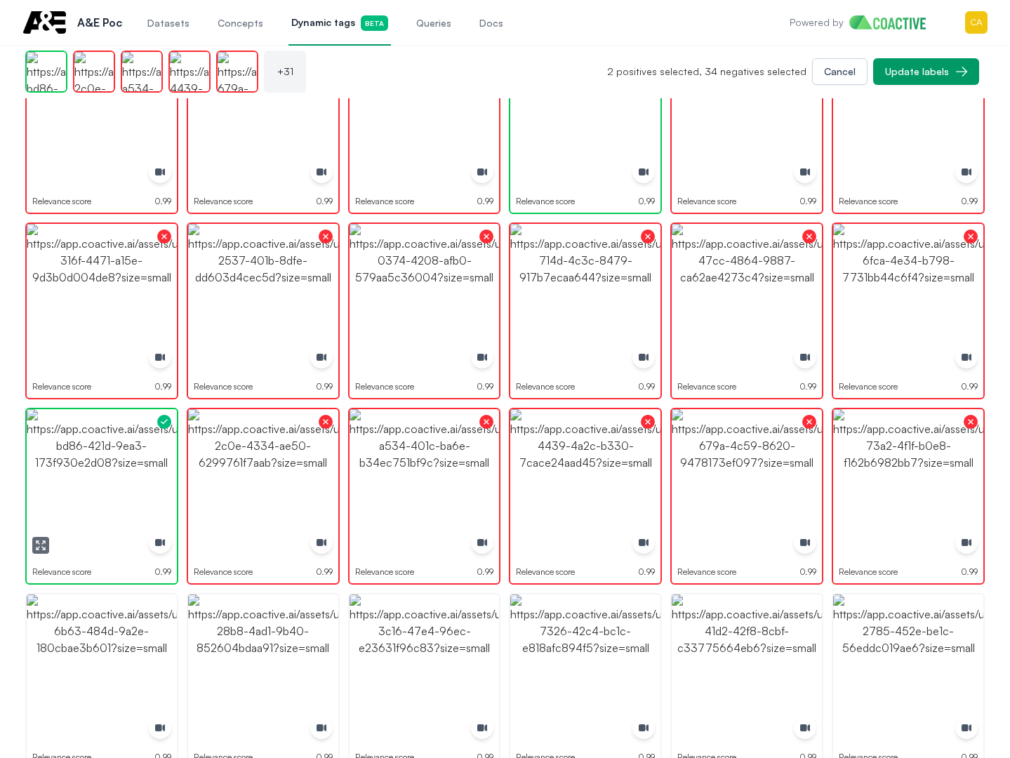
click at [81, 470] on img "button" at bounding box center [102, 484] width 150 height 150
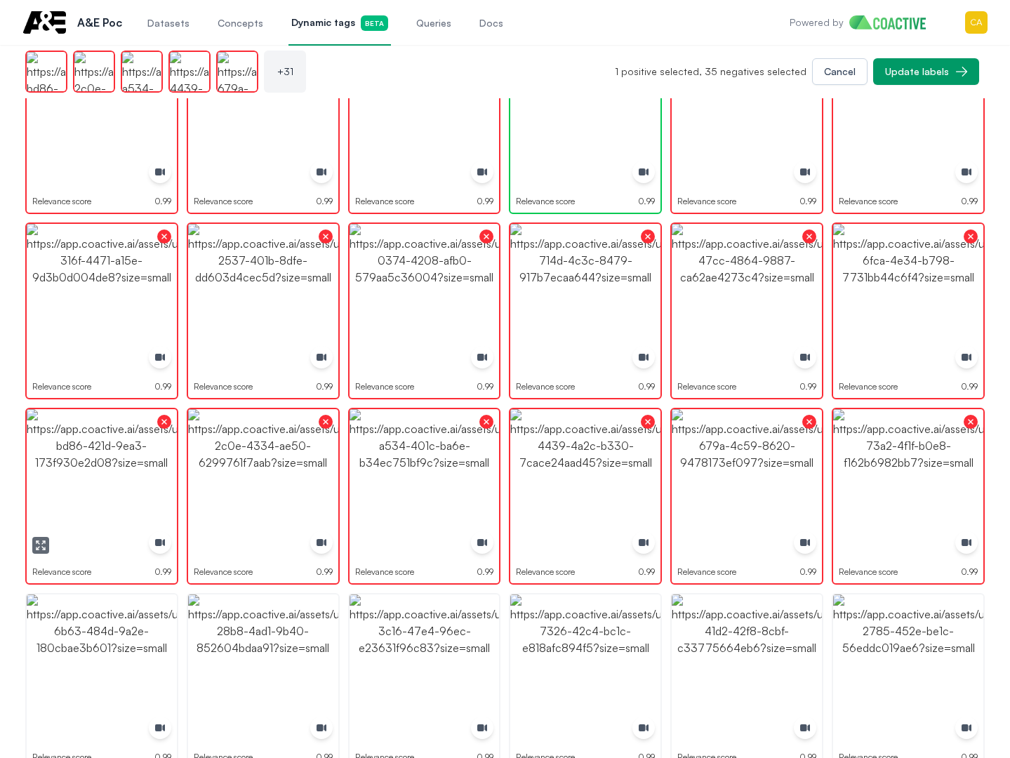
scroll to position [983, 0]
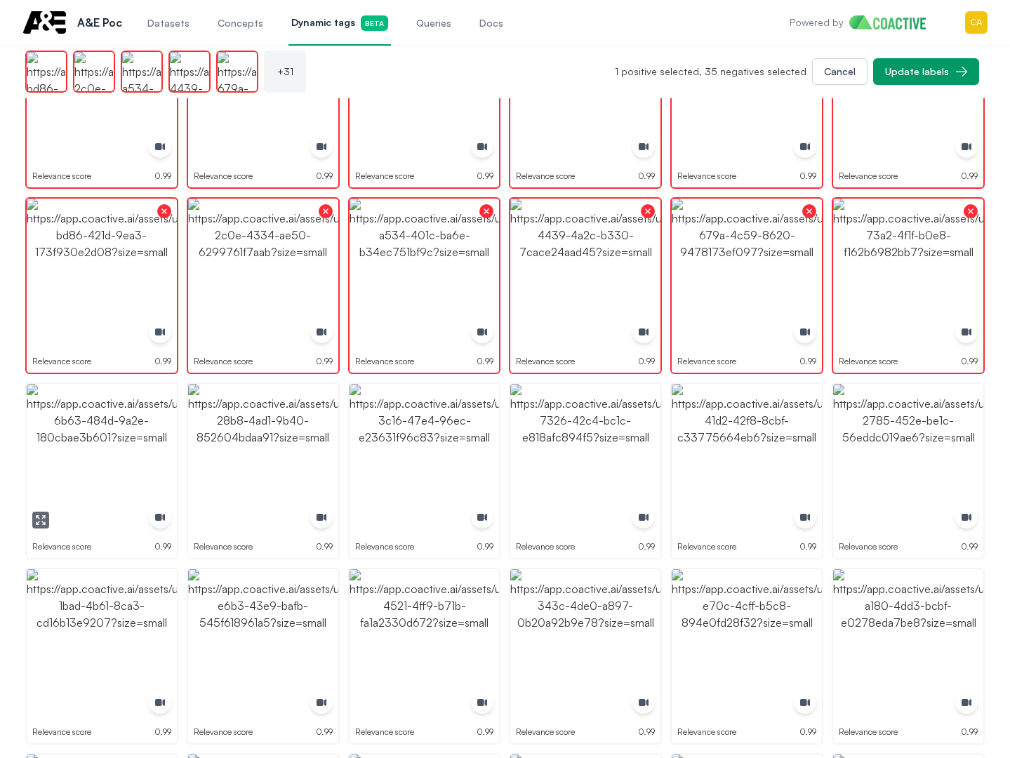
click at [74, 476] on img "button" at bounding box center [102, 459] width 150 height 150
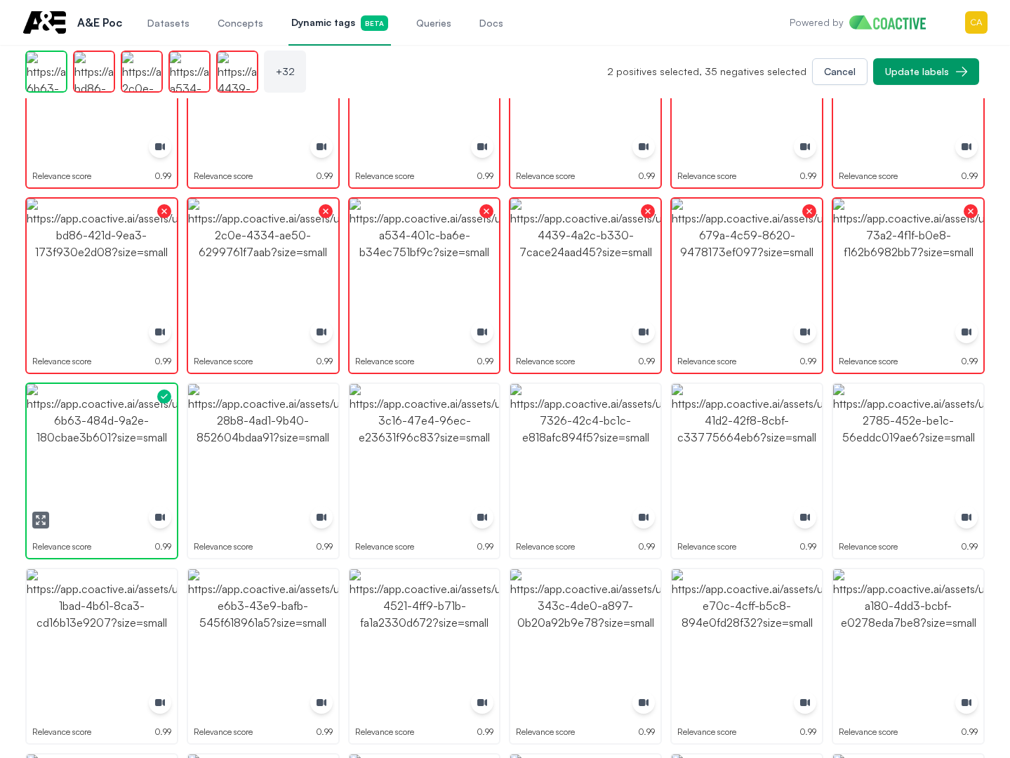
click at [74, 476] on img "button" at bounding box center [102, 459] width 150 height 150
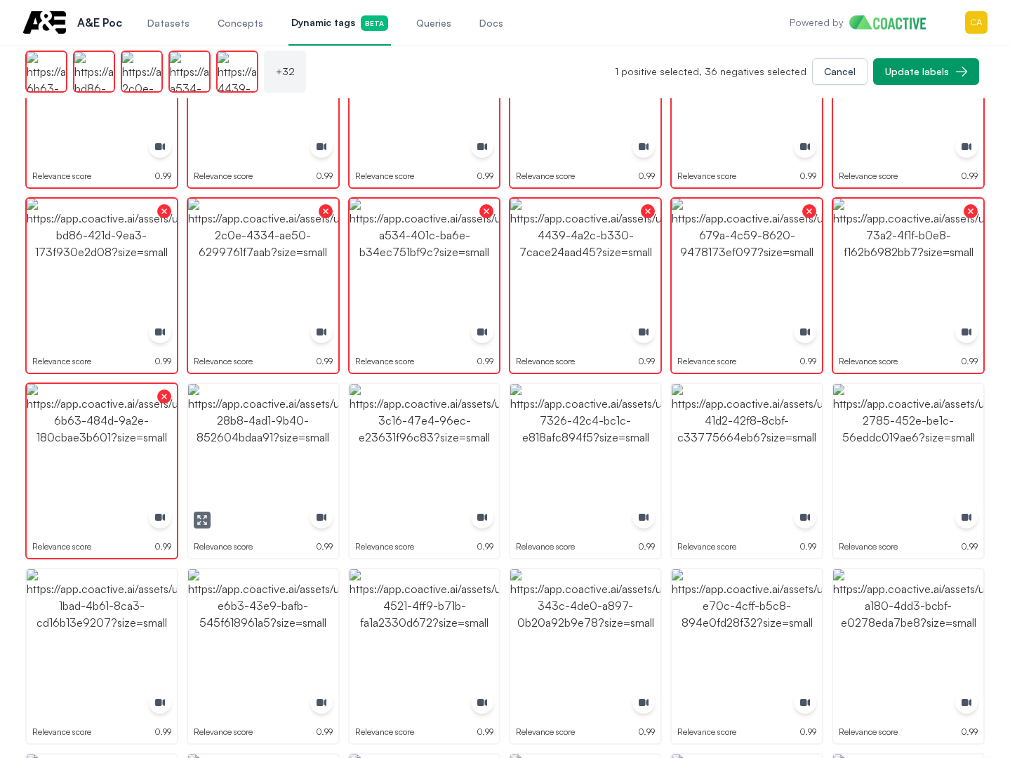
click at [203, 463] on img "button" at bounding box center [263, 459] width 150 height 150
click at [384, 464] on img "button" at bounding box center [425, 459] width 150 height 150
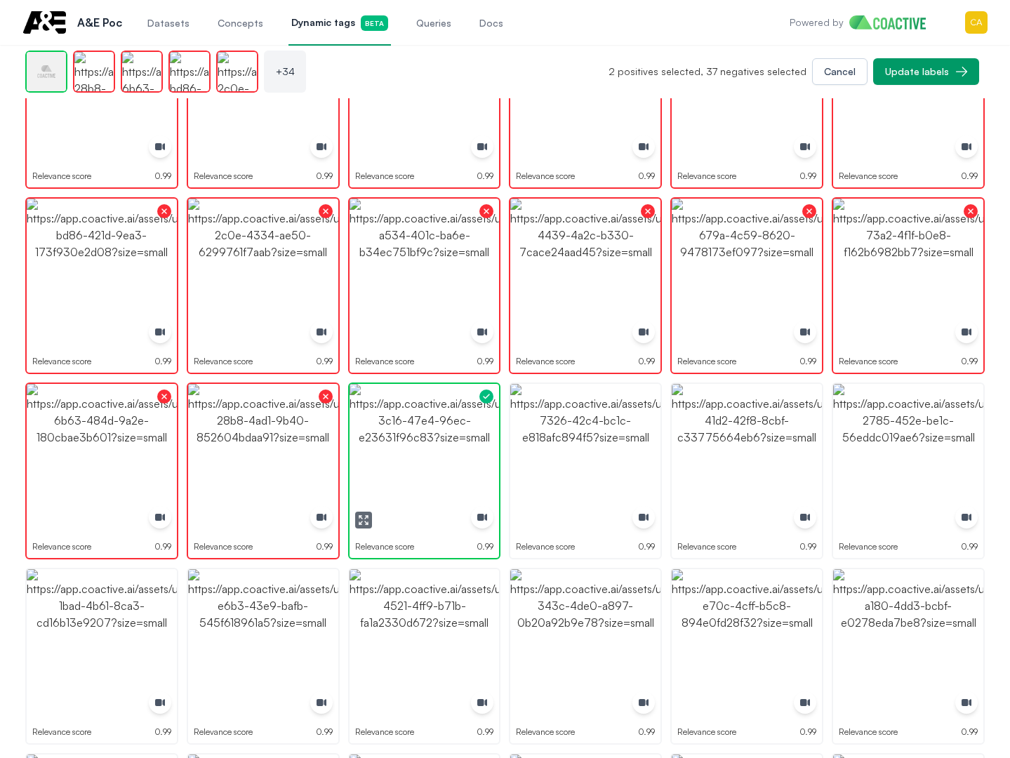
click at [384, 464] on img "button" at bounding box center [425, 459] width 150 height 150
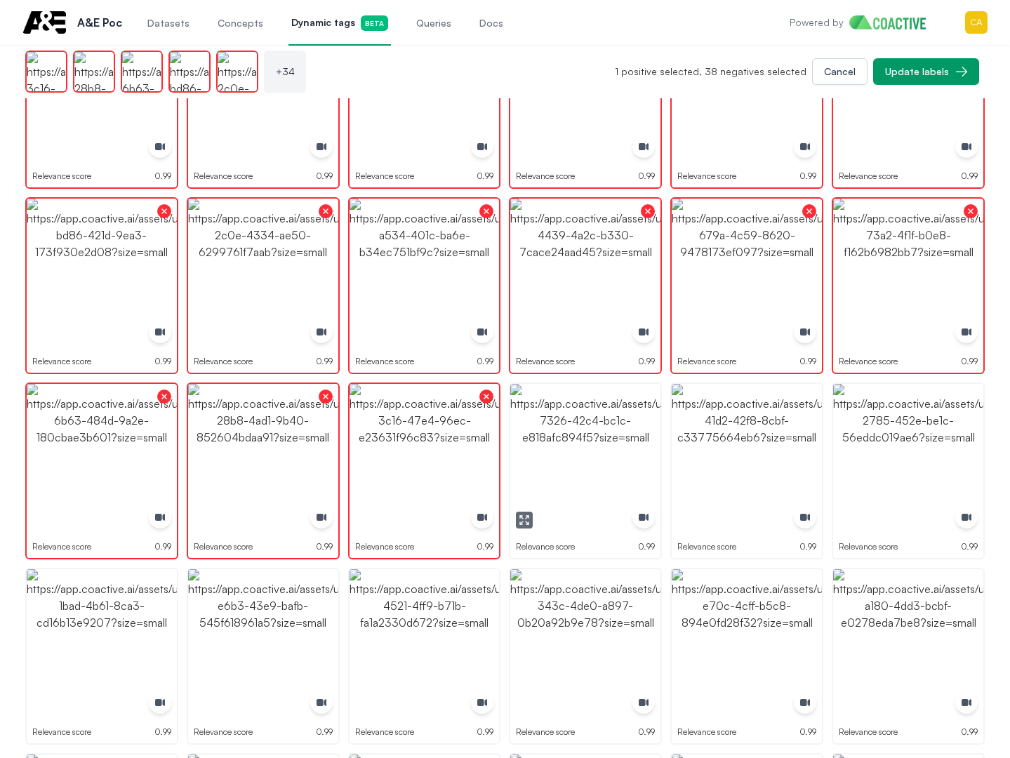
click at [531, 464] on img "button" at bounding box center [585, 459] width 150 height 150
click at [756, 451] on img "button" at bounding box center [747, 459] width 150 height 150
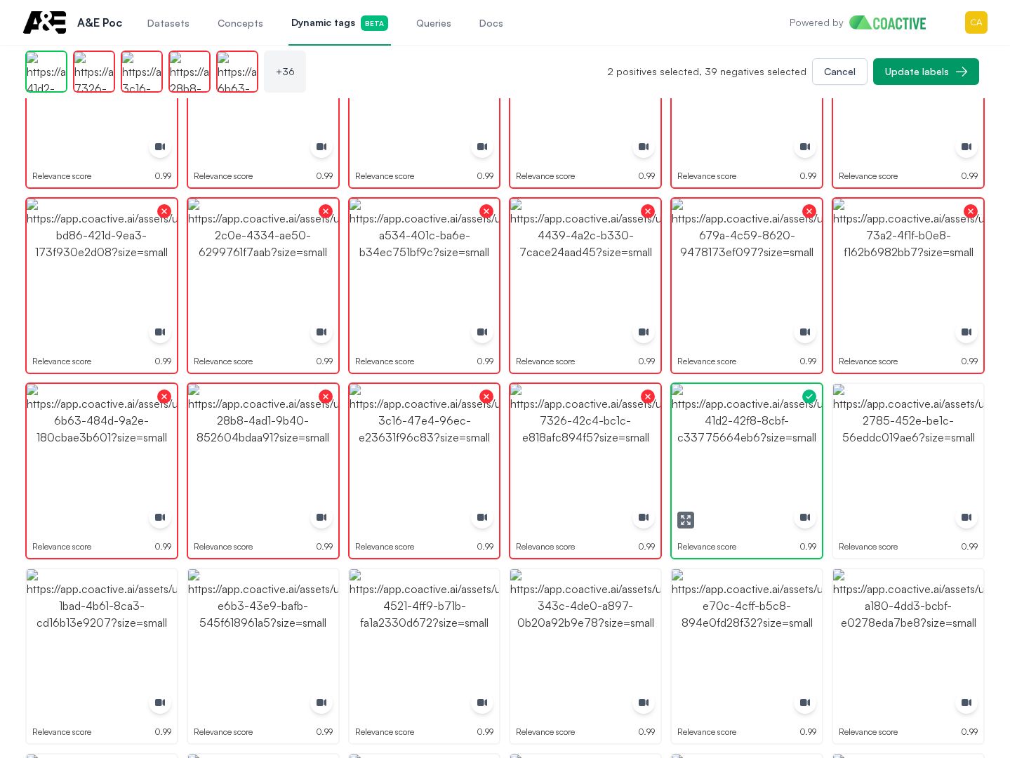
click at [756, 451] on img "button" at bounding box center [747, 459] width 150 height 150
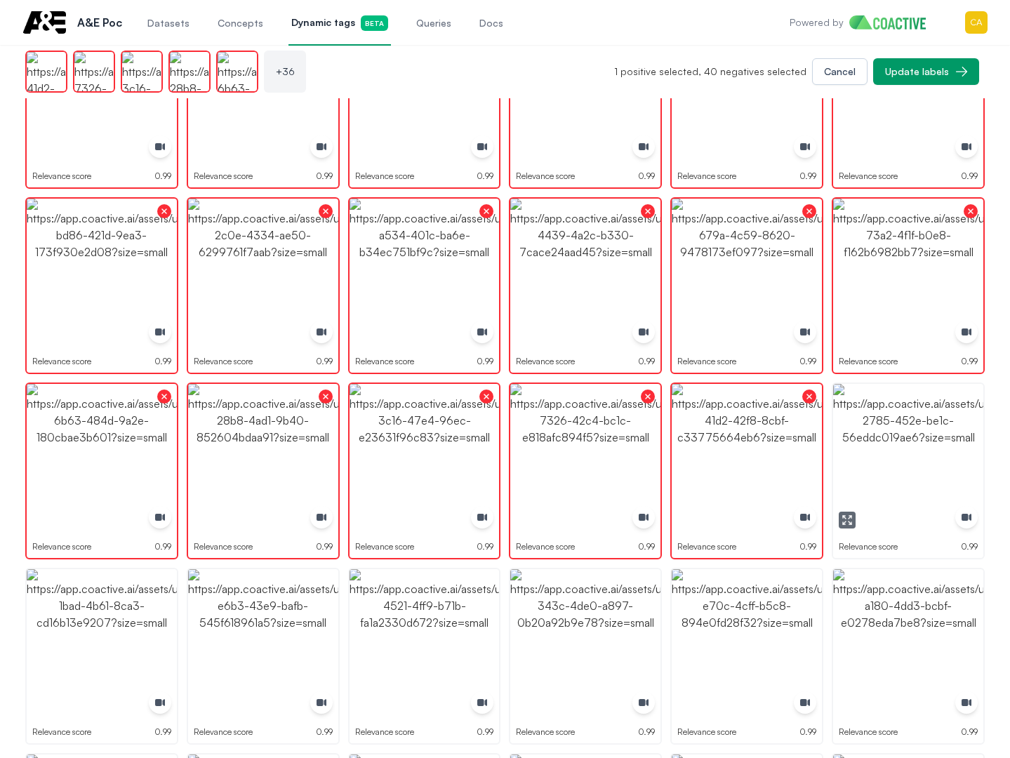
click at [943, 435] on img "button" at bounding box center [908, 459] width 150 height 150
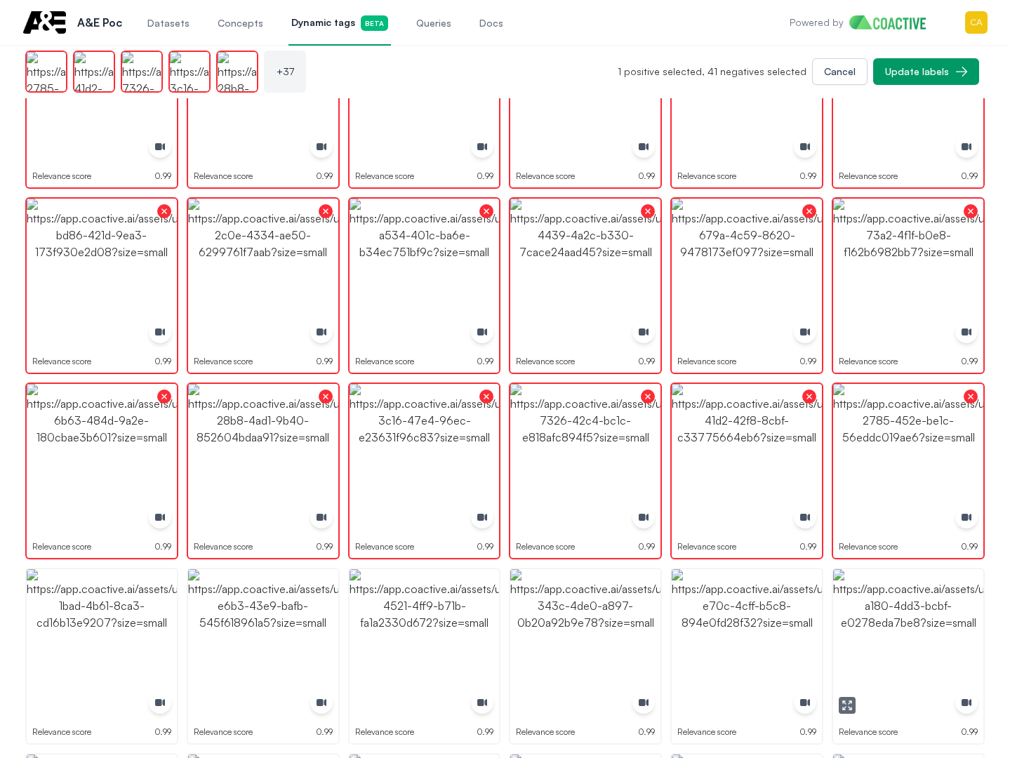
click at [934, 608] on img "button" at bounding box center [908, 644] width 150 height 150
click at [774, 625] on img "button" at bounding box center [747, 644] width 150 height 150
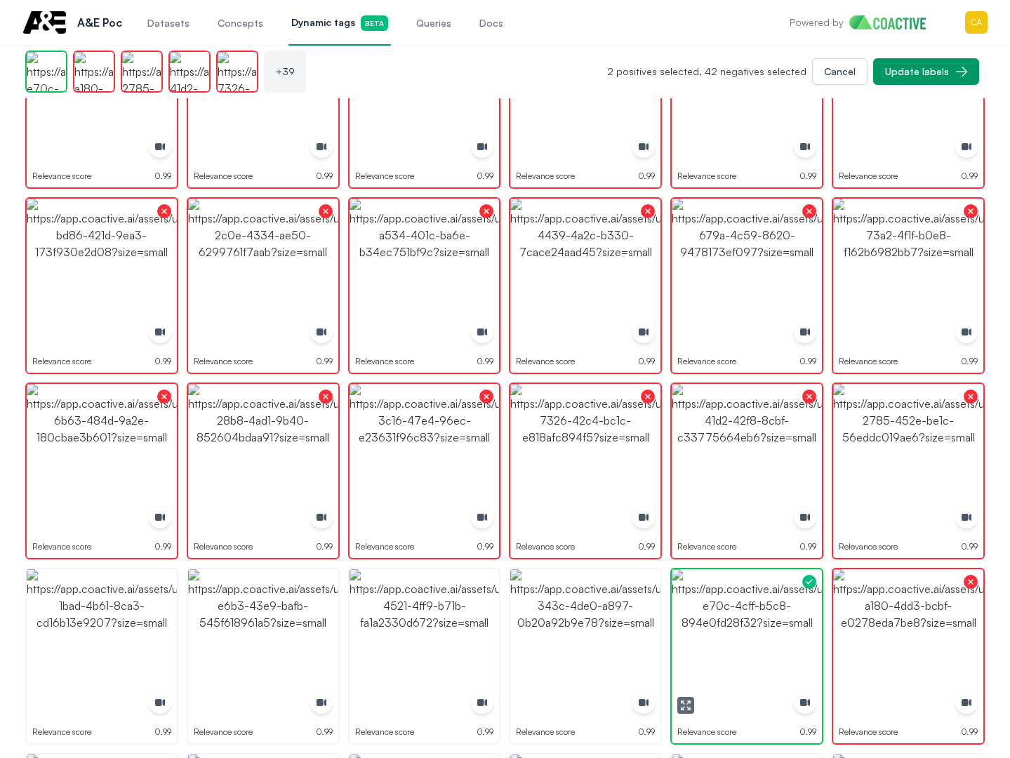
click at [774, 625] on img "button" at bounding box center [747, 644] width 150 height 150
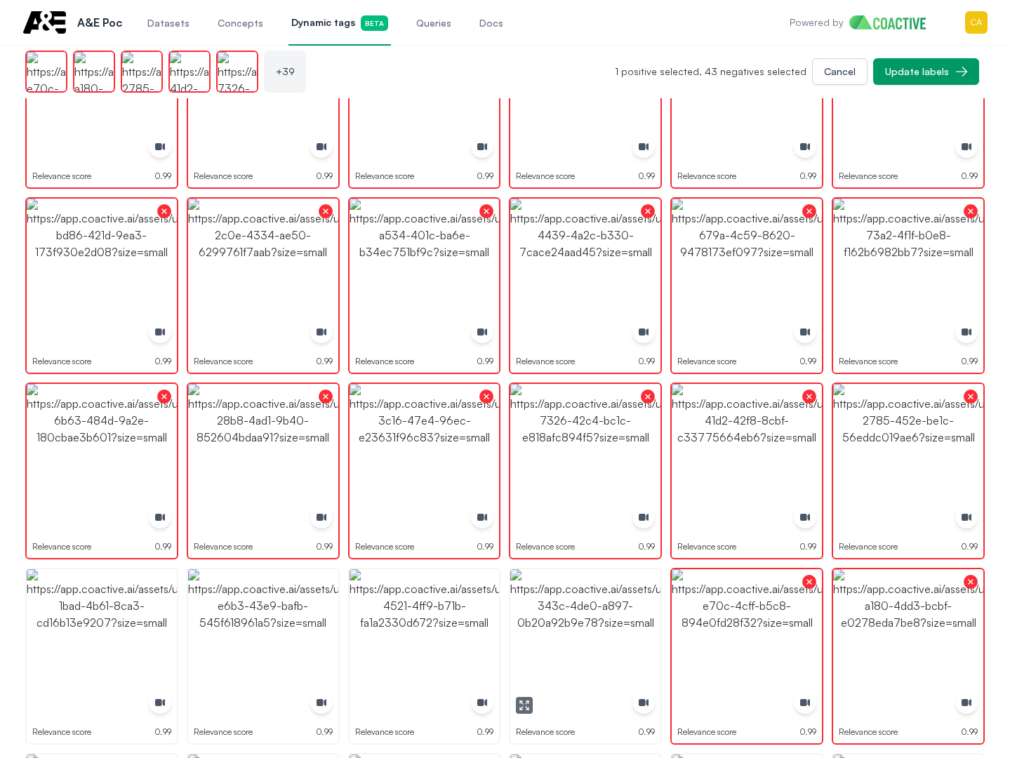
click at [534, 617] on img "button" at bounding box center [585, 644] width 150 height 150
click at [457, 616] on img "button" at bounding box center [425, 644] width 150 height 150
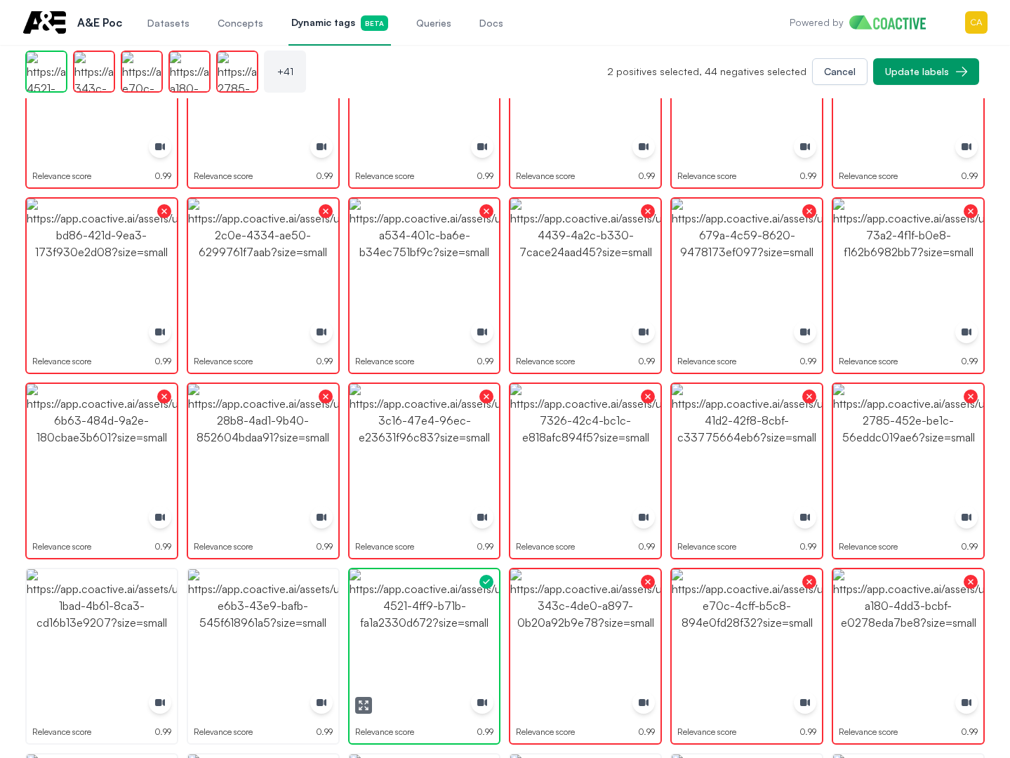
click at [457, 616] on img "button" at bounding box center [425, 644] width 150 height 150
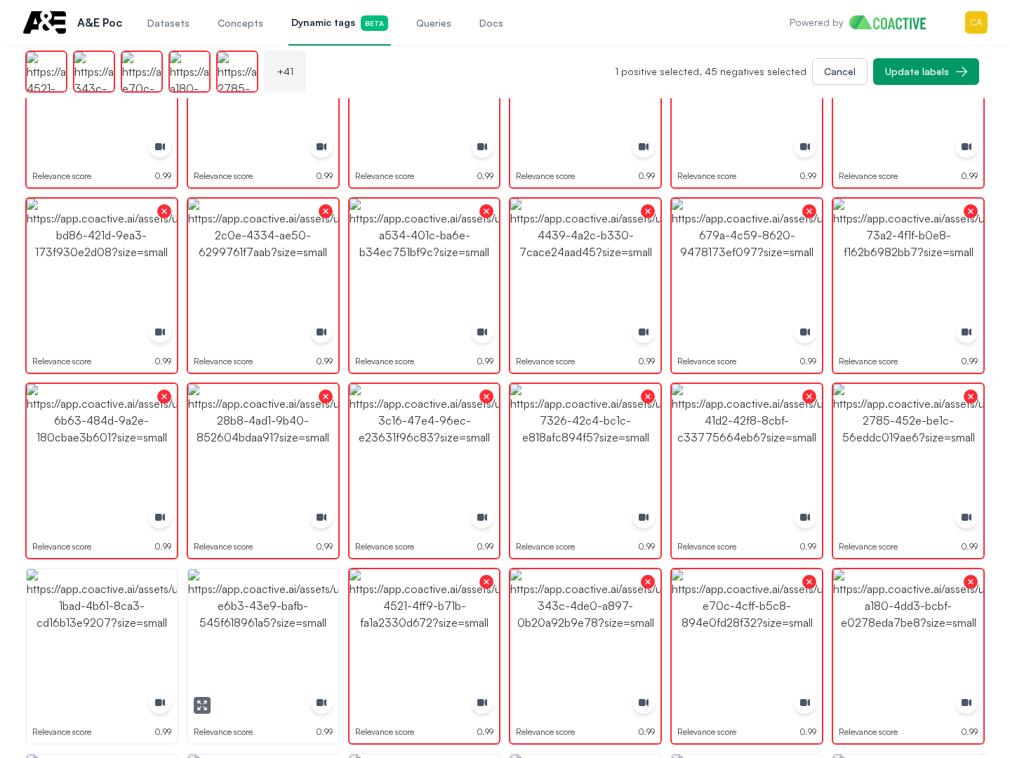
click at [228, 618] on img "button" at bounding box center [263, 644] width 150 height 150
click at [66, 617] on img "button" at bounding box center [102, 644] width 150 height 150
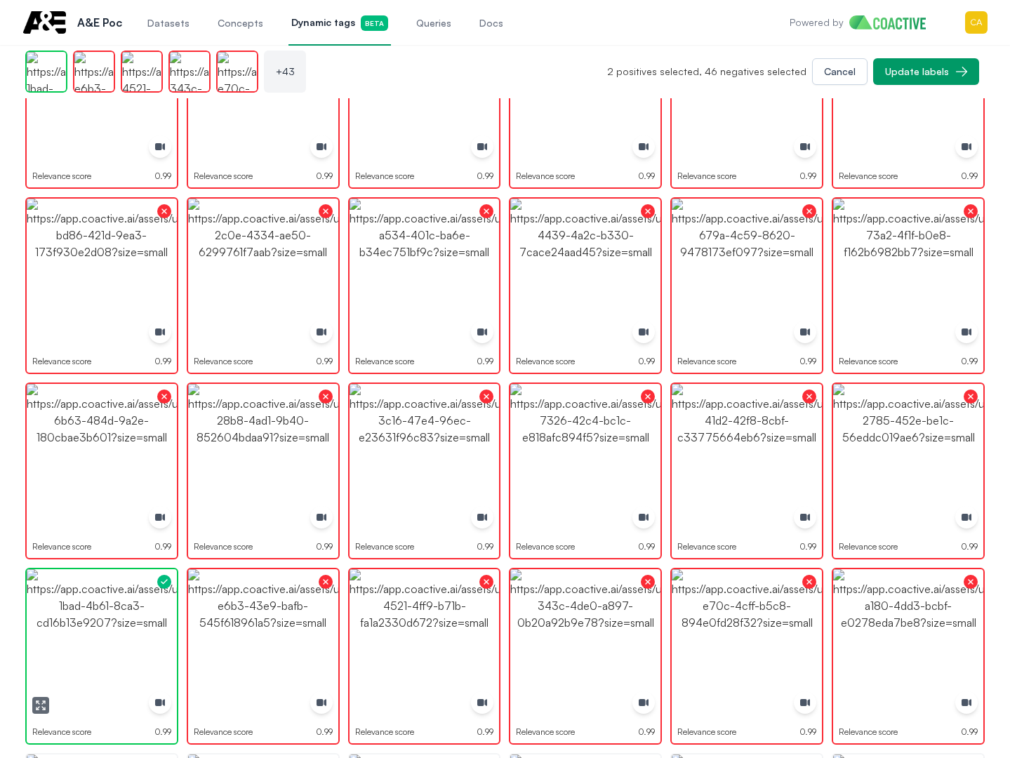
click at [66, 617] on img "button" at bounding box center [102, 644] width 150 height 150
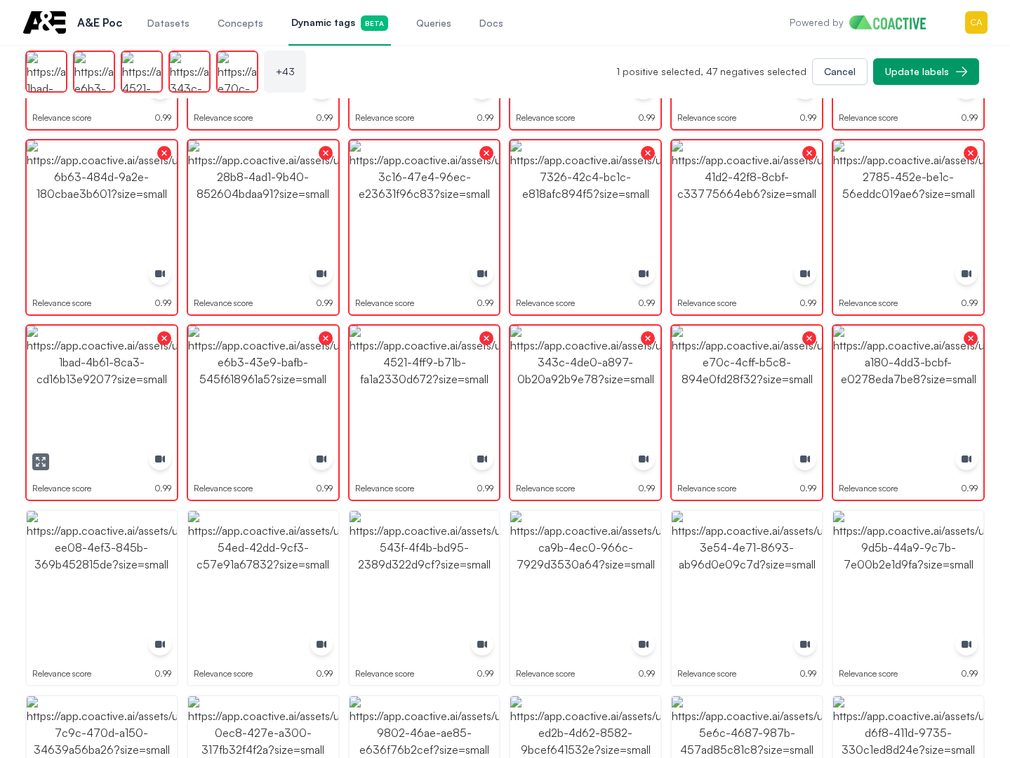
scroll to position [1334, 0]
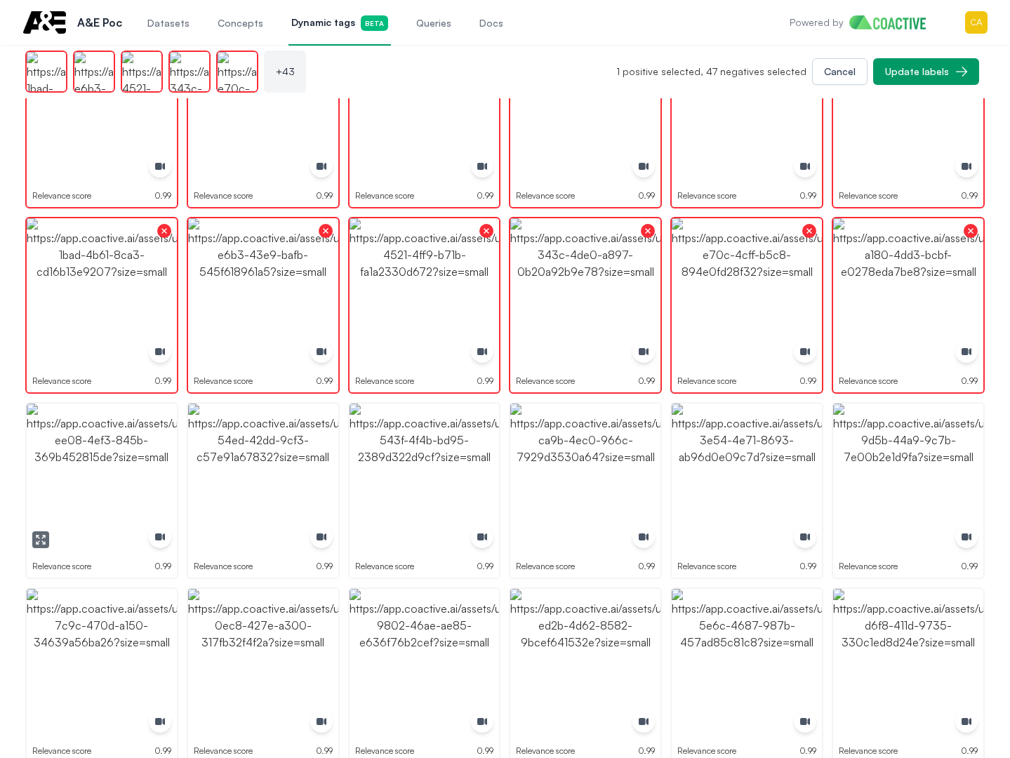
click at [110, 525] on img "button" at bounding box center [102, 479] width 150 height 150
click at [267, 485] on img "button" at bounding box center [263, 479] width 150 height 150
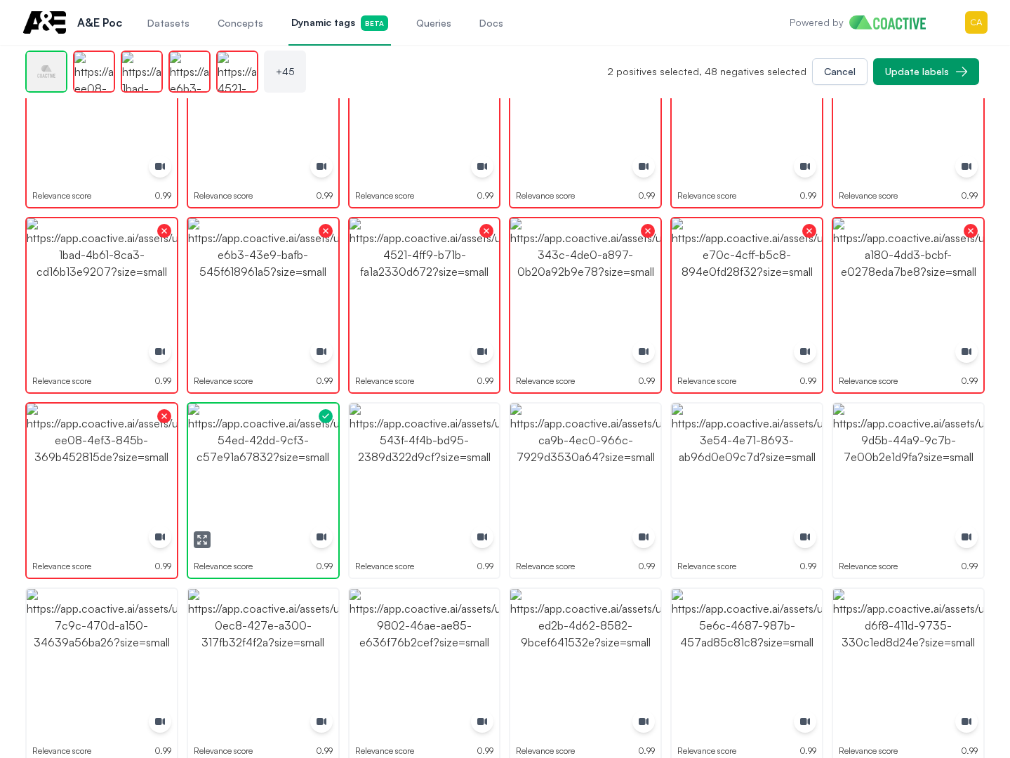
click at [267, 485] on img "button" at bounding box center [263, 479] width 150 height 150
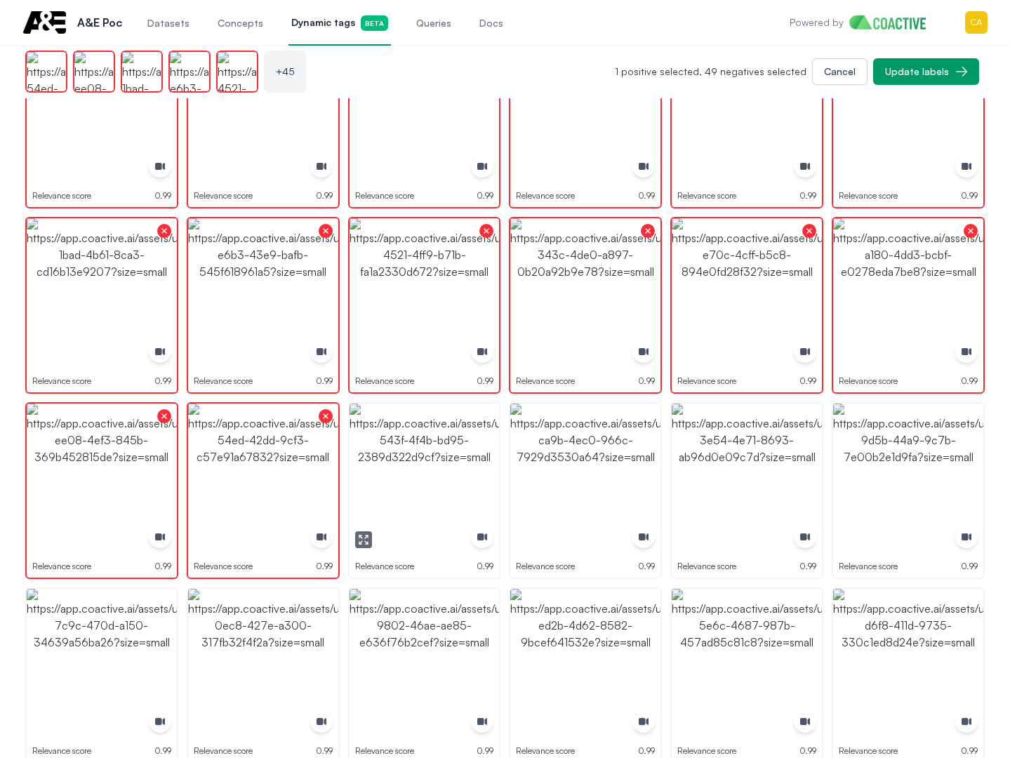
click at [420, 470] on img "button" at bounding box center [425, 479] width 150 height 150
click at [549, 465] on img "button" at bounding box center [585, 479] width 150 height 150
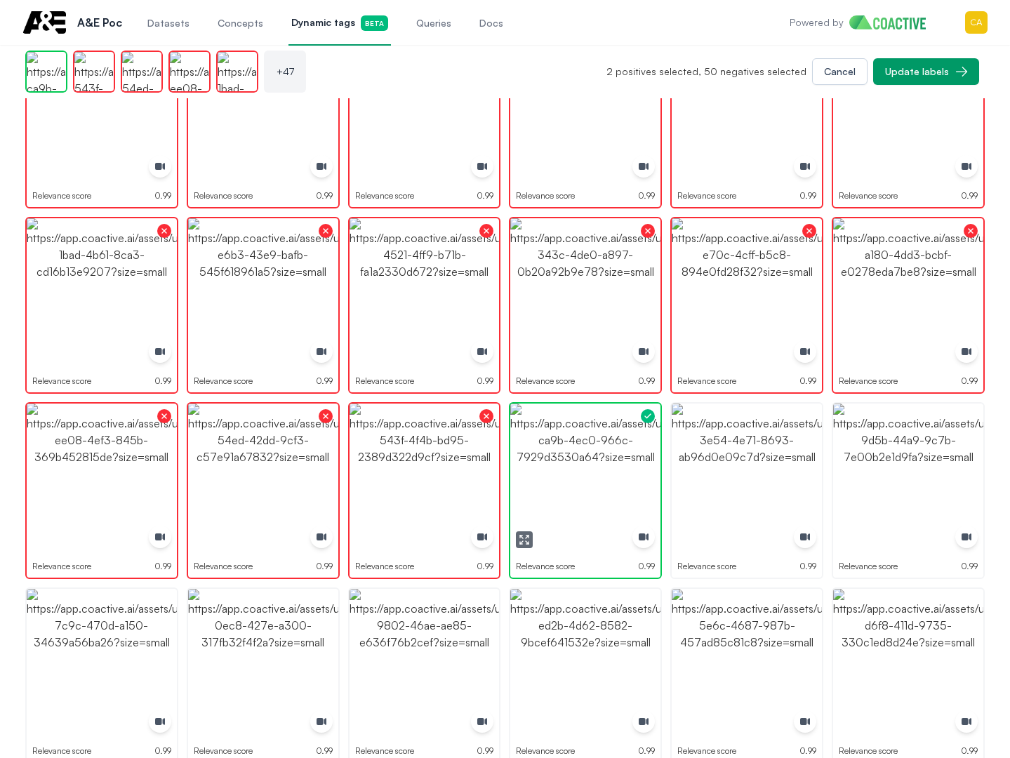
click at [549, 465] on img "button" at bounding box center [585, 479] width 150 height 150
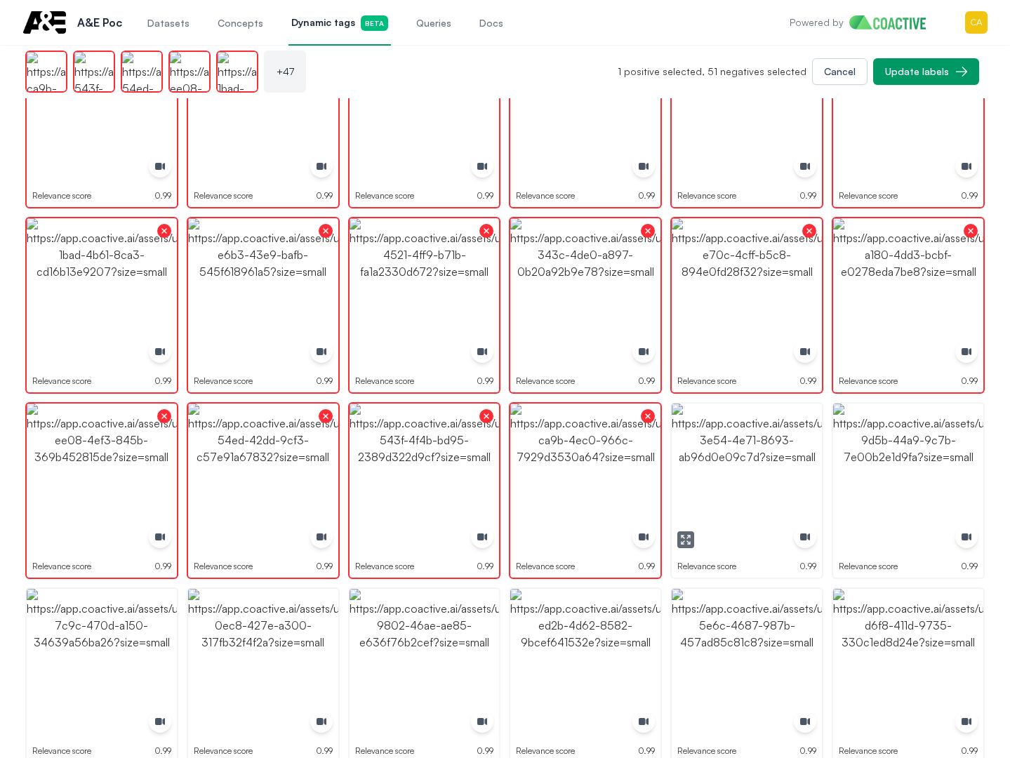
click at [797, 473] on img "button" at bounding box center [747, 479] width 150 height 150
click at [958, 465] on img "button" at bounding box center [908, 479] width 150 height 150
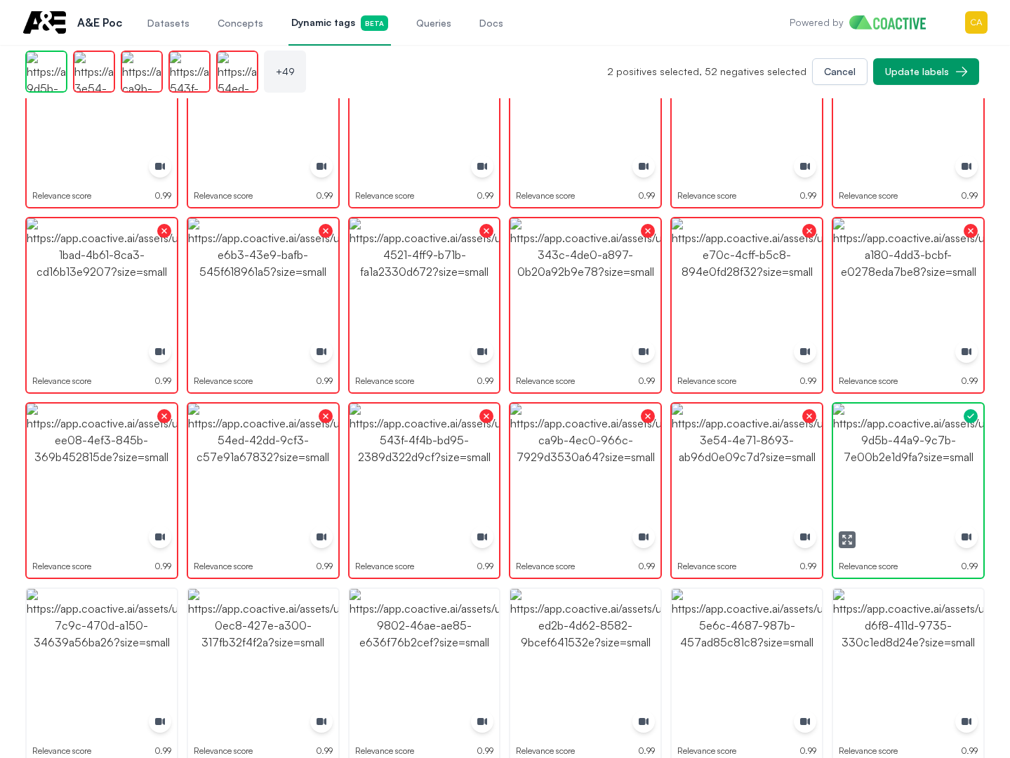
click at [958, 465] on img "button" at bounding box center [908, 479] width 150 height 150
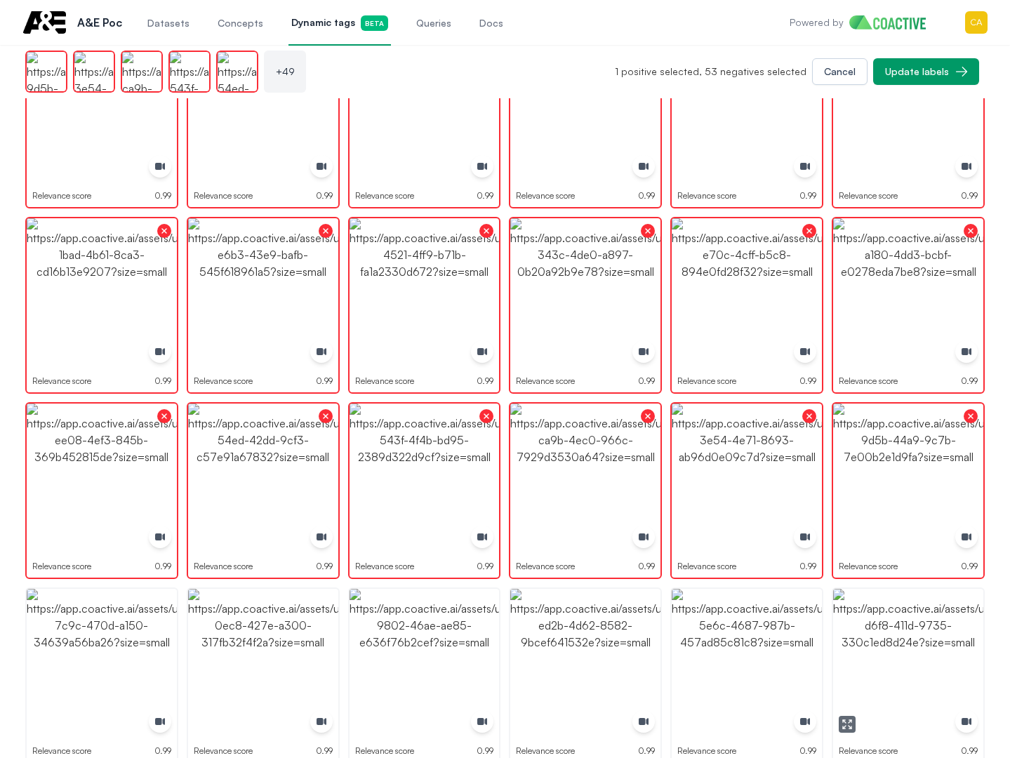
click at [935, 665] on img "button" at bounding box center [908, 664] width 150 height 150
click at [745, 663] on img "button" at bounding box center [747, 664] width 150 height 150
drag, startPoint x: 745, startPoint y: 663, endPoint x: 637, endPoint y: 649, distance: 108.3
click at [745, 662] on img "button" at bounding box center [747, 664] width 150 height 150
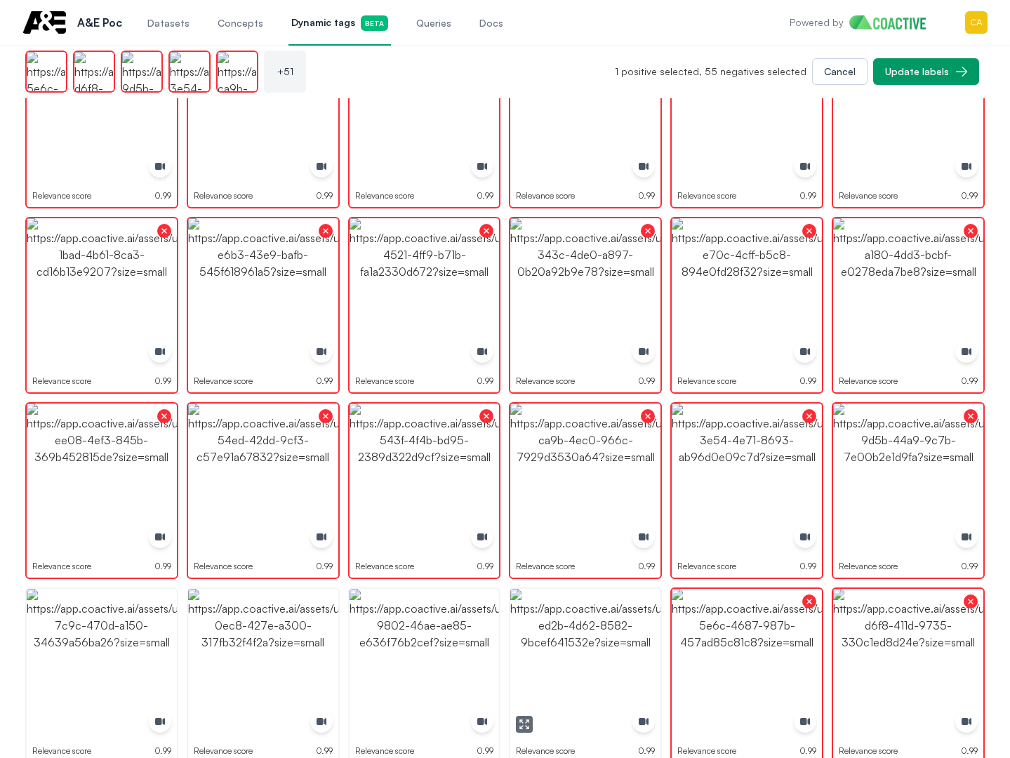
click at [577, 644] on img "button" at bounding box center [585, 664] width 150 height 150
click at [401, 644] on img "button" at bounding box center [425, 664] width 150 height 150
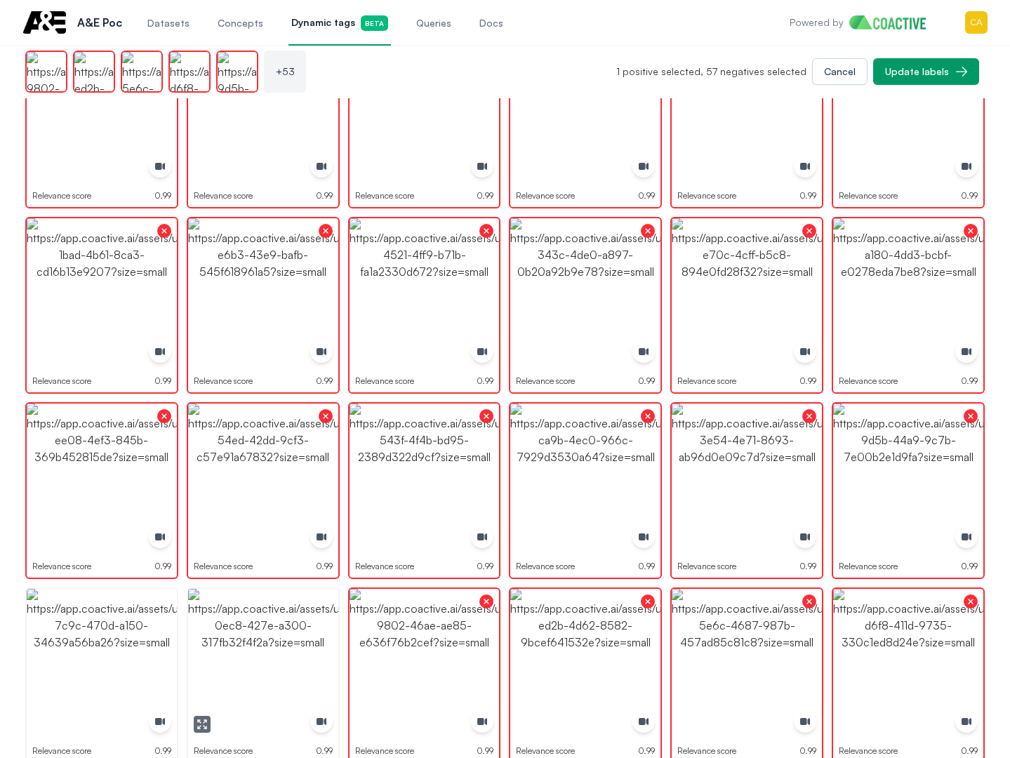
click at [298, 644] on img "button" at bounding box center [263, 664] width 150 height 150
click at [127, 644] on img "button" at bounding box center [102, 664] width 150 height 150
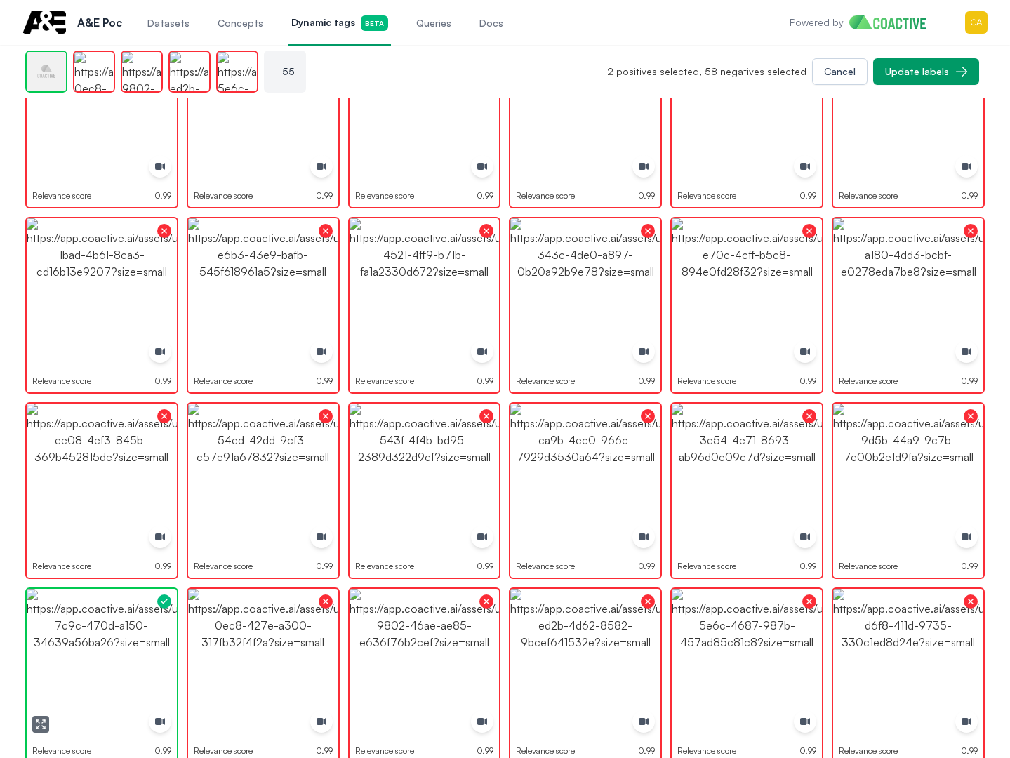
click at [126, 644] on img "button" at bounding box center [102, 664] width 150 height 150
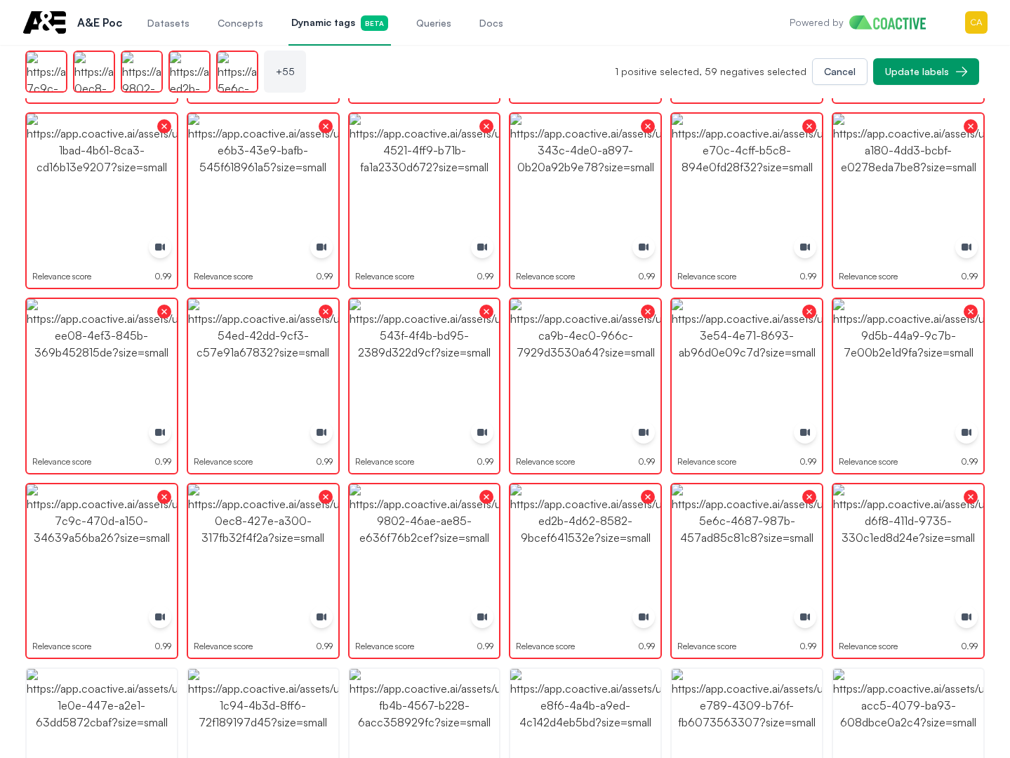
scroll to position [1544, 0]
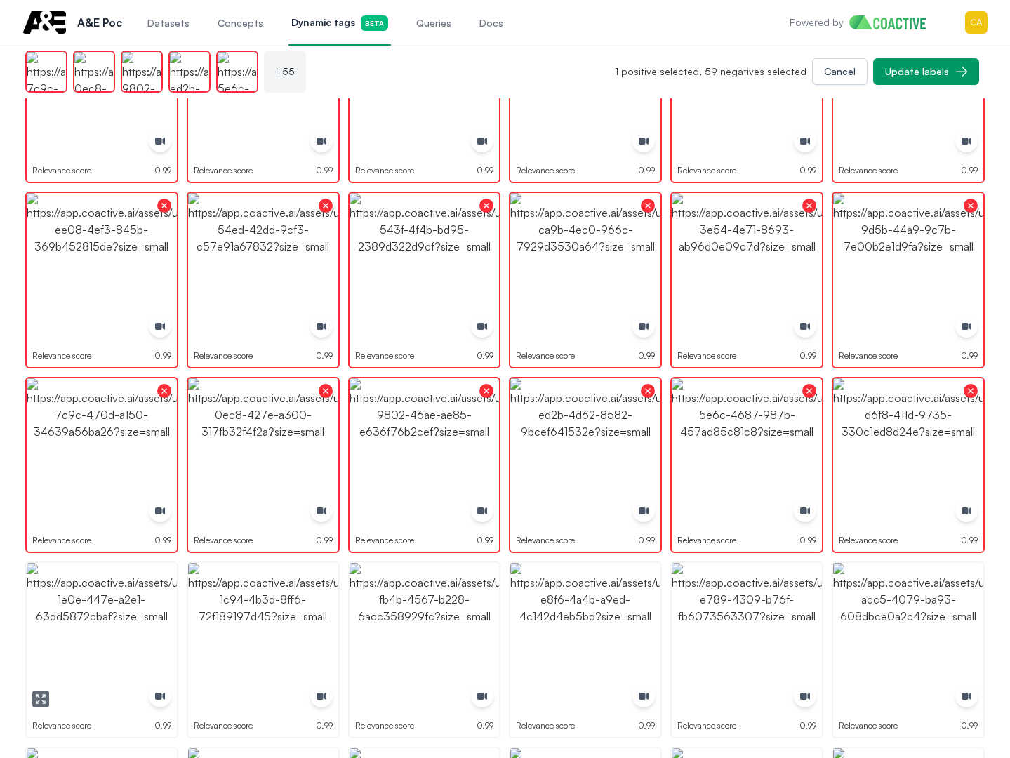
click at [125, 647] on img "button" at bounding box center [102, 638] width 150 height 150
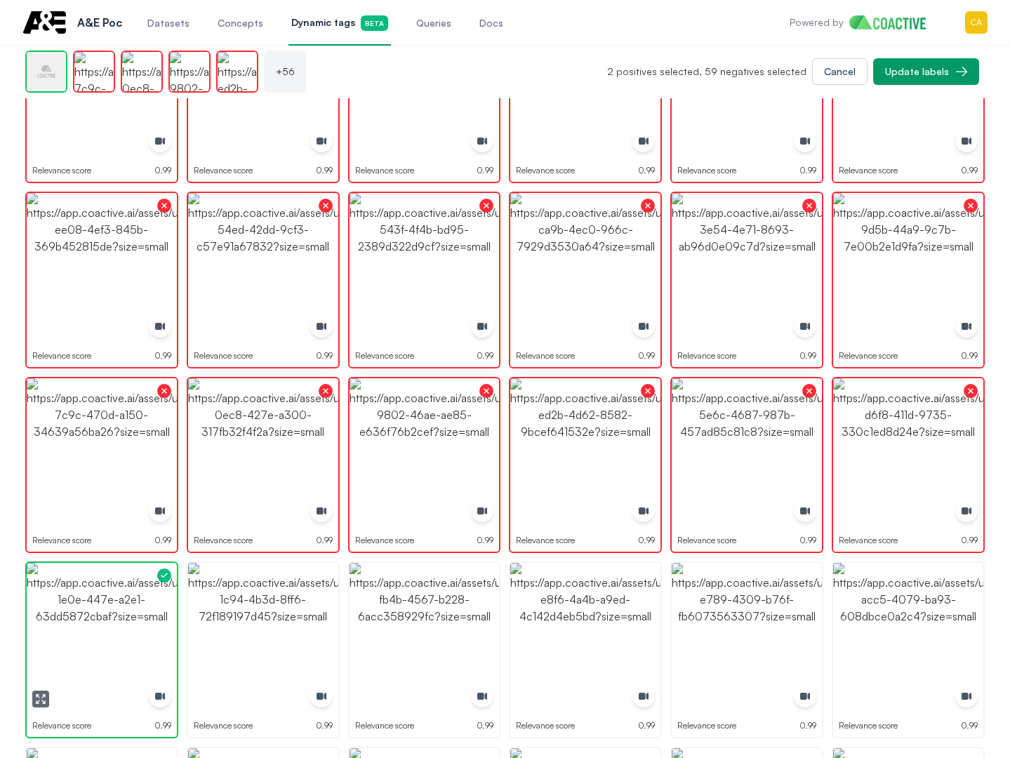
click at [125, 647] on img "button" at bounding box center [102, 638] width 150 height 150
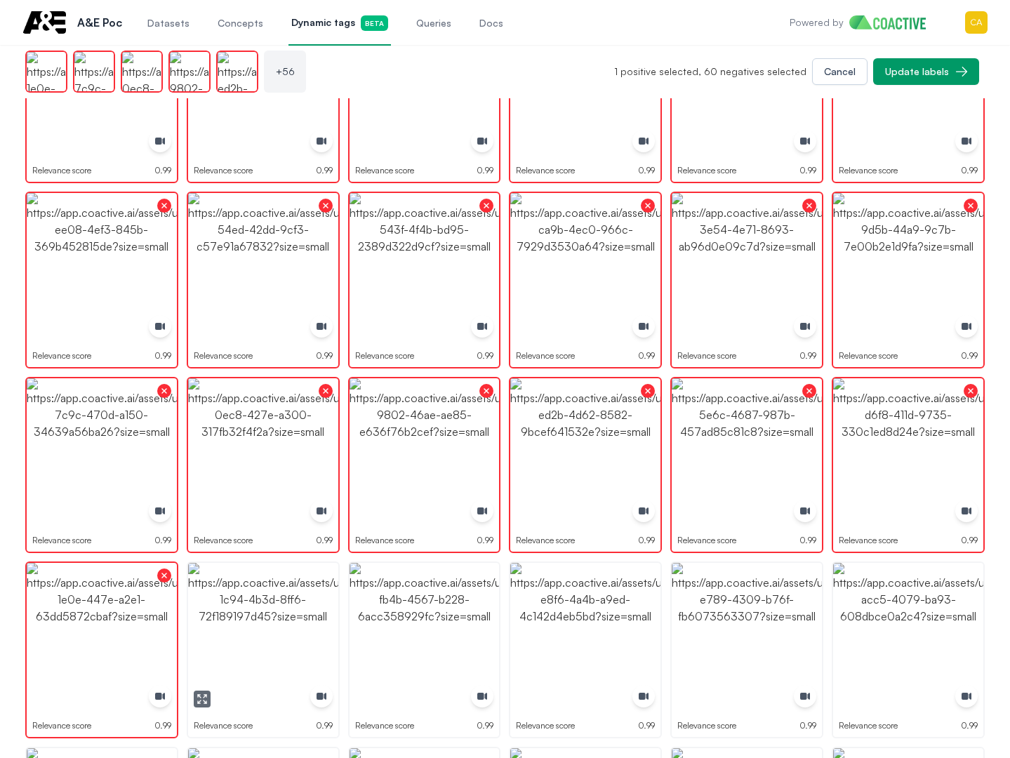
click at [271, 644] on img "button" at bounding box center [263, 638] width 150 height 150
click at [272, 644] on img "button" at bounding box center [263, 638] width 150 height 150
click at [452, 628] on img "button" at bounding box center [425, 638] width 150 height 150
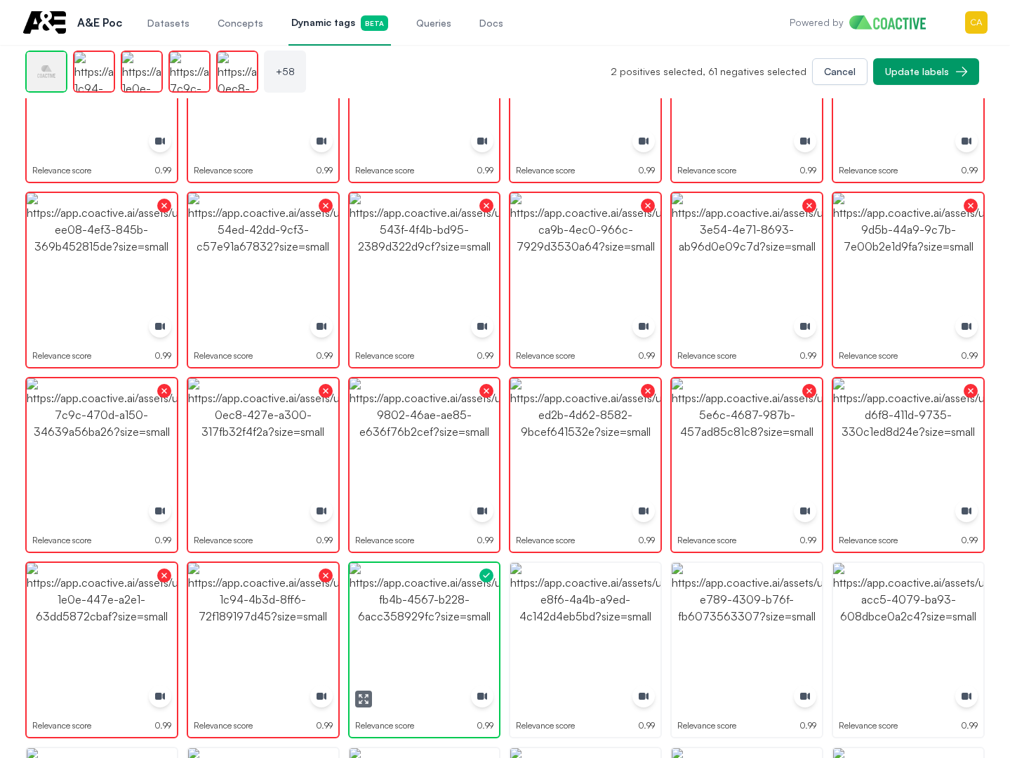
click at [452, 628] on img "button" at bounding box center [425, 638] width 150 height 150
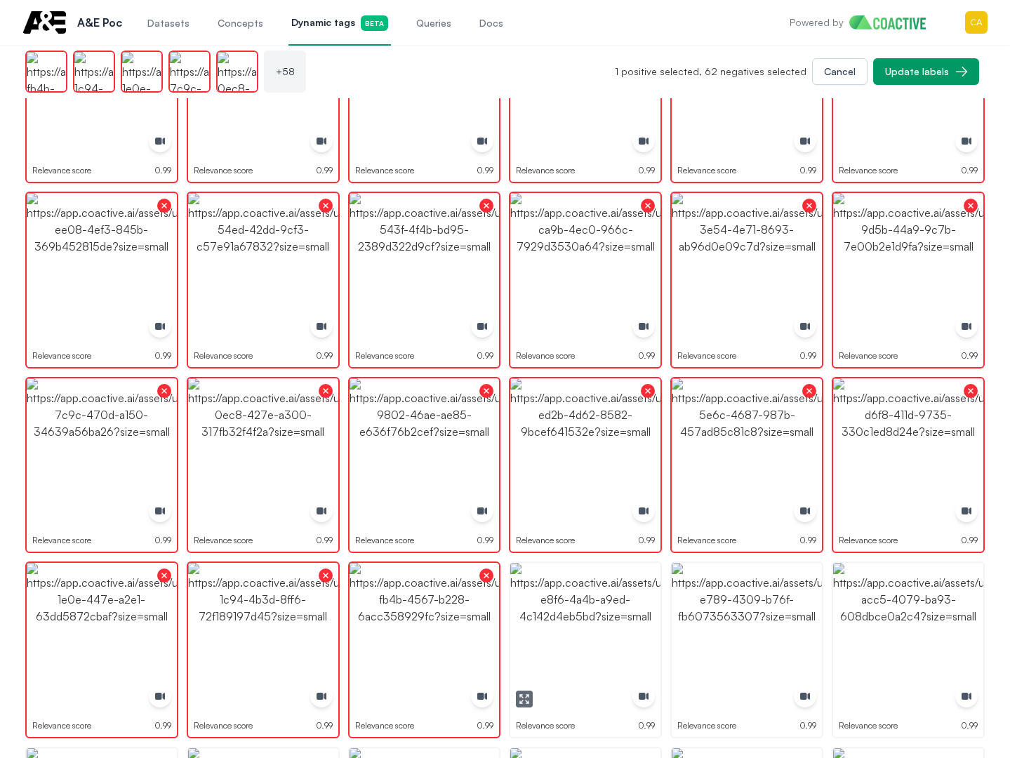
click at [583, 625] on img "button" at bounding box center [585, 638] width 150 height 150
click at [722, 637] on img "button" at bounding box center [747, 638] width 150 height 150
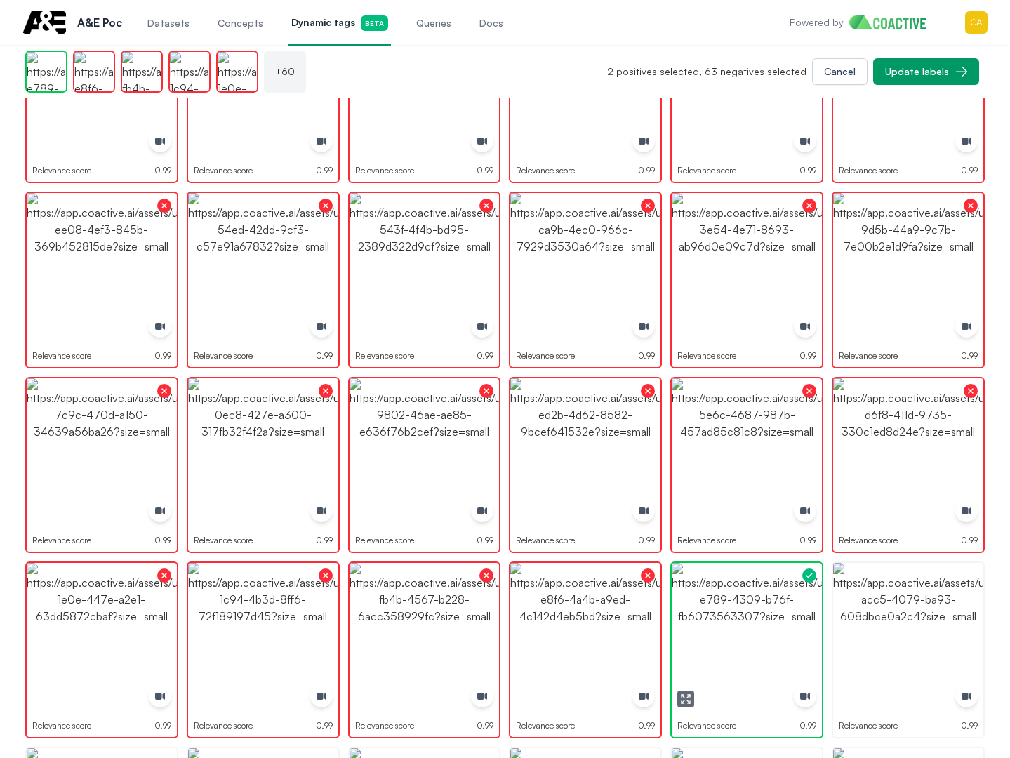
click at [722, 637] on img "button" at bounding box center [747, 638] width 150 height 150
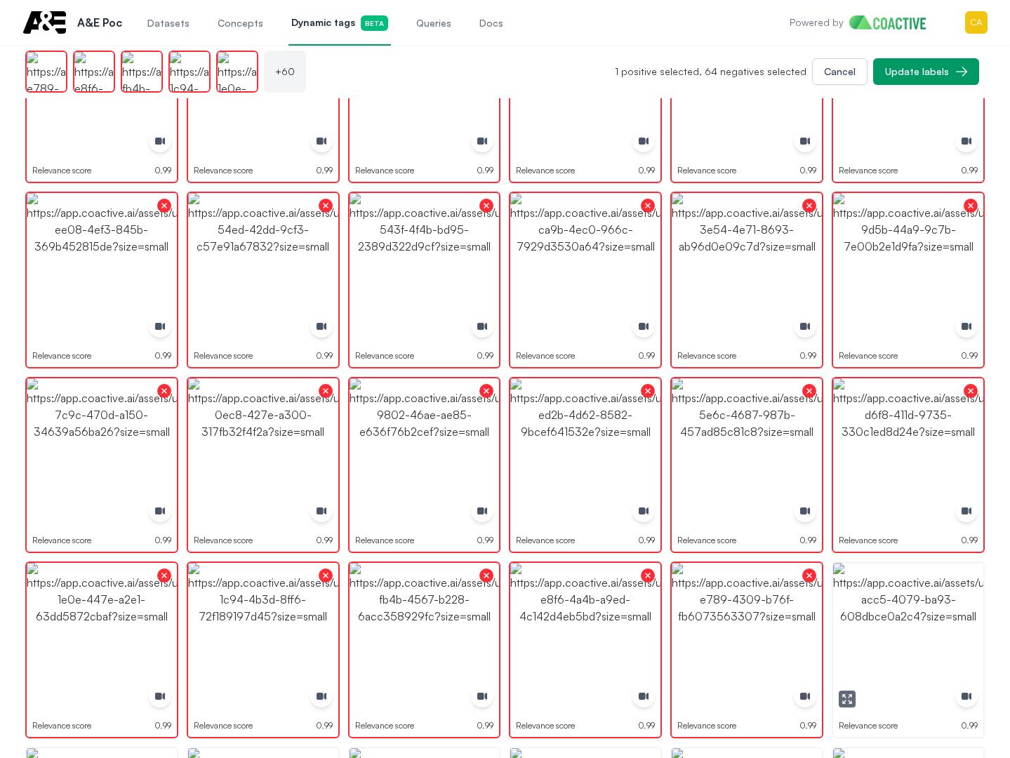
click at [917, 615] on img "button" at bounding box center [908, 638] width 150 height 150
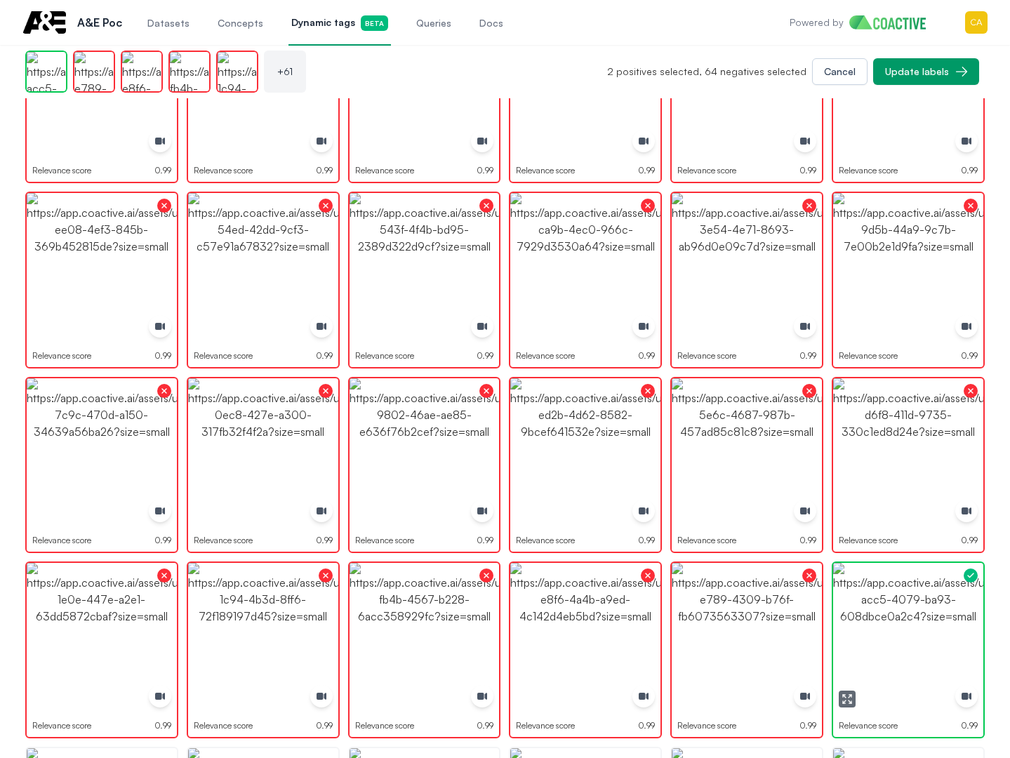
click at [918, 614] on img "button" at bounding box center [908, 638] width 150 height 150
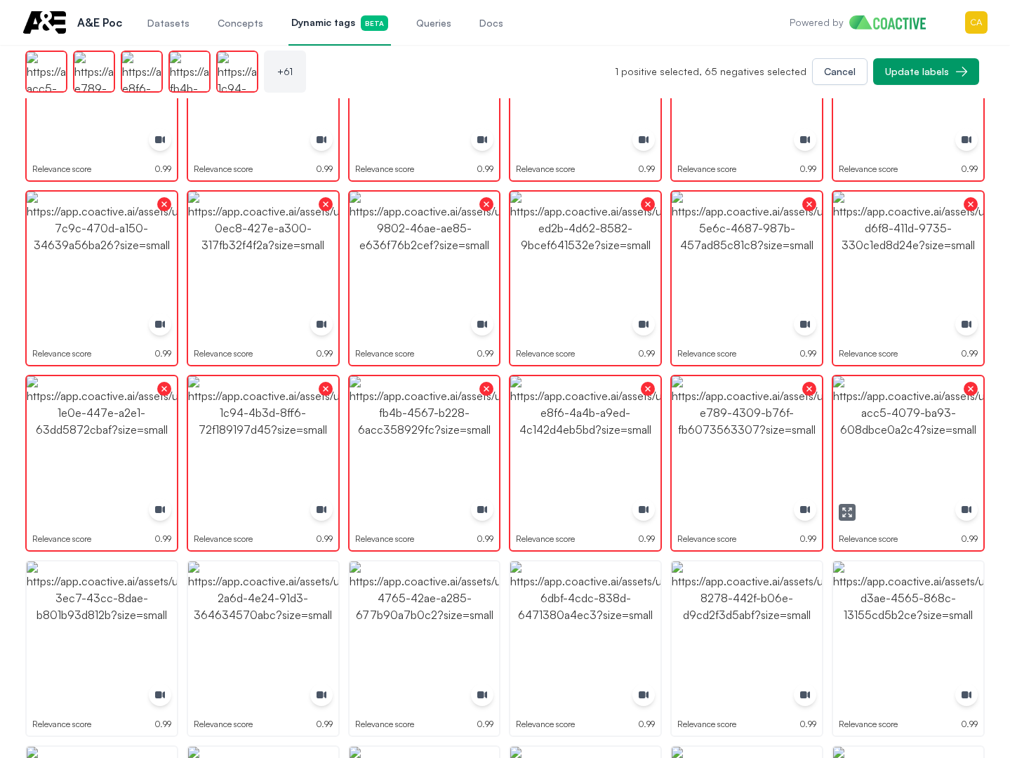
scroll to position [1966, 0]
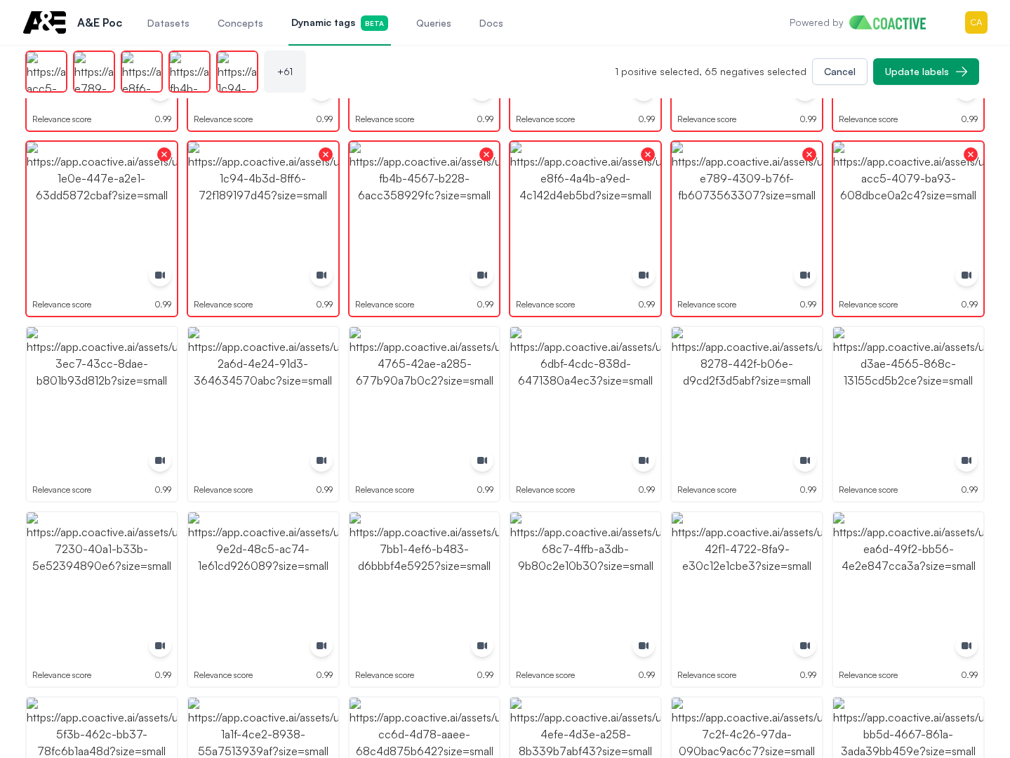
click at [917, 512] on div "Relevance score 0.99" at bounding box center [908, 599] width 153 height 177
click at [912, 433] on img "button" at bounding box center [908, 402] width 150 height 150
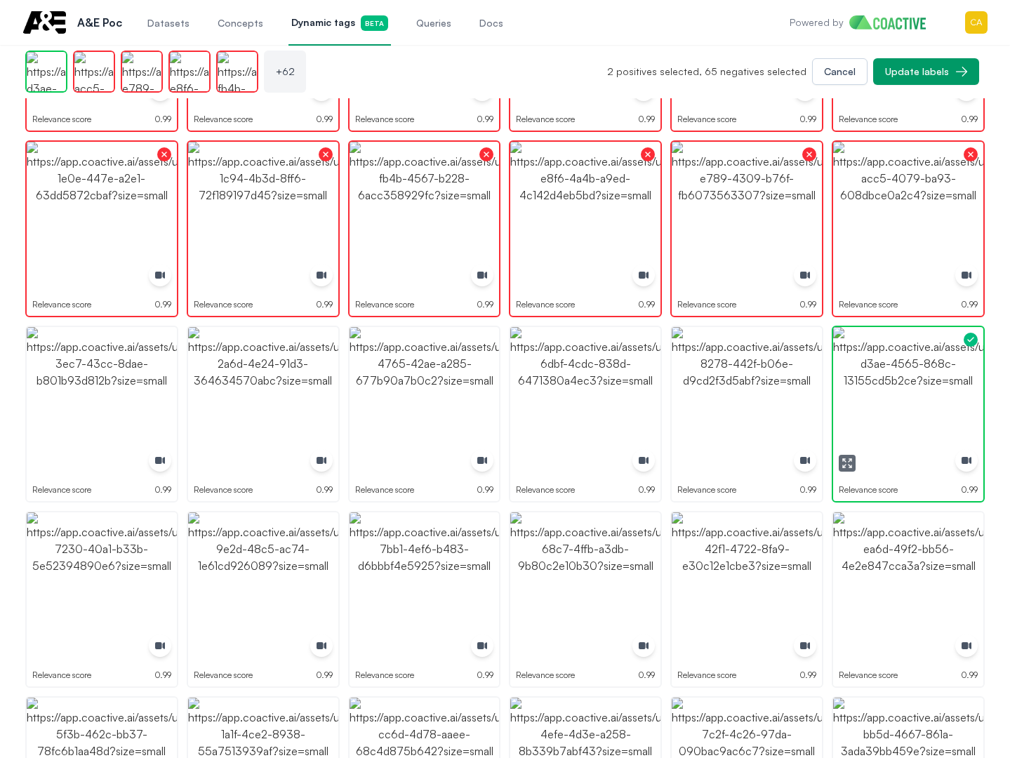
click at [912, 433] on img "button" at bounding box center [908, 402] width 150 height 150
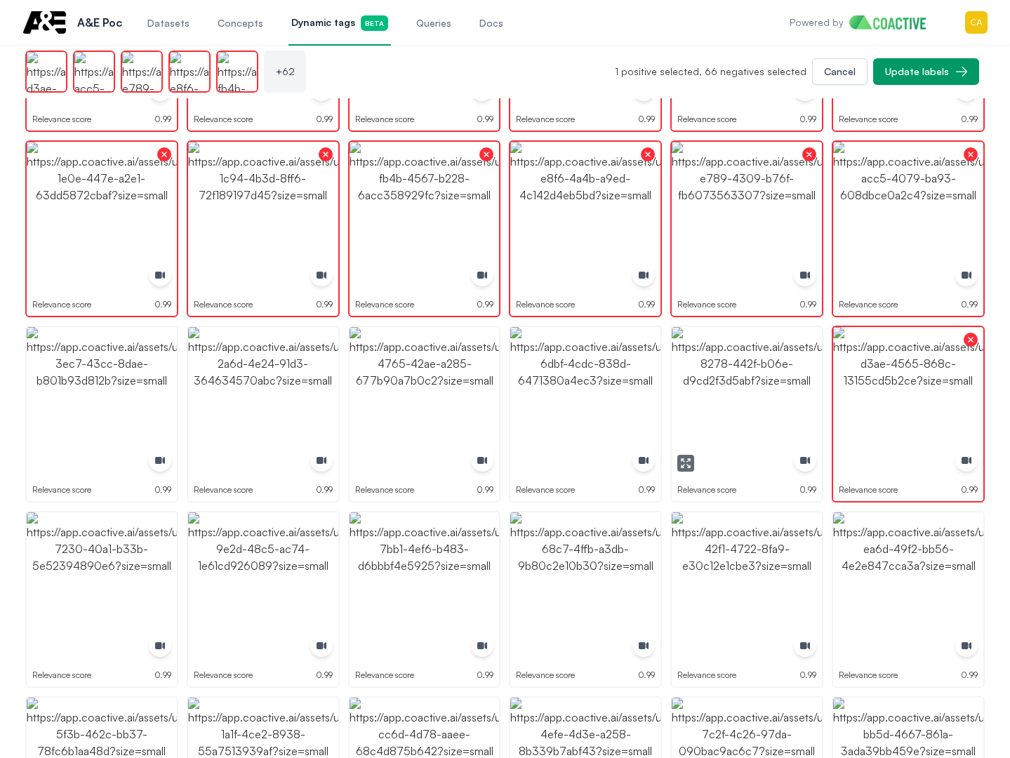
click at [713, 380] on img "button" at bounding box center [747, 402] width 150 height 150
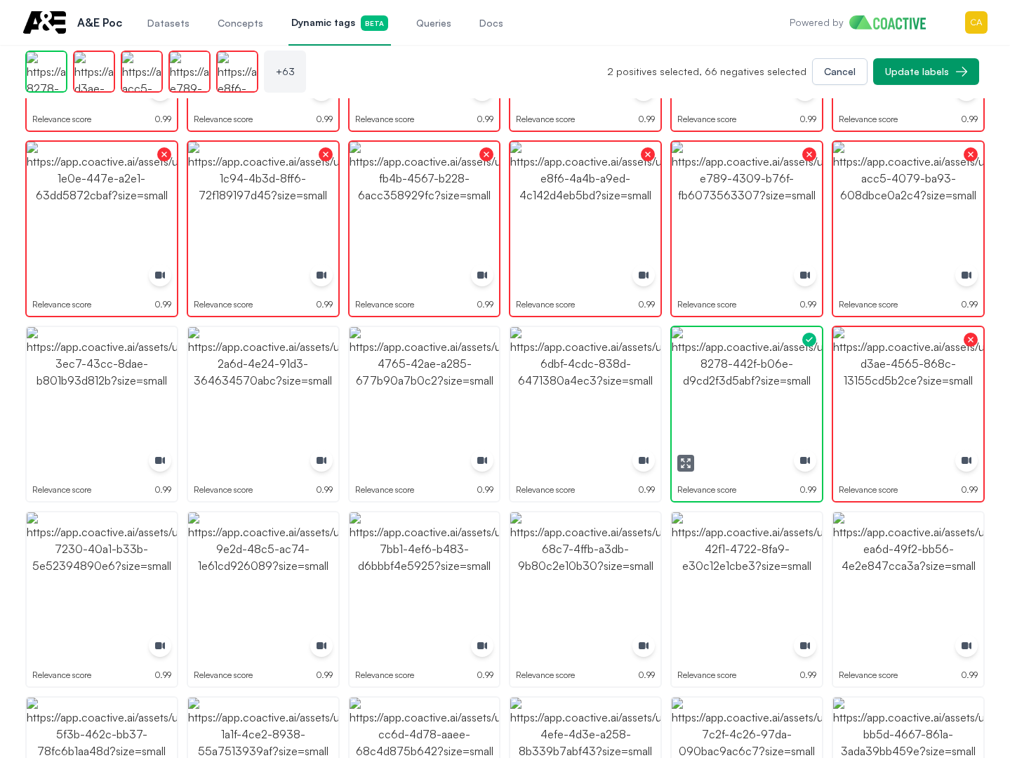
click at [713, 380] on img "button" at bounding box center [747, 402] width 150 height 150
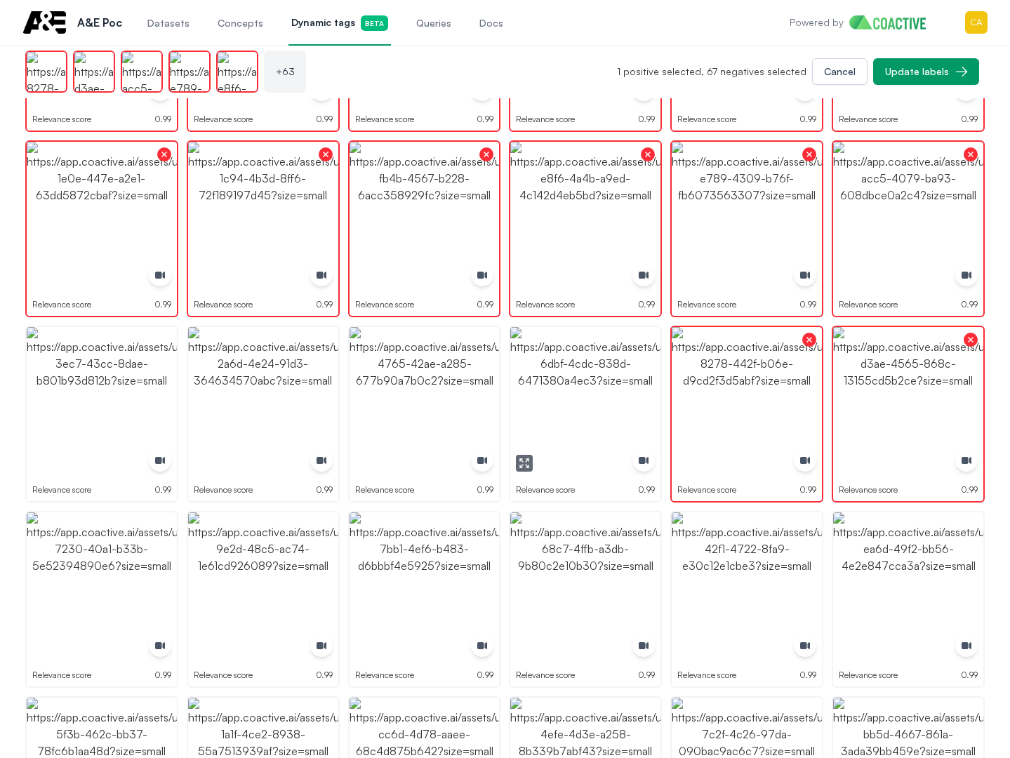
click at [529, 451] on img "button" at bounding box center [585, 402] width 150 height 150
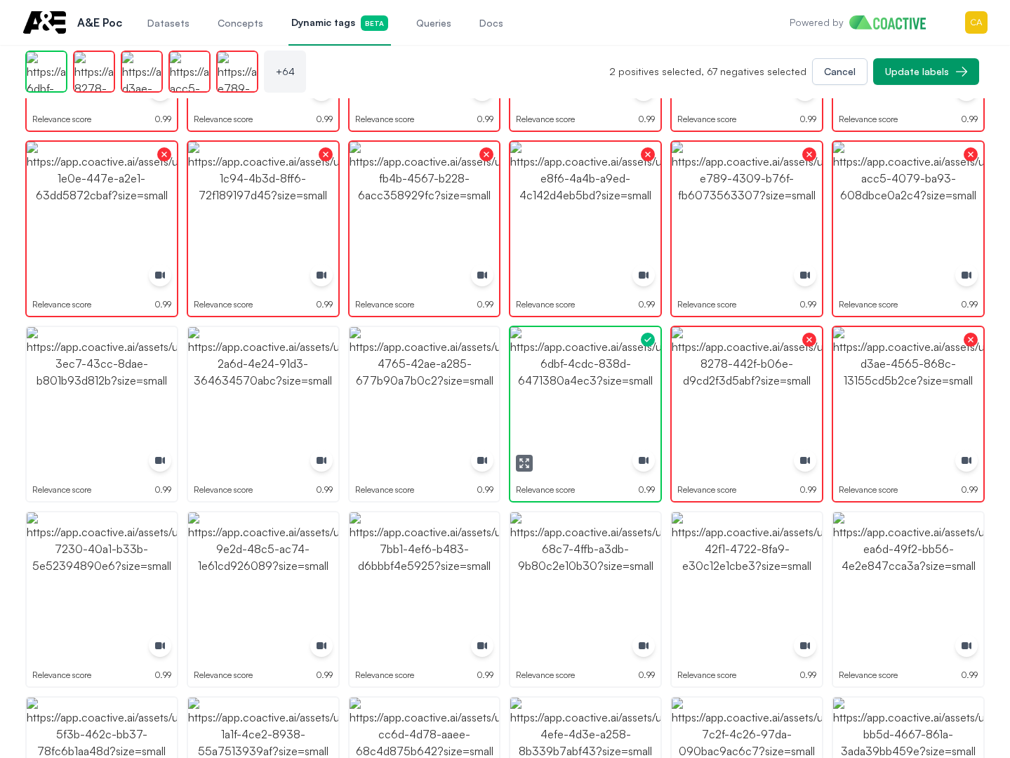
click at [522, 456] on button "button" at bounding box center [524, 463] width 17 height 17
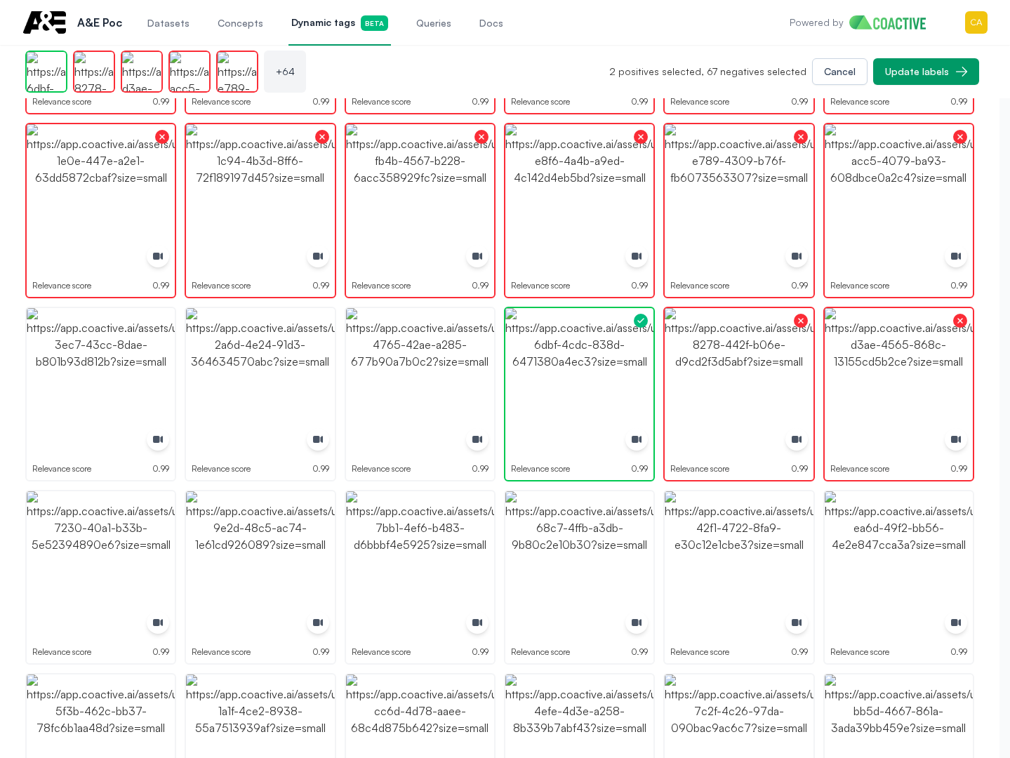
scroll to position [1981, 0]
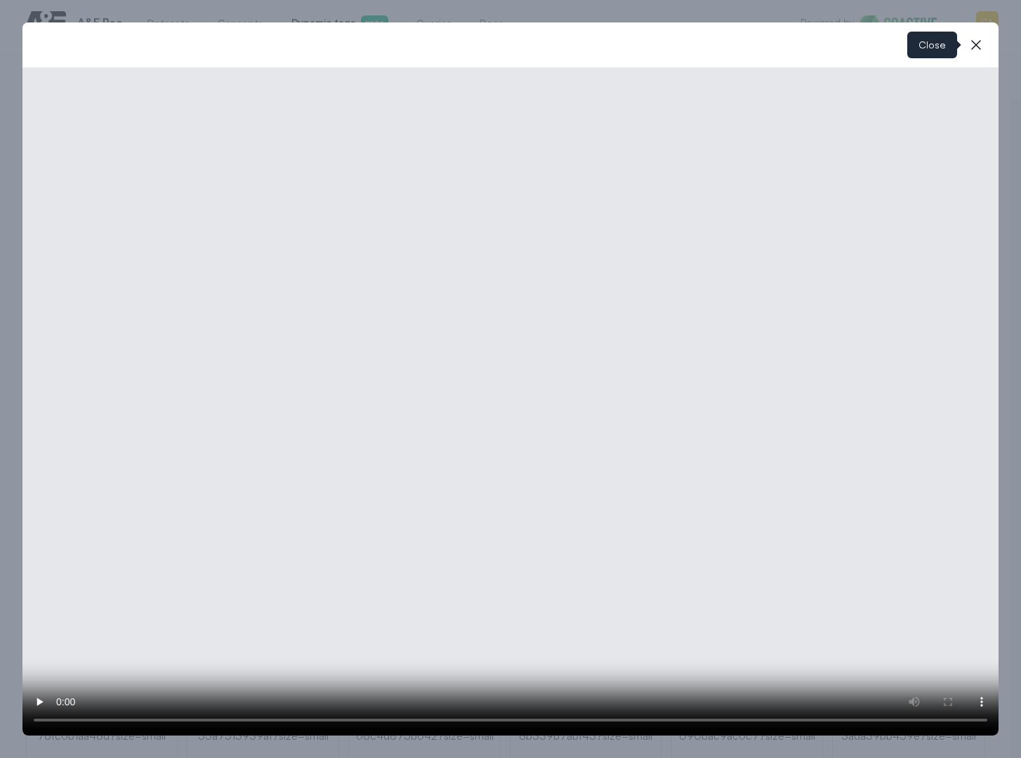
click at [976, 50] on icon "button" at bounding box center [975, 45] width 17 height 17
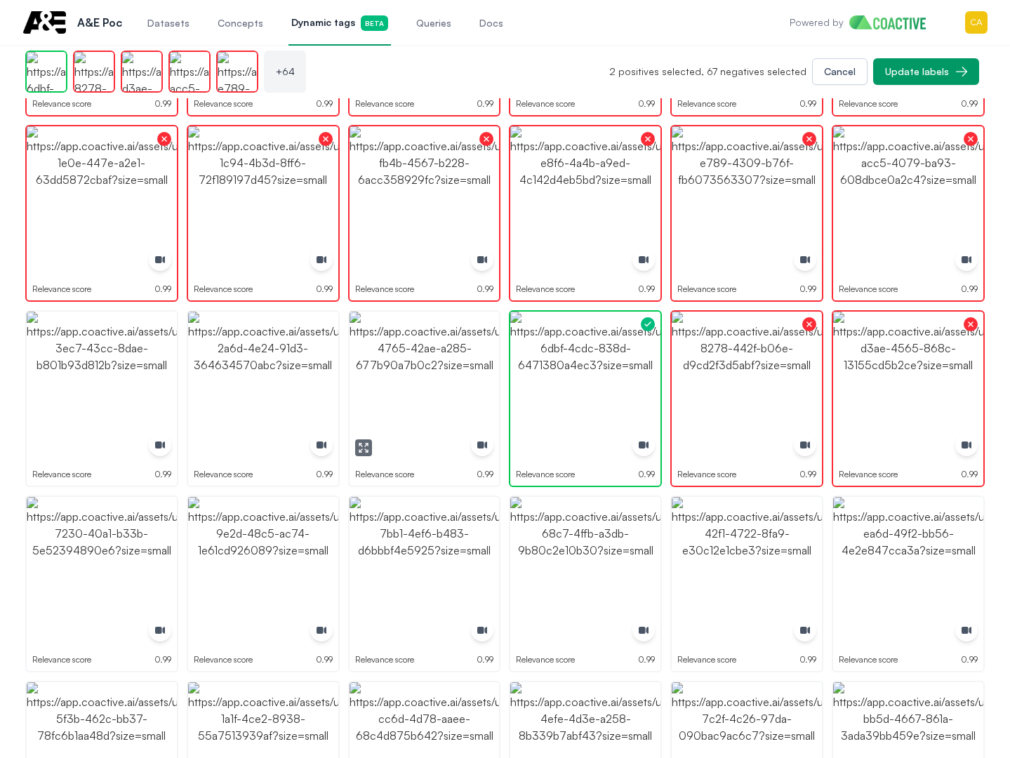
click at [444, 379] on img "button" at bounding box center [425, 387] width 150 height 150
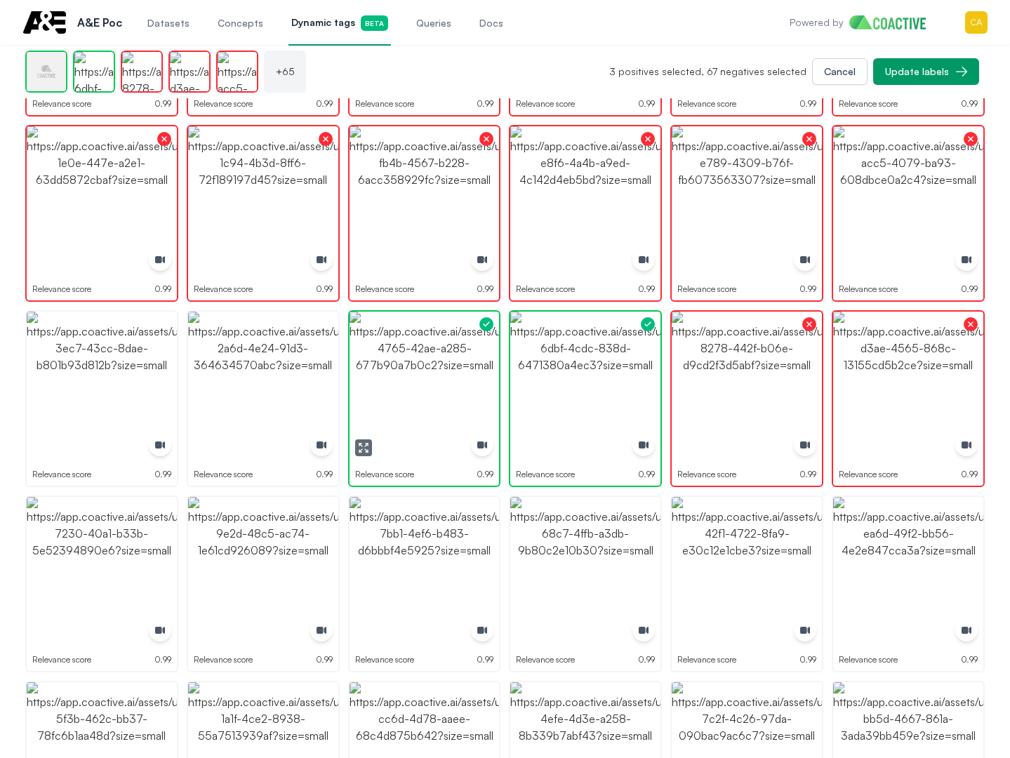
click at [444, 379] on img "button" at bounding box center [425, 387] width 150 height 150
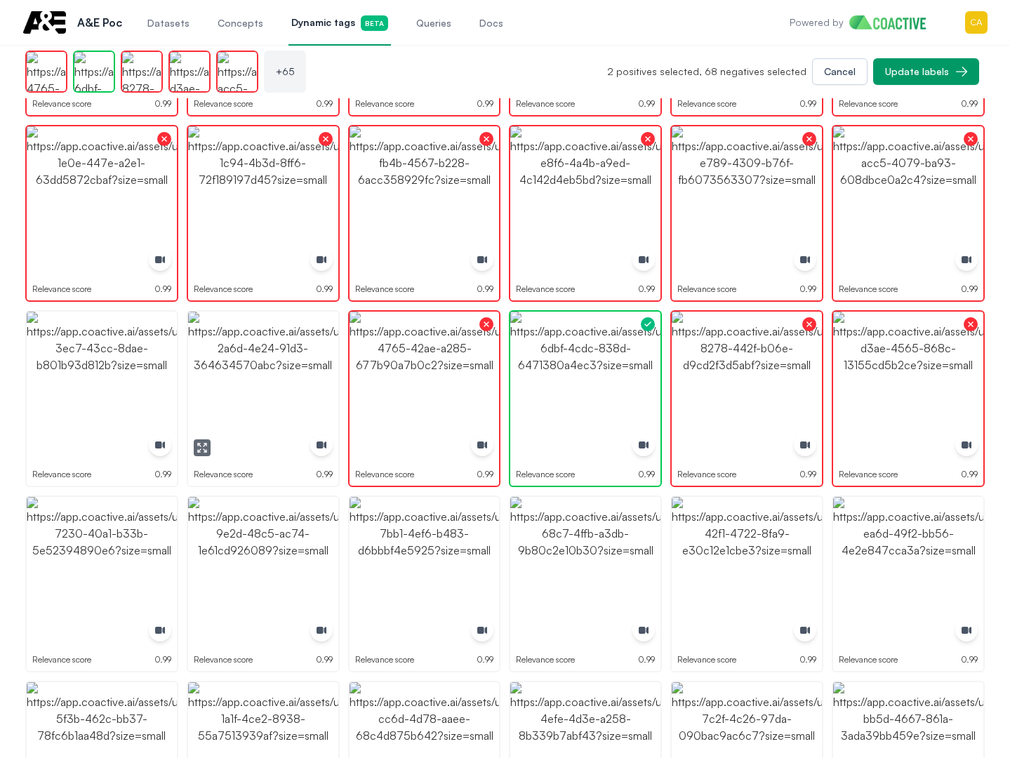
click at [237, 390] on img "button" at bounding box center [263, 387] width 150 height 150
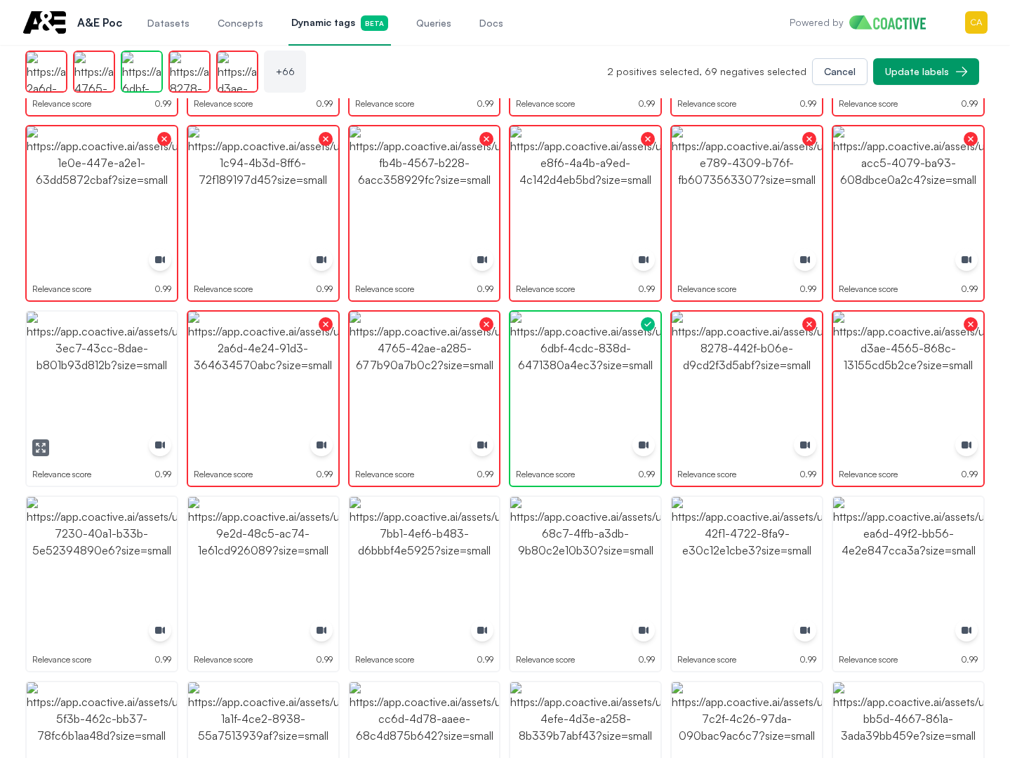
click at [77, 390] on img "button" at bounding box center [102, 387] width 150 height 150
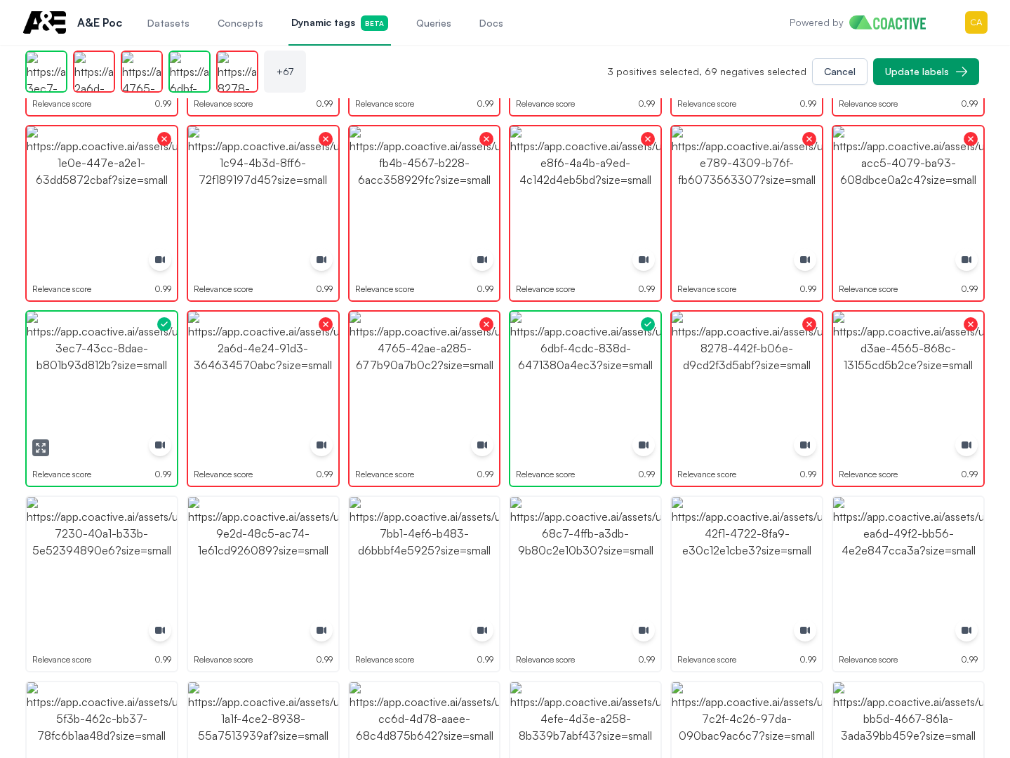
click at [77, 390] on img "button" at bounding box center [102, 387] width 150 height 150
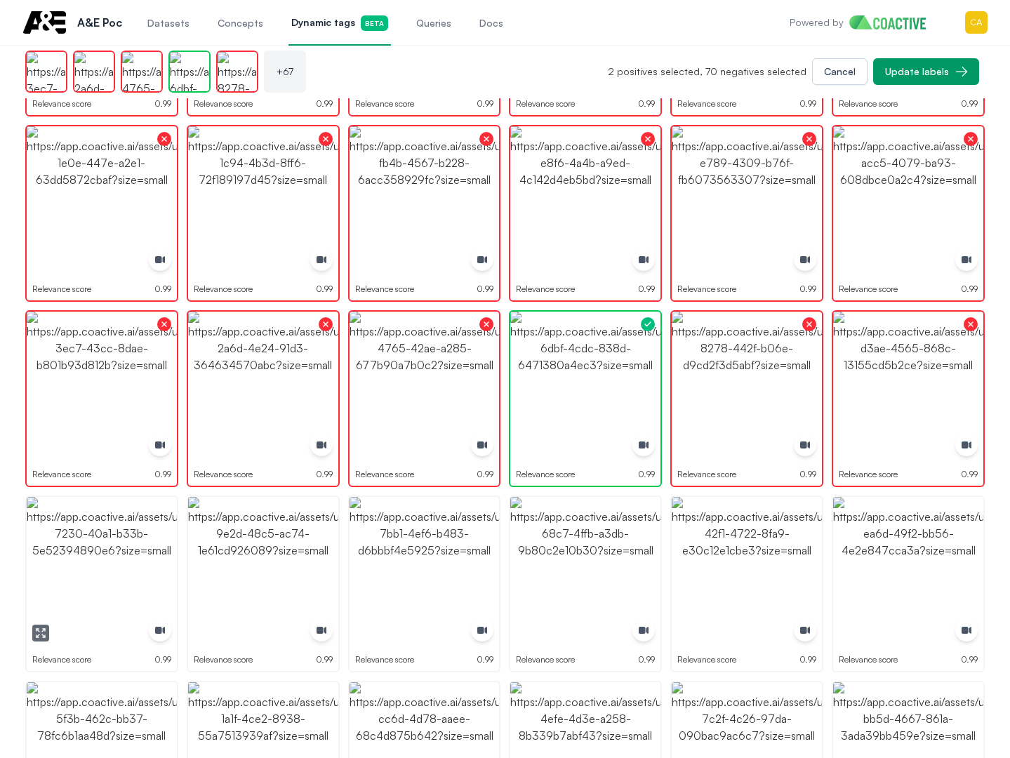
click at [109, 618] on img "button" at bounding box center [102, 572] width 150 height 150
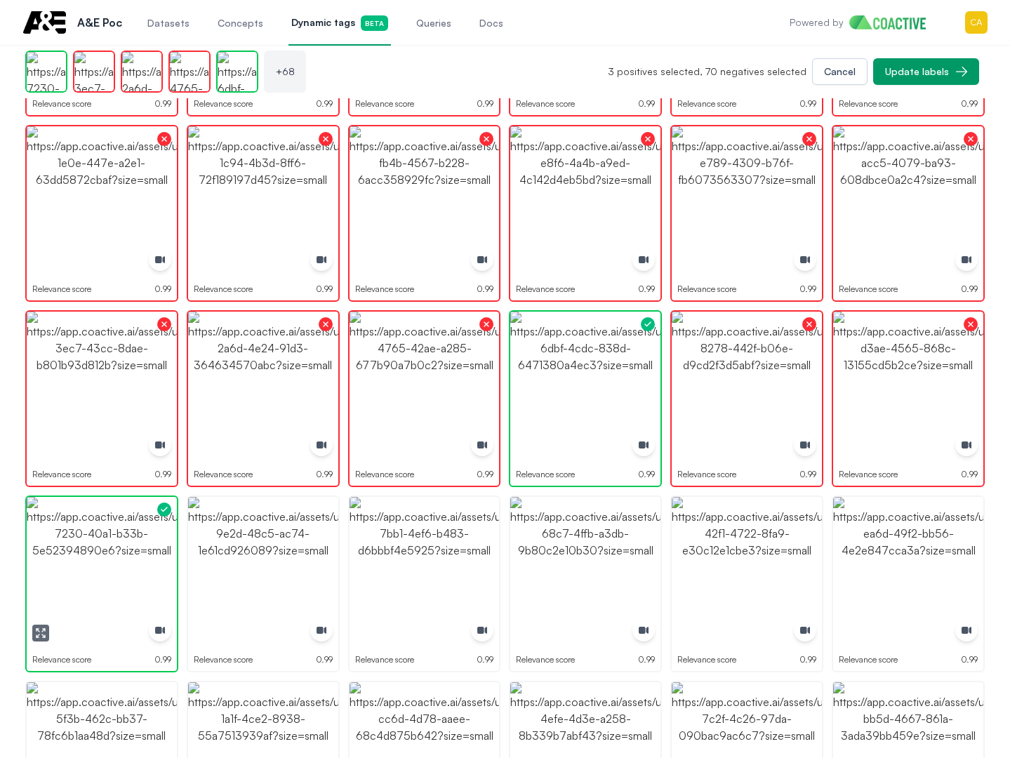
click at [108, 617] on img "button" at bounding box center [102, 572] width 150 height 150
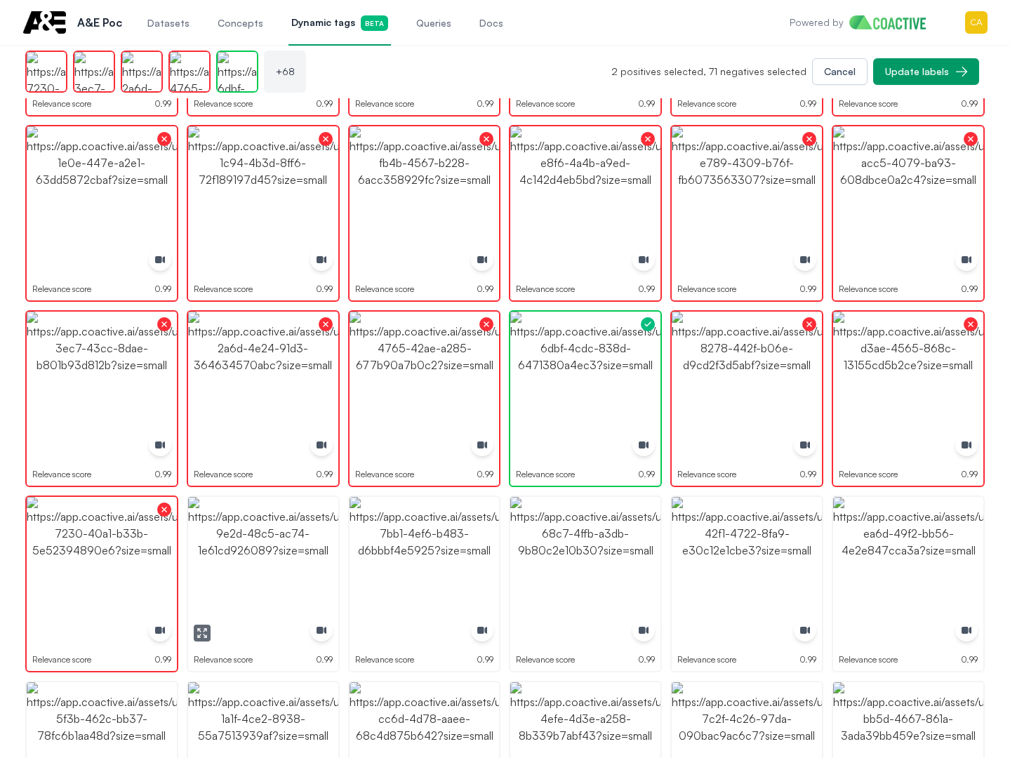
click at [442, 580] on img "button" at bounding box center [425, 572] width 150 height 150
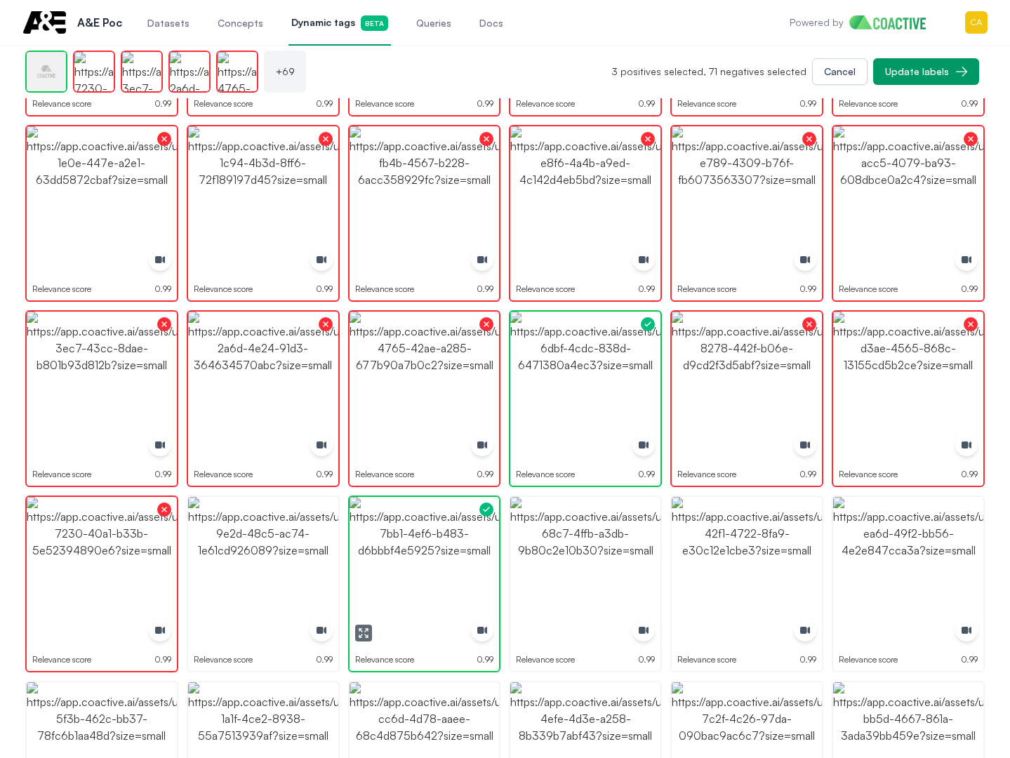
click at [442, 580] on img "button" at bounding box center [425, 572] width 150 height 150
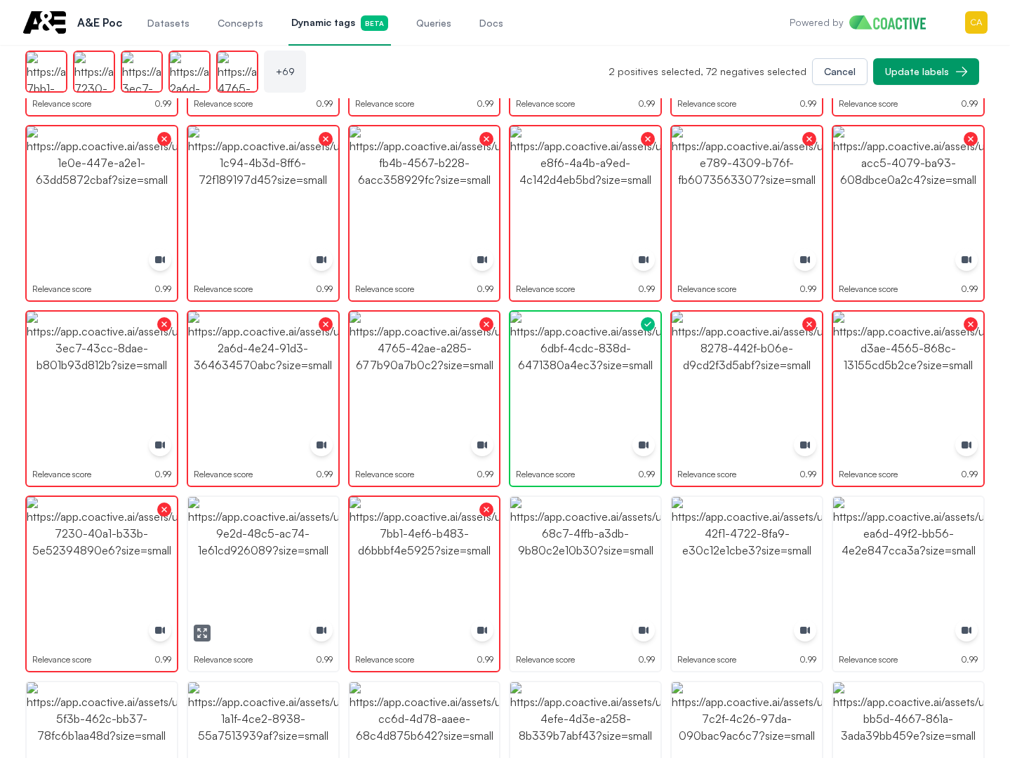
click at [281, 583] on img "button" at bounding box center [263, 572] width 150 height 150
drag, startPoint x: 281, startPoint y: 583, endPoint x: 291, endPoint y: 583, distance: 9.8
click at [280, 583] on img "button" at bounding box center [263, 572] width 150 height 150
click at [722, 585] on img "button" at bounding box center [747, 572] width 150 height 150
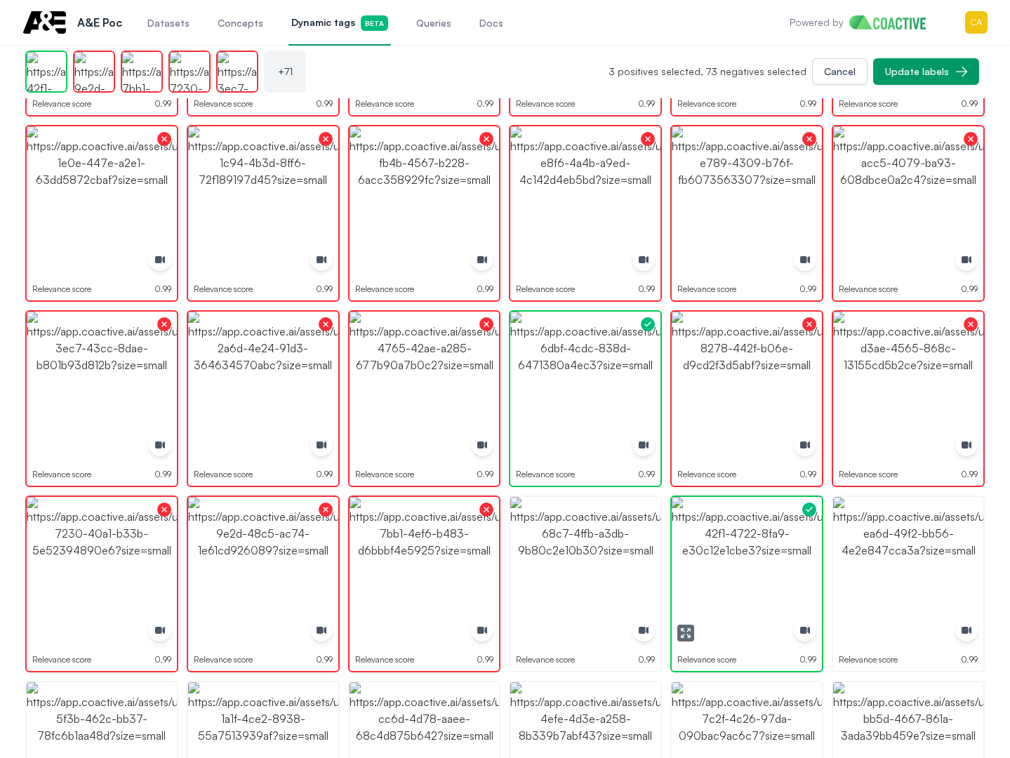
click at [722, 583] on img "button" at bounding box center [747, 572] width 150 height 150
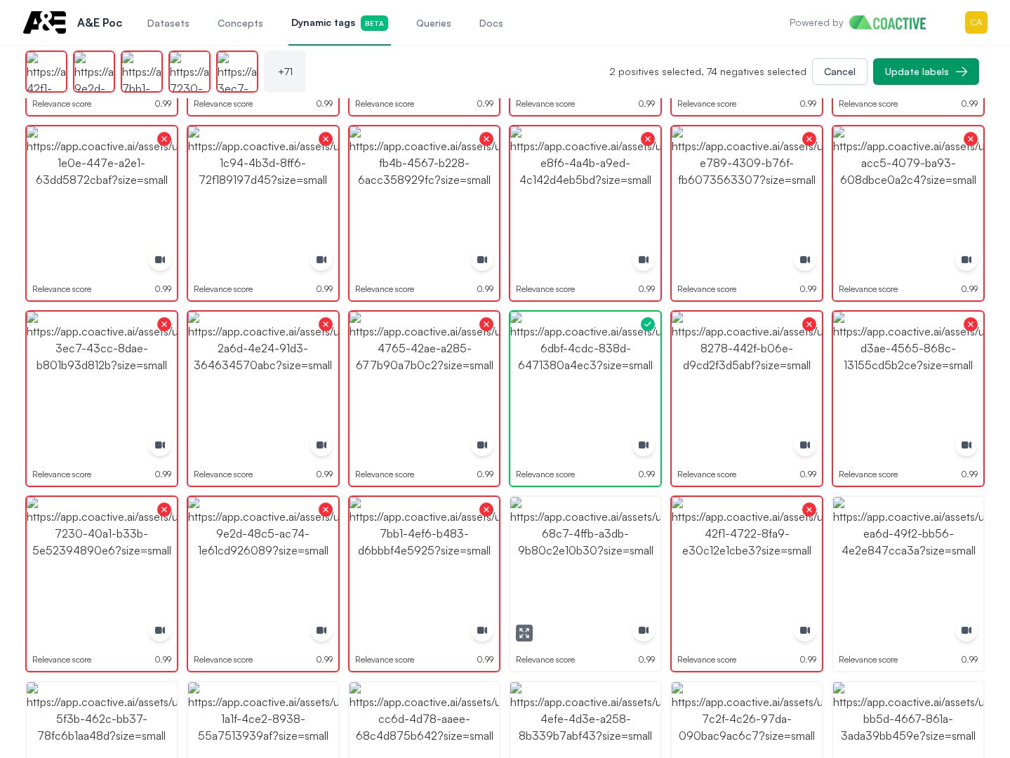
click at [615, 582] on img "button" at bounding box center [585, 572] width 150 height 150
click at [901, 568] on img "button" at bounding box center [908, 572] width 150 height 150
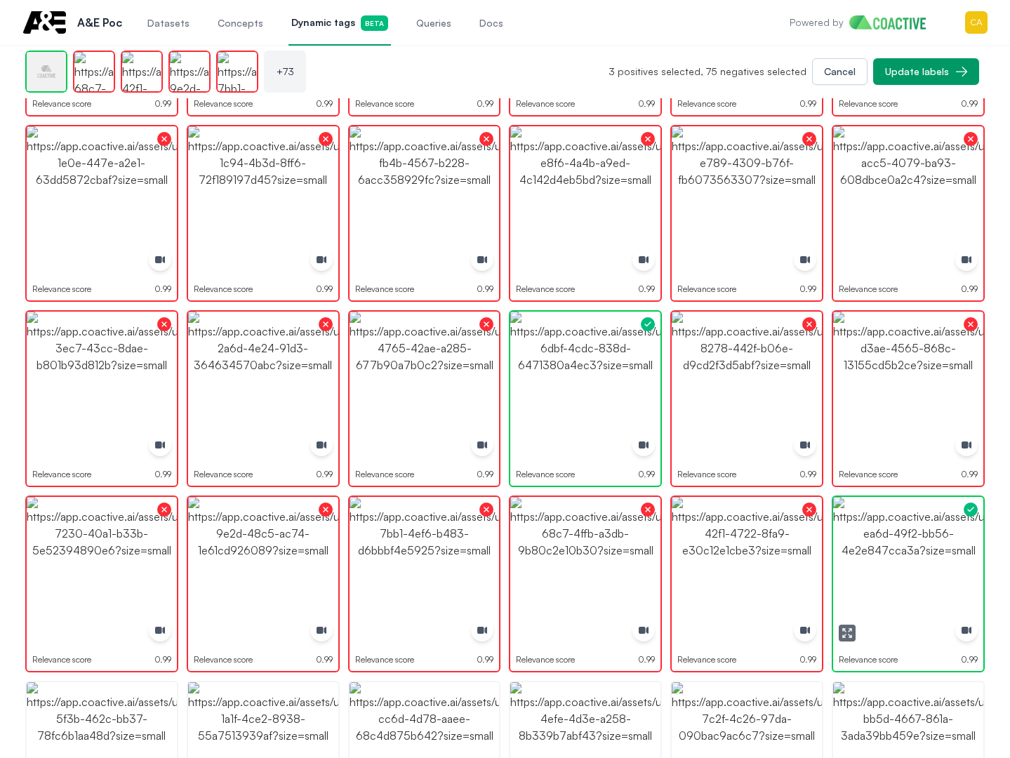
click at [901, 568] on img "button" at bounding box center [908, 572] width 150 height 150
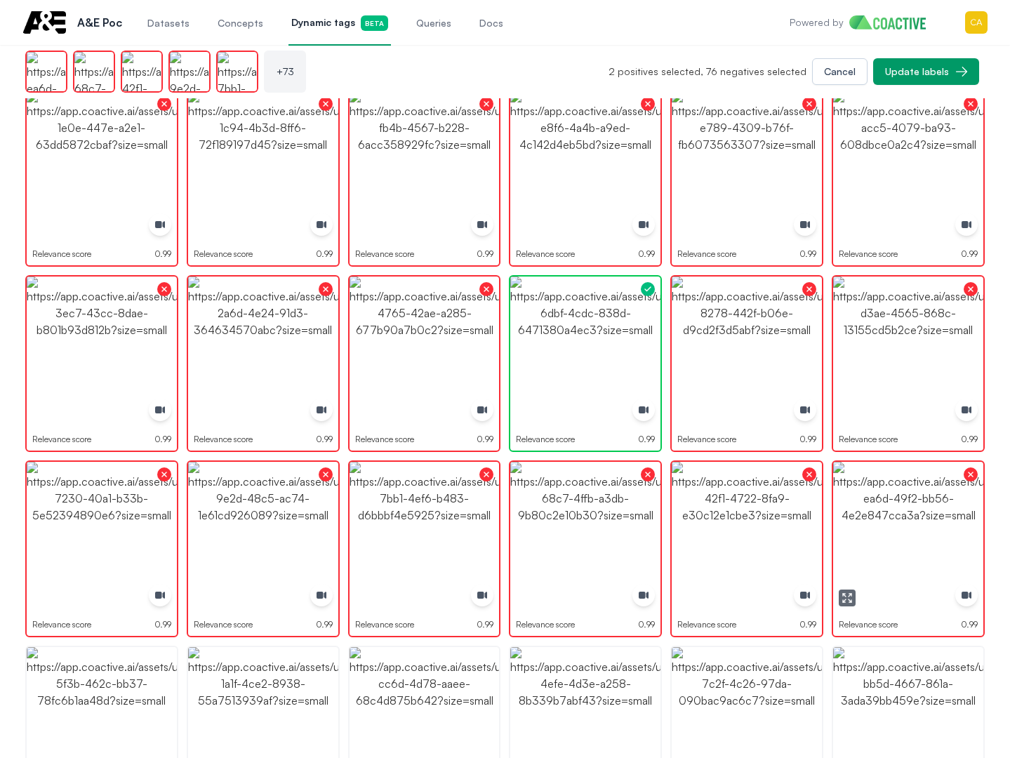
scroll to position [2262, 0]
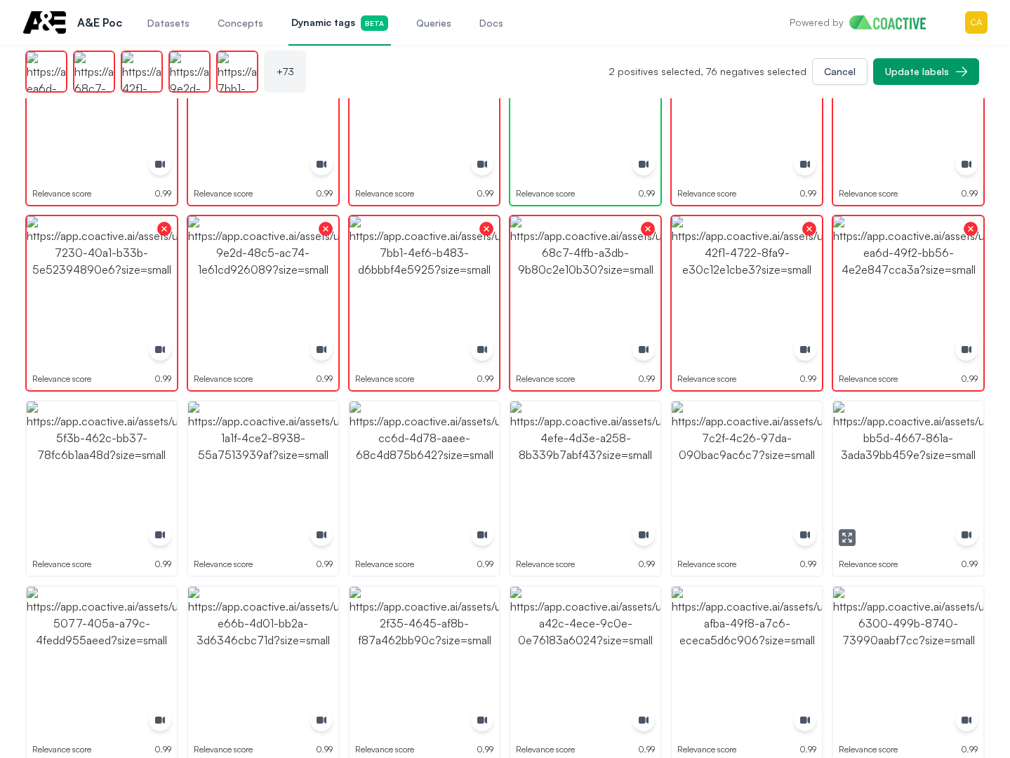
click at [908, 470] on img "button" at bounding box center [908, 477] width 150 height 150
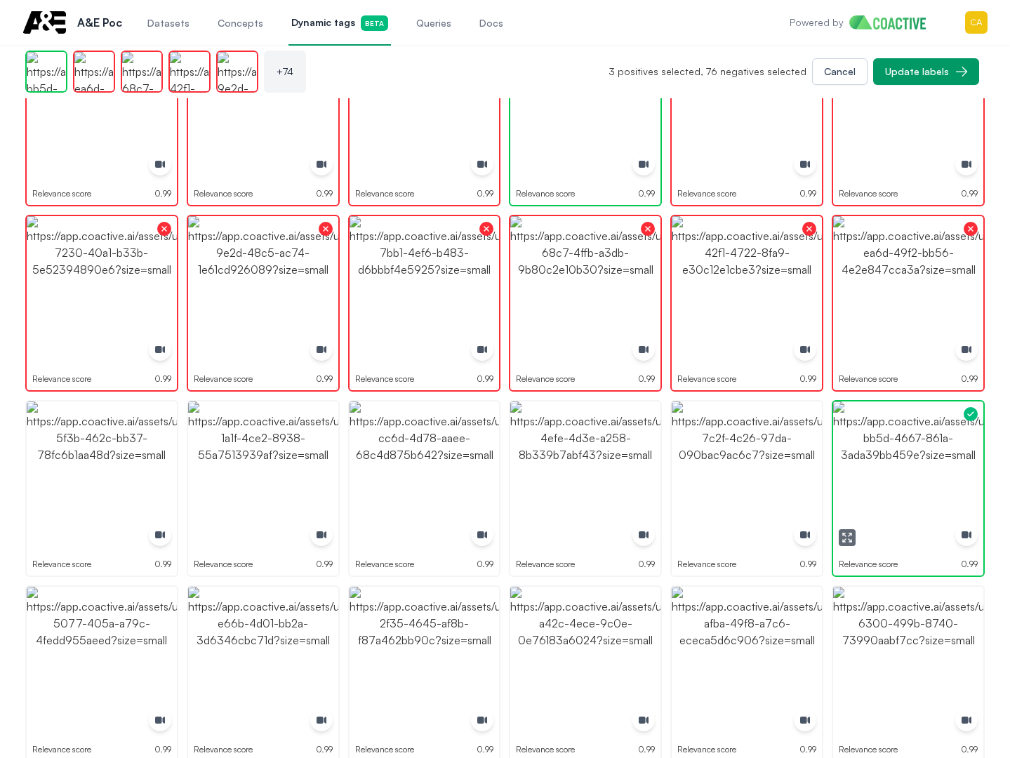
click at [908, 470] on img "button" at bounding box center [908, 477] width 150 height 150
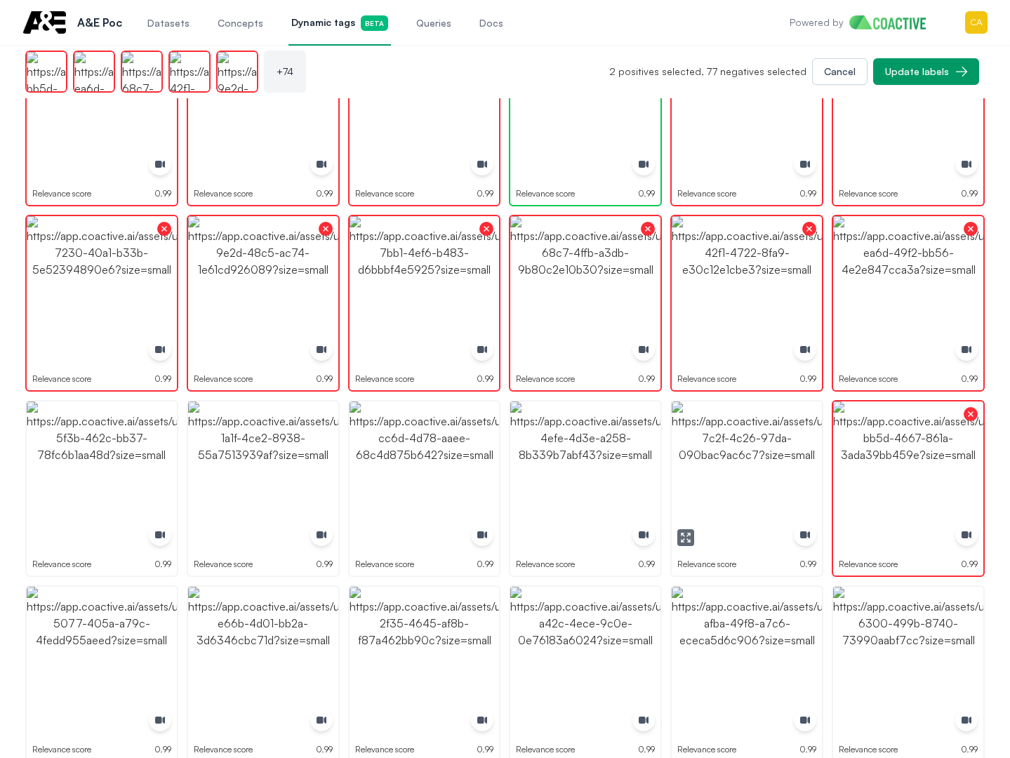
click at [729, 451] on img "button" at bounding box center [747, 477] width 150 height 150
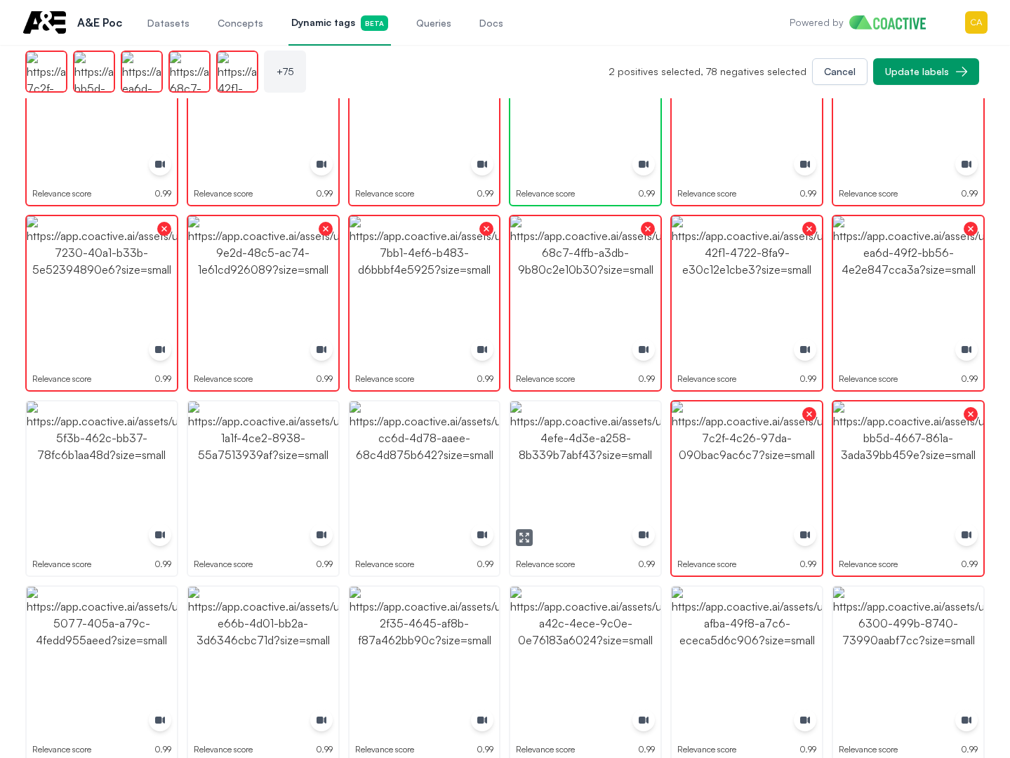
click at [588, 451] on img "button" at bounding box center [585, 477] width 150 height 150
click at [419, 451] on img "button" at bounding box center [425, 477] width 150 height 150
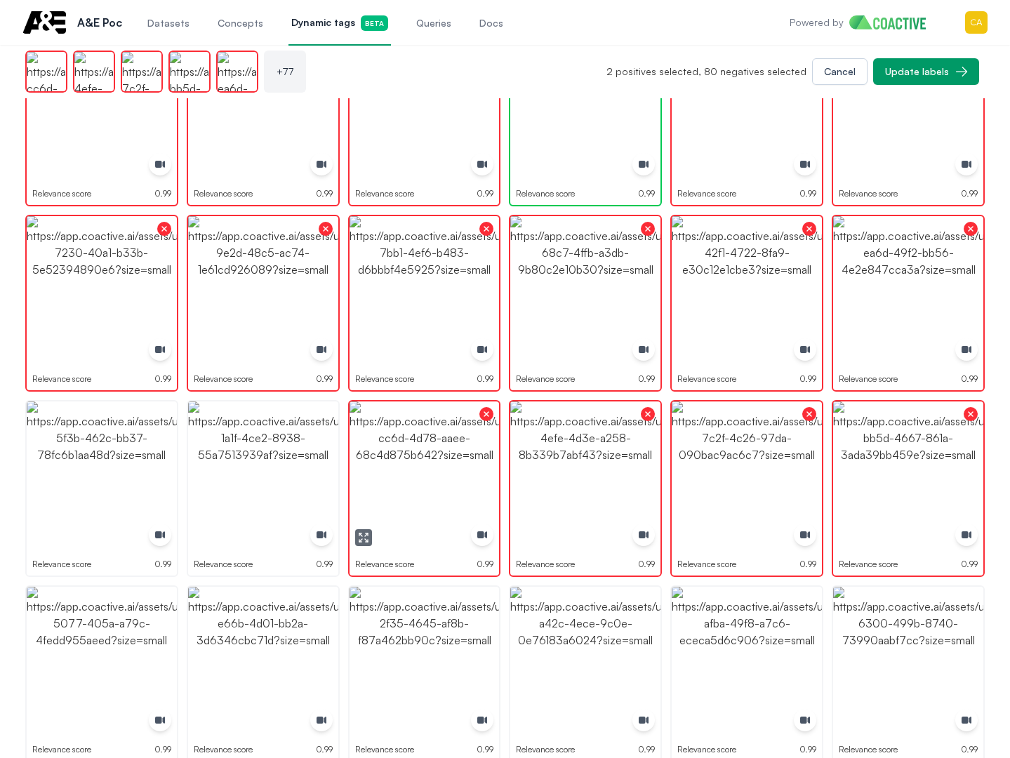
click at [360, 451] on img "button" at bounding box center [425, 477] width 150 height 150
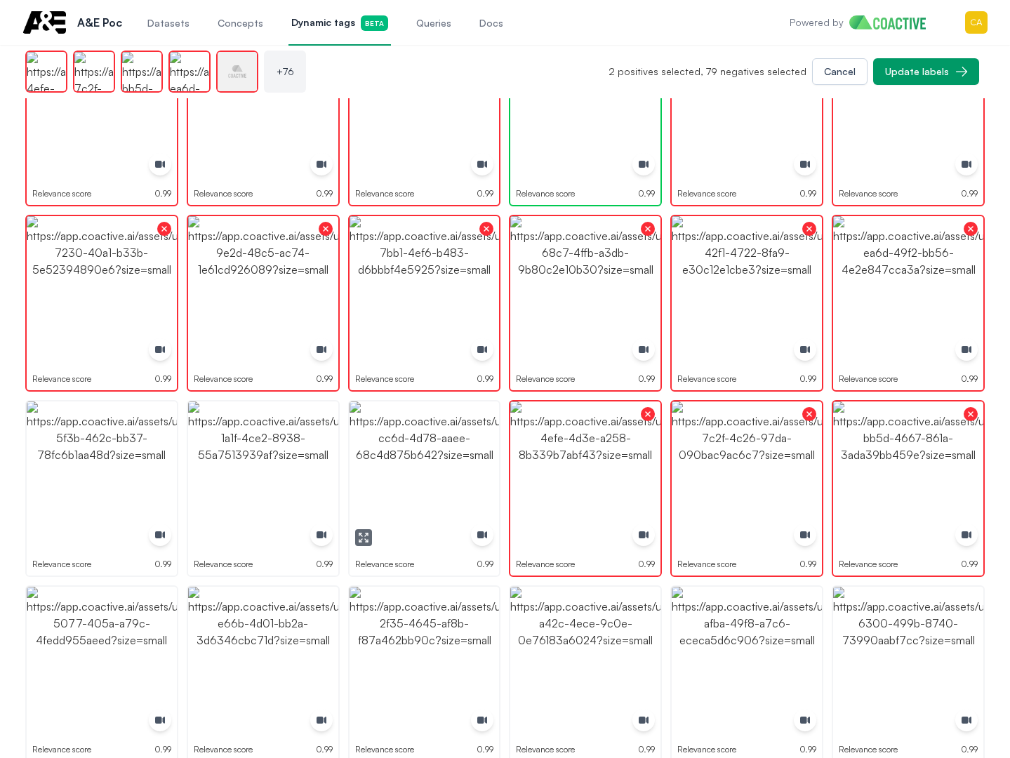
click at [360, 451] on img "button" at bounding box center [425, 477] width 150 height 150
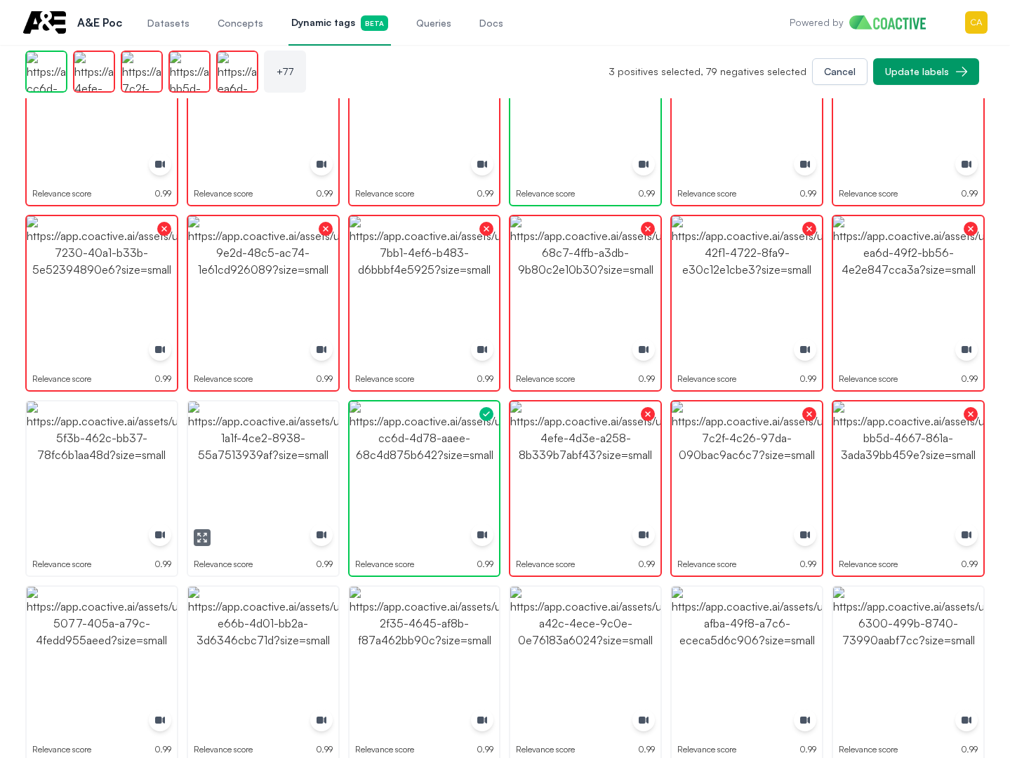
click at [465, 451] on img "button" at bounding box center [425, 477] width 150 height 150
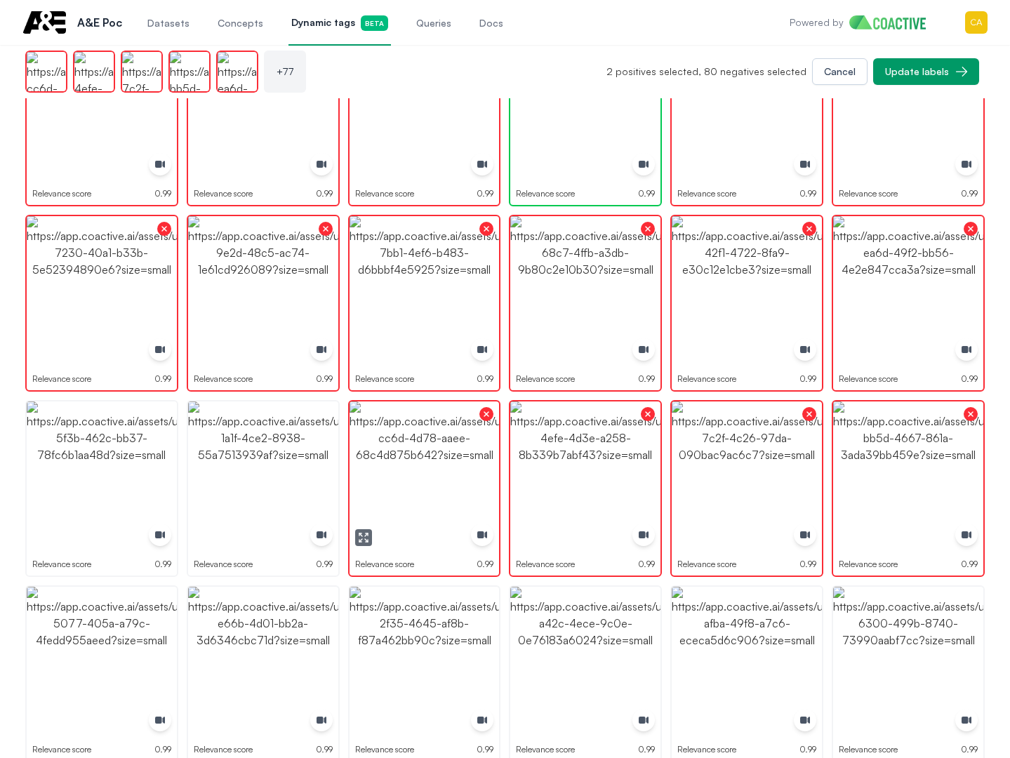
click at [458, 451] on img "button" at bounding box center [425, 477] width 150 height 150
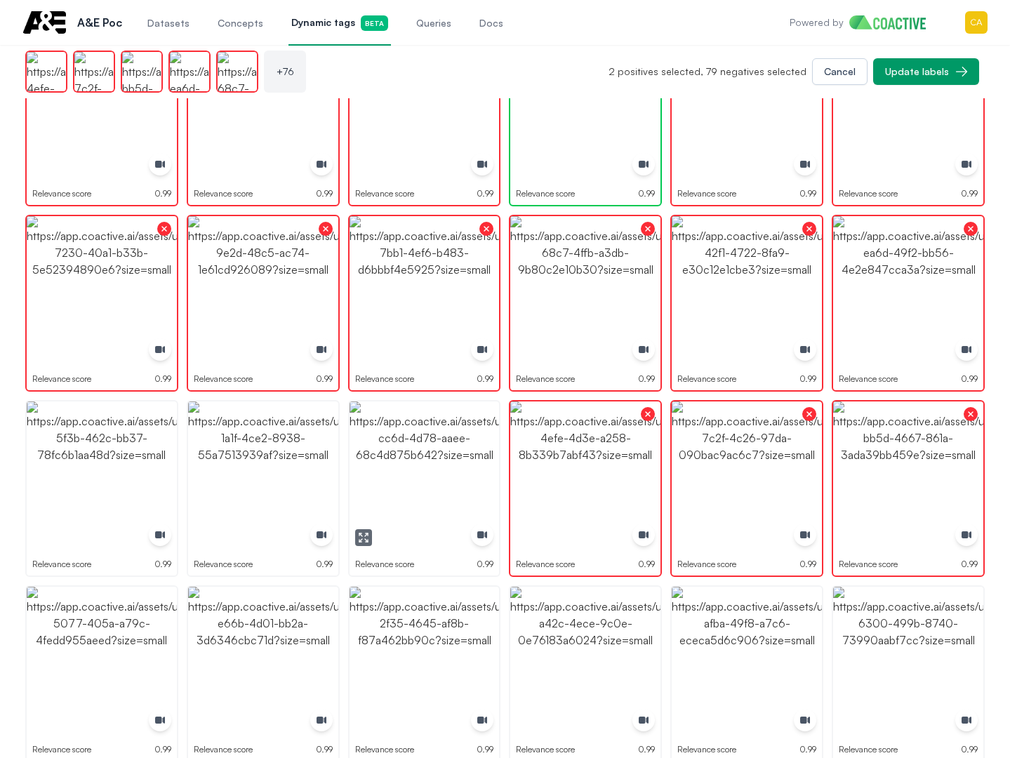
click at [456, 451] on img "button" at bounding box center [425, 477] width 150 height 150
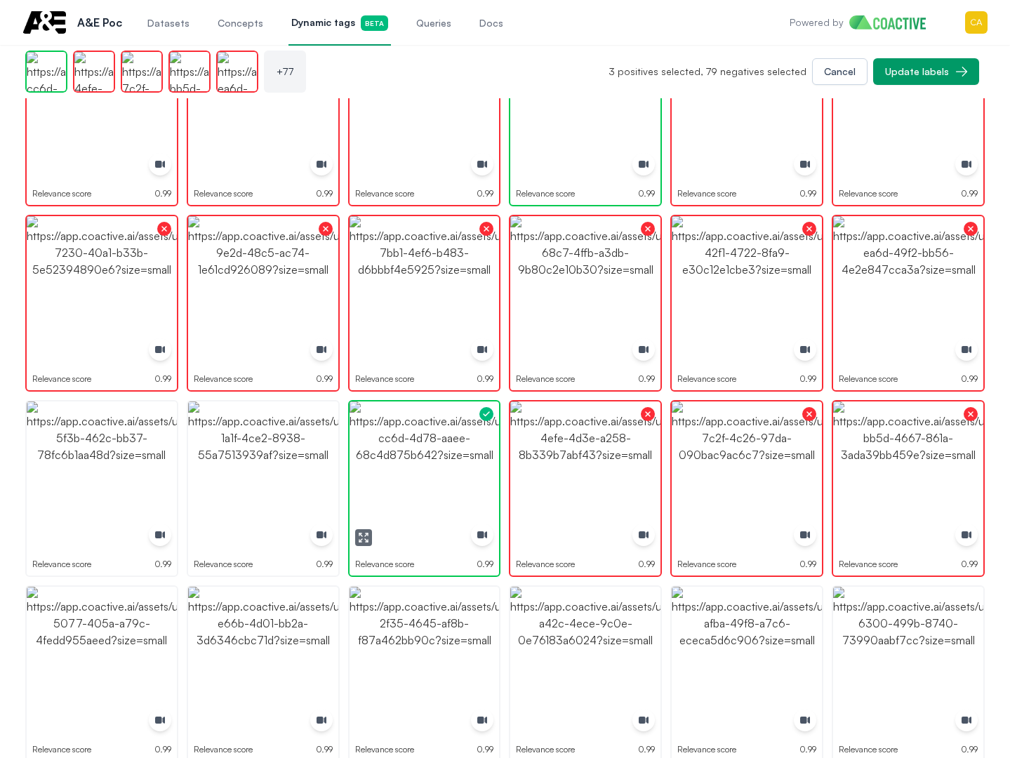
click at [456, 451] on img "button" at bounding box center [425, 477] width 150 height 150
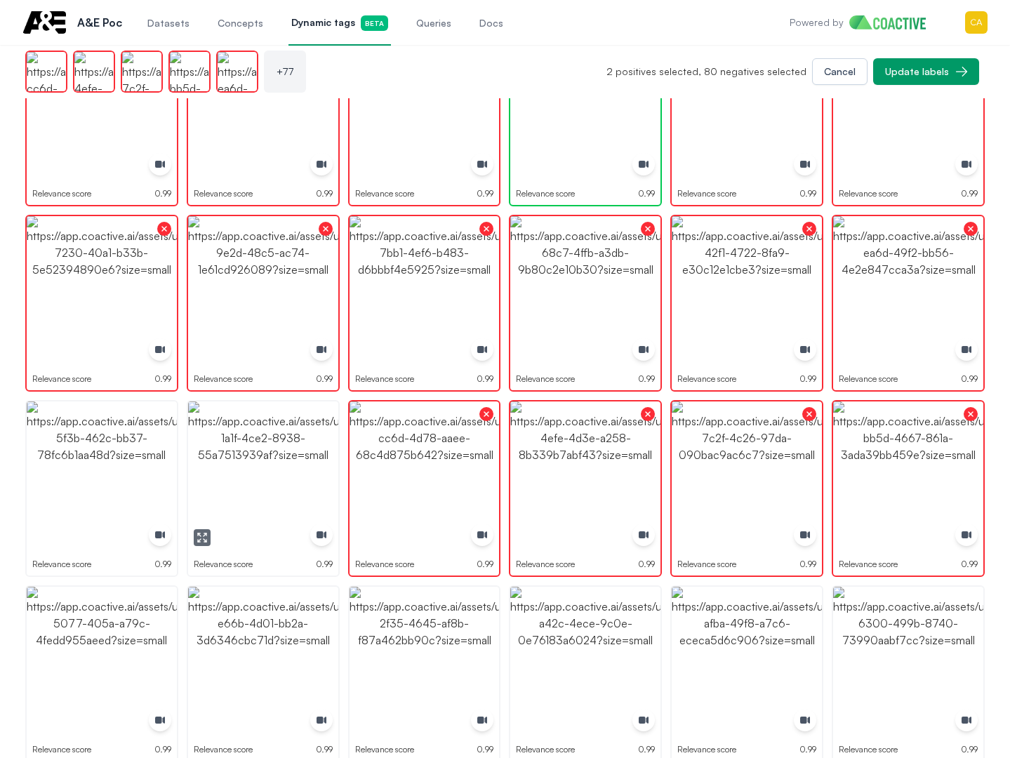
click at [287, 453] on img "button" at bounding box center [263, 477] width 150 height 150
drag, startPoint x: 287, startPoint y: 453, endPoint x: 271, endPoint y: 451, distance: 16.2
click at [286, 453] on img "button" at bounding box center [263, 477] width 150 height 150
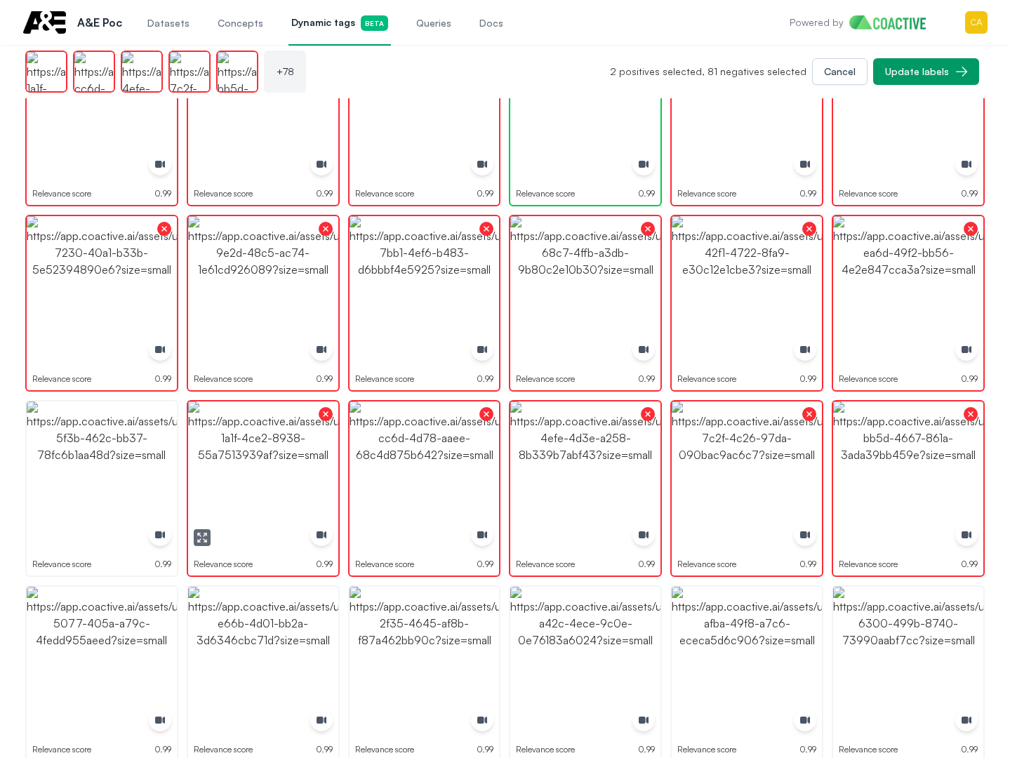
click at [88, 446] on img "button" at bounding box center [102, 477] width 150 height 150
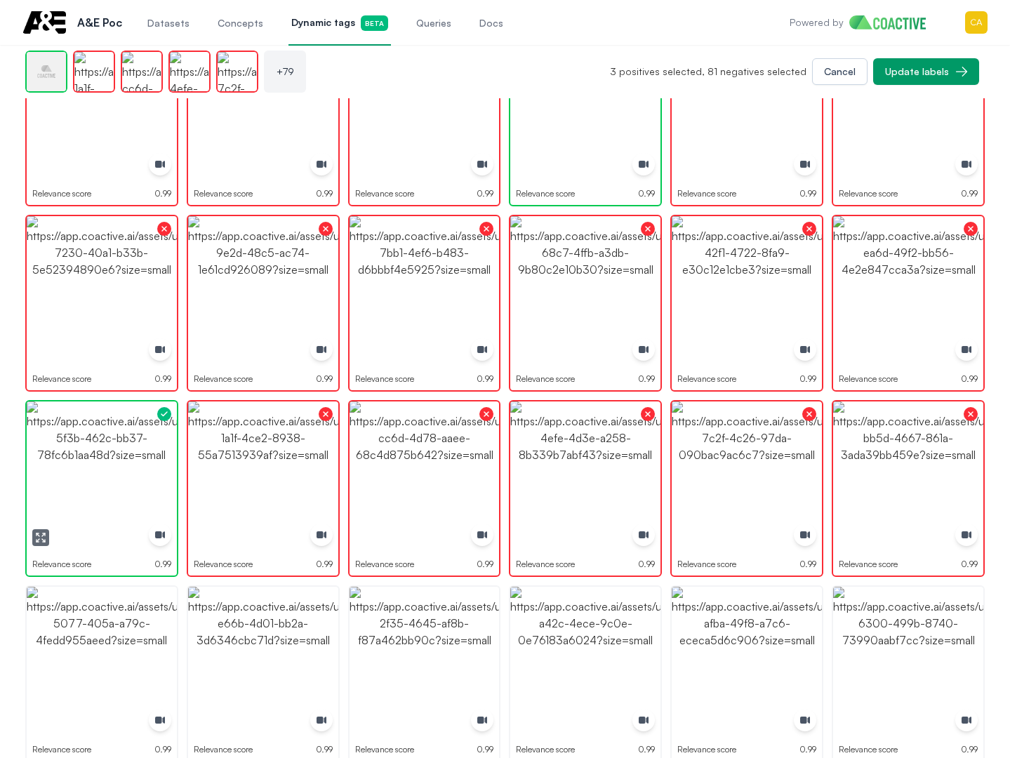
click at [88, 446] on img "button" at bounding box center [102, 477] width 150 height 150
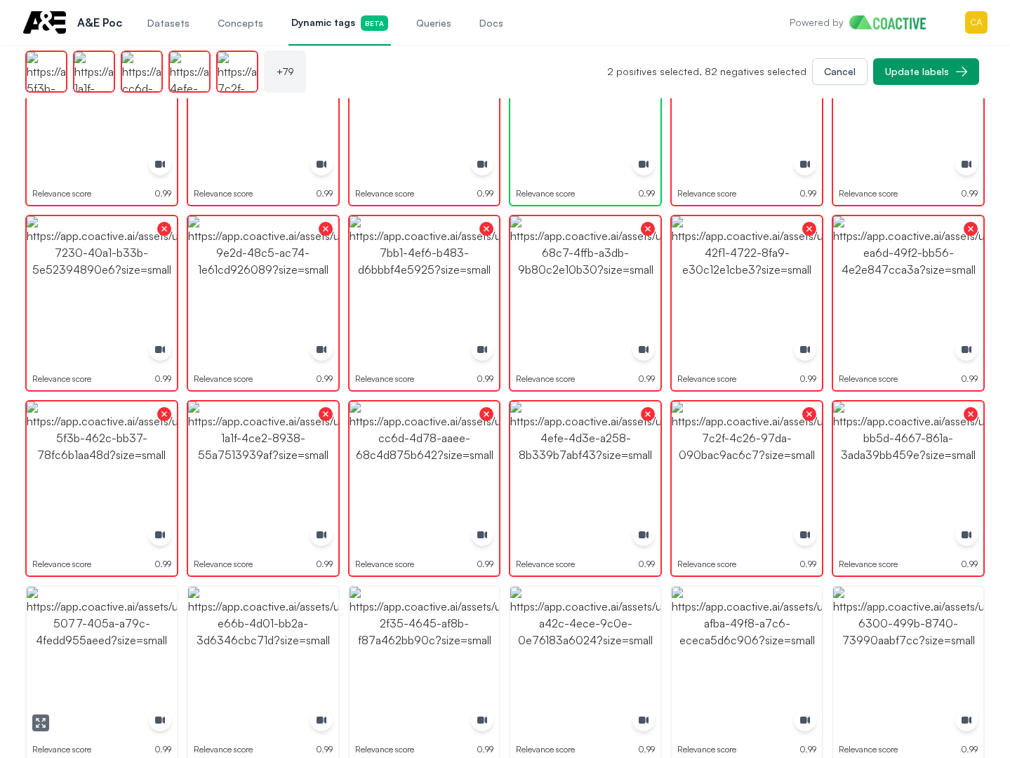
click at [135, 663] on img "button" at bounding box center [102, 662] width 150 height 150
drag, startPoint x: 135, startPoint y: 662, endPoint x: 244, endPoint y: 652, distance: 110.0
click at [134, 661] on img "button" at bounding box center [102, 662] width 150 height 150
click at [248, 651] on img "button" at bounding box center [263, 662] width 150 height 150
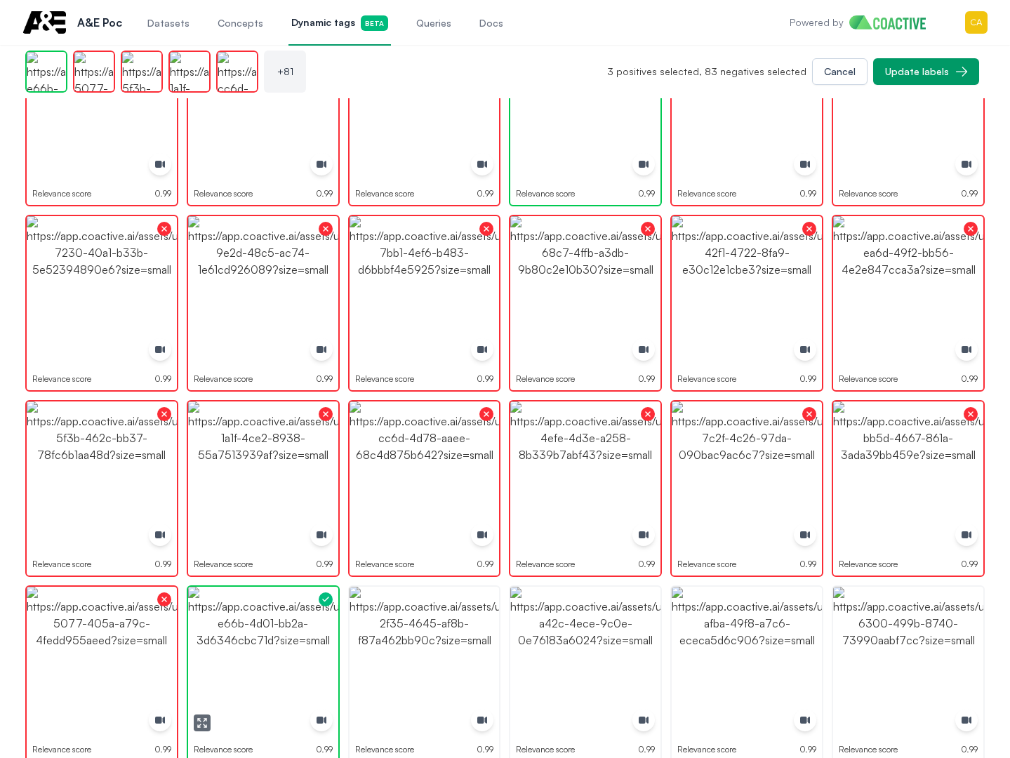
click at [248, 651] on img "button" at bounding box center [263, 662] width 150 height 150
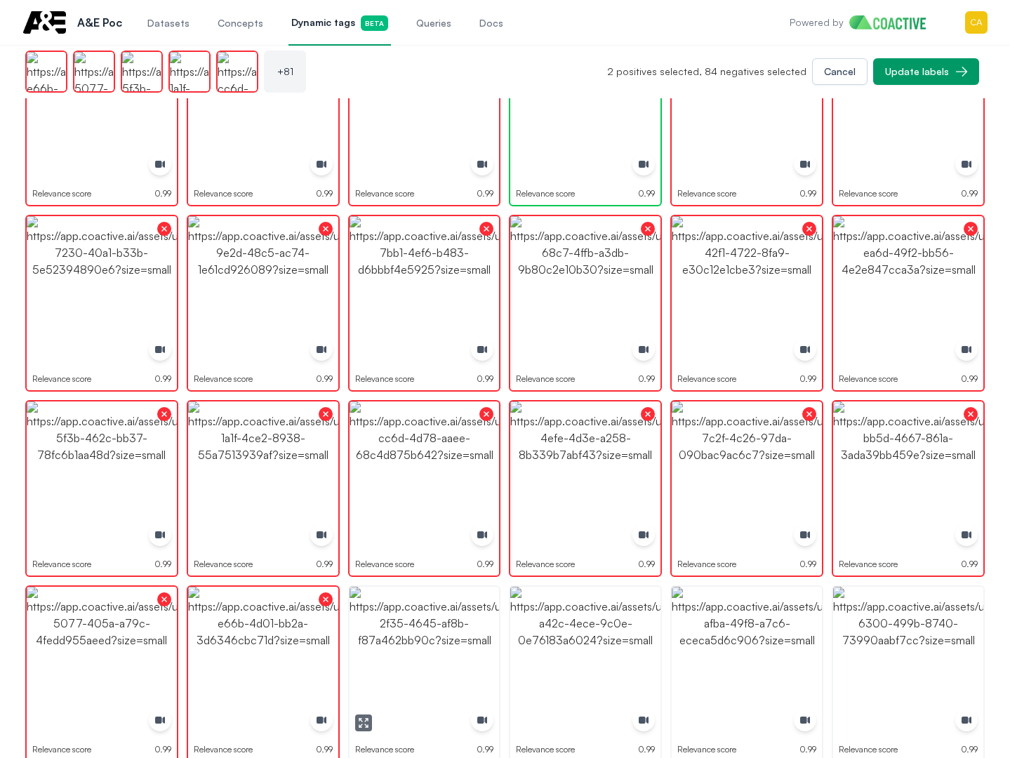
click at [441, 649] on img "button" at bounding box center [425, 662] width 150 height 150
drag, startPoint x: 441, startPoint y: 649, endPoint x: 472, endPoint y: 647, distance: 30.9
click at [443, 649] on img "button" at bounding box center [425, 662] width 150 height 150
click at [656, 643] on img "button" at bounding box center [585, 662] width 150 height 150
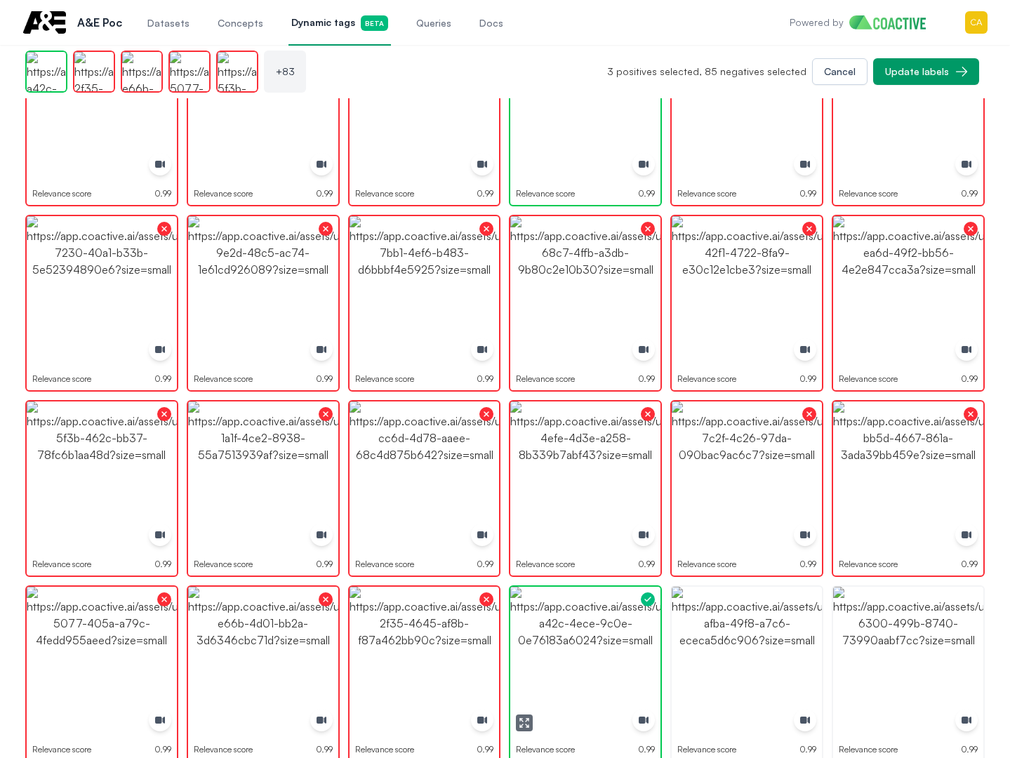
click at [656, 643] on img "button" at bounding box center [585, 662] width 150 height 150
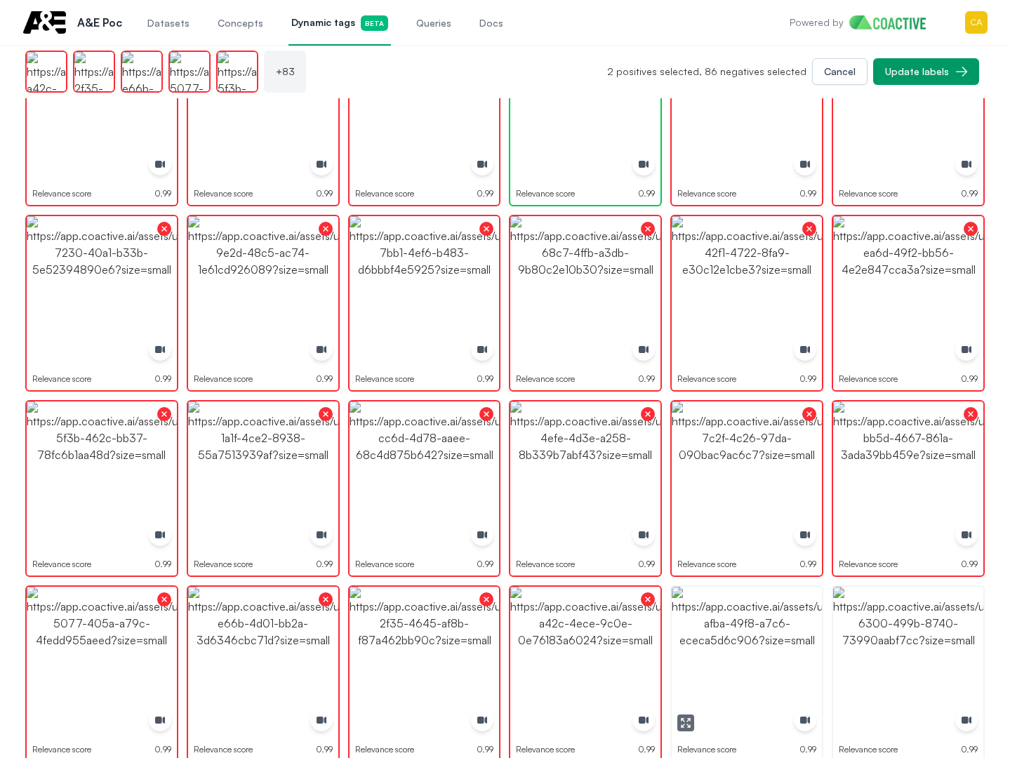
click at [767, 639] on img "button" at bounding box center [747, 662] width 150 height 150
click at [882, 636] on img "button" at bounding box center [908, 662] width 150 height 150
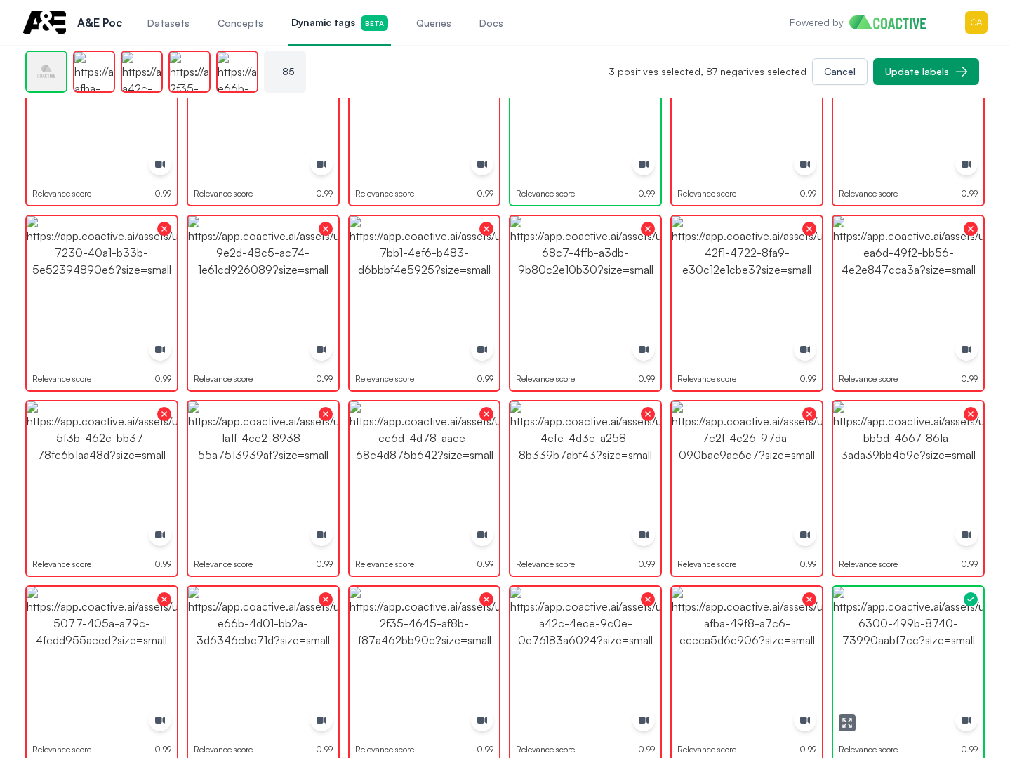
click at [882, 636] on img "button" at bounding box center [908, 662] width 150 height 150
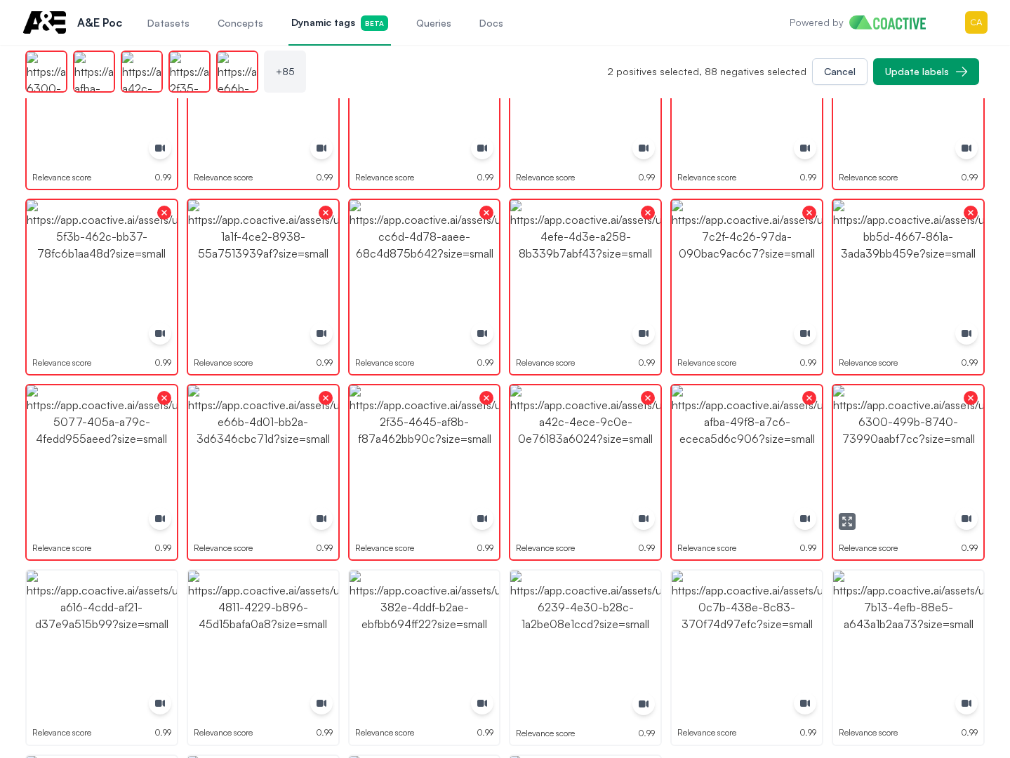
scroll to position [2613, 0]
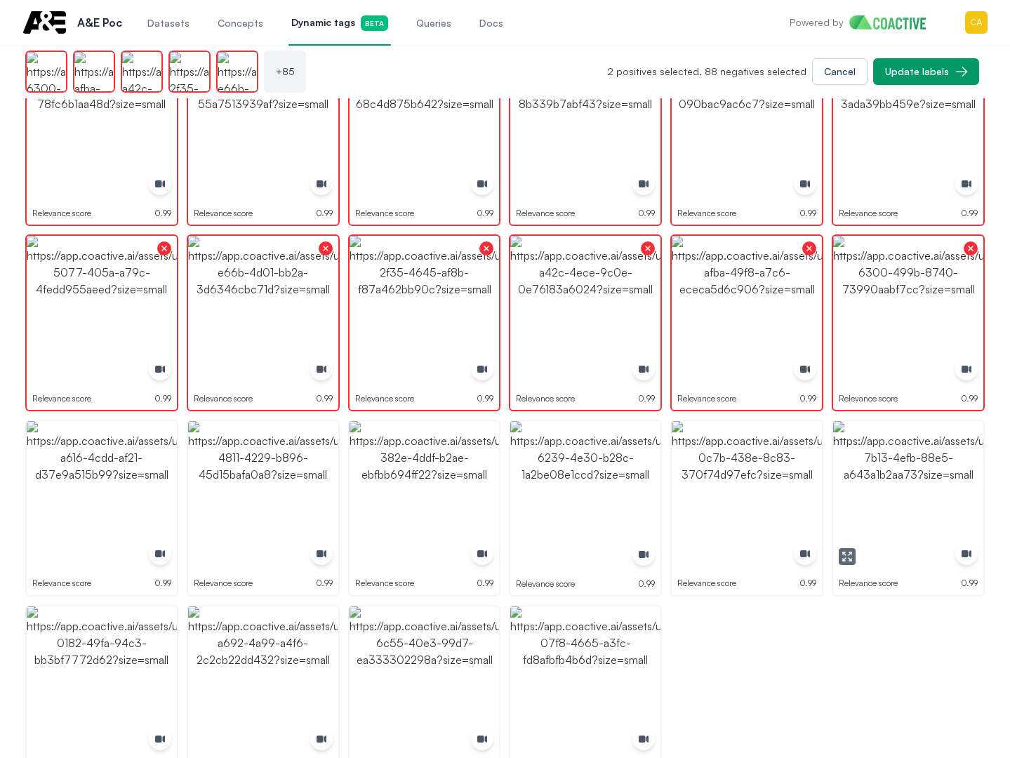
click at [920, 465] on img "button" at bounding box center [908, 496] width 150 height 150
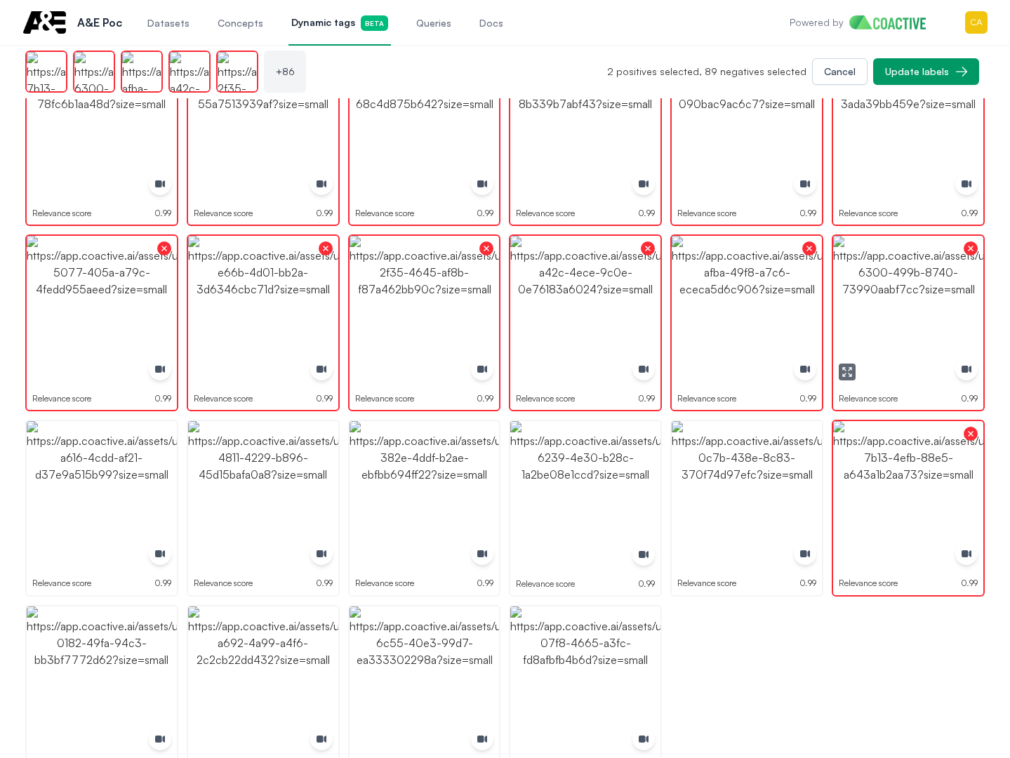
click at [849, 380] on img "button" at bounding box center [908, 311] width 150 height 150
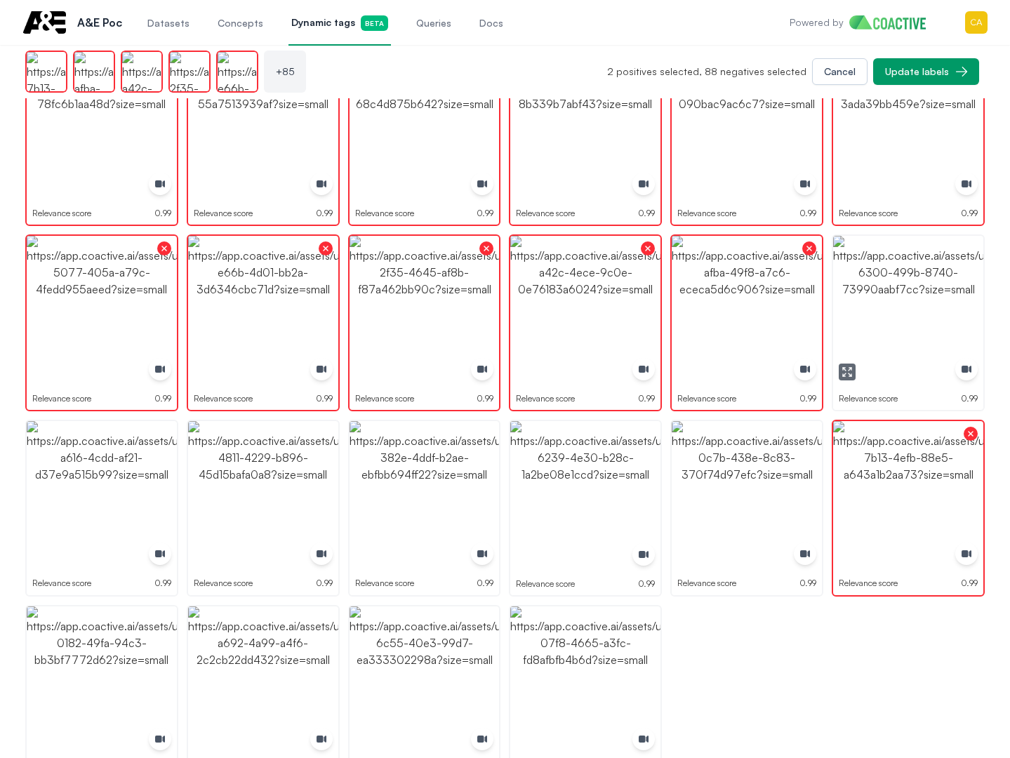
click at [939, 289] on img "button" at bounding box center [908, 311] width 150 height 150
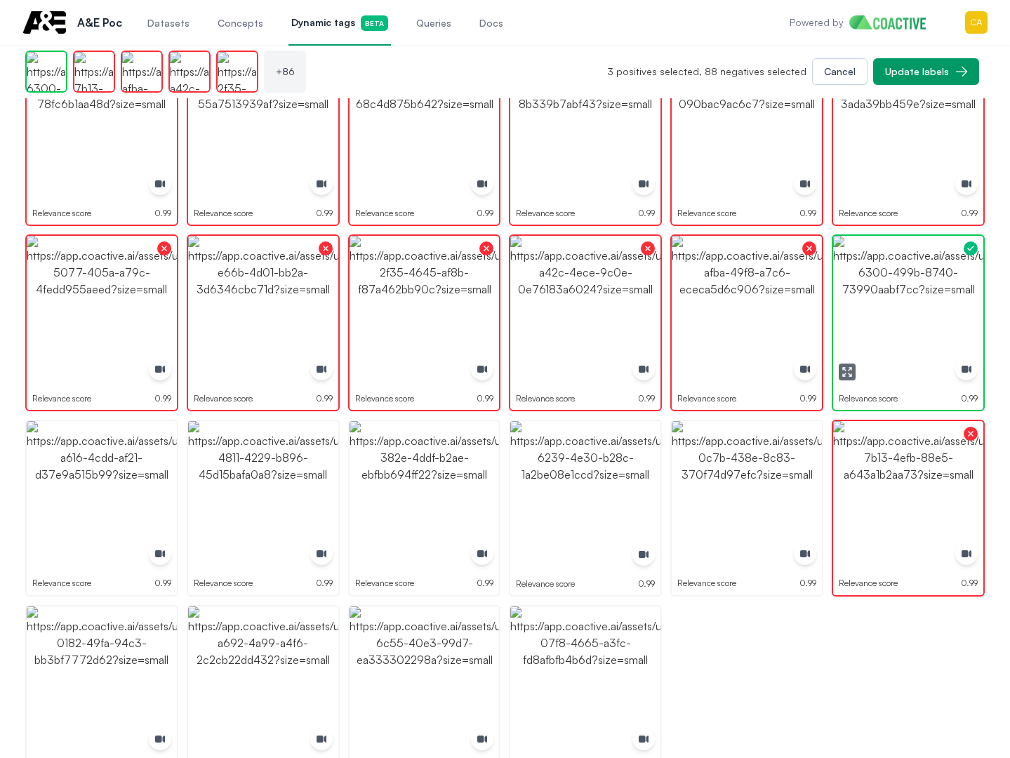
click at [902, 295] on img "button" at bounding box center [908, 311] width 150 height 150
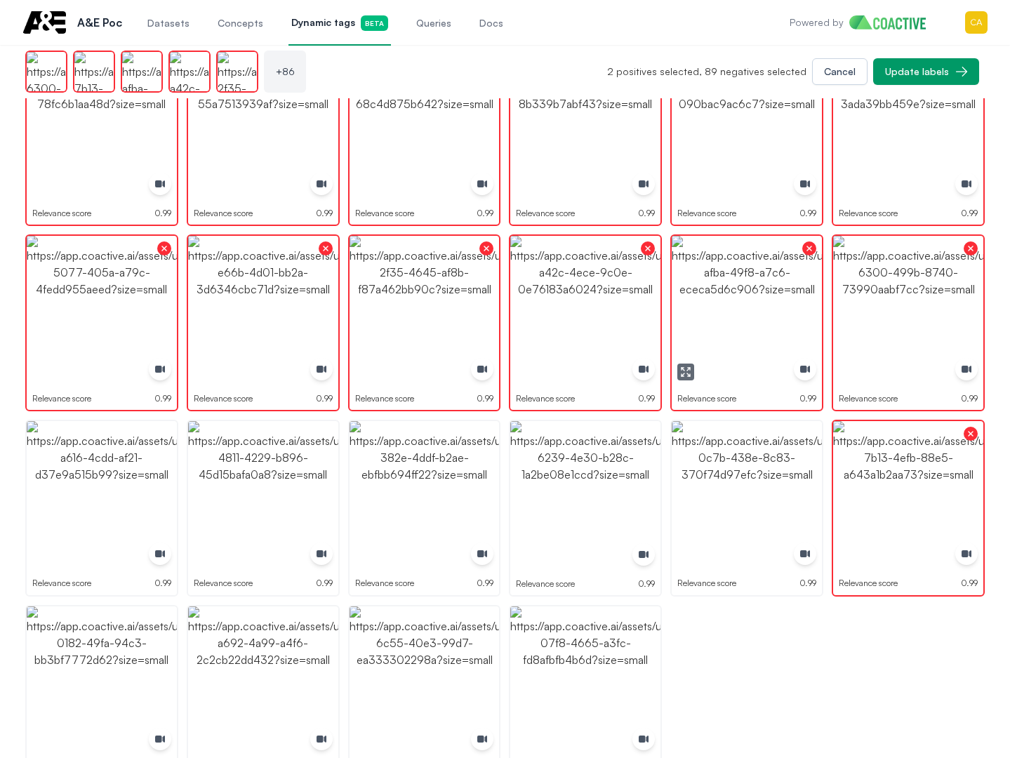
click at [738, 482] on img "button" at bounding box center [747, 496] width 150 height 150
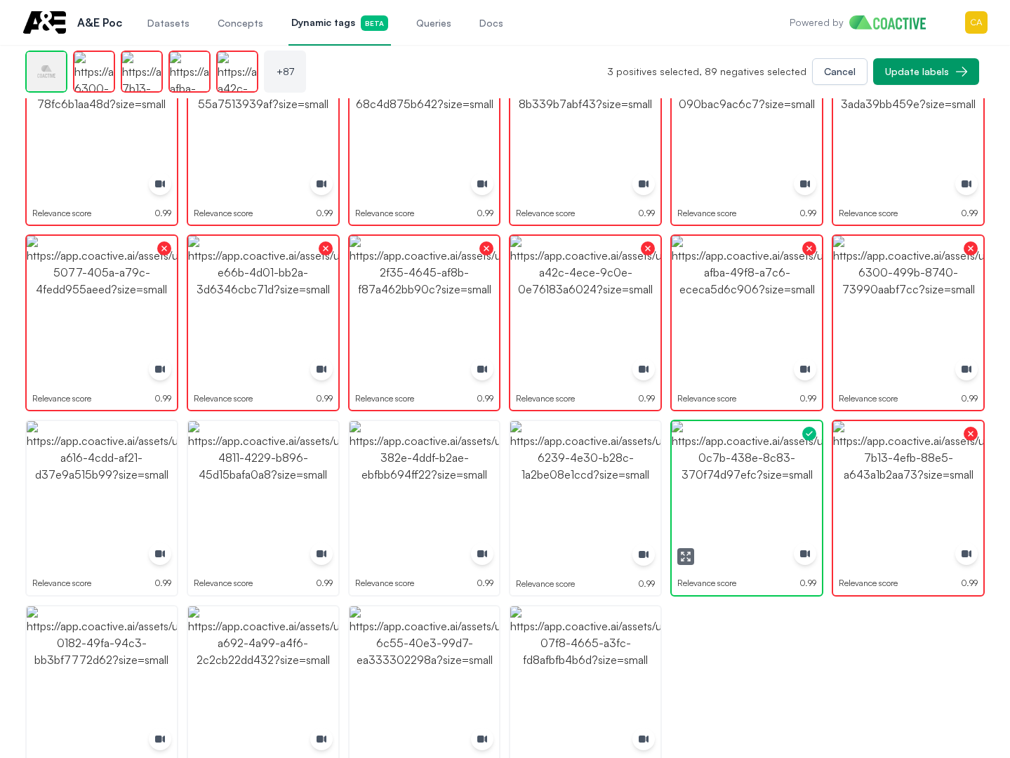
click at [738, 482] on img "button" at bounding box center [747, 496] width 150 height 150
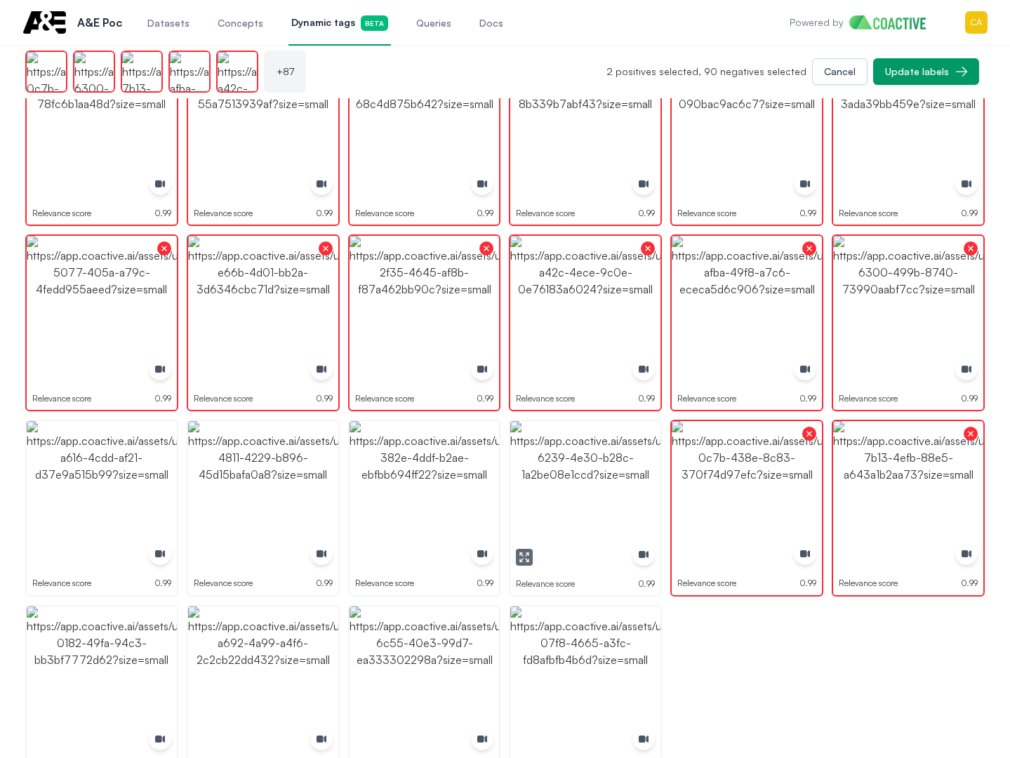
click at [545, 473] on img "button" at bounding box center [585, 496] width 150 height 150
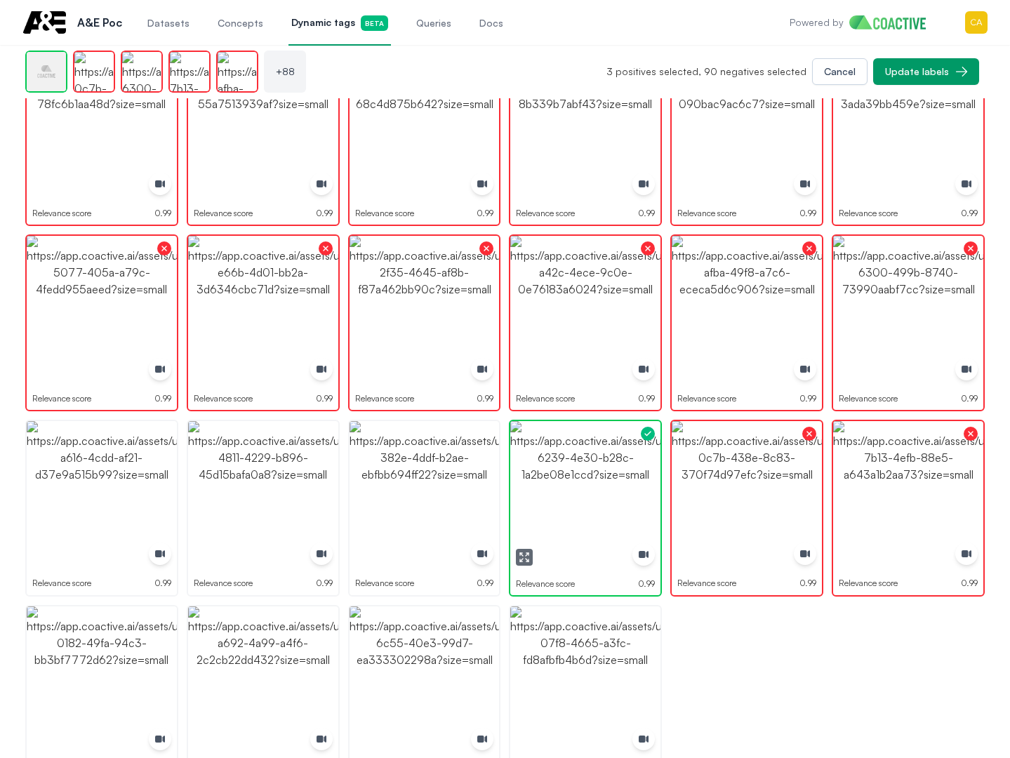
click at [545, 473] on img "button" at bounding box center [585, 496] width 150 height 150
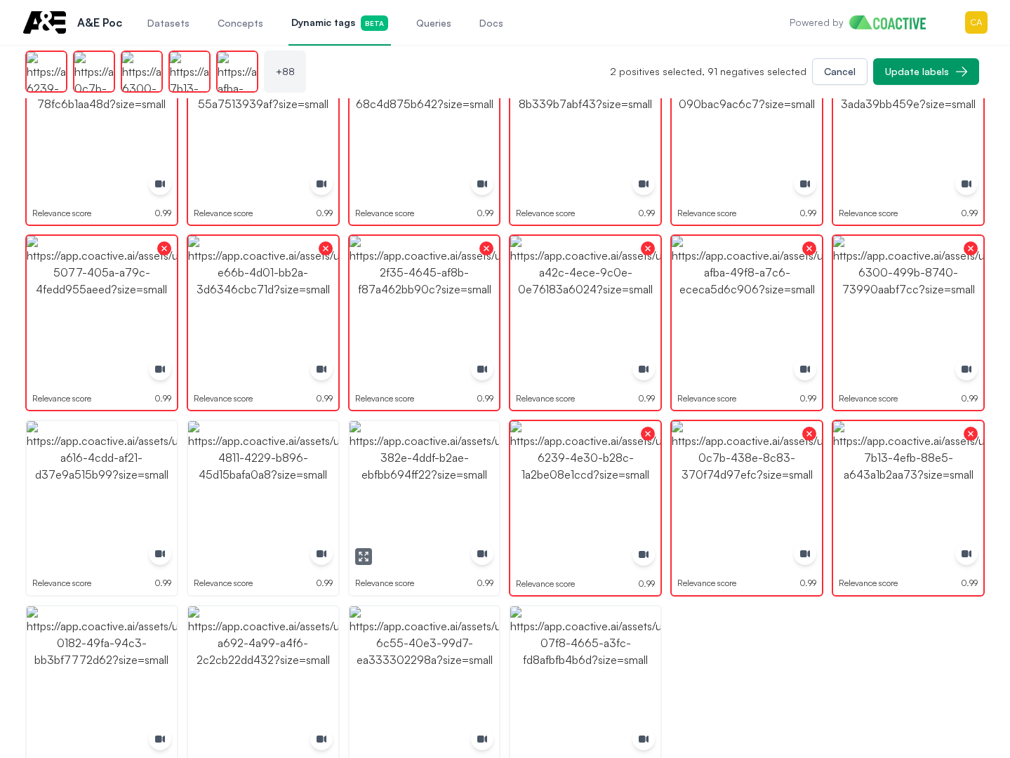
click at [411, 476] on img "button" at bounding box center [425, 496] width 150 height 150
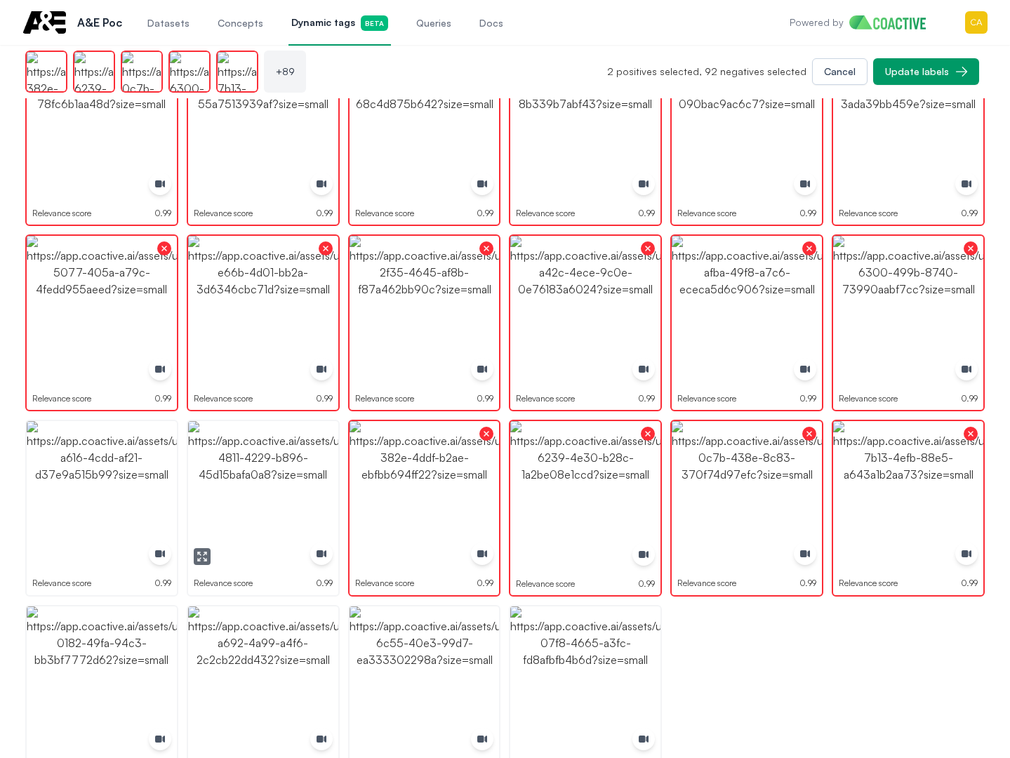
click at [271, 476] on img "button" at bounding box center [263, 496] width 150 height 150
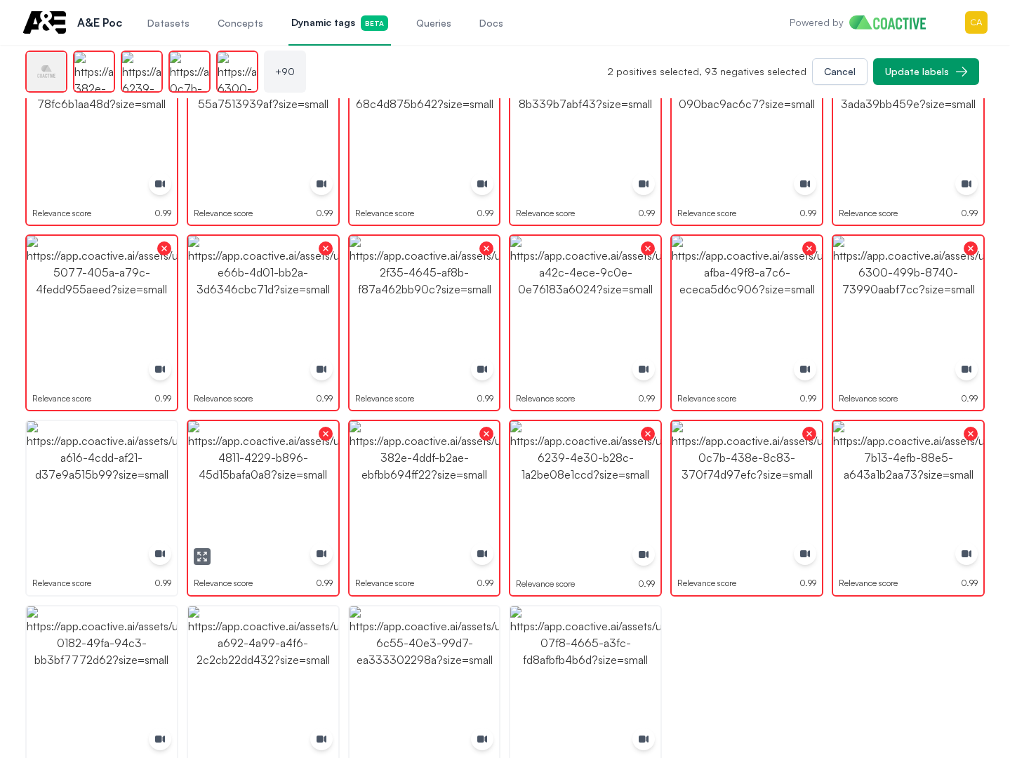
click at [123, 476] on img "button" at bounding box center [102, 496] width 150 height 150
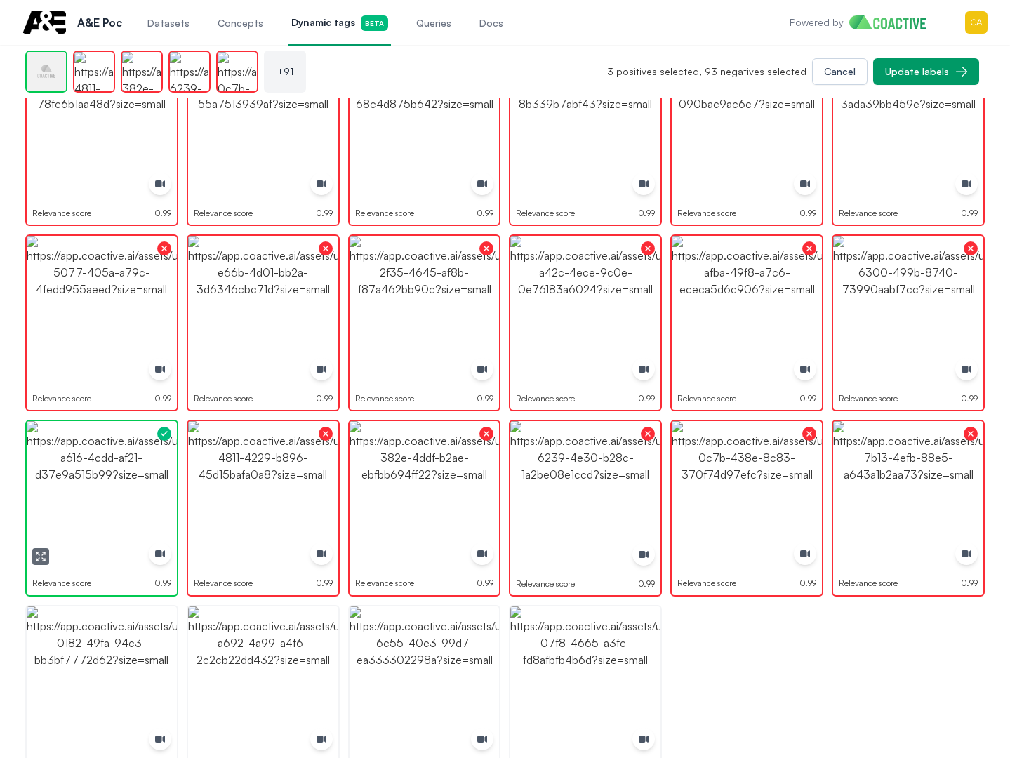
click at [123, 476] on img "button" at bounding box center [102, 496] width 150 height 150
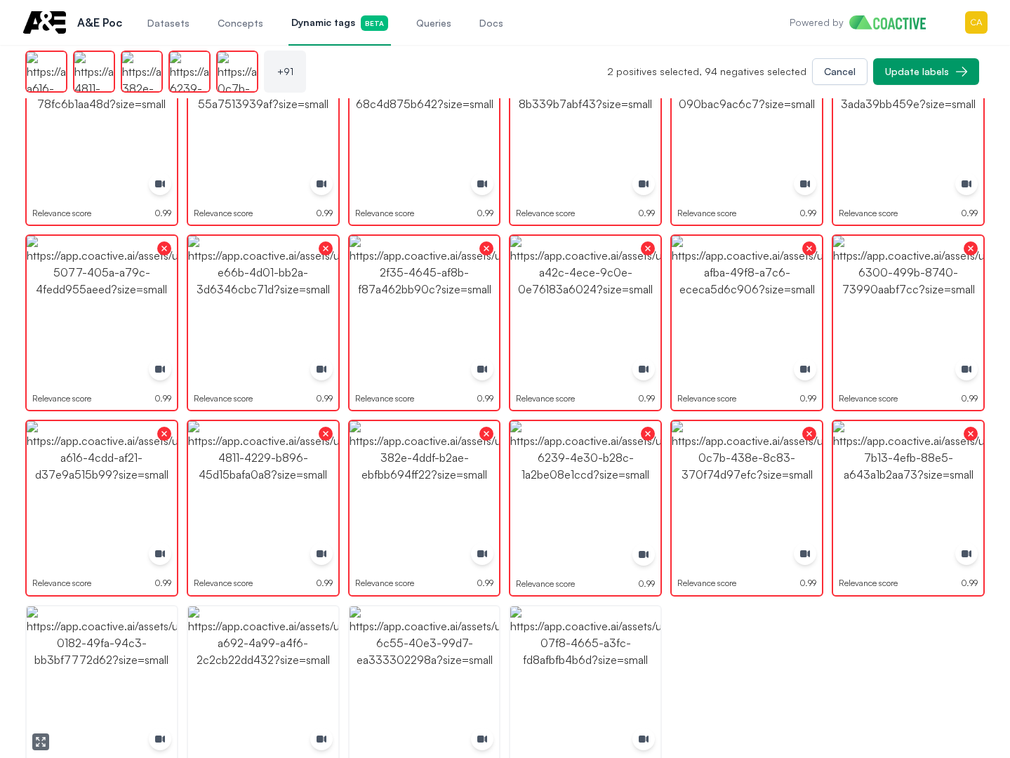
click at [99, 687] on img "button" at bounding box center [102, 682] width 150 height 150
click at [208, 687] on img "button" at bounding box center [263, 682] width 150 height 150
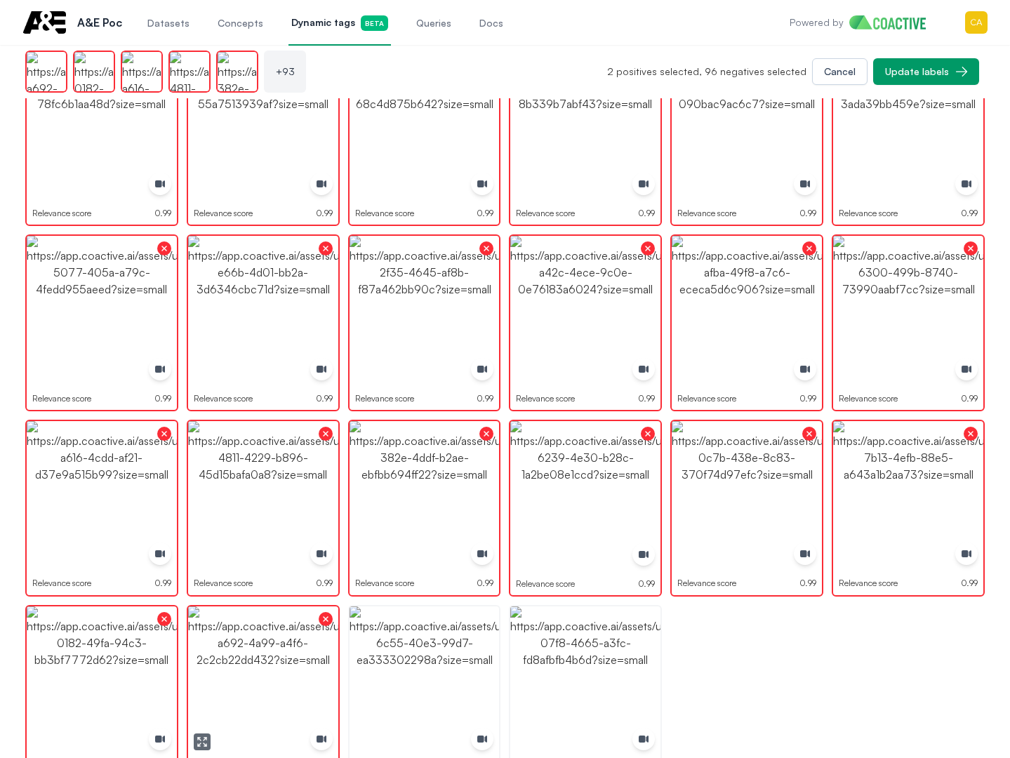
click at [433, 705] on img "button" at bounding box center [425, 682] width 150 height 150
click at [434, 705] on img "button" at bounding box center [425, 682] width 150 height 150
click at [591, 691] on img "button" at bounding box center [585, 682] width 150 height 150
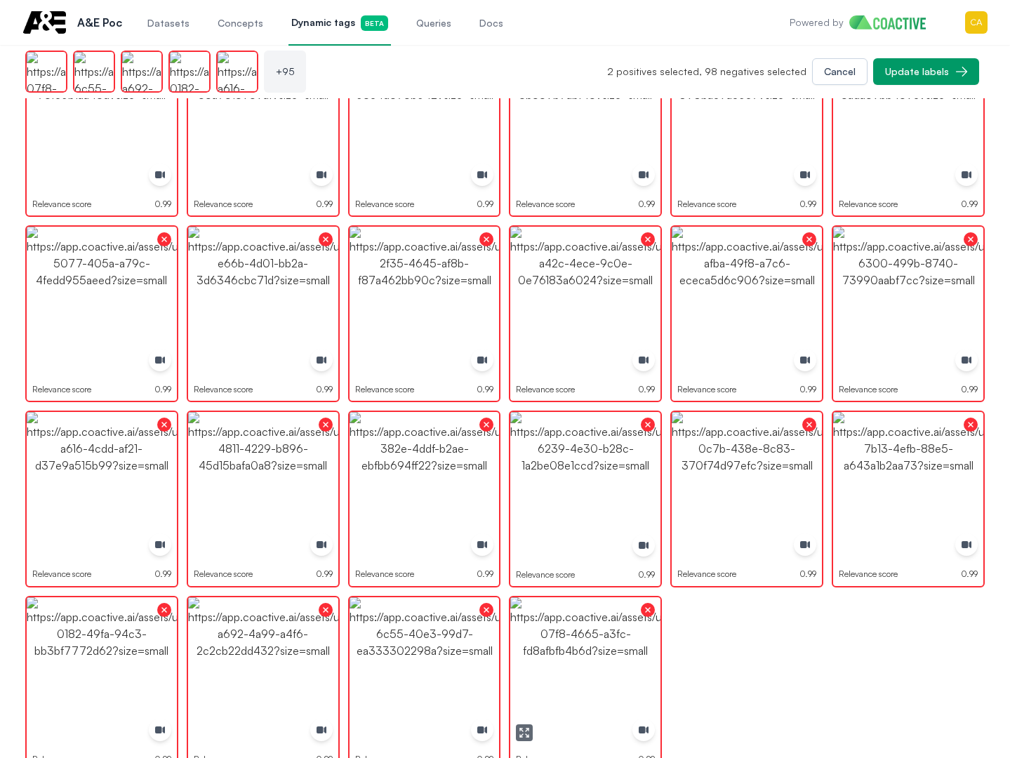
scroll to position [2647, 0]
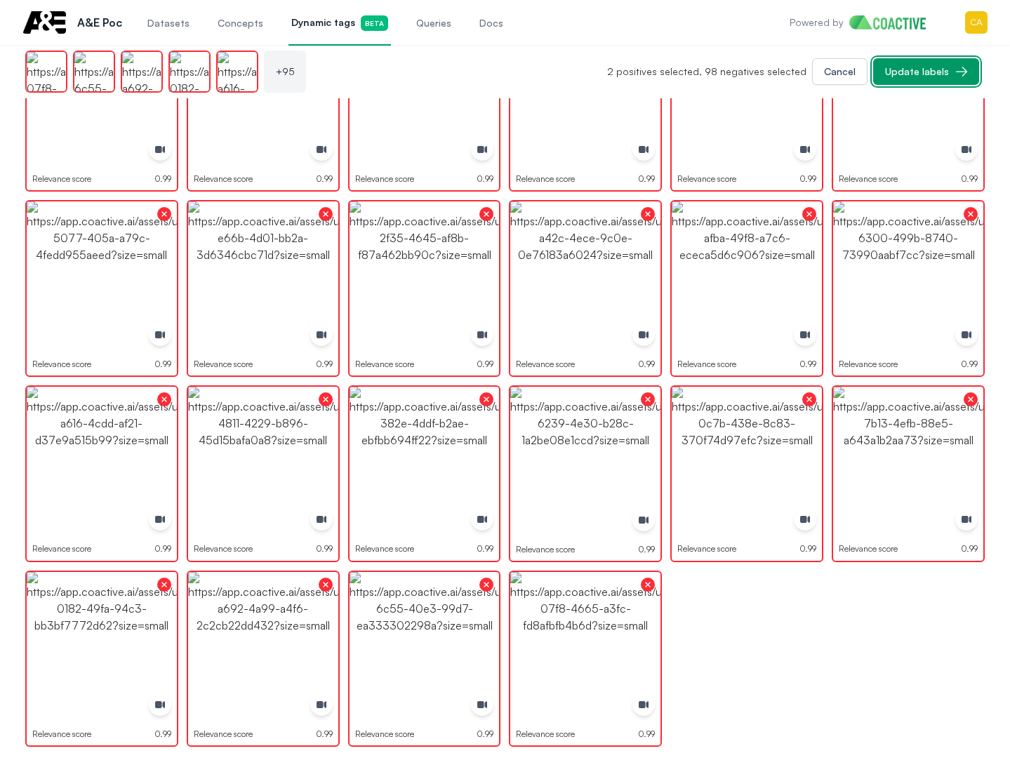
click at [940, 71] on div "Update labels" at bounding box center [917, 72] width 64 height 14
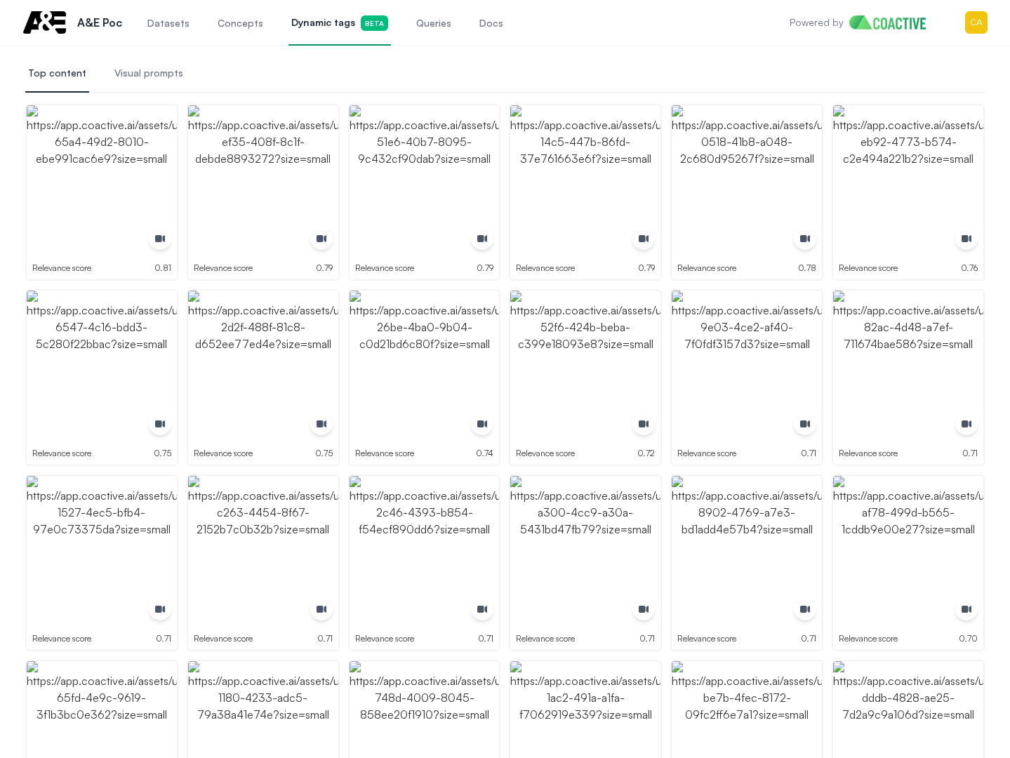
scroll to position [0, 0]
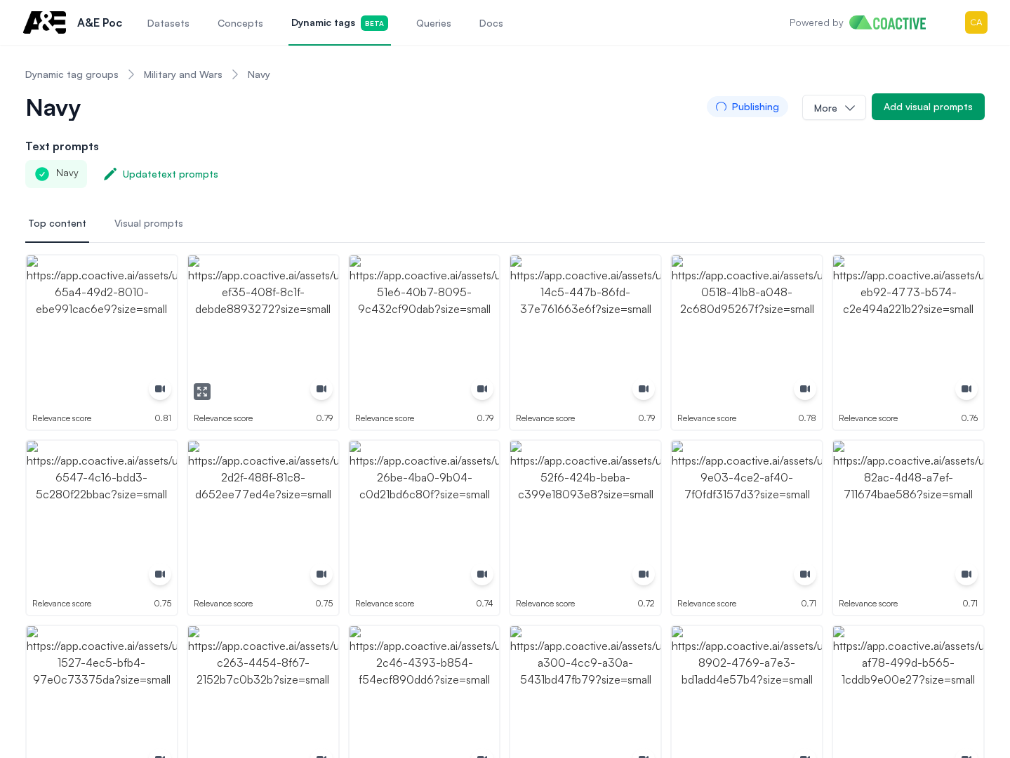
click at [303, 309] on img "button" at bounding box center [263, 331] width 150 height 150
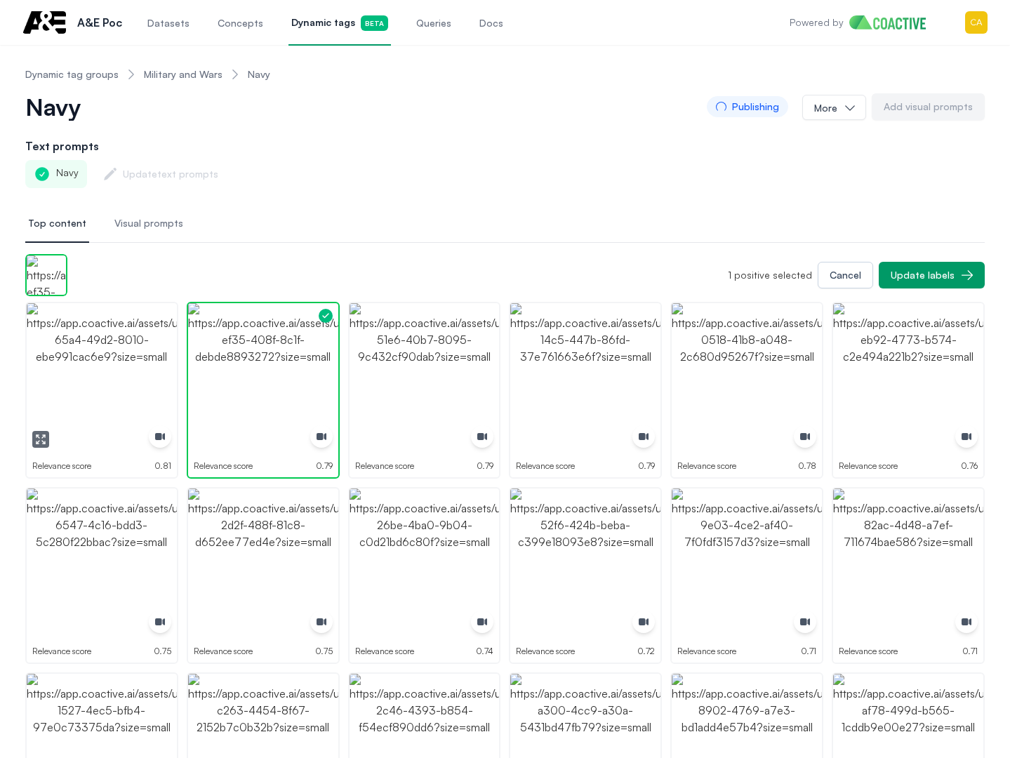
click at [109, 359] on img "button" at bounding box center [102, 378] width 150 height 150
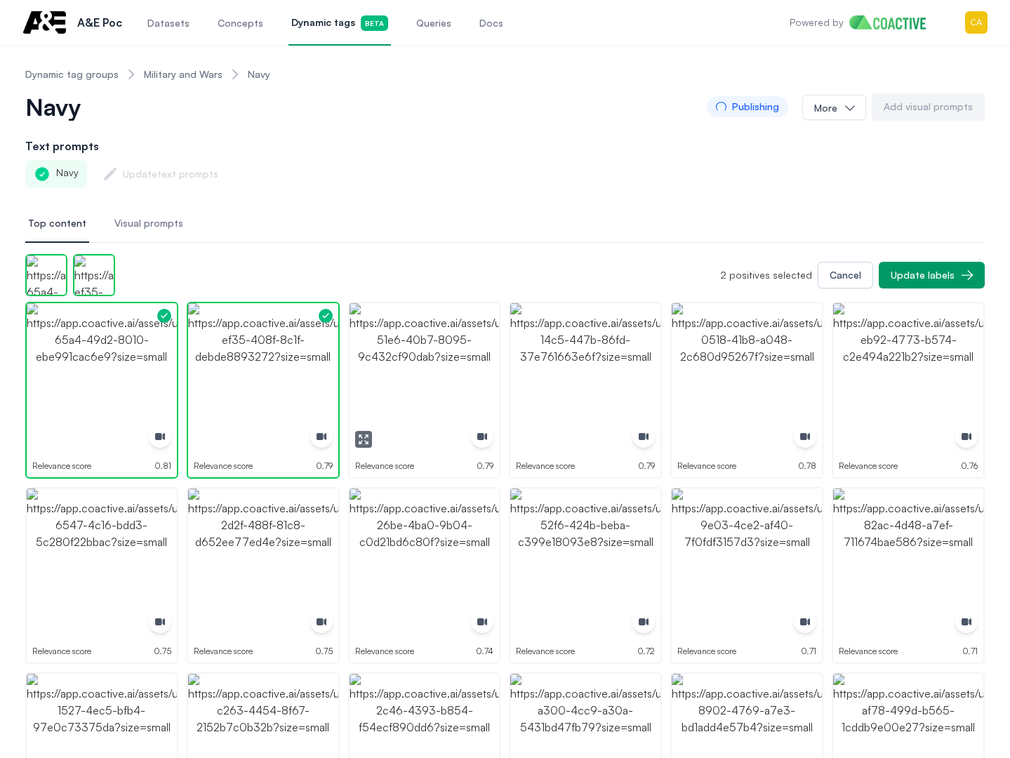
click at [408, 364] on img "button" at bounding box center [425, 378] width 150 height 150
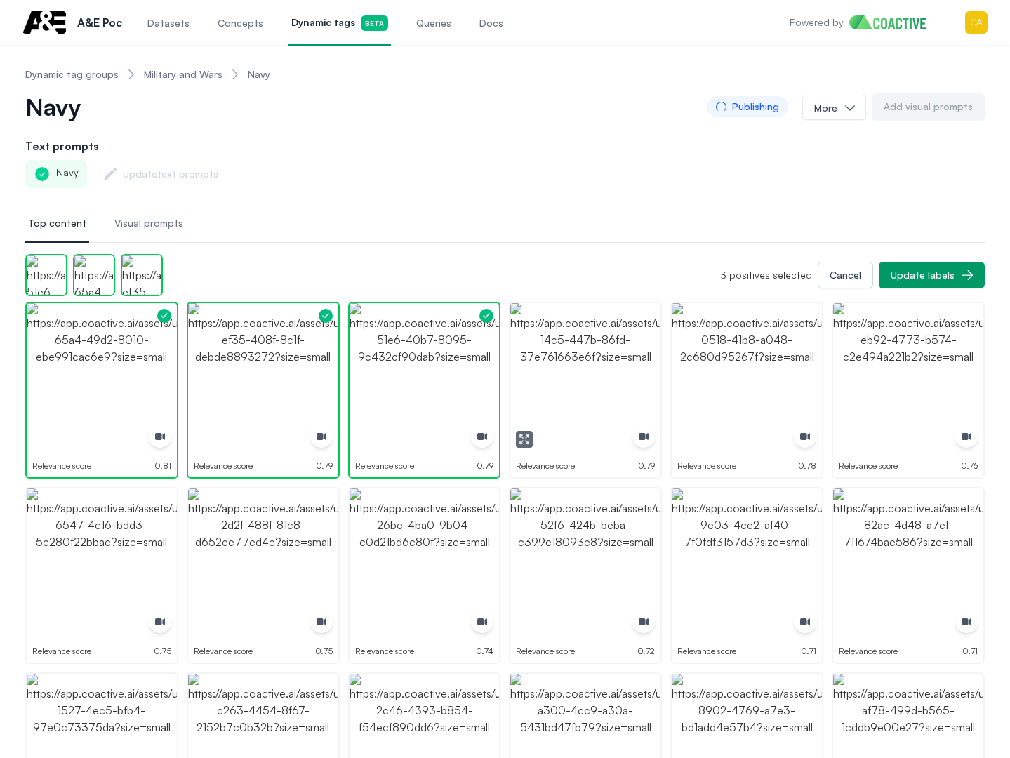
click at [588, 371] on img "button" at bounding box center [585, 378] width 150 height 150
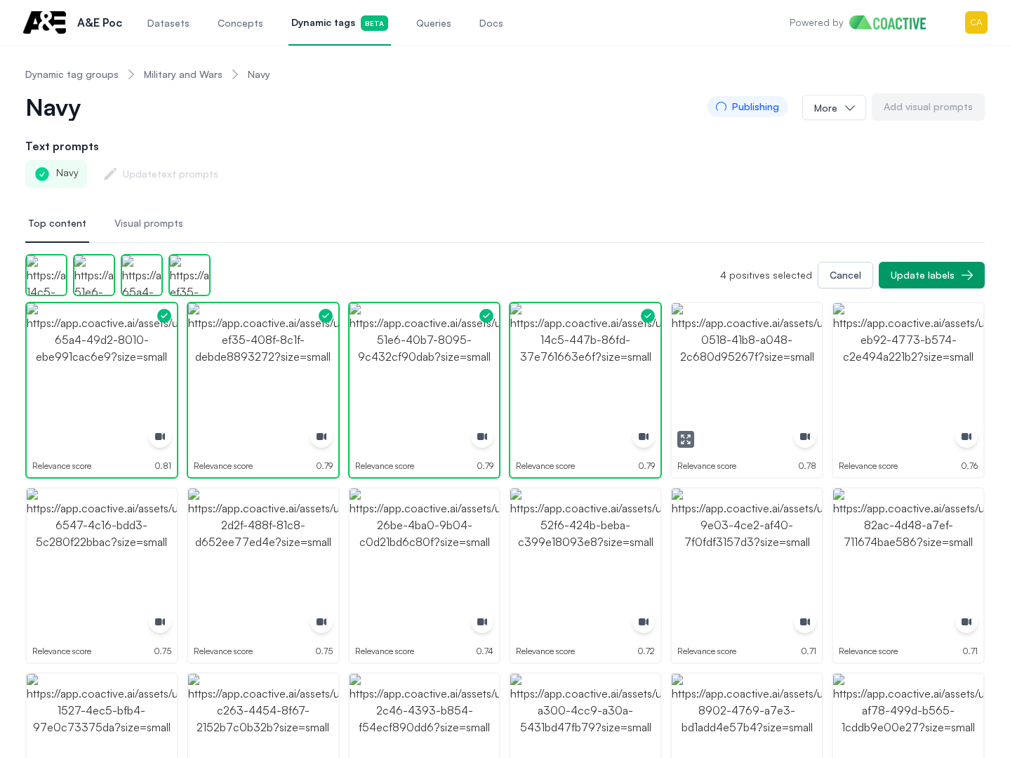
drag, startPoint x: 727, startPoint y: 376, endPoint x: 880, endPoint y: 376, distance: 153.0
click at [729, 376] on img "button" at bounding box center [747, 378] width 150 height 150
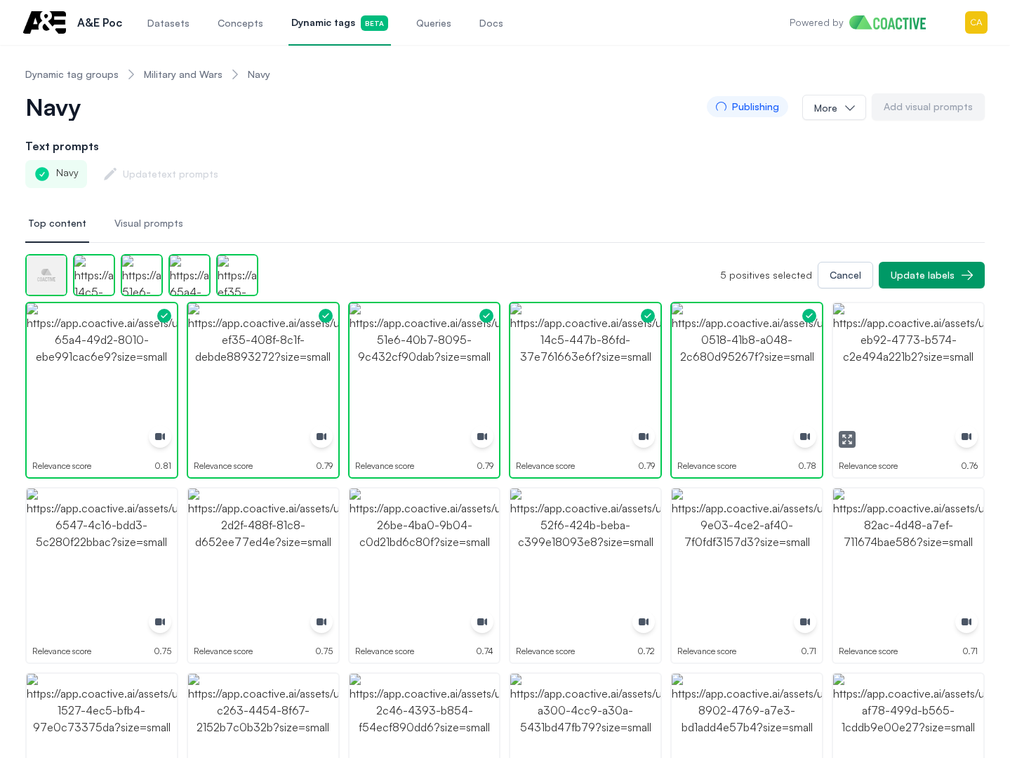
click at [904, 375] on img "button" at bounding box center [908, 378] width 150 height 150
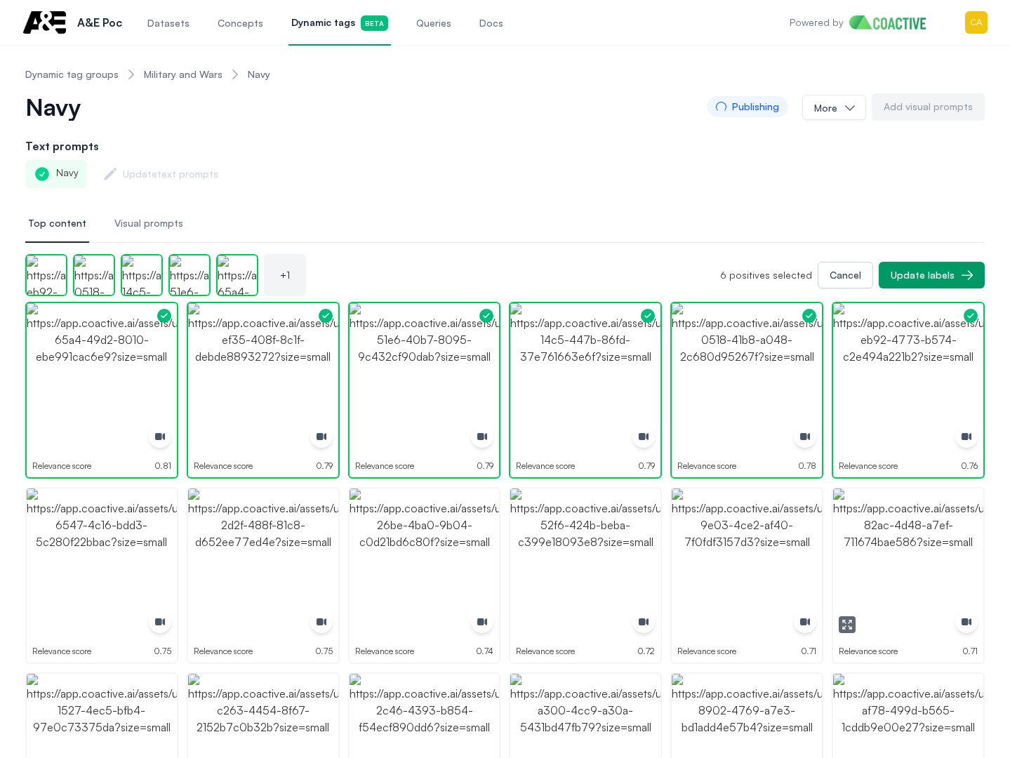
click at [917, 523] on img "button" at bounding box center [908, 564] width 150 height 150
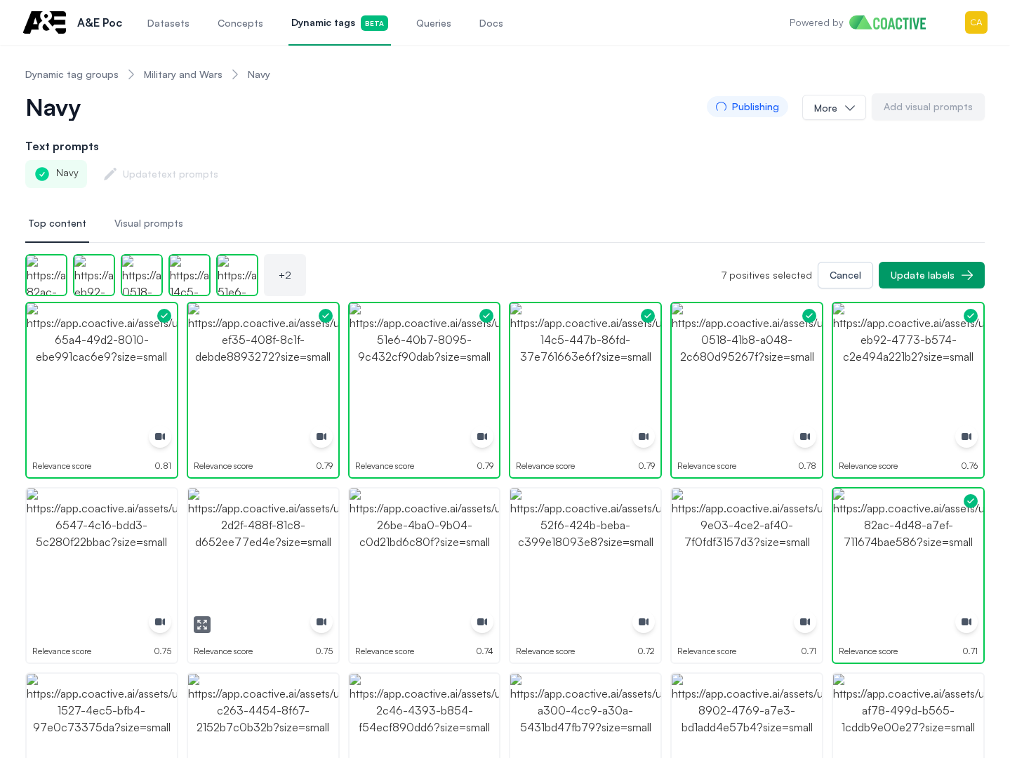
click at [218, 522] on img "button" at bounding box center [263, 564] width 150 height 150
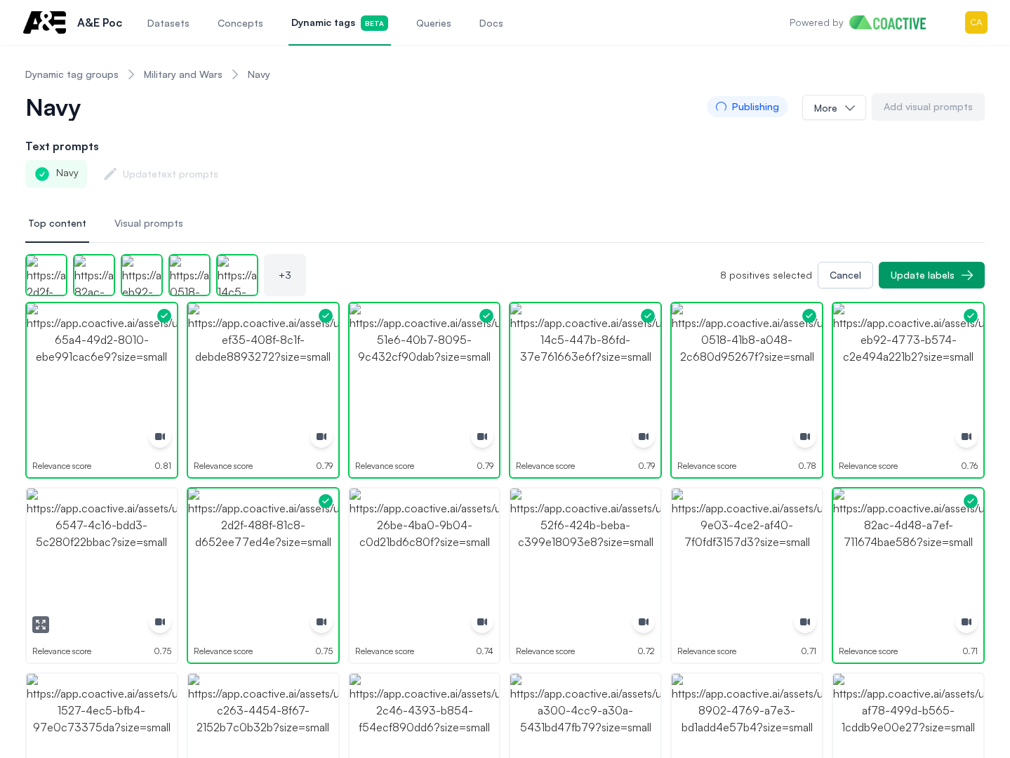
click at [114, 527] on img "button" at bounding box center [102, 564] width 150 height 150
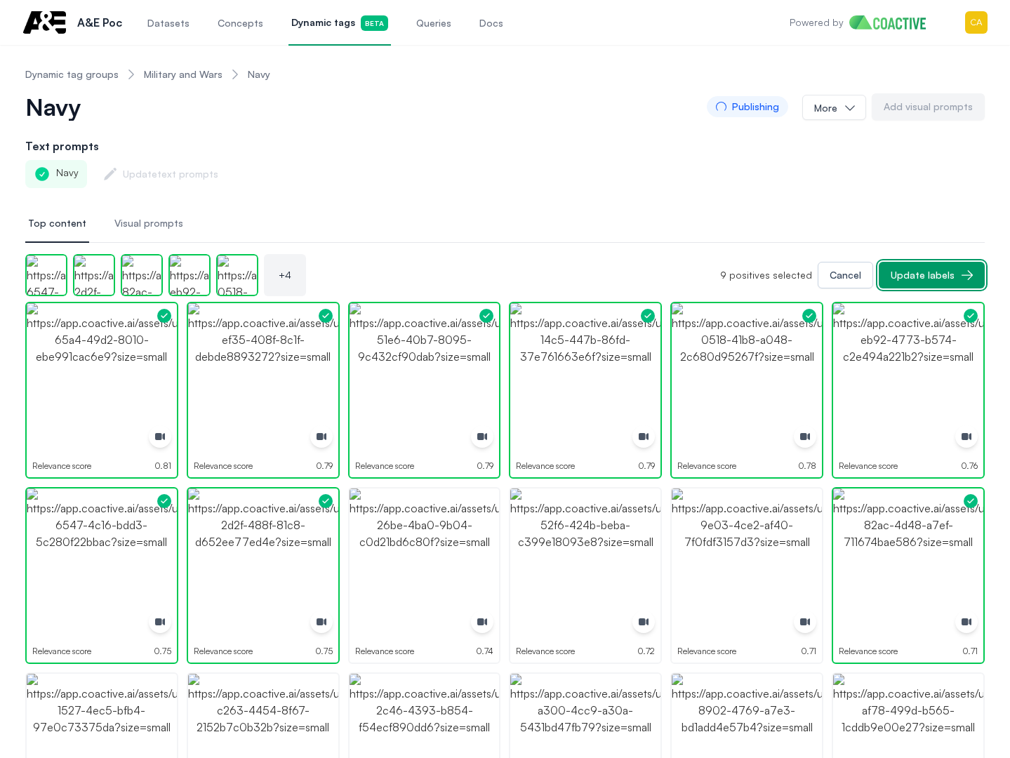
drag, startPoint x: 925, startPoint y: 275, endPoint x: 893, endPoint y: 215, distance: 68.5
click at [926, 272] on div "Update labels" at bounding box center [923, 275] width 64 height 14
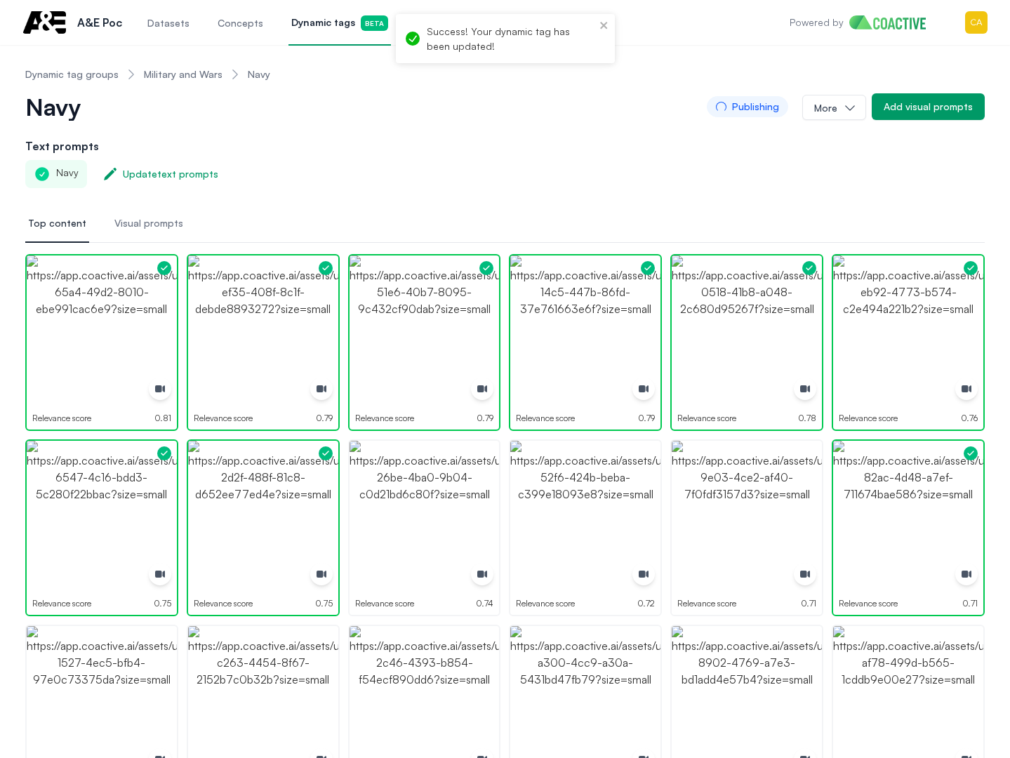
drag, startPoint x: 636, startPoint y: 172, endPoint x: 647, endPoint y: 168, distance: 12.0
click at [642, 168] on div "Navy Update text prompts" at bounding box center [505, 174] width 960 height 28
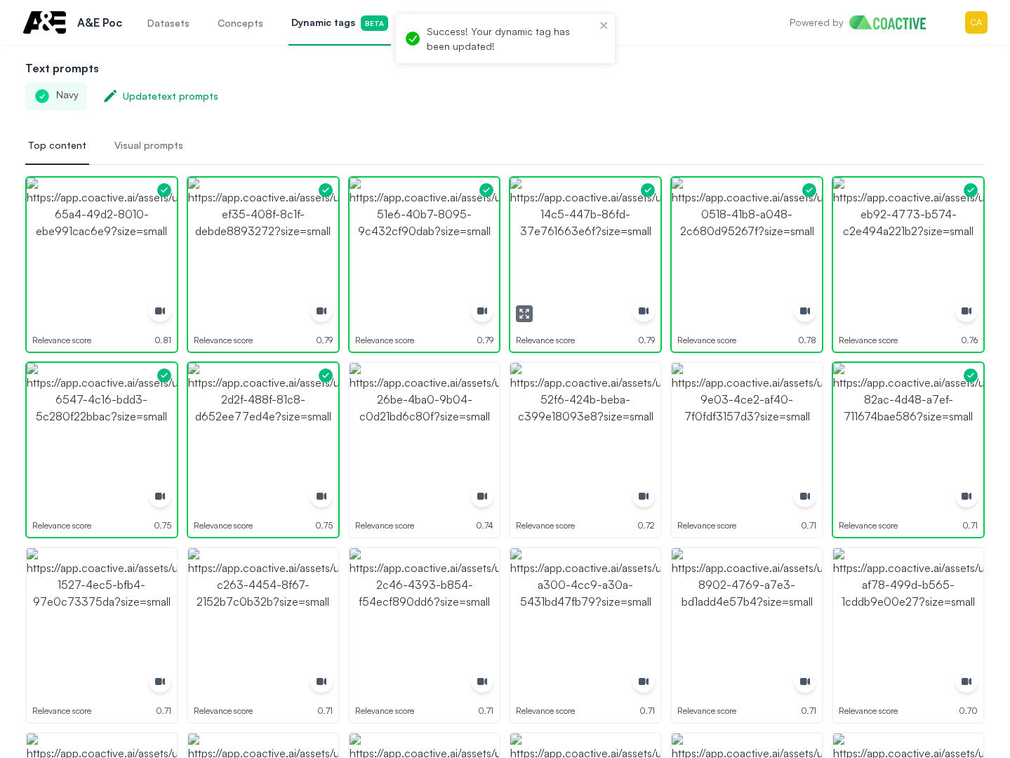
scroll to position [211, 0]
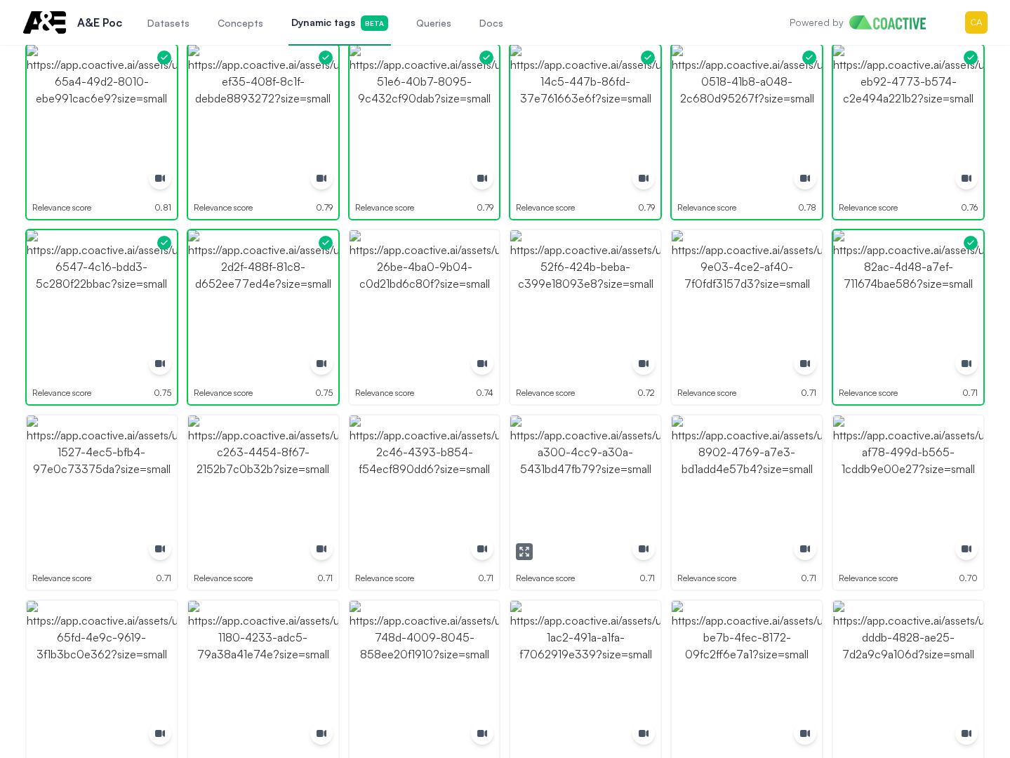
click at [628, 486] on img "button" at bounding box center [585, 491] width 150 height 150
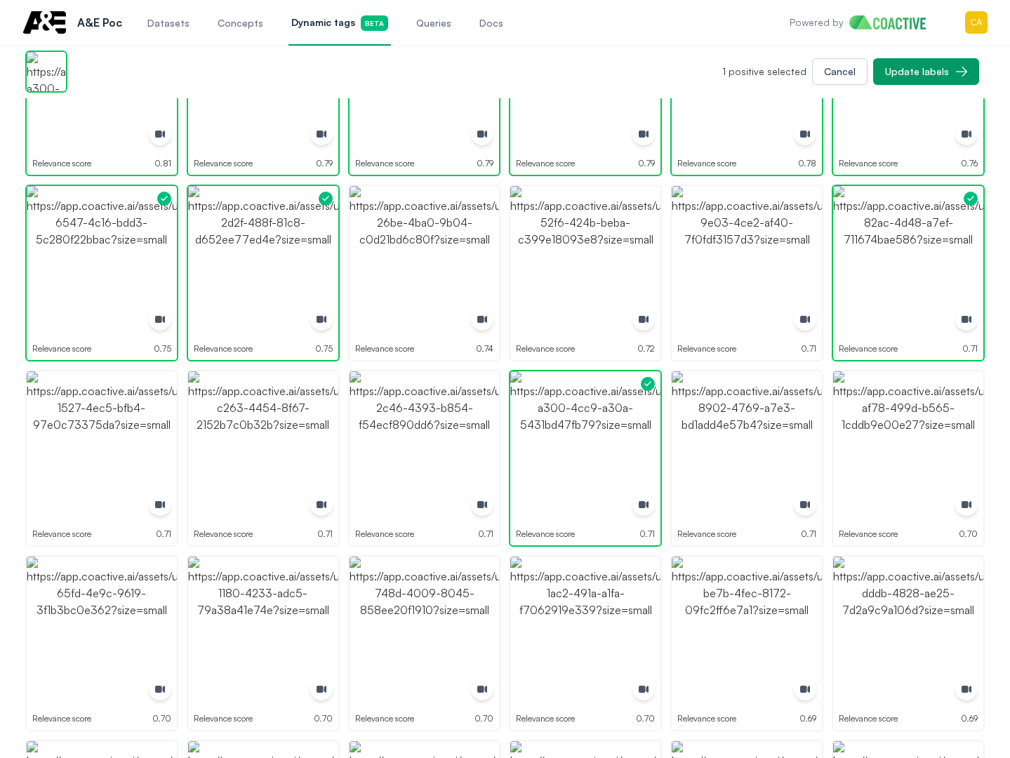
scroll to position [491, 0]
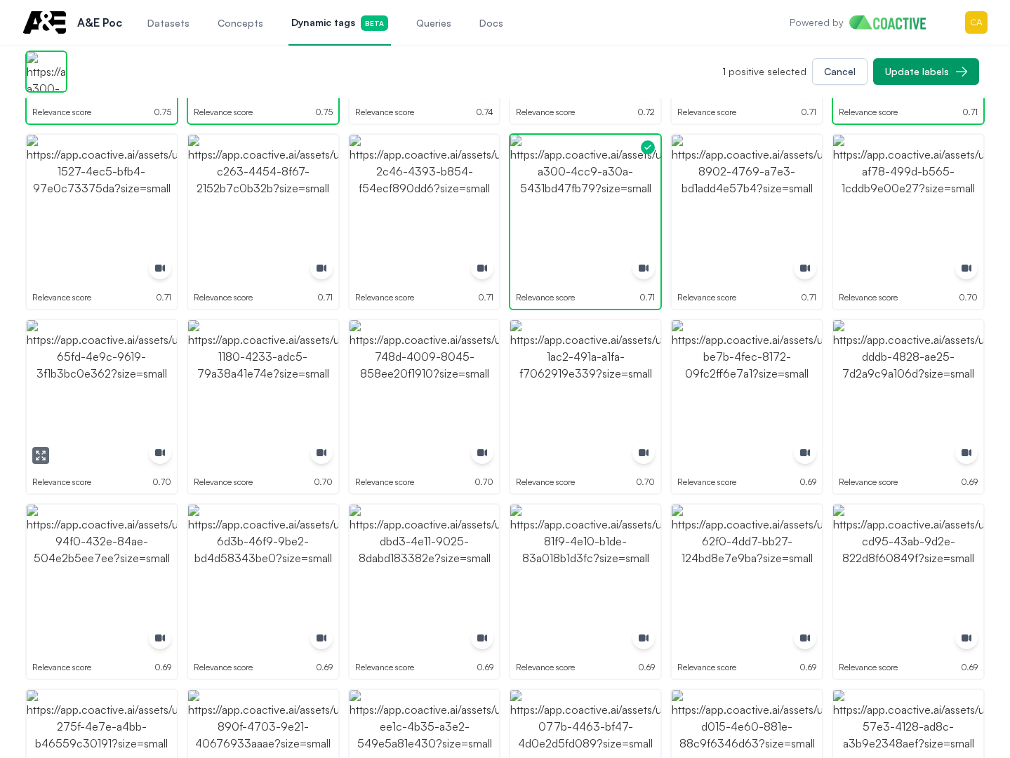
click at [107, 380] on img "button" at bounding box center [102, 395] width 150 height 150
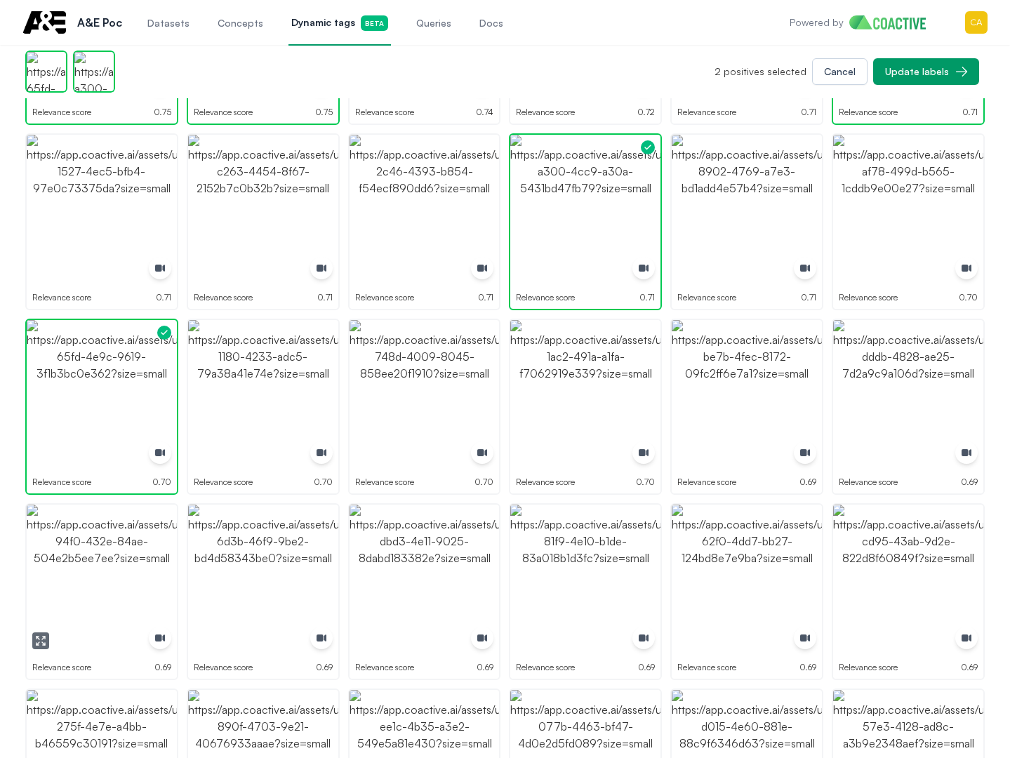
click at [95, 581] on img "button" at bounding box center [102, 580] width 150 height 150
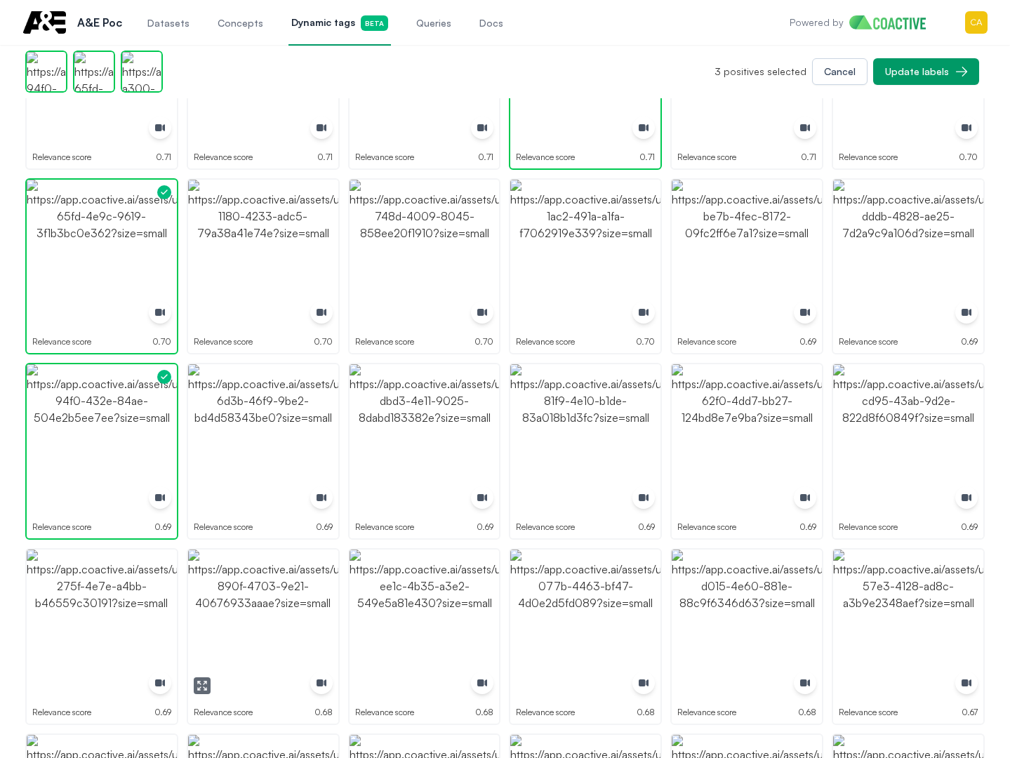
scroll to position [772, 0]
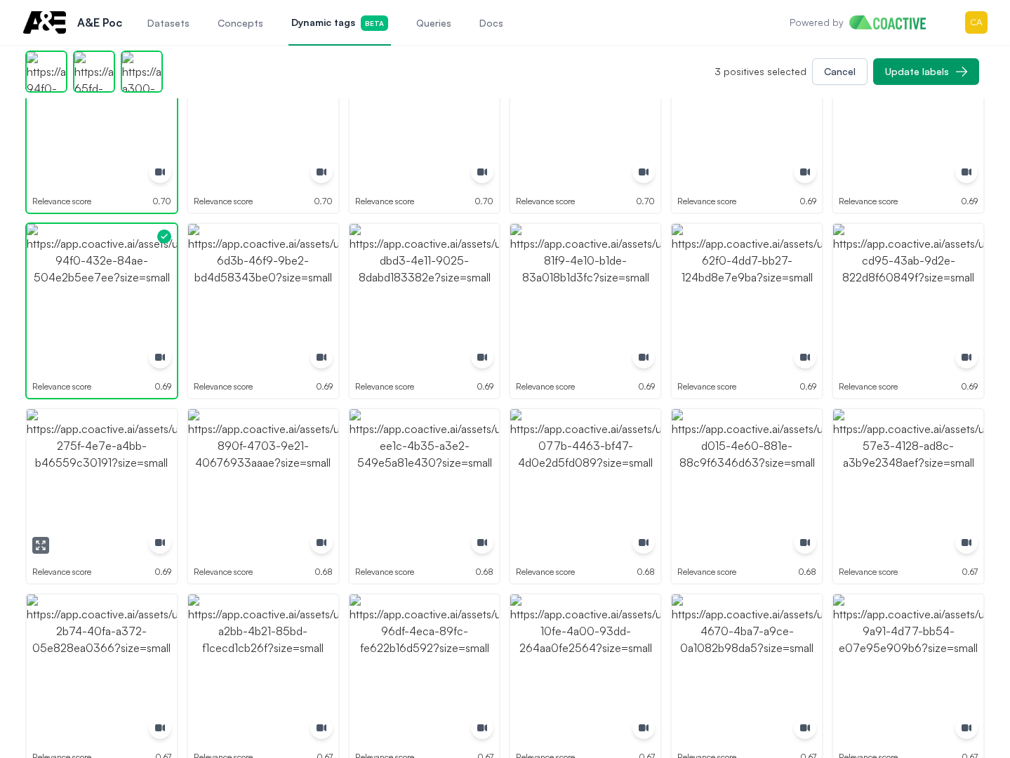
click at [99, 480] on img "button" at bounding box center [102, 484] width 150 height 150
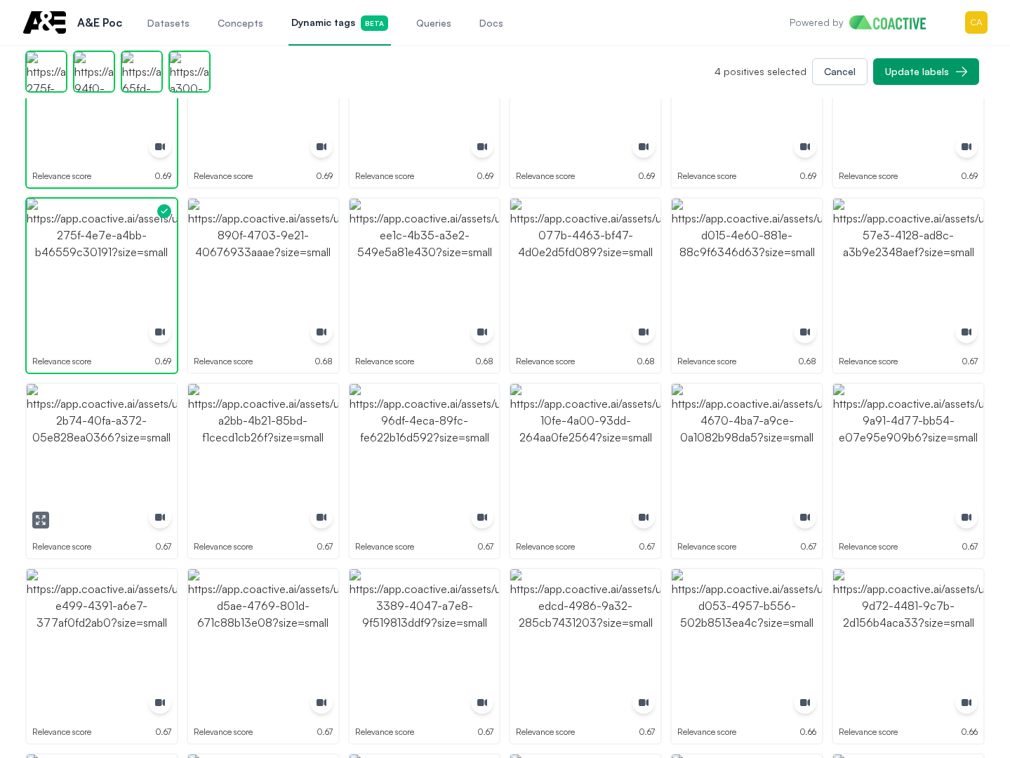
click at [134, 450] on img "button" at bounding box center [102, 459] width 150 height 150
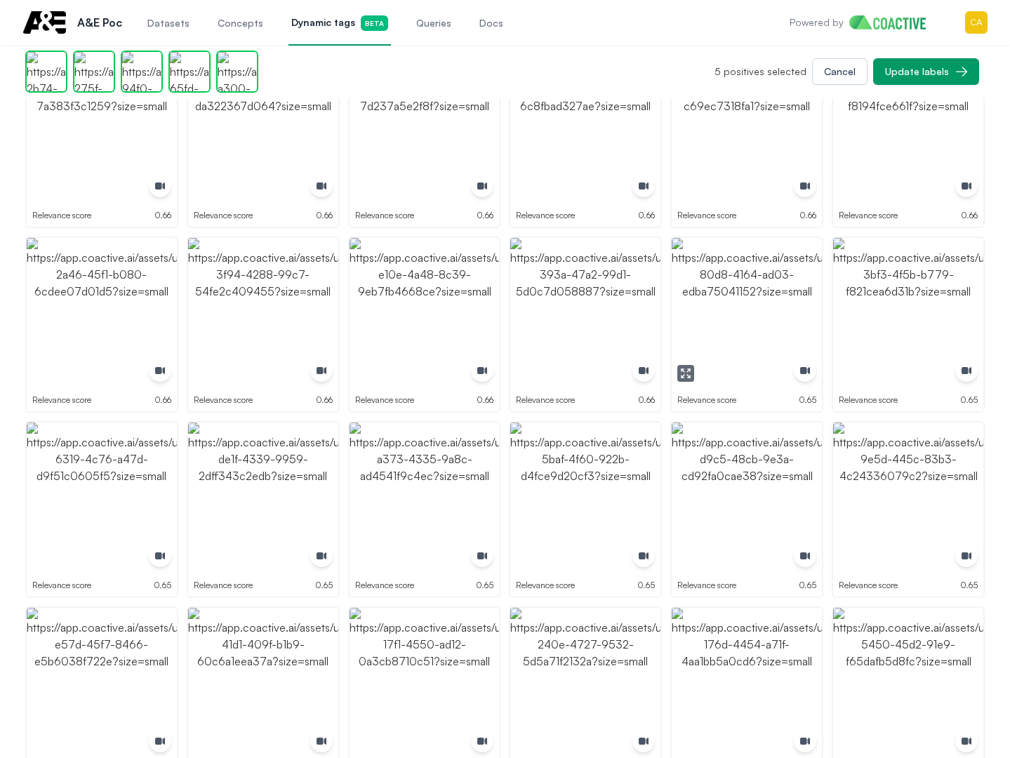
click at [748, 289] on img "button" at bounding box center [747, 313] width 150 height 150
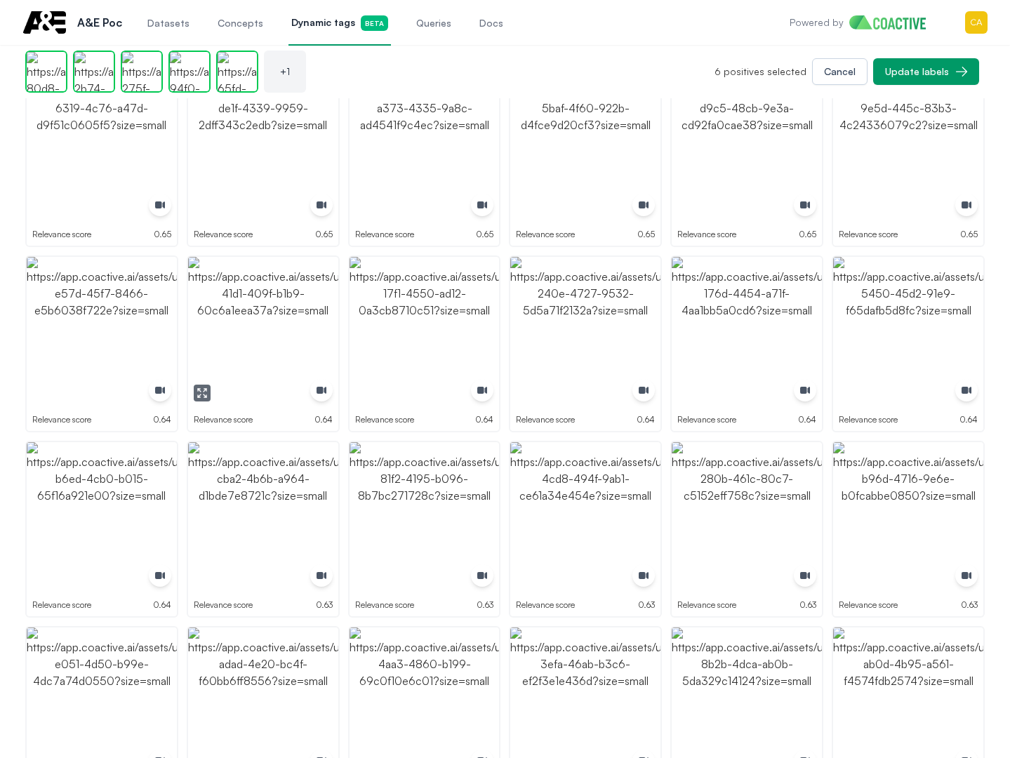
click at [251, 335] on img "button" at bounding box center [263, 332] width 150 height 150
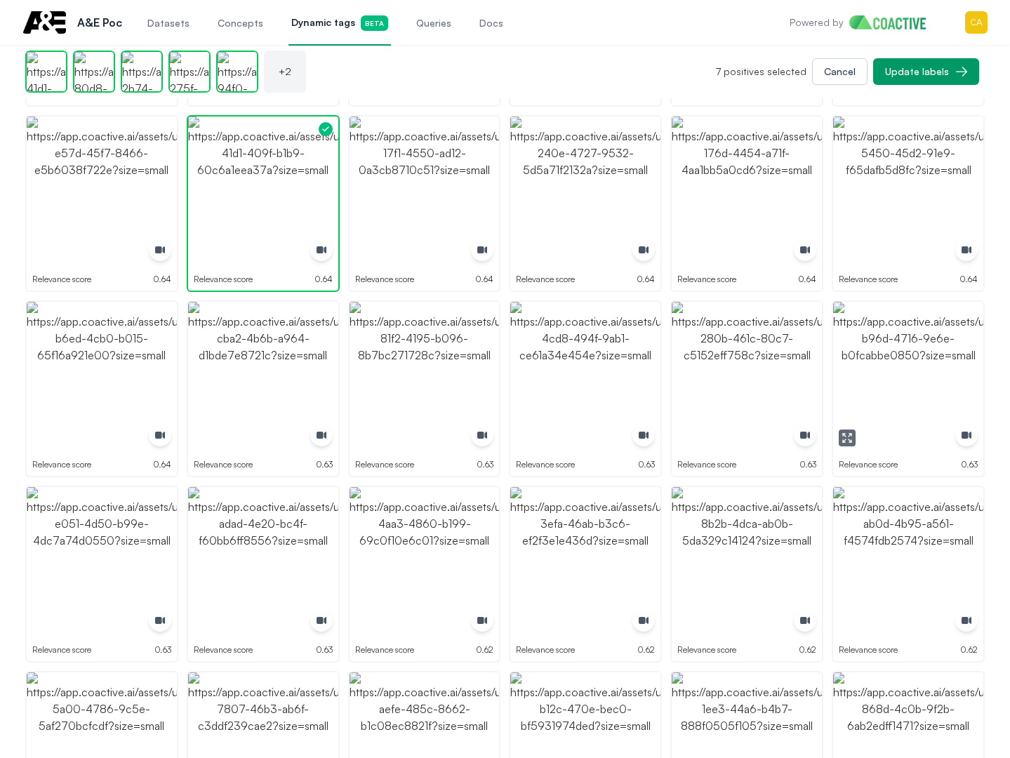
click at [892, 399] on img "button" at bounding box center [908, 377] width 150 height 150
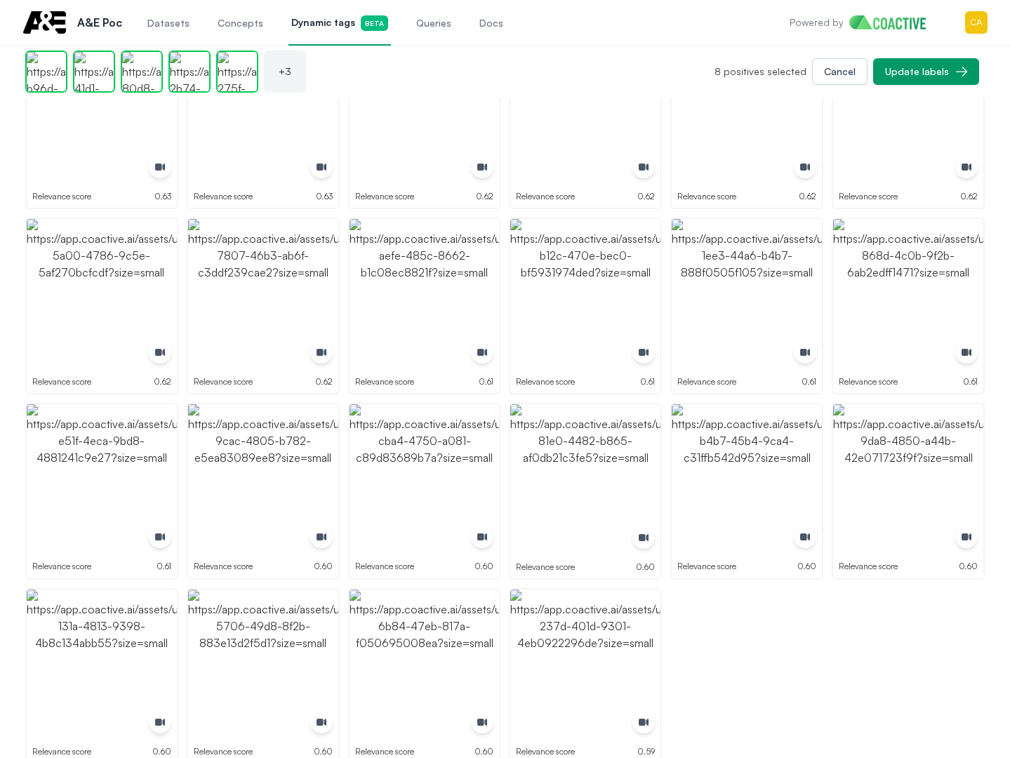
scroll to position [2647, 0]
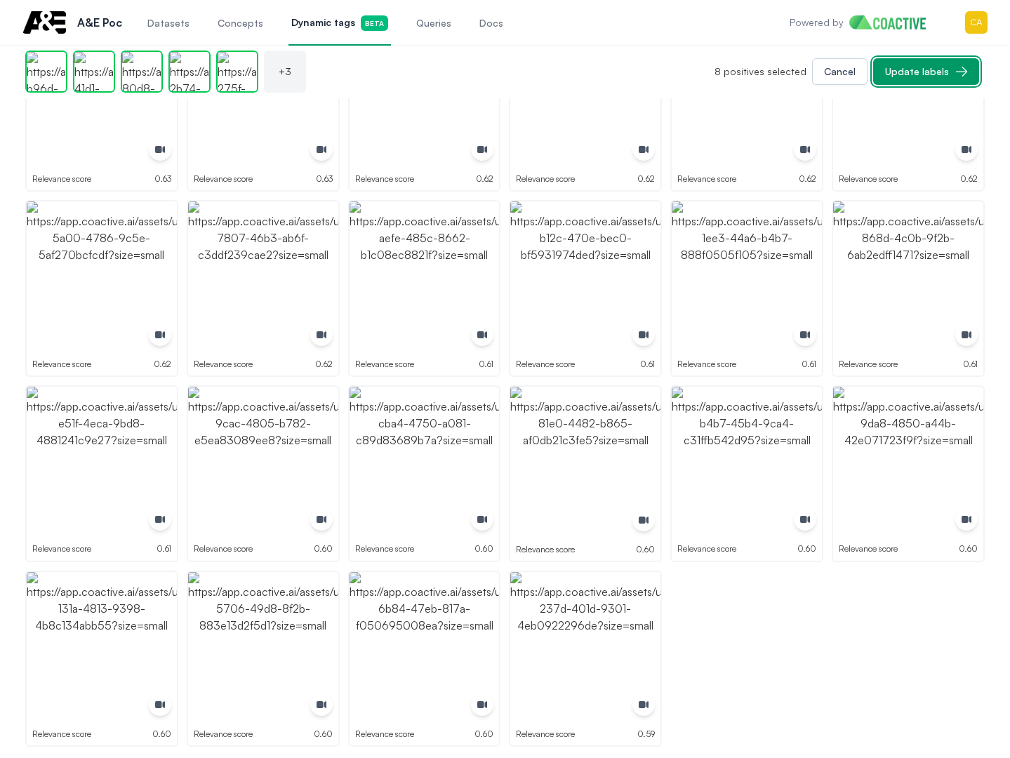
click at [929, 71] on div "Update labels" at bounding box center [917, 72] width 64 height 14
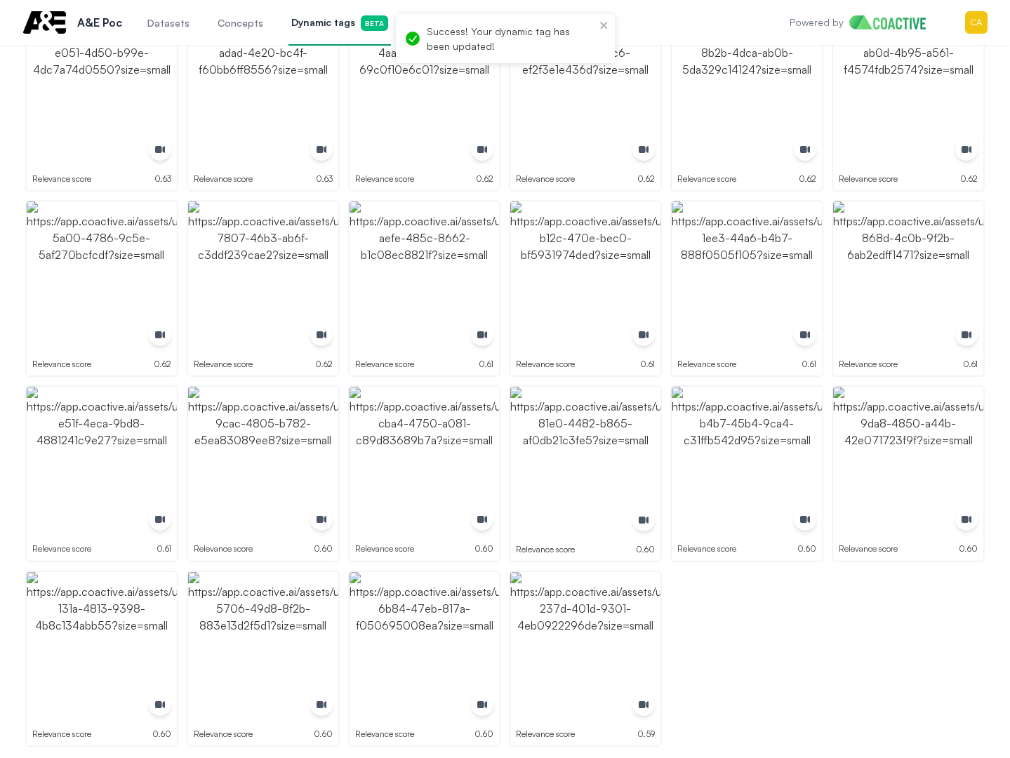
drag, startPoint x: 809, startPoint y: 716, endPoint x: 809, endPoint y: 705, distance: 11.2
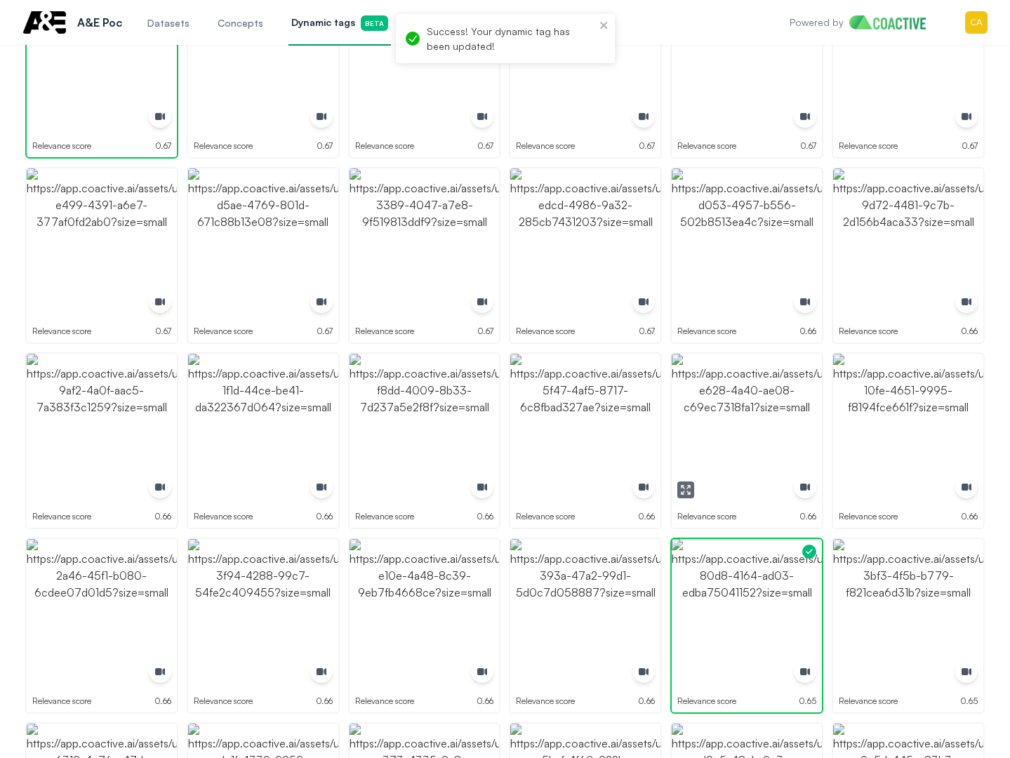
scroll to position [822, 0]
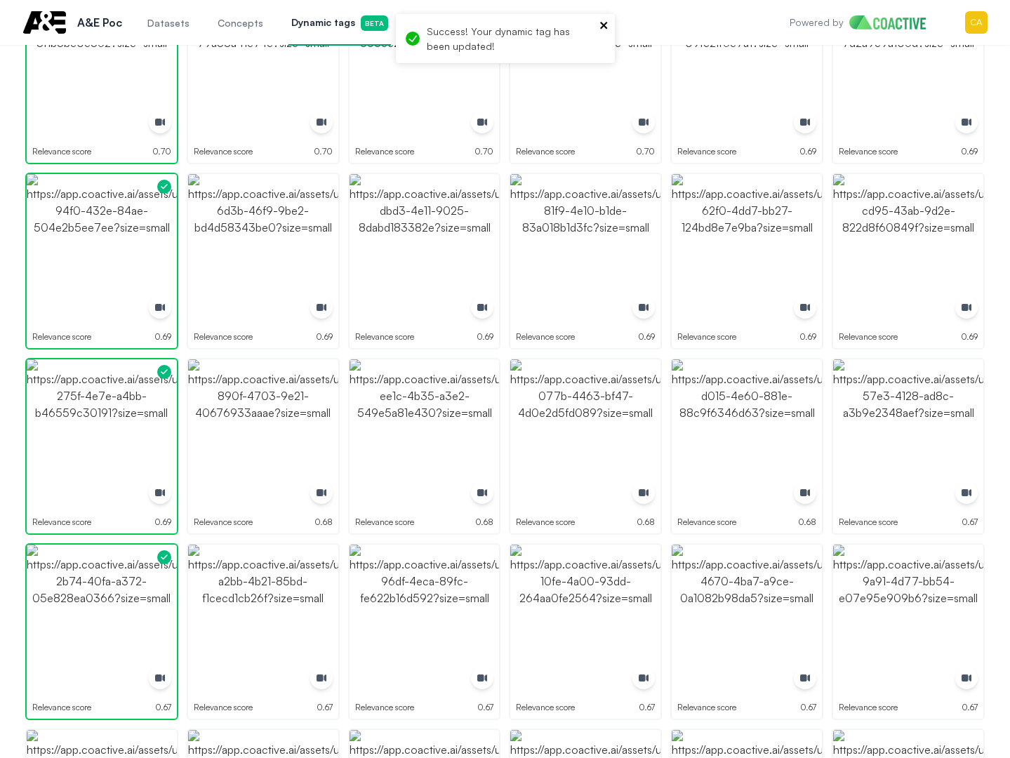
drag, startPoint x: 600, startPoint y: 20, endPoint x: 616, endPoint y: 20, distance: 16.1
click at [600, 20] on icon "close" at bounding box center [604, 25] width 10 height 11
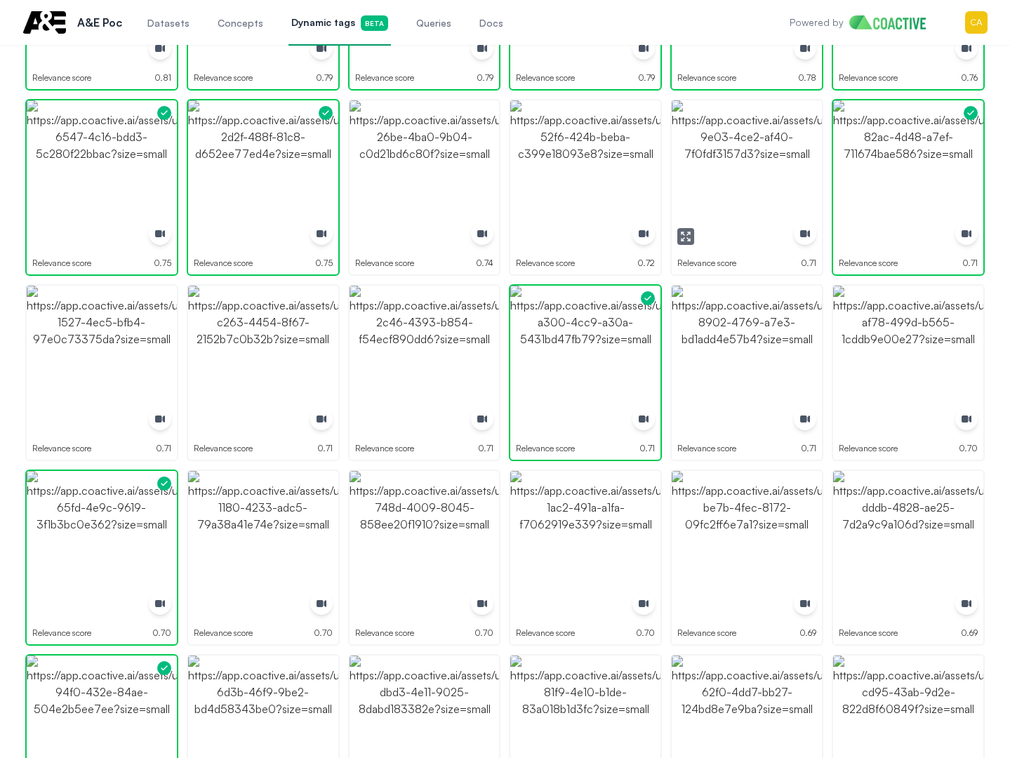
scroll to position [120, 0]
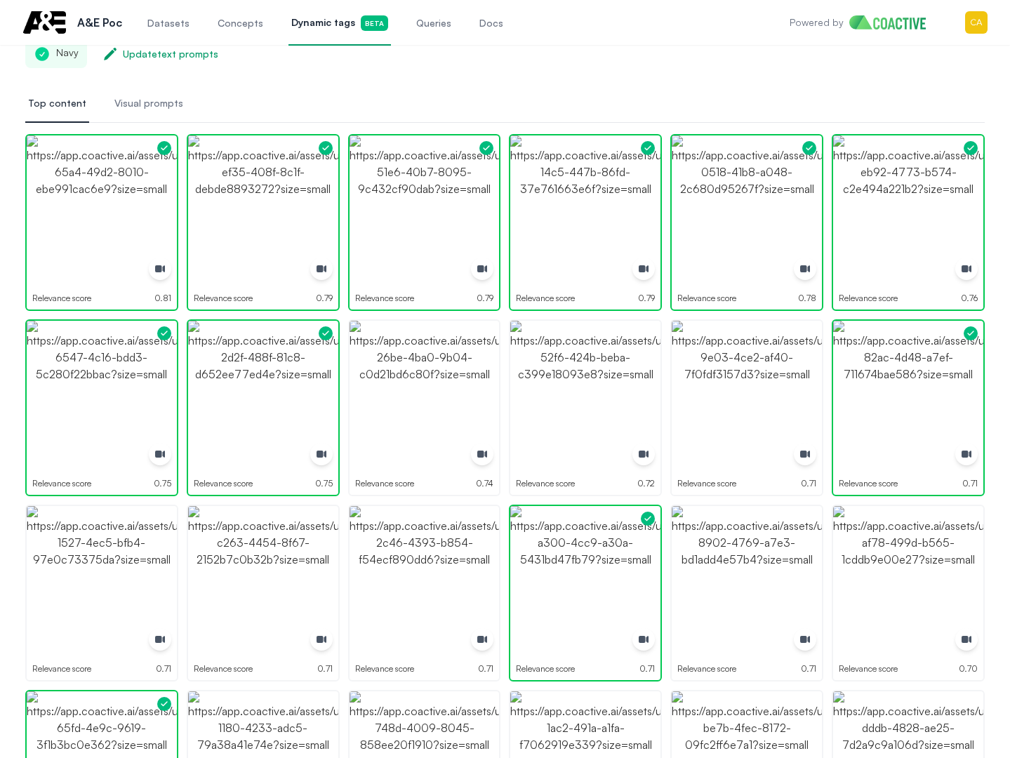
click at [667, 94] on nav "Top content Visual prompts" at bounding box center [505, 104] width 960 height 38
click at [416, 67] on div "Navy Update text prompts" at bounding box center [505, 54] width 960 height 28
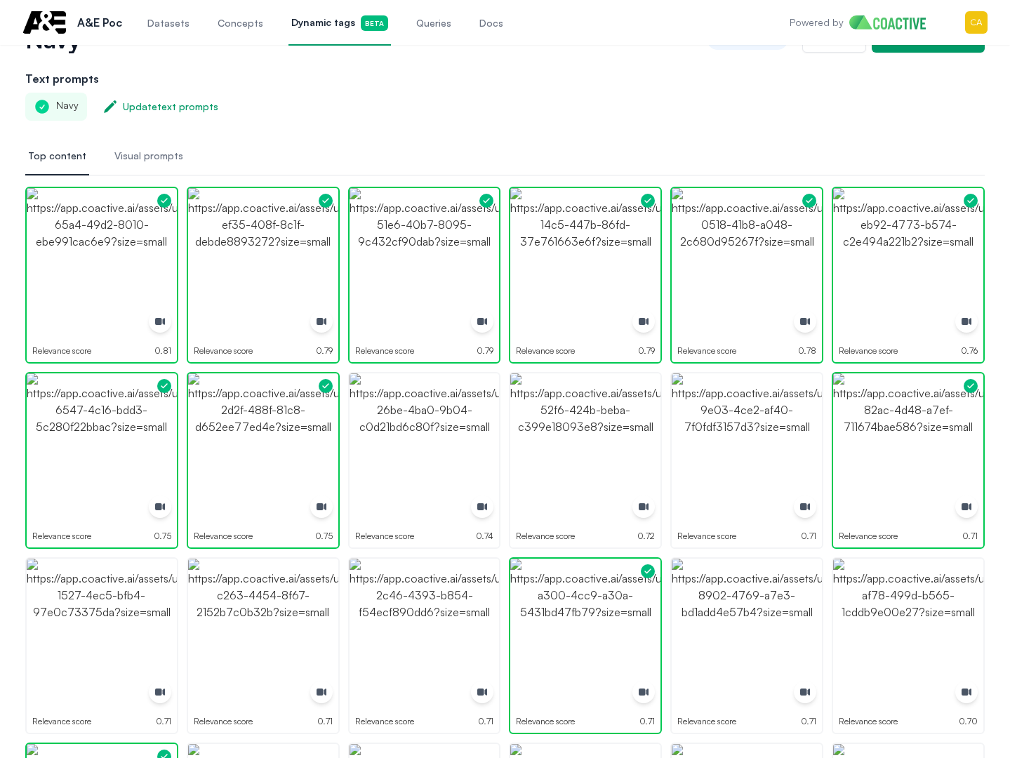
scroll to position [0, 0]
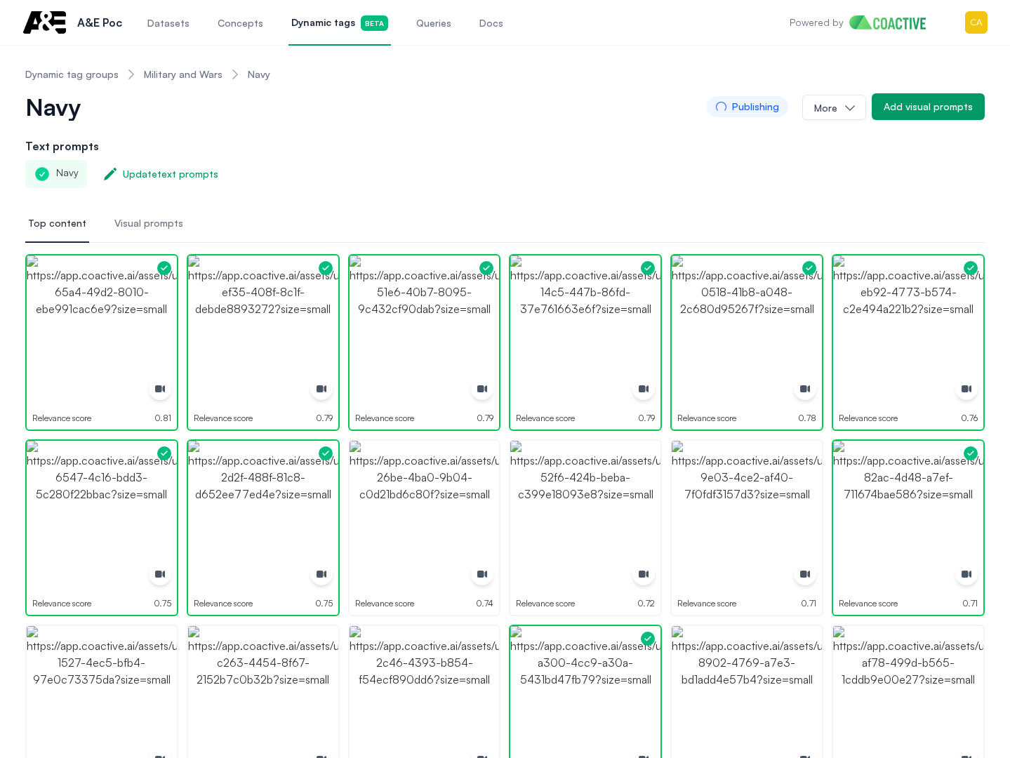
click at [305, 20] on span "Dynamic tags Beta" at bounding box center [339, 22] width 97 height 15
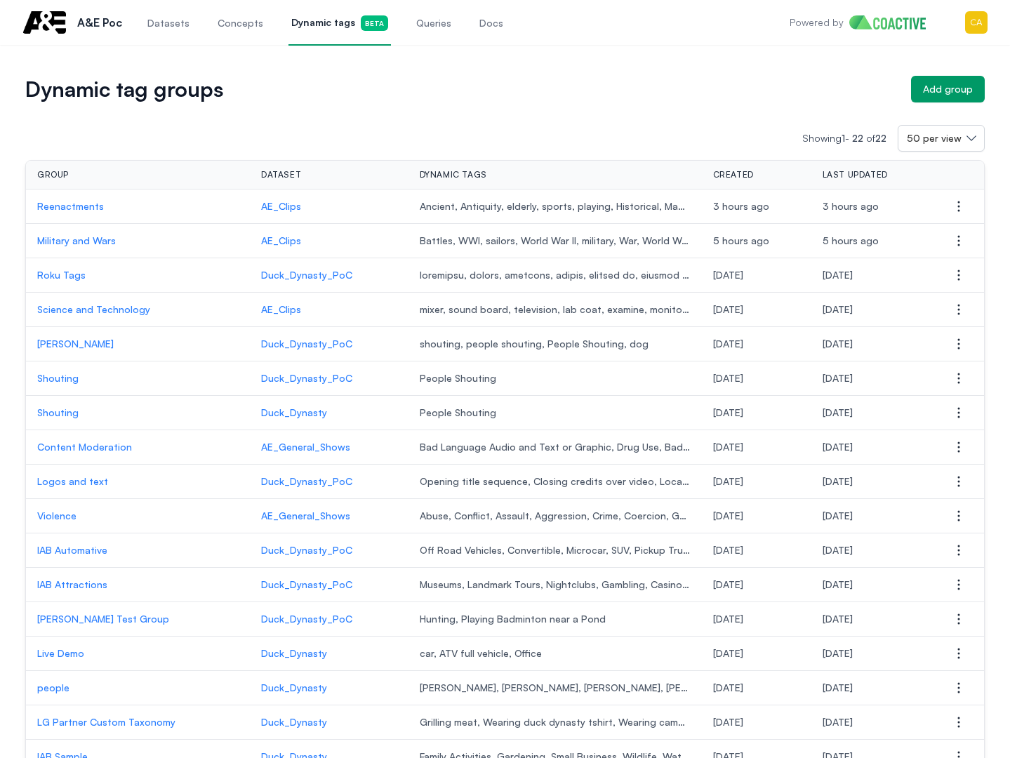
click at [102, 313] on p "Science and Technology" at bounding box center [137, 310] width 201 height 14
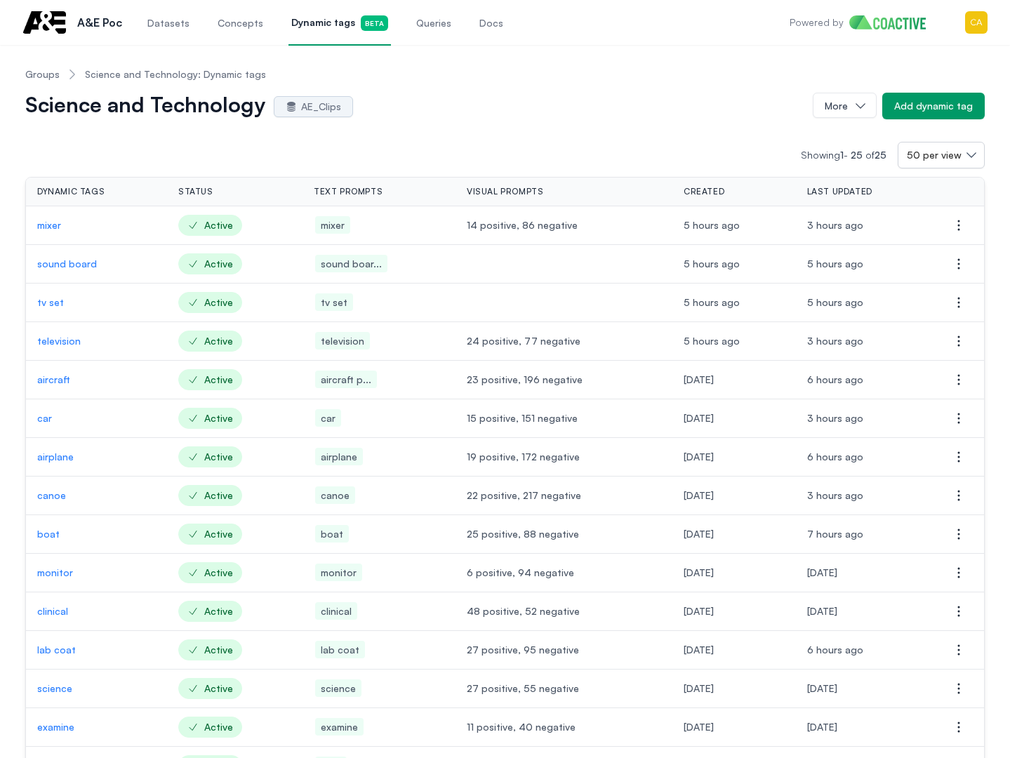
click at [449, 126] on div "Showing 1 - 25 of 25 50 per view Dynamic tags Status Text prompts Visual prompt…" at bounding box center [505, 667] width 960 height 1097
click at [59, 260] on p "sound board" at bounding box center [96, 264] width 119 height 14
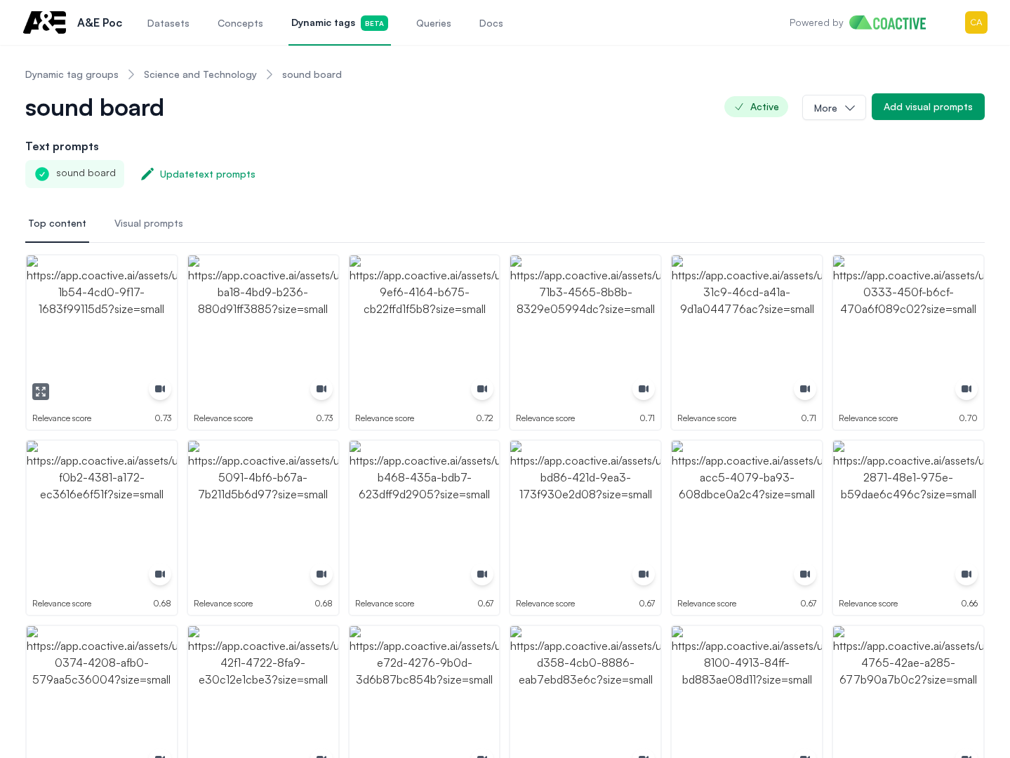
click at [127, 298] on img "button" at bounding box center [102, 331] width 150 height 150
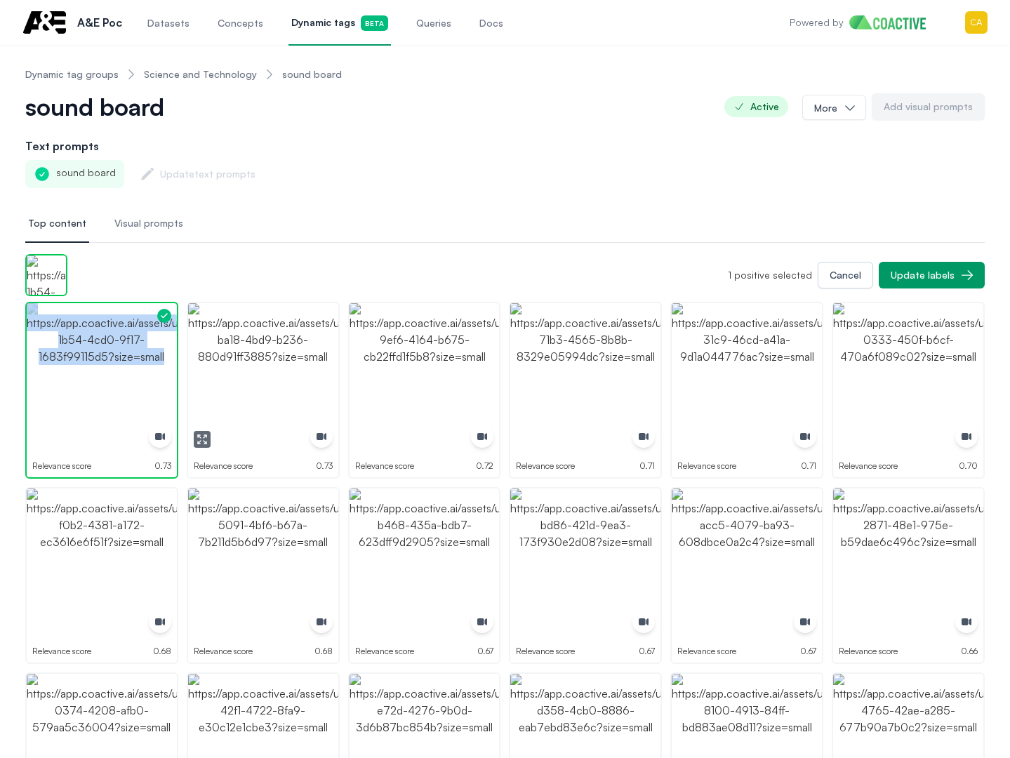
click at [269, 364] on img "button" at bounding box center [263, 378] width 150 height 150
click at [270, 364] on img "button" at bounding box center [263, 378] width 150 height 150
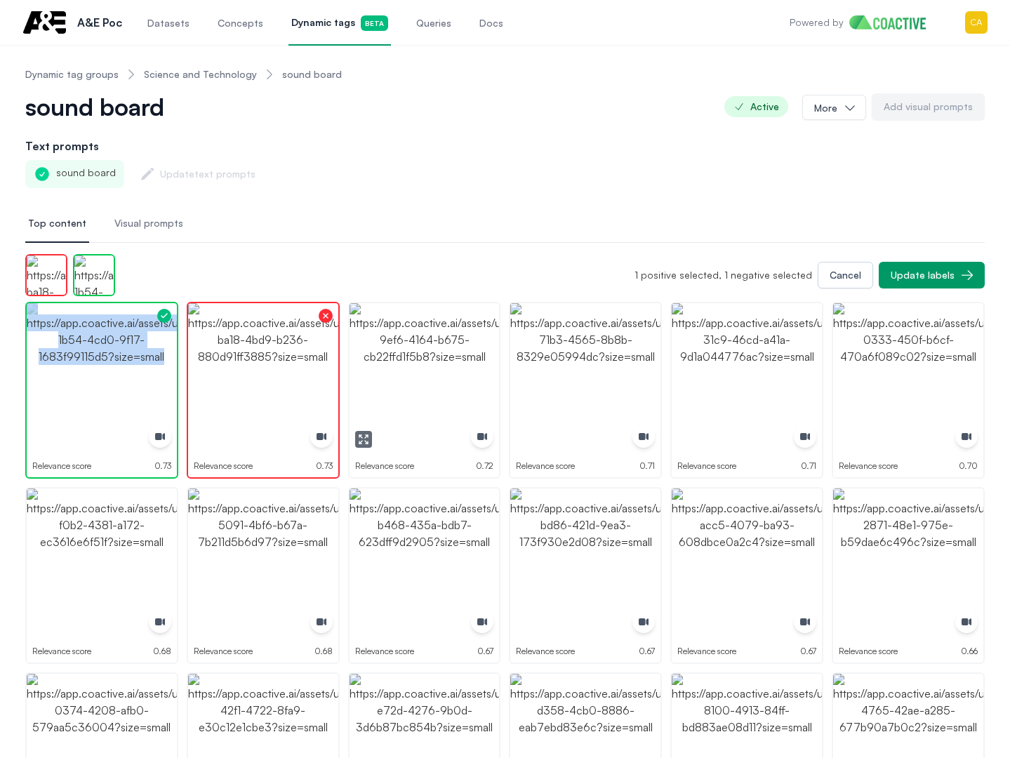
click at [435, 360] on img "button" at bounding box center [425, 378] width 150 height 150
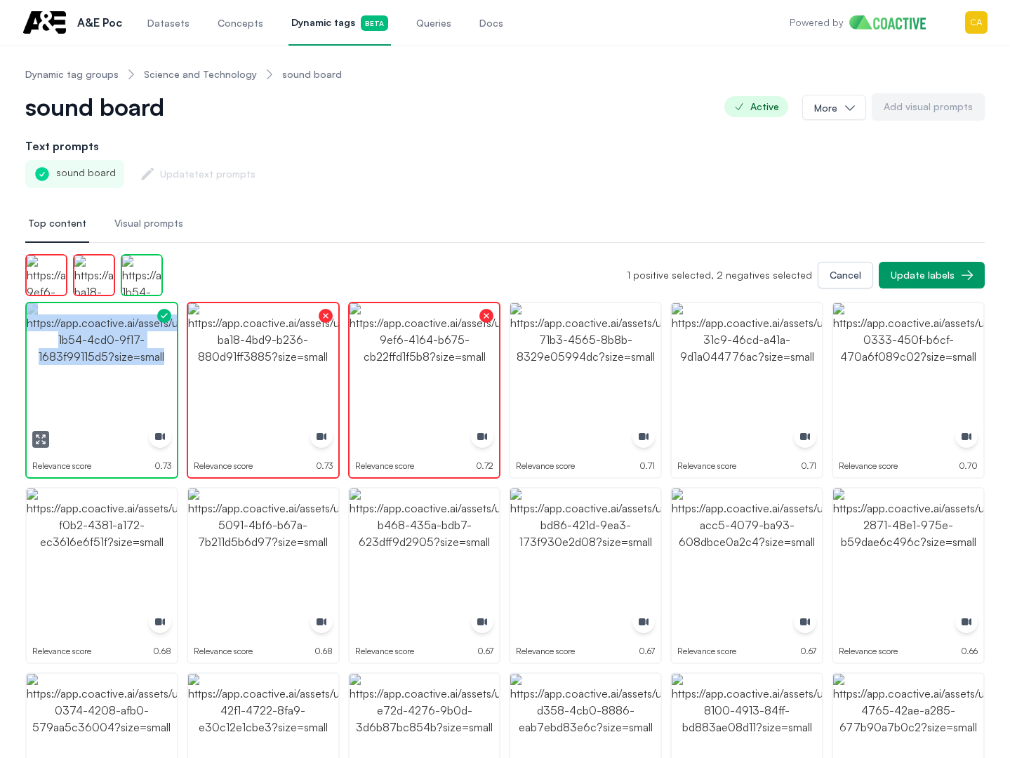
click at [82, 385] on img "button" at bounding box center [102, 378] width 150 height 150
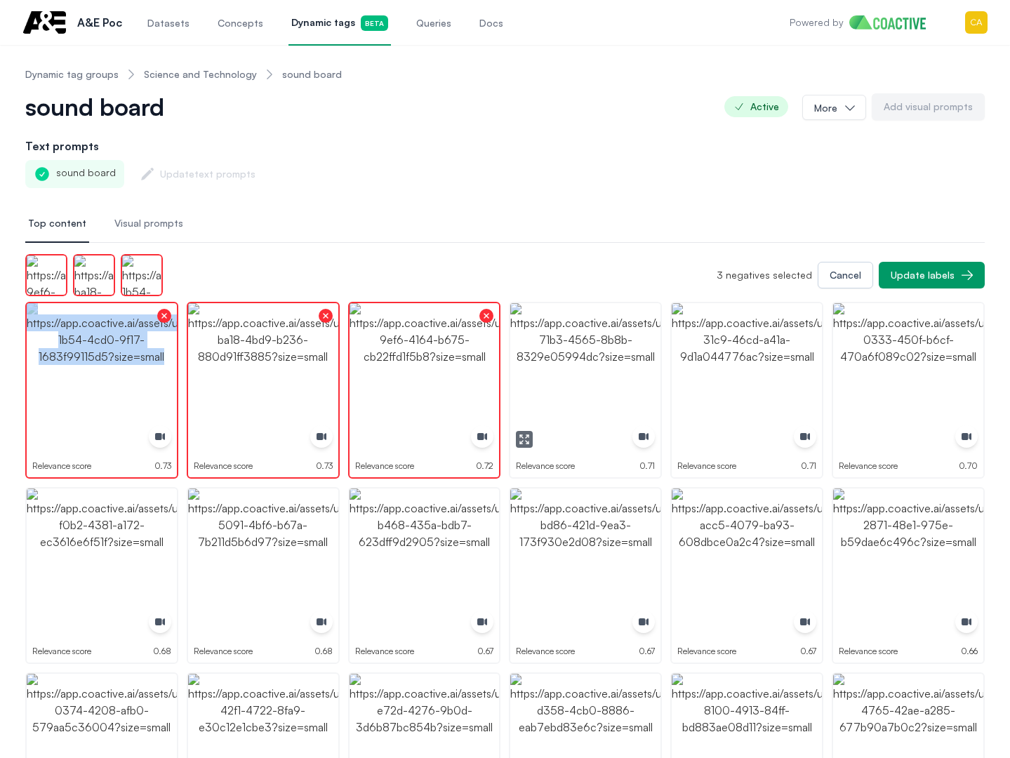
click at [614, 371] on img "button" at bounding box center [585, 378] width 150 height 150
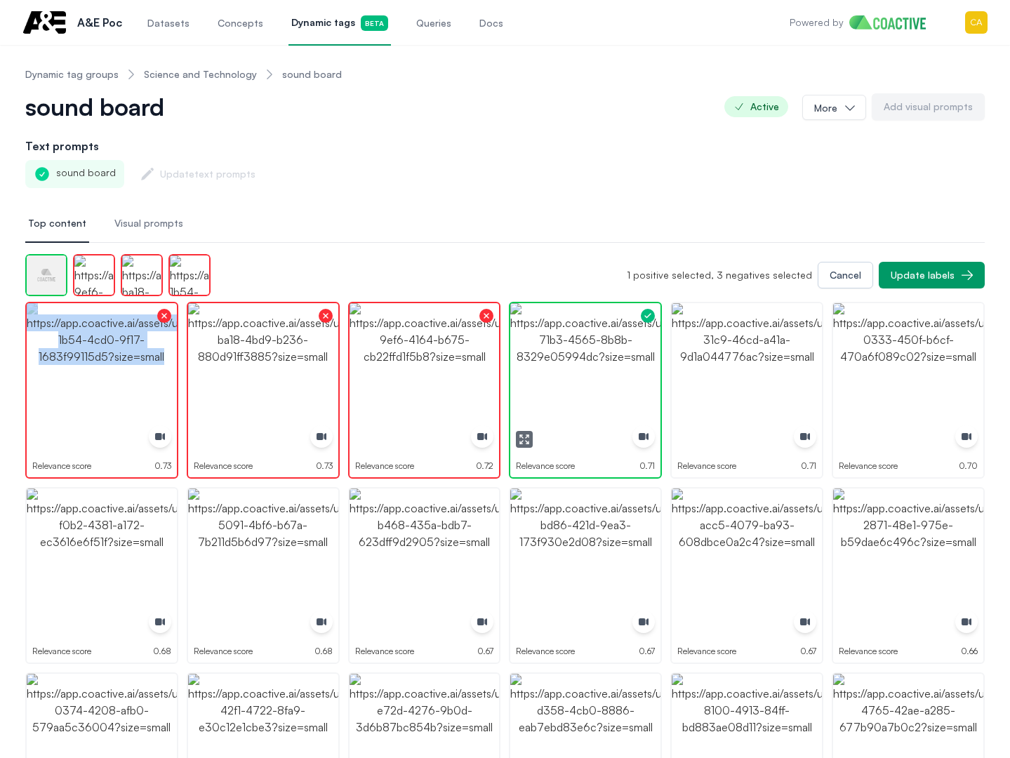
click at [614, 371] on img "button" at bounding box center [585, 378] width 150 height 150
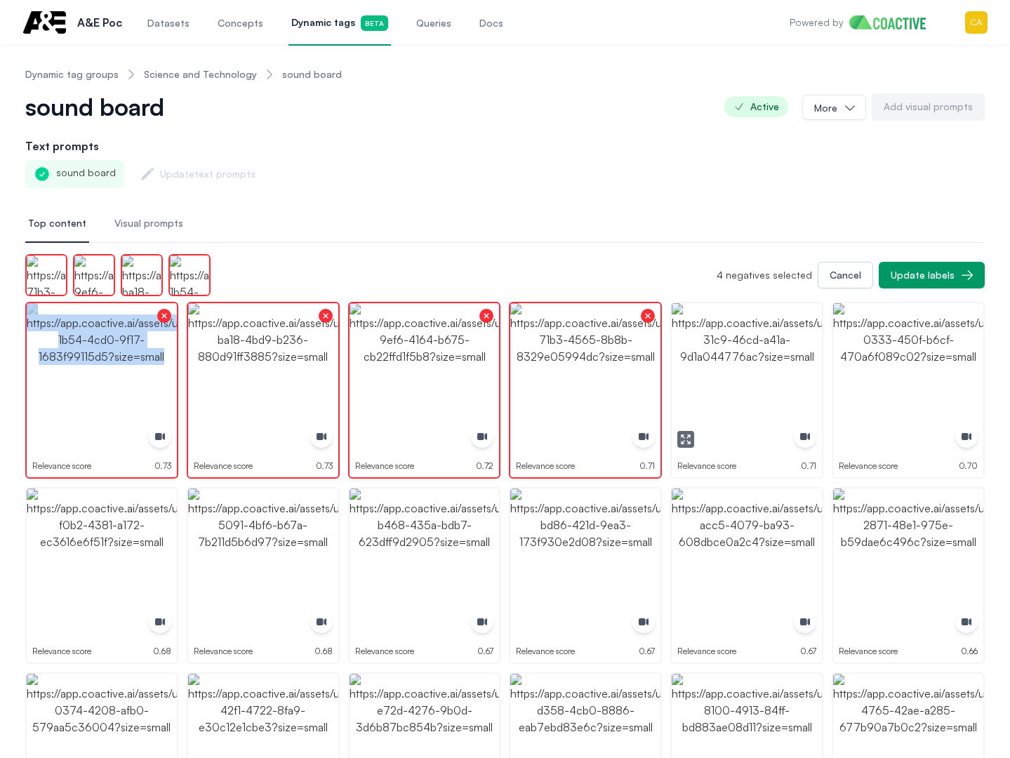
click at [767, 362] on img "button" at bounding box center [747, 378] width 150 height 150
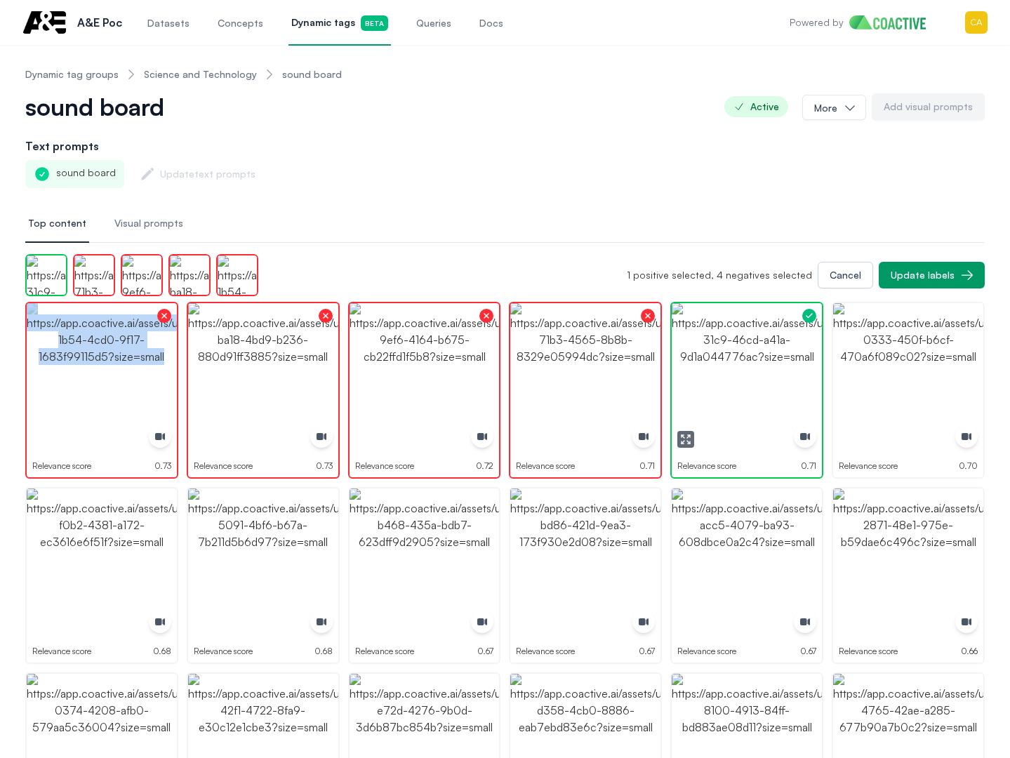
drag, startPoint x: 767, startPoint y: 362, endPoint x: 932, endPoint y: 356, distance: 164.4
click at [768, 362] on img "button" at bounding box center [747, 378] width 150 height 150
click at [932, 356] on img "button" at bounding box center [908, 378] width 150 height 150
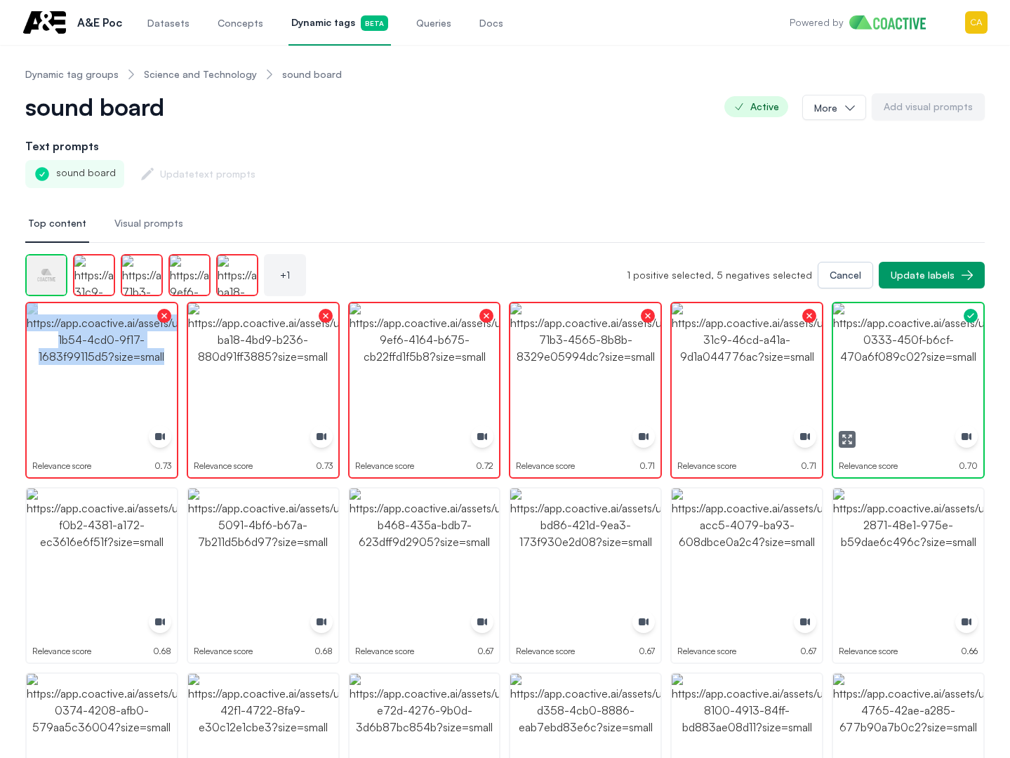
click at [932, 356] on img "button" at bounding box center [908, 378] width 150 height 150
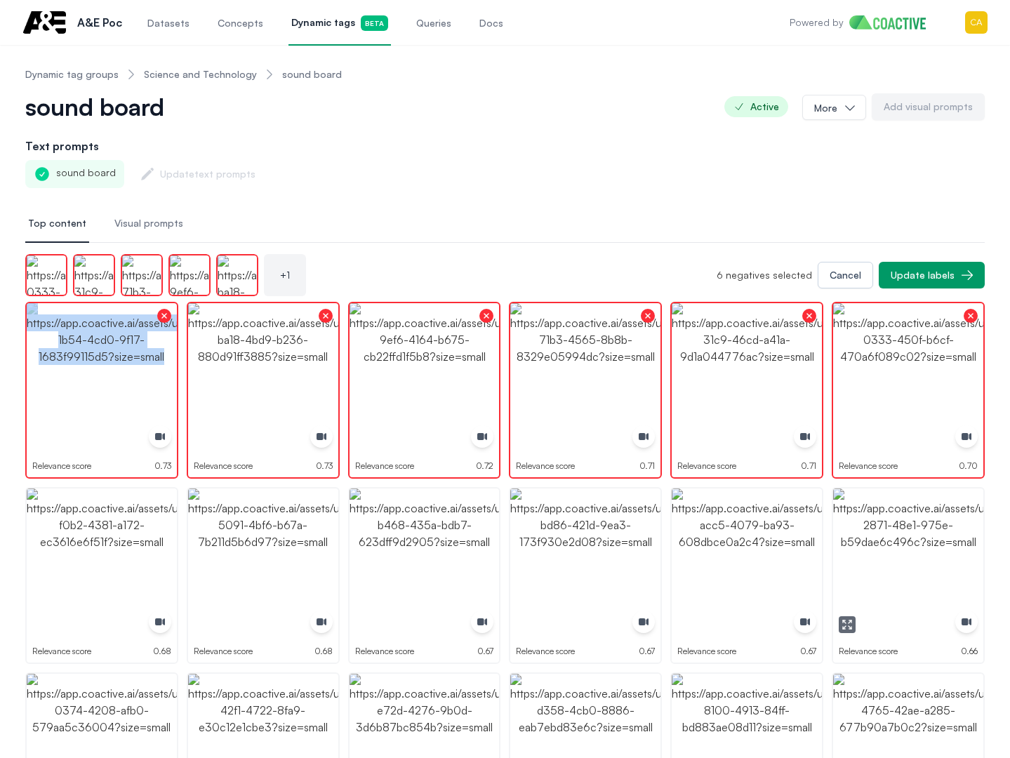
click at [899, 583] on img "button" at bounding box center [908, 564] width 150 height 150
click at [734, 564] on img "button" at bounding box center [747, 564] width 150 height 150
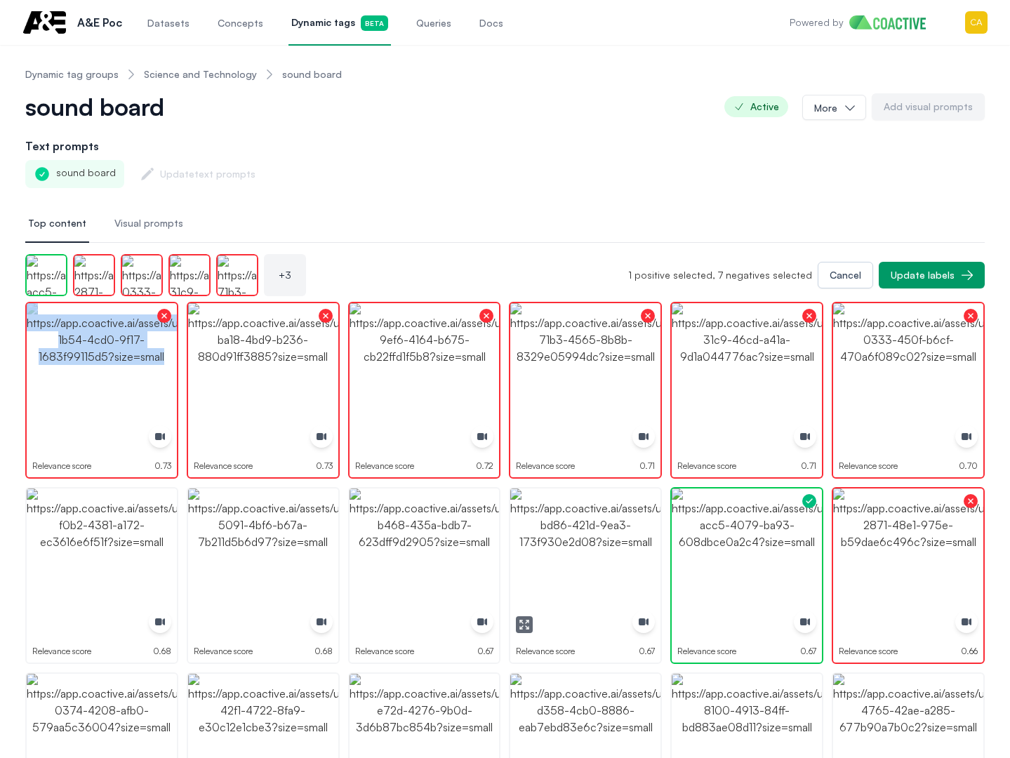
click at [564, 563] on img "button" at bounding box center [585, 564] width 150 height 150
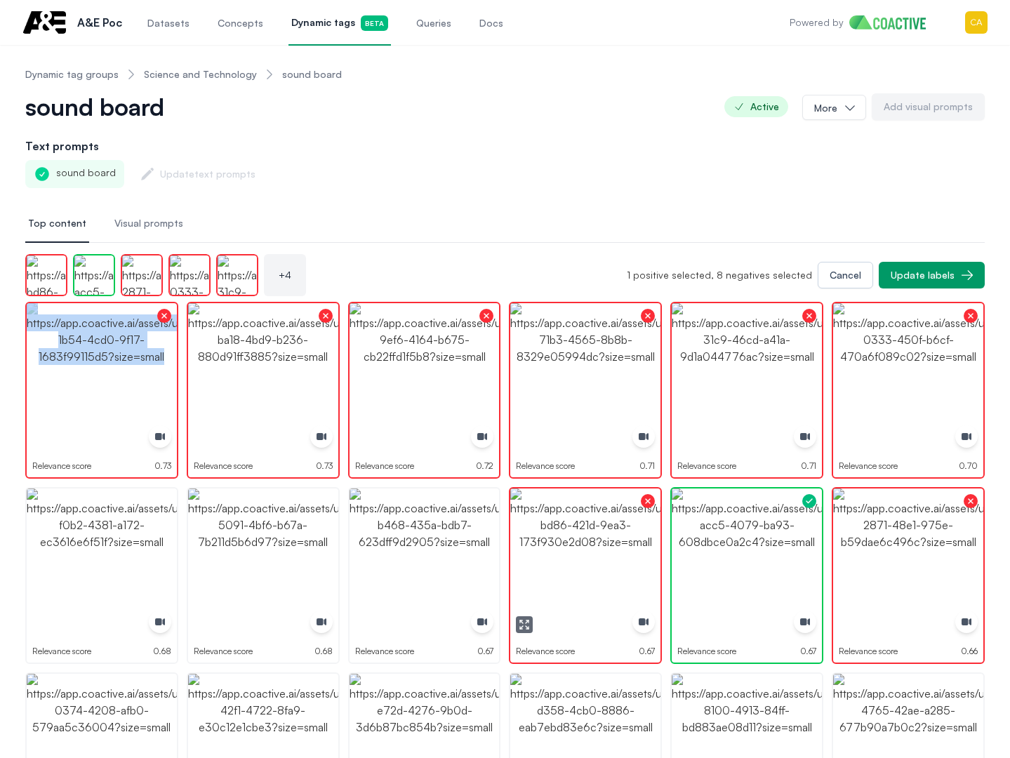
click at [397, 558] on img "button" at bounding box center [425, 564] width 150 height 150
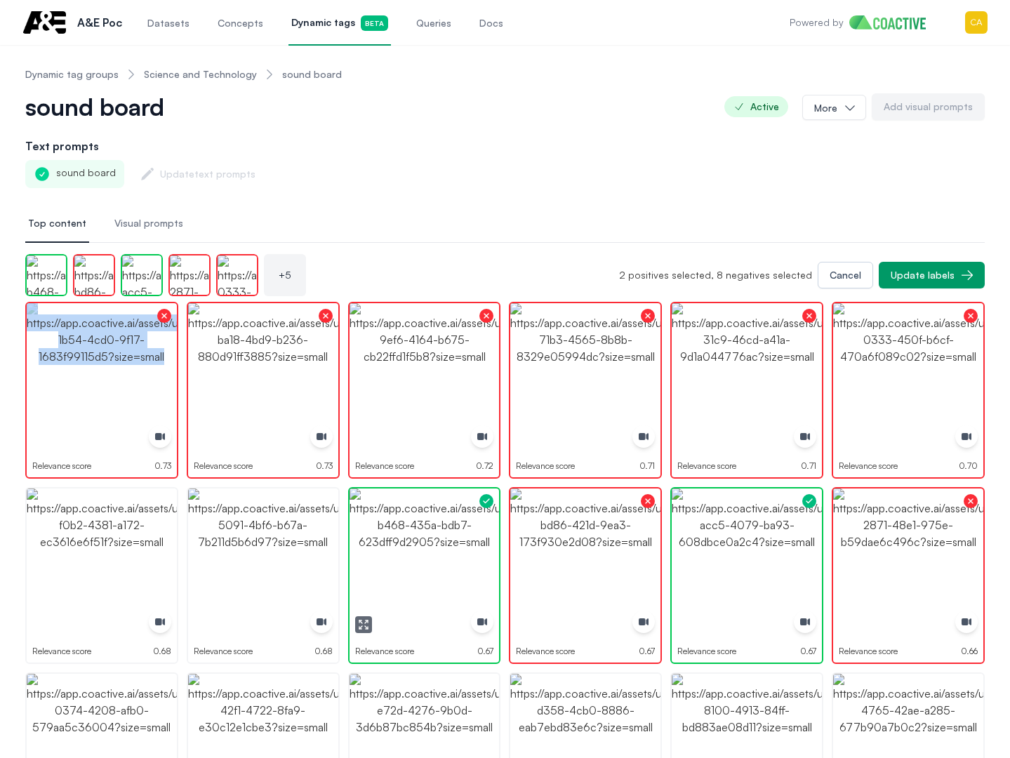
click at [397, 558] on img "button" at bounding box center [425, 564] width 150 height 150
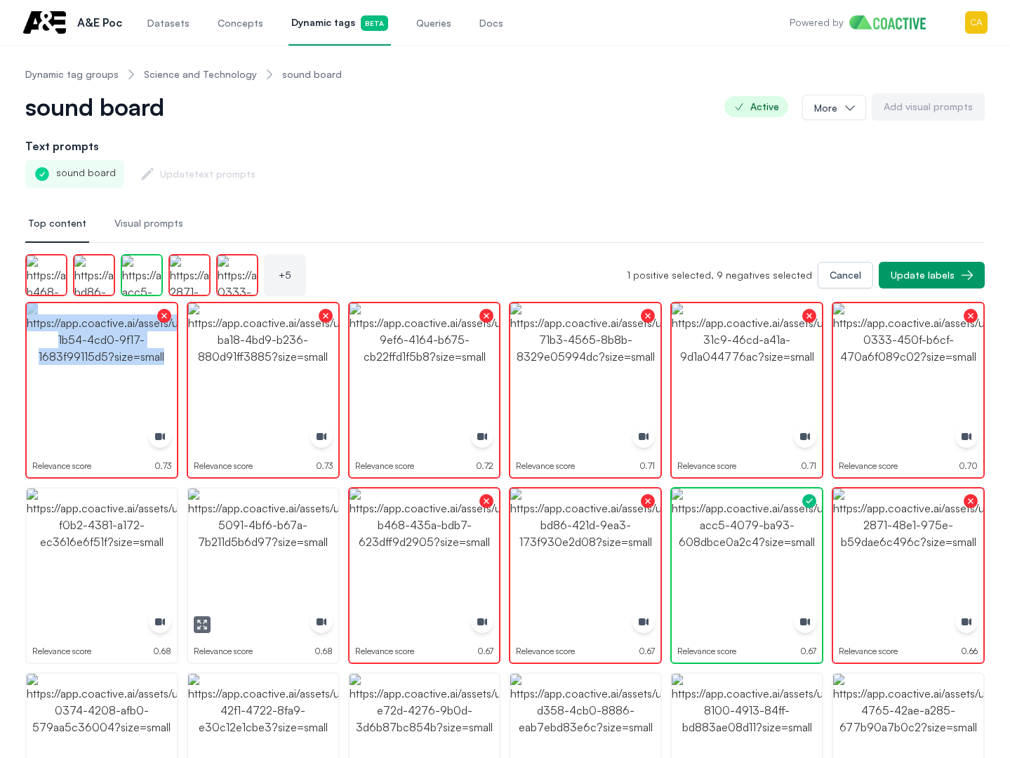
click at [209, 534] on img "button" at bounding box center [263, 564] width 150 height 150
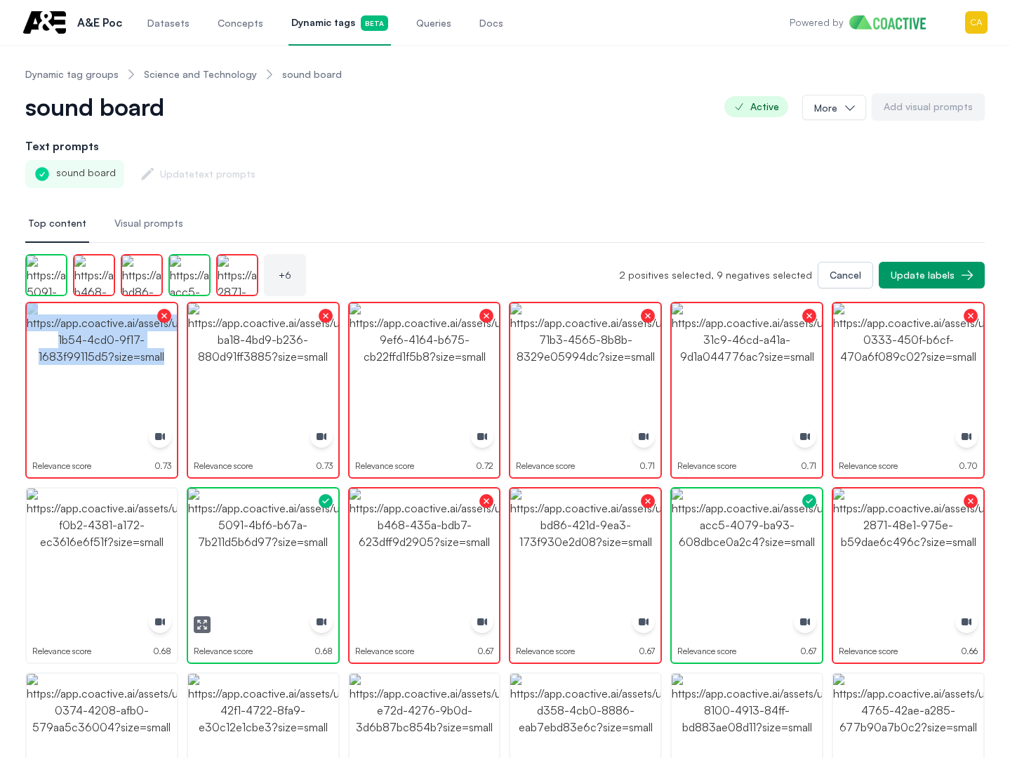
click at [209, 534] on img "button" at bounding box center [263, 564] width 150 height 150
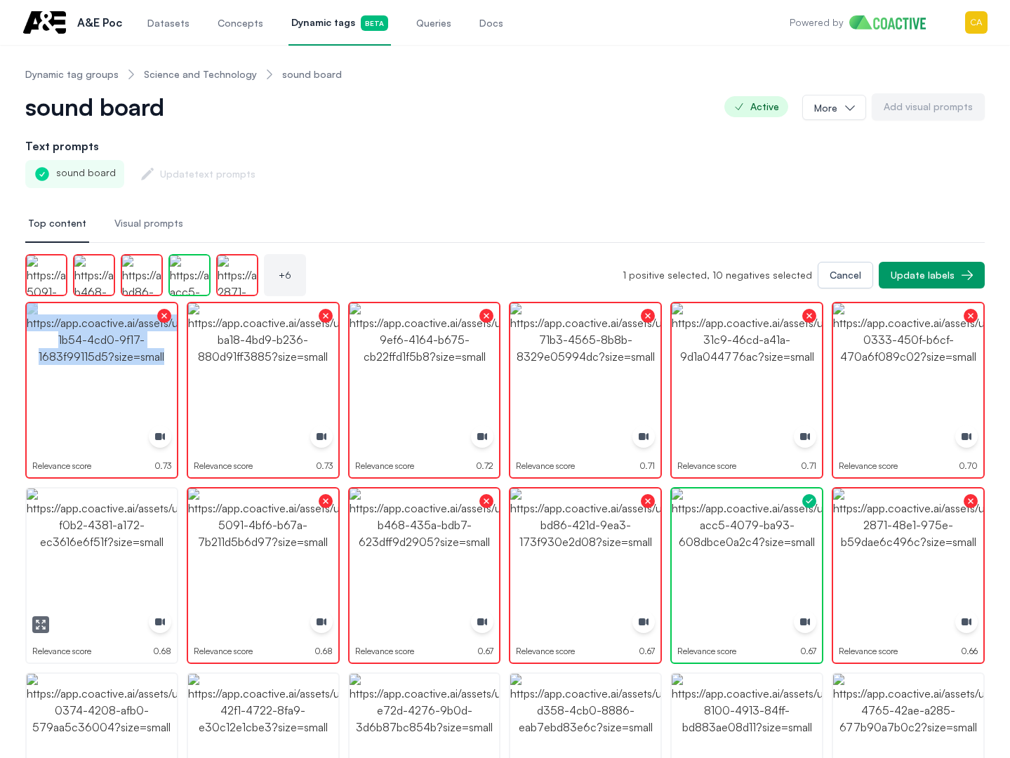
click at [79, 534] on img "button" at bounding box center [102, 564] width 150 height 150
drag, startPoint x: 79, startPoint y: 534, endPoint x: 88, endPoint y: 522, distance: 14.5
click at [79, 534] on img "button" at bounding box center [102, 564] width 150 height 150
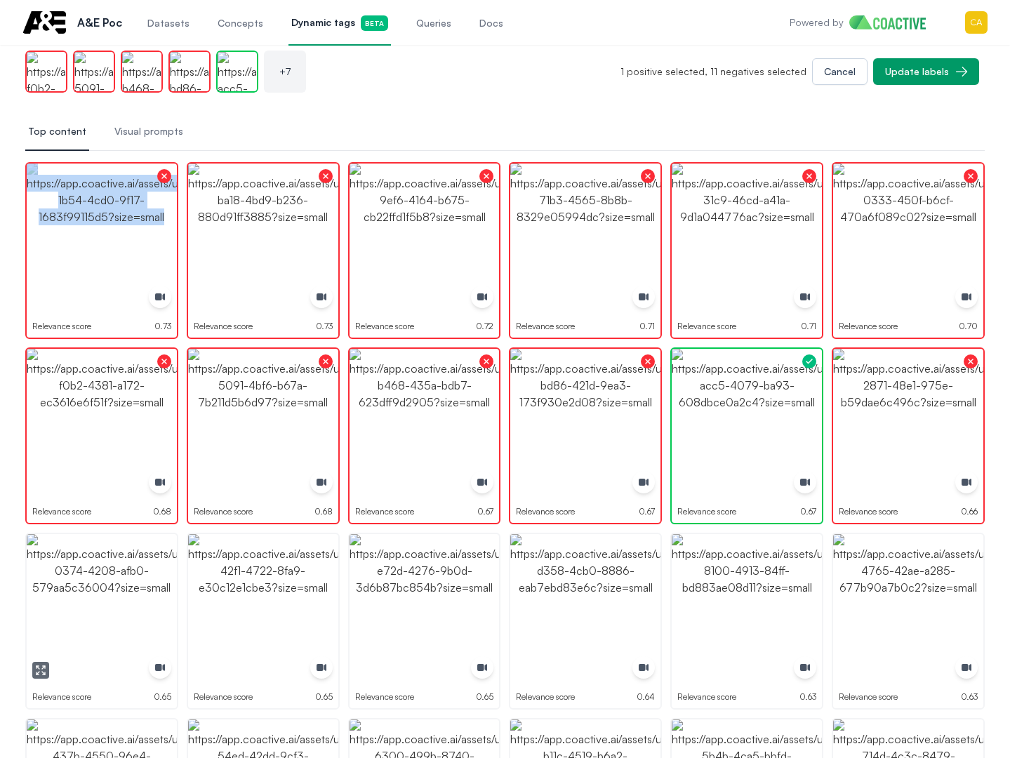
scroll to position [211, 0]
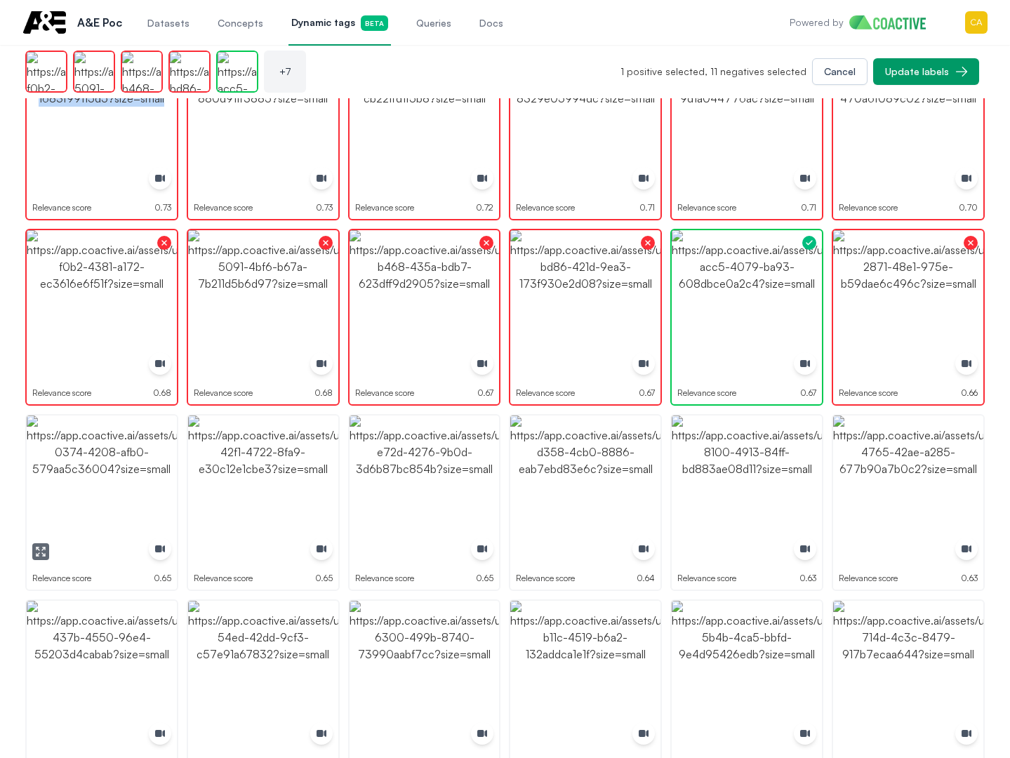
click at [91, 492] on img "button" at bounding box center [102, 491] width 150 height 150
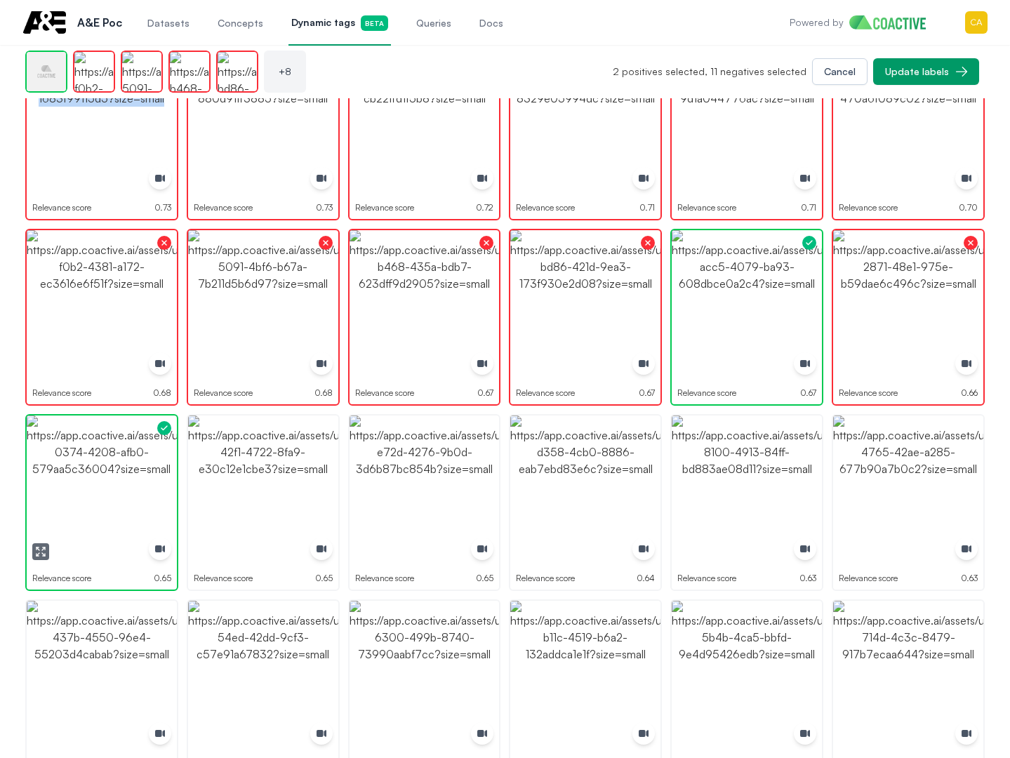
click at [91, 492] on img "button" at bounding box center [102, 491] width 150 height 150
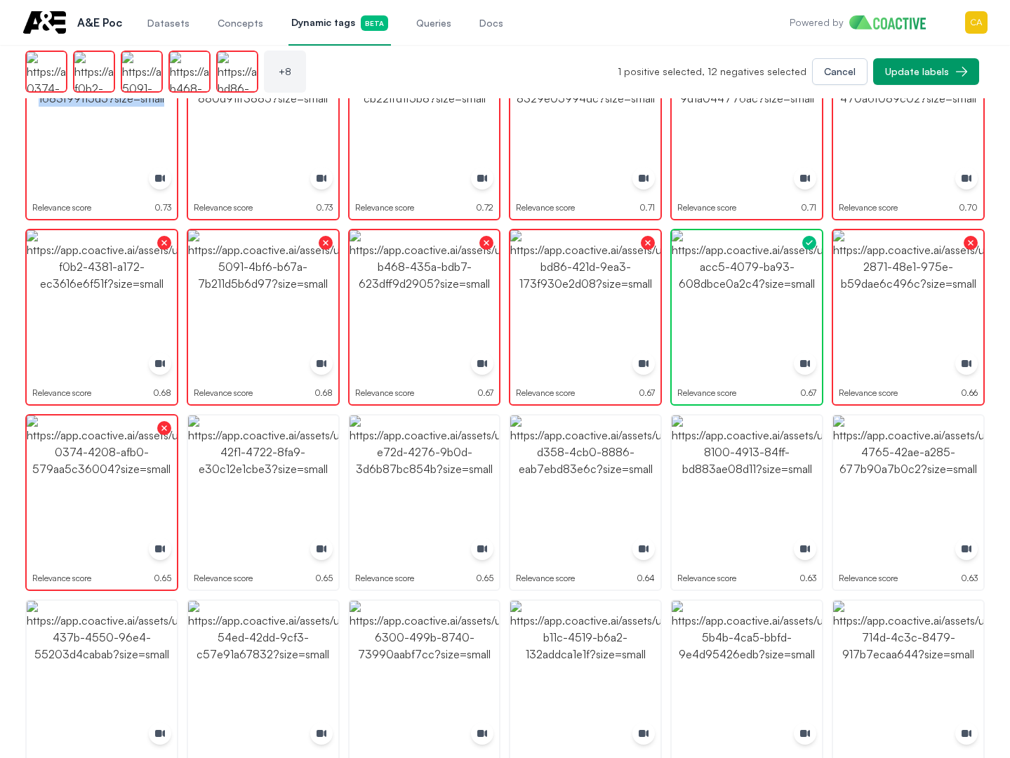
click at [399, 472] on img "button" at bounding box center [425, 491] width 150 height 150
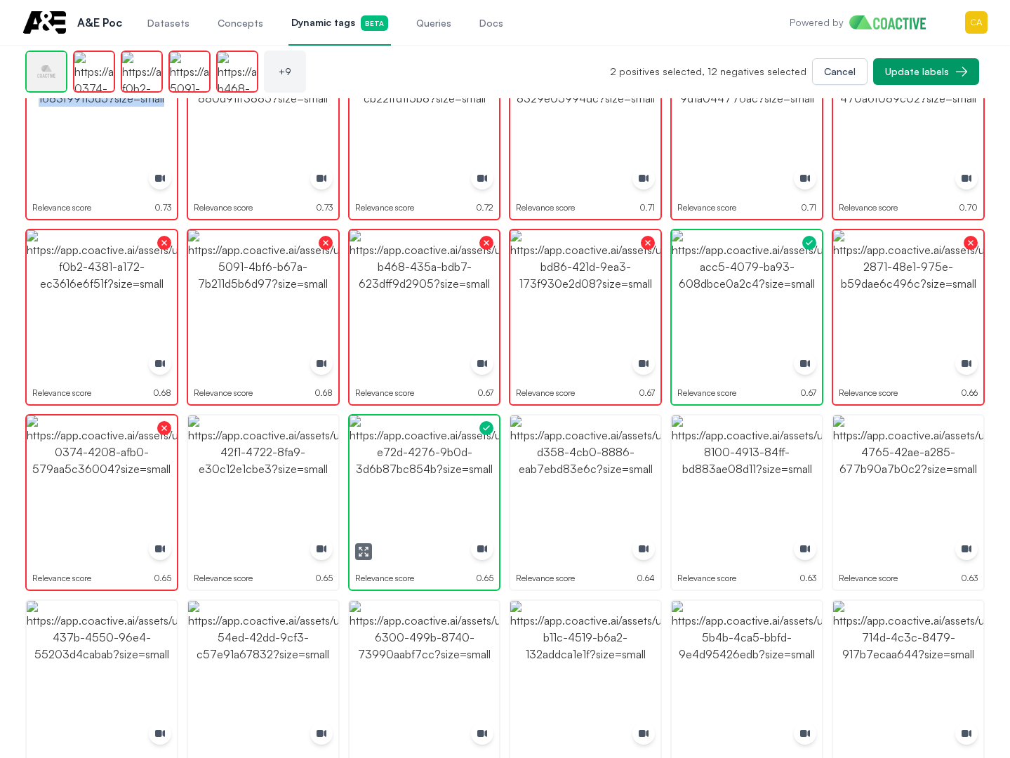
click at [399, 472] on img "button" at bounding box center [425, 491] width 150 height 150
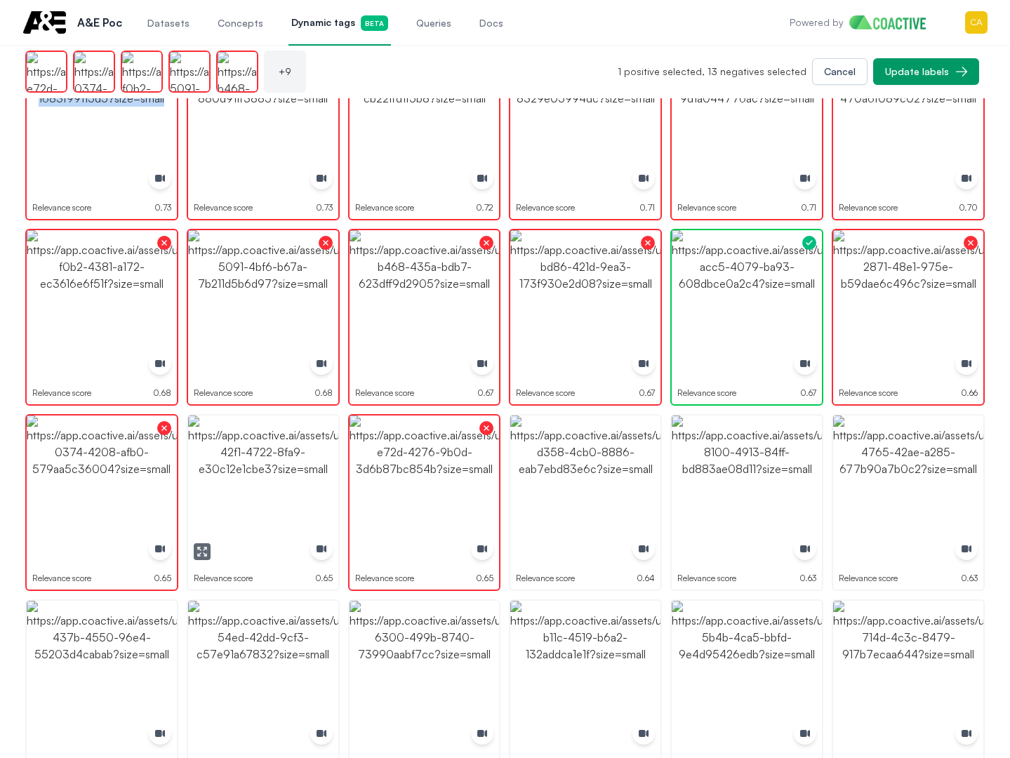
click at [220, 473] on img "button" at bounding box center [263, 491] width 150 height 150
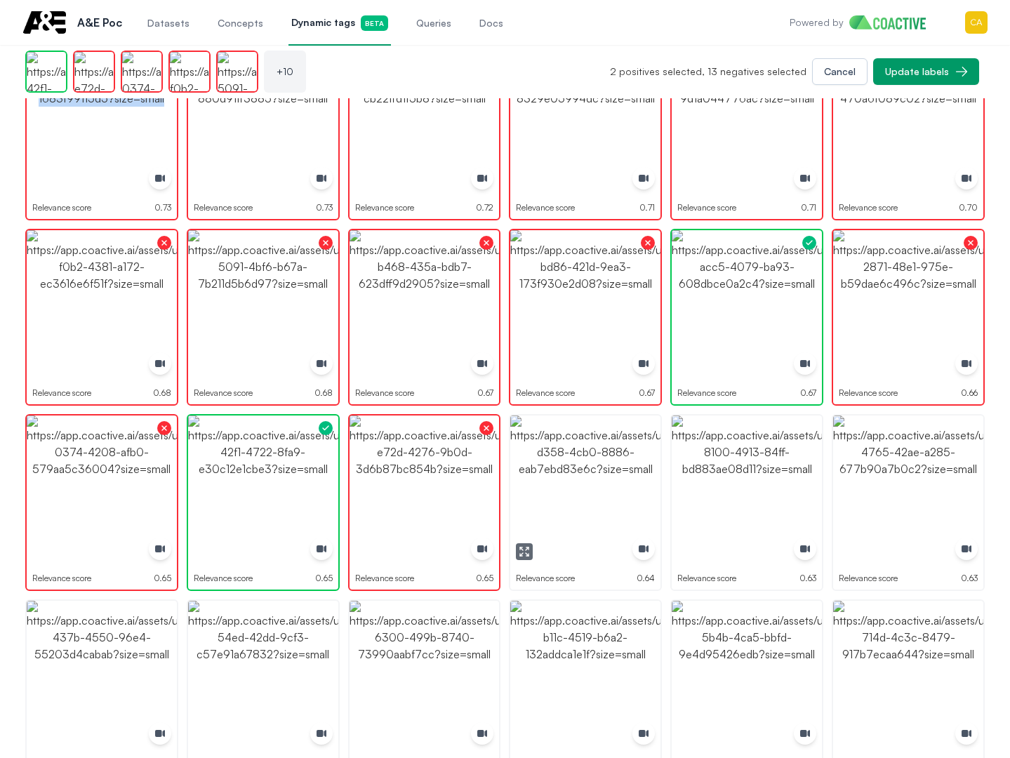
click at [577, 465] on img "button" at bounding box center [585, 491] width 150 height 150
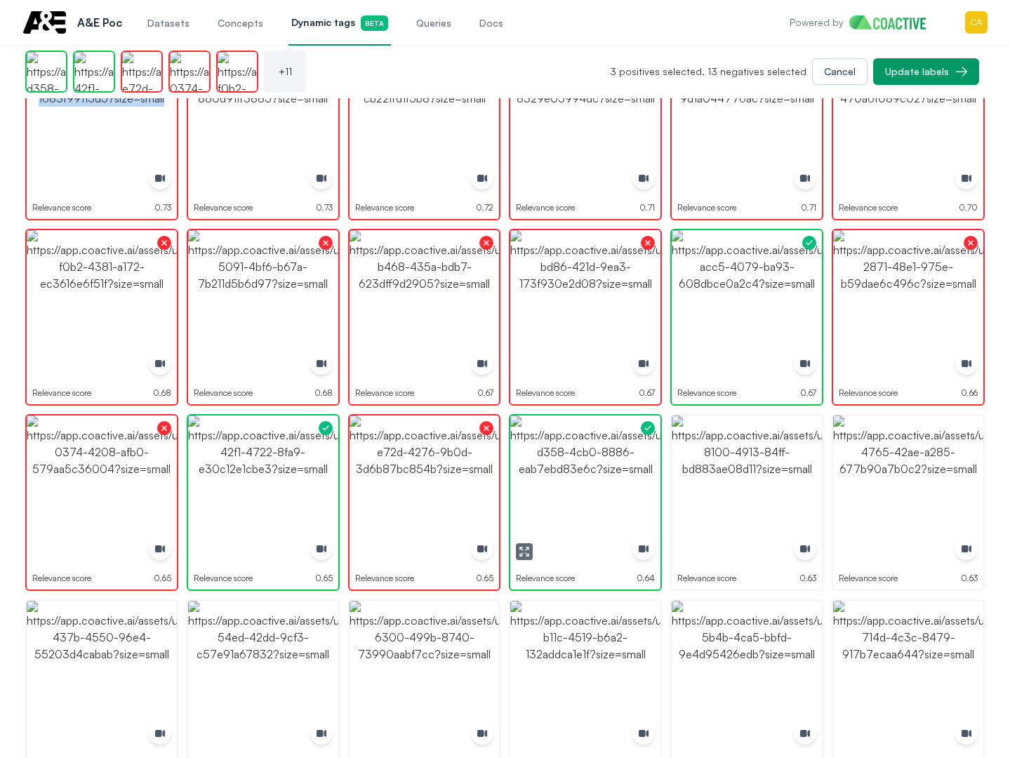
click at [577, 465] on img "button" at bounding box center [585, 491] width 150 height 150
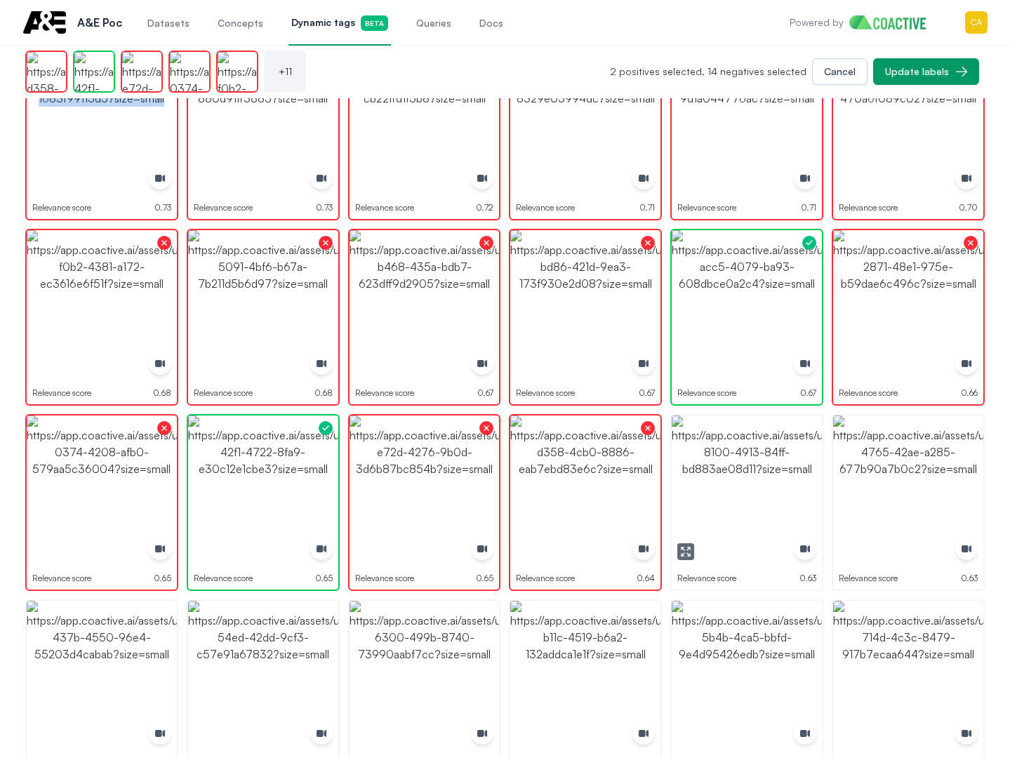
click at [751, 468] on img "button" at bounding box center [747, 491] width 150 height 150
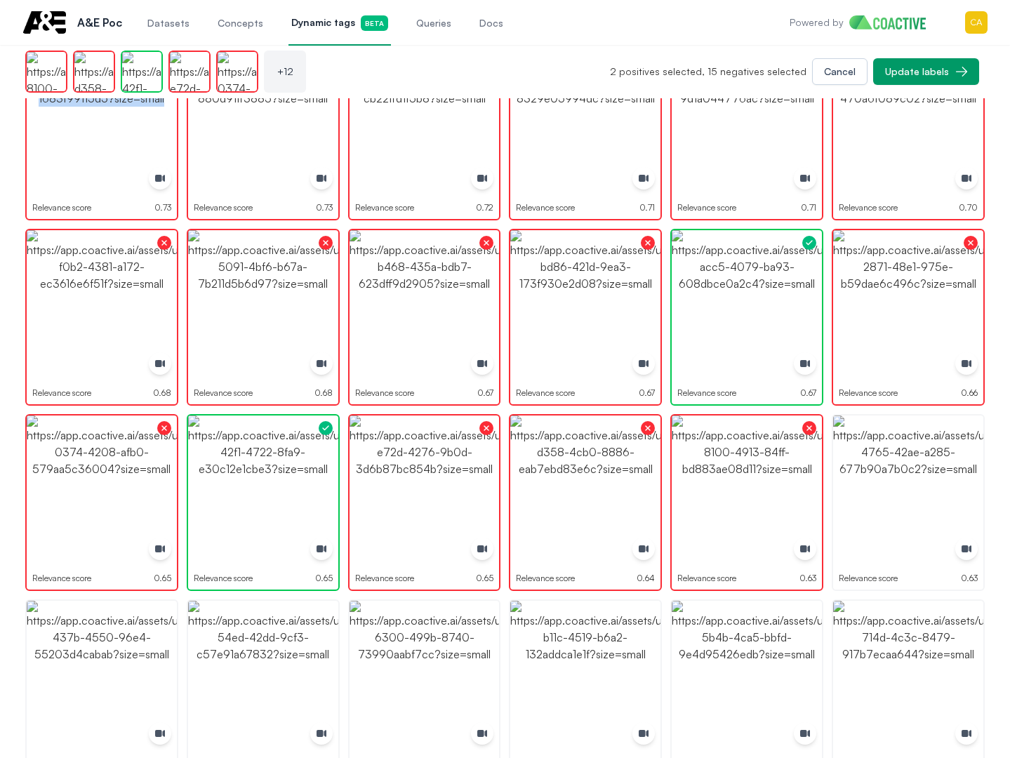
click at [885, 464] on img "button" at bounding box center [908, 491] width 150 height 150
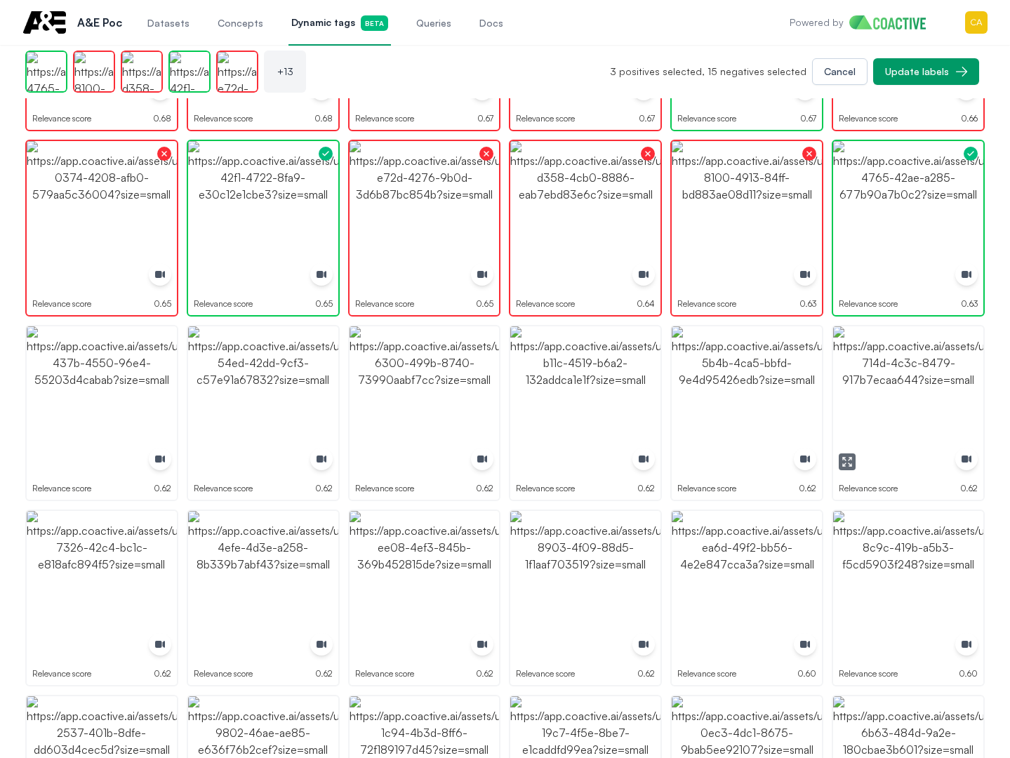
scroll to position [491, 0]
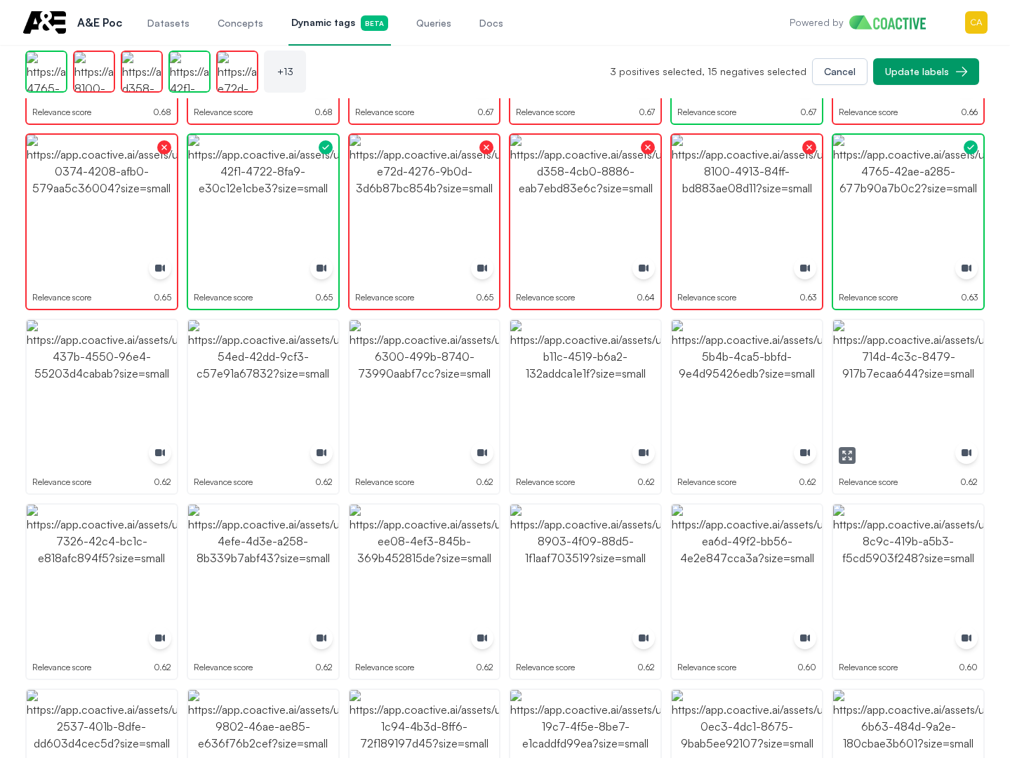
click at [884, 376] on img "button" at bounding box center [908, 395] width 150 height 150
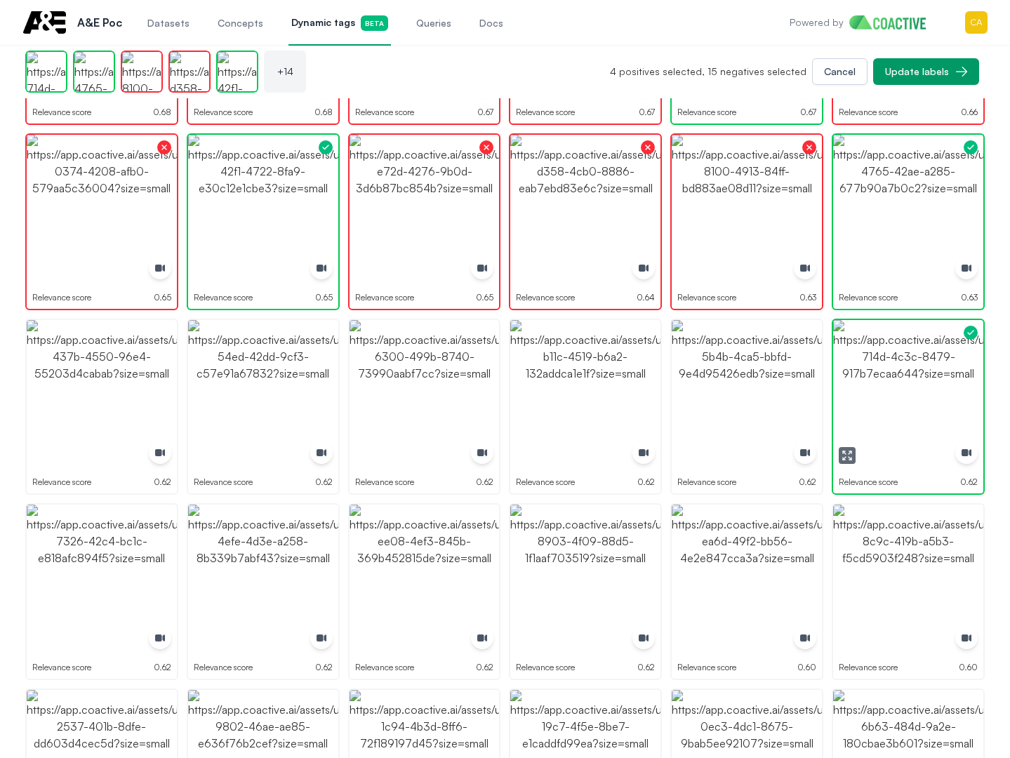
click at [884, 376] on img "button" at bounding box center [908, 395] width 150 height 150
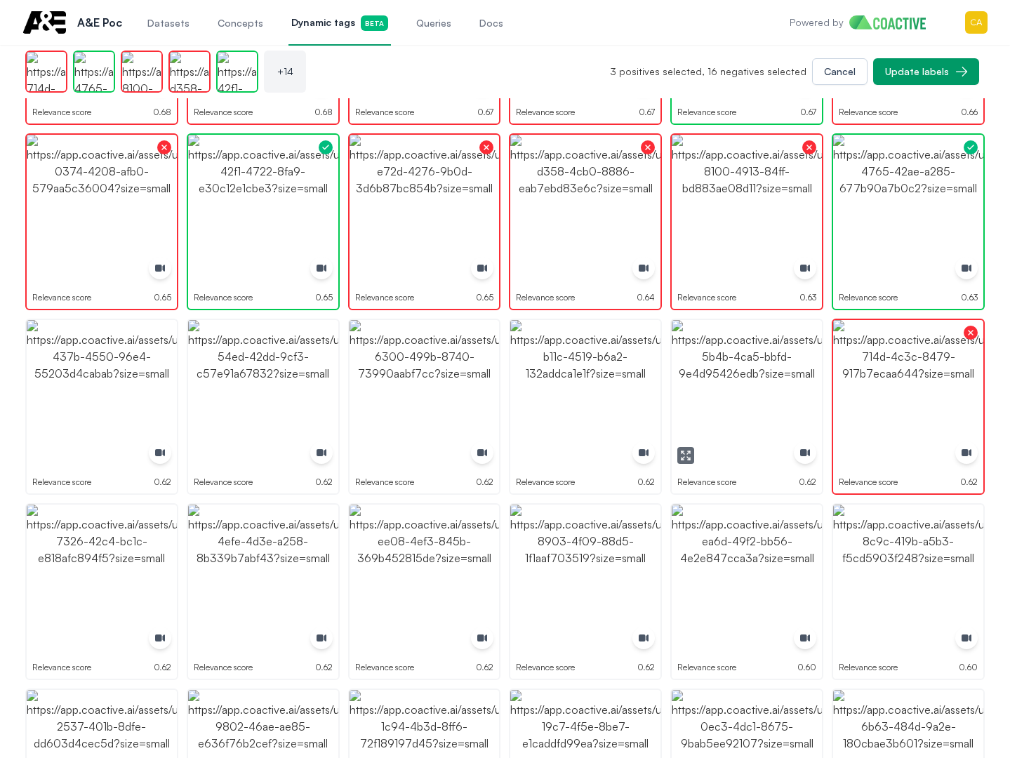
click at [718, 368] on img "button" at bounding box center [747, 395] width 150 height 150
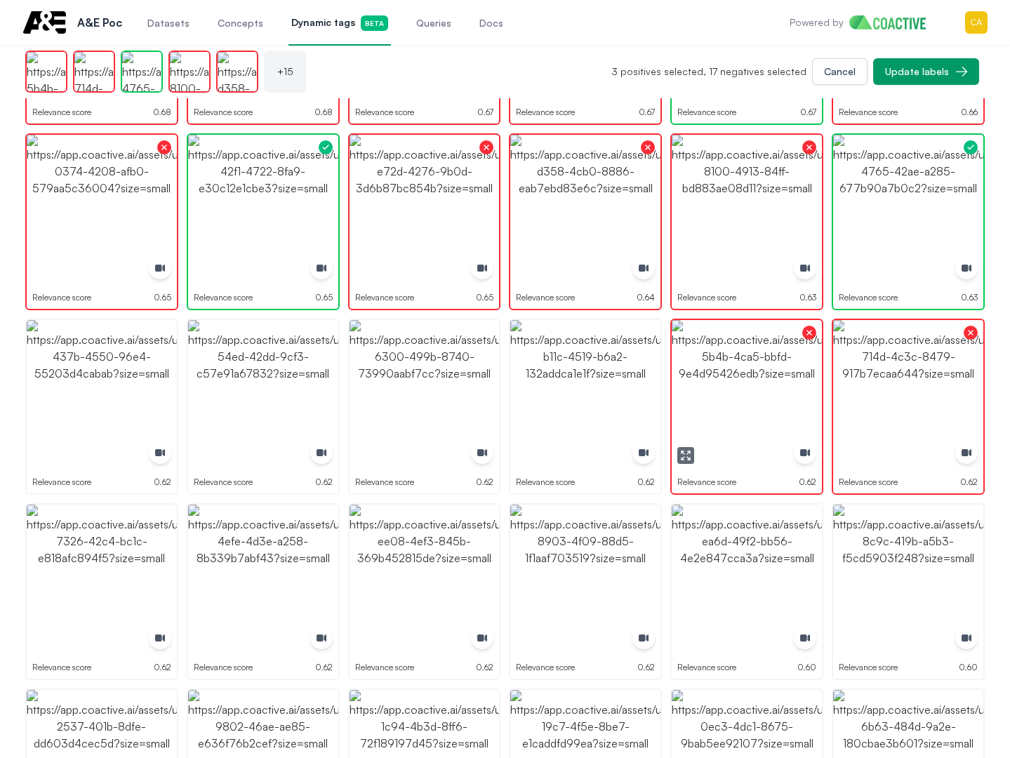
click at [538, 368] on img "button" at bounding box center [585, 395] width 150 height 150
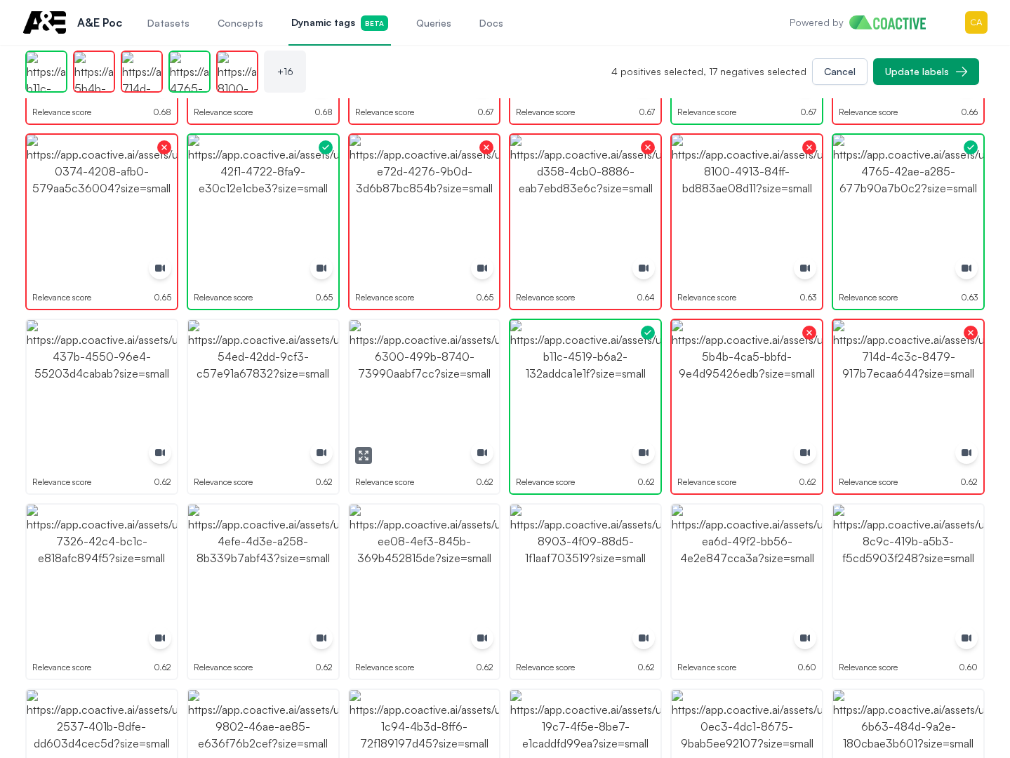
click at [409, 367] on img "button" at bounding box center [425, 395] width 150 height 150
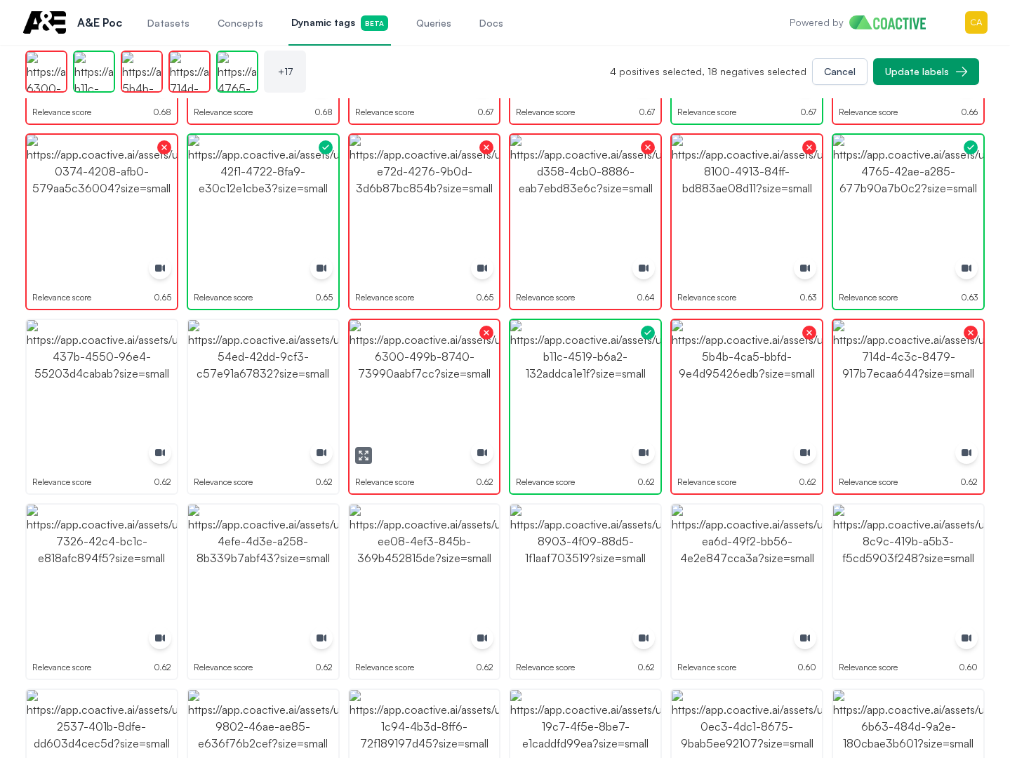
click at [264, 364] on img "button" at bounding box center [263, 395] width 150 height 150
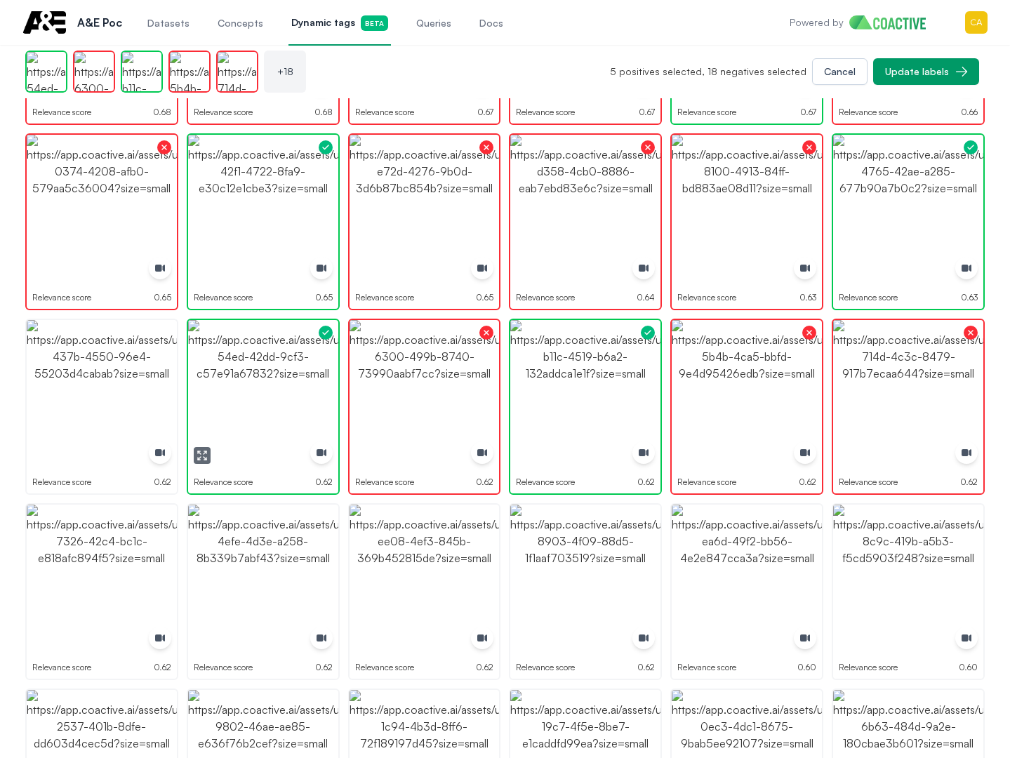
click at [264, 364] on img "button" at bounding box center [263, 395] width 150 height 150
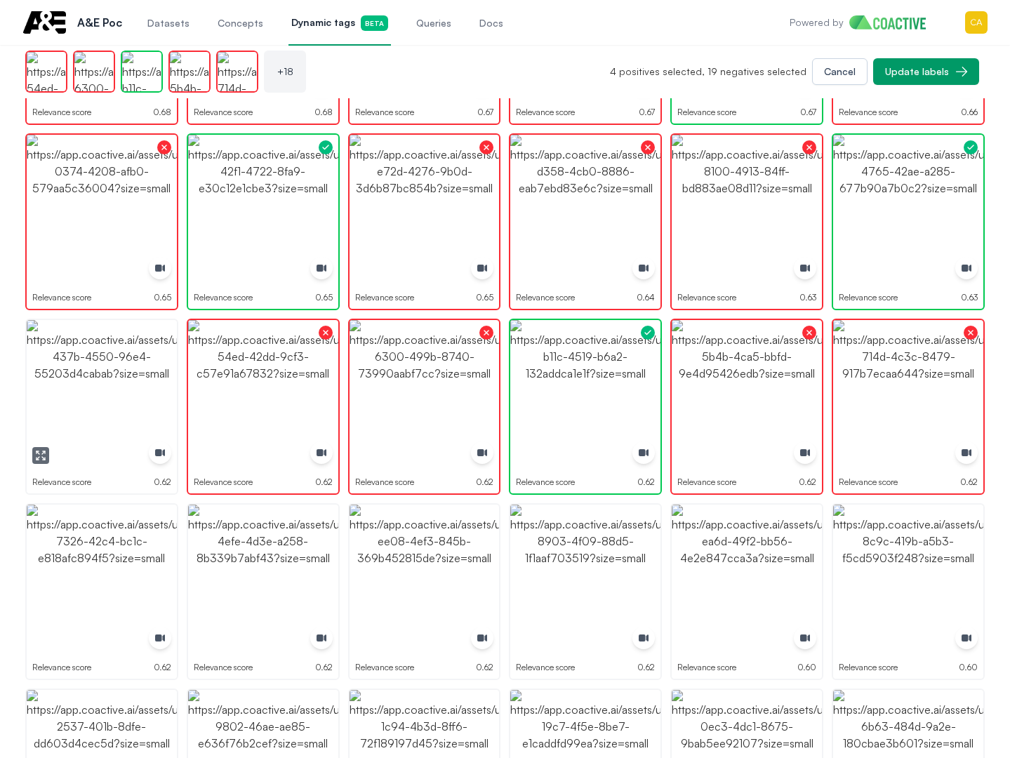
click at [124, 364] on img "button" at bounding box center [102, 395] width 150 height 150
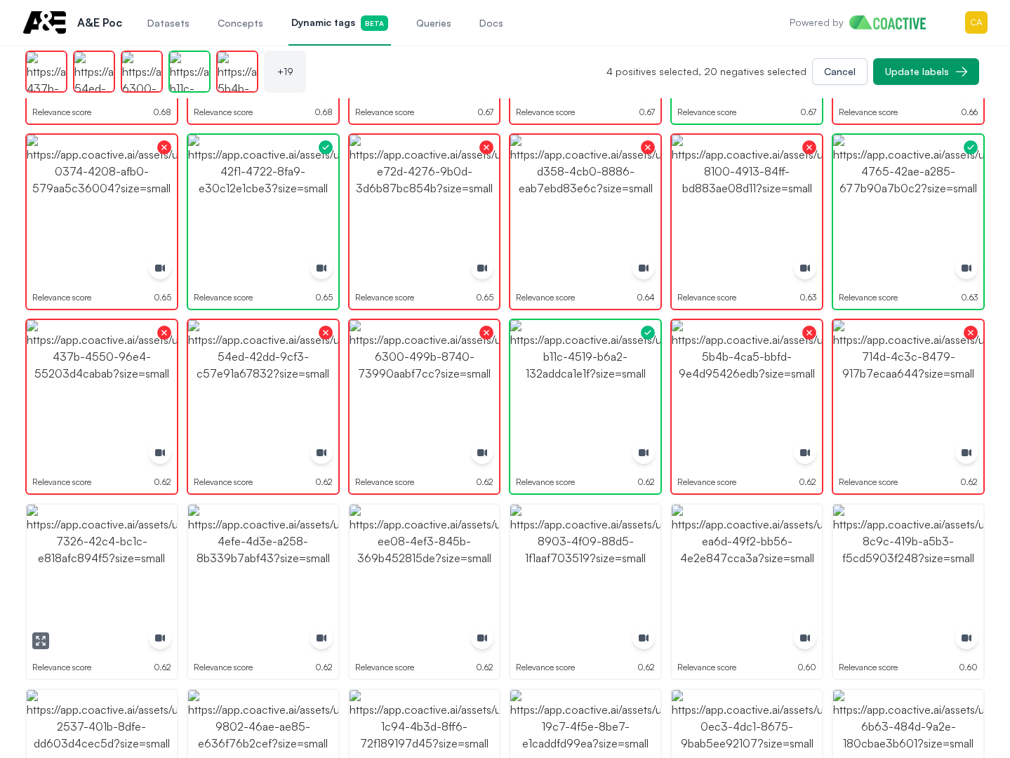
click at [94, 538] on img "button" at bounding box center [102, 580] width 150 height 150
drag, startPoint x: 94, startPoint y: 538, endPoint x: 165, endPoint y: 541, distance: 71.0
click at [95, 539] on img "button" at bounding box center [102, 580] width 150 height 150
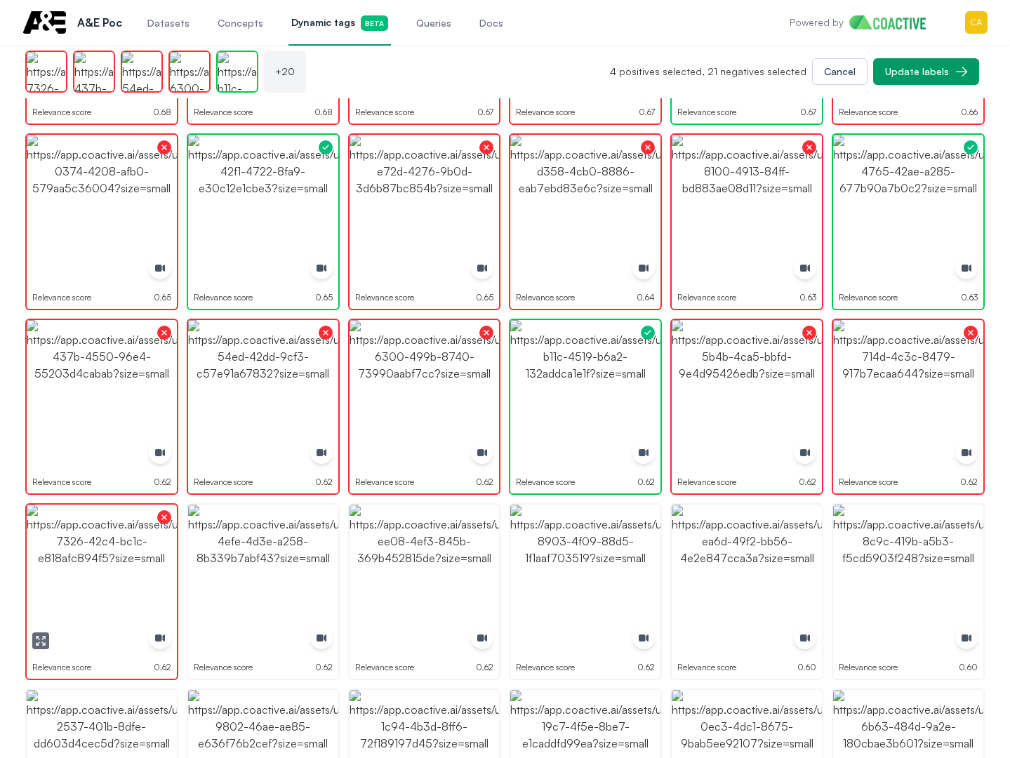
click at [233, 550] on img "button" at bounding box center [263, 580] width 150 height 150
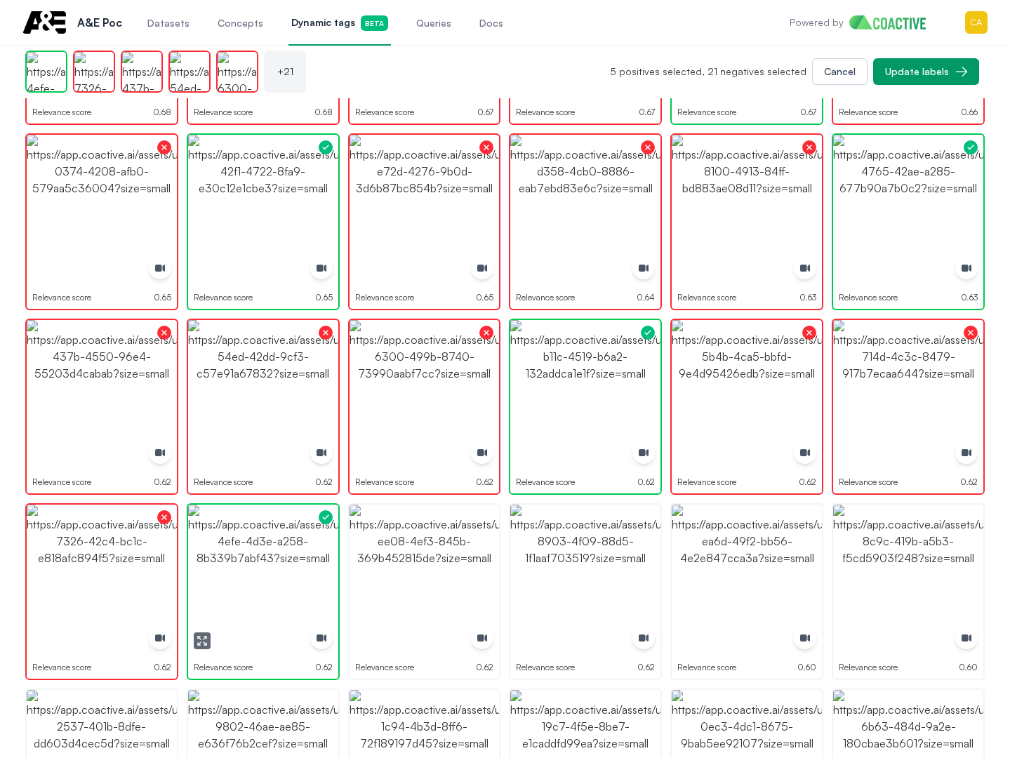
click at [233, 550] on img "button" at bounding box center [263, 580] width 150 height 150
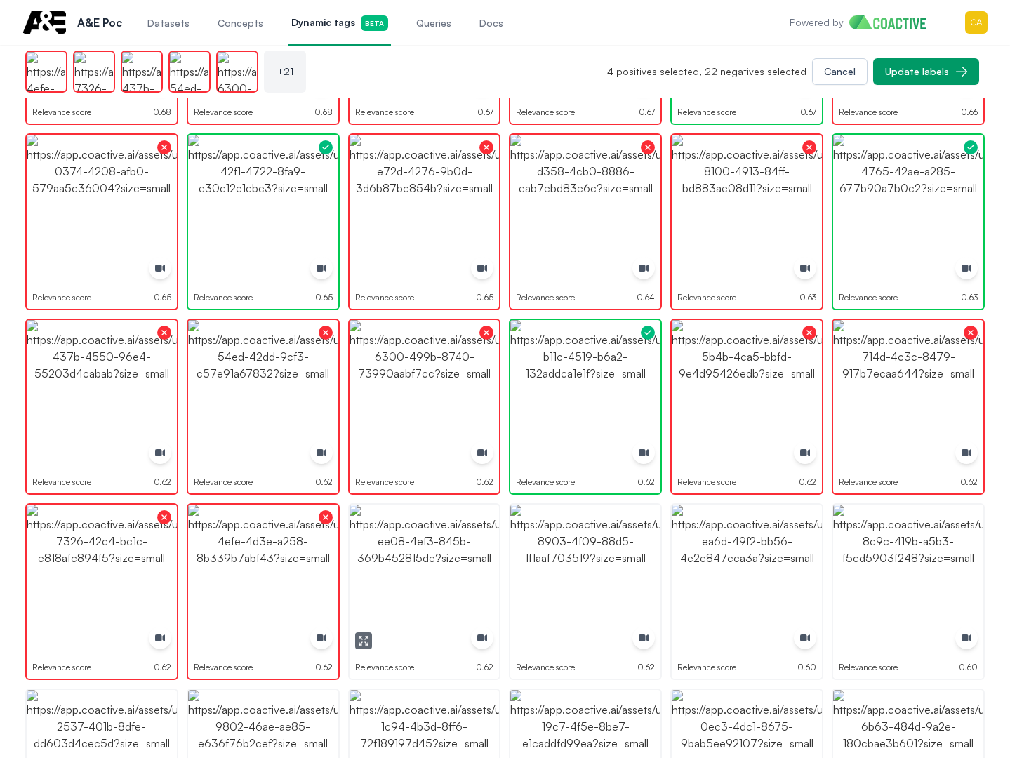
click at [428, 566] on img "button" at bounding box center [425, 580] width 150 height 150
click at [559, 557] on img "button" at bounding box center [585, 580] width 150 height 150
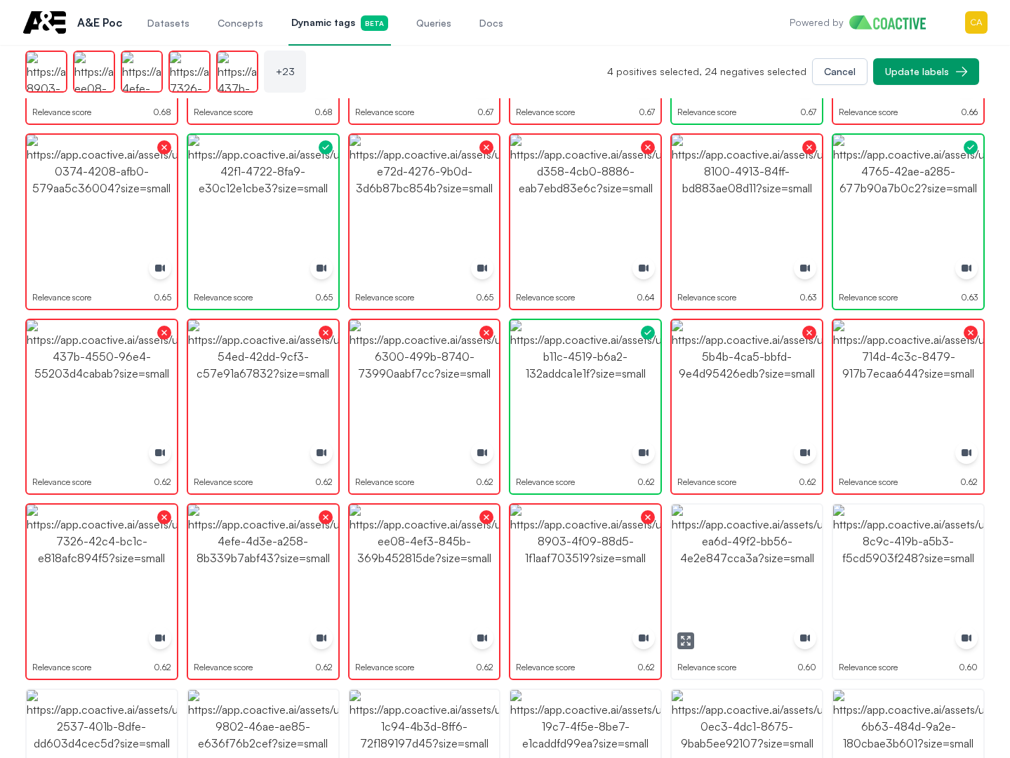
click at [732, 552] on img "button" at bounding box center [747, 580] width 150 height 150
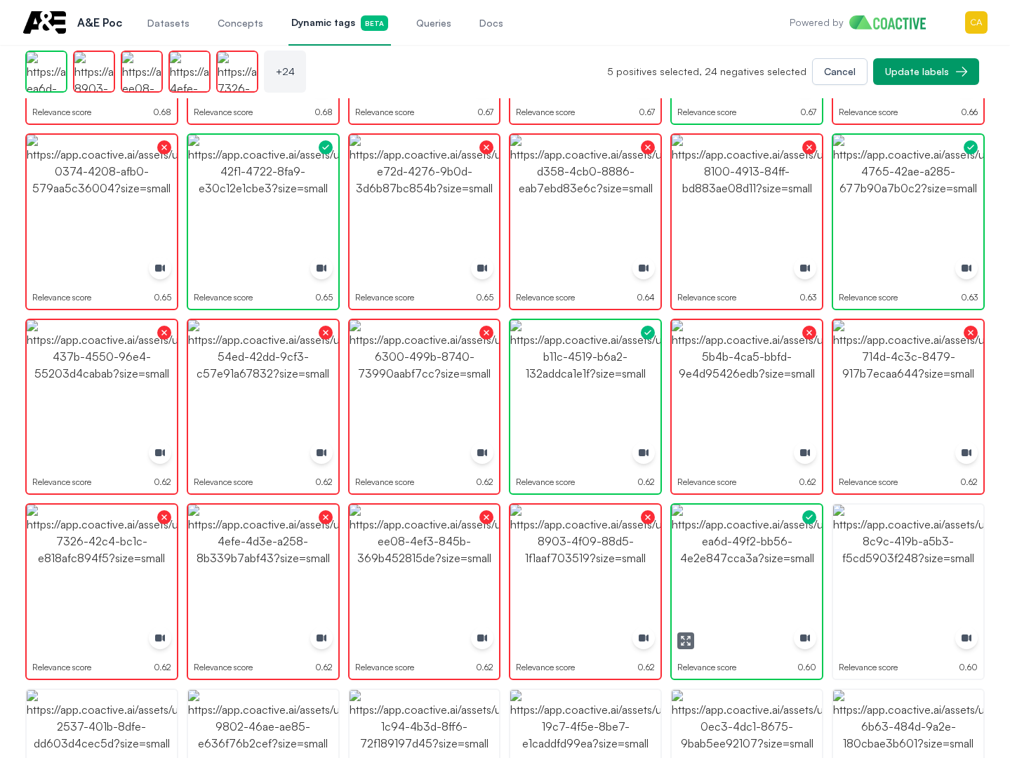
click at [732, 552] on img "button" at bounding box center [747, 580] width 150 height 150
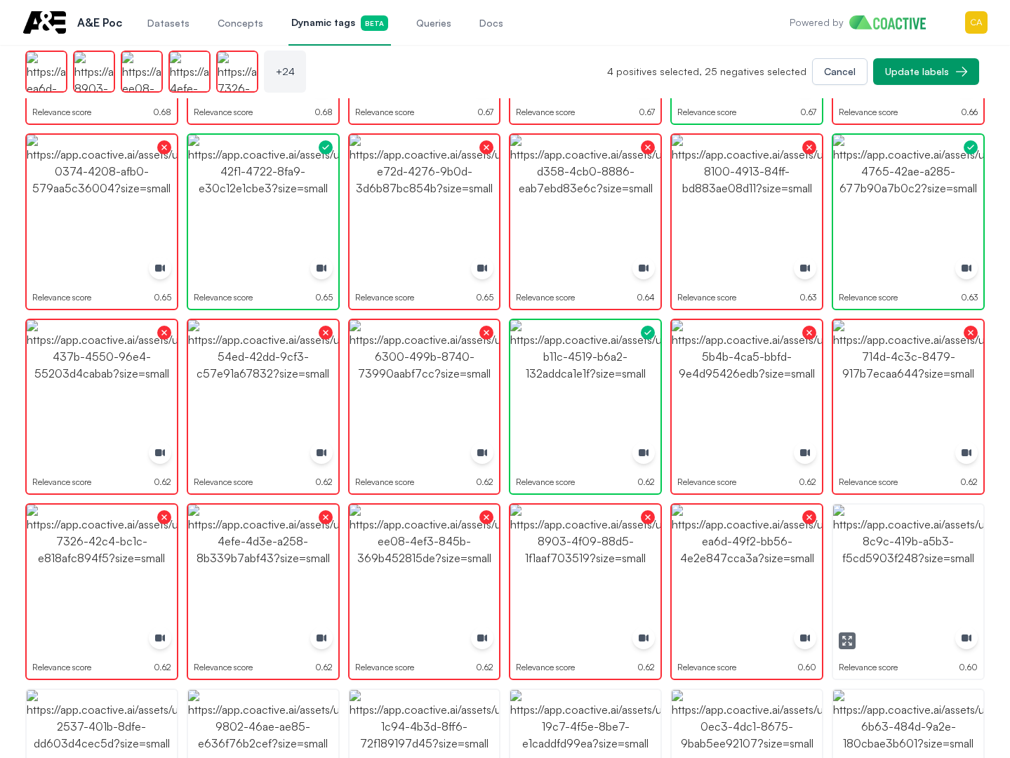
click at [894, 552] on img "button" at bounding box center [908, 580] width 150 height 150
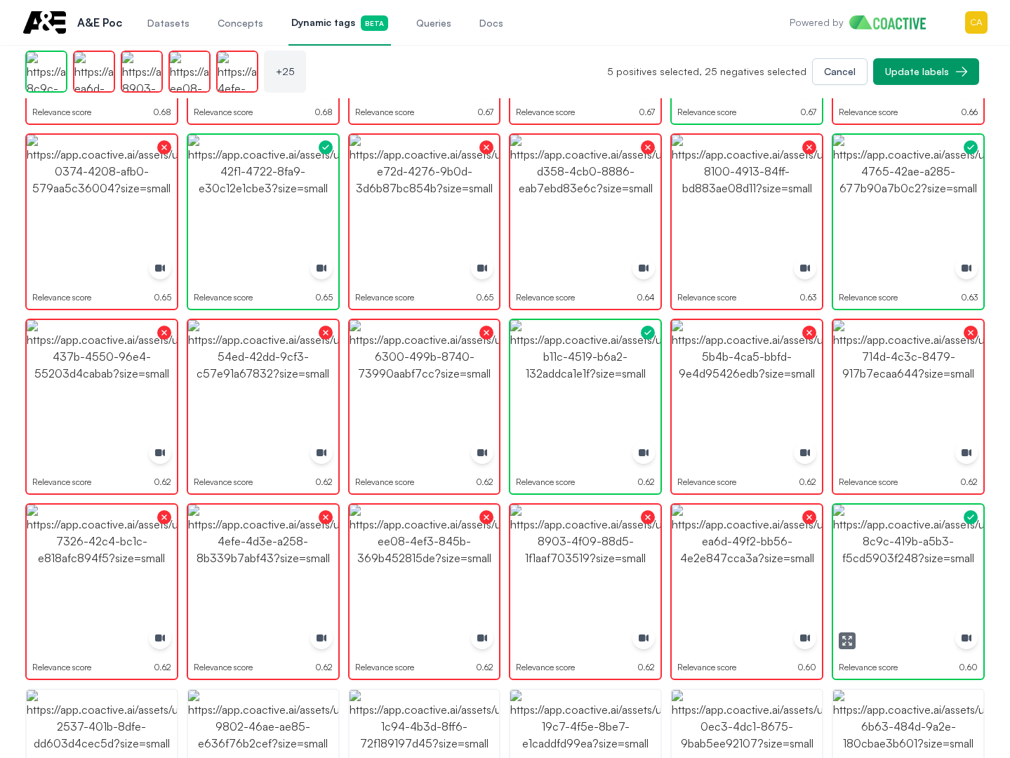
click at [894, 552] on img "button" at bounding box center [908, 580] width 150 height 150
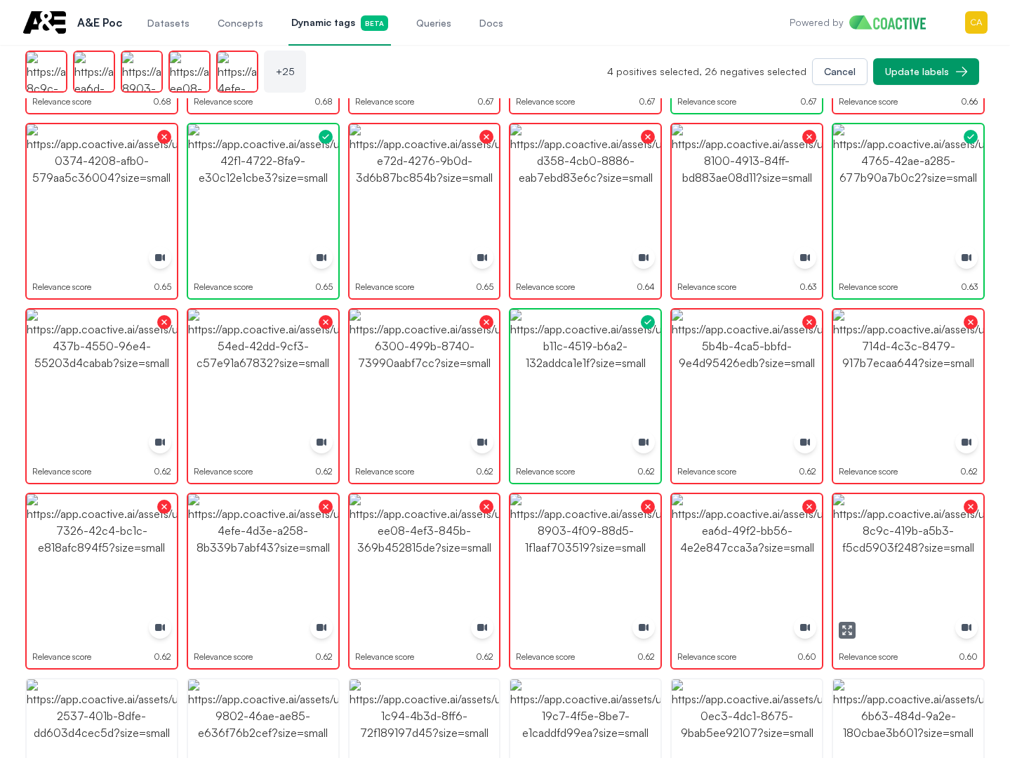
scroll to position [772, 0]
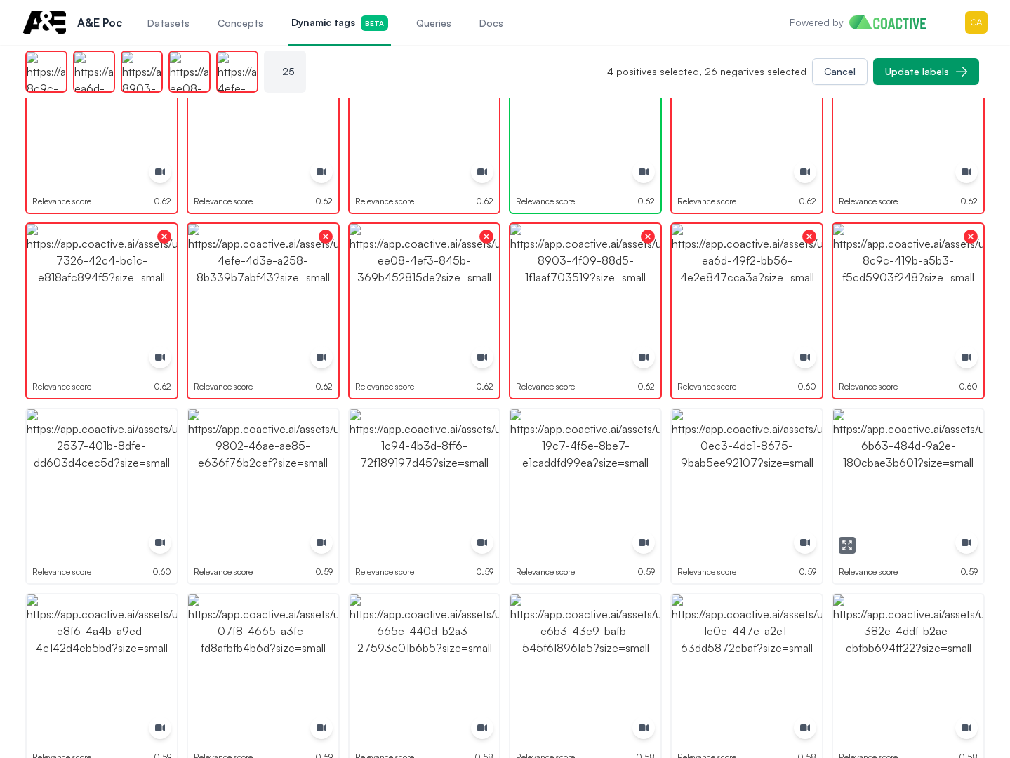
click at [896, 496] on img "button" at bounding box center [908, 484] width 150 height 150
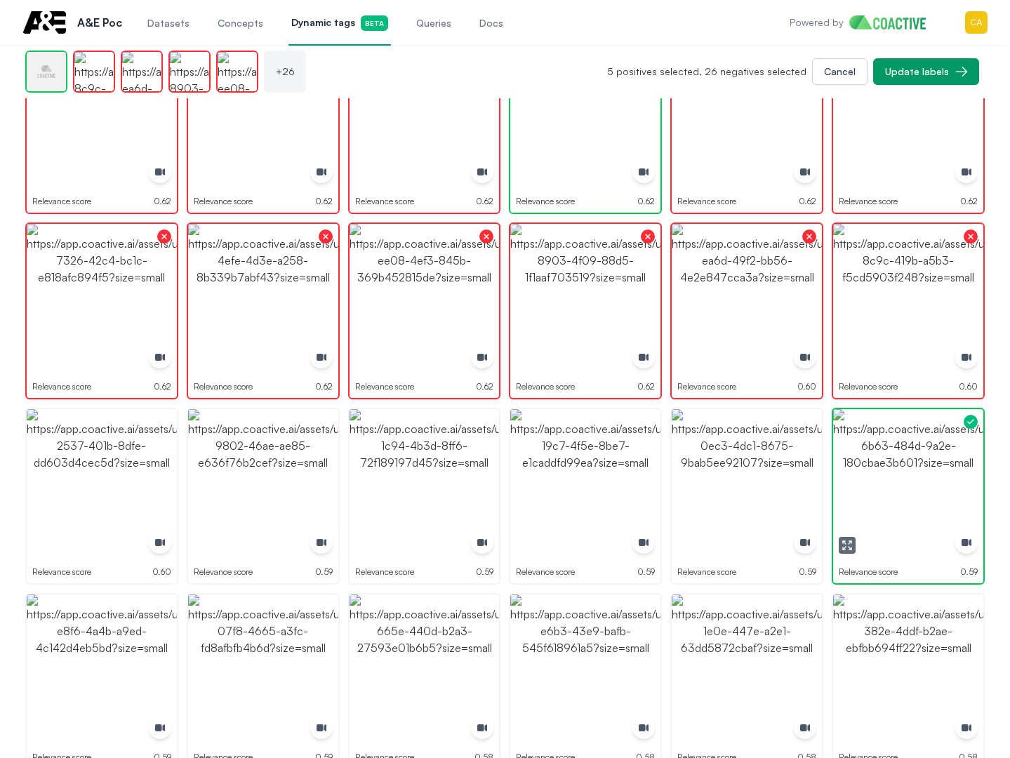
click at [896, 496] on img "button" at bounding box center [908, 484] width 150 height 150
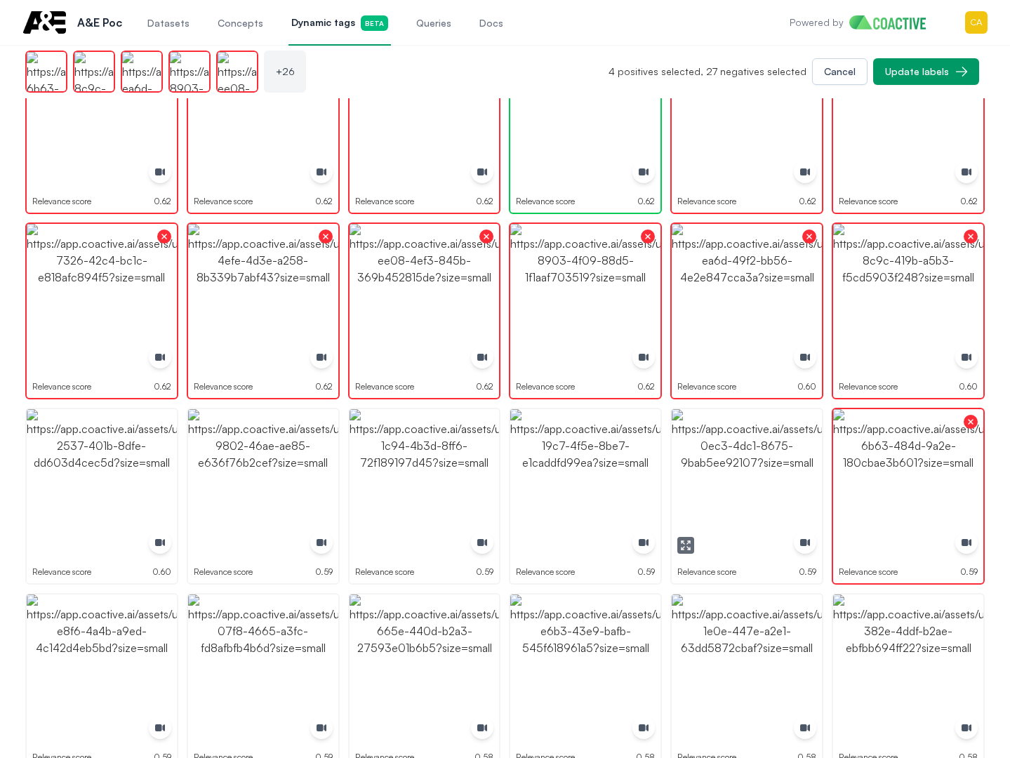
click at [730, 463] on img "button" at bounding box center [747, 484] width 150 height 150
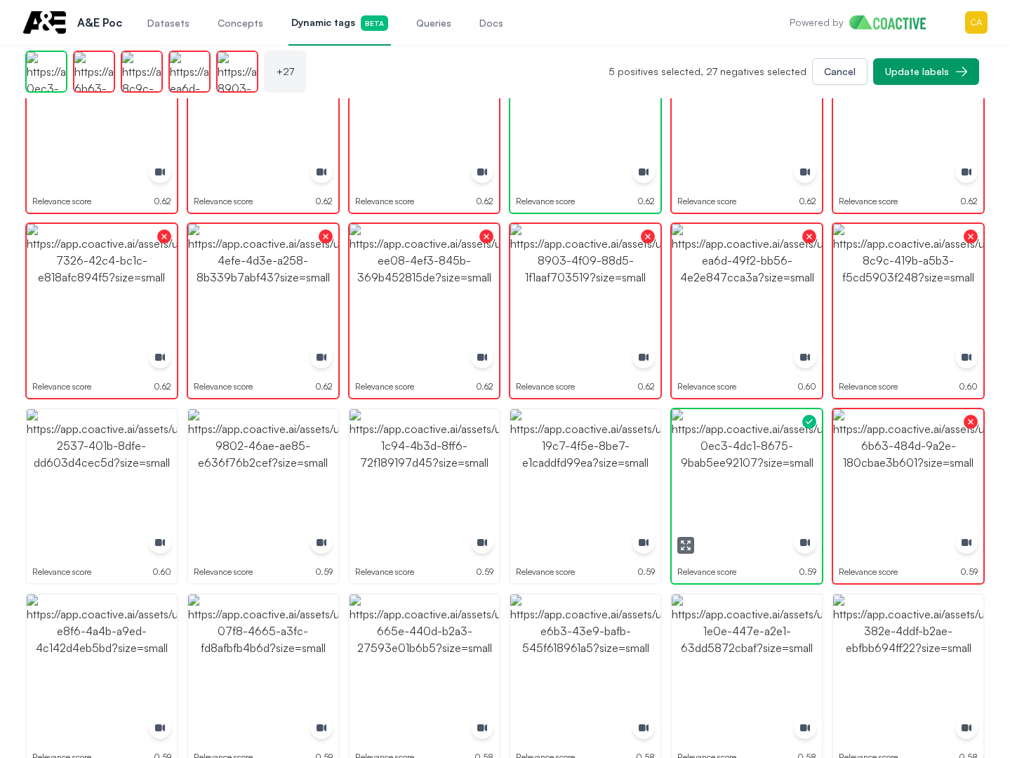
click at [730, 463] on img "button" at bounding box center [747, 484] width 150 height 150
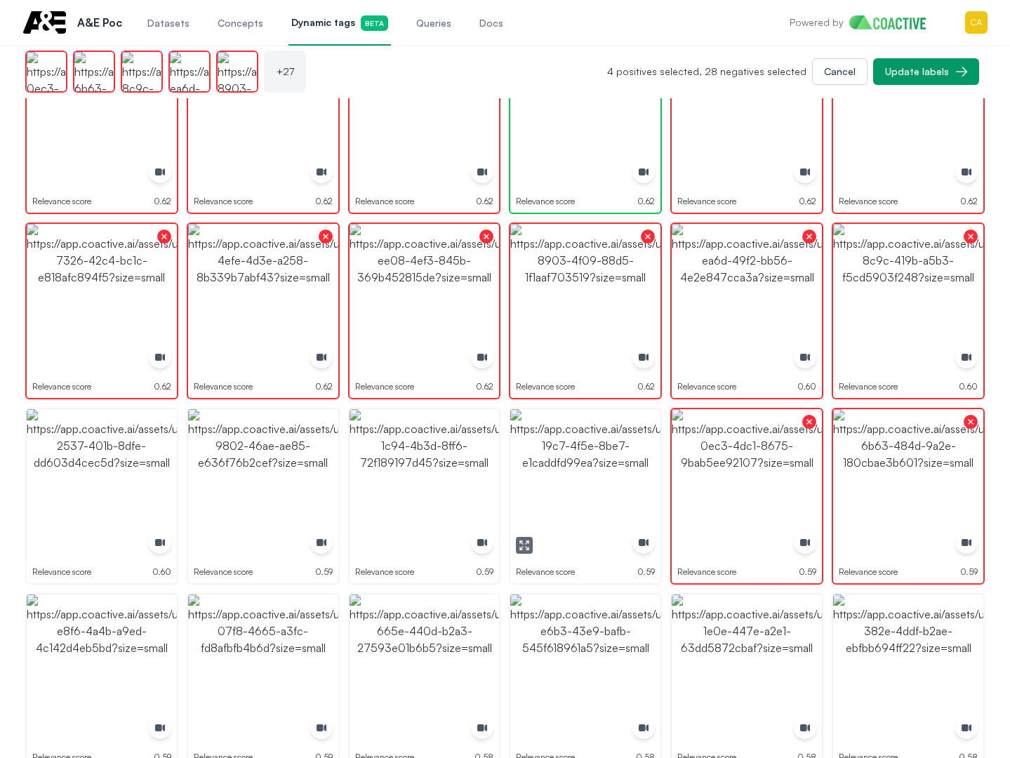
click at [582, 453] on img "button" at bounding box center [585, 484] width 150 height 150
click at [397, 446] on img "button" at bounding box center [425, 484] width 150 height 150
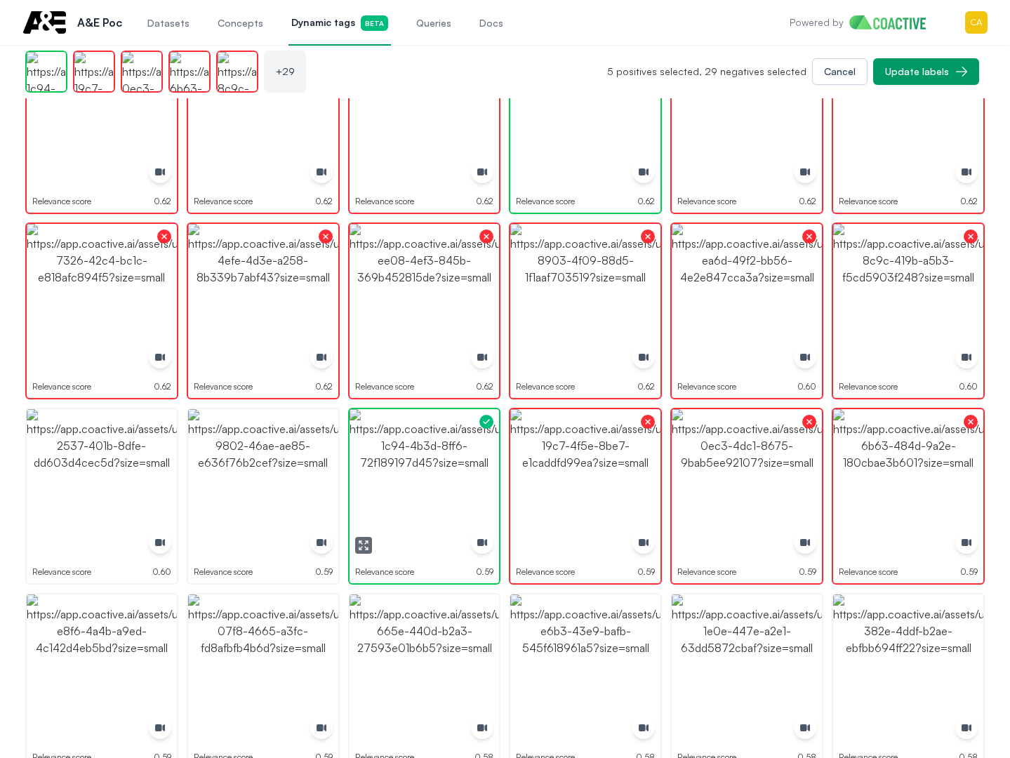
click at [397, 446] on img "button" at bounding box center [425, 484] width 150 height 150
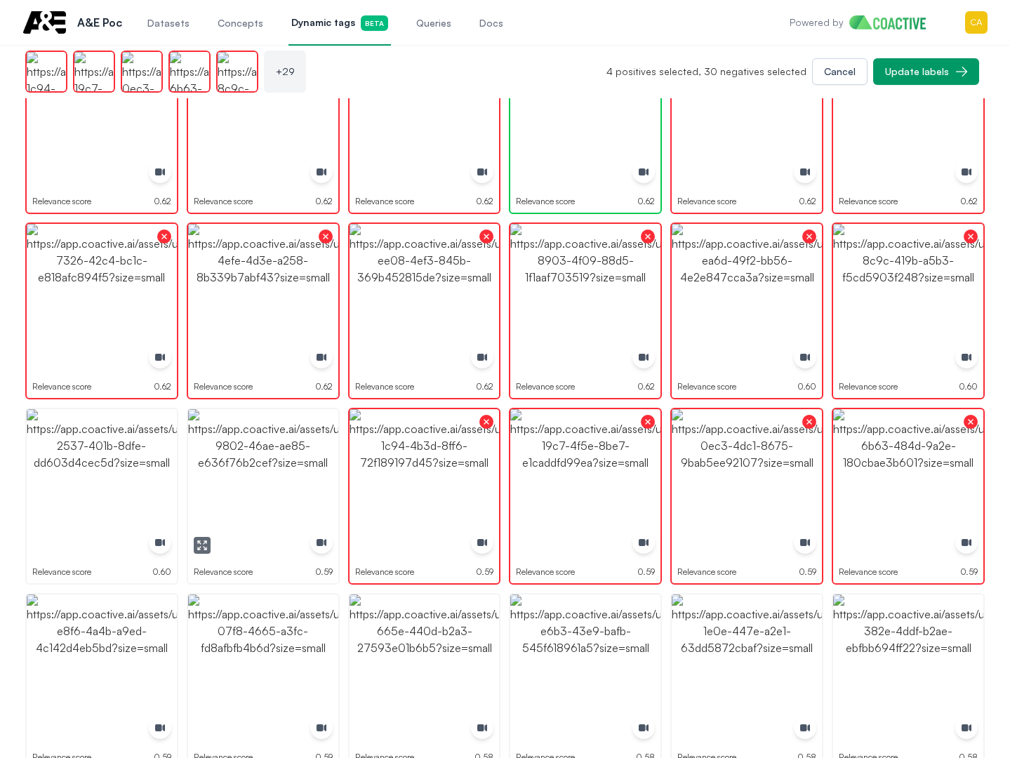
click at [266, 438] on img "button" at bounding box center [263, 484] width 150 height 150
click at [29, 432] on img "button" at bounding box center [102, 484] width 150 height 150
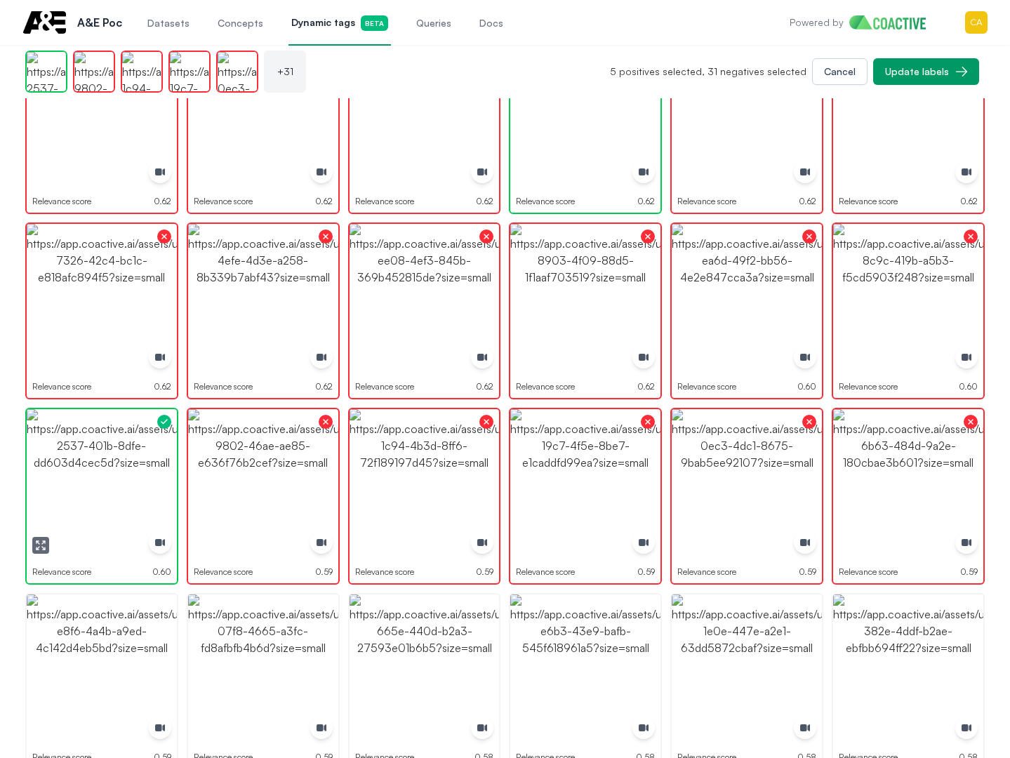
click at [29, 432] on img "button" at bounding box center [102, 484] width 150 height 150
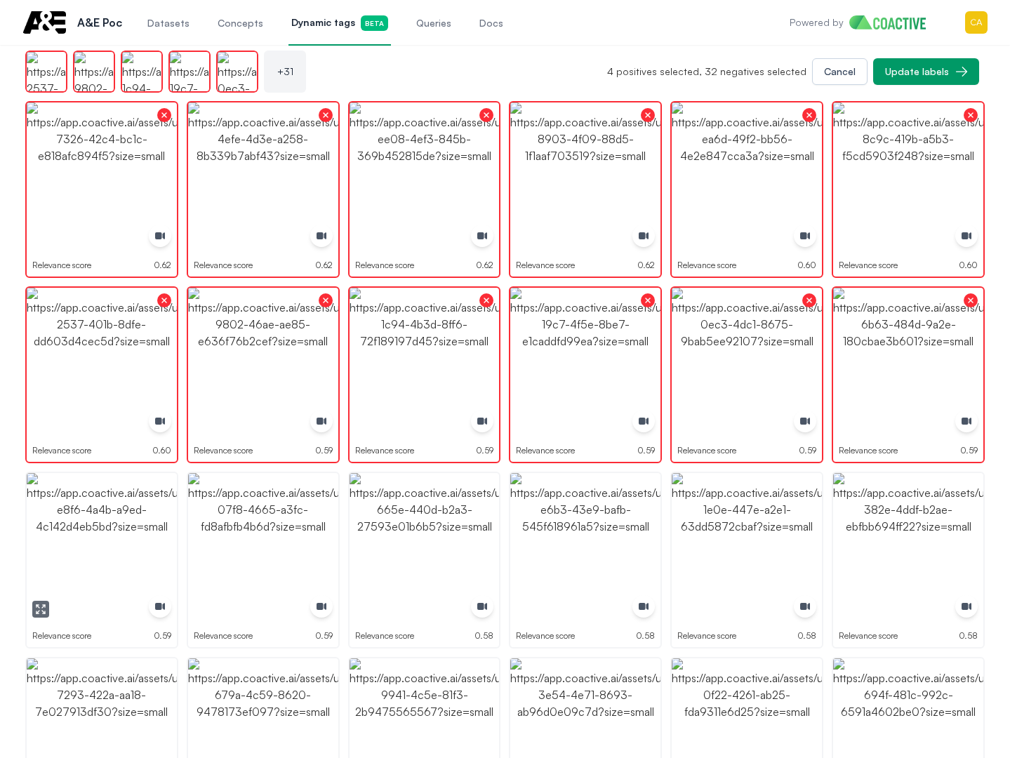
scroll to position [1053, 0]
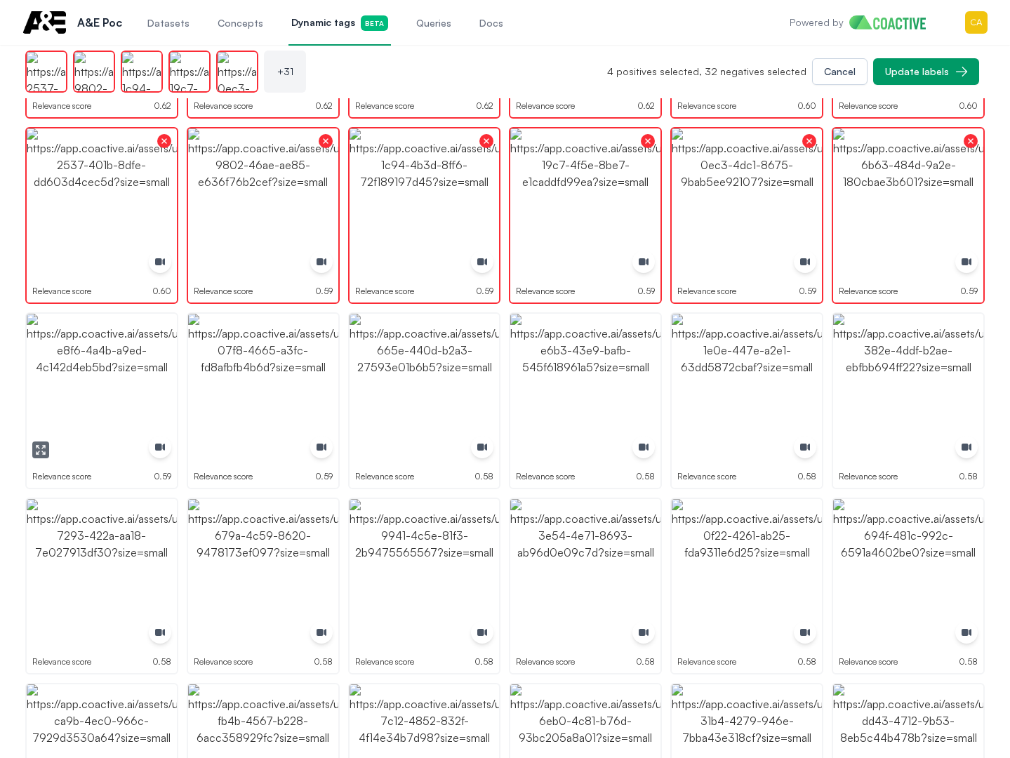
click at [95, 383] on img "button" at bounding box center [102, 389] width 150 height 150
click at [97, 382] on img "button" at bounding box center [102, 389] width 150 height 150
click at [277, 376] on img "button" at bounding box center [263, 389] width 150 height 150
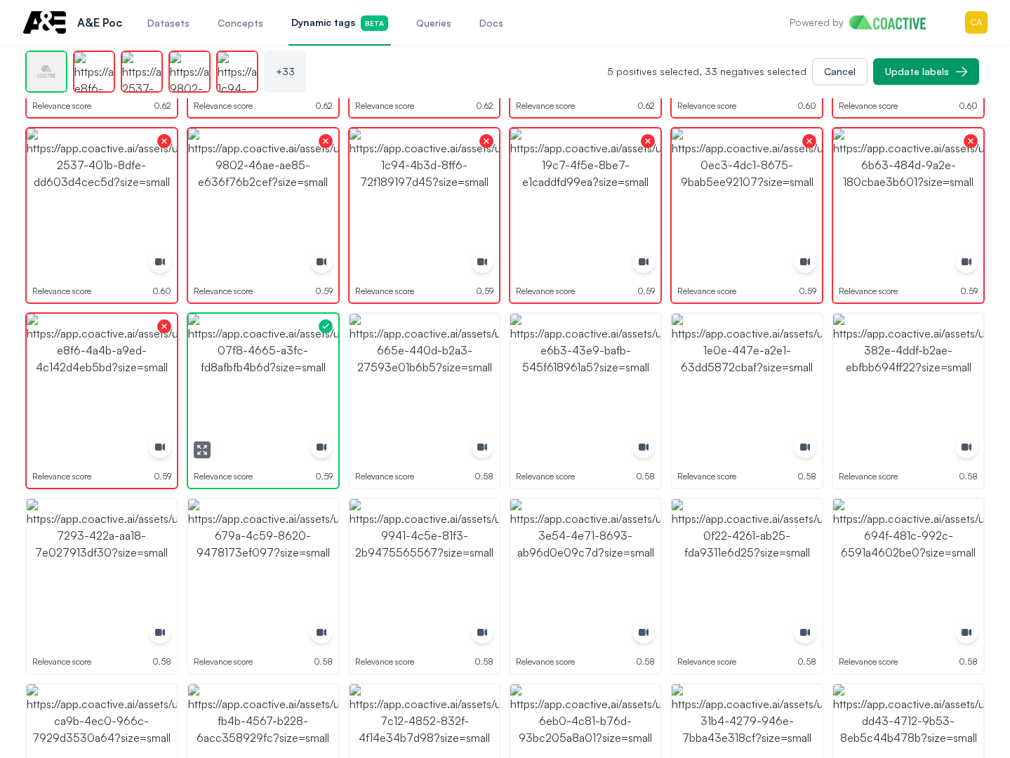
click at [277, 376] on img "button" at bounding box center [263, 389] width 150 height 150
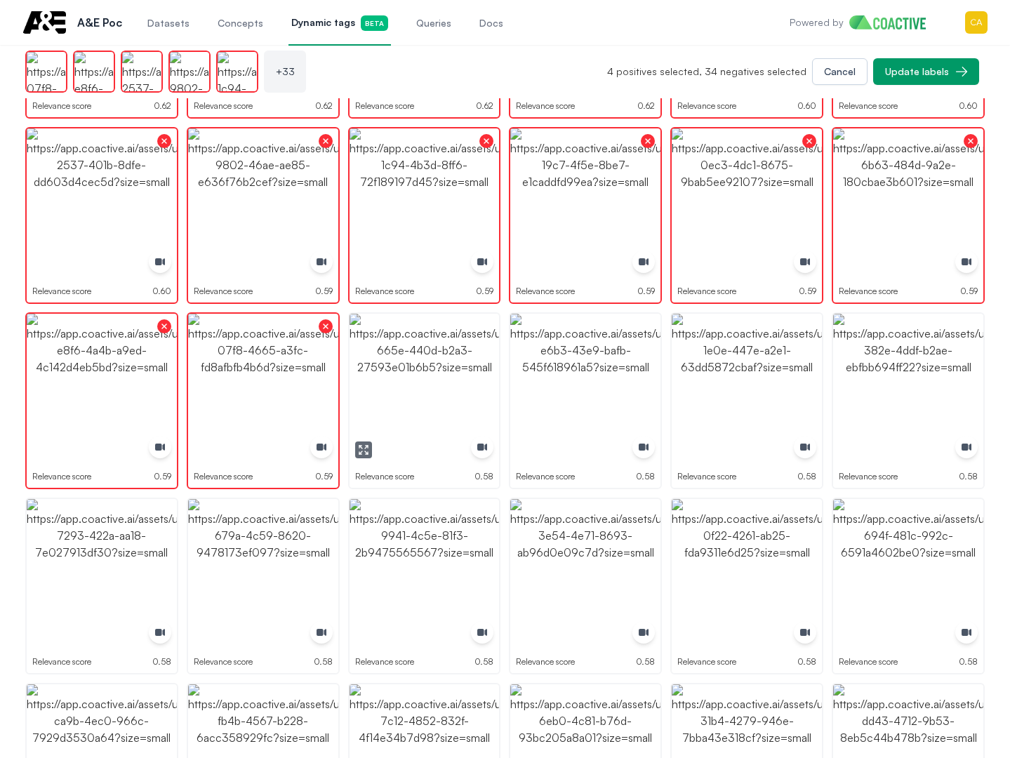
click at [444, 356] on img "button" at bounding box center [425, 389] width 150 height 150
click at [611, 370] on img "button" at bounding box center [585, 389] width 150 height 150
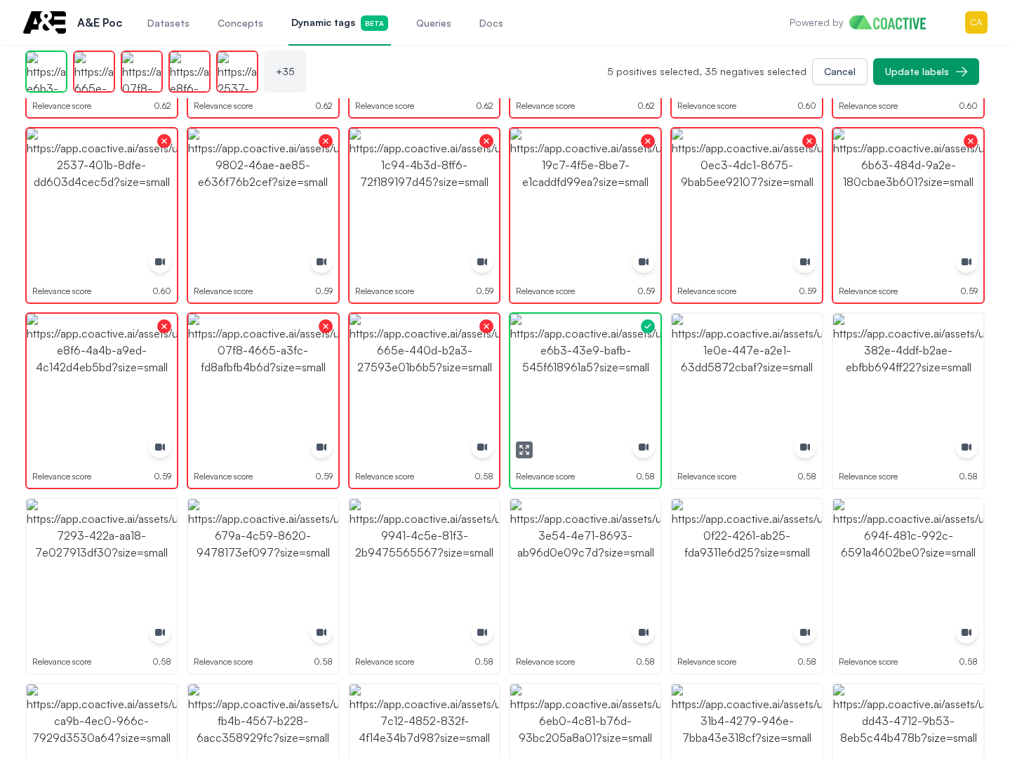
click at [611, 370] on img "button" at bounding box center [585, 389] width 150 height 150
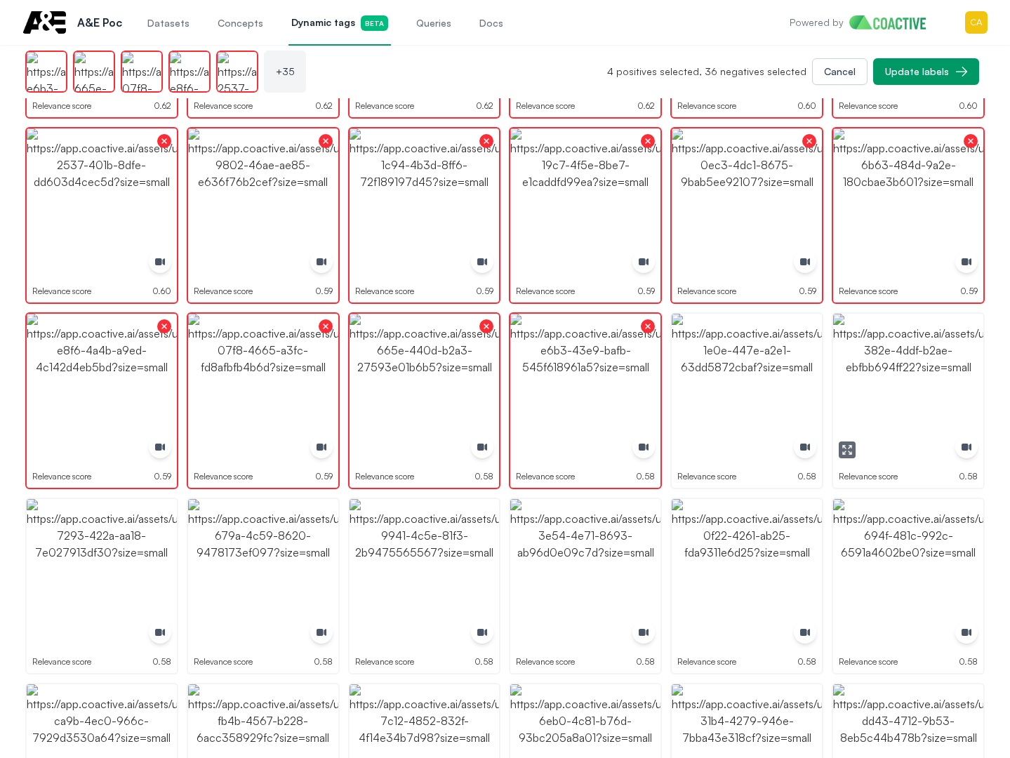
click at [841, 380] on img "button" at bounding box center [908, 389] width 150 height 150
click at [849, 378] on img "button" at bounding box center [908, 389] width 150 height 150
click at [713, 375] on img "button" at bounding box center [747, 389] width 150 height 150
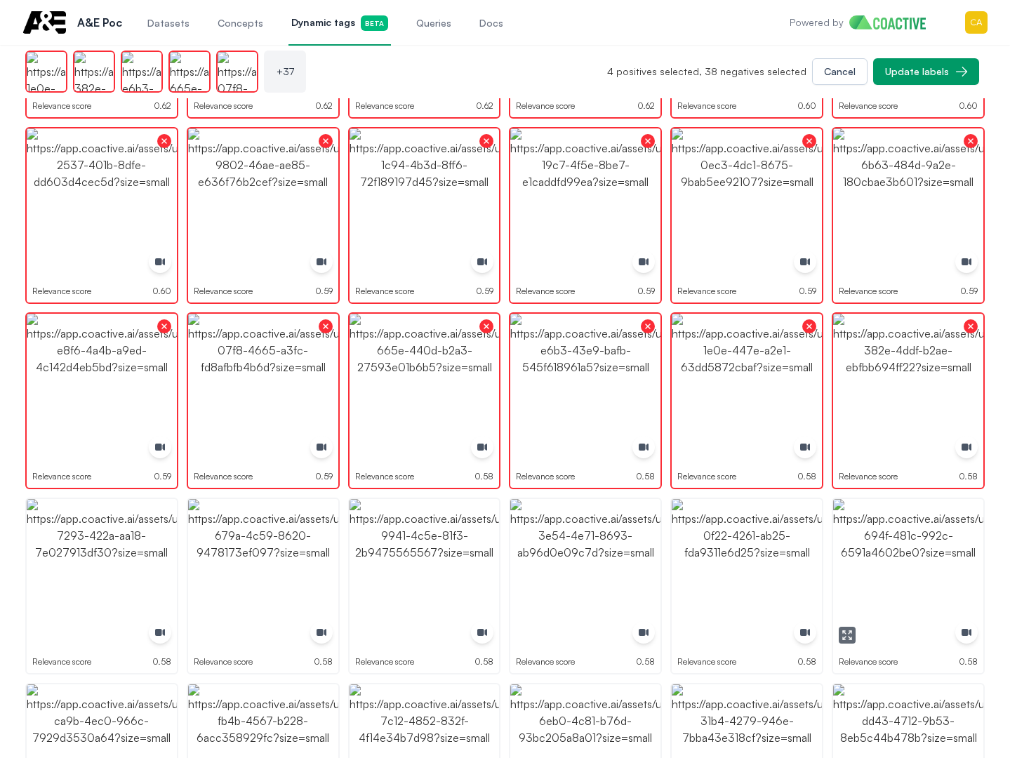
click at [915, 561] on img "button" at bounding box center [908, 574] width 150 height 150
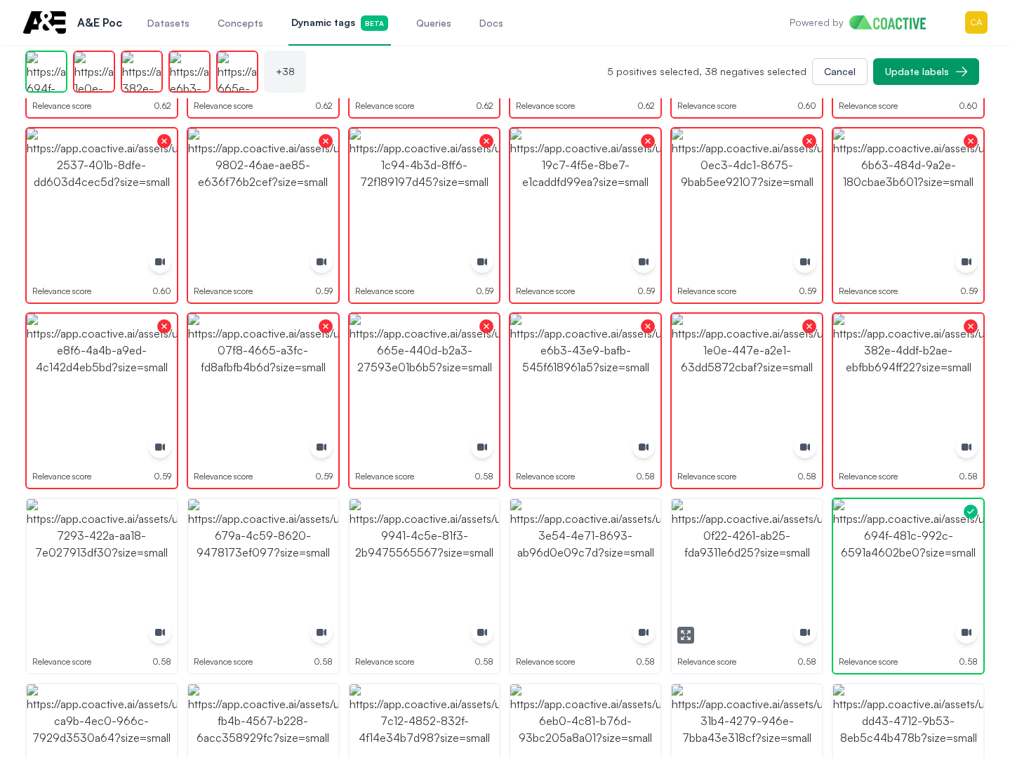
click at [764, 565] on img "button" at bounding box center [747, 574] width 150 height 150
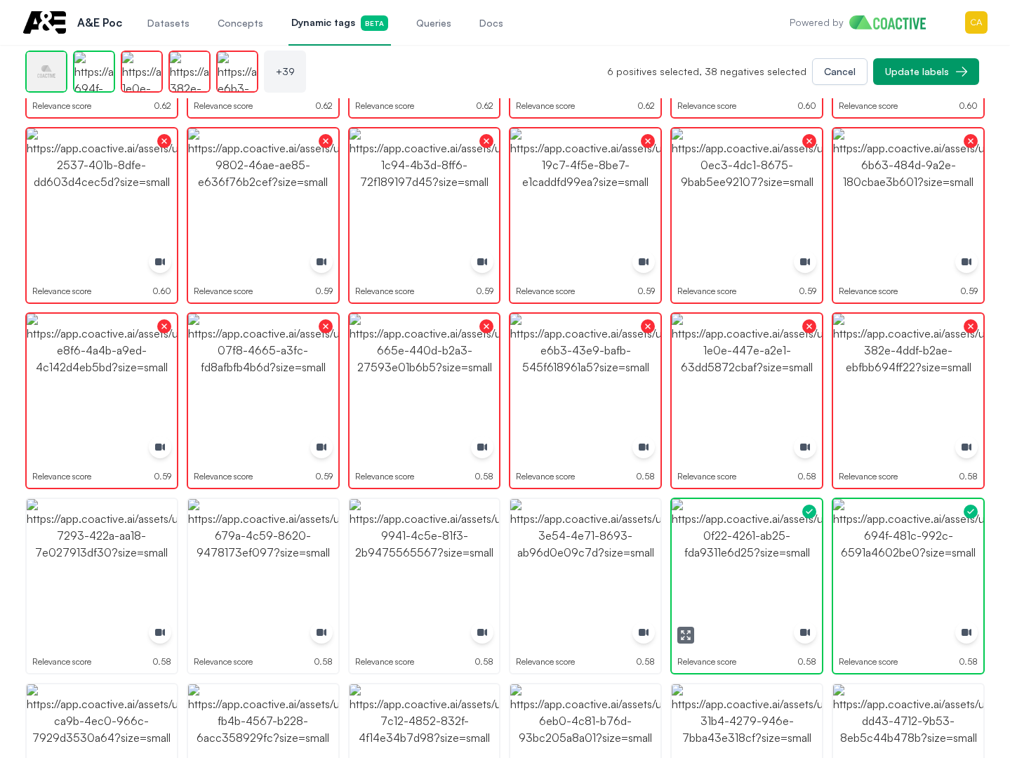
drag, startPoint x: 764, startPoint y: 565, endPoint x: 578, endPoint y: 550, distance: 187.3
click at [764, 565] on img "button" at bounding box center [747, 574] width 150 height 150
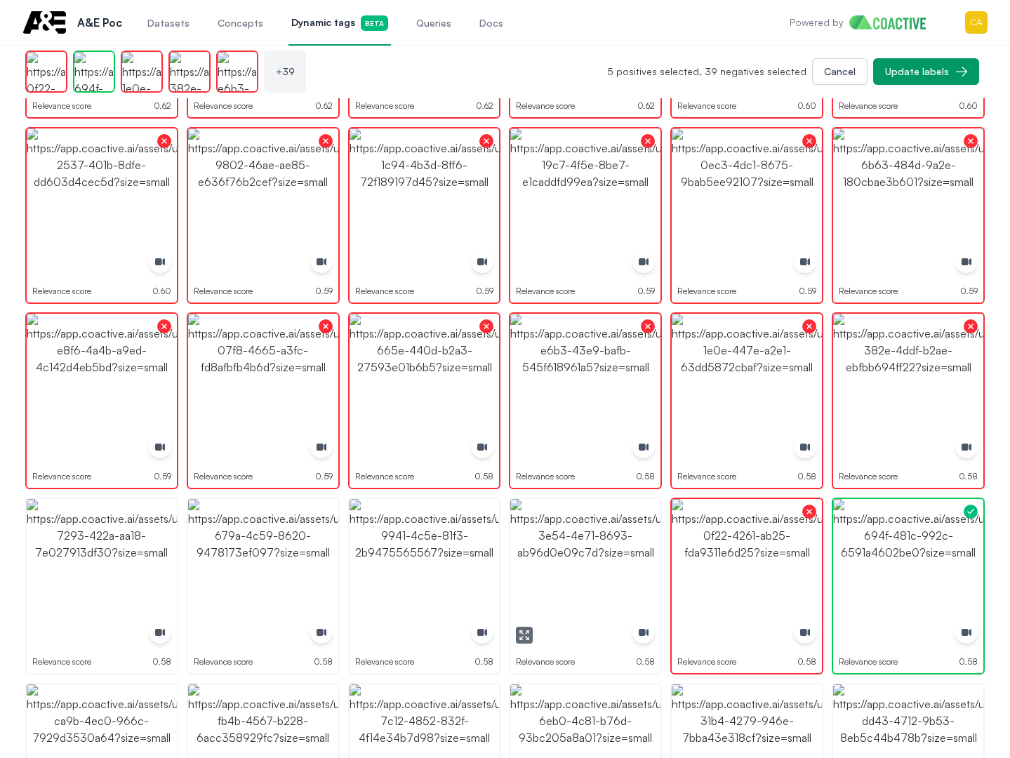
click at [576, 550] on img "button" at bounding box center [585, 574] width 150 height 150
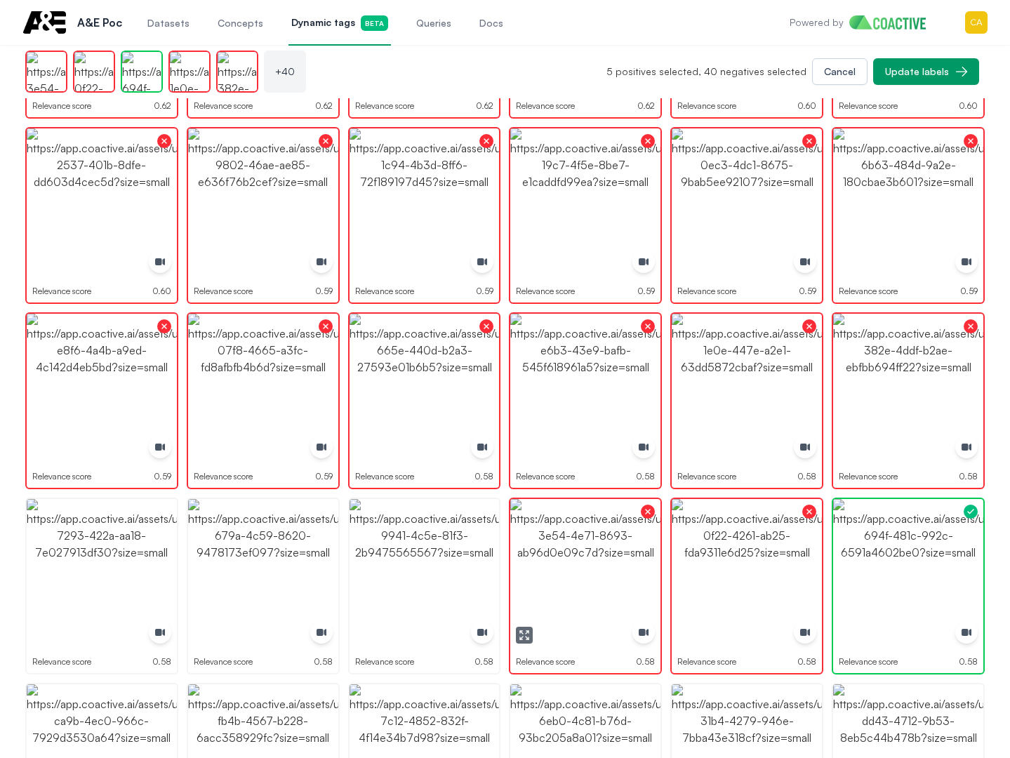
click at [428, 536] on img "button" at bounding box center [425, 574] width 150 height 150
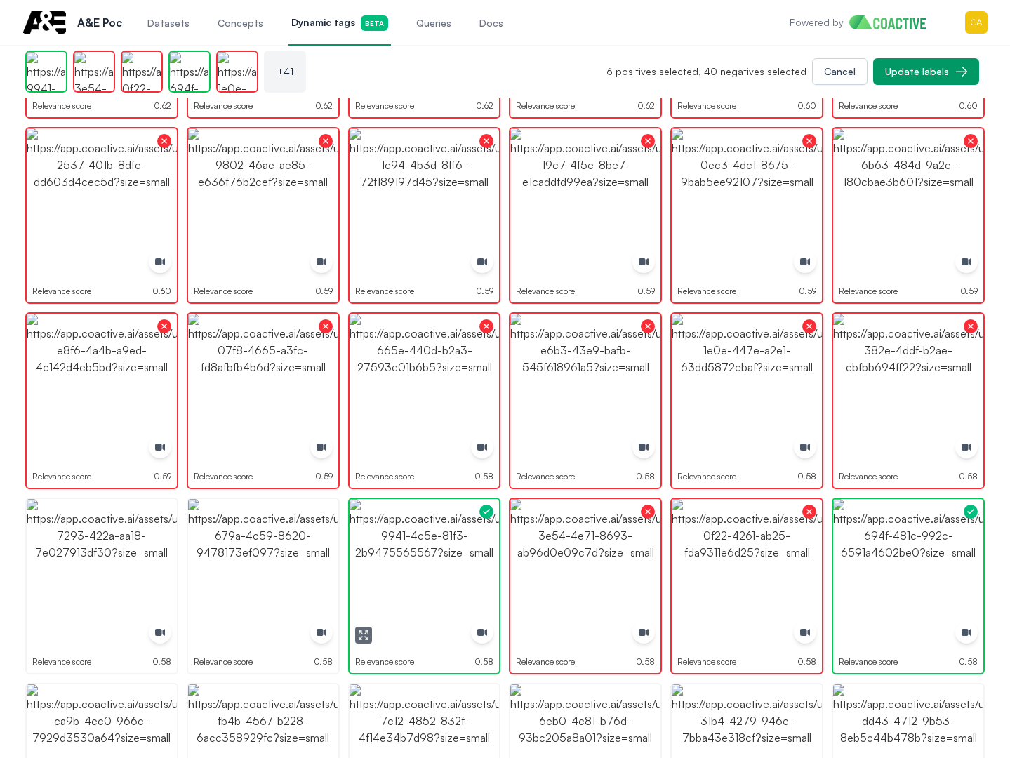
click at [428, 536] on img "button" at bounding box center [425, 574] width 150 height 150
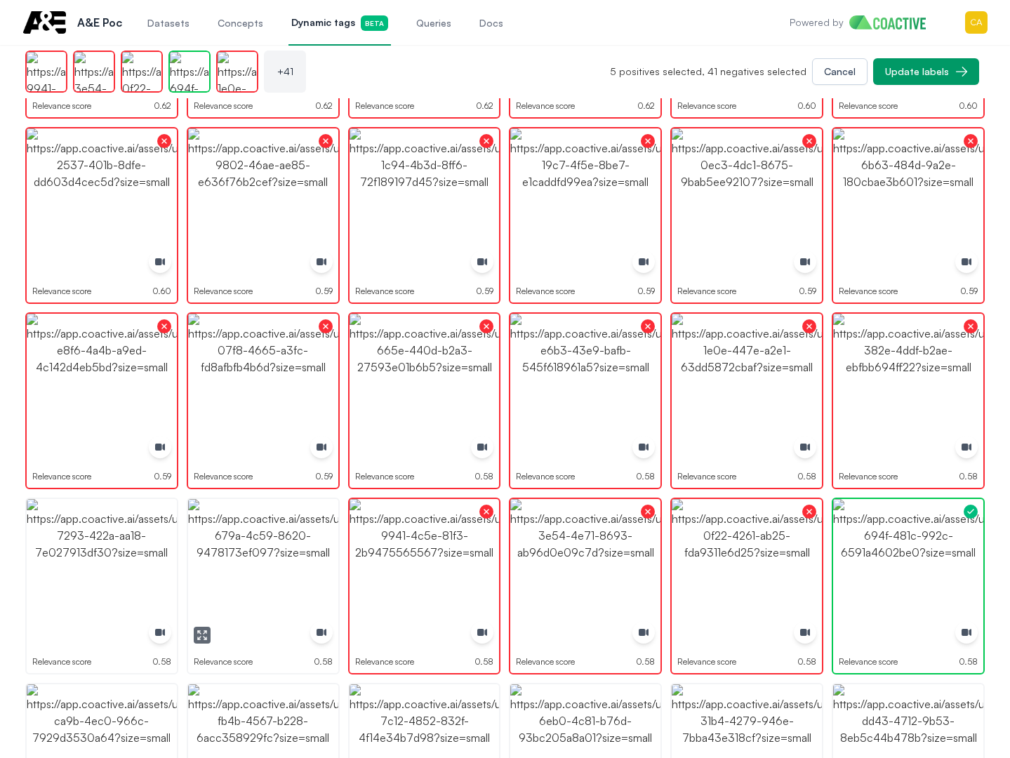
click at [213, 539] on img "button" at bounding box center [263, 574] width 150 height 150
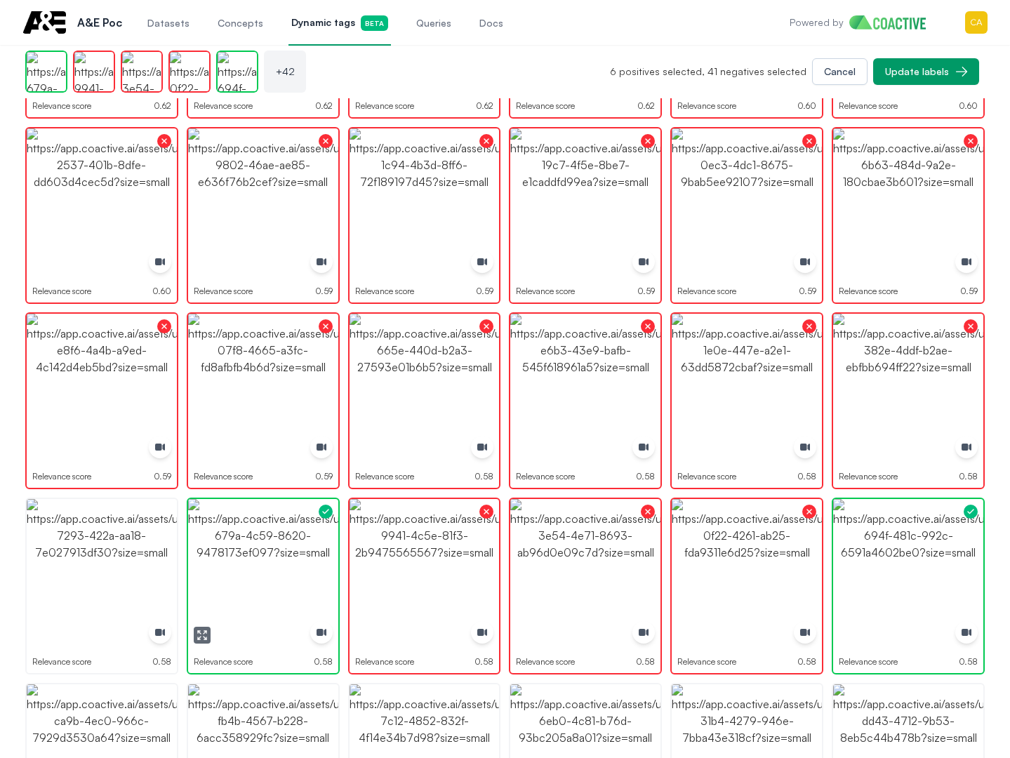
click at [213, 540] on img "button" at bounding box center [263, 574] width 150 height 150
click at [114, 548] on img "button" at bounding box center [102, 574] width 150 height 150
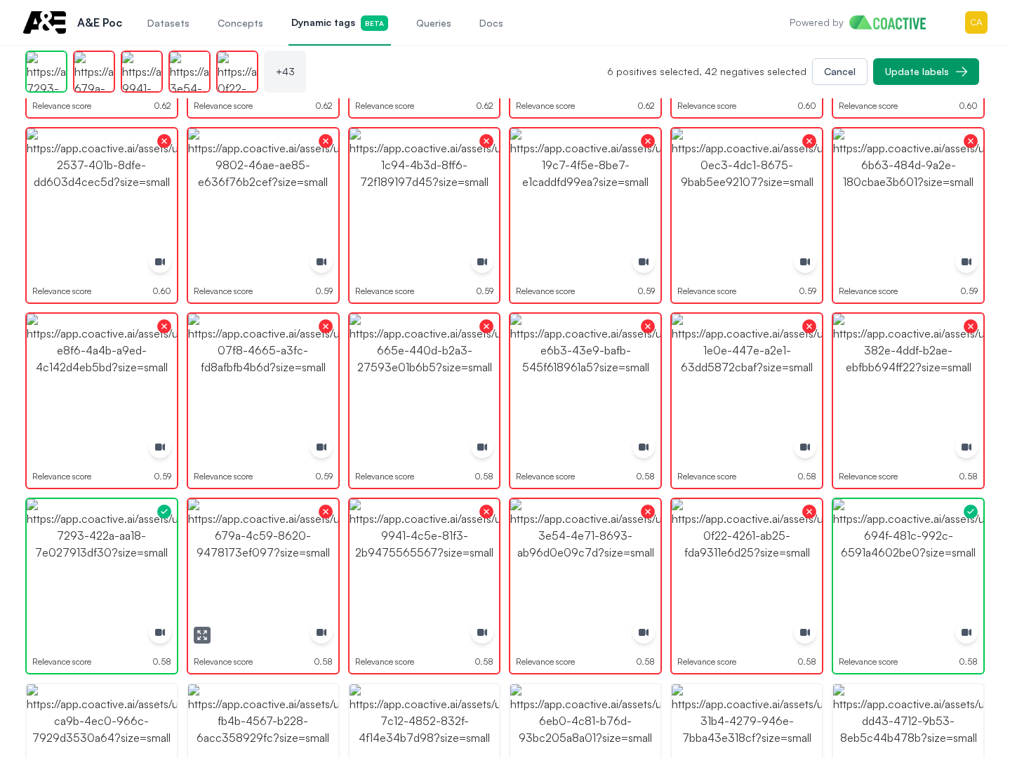
scroll to position [1334, 0]
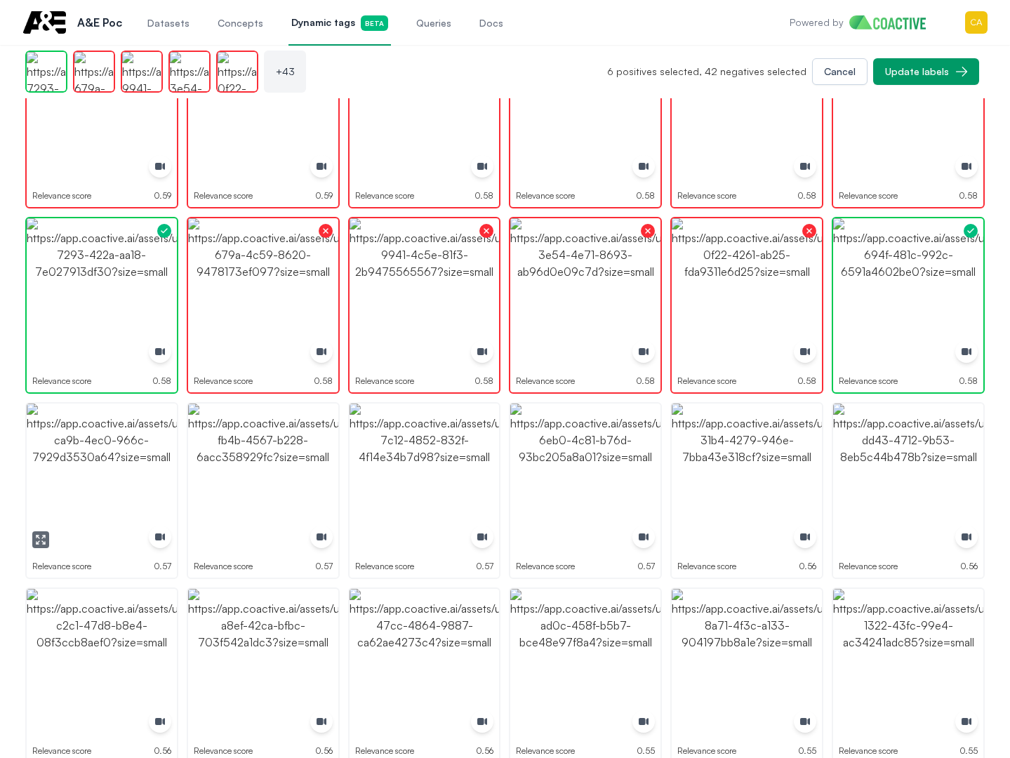
click at [112, 418] on img "button" at bounding box center [102, 479] width 150 height 150
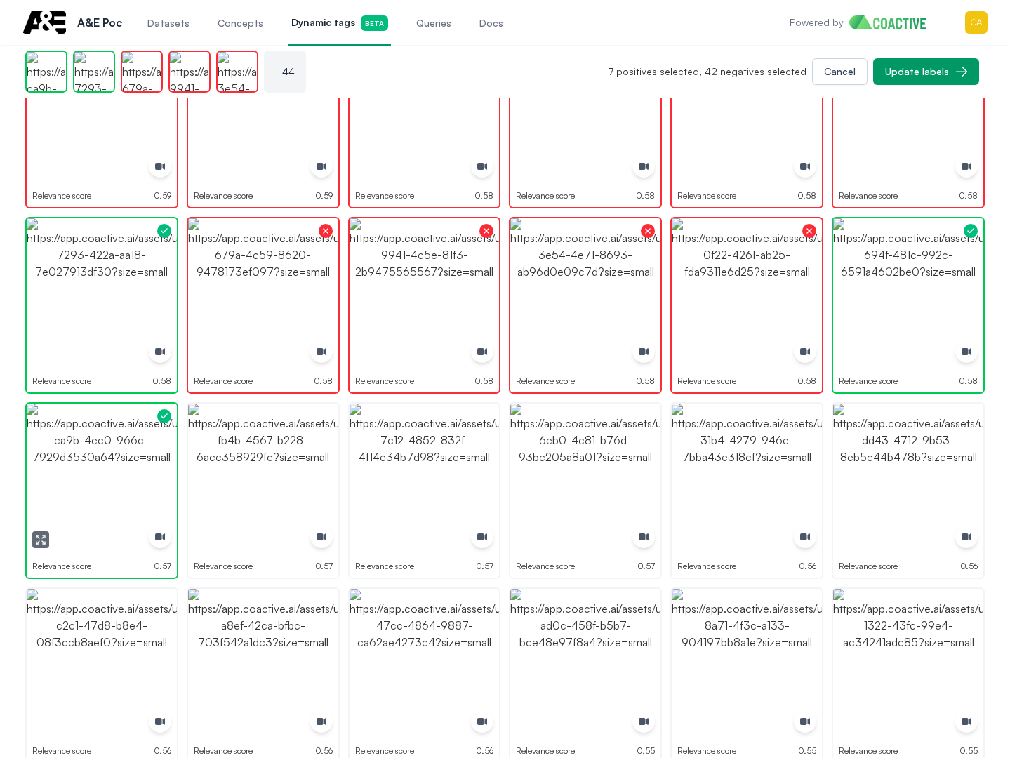
click at [112, 418] on img "button" at bounding box center [102, 479] width 150 height 150
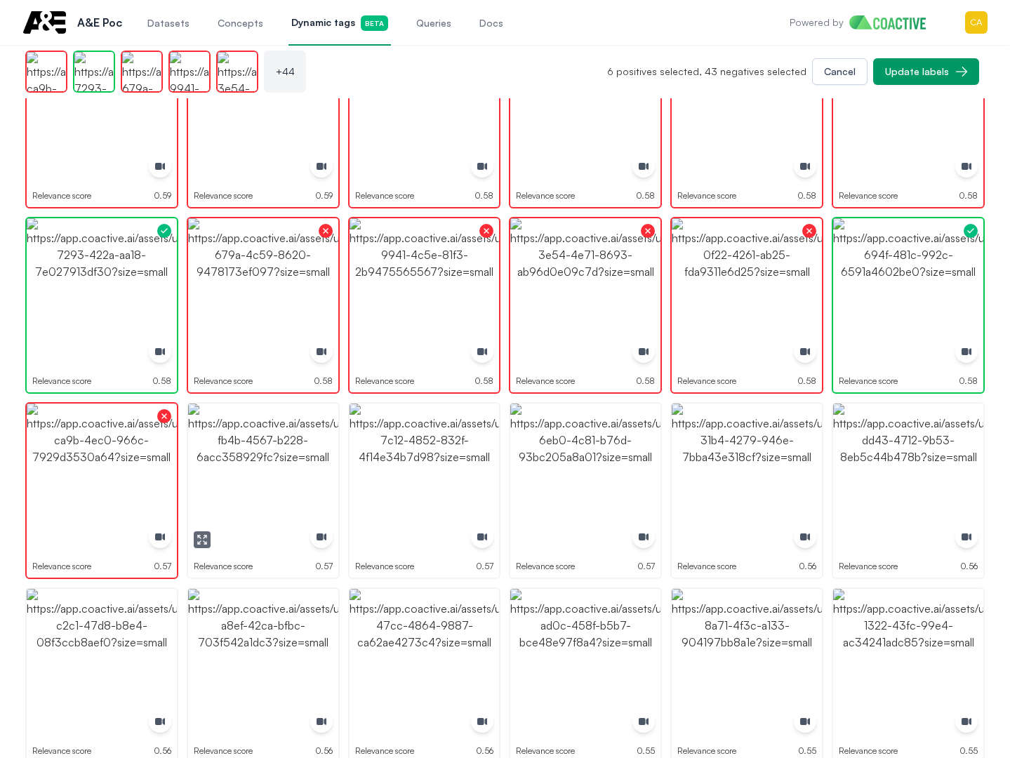
click at [253, 431] on img "button" at bounding box center [263, 479] width 150 height 150
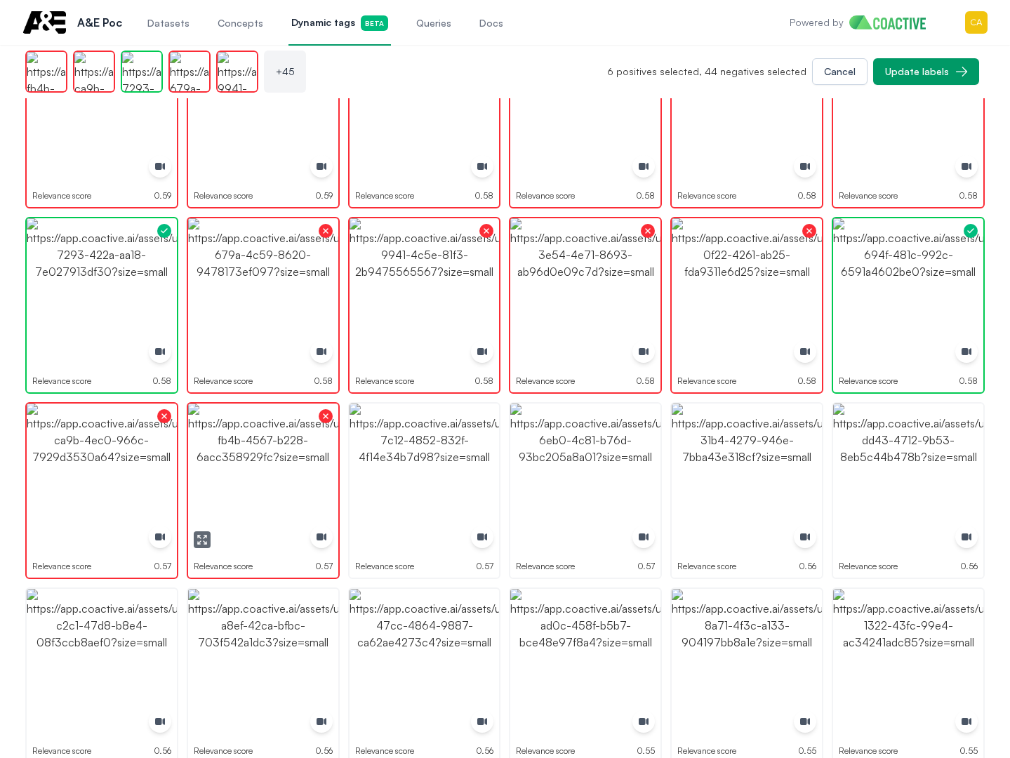
click at [318, 439] on img "button" at bounding box center [263, 479] width 150 height 150
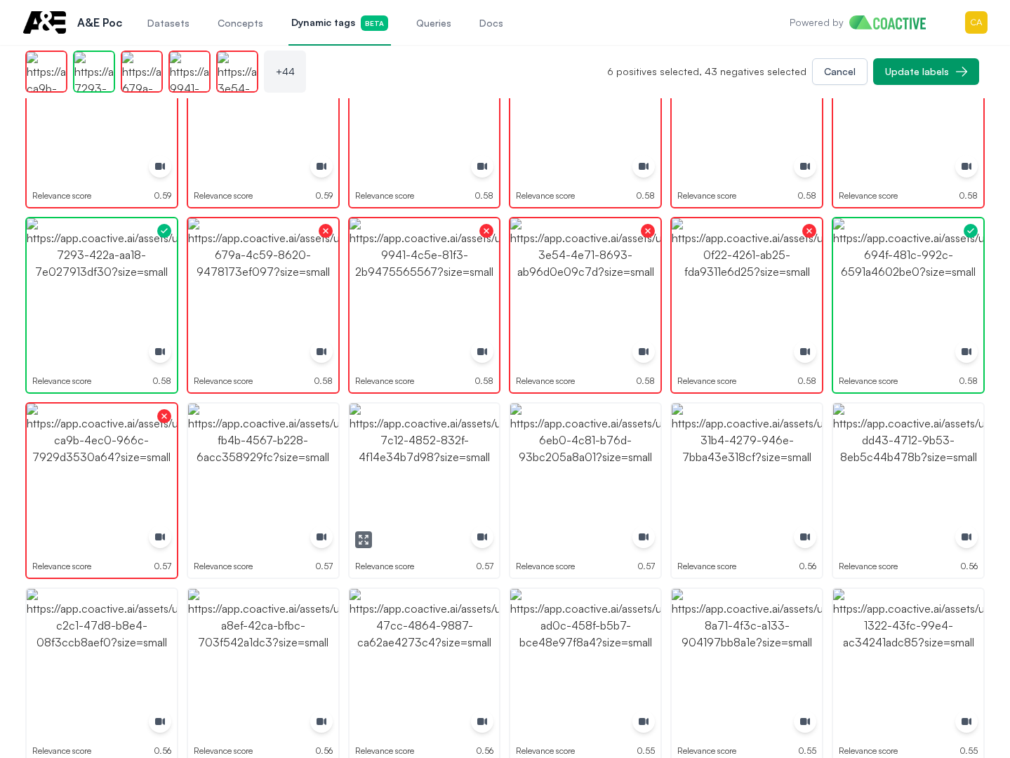
click at [293, 446] on img "button" at bounding box center [263, 479] width 150 height 150
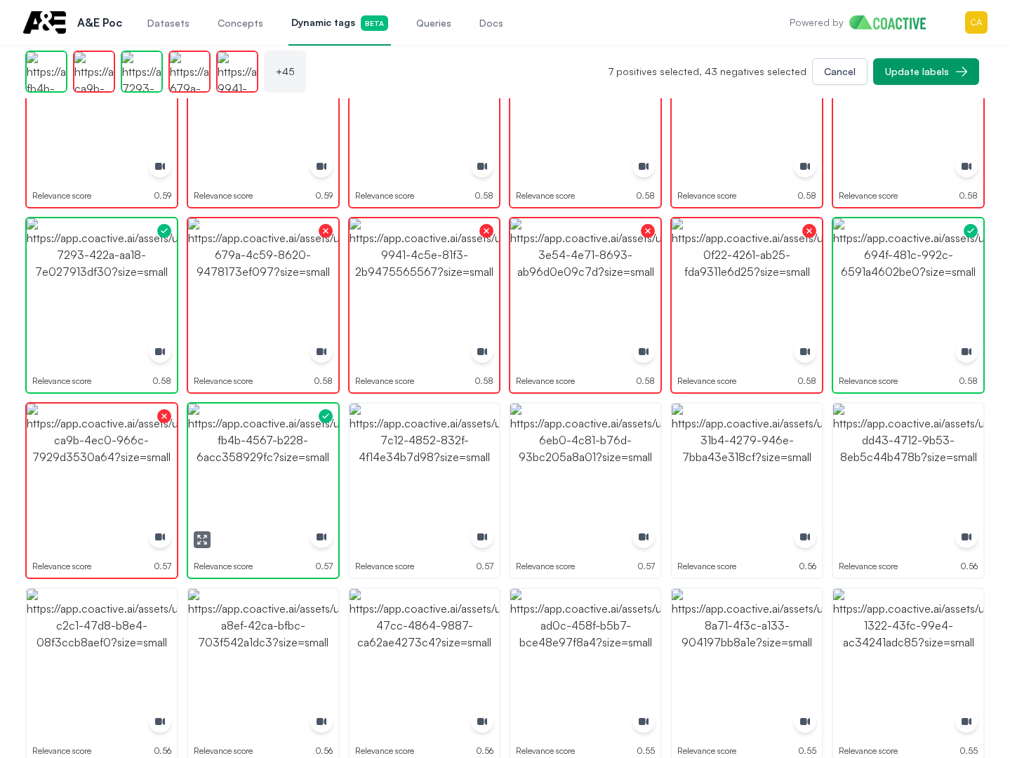
click at [293, 446] on img "button" at bounding box center [263, 479] width 150 height 150
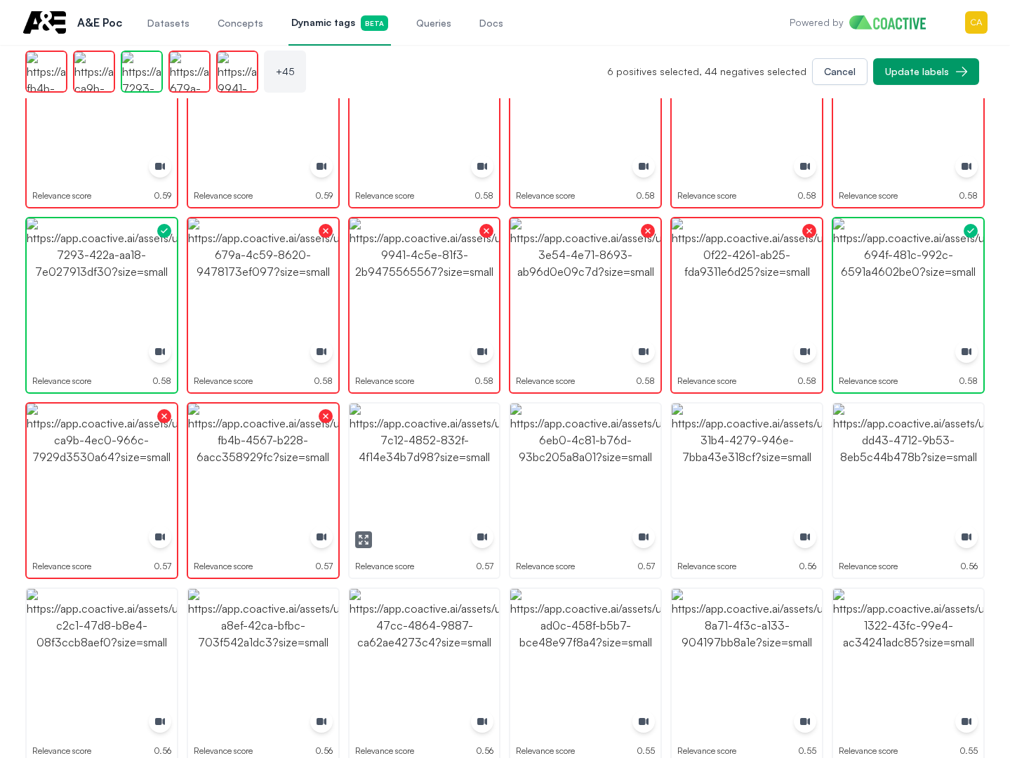
click at [456, 446] on img "button" at bounding box center [425, 479] width 150 height 150
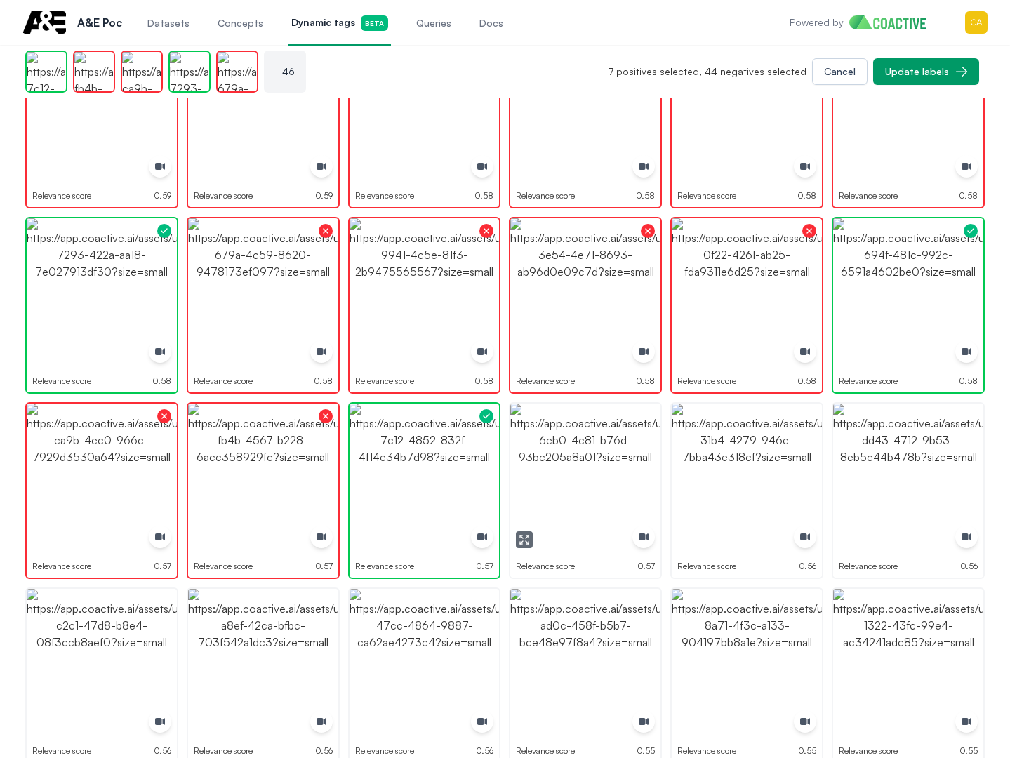
click at [575, 437] on img "button" at bounding box center [585, 479] width 150 height 150
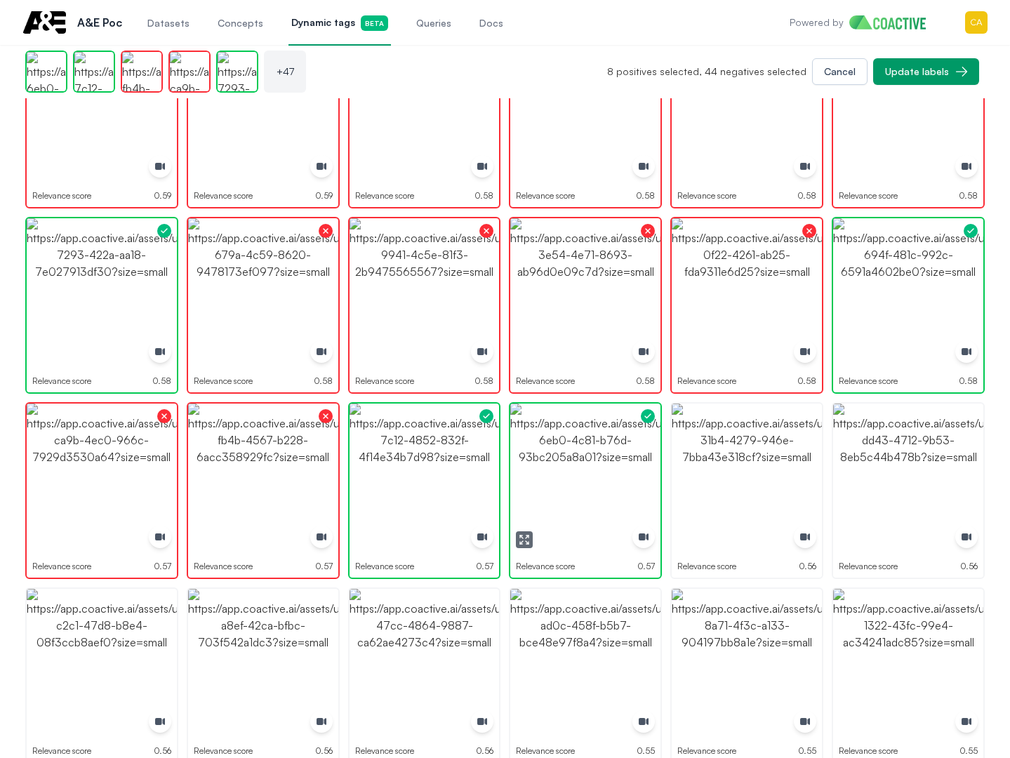
click at [575, 437] on img "button" at bounding box center [585, 479] width 150 height 150
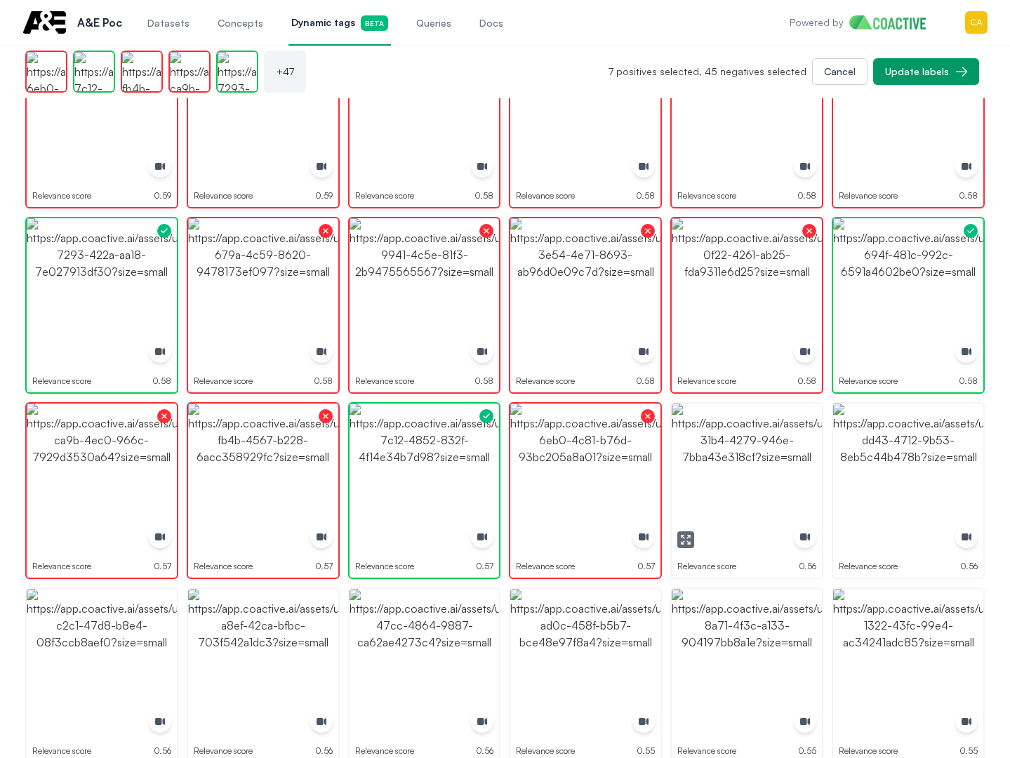
click at [788, 451] on img "button" at bounding box center [747, 479] width 150 height 150
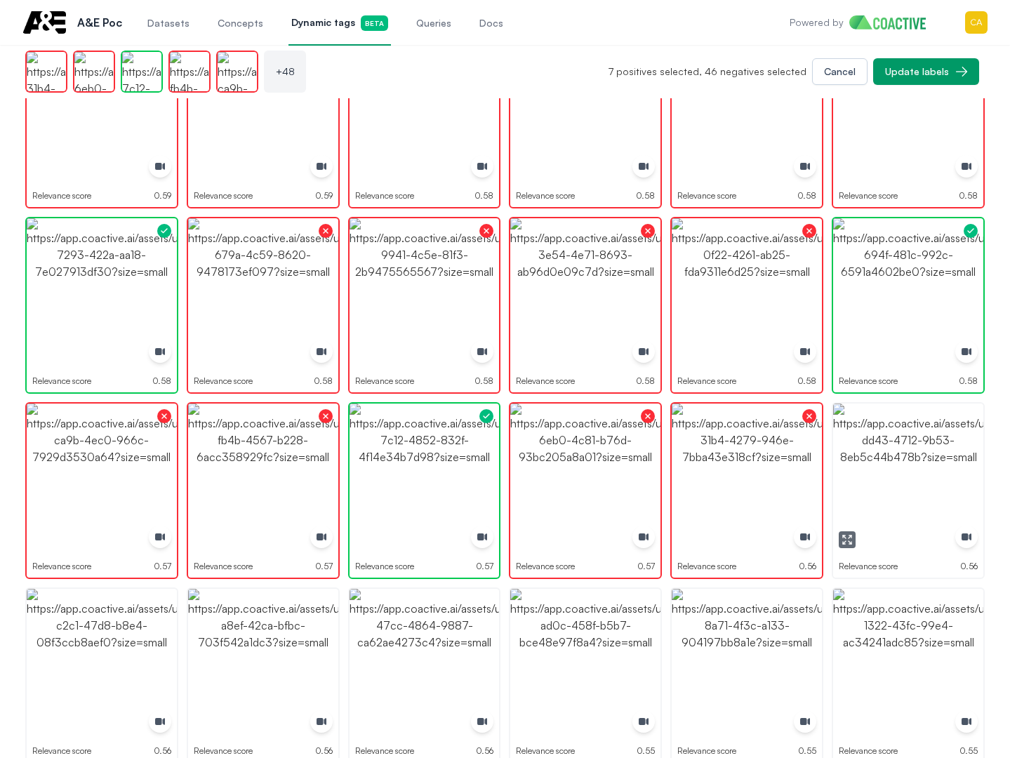
click at [910, 450] on img "button" at bounding box center [908, 479] width 150 height 150
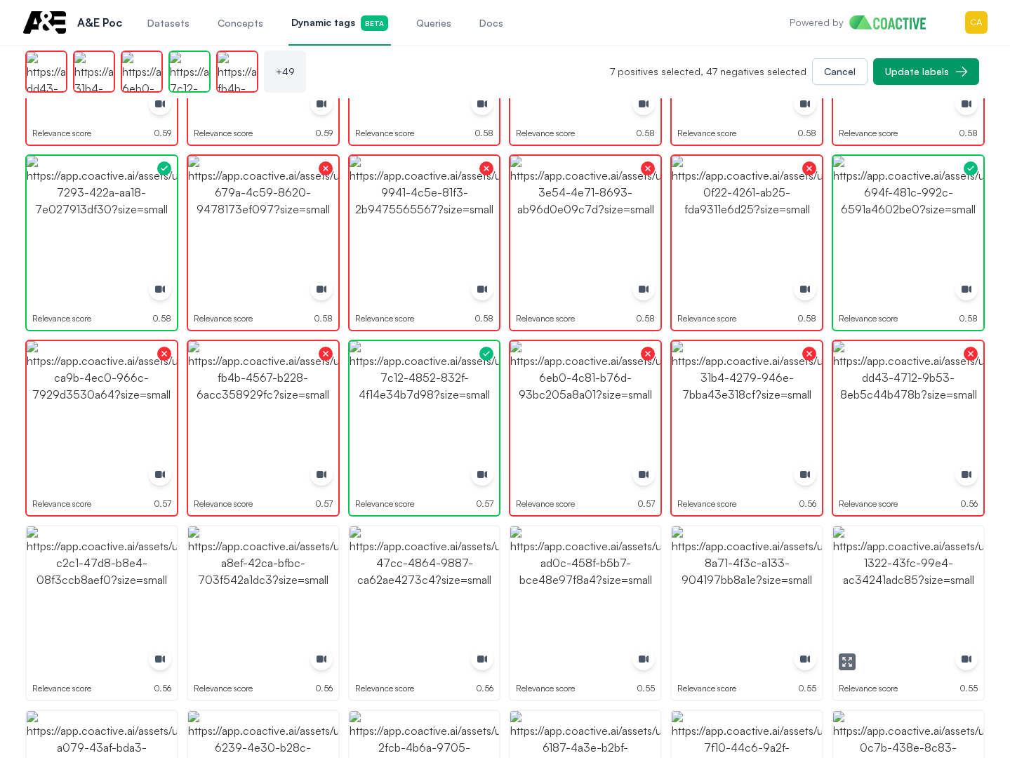
scroll to position [1615, 0]
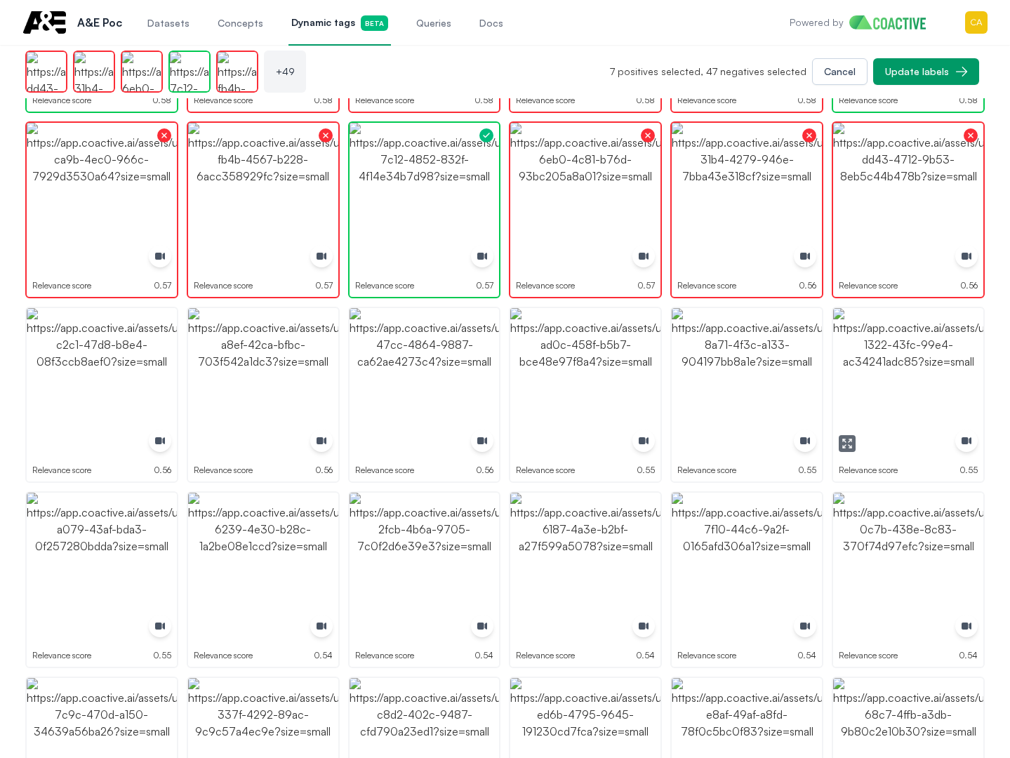
click at [903, 409] on img "button" at bounding box center [908, 383] width 150 height 150
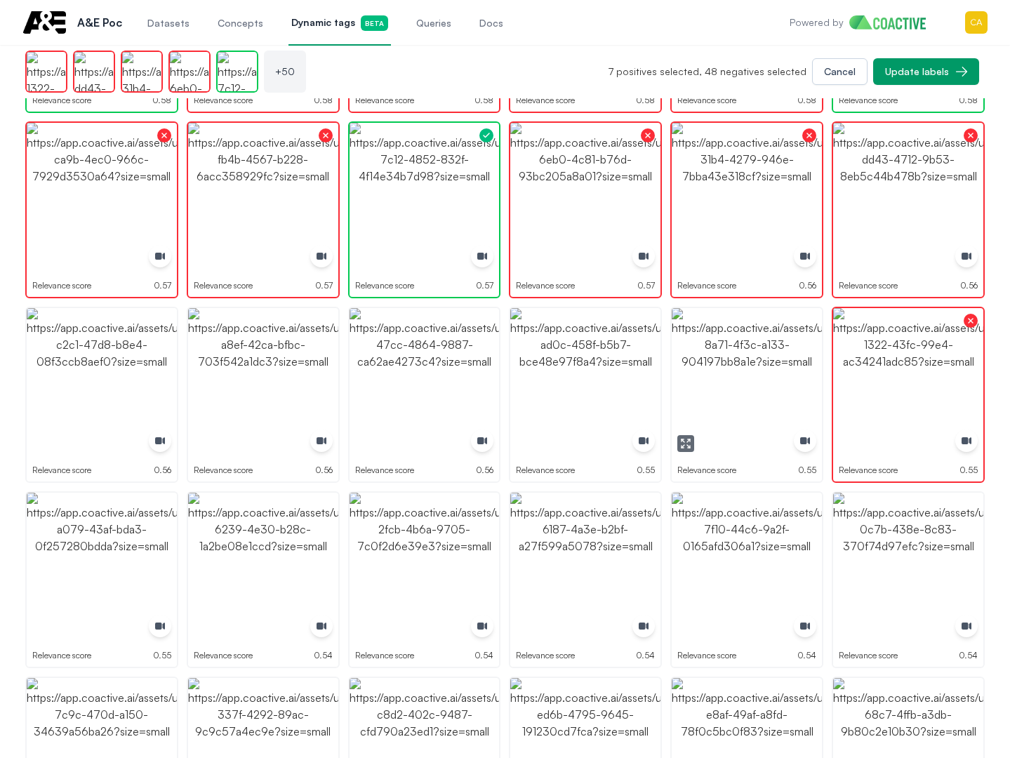
click at [681, 353] on img "button" at bounding box center [747, 383] width 150 height 150
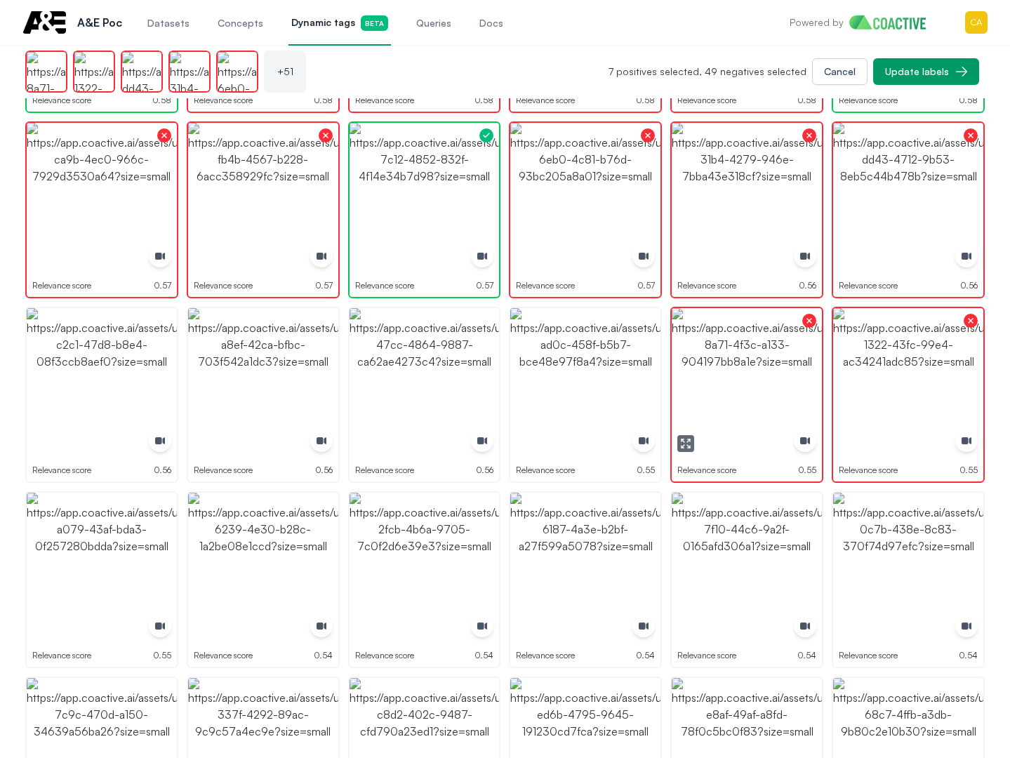
click at [598, 352] on img "button" at bounding box center [585, 383] width 150 height 150
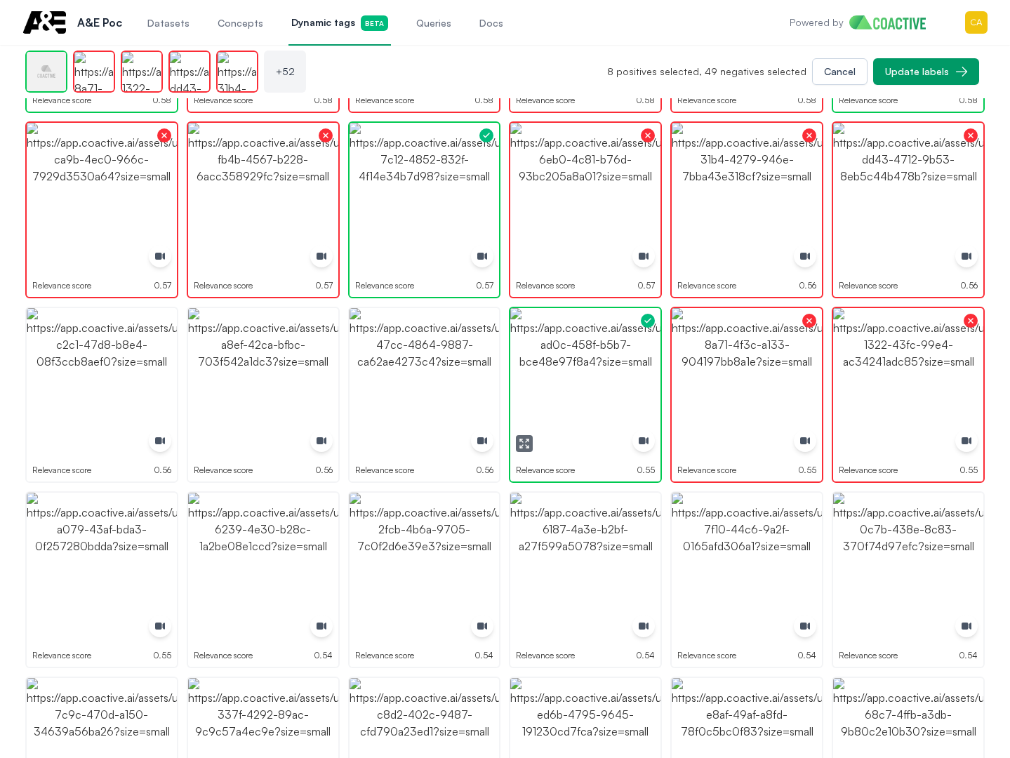
click at [598, 352] on img "button" at bounding box center [585, 383] width 150 height 150
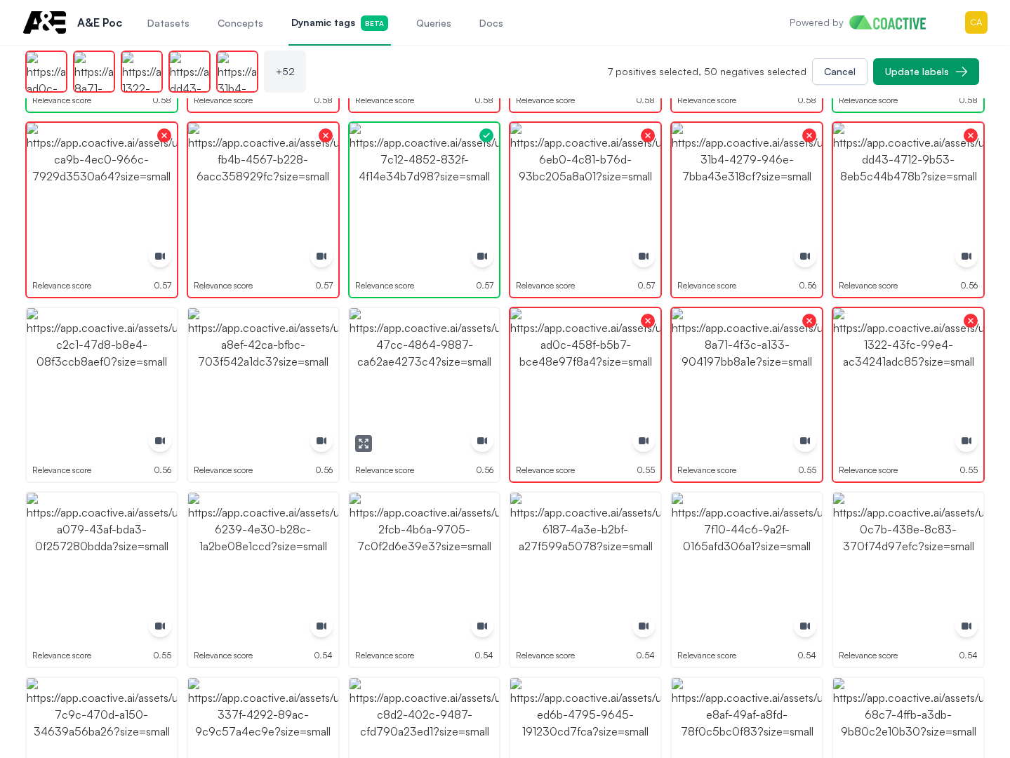
click at [444, 336] on img "button" at bounding box center [425, 383] width 150 height 150
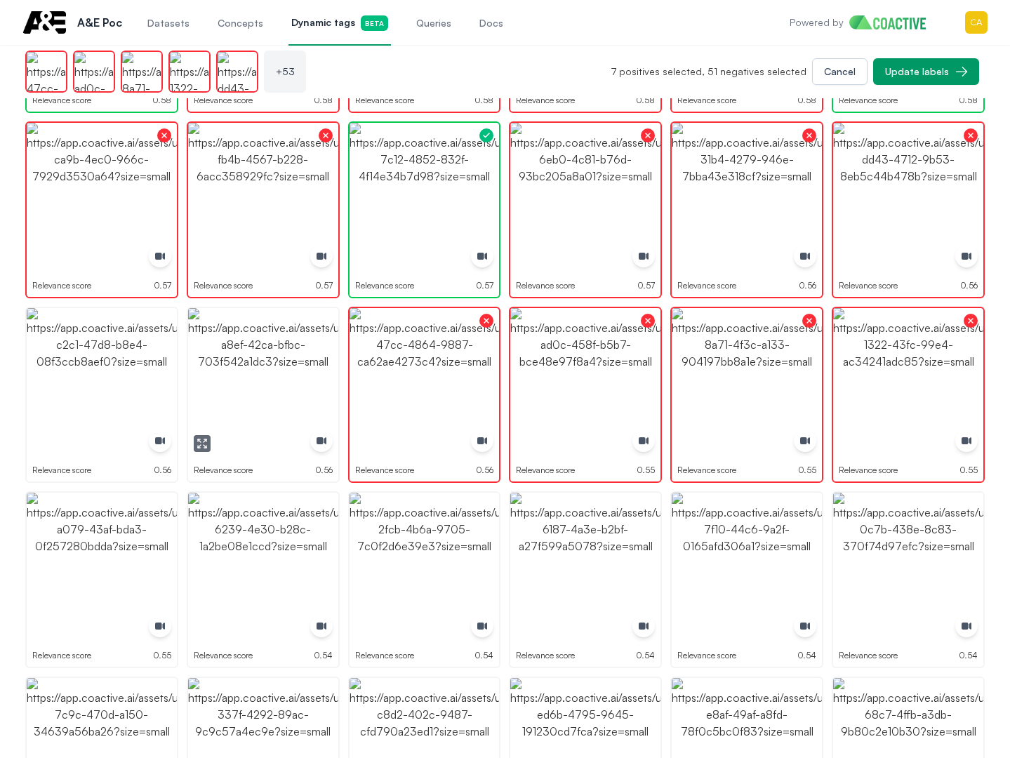
click at [294, 336] on img "button" at bounding box center [263, 383] width 150 height 150
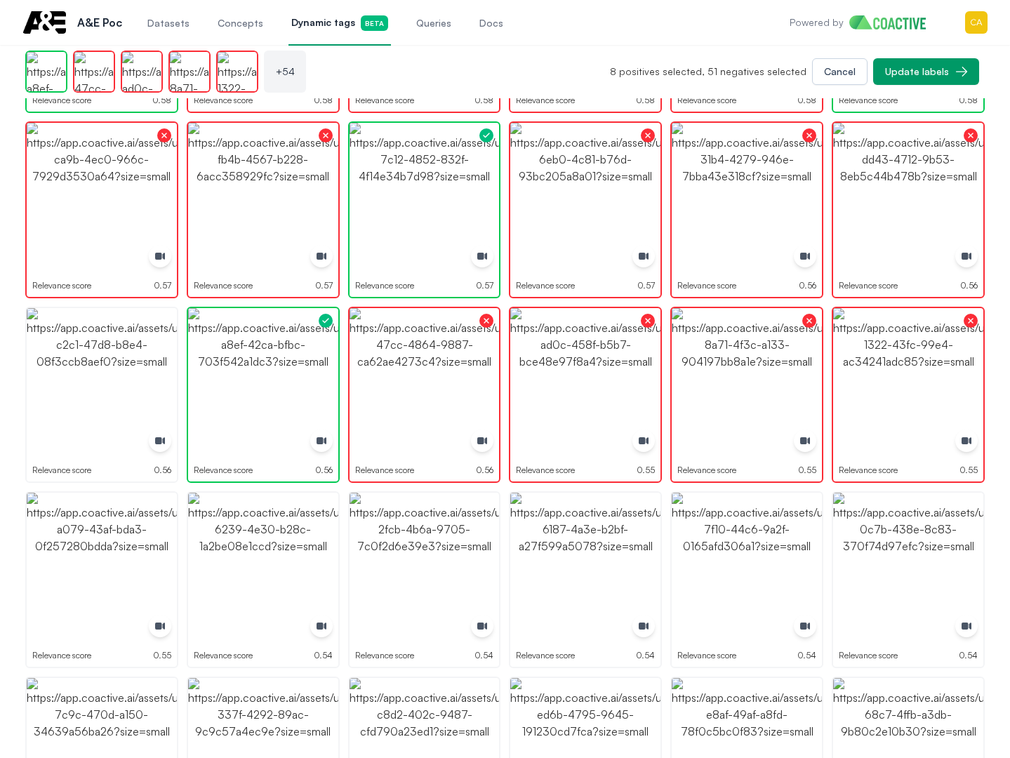
click at [22, 379] on div "Dynamic tag groups Science and Technology sound board sound board Active More A…" at bounding box center [505, 110] width 1010 height 3360
click at [107, 378] on img "button" at bounding box center [102, 383] width 150 height 150
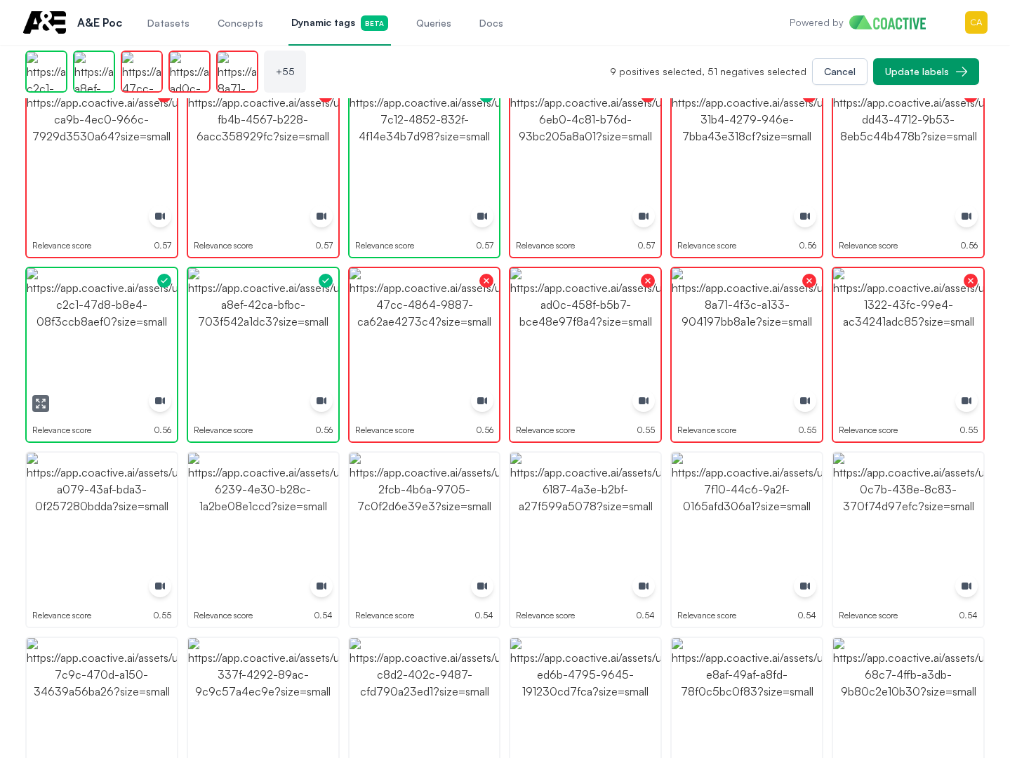
scroll to position [1825, 0]
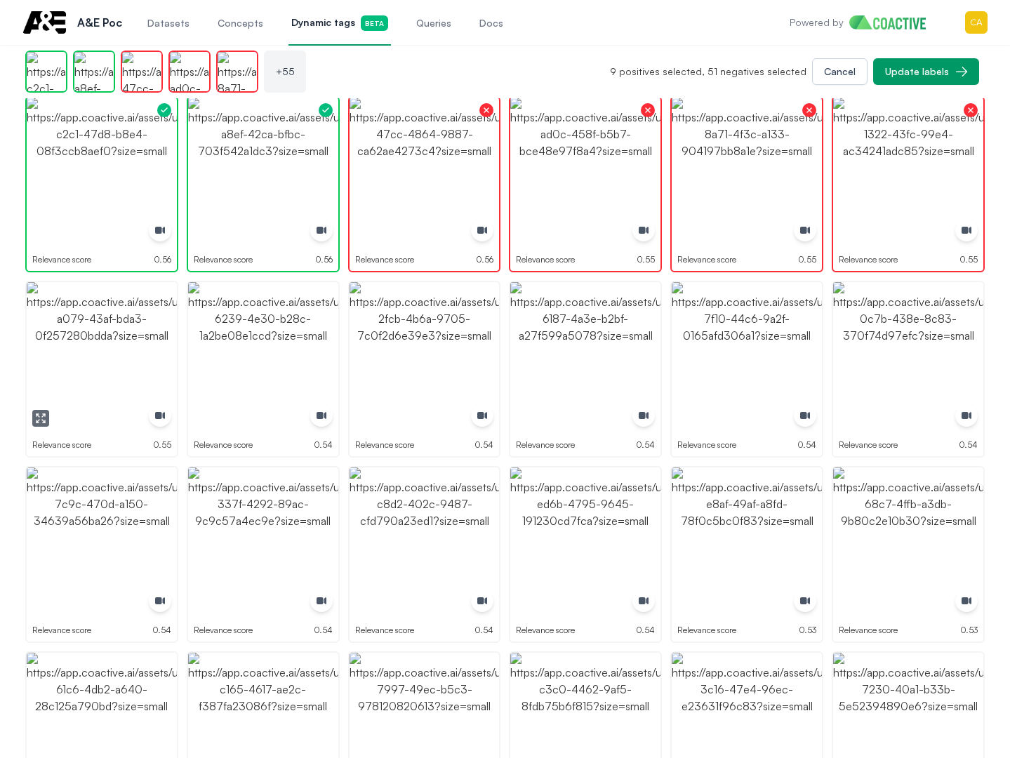
click at [90, 355] on img "button" at bounding box center [102, 357] width 150 height 150
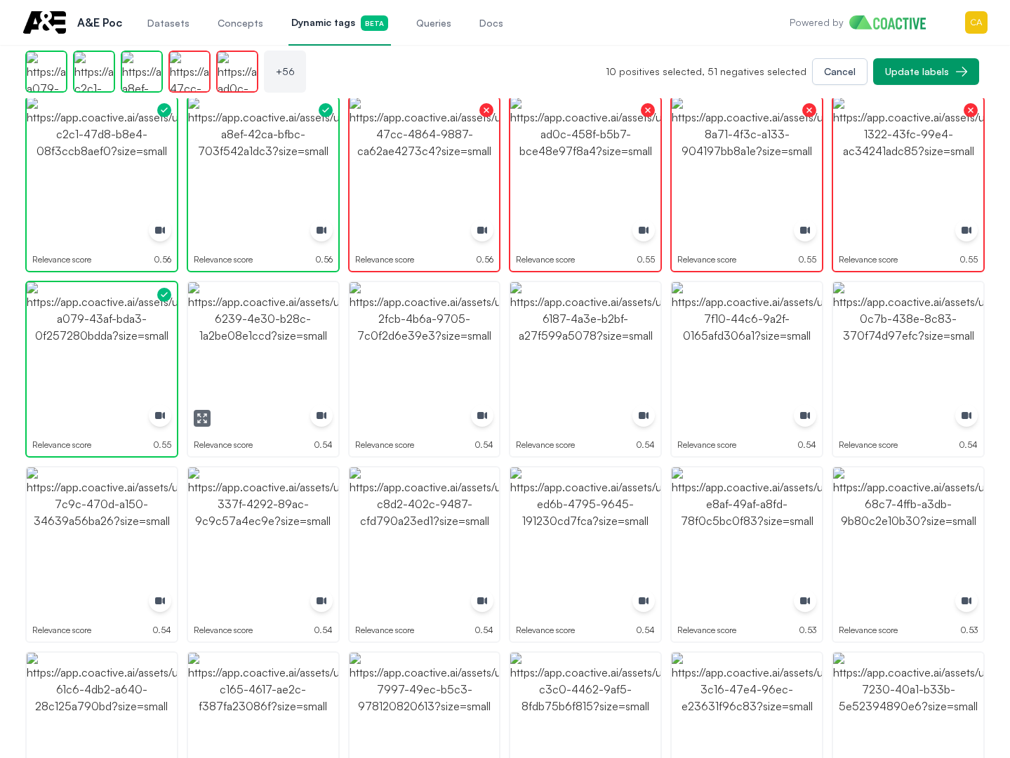
click at [249, 355] on img "button" at bounding box center [263, 357] width 150 height 150
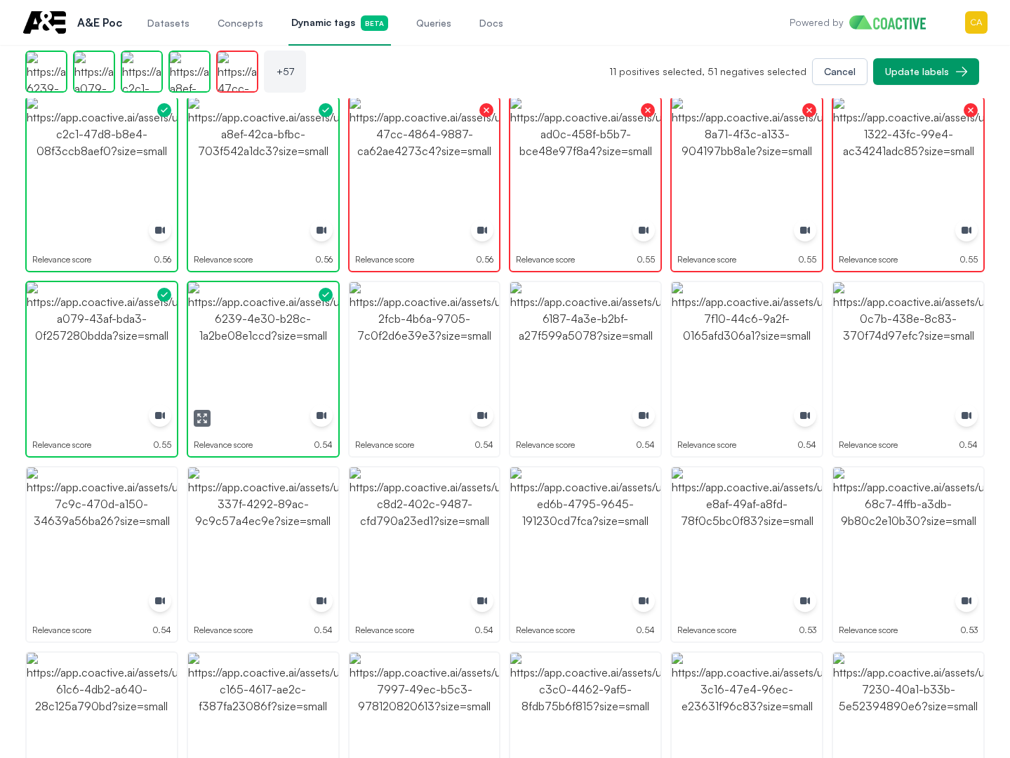
click at [249, 355] on img "button" at bounding box center [263, 357] width 150 height 150
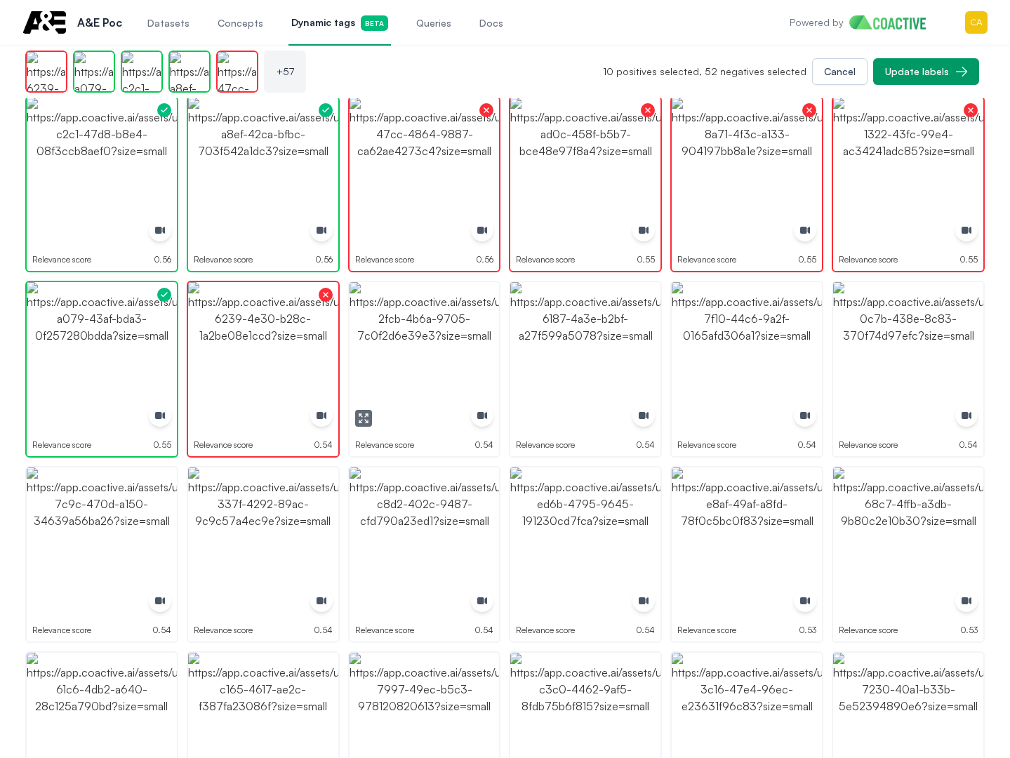
click at [378, 349] on img "button" at bounding box center [425, 357] width 150 height 150
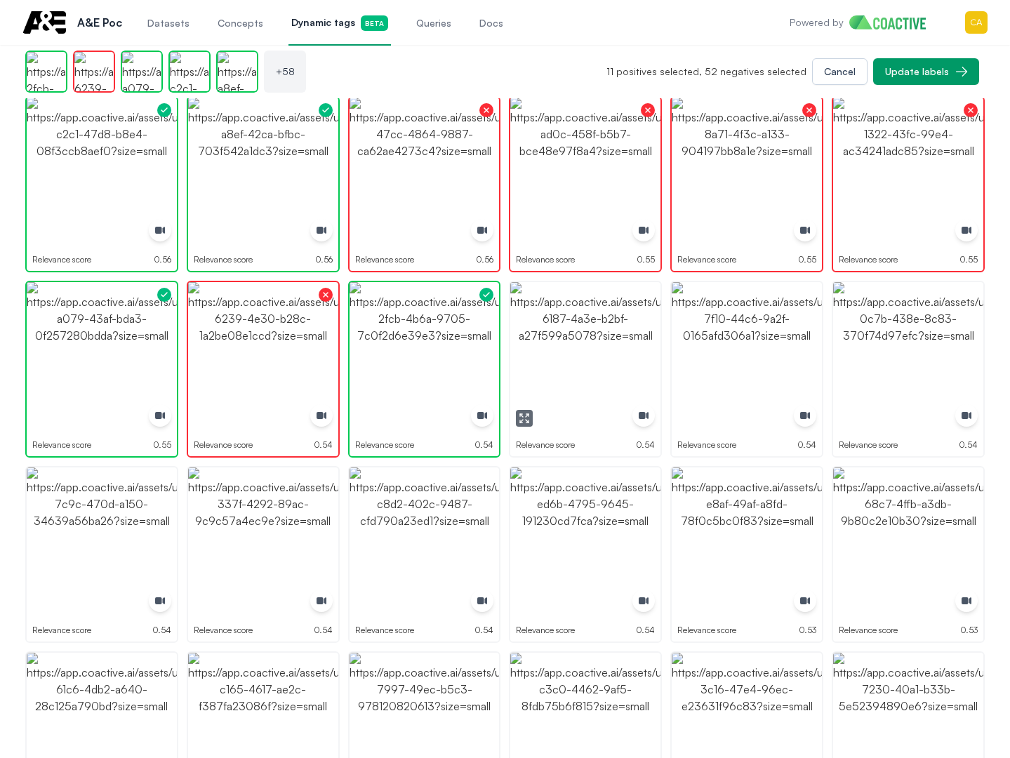
click at [572, 344] on img "button" at bounding box center [585, 357] width 150 height 150
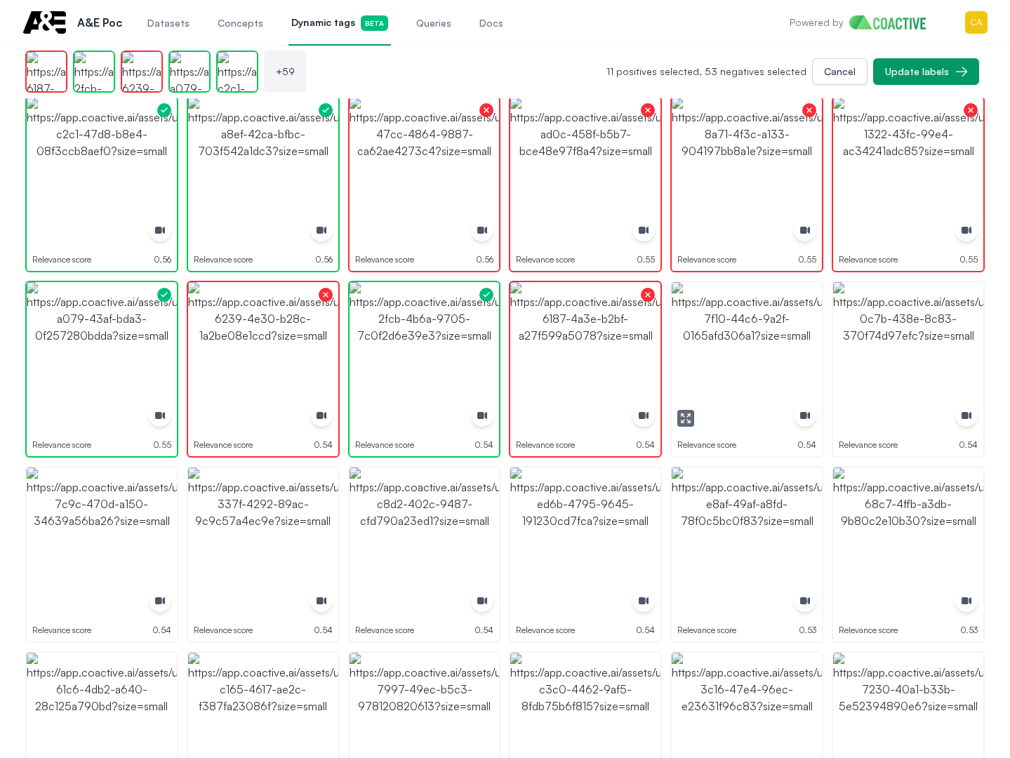
click at [819, 350] on img "button" at bounding box center [747, 357] width 150 height 150
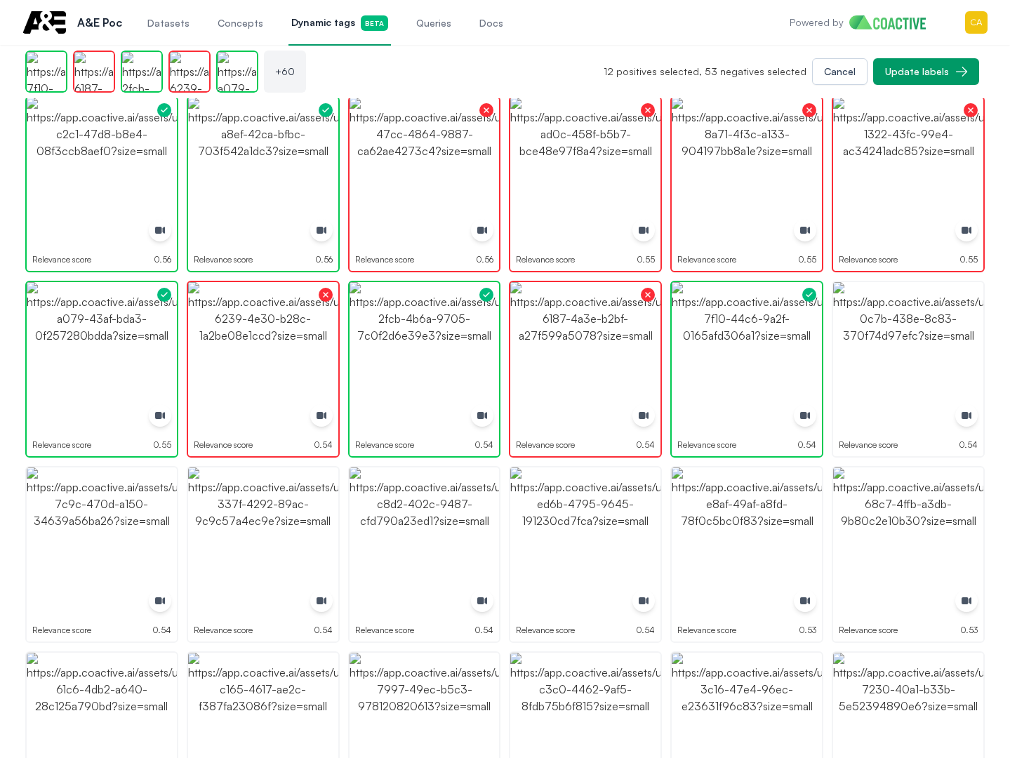
click at [802, 341] on img "button" at bounding box center [747, 357] width 150 height 150
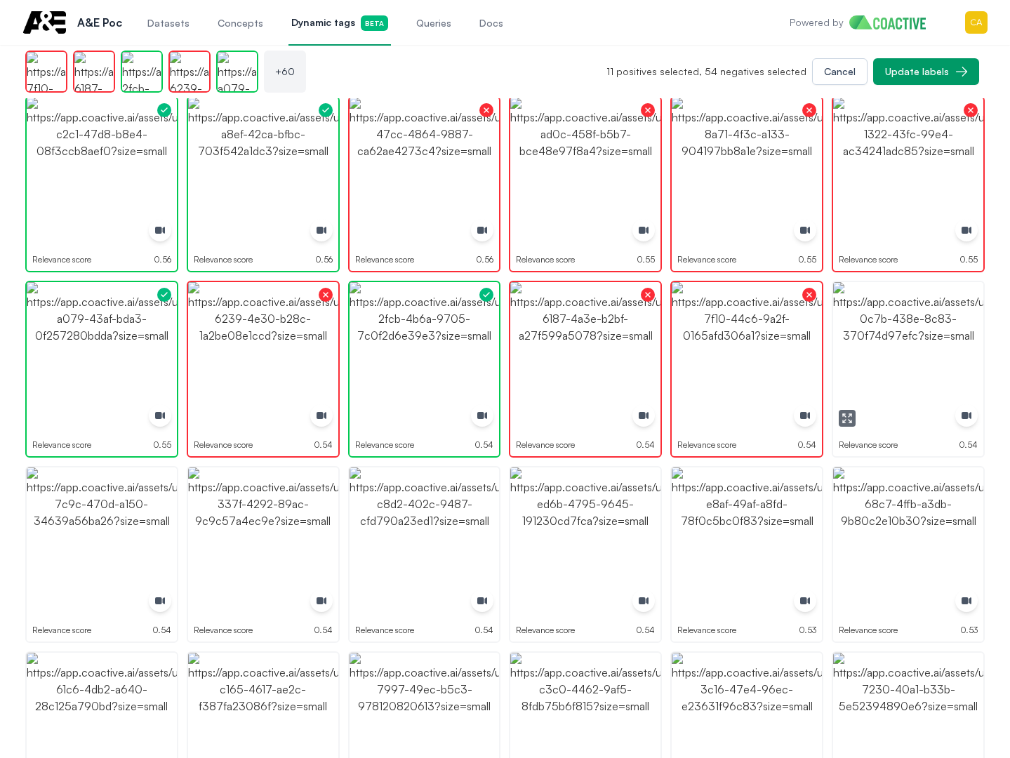
click at [956, 353] on img "button" at bounding box center [908, 357] width 150 height 150
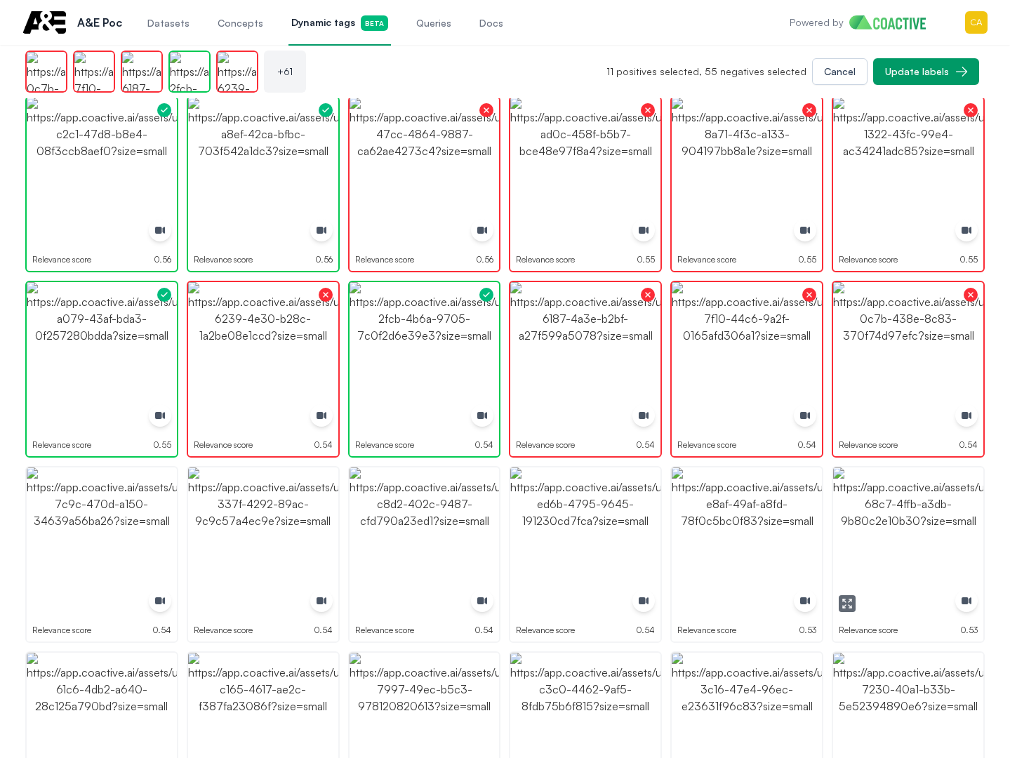
click at [906, 546] on img "button" at bounding box center [908, 543] width 150 height 150
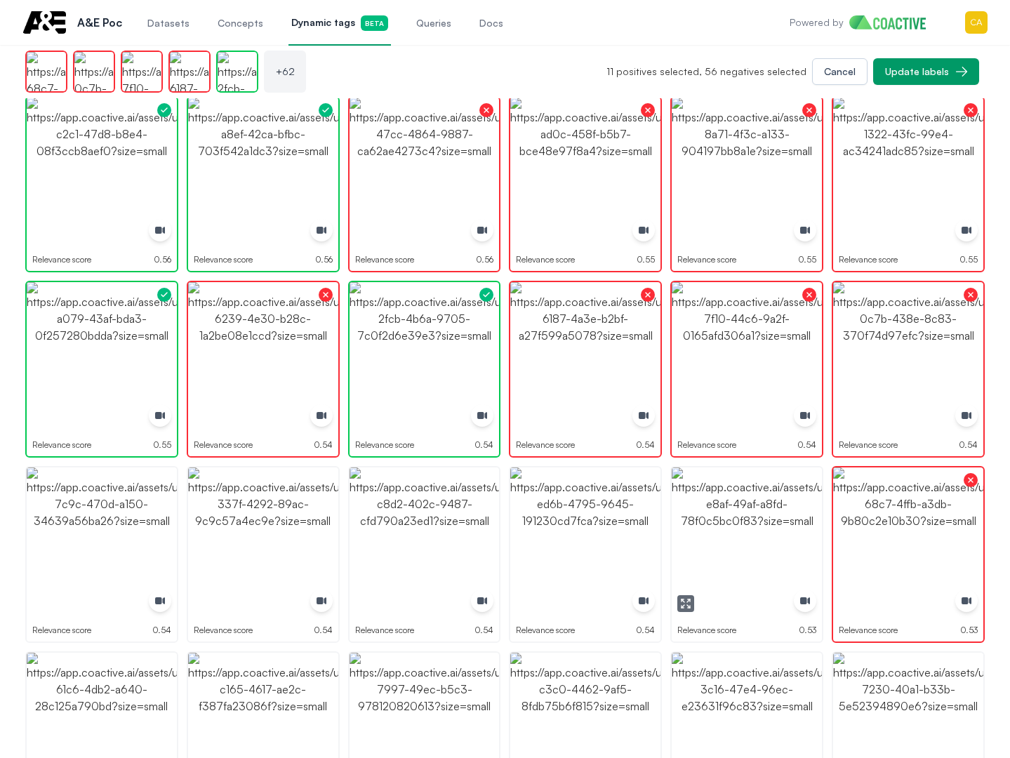
click at [736, 542] on img "button" at bounding box center [747, 543] width 150 height 150
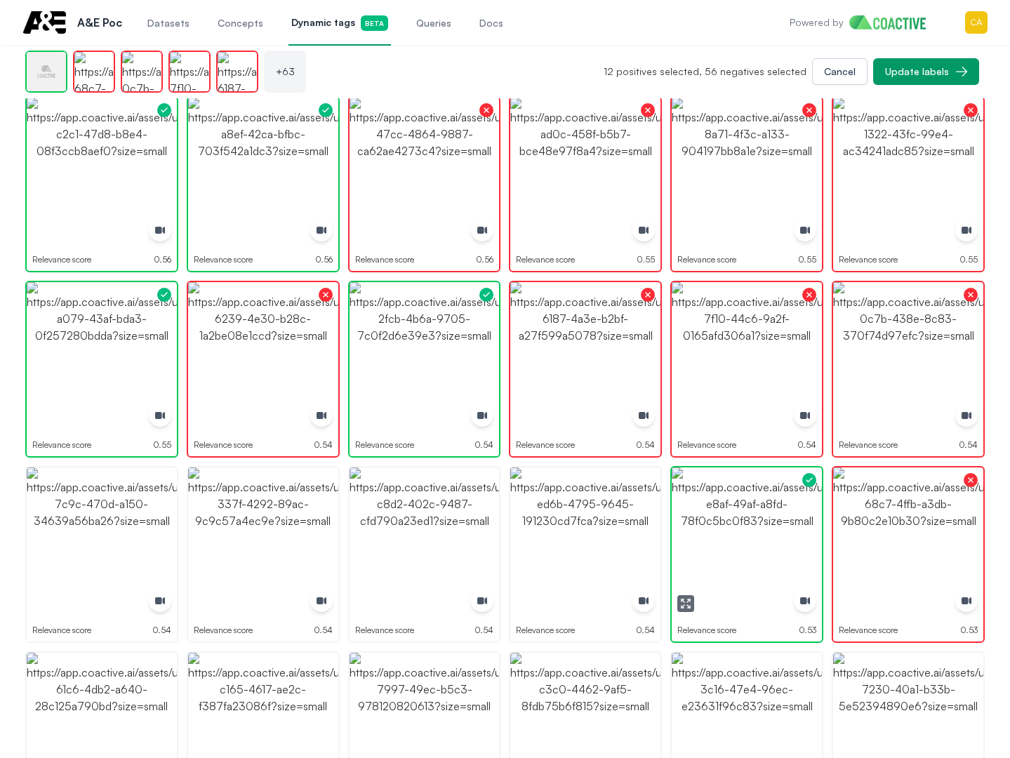
click at [736, 542] on img "button" at bounding box center [747, 543] width 150 height 150
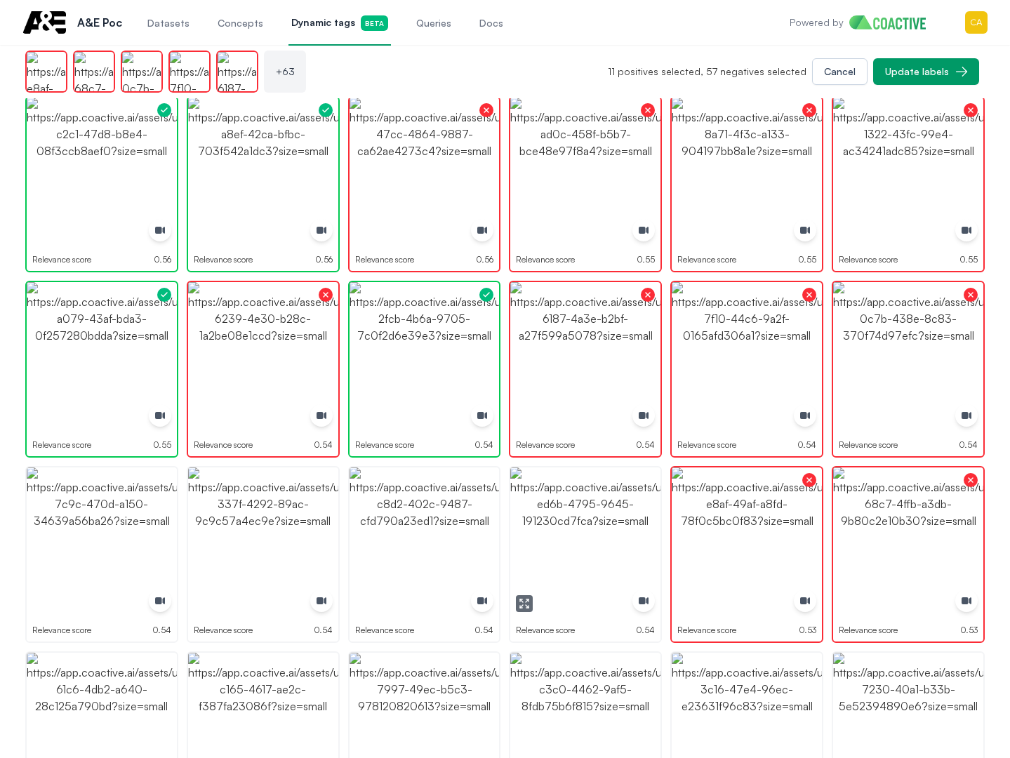
click at [576, 541] on img "button" at bounding box center [585, 543] width 150 height 150
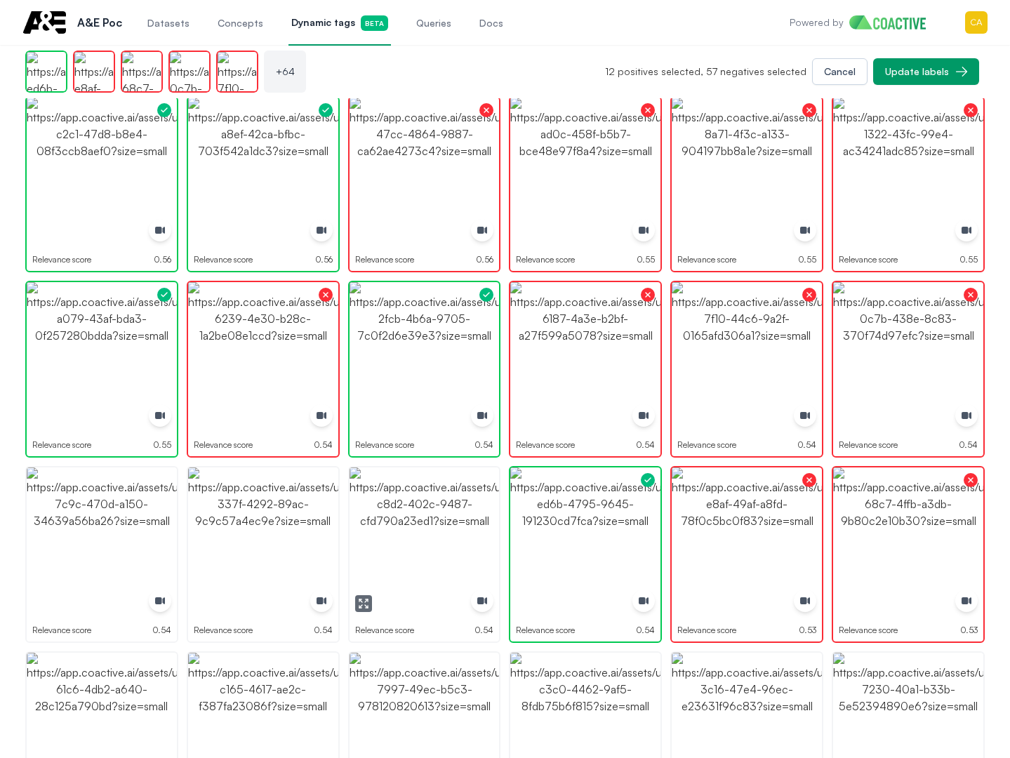
click at [370, 525] on img "button" at bounding box center [425, 543] width 150 height 150
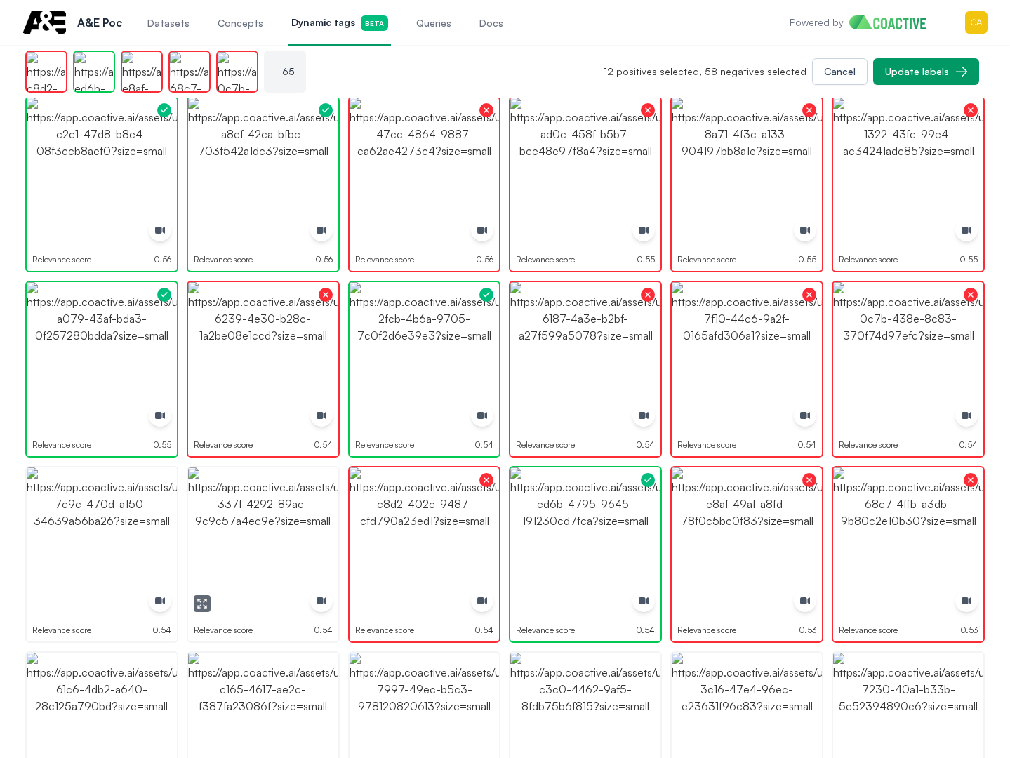
click at [253, 526] on img "button" at bounding box center [263, 543] width 150 height 150
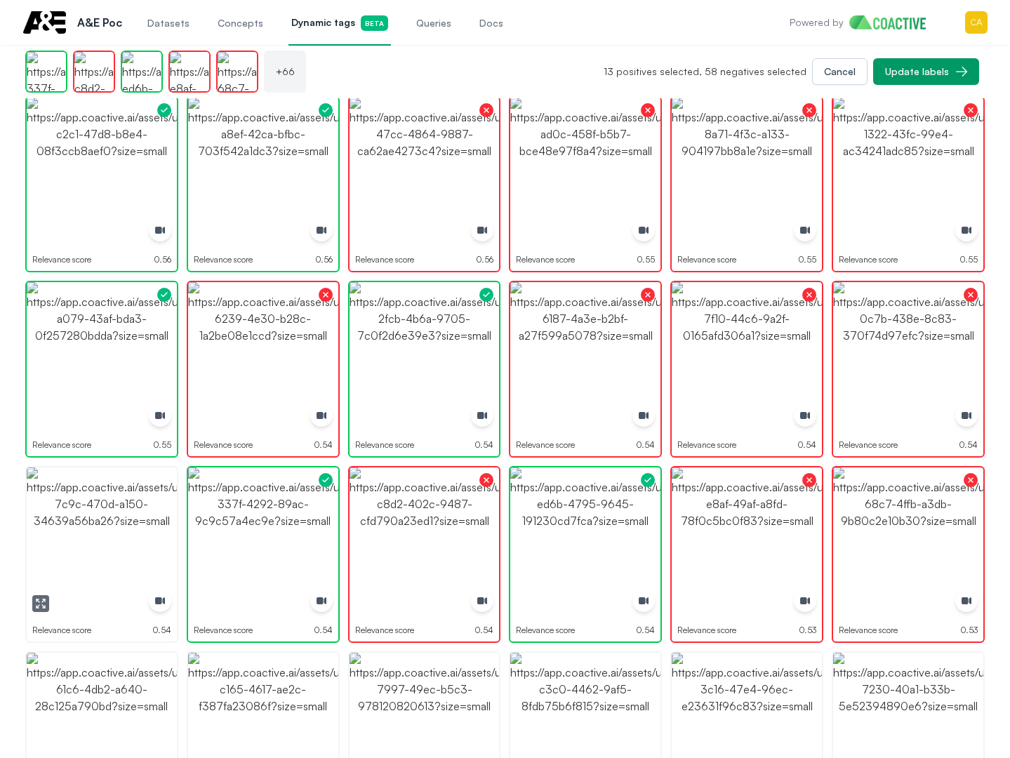
click at [121, 526] on img "button" at bounding box center [102, 543] width 150 height 150
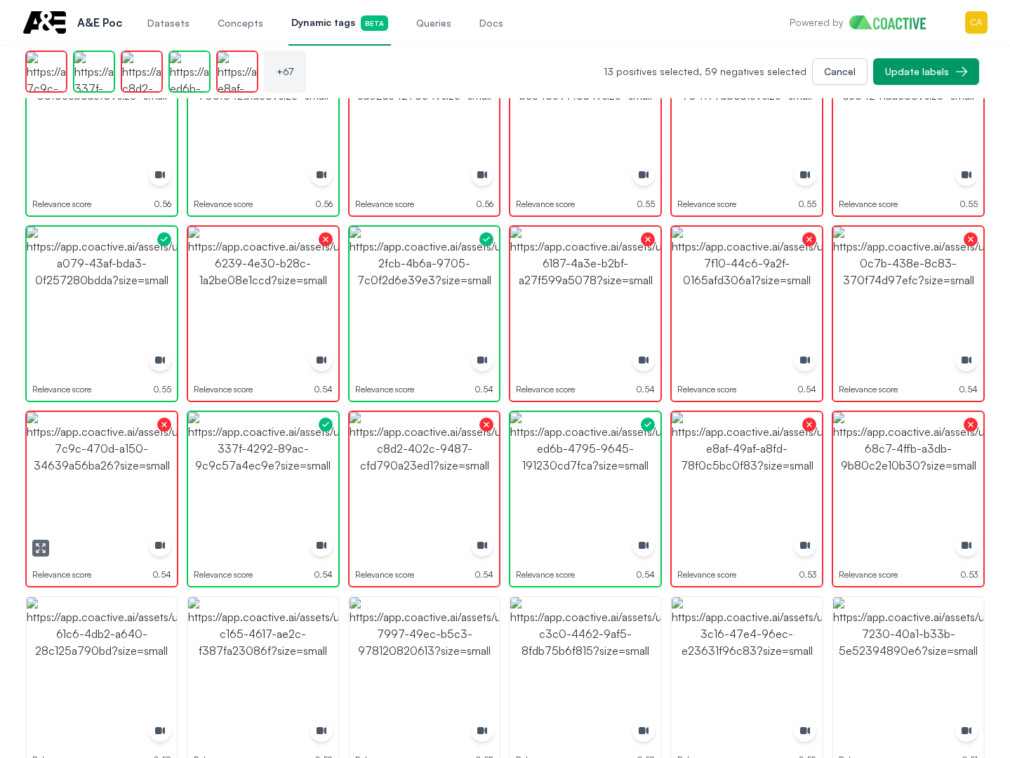
scroll to position [2036, 0]
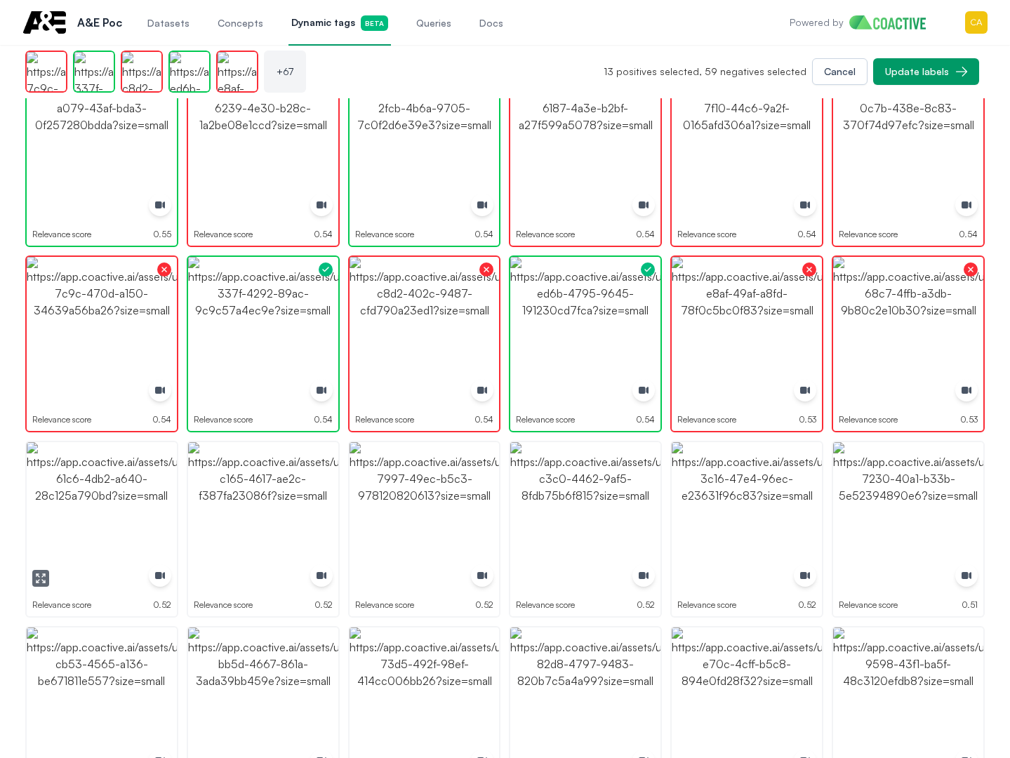
click at [53, 534] on img "button" at bounding box center [102, 517] width 150 height 150
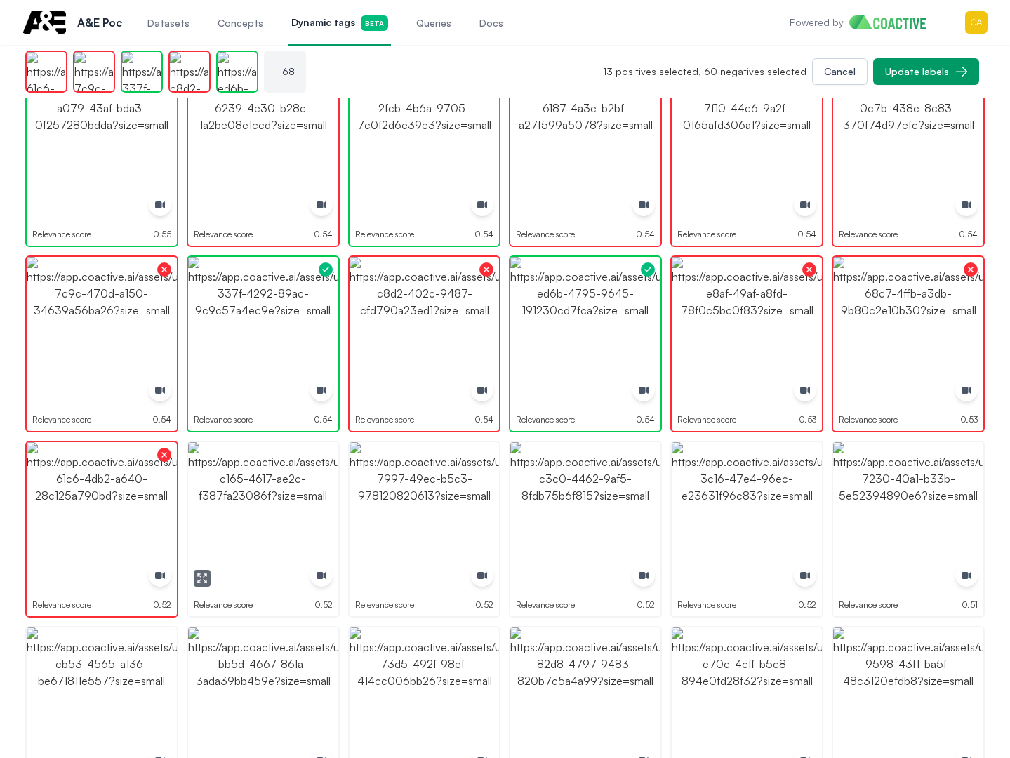
click at [237, 498] on img "button" at bounding box center [263, 517] width 150 height 150
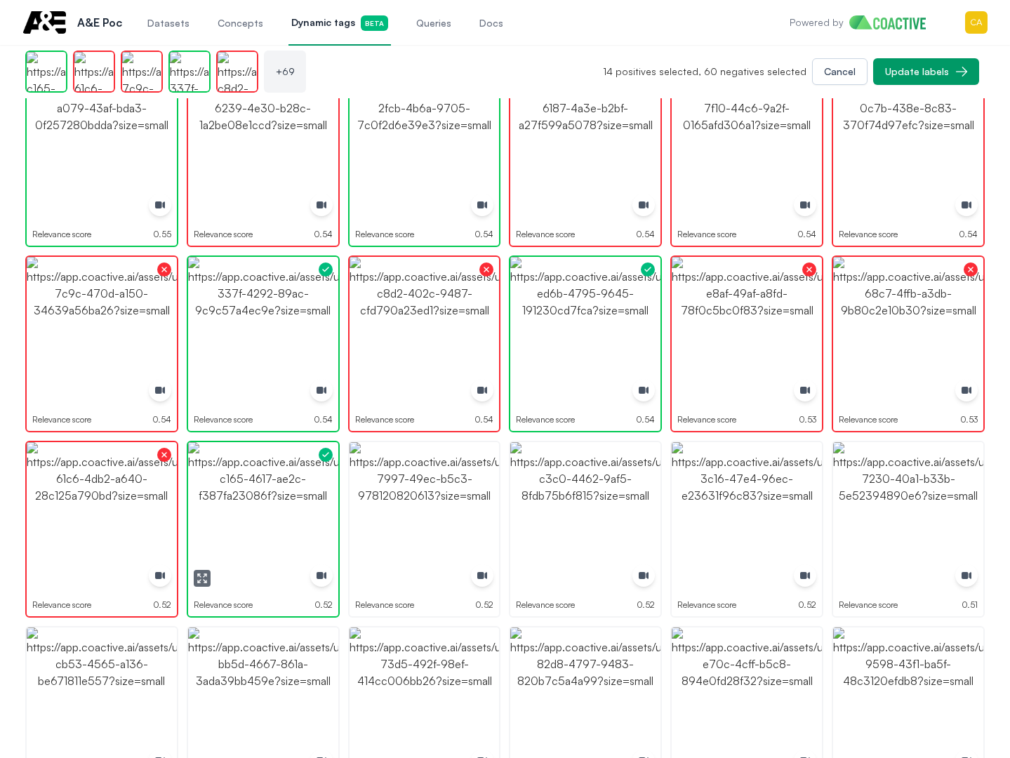
click at [229, 498] on img "button" at bounding box center [263, 517] width 150 height 150
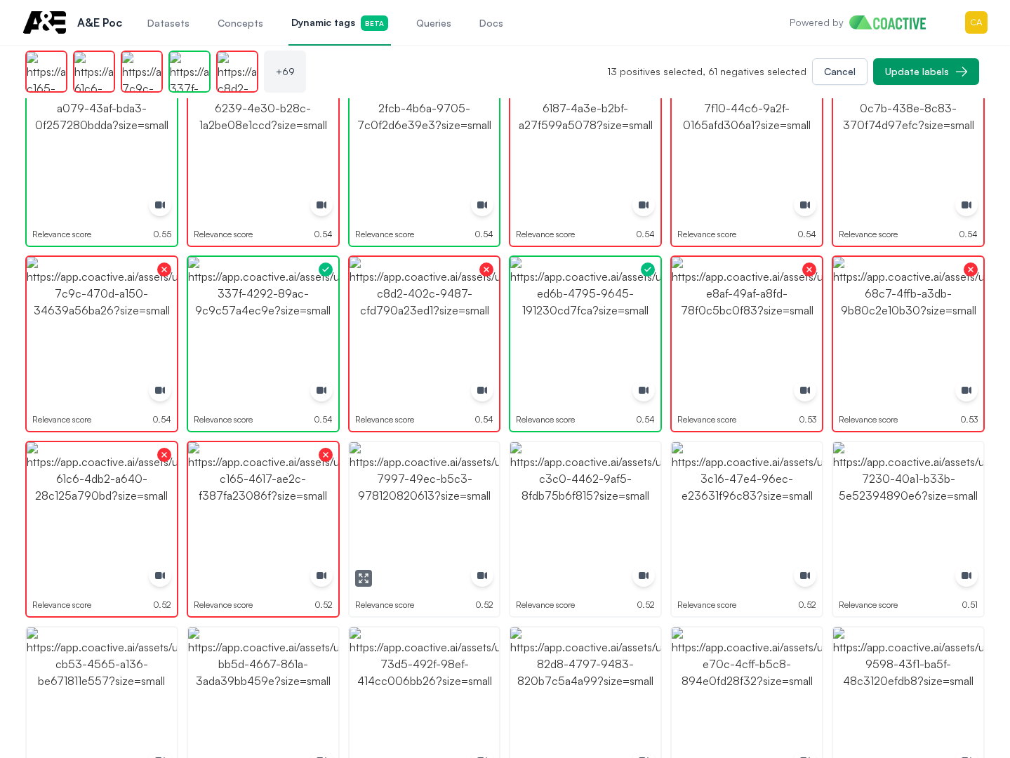
click at [392, 498] on img "button" at bounding box center [425, 517] width 150 height 150
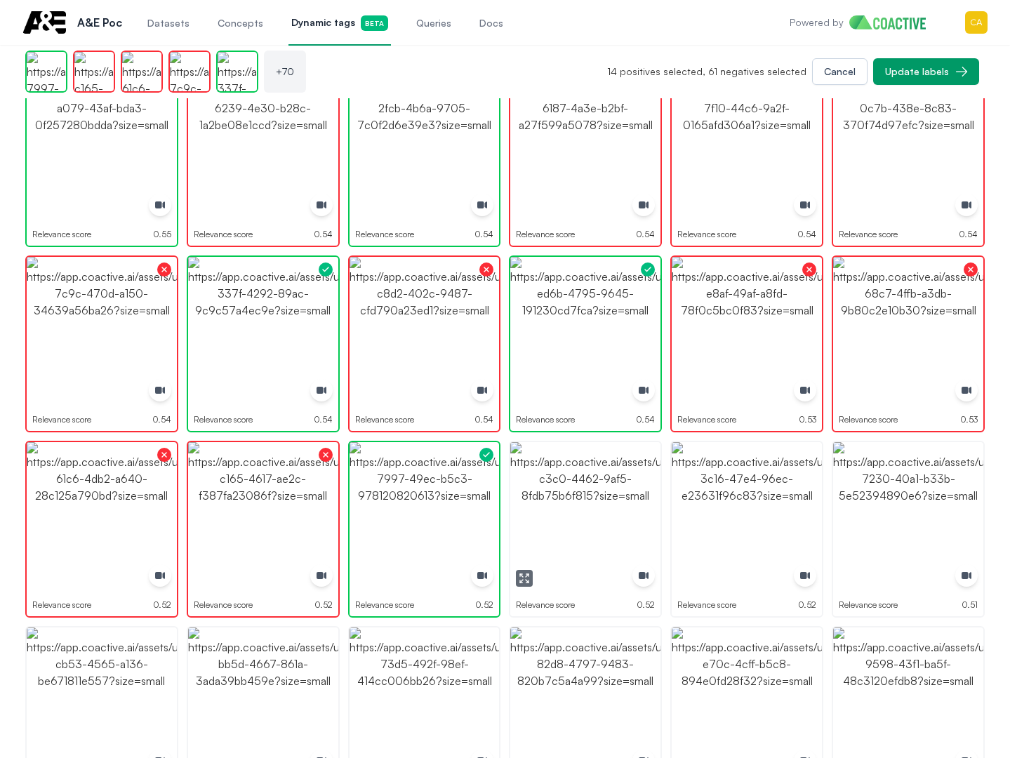
click at [532, 498] on img "button" at bounding box center [585, 517] width 150 height 150
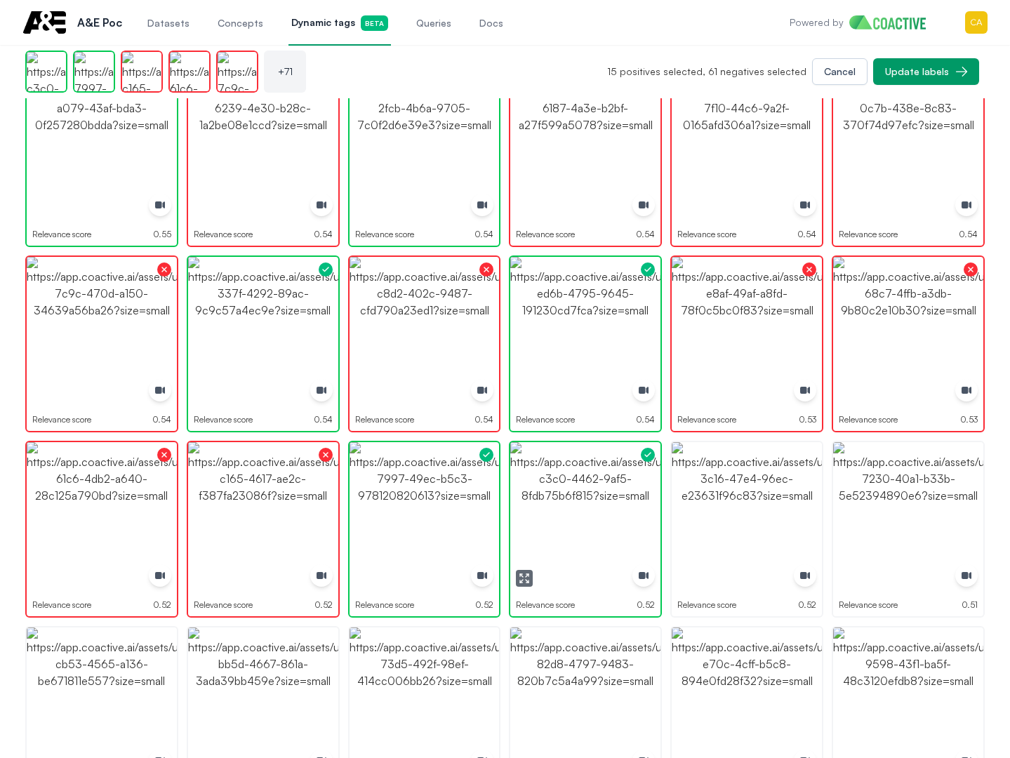
click at [532, 498] on img "button" at bounding box center [585, 517] width 150 height 150
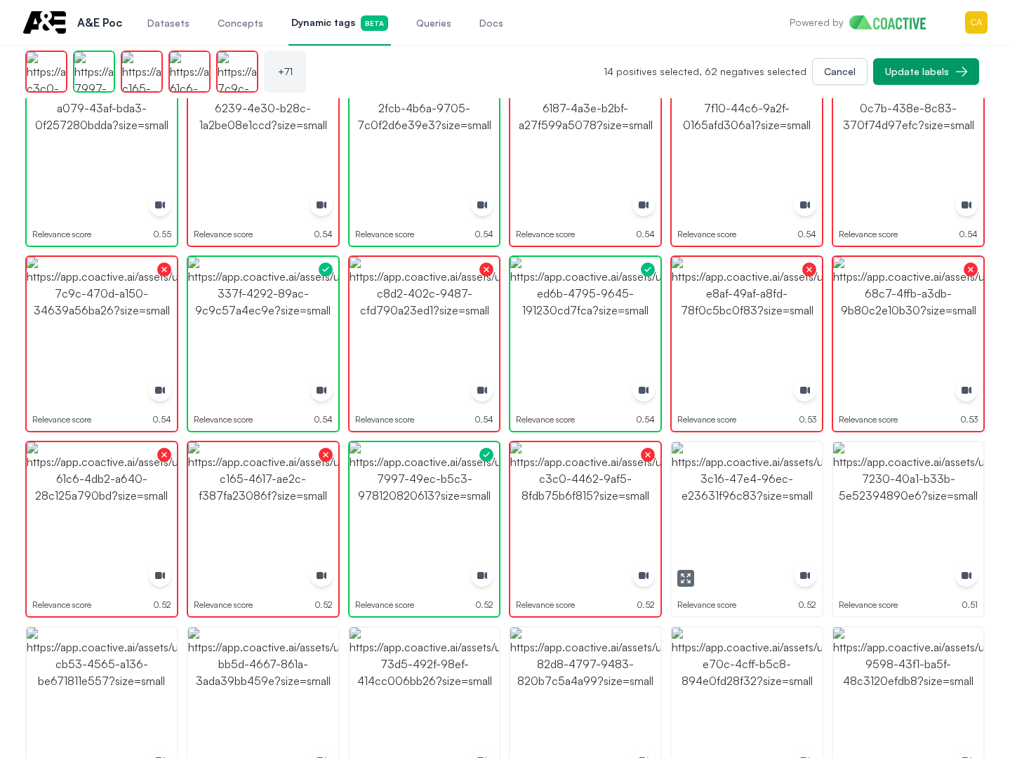
click at [764, 494] on img "button" at bounding box center [747, 517] width 150 height 150
drag, startPoint x: 764, startPoint y: 494, endPoint x: 827, endPoint y: 496, distance: 63.2
click at [764, 495] on img "button" at bounding box center [747, 517] width 150 height 150
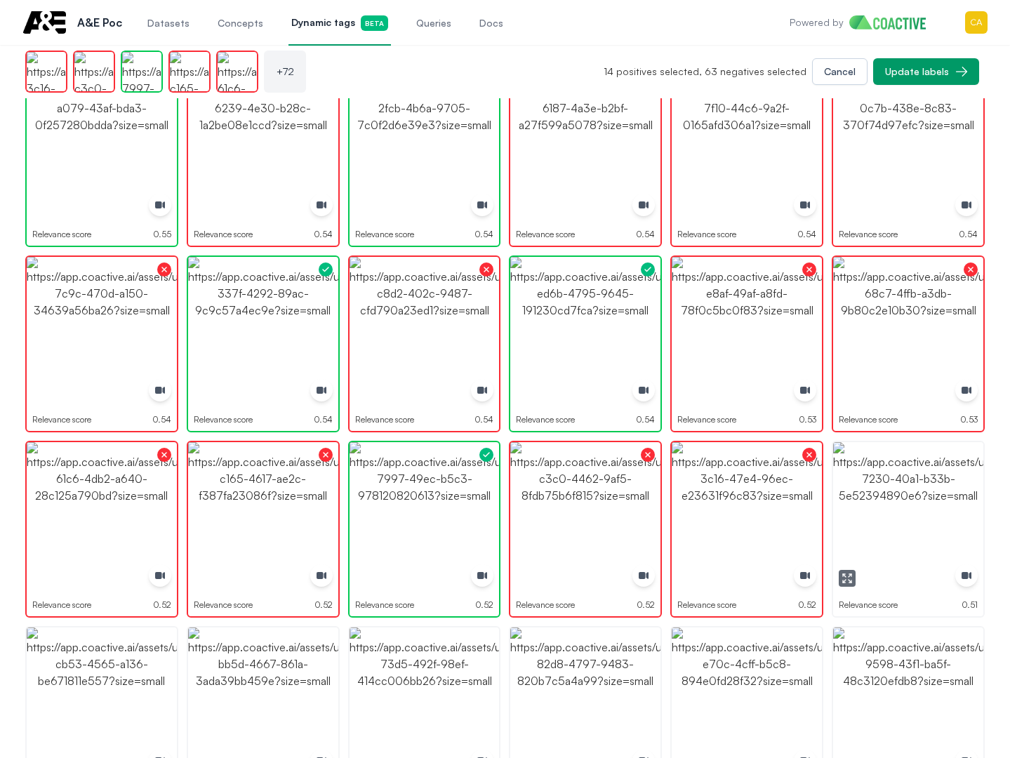
click at [933, 503] on img "button" at bounding box center [908, 517] width 150 height 150
click at [934, 503] on img "button" at bounding box center [908, 517] width 150 height 150
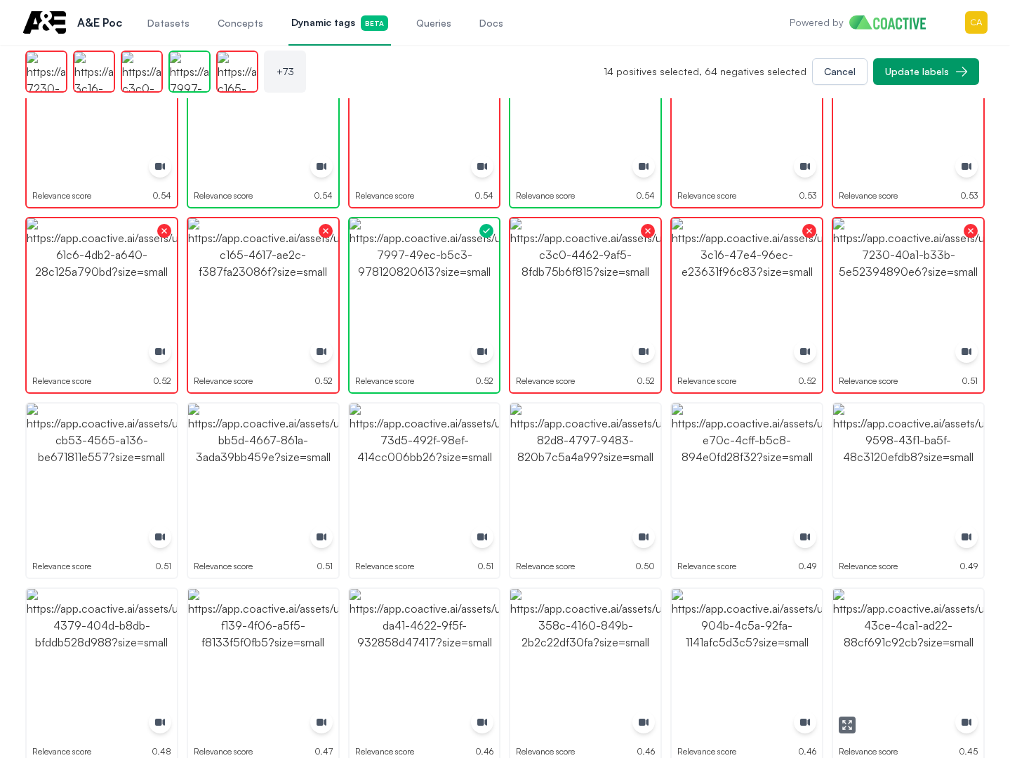
scroll to position [2387, 0]
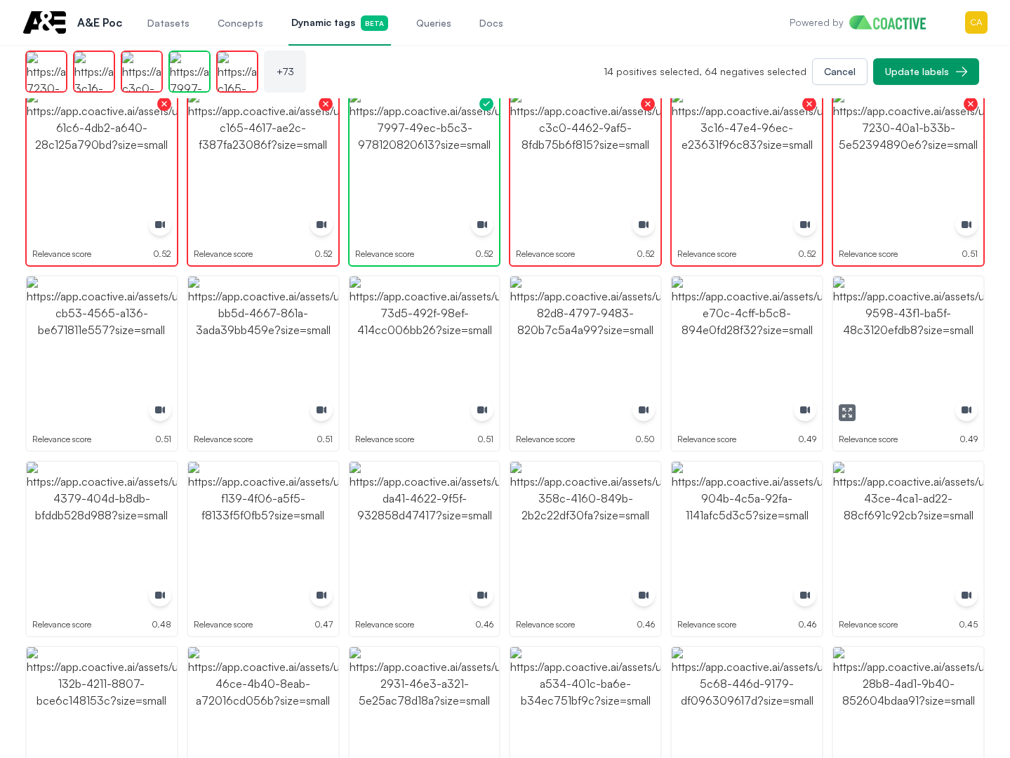
click at [898, 378] on img "button" at bounding box center [908, 352] width 150 height 150
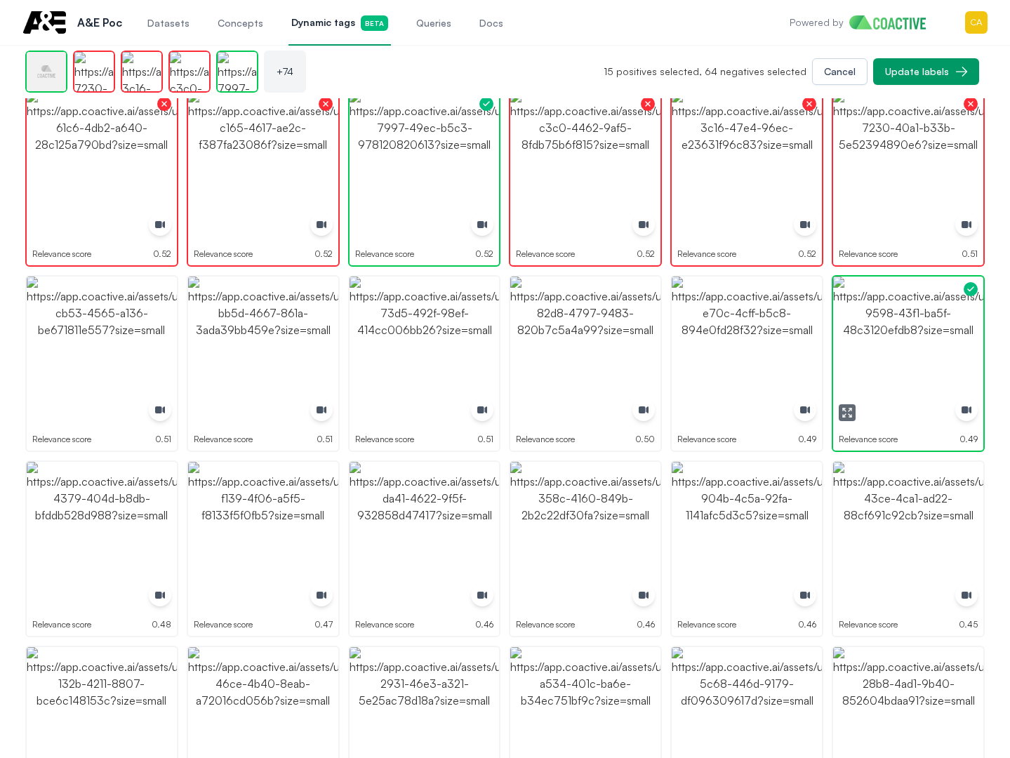
click at [898, 378] on img "button" at bounding box center [908, 352] width 150 height 150
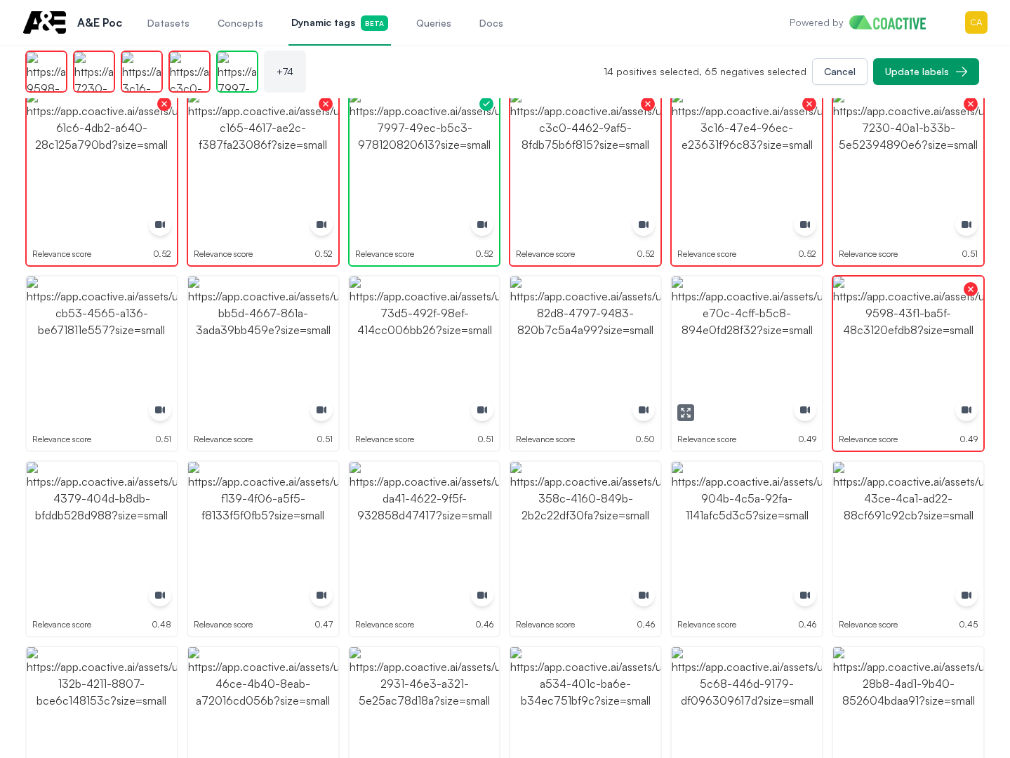
click at [740, 324] on img "button" at bounding box center [747, 352] width 150 height 150
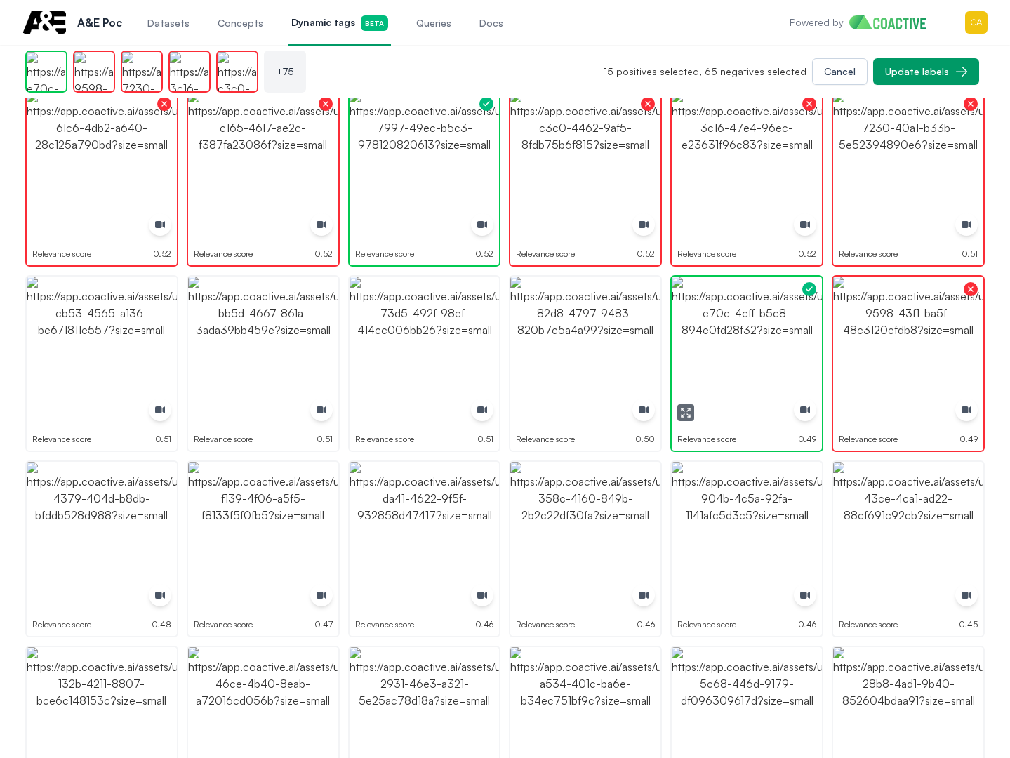
click at [740, 324] on img "button" at bounding box center [747, 352] width 150 height 150
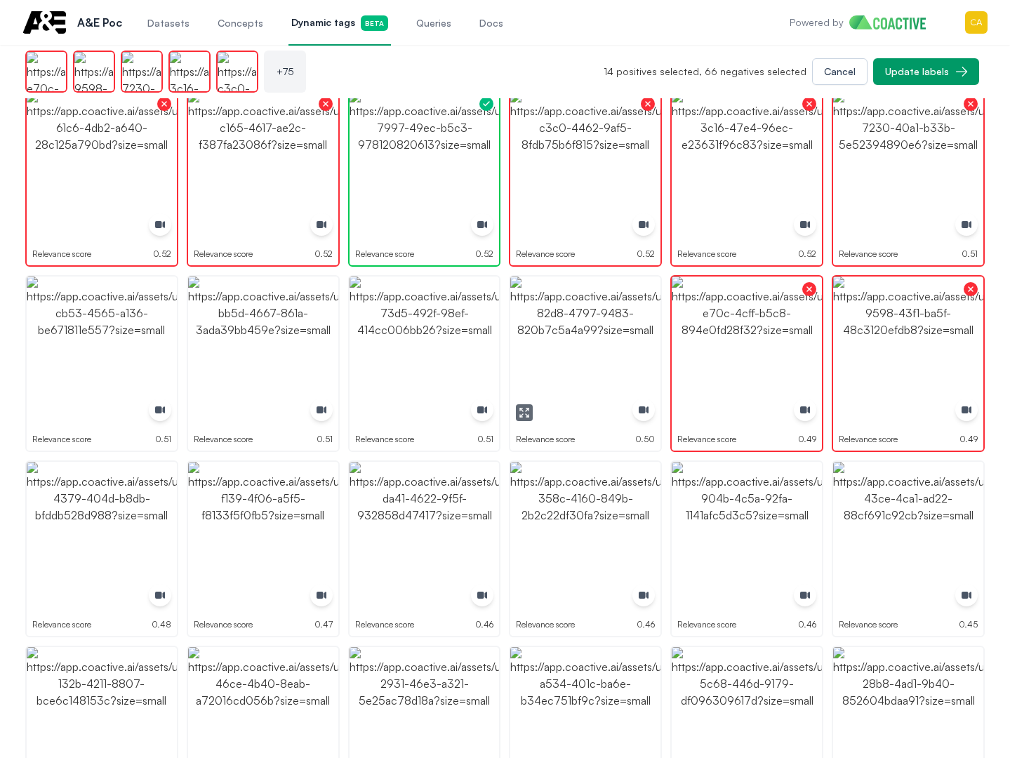
click at [615, 329] on img "button" at bounding box center [585, 352] width 150 height 150
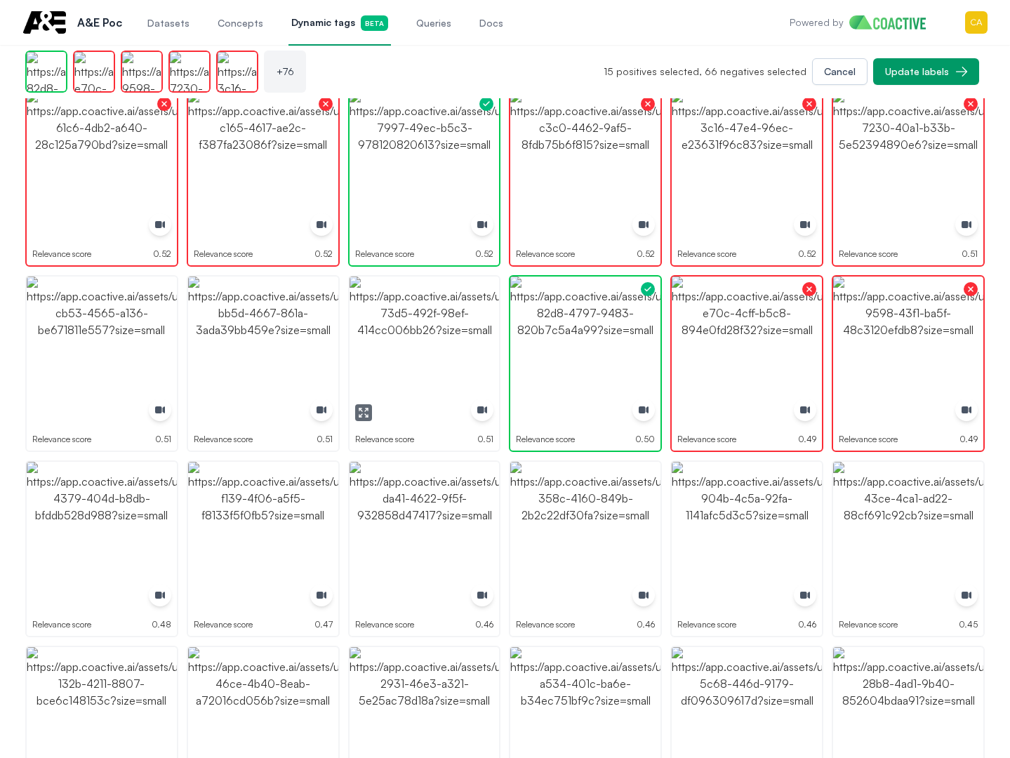
click at [356, 340] on img "button" at bounding box center [425, 352] width 150 height 150
click at [356, 341] on img "button" at bounding box center [425, 352] width 150 height 150
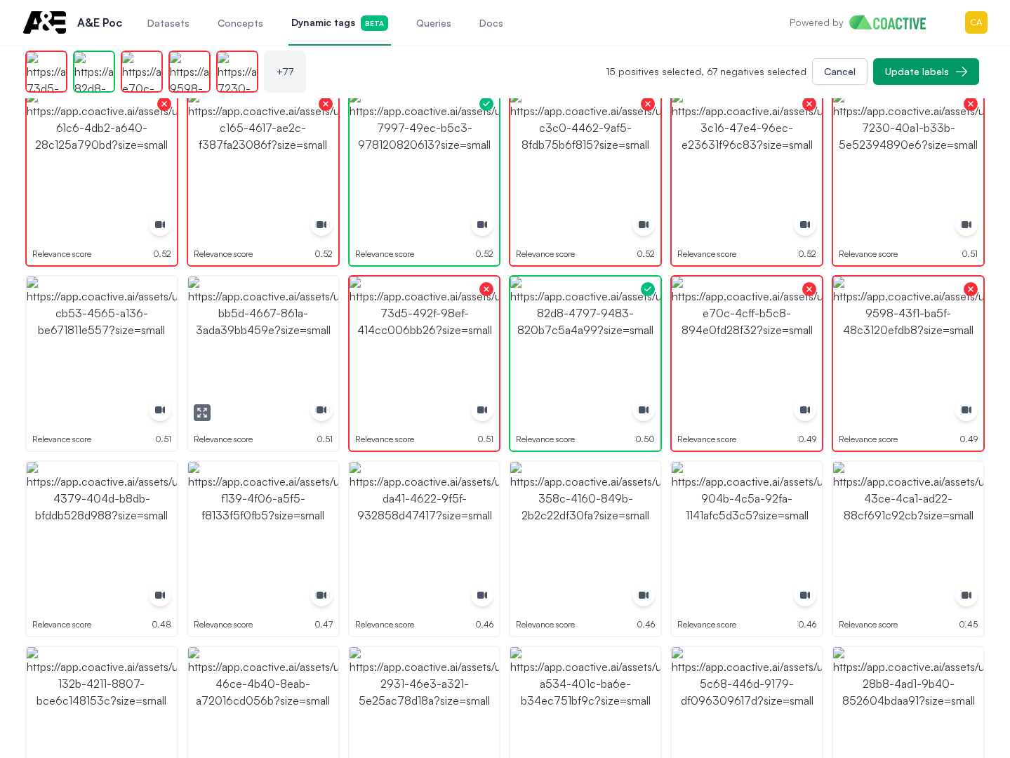
click at [286, 341] on img "button" at bounding box center [263, 352] width 150 height 150
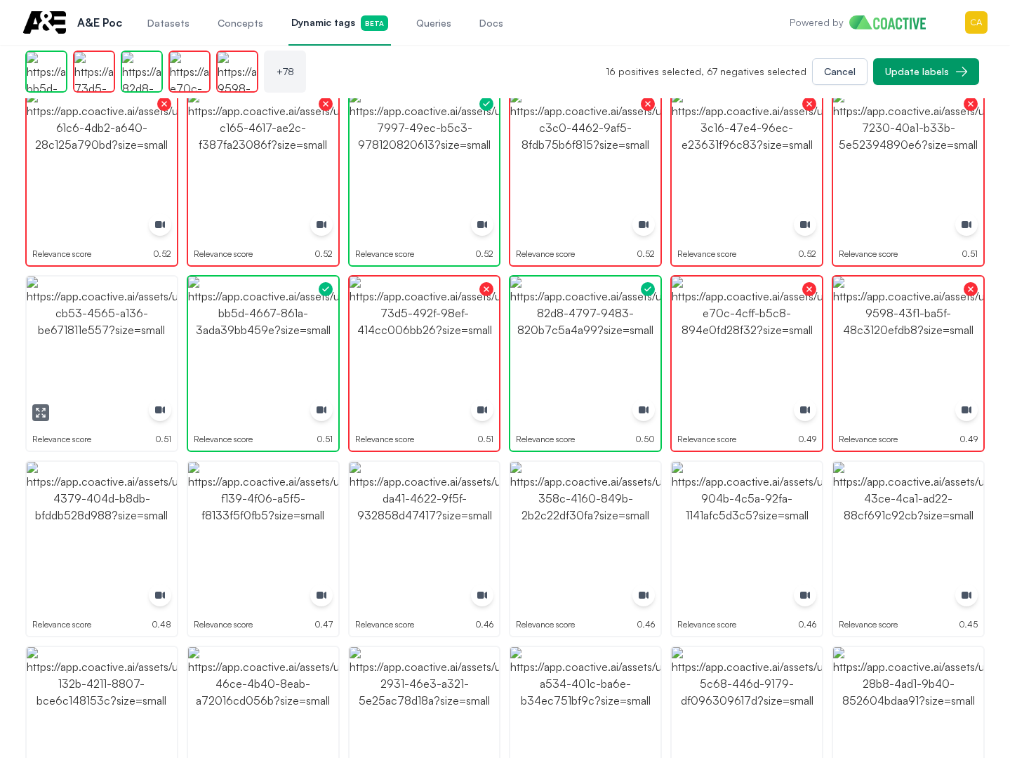
click at [135, 334] on img "button" at bounding box center [102, 352] width 150 height 150
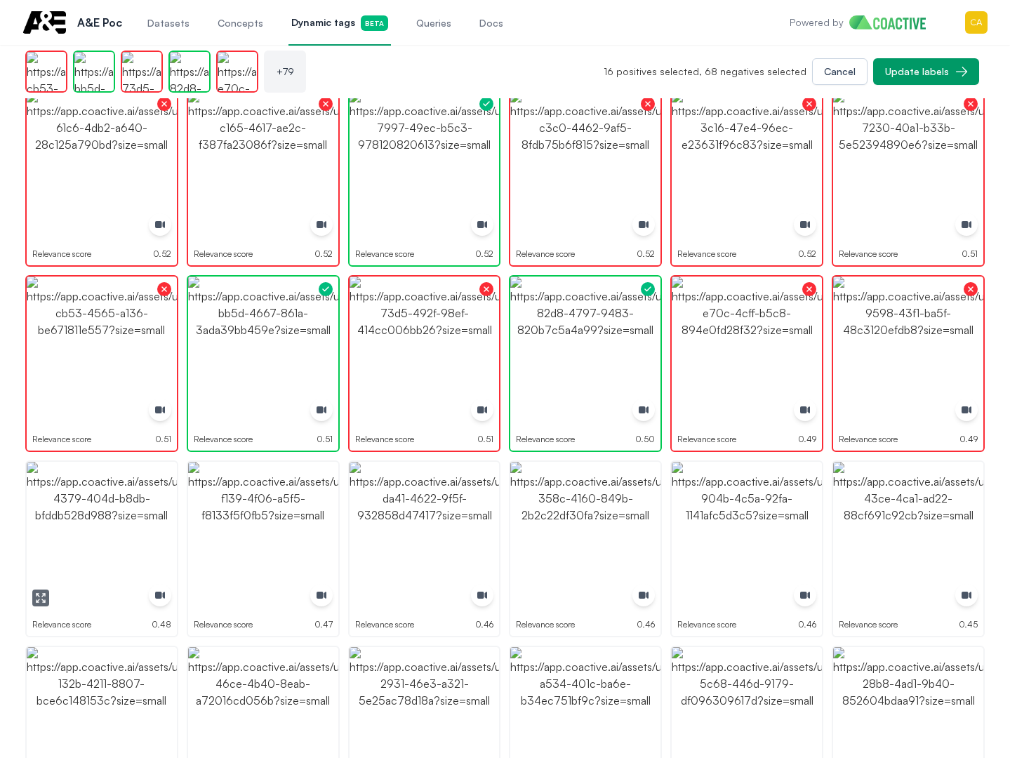
click at [132, 530] on img "button" at bounding box center [102, 537] width 150 height 150
click at [131, 531] on img "button" at bounding box center [102, 537] width 150 height 150
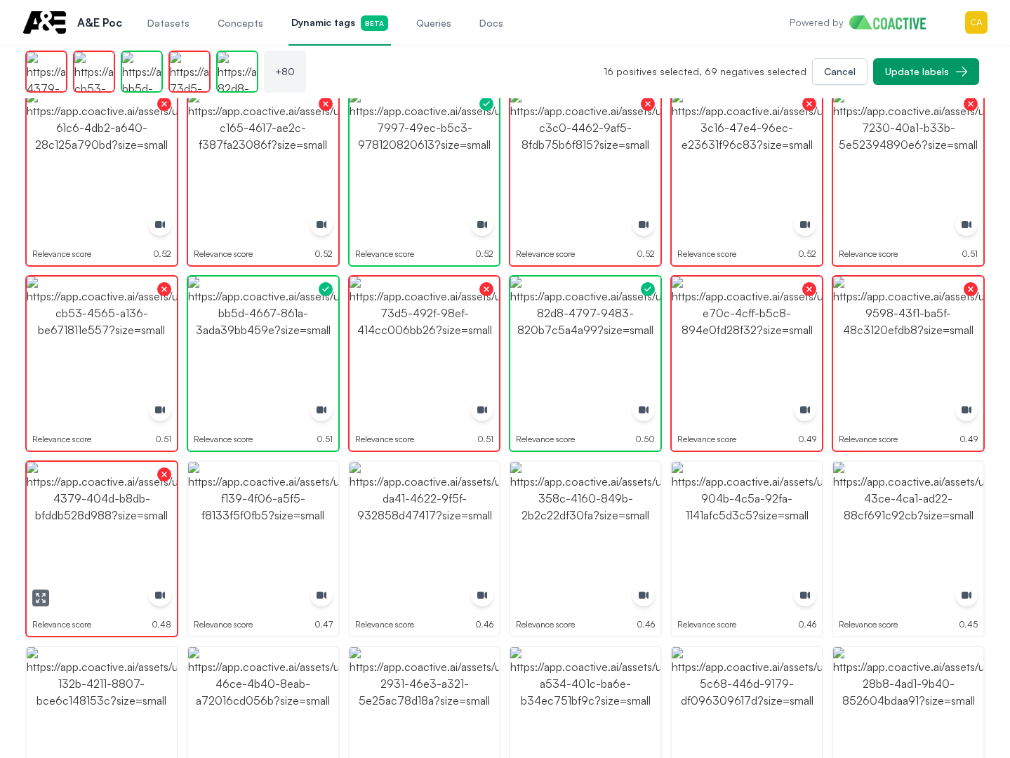
click at [284, 527] on img "button" at bounding box center [263, 537] width 150 height 150
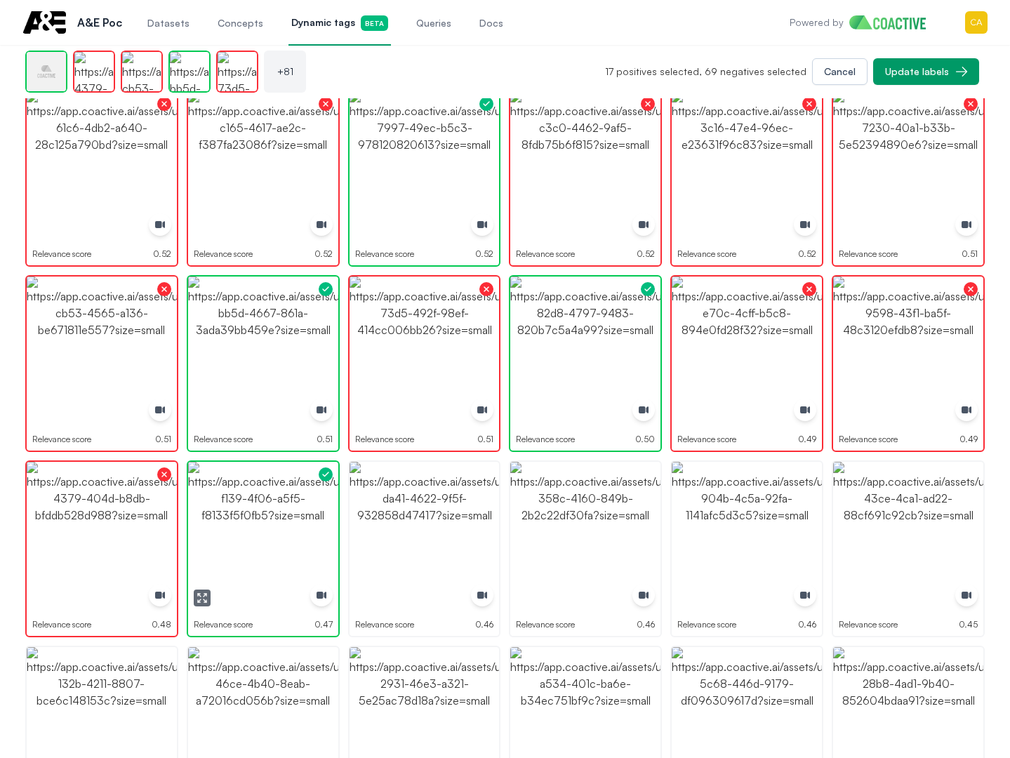
click at [284, 527] on img "button" at bounding box center [263, 537] width 150 height 150
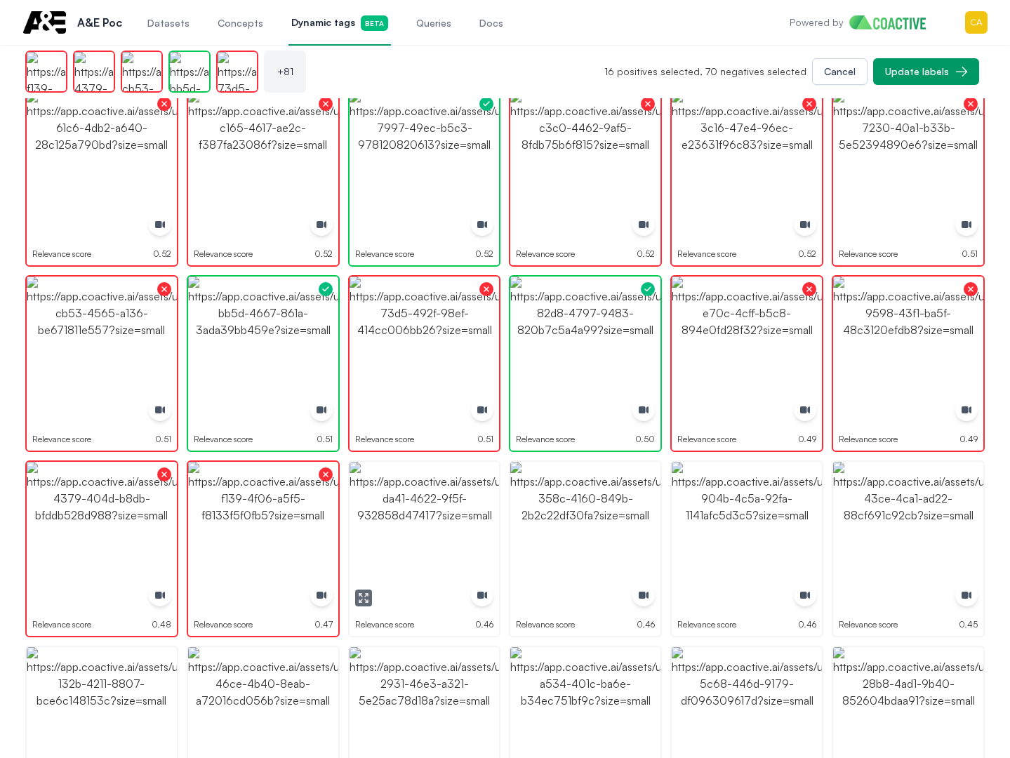
click at [395, 524] on img "button" at bounding box center [425, 537] width 150 height 150
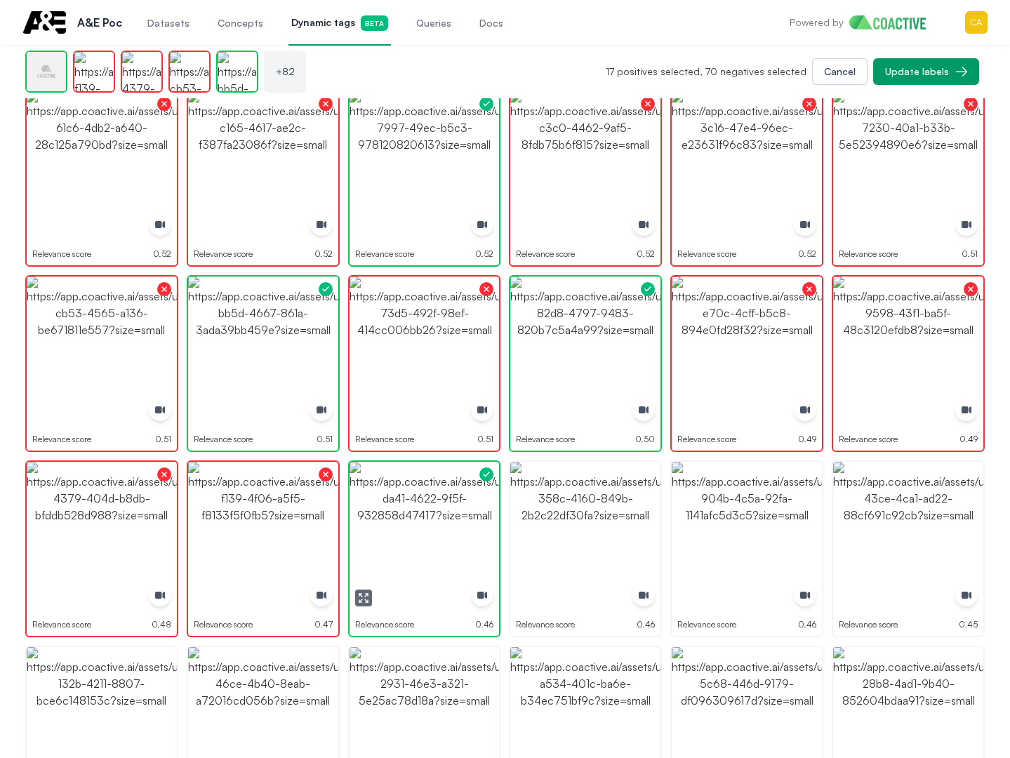
click at [395, 524] on img "button" at bounding box center [425, 537] width 150 height 150
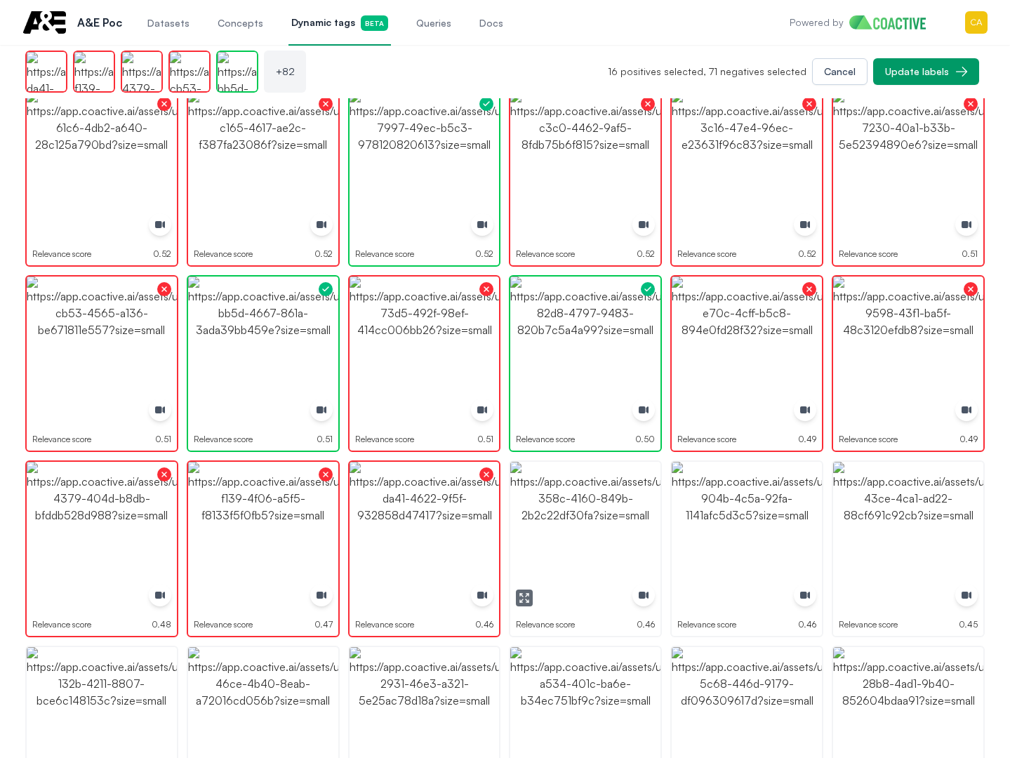
click at [619, 524] on img "button" at bounding box center [585, 537] width 150 height 150
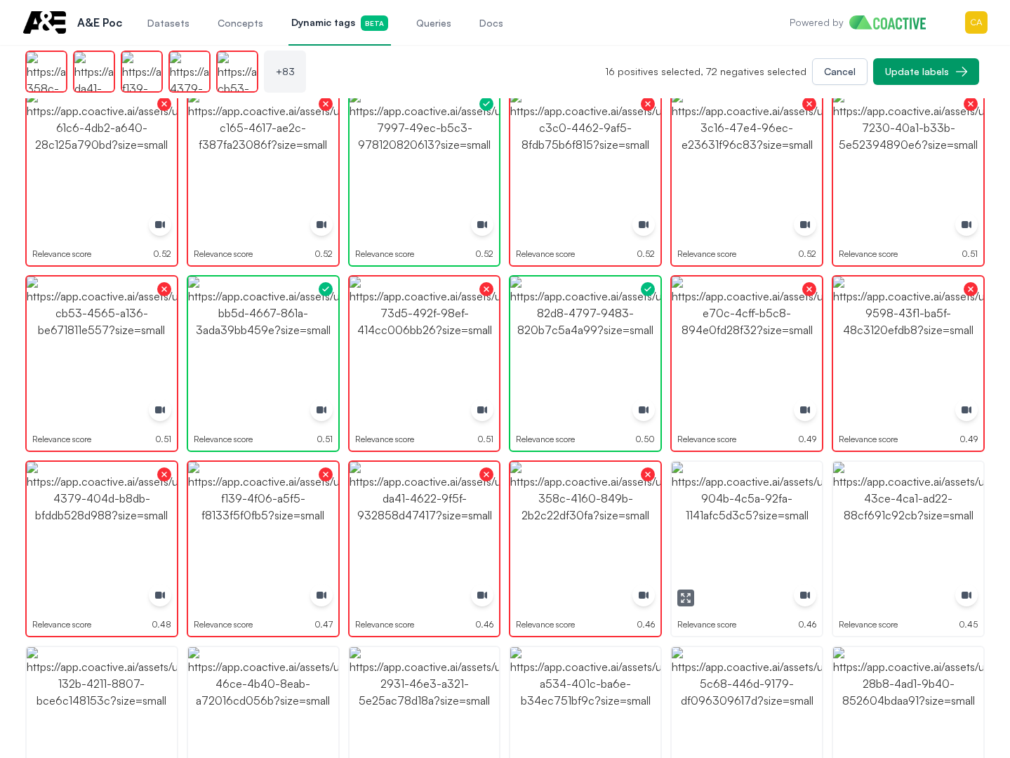
click at [764, 525] on img "button" at bounding box center [747, 537] width 150 height 150
click at [976, 535] on img "button" at bounding box center [908, 537] width 150 height 150
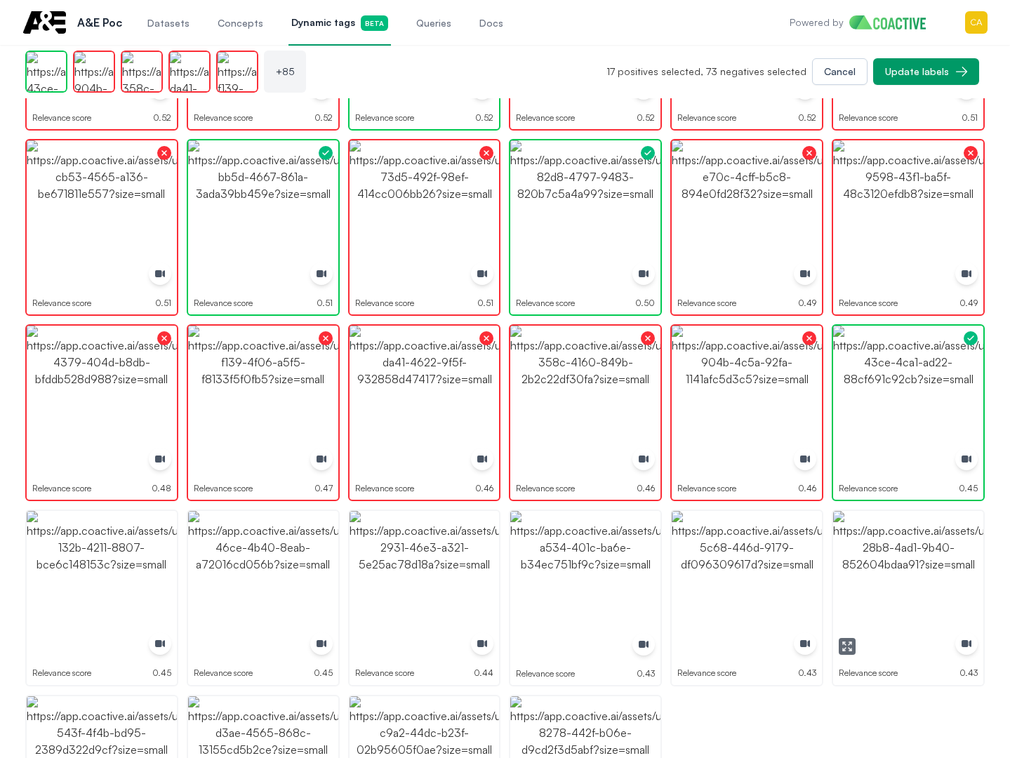
scroll to position [2647, 0]
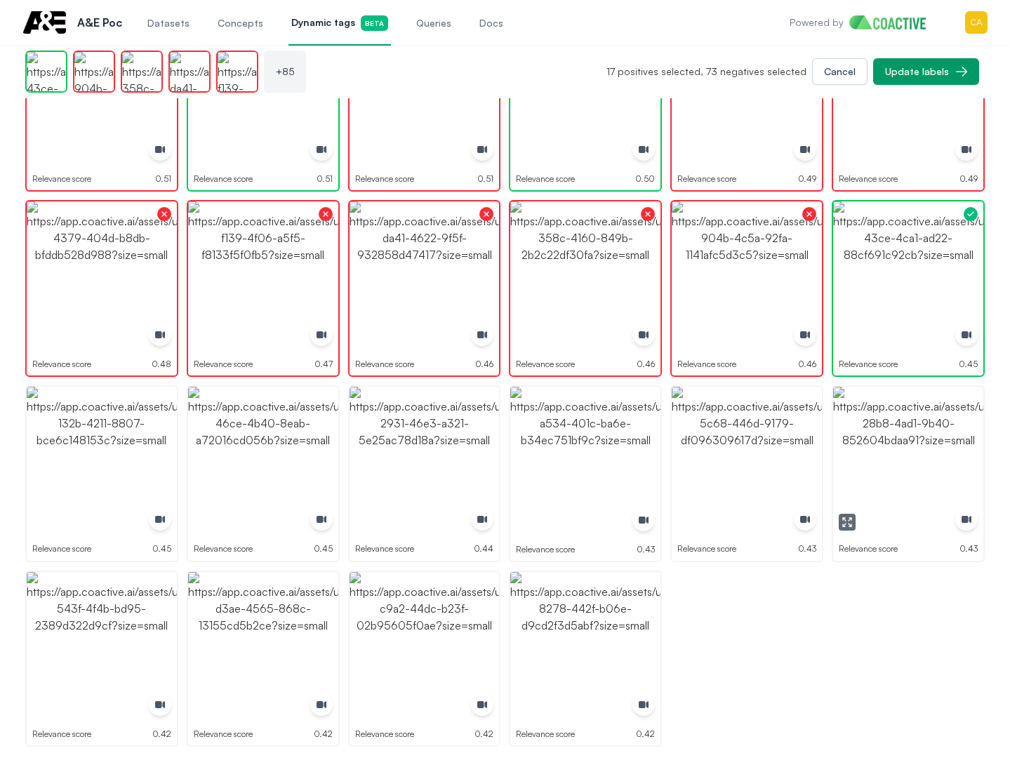
click at [939, 453] on img "button" at bounding box center [908, 462] width 150 height 150
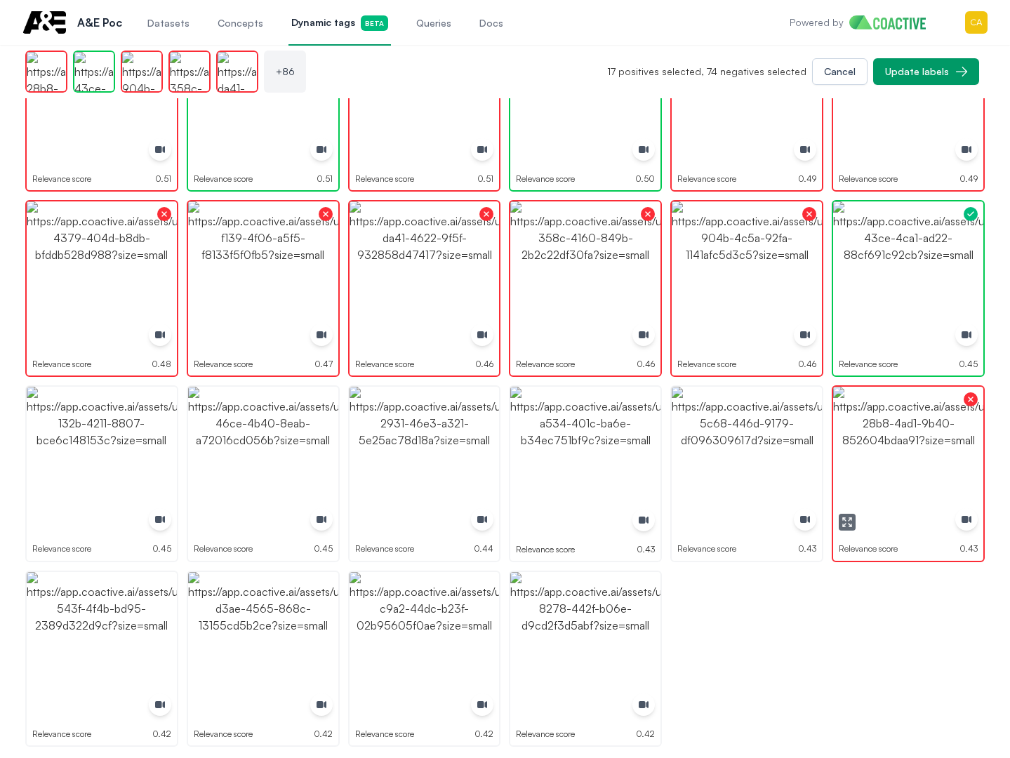
click at [752, 440] on img "button" at bounding box center [747, 462] width 150 height 150
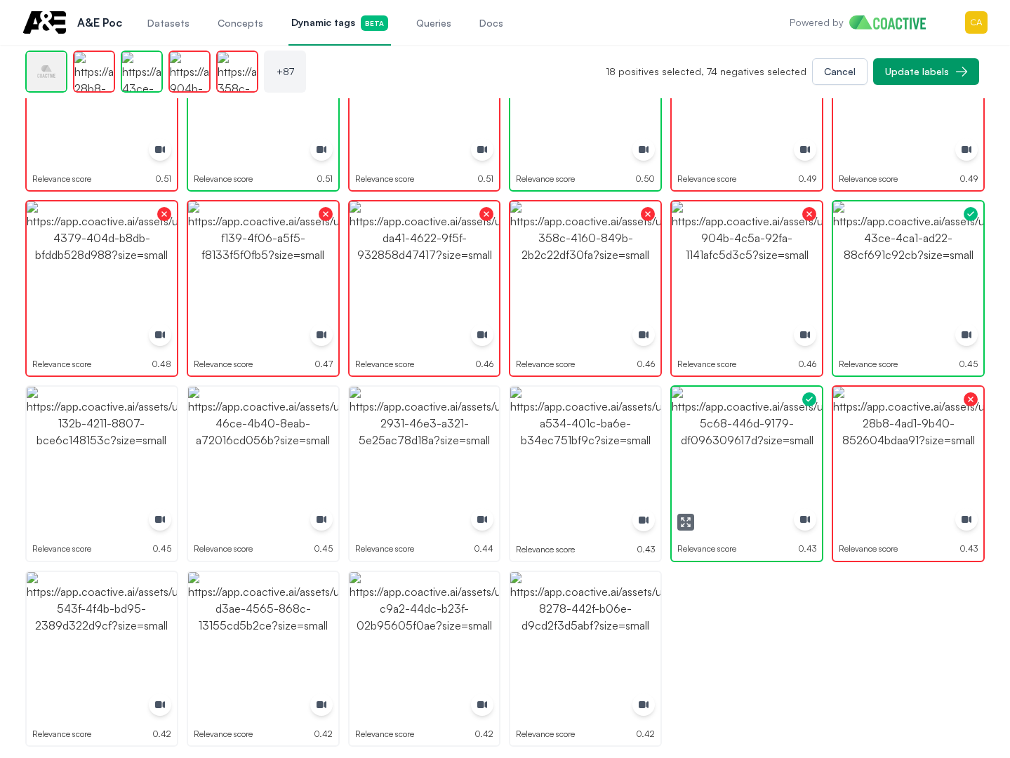
click at [752, 440] on img "button" at bounding box center [747, 462] width 150 height 150
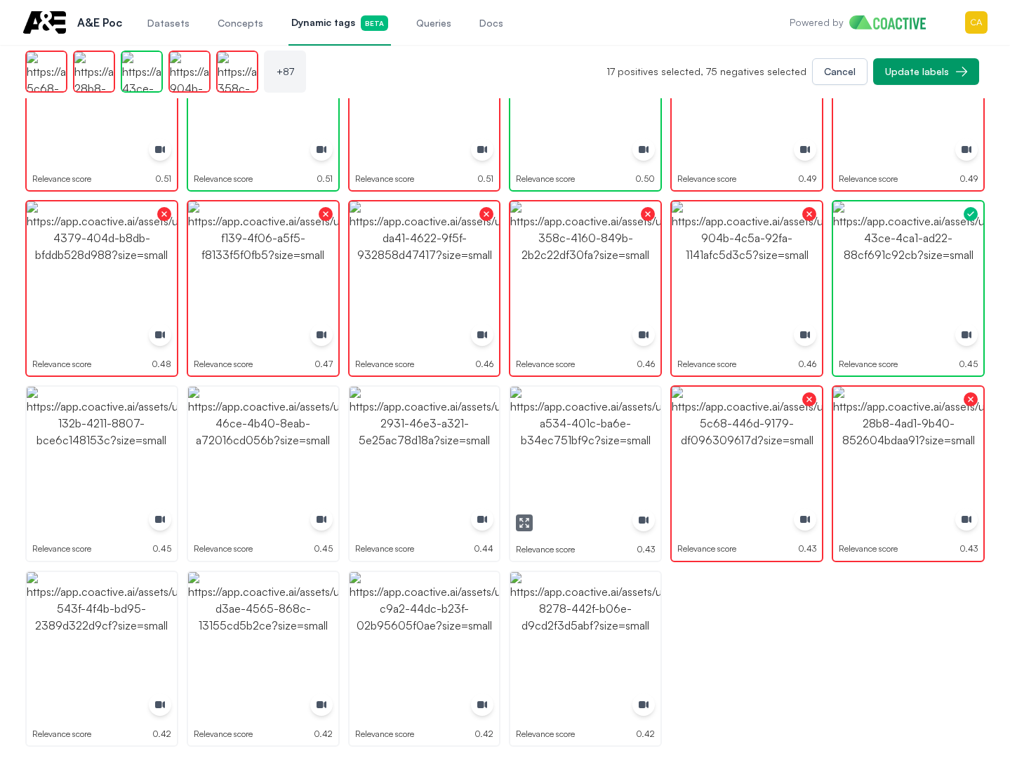
click at [559, 438] on img "button" at bounding box center [585, 462] width 150 height 150
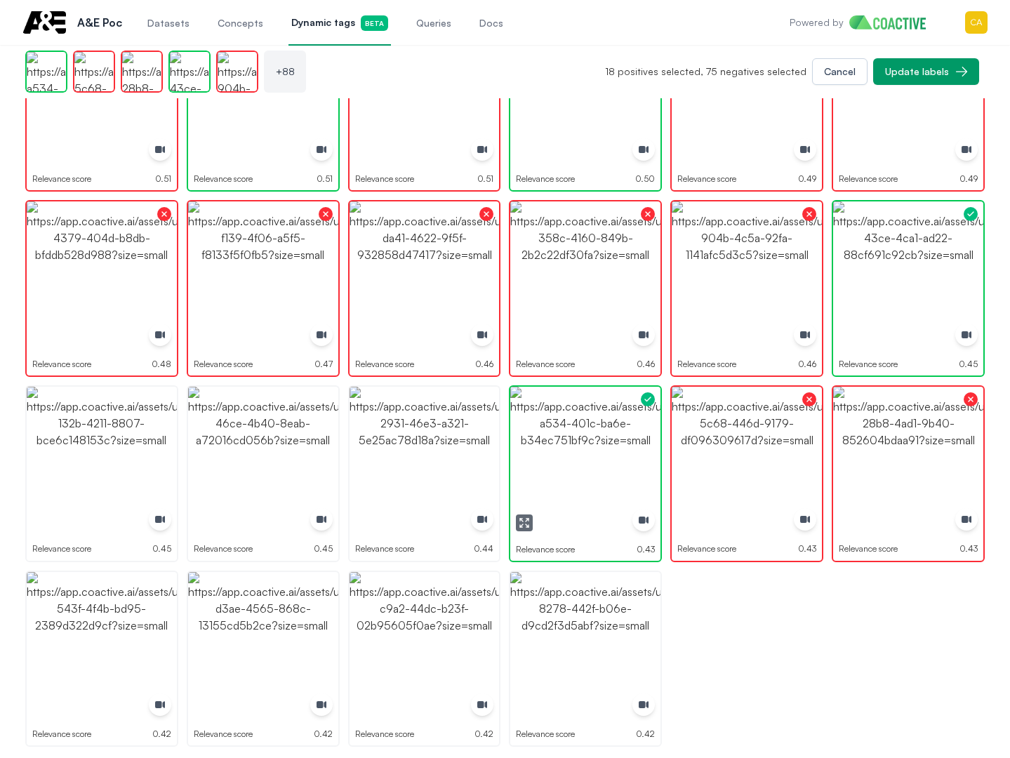
click at [559, 438] on img "button" at bounding box center [585, 462] width 150 height 150
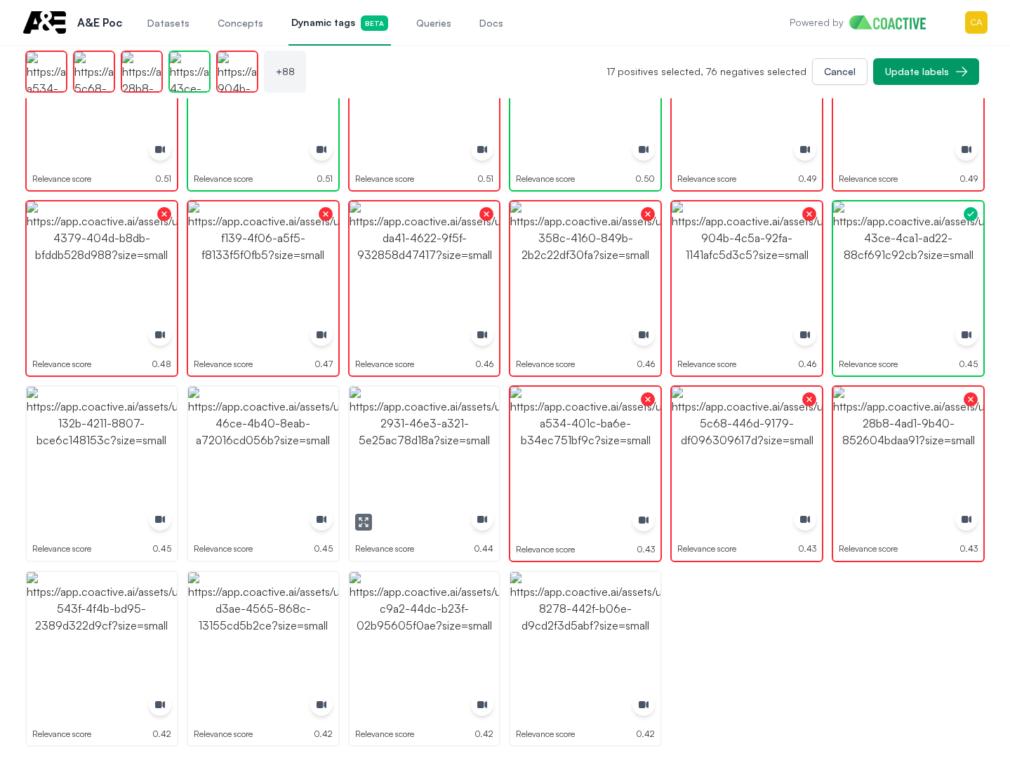
click at [442, 438] on img "button" at bounding box center [425, 462] width 150 height 150
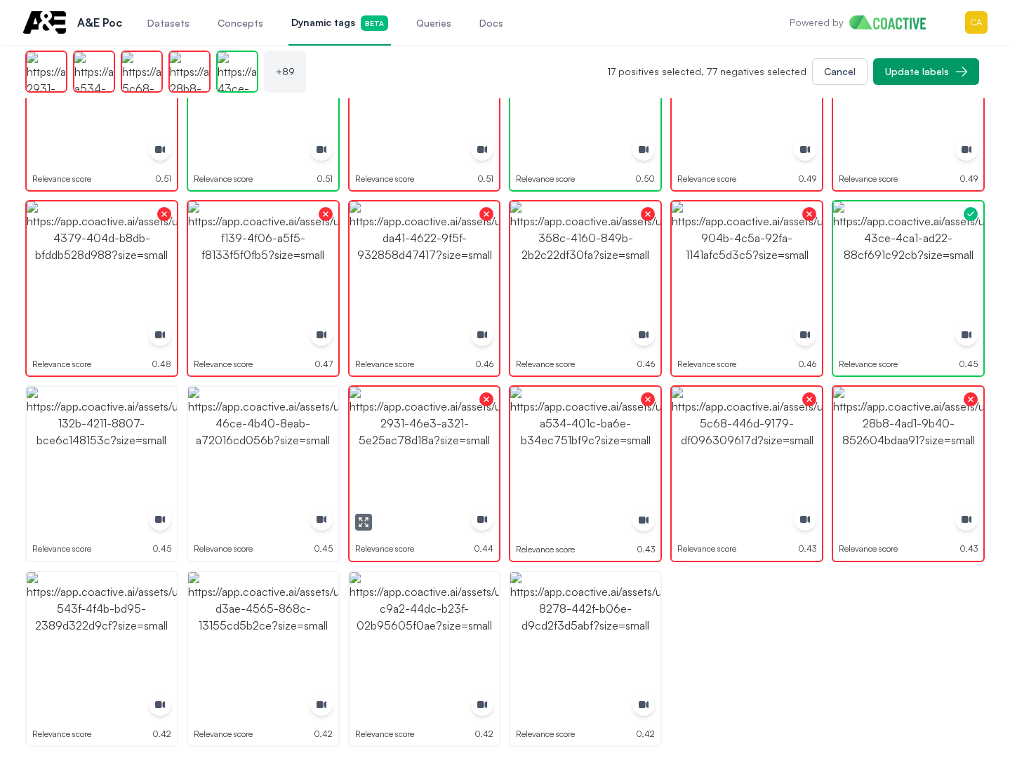
click at [239, 449] on img "button" at bounding box center [263, 462] width 150 height 150
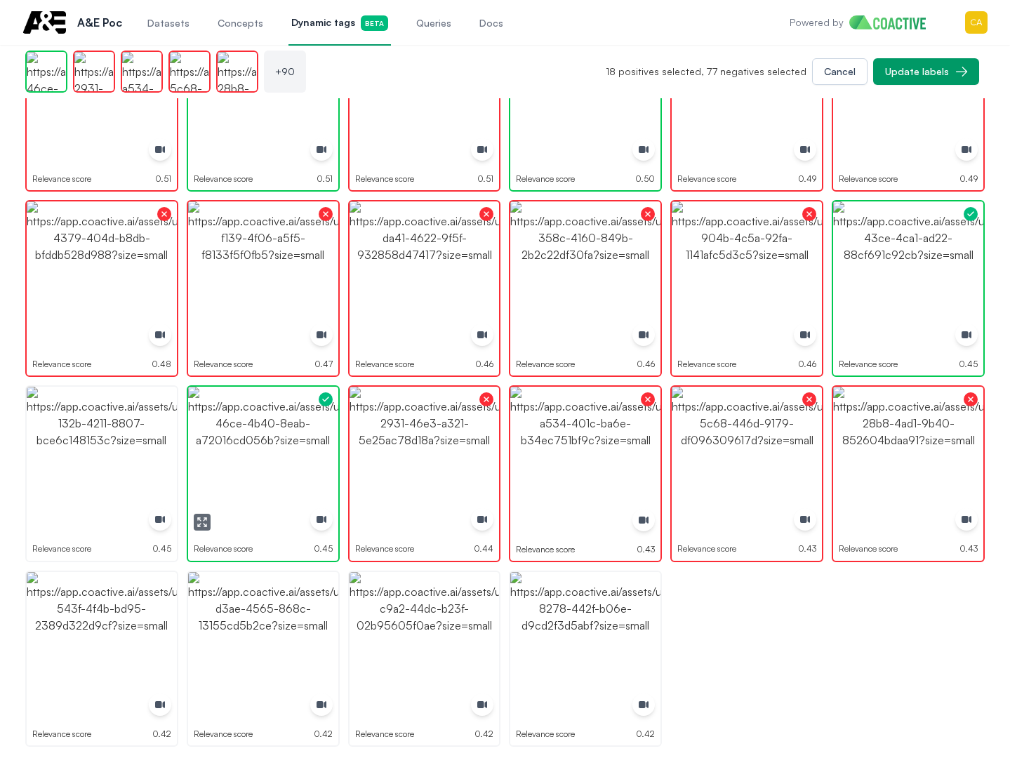
click at [239, 449] on img "button" at bounding box center [263, 462] width 150 height 150
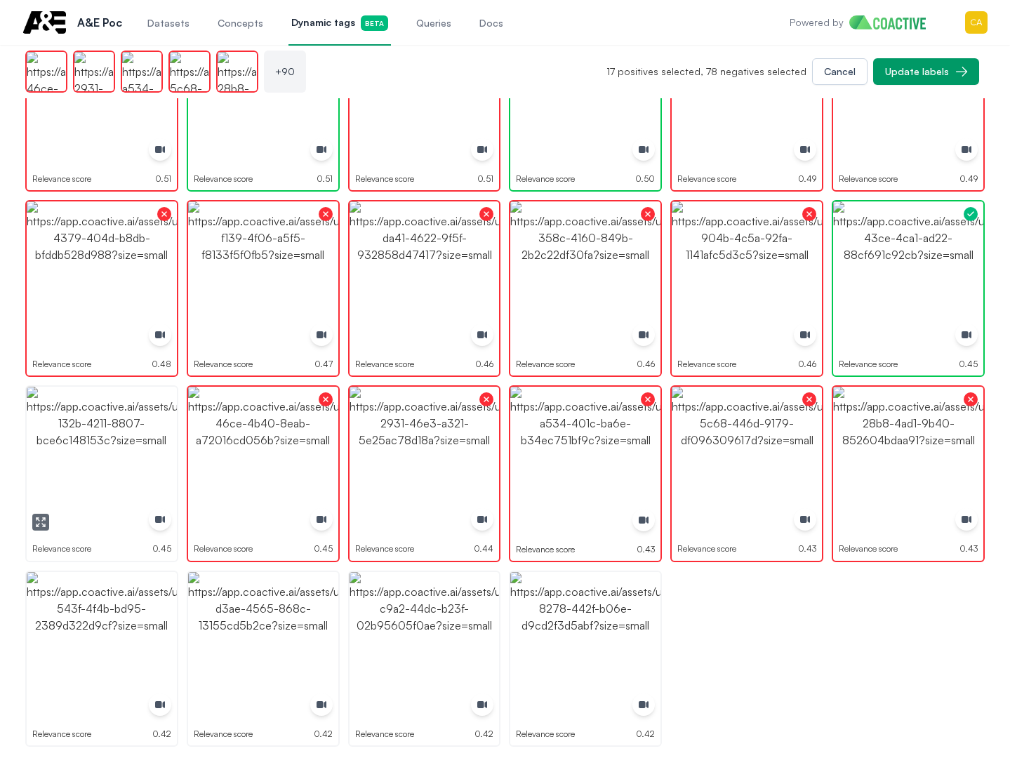
click at [108, 449] on img "button" at bounding box center [102, 462] width 150 height 150
click at [81, 649] on img "button" at bounding box center [102, 647] width 150 height 150
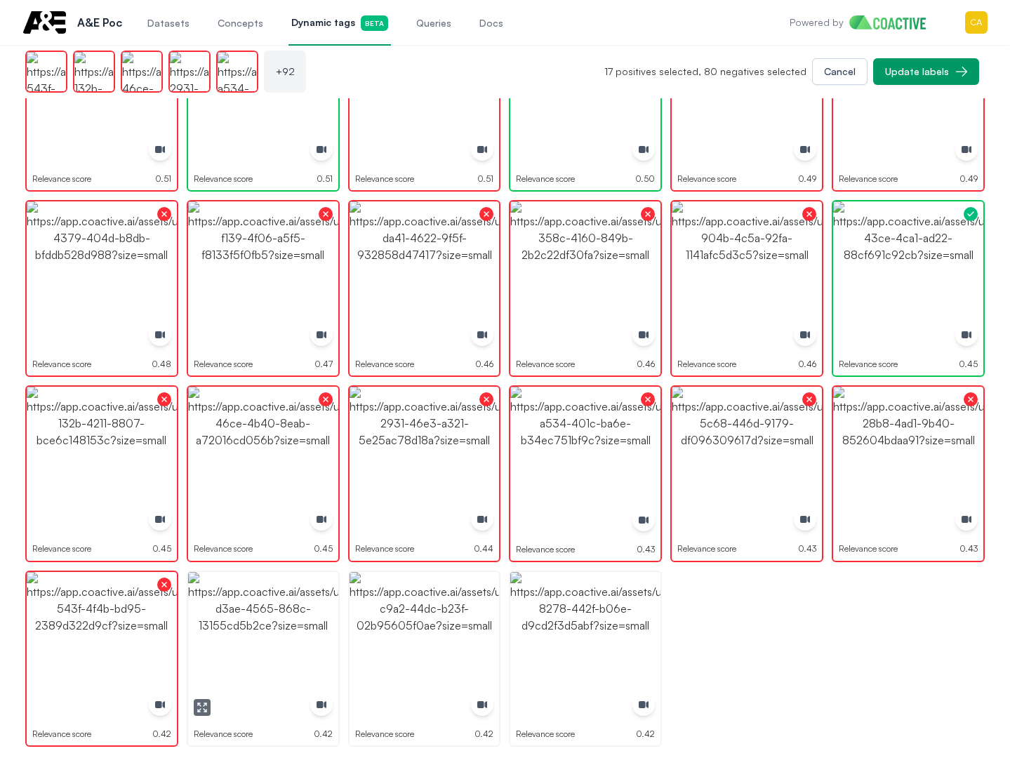
click at [230, 638] on img "button" at bounding box center [263, 647] width 150 height 150
click at [360, 611] on img "button" at bounding box center [425, 647] width 150 height 150
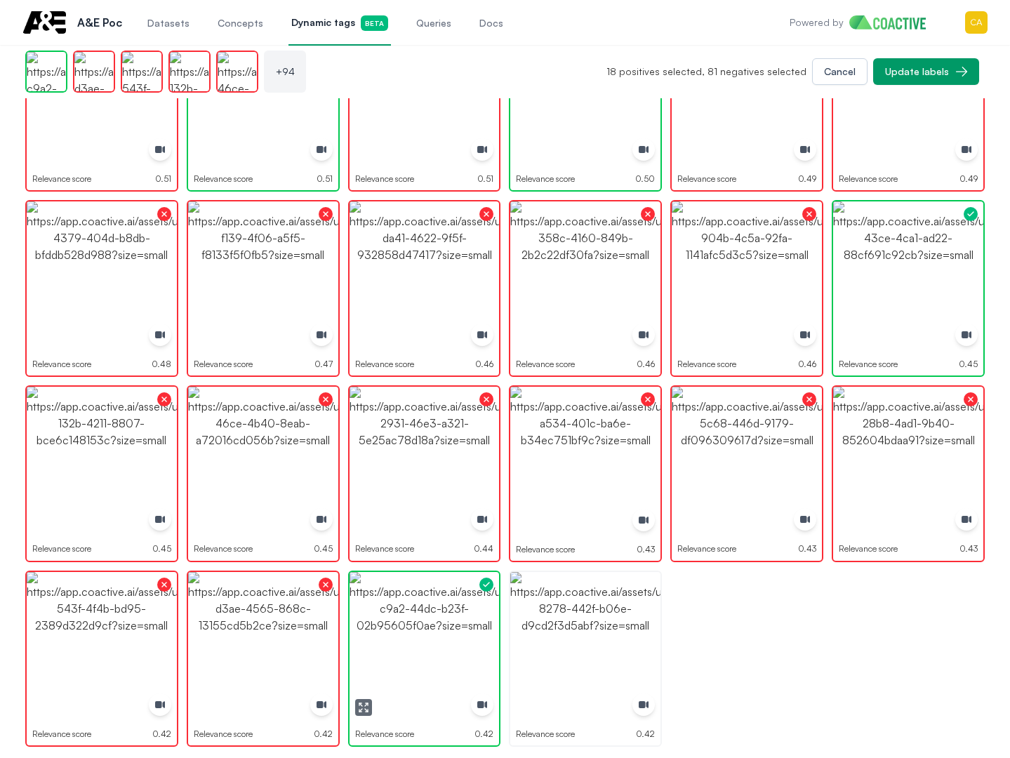
click at [385, 611] on img "button" at bounding box center [425, 647] width 150 height 150
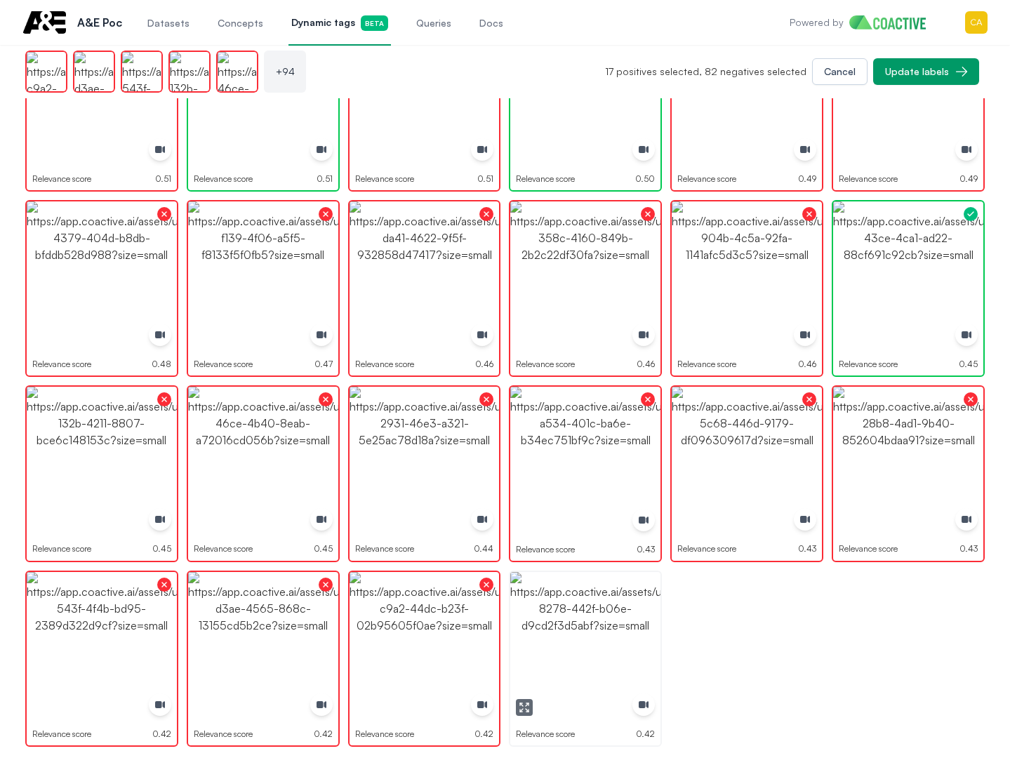
click at [630, 611] on img "button" at bounding box center [585, 647] width 150 height 150
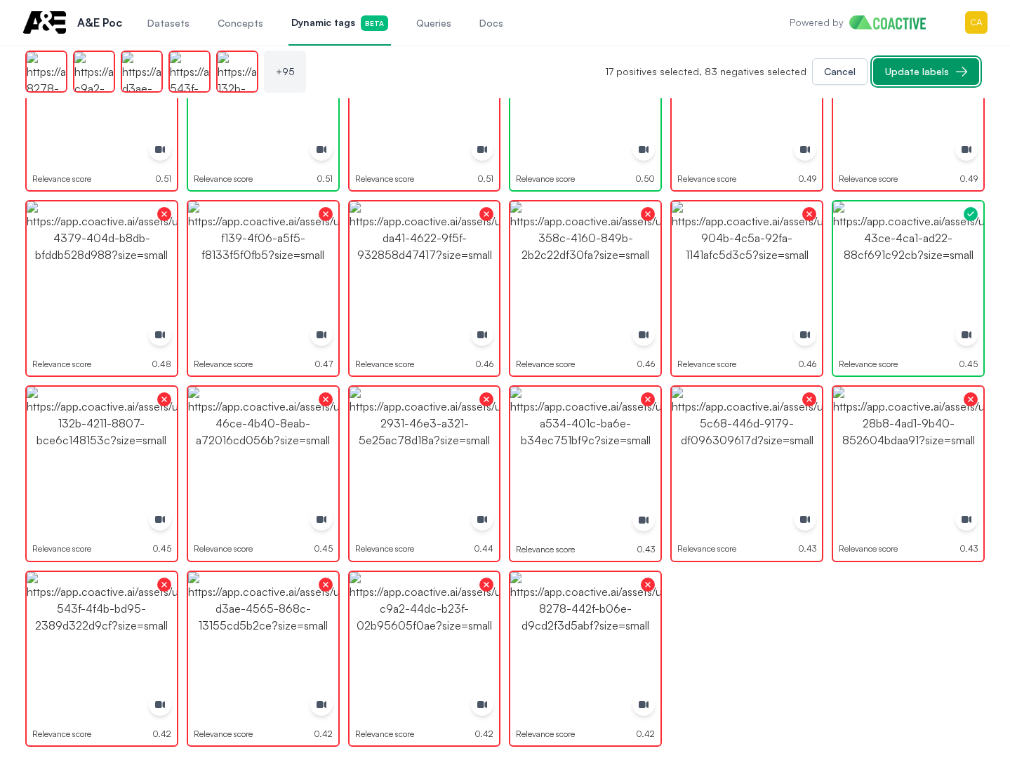
click at [936, 66] on div "Update labels" at bounding box center [917, 72] width 64 height 14
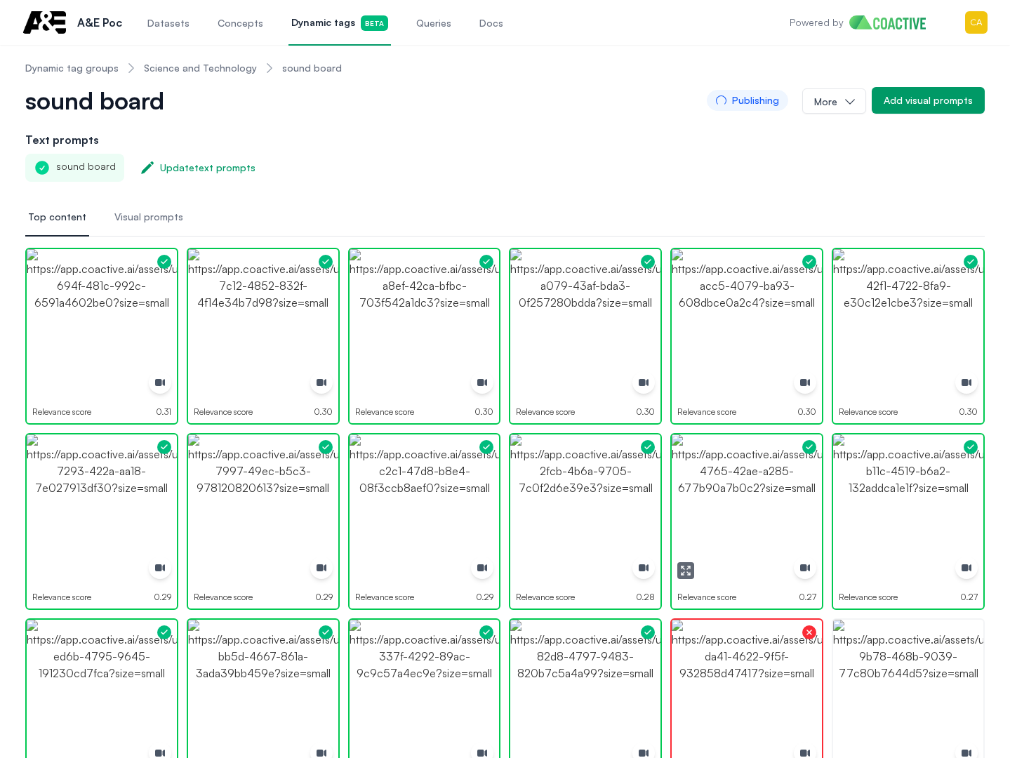
scroll to position [0, 0]
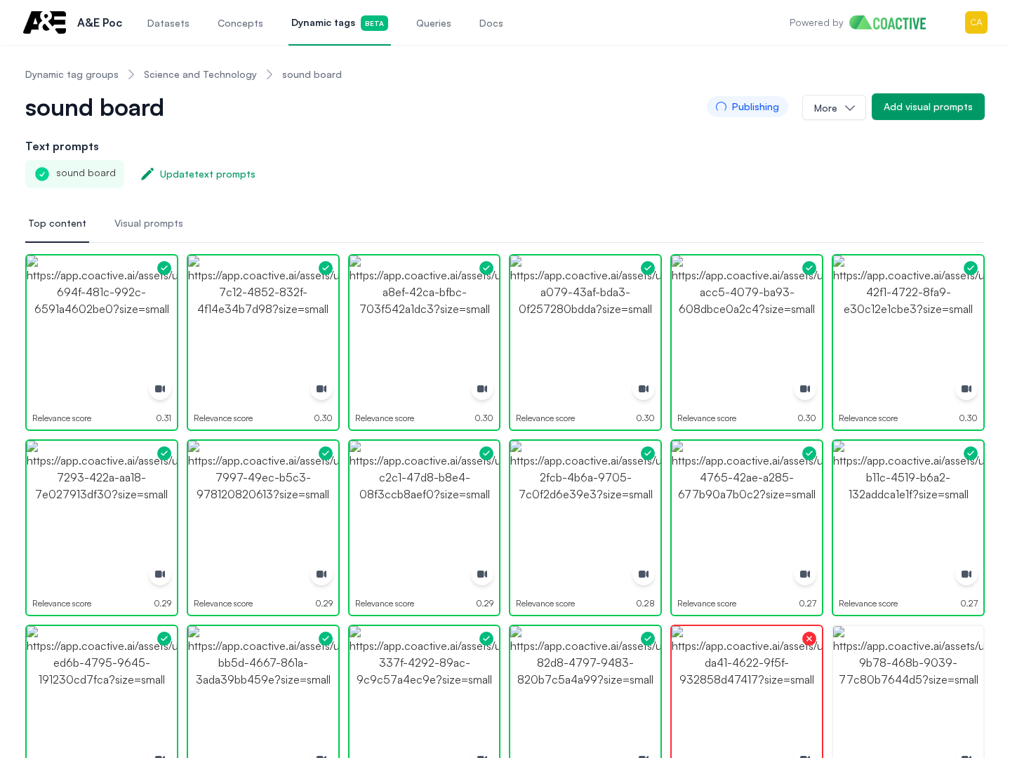
click at [86, 73] on link "Dynamic tag groups" at bounding box center [71, 74] width 93 height 14
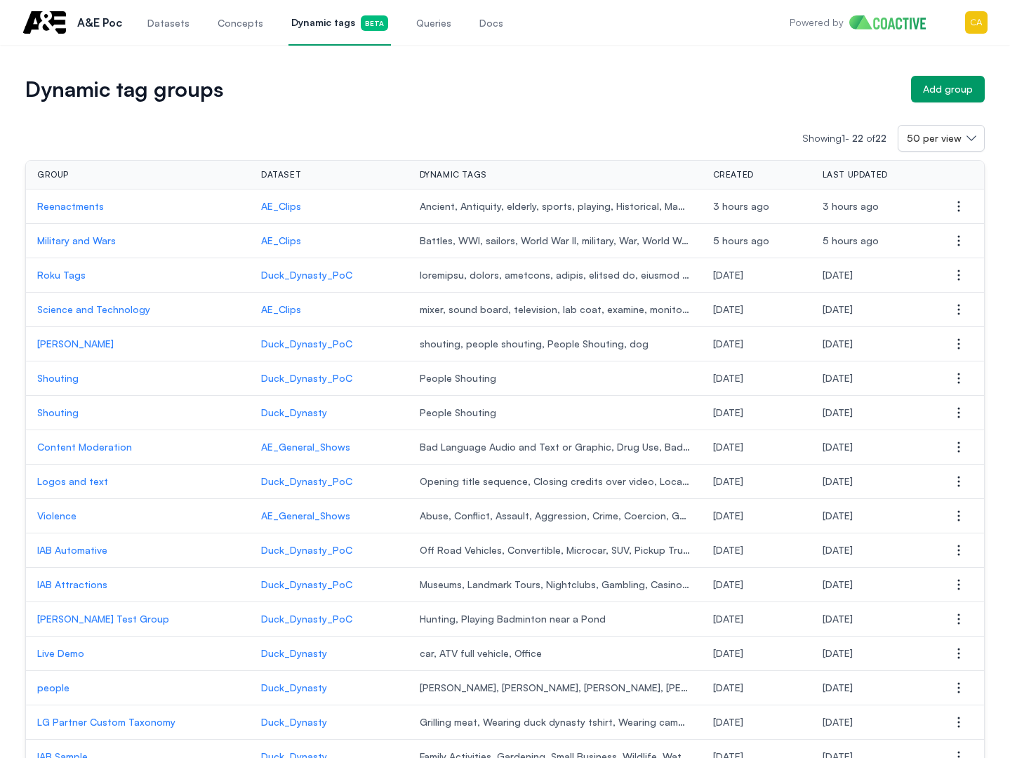
click at [77, 204] on p "Reenactments" at bounding box center [137, 206] width 201 height 14
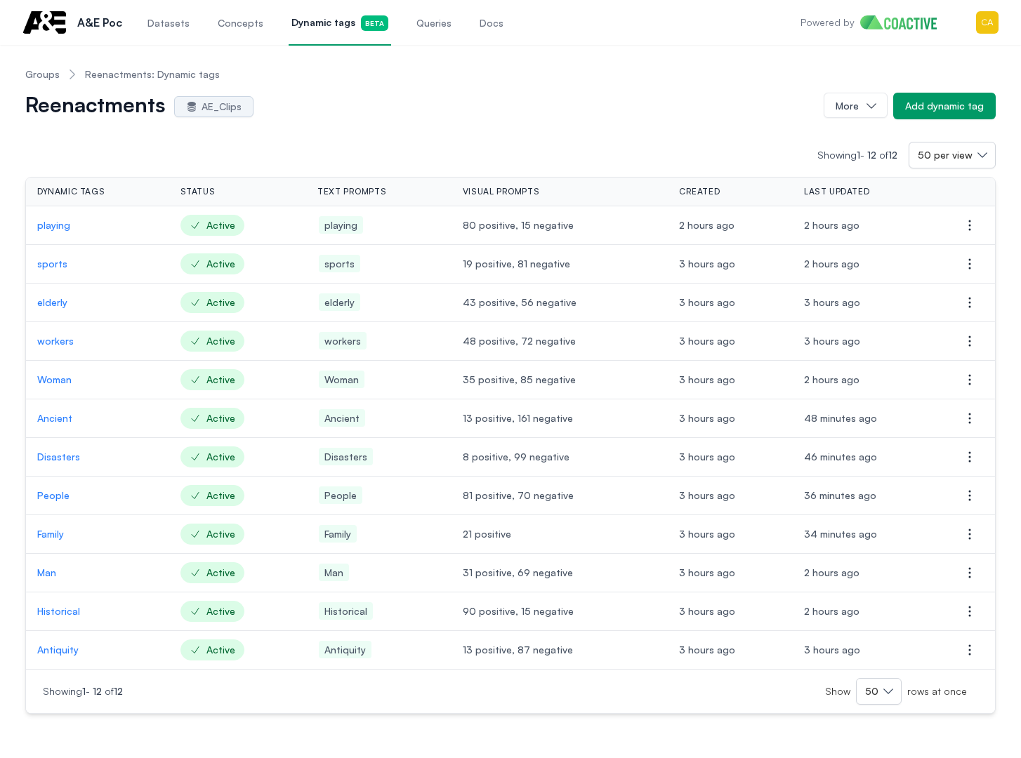
click at [343, 105] on div "Reenactments AE_Clips" at bounding box center [418, 106] width 787 height 22
click at [953, 106] on div "Add dynamic tag" at bounding box center [944, 106] width 79 height 14
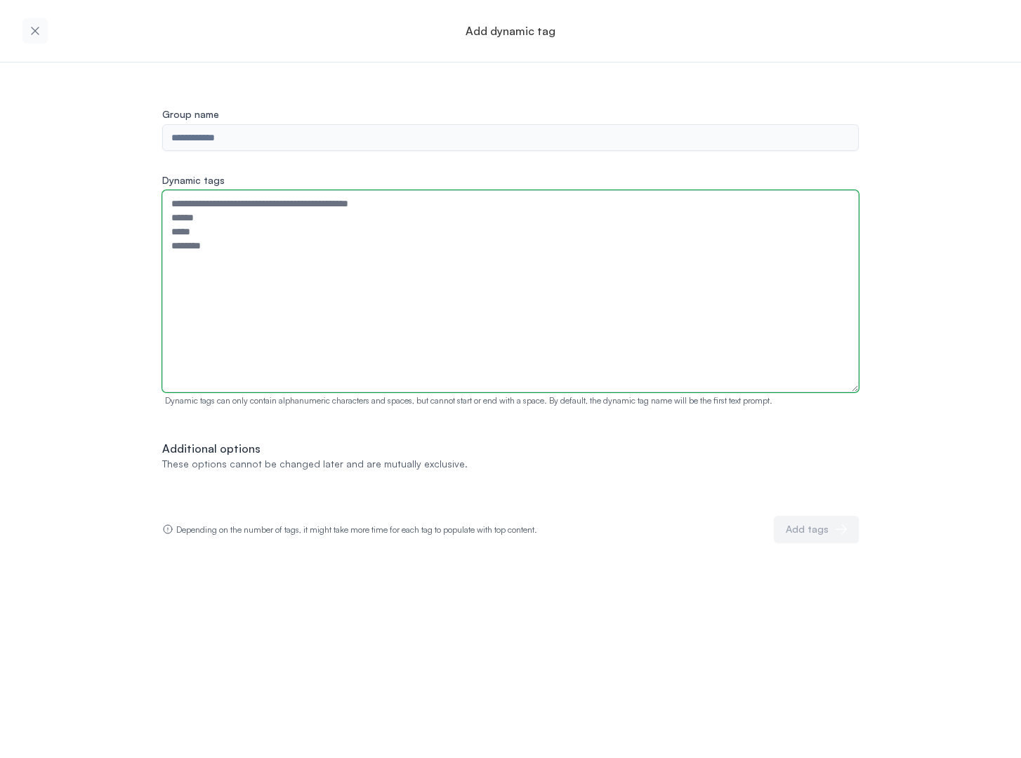
click at [246, 249] on textarea "Dynamic tags" at bounding box center [510, 291] width 696 height 202
paste textarea "**********"
type textarea "**********"
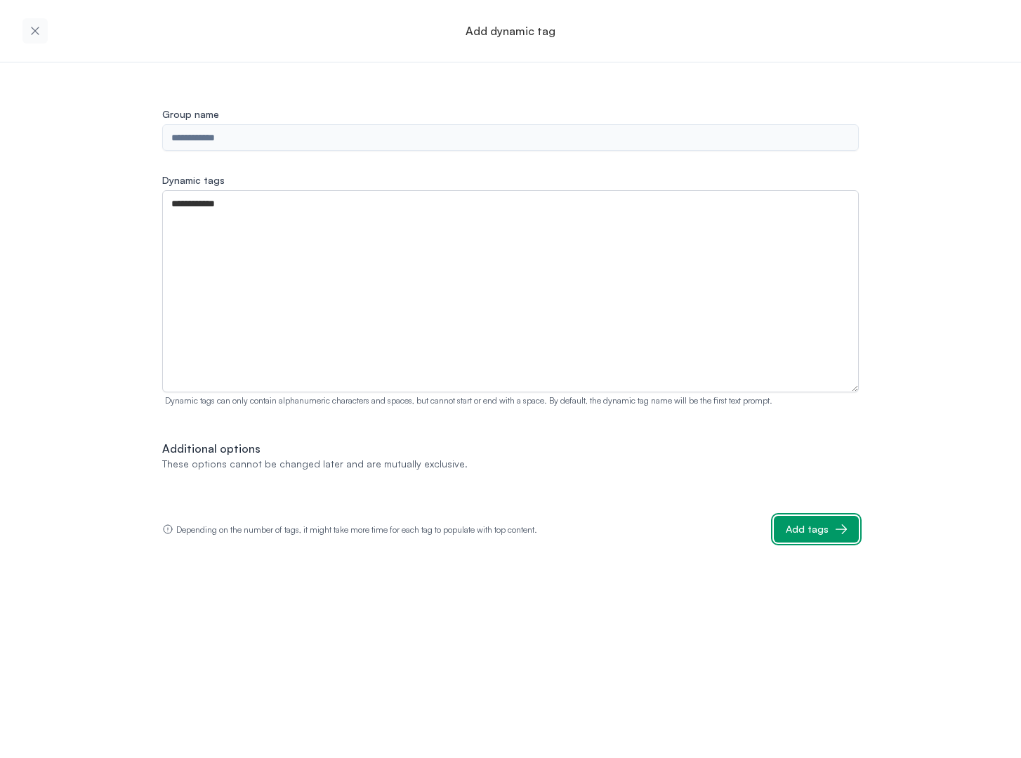
click at [823, 533] on div "Add tags" at bounding box center [807, 529] width 43 height 14
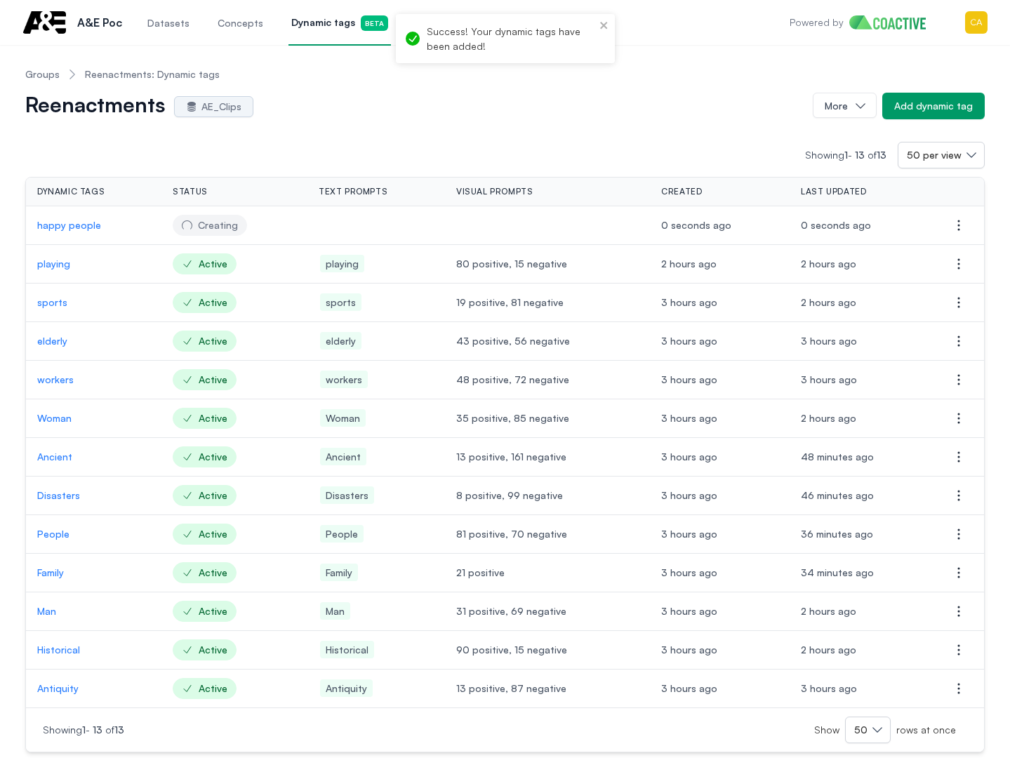
drag, startPoint x: 322, startPoint y: 157, endPoint x: 249, endPoint y: 214, distance: 93.0
click at [322, 157] on div "Showing 1 - 13 of 13 50 per view" at bounding box center [505, 155] width 960 height 27
click at [34, 77] on link "Groups" at bounding box center [42, 74] width 34 height 14
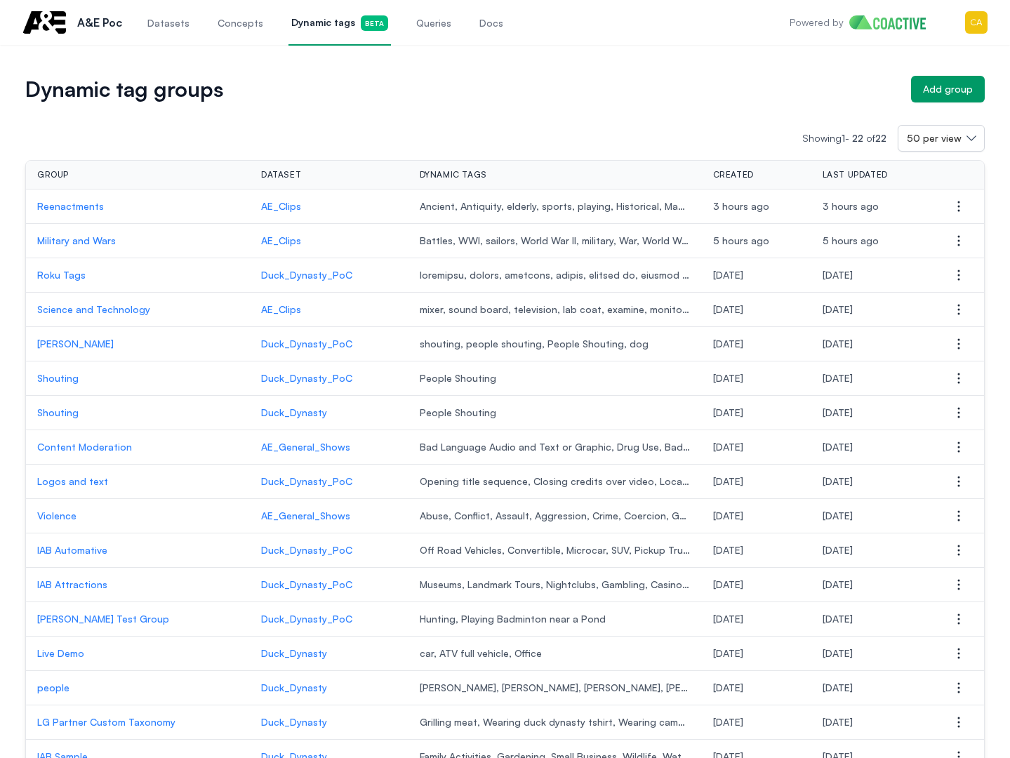
click at [274, 232] on td "AE_Clips" at bounding box center [329, 241] width 159 height 34
click at [274, 240] on p "AE_Clips" at bounding box center [329, 241] width 136 height 14
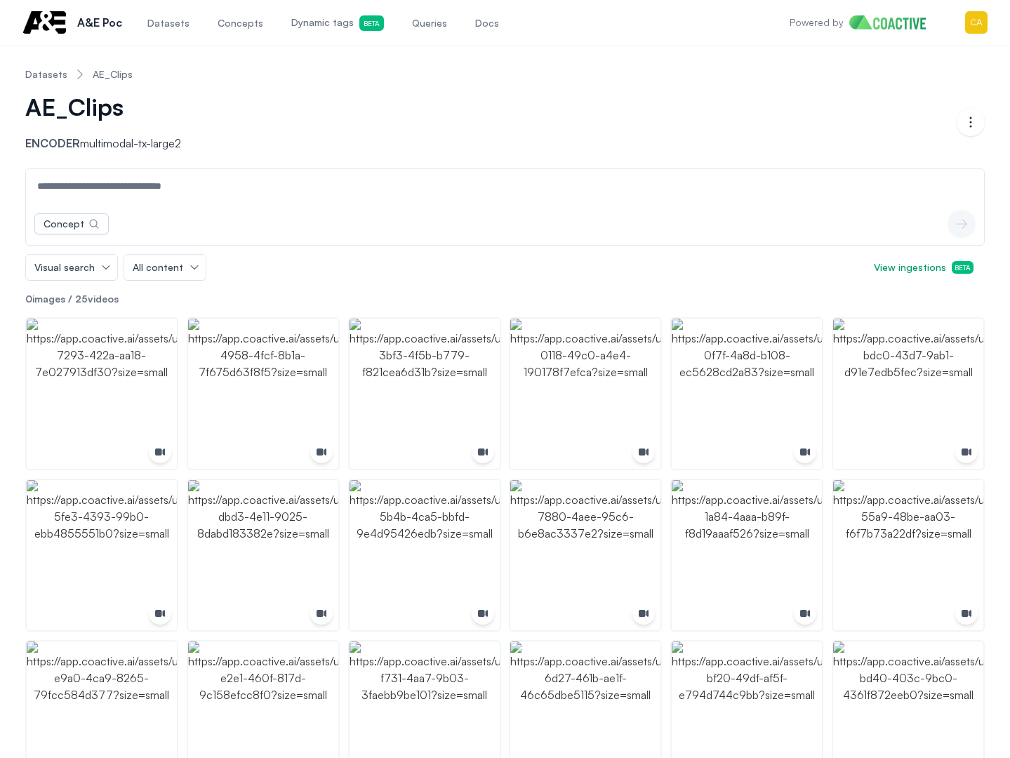
click at [55, 74] on link "Datasets" at bounding box center [46, 74] width 42 height 14
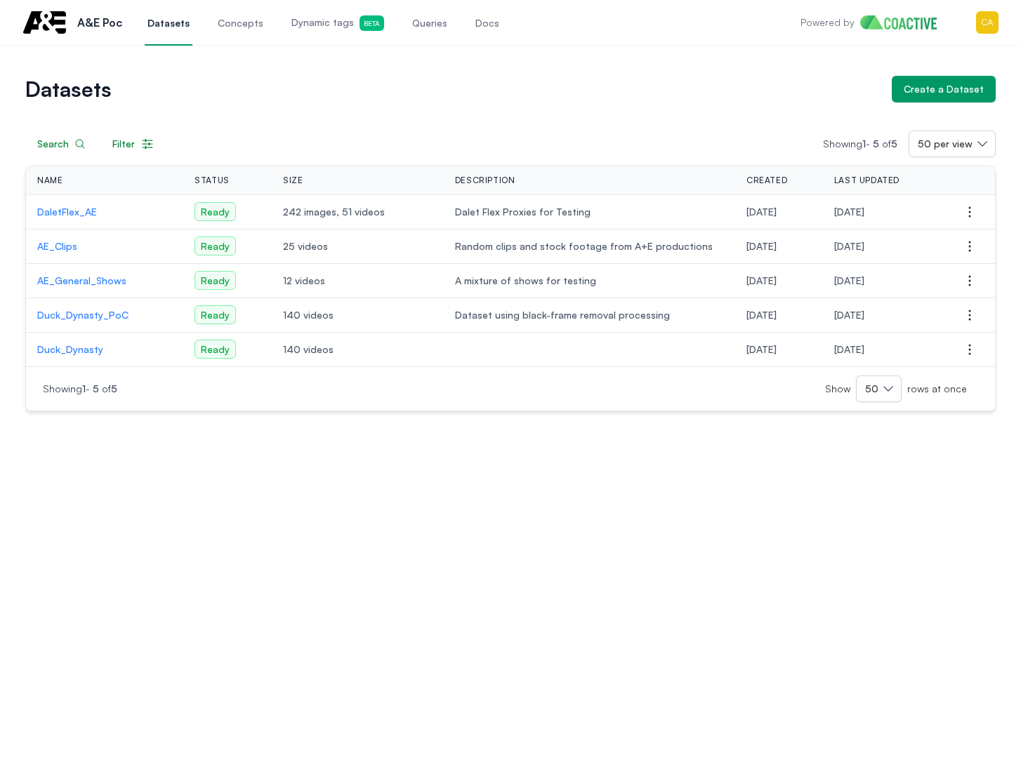
click at [322, 22] on span "Dynamic tags Beta" at bounding box center [337, 22] width 93 height 15
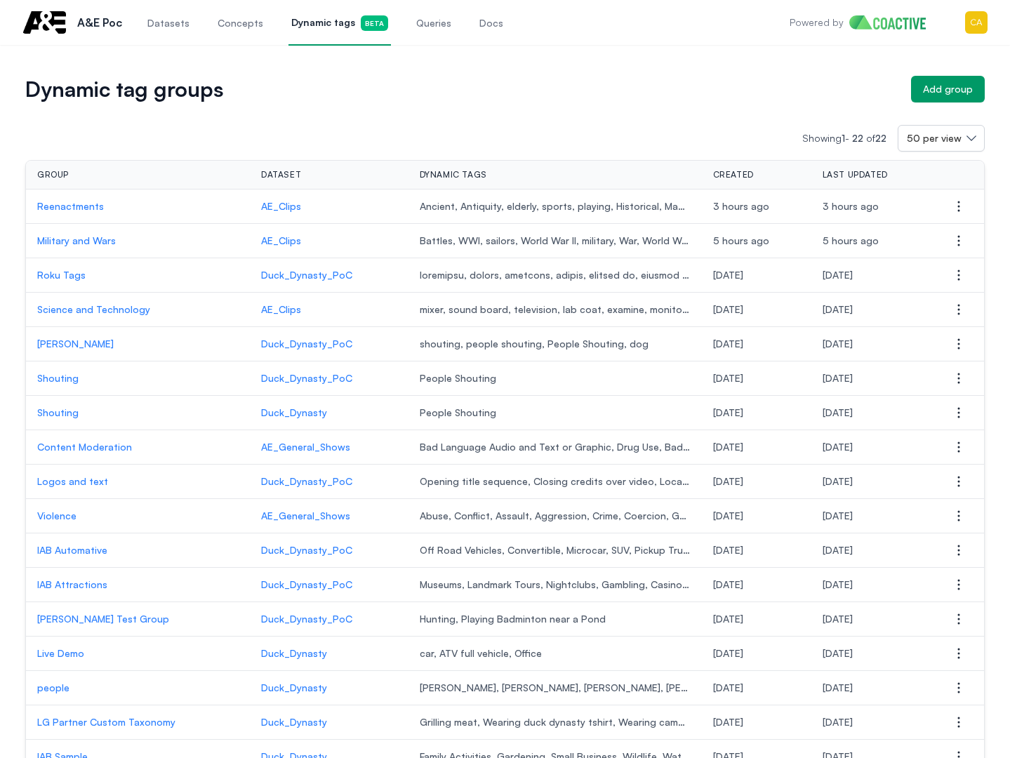
click at [81, 239] on p "Military and Wars" at bounding box center [137, 241] width 201 height 14
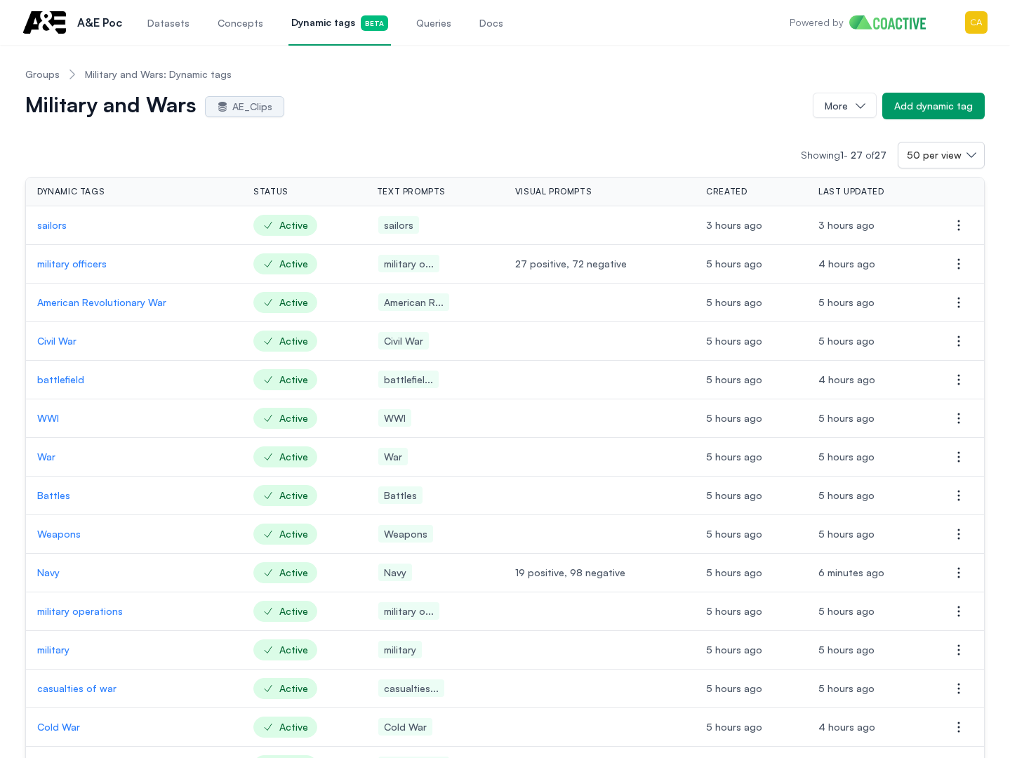
drag, startPoint x: 418, startPoint y: 66, endPoint x: 68, endPoint y: 221, distance: 383.1
click at [418, 66] on nav "Groups Military and Wars: Dynamic tags" at bounding box center [505, 74] width 960 height 37
click at [55, 219] on p "sailors" at bounding box center [134, 225] width 194 height 14
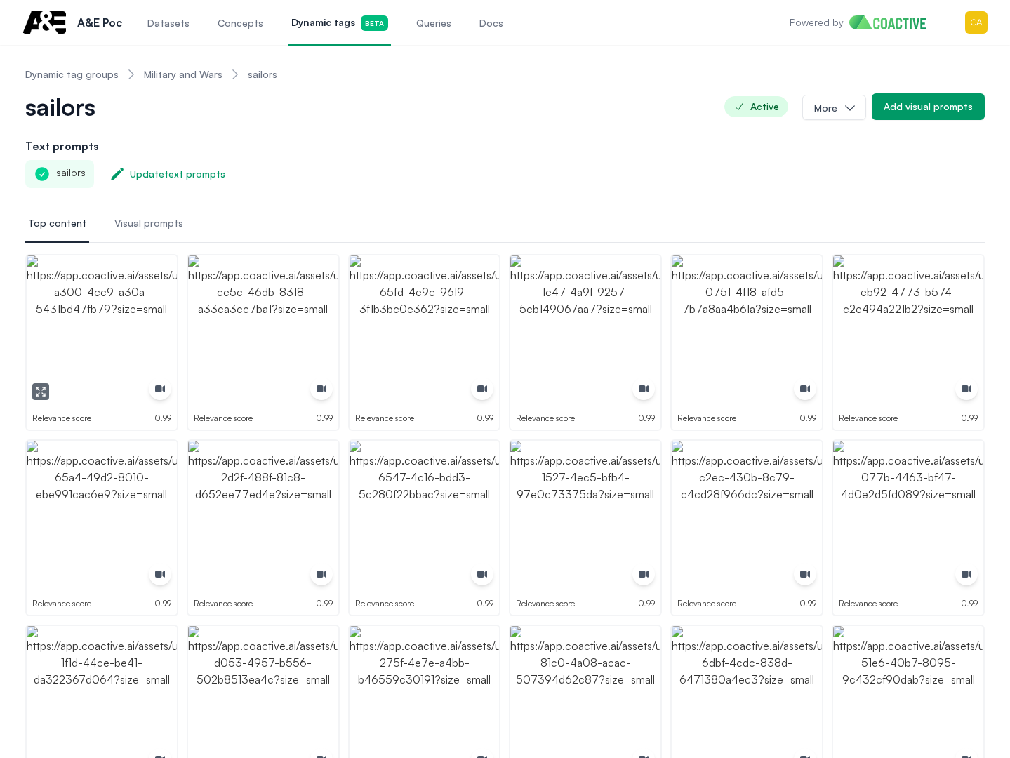
click at [98, 347] on img "button" at bounding box center [102, 331] width 150 height 150
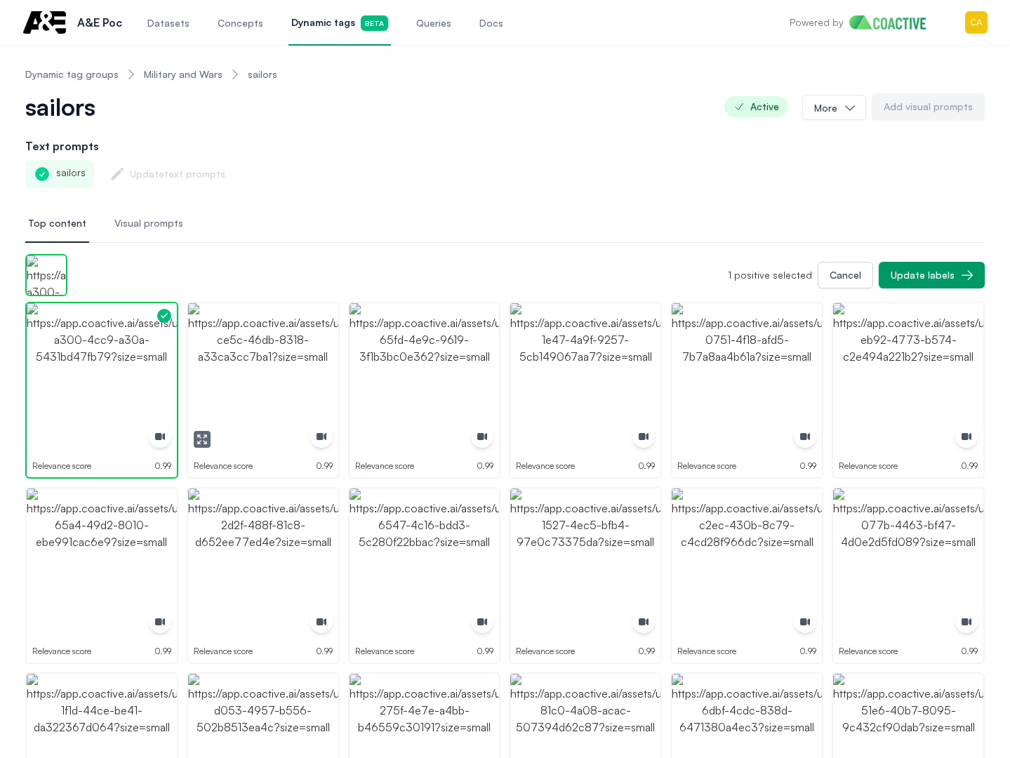
click at [258, 371] on img "button" at bounding box center [263, 378] width 150 height 150
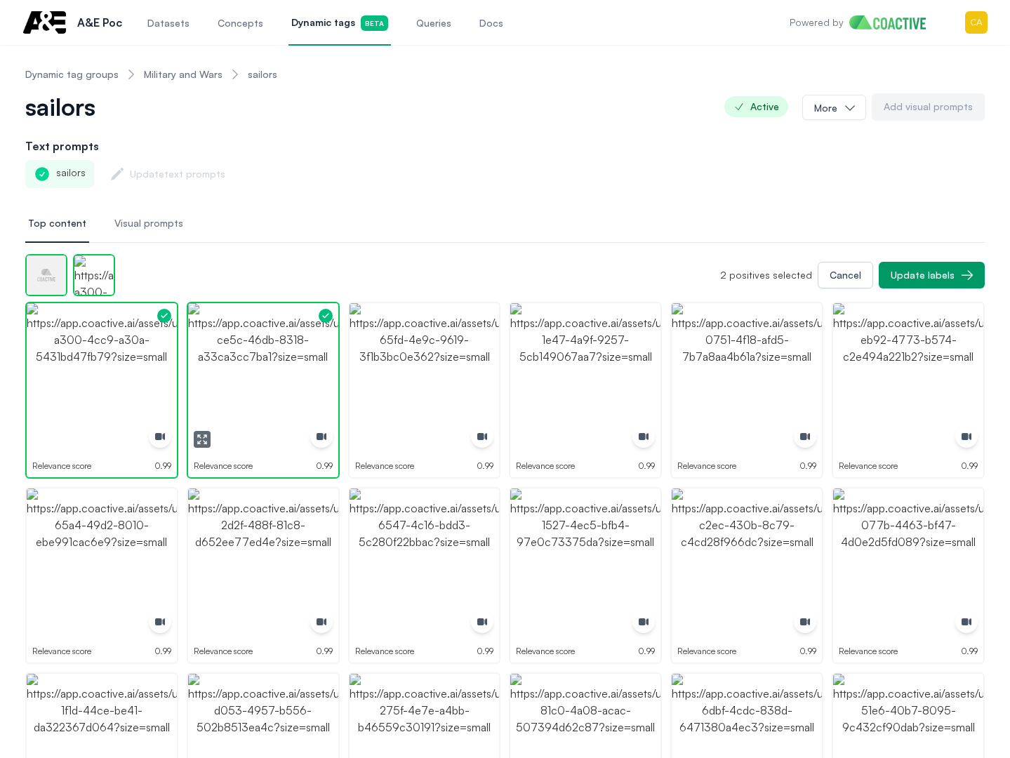
click at [258, 370] on img "button" at bounding box center [263, 378] width 150 height 150
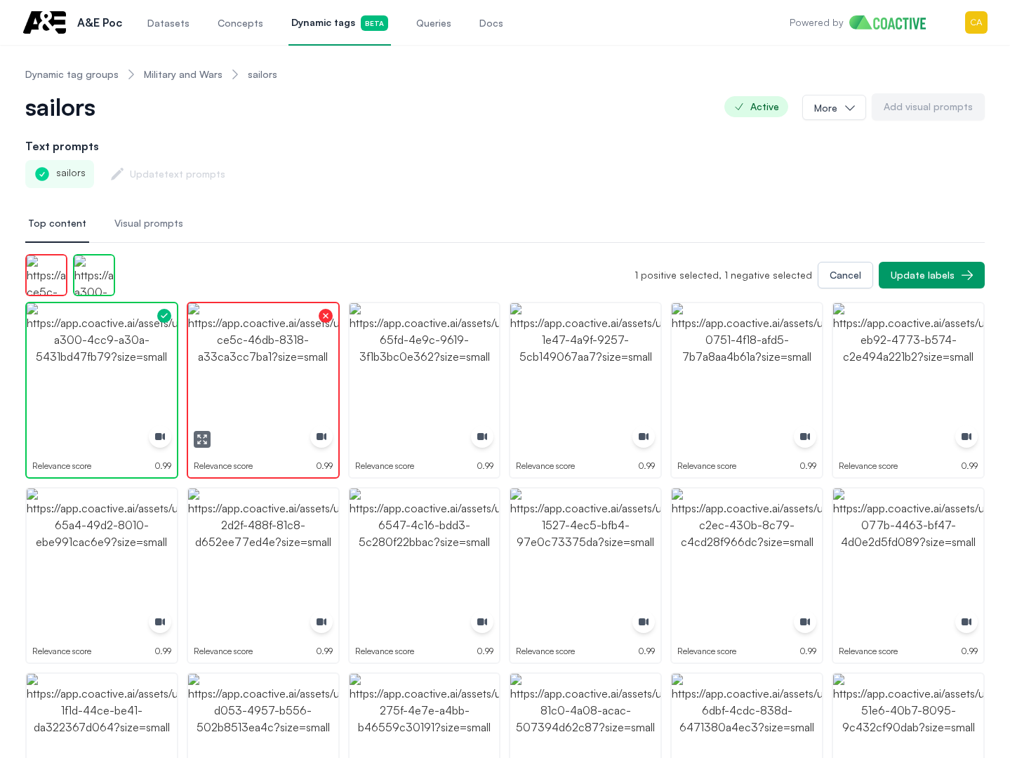
click at [204, 438] on icon "button" at bounding box center [202, 439] width 11 height 11
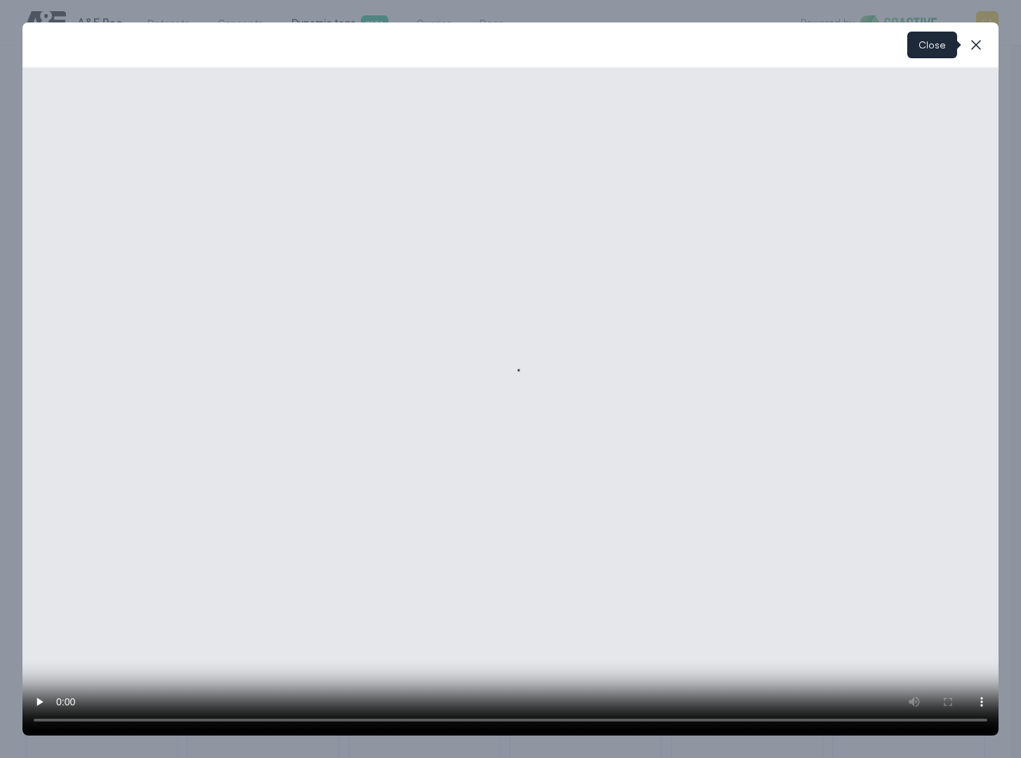
click at [979, 40] on icon "button" at bounding box center [975, 45] width 17 height 17
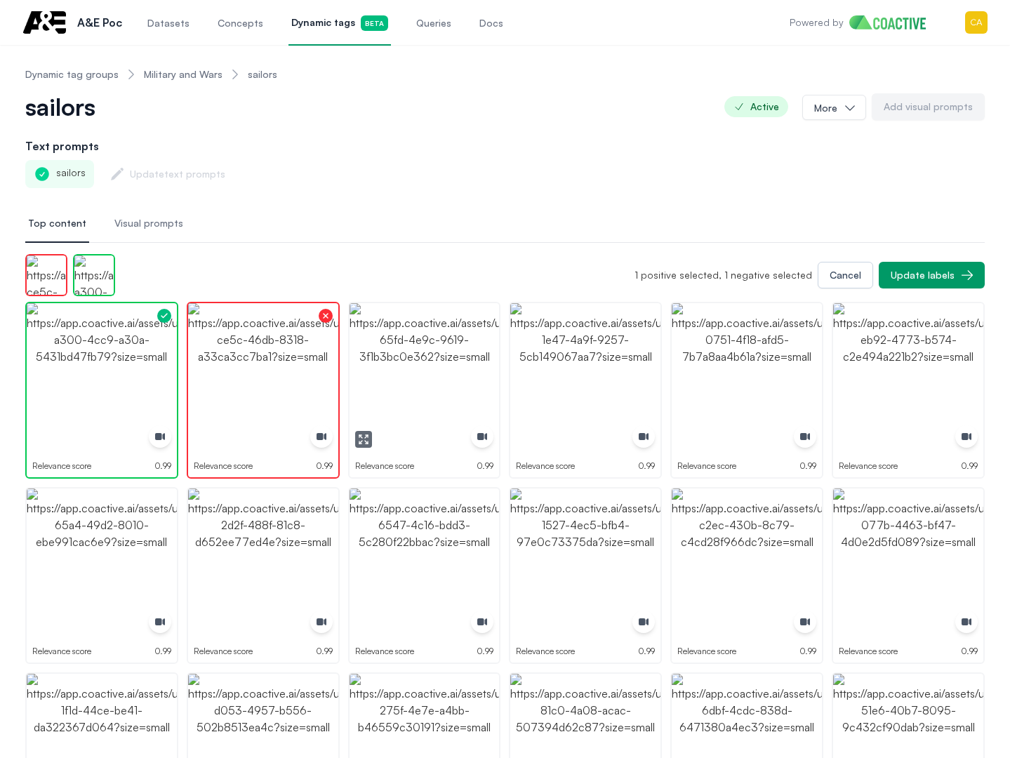
click at [436, 378] on img "button" at bounding box center [425, 378] width 150 height 150
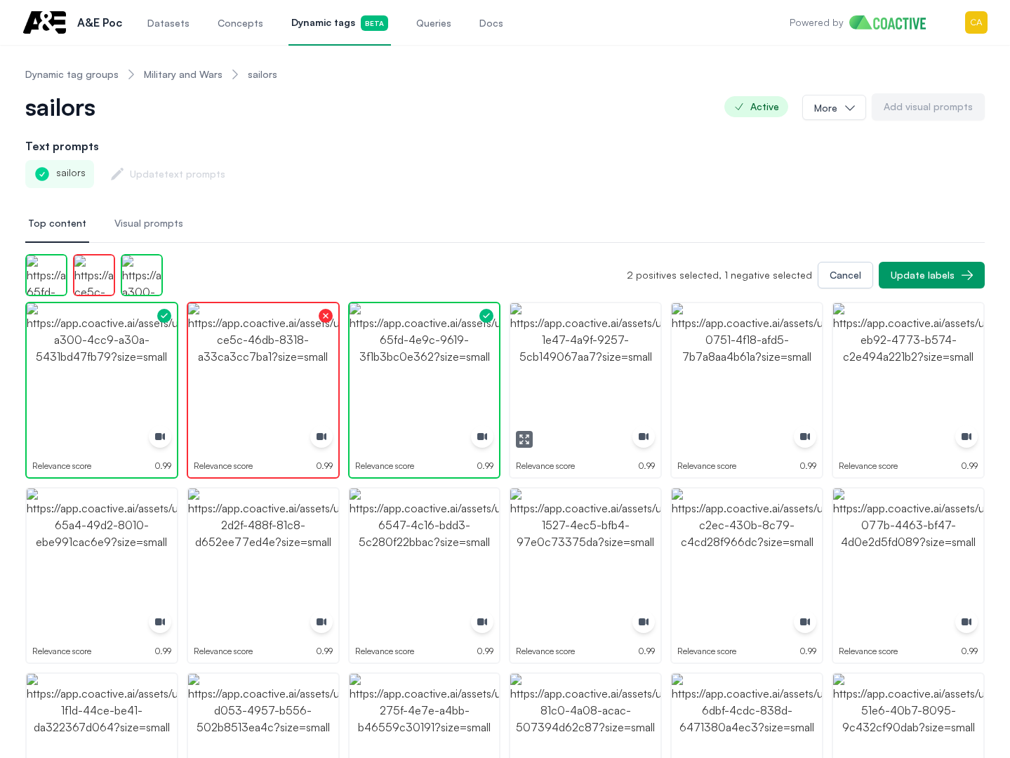
click at [569, 387] on img "button" at bounding box center [585, 378] width 150 height 150
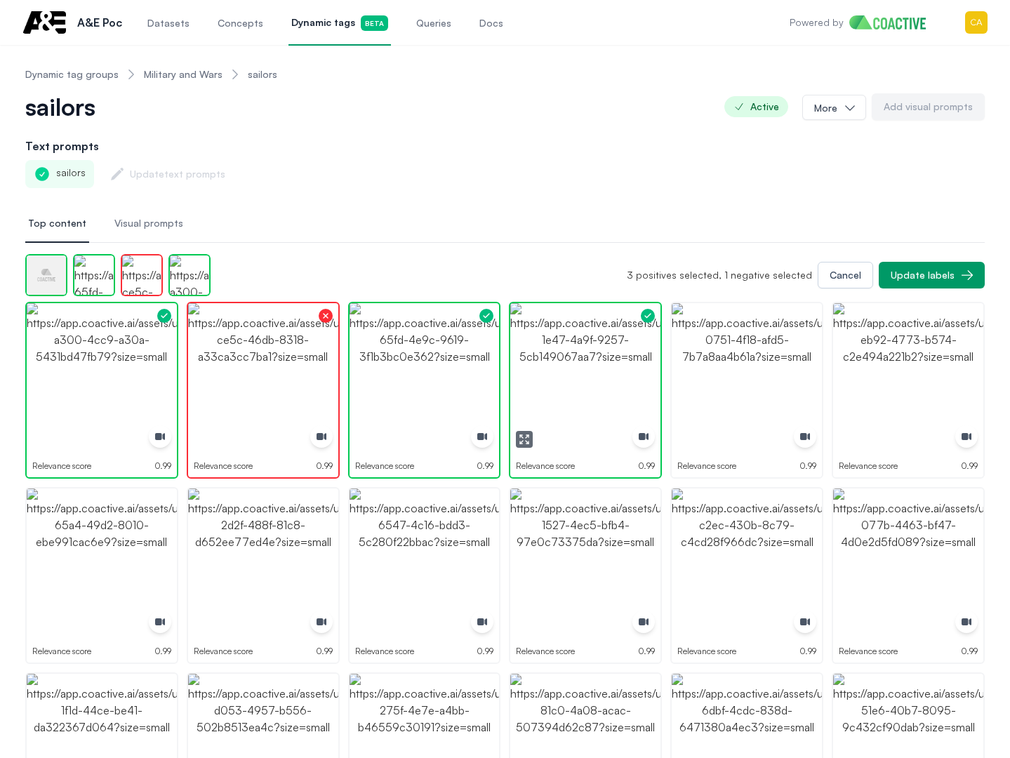
click at [569, 387] on img "button" at bounding box center [585, 378] width 150 height 150
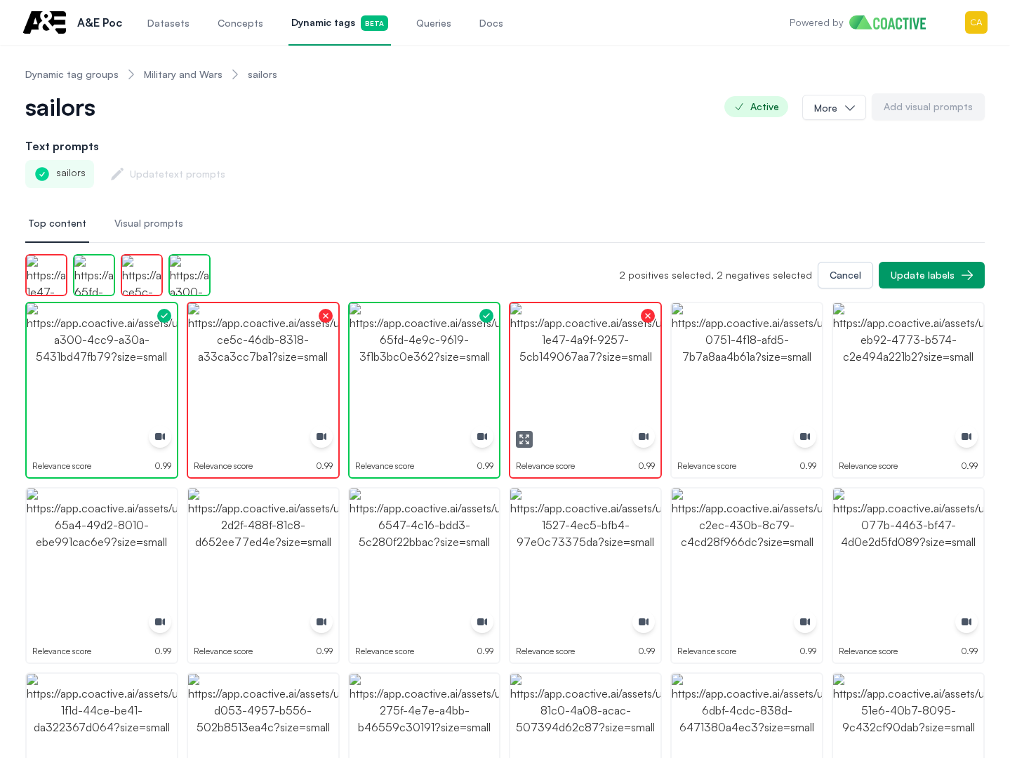
click at [731, 373] on img "button" at bounding box center [747, 378] width 150 height 150
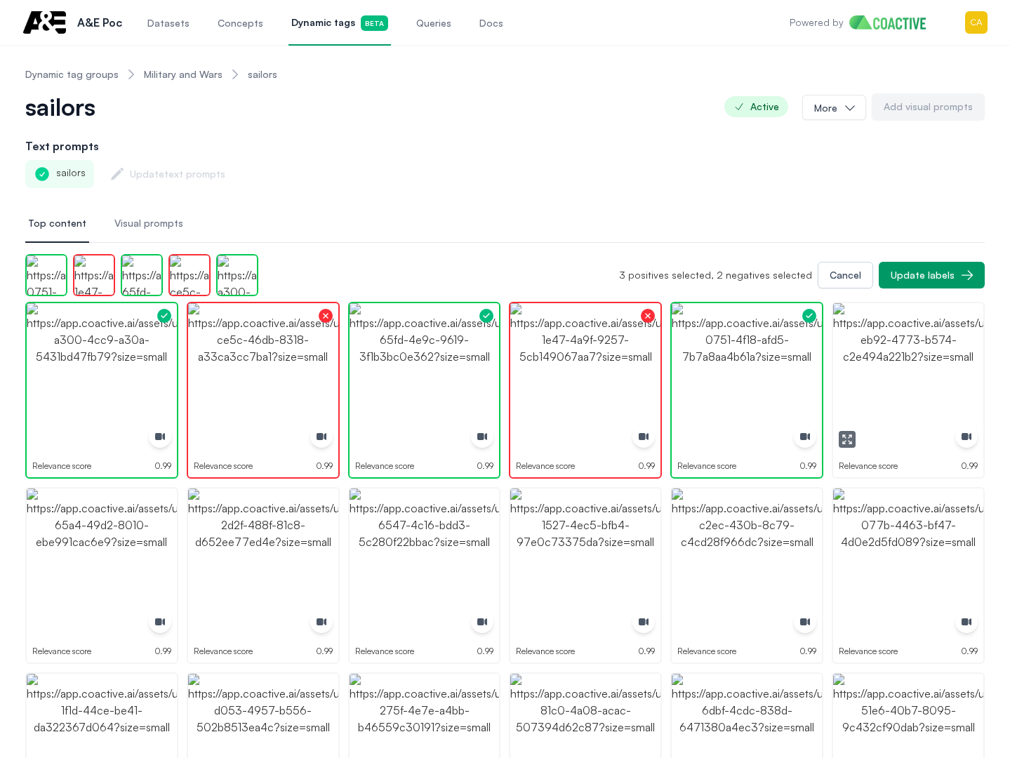
click at [893, 365] on img "button" at bounding box center [908, 378] width 150 height 150
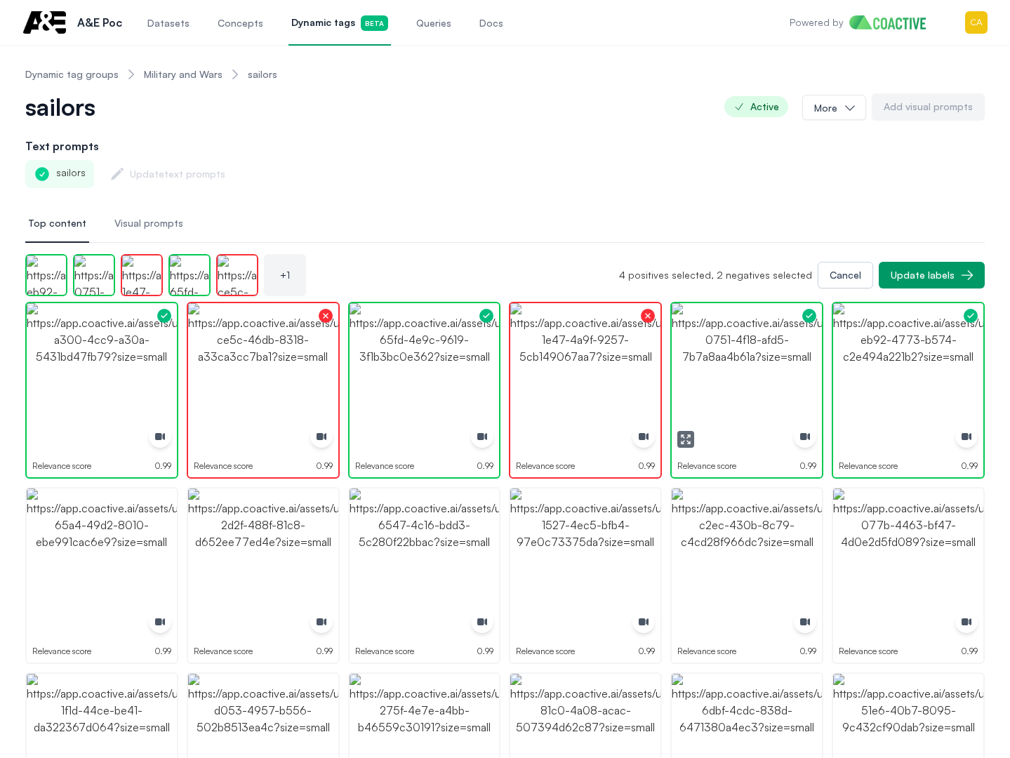
click at [680, 432] on button "button" at bounding box center [685, 439] width 17 height 17
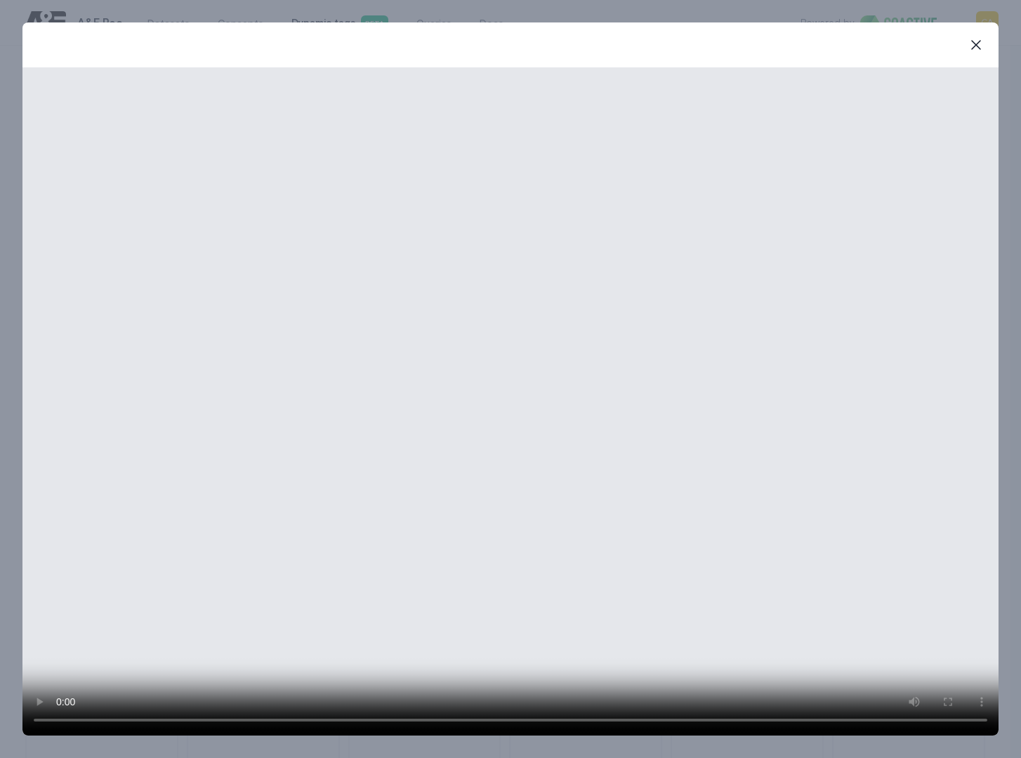
click at [984, 32] on button "close-modal" at bounding box center [976, 45] width 28 height 28
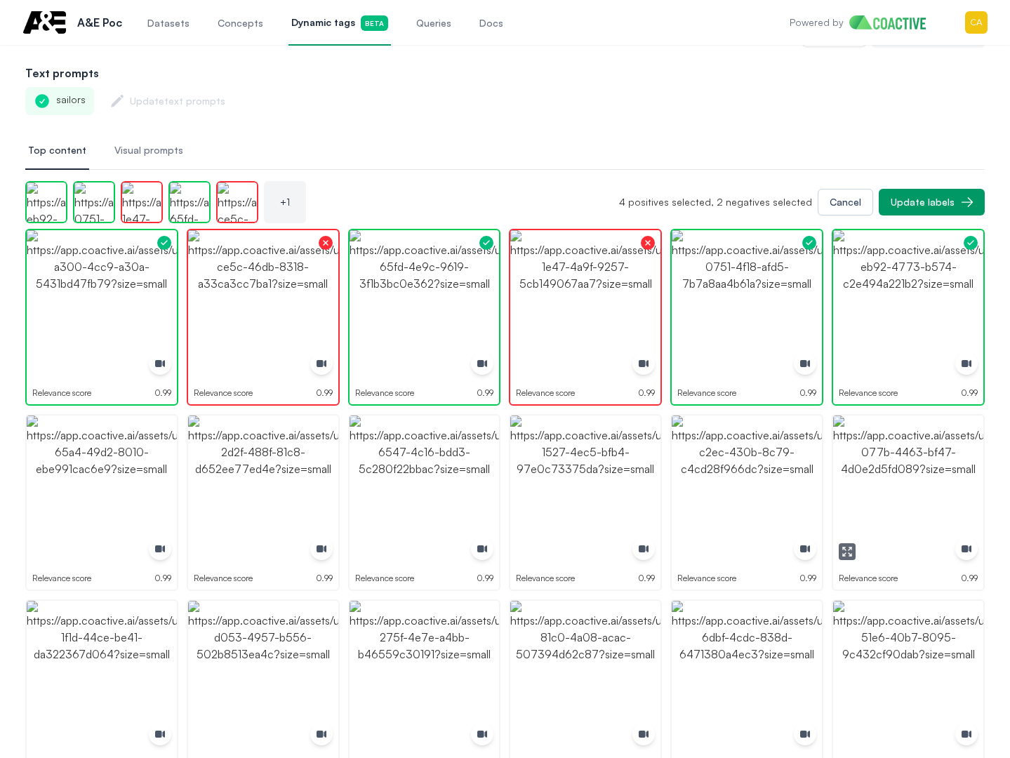
scroll to position [211, 0]
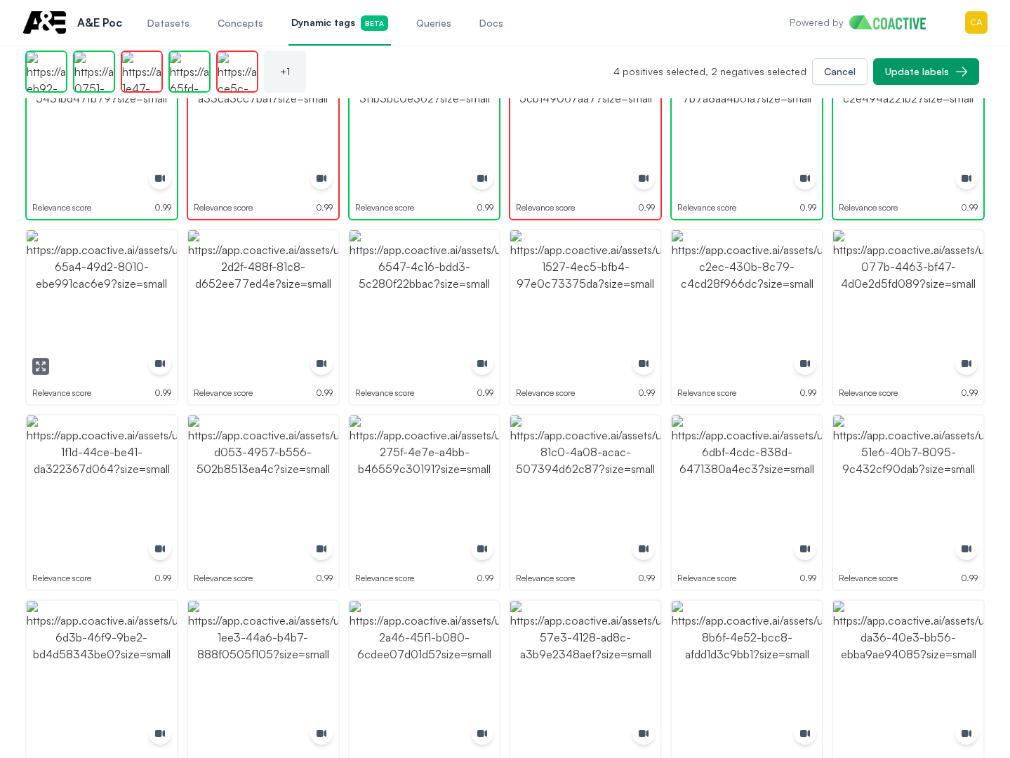
click at [121, 298] on img "button" at bounding box center [102, 305] width 150 height 150
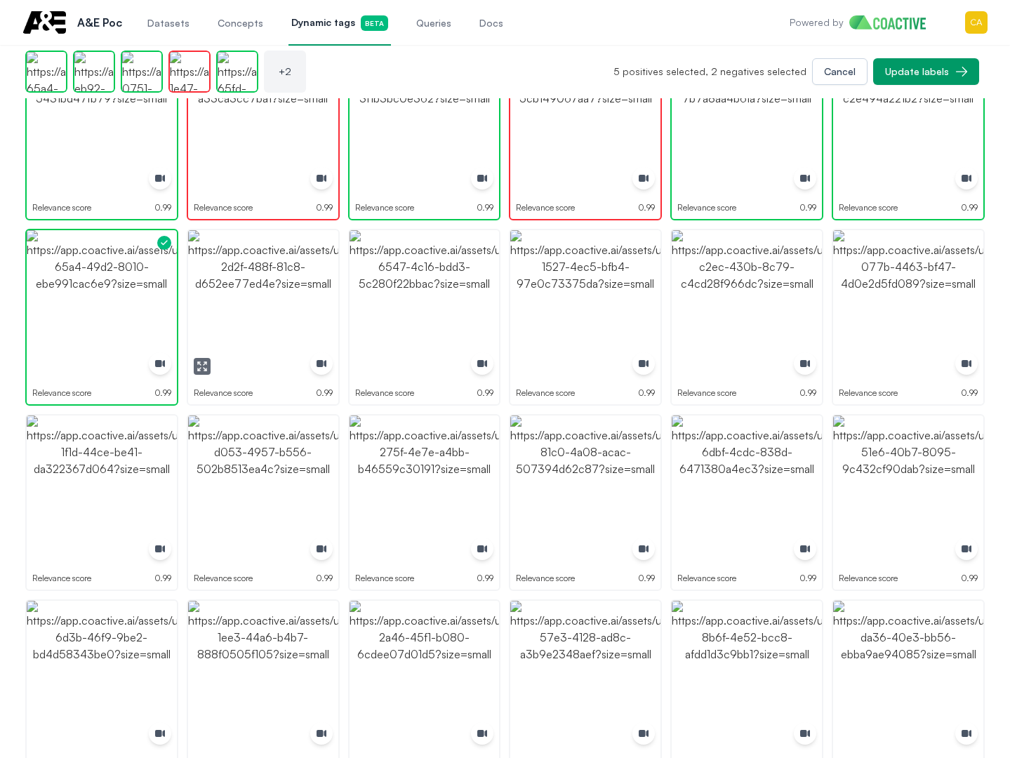
click at [237, 298] on img "button" at bounding box center [263, 305] width 150 height 150
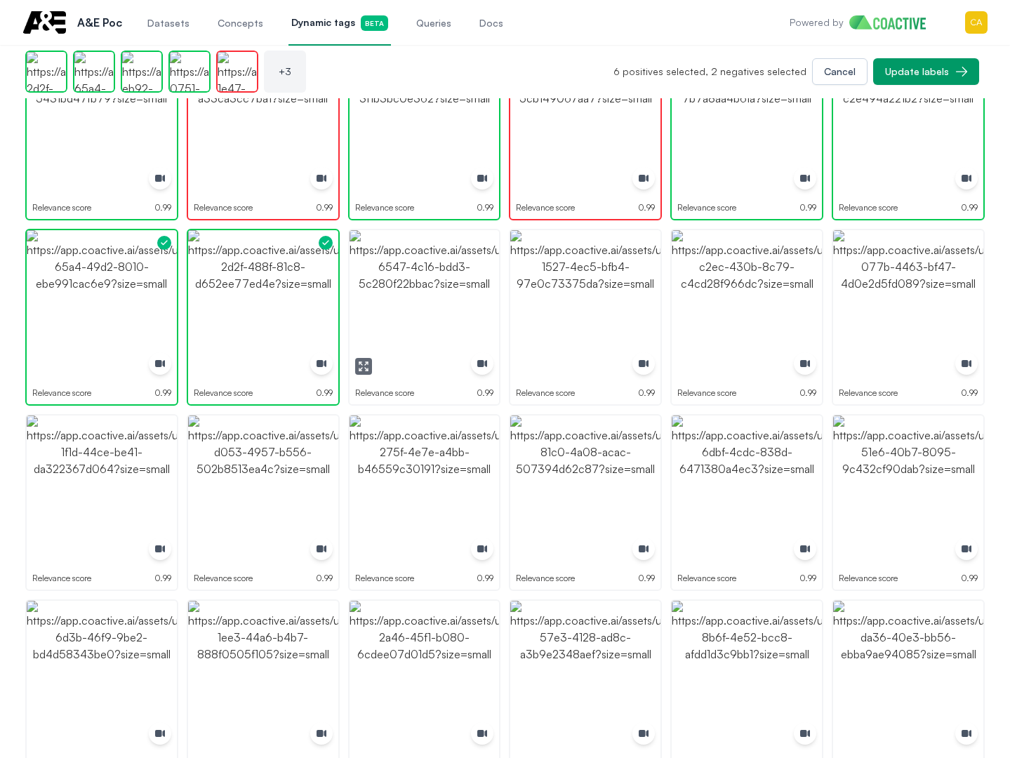
drag, startPoint x: 420, startPoint y: 296, endPoint x: 563, endPoint y: 281, distance: 143.3
click at [421, 296] on img "button" at bounding box center [425, 305] width 150 height 150
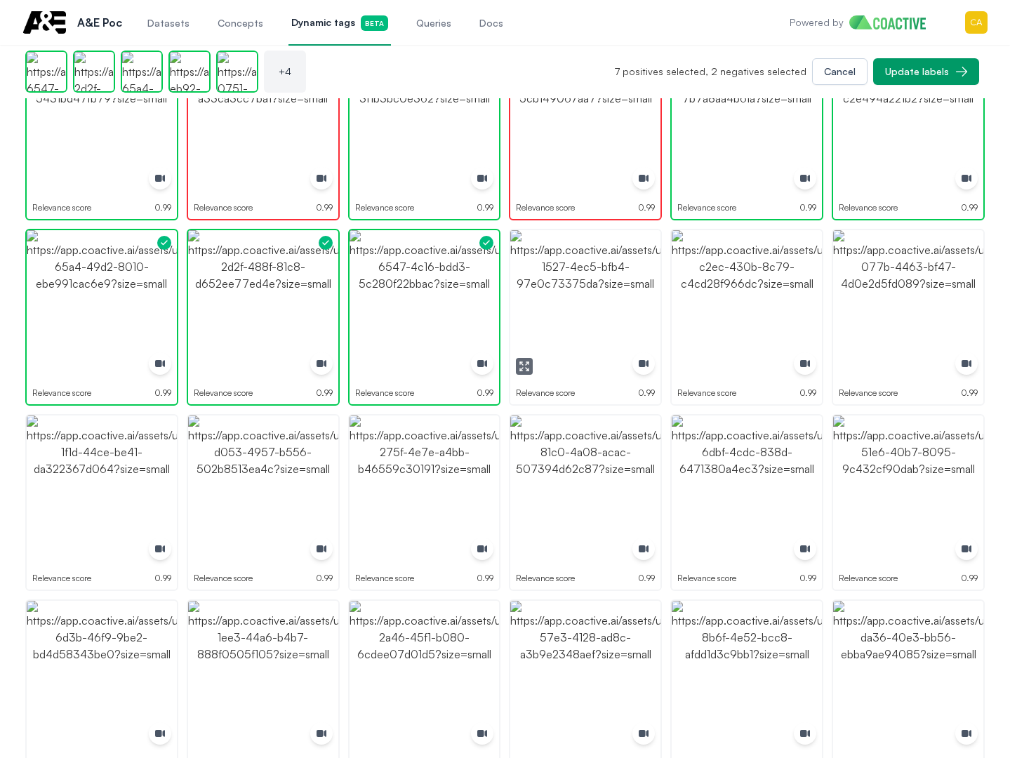
click at [604, 281] on img "button" at bounding box center [585, 305] width 150 height 150
click at [687, 286] on img "button" at bounding box center [747, 305] width 150 height 150
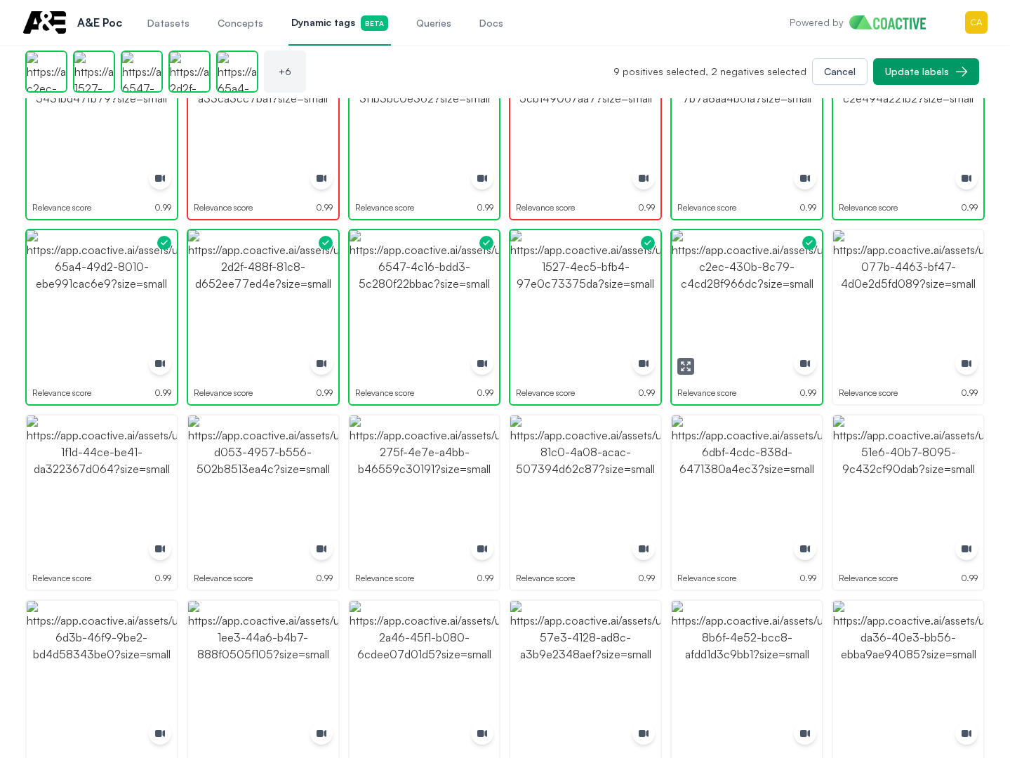
click at [713, 286] on img "button" at bounding box center [747, 305] width 150 height 150
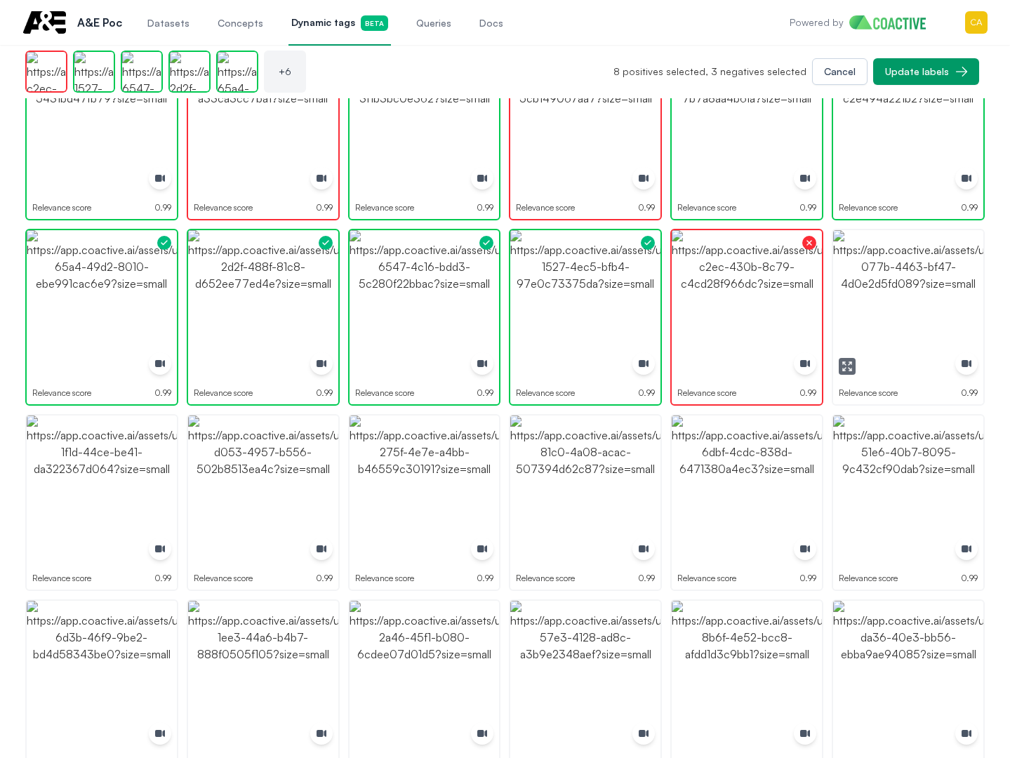
click at [914, 277] on img "button" at bounding box center [908, 305] width 150 height 150
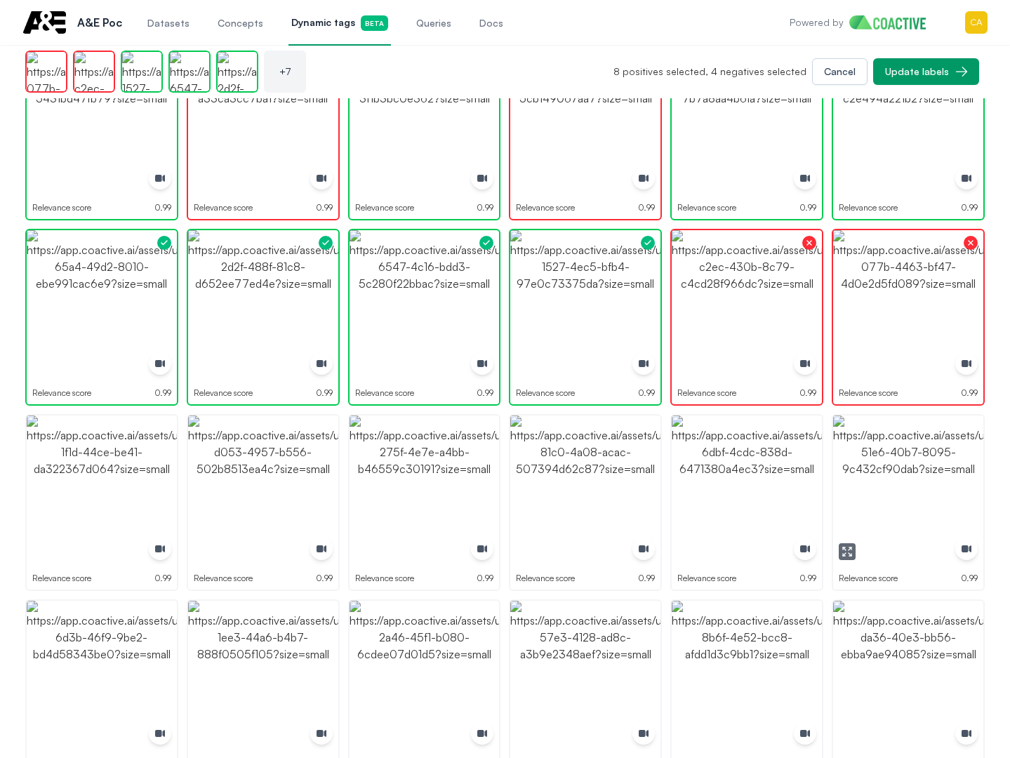
click at [921, 449] on img "button" at bounding box center [908, 491] width 150 height 150
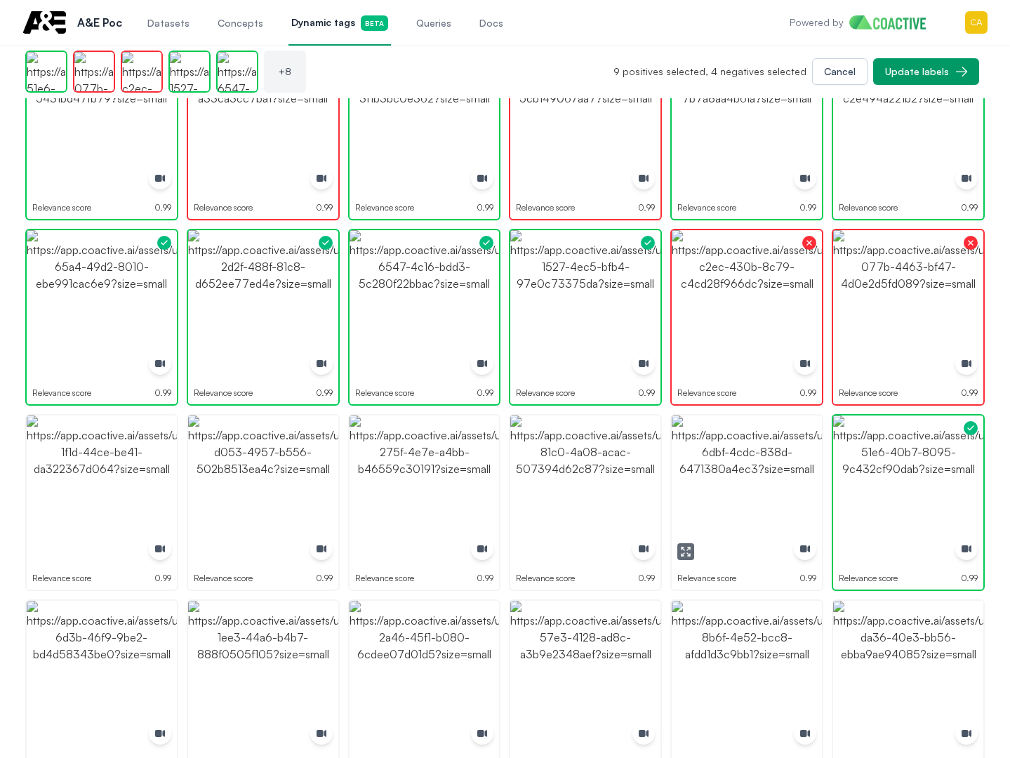
click at [760, 442] on img "button" at bounding box center [747, 491] width 150 height 150
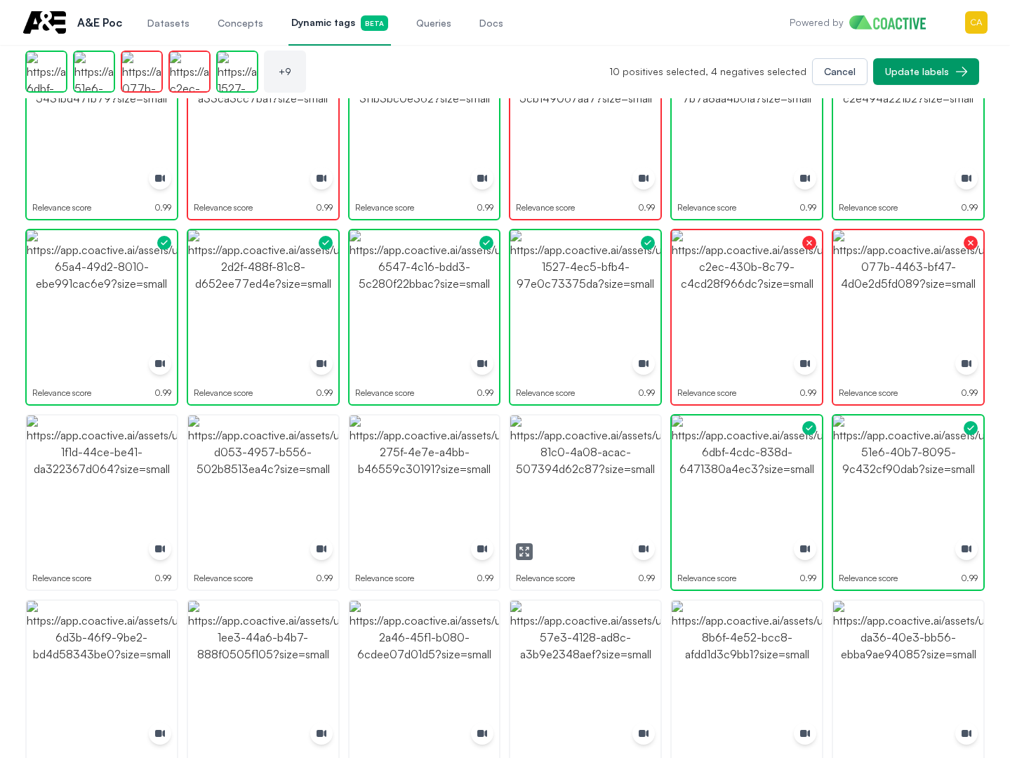
click at [564, 493] on img "button" at bounding box center [585, 491] width 150 height 150
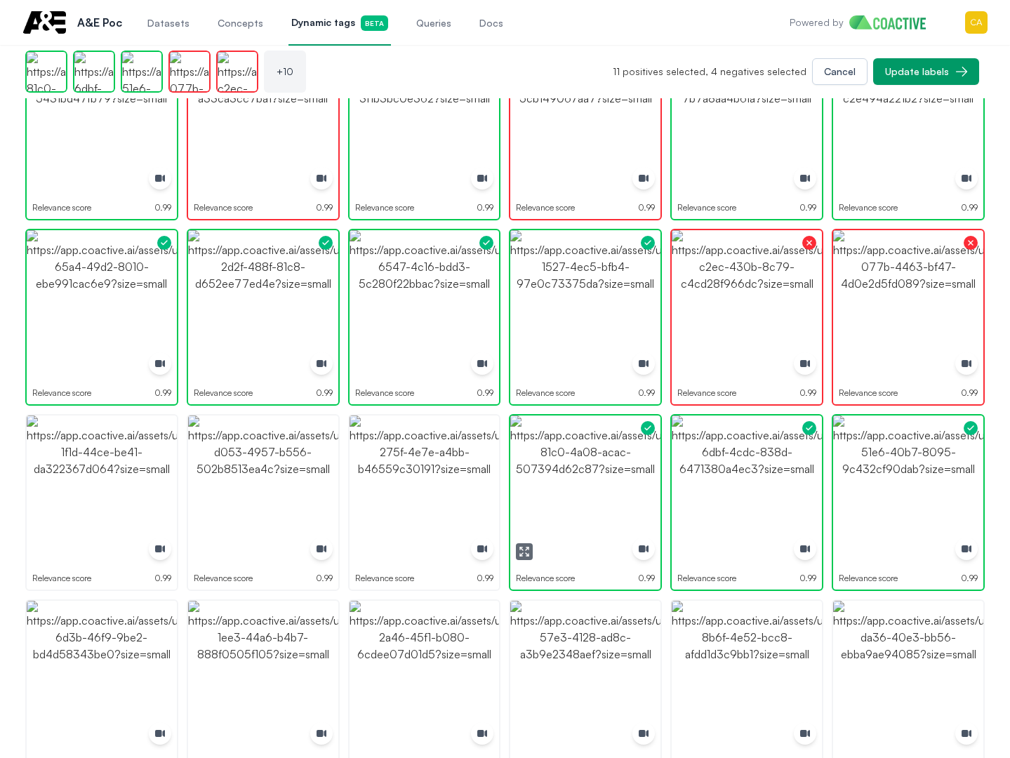
click at [564, 493] on img "button" at bounding box center [585, 491] width 150 height 150
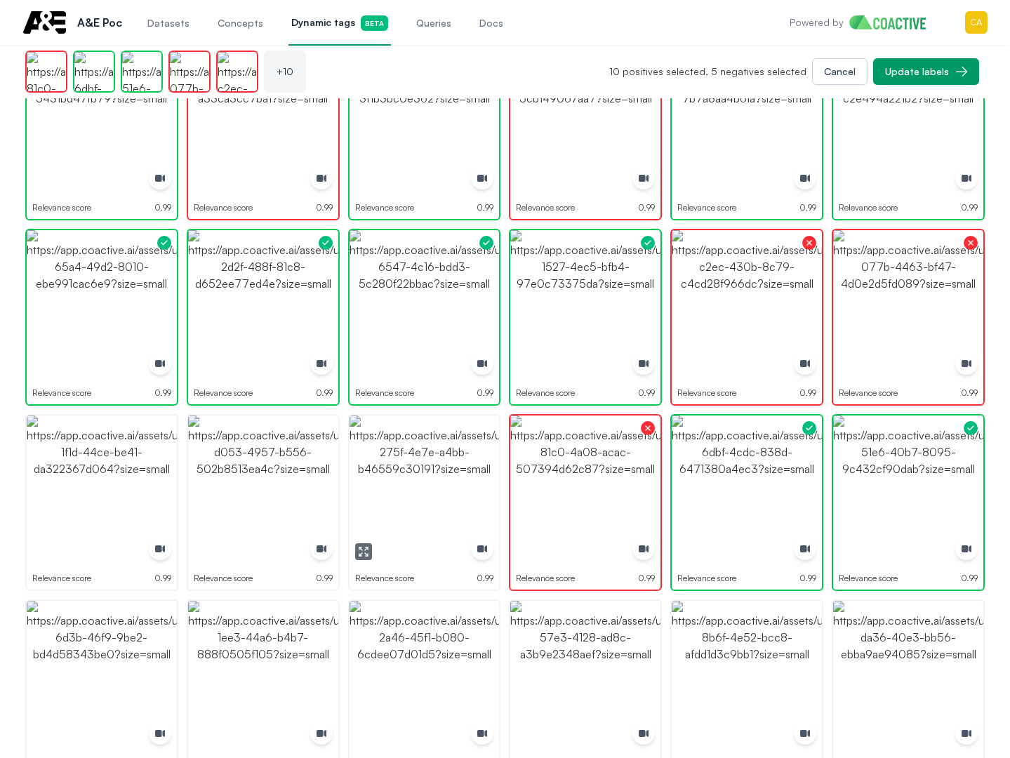
click at [399, 486] on img "button" at bounding box center [425, 491] width 150 height 150
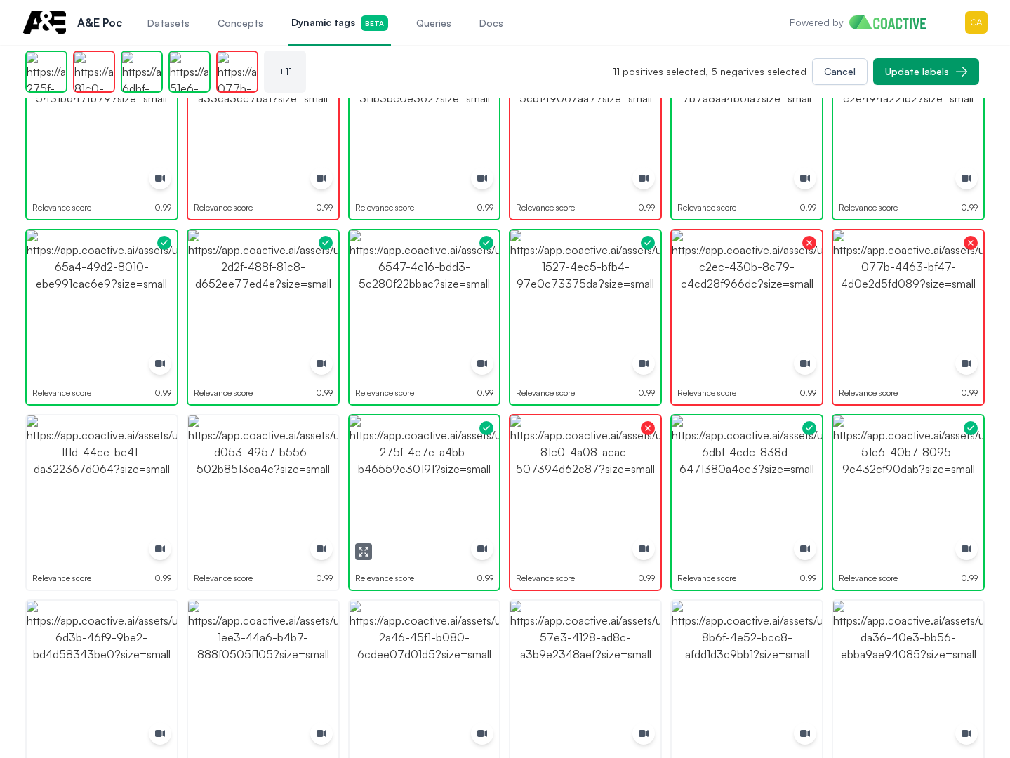
click at [250, 475] on img "button" at bounding box center [263, 491] width 150 height 150
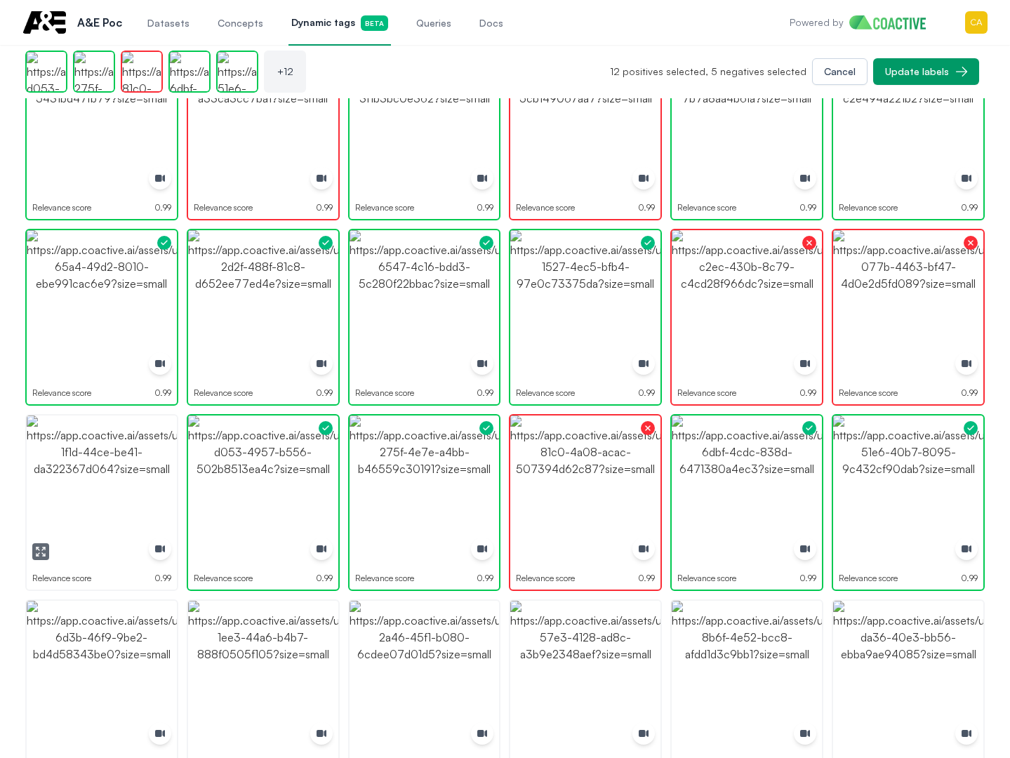
click at [107, 493] on img "button" at bounding box center [102, 491] width 150 height 150
click at [107, 492] on img "button" at bounding box center [102, 491] width 150 height 150
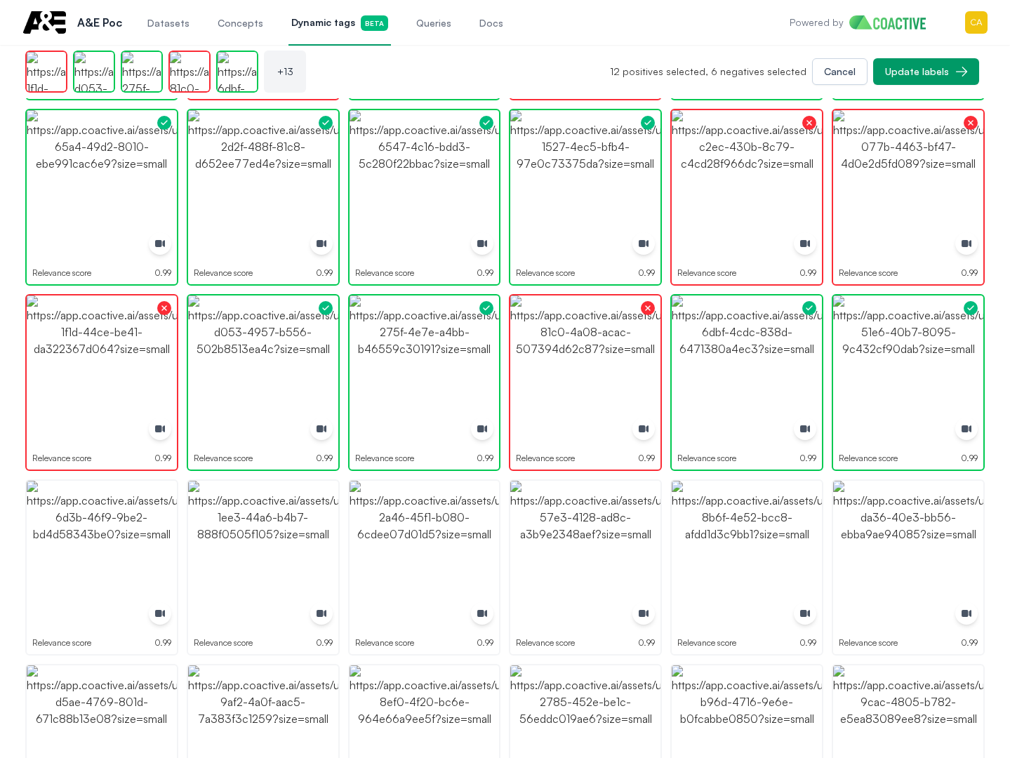
scroll to position [351, 0]
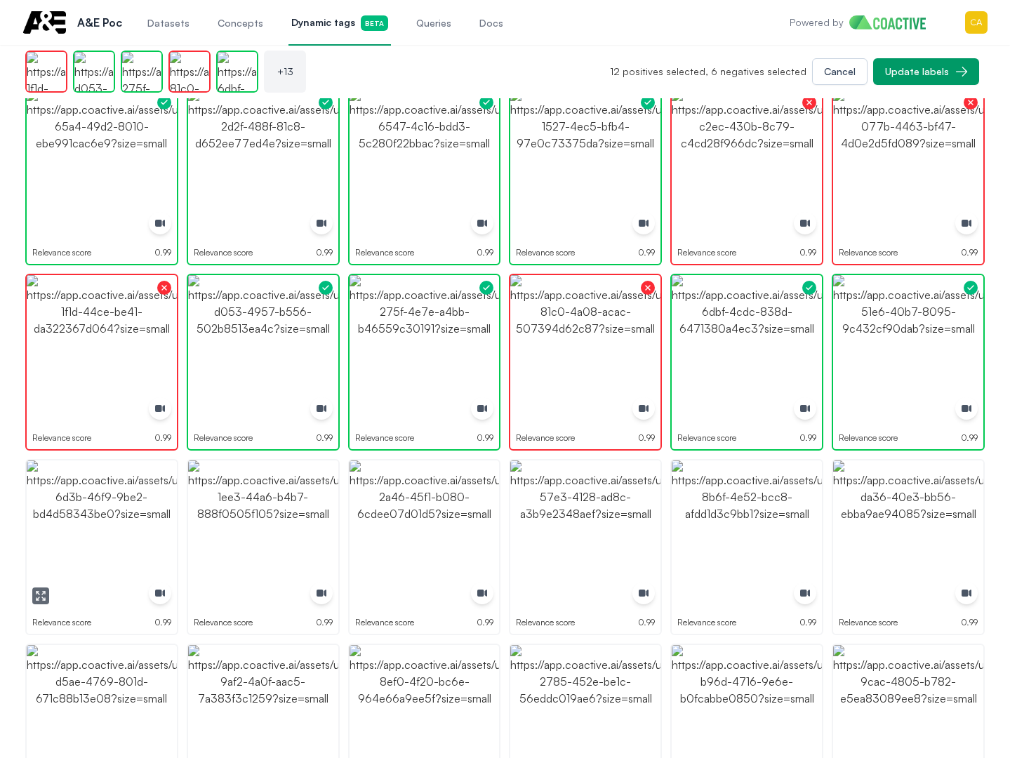
click at [44, 552] on img "button" at bounding box center [102, 536] width 150 height 150
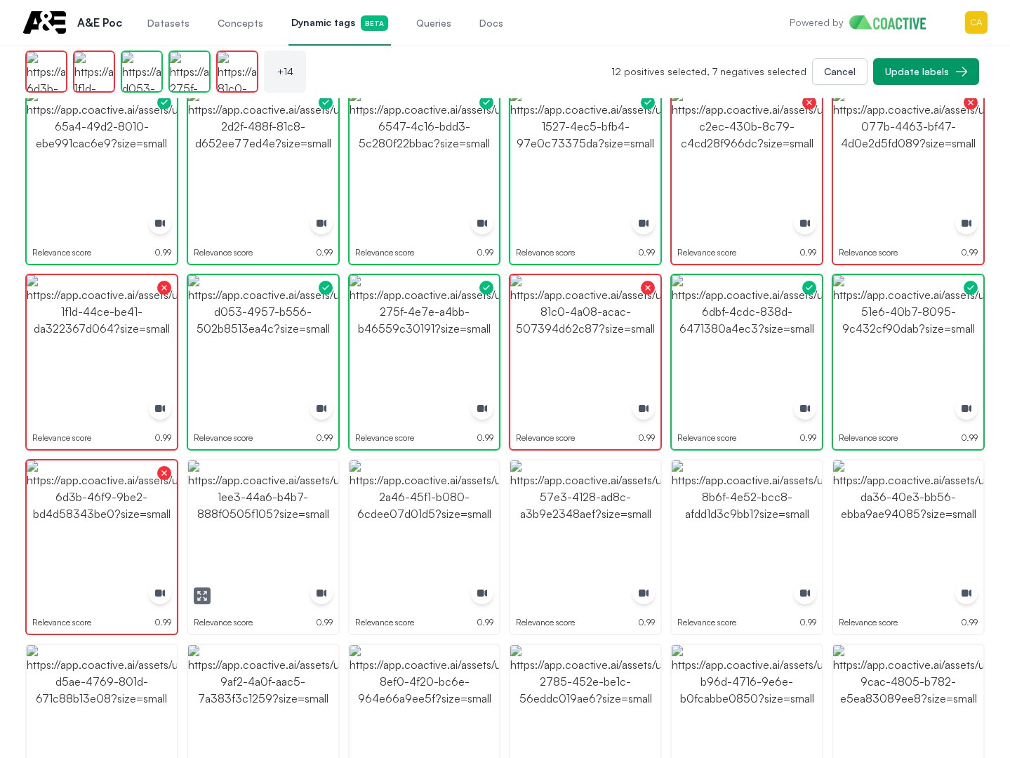
click at [247, 508] on img "button" at bounding box center [263, 536] width 150 height 150
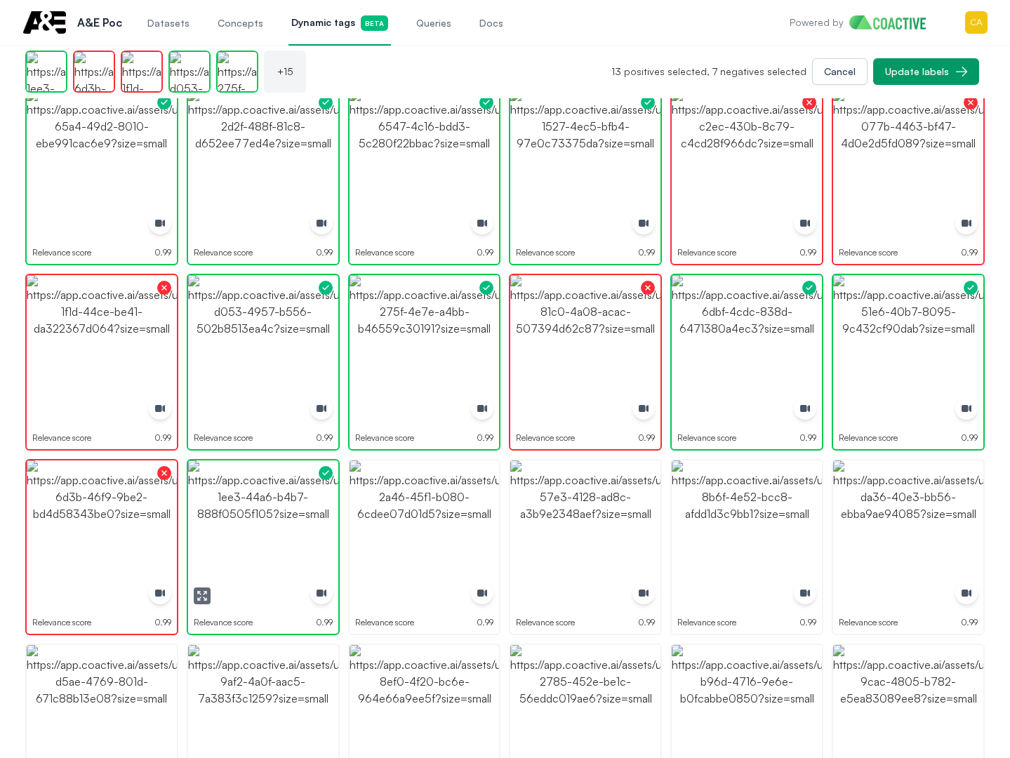
click at [260, 514] on img "button" at bounding box center [263, 536] width 150 height 150
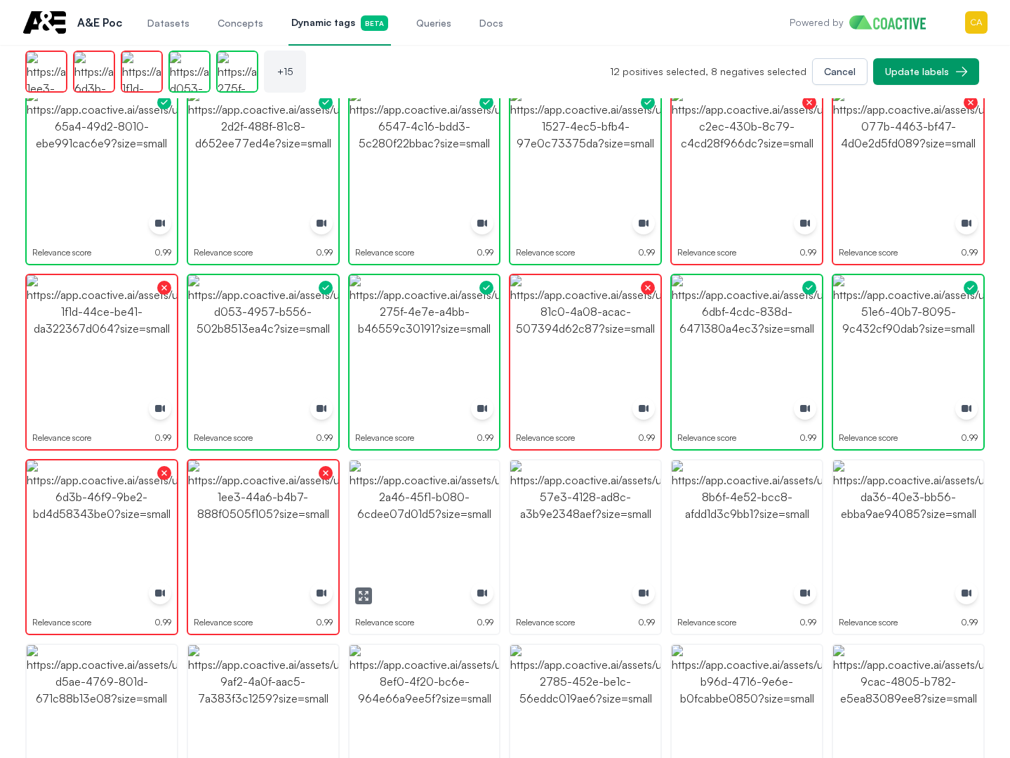
click at [429, 514] on img "button" at bounding box center [425, 536] width 150 height 150
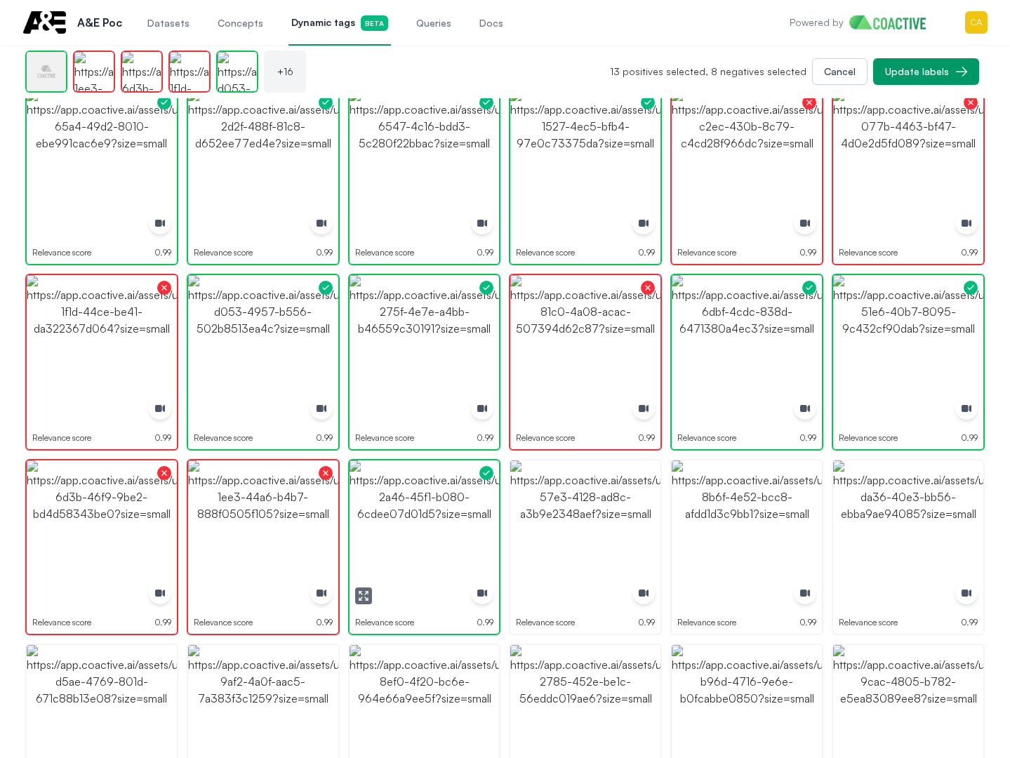
click at [429, 514] on img "button" at bounding box center [425, 536] width 150 height 150
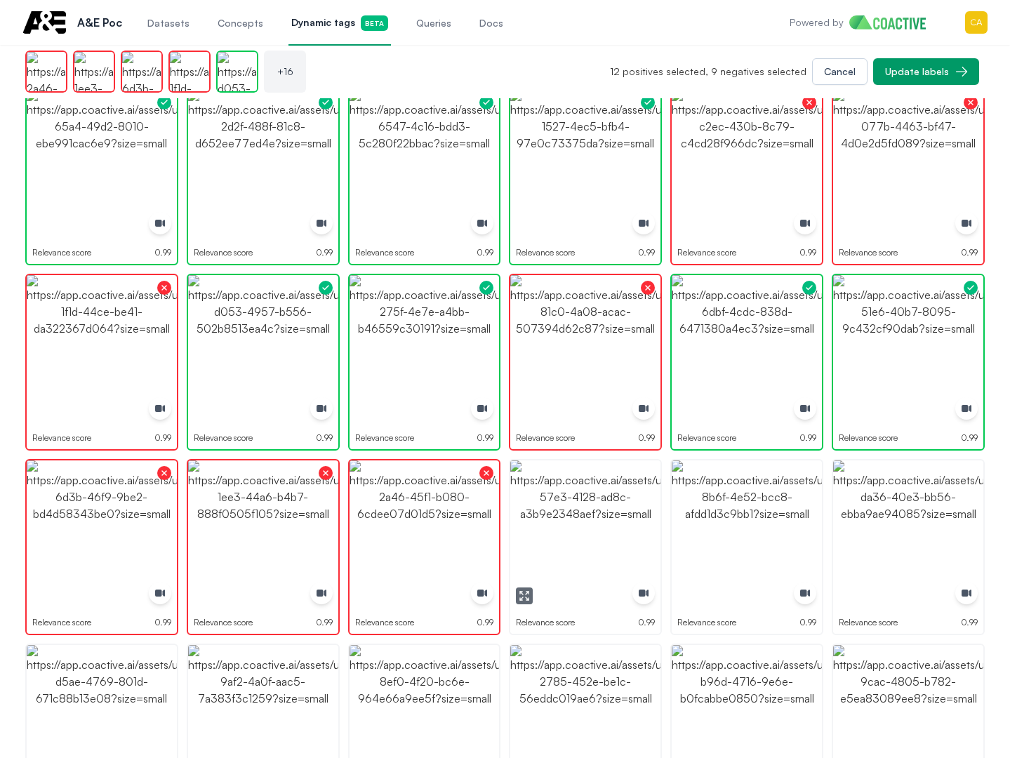
click at [583, 505] on img "button" at bounding box center [585, 536] width 150 height 150
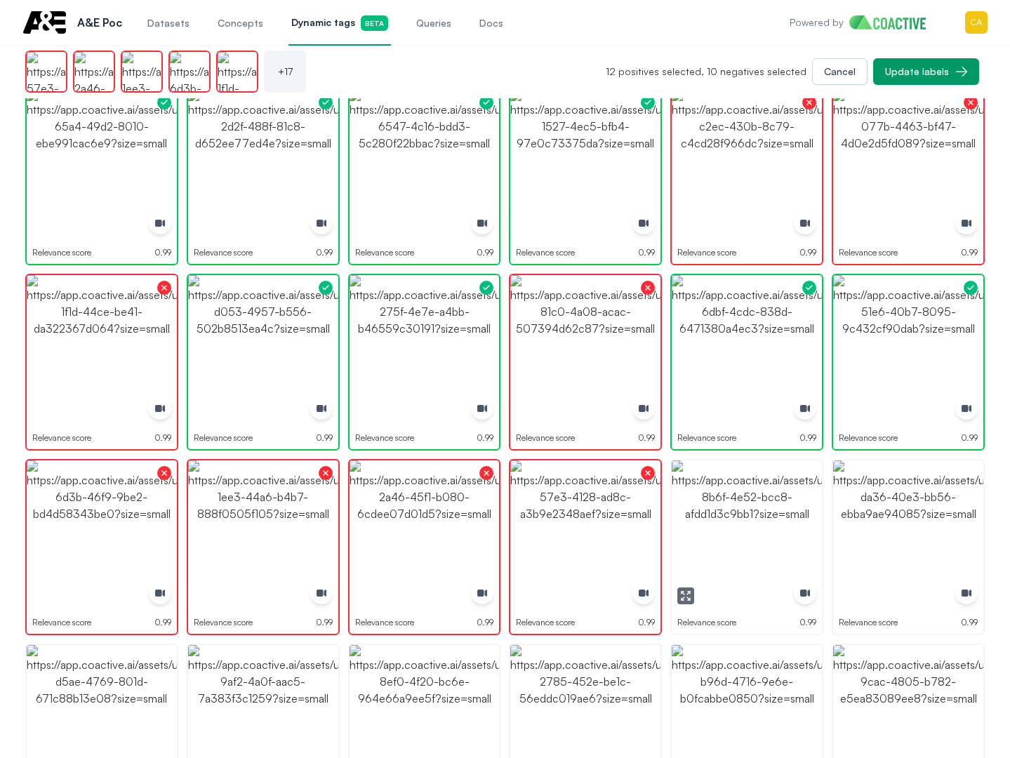
click at [779, 520] on img "button" at bounding box center [747, 536] width 150 height 150
click at [935, 519] on img "button" at bounding box center [908, 536] width 150 height 150
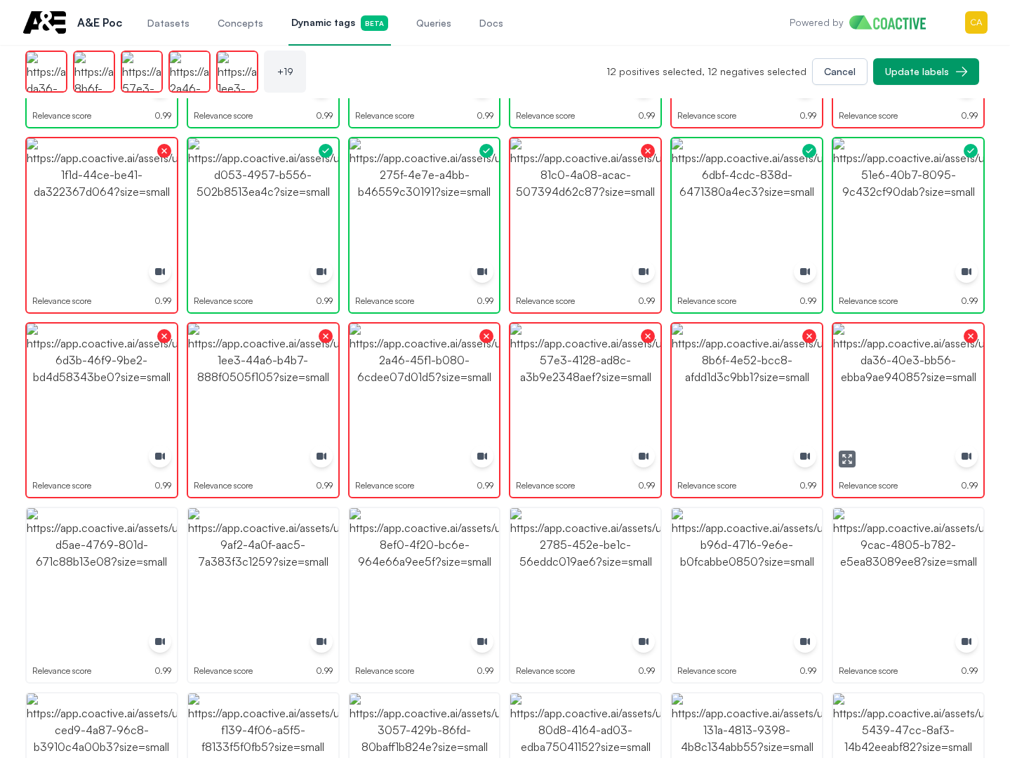
scroll to position [491, 0]
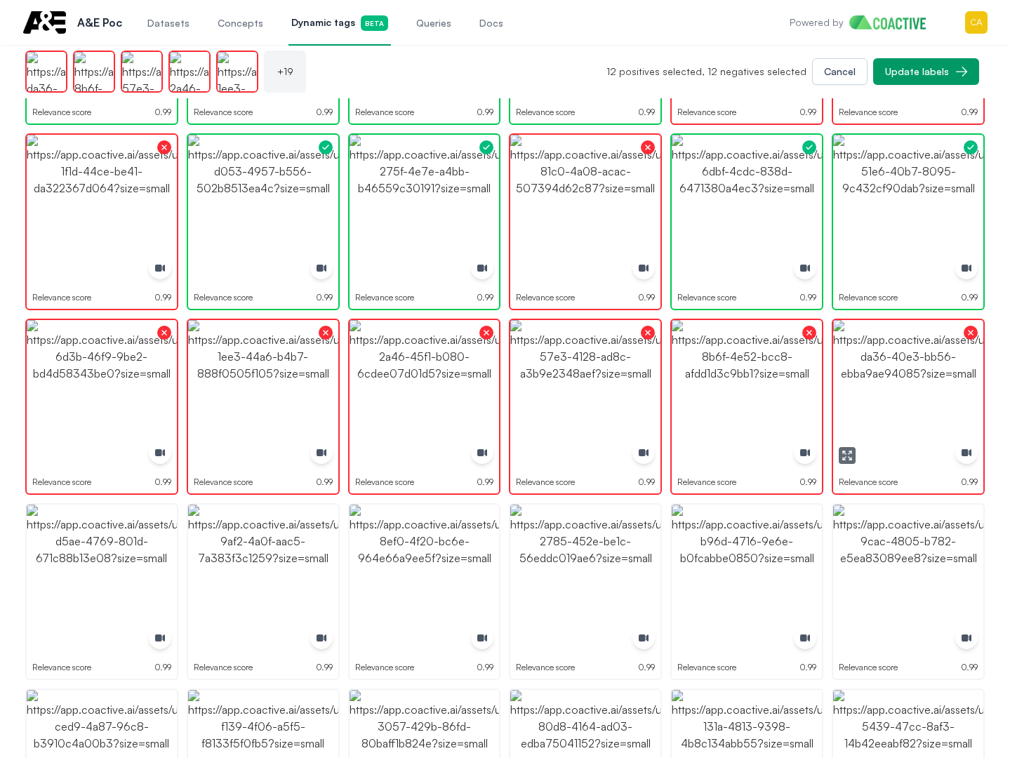
click at [904, 324] on img "button" at bounding box center [908, 395] width 150 height 150
click at [920, 371] on img "button" at bounding box center [908, 395] width 150 height 150
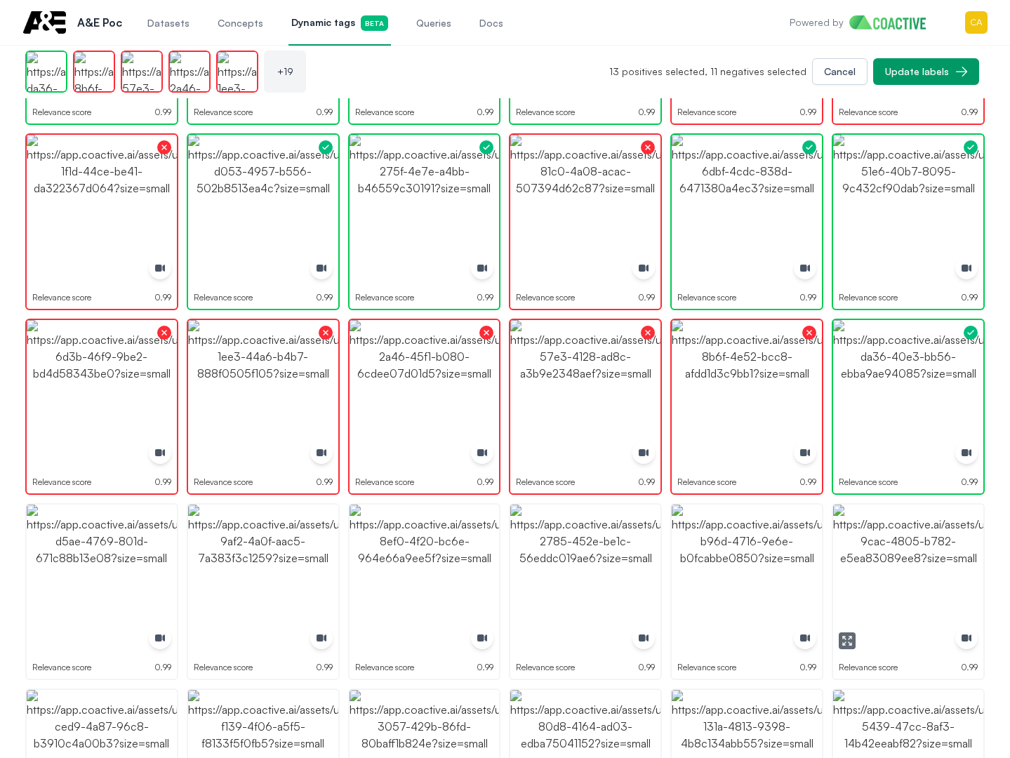
click at [922, 545] on img "button" at bounding box center [908, 580] width 150 height 150
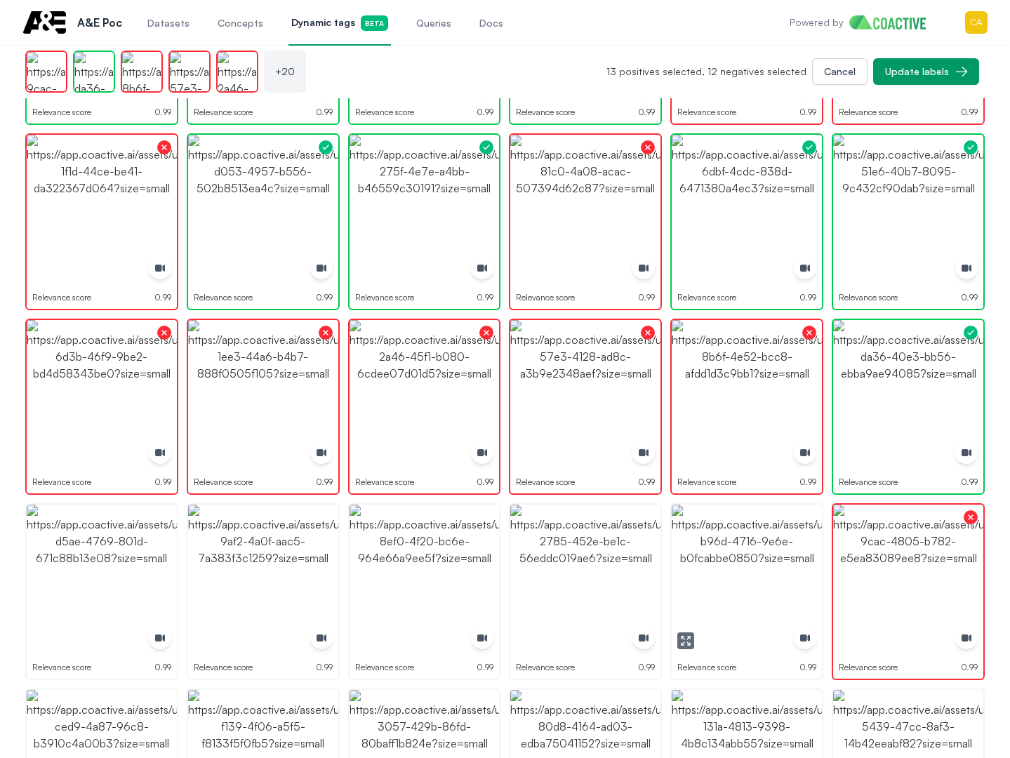
click at [771, 541] on img "button" at bounding box center [747, 580] width 150 height 150
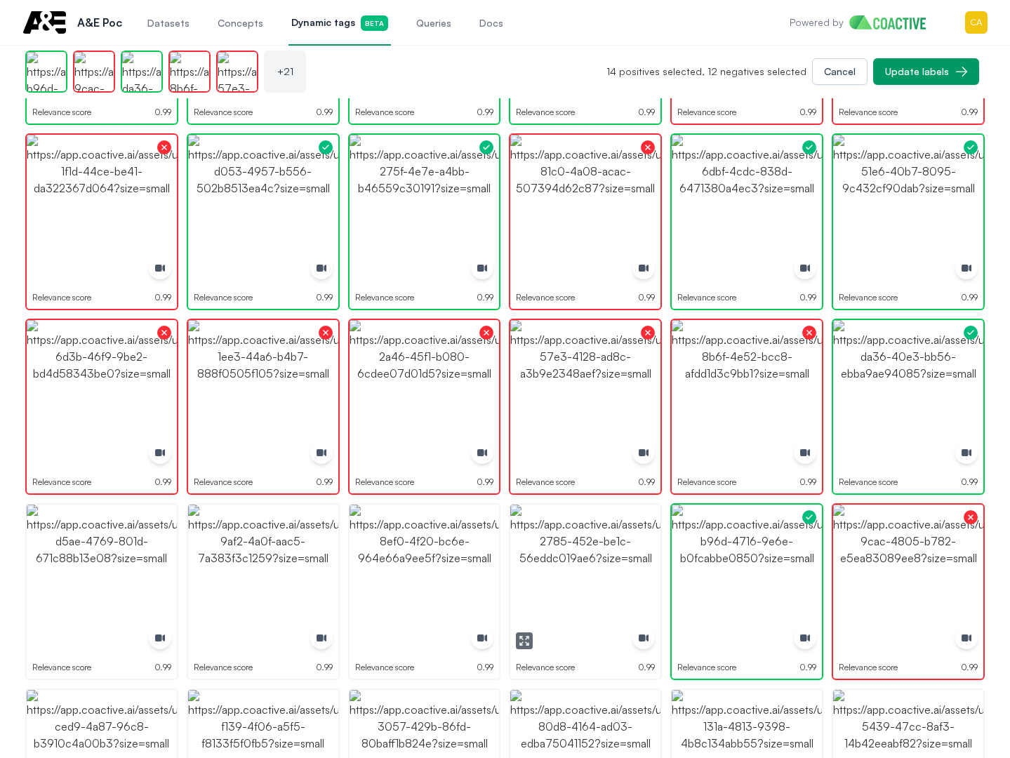
click at [564, 564] on img "button" at bounding box center [585, 580] width 150 height 150
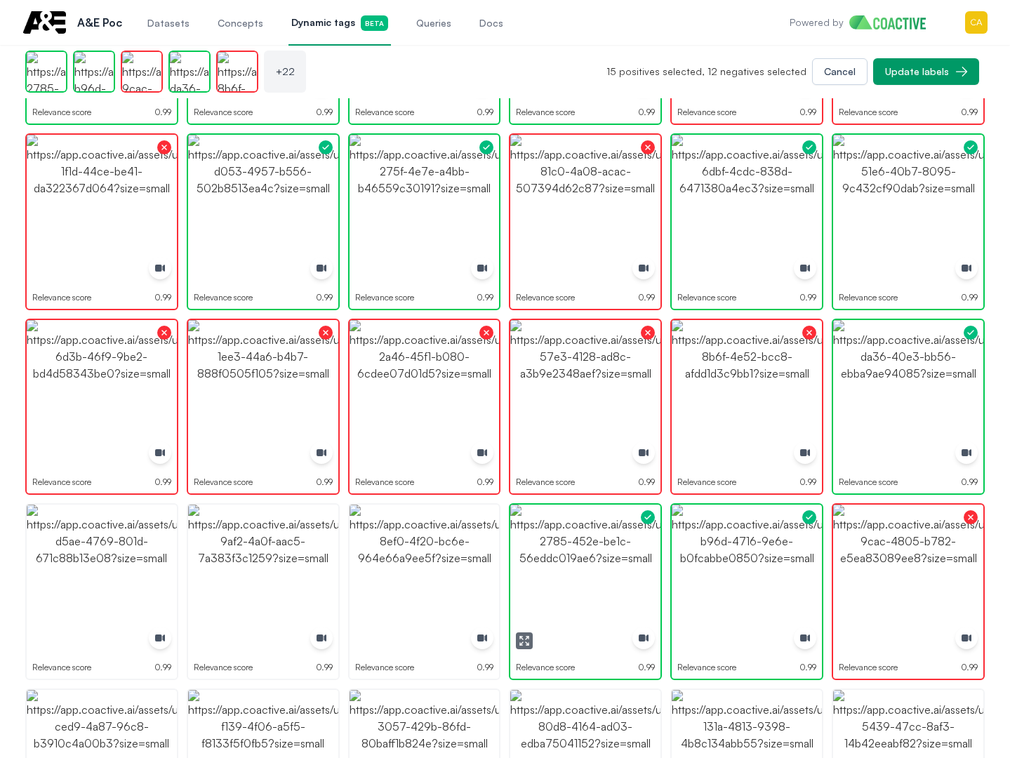
click at [564, 564] on img "button" at bounding box center [585, 580] width 150 height 150
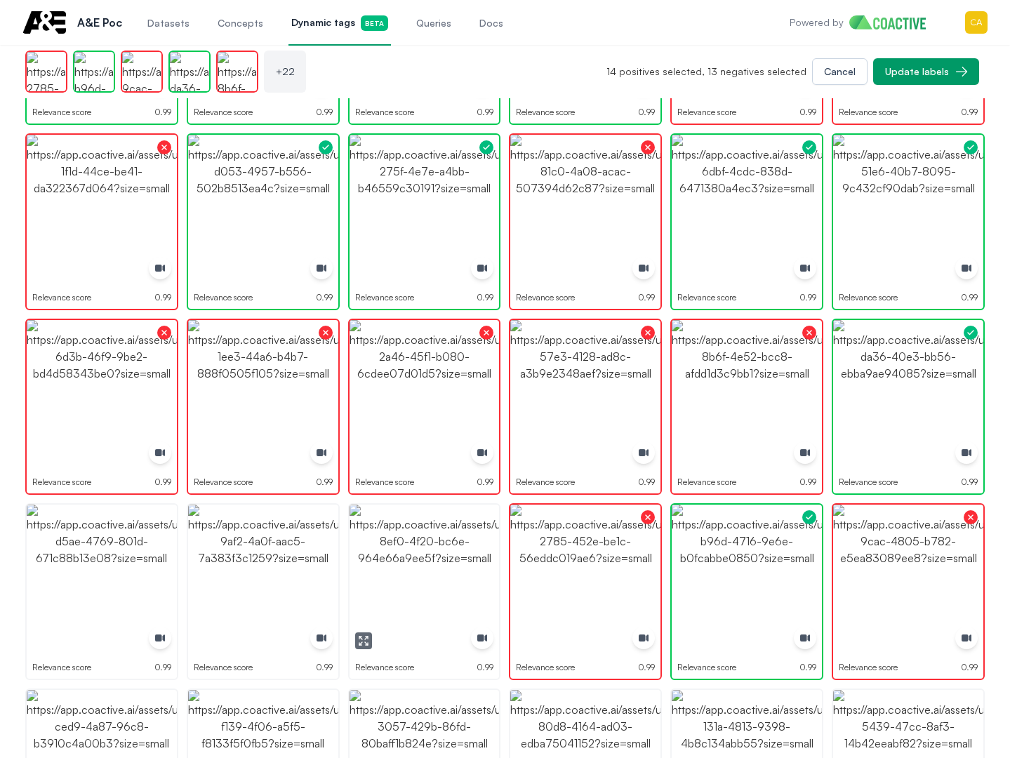
click at [411, 553] on img "button" at bounding box center [425, 580] width 150 height 150
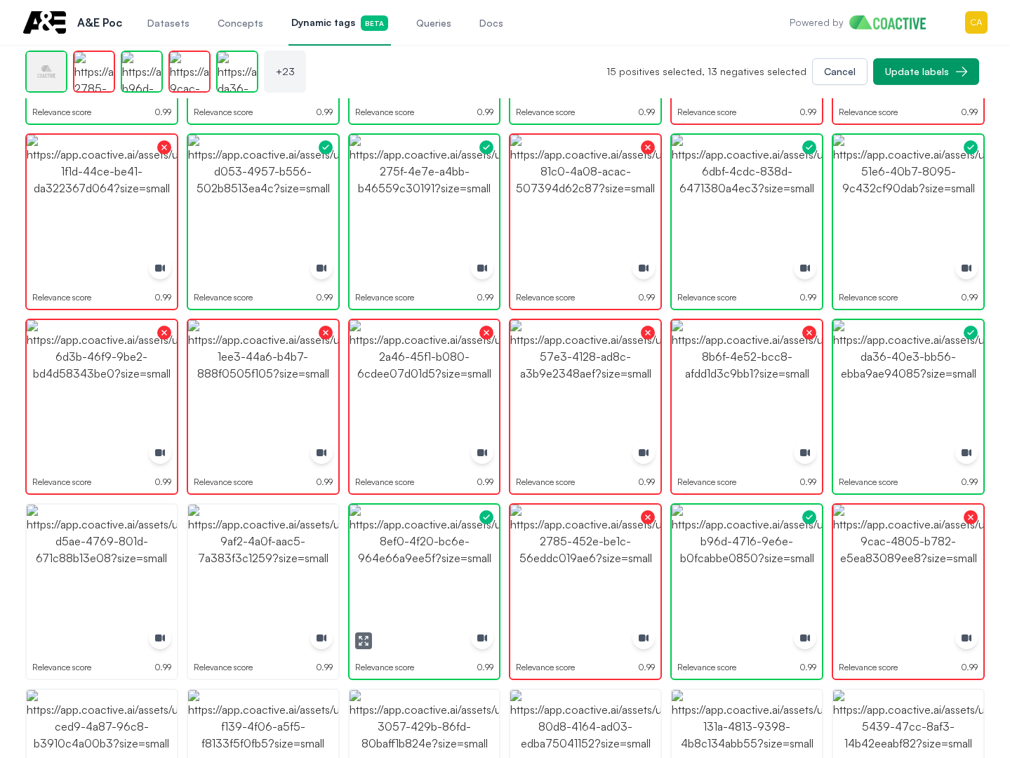
drag, startPoint x: 411, startPoint y: 553, endPoint x: 219, endPoint y: 545, distance: 192.5
click at [412, 553] on img "button" at bounding box center [425, 580] width 150 height 150
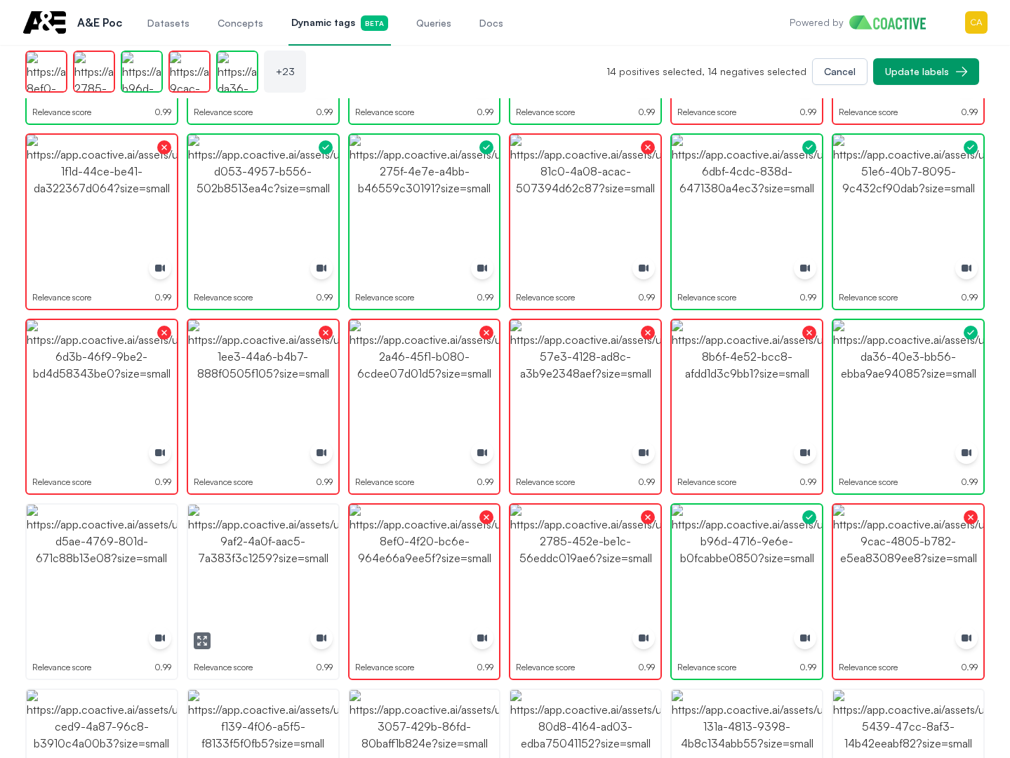
click at [219, 545] on img "button" at bounding box center [263, 580] width 150 height 150
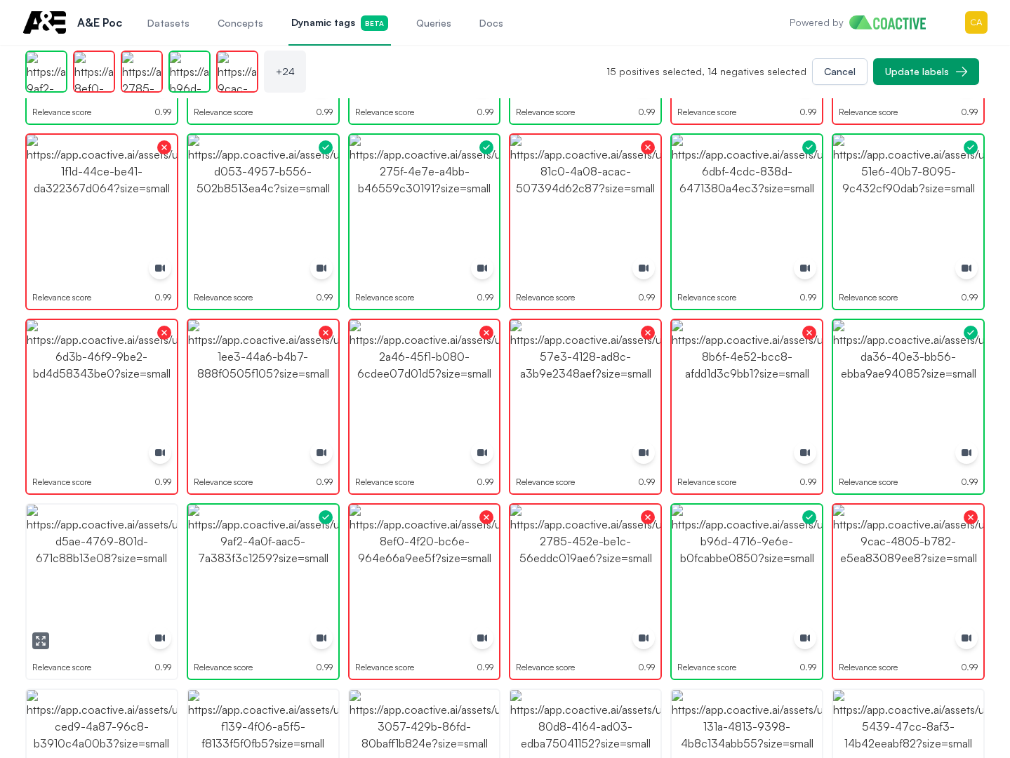
click at [133, 545] on img "button" at bounding box center [102, 580] width 150 height 150
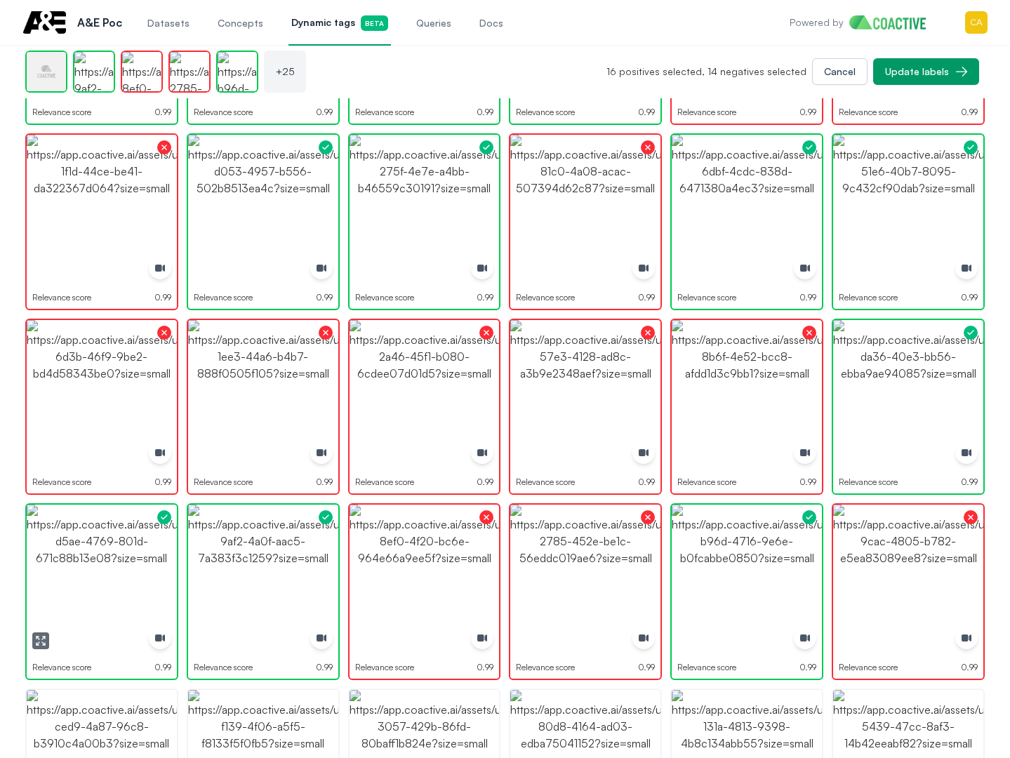
click at [133, 545] on img "button" at bounding box center [102, 580] width 150 height 150
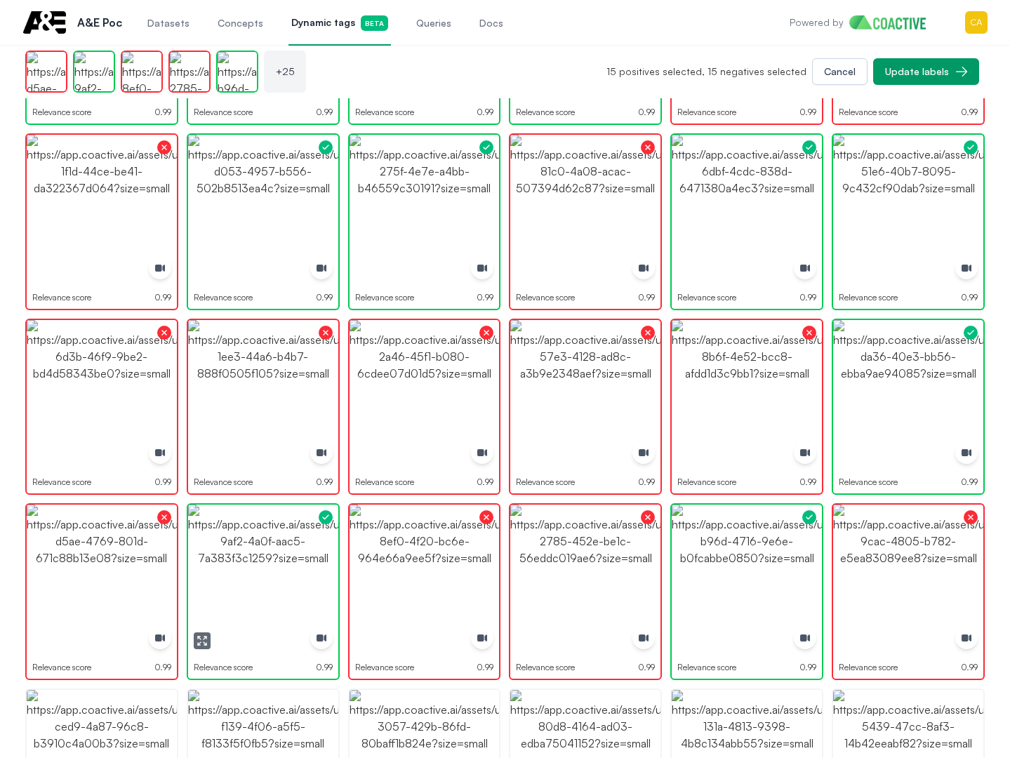
click at [232, 545] on img "button" at bounding box center [263, 580] width 150 height 150
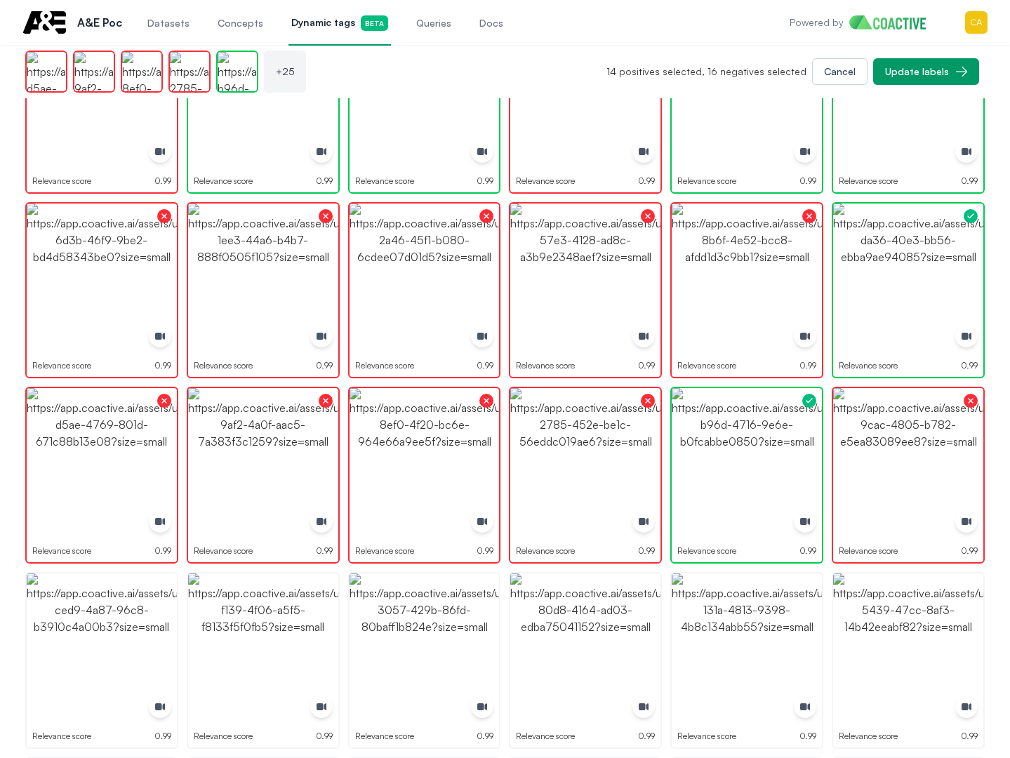
scroll to position [772, 0]
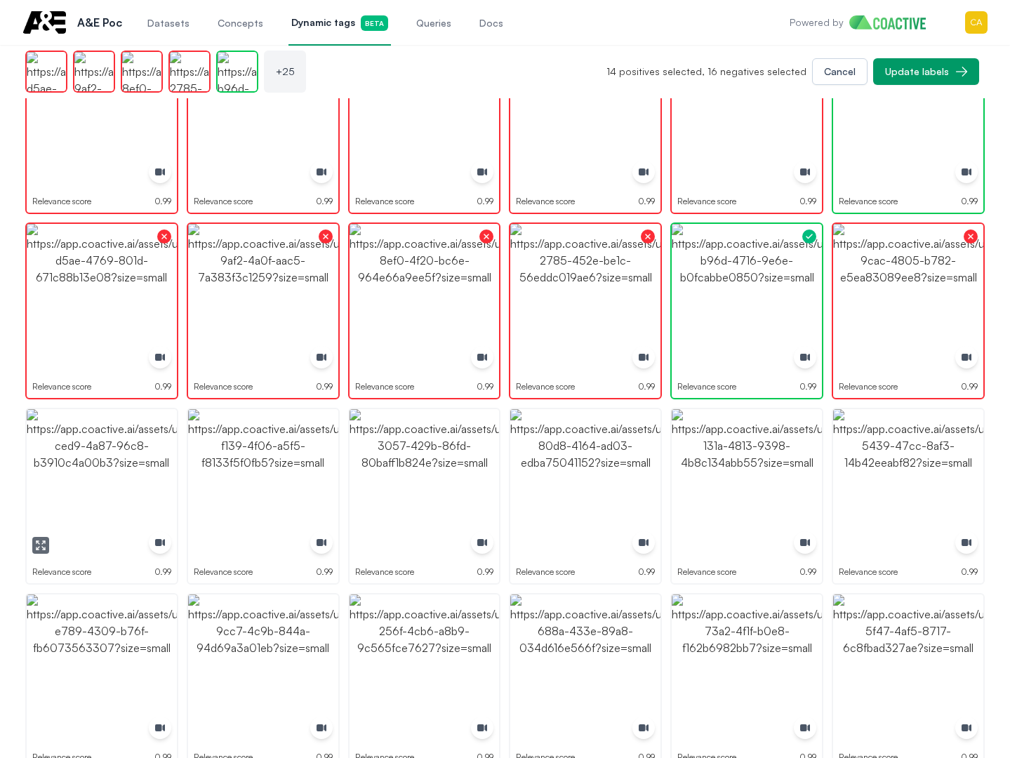
click at [86, 487] on img "button" at bounding box center [102, 484] width 150 height 150
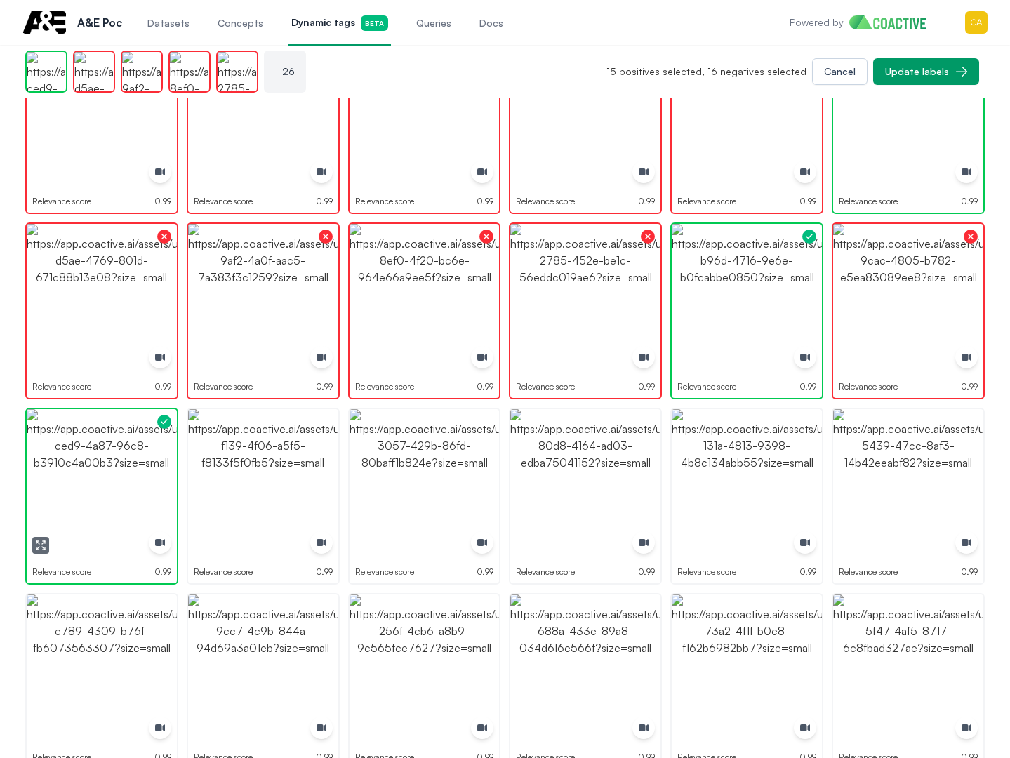
click at [86, 487] on img "button" at bounding box center [102, 484] width 150 height 150
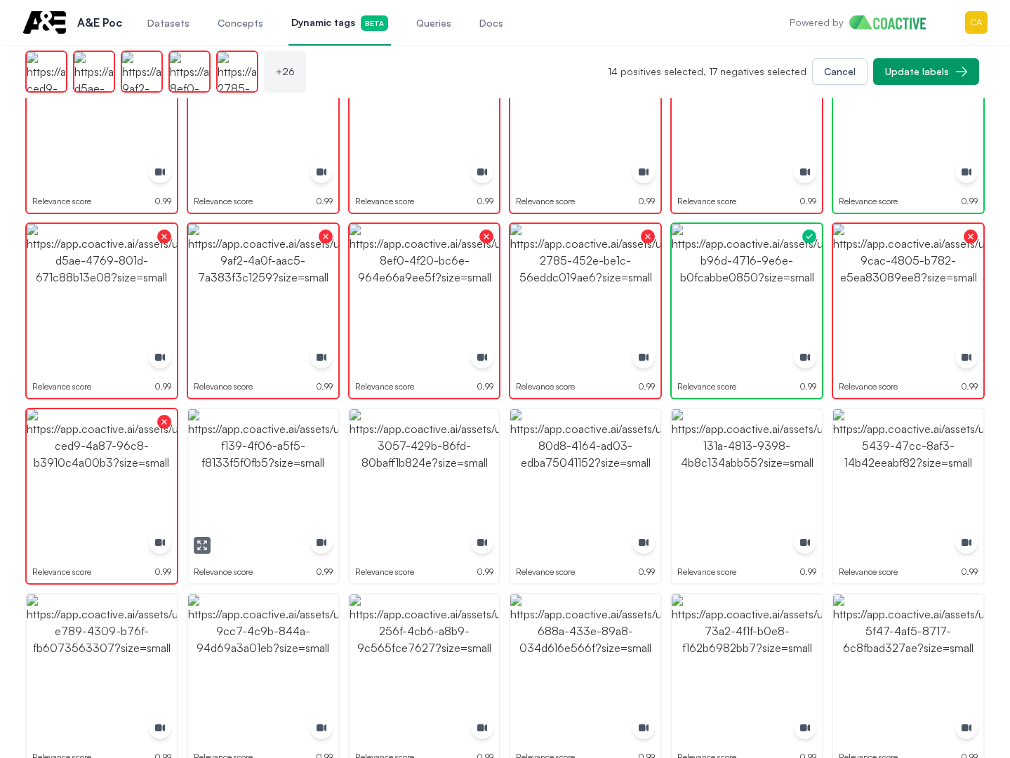
click at [259, 458] on img "button" at bounding box center [263, 484] width 150 height 150
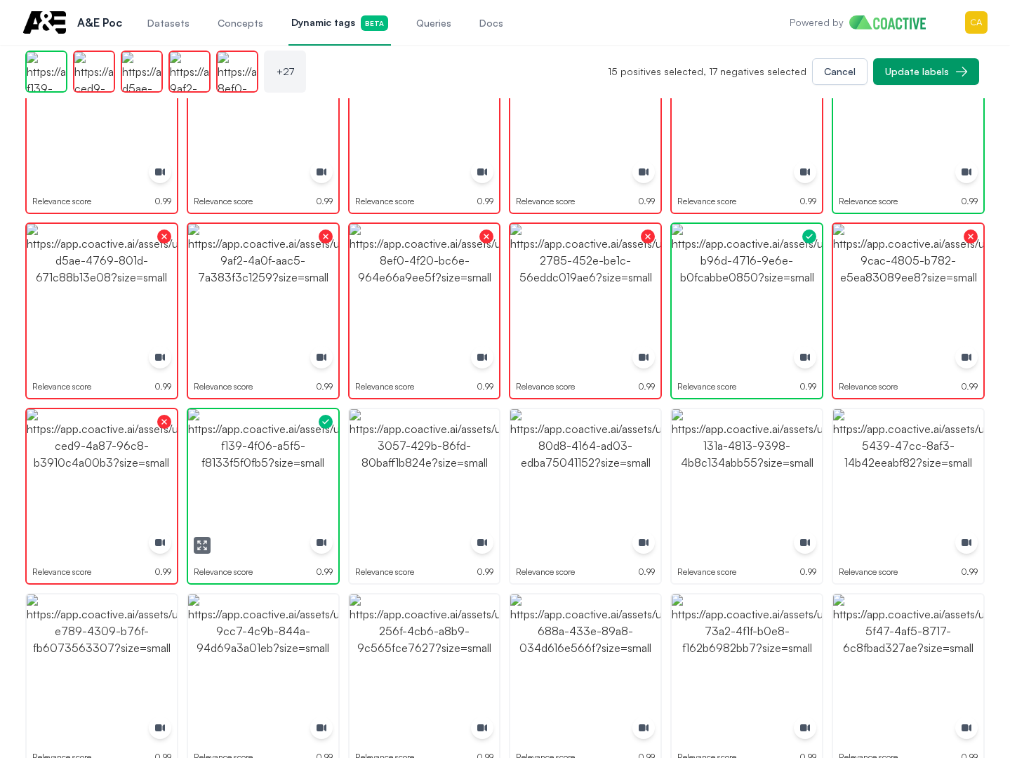
click at [258, 458] on img "button" at bounding box center [263, 484] width 150 height 150
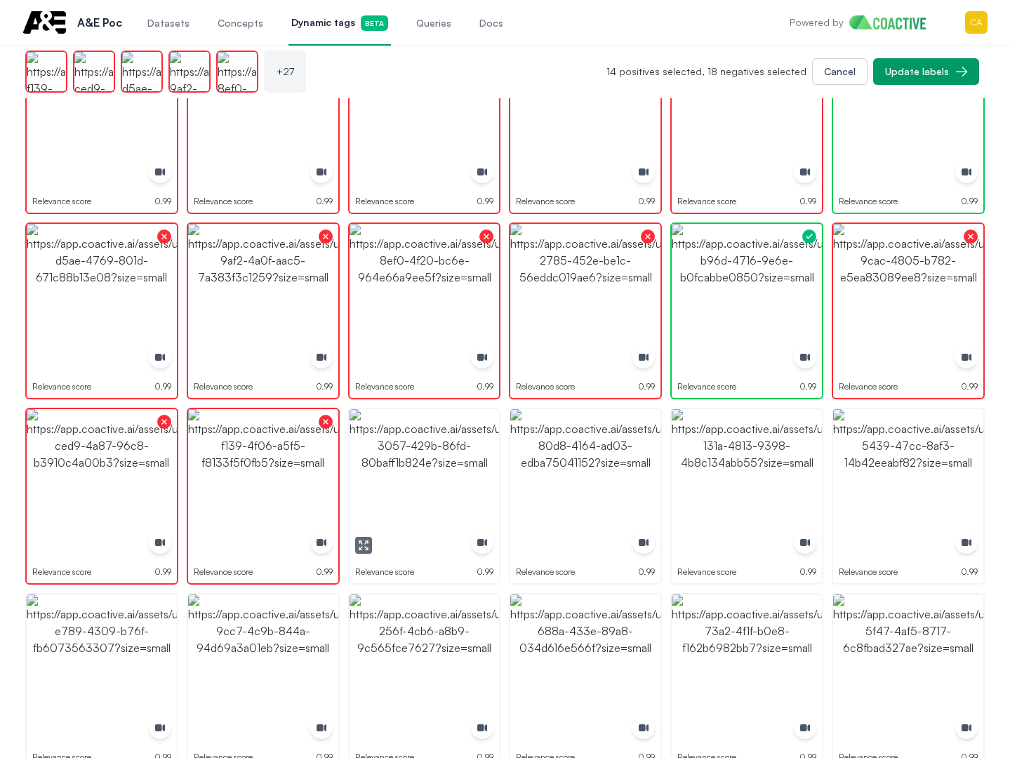
click at [424, 455] on img "button" at bounding box center [425, 484] width 150 height 150
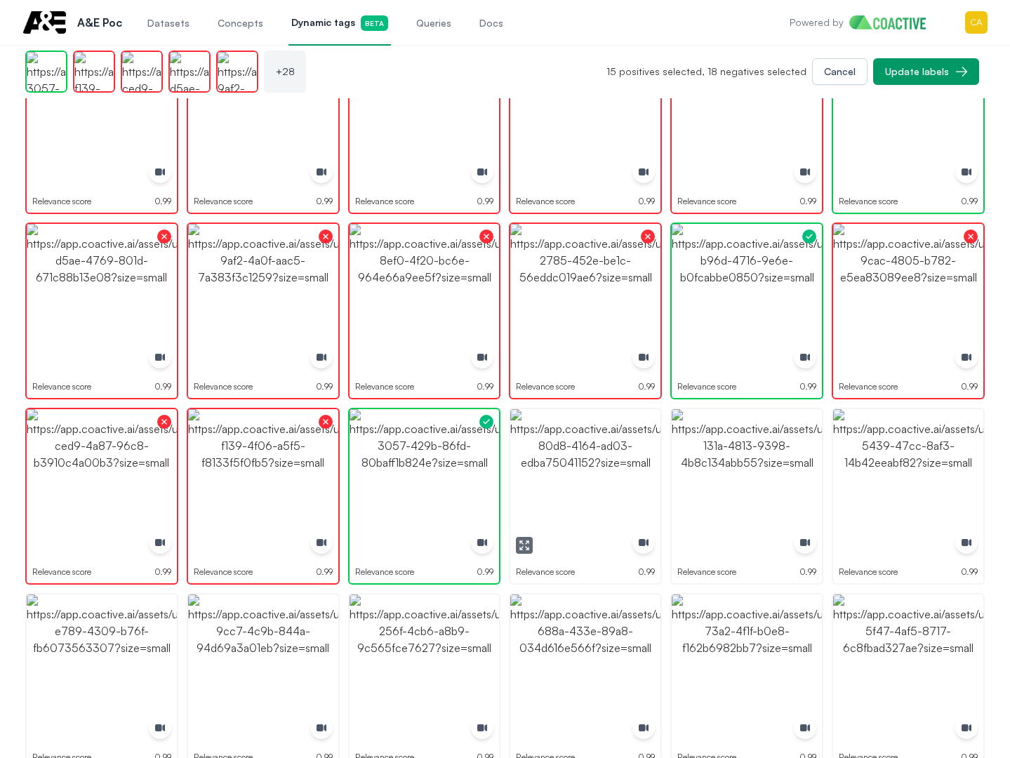
click at [616, 453] on img "button" at bounding box center [585, 484] width 150 height 150
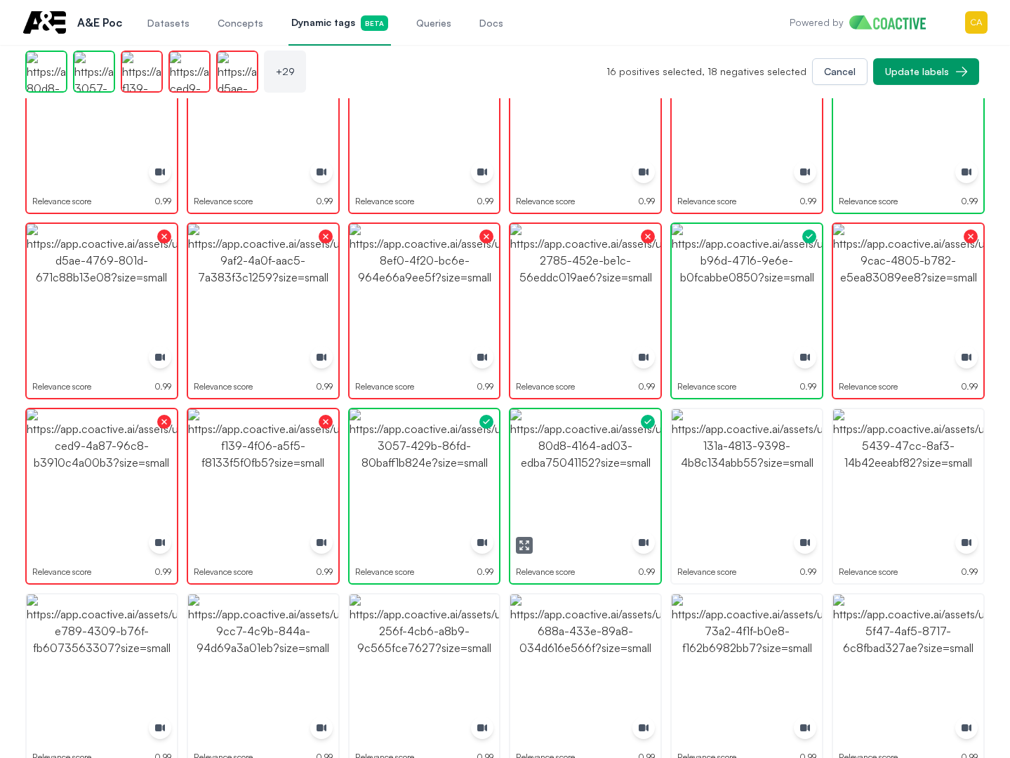
click at [616, 453] on img "button" at bounding box center [585, 484] width 150 height 150
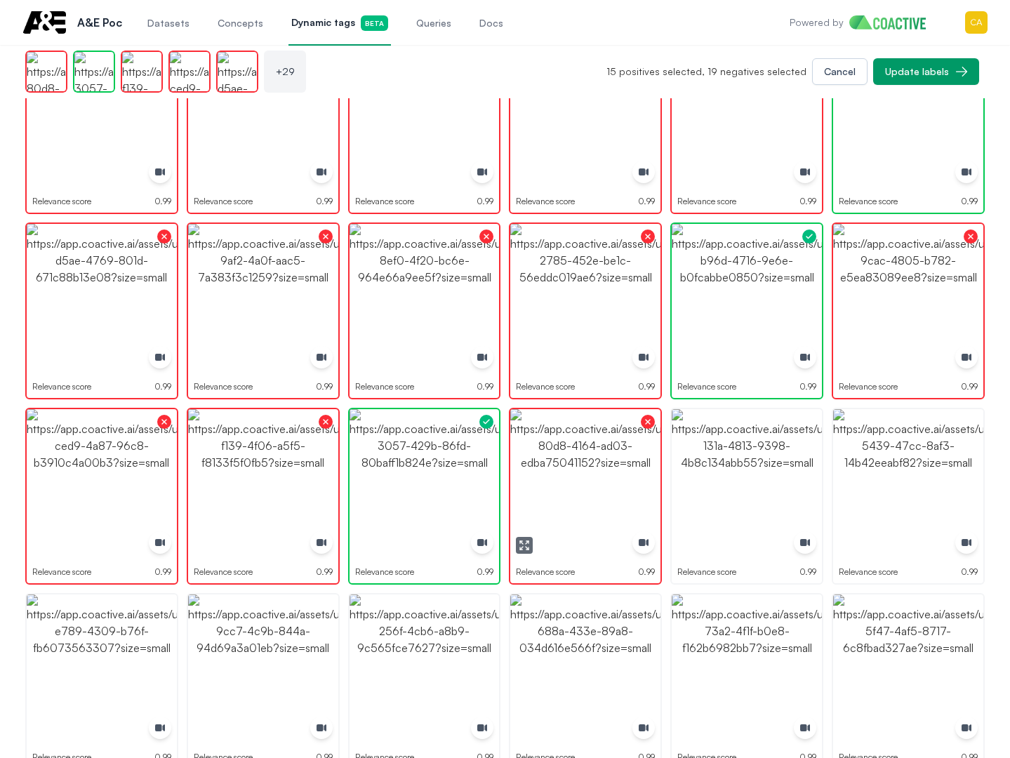
click at [598, 454] on img "button" at bounding box center [585, 484] width 150 height 150
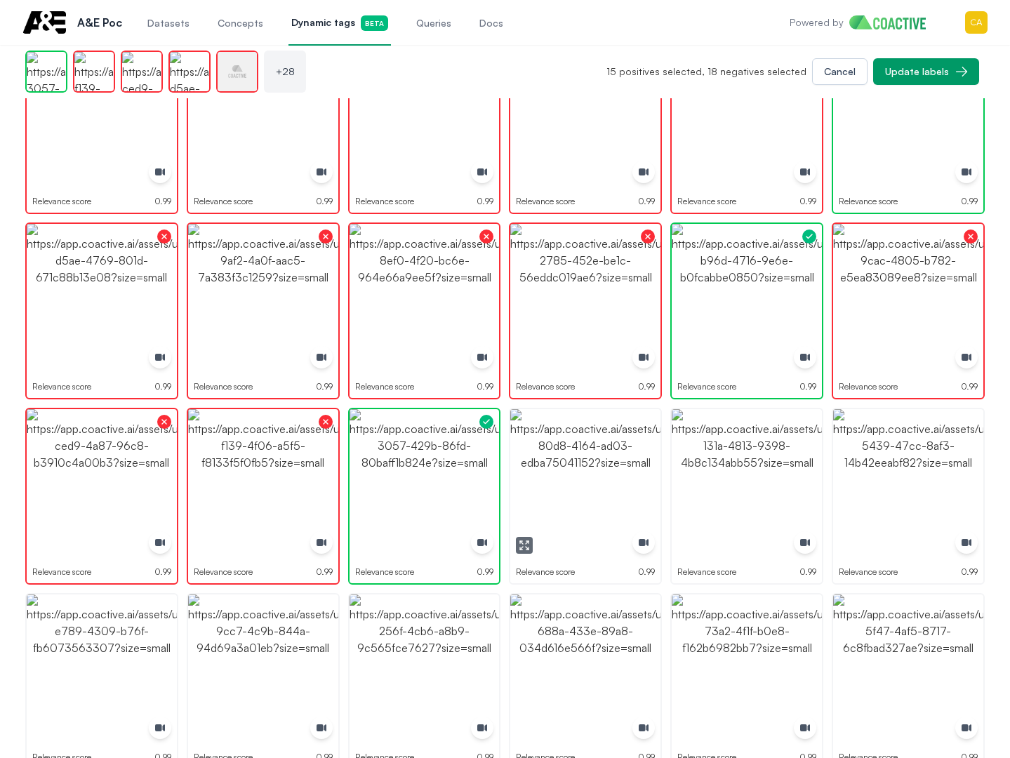
click at [597, 454] on img "button" at bounding box center [585, 484] width 150 height 150
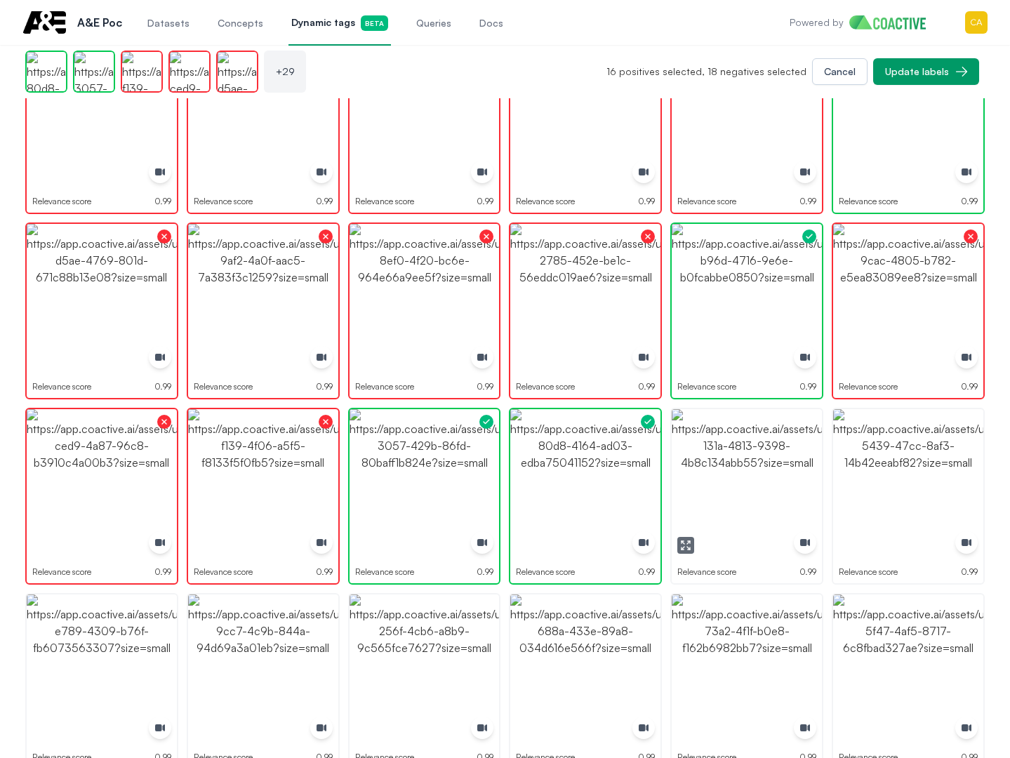
click at [771, 450] on img "button" at bounding box center [747, 484] width 150 height 150
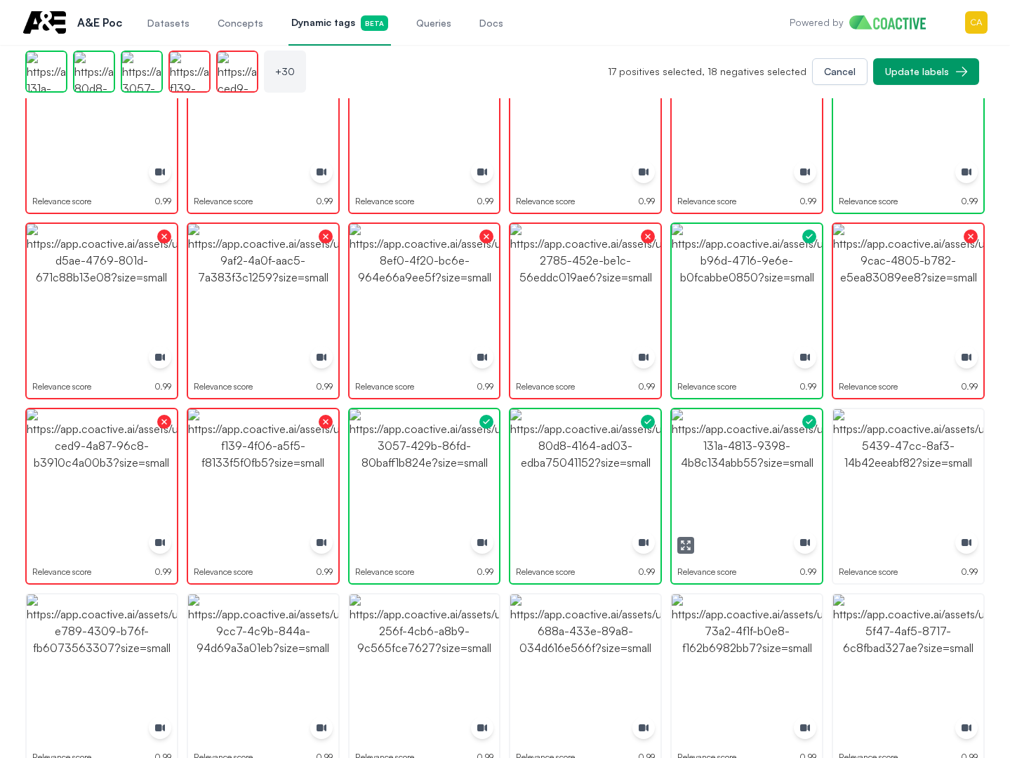
click at [767, 460] on img "button" at bounding box center [747, 484] width 150 height 150
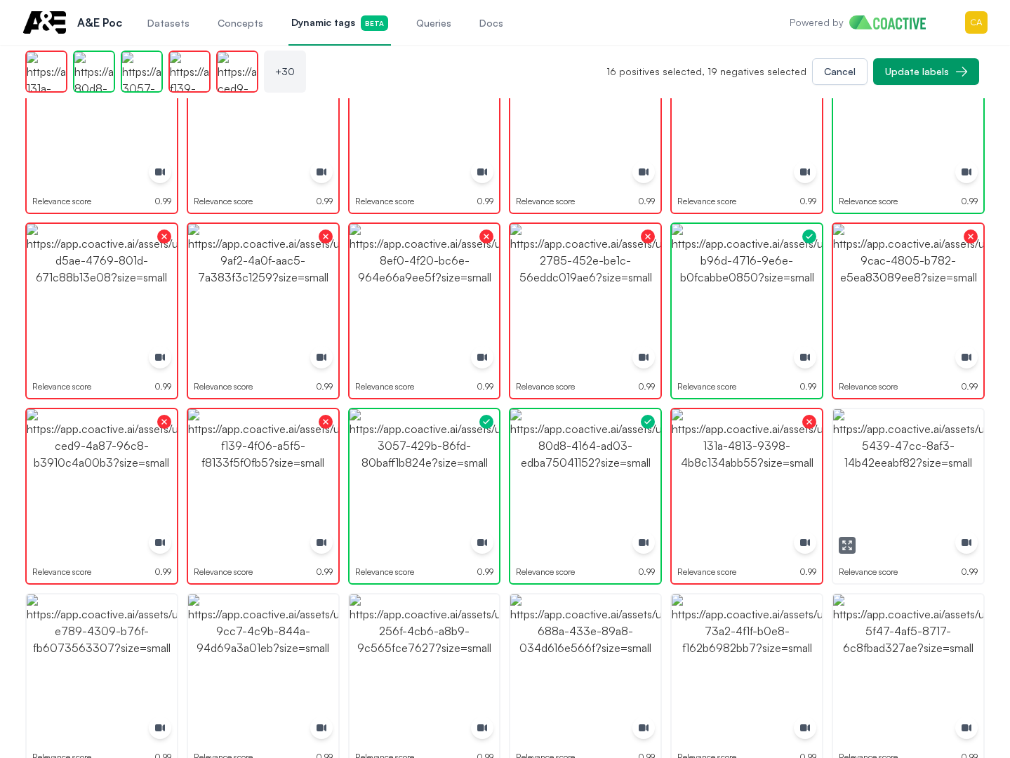
click at [885, 456] on img "button" at bounding box center [908, 484] width 150 height 150
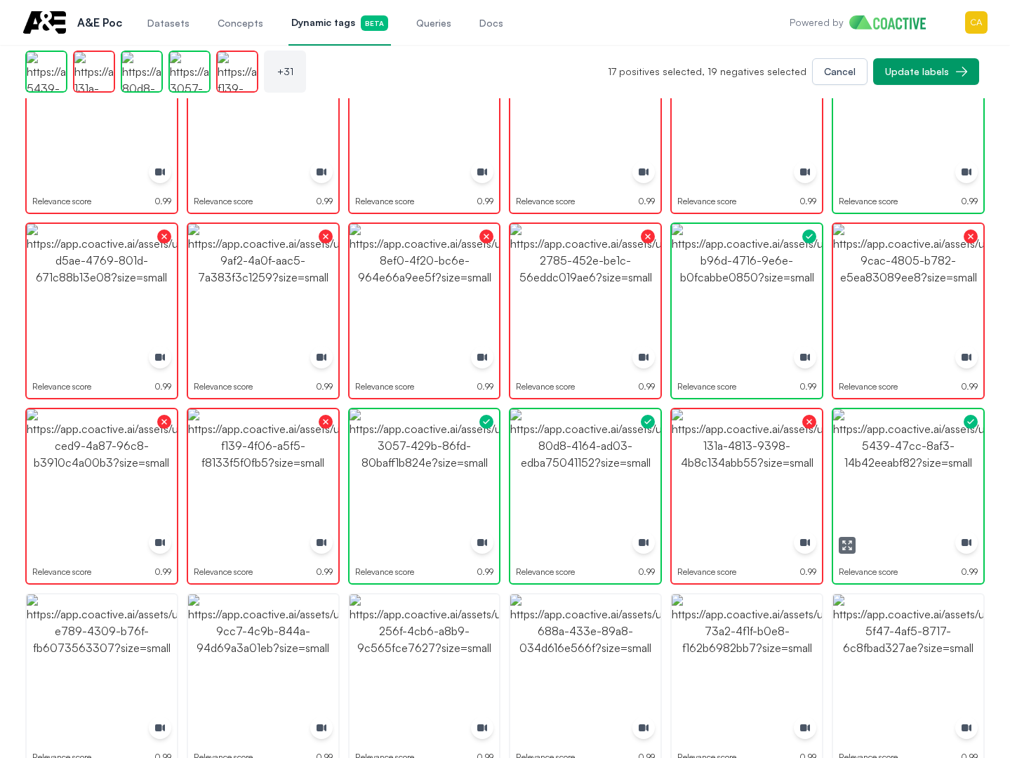
click at [887, 456] on img "button" at bounding box center [908, 484] width 150 height 150
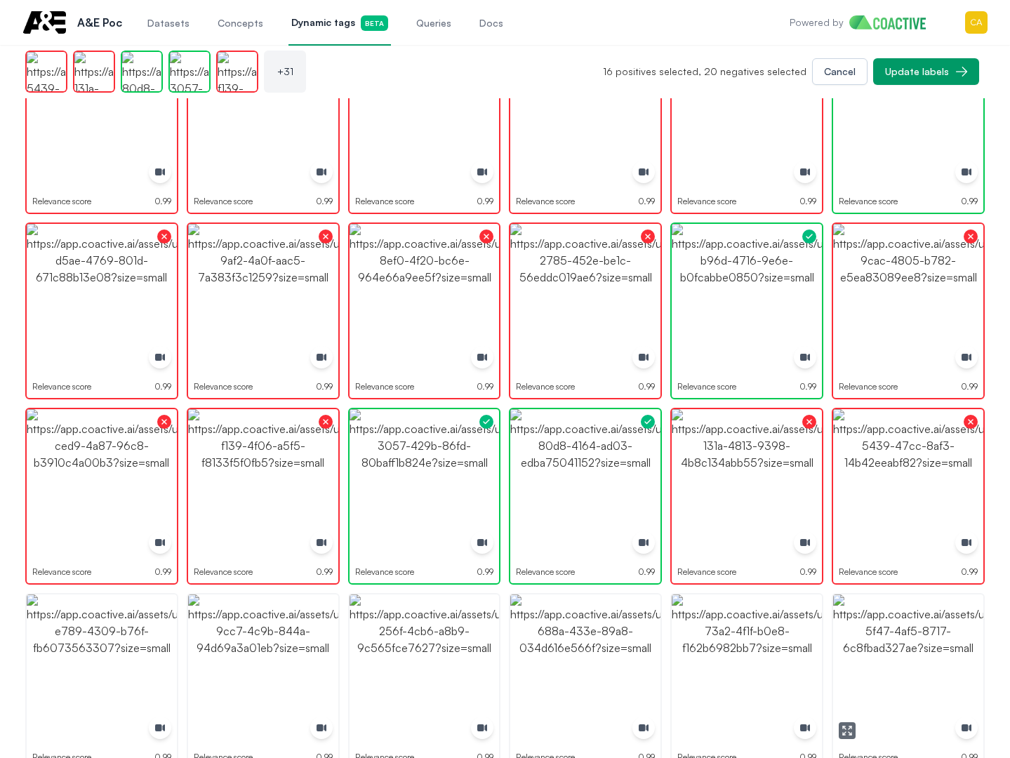
click at [882, 645] on img "button" at bounding box center [908, 670] width 150 height 150
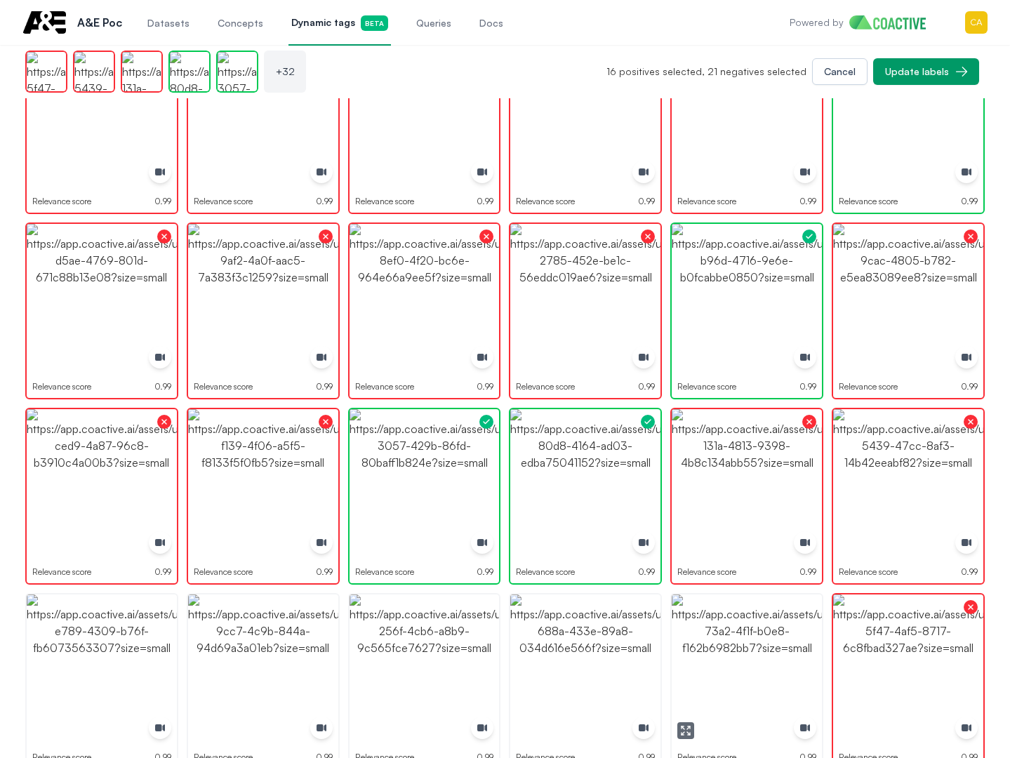
click at [700, 645] on img "button" at bounding box center [747, 670] width 150 height 150
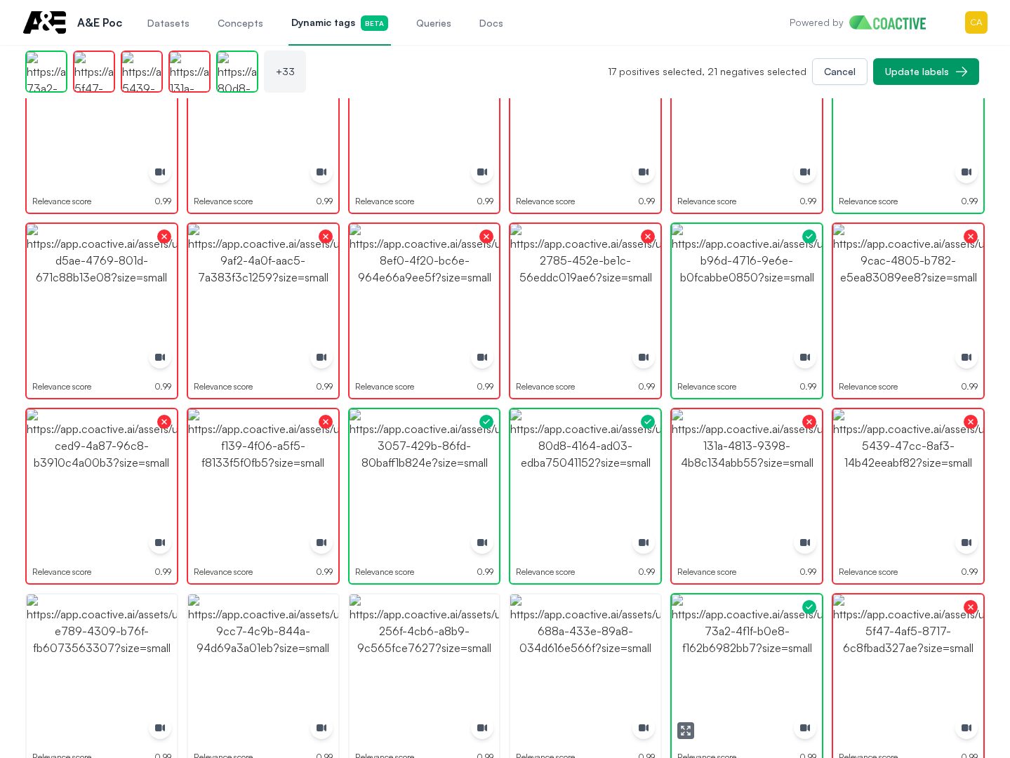
click at [698, 646] on img "button" at bounding box center [747, 670] width 150 height 150
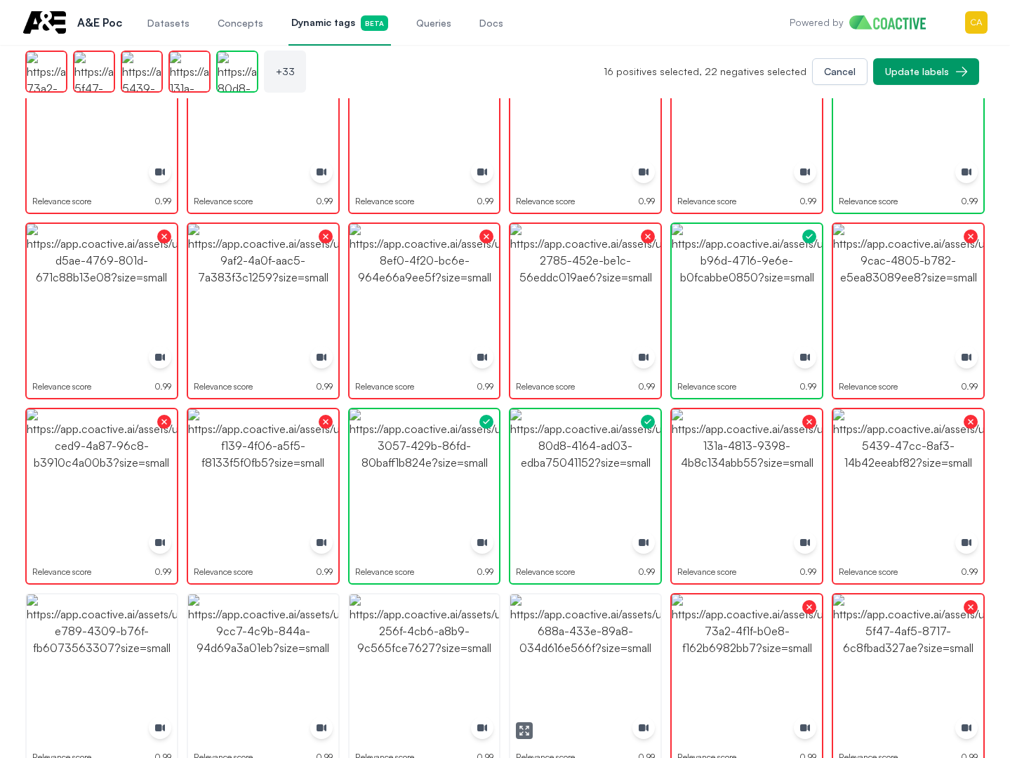
click at [548, 647] on img "button" at bounding box center [585, 670] width 150 height 150
click at [549, 647] on img "button" at bounding box center [585, 670] width 150 height 150
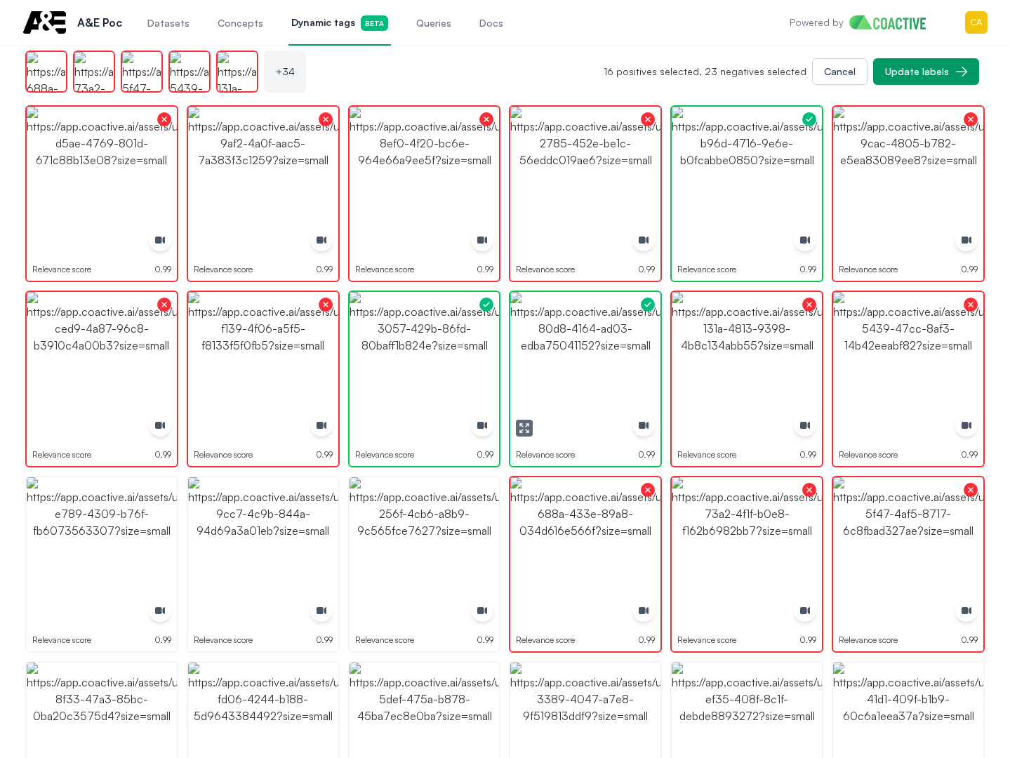
scroll to position [1053, 0]
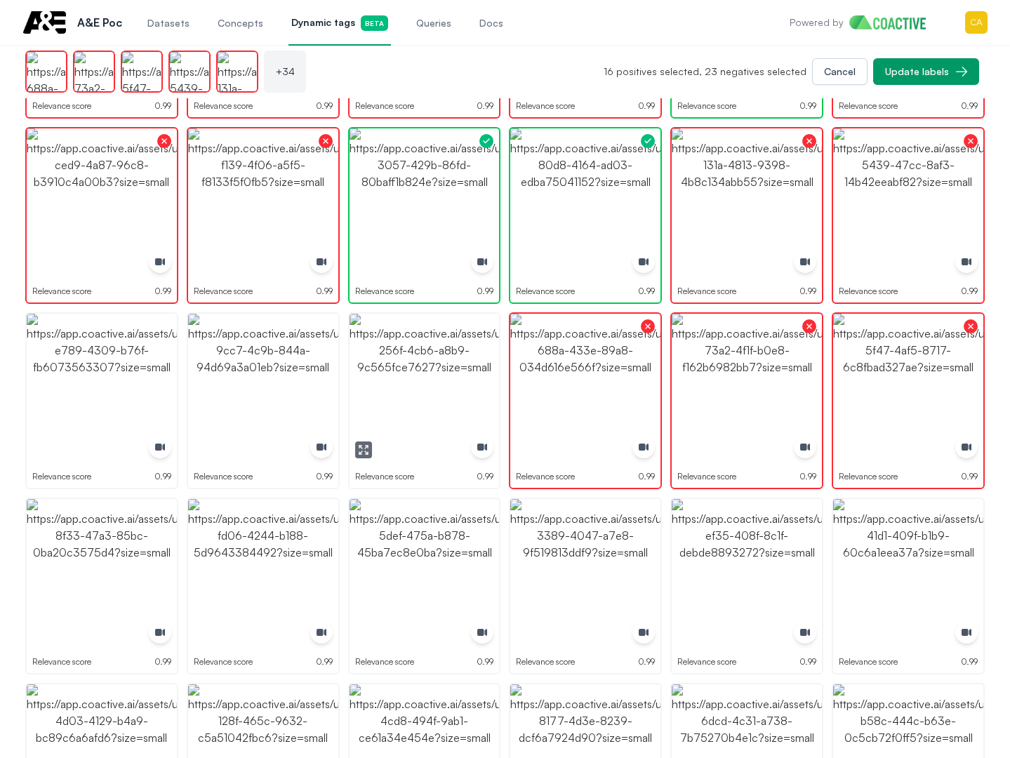
click at [397, 364] on img "button" at bounding box center [425, 389] width 150 height 150
click at [265, 347] on img "button" at bounding box center [263, 389] width 150 height 150
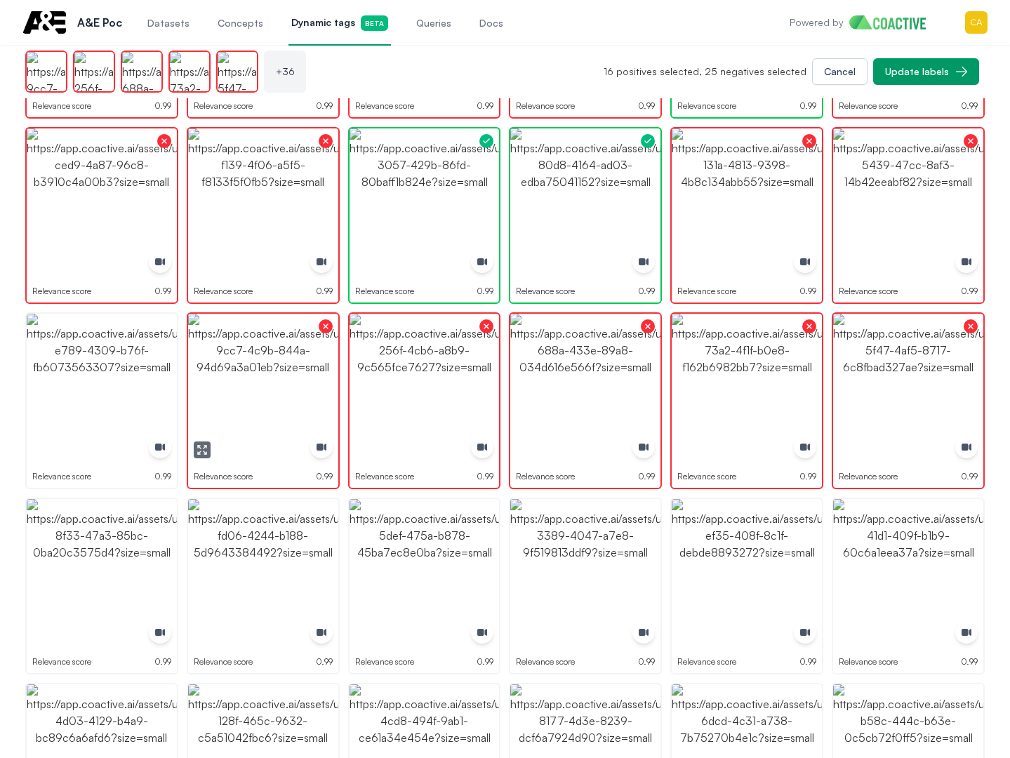
click at [77, 347] on img "button" at bounding box center [102, 389] width 150 height 150
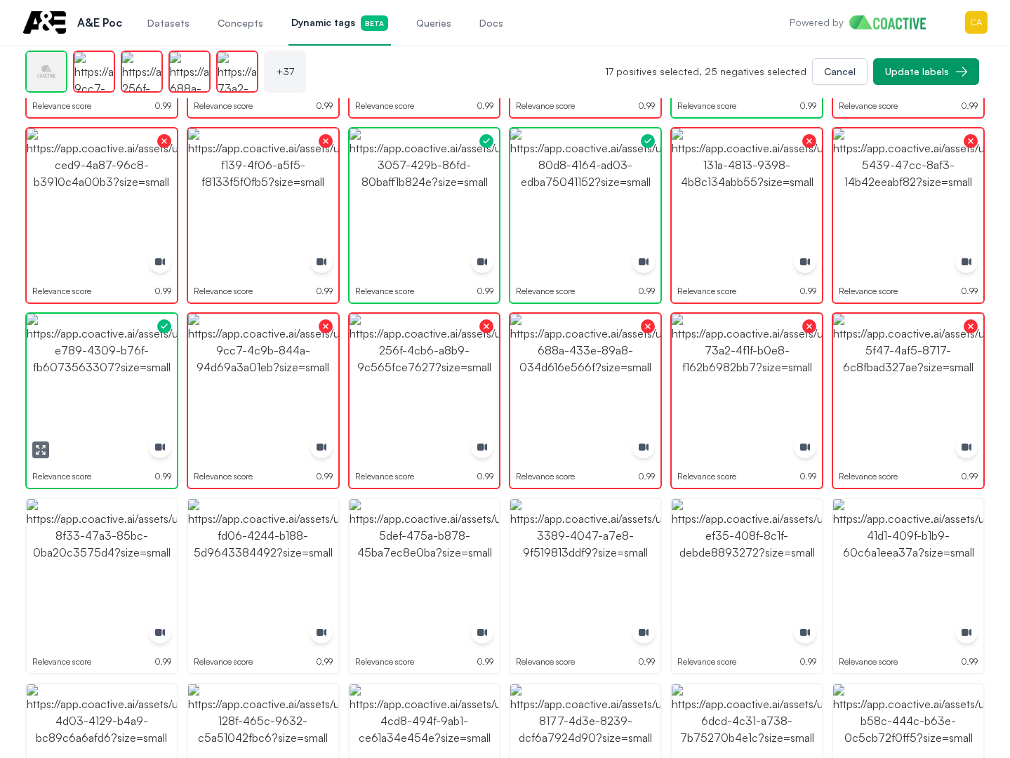
drag, startPoint x: 77, startPoint y: 347, endPoint x: 92, endPoint y: 524, distance: 178.2
click at [77, 347] on img "button" at bounding box center [102, 389] width 150 height 150
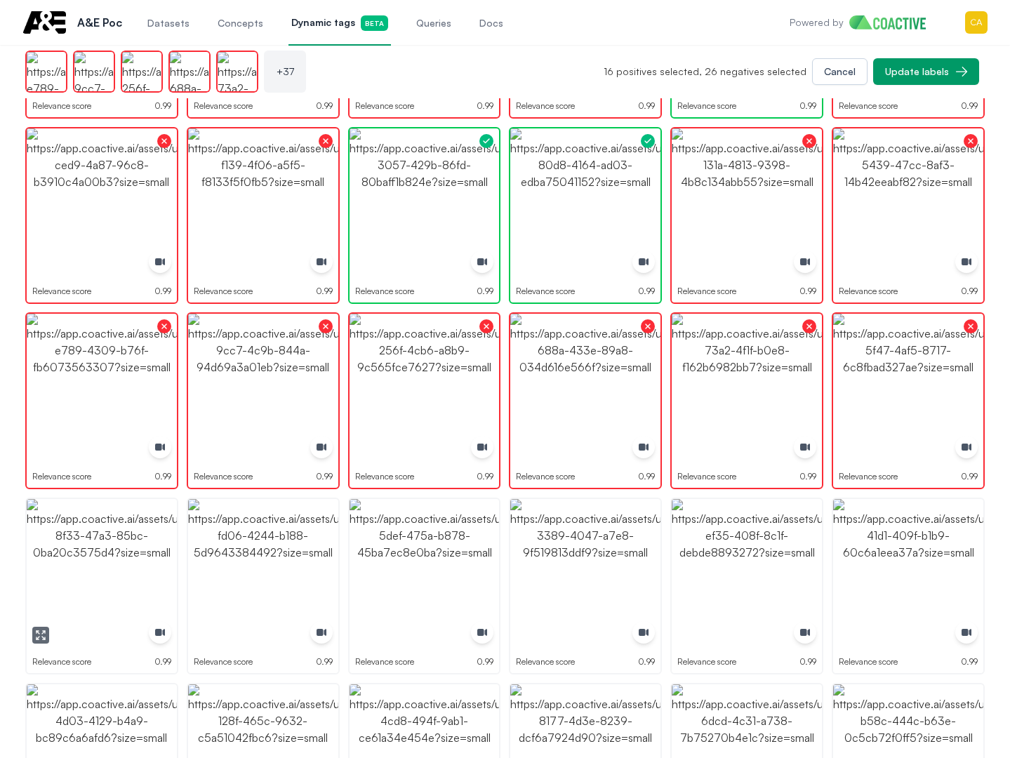
click at [95, 600] on img "button" at bounding box center [102, 574] width 150 height 150
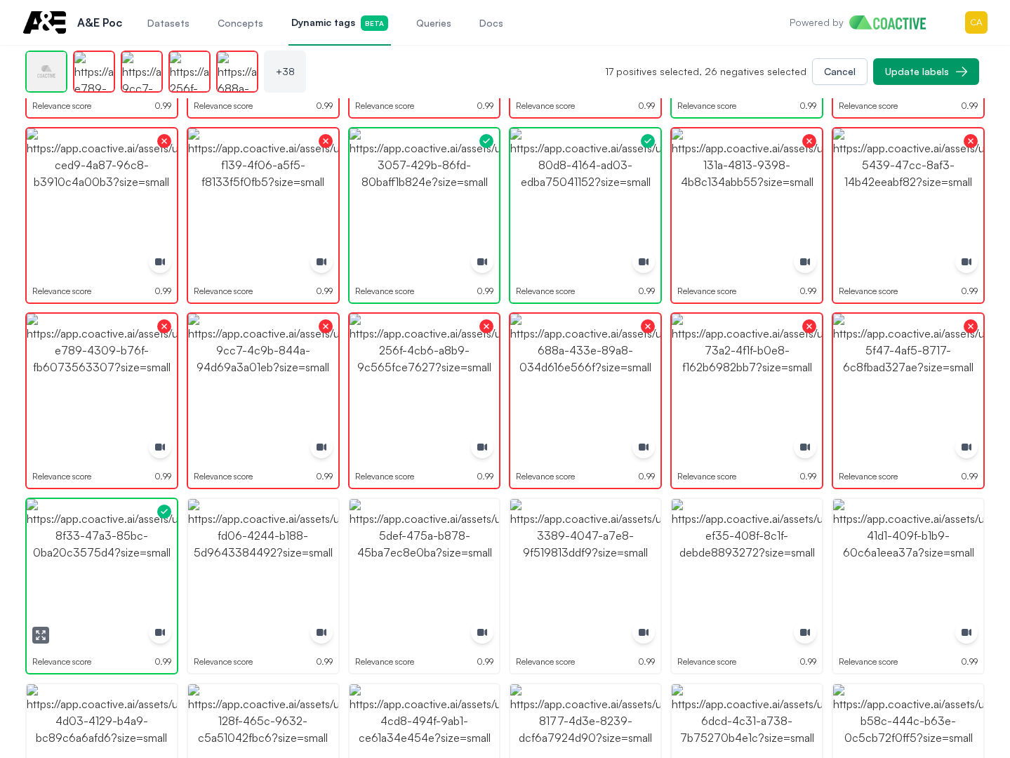
click at [95, 600] on img "button" at bounding box center [102, 574] width 150 height 150
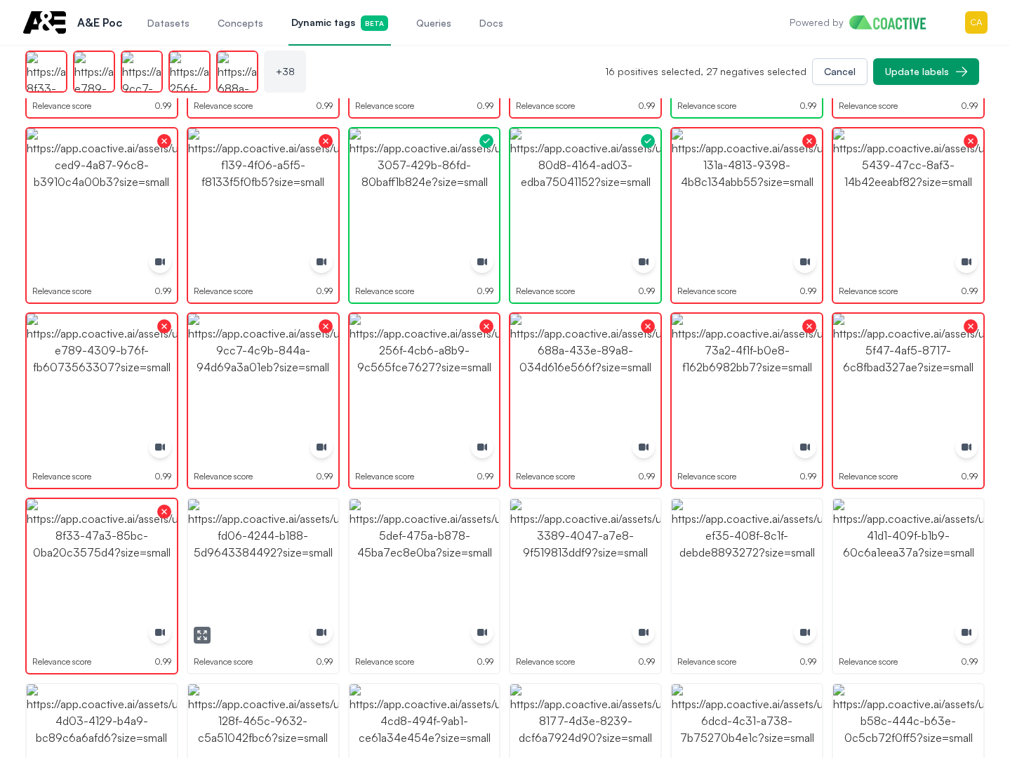
click at [234, 565] on img "button" at bounding box center [263, 574] width 150 height 150
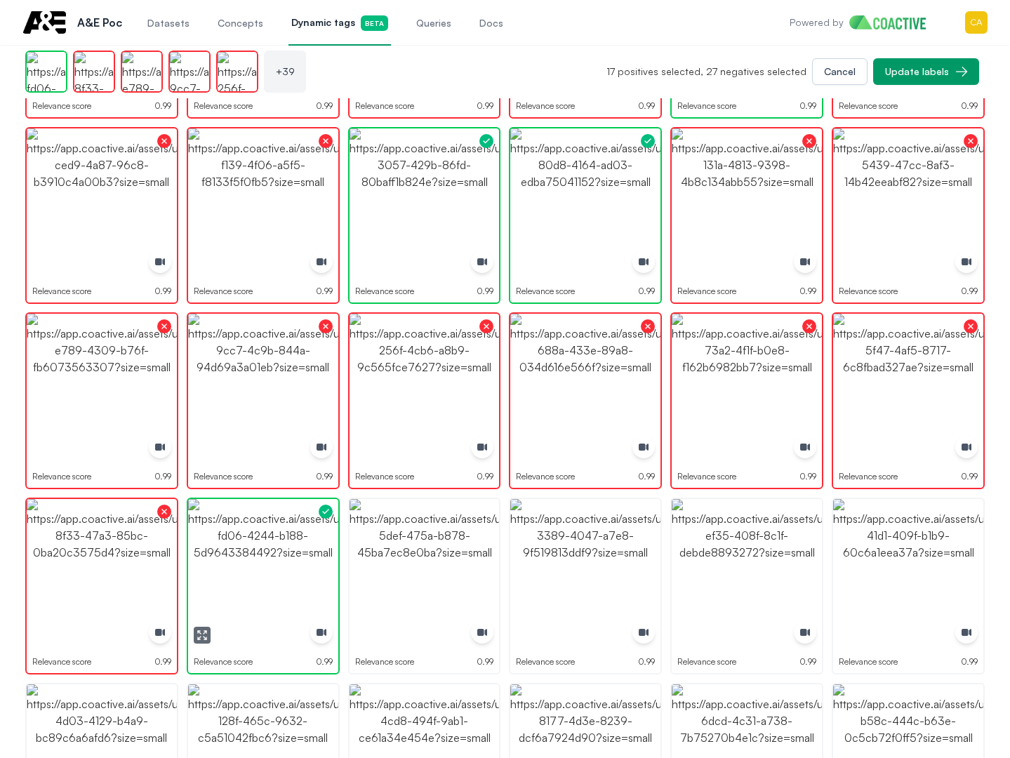
click at [234, 565] on img "button" at bounding box center [263, 574] width 150 height 150
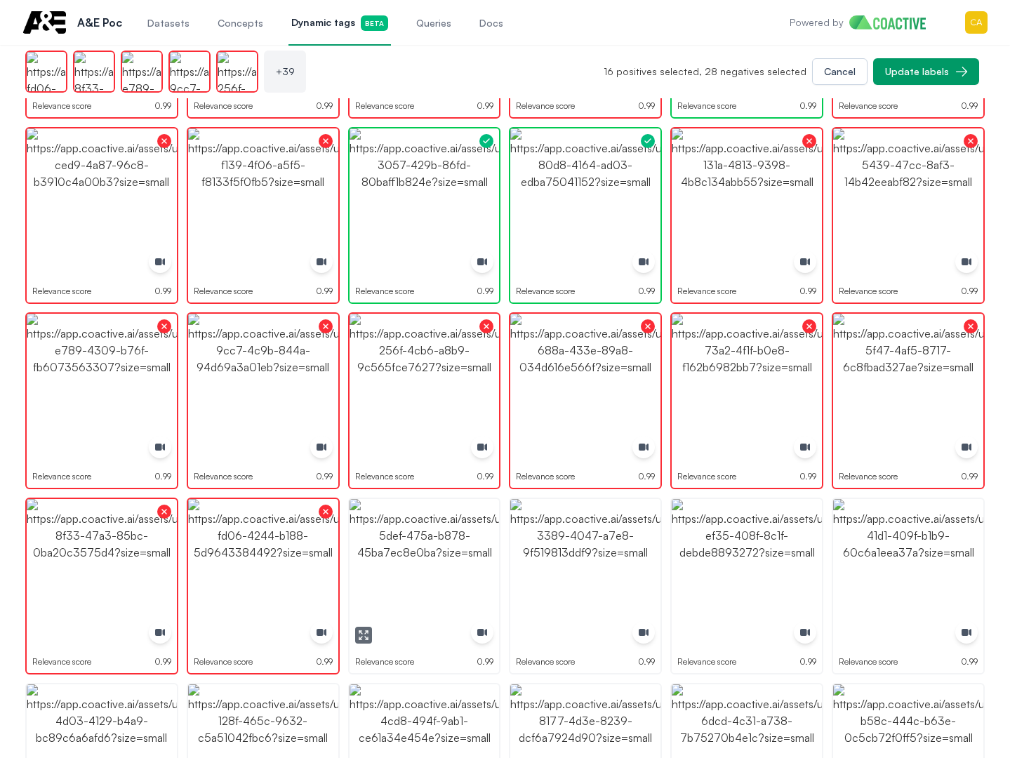
click at [407, 550] on img "button" at bounding box center [425, 574] width 150 height 150
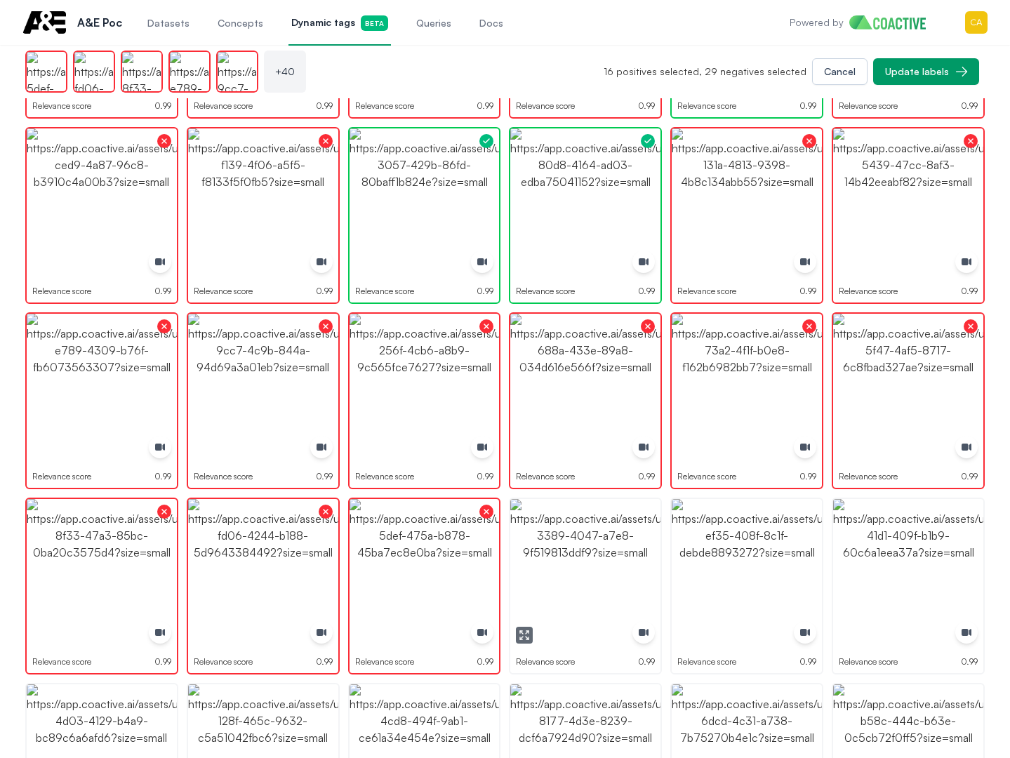
click at [604, 524] on img "button" at bounding box center [585, 574] width 150 height 150
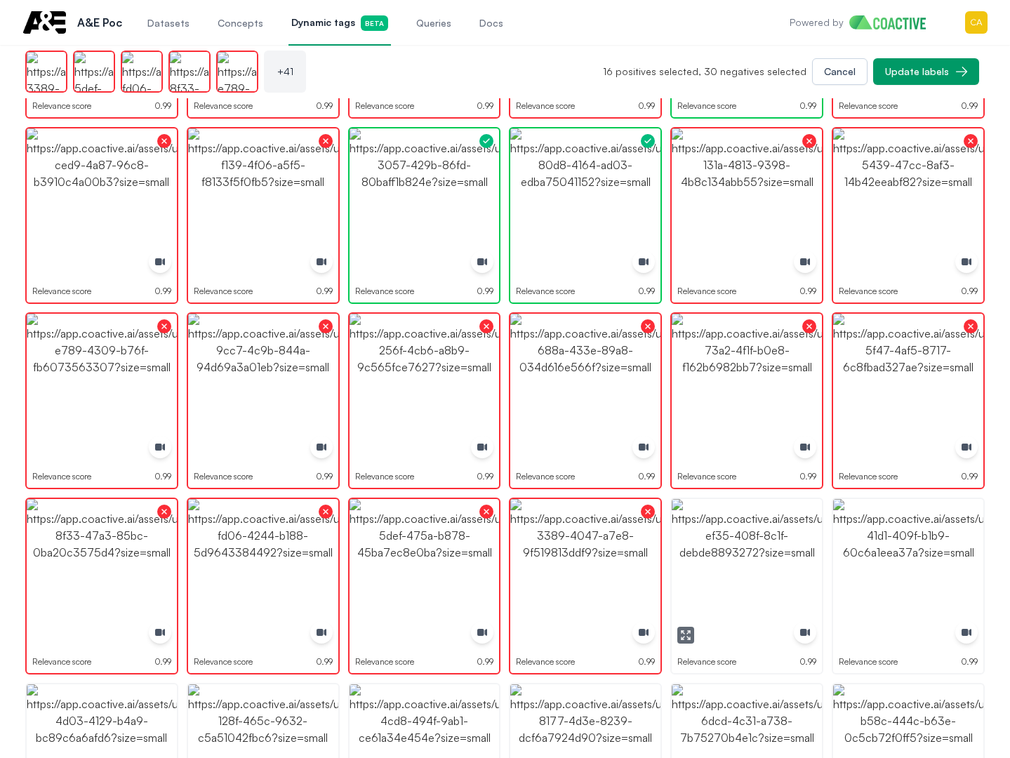
click at [698, 550] on img "button" at bounding box center [747, 574] width 150 height 150
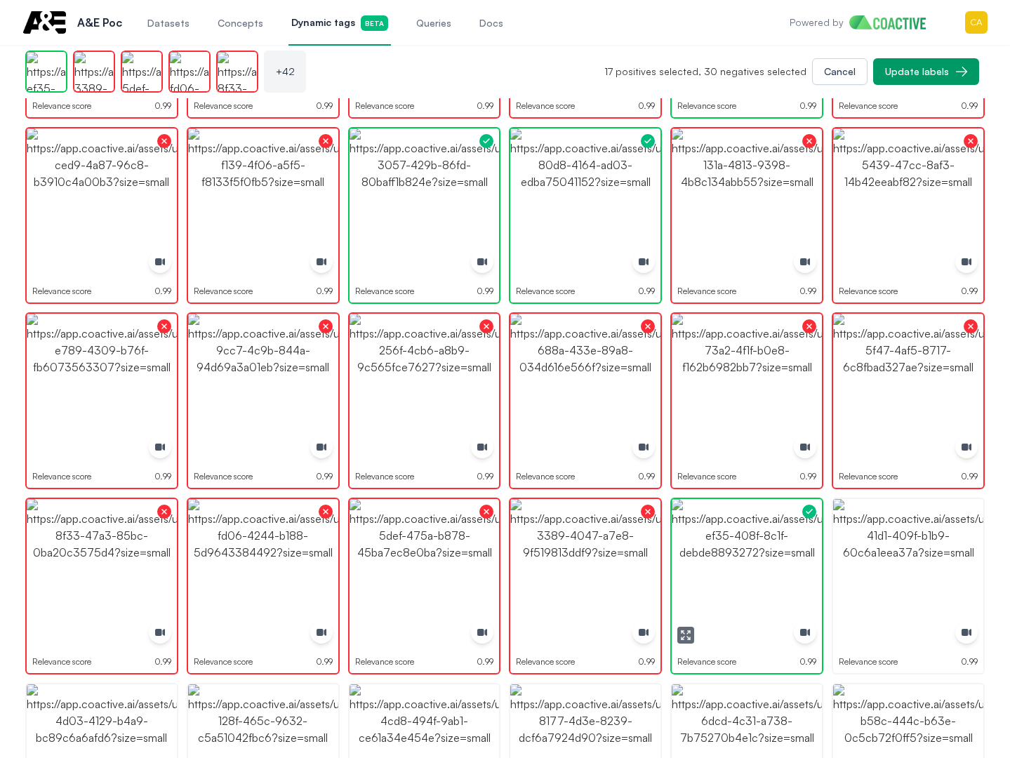
click at [889, 548] on img "button" at bounding box center [908, 574] width 150 height 150
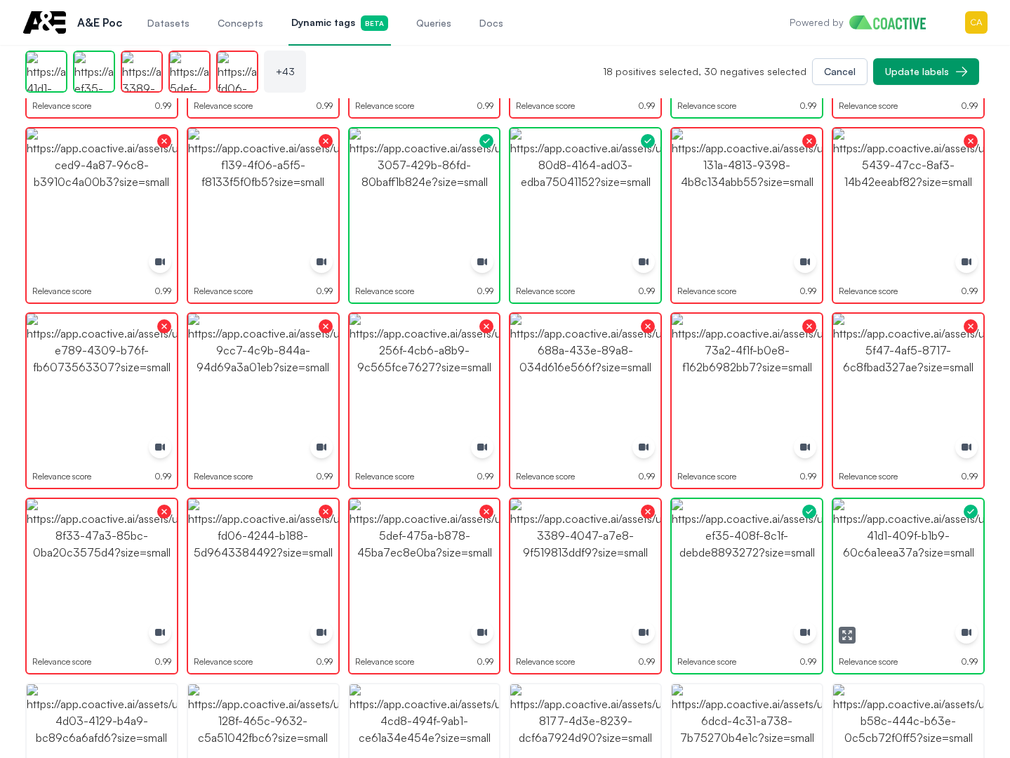
scroll to position [1264, 0]
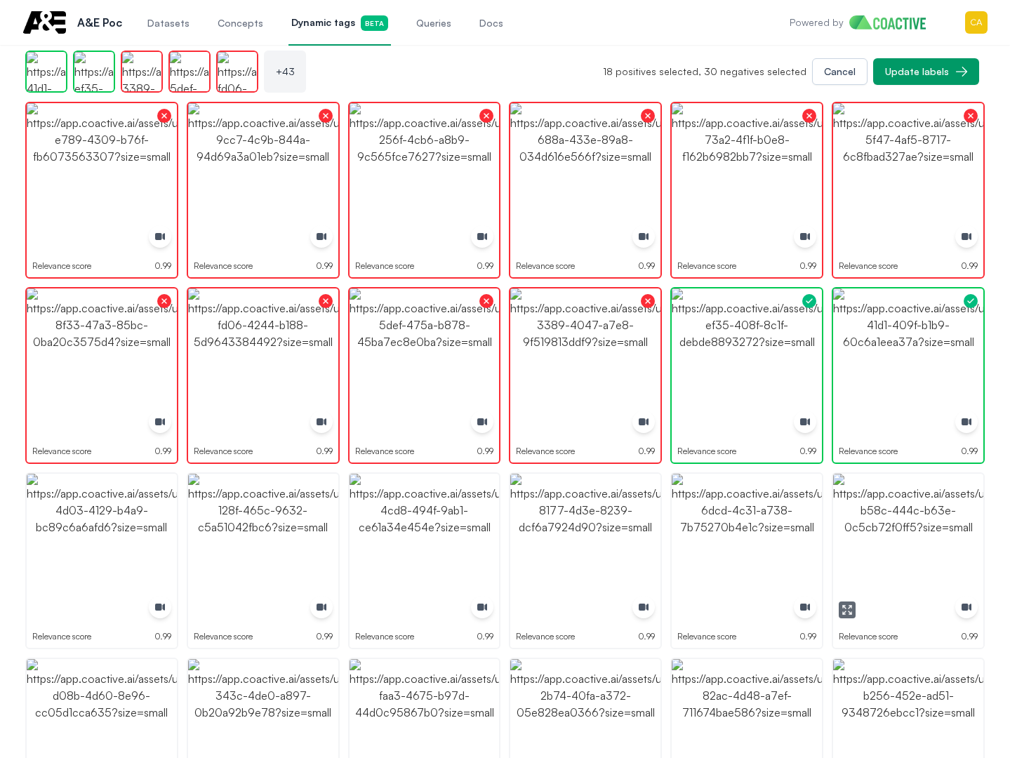
click at [907, 531] on img "button" at bounding box center [908, 549] width 150 height 150
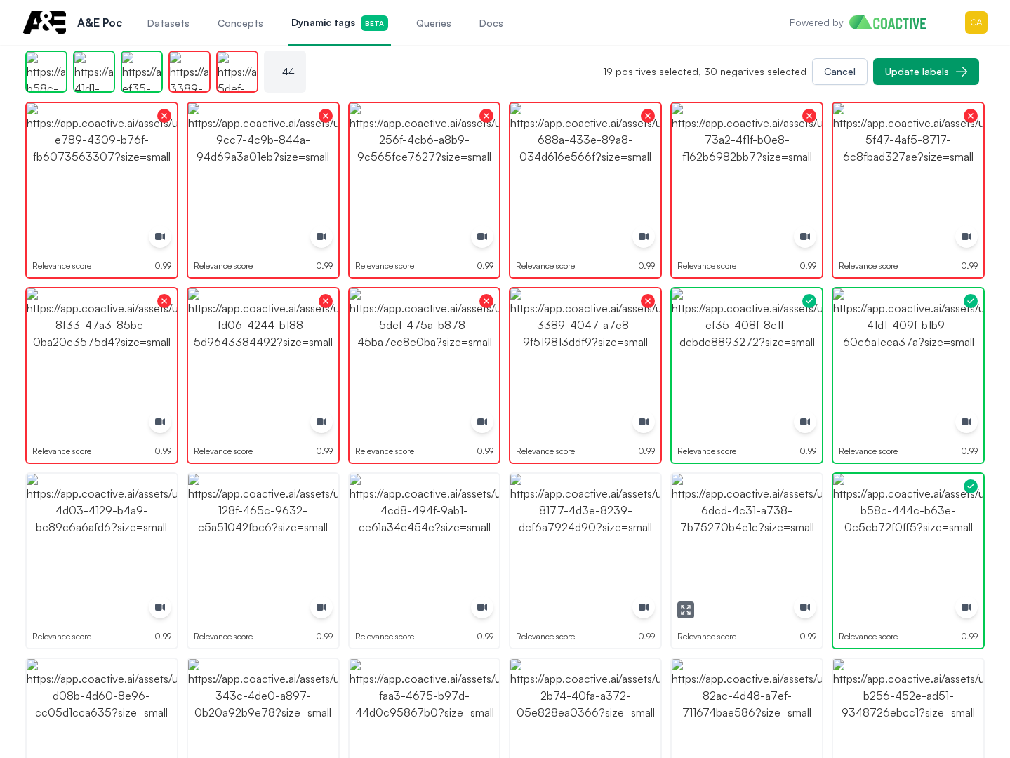
click at [811, 526] on img "button" at bounding box center [747, 549] width 150 height 150
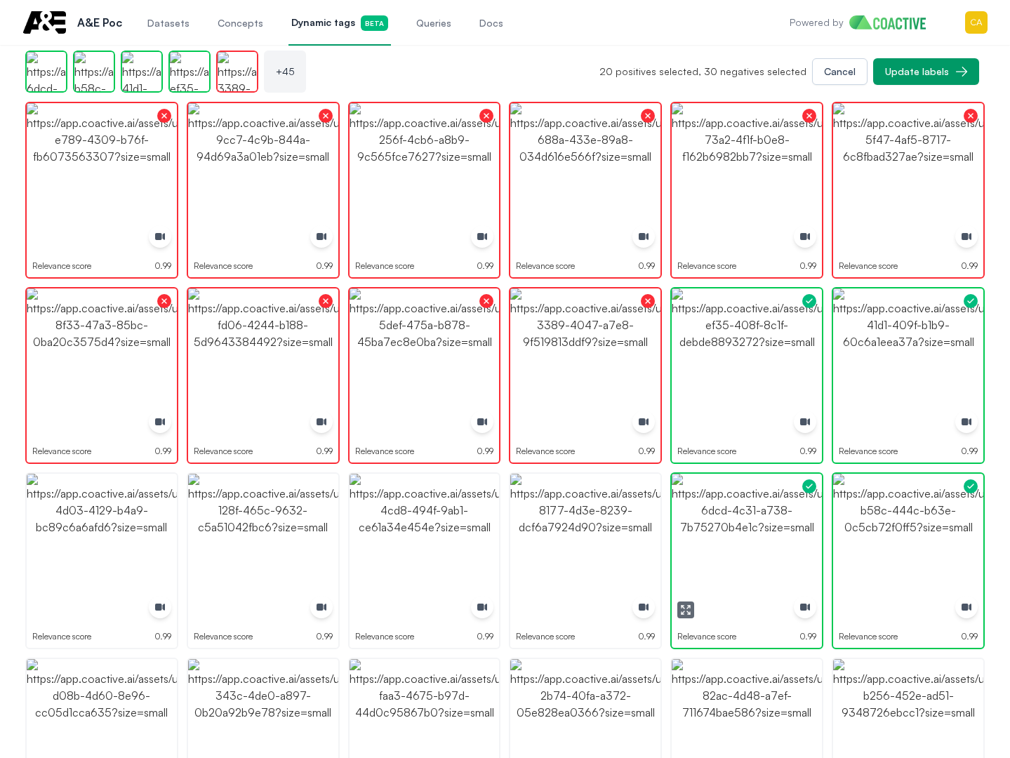
click at [773, 529] on img "button" at bounding box center [747, 549] width 150 height 150
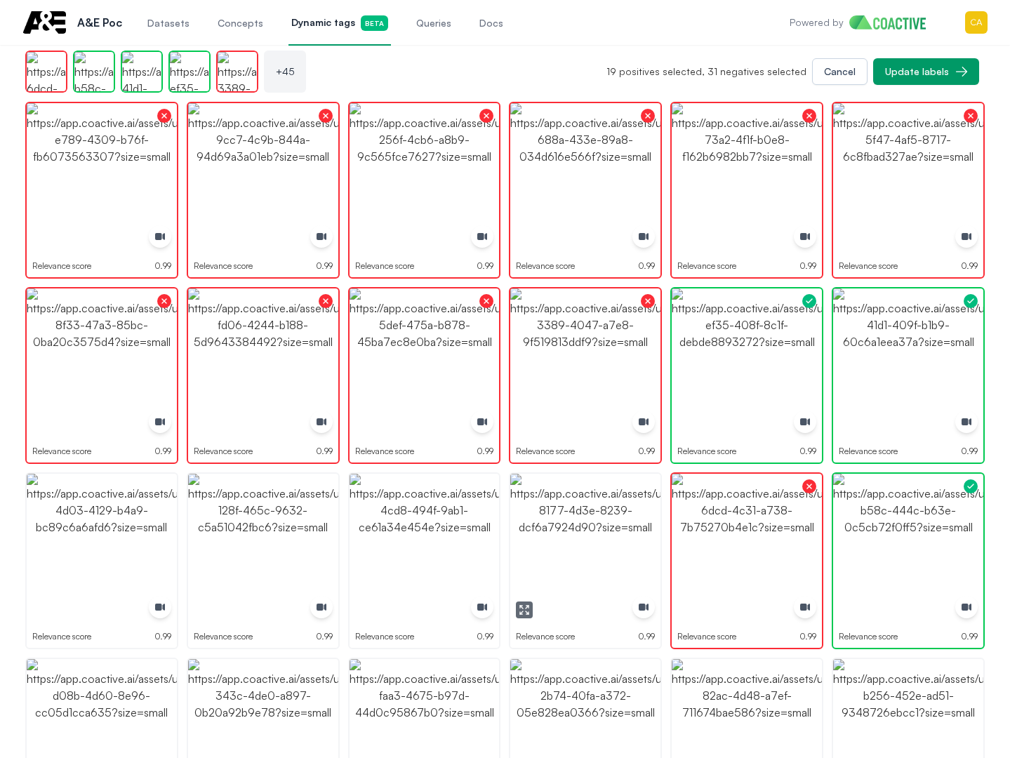
click at [574, 525] on img "button" at bounding box center [585, 549] width 150 height 150
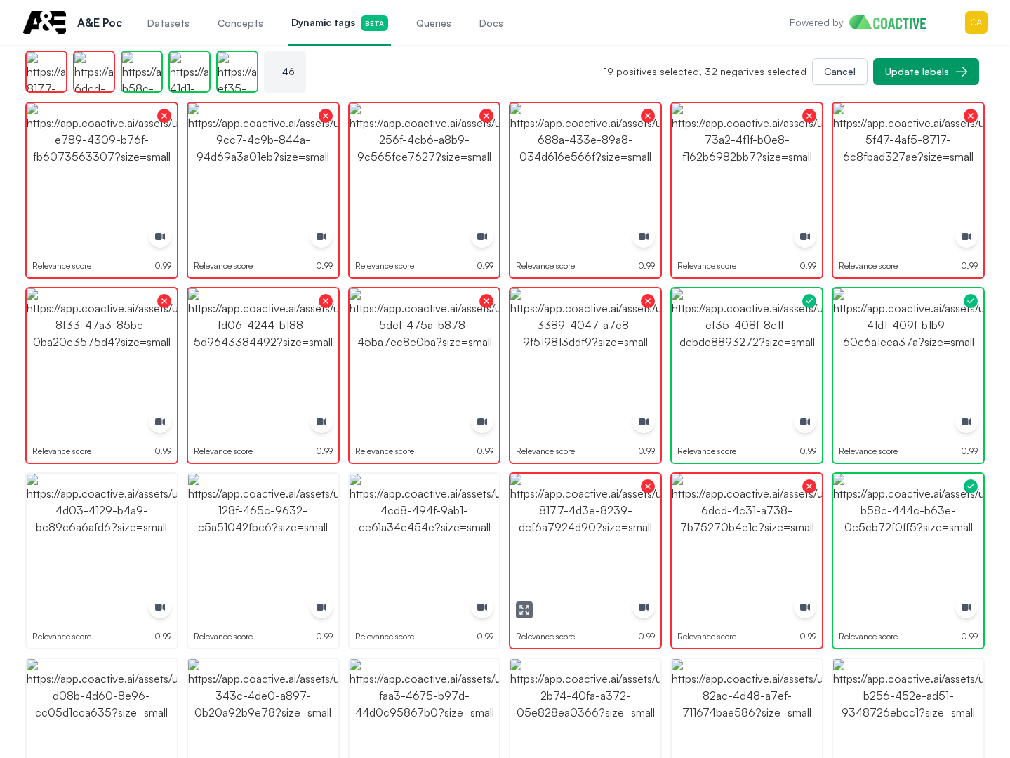
click at [420, 520] on img "button" at bounding box center [425, 549] width 150 height 150
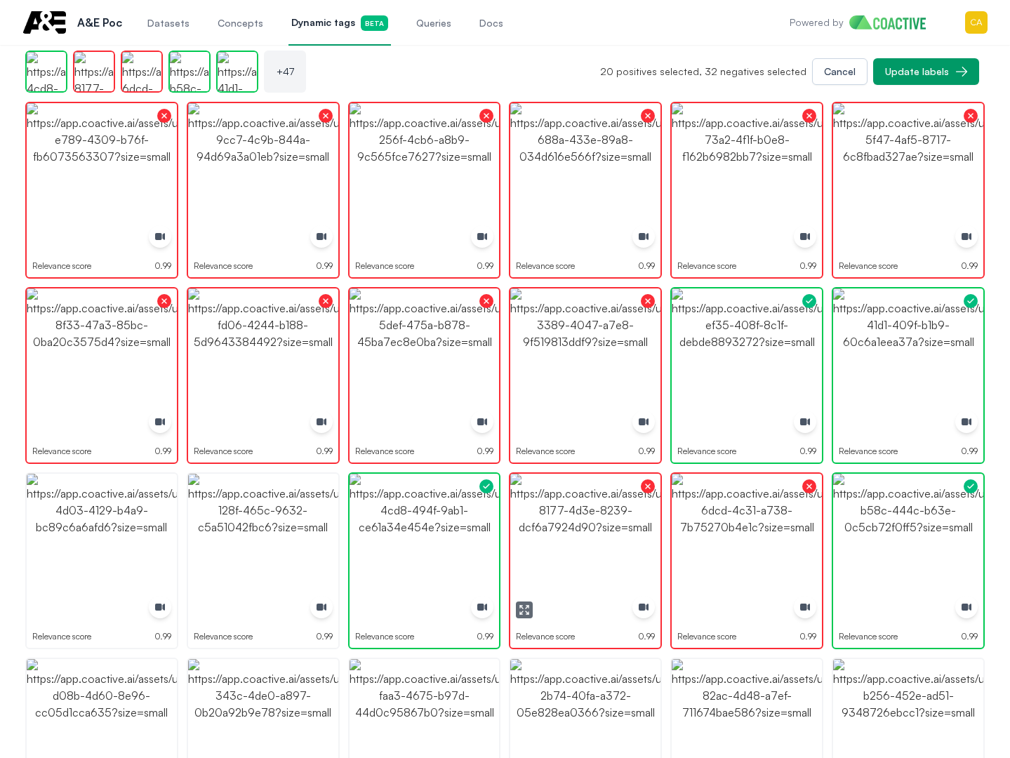
click at [529, 610] on icon "button" at bounding box center [524, 609] width 11 height 11
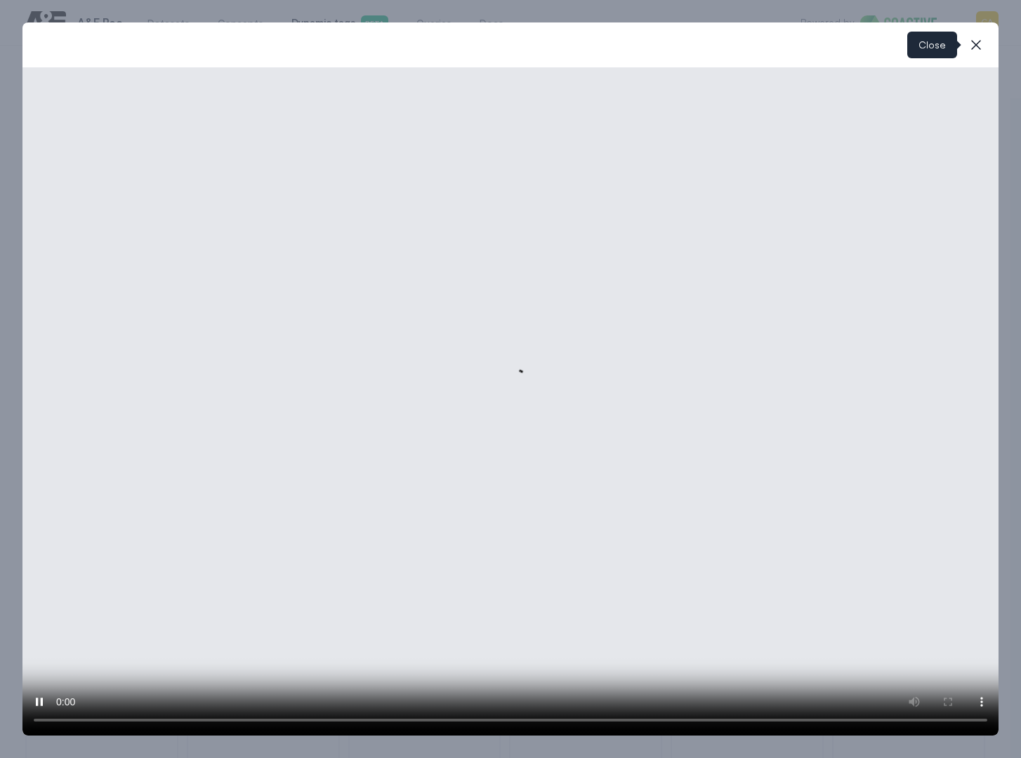
click at [963, 46] on button "close-modal" at bounding box center [976, 45] width 28 height 28
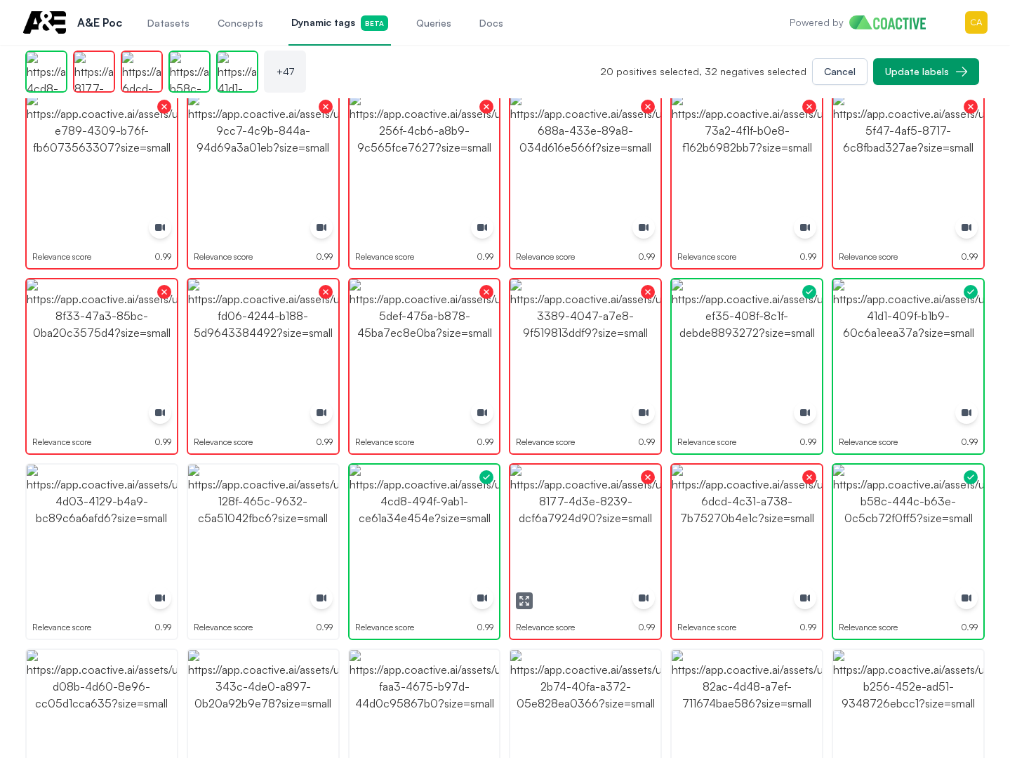
click at [552, 534] on img "button" at bounding box center [585, 540] width 150 height 150
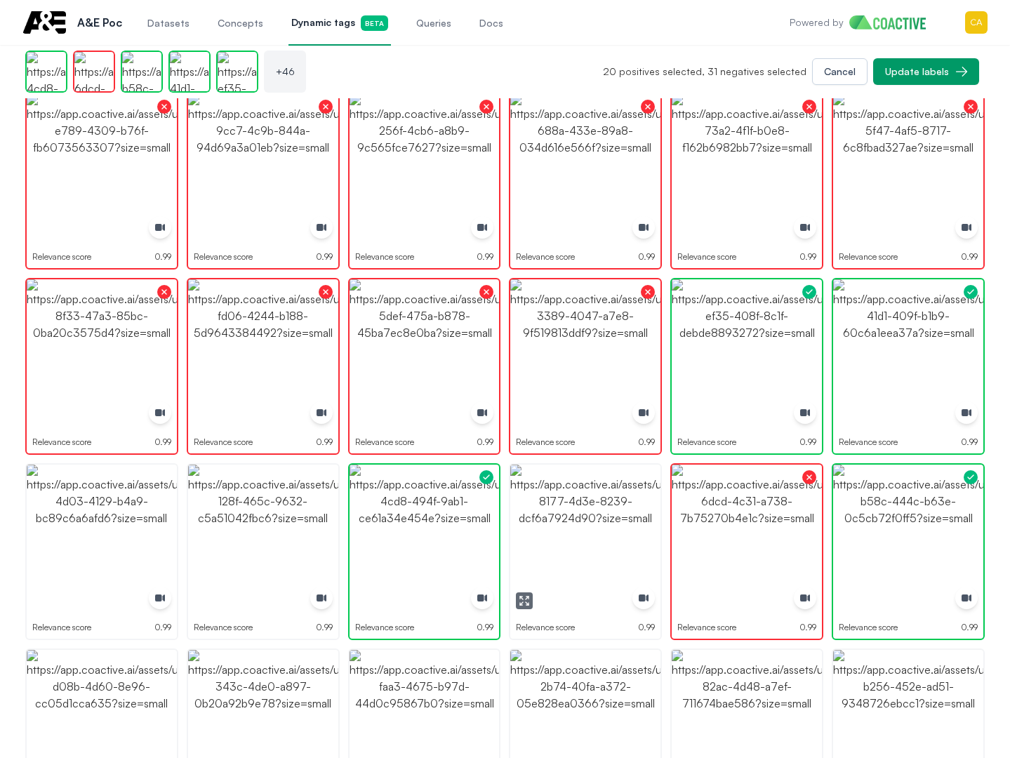
click at [534, 526] on img "button" at bounding box center [585, 540] width 150 height 150
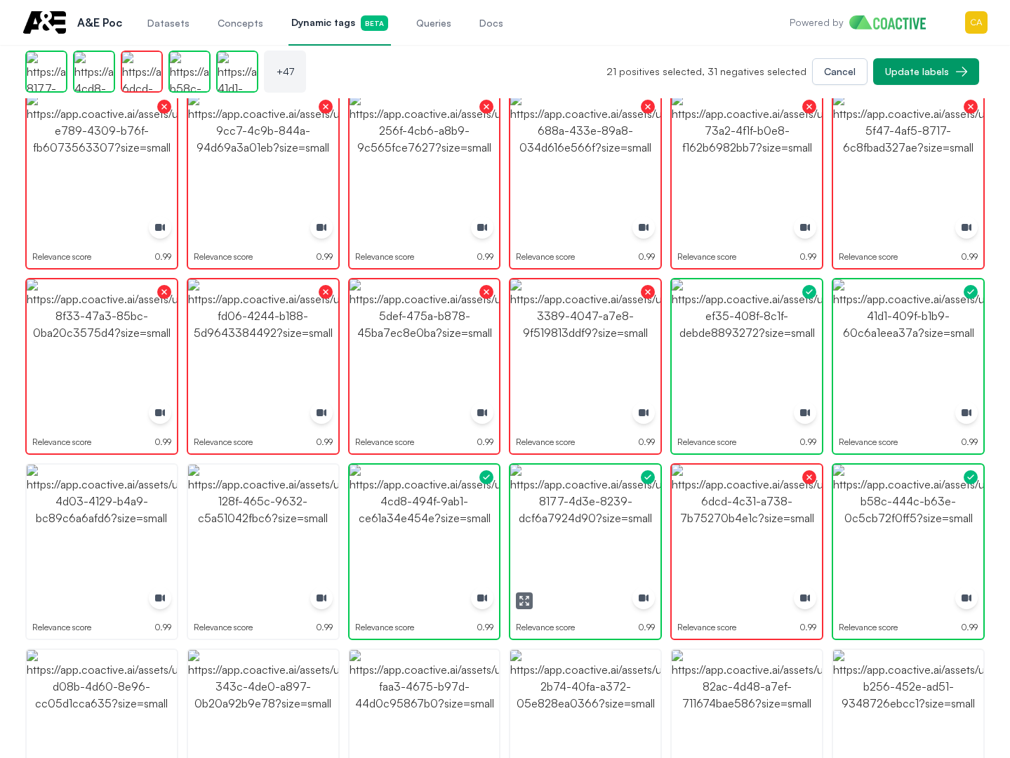
click at [555, 529] on img "button" at bounding box center [585, 540] width 150 height 150
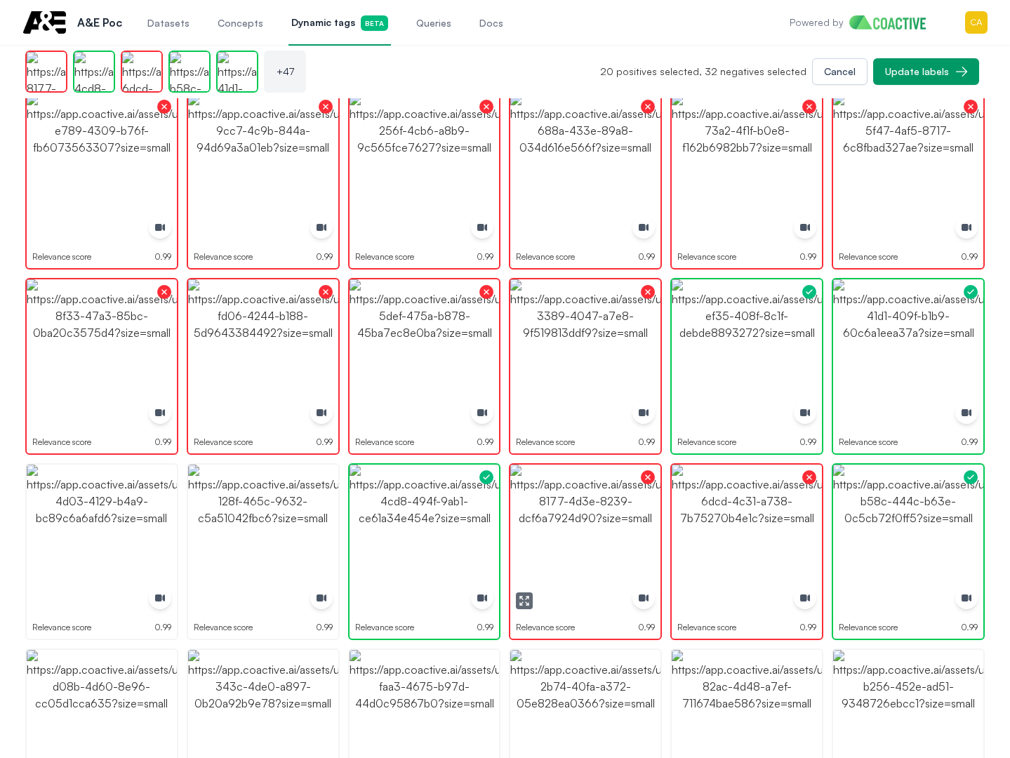
click at [555, 527] on img "button" at bounding box center [585, 540] width 150 height 150
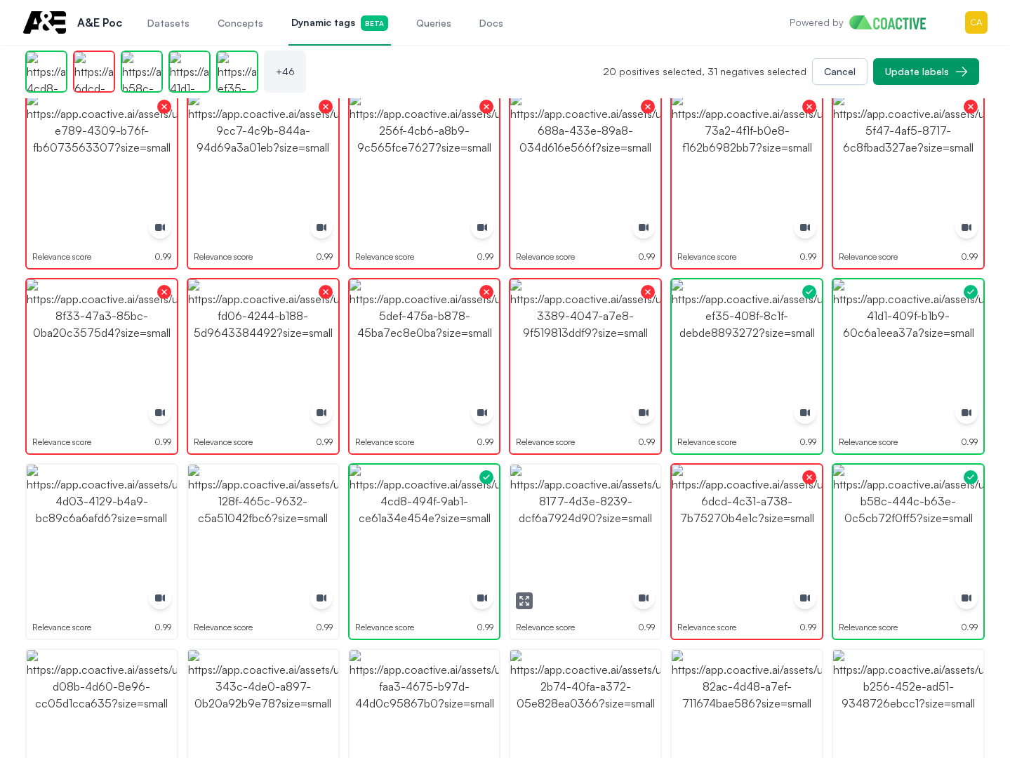
click at [555, 527] on img "button" at bounding box center [585, 540] width 150 height 150
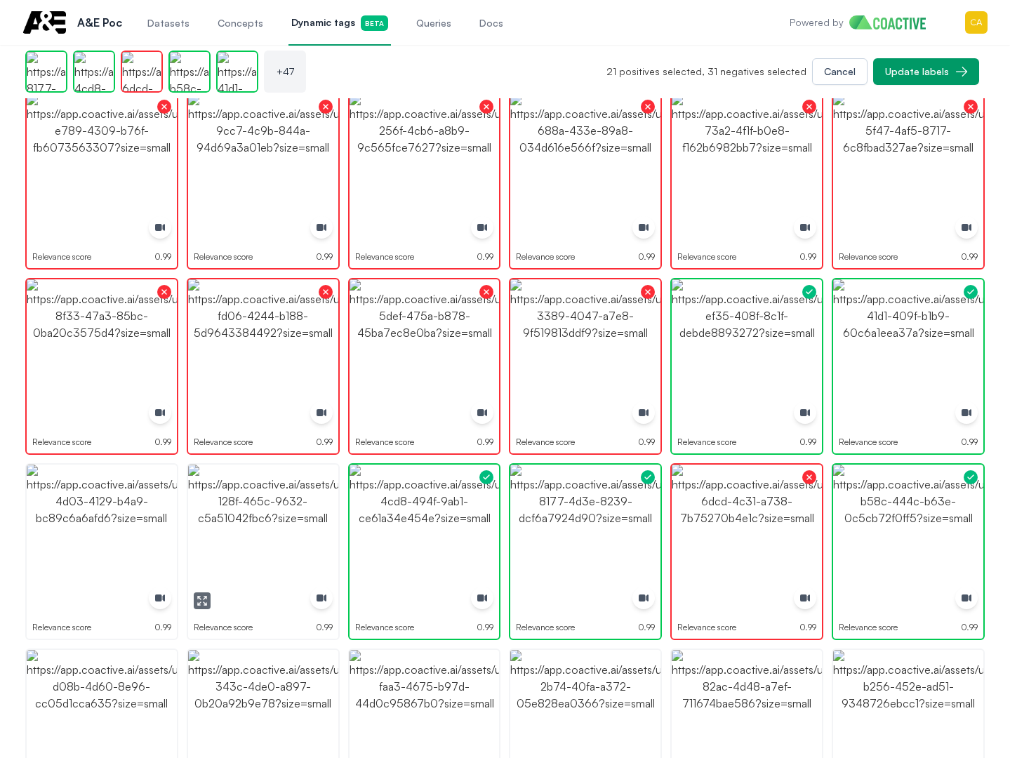
click at [310, 531] on img "button" at bounding box center [263, 540] width 150 height 150
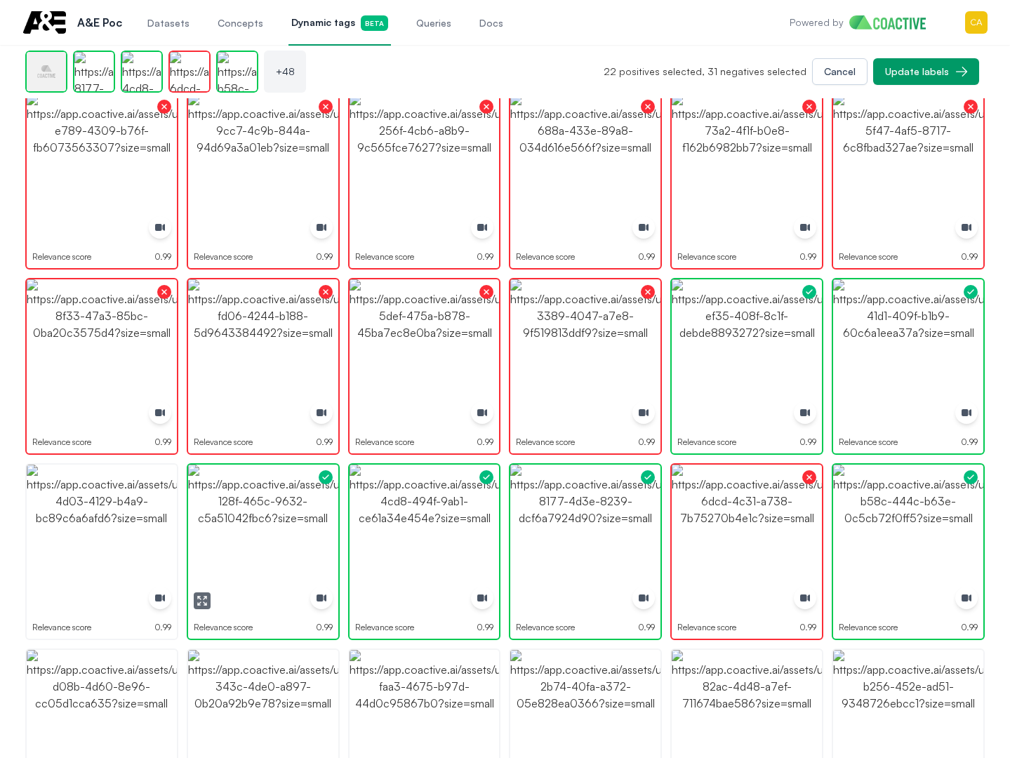
click at [287, 538] on img "button" at bounding box center [263, 540] width 150 height 150
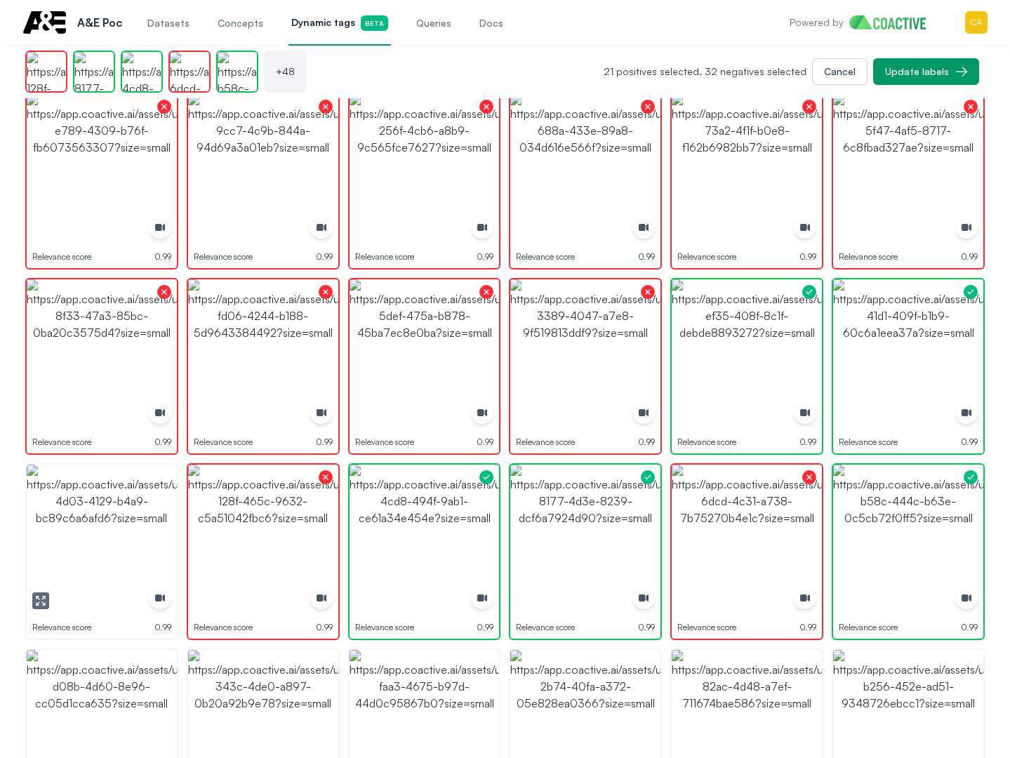
click at [121, 515] on img "button" at bounding box center [102, 540] width 150 height 150
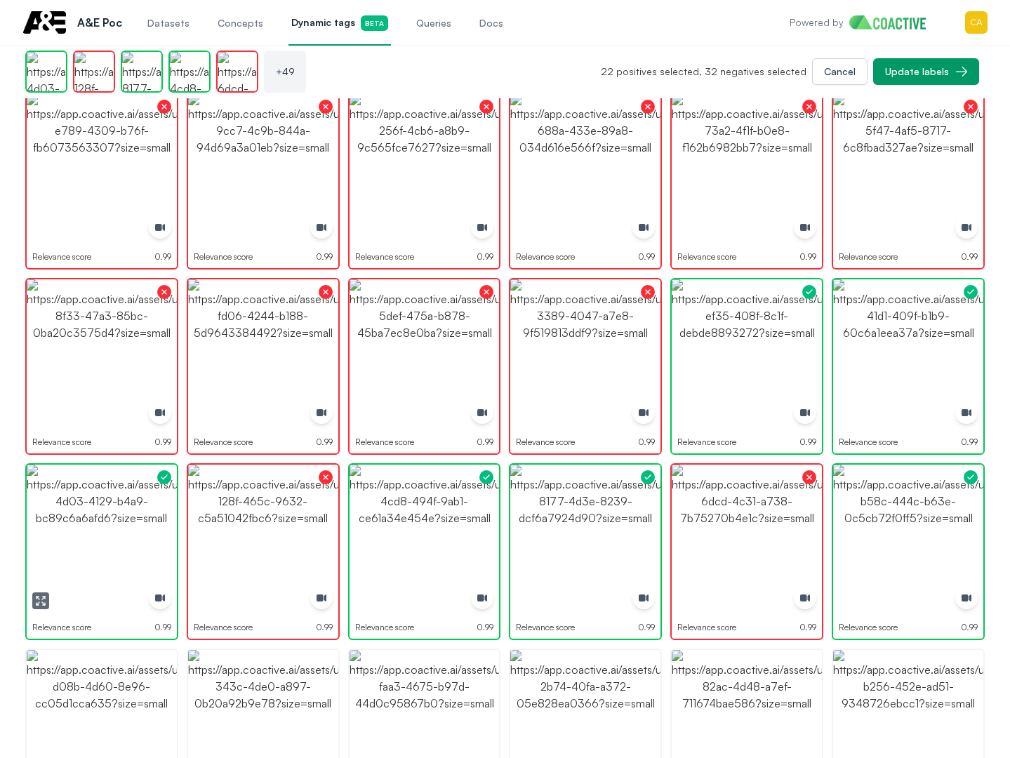
click at [121, 515] on img "button" at bounding box center [102, 540] width 150 height 150
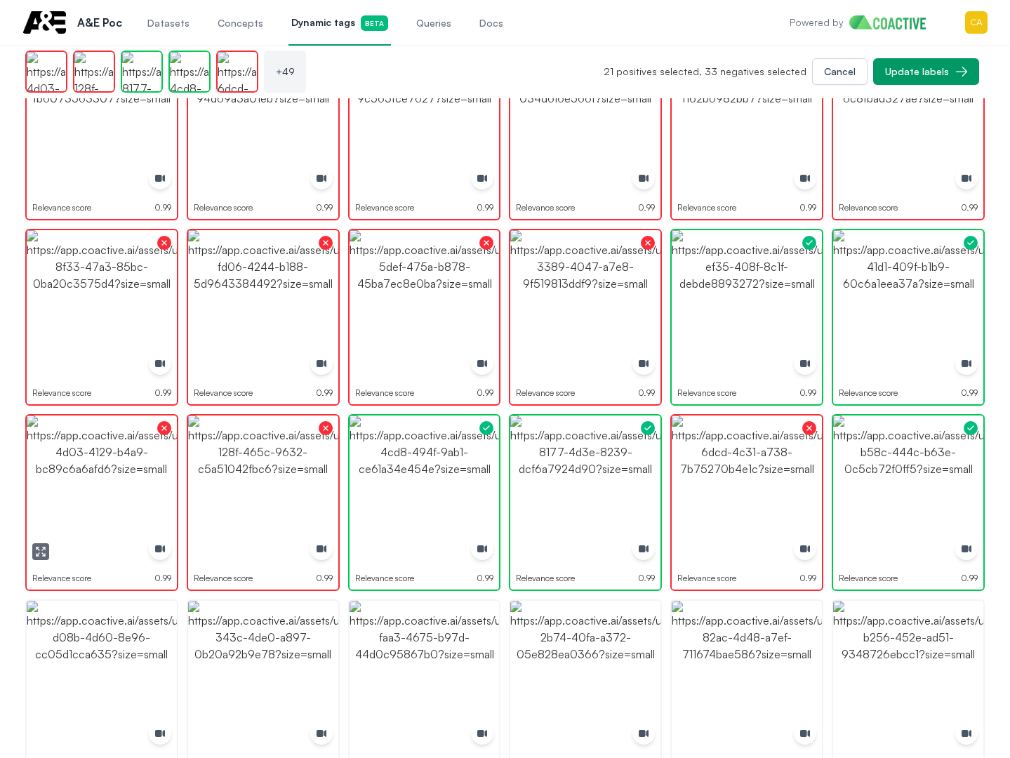
scroll to position [1413, 0]
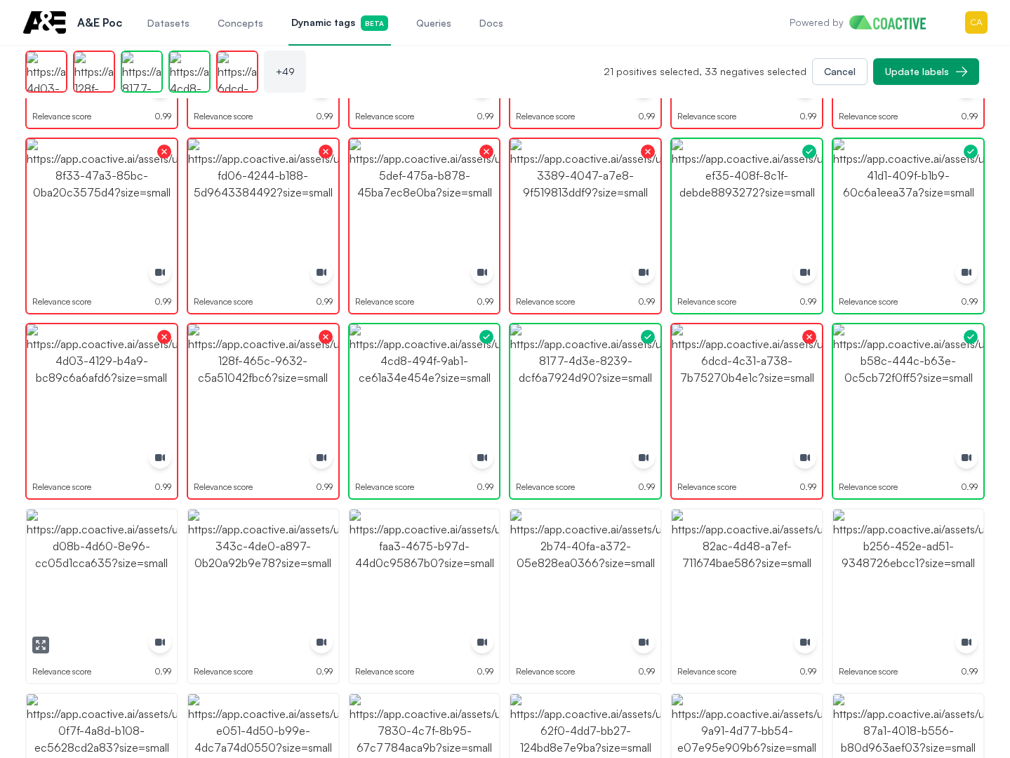
click at [135, 569] on img "button" at bounding box center [102, 585] width 150 height 150
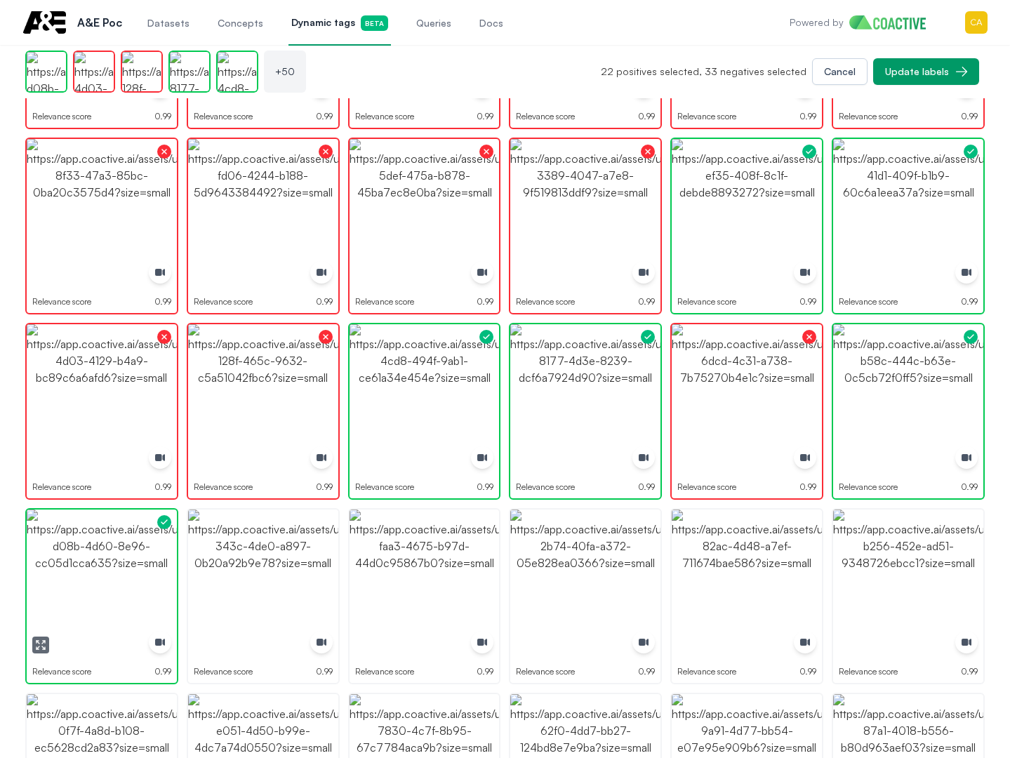
click at [135, 569] on img "button" at bounding box center [102, 585] width 150 height 150
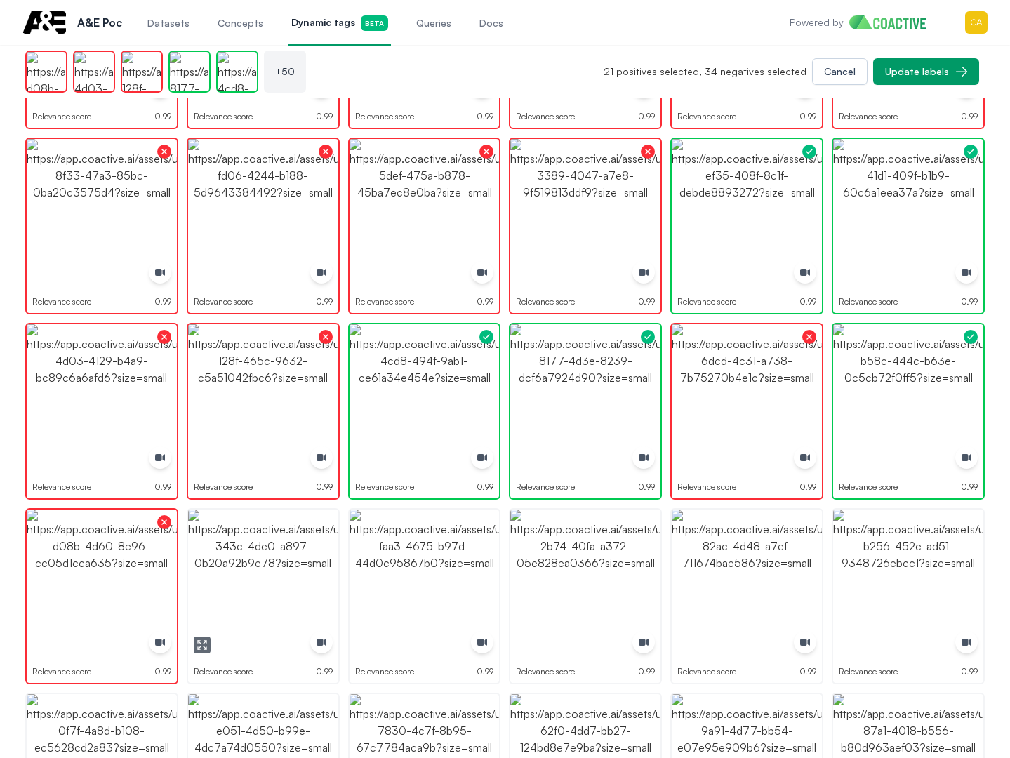
click at [265, 559] on img "button" at bounding box center [263, 585] width 150 height 150
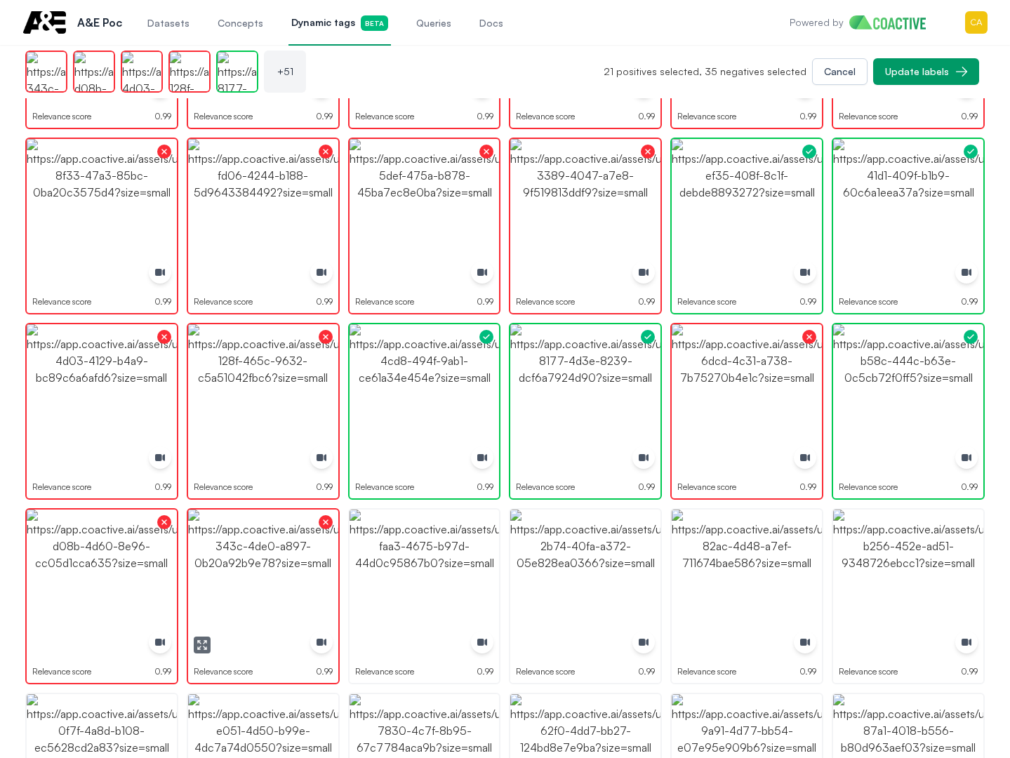
click at [439, 561] on img "button" at bounding box center [425, 585] width 150 height 150
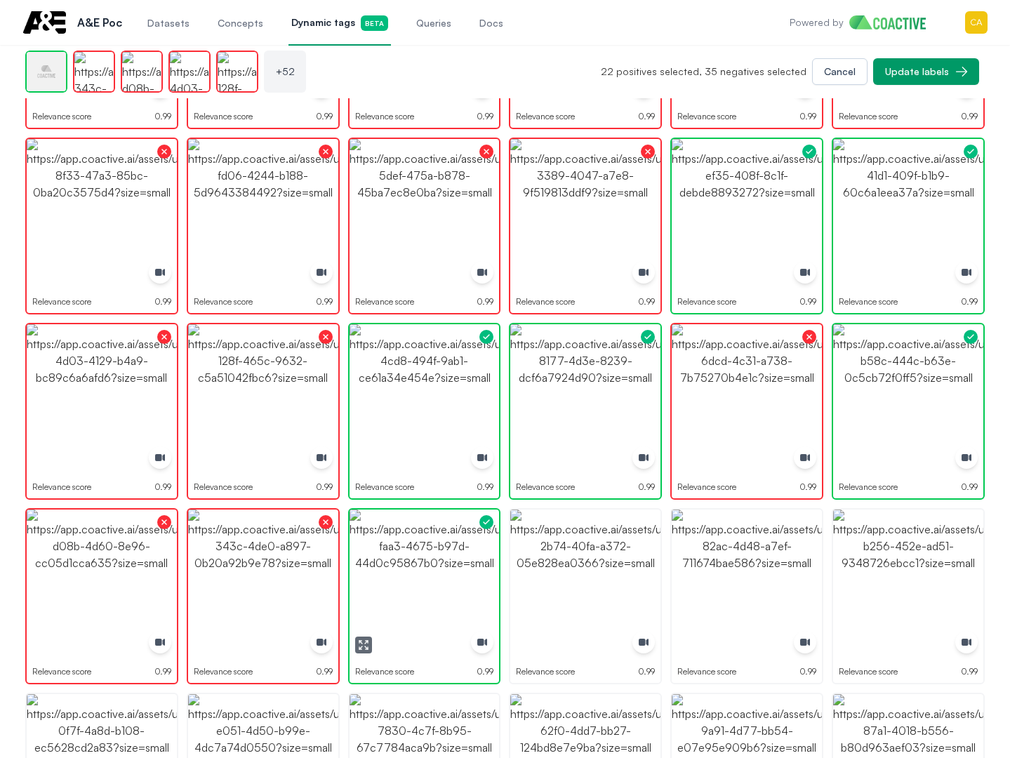
click at [439, 561] on img "button" at bounding box center [425, 585] width 150 height 150
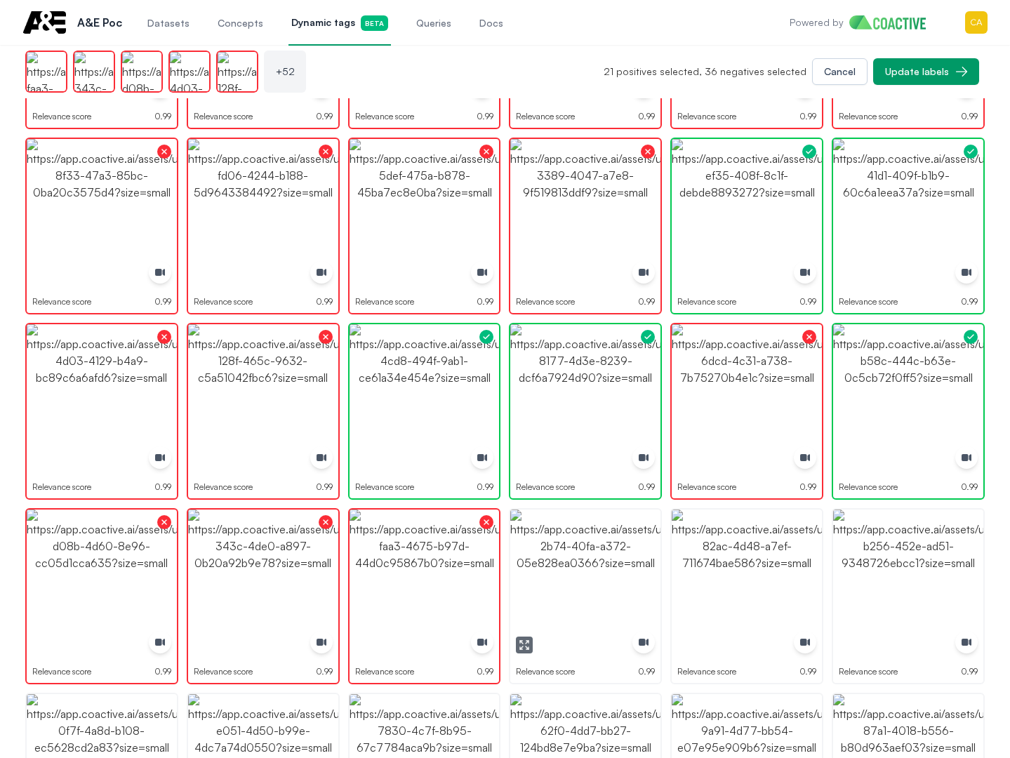
click at [577, 574] on img "button" at bounding box center [585, 585] width 150 height 150
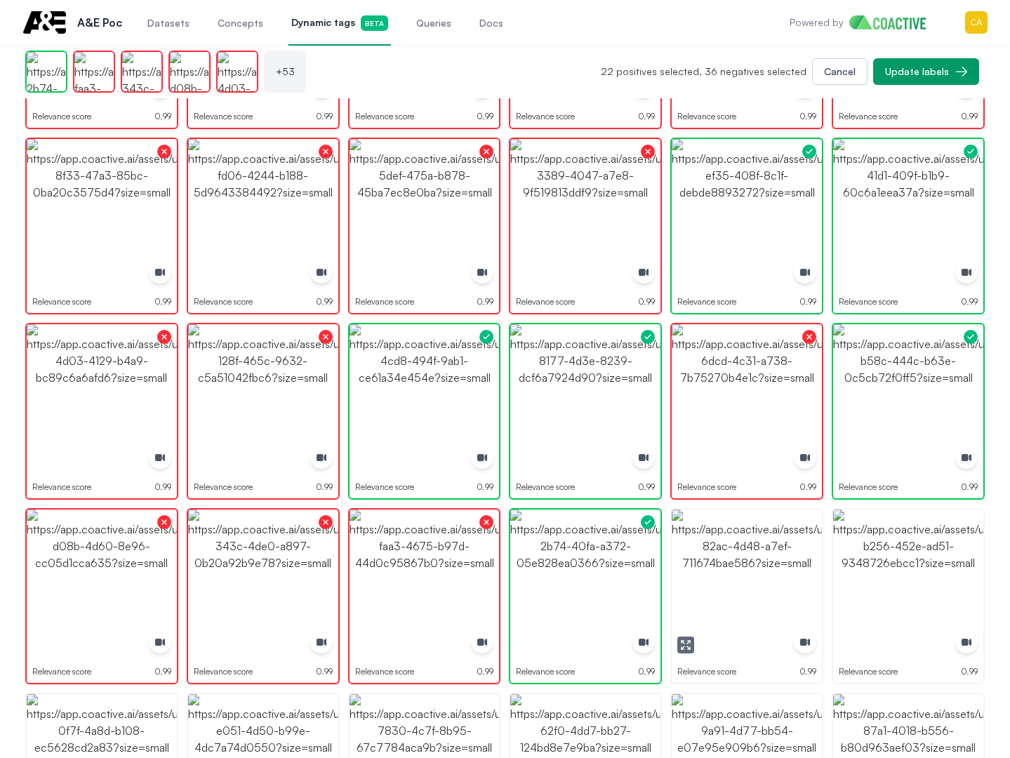
click at [734, 574] on img "button" at bounding box center [747, 585] width 150 height 150
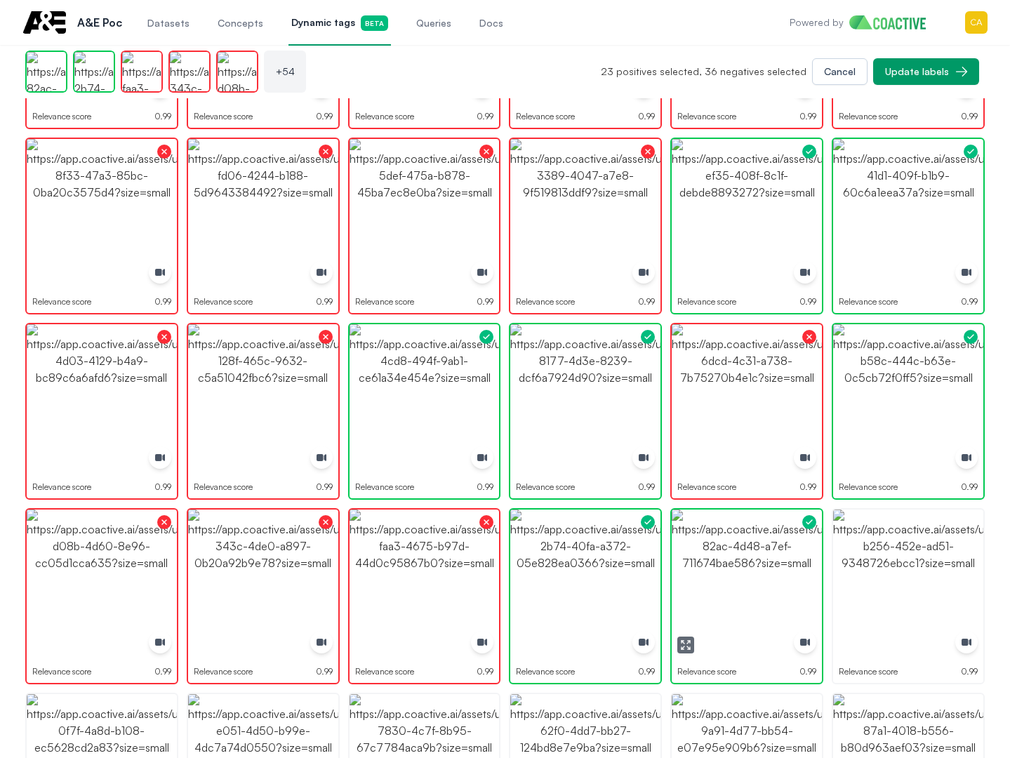
click at [870, 555] on img "button" at bounding box center [908, 585] width 150 height 150
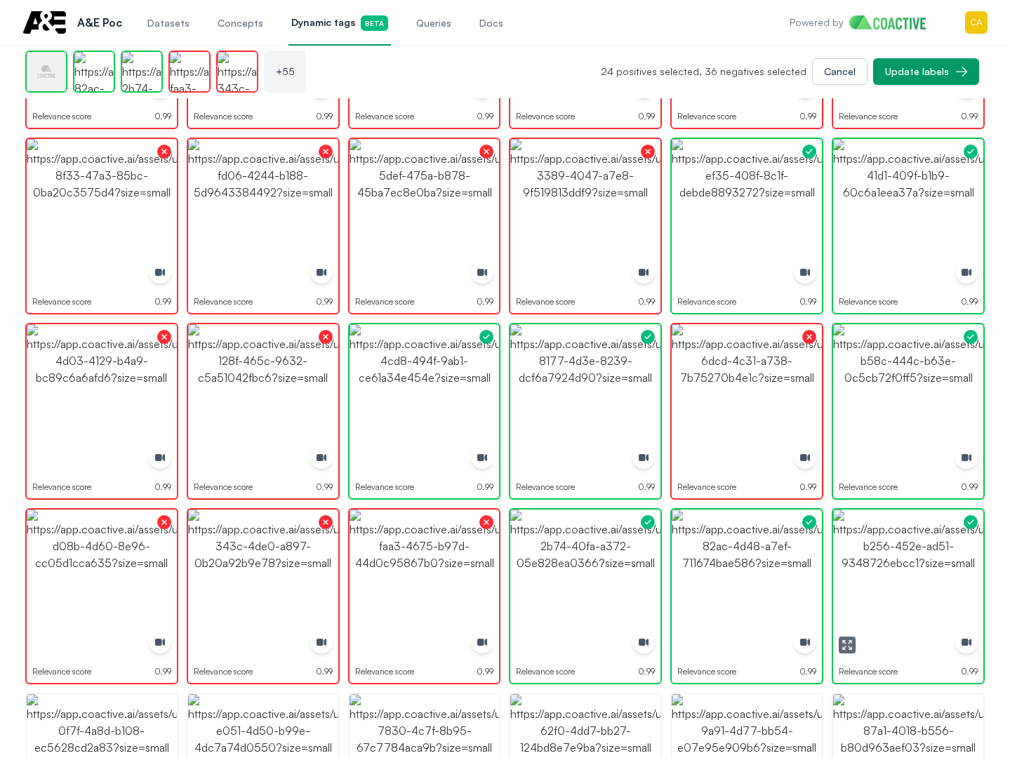
click at [870, 555] on img "button" at bounding box center [908, 585] width 150 height 150
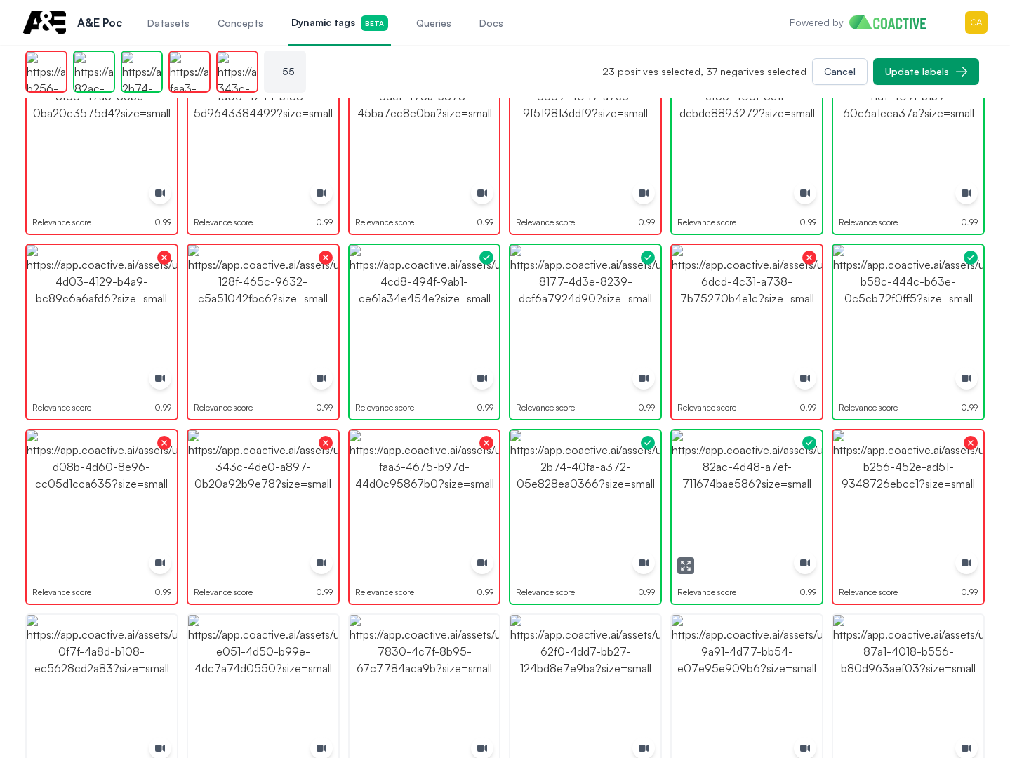
scroll to position [1694, 0]
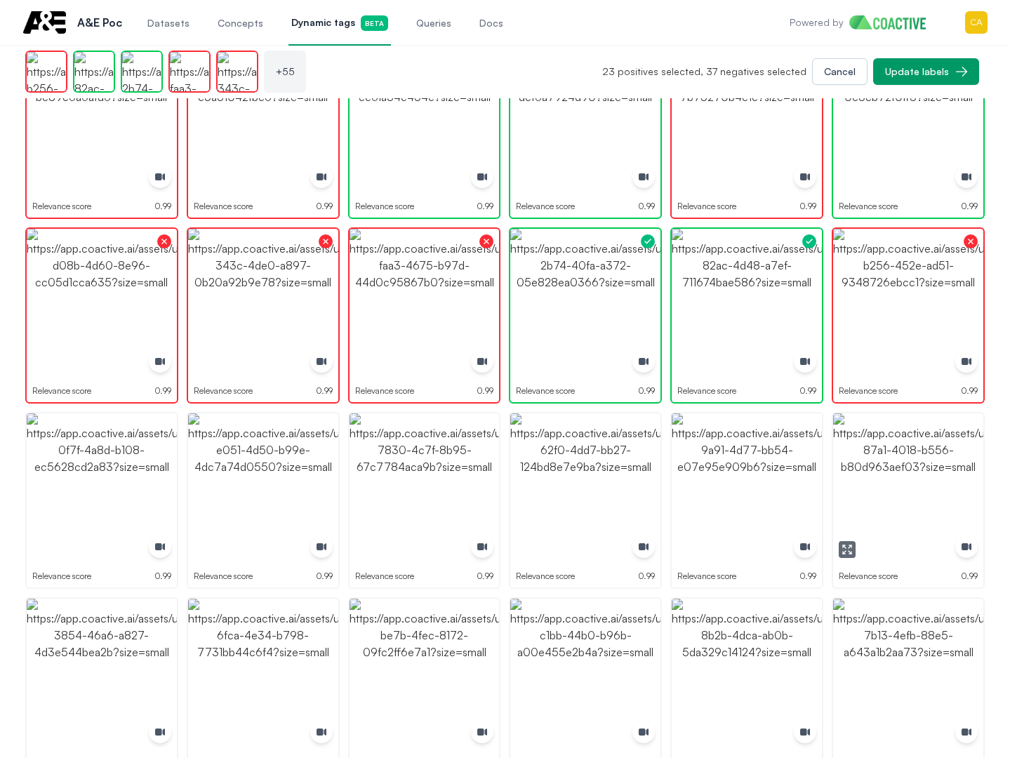
click at [892, 476] on img "button" at bounding box center [908, 488] width 150 height 150
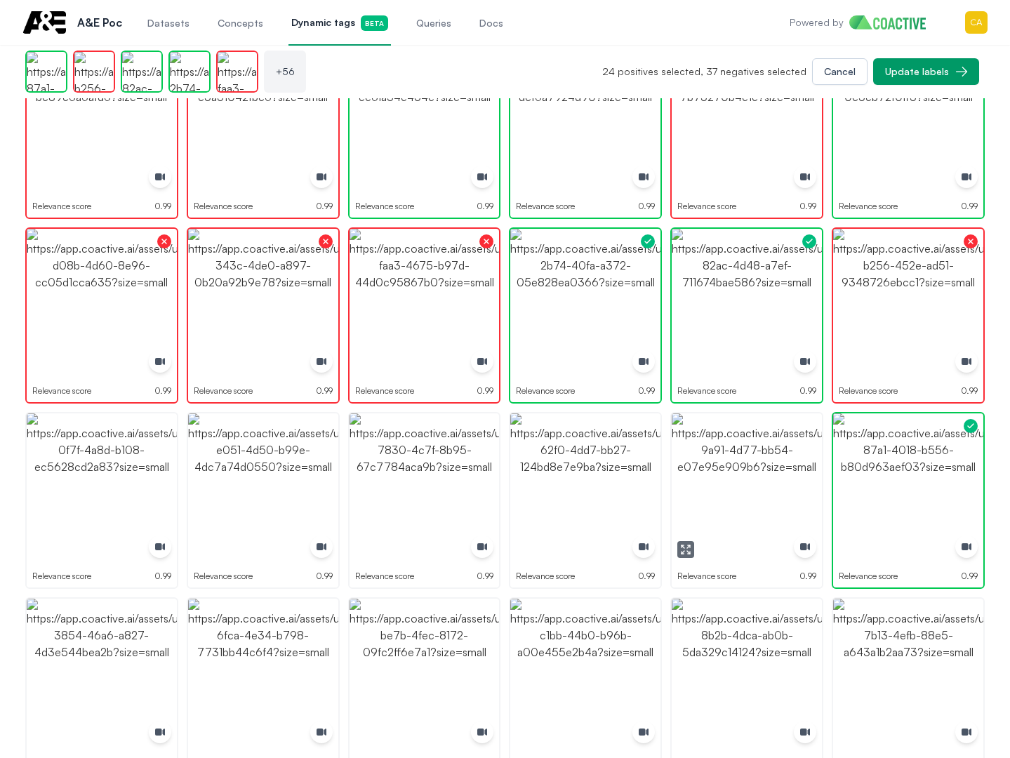
click at [722, 476] on img "button" at bounding box center [747, 488] width 150 height 150
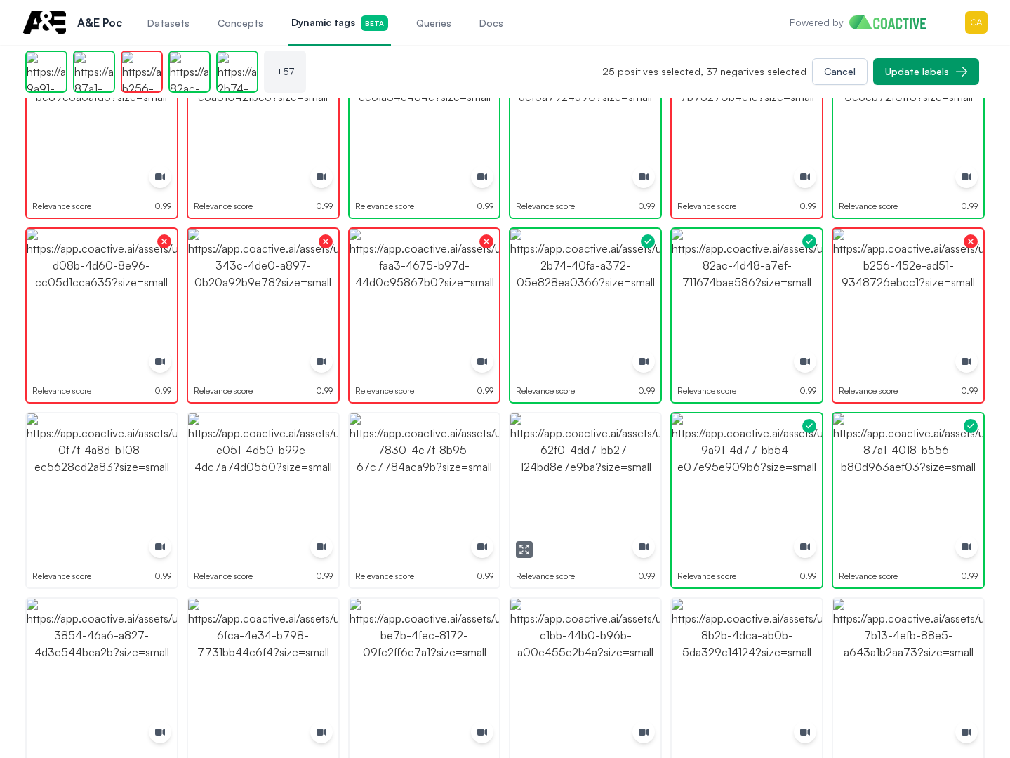
click at [574, 475] on img "button" at bounding box center [585, 488] width 150 height 150
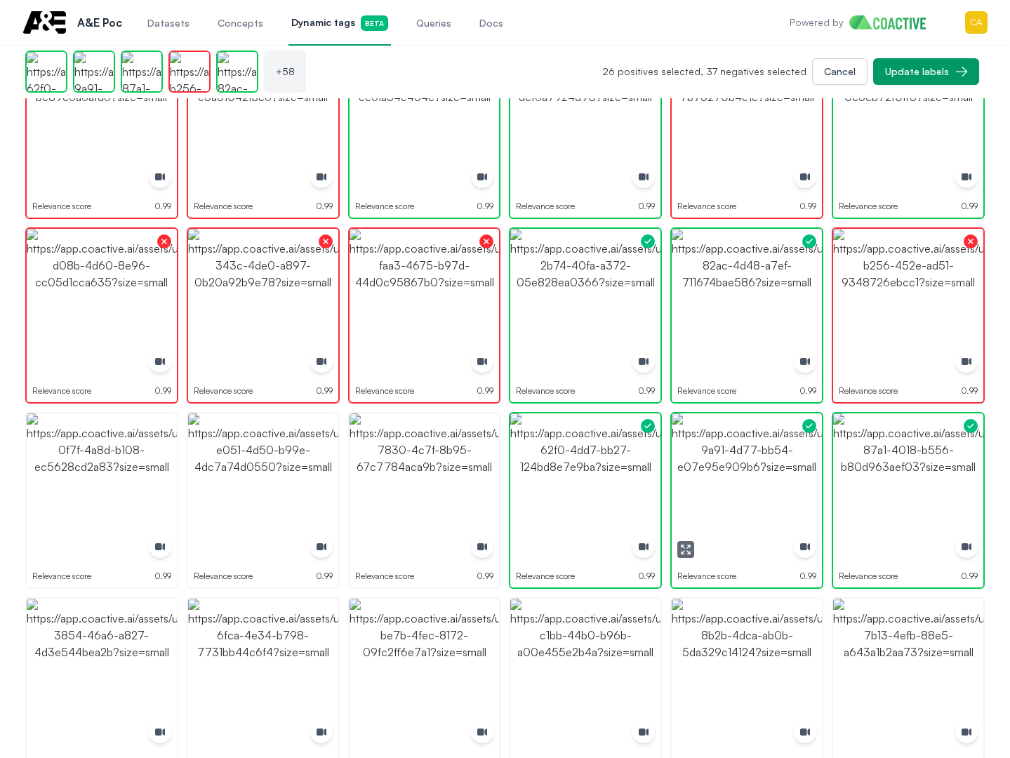
click at [758, 475] on img "button" at bounding box center [747, 488] width 150 height 150
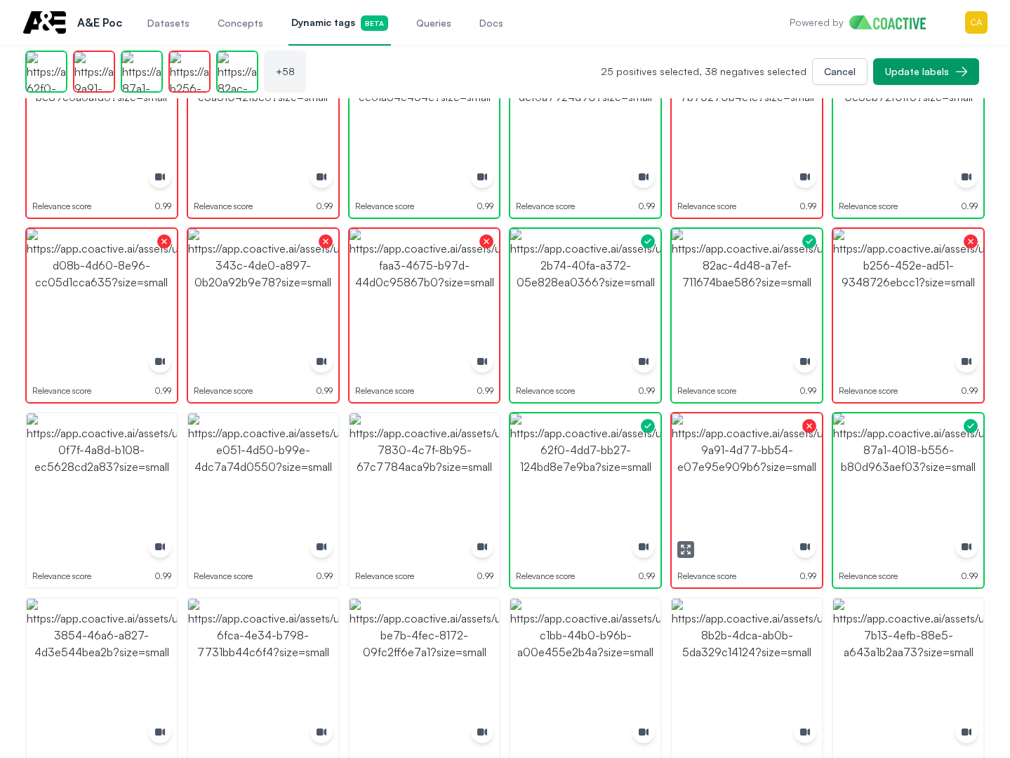
click at [538, 477] on img "button" at bounding box center [585, 488] width 150 height 150
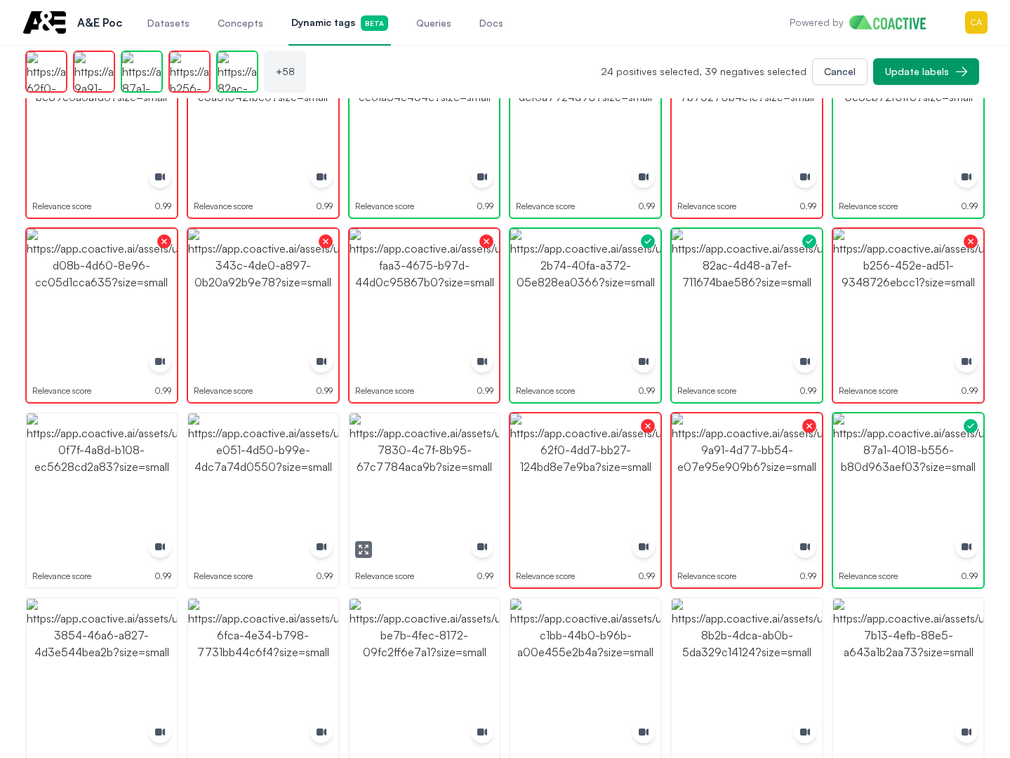
click at [375, 484] on img "button" at bounding box center [425, 488] width 150 height 150
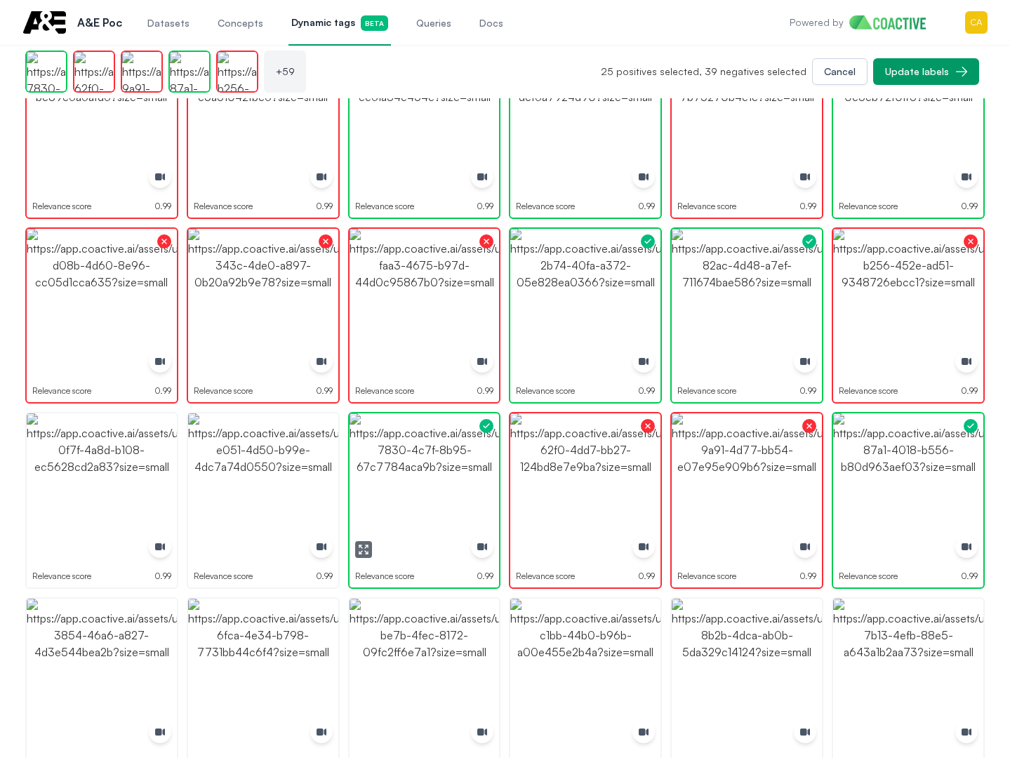
click at [404, 486] on img "button" at bounding box center [425, 488] width 150 height 150
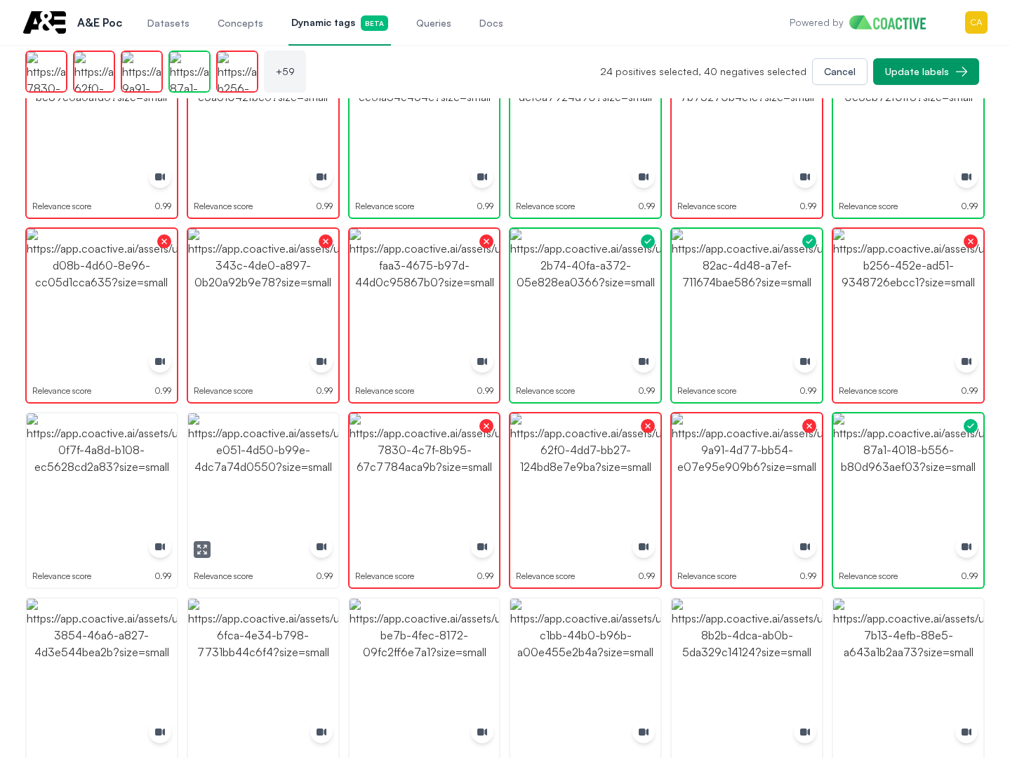
click at [290, 475] on img "button" at bounding box center [263, 488] width 150 height 150
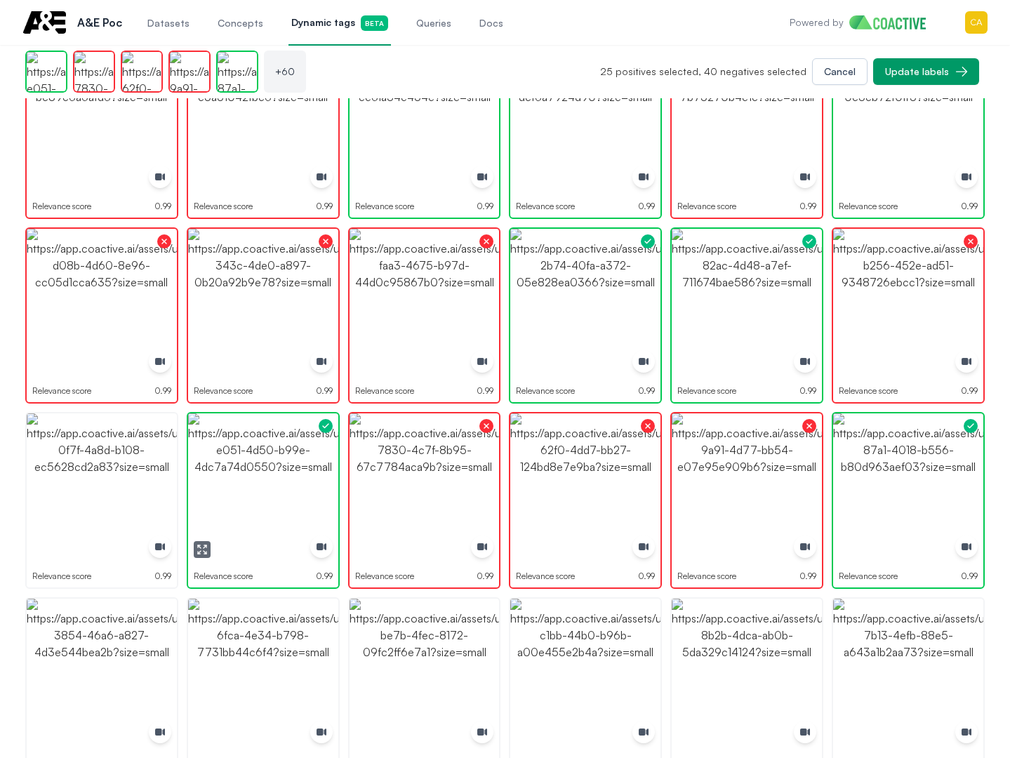
click at [270, 484] on img "button" at bounding box center [263, 488] width 150 height 150
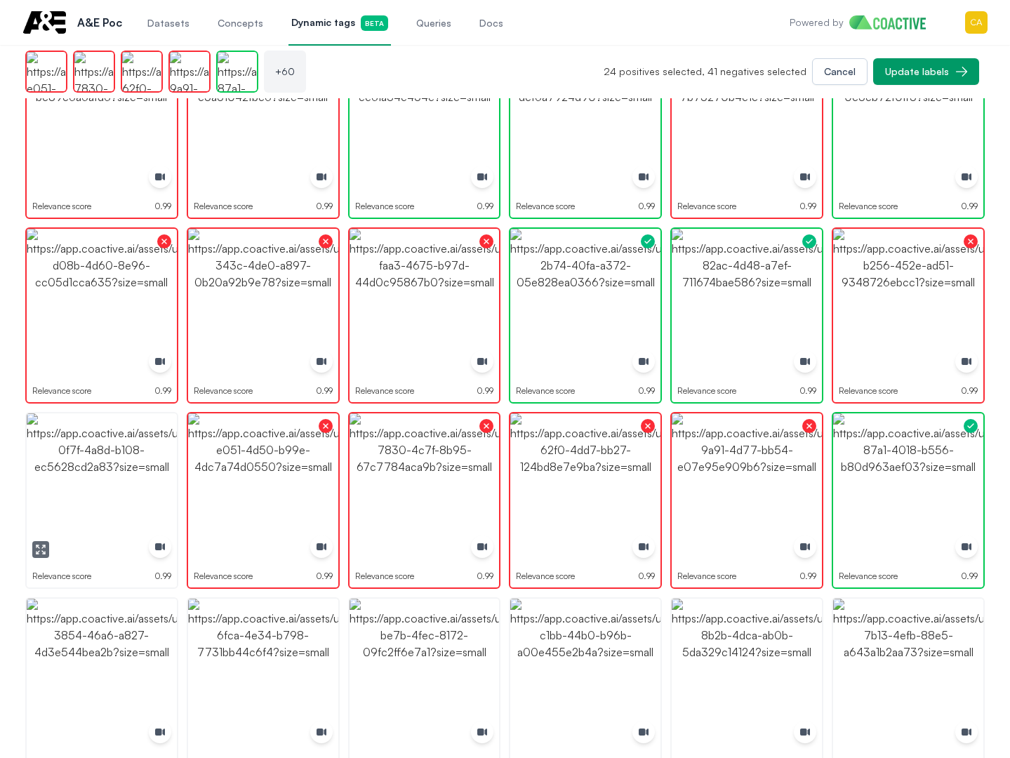
click at [79, 459] on img "button" at bounding box center [102, 488] width 150 height 150
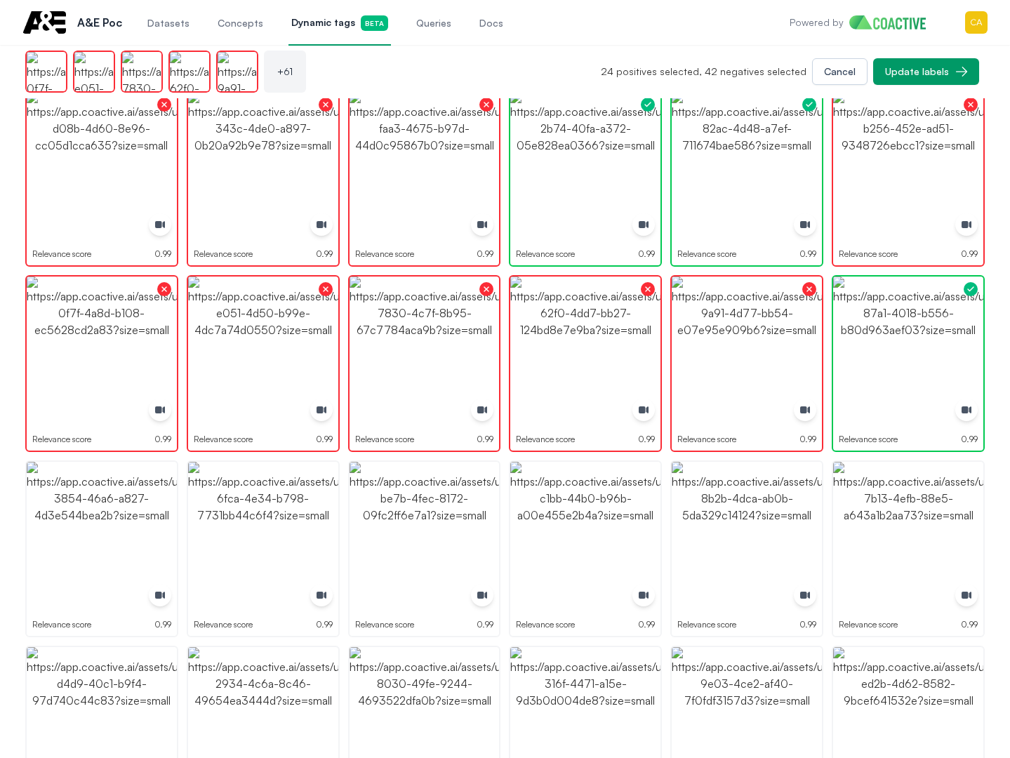
scroll to position [1904, 0]
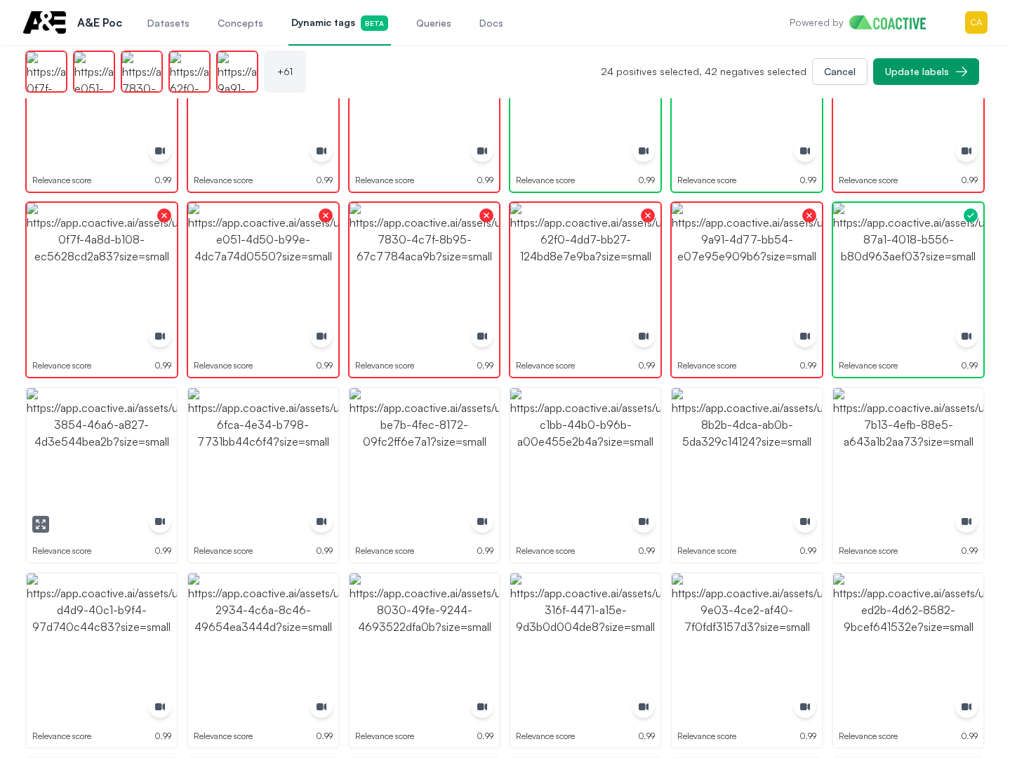
click at [100, 445] on img "button" at bounding box center [102, 463] width 150 height 150
click at [271, 464] on img "button" at bounding box center [263, 463] width 150 height 150
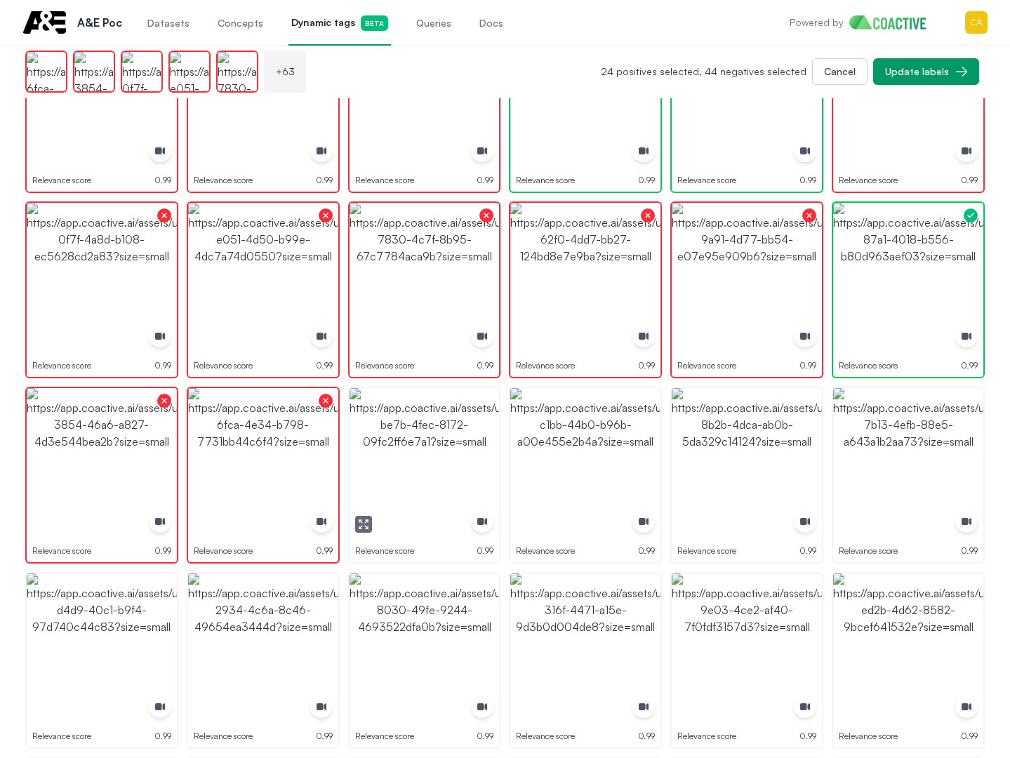
click at [441, 472] on img "button" at bounding box center [425, 463] width 150 height 150
click at [543, 473] on img "button" at bounding box center [585, 463] width 150 height 150
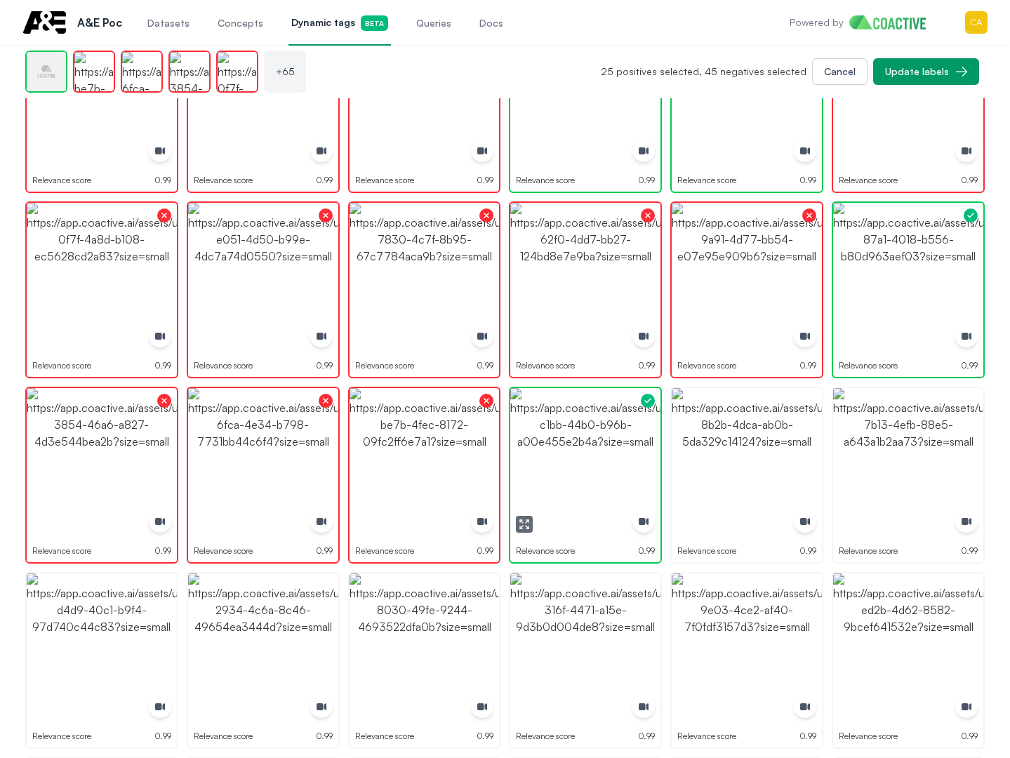
click at [543, 473] on img "button" at bounding box center [585, 463] width 150 height 150
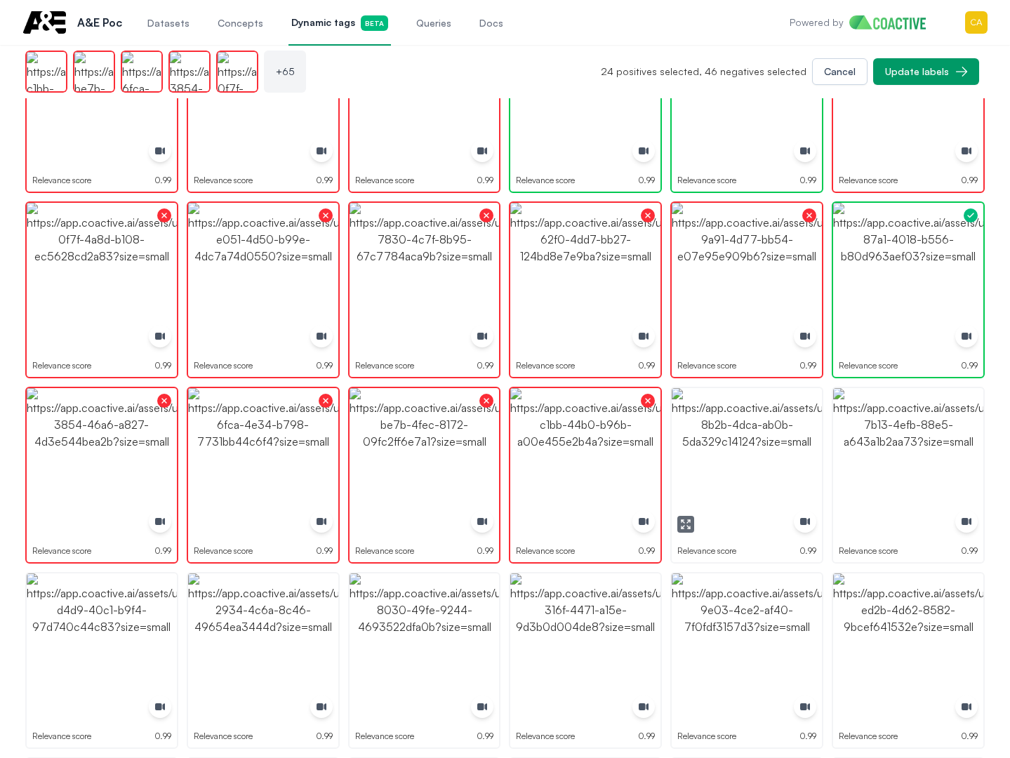
click at [769, 446] on img "button" at bounding box center [747, 463] width 150 height 150
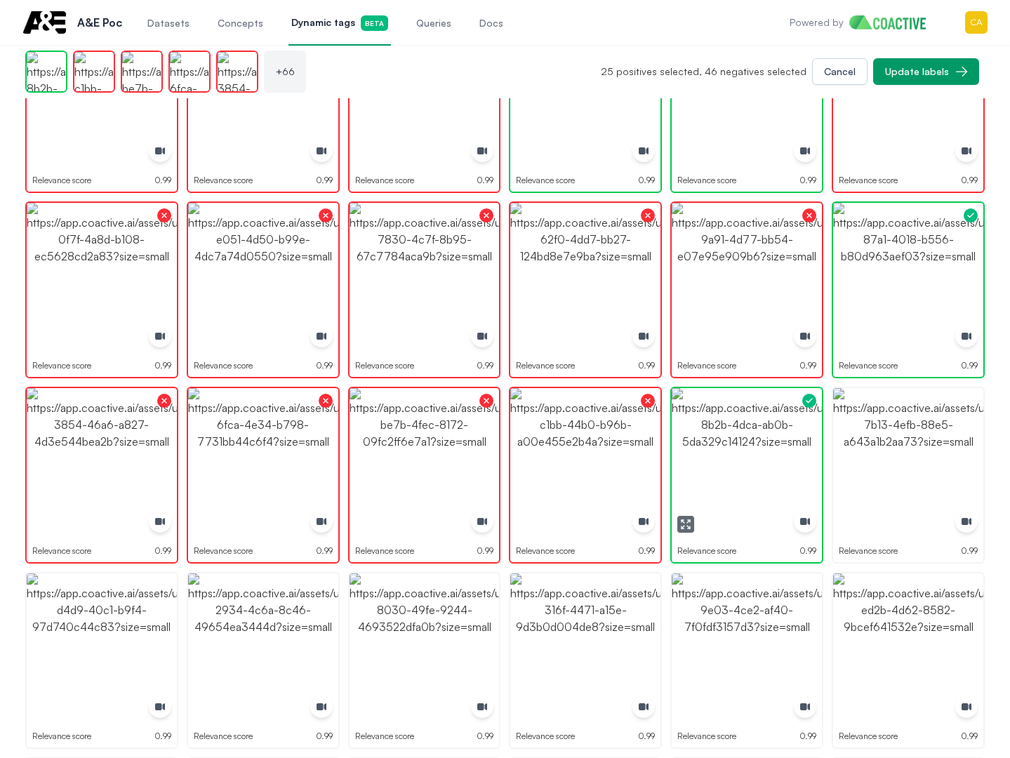
click at [769, 446] on img "button" at bounding box center [747, 463] width 150 height 150
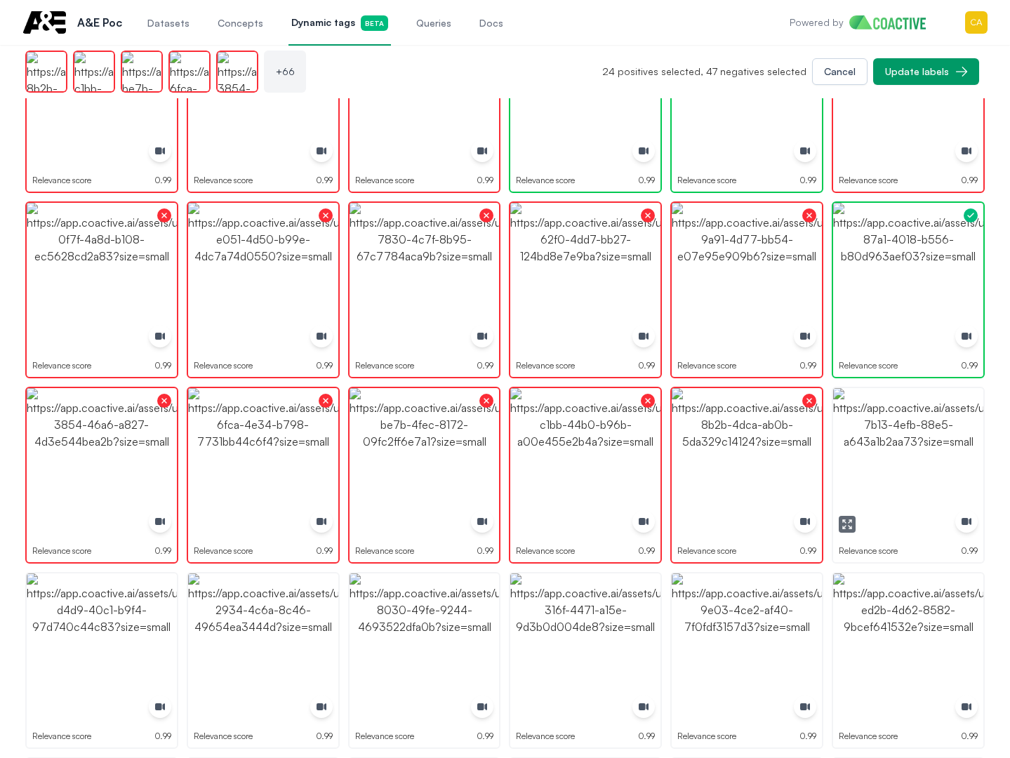
click at [892, 445] on img "button" at bounding box center [908, 463] width 150 height 150
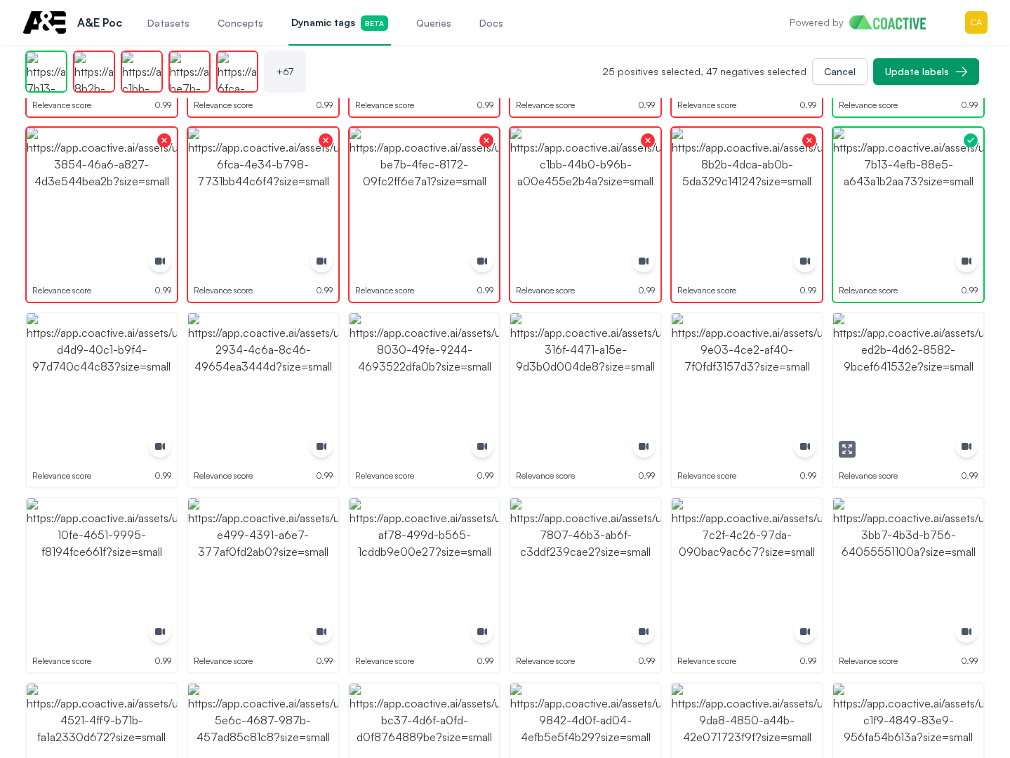
scroll to position [2185, 0]
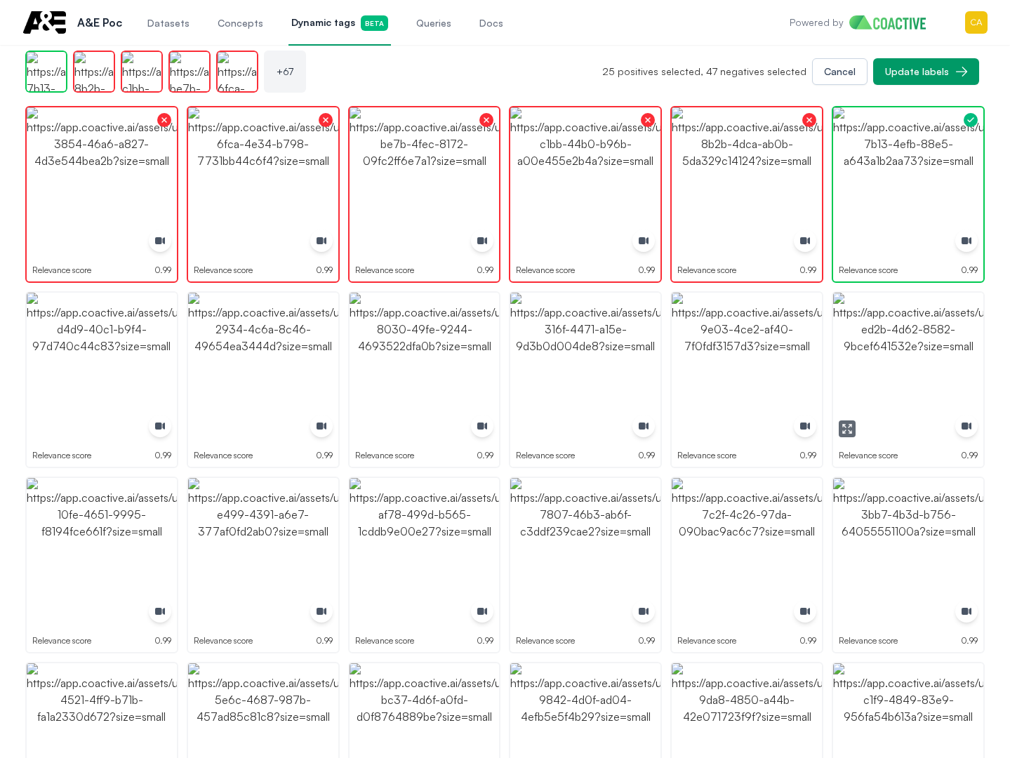
click at [900, 425] on img "button" at bounding box center [908, 368] width 150 height 150
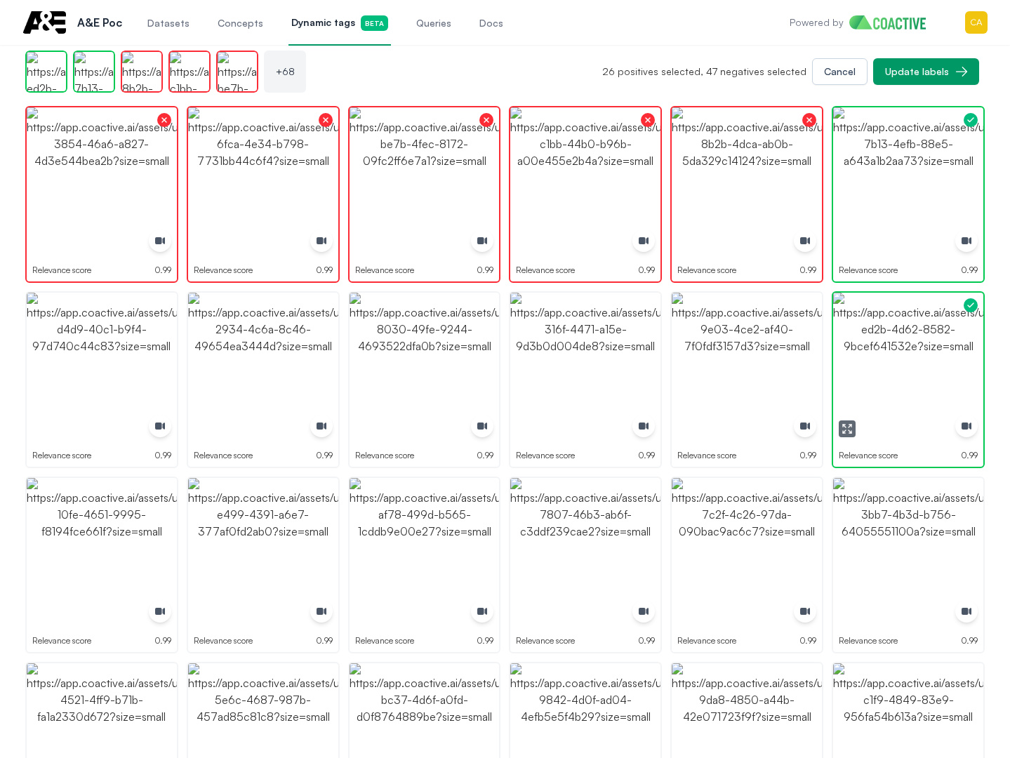
click at [897, 417] on img "button" at bounding box center [908, 368] width 150 height 150
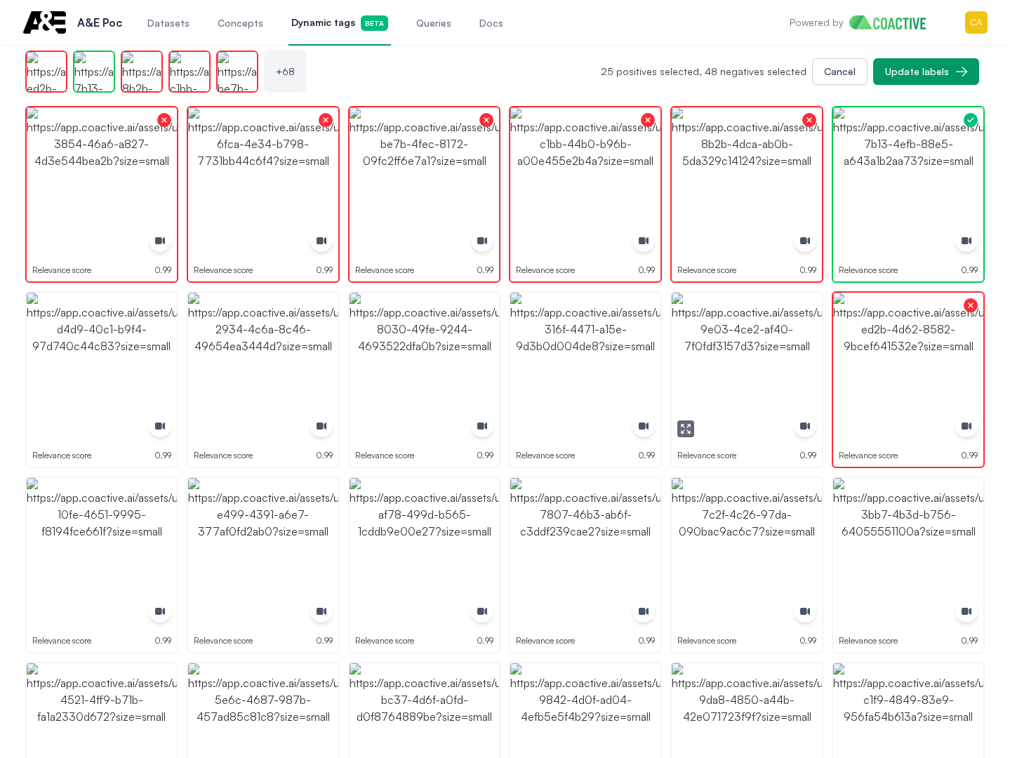
click at [755, 357] on img "button" at bounding box center [747, 368] width 150 height 150
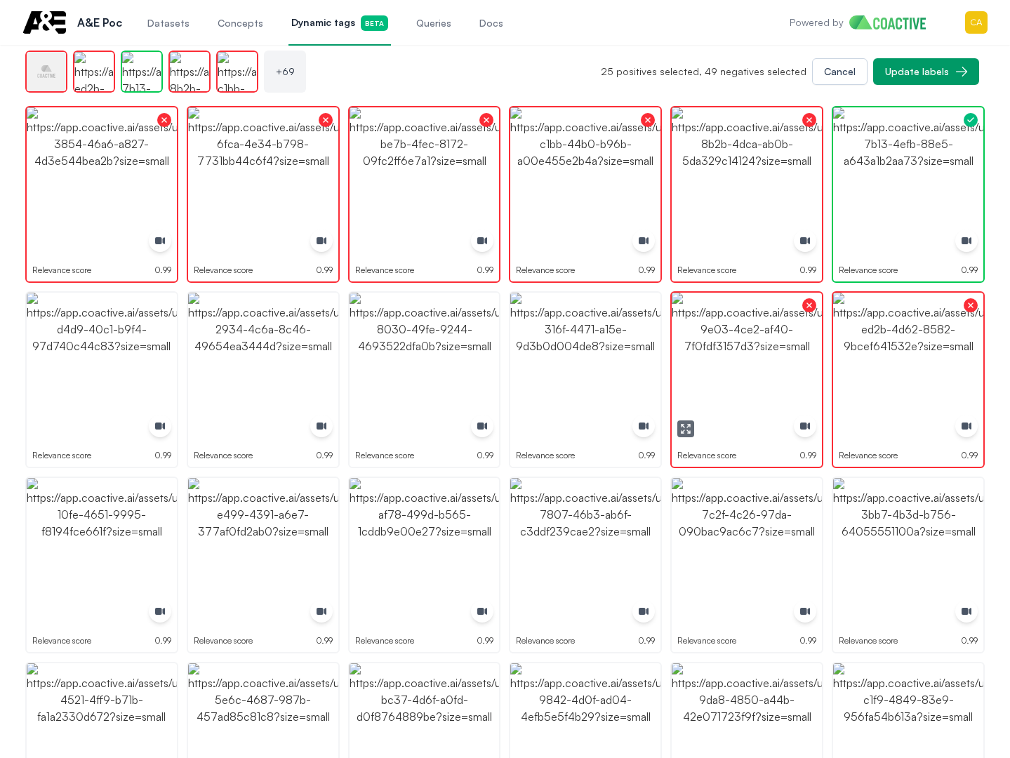
click at [630, 357] on img "button" at bounding box center [585, 368] width 150 height 150
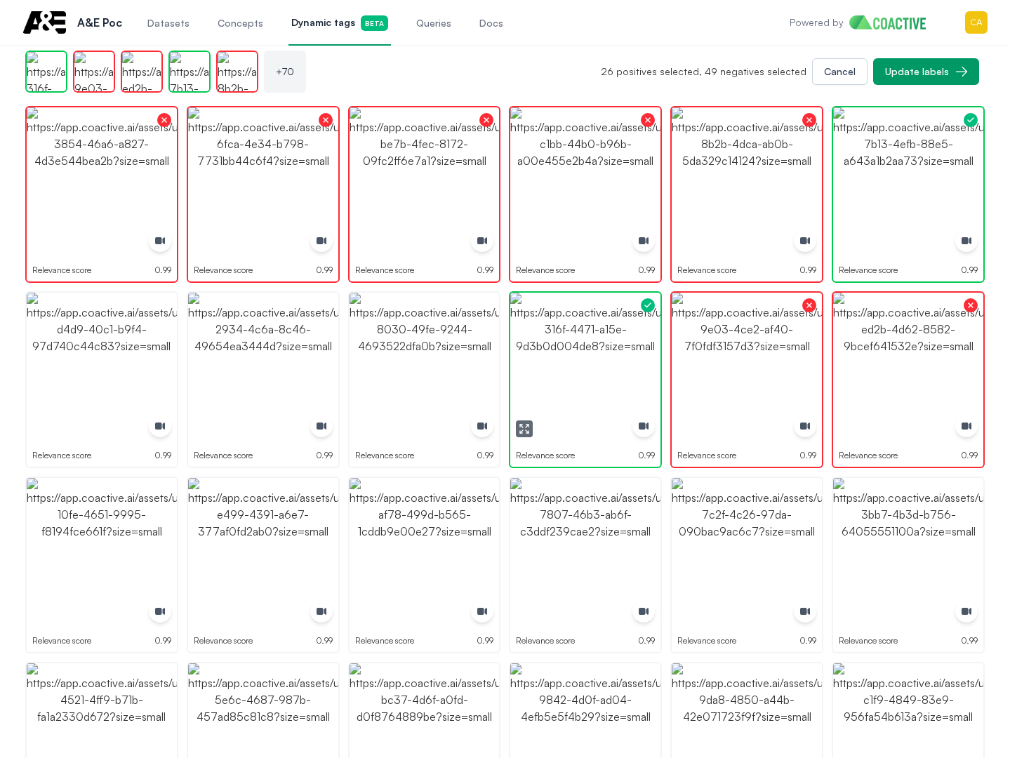
click at [630, 357] on img "button" at bounding box center [585, 368] width 150 height 150
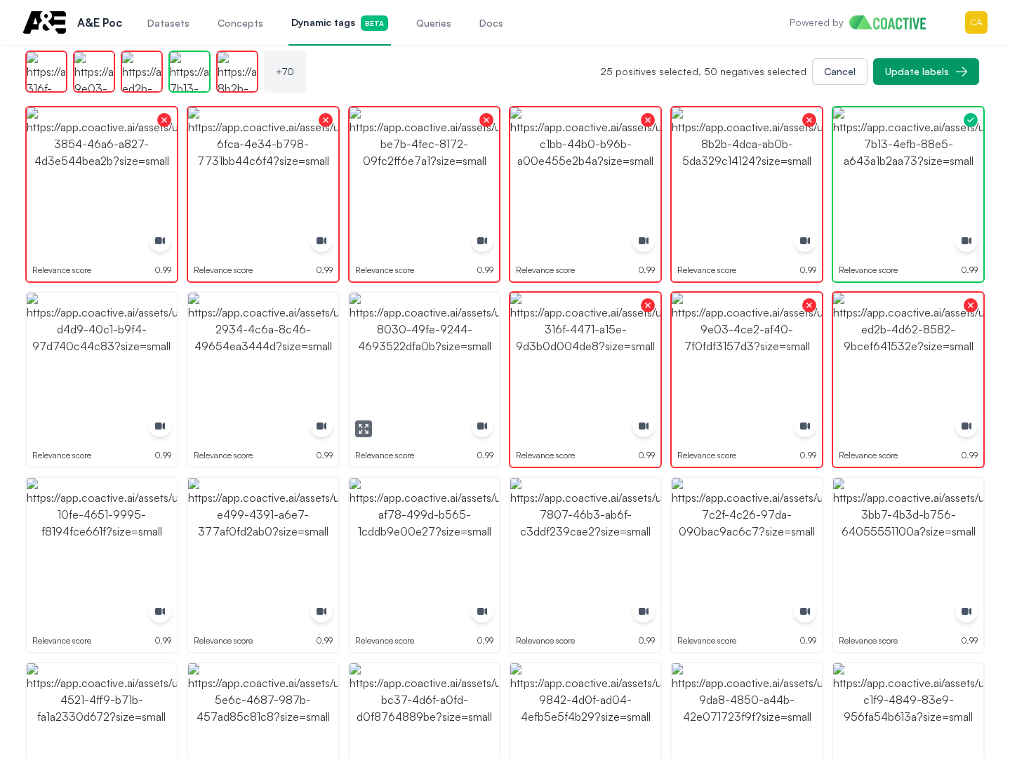
click at [479, 357] on img "button" at bounding box center [425, 368] width 150 height 150
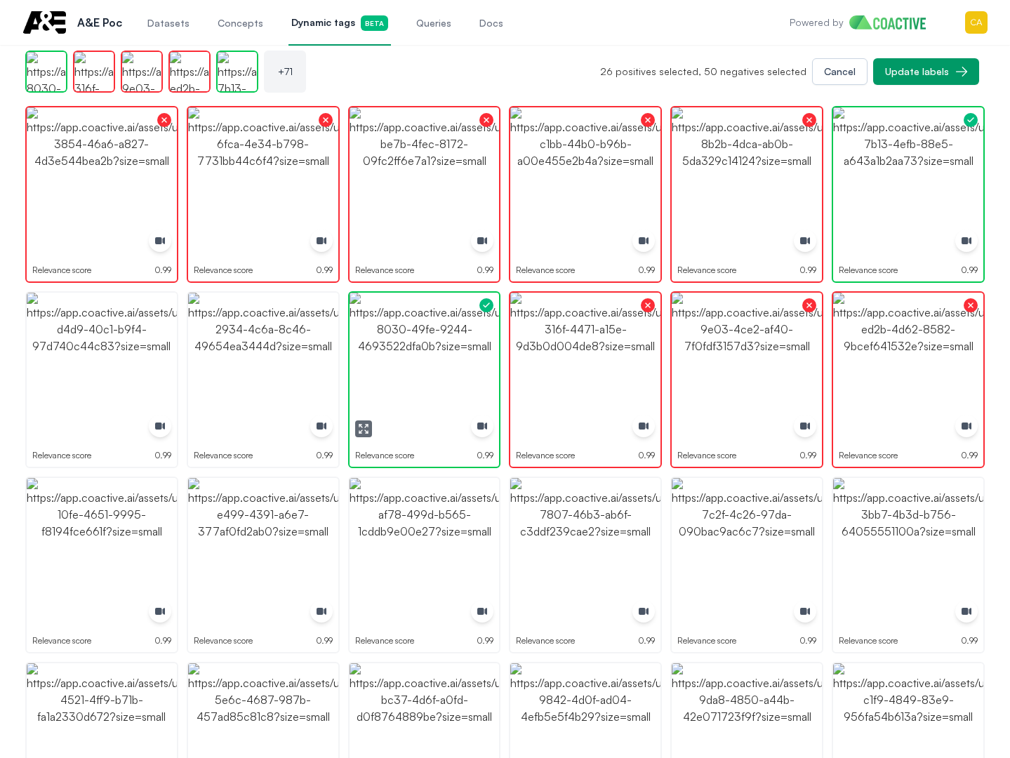
click at [206, 355] on img "button" at bounding box center [263, 368] width 150 height 150
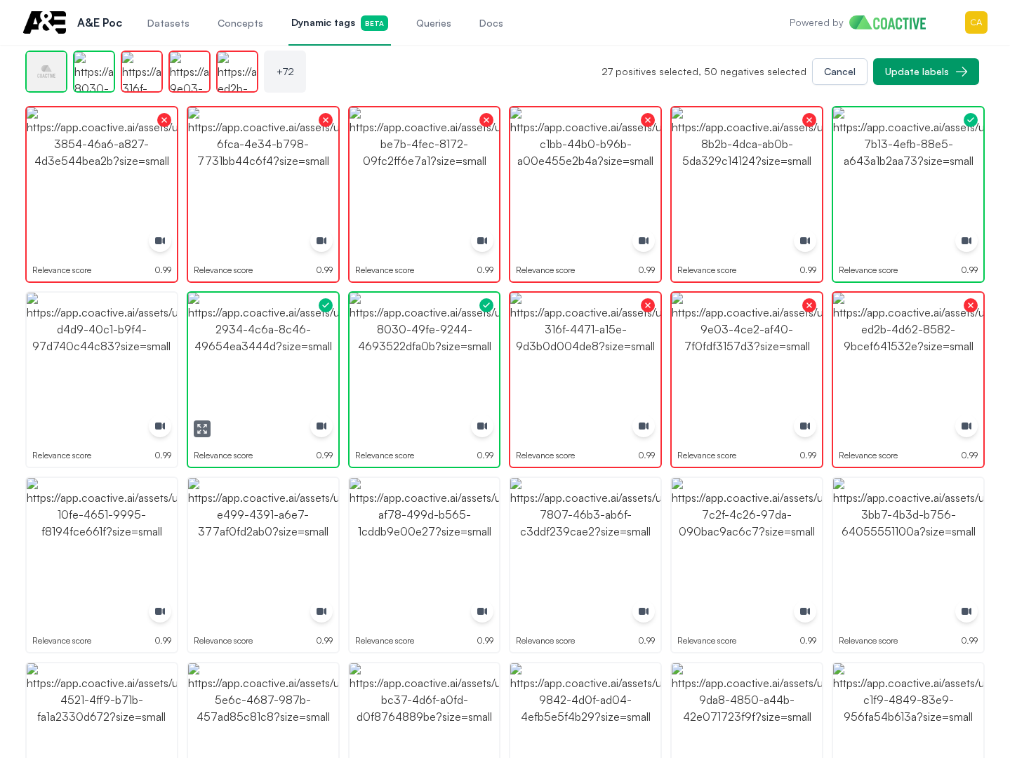
click at [206, 355] on img "button" at bounding box center [263, 368] width 150 height 150
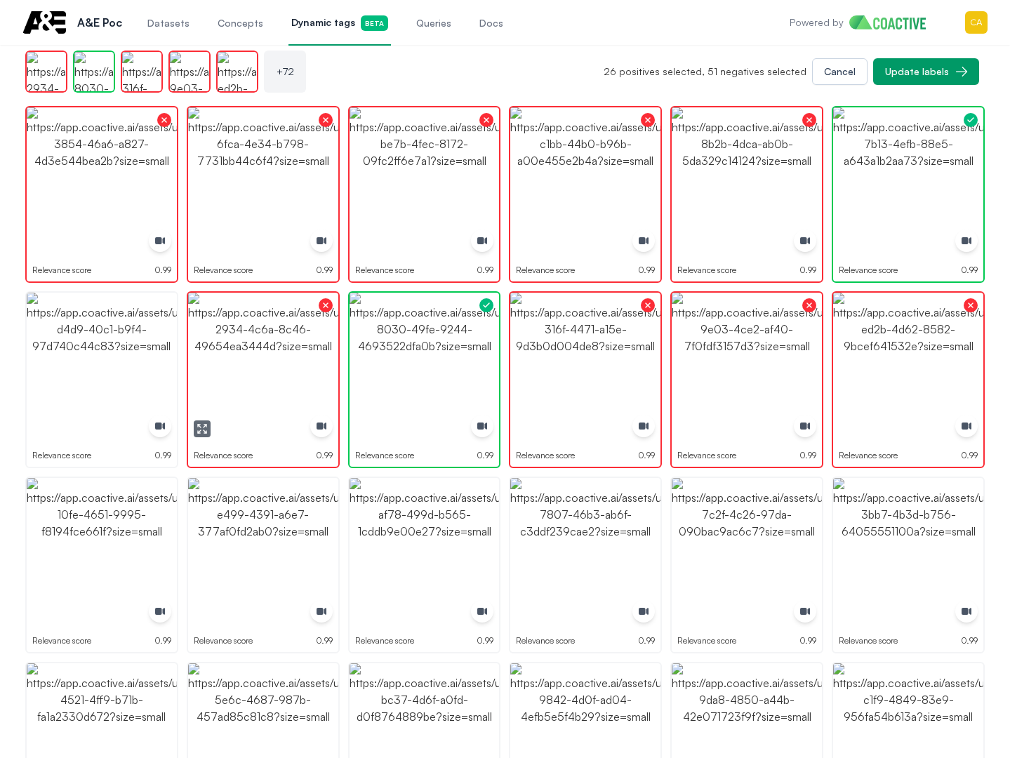
click at [243, 357] on img "button" at bounding box center [263, 368] width 150 height 150
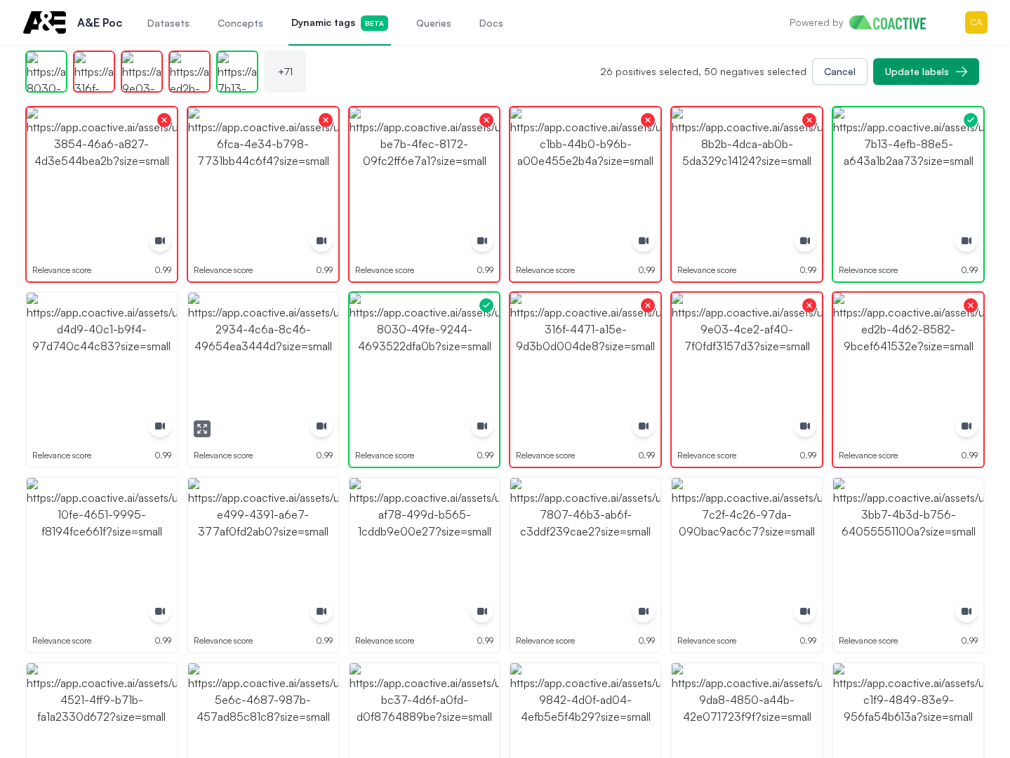
click at [244, 357] on img "button" at bounding box center [263, 368] width 150 height 150
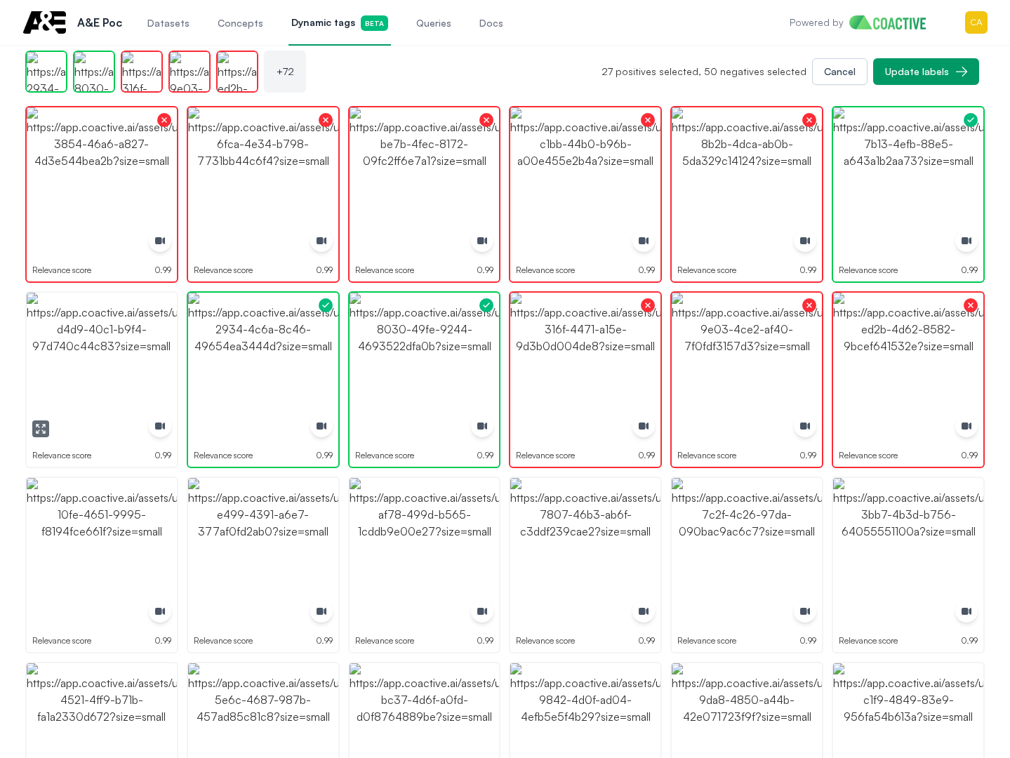
click at [119, 398] on img "button" at bounding box center [102, 368] width 150 height 150
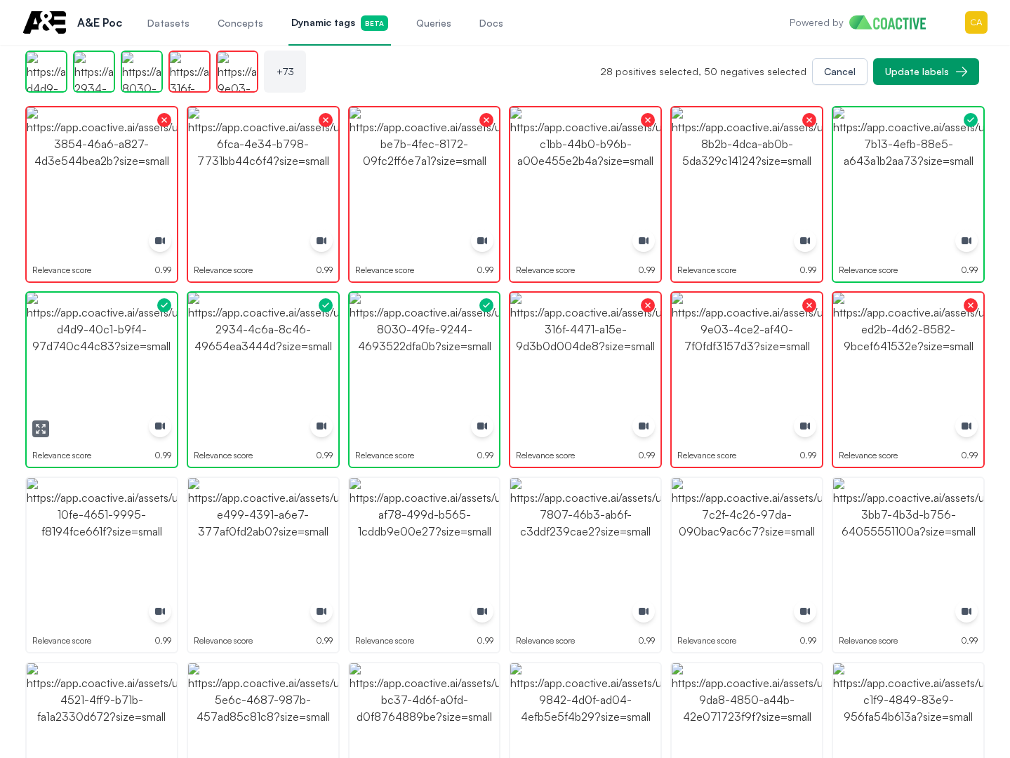
click at [119, 397] on img "button" at bounding box center [102, 368] width 150 height 150
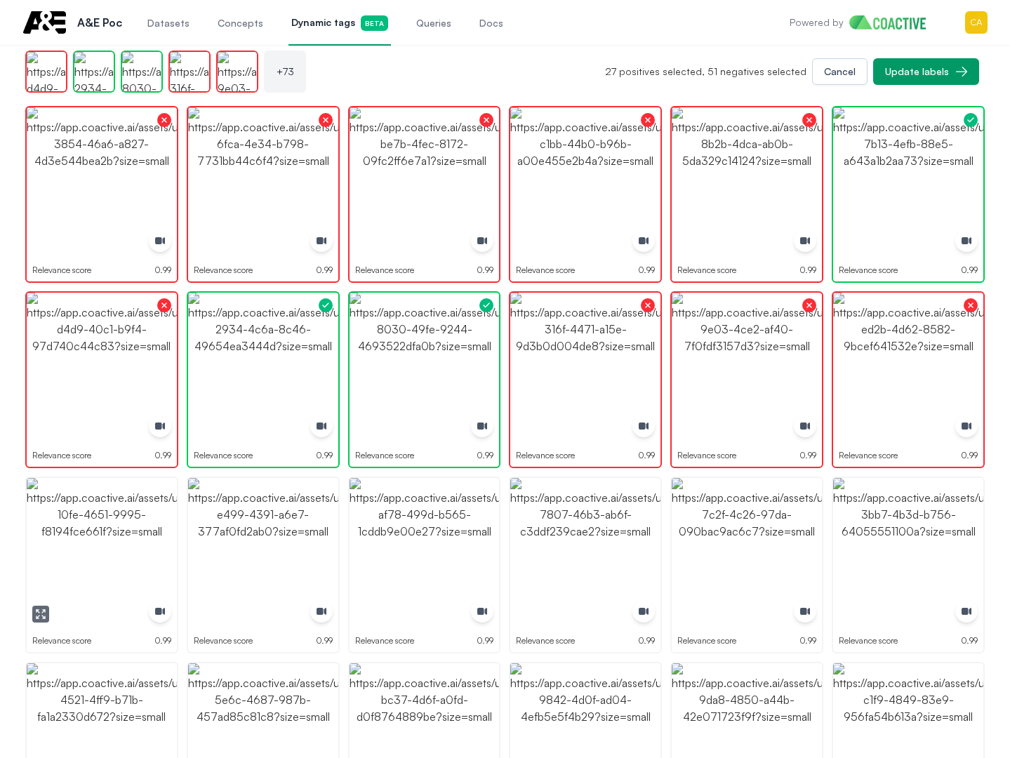
click at [112, 502] on img "button" at bounding box center [102, 553] width 150 height 150
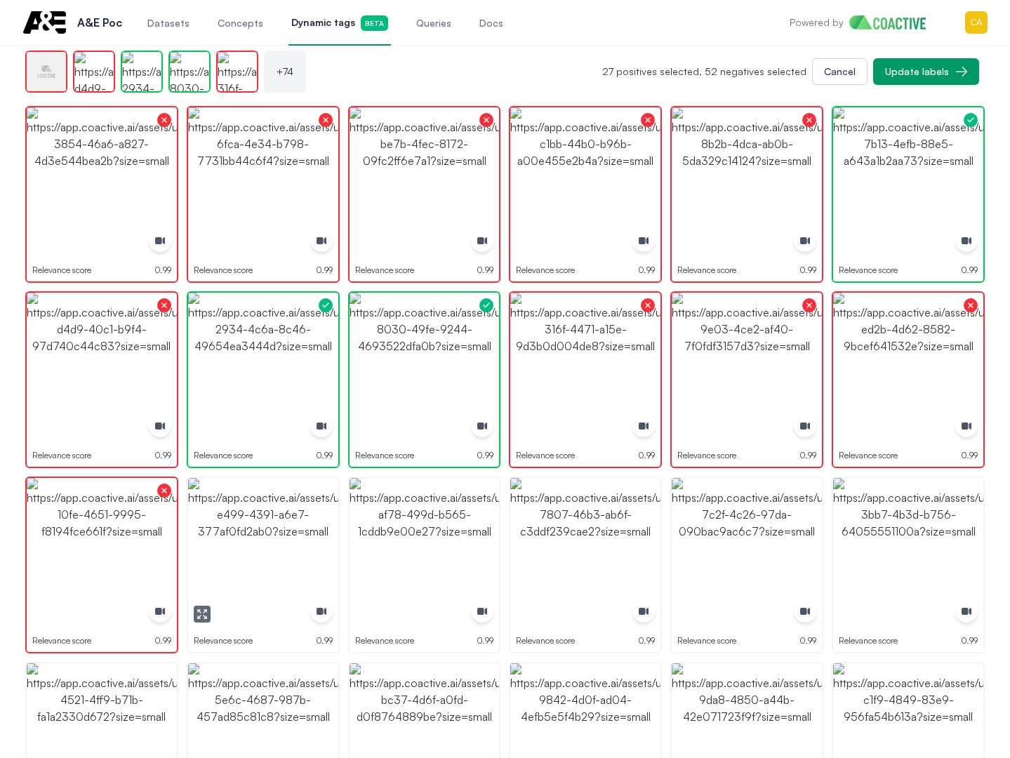
click at [306, 518] on img "button" at bounding box center [263, 553] width 150 height 150
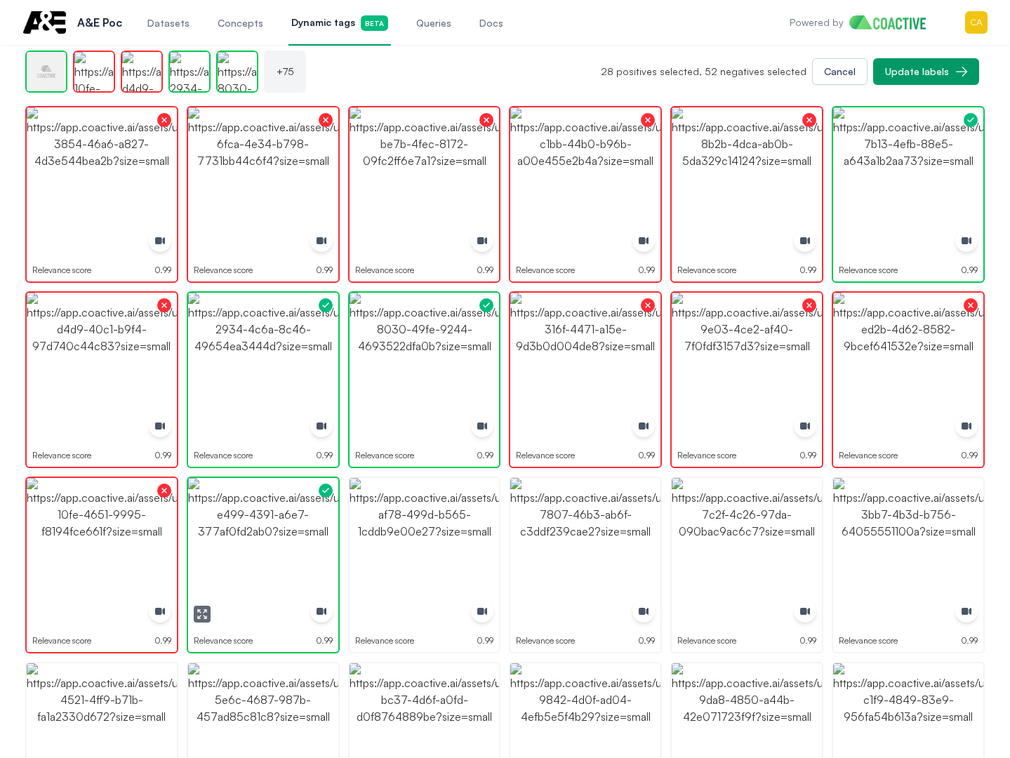
drag, startPoint x: 306, startPoint y: 518, endPoint x: 364, endPoint y: 518, distance: 57.6
click at [307, 518] on img "button" at bounding box center [263, 553] width 150 height 150
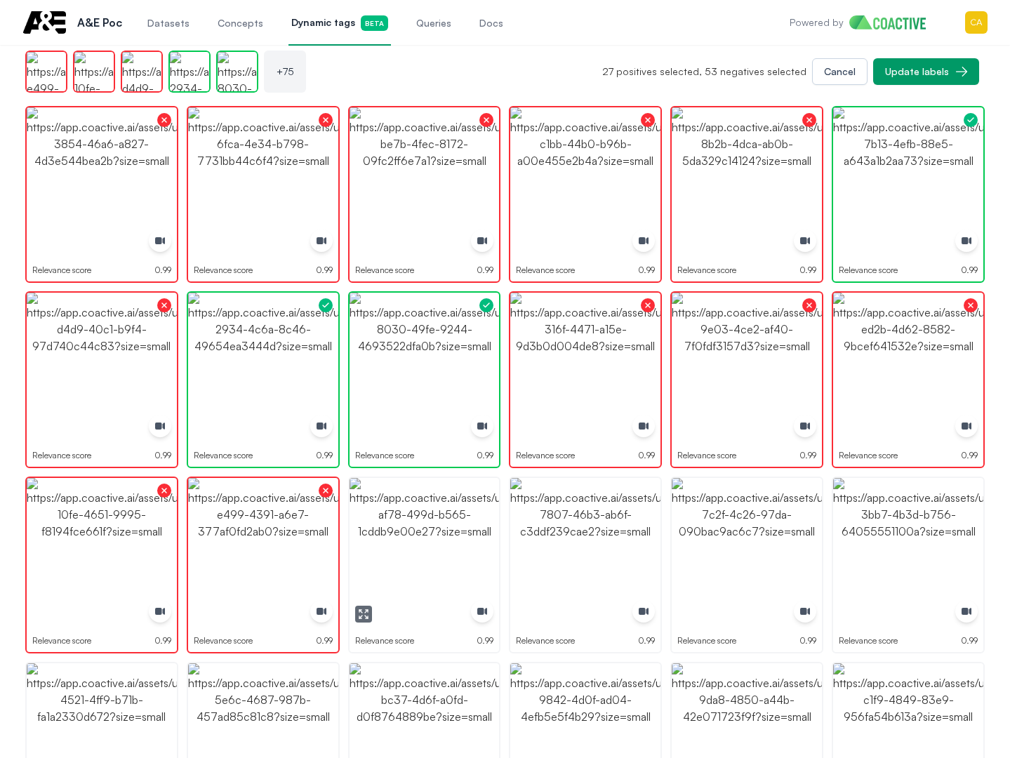
click at [401, 527] on img "button" at bounding box center [425, 553] width 150 height 150
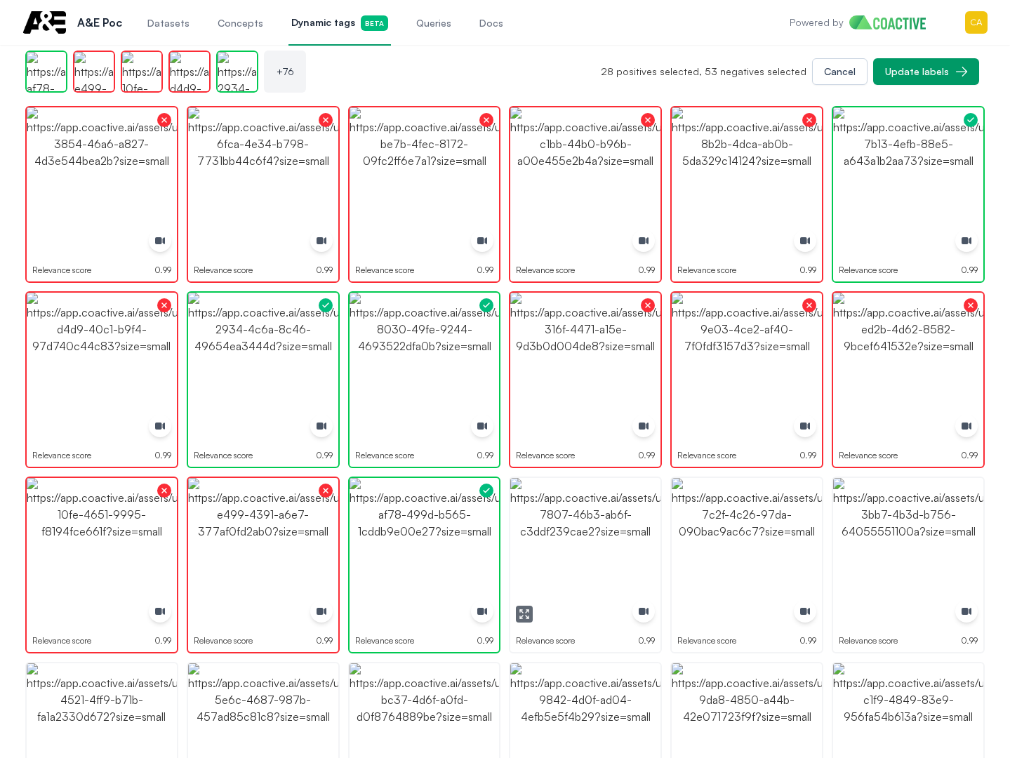
click at [582, 525] on img "button" at bounding box center [585, 553] width 150 height 150
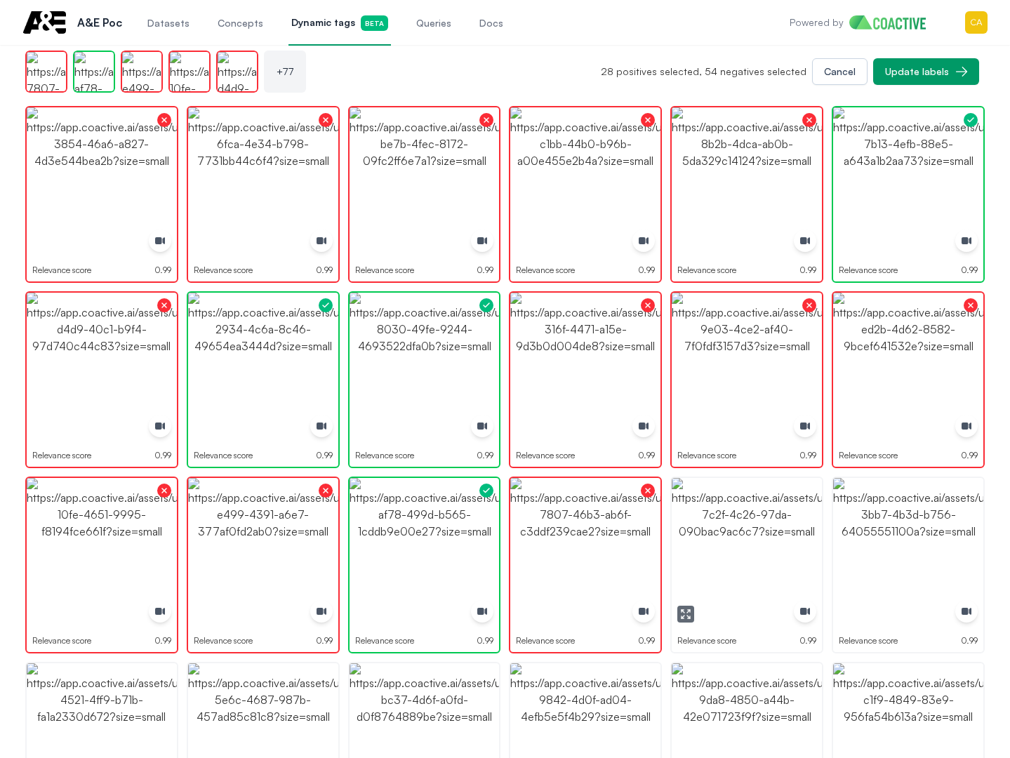
click at [765, 508] on img "button" at bounding box center [747, 553] width 150 height 150
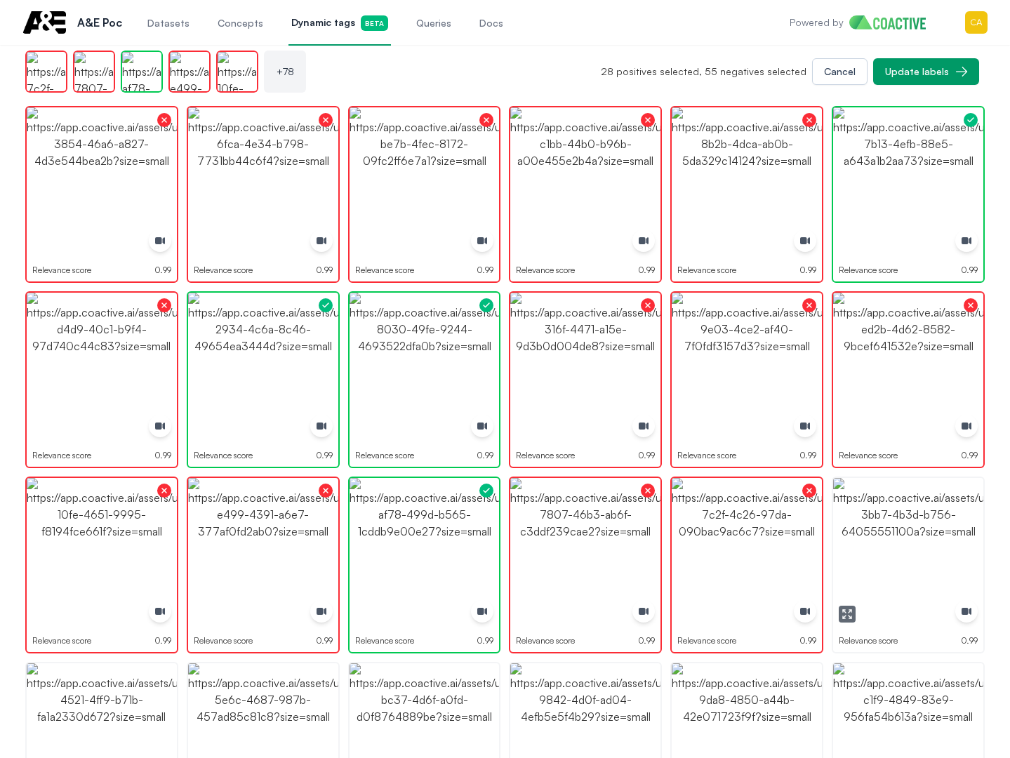
click at [840, 510] on img "button" at bounding box center [908, 553] width 150 height 150
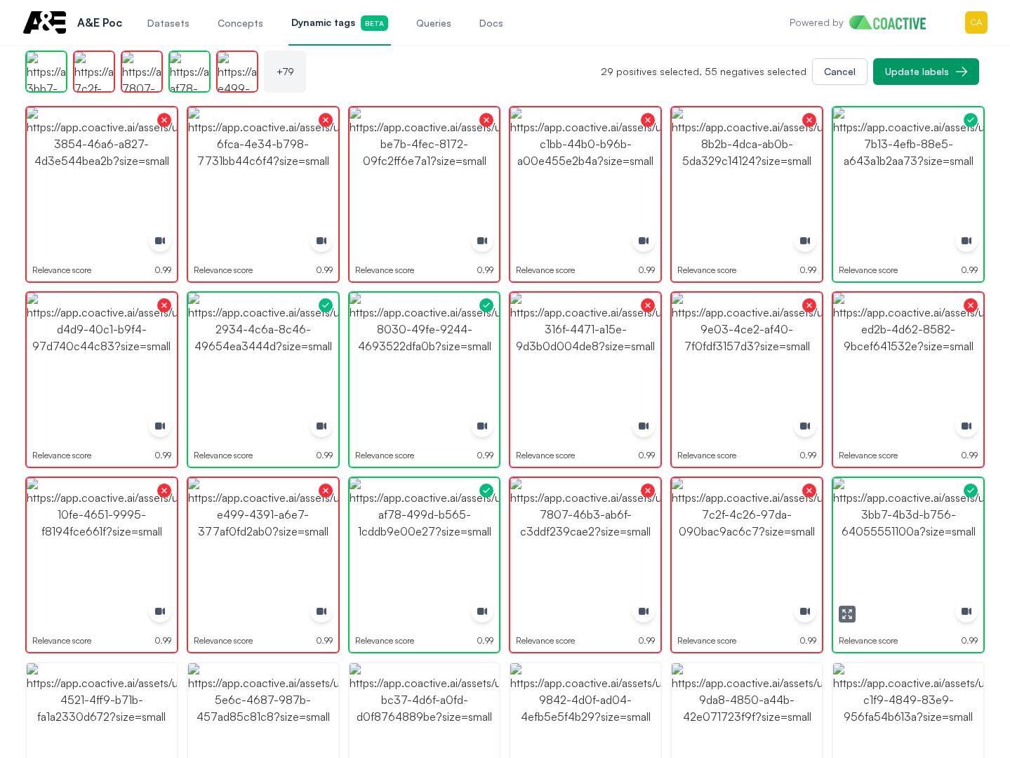
click at [840, 513] on img "button" at bounding box center [908, 553] width 150 height 150
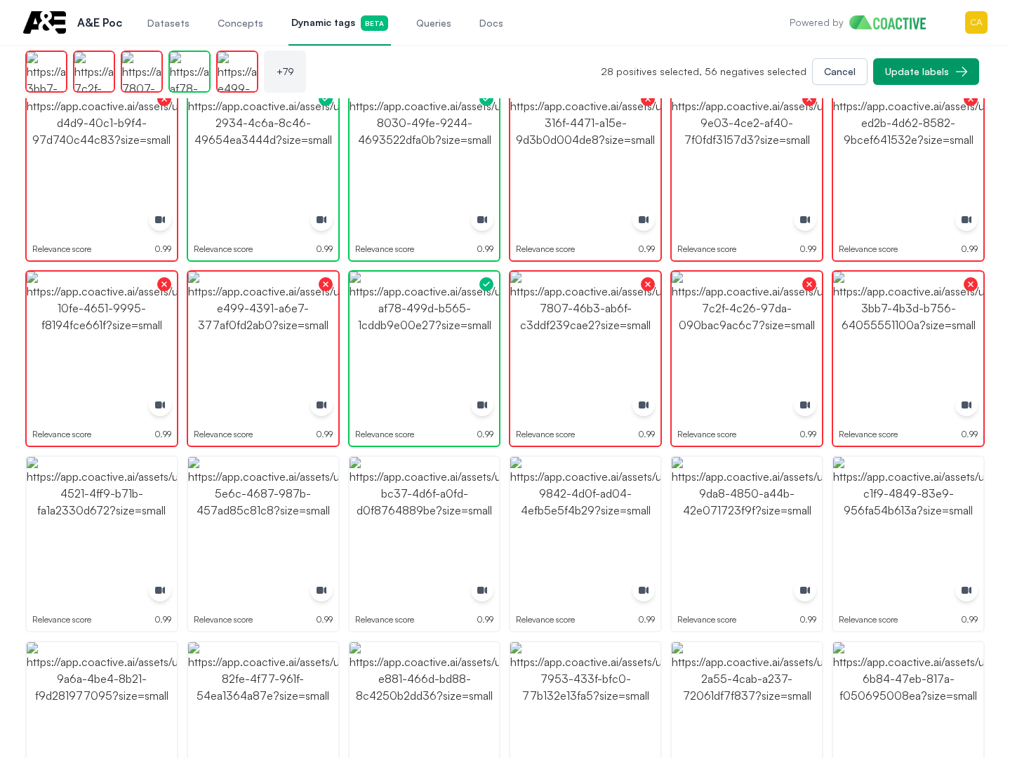
scroll to position [2396, 0]
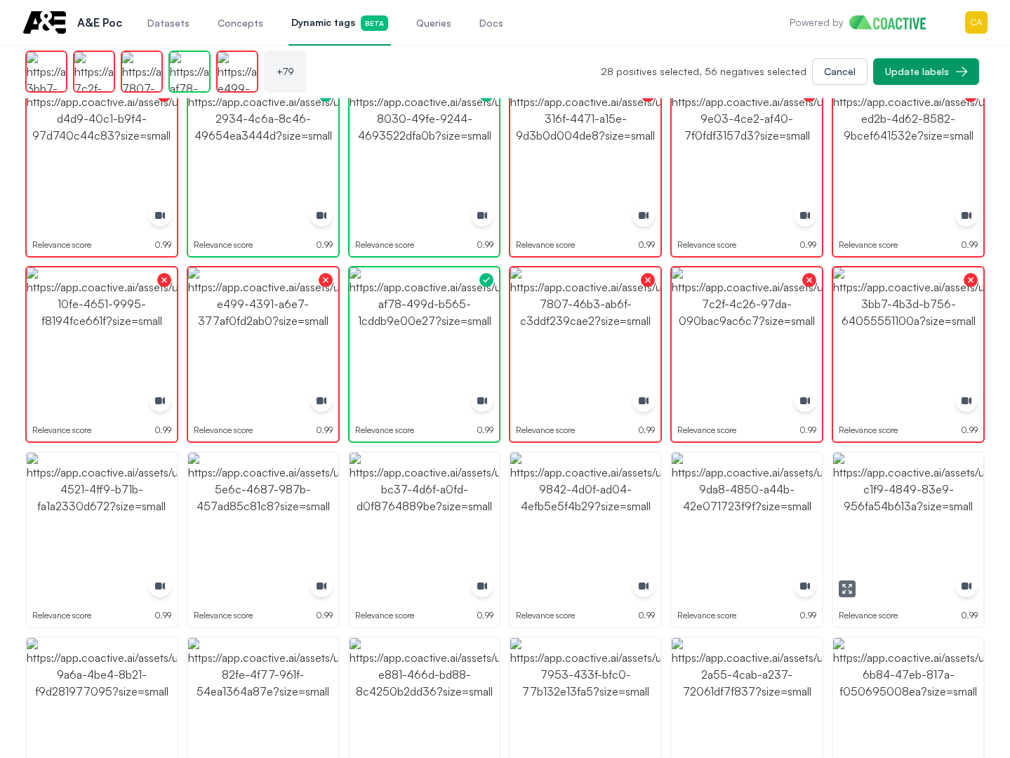
click at [903, 533] on img "button" at bounding box center [908, 528] width 150 height 150
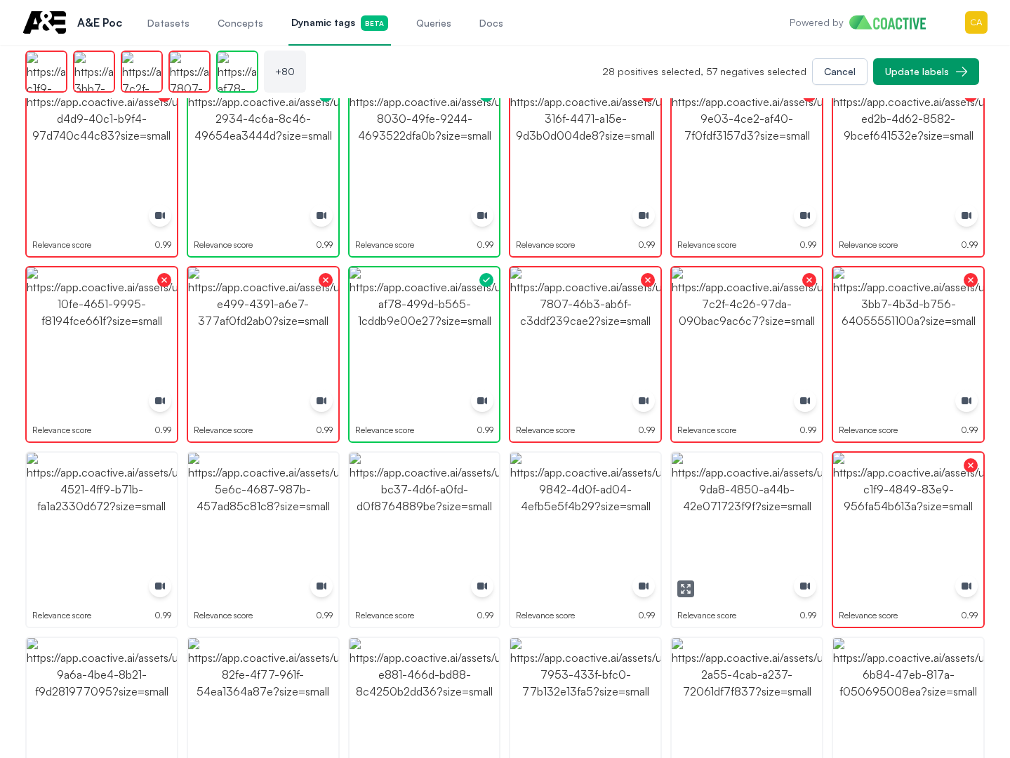
click at [751, 515] on img "button" at bounding box center [747, 528] width 150 height 150
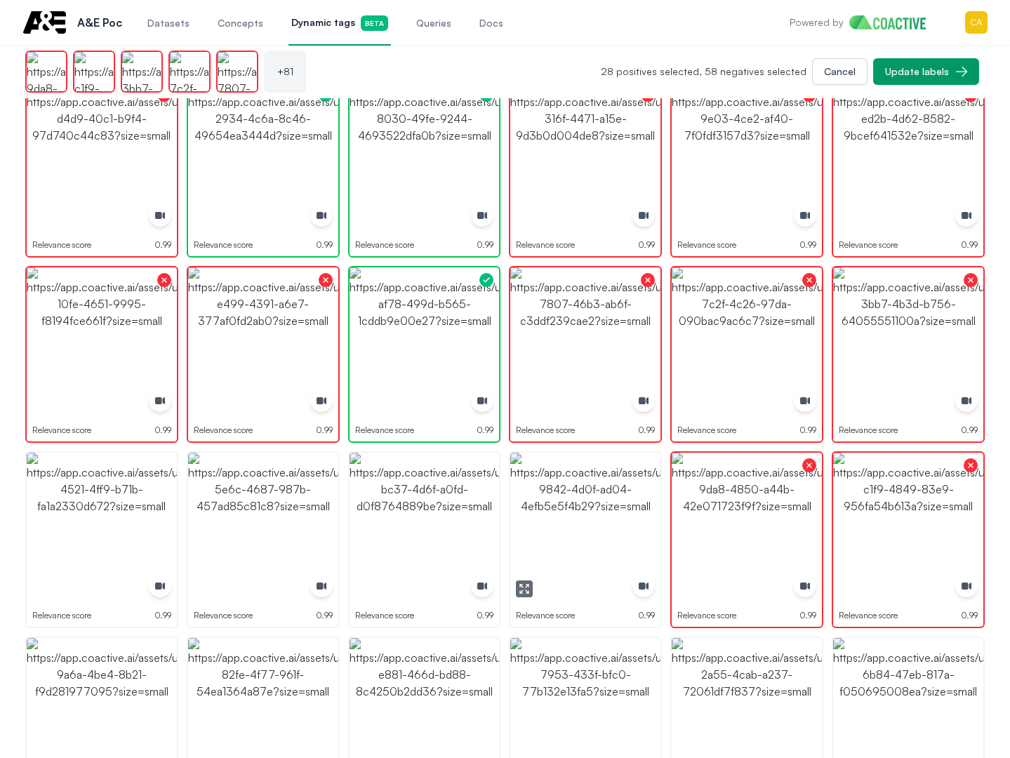
click at [616, 515] on img "button" at bounding box center [585, 528] width 150 height 150
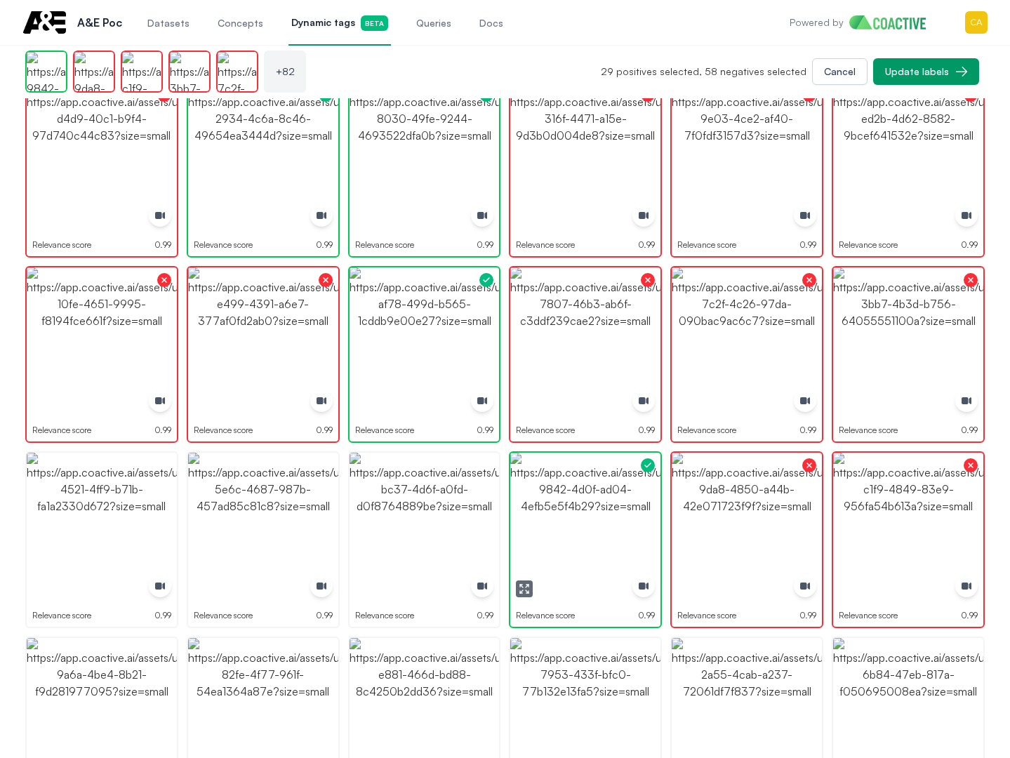
click at [616, 515] on img "button" at bounding box center [585, 528] width 150 height 150
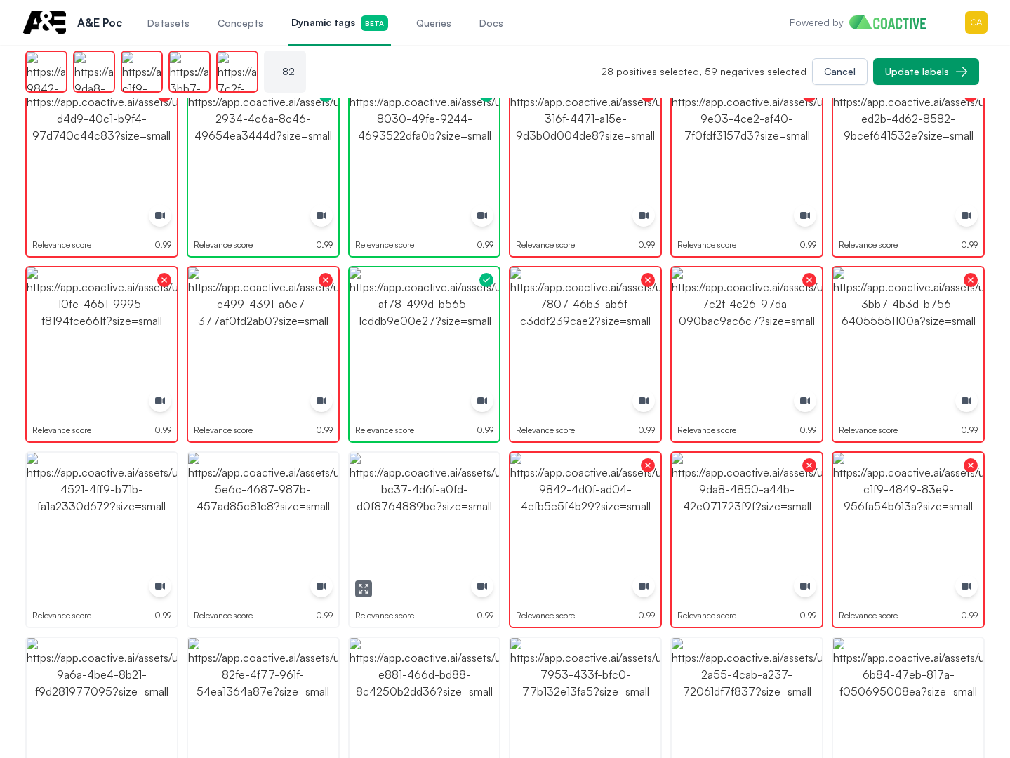
click at [416, 516] on img "button" at bounding box center [425, 528] width 150 height 150
click at [416, 517] on img "button" at bounding box center [425, 528] width 150 height 150
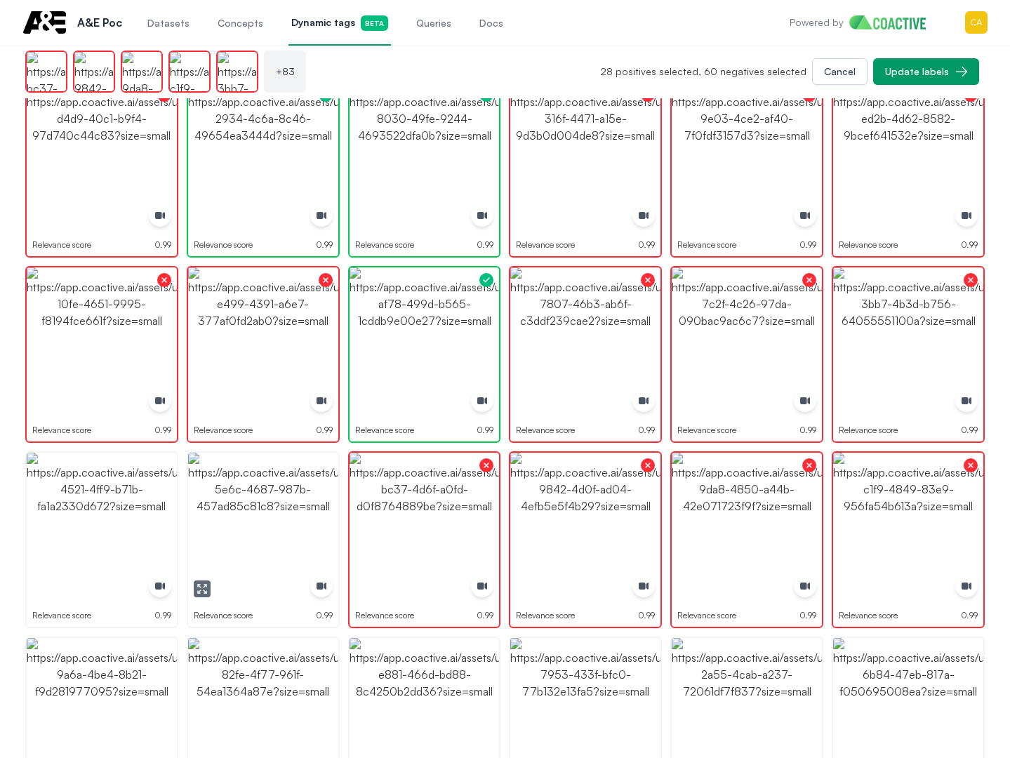
click at [235, 508] on img "button" at bounding box center [263, 528] width 150 height 150
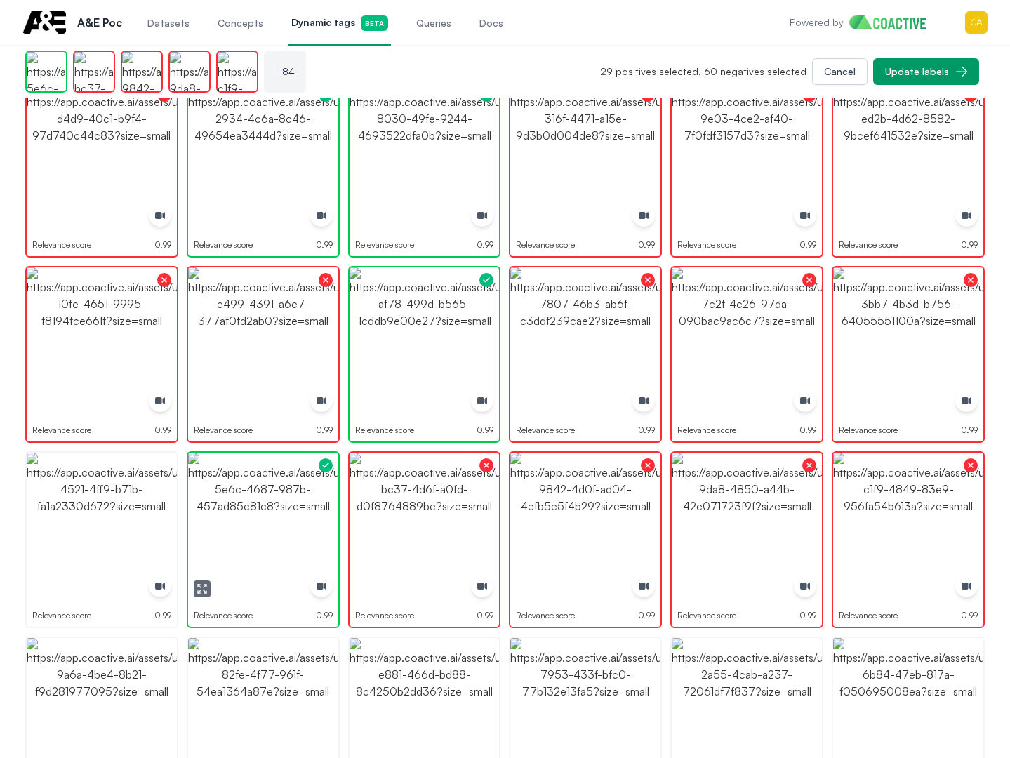
click at [235, 508] on img "button" at bounding box center [263, 528] width 150 height 150
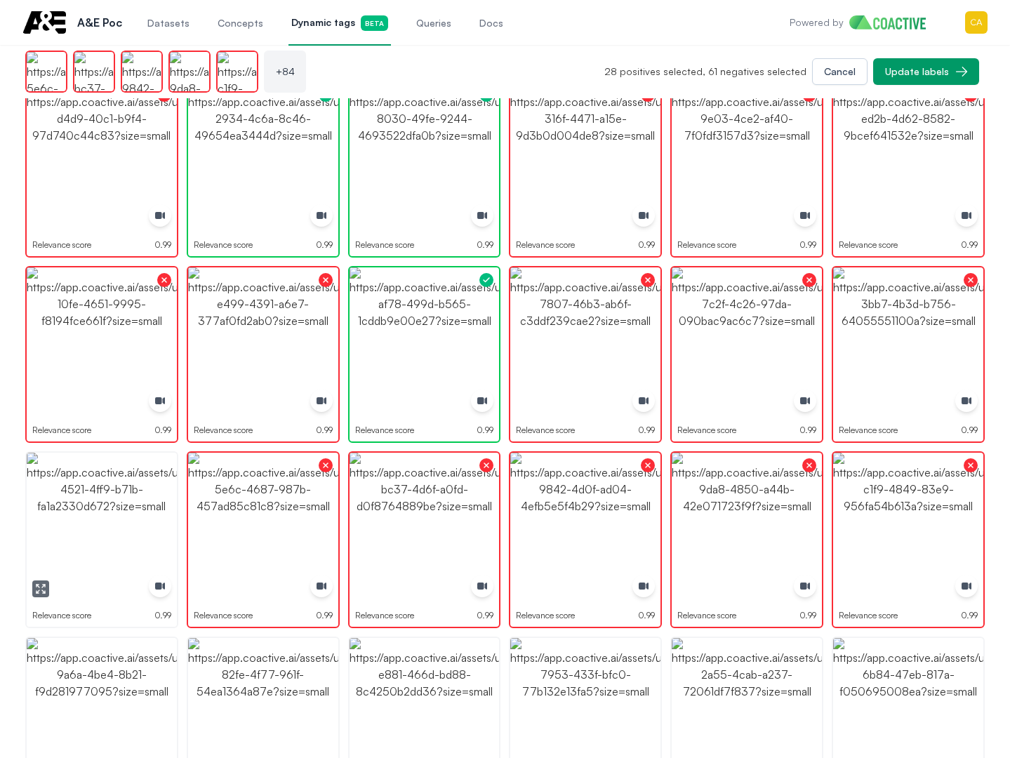
click at [65, 504] on img "button" at bounding box center [102, 528] width 150 height 150
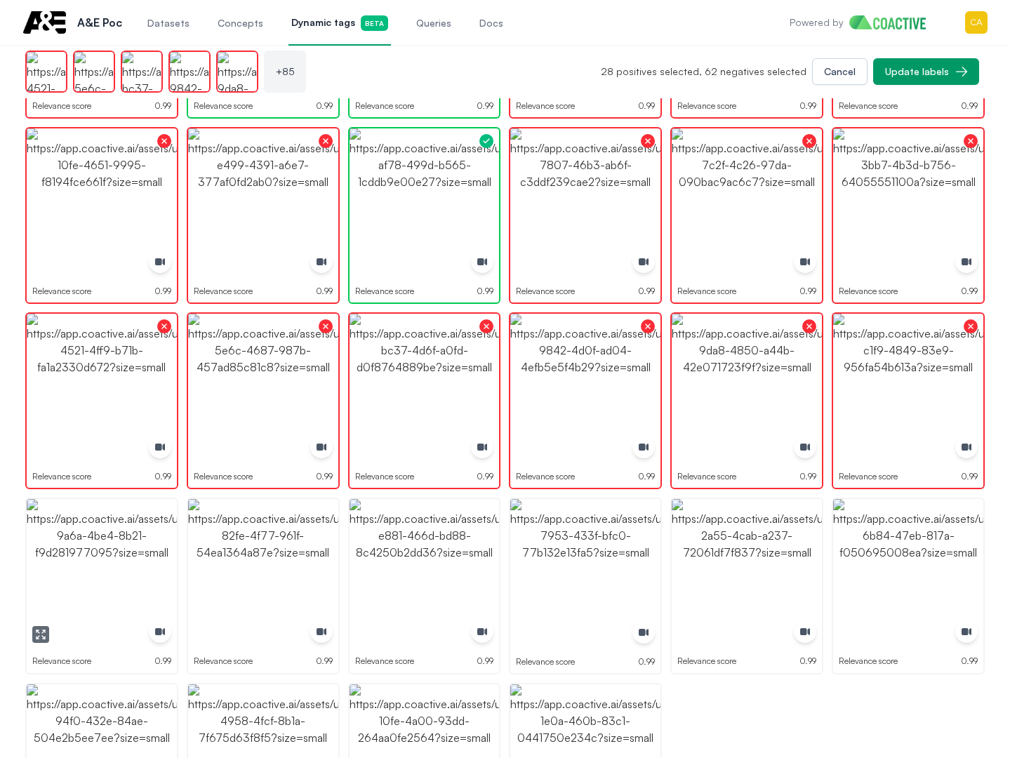
scroll to position [2647, 0]
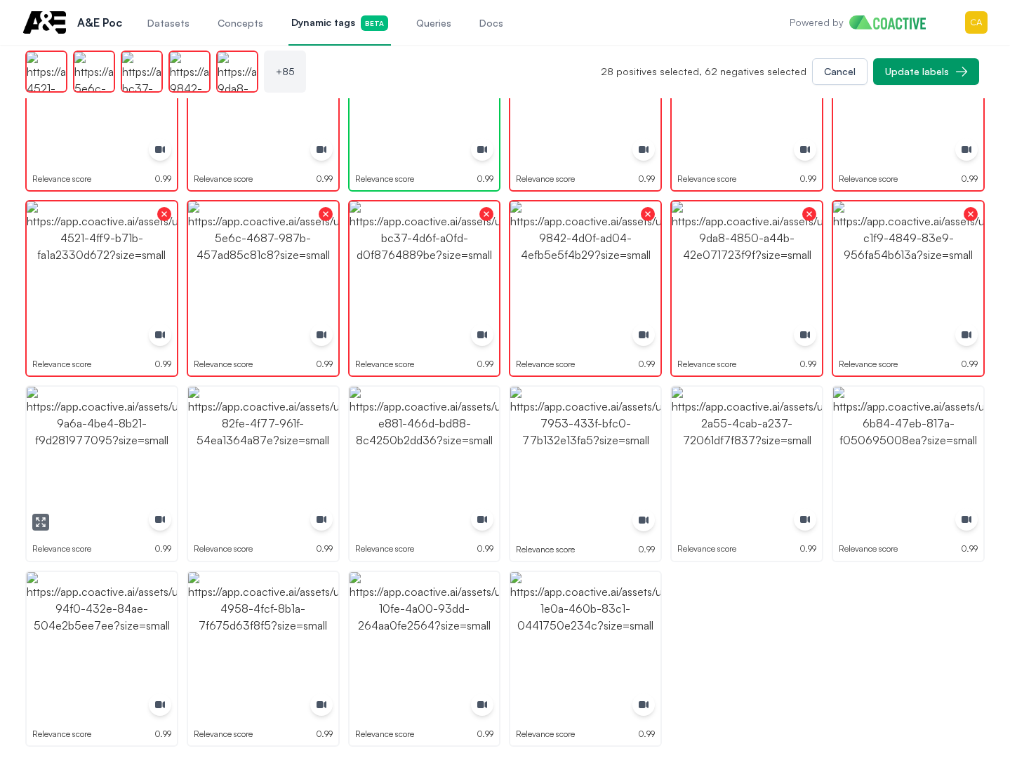
click at [85, 473] on img "button" at bounding box center [102, 462] width 150 height 150
click at [248, 471] on img "button" at bounding box center [263, 462] width 150 height 150
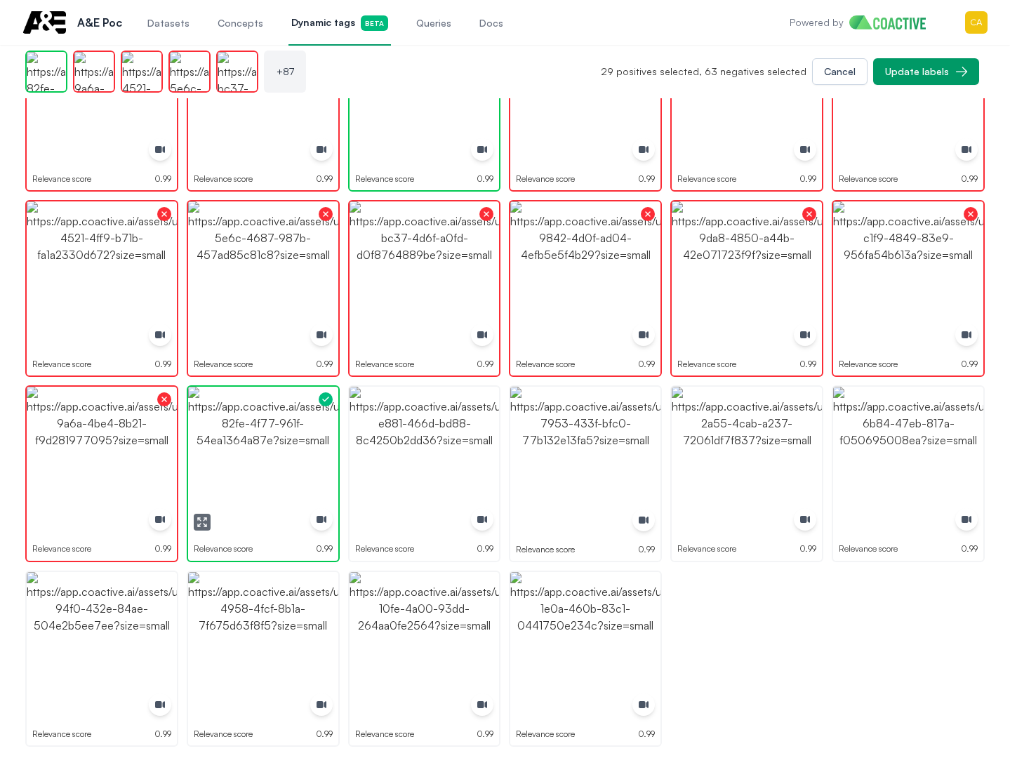
click at [248, 471] on img "button" at bounding box center [263, 462] width 150 height 150
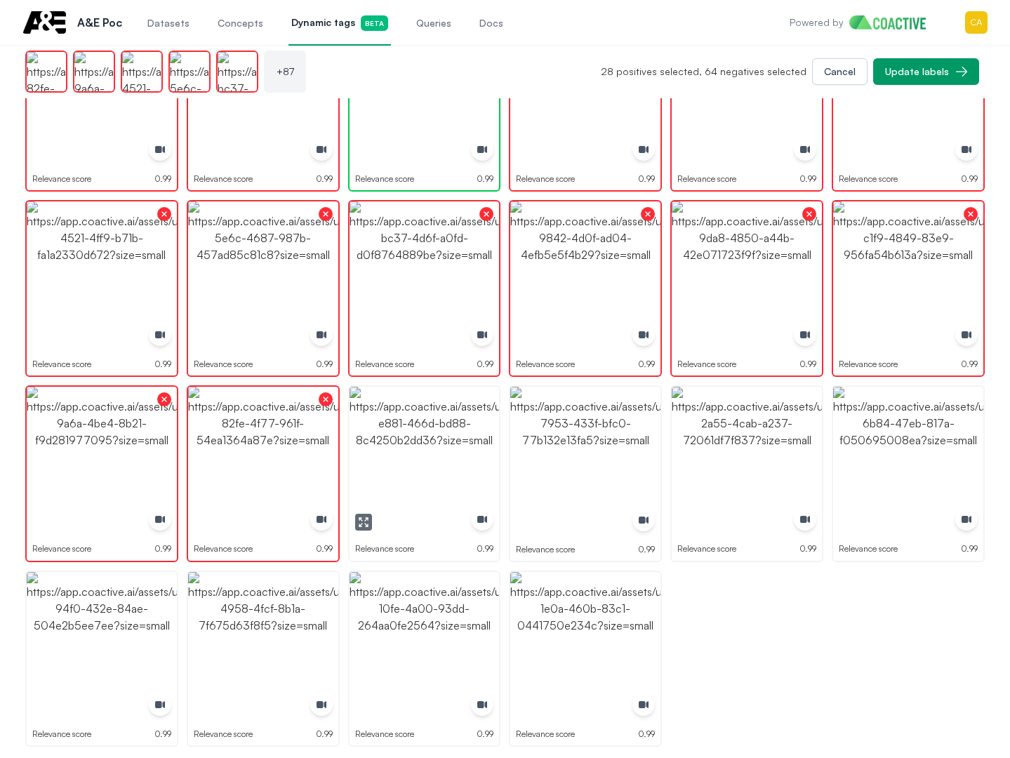
click at [465, 441] on img "button" at bounding box center [425, 462] width 150 height 150
click at [616, 447] on img "button" at bounding box center [585, 462] width 150 height 150
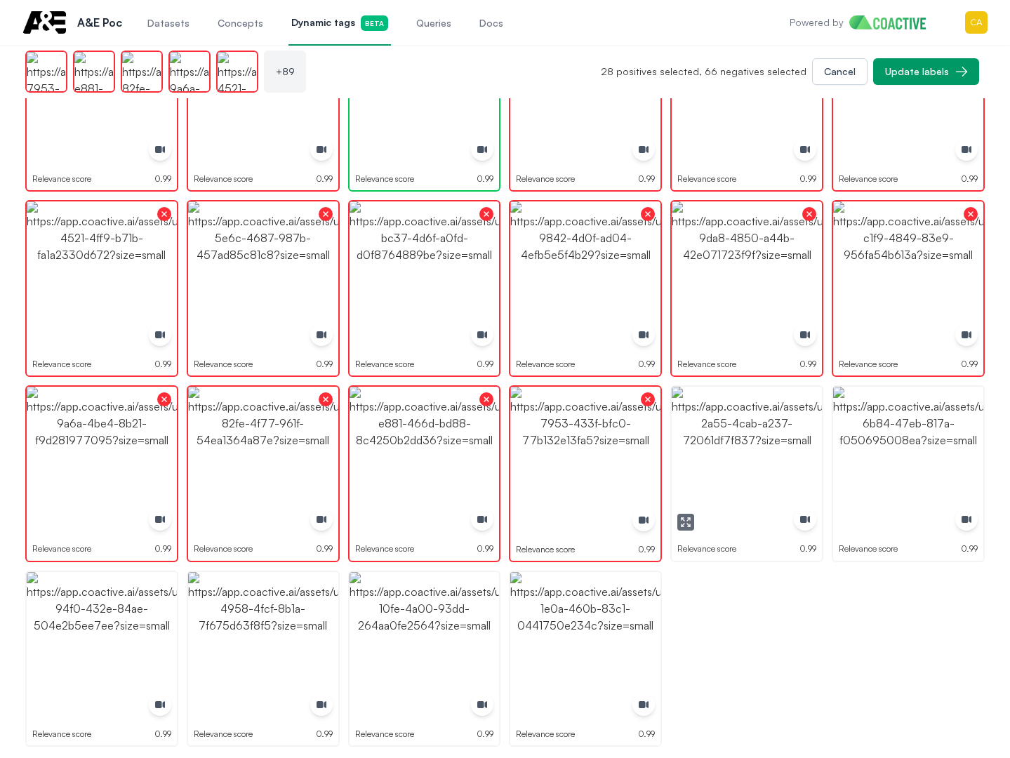
click at [747, 446] on img "button" at bounding box center [747, 462] width 150 height 150
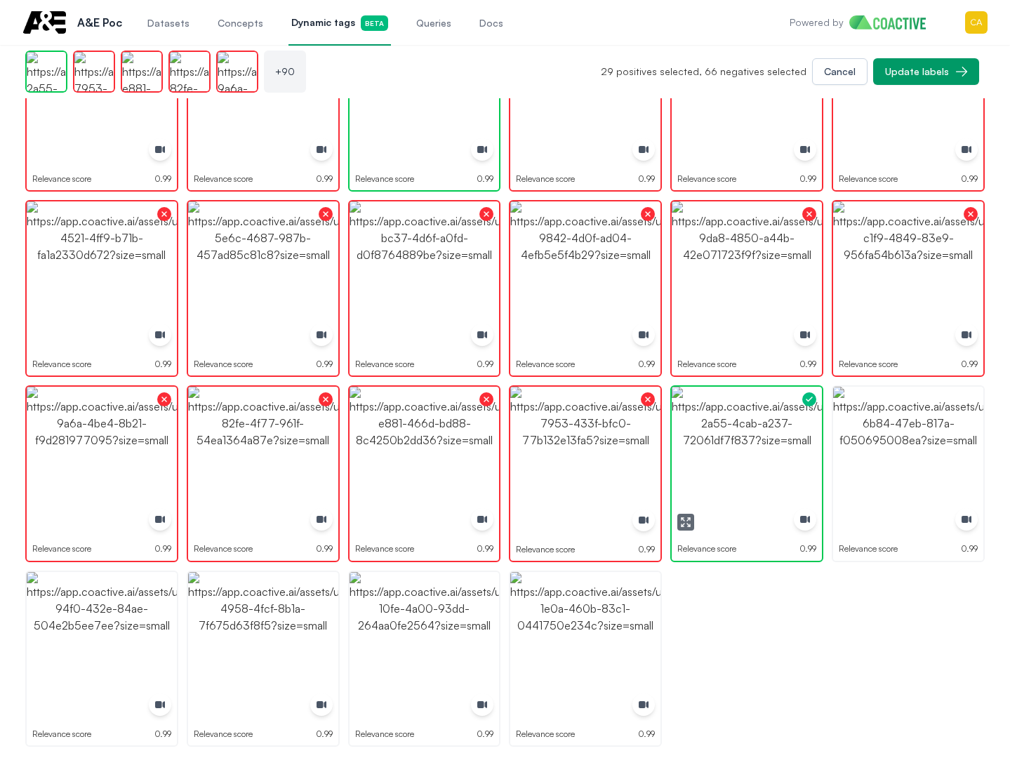
click at [747, 446] on img "button" at bounding box center [747, 462] width 150 height 150
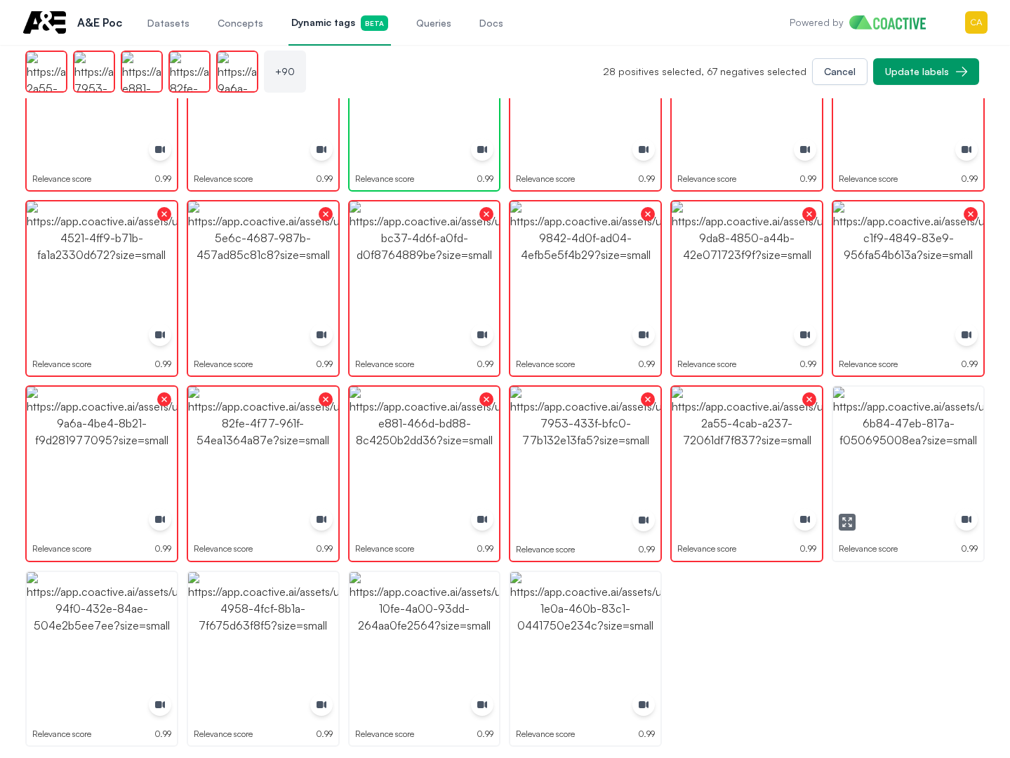
click at [885, 435] on img "button" at bounding box center [908, 462] width 150 height 150
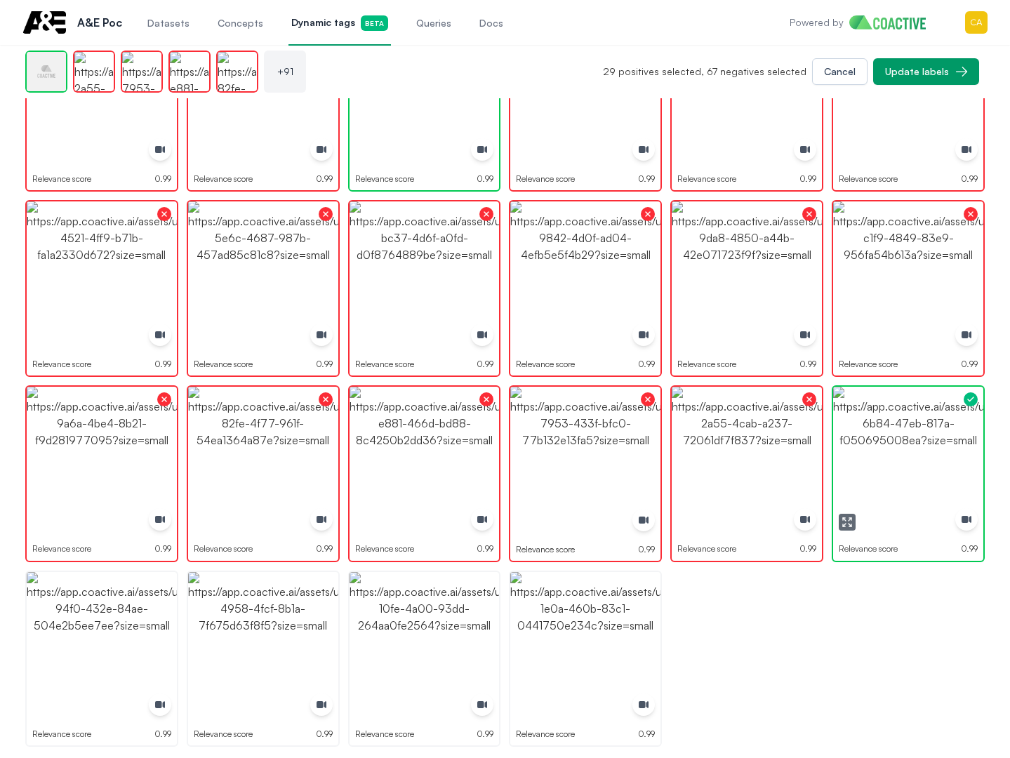
click at [885, 435] on img "button" at bounding box center [908, 462] width 150 height 150
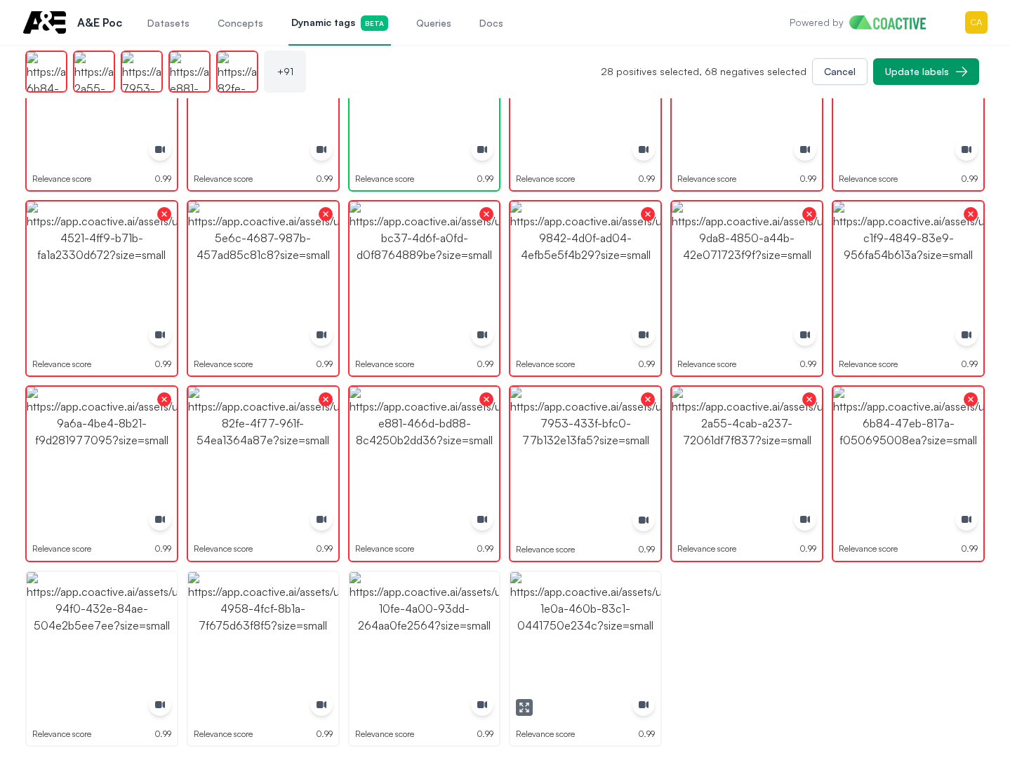
click at [578, 680] on img "button" at bounding box center [585, 647] width 150 height 150
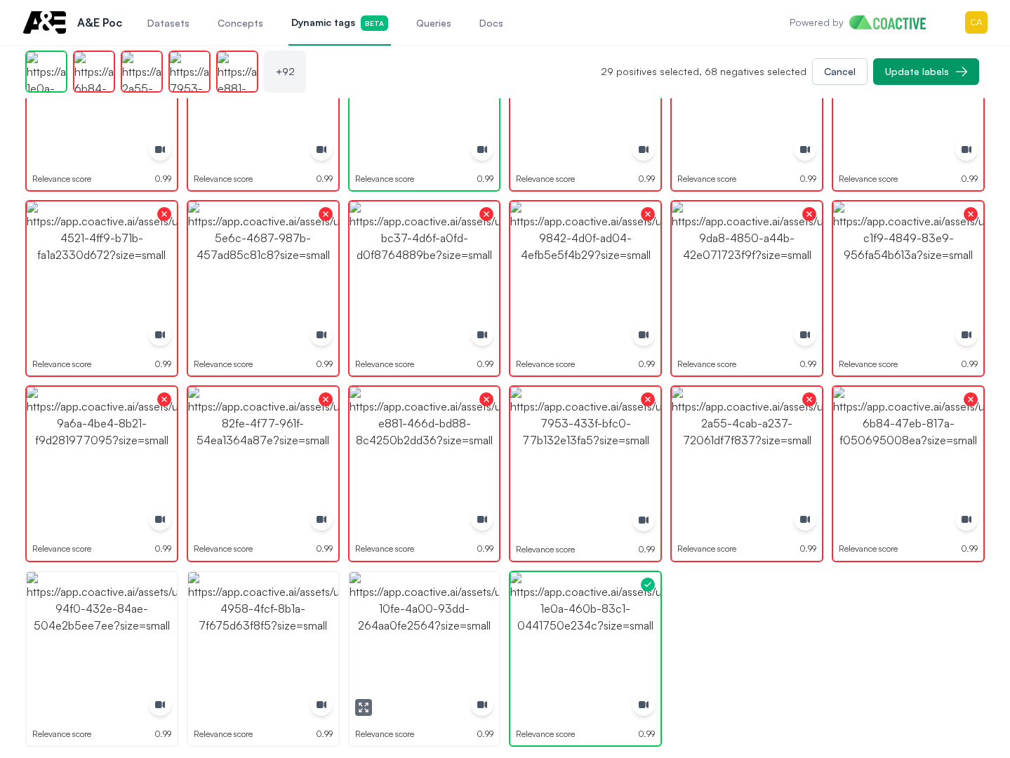
click at [409, 649] on img "button" at bounding box center [425, 647] width 150 height 150
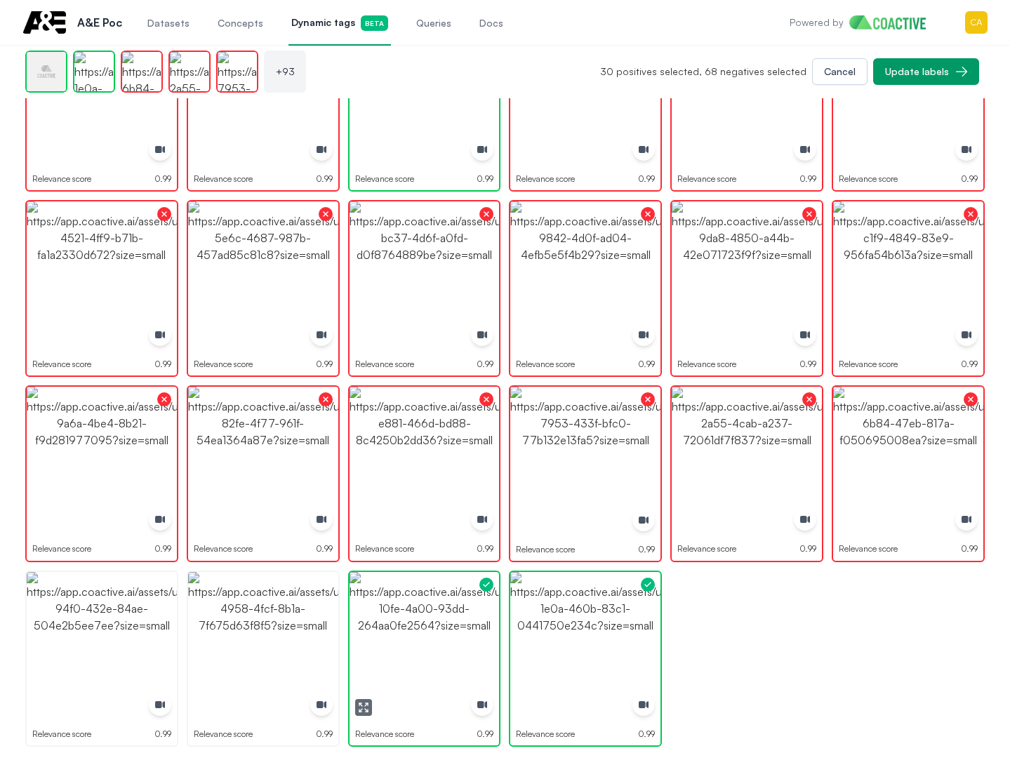
click at [409, 649] on img "button" at bounding box center [425, 647] width 150 height 150
click at [248, 625] on img "button" at bounding box center [263, 647] width 150 height 150
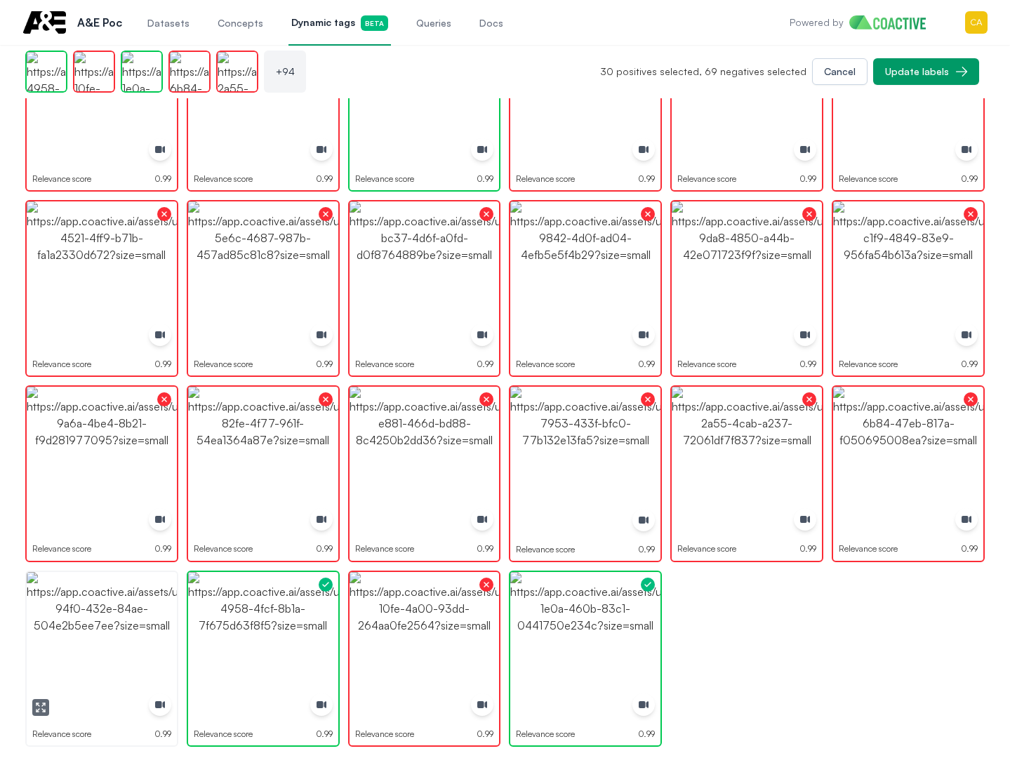
click at [93, 625] on img "button" at bounding box center [102, 647] width 150 height 150
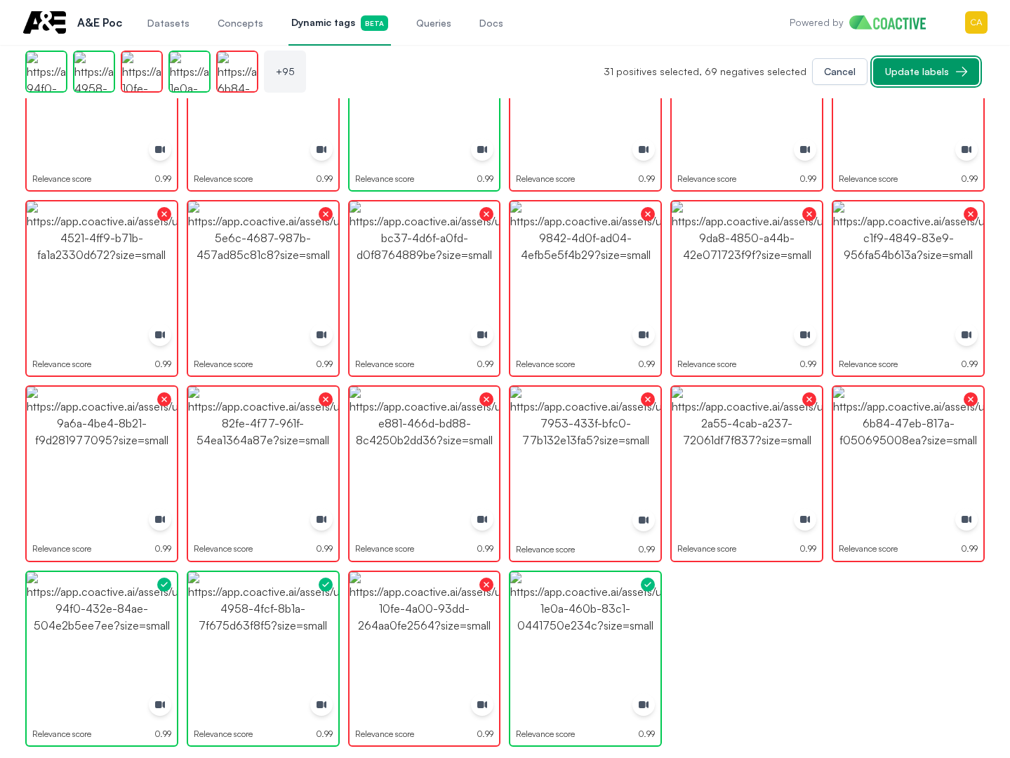
click at [928, 66] on div "Update labels" at bounding box center [917, 72] width 64 height 14
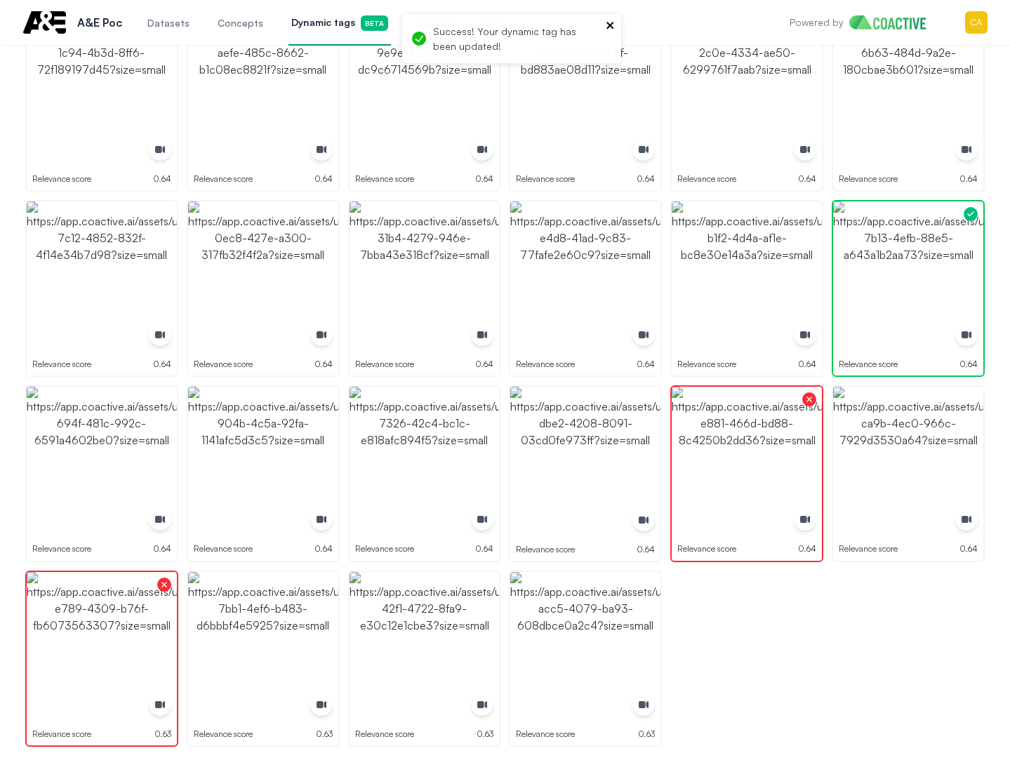
click at [609, 19] on div "Success! Your dynamic tag has been updated!" at bounding box center [511, 38] width 219 height 49
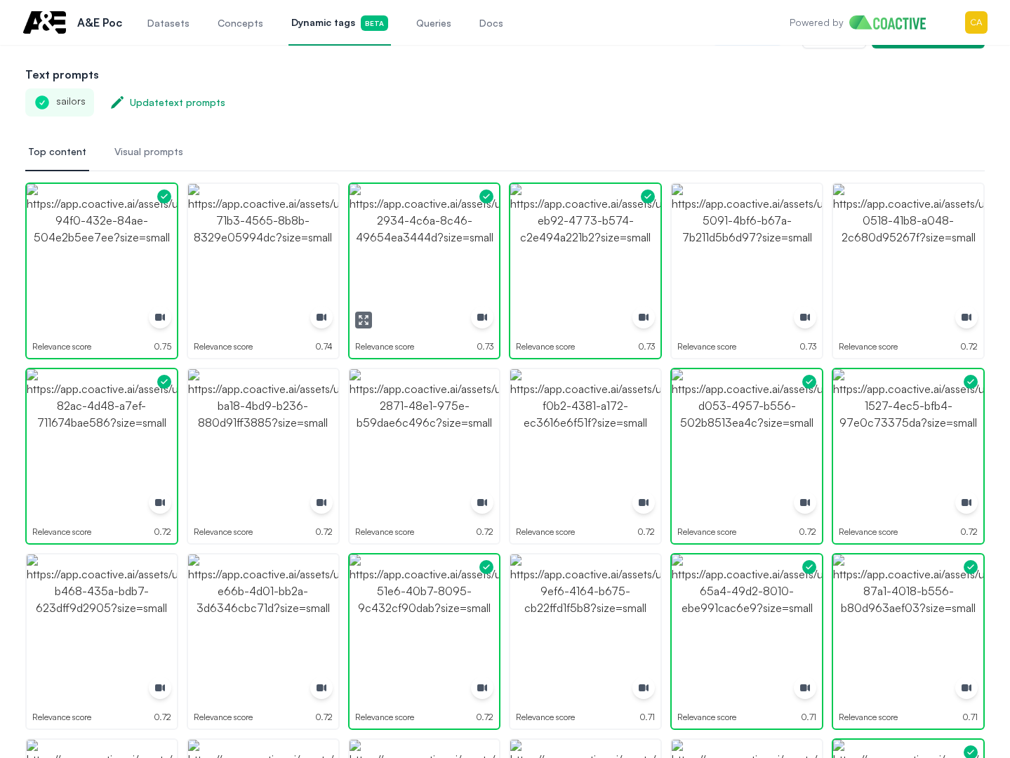
scroll to position [0, 0]
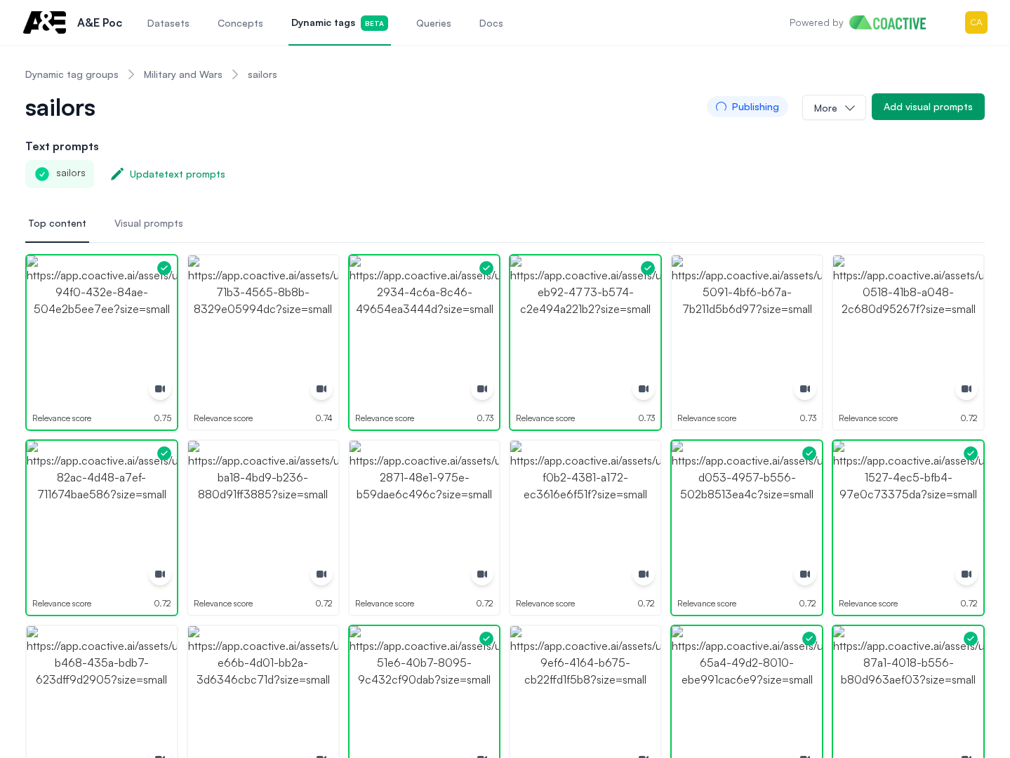
click at [174, 74] on link "Military and Wars" at bounding box center [183, 74] width 79 height 14
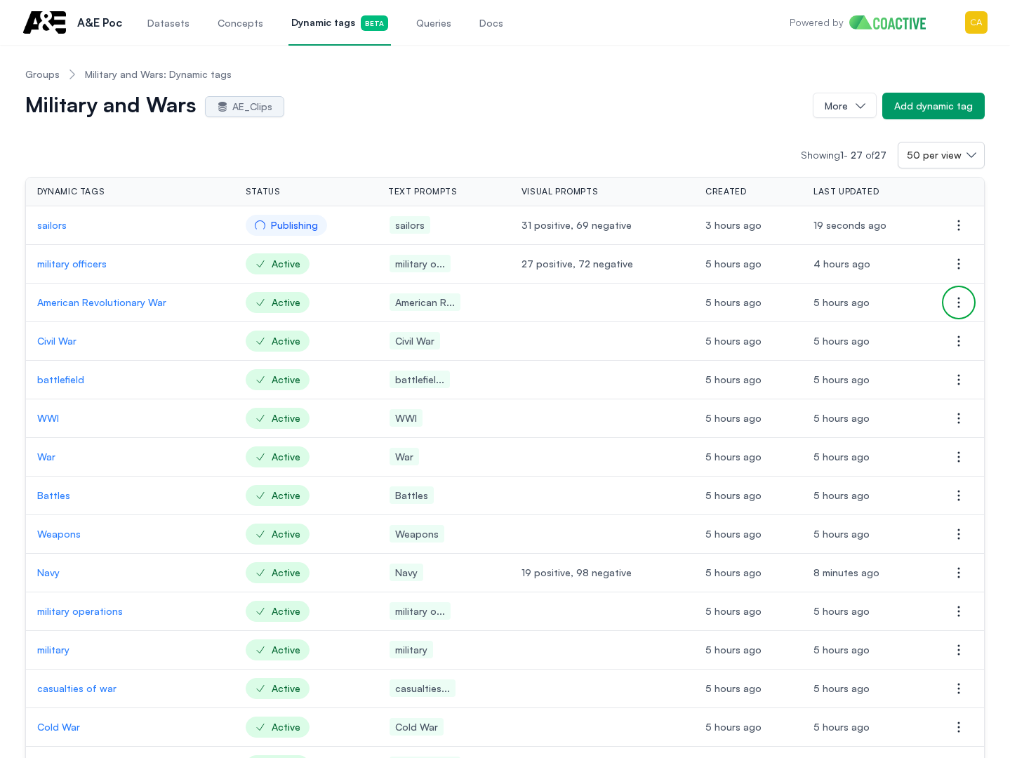
click at [972, 303] on button "Open options" at bounding box center [959, 303] width 28 height 28
click at [875, 339] on button "Delete dynamic tag" at bounding box center [888, 330] width 157 height 25
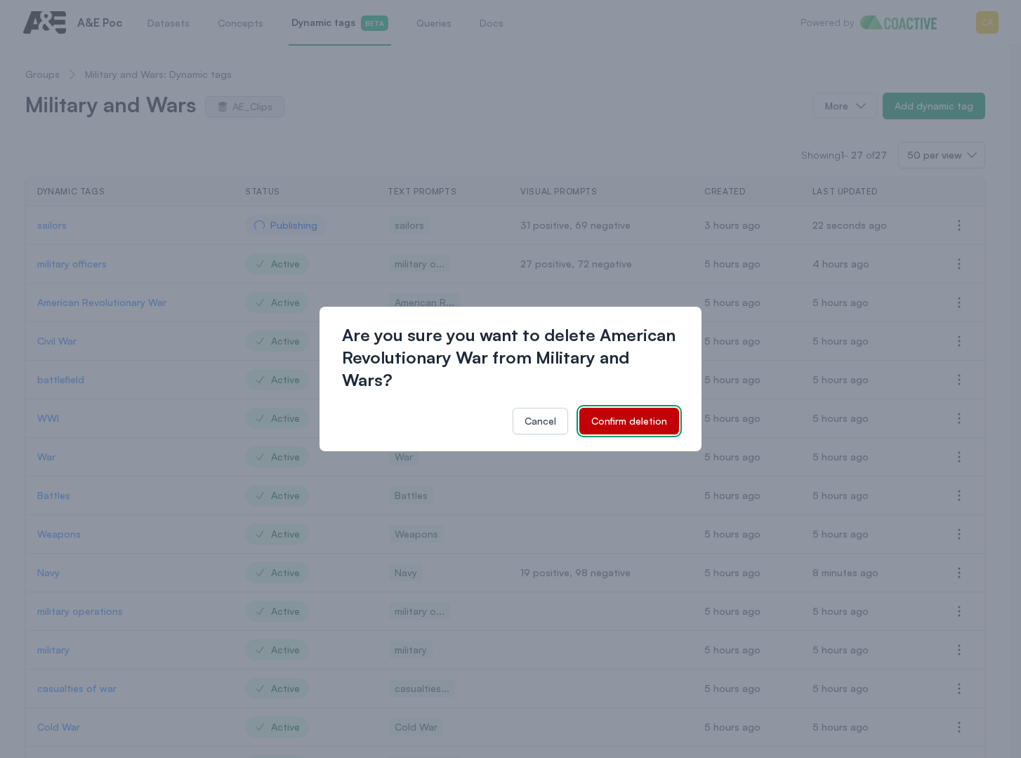
click at [610, 414] on div "Confirm deletion" at bounding box center [629, 421] width 76 height 14
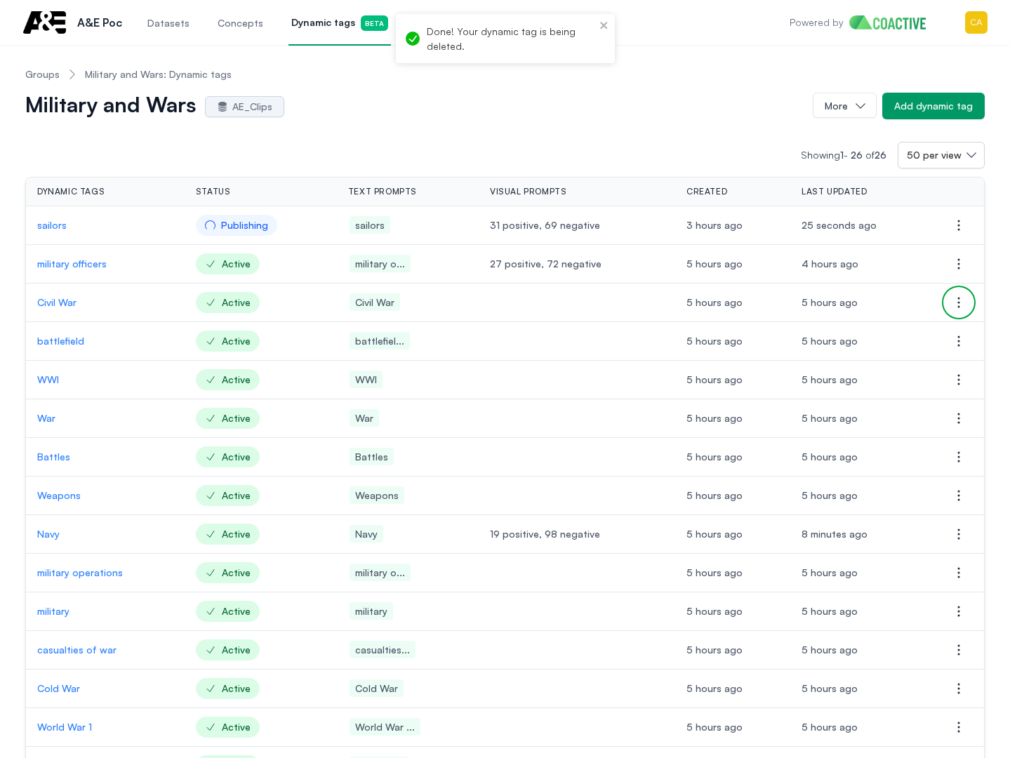
click at [967, 300] on button "Open options" at bounding box center [959, 303] width 28 height 28
click at [851, 331] on span "Delete dynamic tag" at bounding box center [866, 330] width 90 height 12
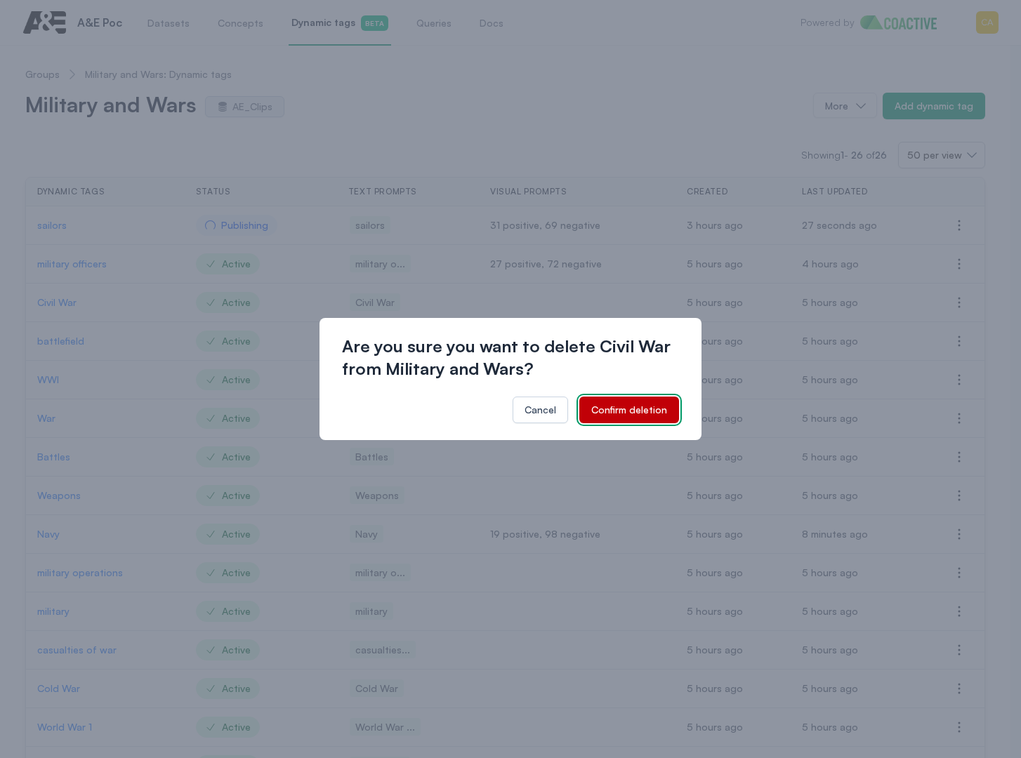
click at [642, 402] on button "Confirm deletion" at bounding box center [629, 410] width 100 height 27
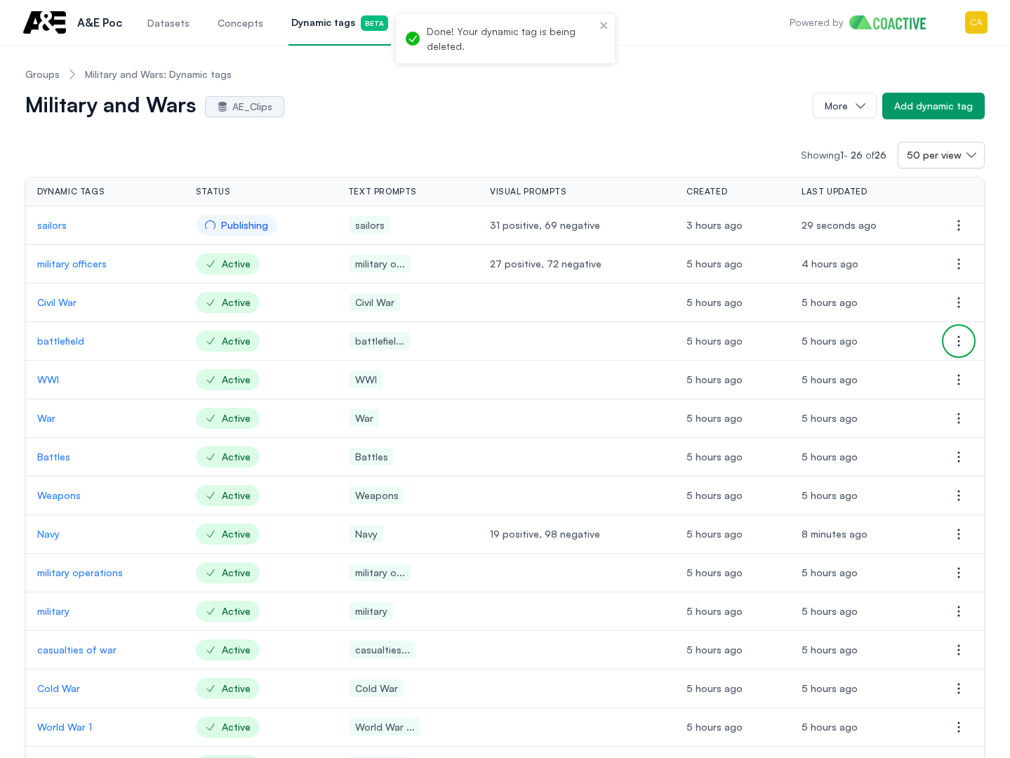
click at [967, 341] on icon "button" at bounding box center [958, 341] width 17 height 17
click at [873, 379] on button "Delete dynamic tag" at bounding box center [888, 369] width 157 height 25
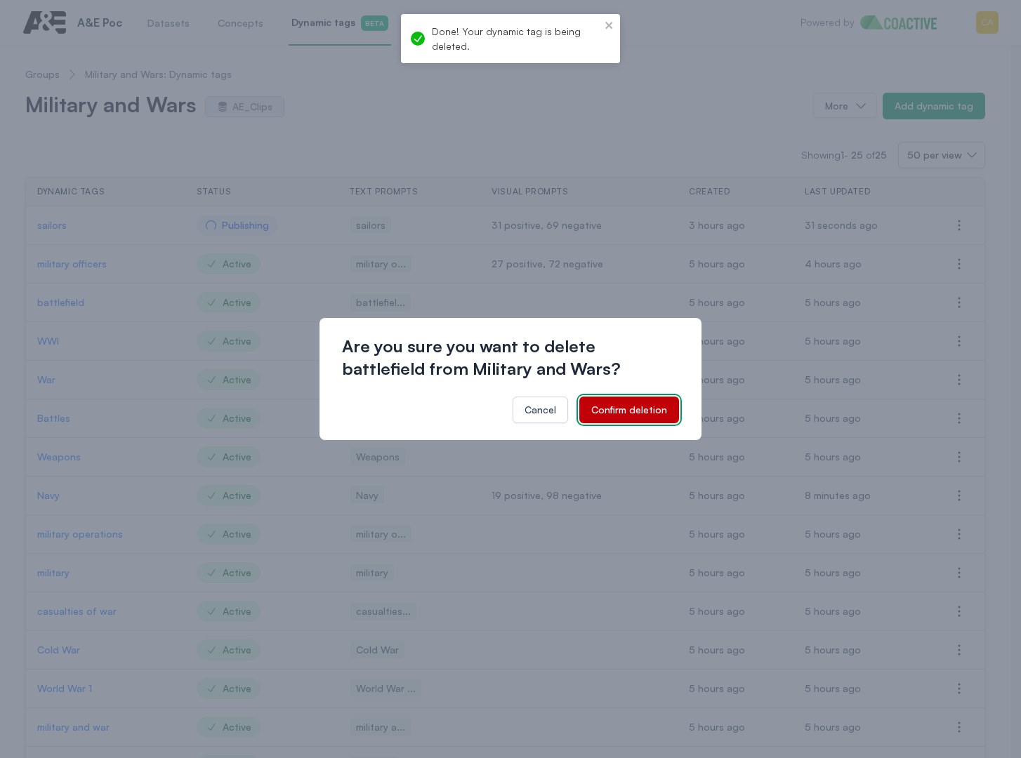
click at [631, 402] on button "Confirm deletion" at bounding box center [629, 410] width 100 height 27
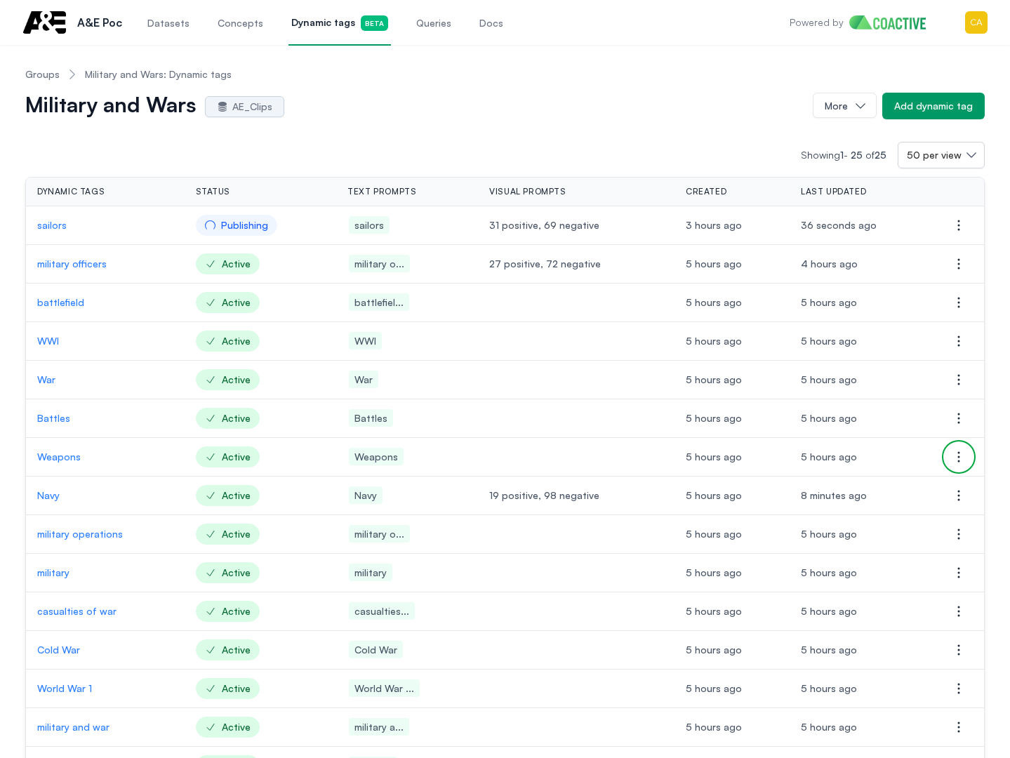
click at [963, 458] on icon "button" at bounding box center [958, 457] width 17 height 17
click at [886, 489] on span "Delete dynamic tag" at bounding box center [866, 485] width 90 height 12
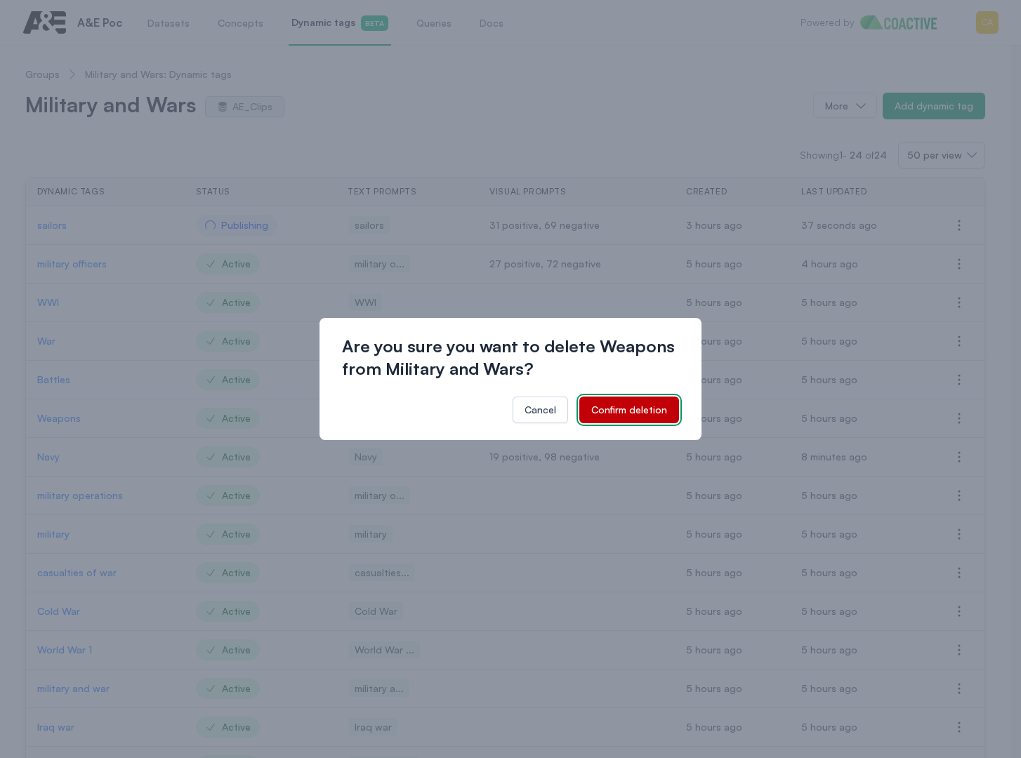
click at [650, 412] on div "Confirm deletion" at bounding box center [629, 410] width 76 height 14
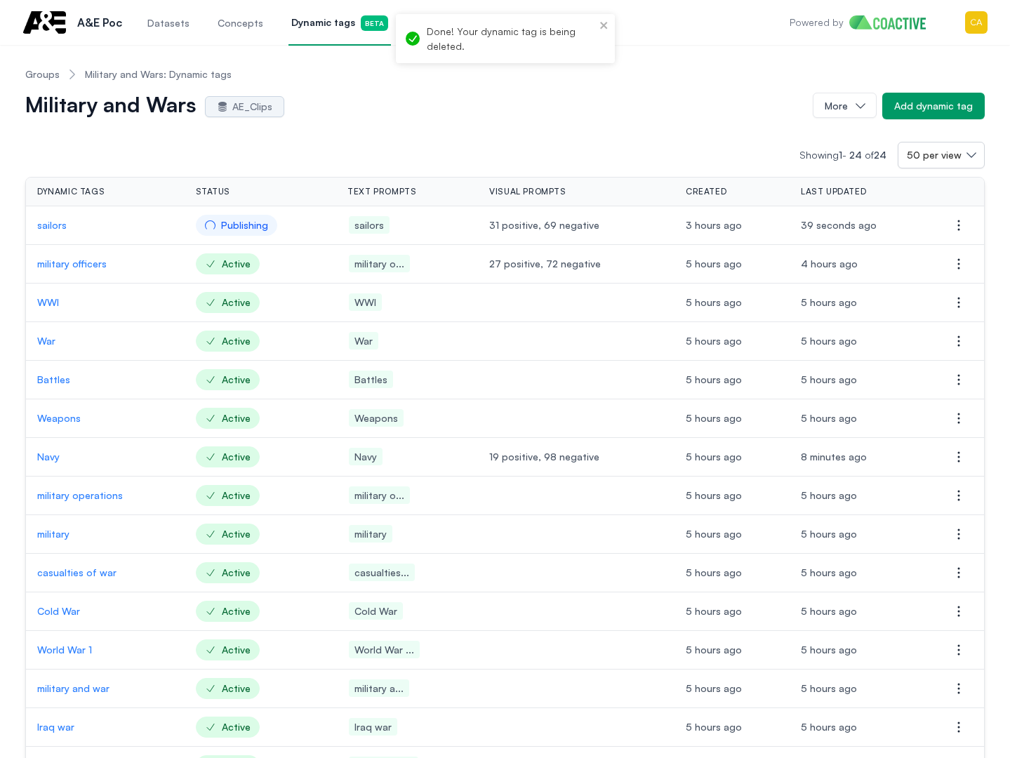
click at [46, 538] on p "military" at bounding box center [105, 534] width 136 height 14
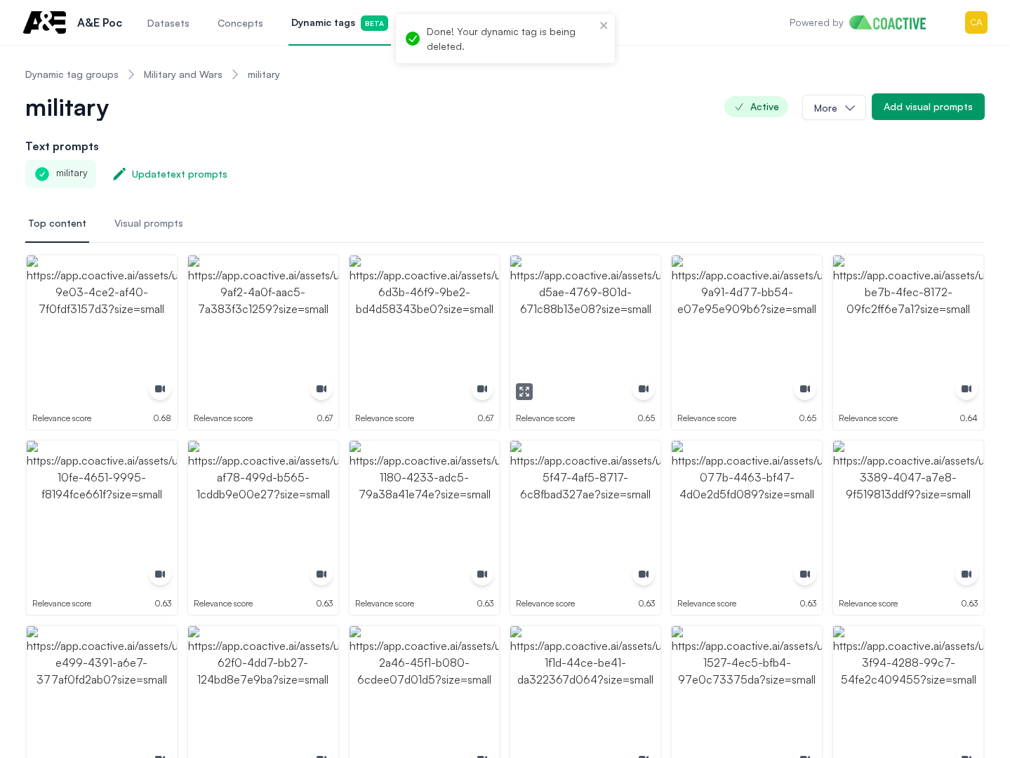
click at [91, 321] on img "button" at bounding box center [102, 331] width 150 height 150
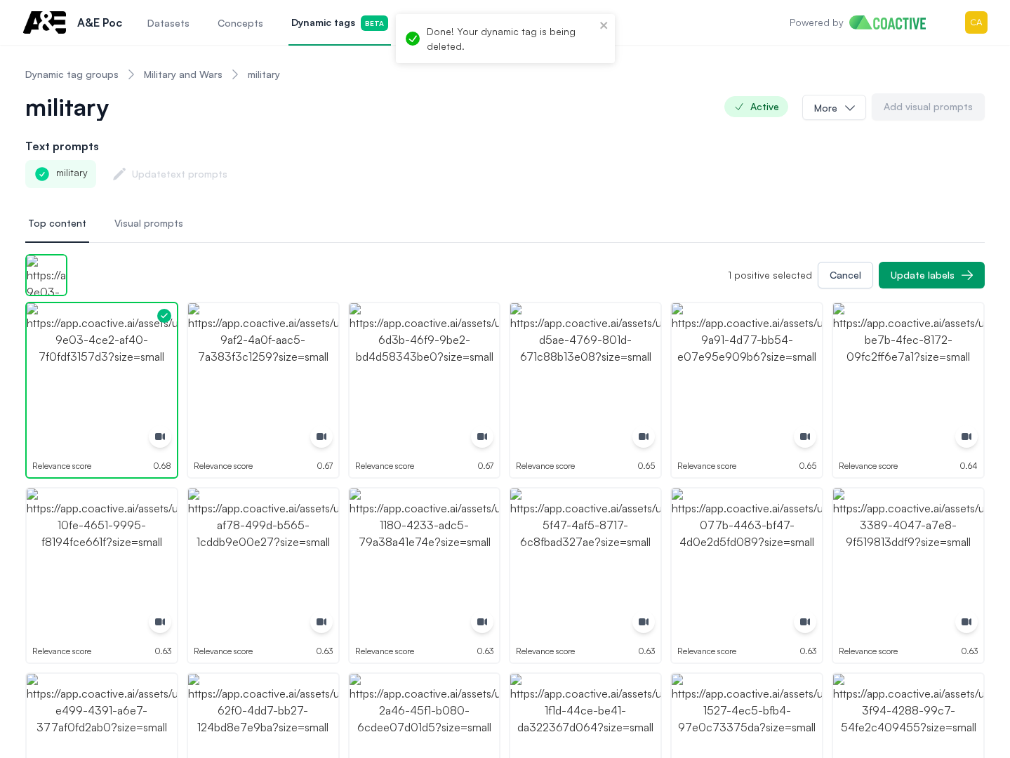
click at [254, 323] on img "button" at bounding box center [263, 378] width 150 height 150
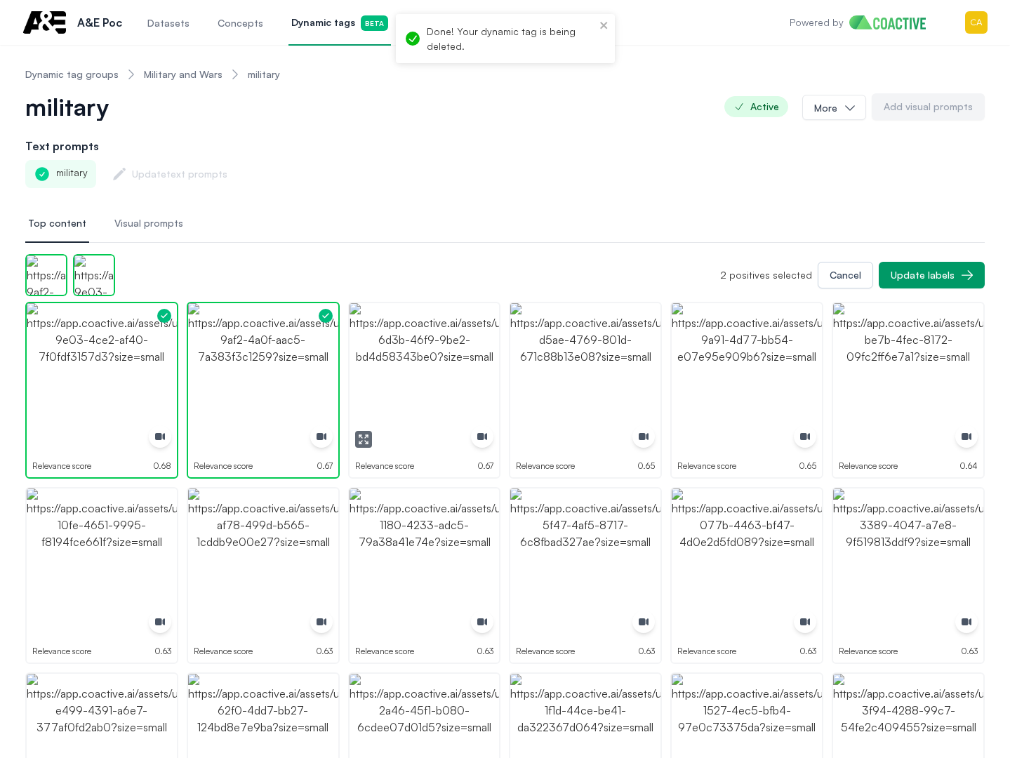
click at [446, 352] on img "button" at bounding box center [425, 378] width 150 height 150
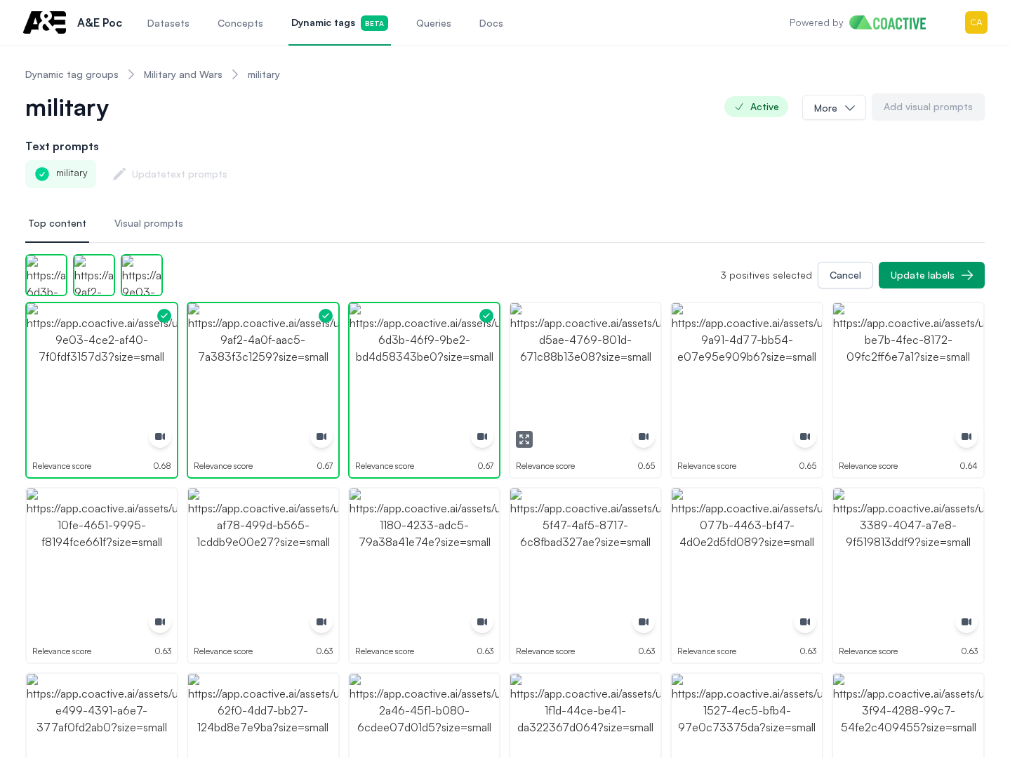
click at [571, 355] on img "button" at bounding box center [585, 378] width 150 height 150
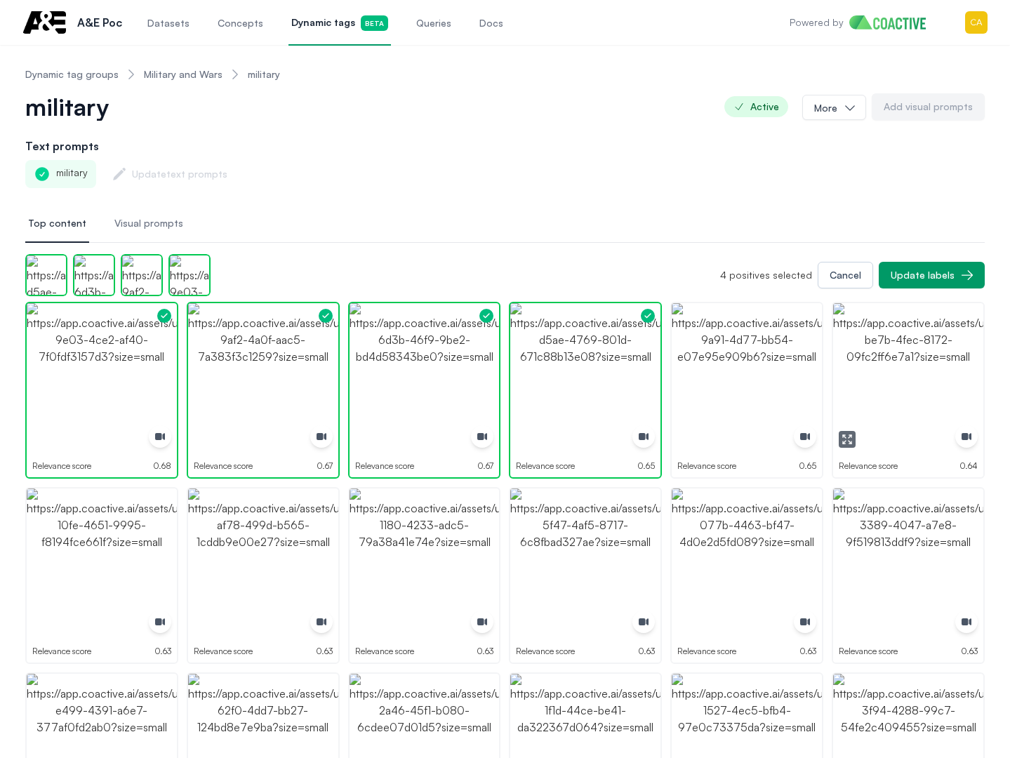
click at [898, 366] on img "button" at bounding box center [908, 378] width 150 height 150
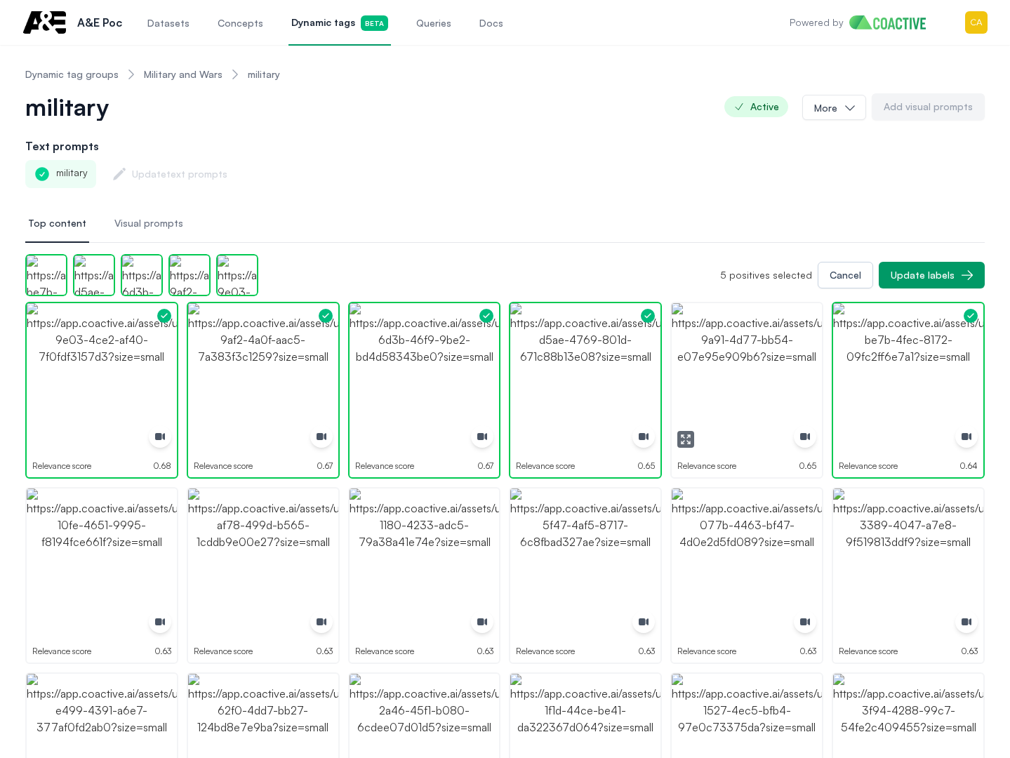
click at [770, 408] on img "button" at bounding box center [747, 378] width 150 height 150
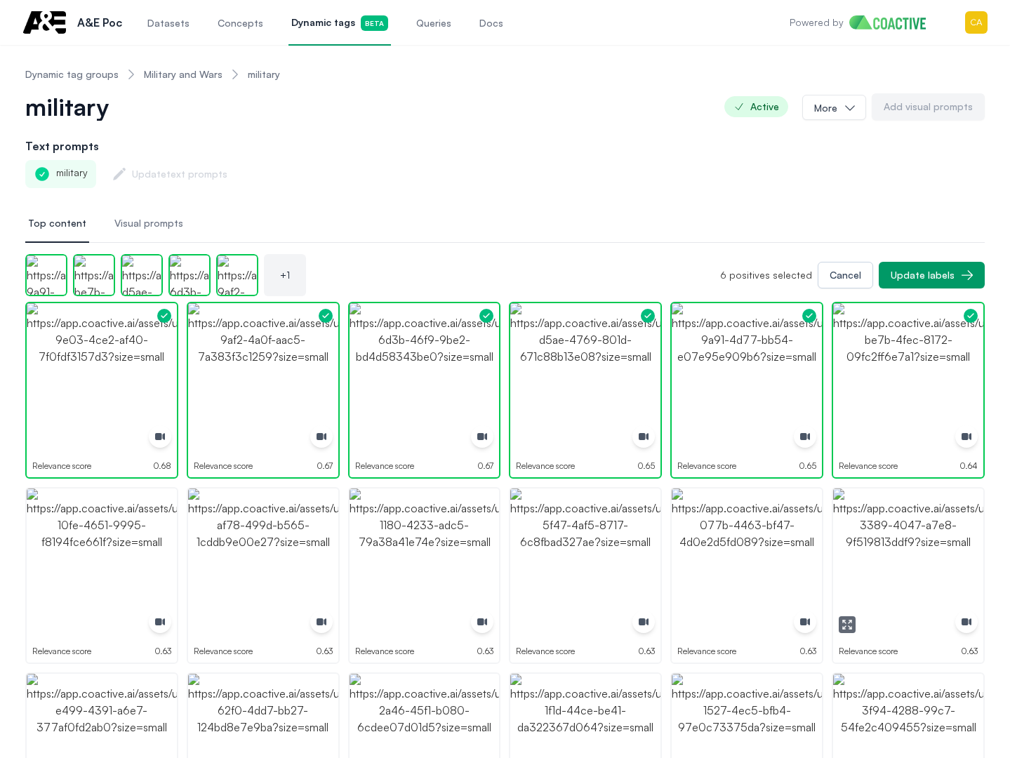
click at [882, 558] on img "button" at bounding box center [908, 564] width 150 height 150
click at [751, 557] on img "button" at bounding box center [747, 564] width 150 height 150
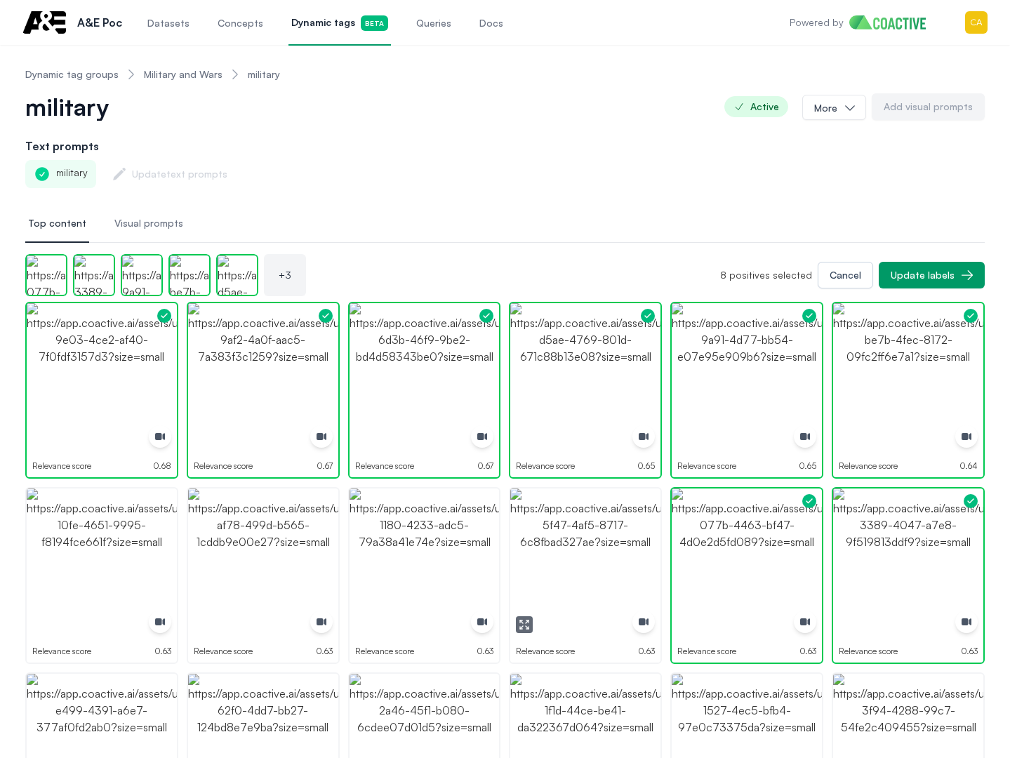
click at [602, 549] on img "button" at bounding box center [585, 564] width 150 height 150
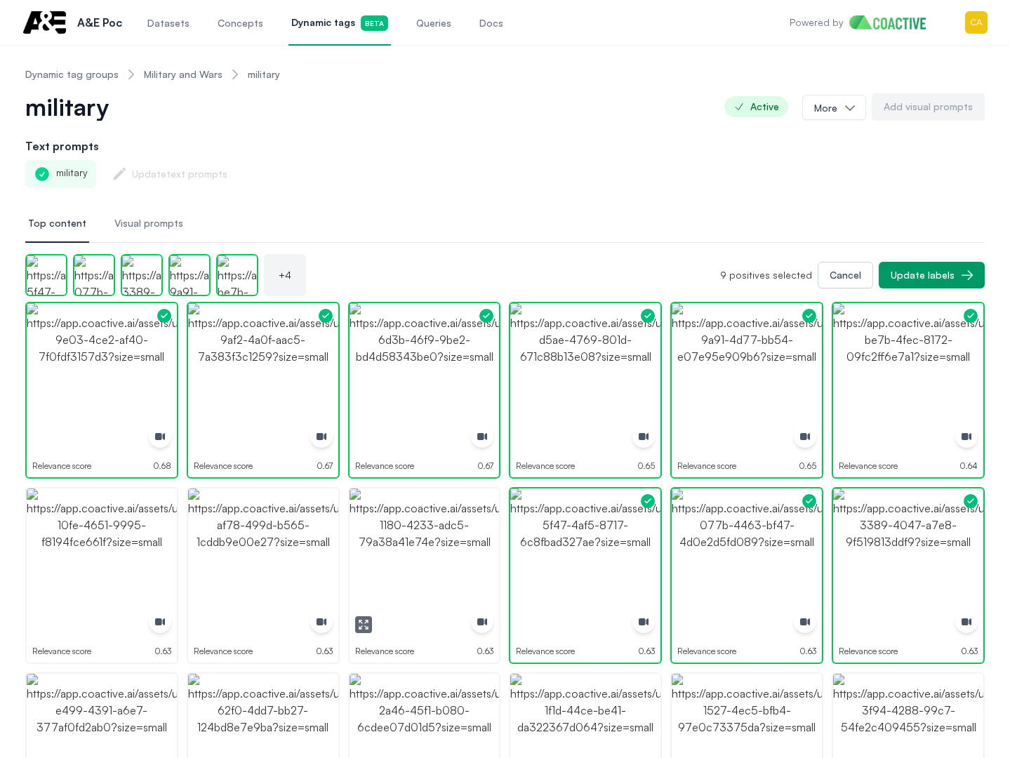
click at [432, 549] on img "button" at bounding box center [425, 564] width 150 height 150
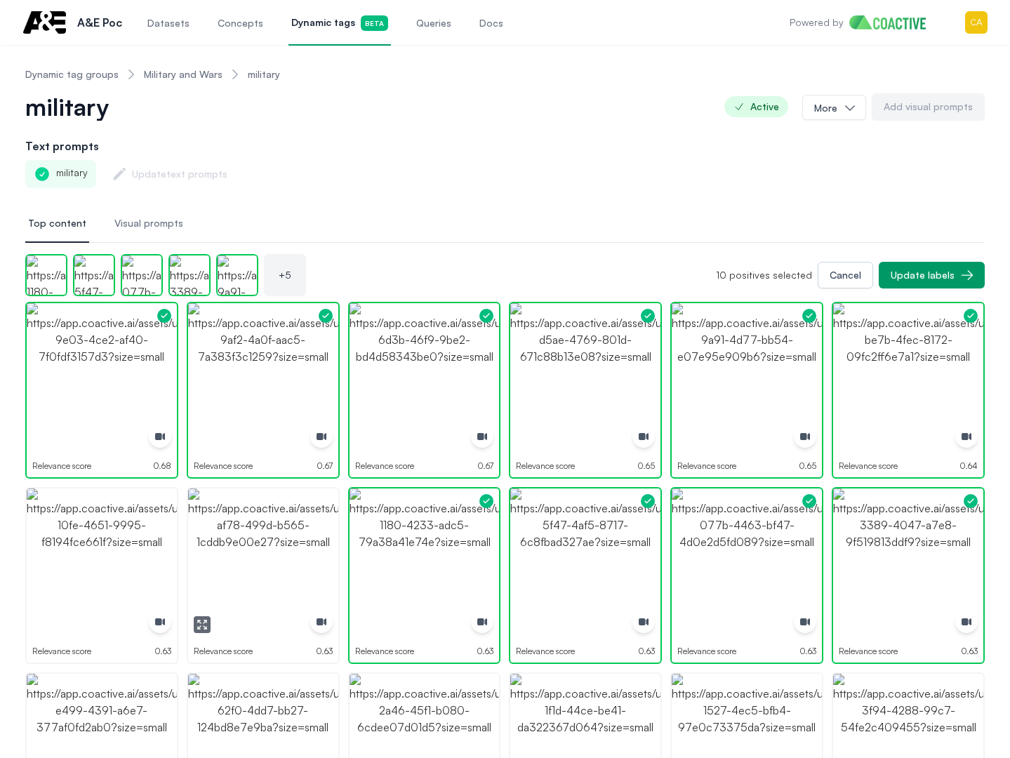
click at [246, 556] on img "button" at bounding box center [263, 564] width 150 height 150
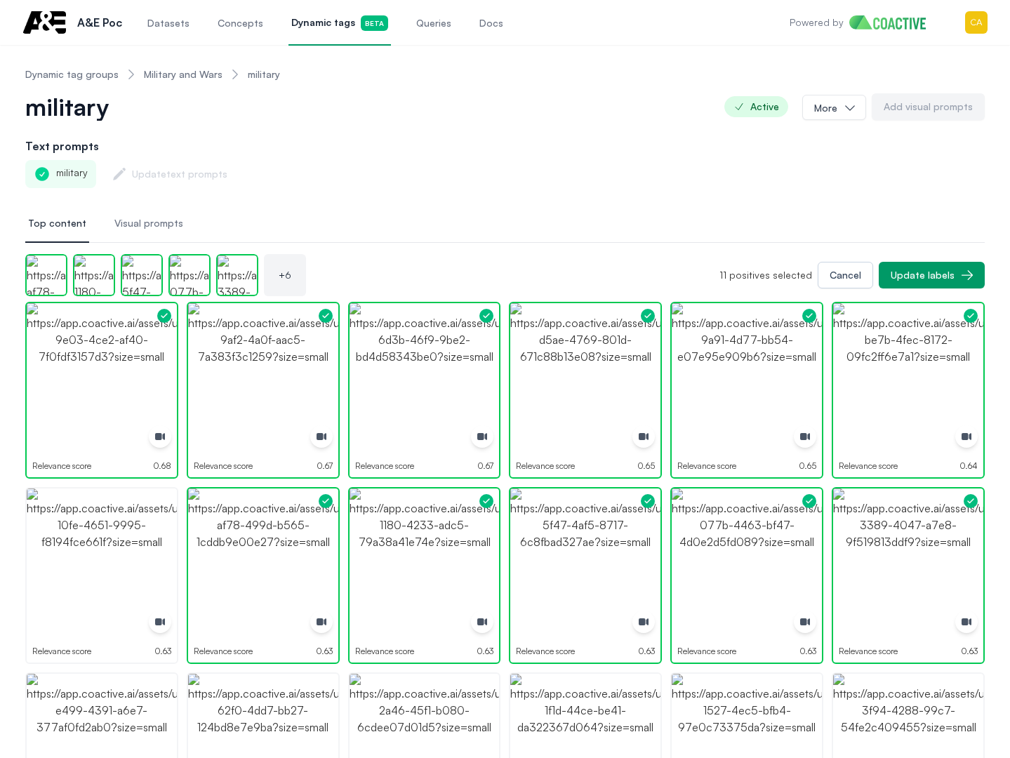
click at [165, 559] on img "button" at bounding box center [102, 564] width 150 height 150
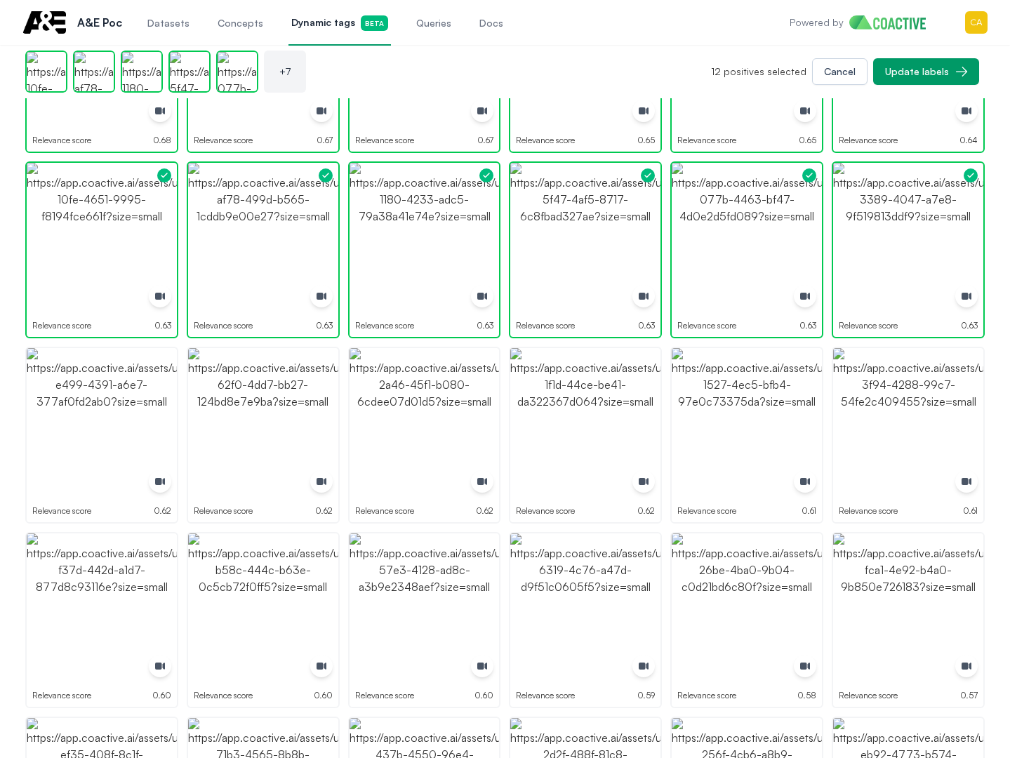
scroll to position [281, 0]
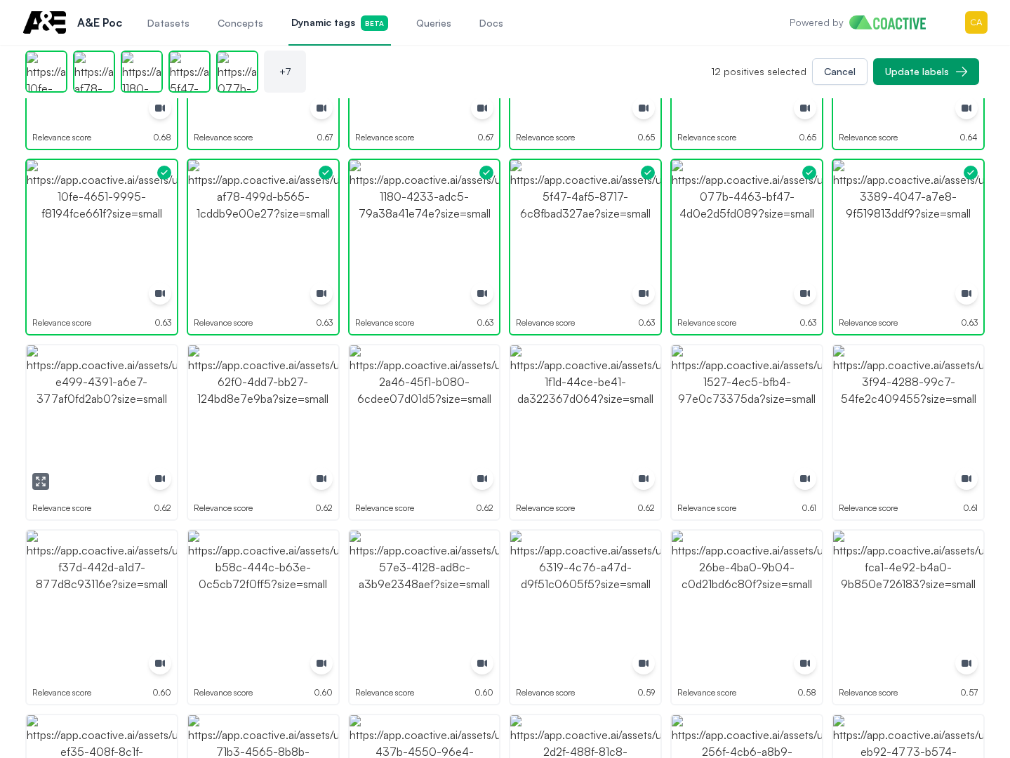
click at [133, 404] on img "button" at bounding box center [102, 420] width 150 height 150
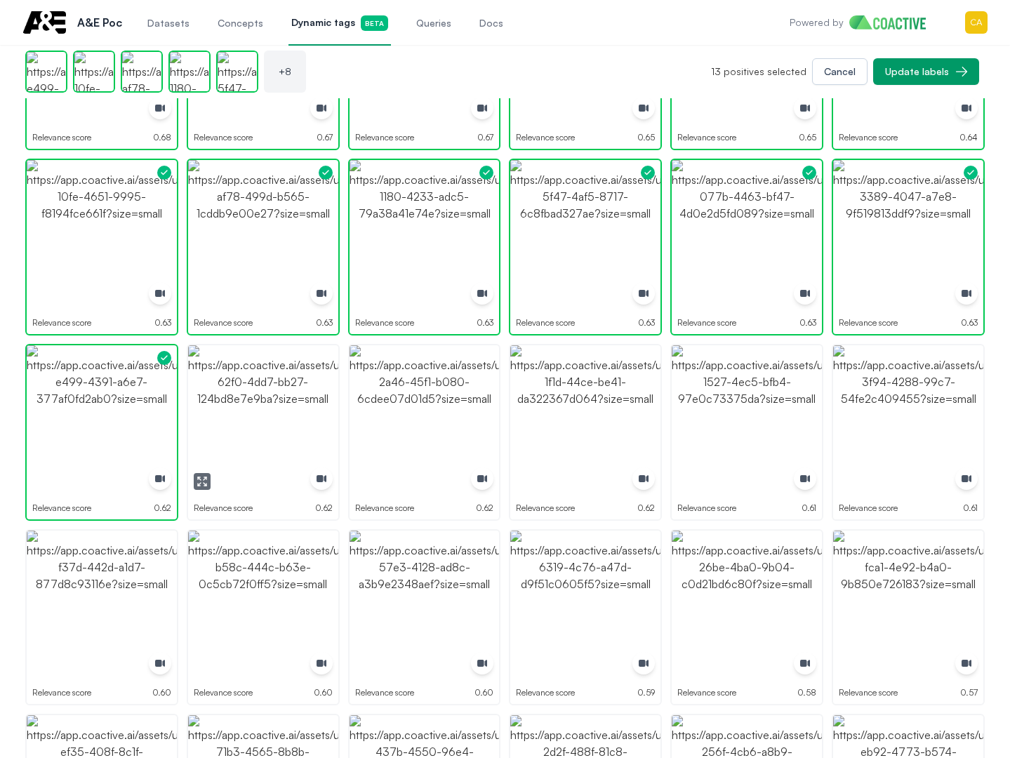
click at [279, 404] on img "button" at bounding box center [263, 420] width 150 height 150
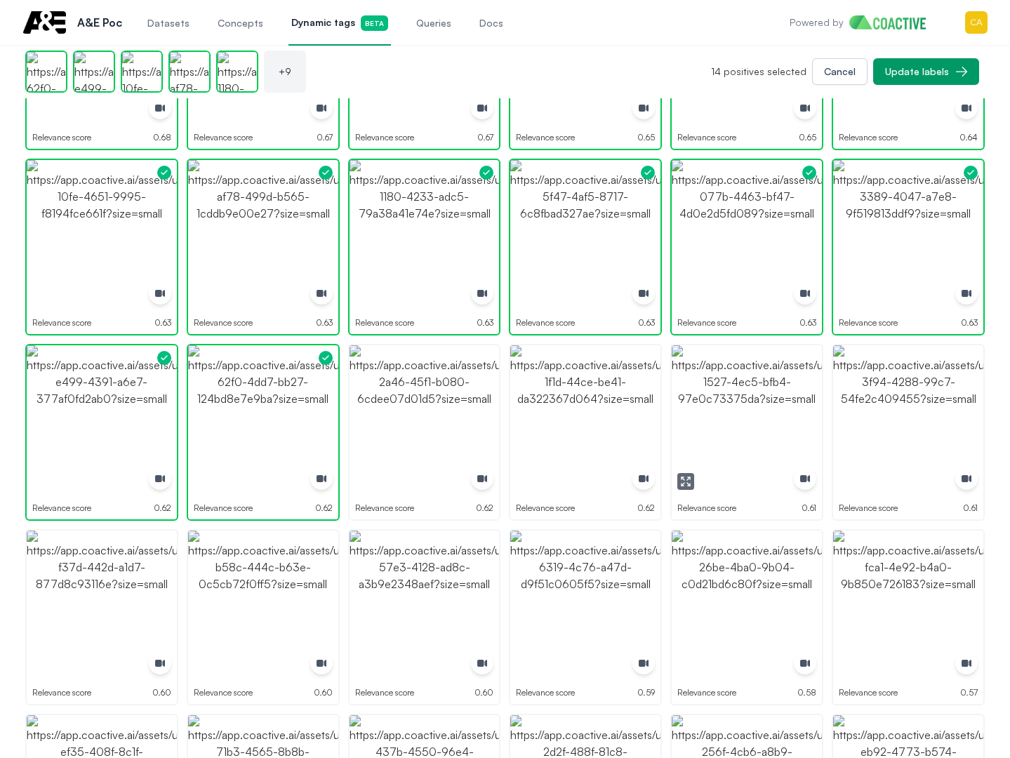
drag, startPoint x: 707, startPoint y: 401, endPoint x: 873, endPoint y: 402, distance: 165.7
click at [708, 401] on img "button" at bounding box center [747, 420] width 150 height 150
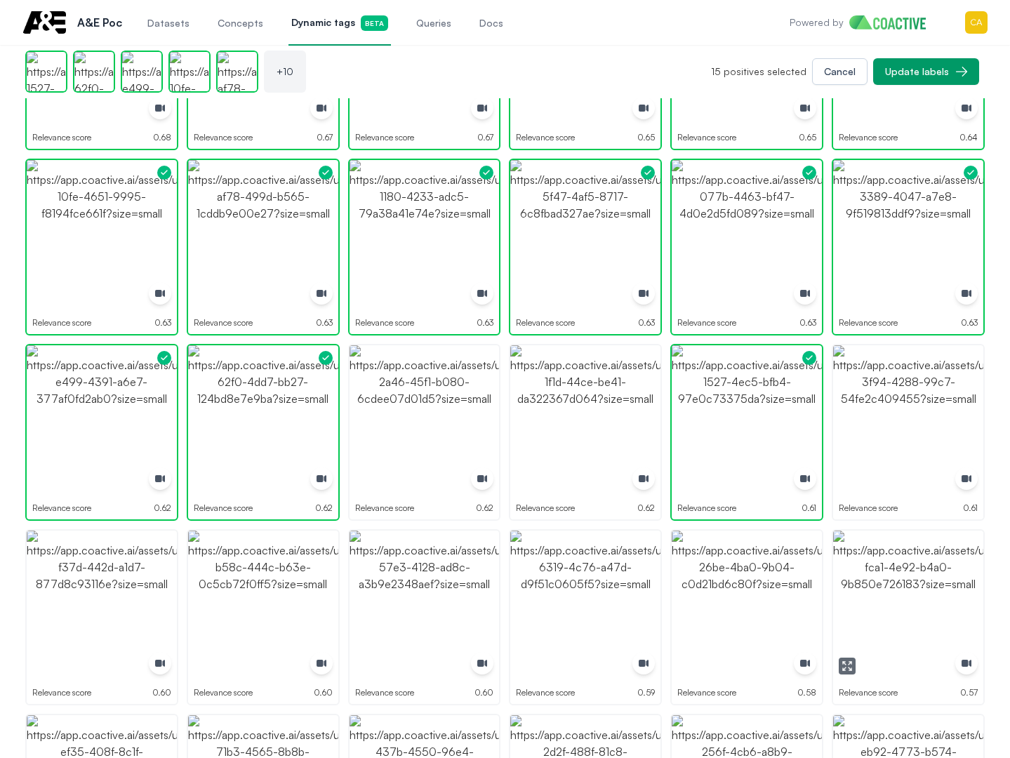
click at [894, 594] on img "button" at bounding box center [908, 606] width 150 height 150
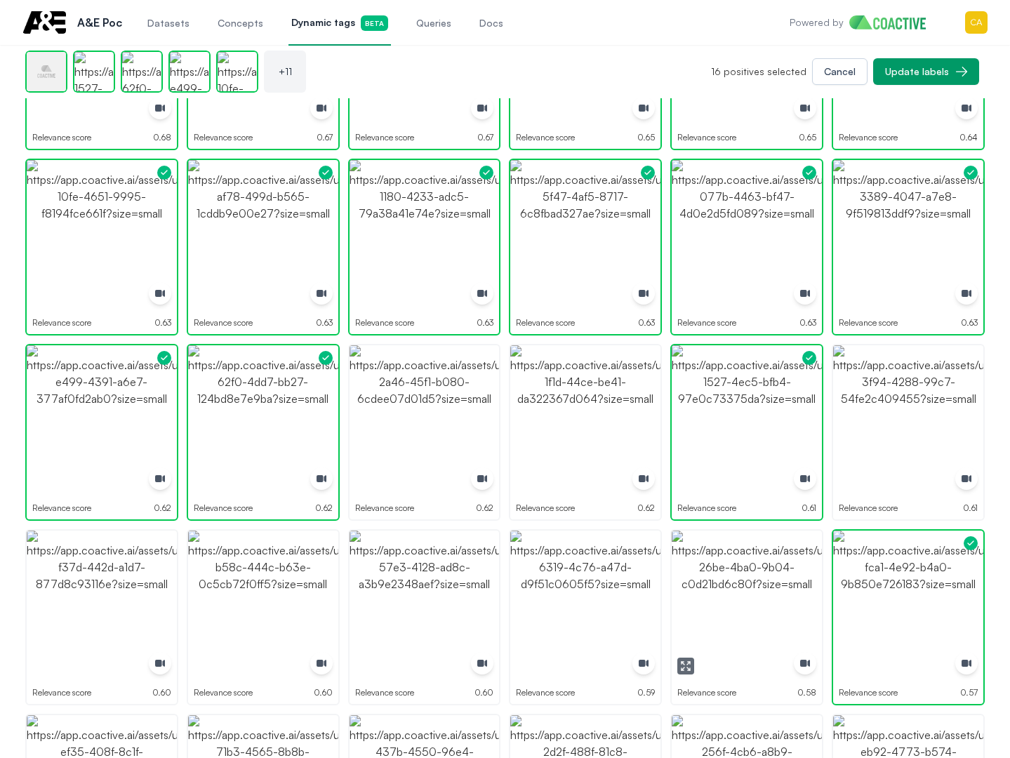
click at [694, 588] on img "button" at bounding box center [747, 606] width 150 height 150
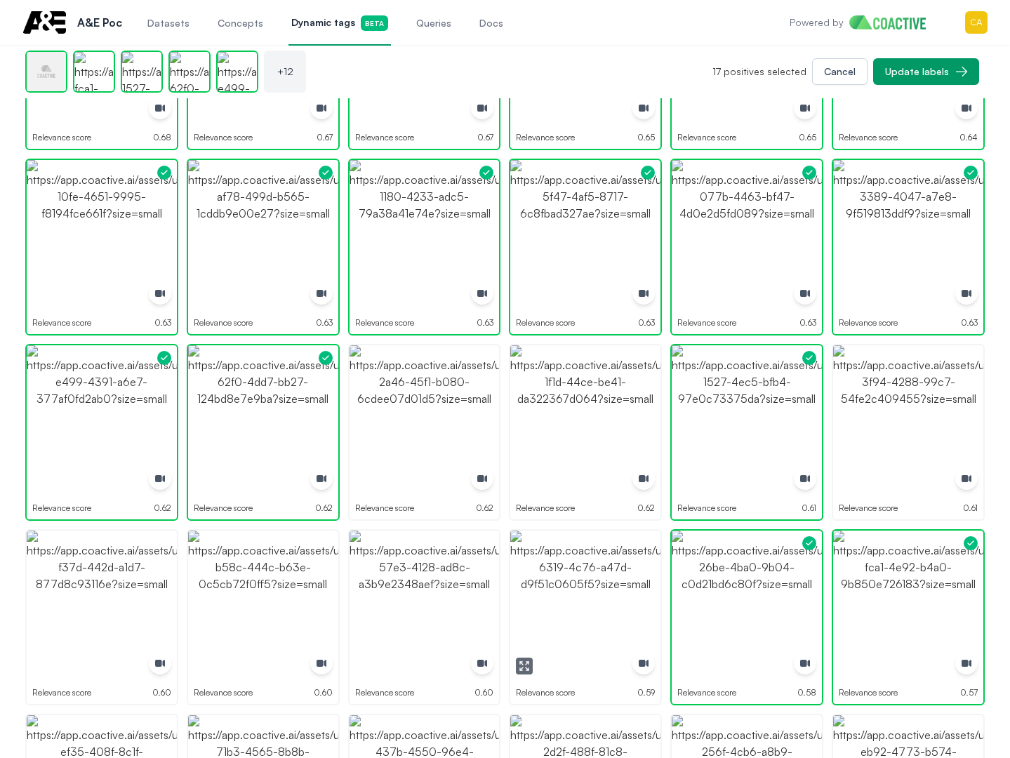
drag, startPoint x: 569, startPoint y: 583, endPoint x: 521, endPoint y: 583, distance: 48.4
click at [569, 583] on img "button" at bounding box center [585, 606] width 150 height 150
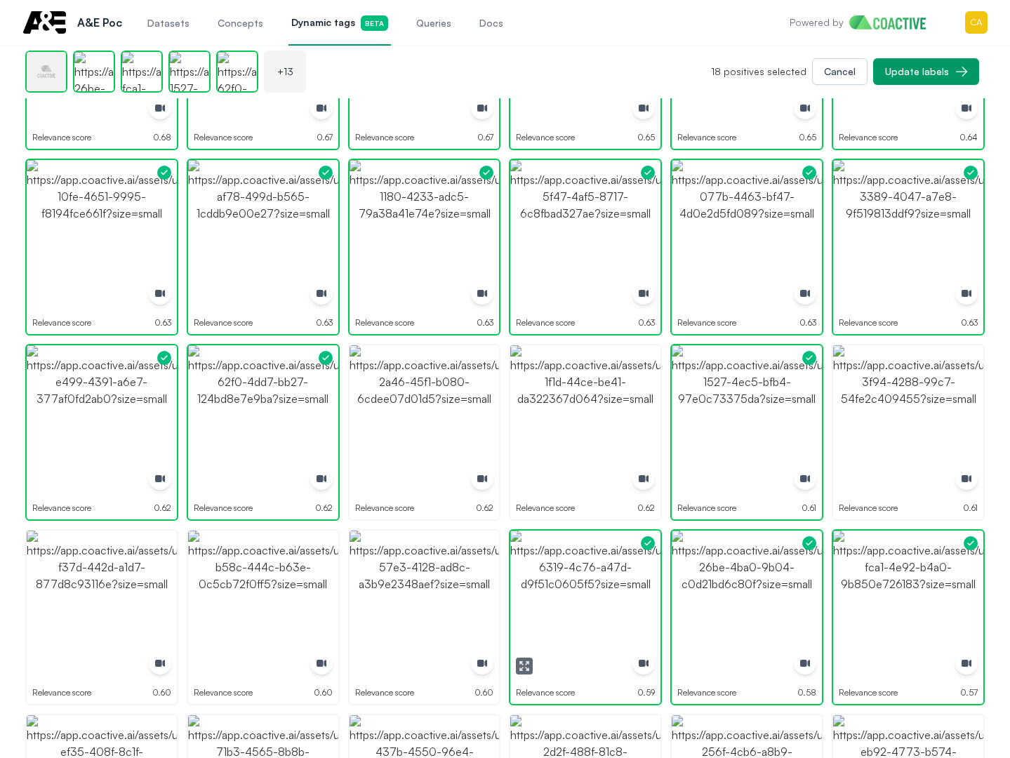
click at [387, 583] on img "button" at bounding box center [425, 606] width 150 height 150
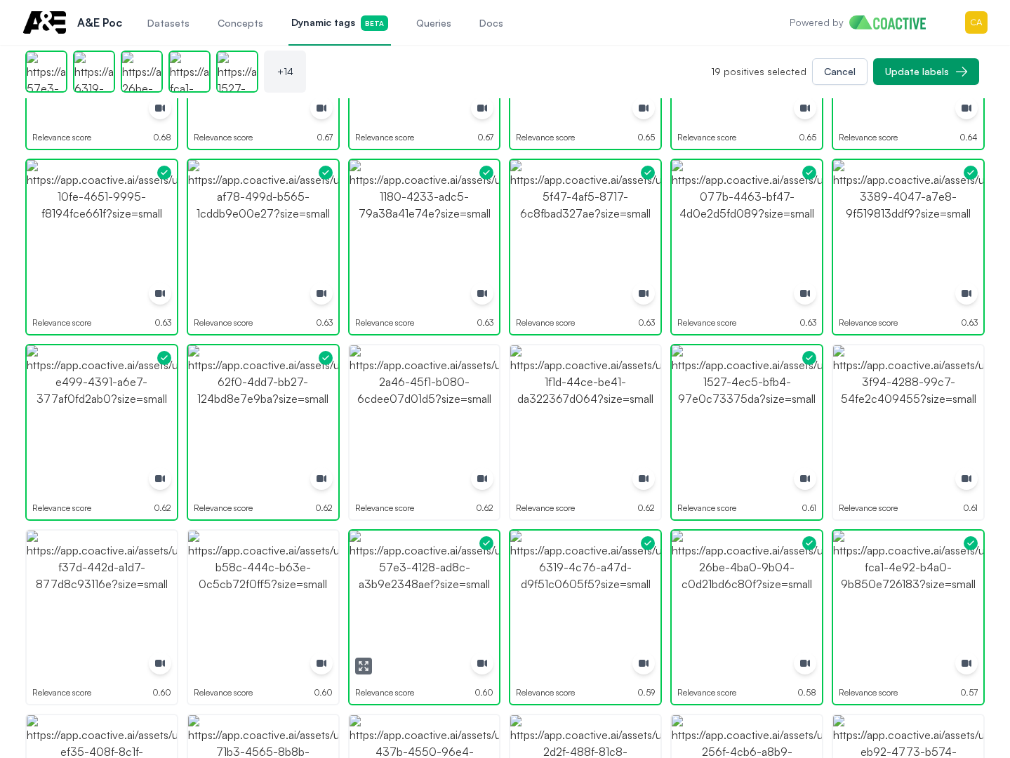
click at [281, 583] on img "button" at bounding box center [263, 606] width 150 height 150
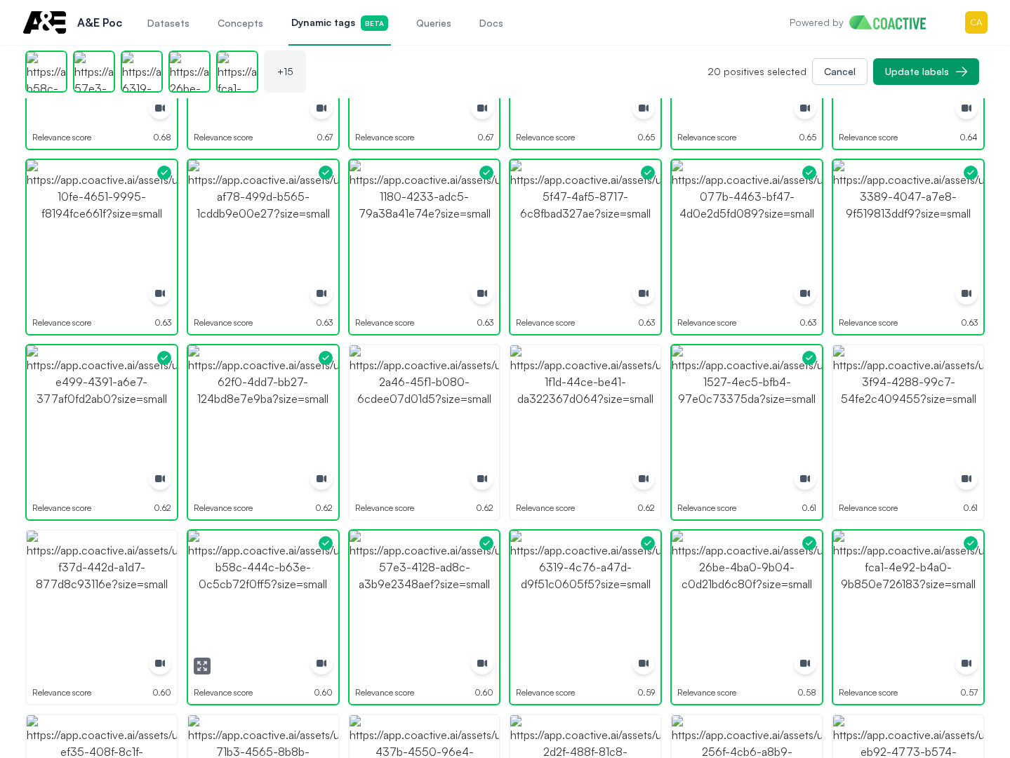
click at [84, 585] on img "button" at bounding box center [102, 606] width 150 height 150
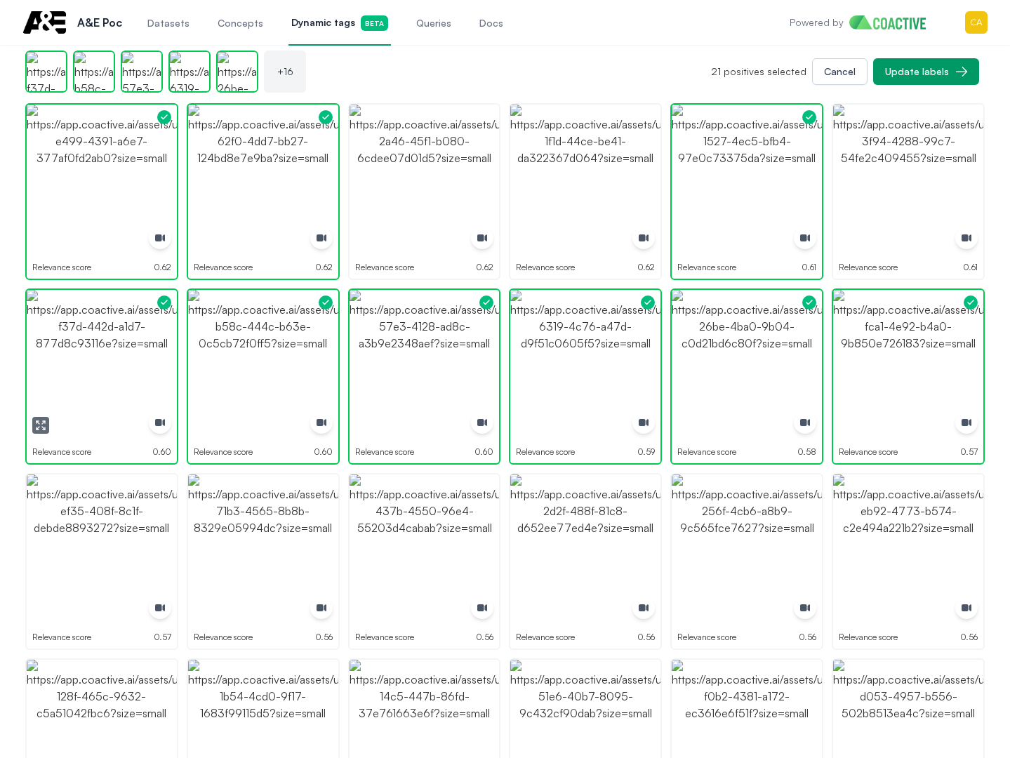
scroll to position [632, 0]
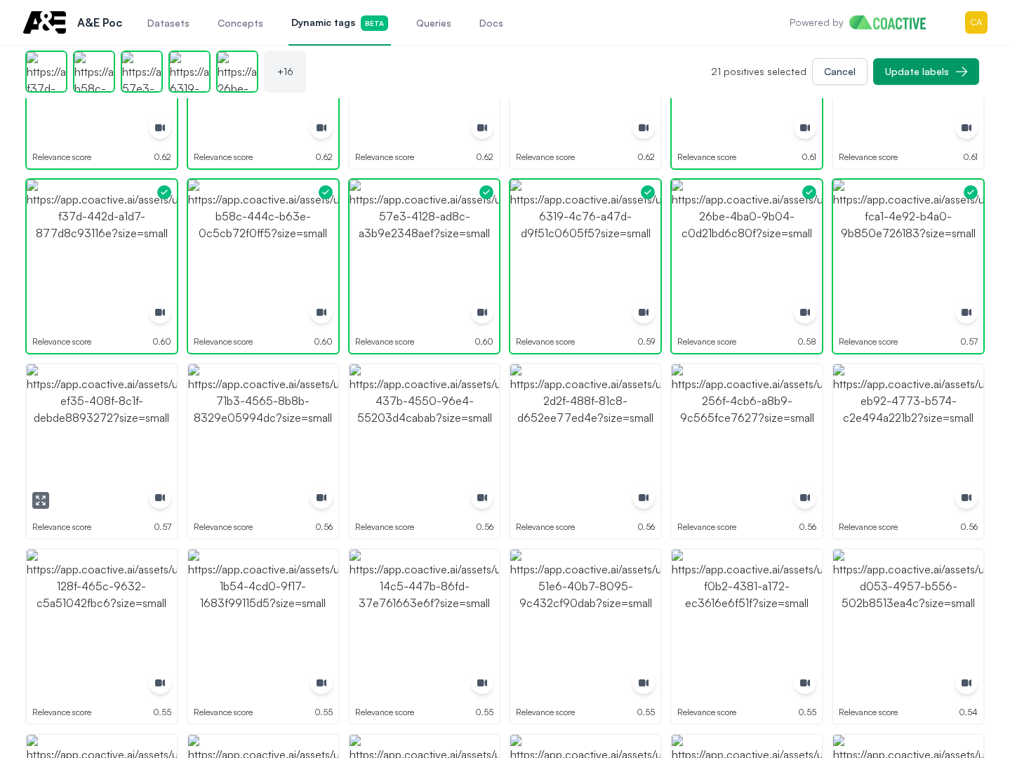
click at [117, 489] on img "button" at bounding box center [102, 439] width 150 height 150
click at [226, 442] on img "button" at bounding box center [263, 439] width 150 height 150
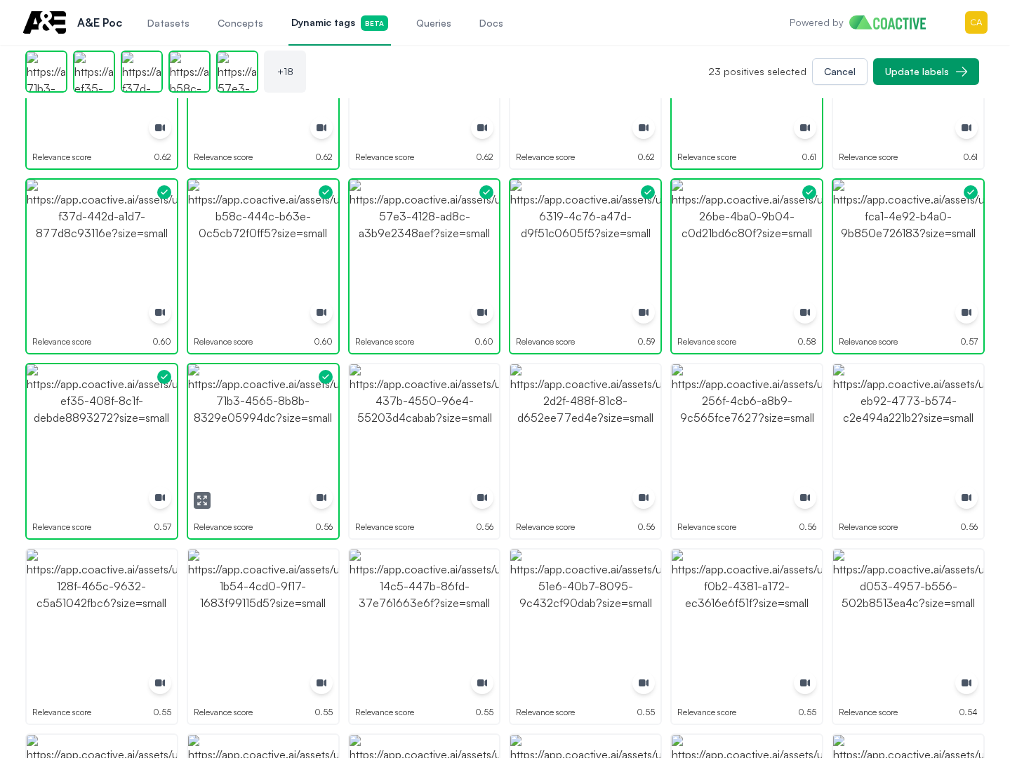
click at [226, 442] on img "button" at bounding box center [263, 439] width 150 height 150
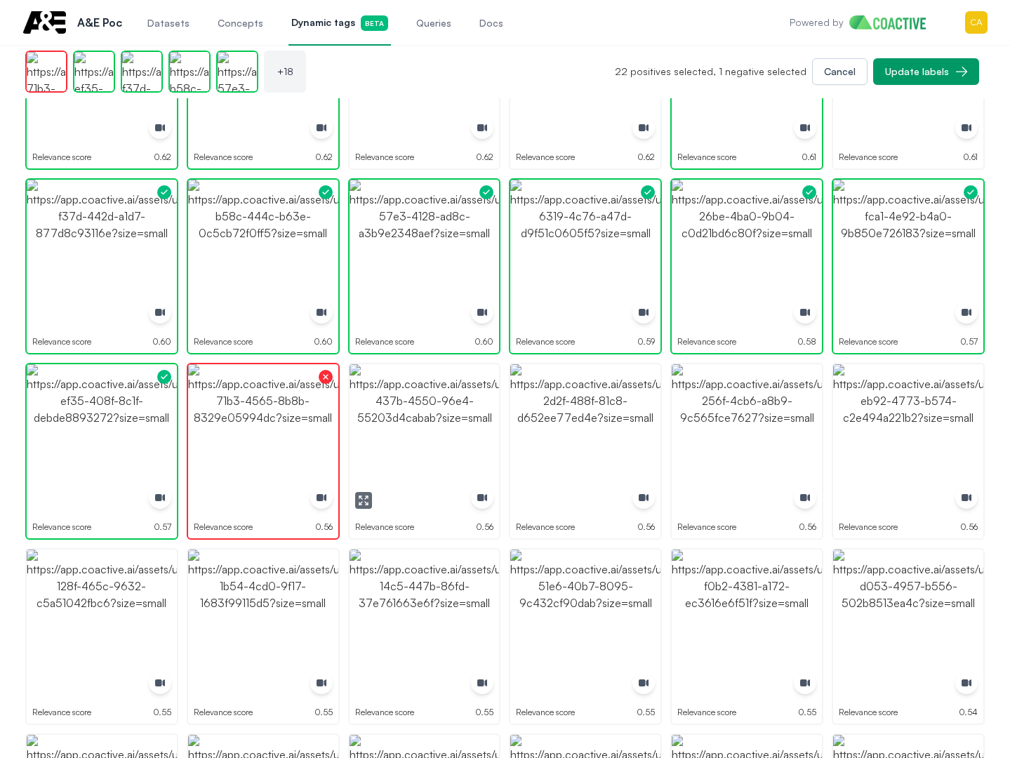
click at [446, 431] on img "button" at bounding box center [425, 439] width 150 height 150
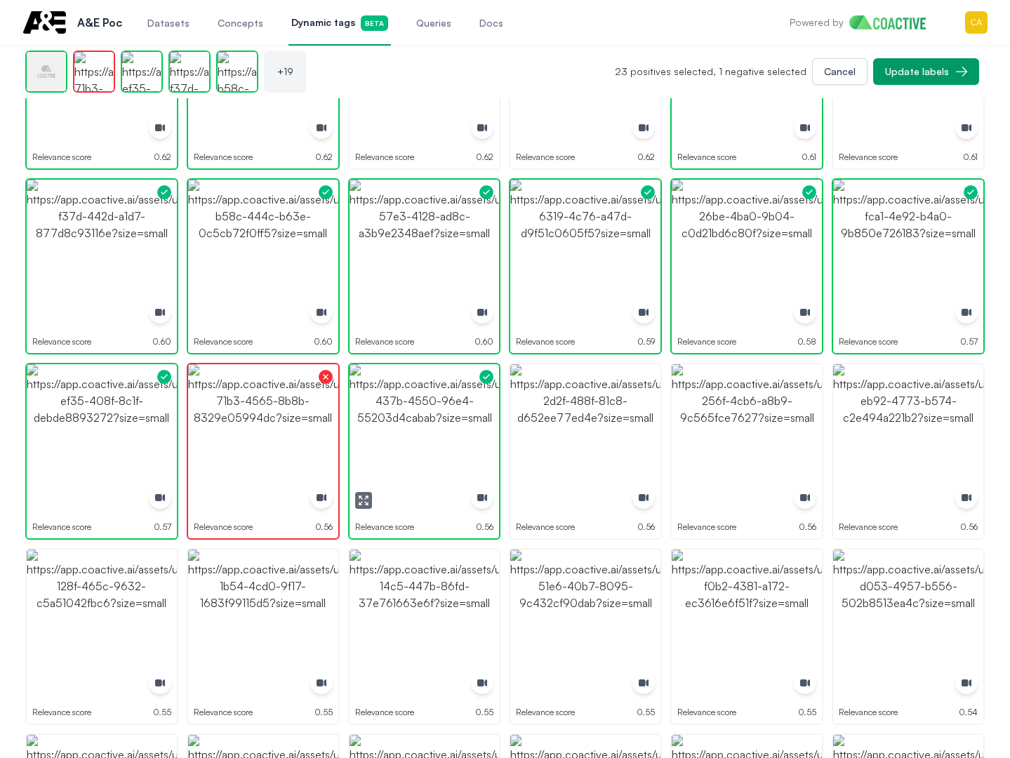
click at [446, 431] on img "button" at bounding box center [425, 439] width 150 height 150
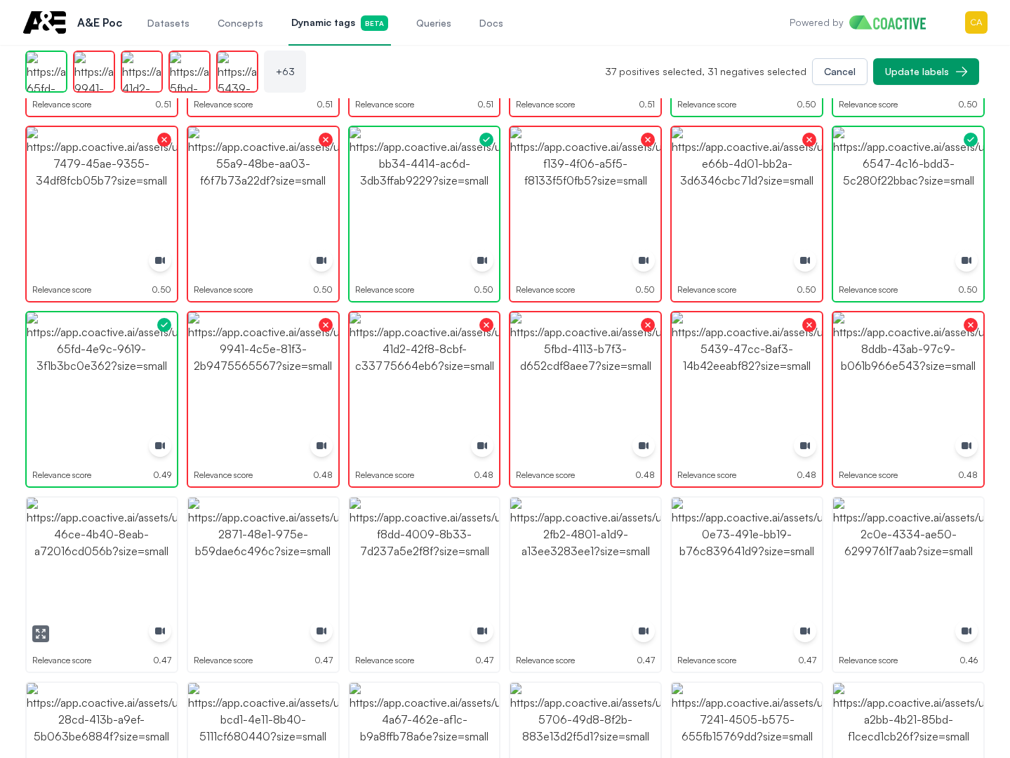
scroll to position [2036, 0]
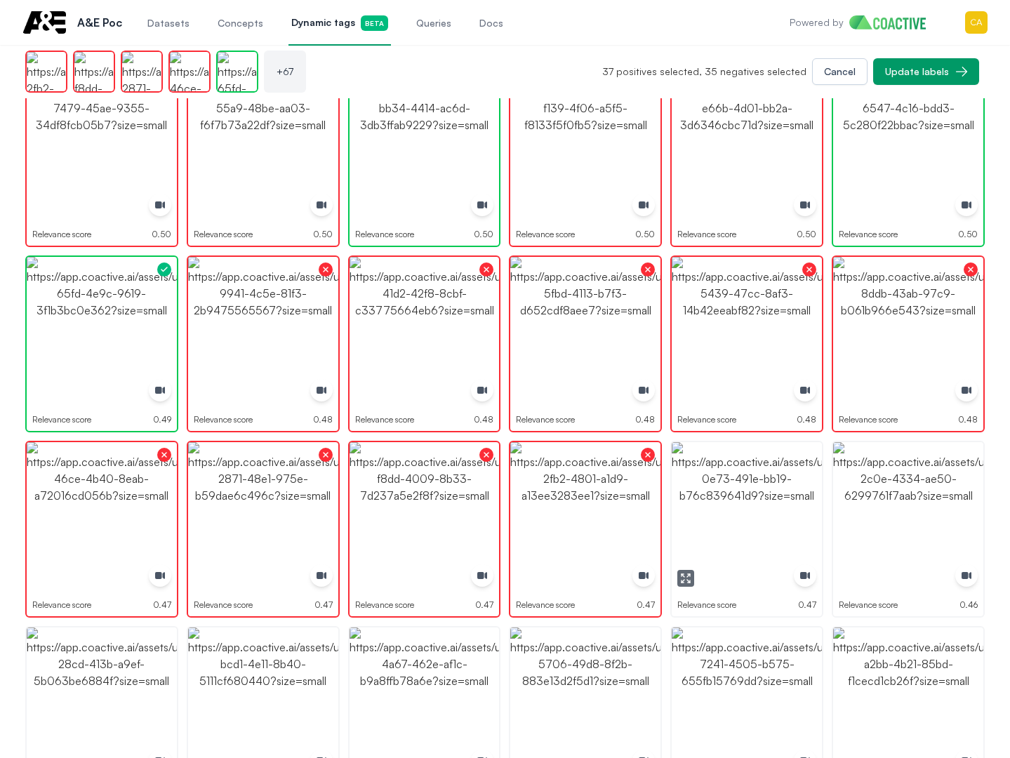
drag, startPoint x: 744, startPoint y: 494, endPoint x: 790, endPoint y: 494, distance: 46.3
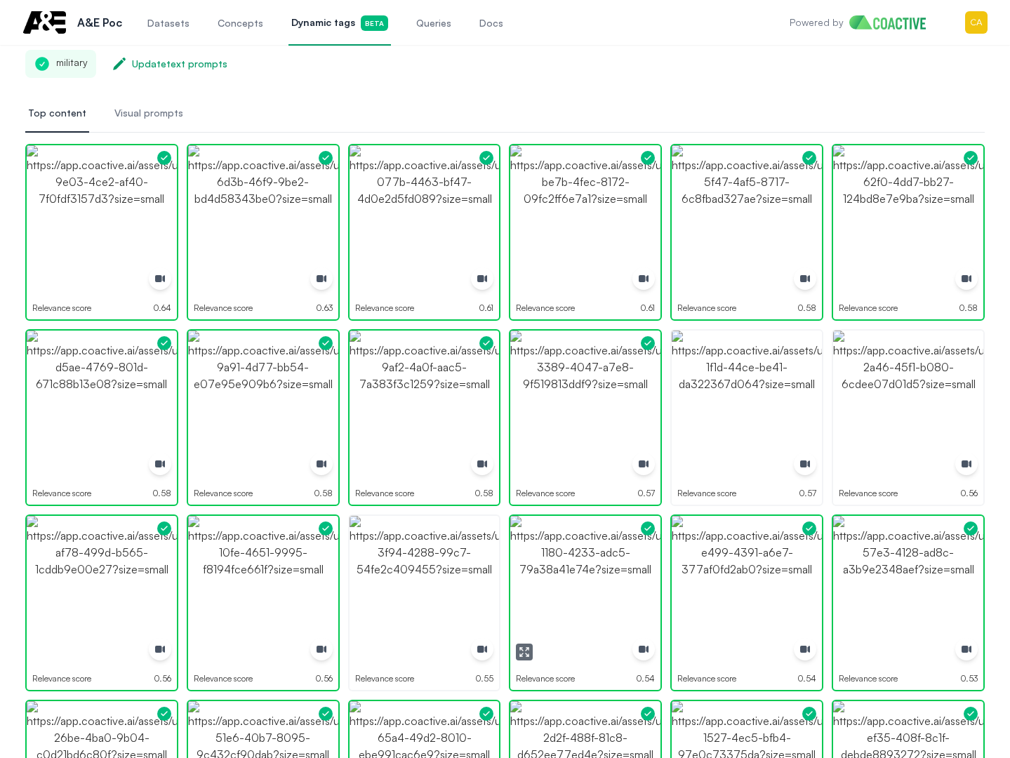
scroll to position [0, 0]
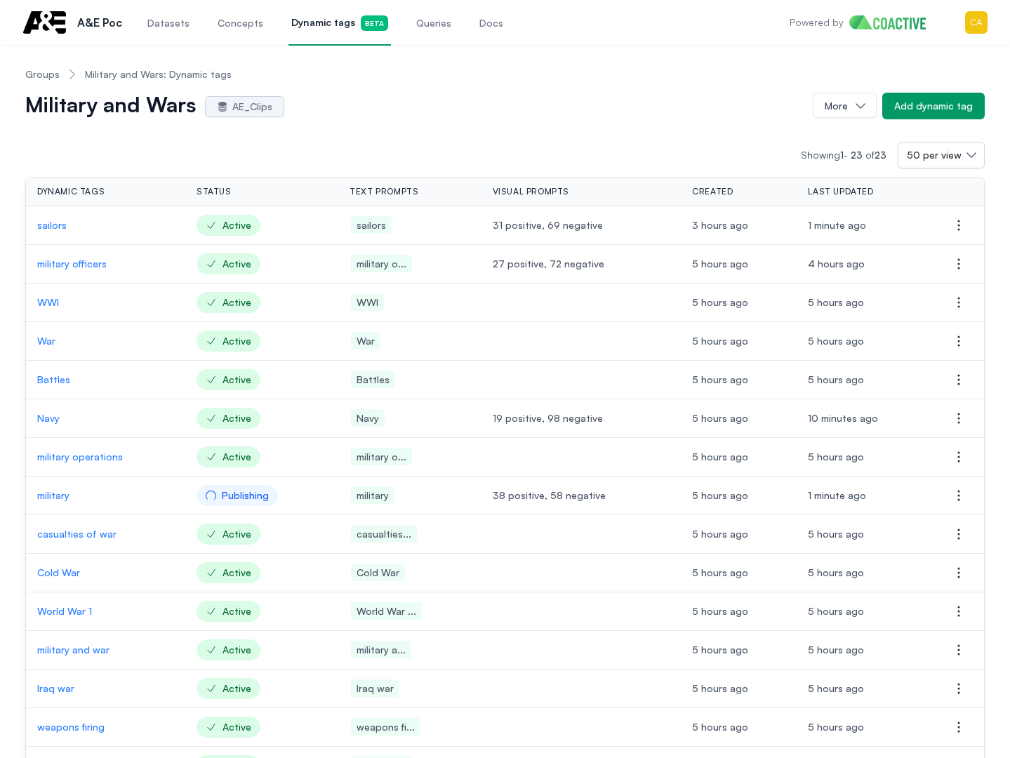
drag, startPoint x: 562, startPoint y: 116, endPoint x: 385, endPoint y: 118, distance: 176.9
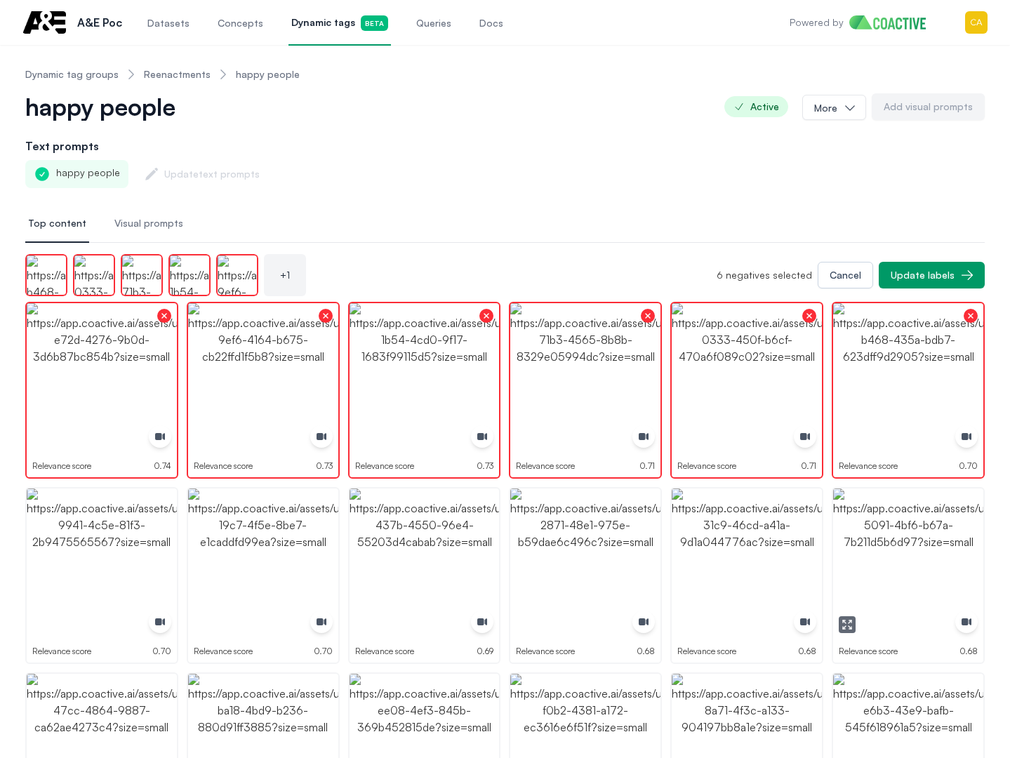
drag, startPoint x: 940, startPoint y: 559, endPoint x: 927, endPoint y: 559, distance: 12.6
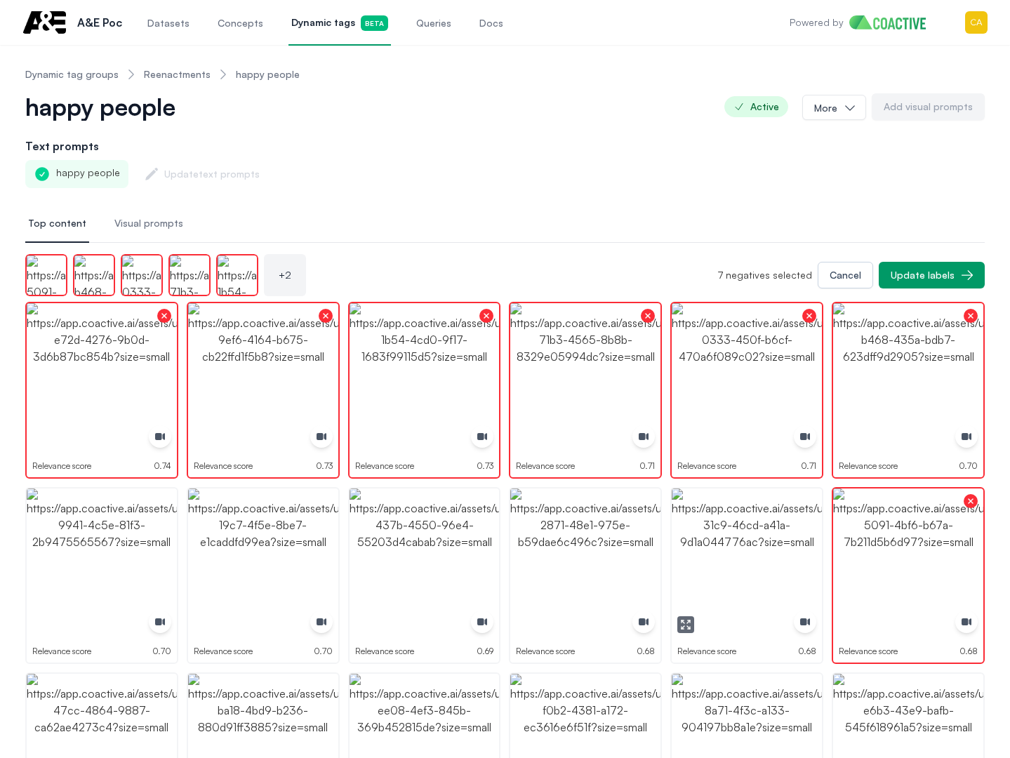
drag, startPoint x: 711, startPoint y: 552, endPoint x: 571, endPoint y: 555, distance: 140.4
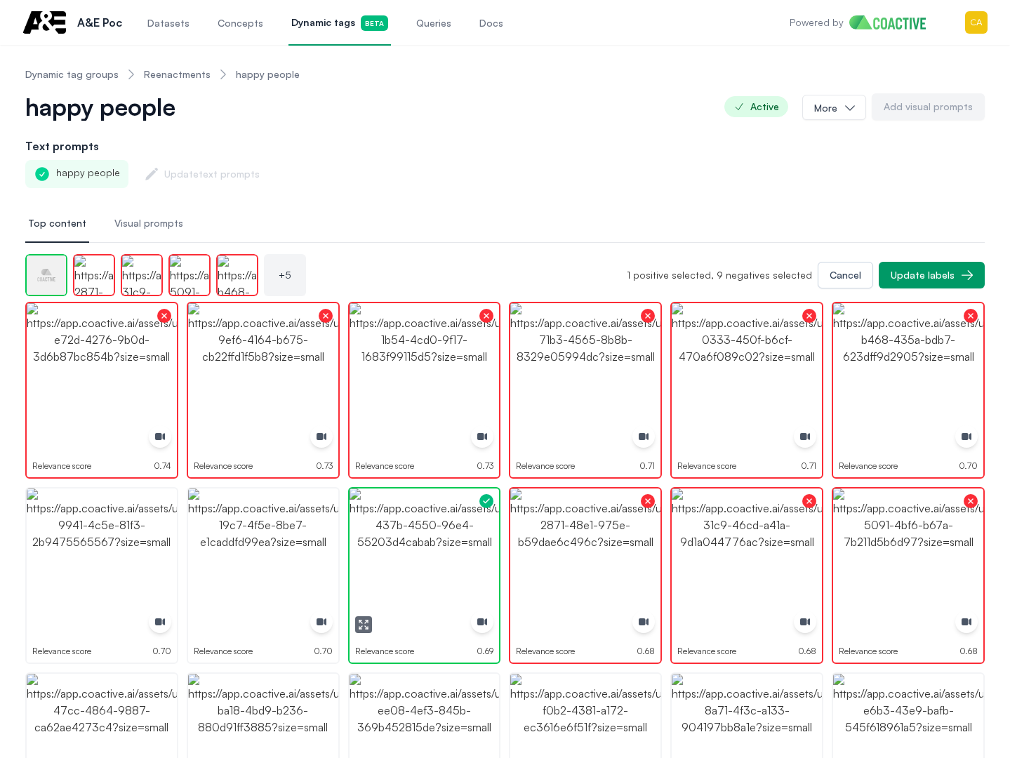
drag, startPoint x: 405, startPoint y: 555, endPoint x: 262, endPoint y: 547, distance: 143.5
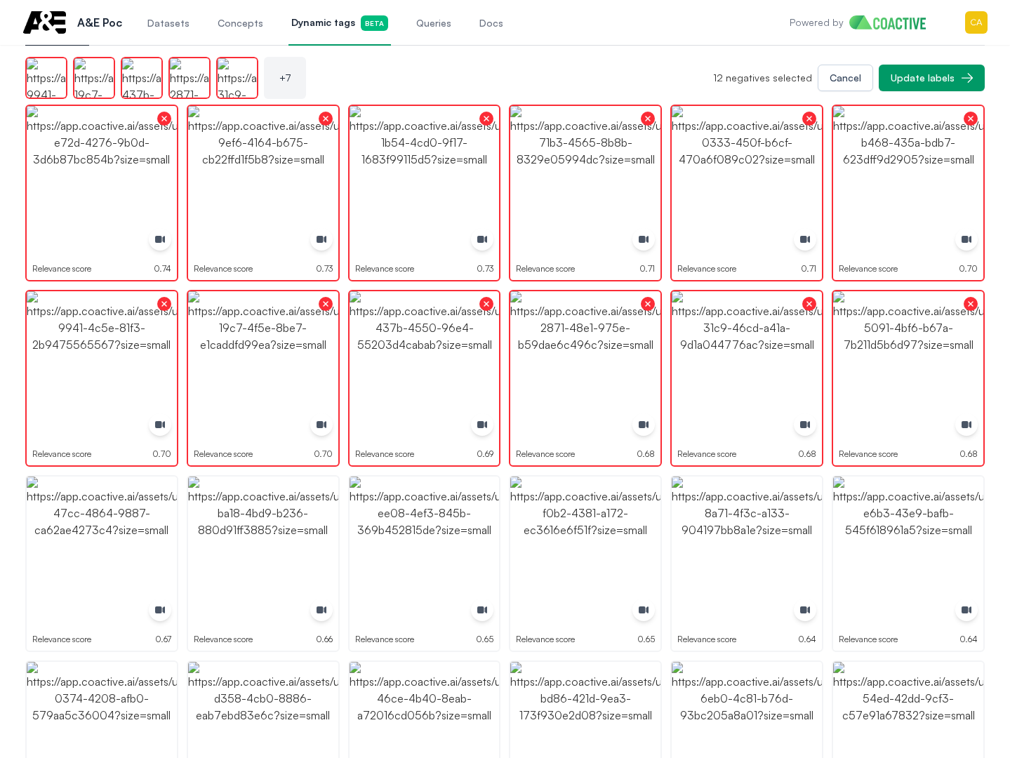
scroll to position [281, 0]
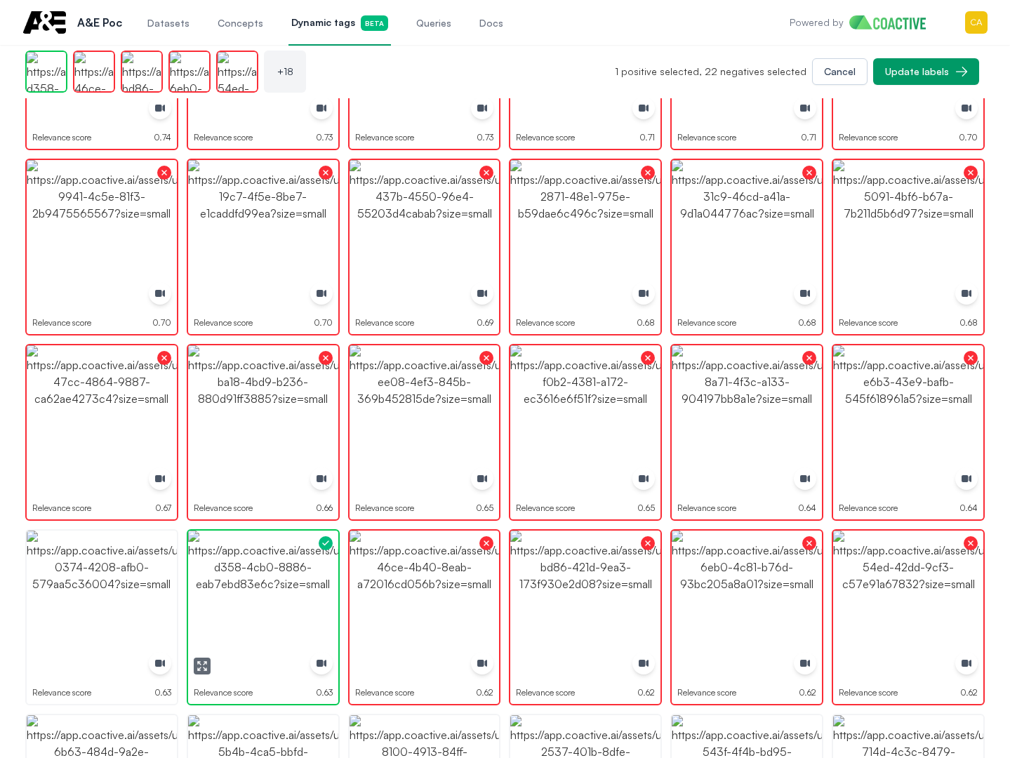
drag, startPoint x: 206, startPoint y: 585, endPoint x: 62, endPoint y: 590, distance: 144.0
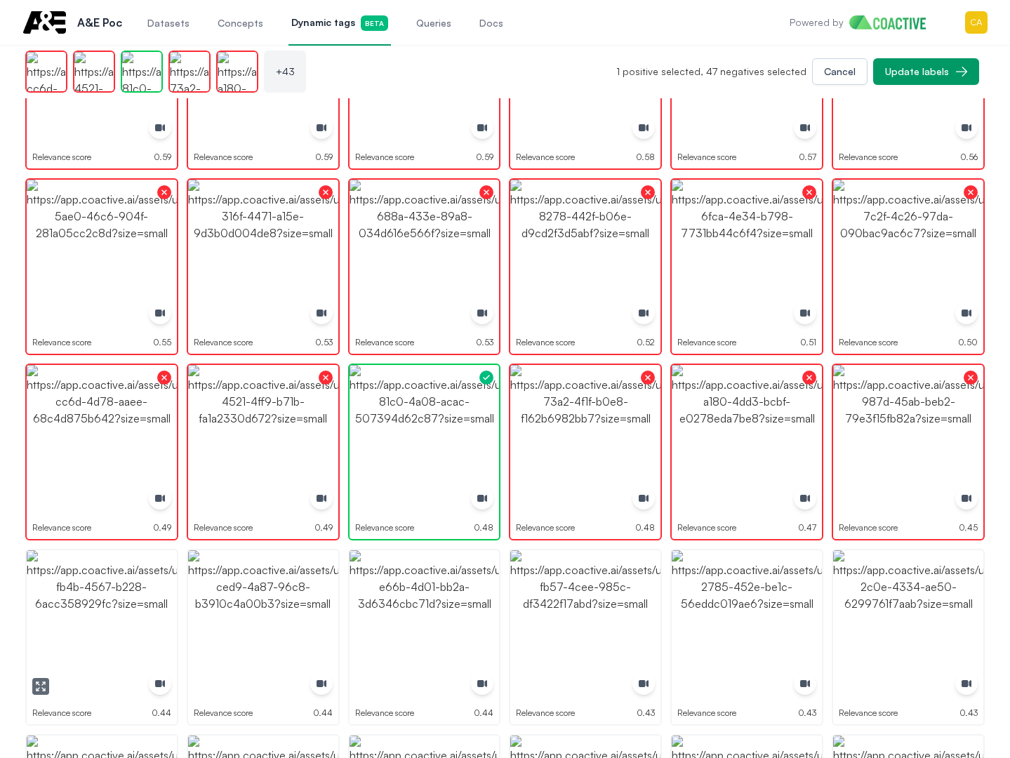
scroll to position [1334, 0]
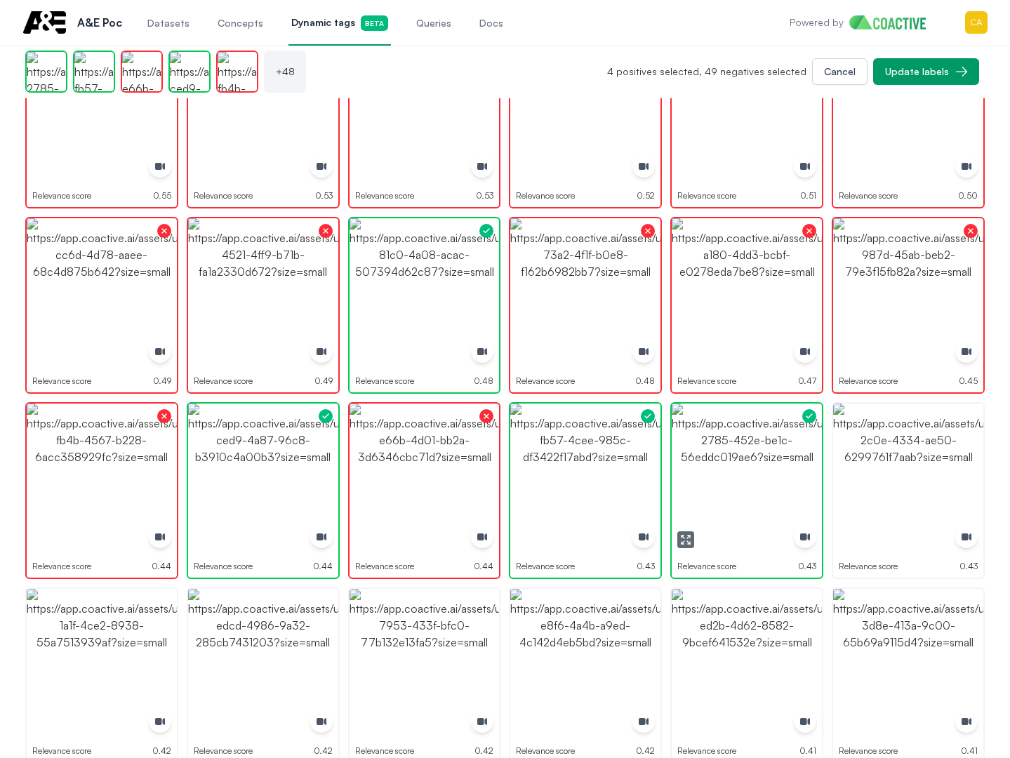
drag, startPoint x: 765, startPoint y: 472, endPoint x: 910, endPoint y: 470, distance: 144.6
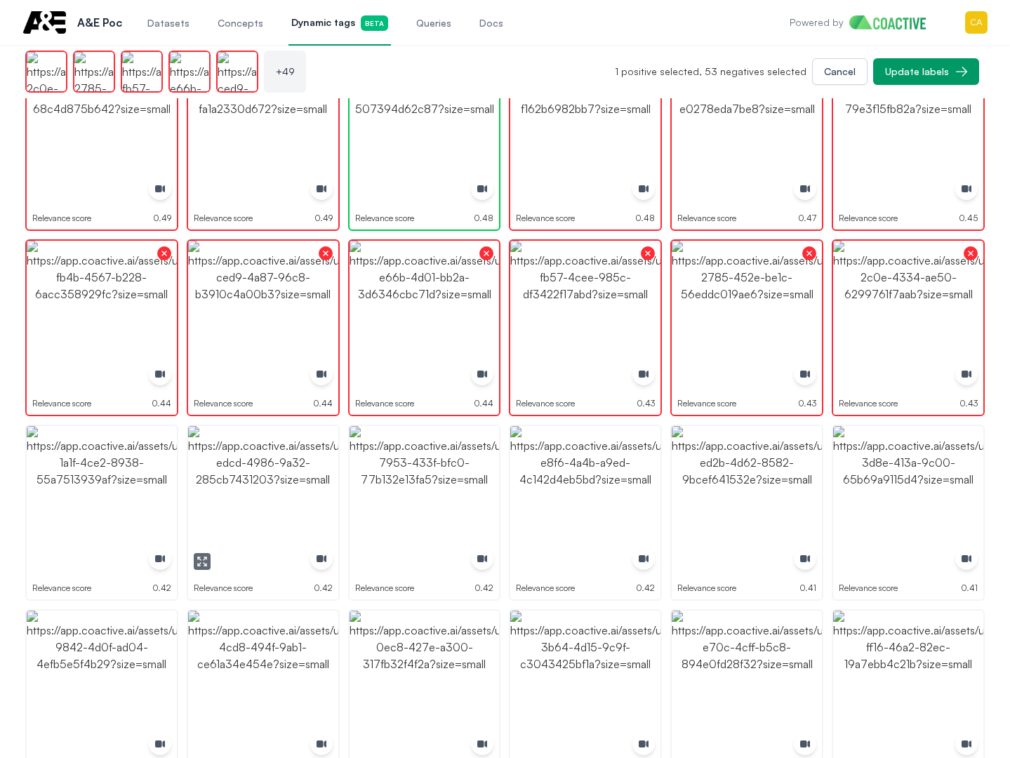
scroll to position [1565, 0]
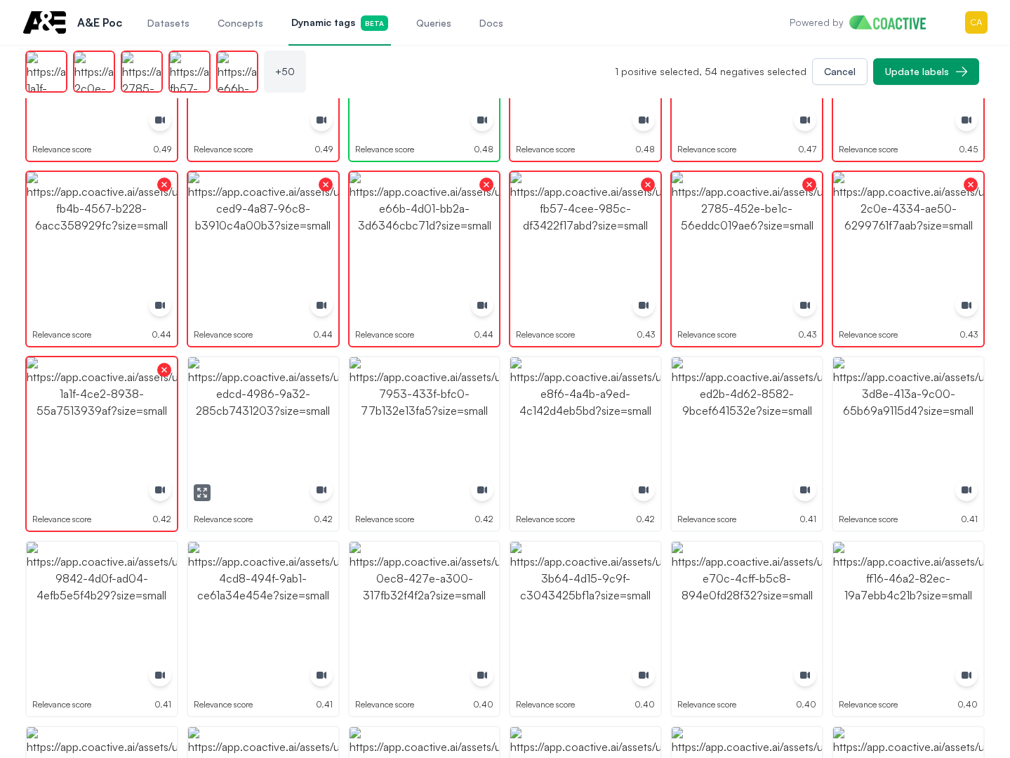
drag, startPoint x: 246, startPoint y: 459, endPoint x: 302, endPoint y: 450, distance: 56.2
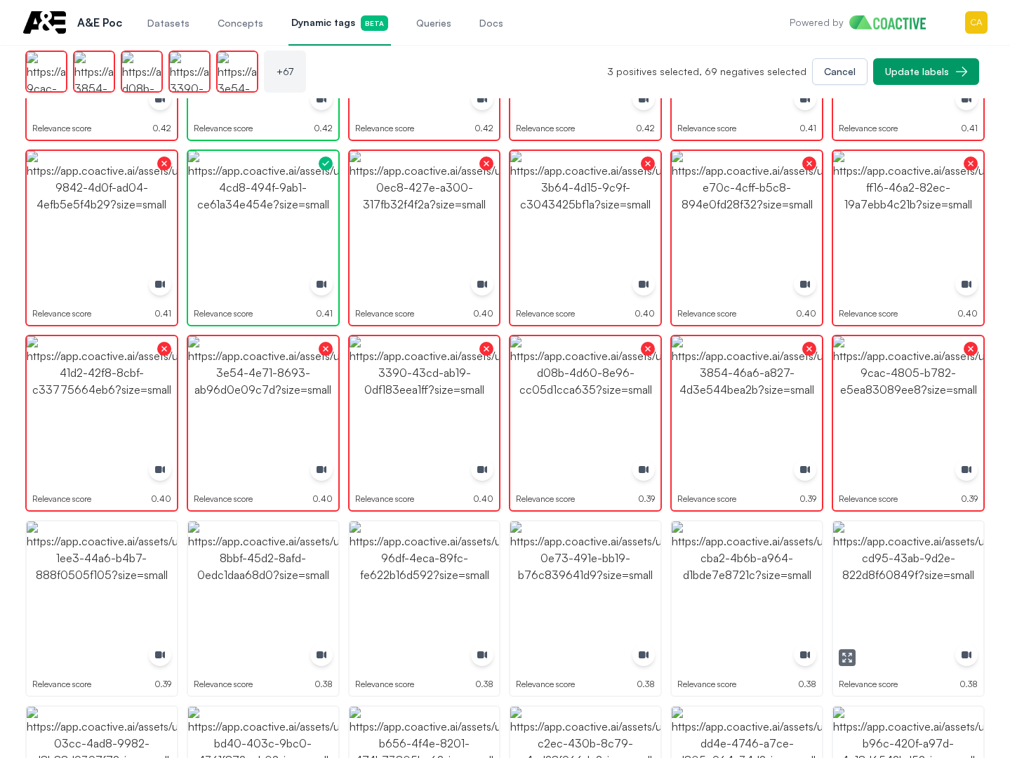
scroll to position [1972, 0]
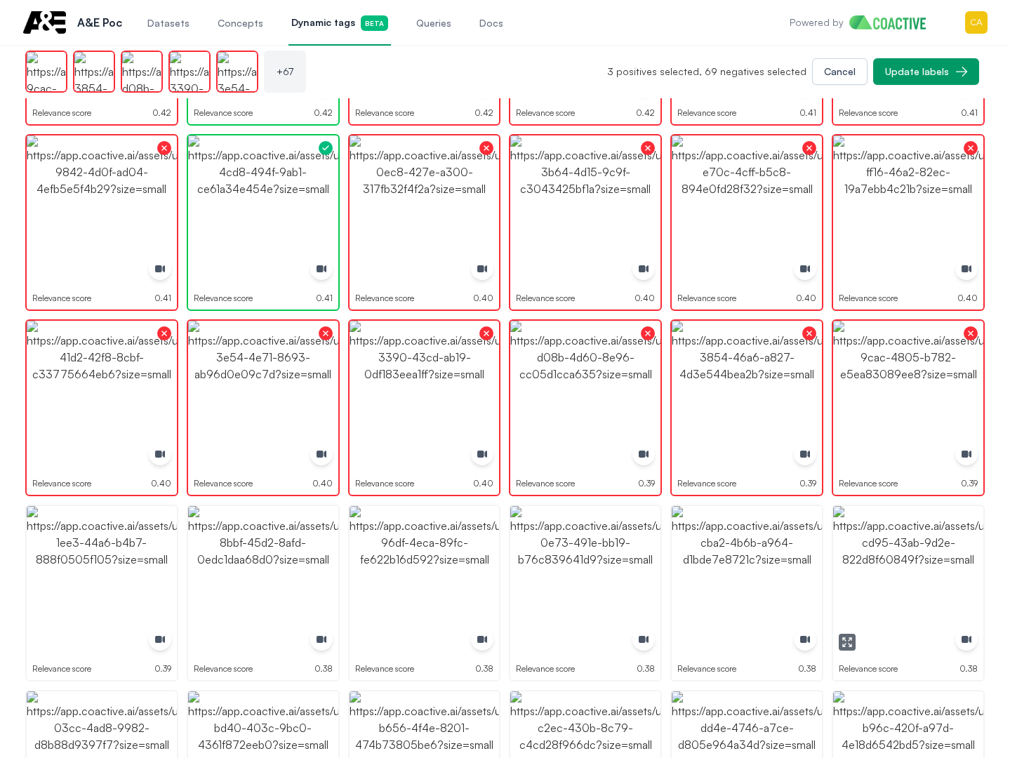
drag, startPoint x: 929, startPoint y: 542, endPoint x: 918, endPoint y: 548, distance: 12.3
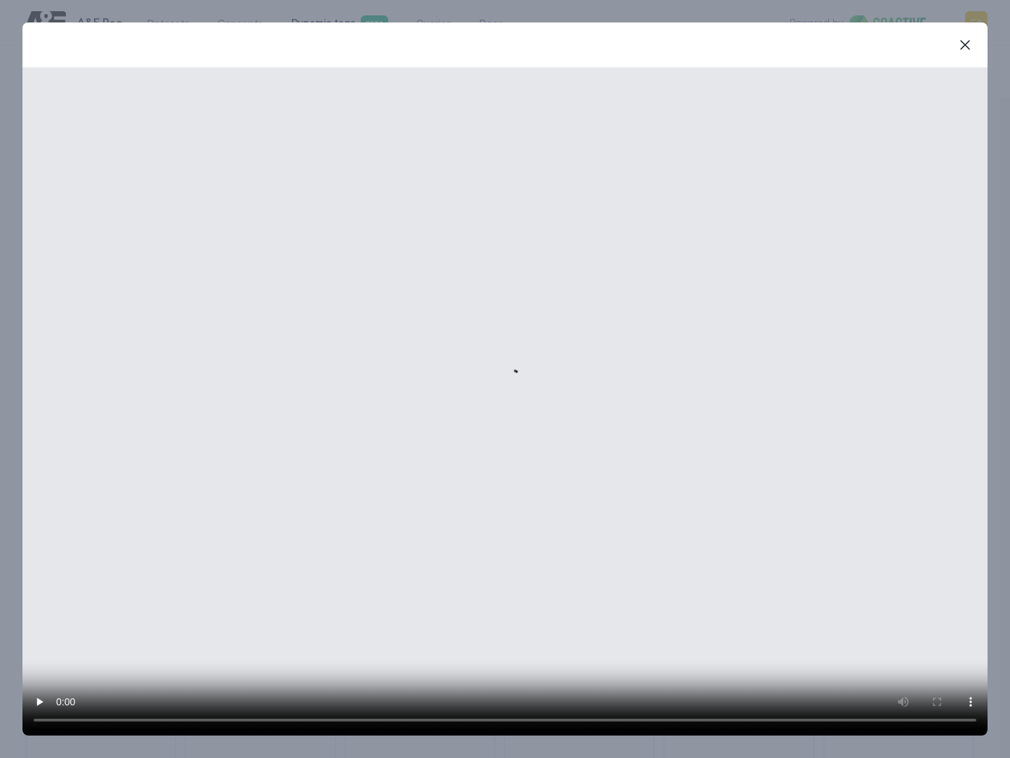
scroll to position [1987, 0]
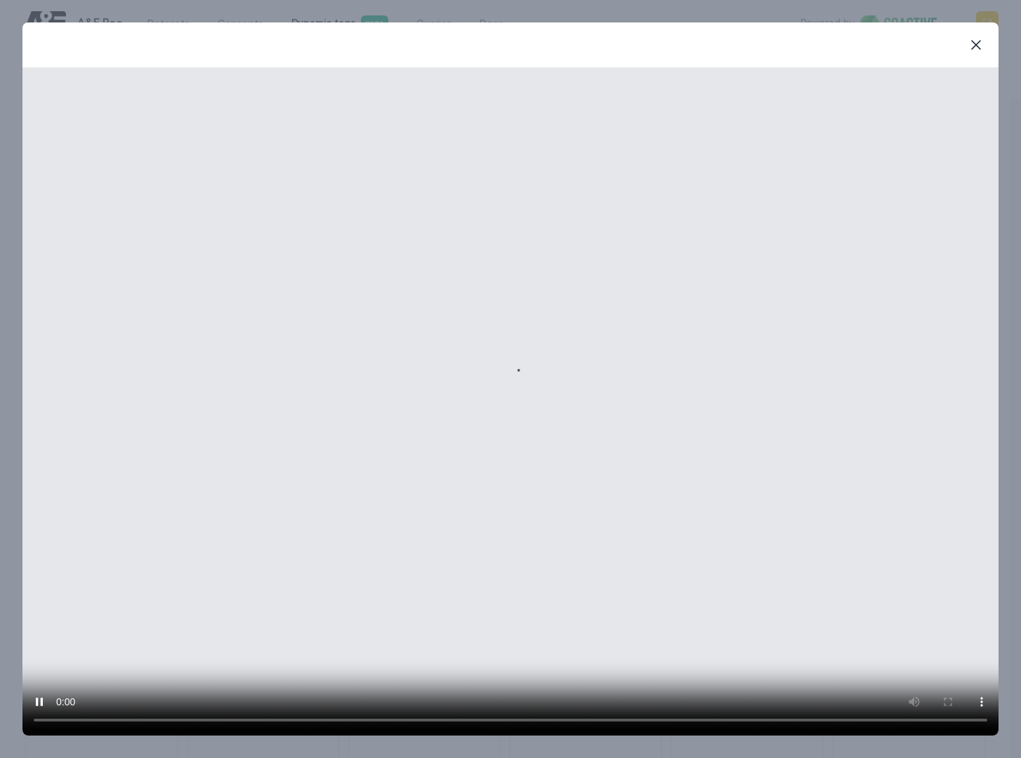
drag, startPoint x: 977, startPoint y: 37, endPoint x: 951, endPoint y: 47, distance: 27.8
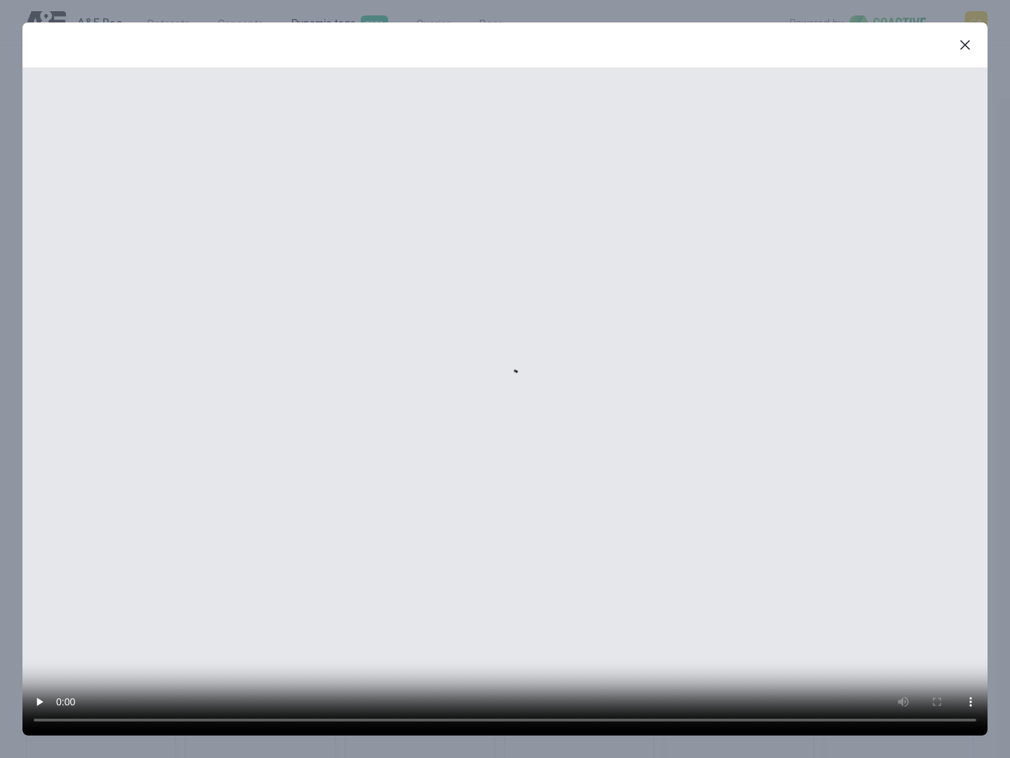
scroll to position [2358, 0]
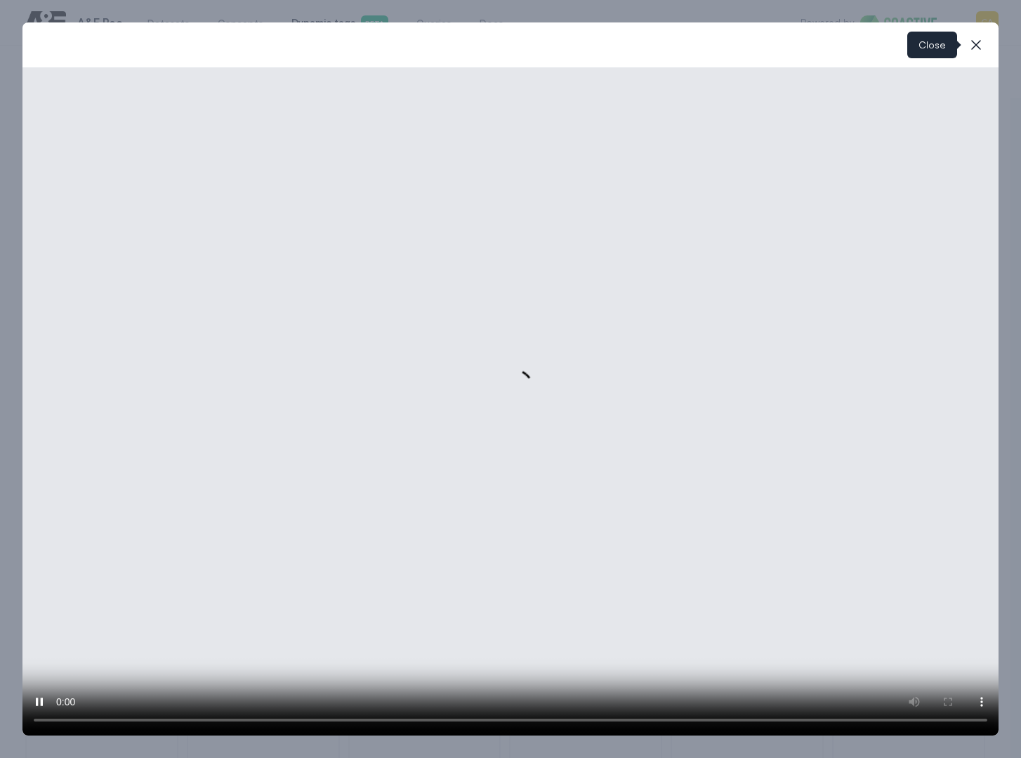
drag, startPoint x: 966, startPoint y: 41, endPoint x: 975, endPoint y: 45, distance: 10.1
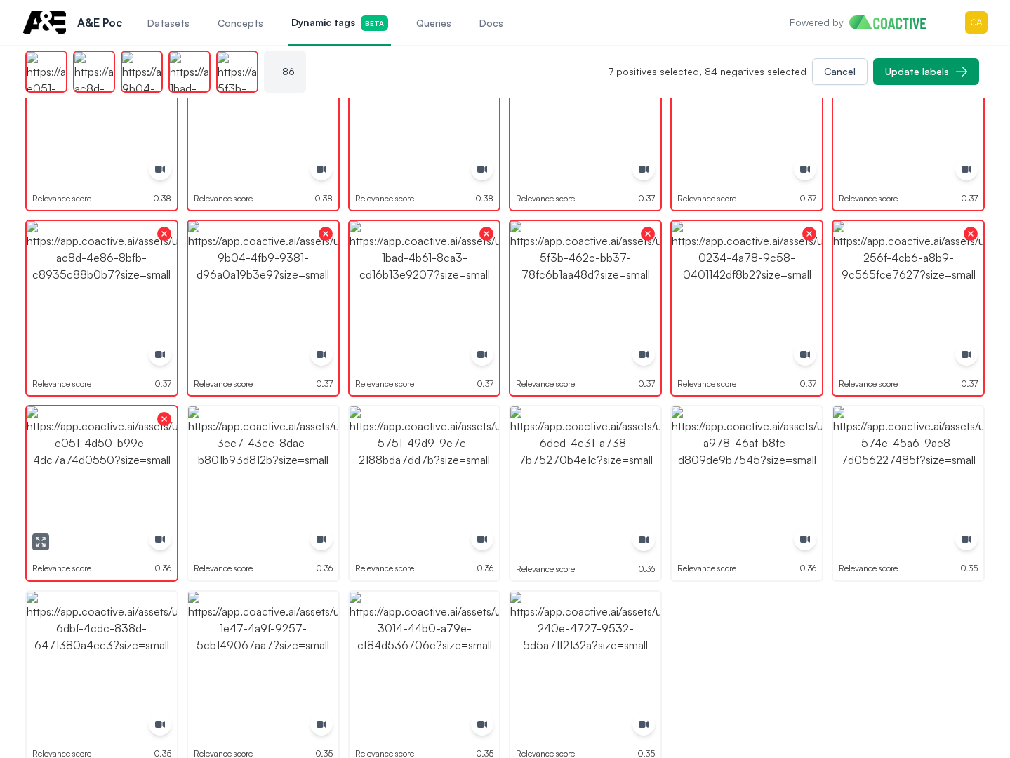
scroll to position [2647, 0]
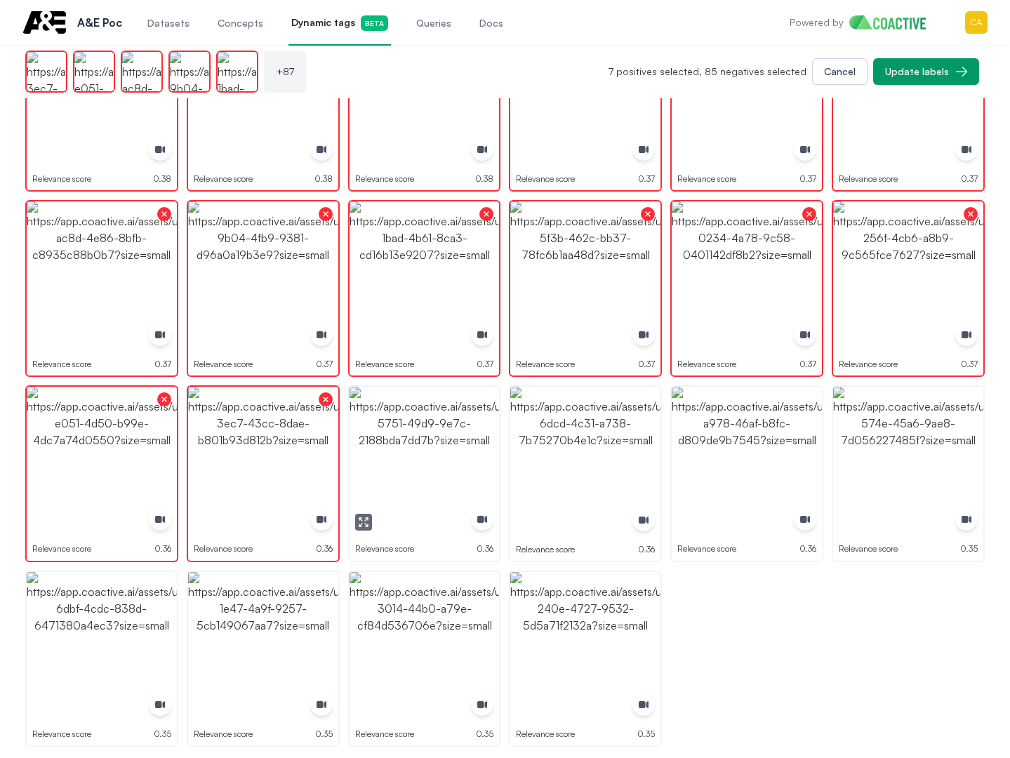
drag, startPoint x: 454, startPoint y: 433, endPoint x: 439, endPoint y: 442, distance: 17.9
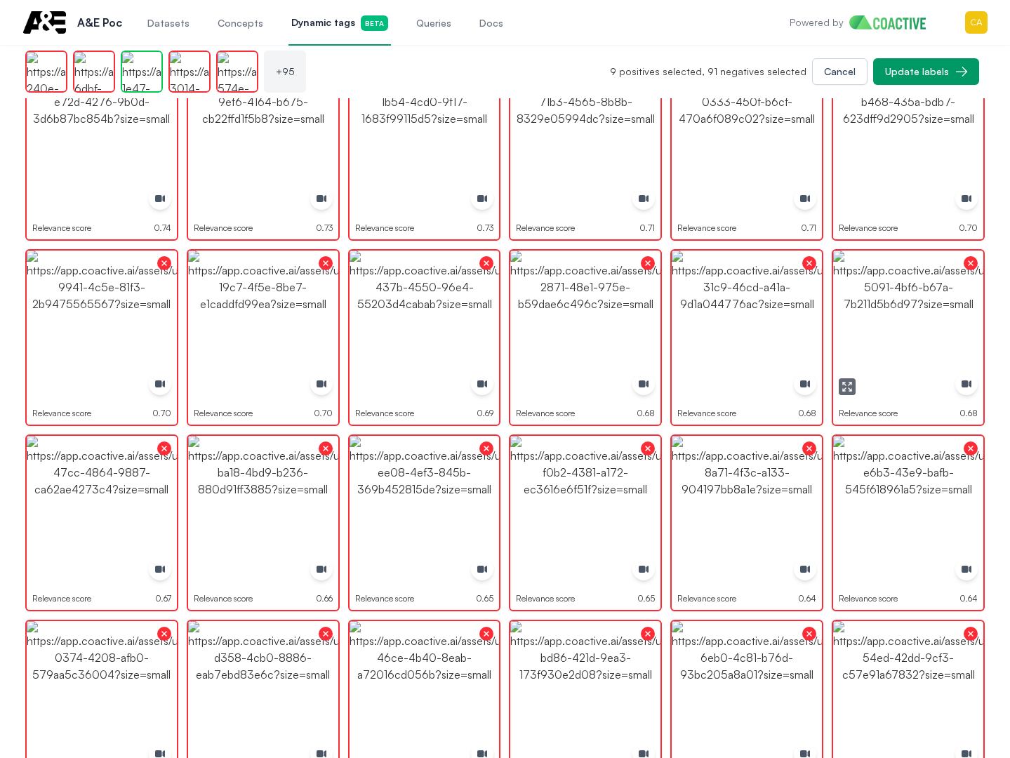
scroll to position [120, 0]
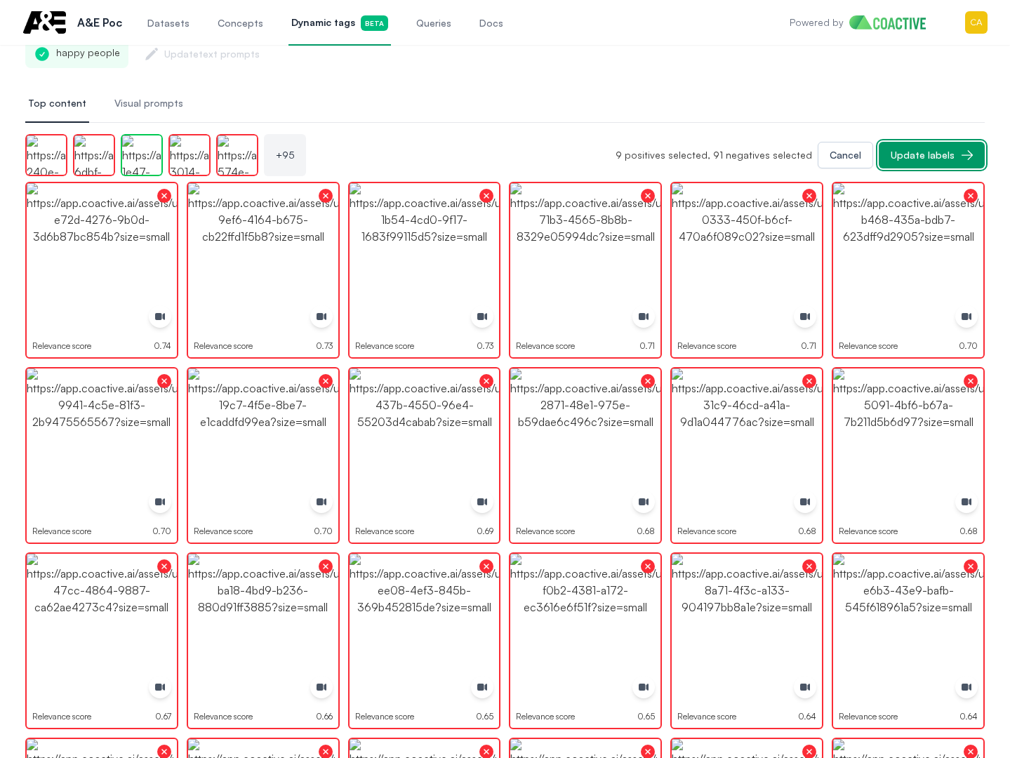
drag, startPoint x: 930, startPoint y: 165, endPoint x: 1016, endPoint y: 133, distance: 91.5
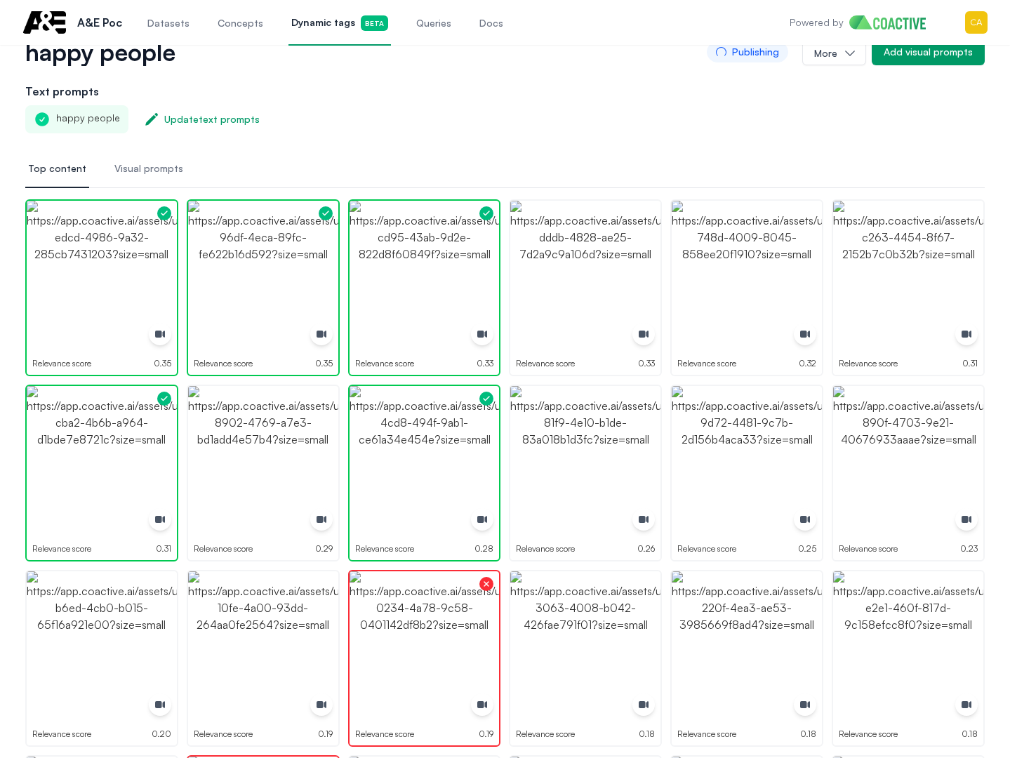
scroll to position [0, 0]
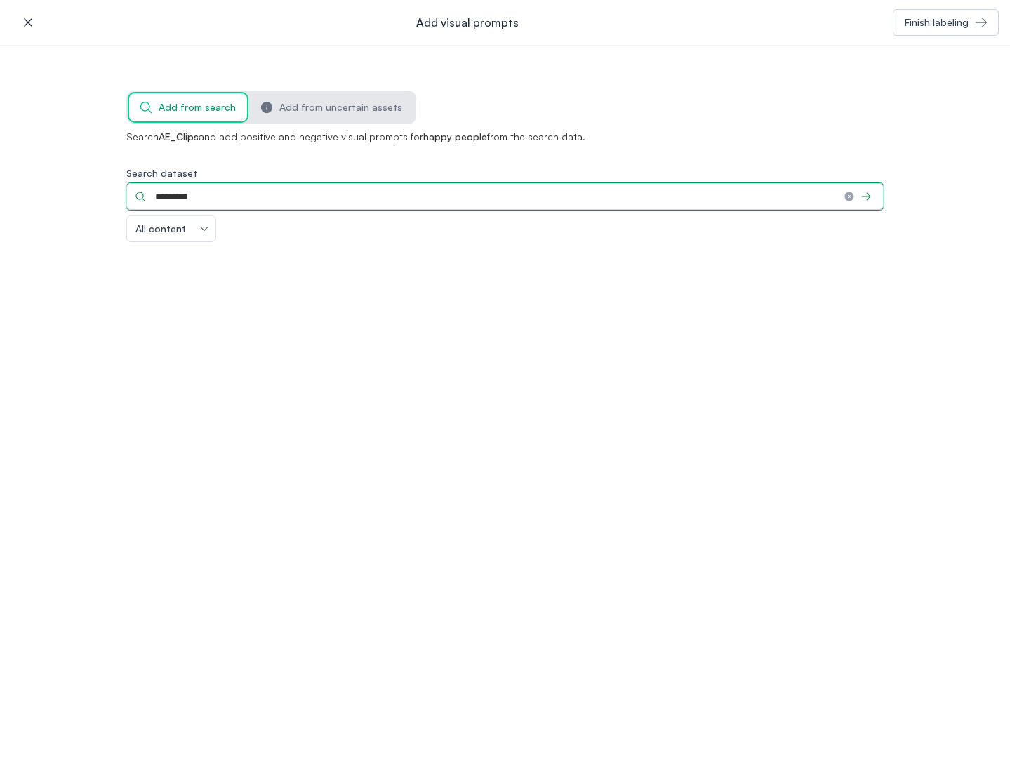
type input "*********"
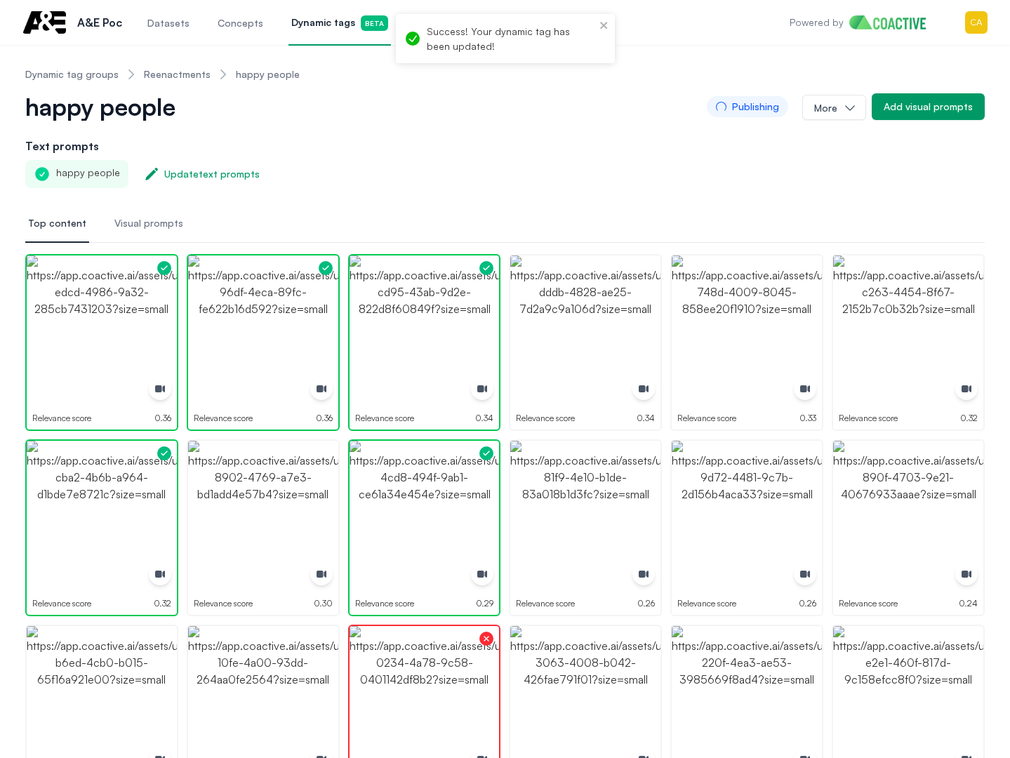
drag, startPoint x: 432, startPoint y: 132, endPoint x: 389, endPoint y: 135, distance: 43.7
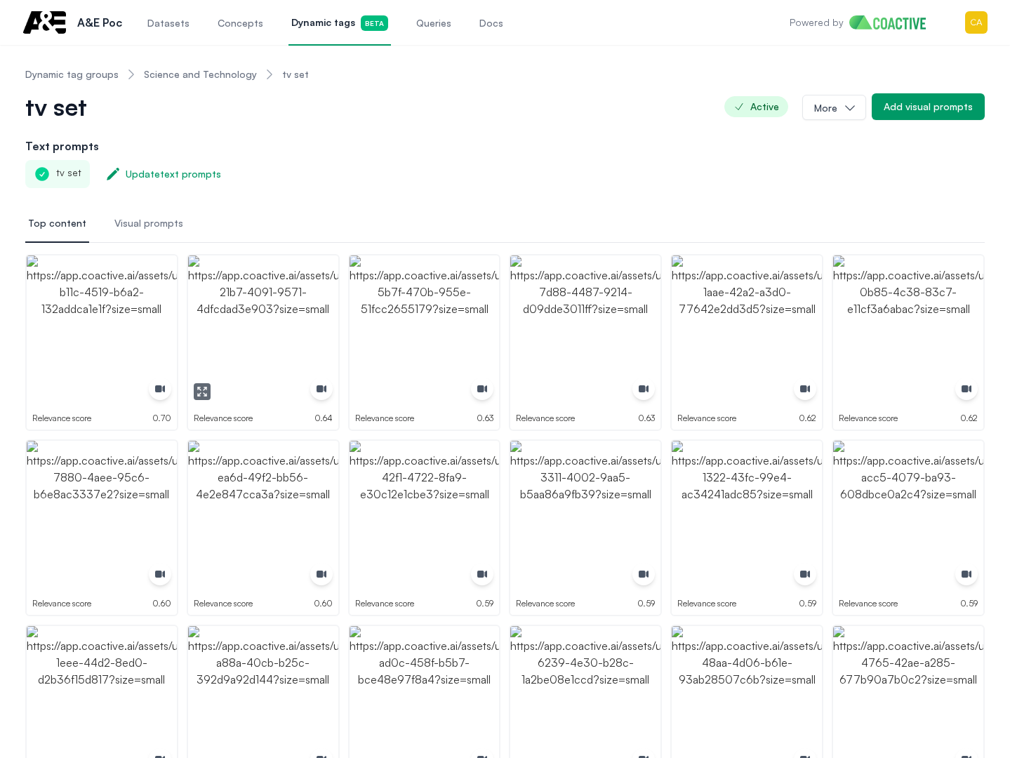
drag, startPoint x: 298, startPoint y: 324, endPoint x: 399, endPoint y: 325, distance: 101.8
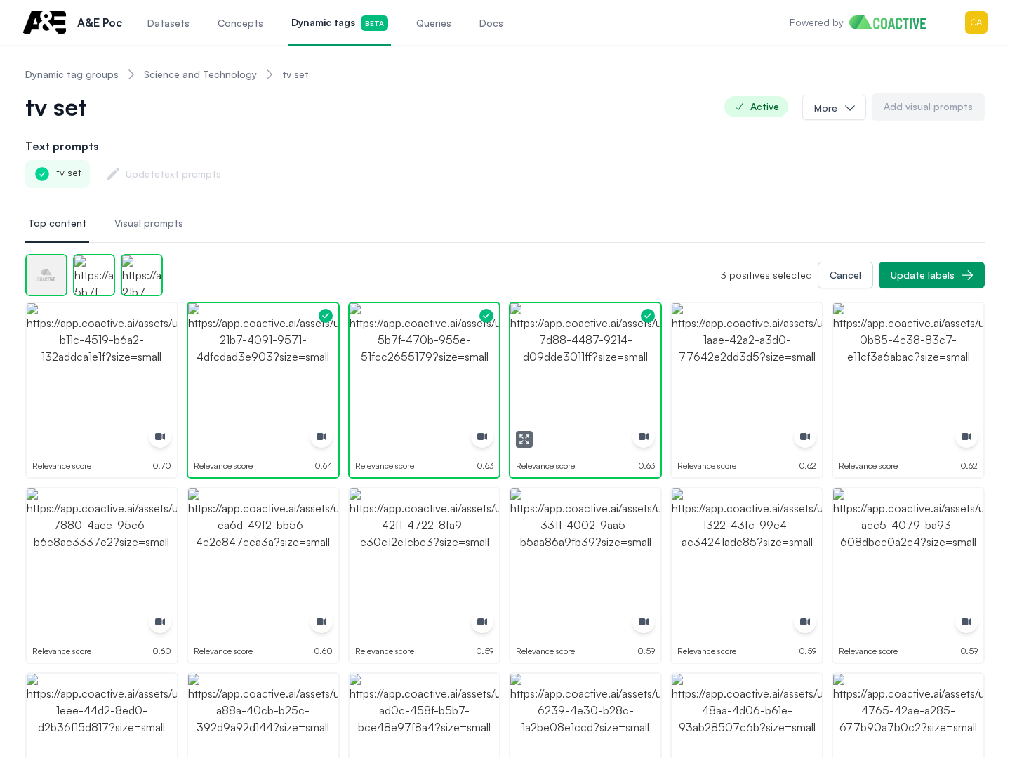
drag, startPoint x: 729, startPoint y: 360, endPoint x: 792, endPoint y: 360, distance: 62.5
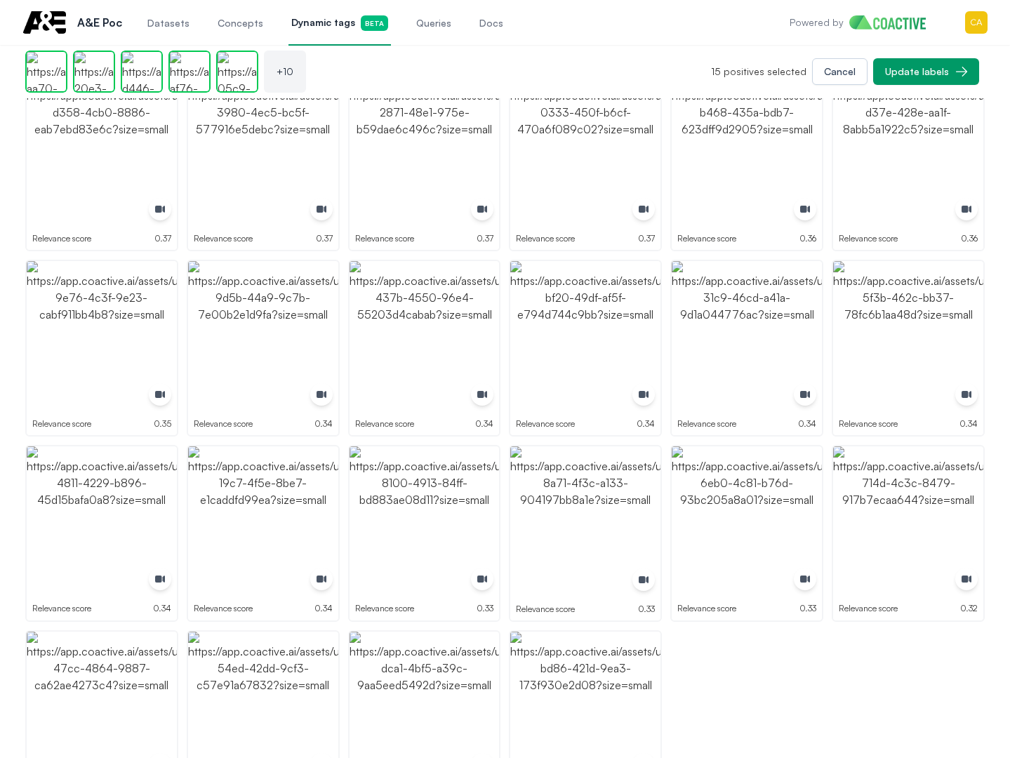
scroll to position [2647, 0]
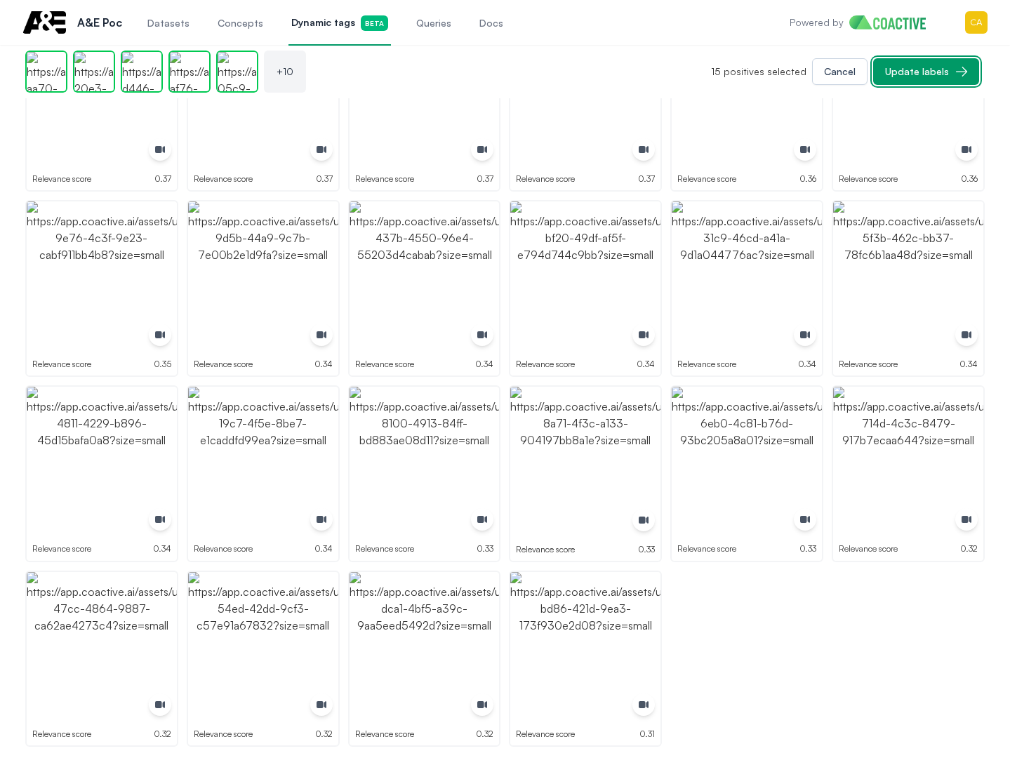
drag, startPoint x: 921, startPoint y: 64, endPoint x: 934, endPoint y: 59, distance: 13.6
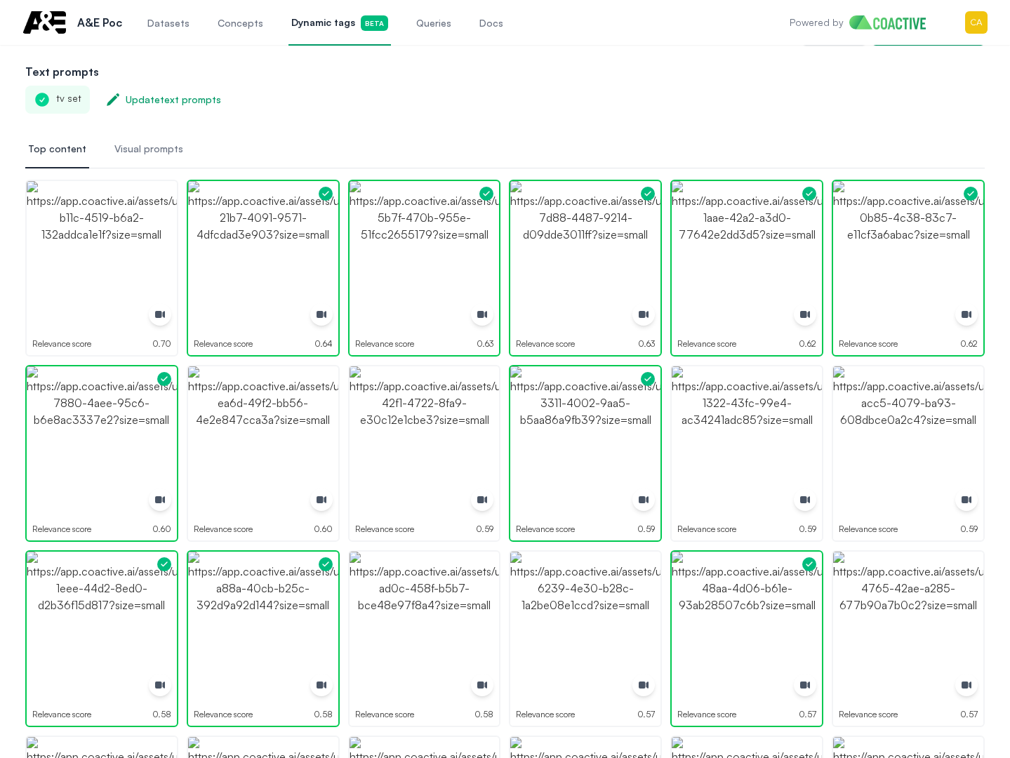
scroll to position [0, 0]
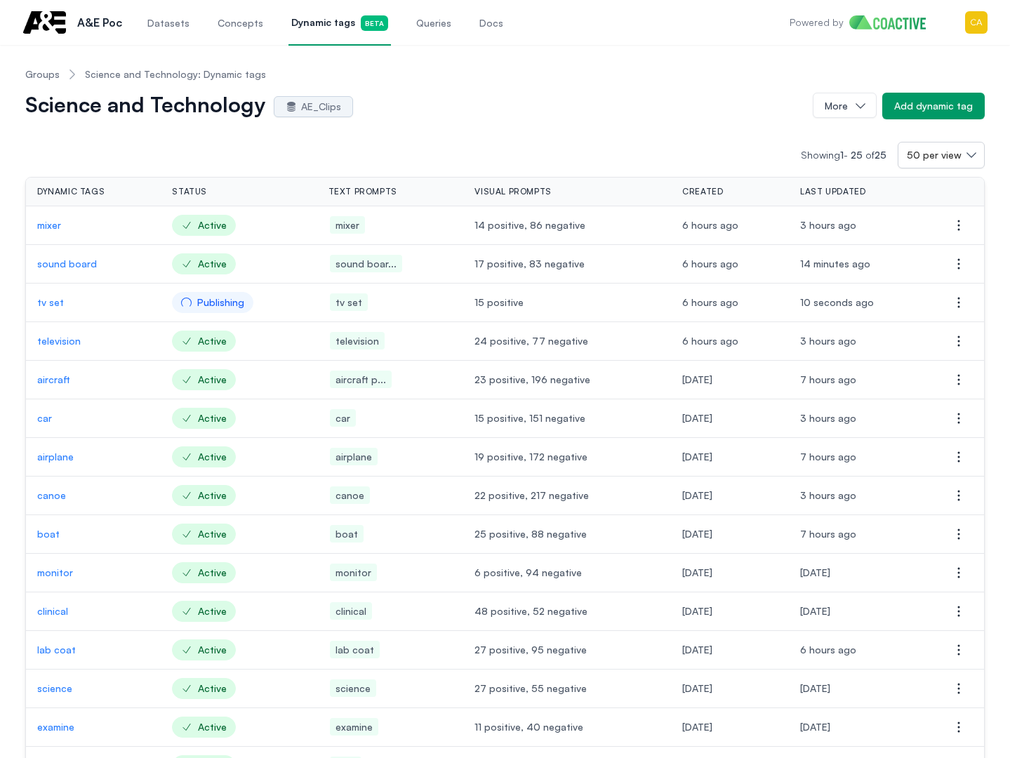
drag, startPoint x: 638, startPoint y: 126, endPoint x: 639, endPoint y: 4, distance: 122.1
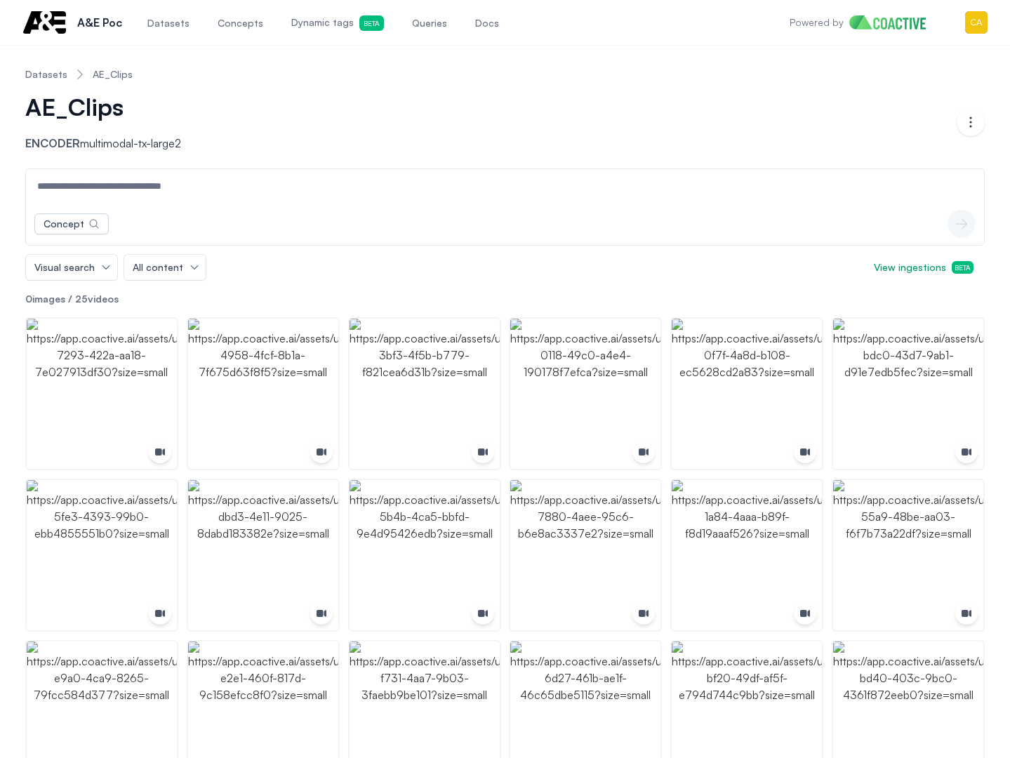
drag, startPoint x: 635, startPoint y: 225, endPoint x: 623, endPoint y: 231, distance: 13.2
click at [635, 225] on div "Concept icon-button" at bounding box center [505, 224] width 958 height 42
click at [393, 159] on header "Datasets AE_Clips AE_Clips Encoder multimodal-tx-large2 Open options" at bounding box center [505, 112] width 960 height 112
click at [425, 131] on div "AE_Clips Encoder multimodal-tx-large2" at bounding box center [491, 122] width 932 height 59
click at [109, 174] on input at bounding box center [505, 186] width 953 height 34
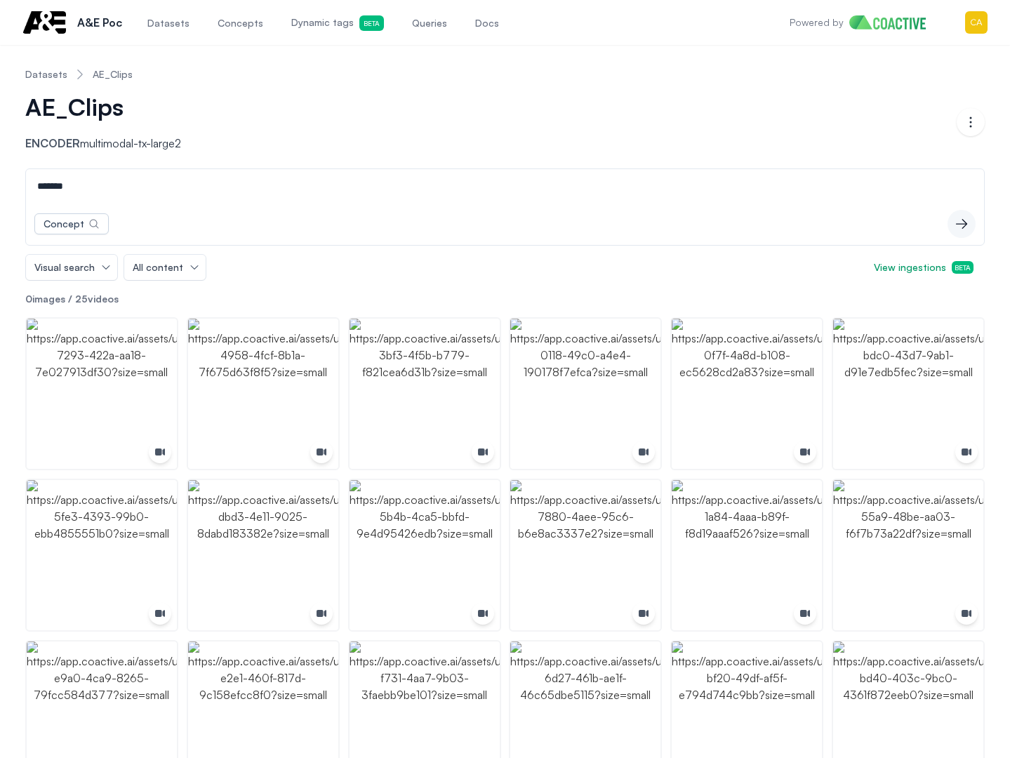
type input "*******"
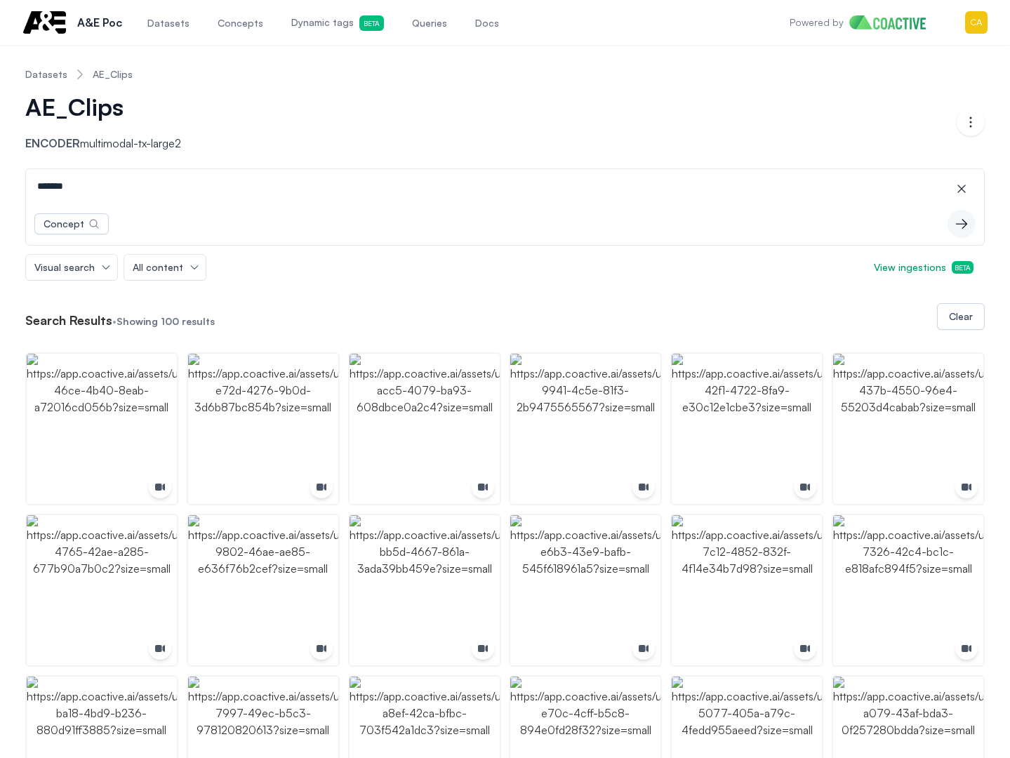
drag, startPoint x: 498, startPoint y: 172, endPoint x: 501, endPoint y: 183, distance: 11.4
click at [498, 172] on input "*******" at bounding box center [505, 186] width 953 height 34
click at [190, 200] on input "*******" at bounding box center [505, 186] width 953 height 34
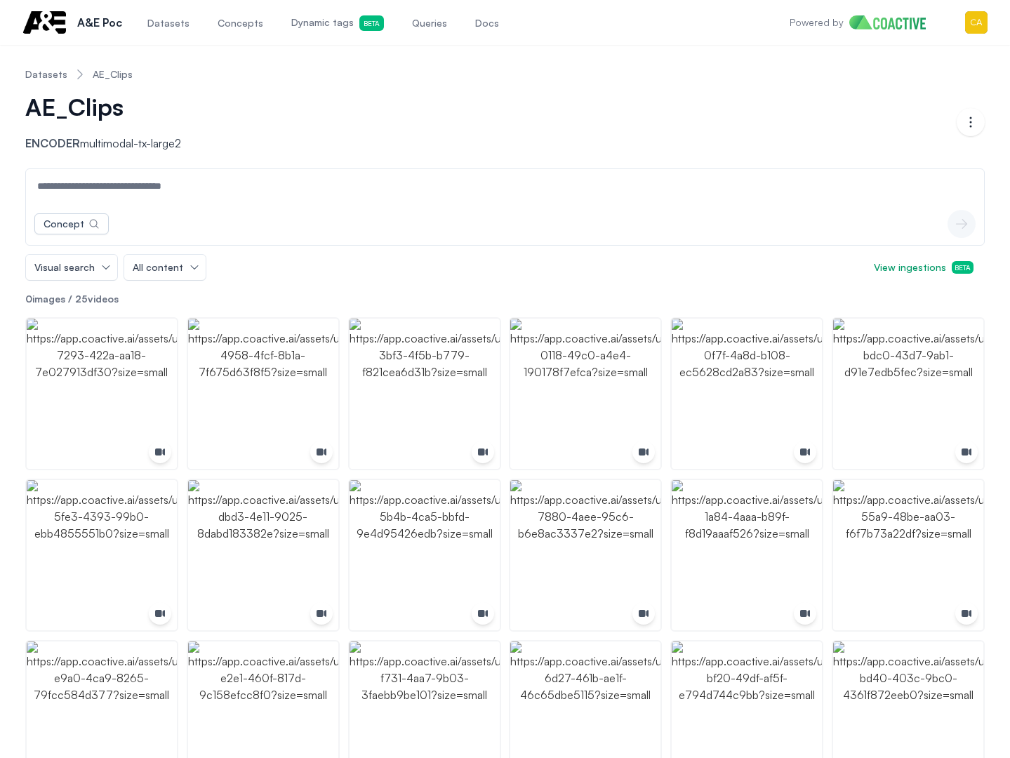
click at [496, 260] on div "Visual search All content View ingestions Beta" at bounding box center [505, 267] width 960 height 27
click at [436, 412] on img "button" at bounding box center [425, 394] width 150 height 150
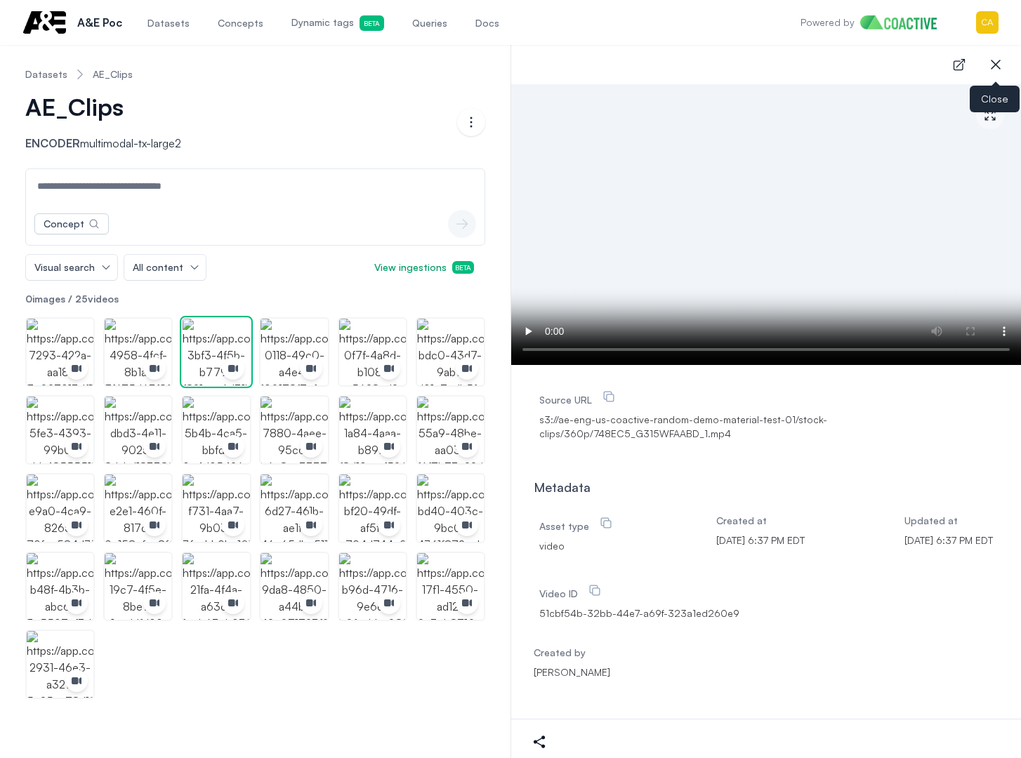
drag, startPoint x: 1005, startPoint y: 66, endPoint x: 60, endPoint y: 34, distance: 944.7
click at [1003, 65] on button "close-sidebar" at bounding box center [995, 65] width 28 height 28
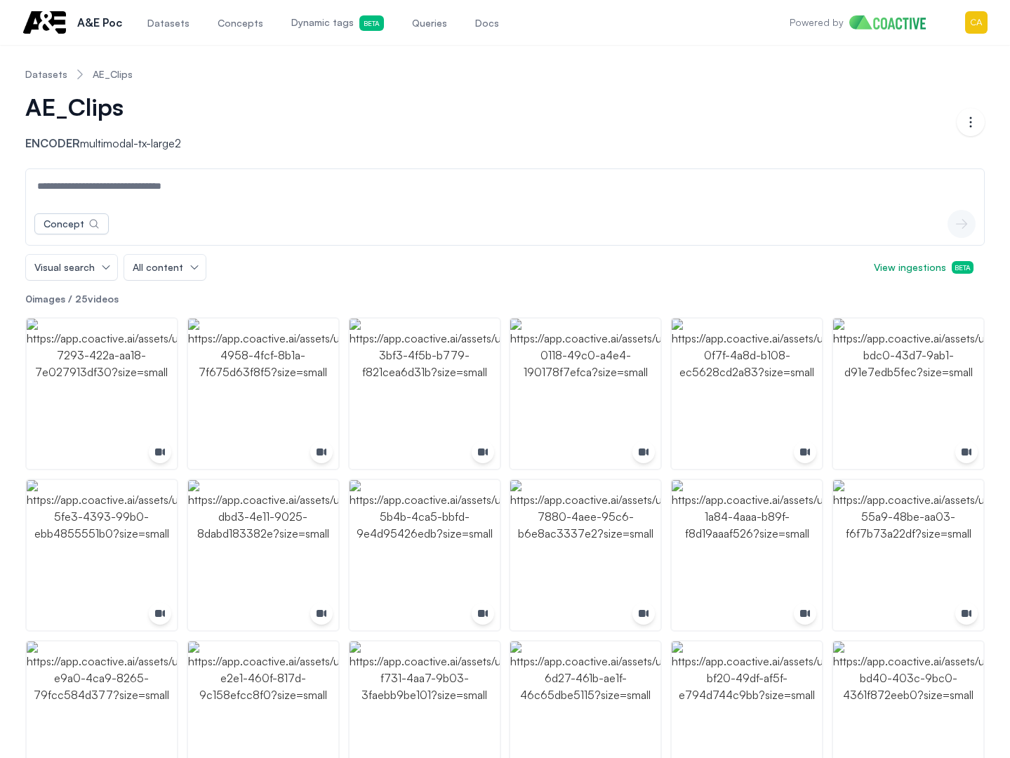
click at [581, 94] on div "AE_Clips Encoder multimodal-tx-large2" at bounding box center [491, 122] width 932 height 59
click at [219, 185] on input at bounding box center [505, 186] width 953 height 34
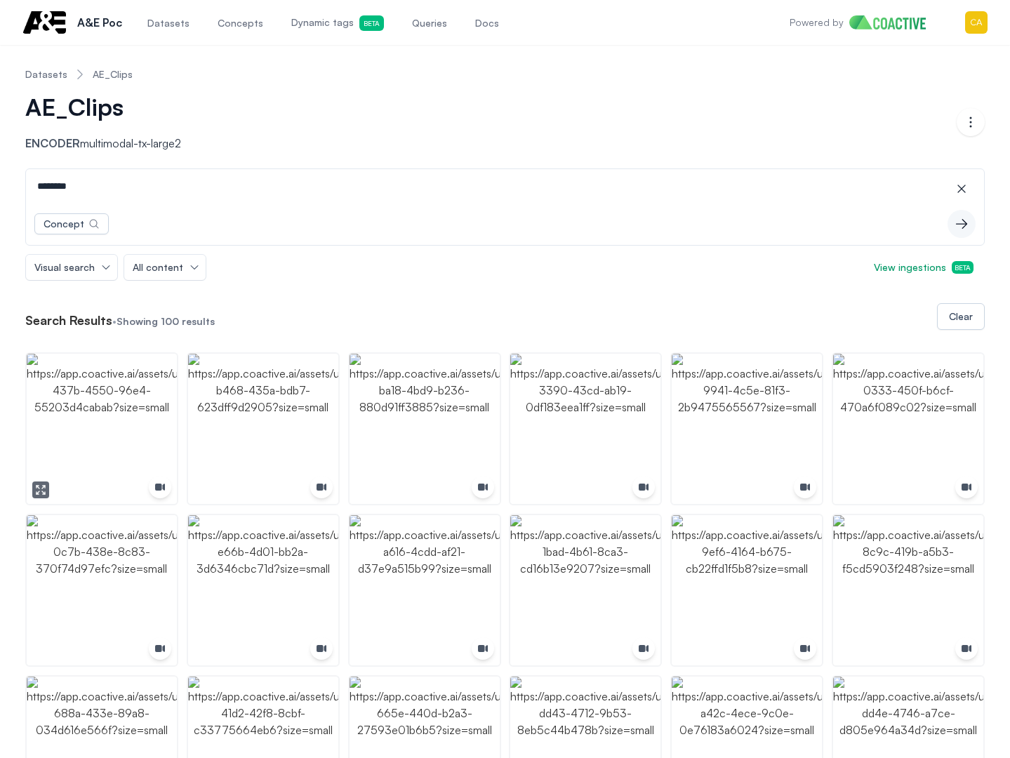
click at [129, 385] on img "button" at bounding box center [102, 429] width 150 height 150
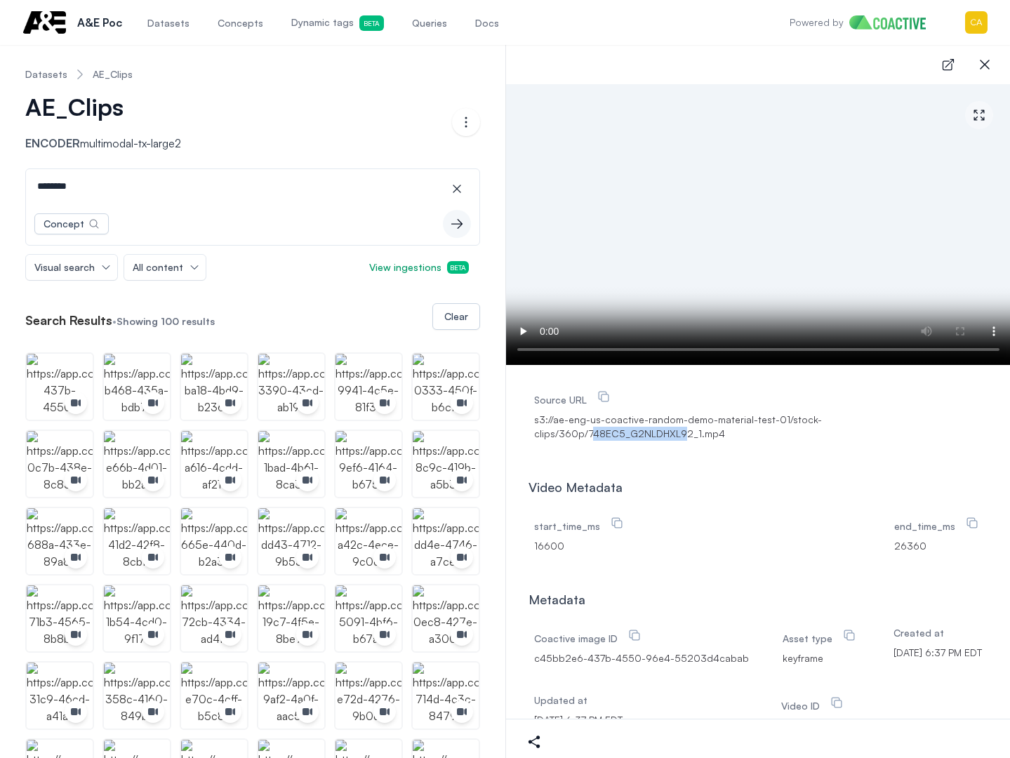
drag, startPoint x: 677, startPoint y: 431, endPoint x: 583, endPoint y: 433, distance: 94.8
click at [583, 434] on span "s3://ae-eng-us-coactive-random-demo-material-test-01/stock-clips/360p/748EC5_G2…" at bounding box center [758, 427] width 449 height 28
click at [583, 432] on span "s3://ae-eng-us-coactive-random-demo-material-test-01/stock-clips/360p/748EC5_G2…" at bounding box center [758, 427] width 449 height 28
drag, startPoint x: 583, startPoint y: 433, endPoint x: 621, endPoint y: 442, distance: 39.7
click at [621, 442] on div "Source URL s3://ae-eng-us-coactive-random-demo-material-test-01/stock-clips/360…" at bounding box center [758, 414] width 449 height 59
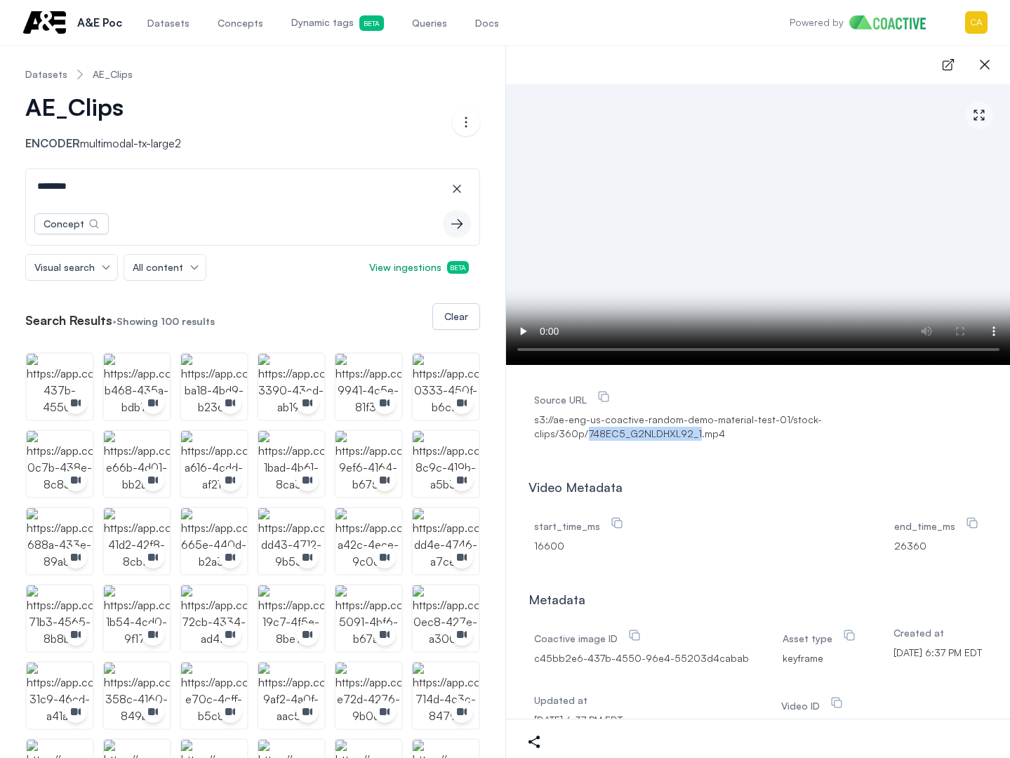
drag, startPoint x: 889, startPoint y: 65, endPoint x: 918, endPoint y: 46, distance: 35.1
click at [889, 63] on div "open-details close-sidebar" at bounding box center [758, 64] width 505 height 39
click at [981, 60] on icon "button" at bounding box center [984, 64] width 17 height 17
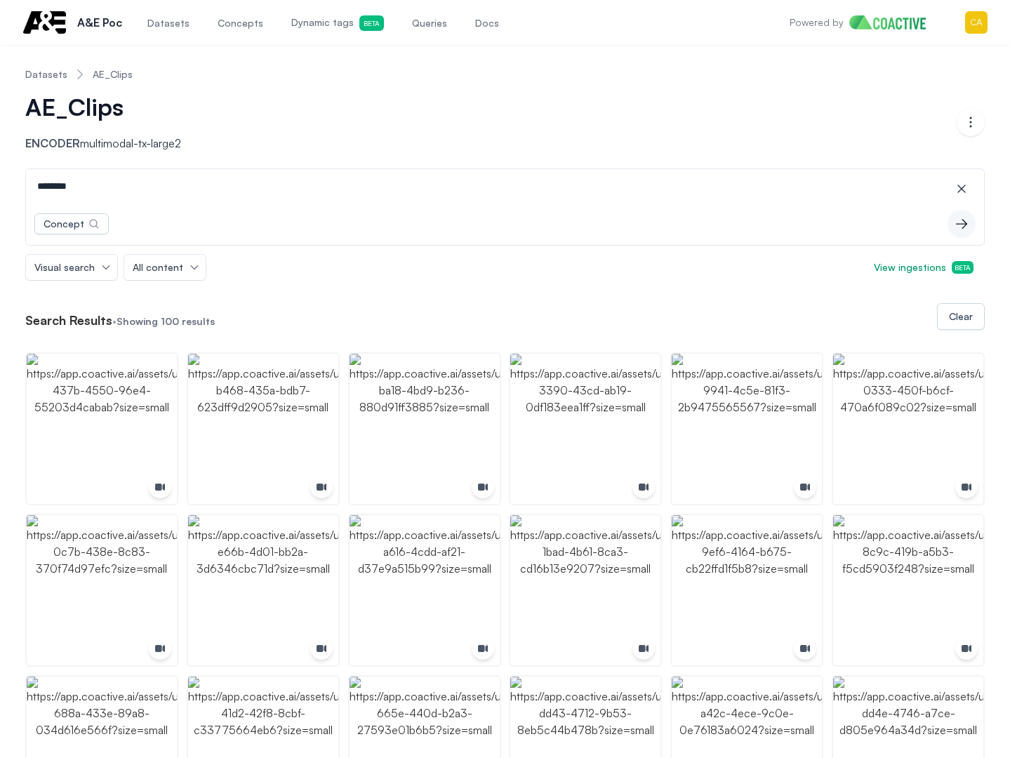
click at [123, 199] on input "********" at bounding box center [505, 186] width 953 height 34
drag, startPoint x: 127, startPoint y: 188, endPoint x: -140, endPoint y: 175, distance: 267.8
click at [0, 175] on html "Open main menu A&E Poc Datasets Concepts Dynamic tags Beta Queries Docs Powered…" at bounding box center [505, 379] width 1010 height 758
drag, startPoint x: 164, startPoint y: 189, endPoint x: 1, endPoint y: 143, distance: 169.1
click at [0, 138] on html "Open main menu A&E Poc Datasets Concepts Dynamic tags Beta Queries Docs Powered…" at bounding box center [505, 379] width 1010 height 758
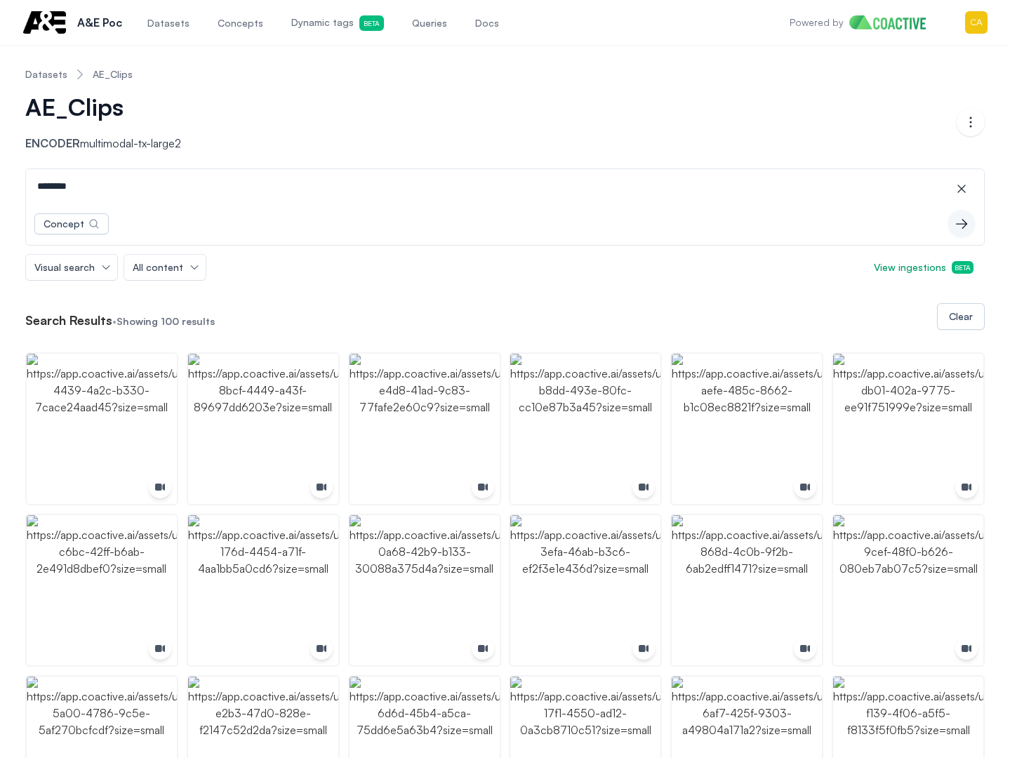
drag, startPoint x: 46, startPoint y: 185, endPoint x: -41, endPoint y: 185, distance: 86.3
click at [0, 185] on html "Open main menu A&E Poc Datasets Concepts Dynamic tags Beta Queries Docs Powered…" at bounding box center [505, 379] width 1010 height 758
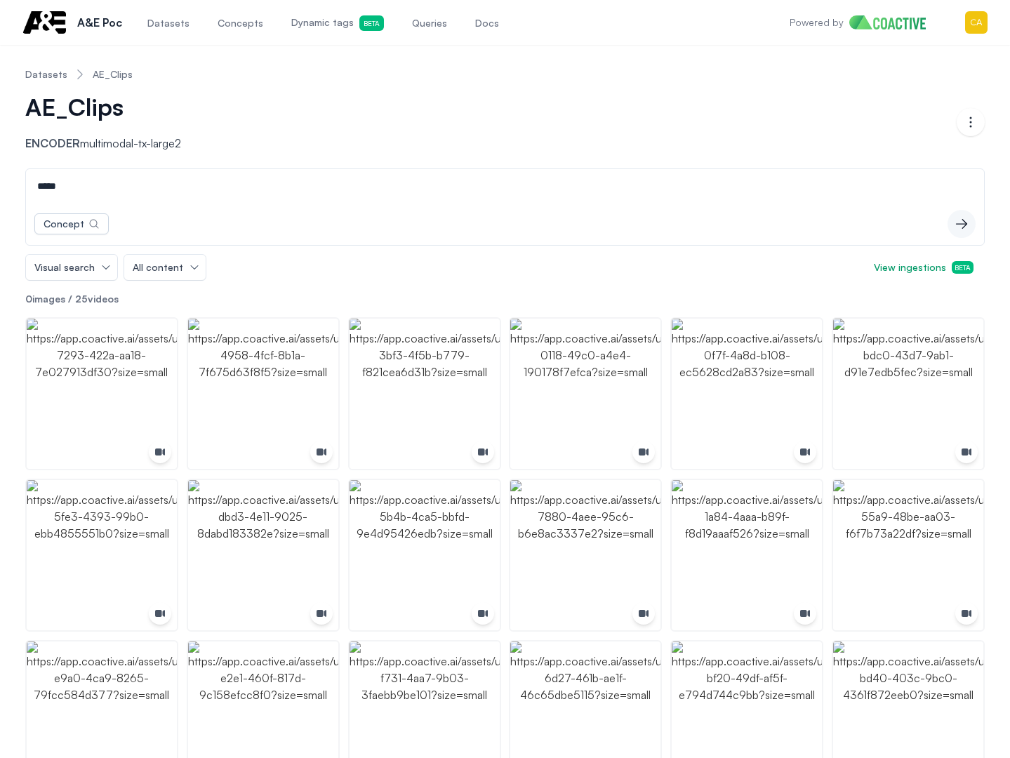
type input "*****"
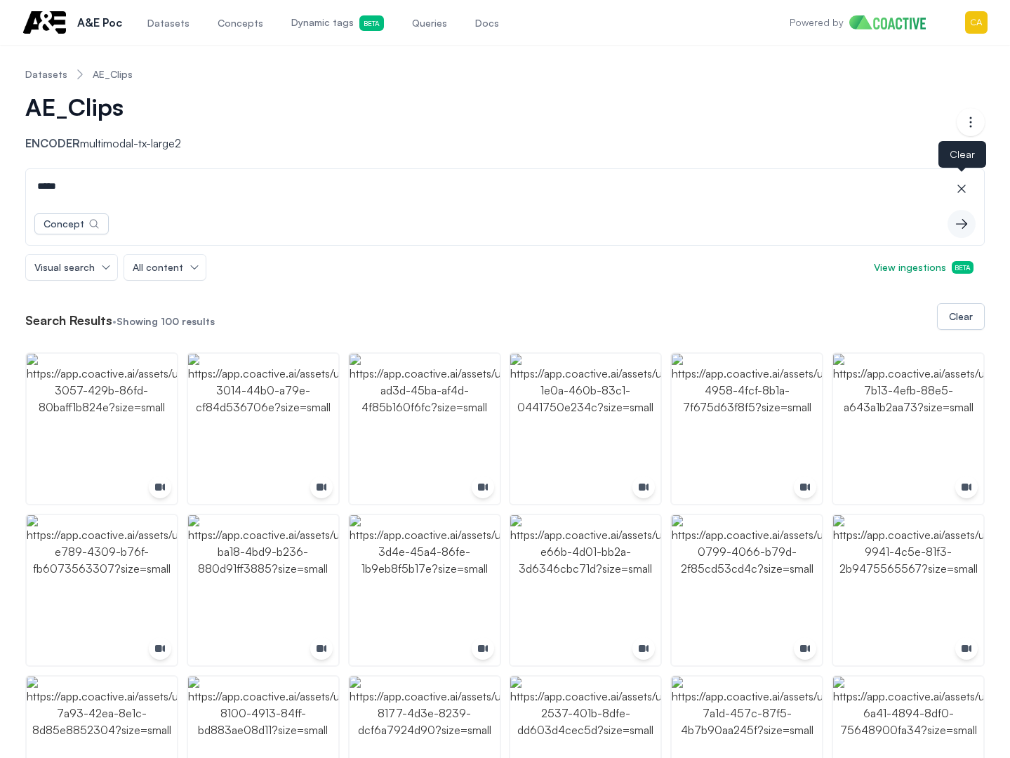
click at [960, 185] on icon "button" at bounding box center [962, 189] width 14 height 14
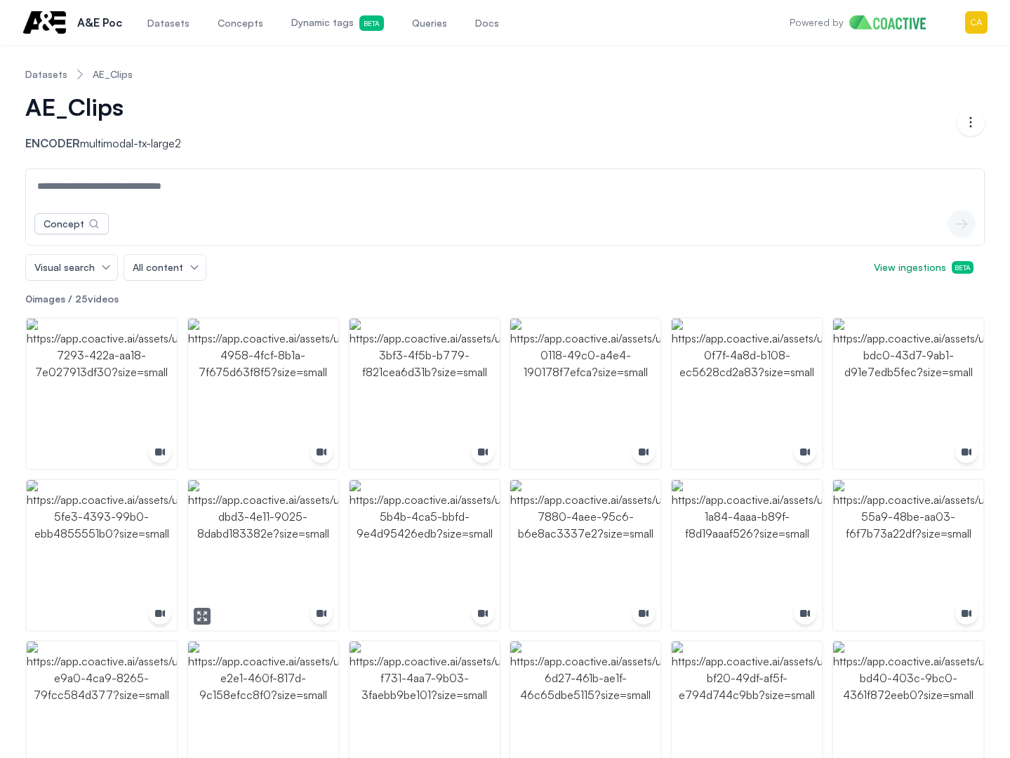
click at [244, 536] on img "button" at bounding box center [263, 555] width 150 height 150
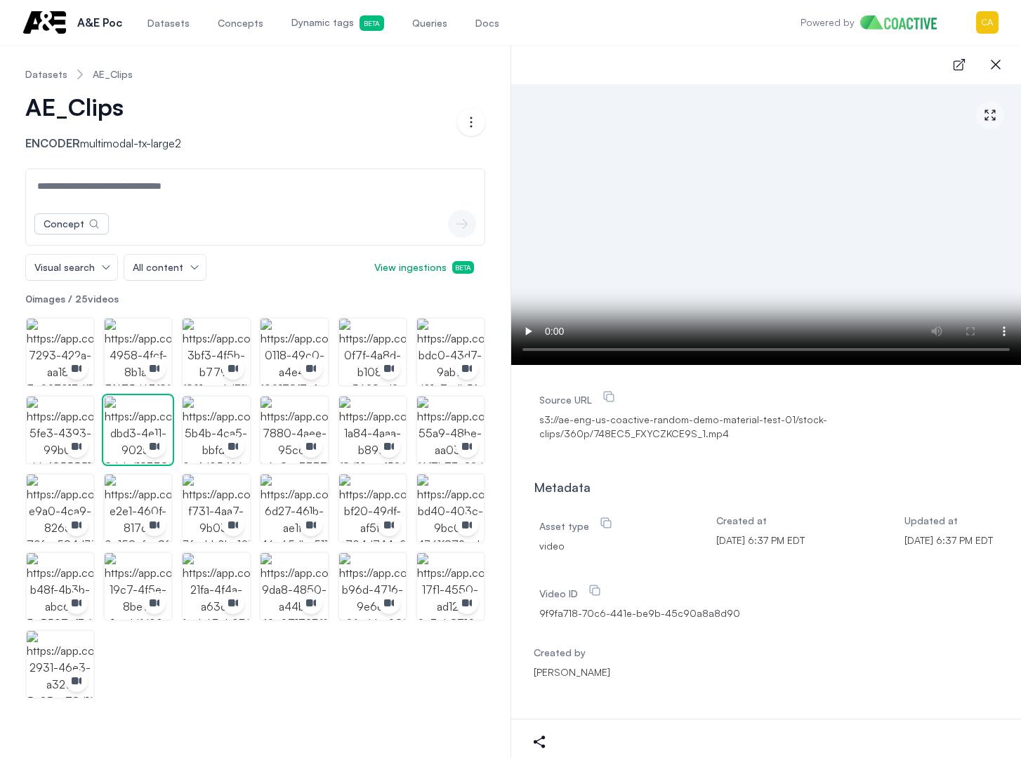
drag, startPoint x: 904, startPoint y: 562, endPoint x: 334, endPoint y: 166, distance: 693.6
click at [903, 565] on div "Asset type video Created at [DATE] 6:37 PM EDT Updated at [DATE] 6:37 PM EDT Vi…" at bounding box center [766, 577] width 465 height 138
click at [222, 199] on input at bounding box center [255, 186] width 453 height 34
paste input "*******"
type input "*******"
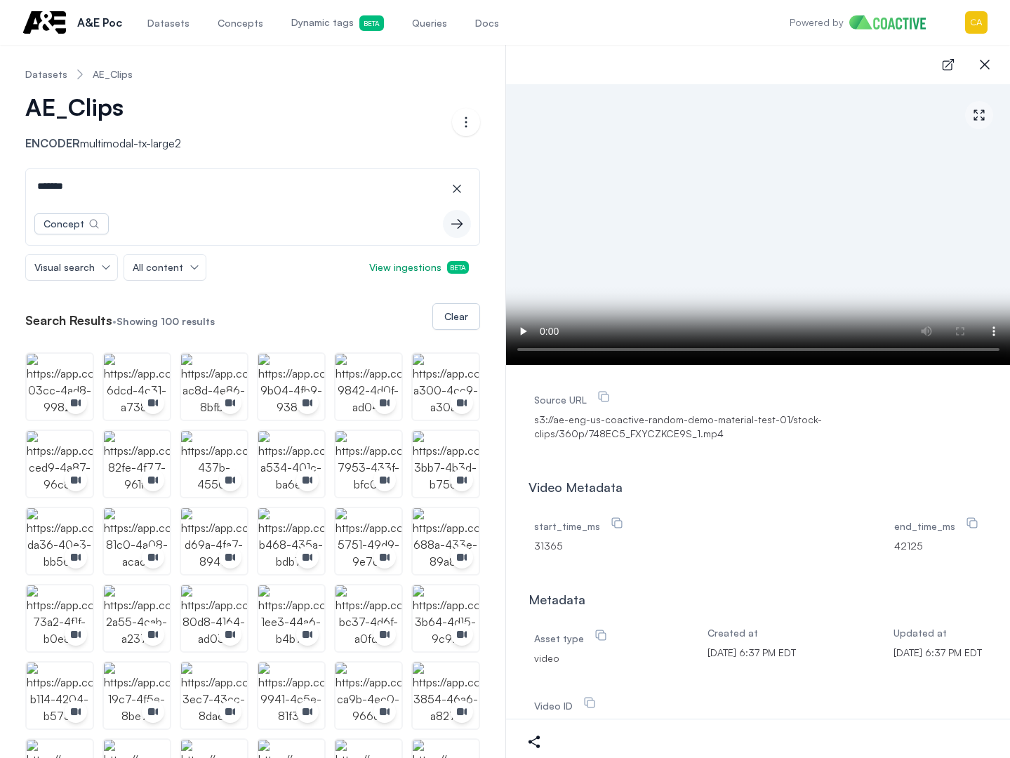
drag, startPoint x: 190, startPoint y: 187, endPoint x: -41, endPoint y: 175, distance: 232.0
click at [0, 175] on html "Open main menu A&E Poc Datasets Concepts Dynamic tags Beta Queries Docs Powered…" at bounding box center [505, 379] width 1010 height 758
click at [458, 185] on button "icon-button" at bounding box center [457, 189] width 28 height 28
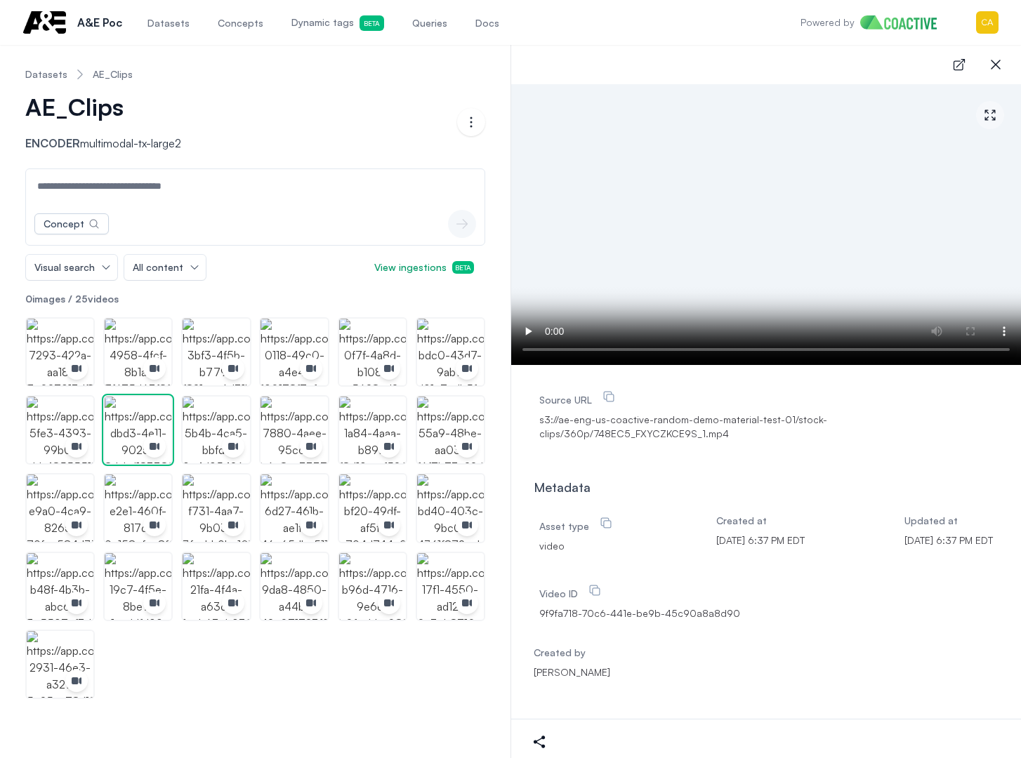
click at [164, 185] on input at bounding box center [255, 186] width 453 height 34
paste input "*******"
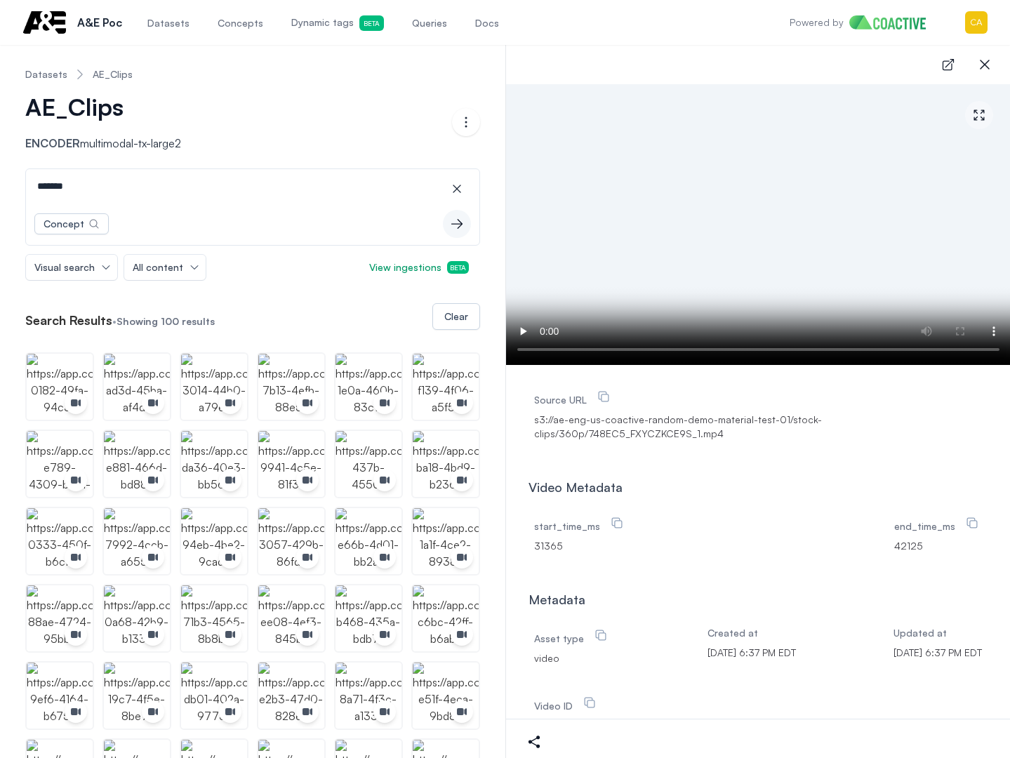
drag, startPoint x: 897, startPoint y: 484, endPoint x: 703, endPoint y: 366, distance: 226.8
click at [897, 483] on div "Video Metadata" at bounding box center [759, 487] width 460 height 20
drag, startPoint x: 140, startPoint y: 208, endPoint x: 139, endPoint y: 193, distance: 14.8
click at [140, 199] on div "******* icon-button Concept icon-button" at bounding box center [252, 206] width 455 height 77
drag, startPoint x: 117, startPoint y: 192, endPoint x: -35, endPoint y: 184, distance: 151.8
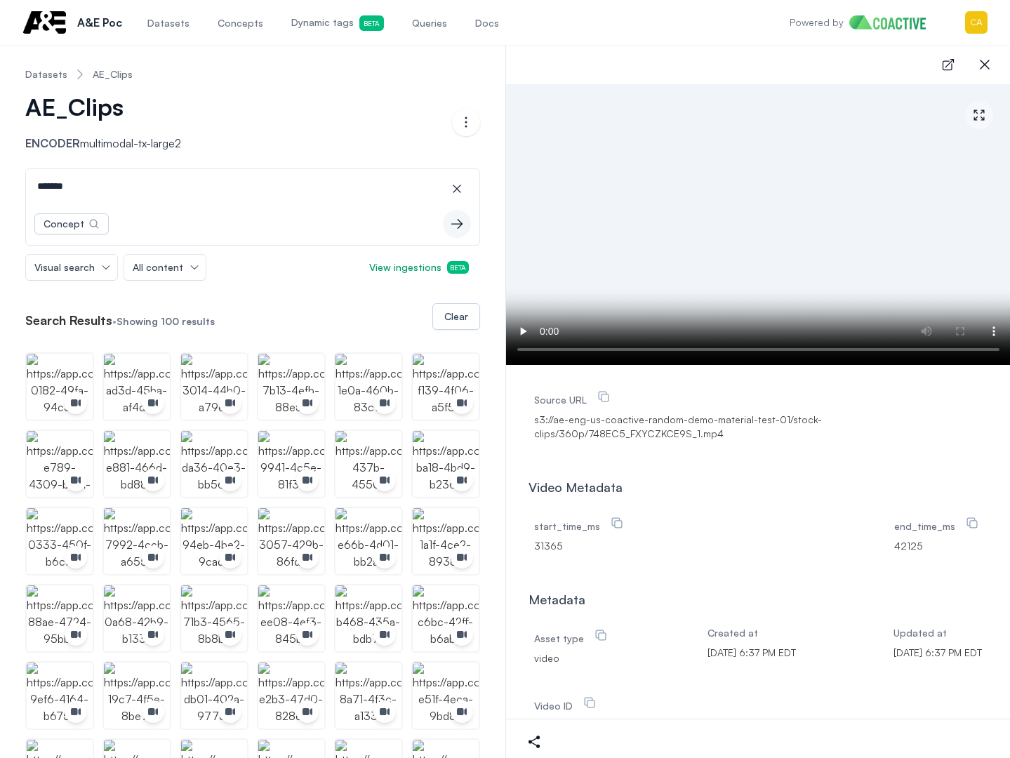
click at [0, 184] on html "Open main menu A&E Poc Datasets Concepts Dynamic tags Beta Queries Docs Powered…" at bounding box center [505, 379] width 1010 height 758
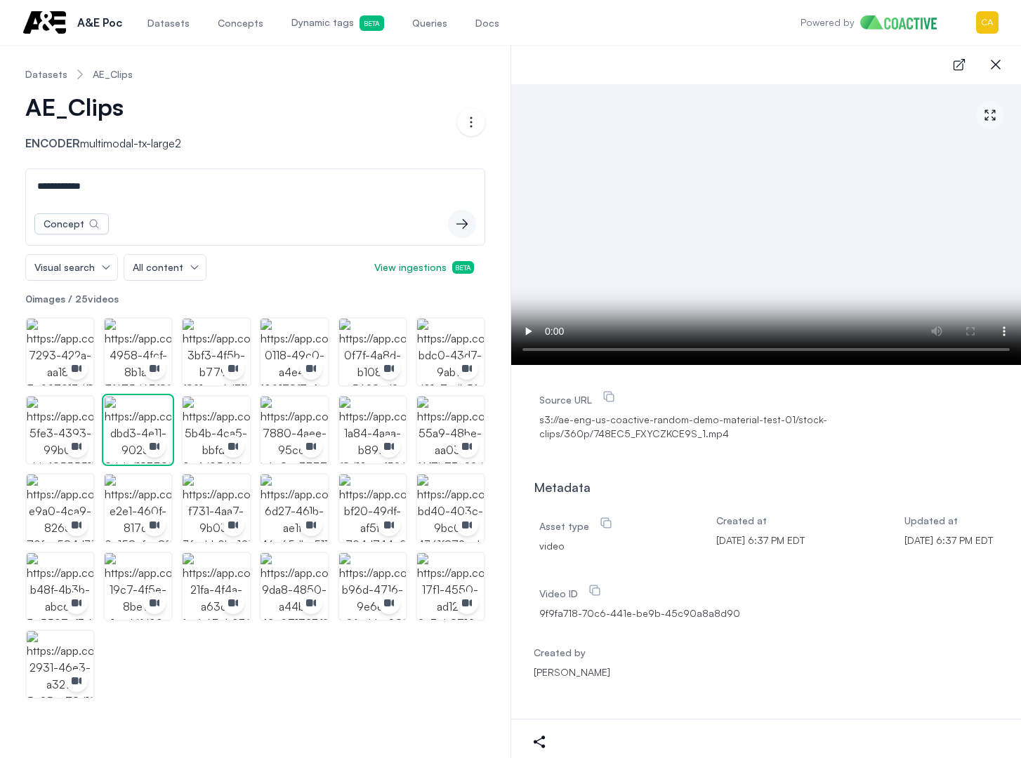
type input "**********"
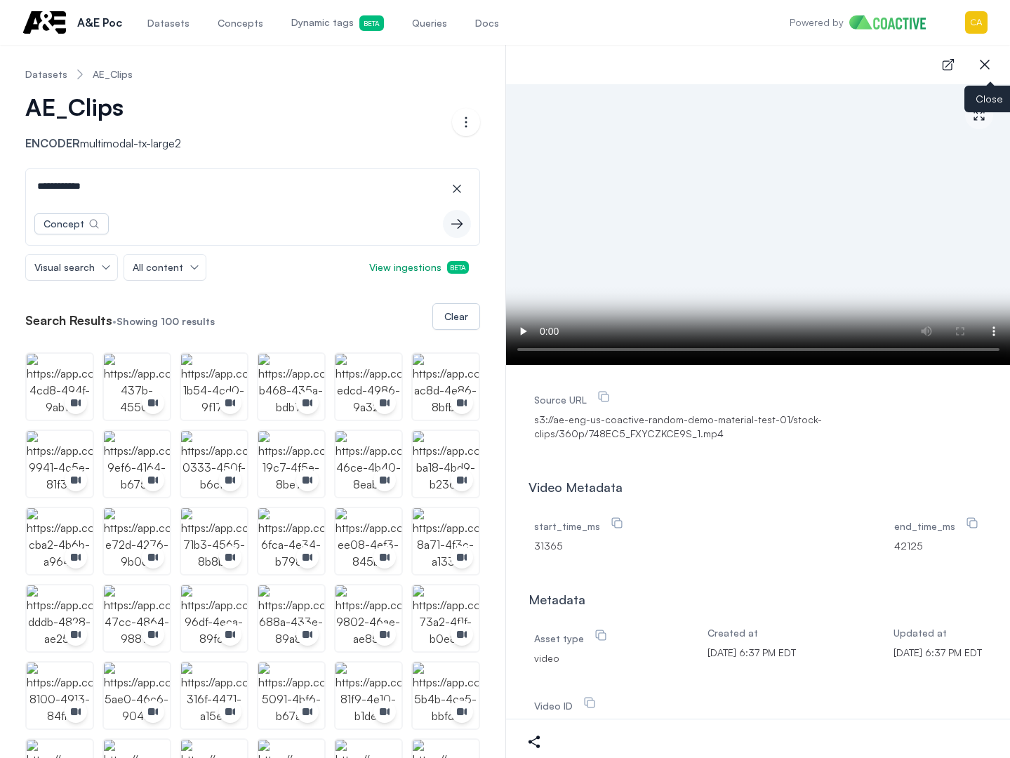
click at [986, 58] on icon "button" at bounding box center [984, 64] width 17 height 17
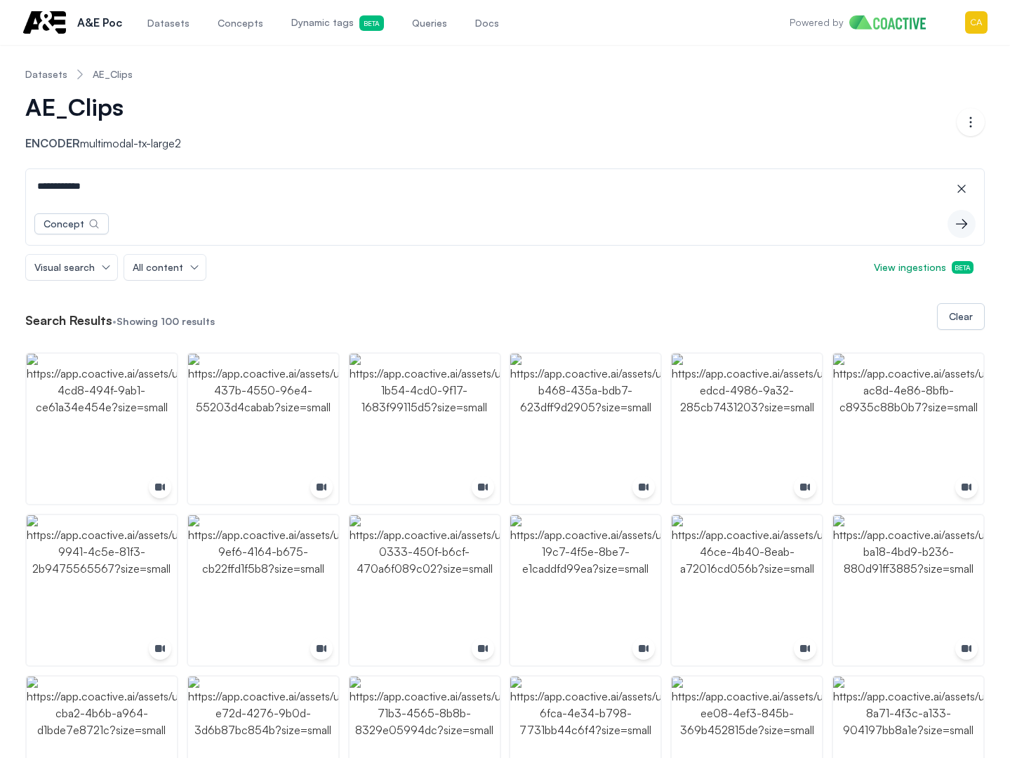
drag, startPoint x: 618, startPoint y: 158, endPoint x: 621, endPoint y: 152, distance: 7.2
click at [618, 158] on header "Datasets AE_Clips AE_Clips Encoder multimodal-tx-large2 Open options" at bounding box center [505, 112] width 960 height 112
click at [966, 192] on icon "button" at bounding box center [962, 189] width 14 height 14
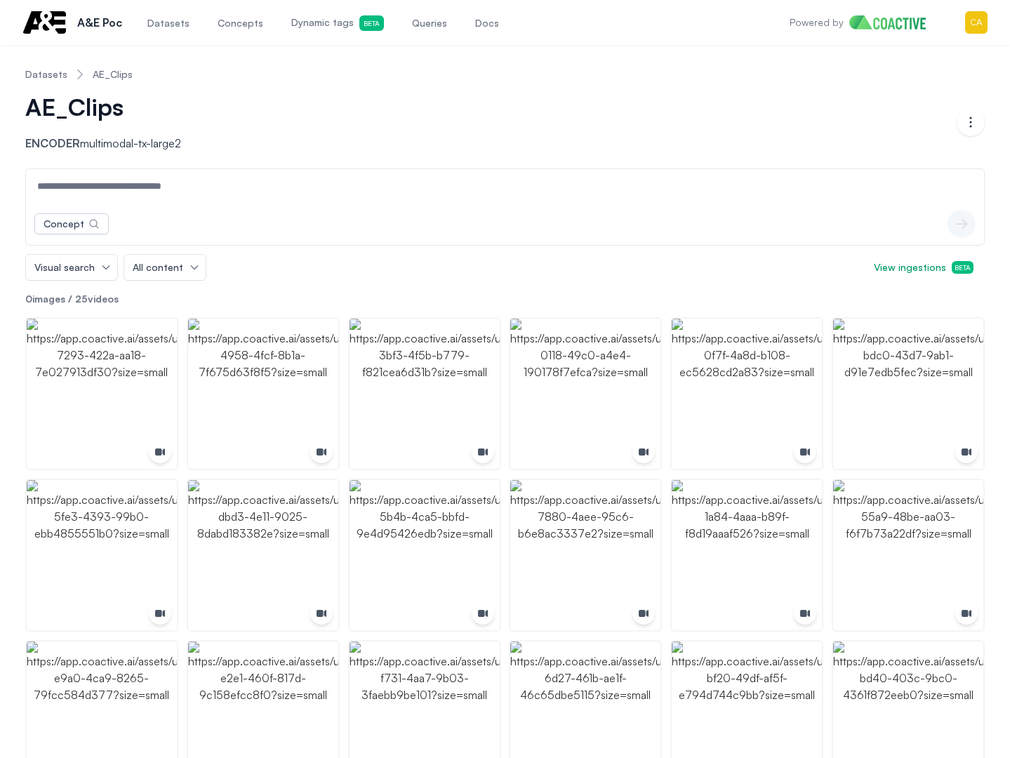
scroll to position [140, 0]
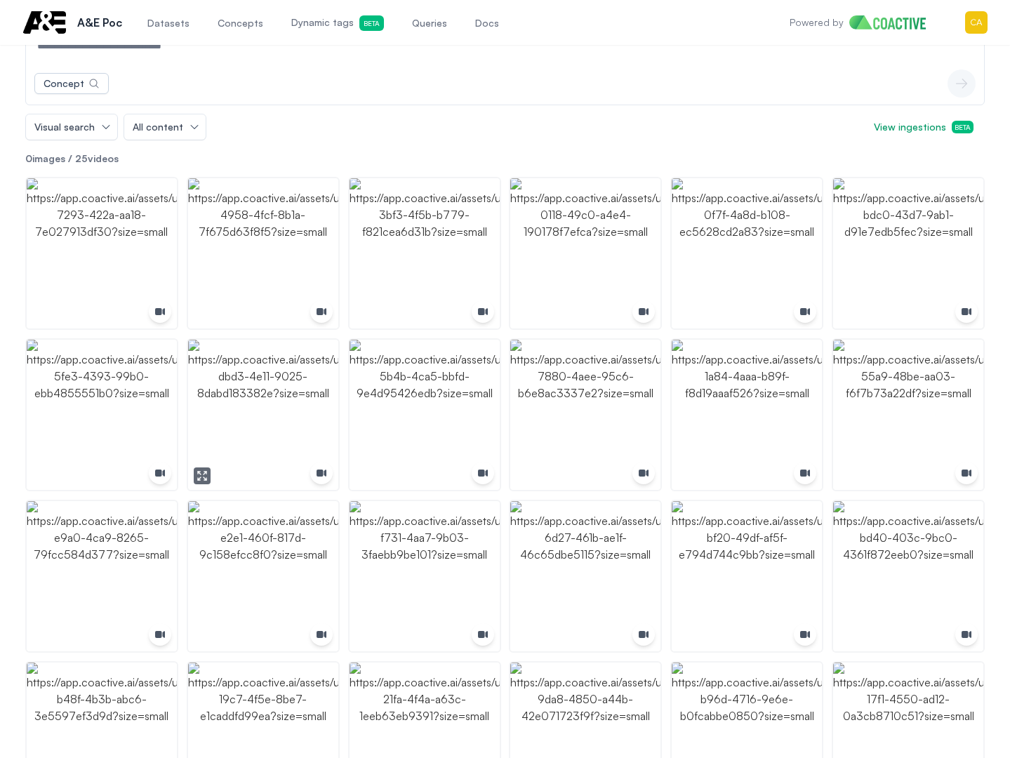
click at [244, 395] on img "button" at bounding box center [263, 415] width 150 height 150
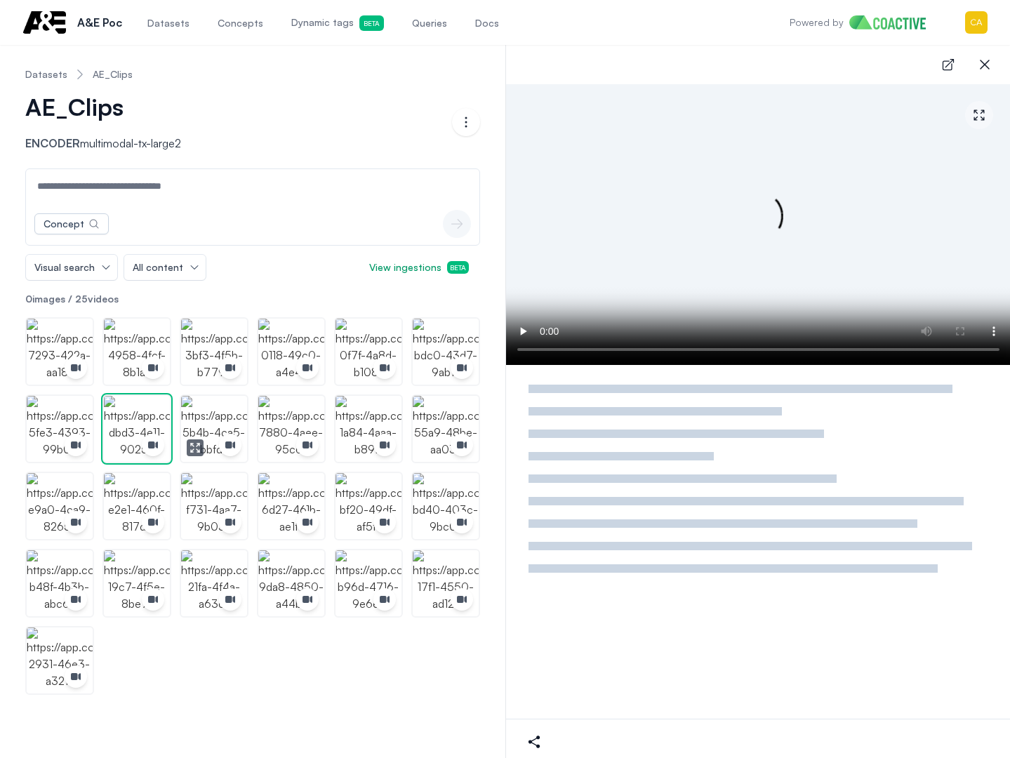
scroll to position [0, 0]
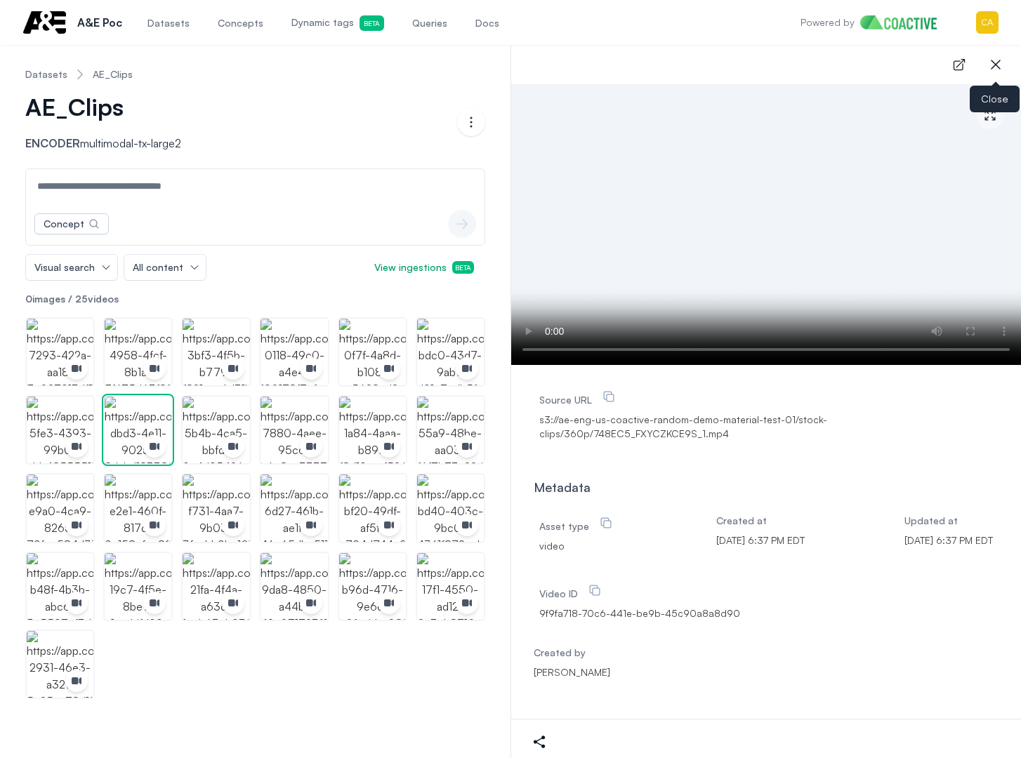
click at [990, 62] on icon "button" at bounding box center [995, 64] width 17 height 17
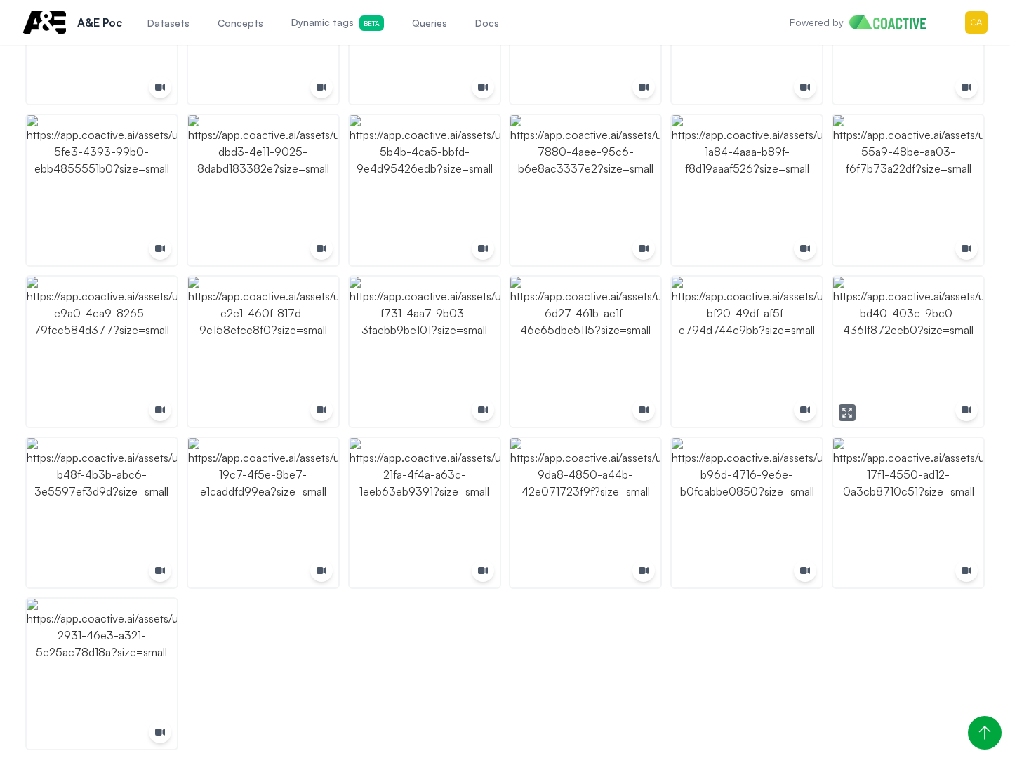
scroll to position [369, 0]
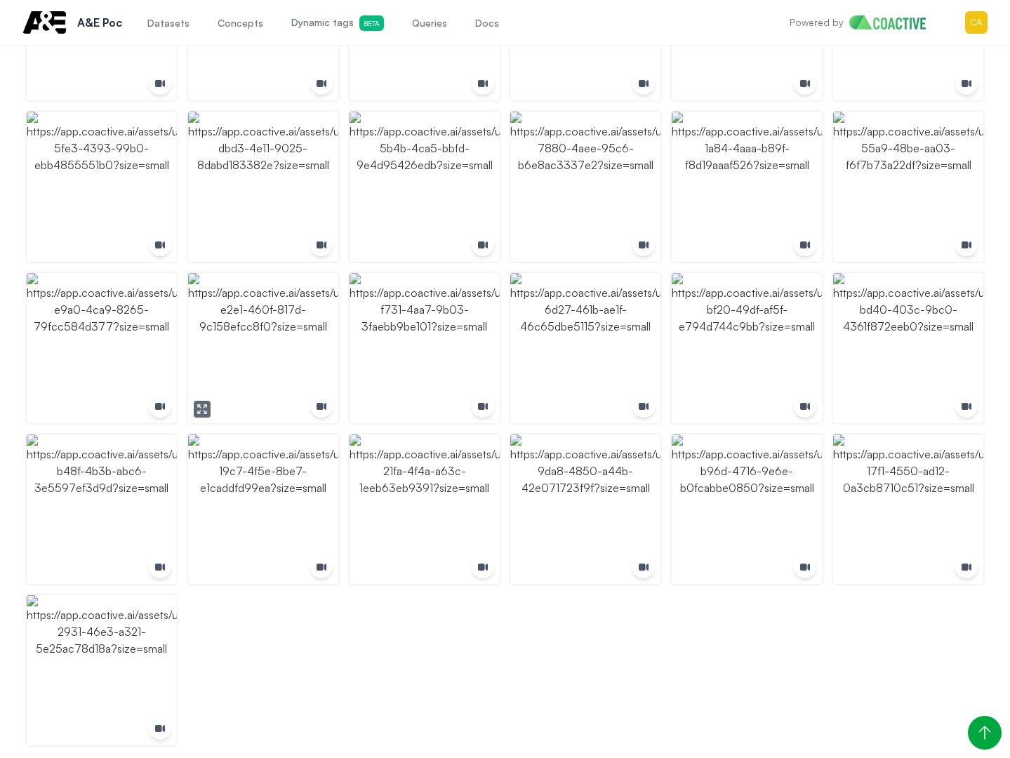
click at [260, 319] on img "button" at bounding box center [263, 348] width 150 height 150
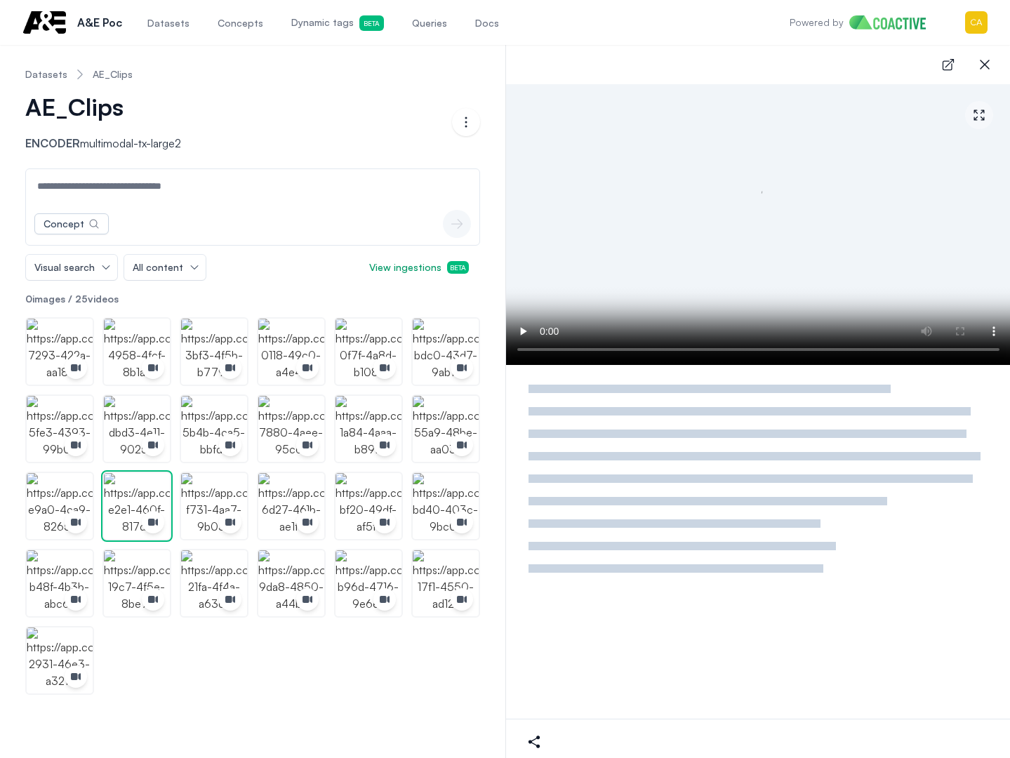
scroll to position [0, 0]
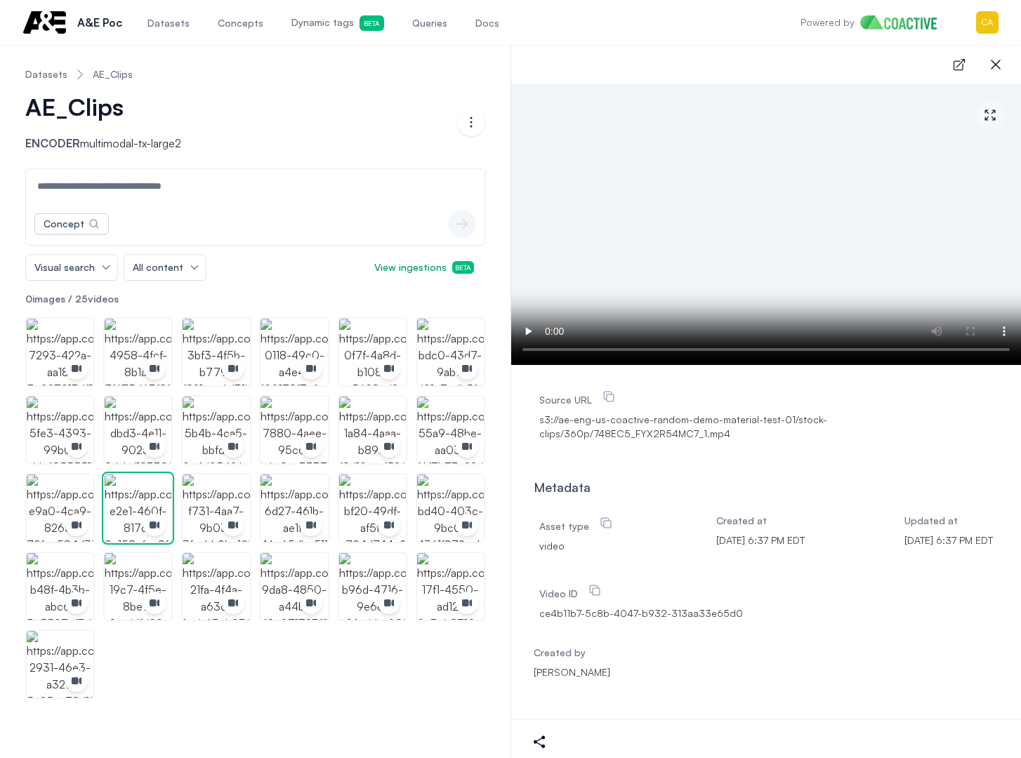
click at [562, 347] on video at bounding box center [766, 224] width 510 height 281
click at [289, 416] on img "button" at bounding box center [293, 430] width 67 height 67
click at [63, 654] on img "button" at bounding box center [60, 664] width 67 height 67
click at [69, 493] on img "button" at bounding box center [60, 508] width 67 height 67
click at [210, 425] on img "button" at bounding box center [216, 430] width 67 height 67
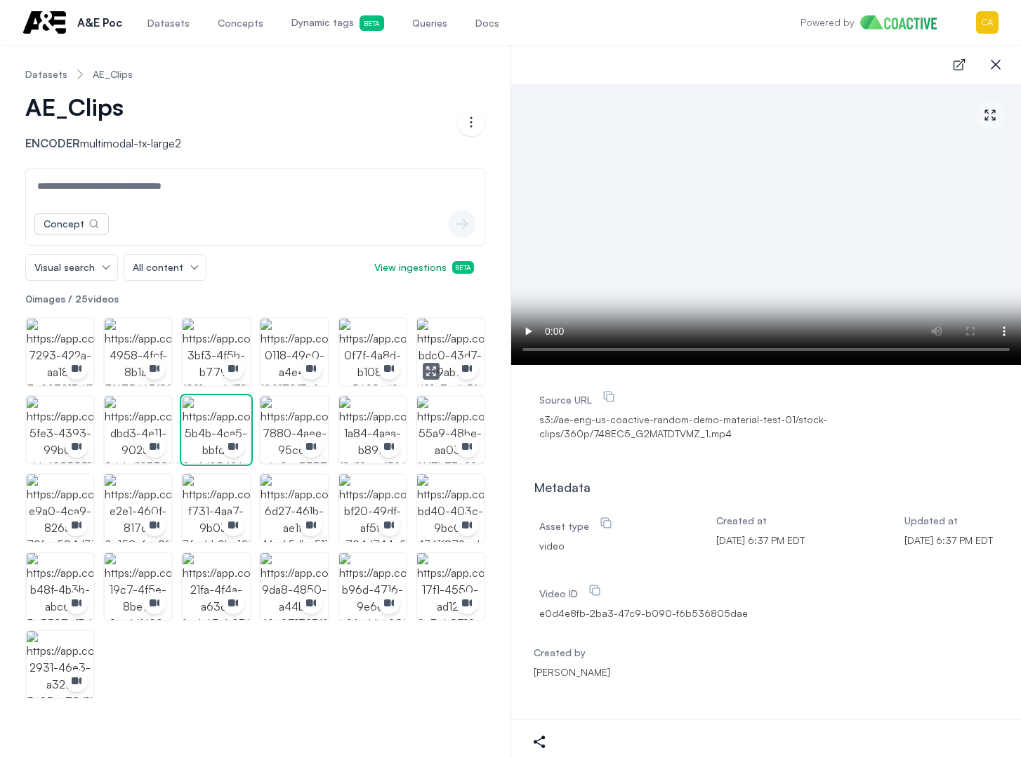
click at [461, 331] on img "button" at bounding box center [450, 352] width 67 height 67
click at [435, 577] on img "button" at bounding box center [450, 586] width 67 height 67
click at [110, 65] on ol "Datasets AE_Clips" at bounding box center [78, 74] width 107 height 37
click at [108, 78] on link "AE_Clips" at bounding box center [113, 74] width 40 height 14
click at [55, 74] on link "Datasets" at bounding box center [46, 74] width 42 height 14
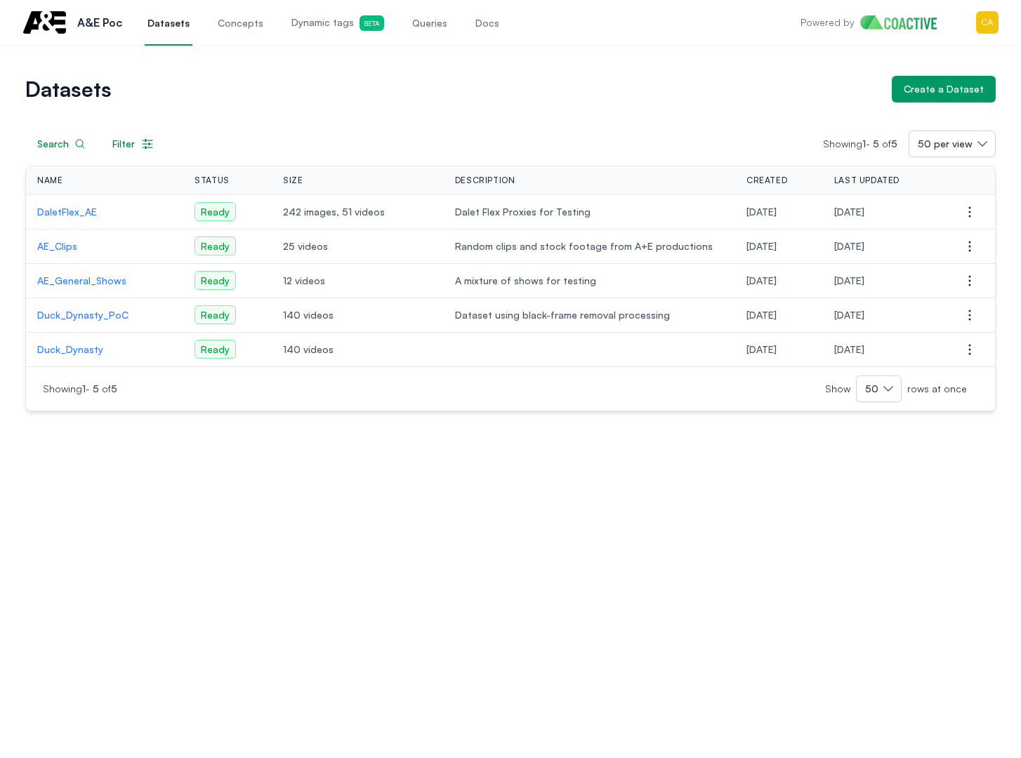
click at [65, 249] on p "AE_Clips" at bounding box center [104, 246] width 135 height 14
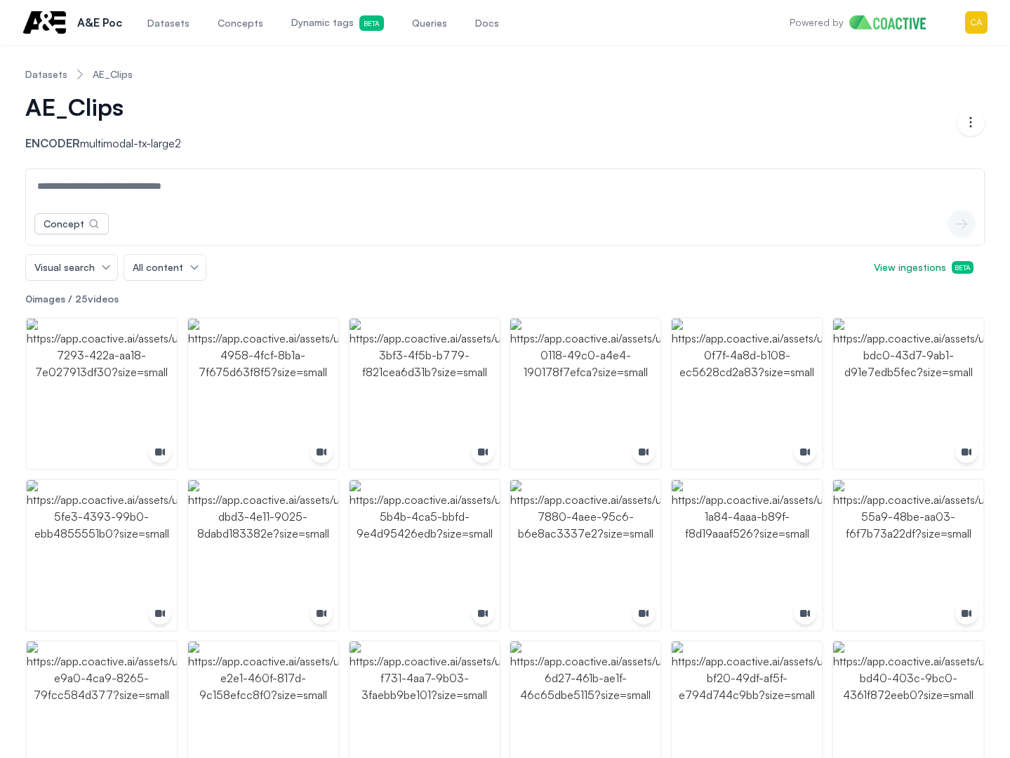
click at [166, 185] on input at bounding box center [505, 186] width 953 height 34
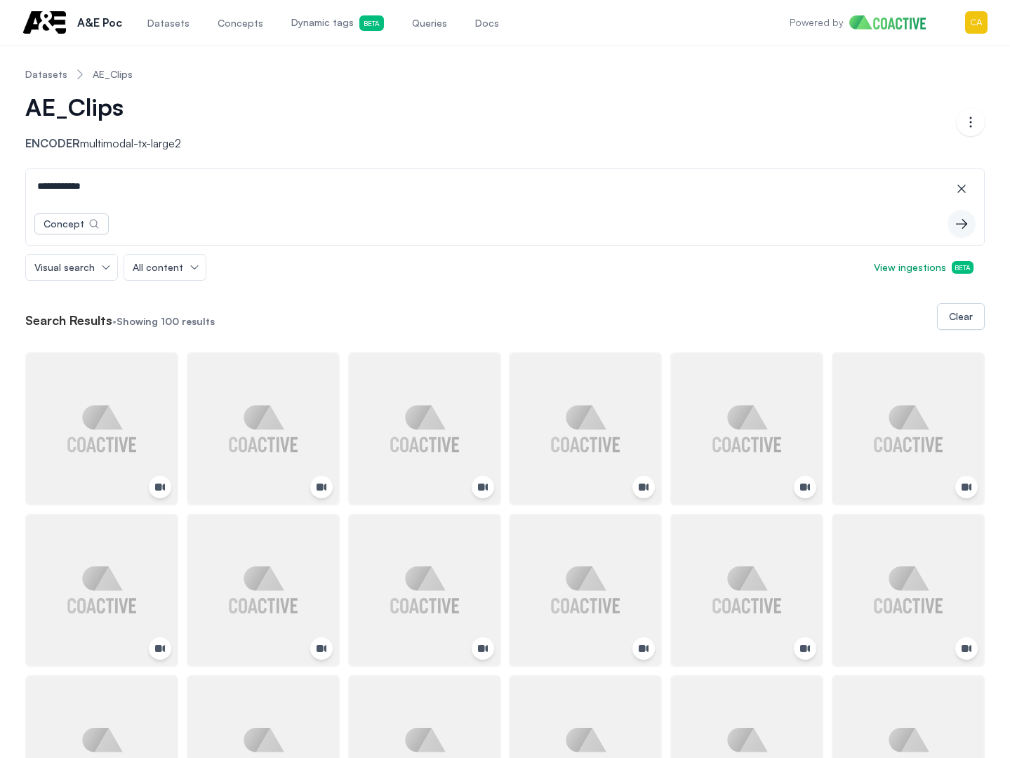
type input "**********"
